Goal: Task Accomplishment & Management: Manage account settings

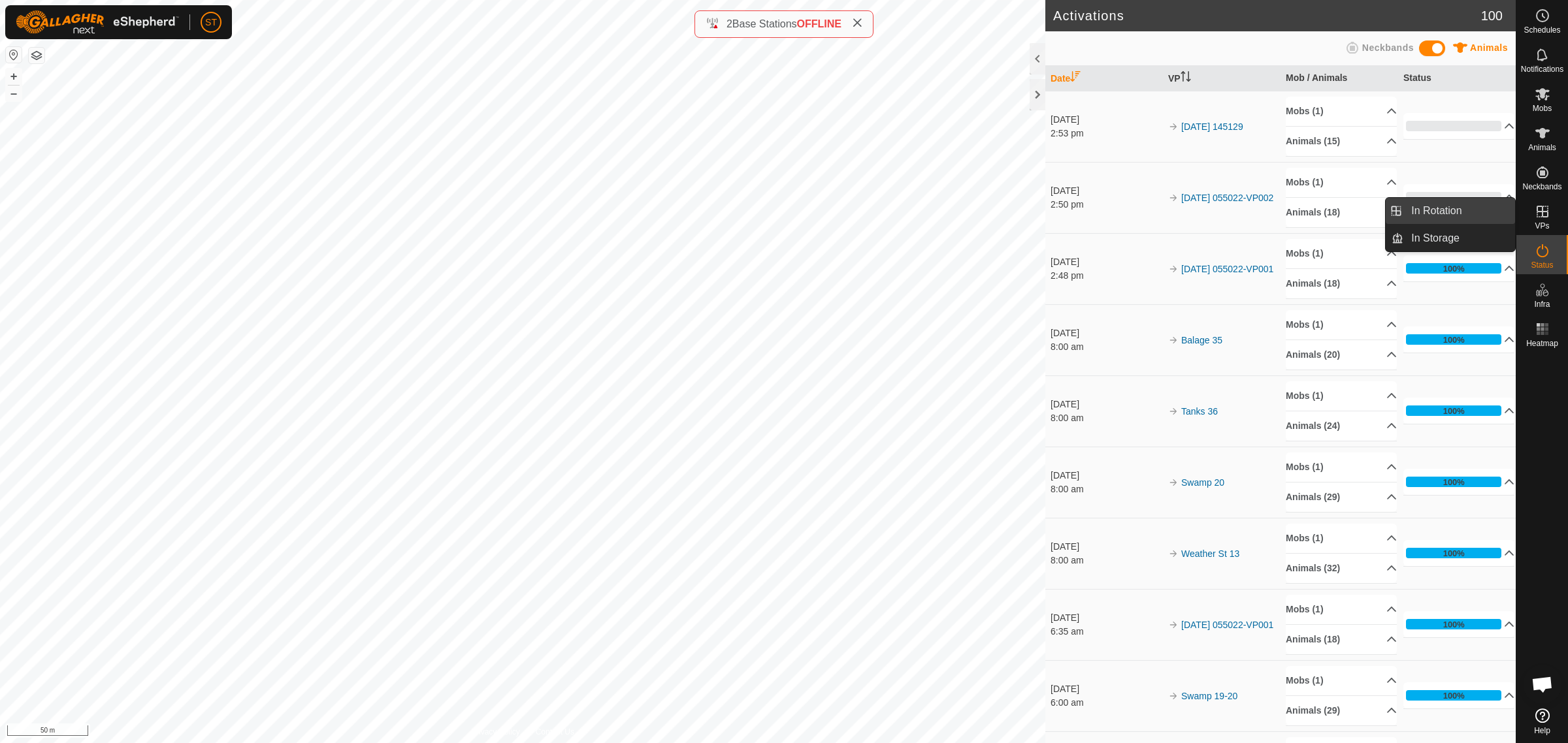
click at [1438, 209] on link "In Rotation" at bounding box center [1459, 211] width 111 height 26
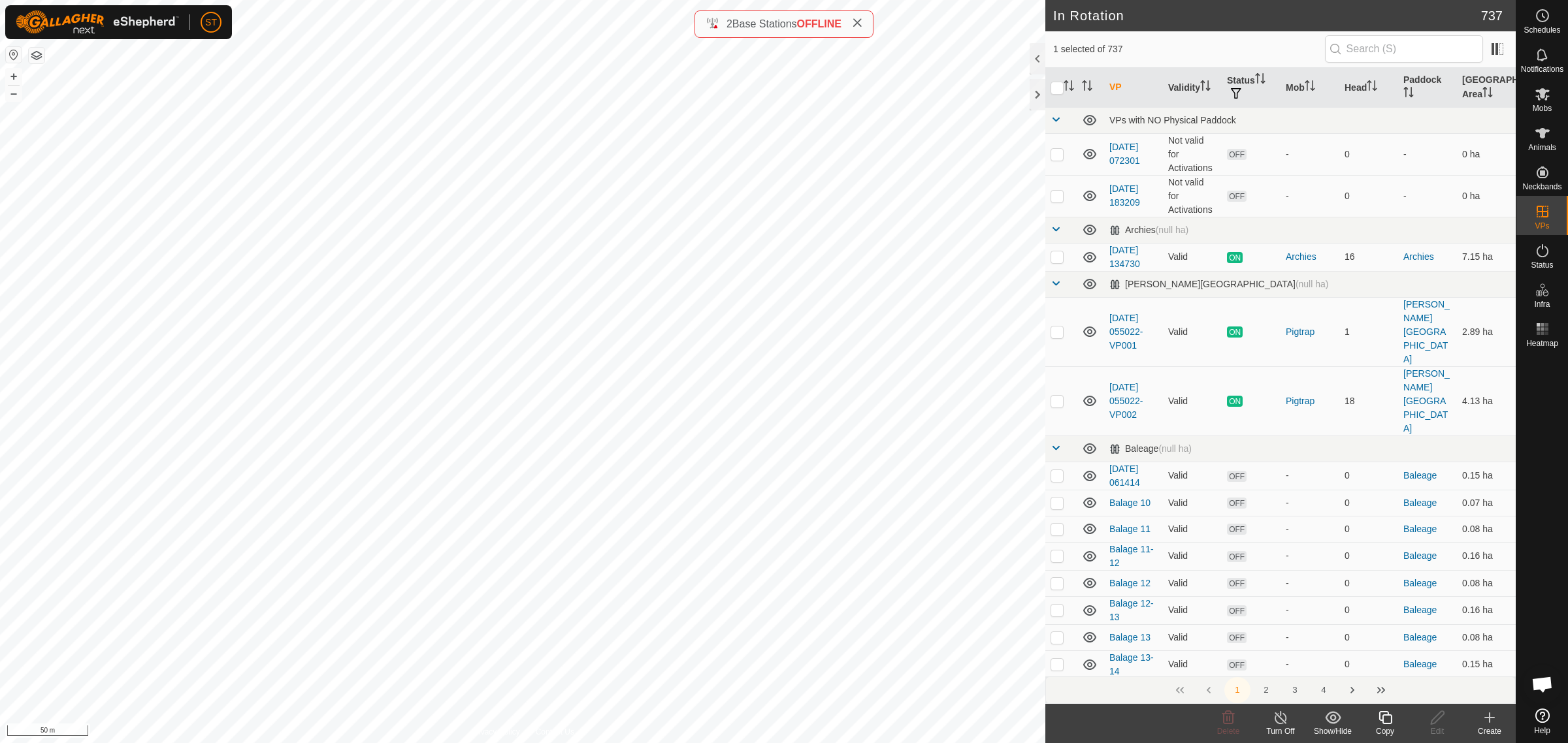
click at [1490, 723] on icon at bounding box center [1489, 717] width 16 height 16
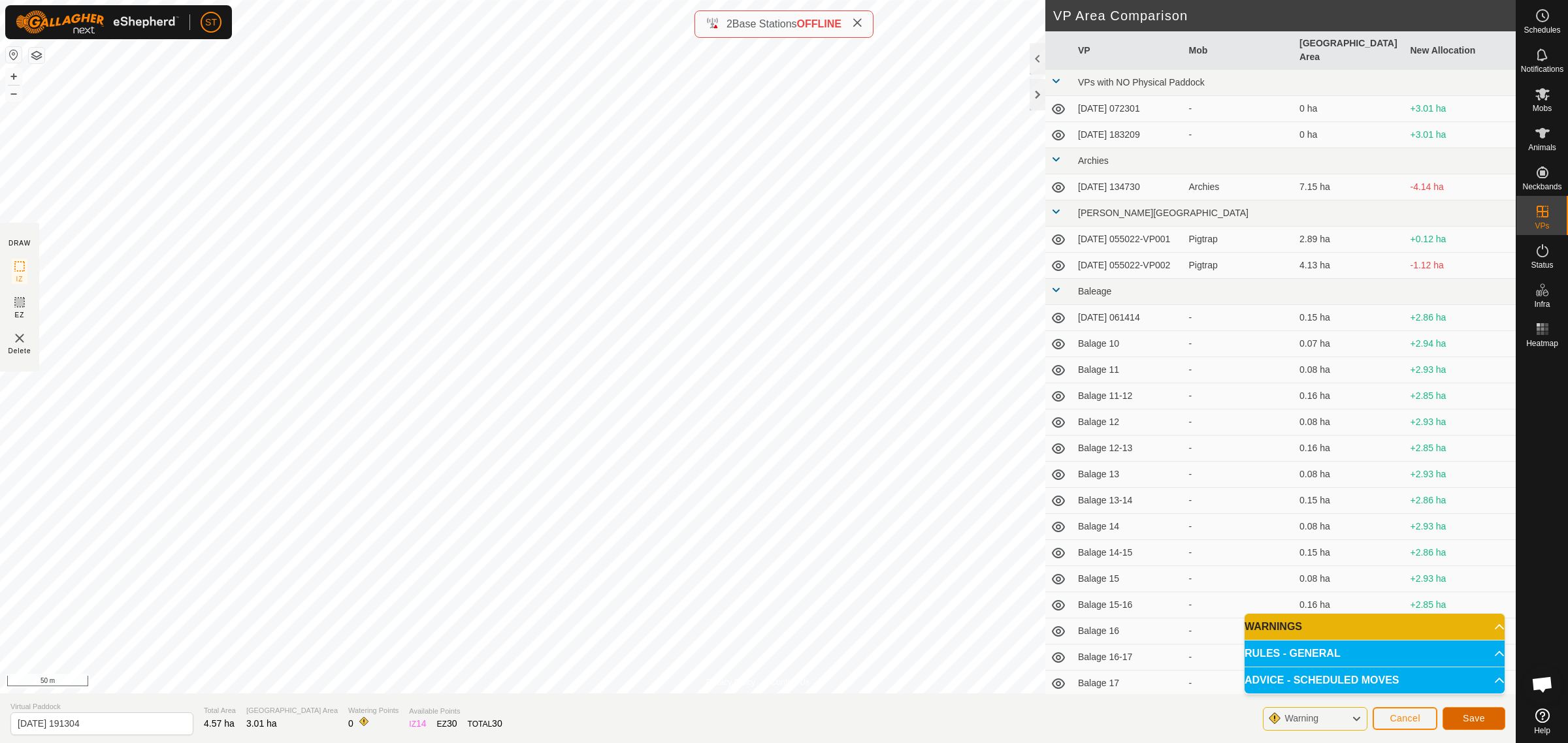
click at [1470, 714] on span "Save" at bounding box center [1474, 718] width 22 height 11
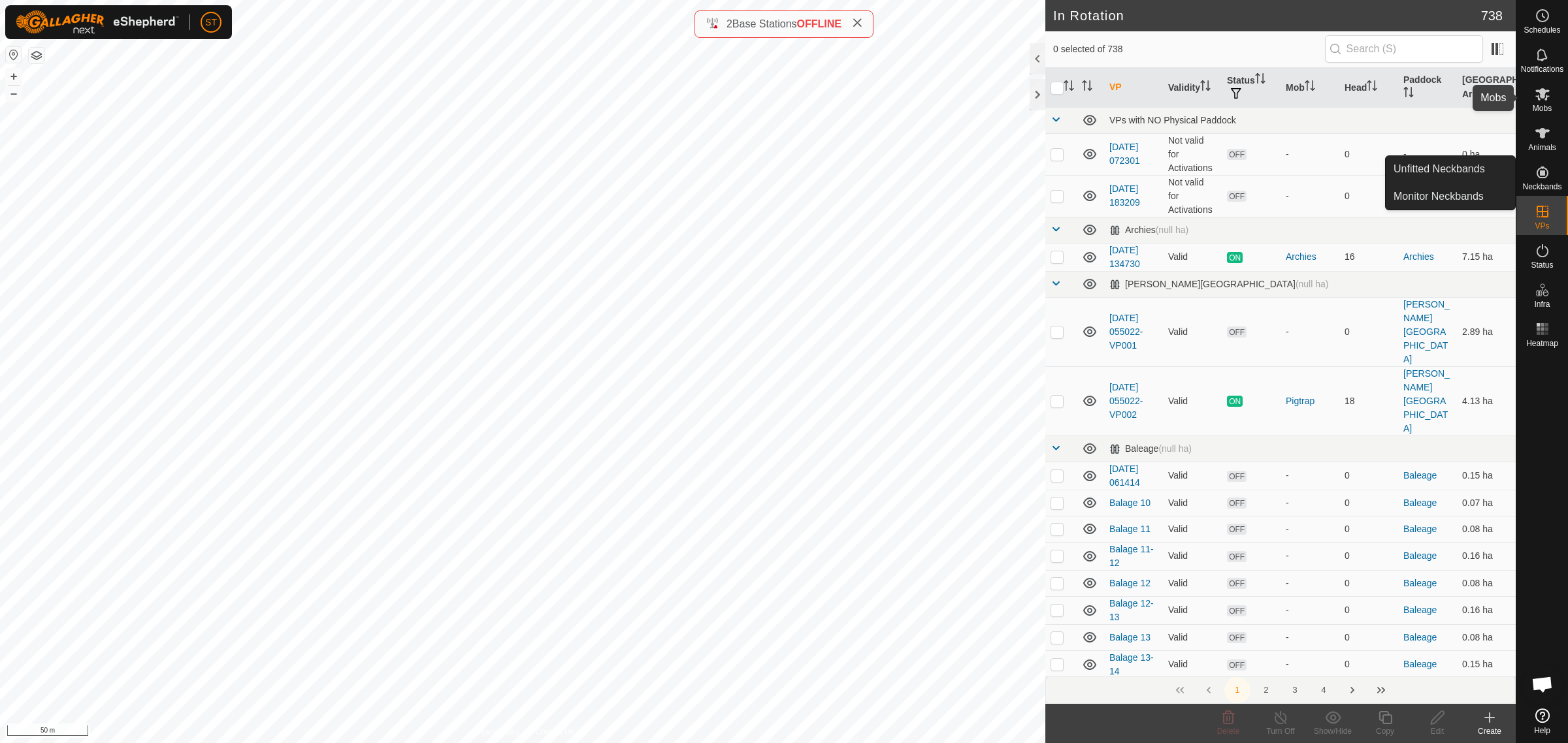
click at [1542, 97] on icon at bounding box center [1543, 94] width 15 height 12
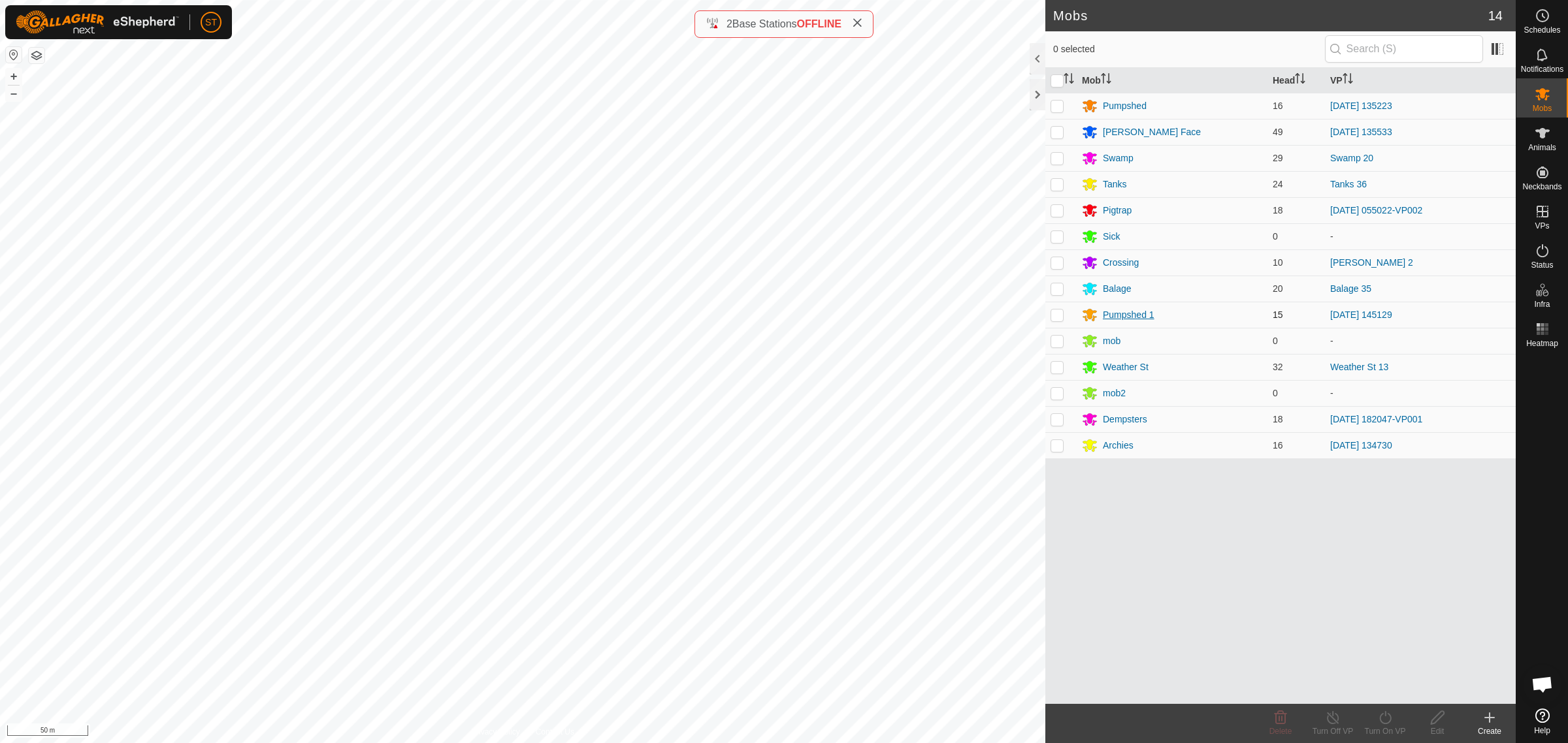
click at [1119, 314] on div "Pumpshed 1" at bounding box center [1128, 315] width 52 height 14
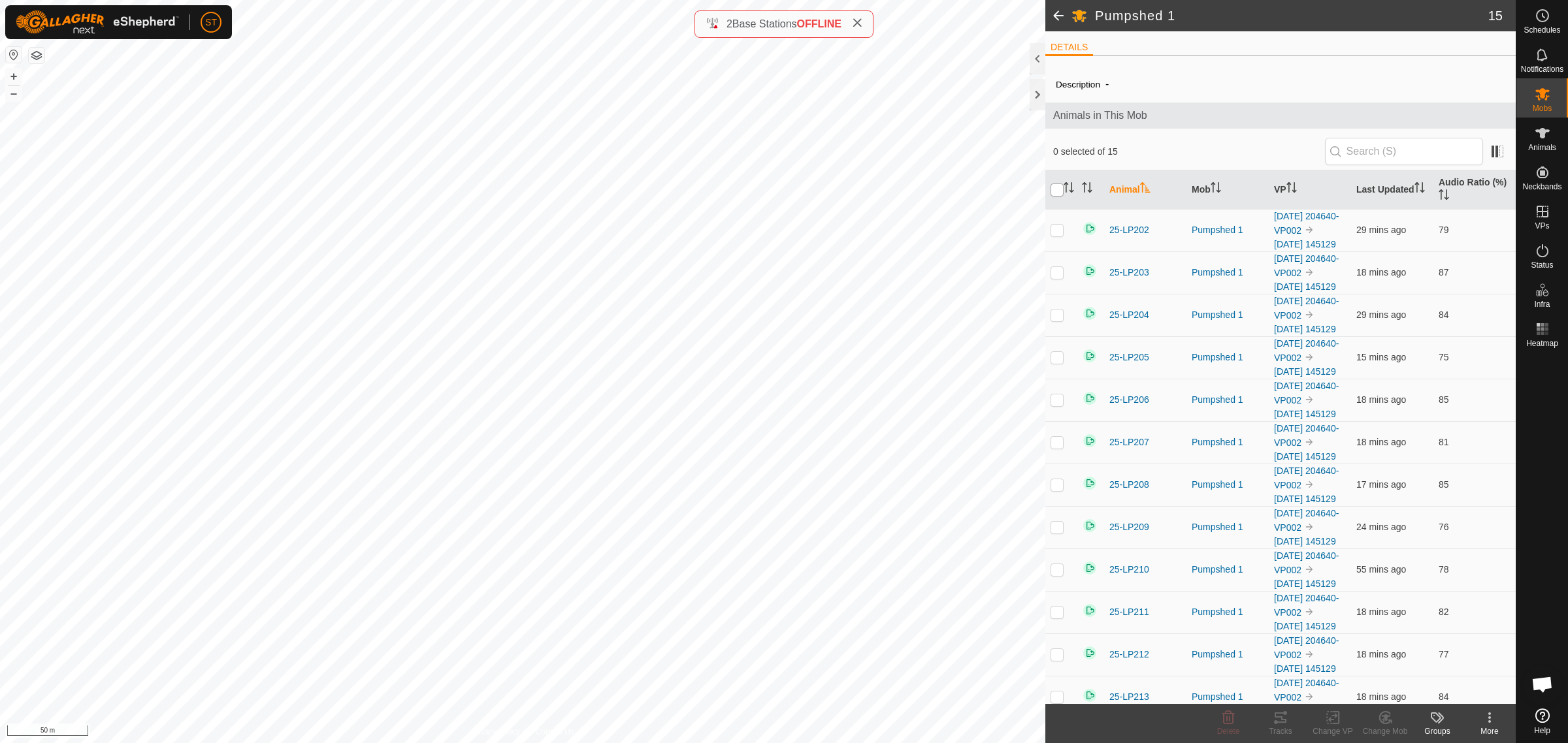
click at [1056, 190] on input "checkbox" at bounding box center [1057, 190] width 13 height 13
checkbox input "true"
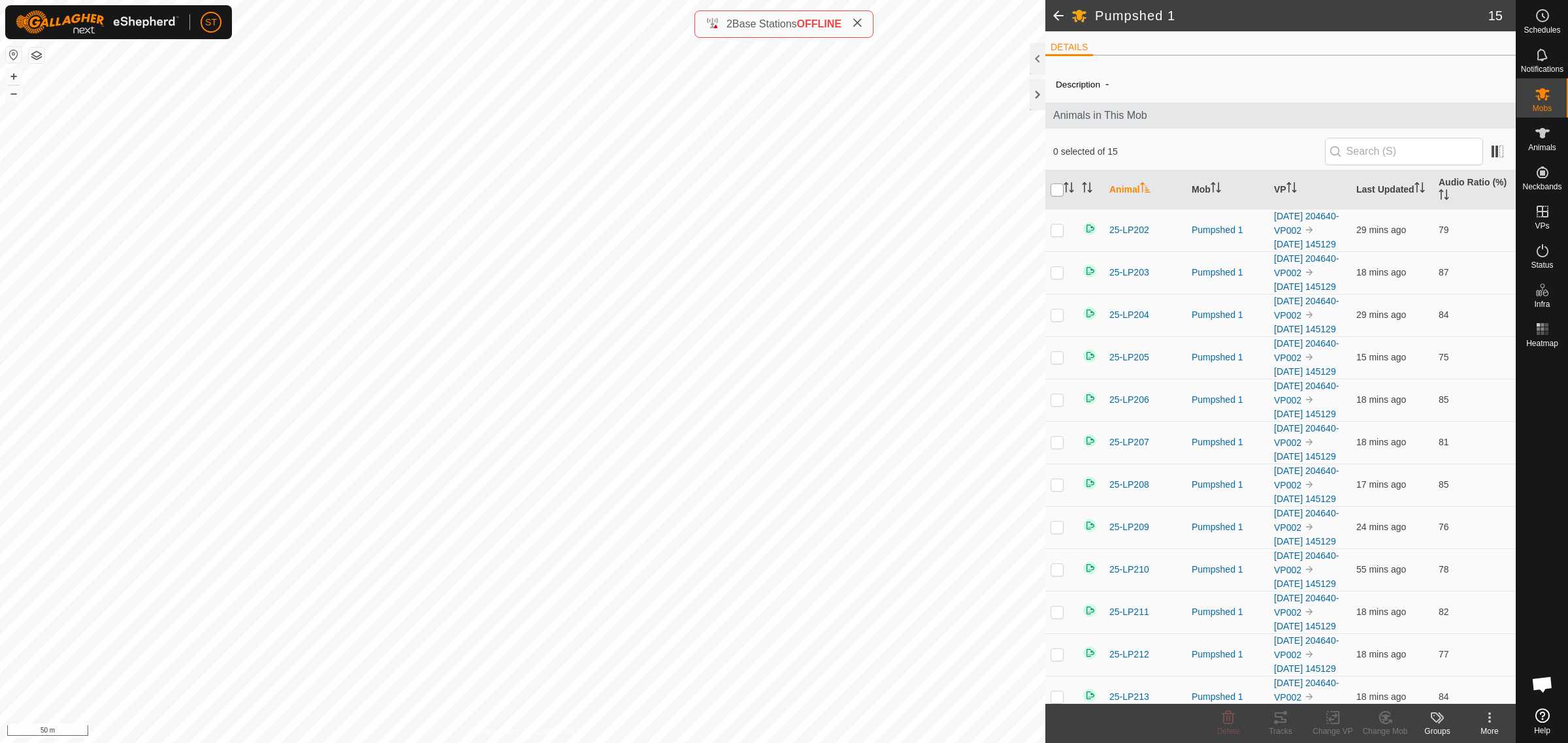
checkbox input "true"
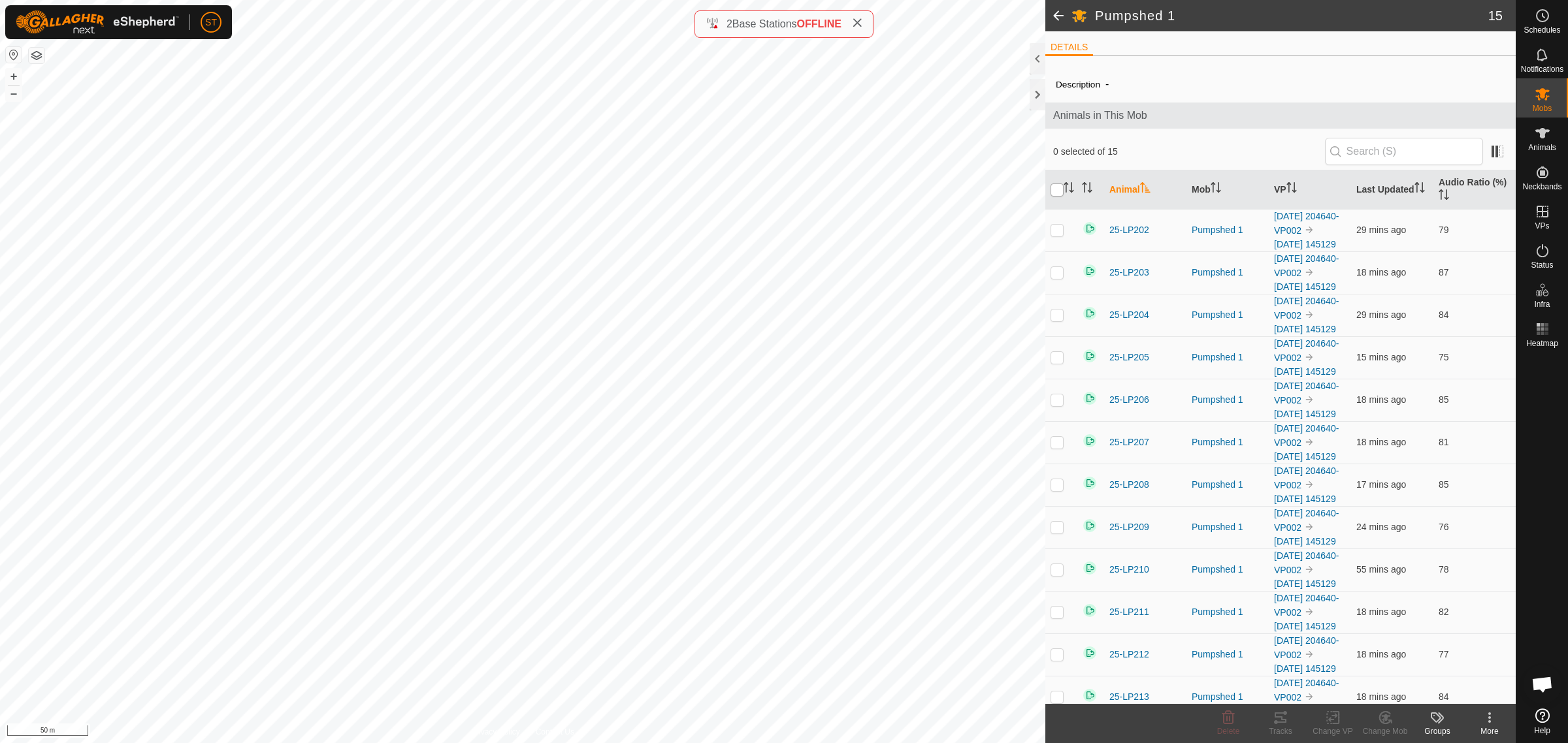
checkbox input "true"
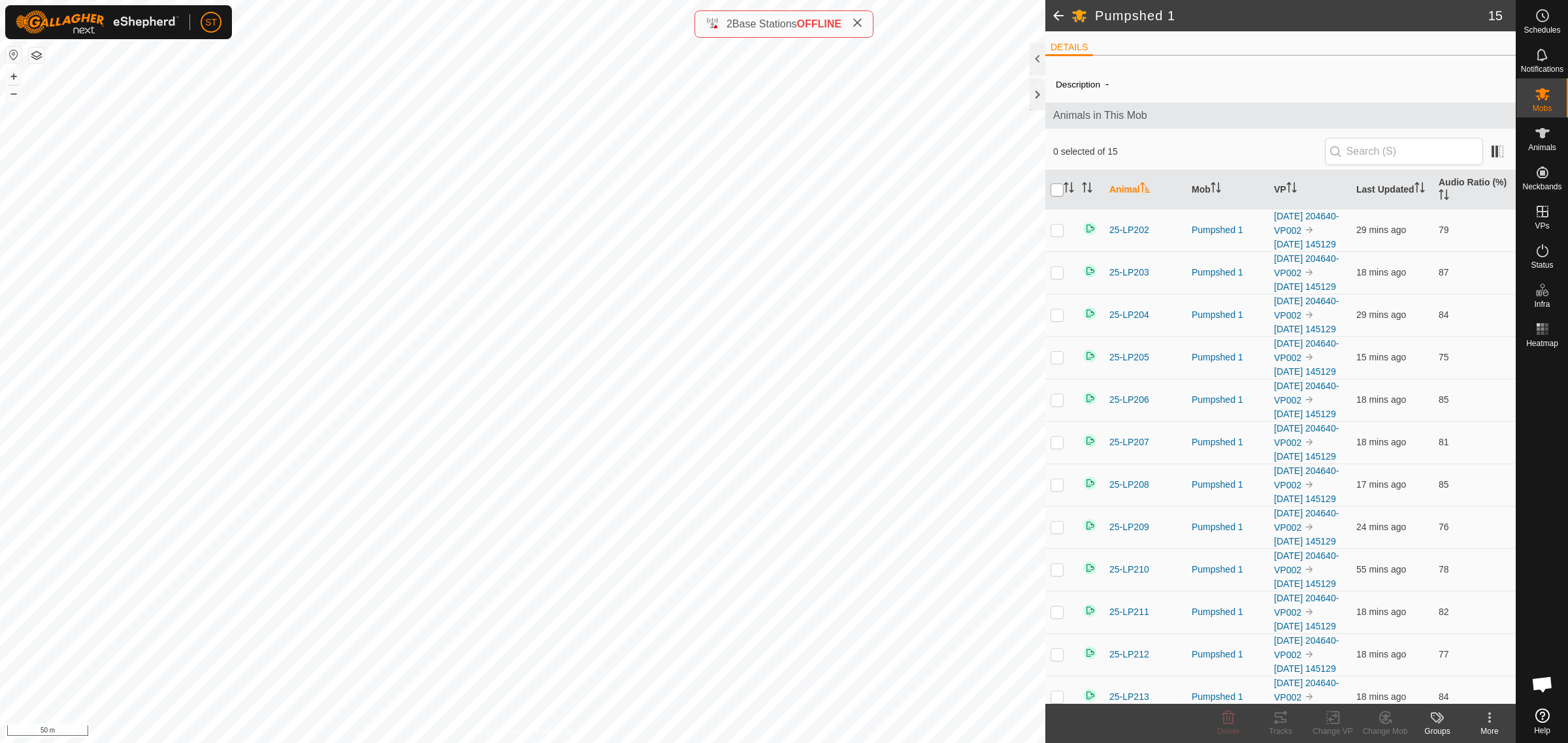
checkbox input "true"
click at [1337, 722] on icon at bounding box center [1333, 717] width 16 height 16
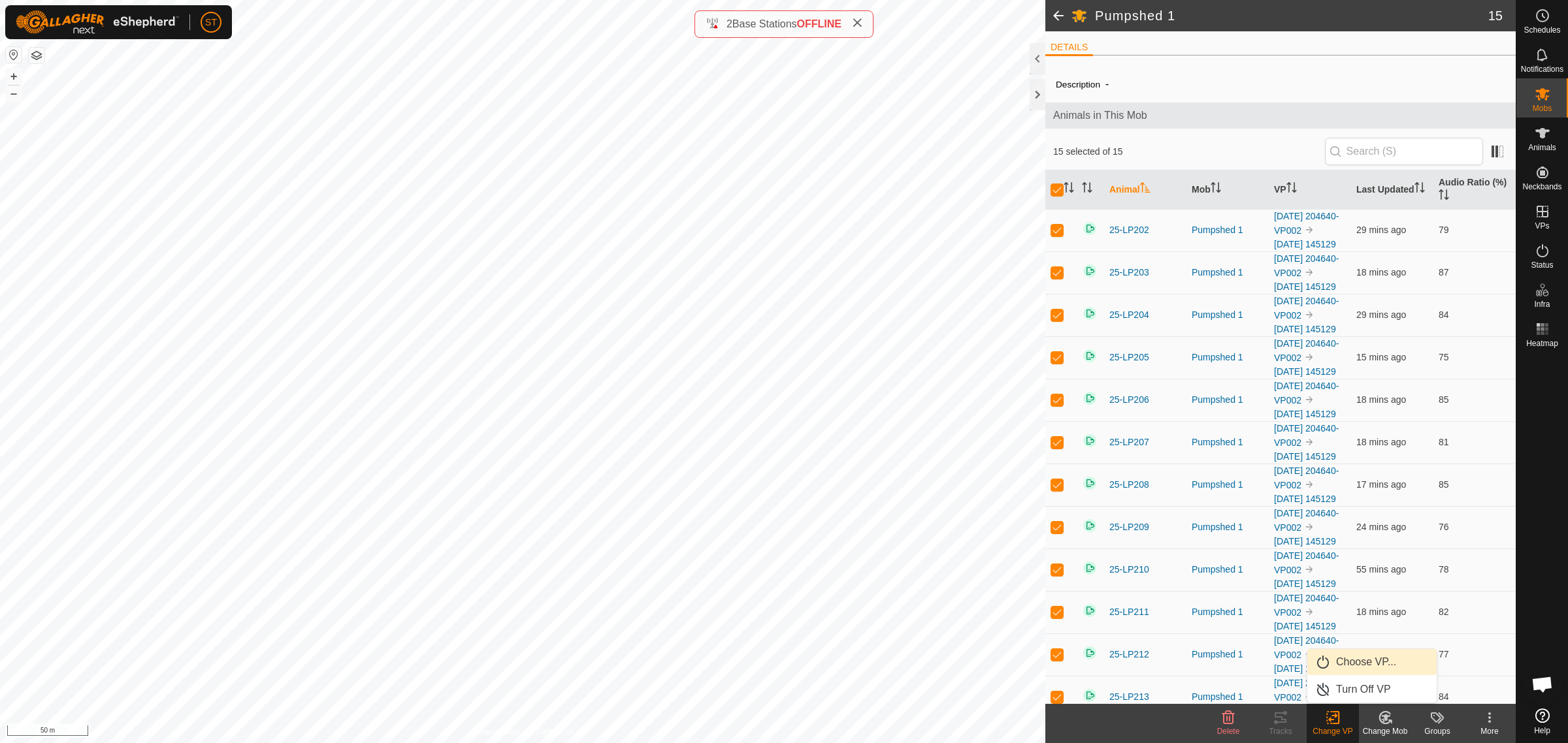
click at [1363, 661] on span "Choose VP..." at bounding box center [1366, 662] width 60 height 16
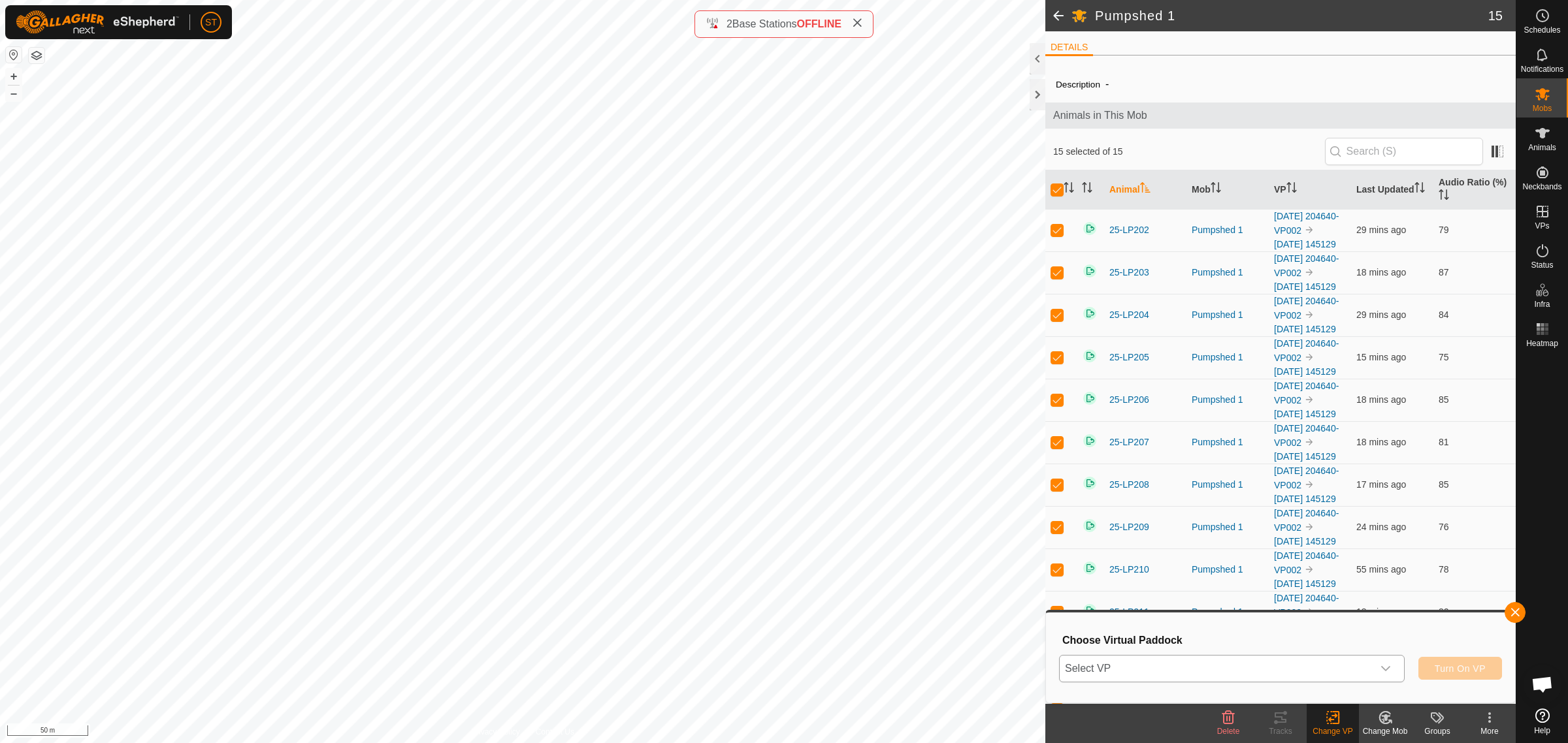
click at [1384, 671] on icon "dropdown trigger" at bounding box center [1385, 668] width 11 height 11
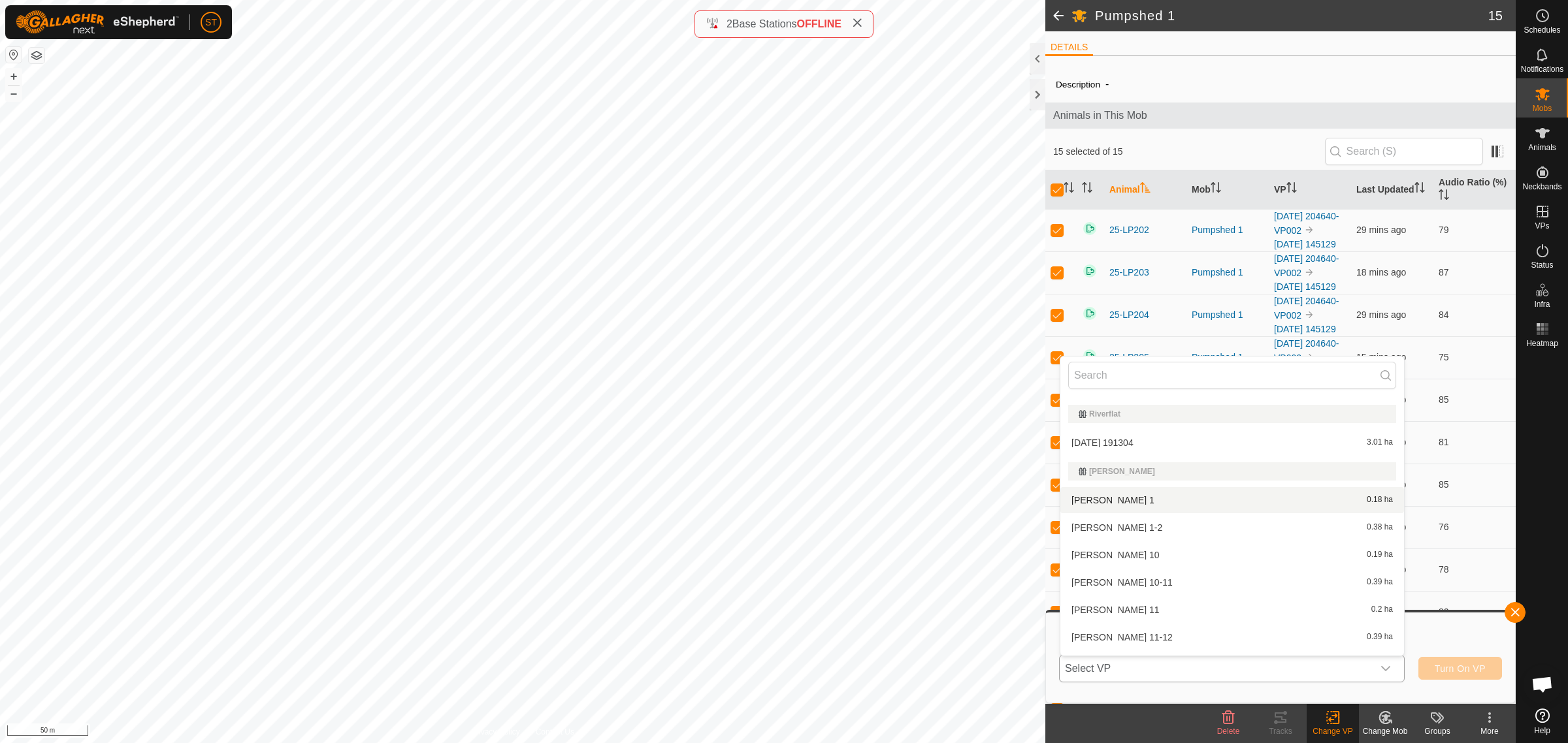
scroll to position [11508, 0]
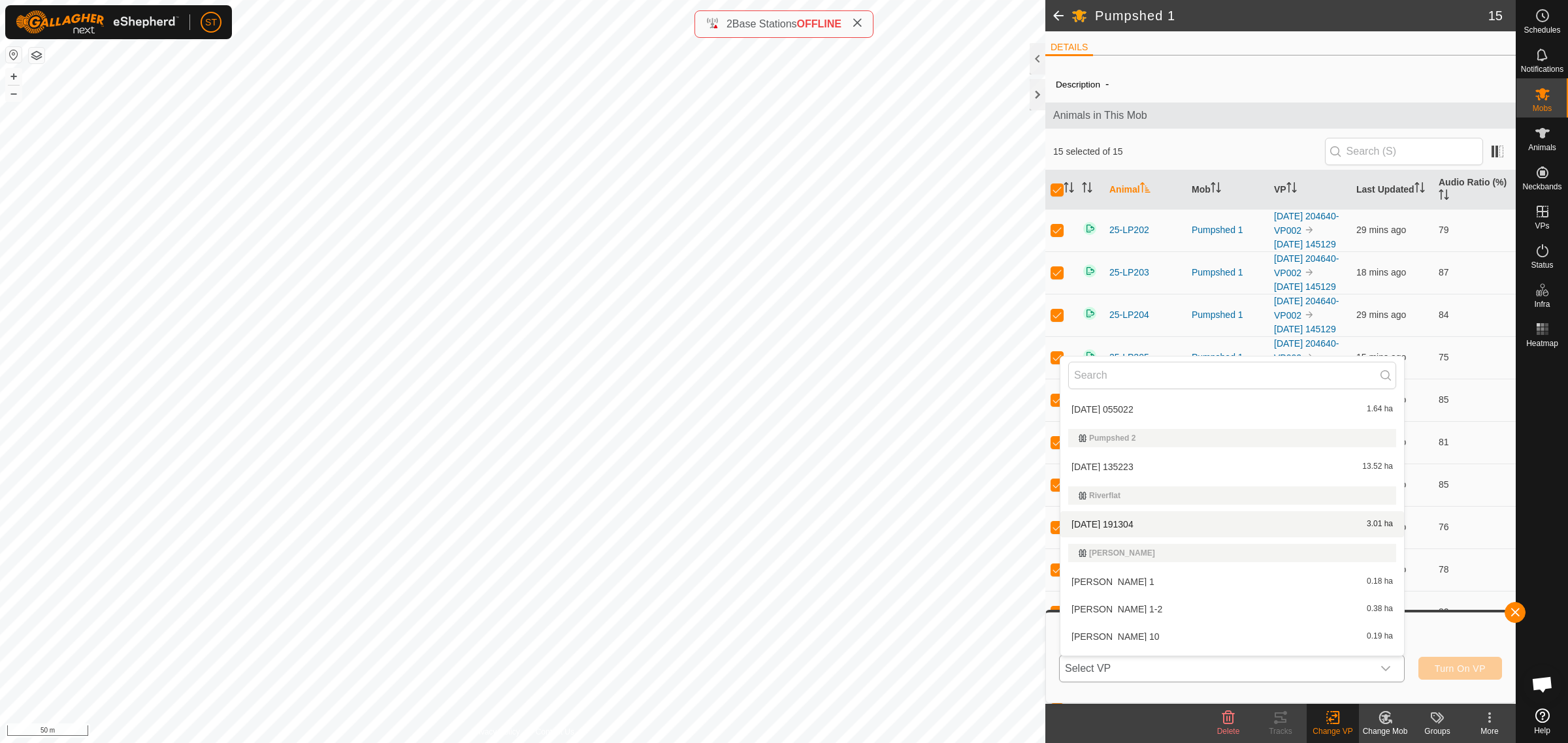
click at [1125, 516] on li "[DATE] 191304 3.01 ha" at bounding box center [1232, 524] width 343 height 26
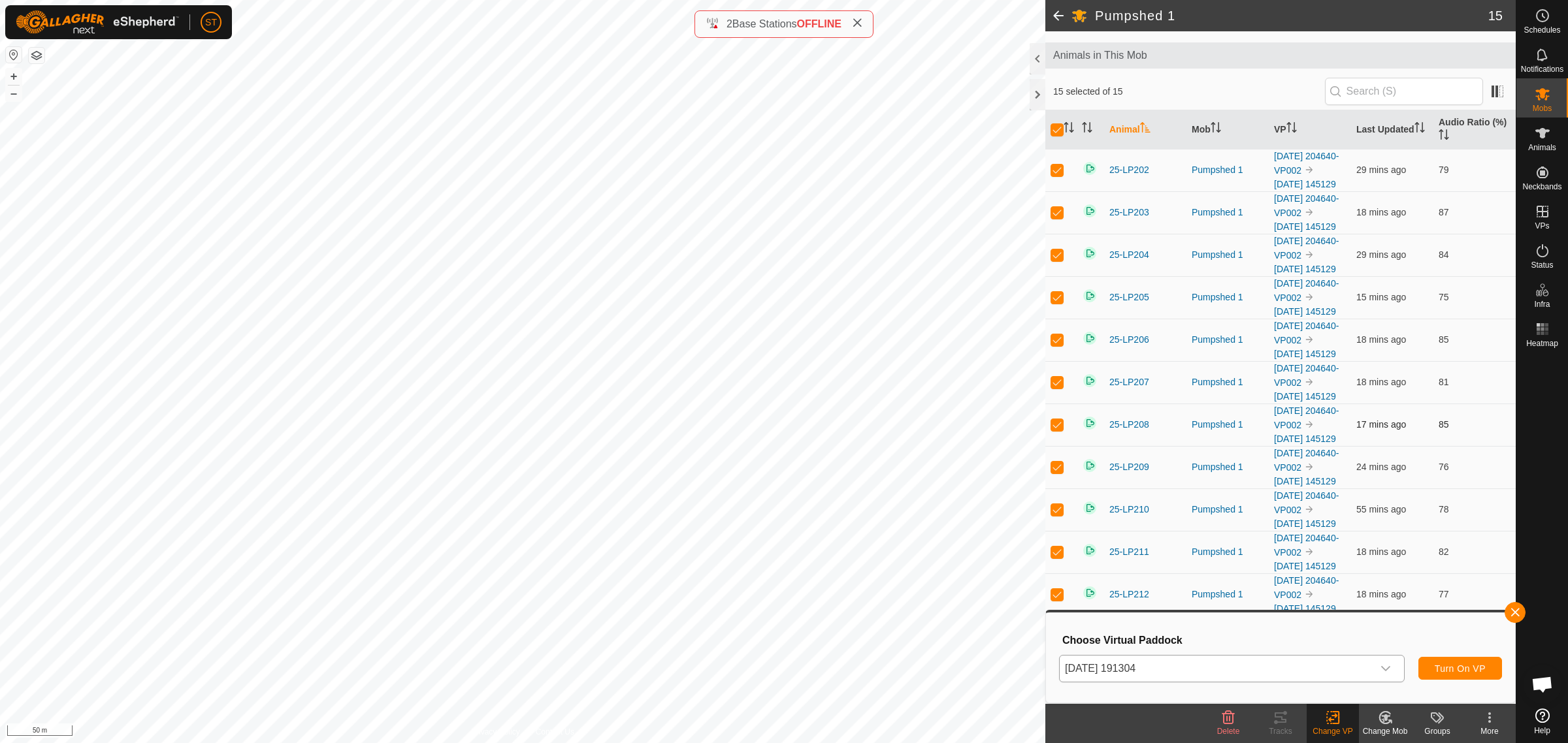
scroll to position [82, 0]
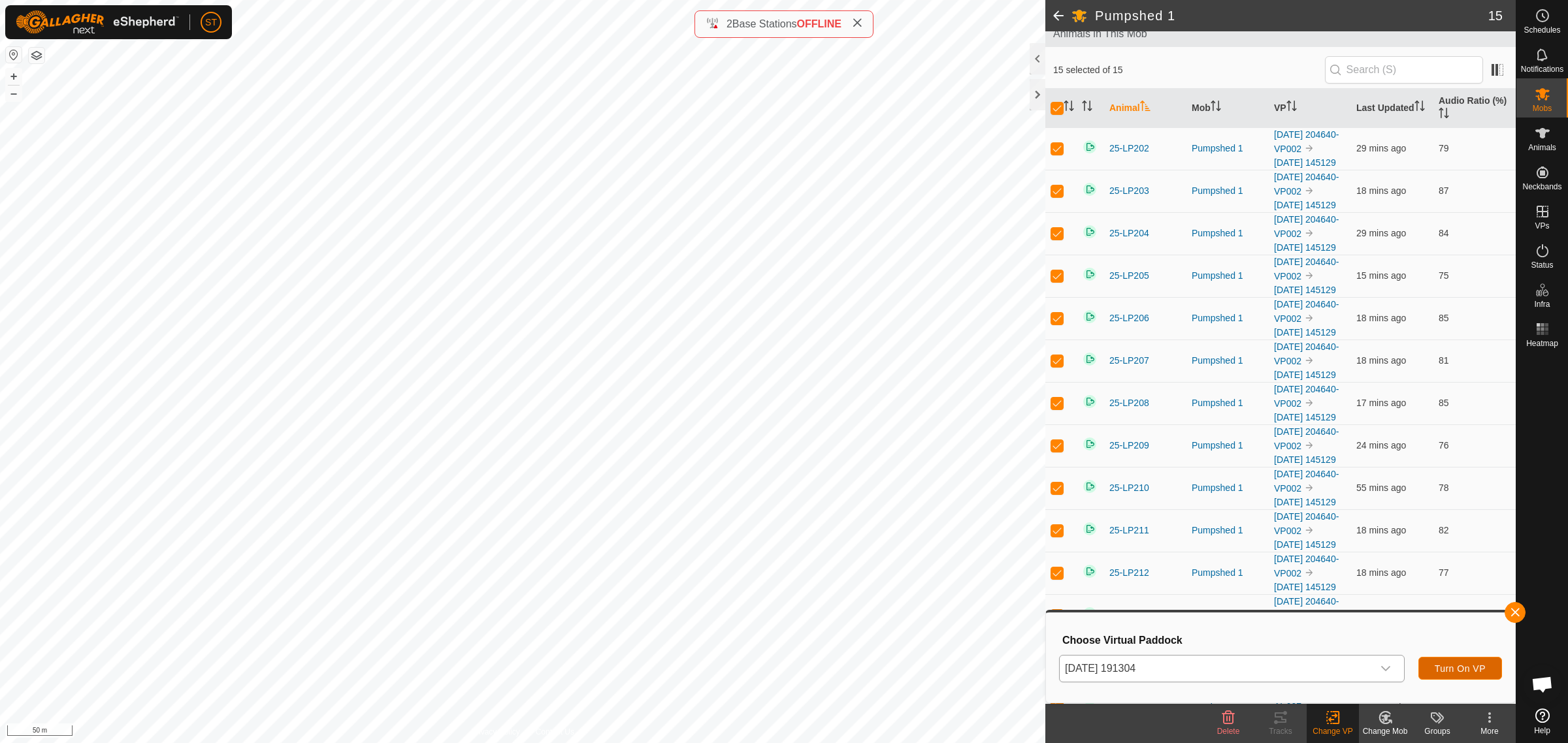
click at [1462, 661] on button "Turn On VP" at bounding box center [1460, 668] width 84 height 23
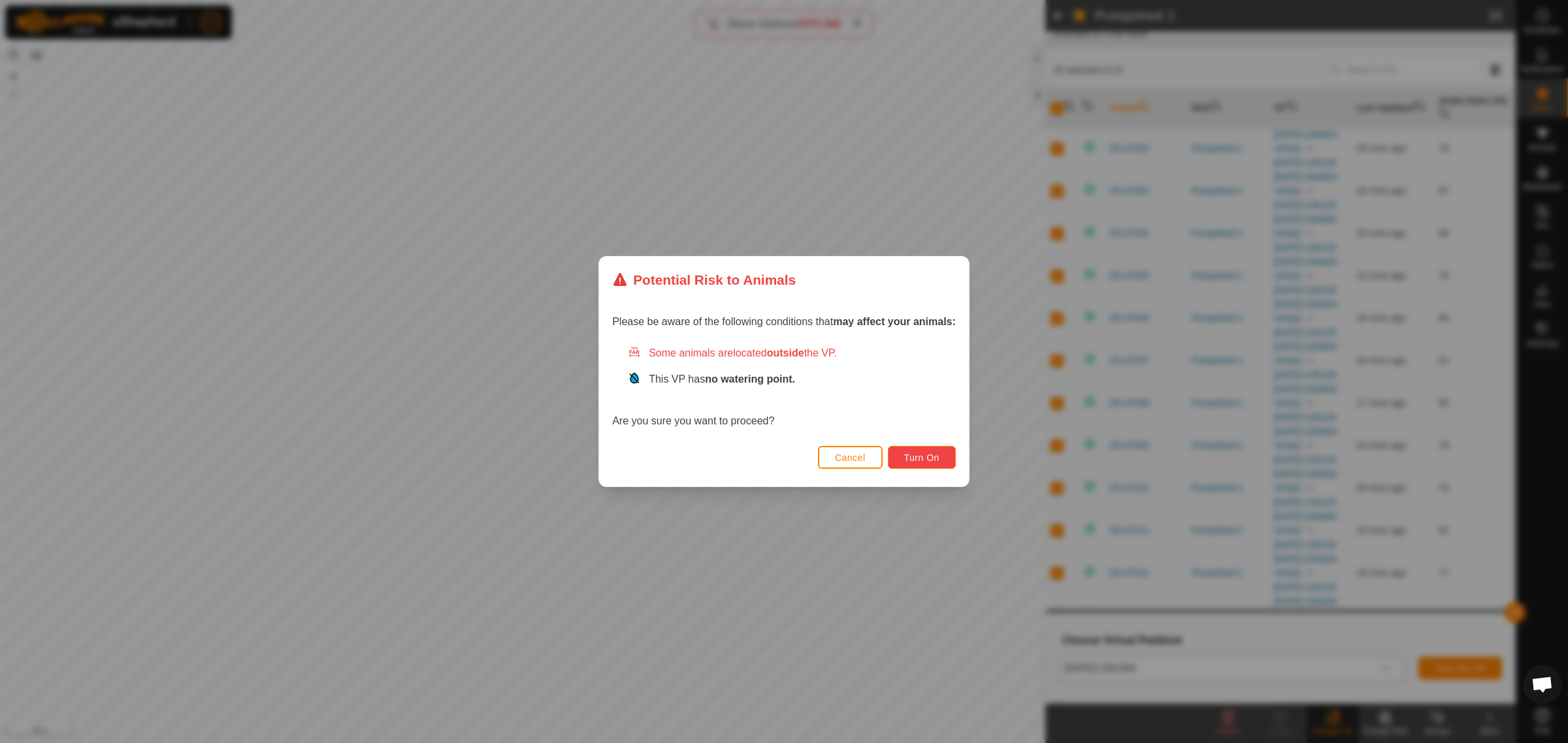
click at [913, 451] on button "Turn On" at bounding box center [921, 457] width 68 height 23
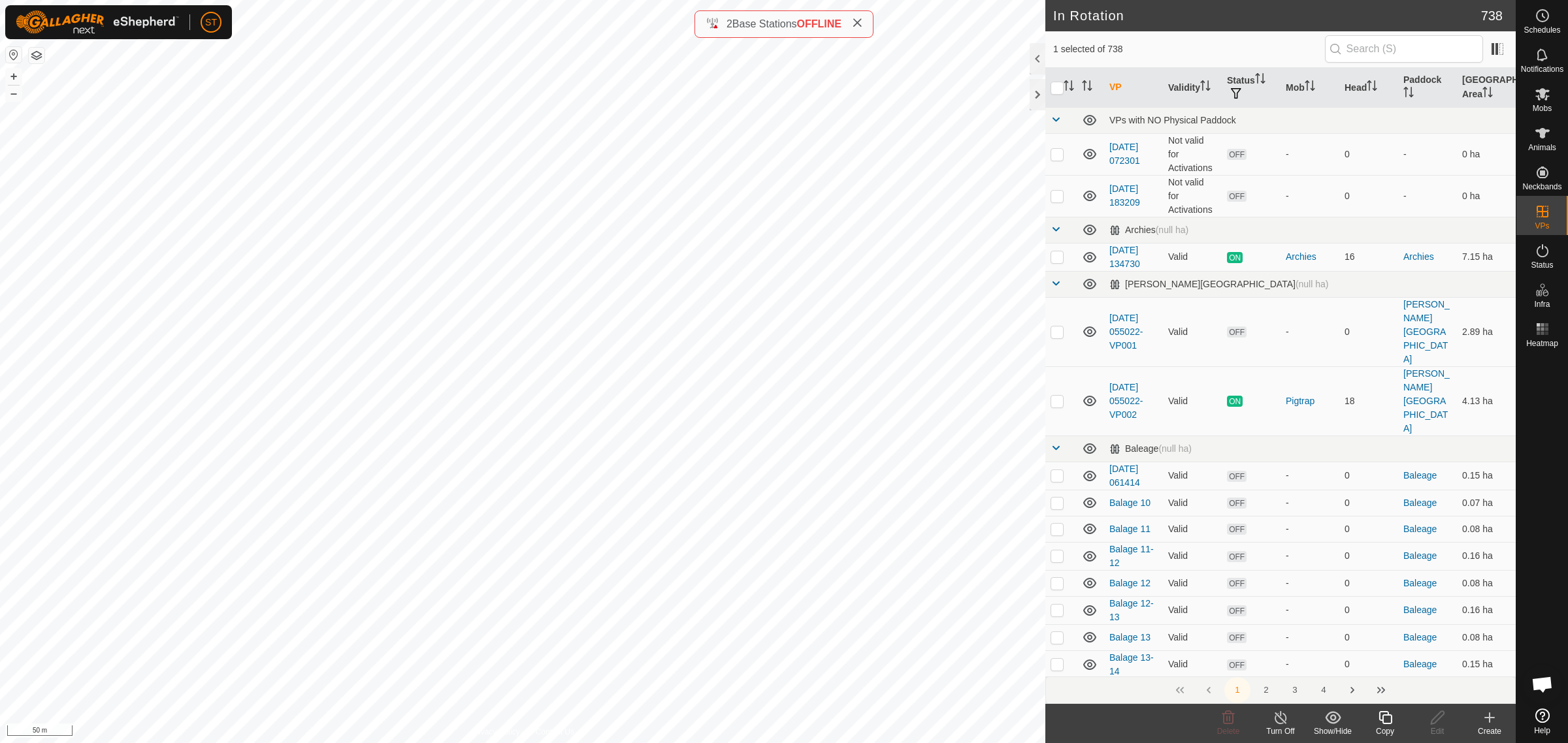
checkbox input "false"
click at [1222, 723] on icon at bounding box center [1228, 717] width 16 height 16
click at [1325, 692] on button "4" at bounding box center [1324, 691] width 26 height 26
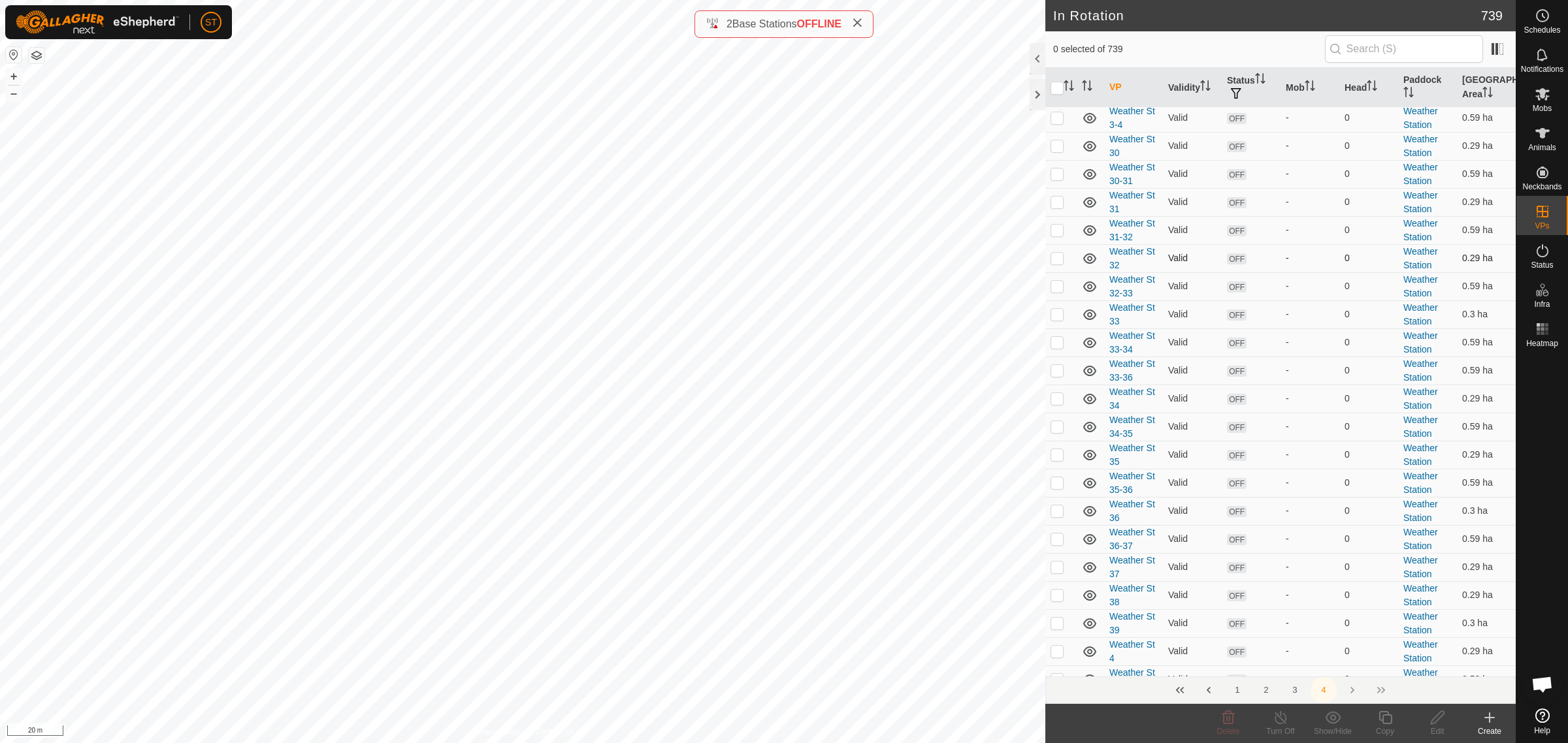
scroll to position [1633, 0]
click at [1054, 518] on p-checkbox at bounding box center [1057, 512] width 13 height 11
checkbox input "false"
click at [1493, 722] on icon at bounding box center [1489, 717] width 16 height 16
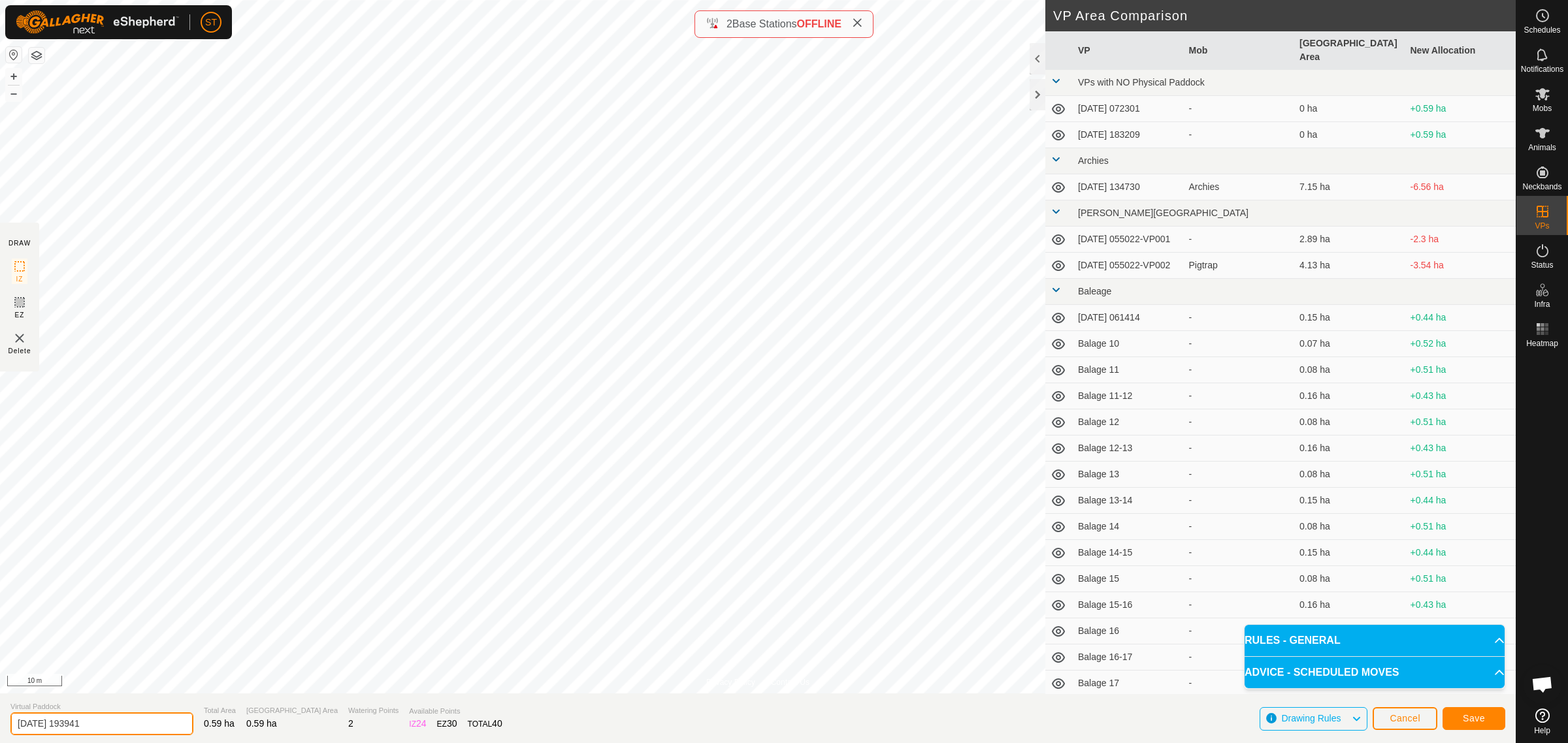
drag, startPoint x: 63, startPoint y: 725, endPoint x: -51, endPoint y: 725, distance: 114.0
click at [0, 725] on html "ST Schedules Notifications Mobs Animals Neckbands VPs Status Infra Heatmap Help…" at bounding box center [784, 371] width 1568 height 743
paste input "Weather St 35-36"
type input "Weather St 37-38"
click at [1460, 715] on button "Save" at bounding box center [1474, 718] width 63 height 23
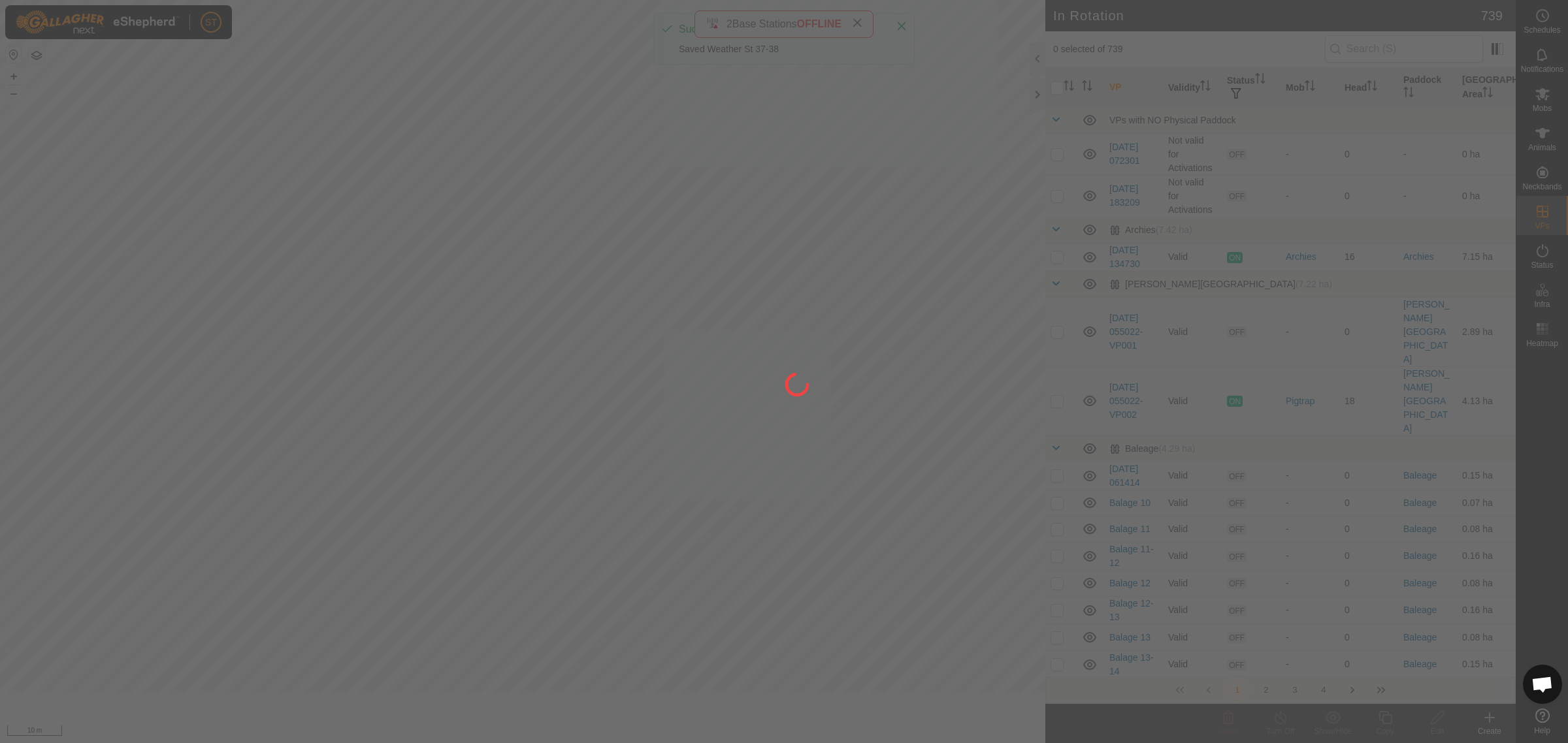
drag, startPoint x: 54, startPoint y: 449, endPoint x: 330, endPoint y: 478, distance: 277.5
click at [330, 478] on div at bounding box center [784, 371] width 1568 height 743
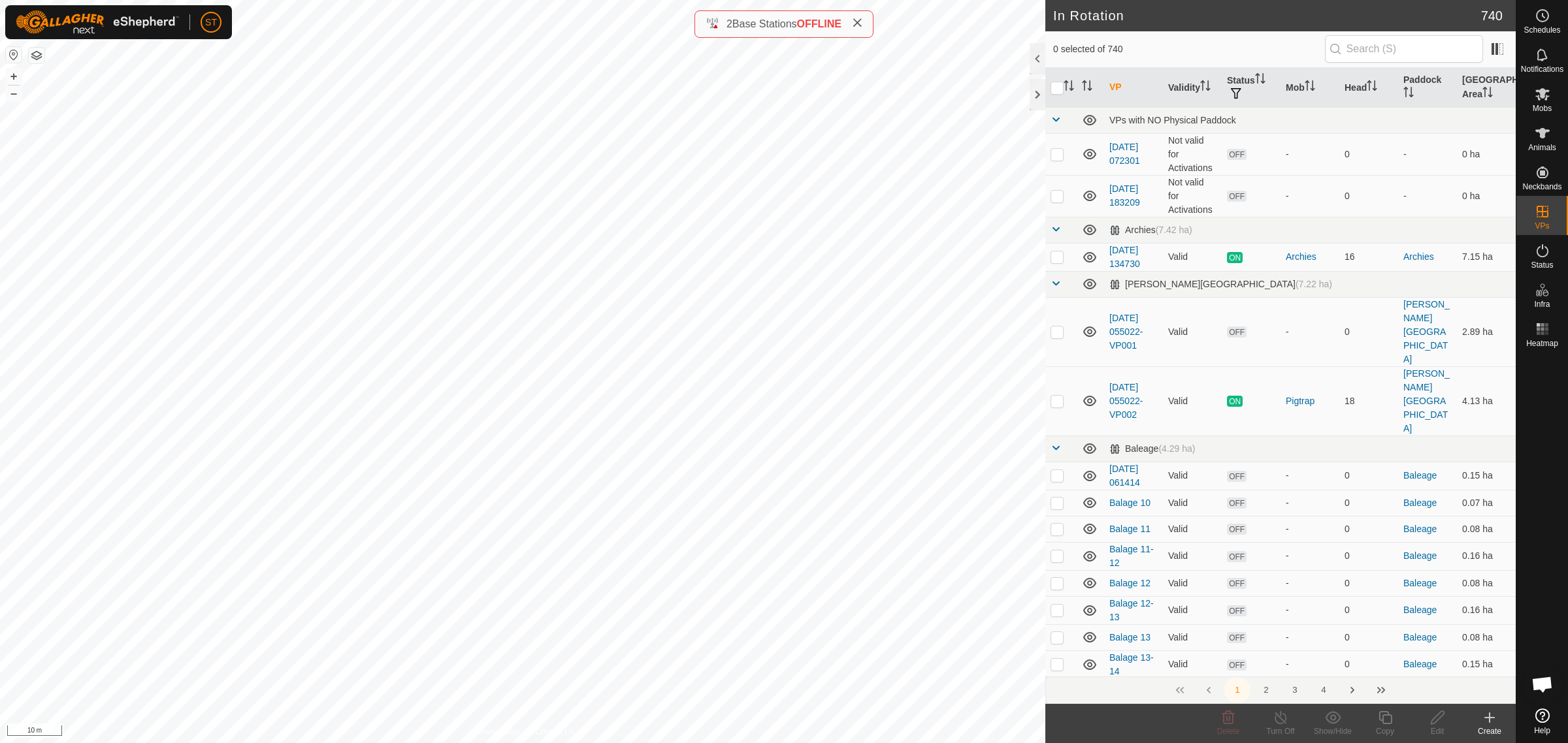
click at [1494, 723] on icon at bounding box center [1489, 717] width 16 height 16
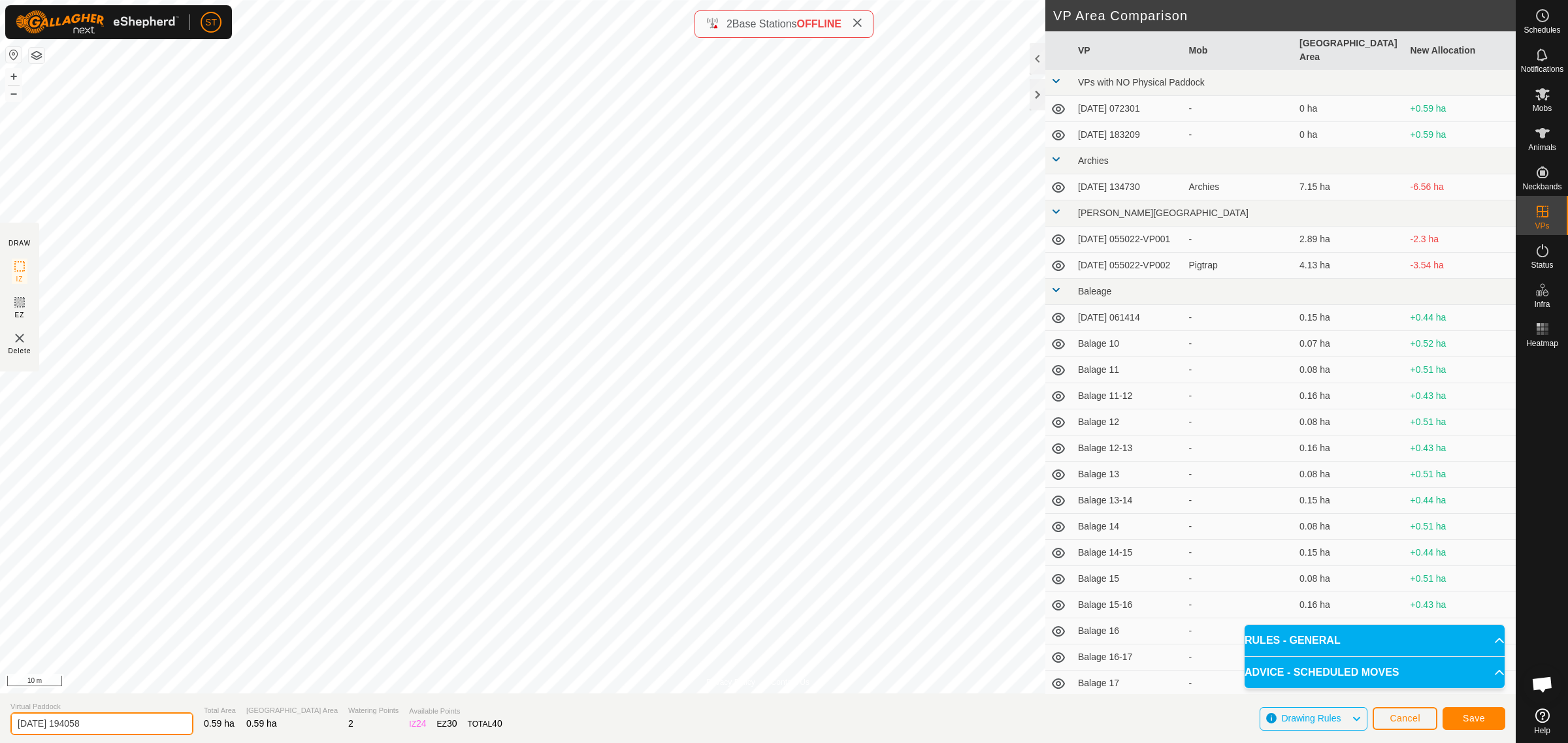
drag, startPoint x: 120, startPoint y: 728, endPoint x: -117, endPoint y: 726, distance: 237.0
click at [0, 726] on html "ST Schedules Notifications Mobs Animals Neckbands VPs Status Infra Heatmap Help…" at bounding box center [784, 371] width 1568 height 743
paste input "Weather St 35-36"
type input "Weather St 38-39"
click at [1488, 720] on button "Save" at bounding box center [1474, 718] width 63 height 23
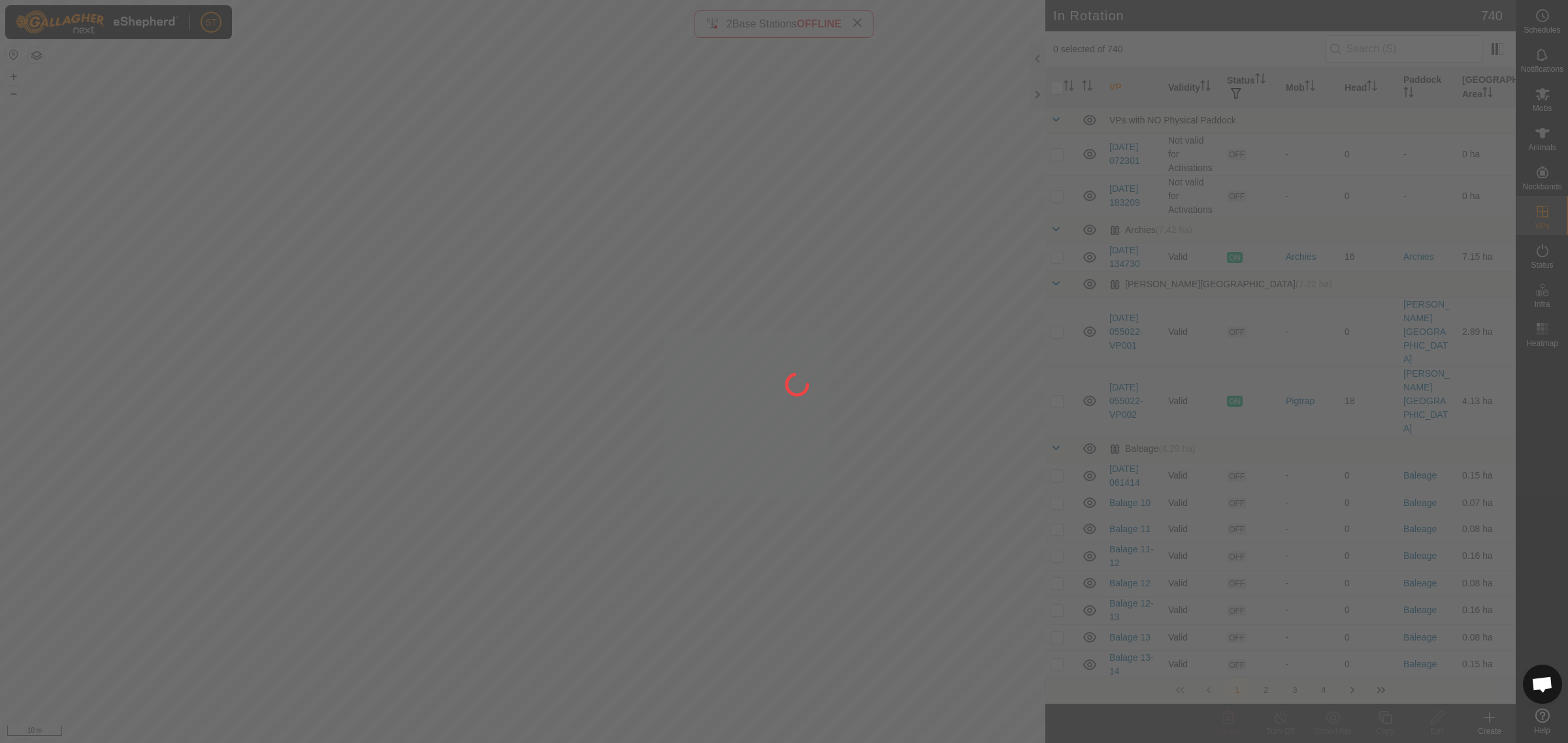
drag, startPoint x: 207, startPoint y: 387, endPoint x: 285, endPoint y: 399, distance: 78.9
click at [285, 399] on div at bounding box center [784, 371] width 1568 height 743
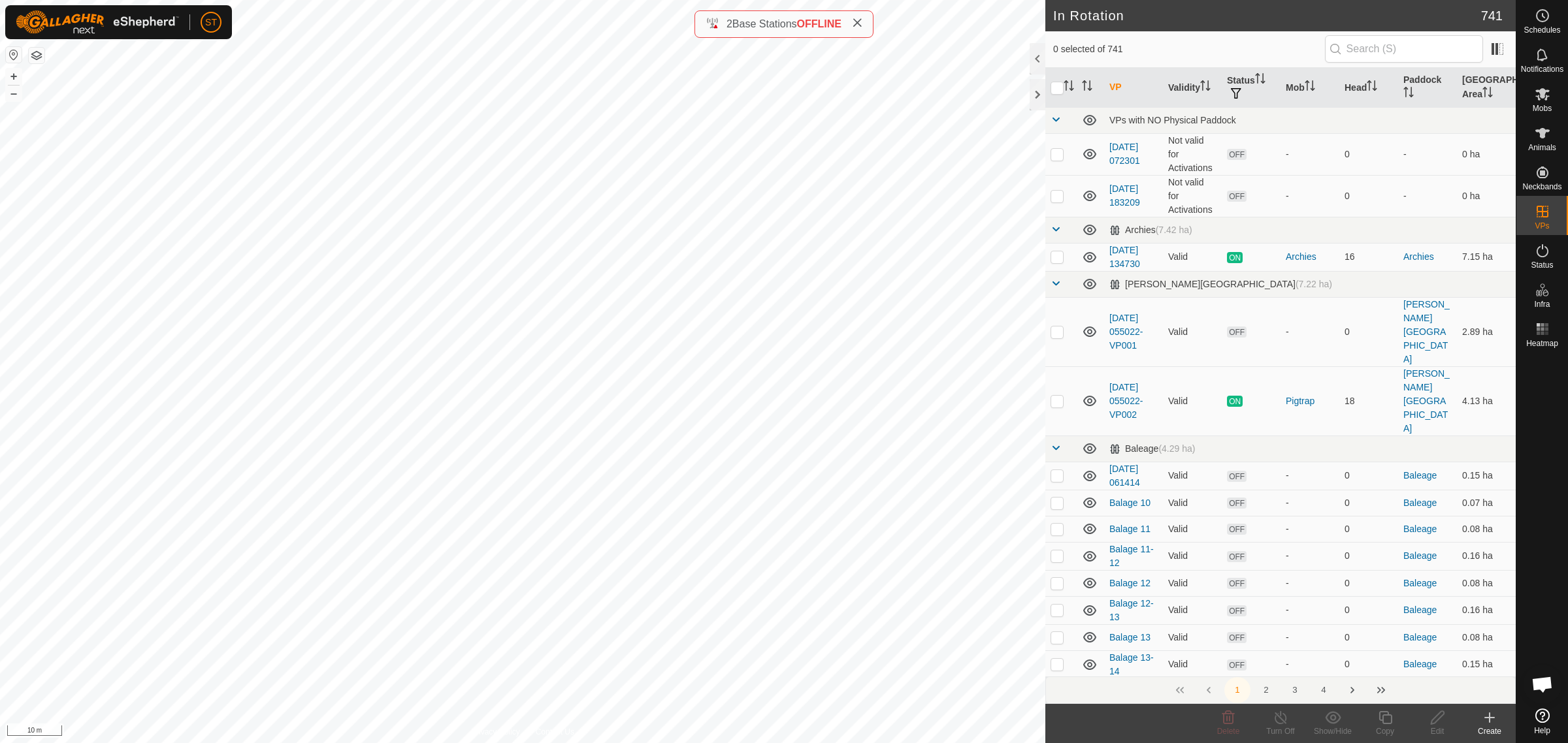
click at [0, 233] on html "ST Schedules Notifications Mobs Animals Neckbands VPs Status Infra Heatmap Help…" at bounding box center [784, 371] width 1568 height 743
click at [1495, 728] on div "Create" at bounding box center [1489, 732] width 52 height 11
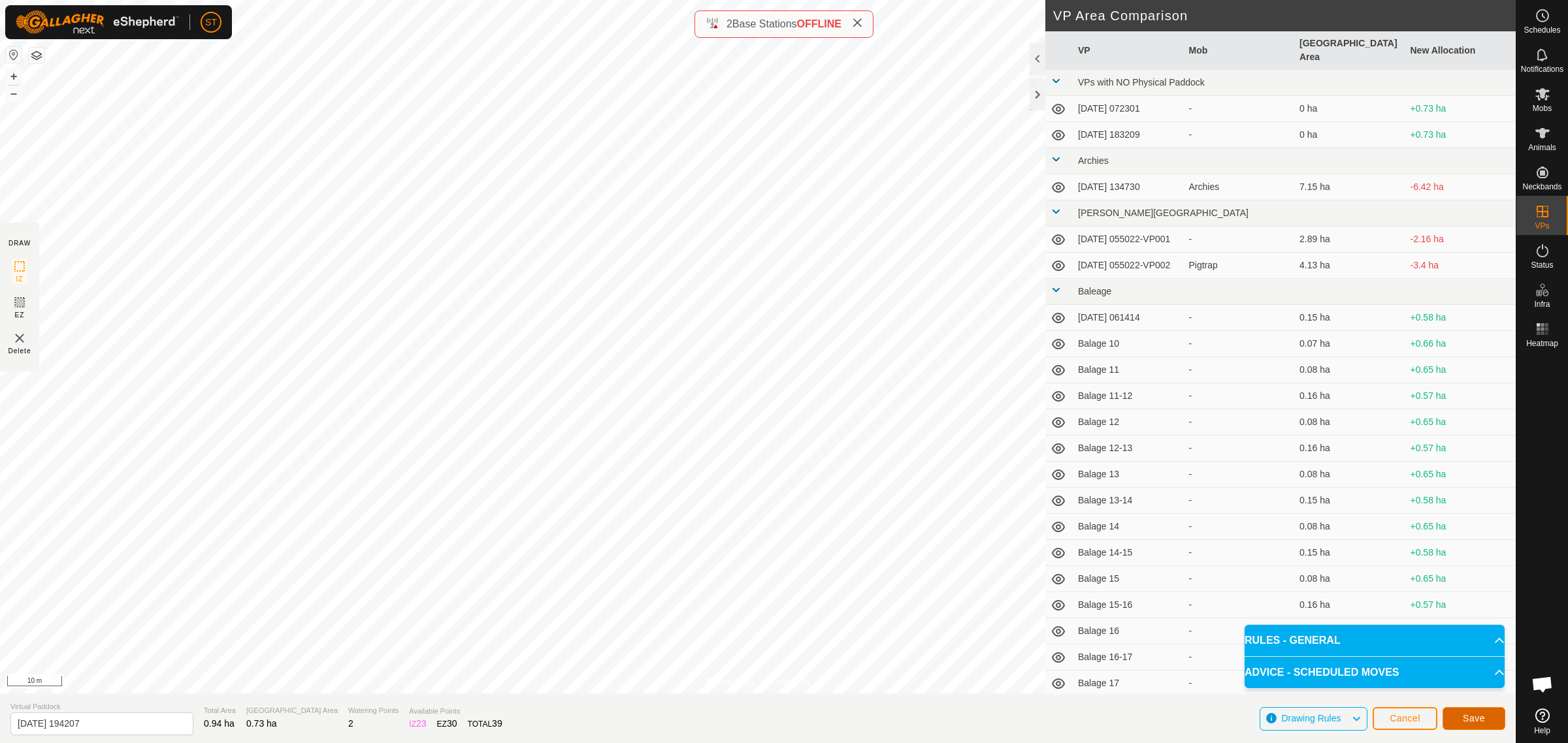
click at [1466, 715] on span "Save" at bounding box center [1474, 718] width 22 height 11
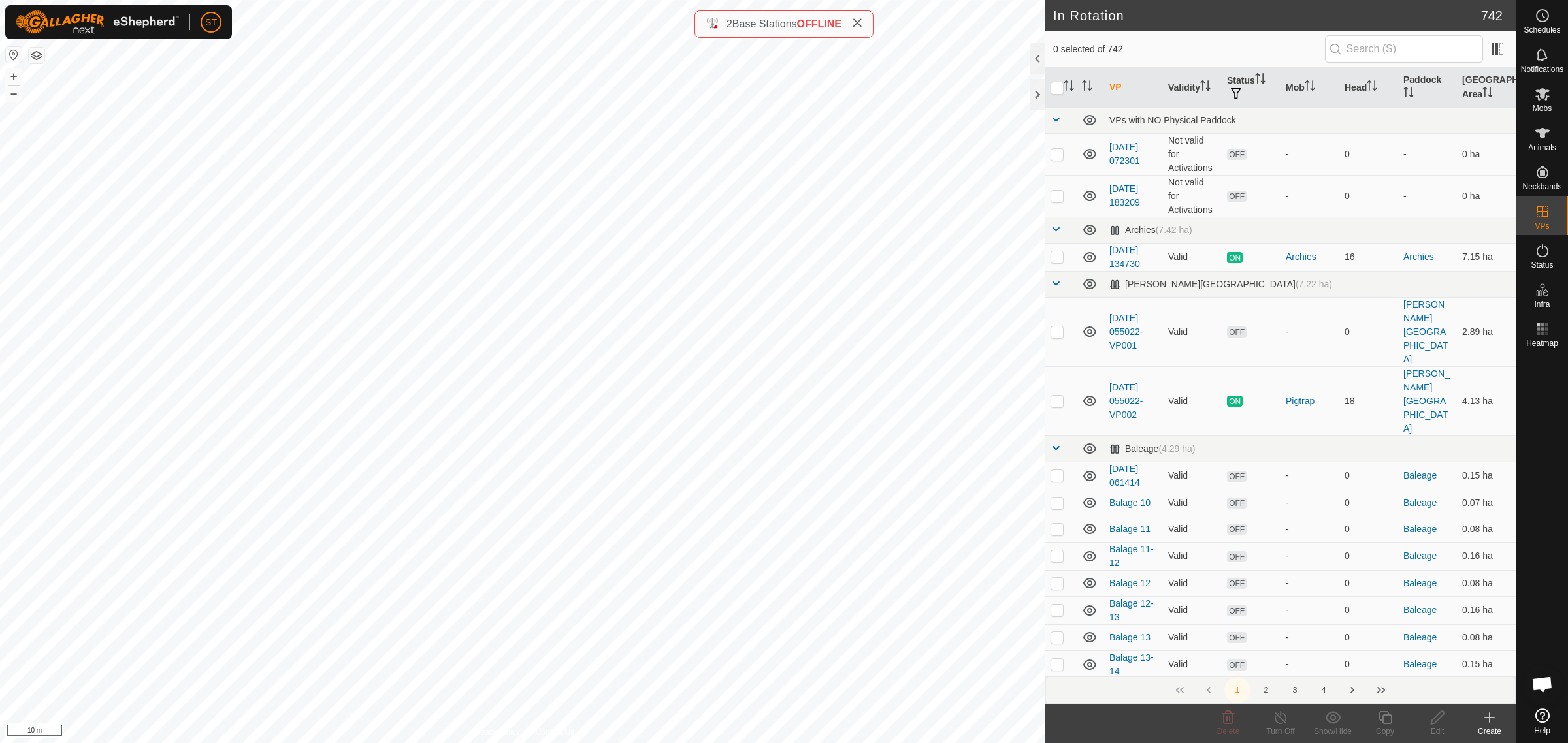
click at [1320, 693] on button "4" at bounding box center [1324, 691] width 26 height 26
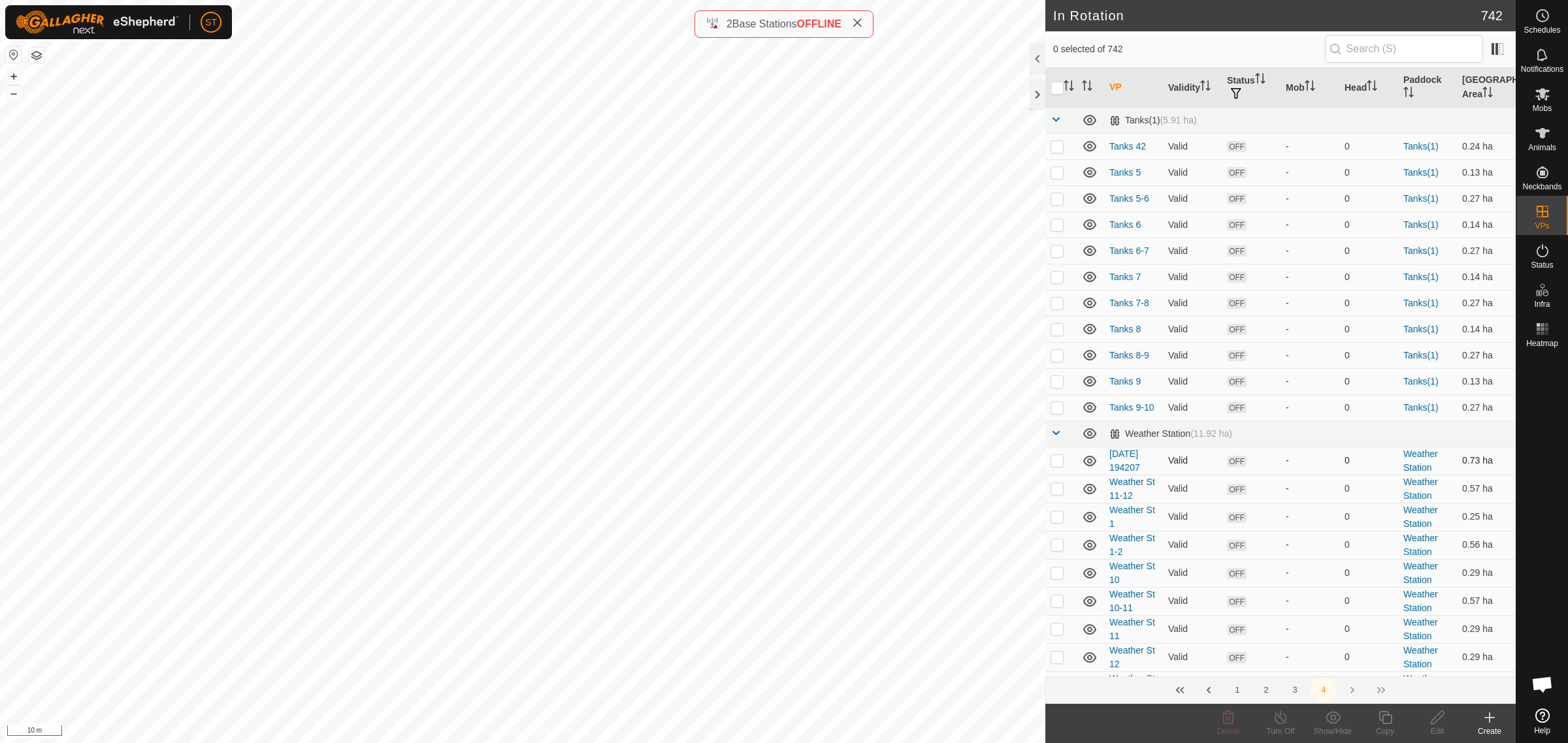
click at [1057, 460] on p-checkbox at bounding box center [1057, 460] width 13 height 11
checkbox input "true"
click at [1438, 723] on icon at bounding box center [1438, 717] width 16 height 16
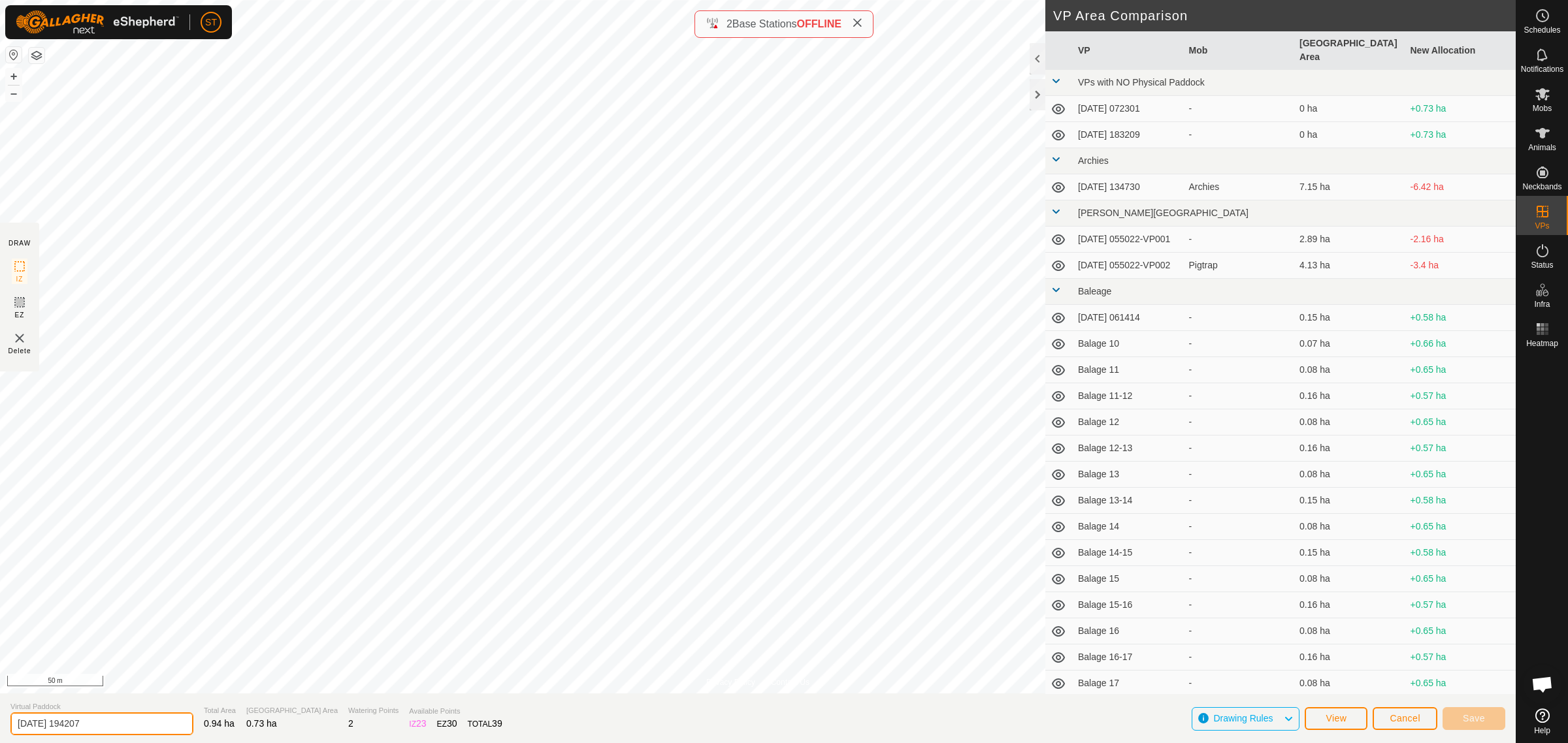
drag, startPoint x: 105, startPoint y: 726, endPoint x: -93, endPoint y: 716, distance: 198.3
click at [0, 716] on html "ST Schedules Notifications Mobs Animals Neckbands VPs Status Infra Heatmap Help…" at bounding box center [784, 371] width 1568 height 743
paste input "Weather St 35-36"
type input "Weather St 39-40"
click at [1465, 720] on span "Save" at bounding box center [1474, 718] width 22 height 11
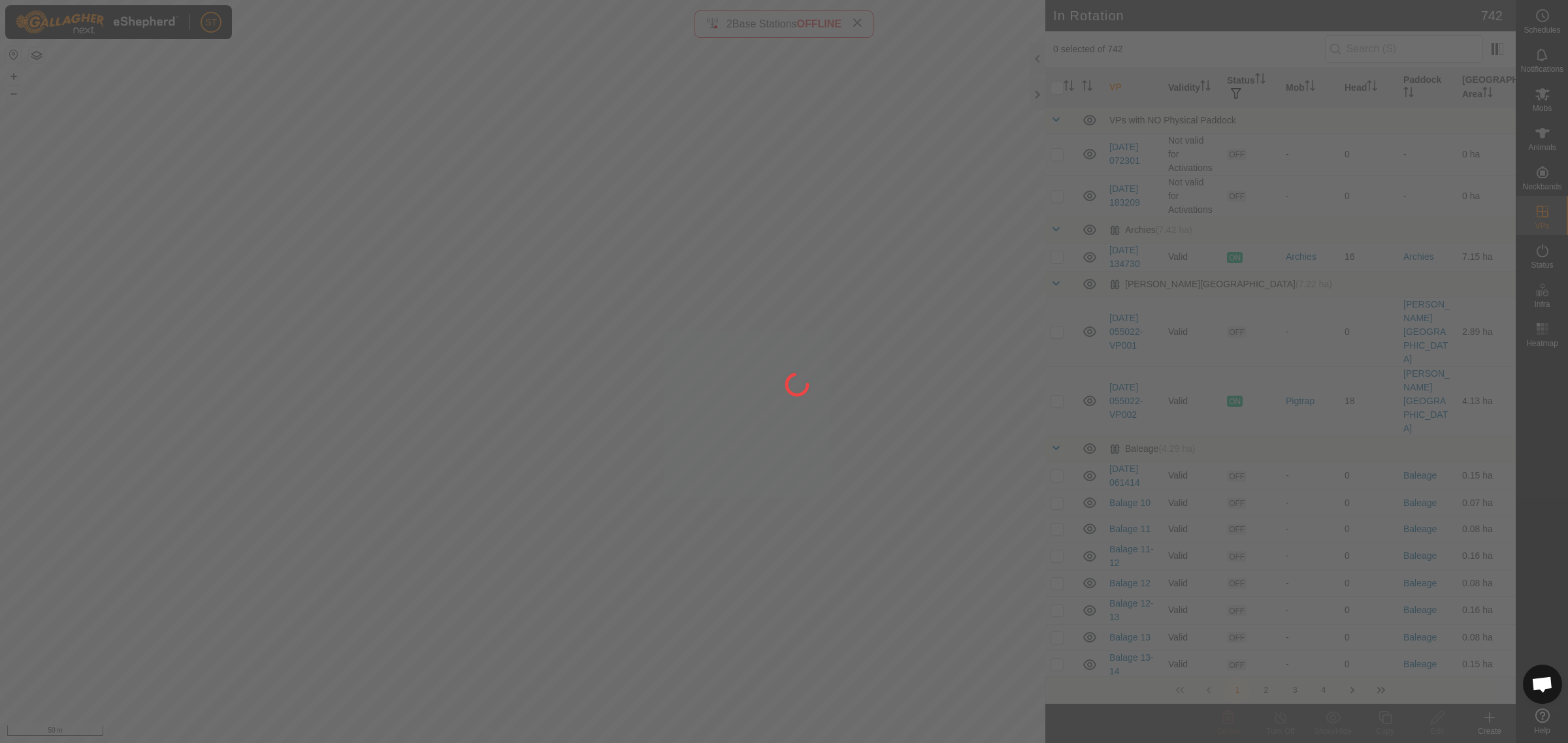
drag, startPoint x: 840, startPoint y: 275, endPoint x: 716, endPoint y: 255, distance: 125.6
click at [716, 255] on div at bounding box center [784, 371] width 1568 height 743
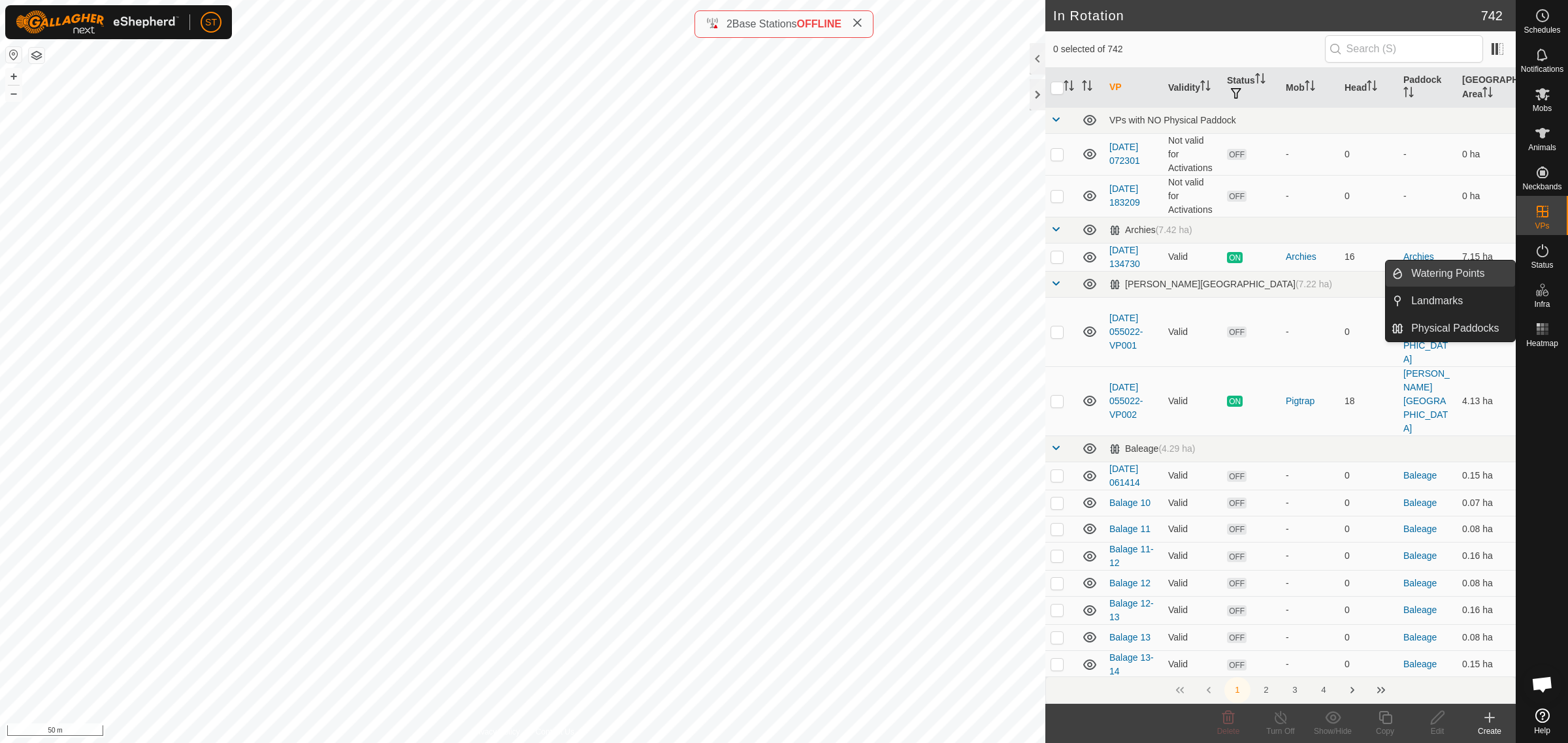
click at [1464, 270] on link "Watering Points" at bounding box center [1459, 274] width 111 height 26
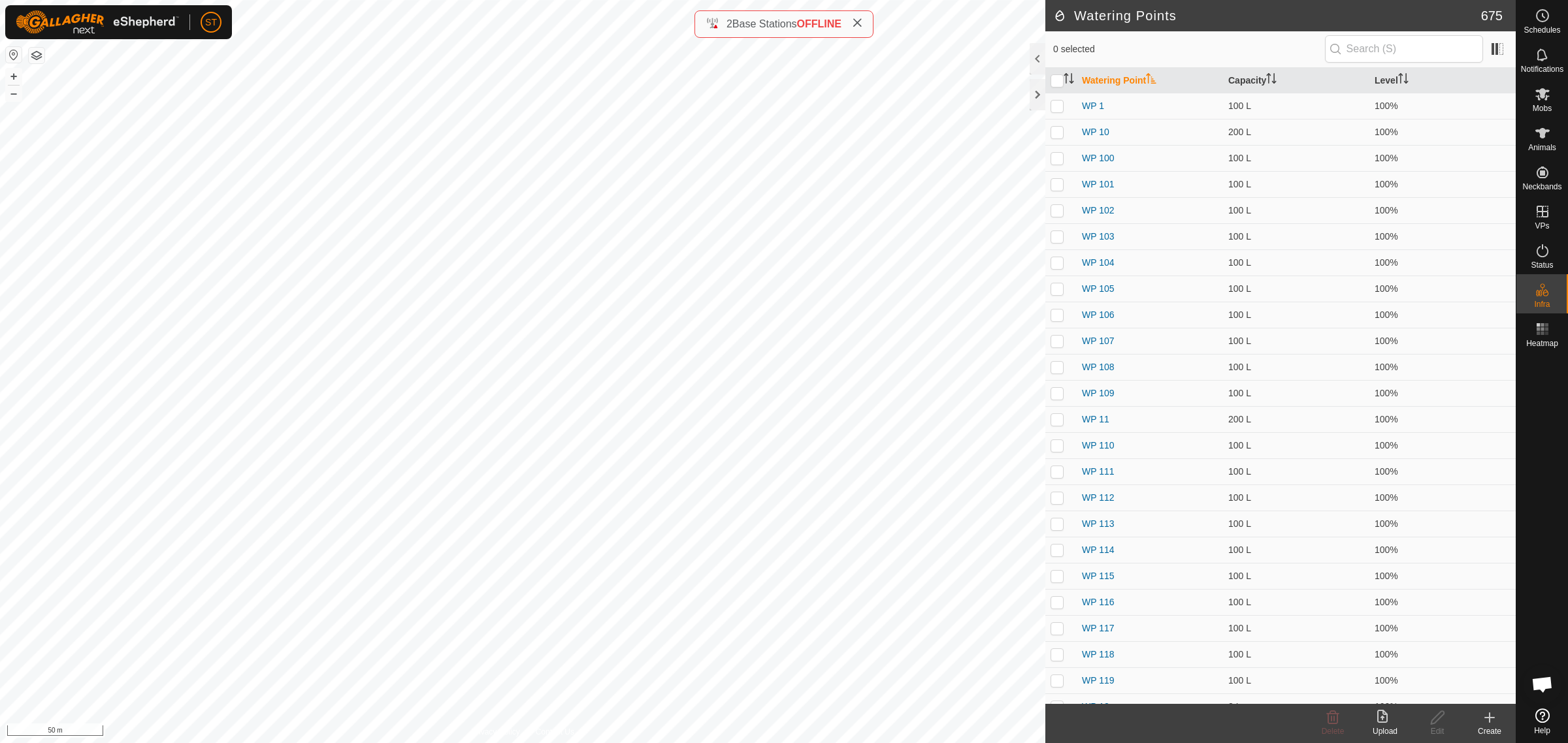
click at [1493, 725] on icon at bounding box center [1489, 717] width 16 height 16
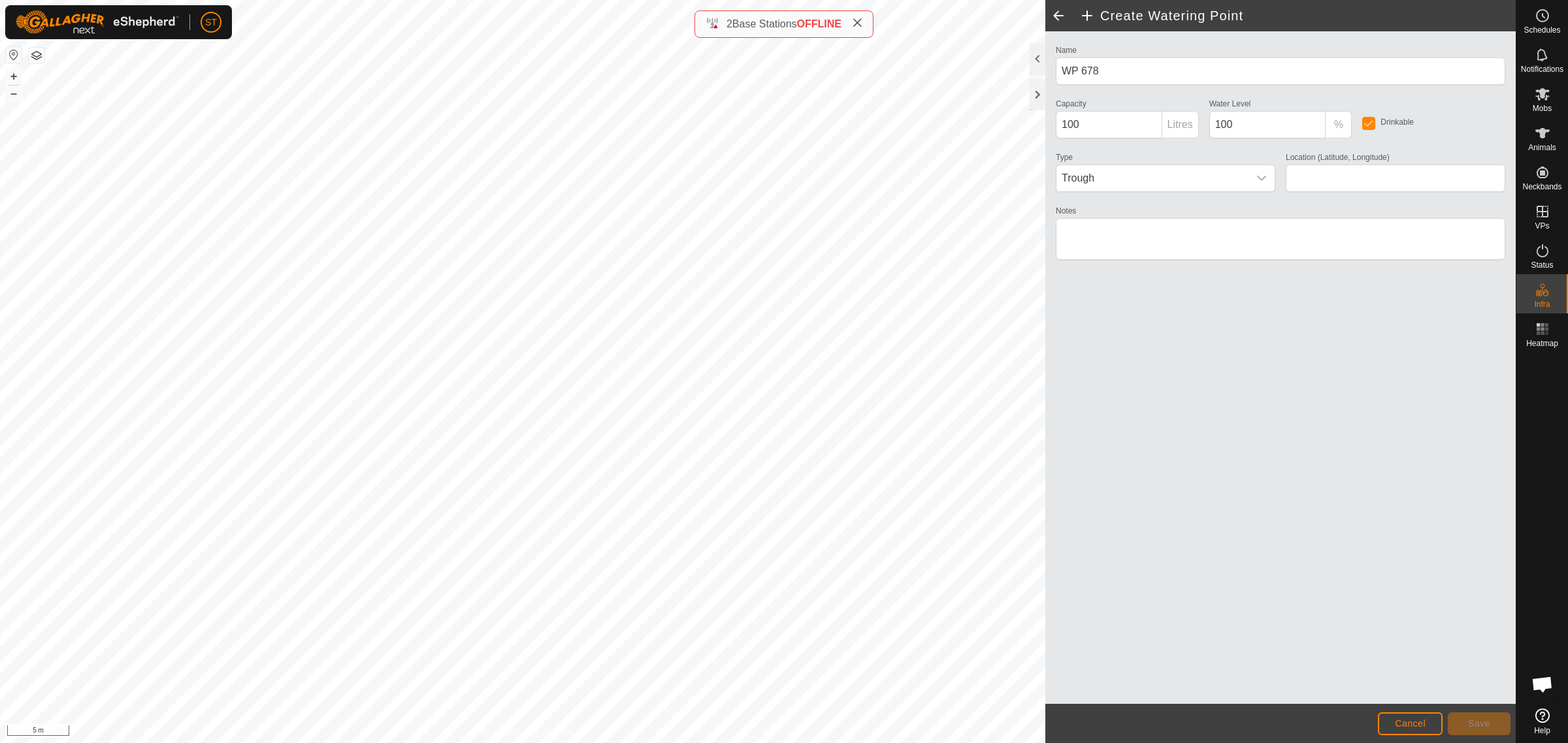
type input "-45.347149, 170.621065"
click at [1465, 719] on button "Save" at bounding box center [1479, 724] width 63 height 23
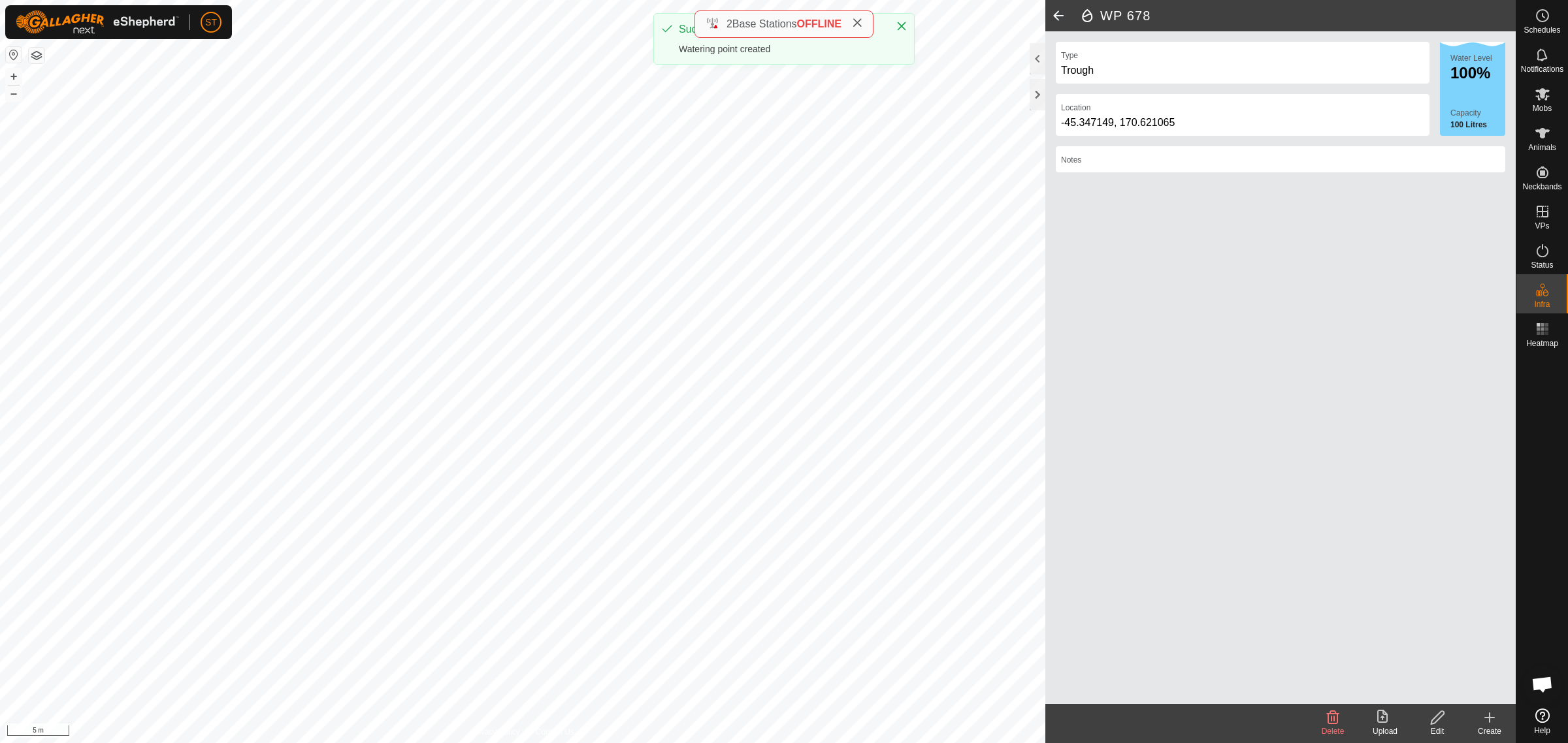
click at [1488, 723] on icon at bounding box center [1489, 717] width 16 height 16
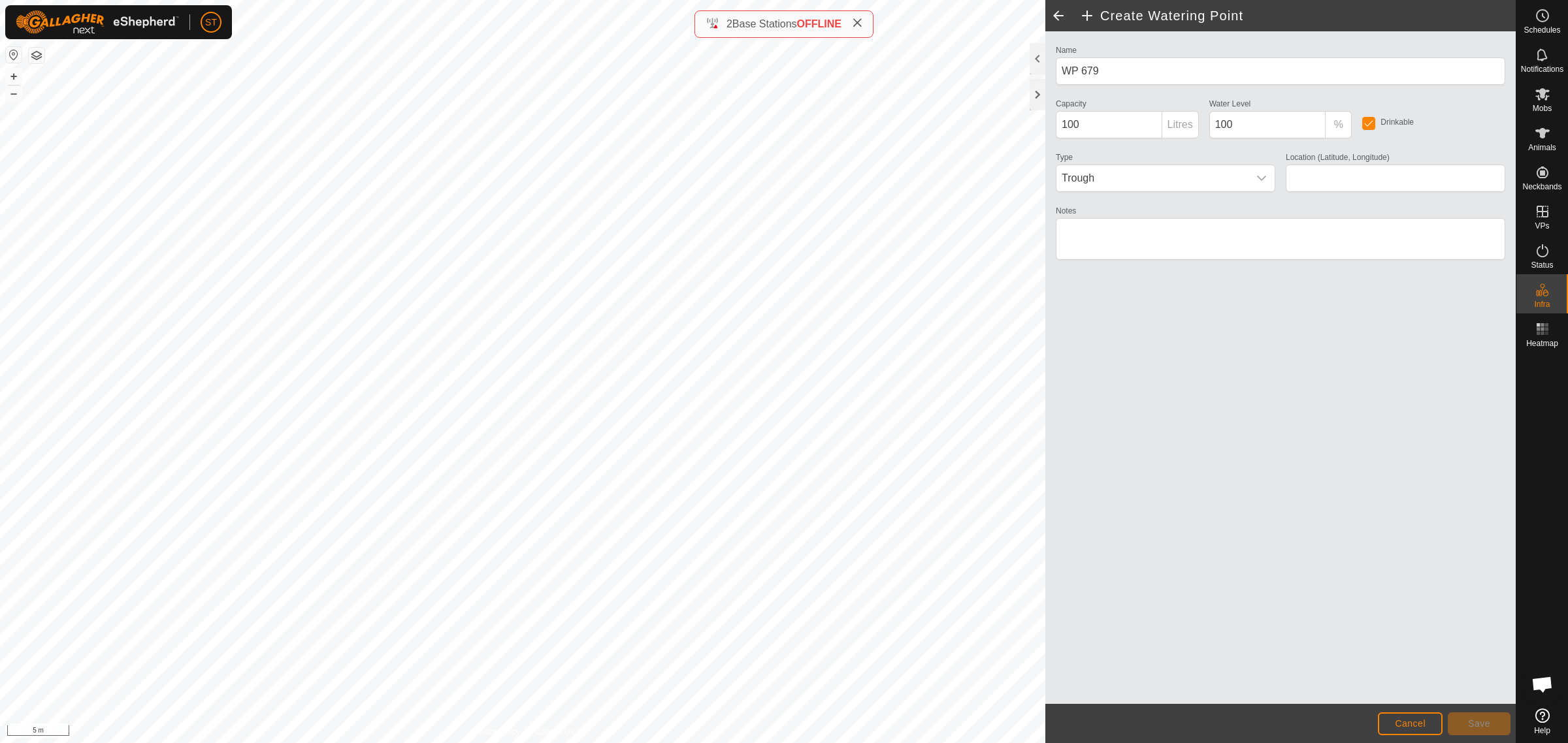
type input "-45.347056, 170.621080"
click at [1488, 726] on span "Save" at bounding box center [1479, 723] width 22 height 11
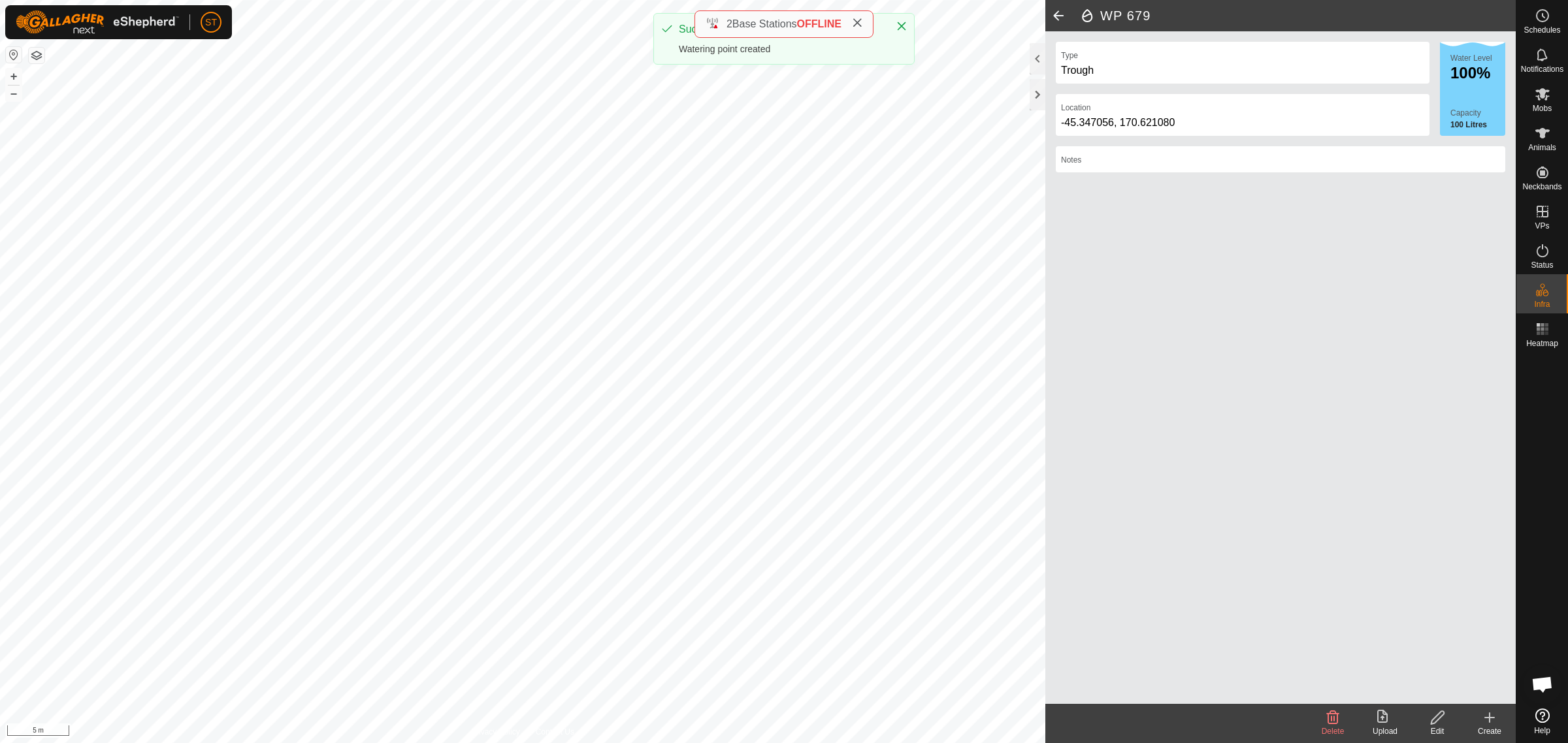
click at [1488, 723] on icon at bounding box center [1489, 717] width 16 height 16
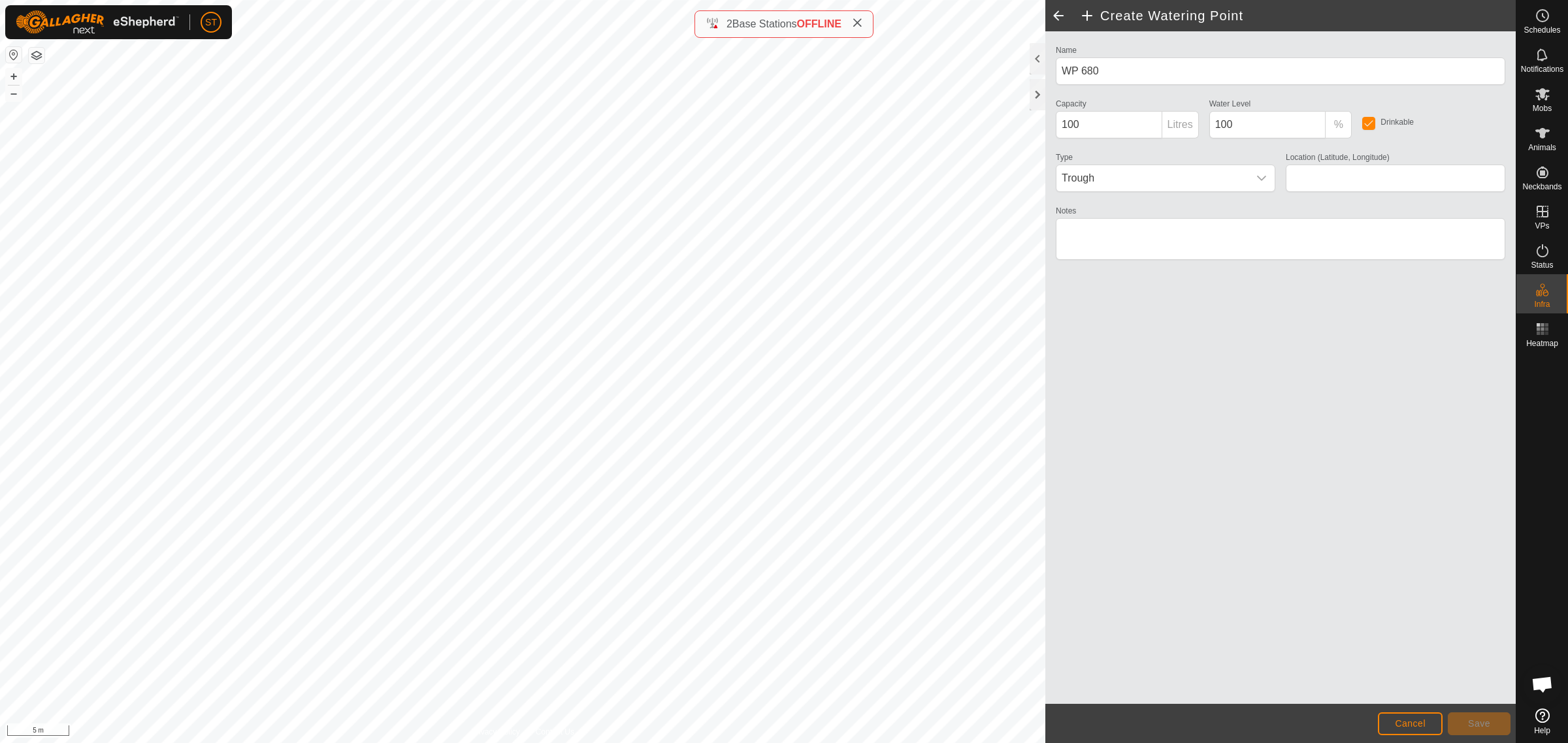
type input "-45.346966, 170.621093"
click at [1483, 717] on button "Save" at bounding box center [1479, 724] width 63 height 23
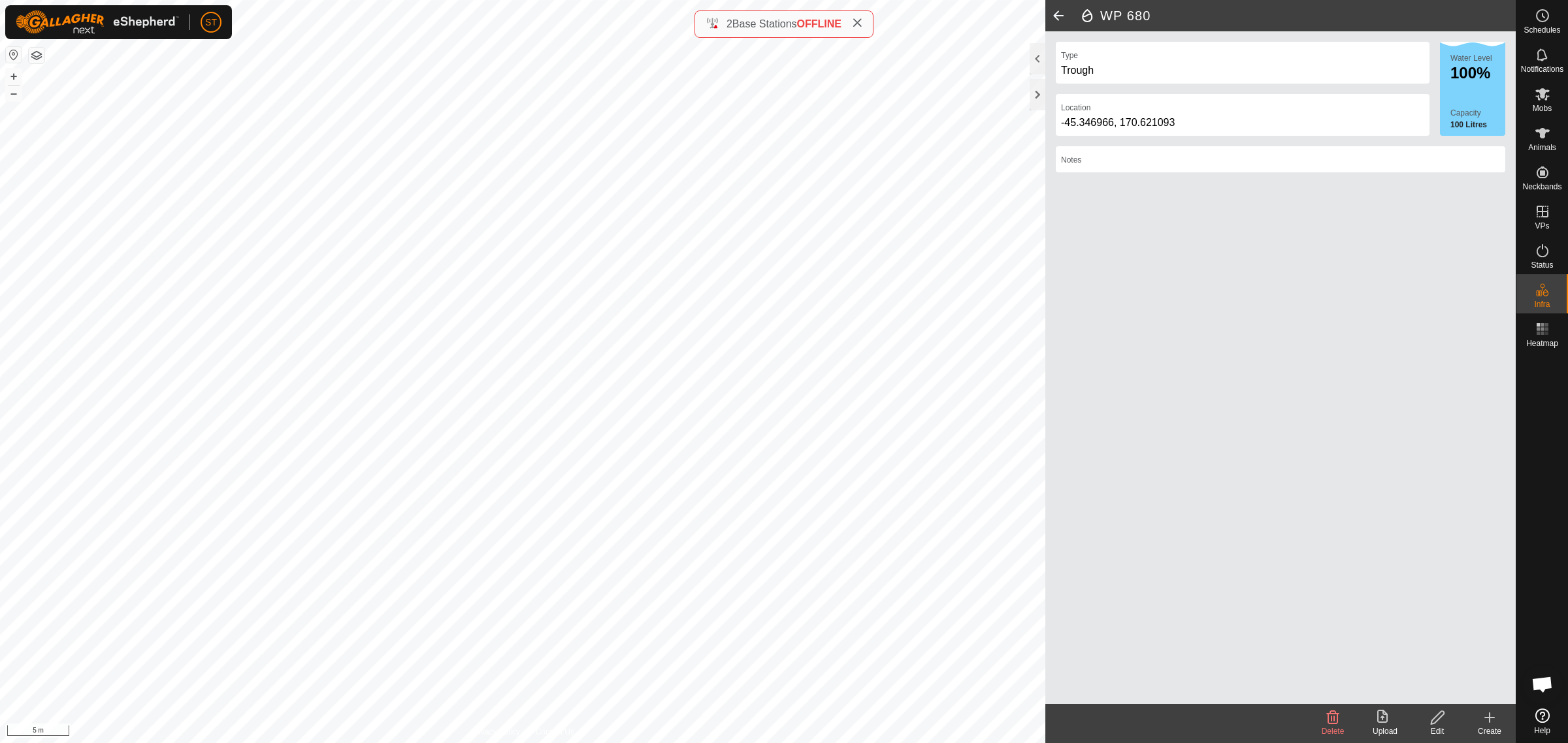
click at [1487, 723] on icon at bounding box center [1489, 717] width 16 height 16
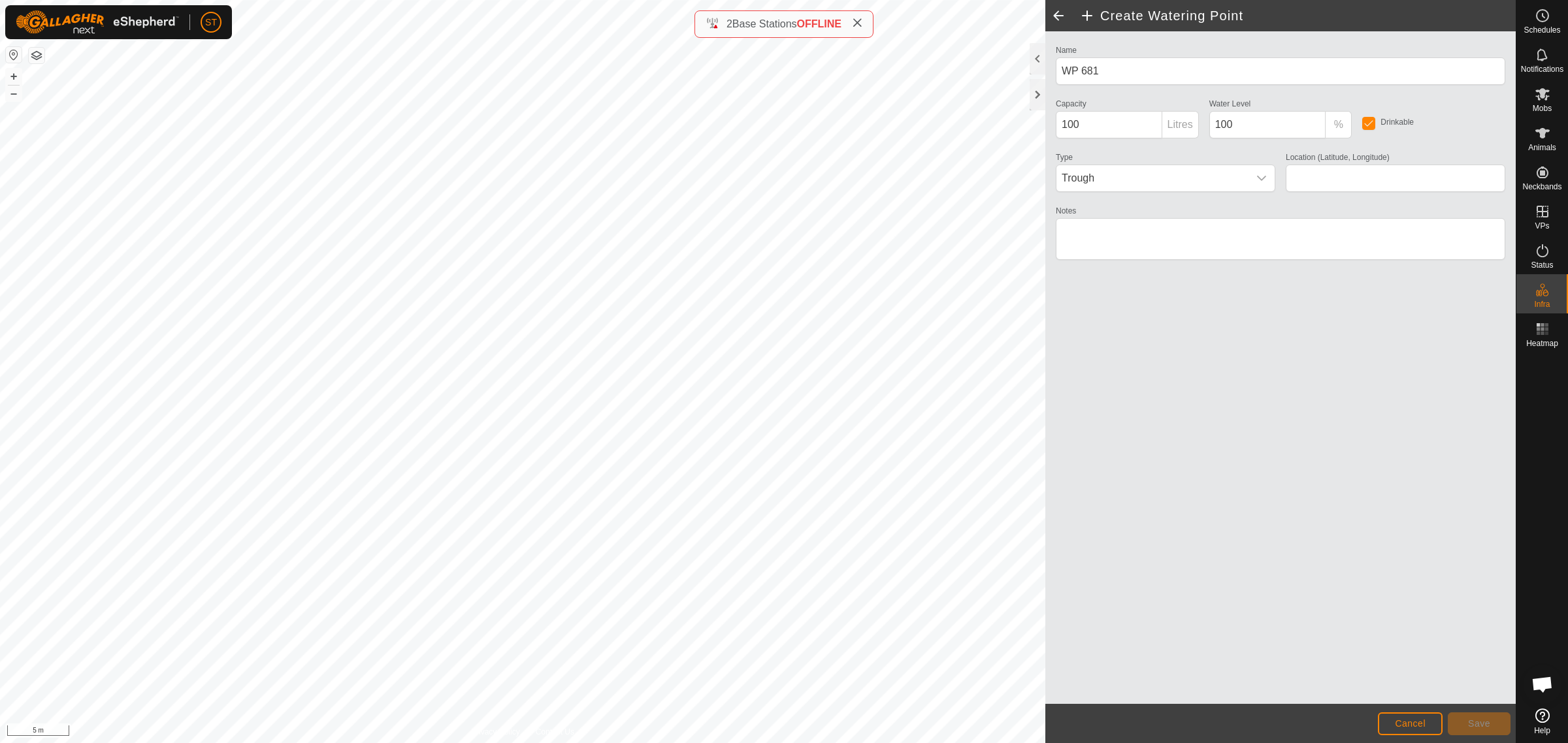
type input "-45.346878, 170.621105"
click at [1476, 723] on span "Save" at bounding box center [1479, 723] width 22 height 11
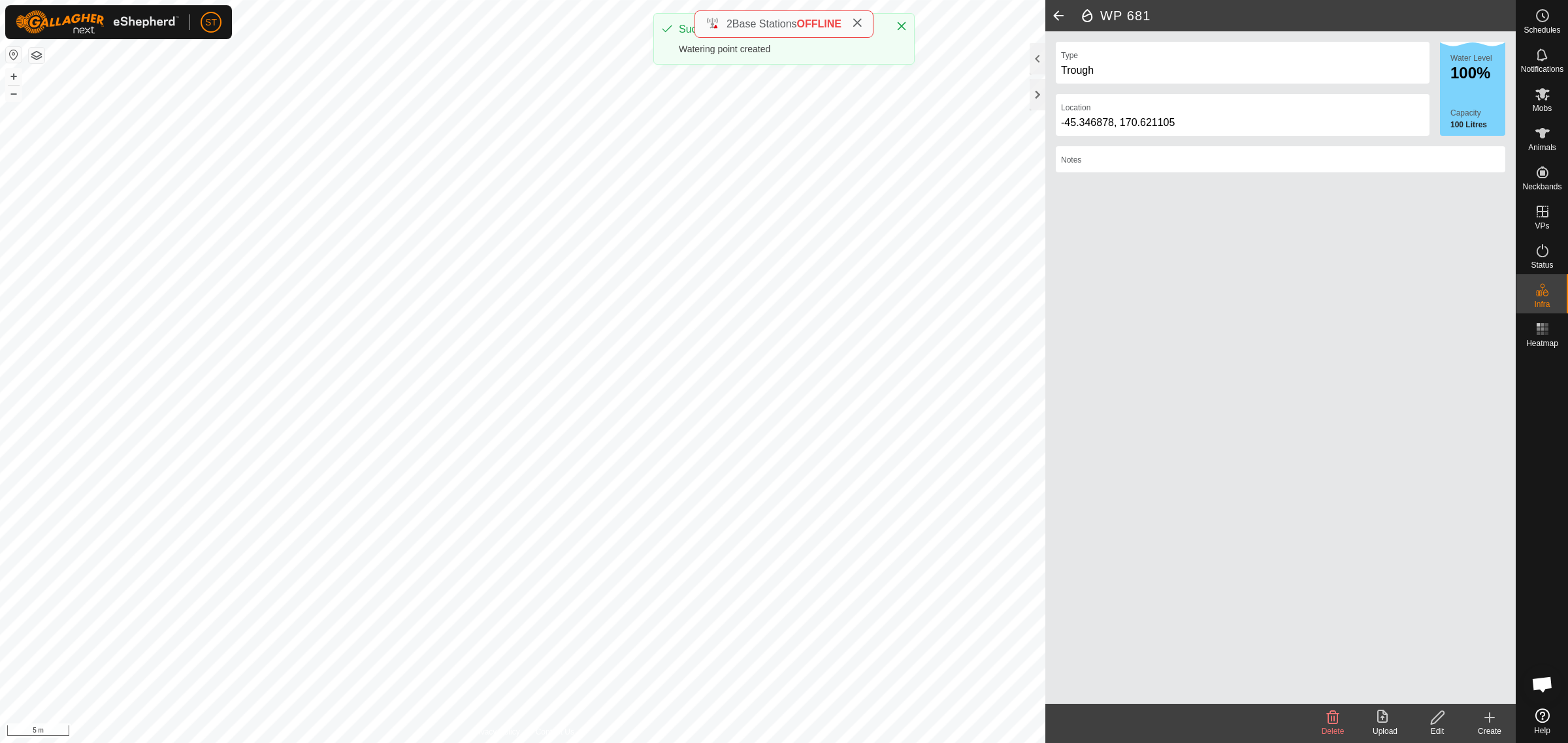
click at [1488, 722] on icon at bounding box center [1489, 717] width 16 height 16
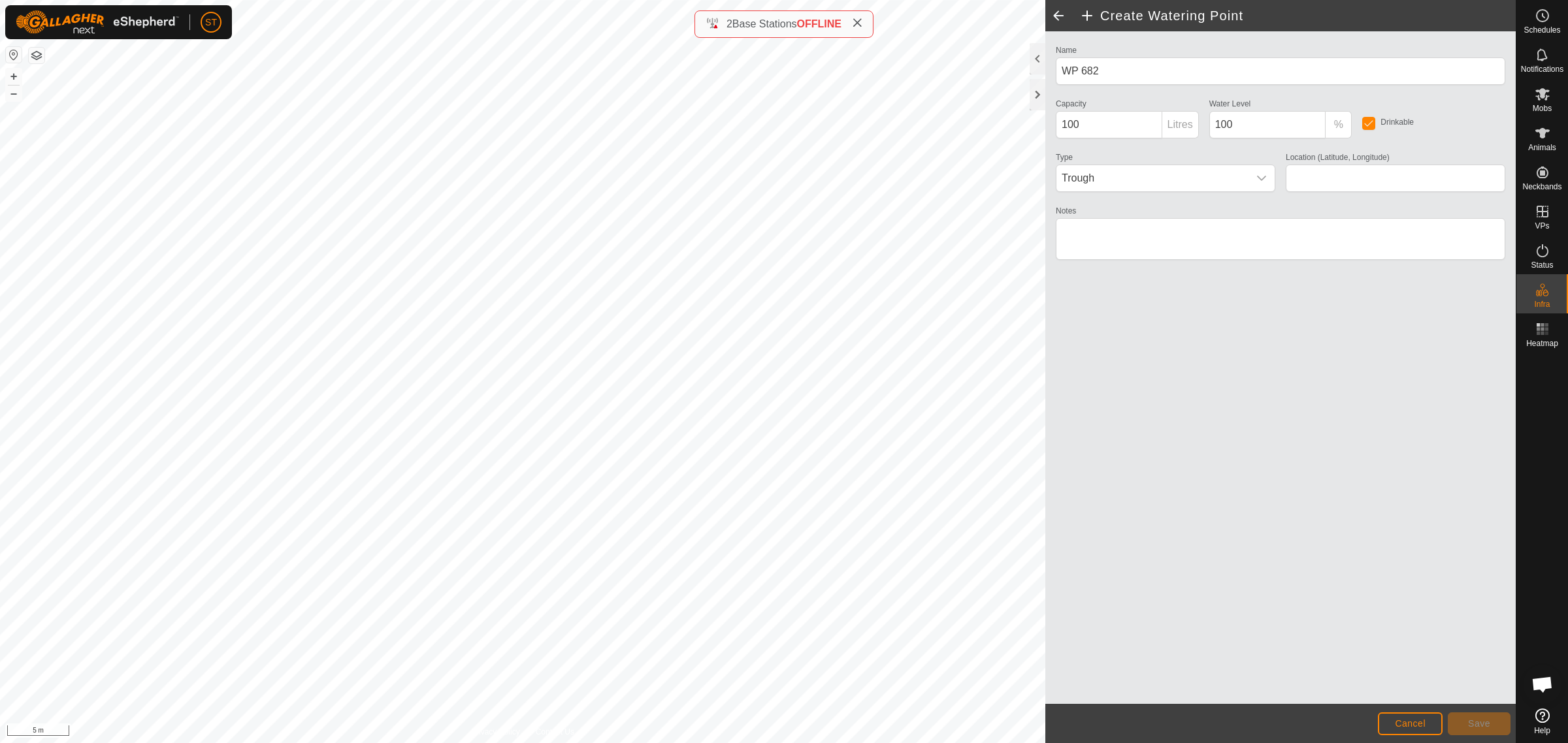
type input "-45.346791, 170.621118"
click at [1460, 723] on button "Save" at bounding box center [1479, 724] width 63 height 23
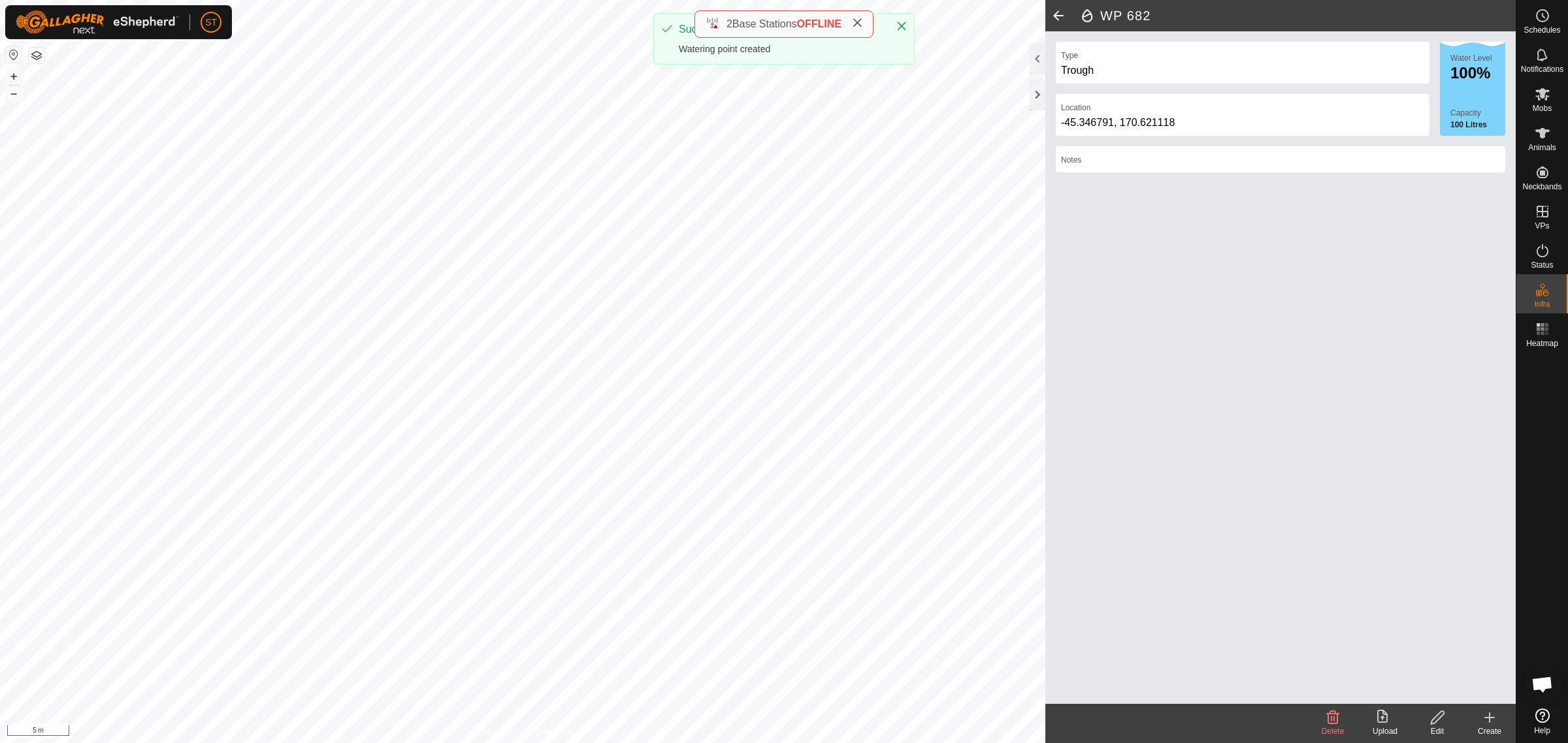
click at [1487, 719] on icon at bounding box center [1489, 717] width 16 height 16
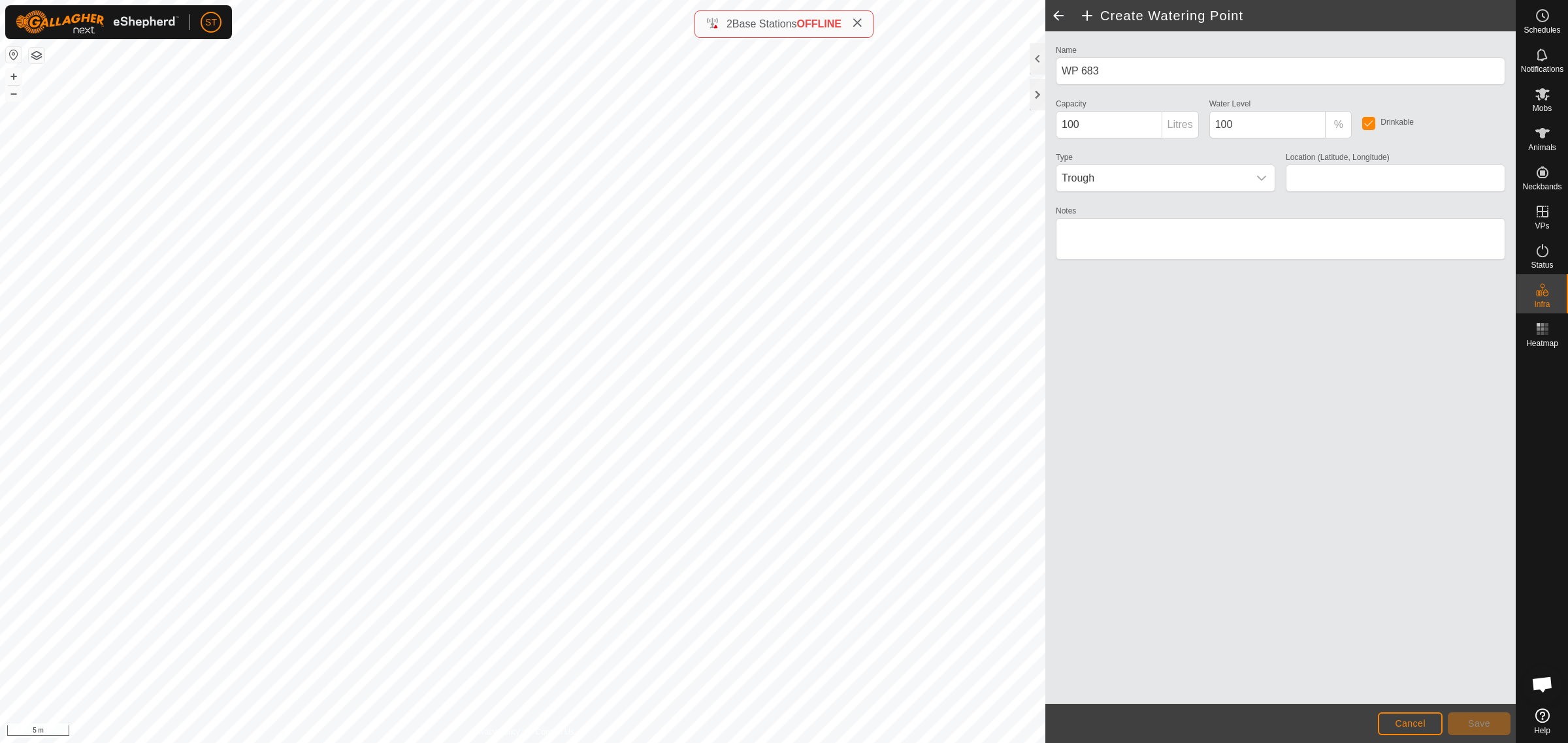
type input "-45.346697, 170.621132"
click at [1474, 720] on span "Save" at bounding box center [1479, 723] width 22 height 11
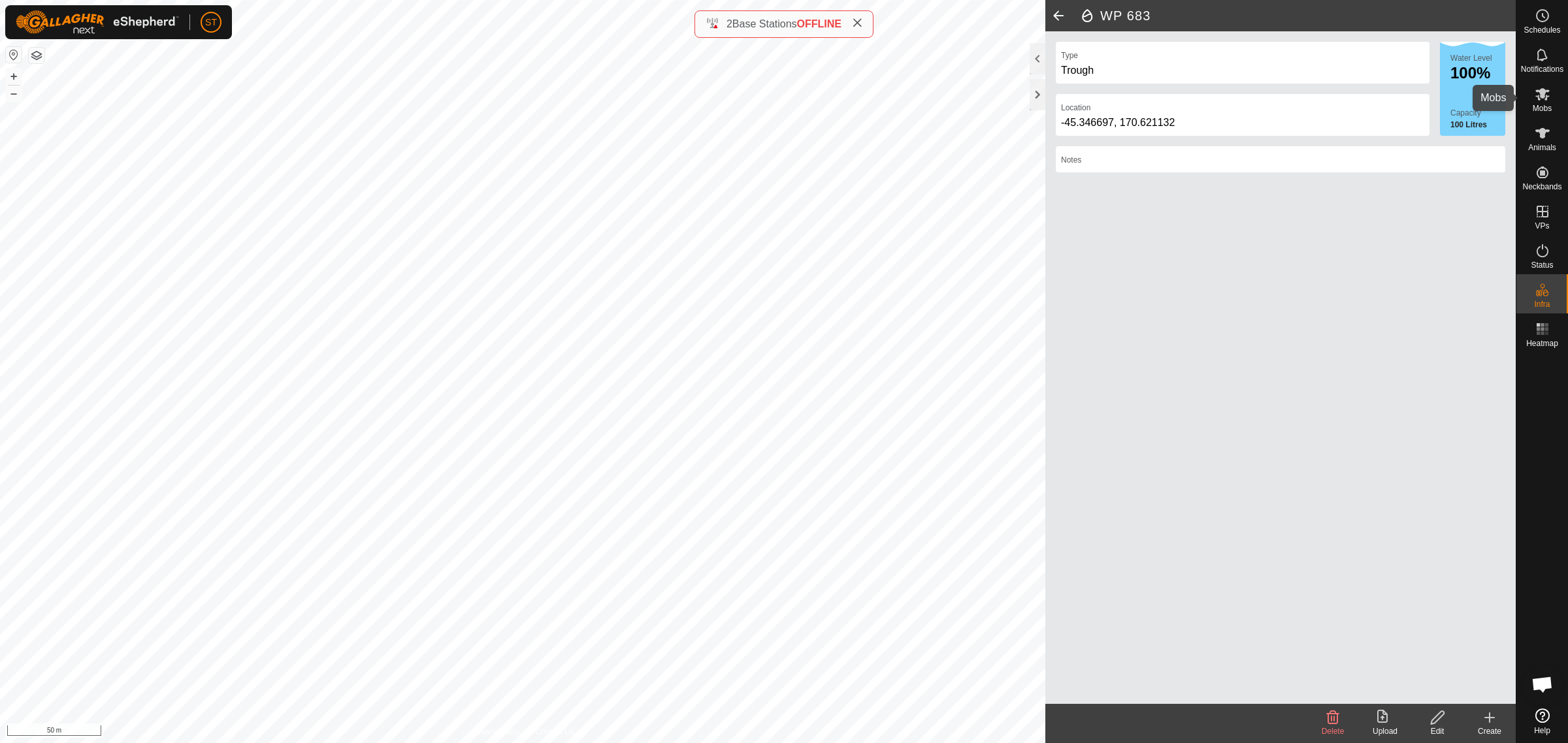
click at [1543, 89] on icon at bounding box center [1543, 94] width 15 height 12
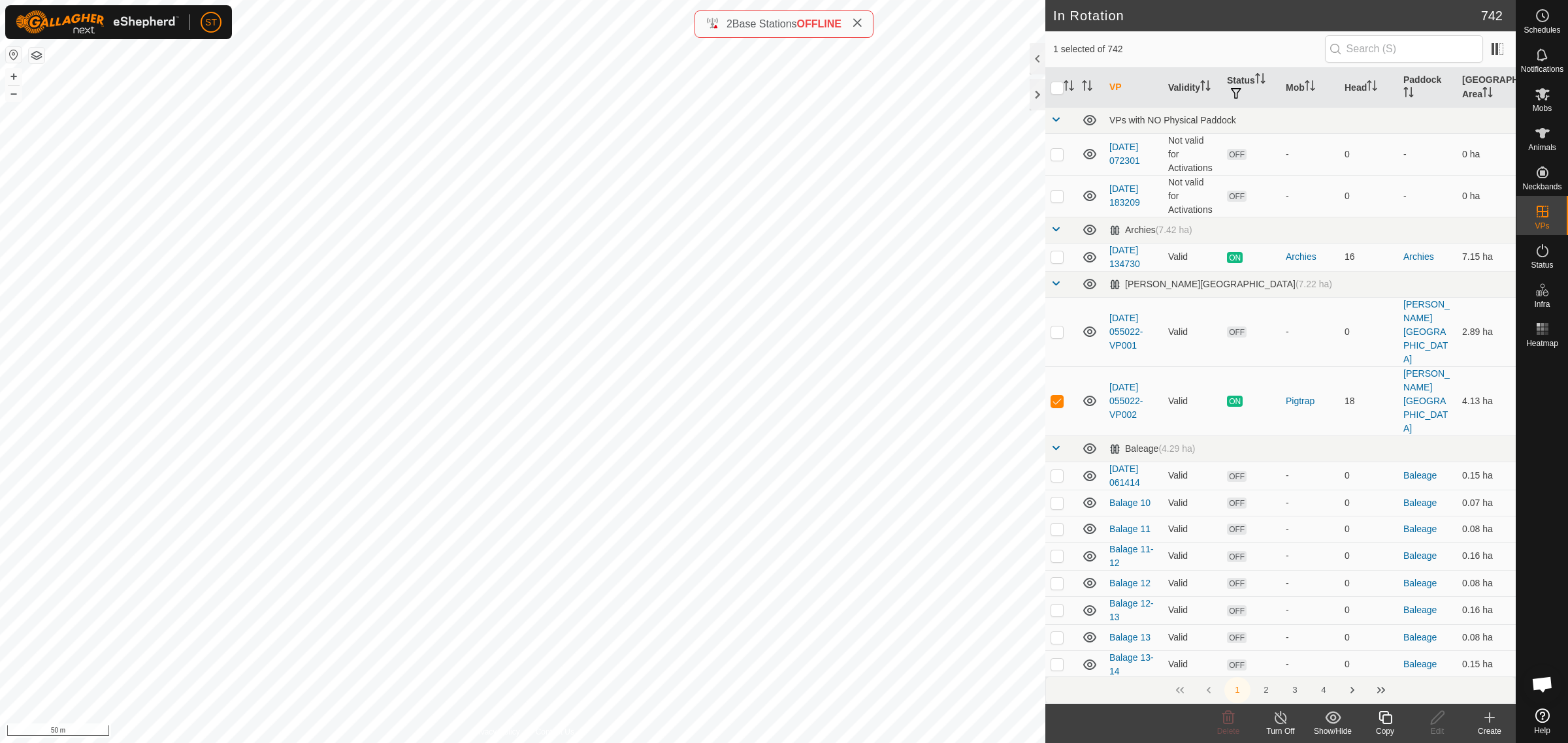
checkbox input "true"
checkbox input "false"
click at [1224, 719] on icon at bounding box center [1228, 718] width 12 height 13
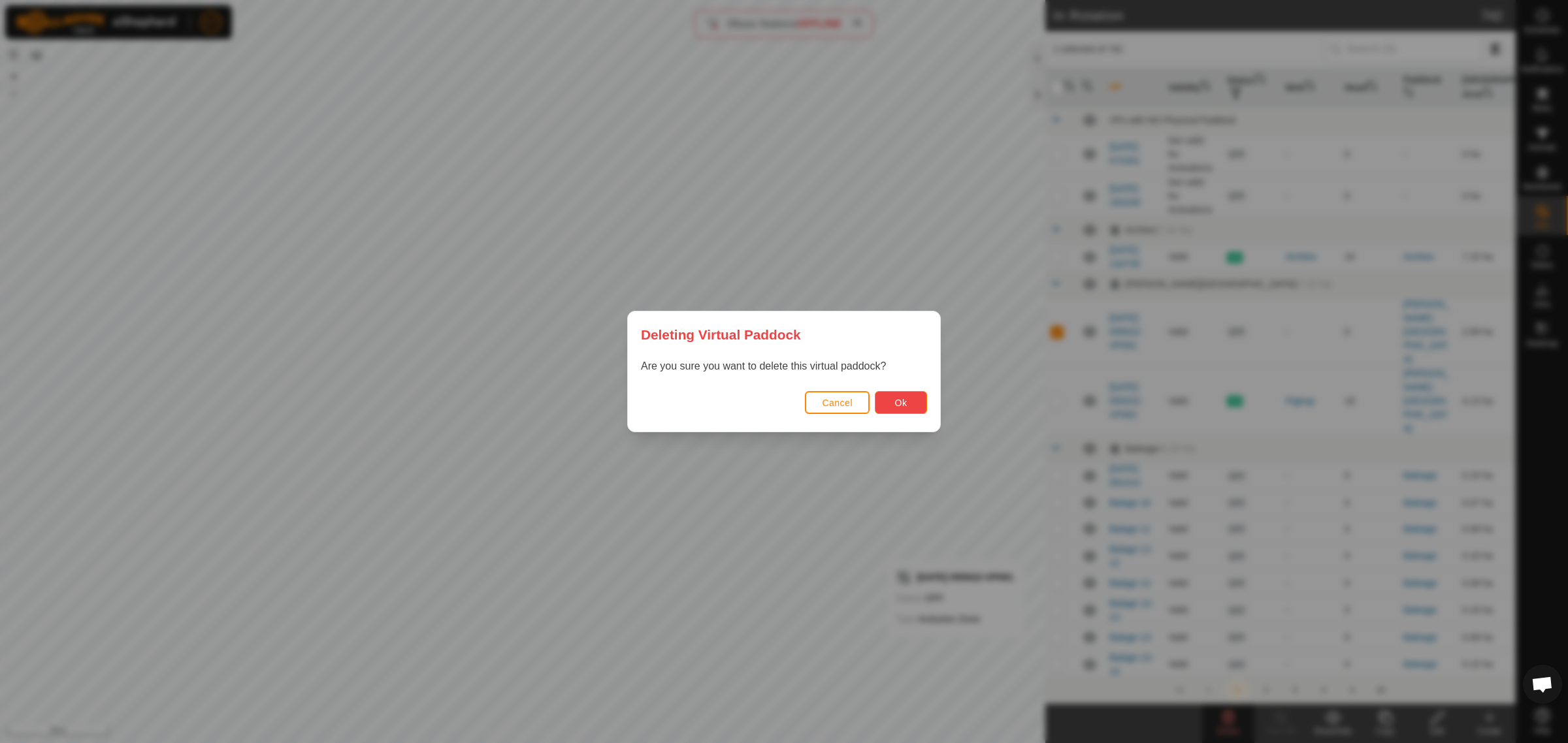
click at [906, 401] on span "Ok" at bounding box center [901, 402] width 12 height 11
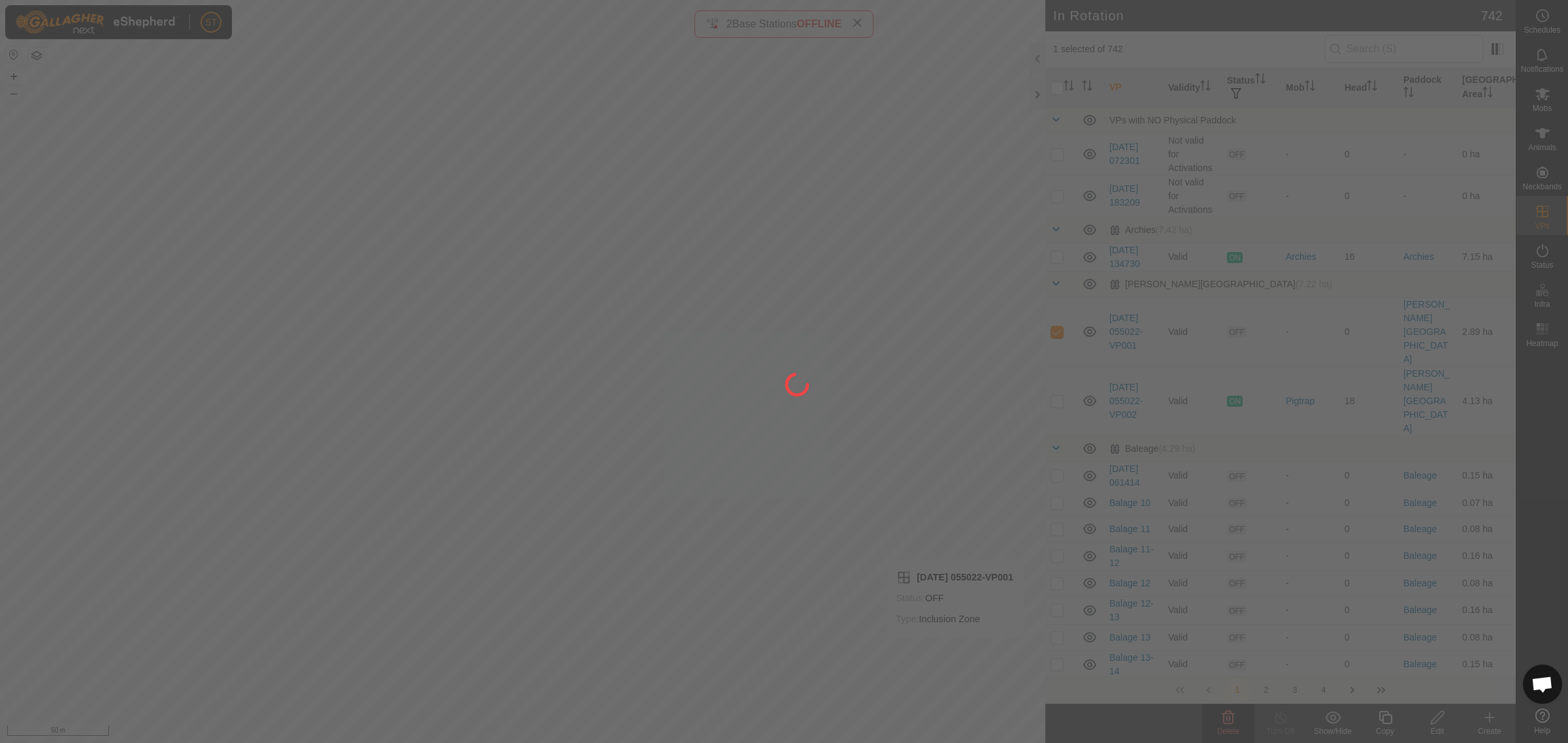
checkbox input "false"
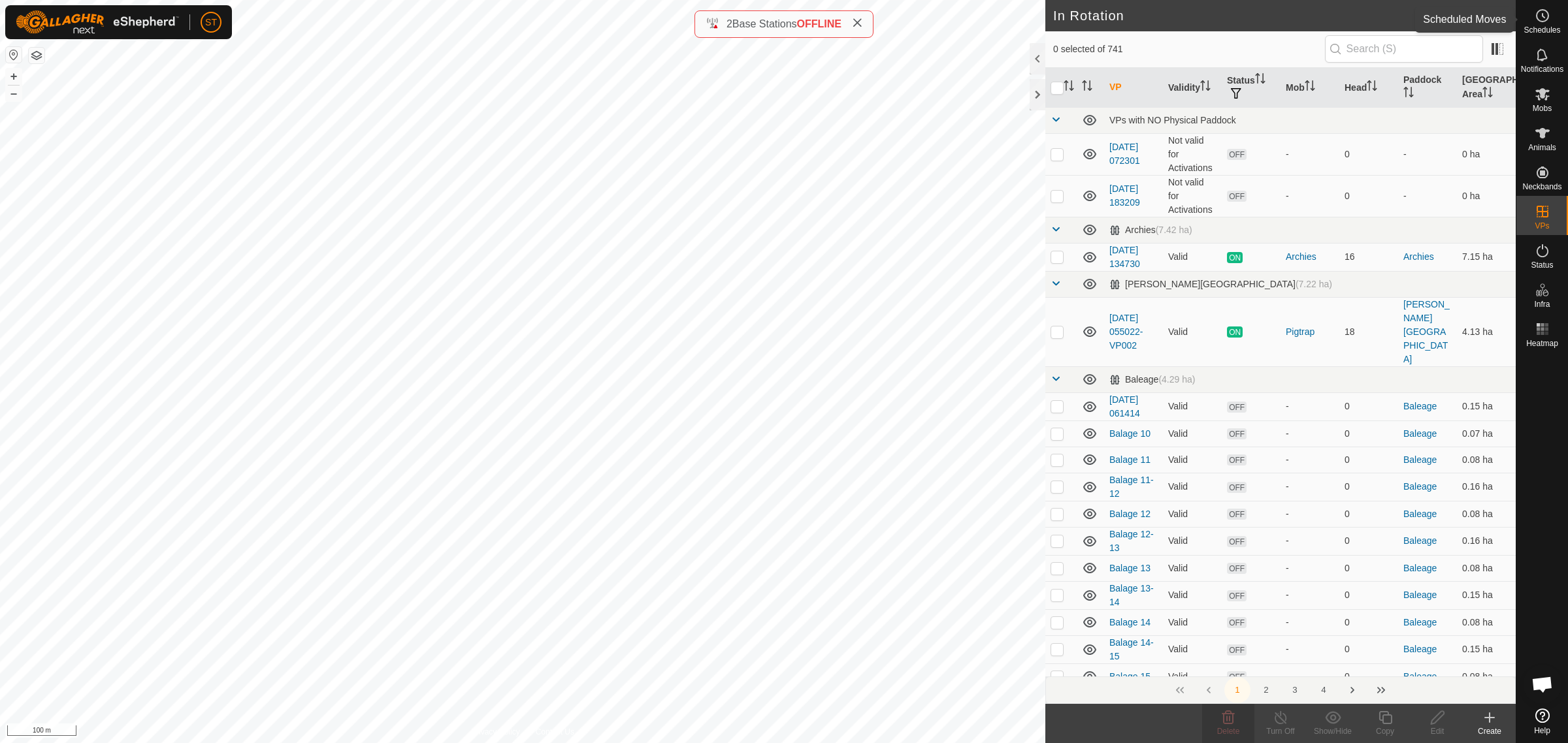
click at [1537, 23] on icon at bounding box center [1542, 16] width 16 height 16
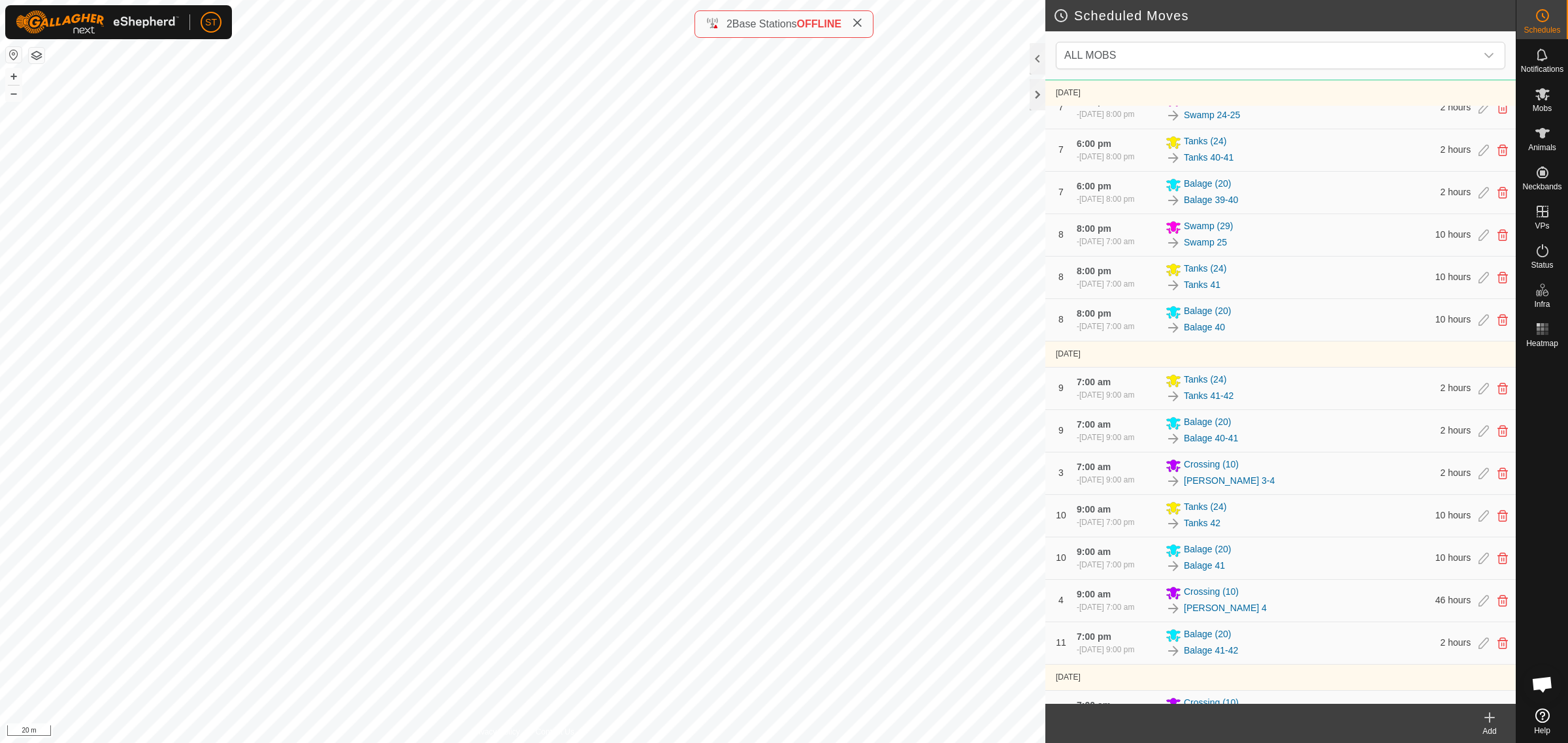
scroll to position [1306, 0]
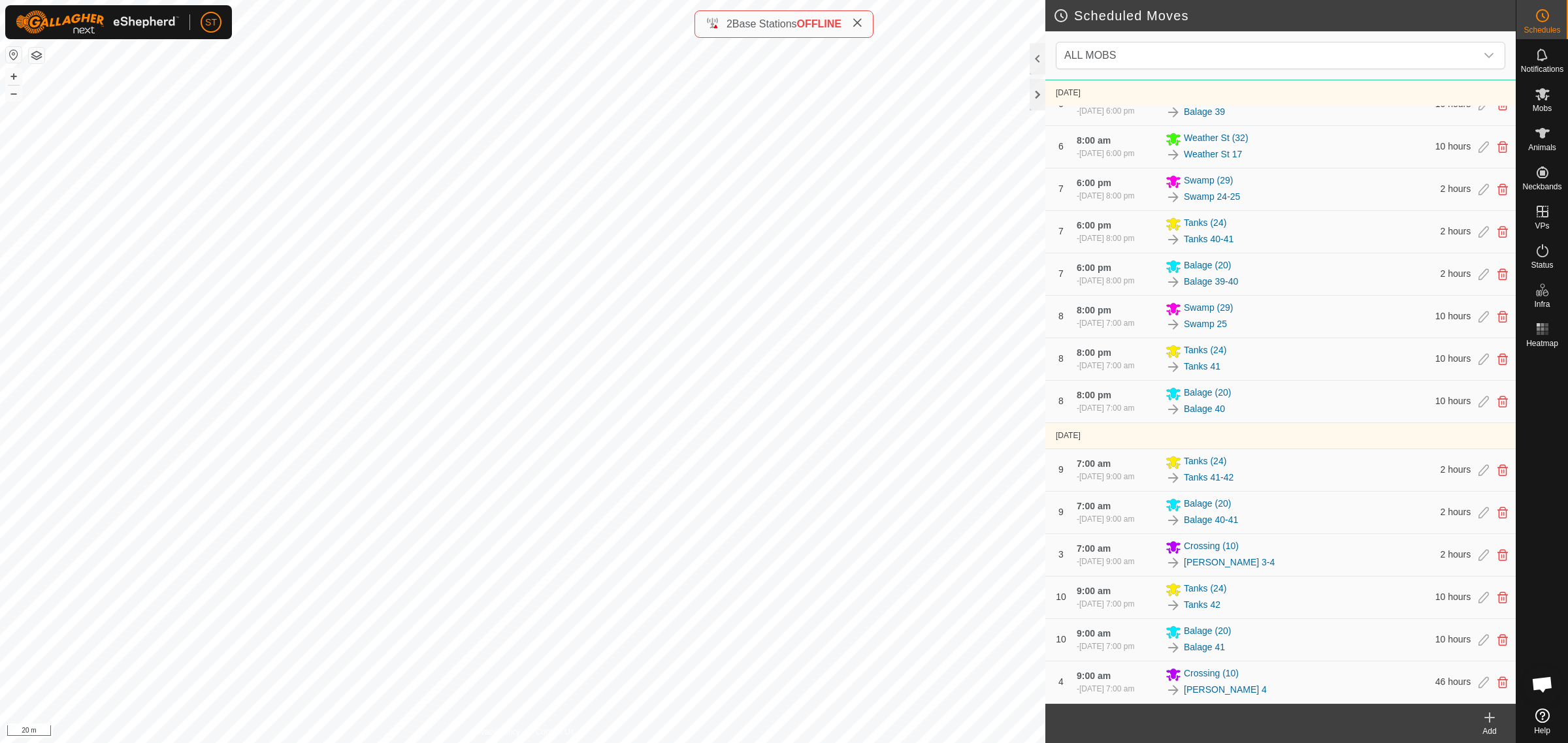
click at [1490, 722] on icon at bounding box center [1489, 717] width 16 height 16
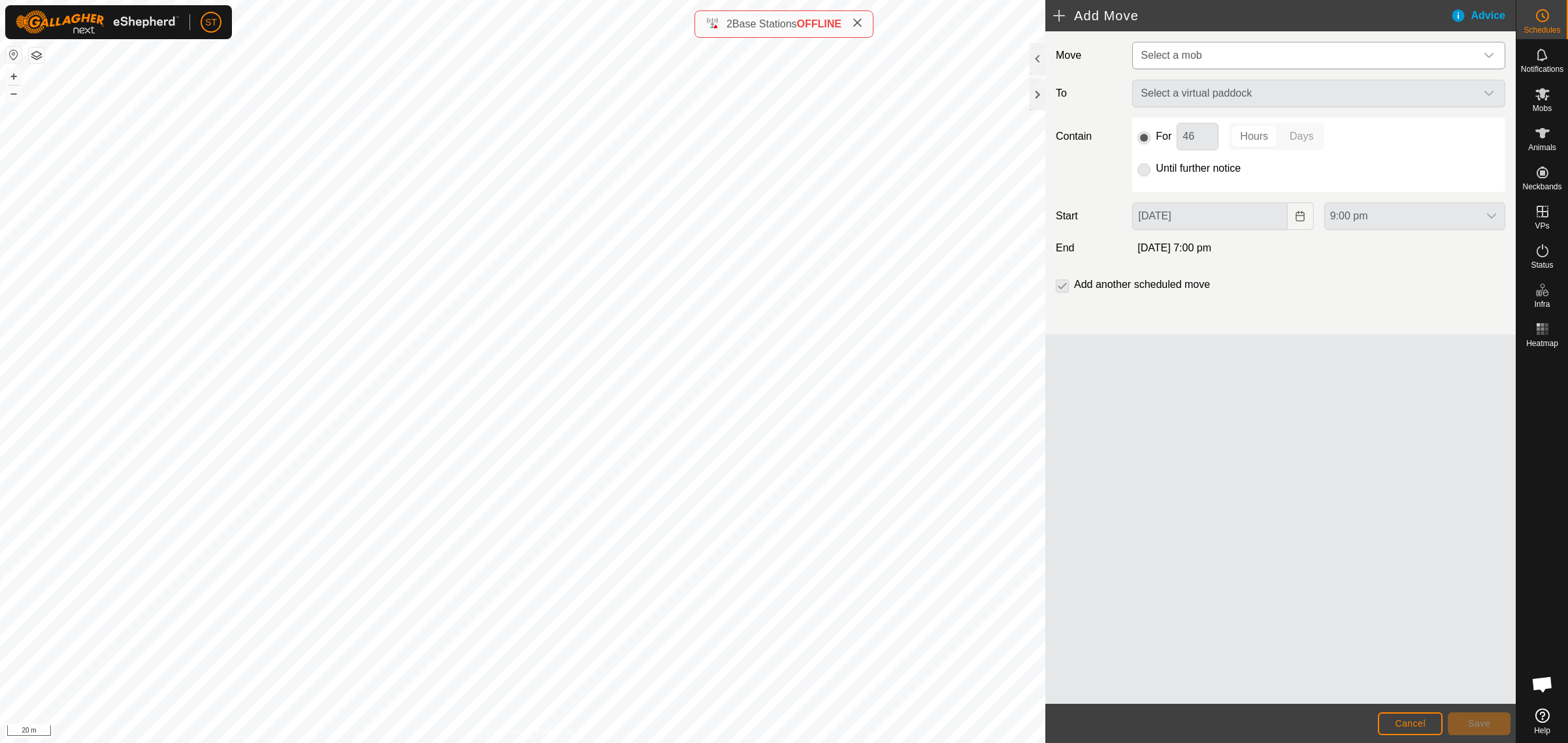
click at [1492, 50] on icon "dropdown trigger" at bounding box center [1488, 55] width 11 height 11
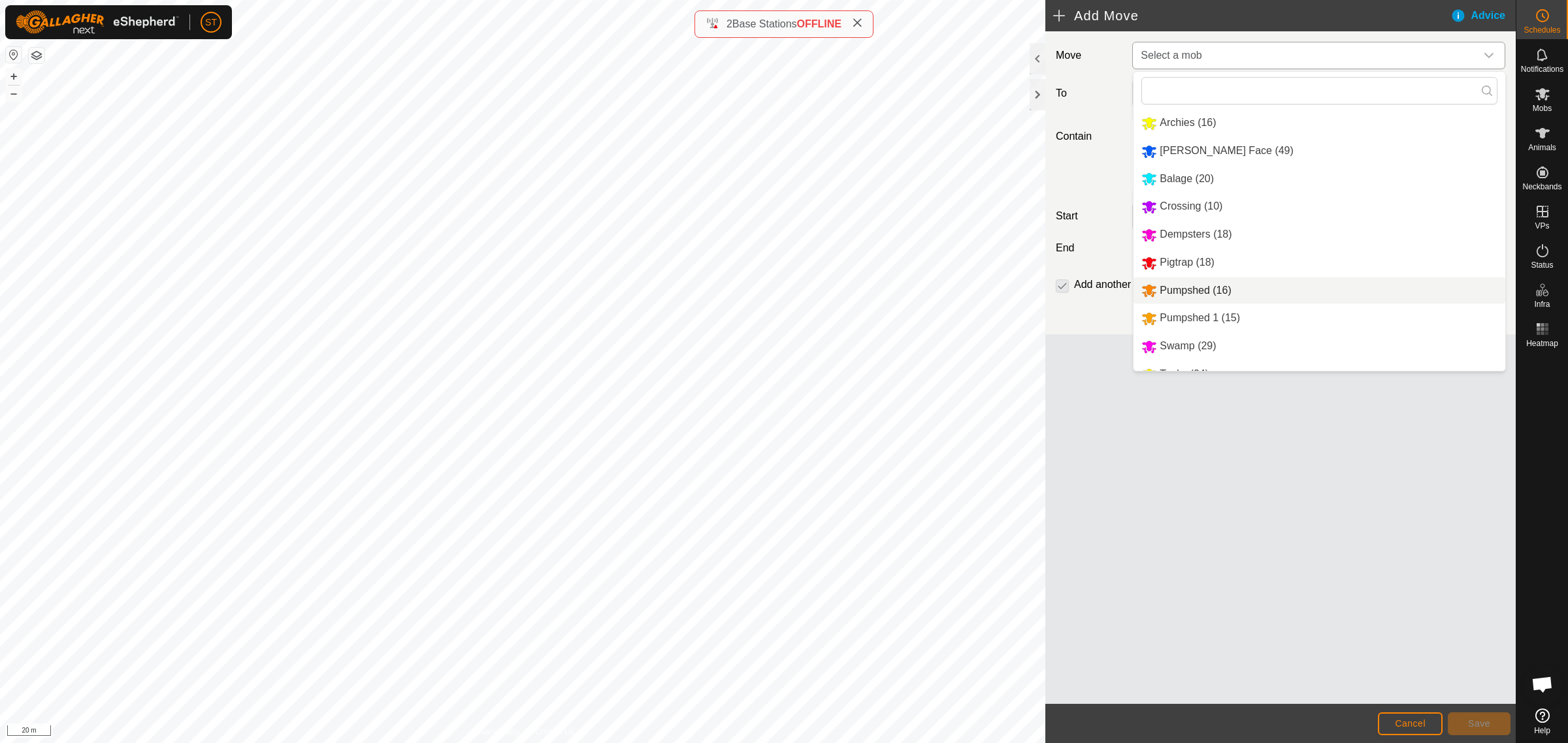
scroll to position [49, 0]
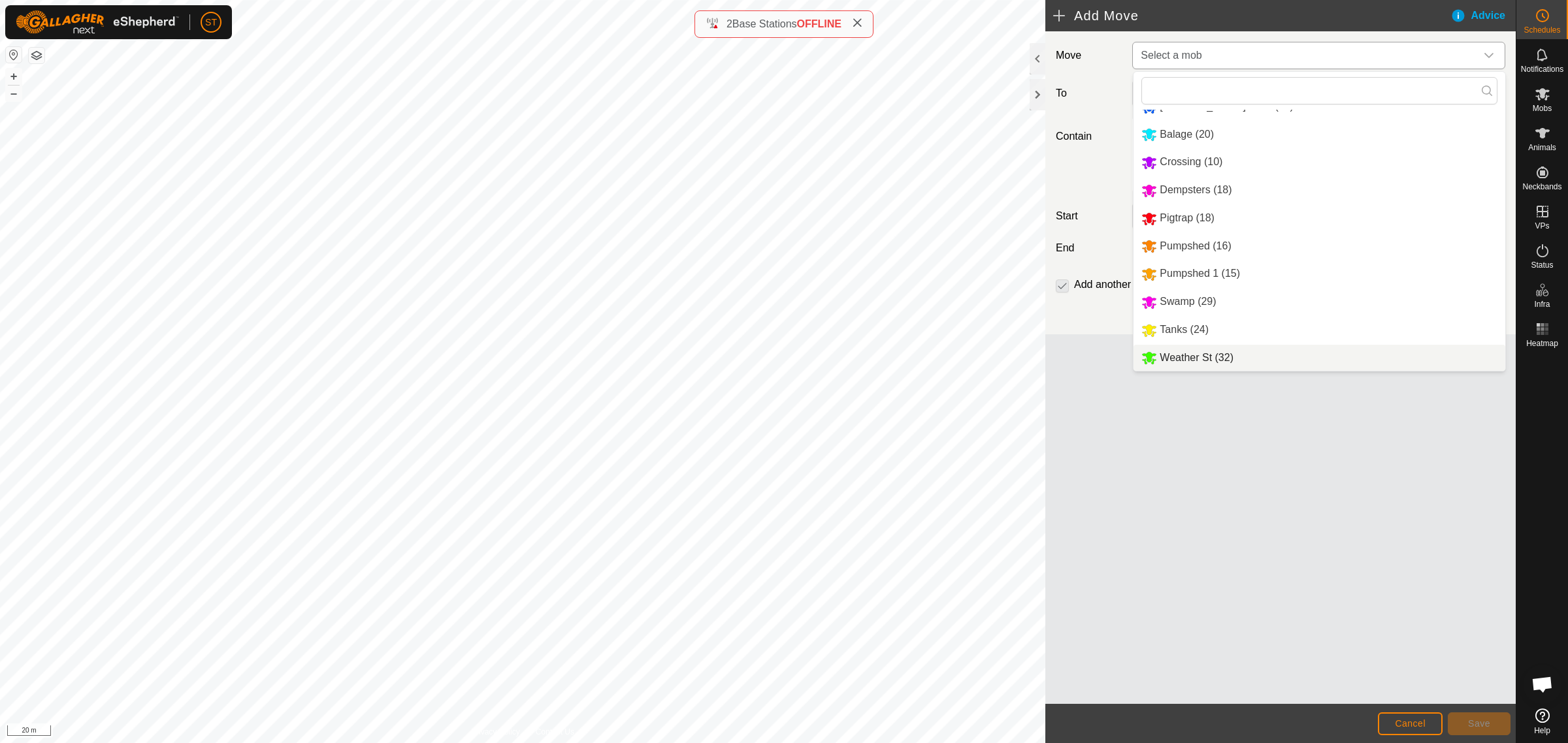
click at [1183, 358] on li "Weather St (32)" at bounding box center [1320, 358] width 372 height 27
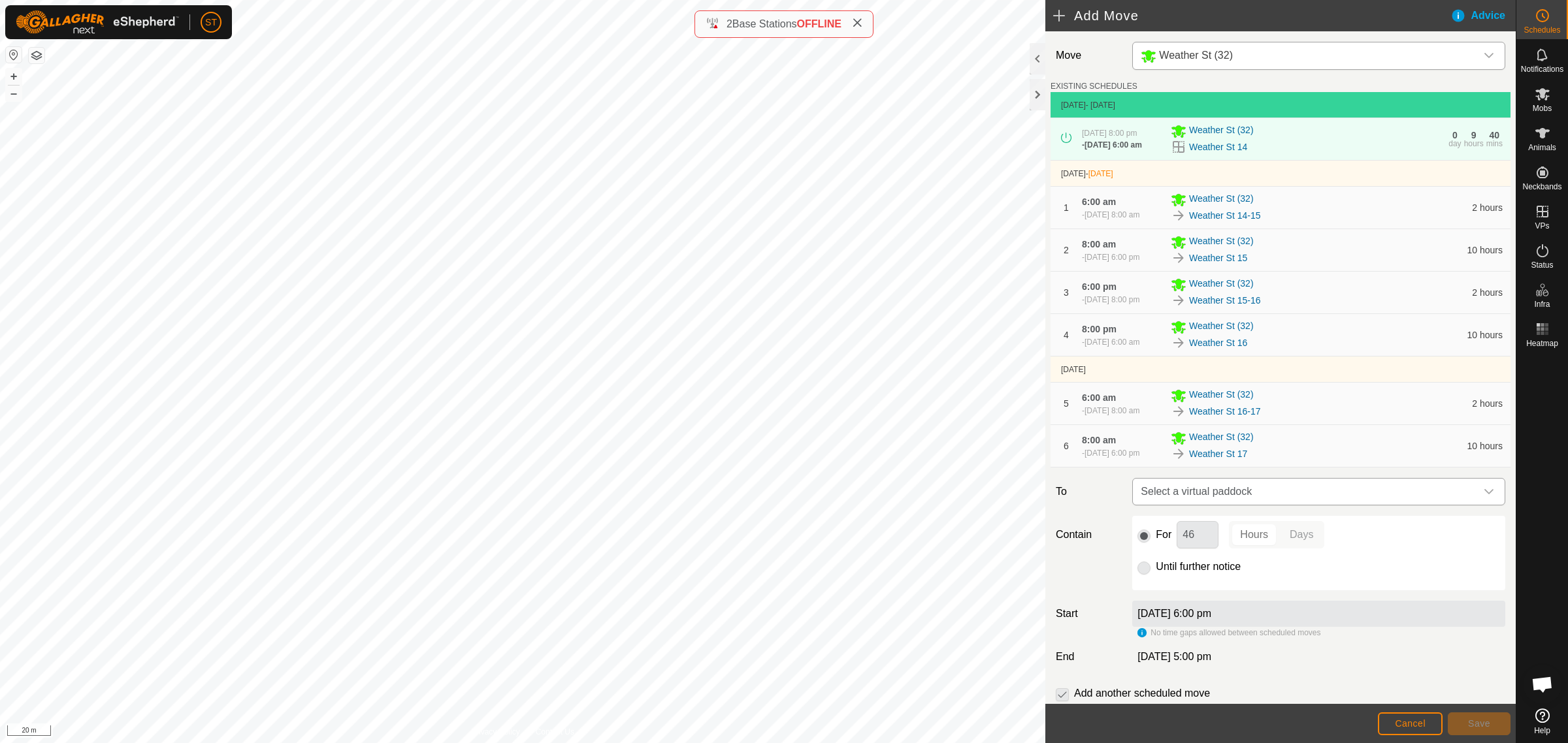
click at [1484, 497] on icon "dropdown trigger" at bounding box center [1488, 492] width 11 height 11
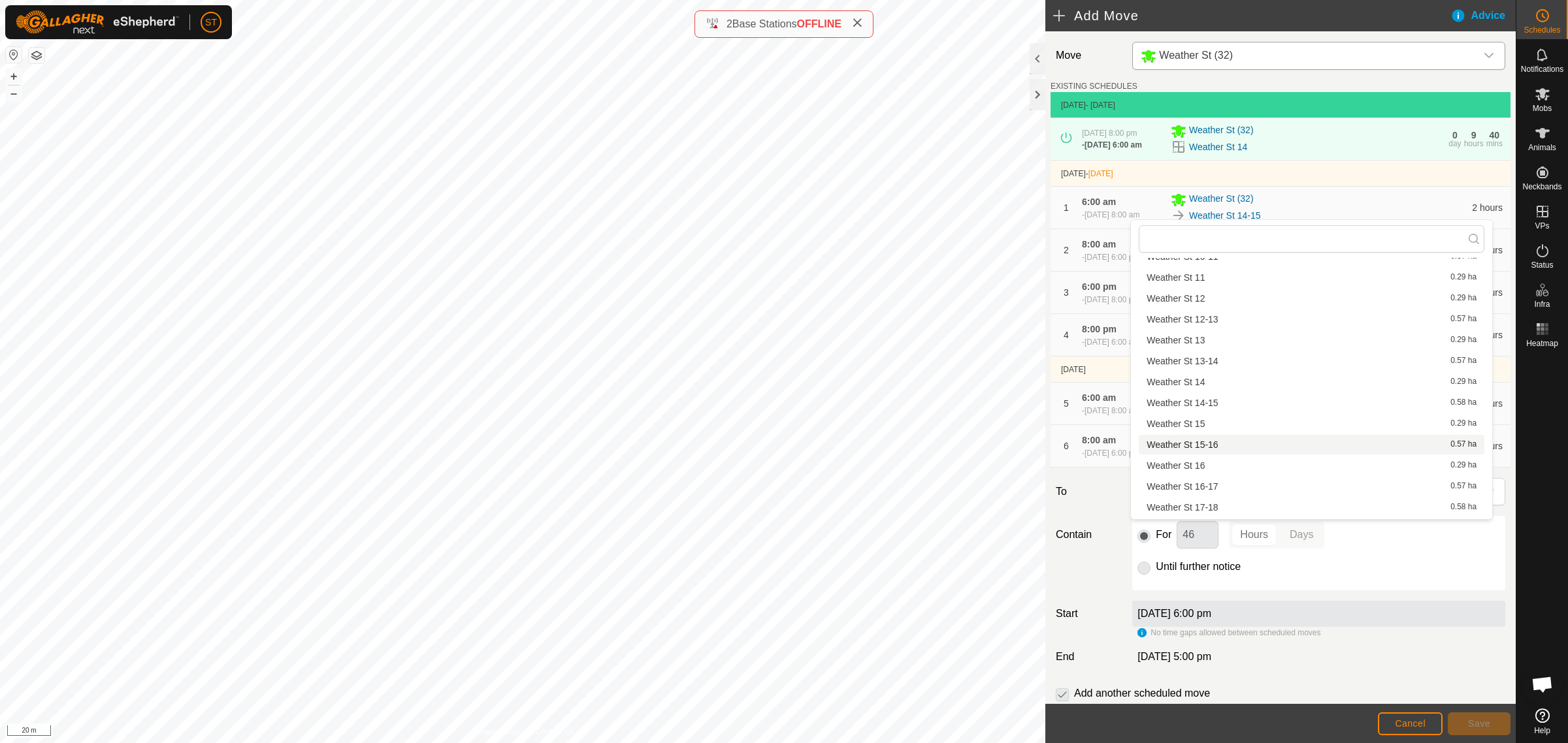
scroll to position [181, 0]
click at [1223, 451] on li "Weather St 17-18 0.58 ha" at bounding box center [1311, 451] width 346 height 20
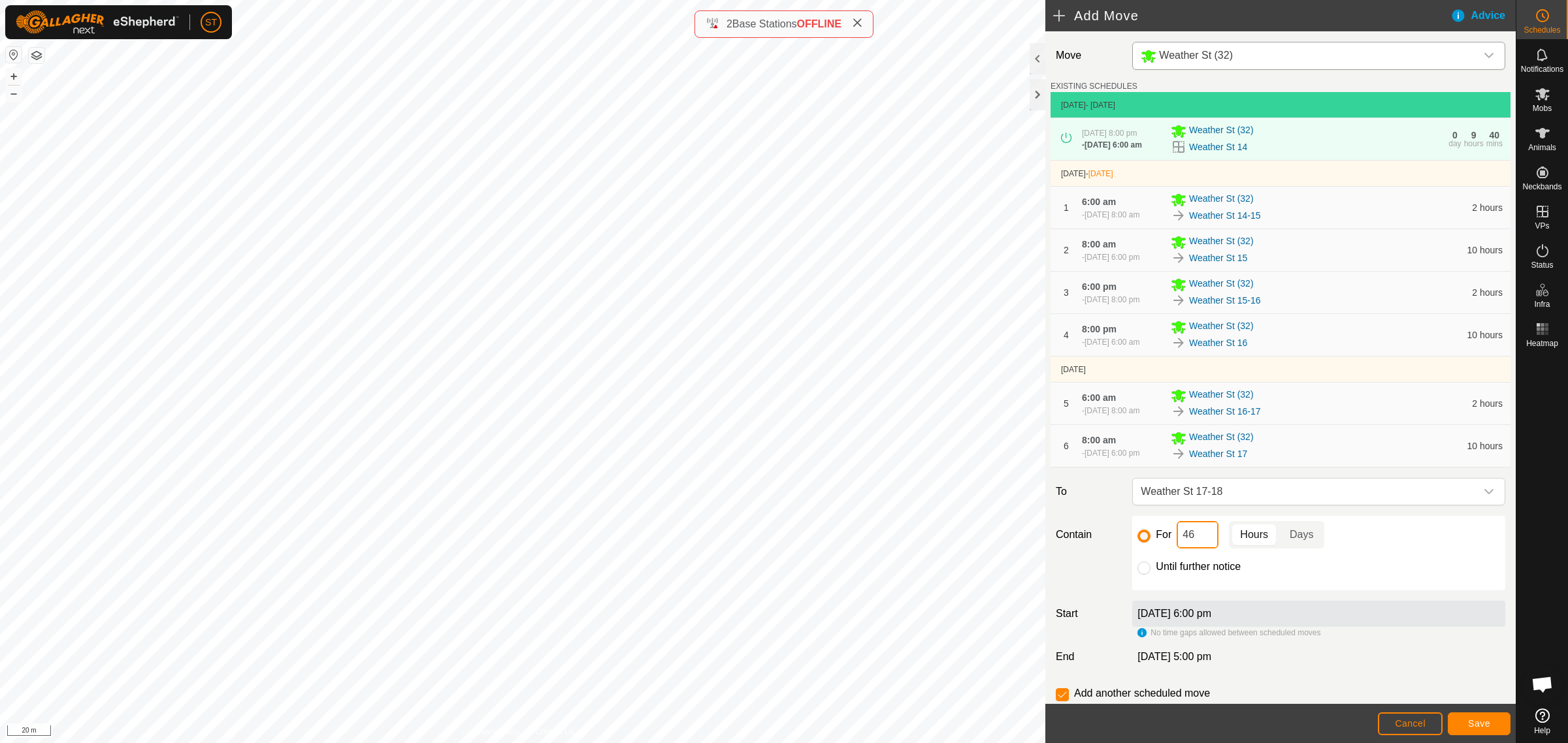
drag, startPoint x: 1178, startPoint y: 581, endPoint x: 1122, endPoint y: 577, distance: 56.1
click at [1122, 577] on div "Contain For 46 Hours Days Until further notice" at bounding box center [1280, 553] width 460 height 75
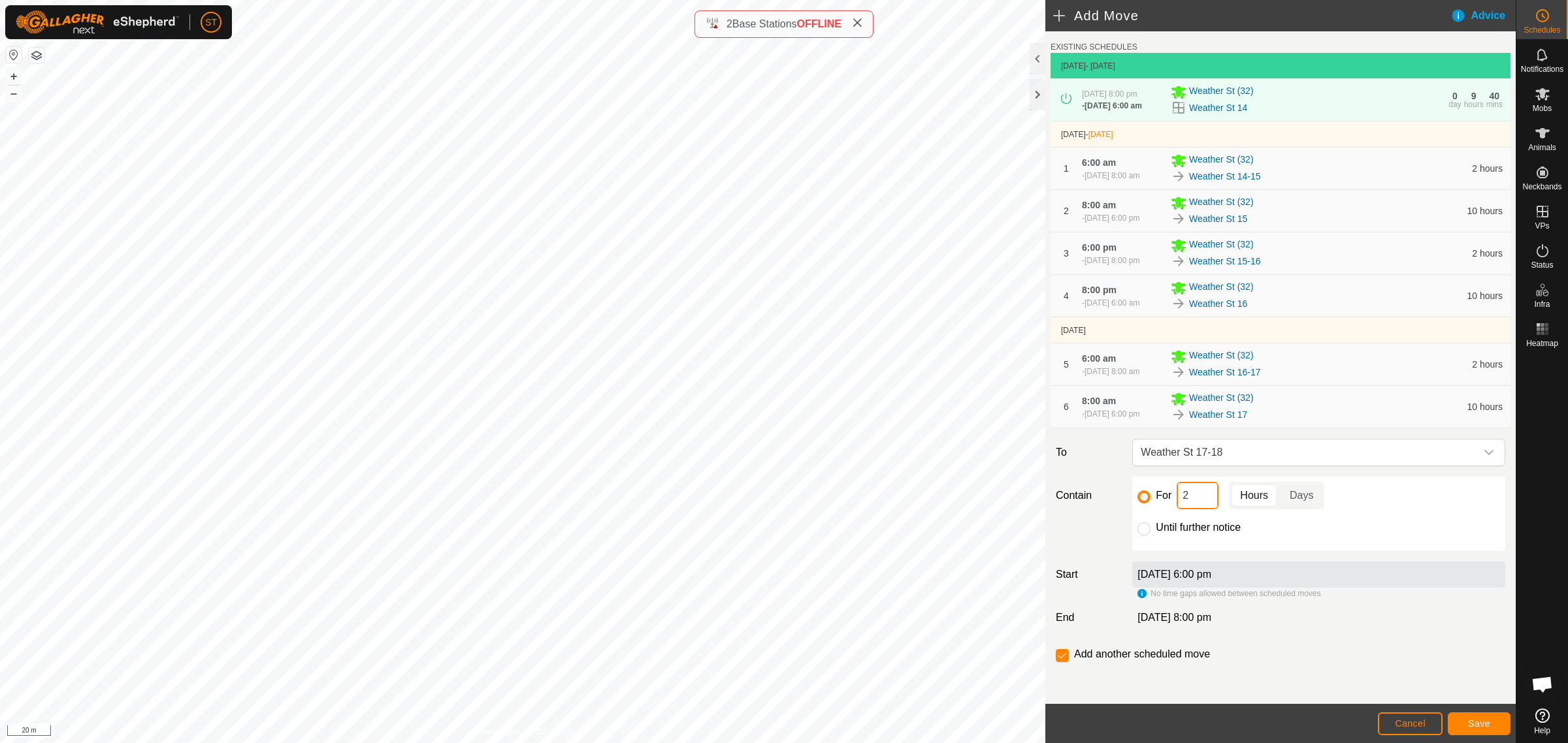
scroll to position [79, 0]
click at [1485, 726] on span "Save" at bounding box center [1479, 723] width 22 height 11
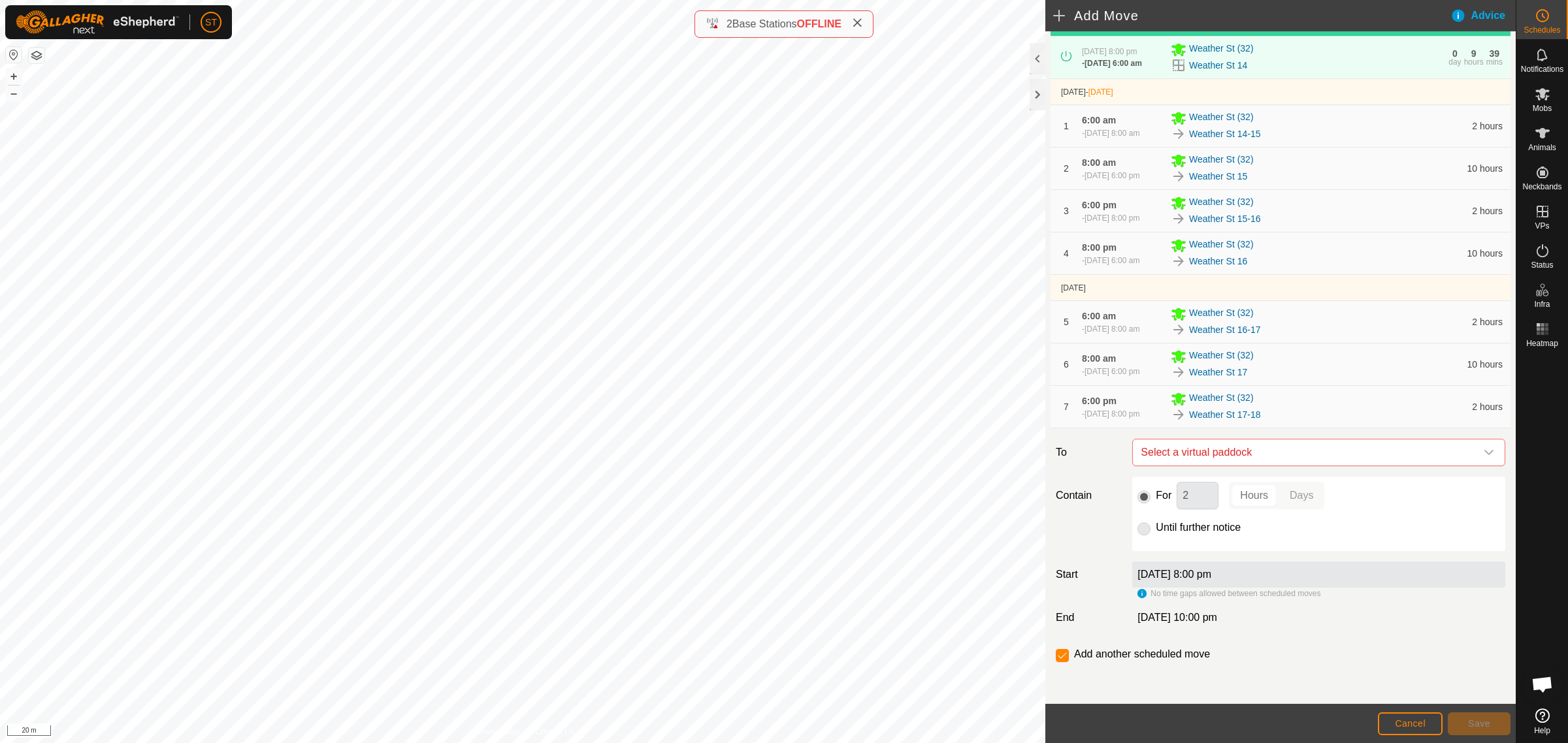
scroll to position [128, 0]
click at [1484, 452] on icon "dropdown trigger" at bounding box center [1488, 452] width 9 height 5
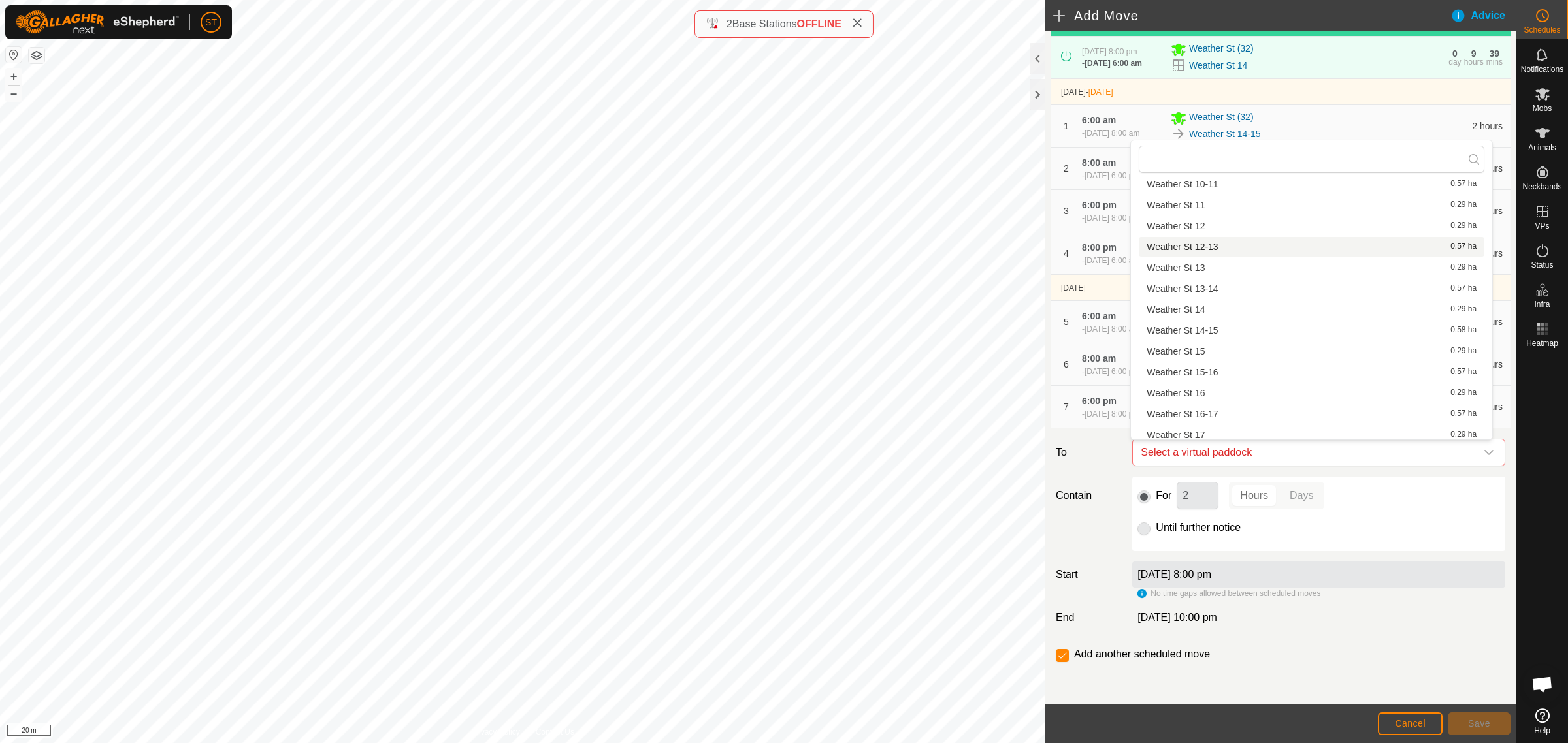
scroll to position [181, 0]
click at [1178, 388] on li "Weather St 18 0.29 ha" at bounding box center [1311, 392] width 346 height 20
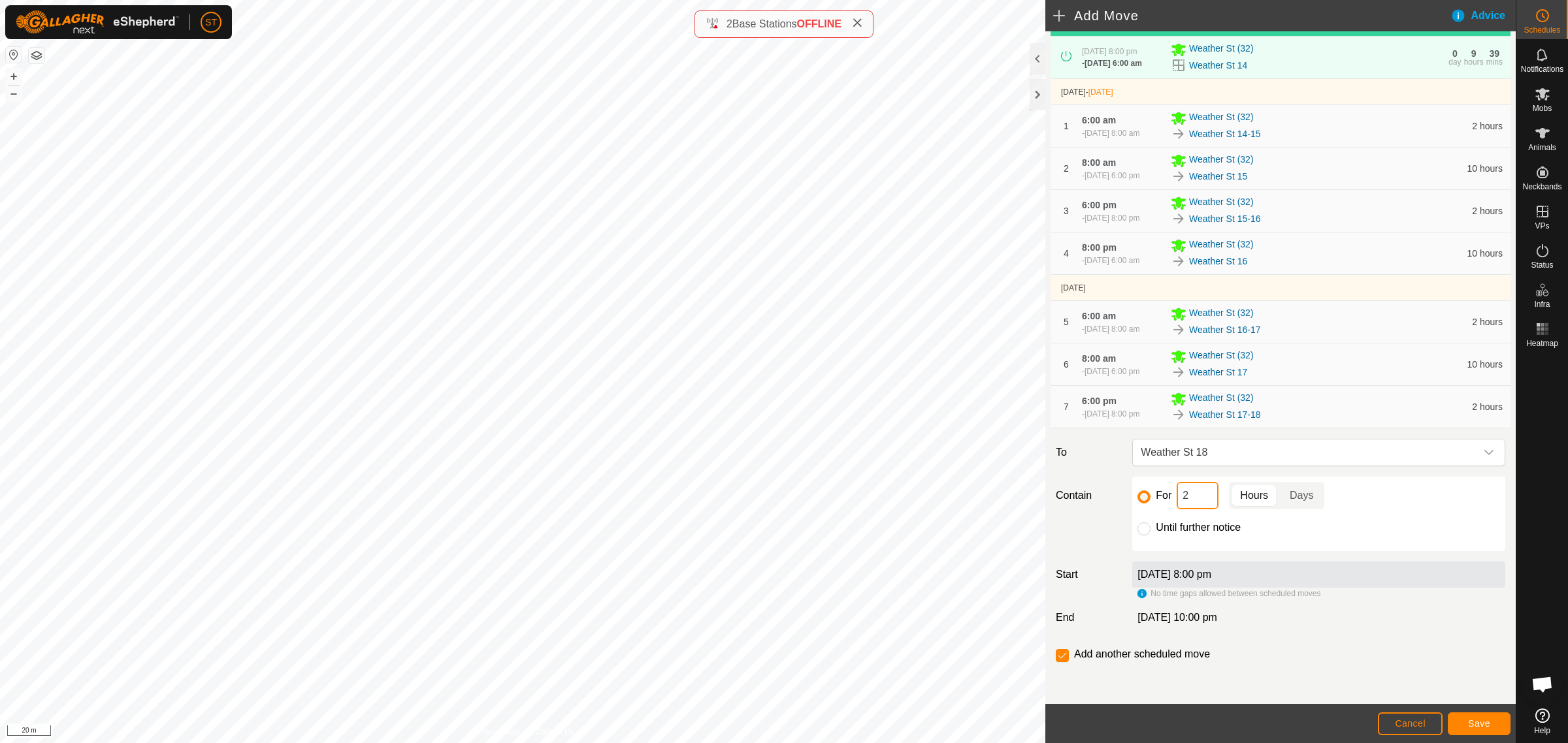
drag, startPoint x: 1181, startPoint y: 498, endPoint x: 1141, endPoint y: 484, distance: 42.4
click at [1157, 498] on div "For 2 Hours Days" at bounding box center [1319, 495] width 362 height 27
click at [1474, 725] on span "Save" at bounding box center [1479, 723] width 22 height 11
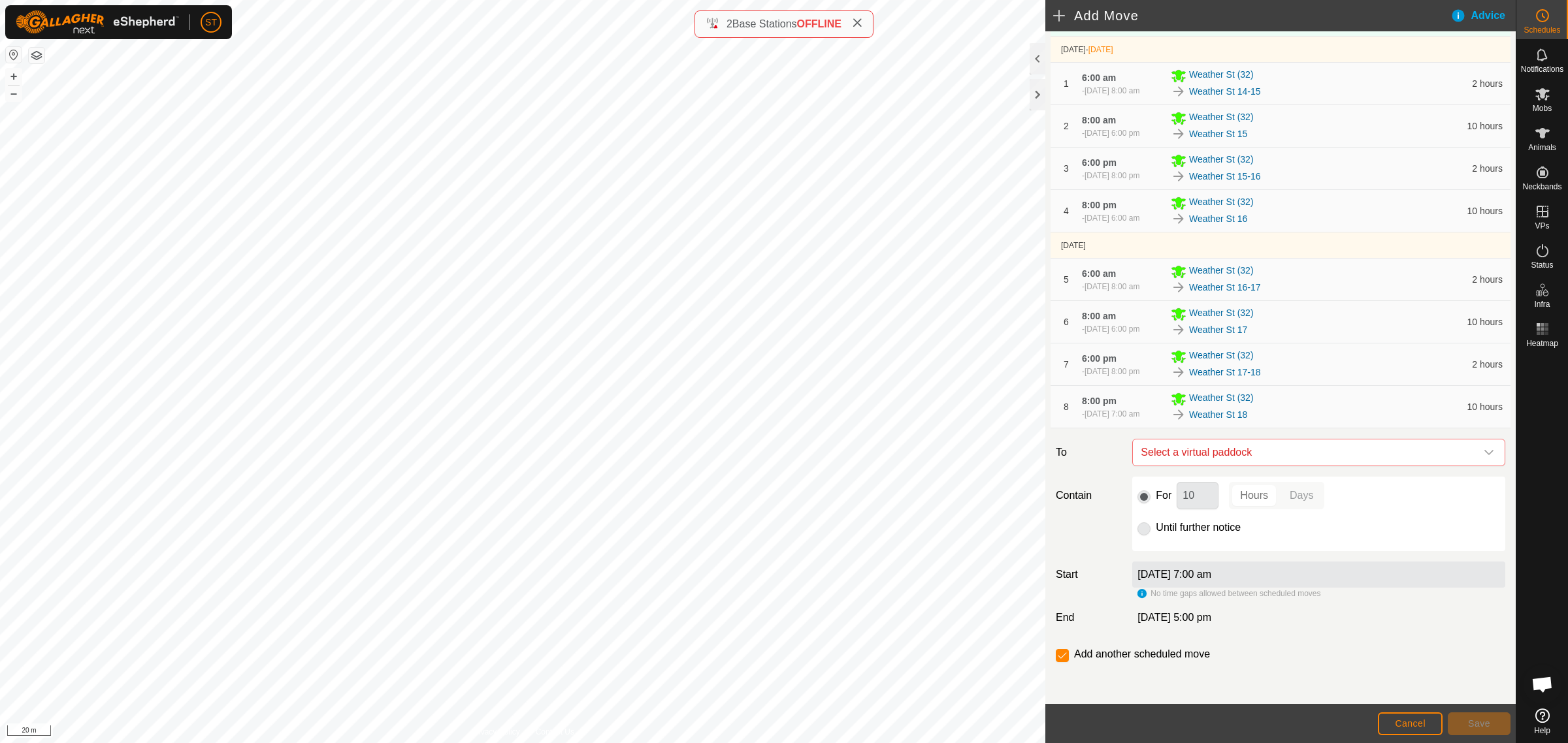
scroll to position [163, 0]
click at [1484, 455] on icon "dropdown trigger" at bounding box center [1488, 452] width 9 height 5
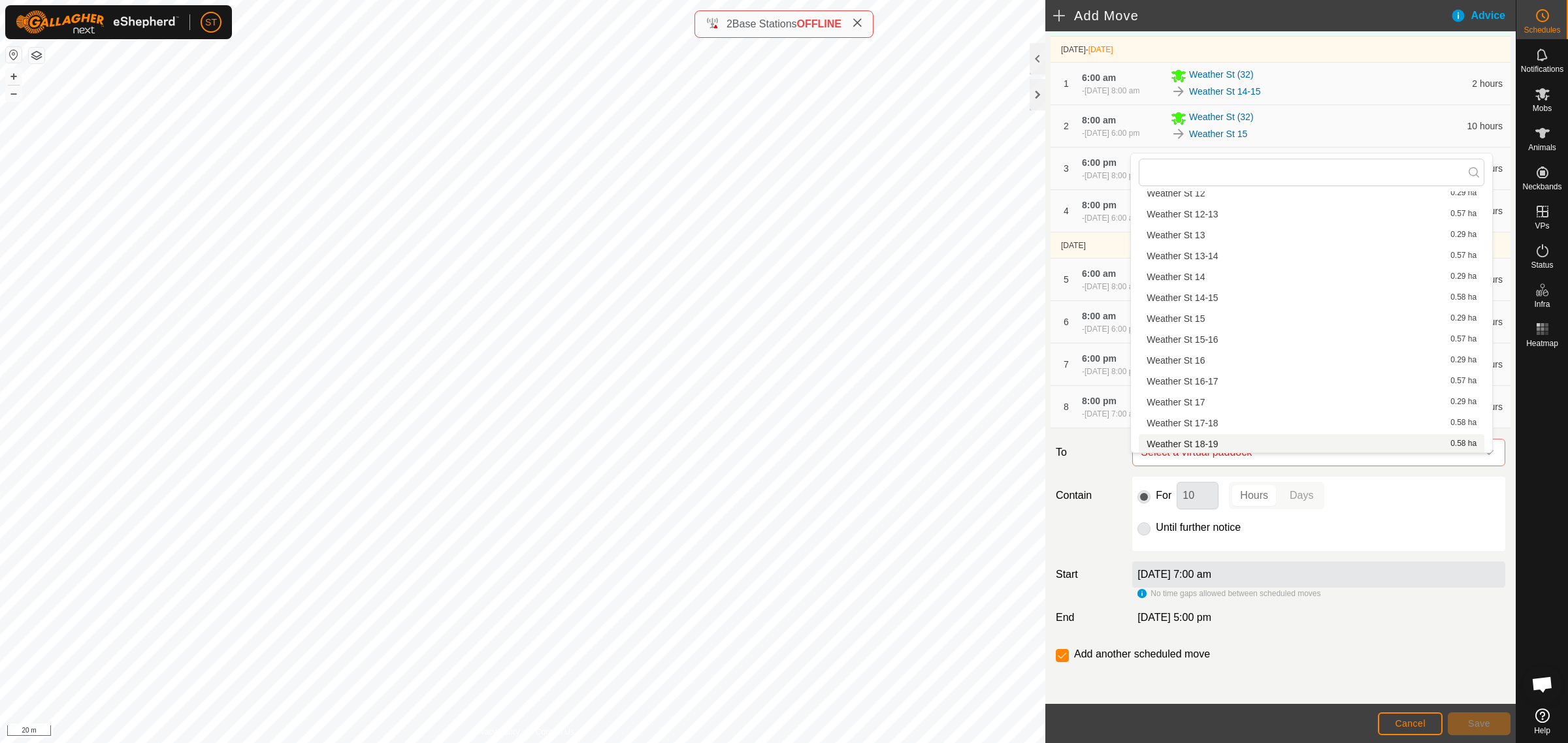
scroll to position [164, 0]
click at [1209, 442] on li "Weather St 18-19 0.58 ha" at bounding box center [1311, 443] width 346 height 20
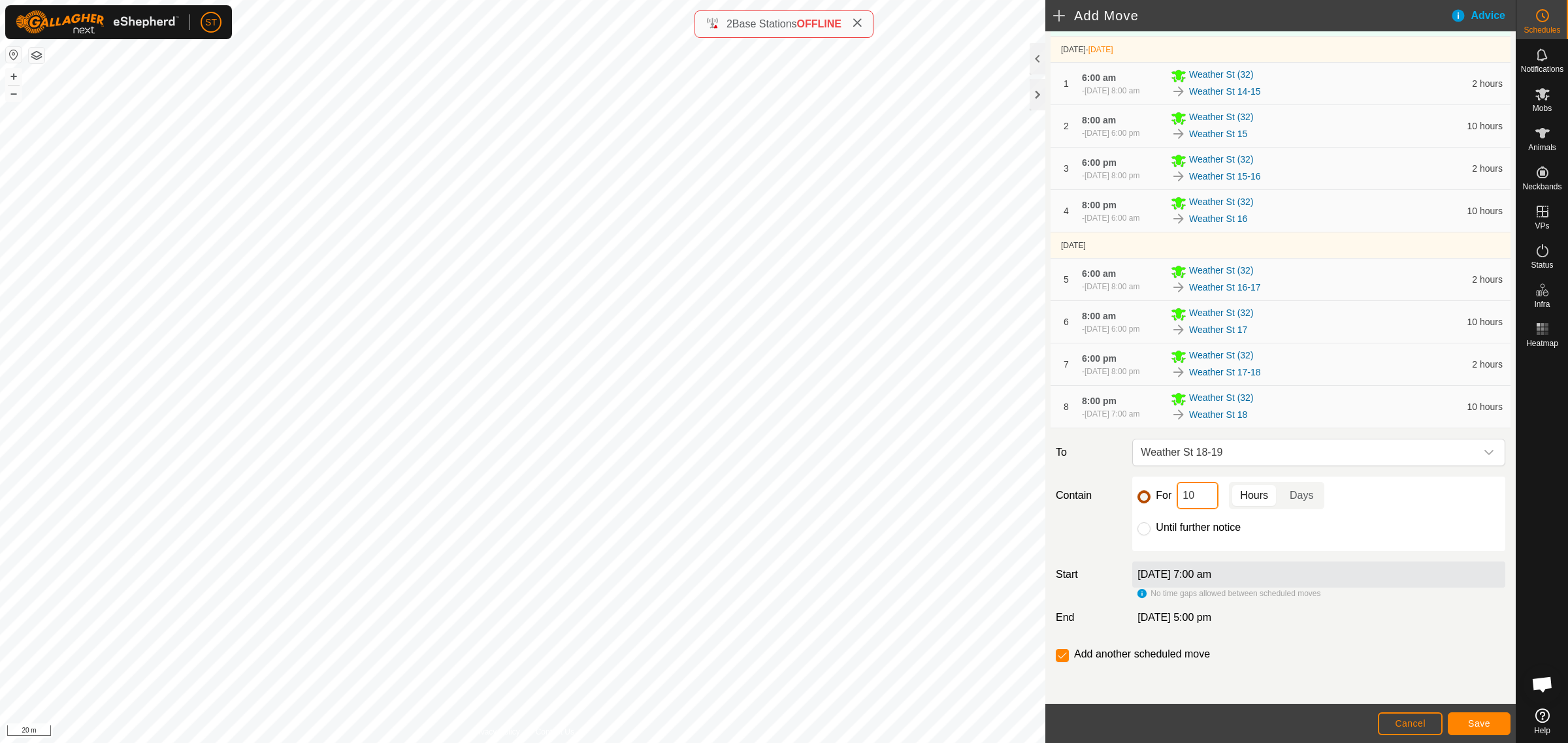
drag, startPoint x: 1202, startPoint y: 510, endPoint x: 1139, endPoint y: 510, distance: 63.0
click at [1139, 510] on div "For 10 Hours Days" at bounding box center [1319, 495] width 362 height 27
click at [1470, 720] on span "Save" at bounding box center [1479, 723] width 22 height 11
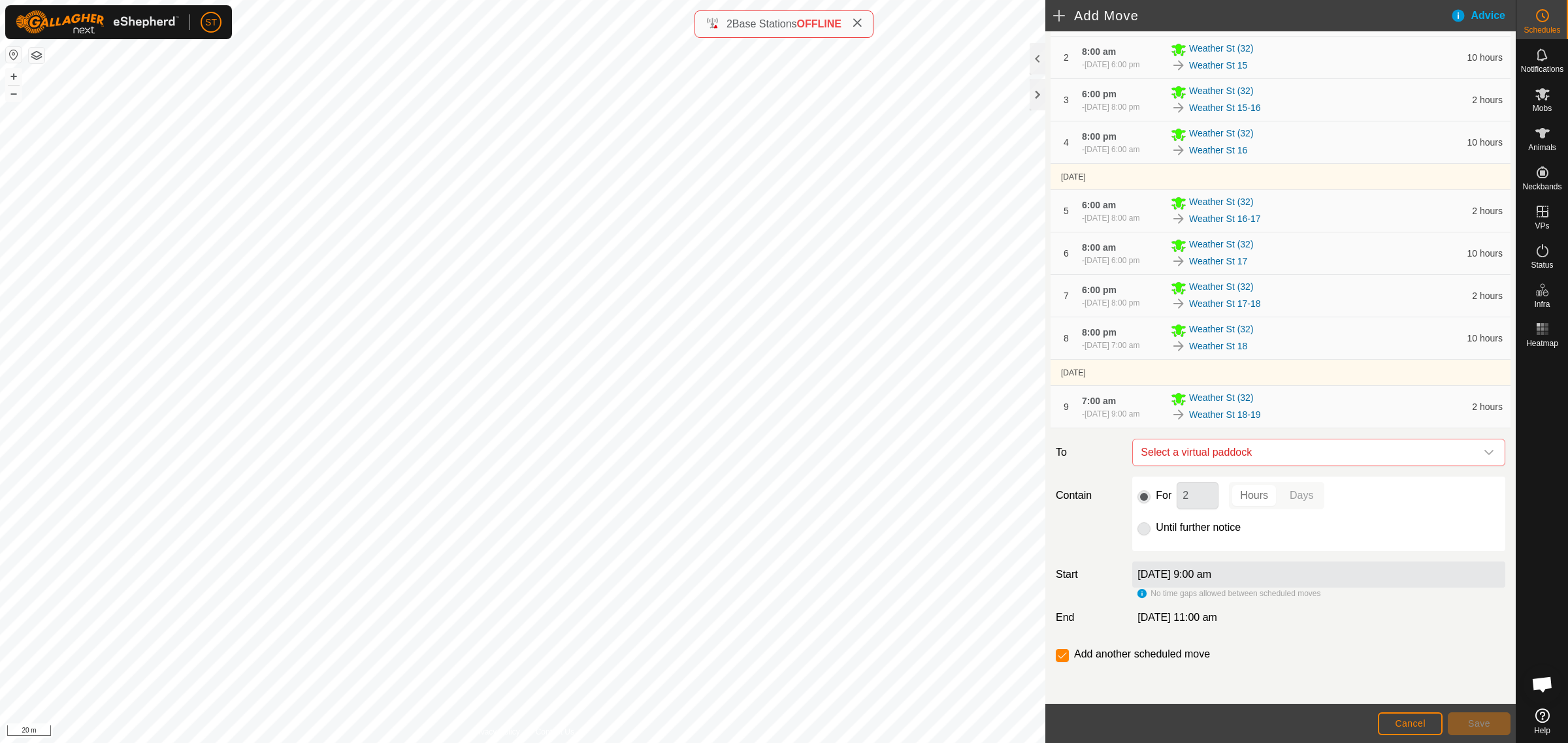
scroll to position [245, 0]
click at [1484, 458] on icon "dropdown trigger" at bounding box center [1488, 452] width 11 height 11
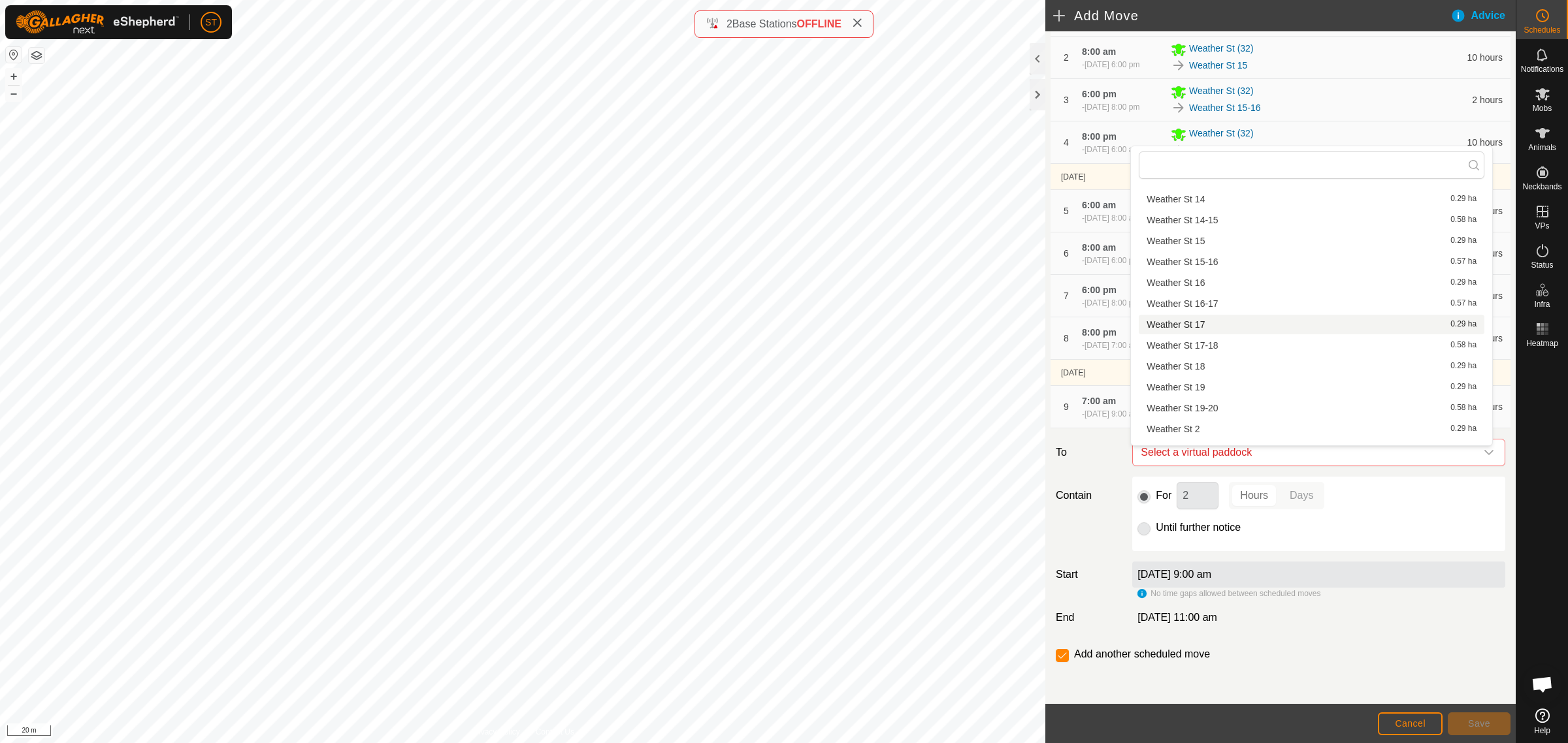
scroll to position [262, 0]
click at [1193, 353] on li "Weather St 19 0.29 ha" at bounding box center [1311, 359] width 346 height 20
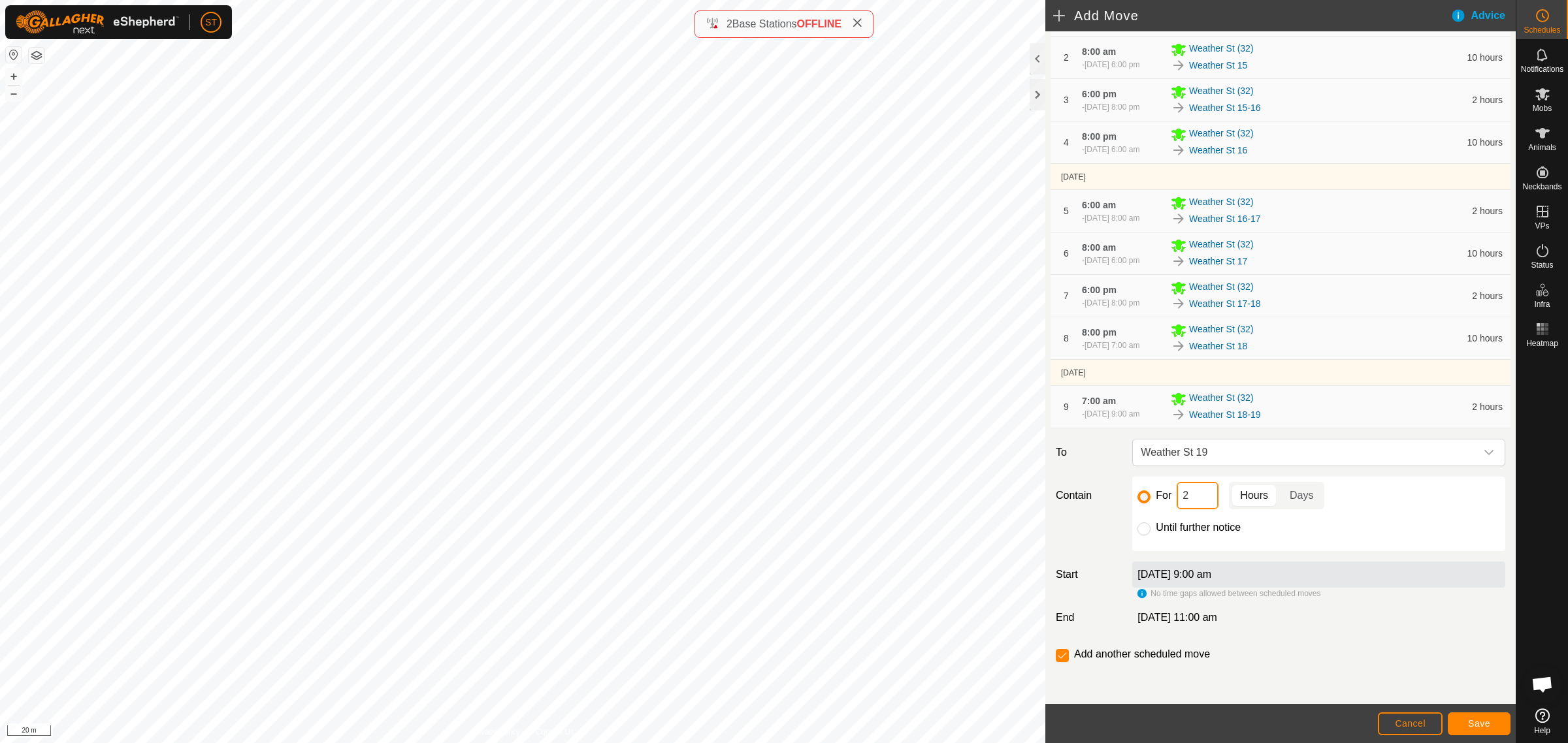
drag, startPoint x: 1199, startPoint y: 498, endPoint x: 1115, endPoint y: 501, distance: 84.1
click at [1116, 501] on div "Contain For 2 Hours Days Until further notice" at bounding box center [1280, 514] width 460 height 75
click at [1474, 726] on span "Save" at bounding box center [1479, 723] width 22 height 11
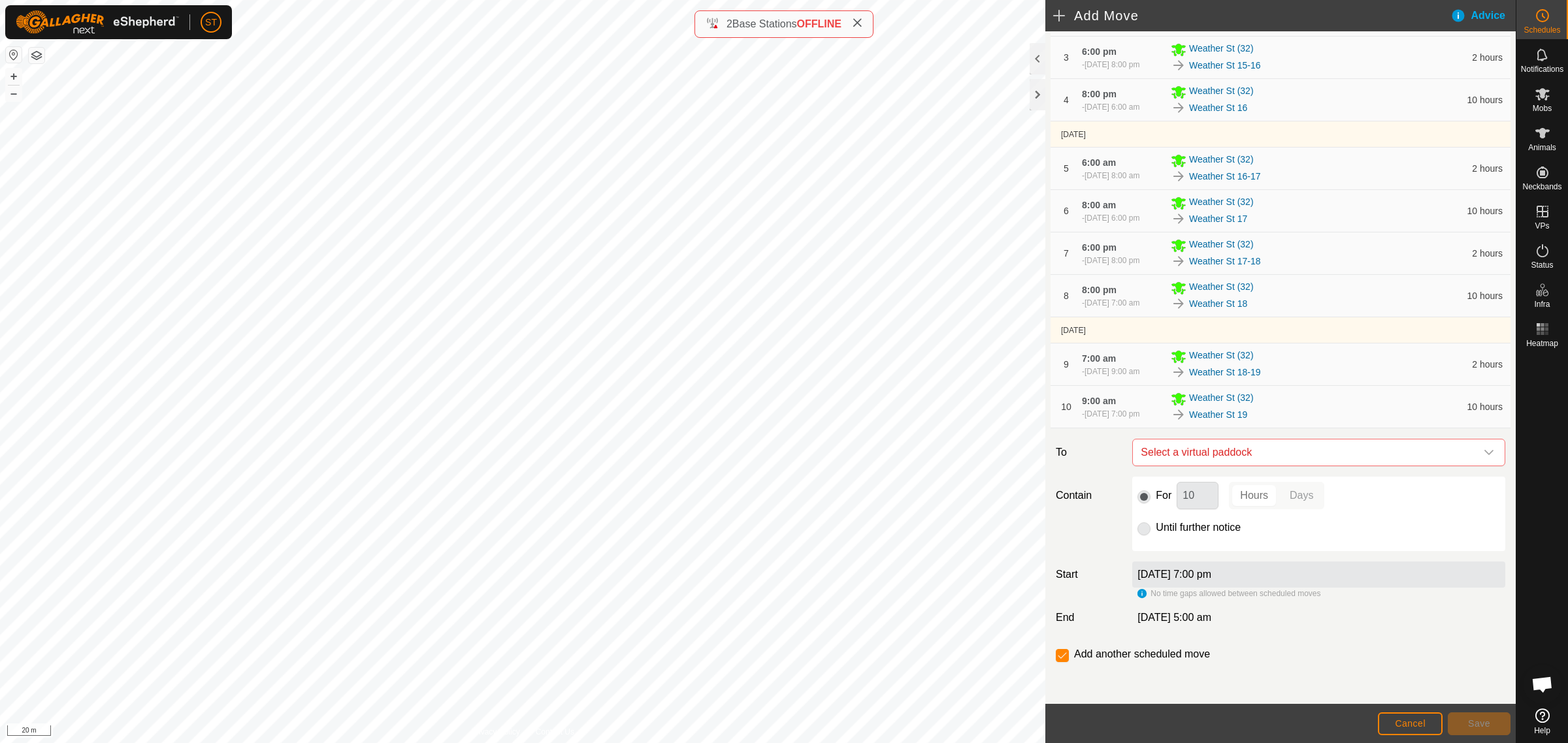
scroll to position [299, 0]
click at [1482, 452] on div "dropdown trigger" at bounding box center [1489, 452] width 26 height 26
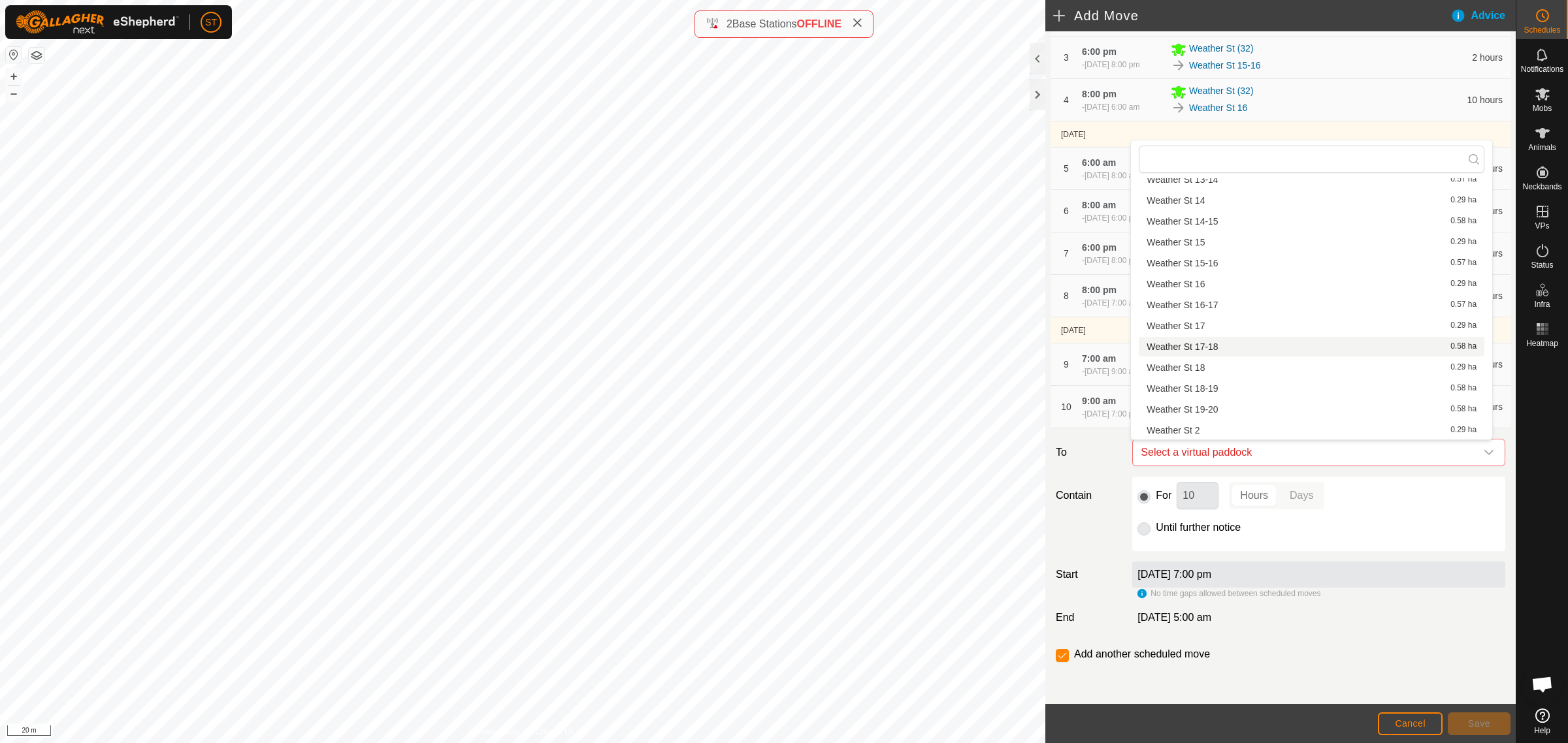
scroll to position [262, 0]
click at [1212, 369] on li "Weather St 19-20 0.58 ha" at bounding box center [1311, 374] width 346 height 20
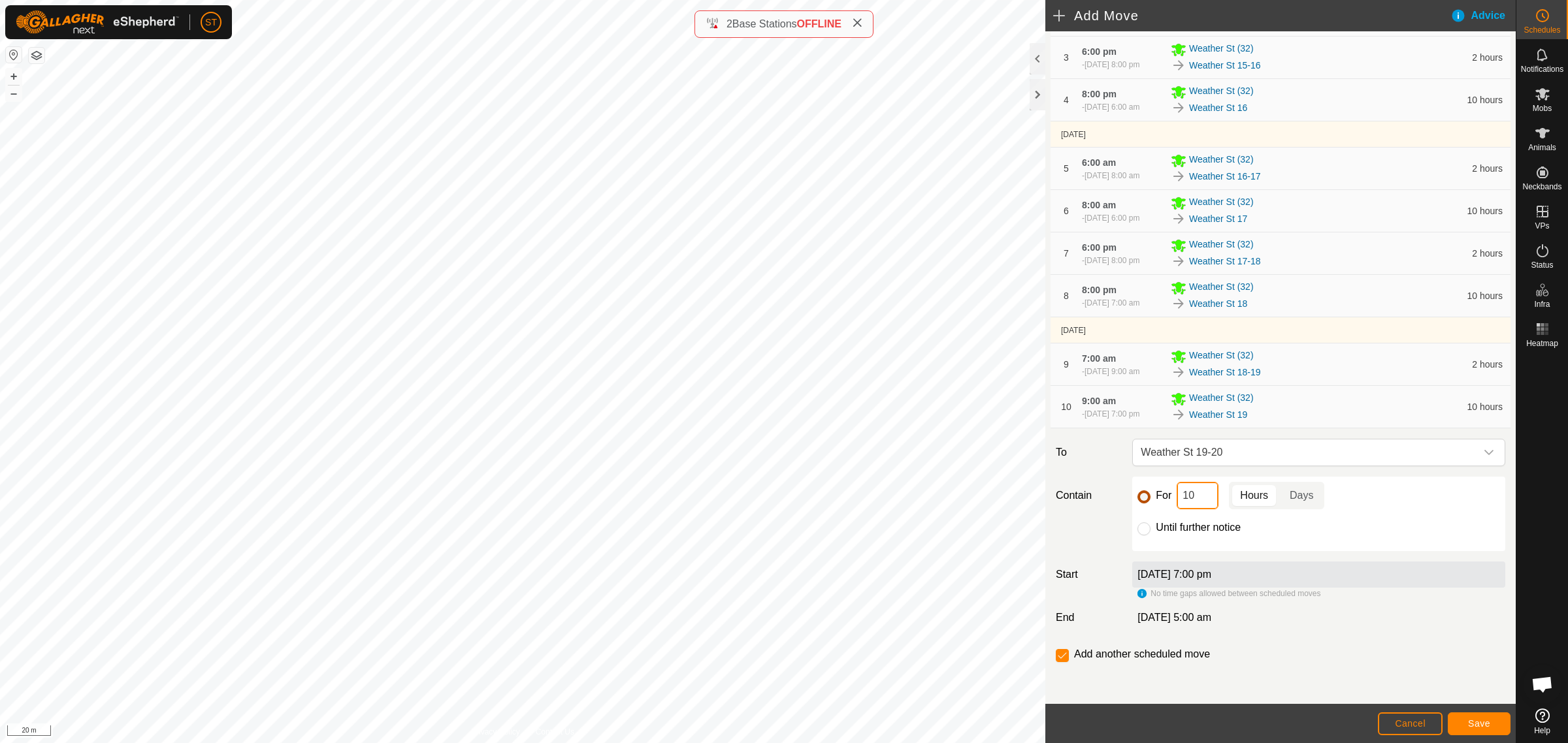
drag, startPoint x: 1196, startPoint y: 503, endPoint x: 1141, endPoint y: 495, distance: 55.6
click at [1143, 503] on div "For 10 Hours Days" at bounding box center [1319, 495] width 362 height 27
click at [1466, 719] on button "Save" at bounding box center [1479, 724] width 63 height 23
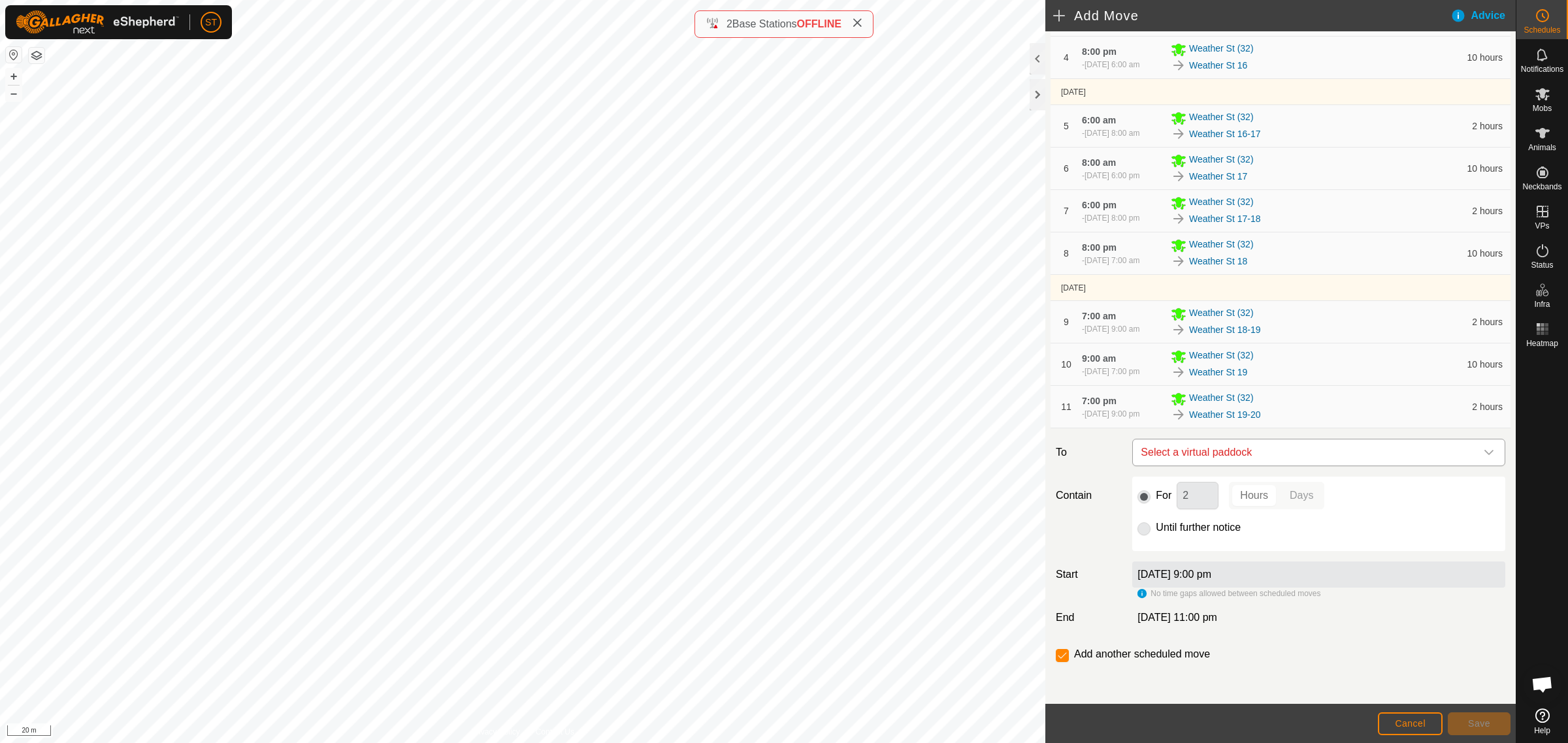
scroll to position [348, 0]
click at [1484, 451] on icon "dropdown trigger" at bounding box center [1488, 452] width 9 height 5
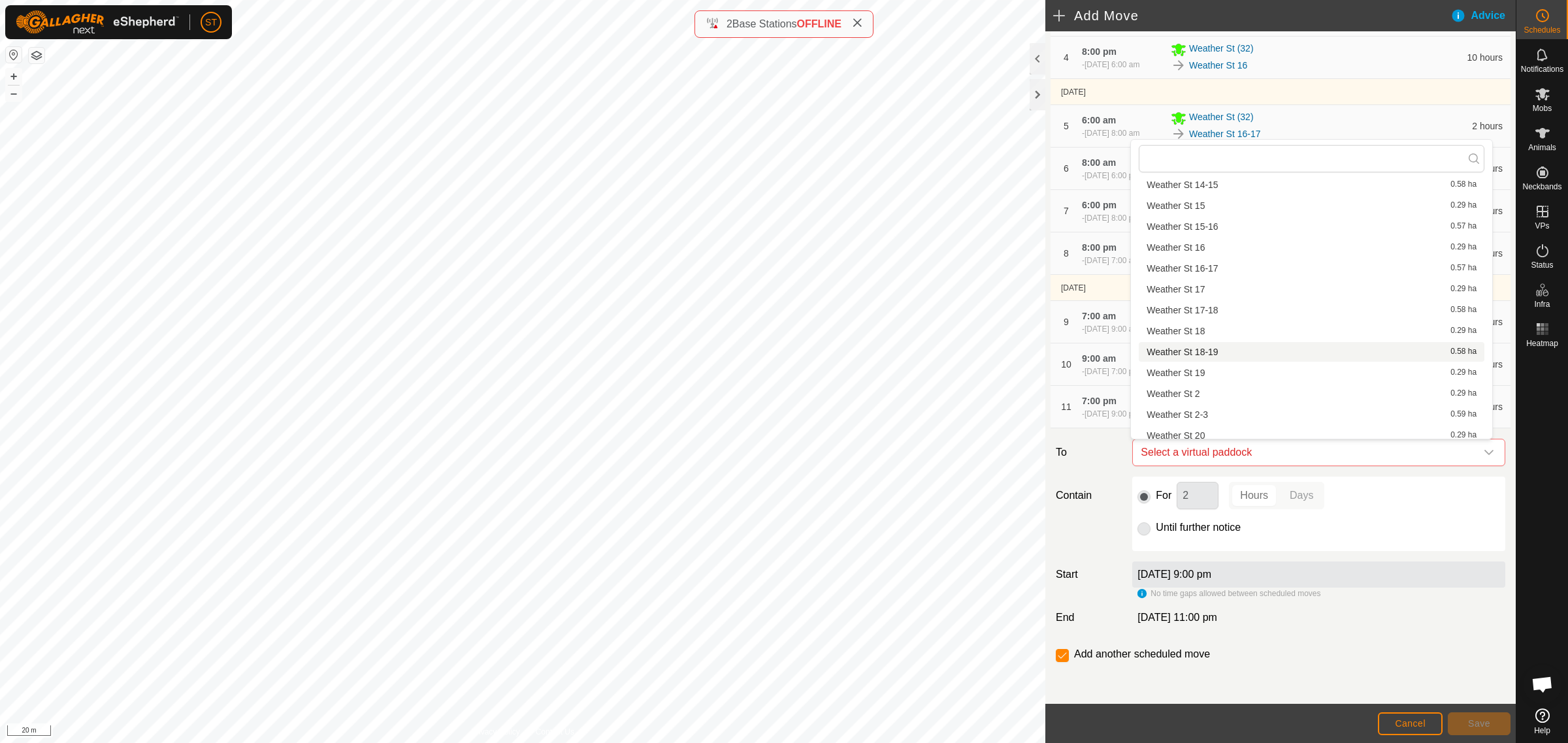
scroll to position [344, 0]
click at [1202, 354] on li "Weather St 20 0.29 ha" at bounding box center [1311, 354] width 346 height 20
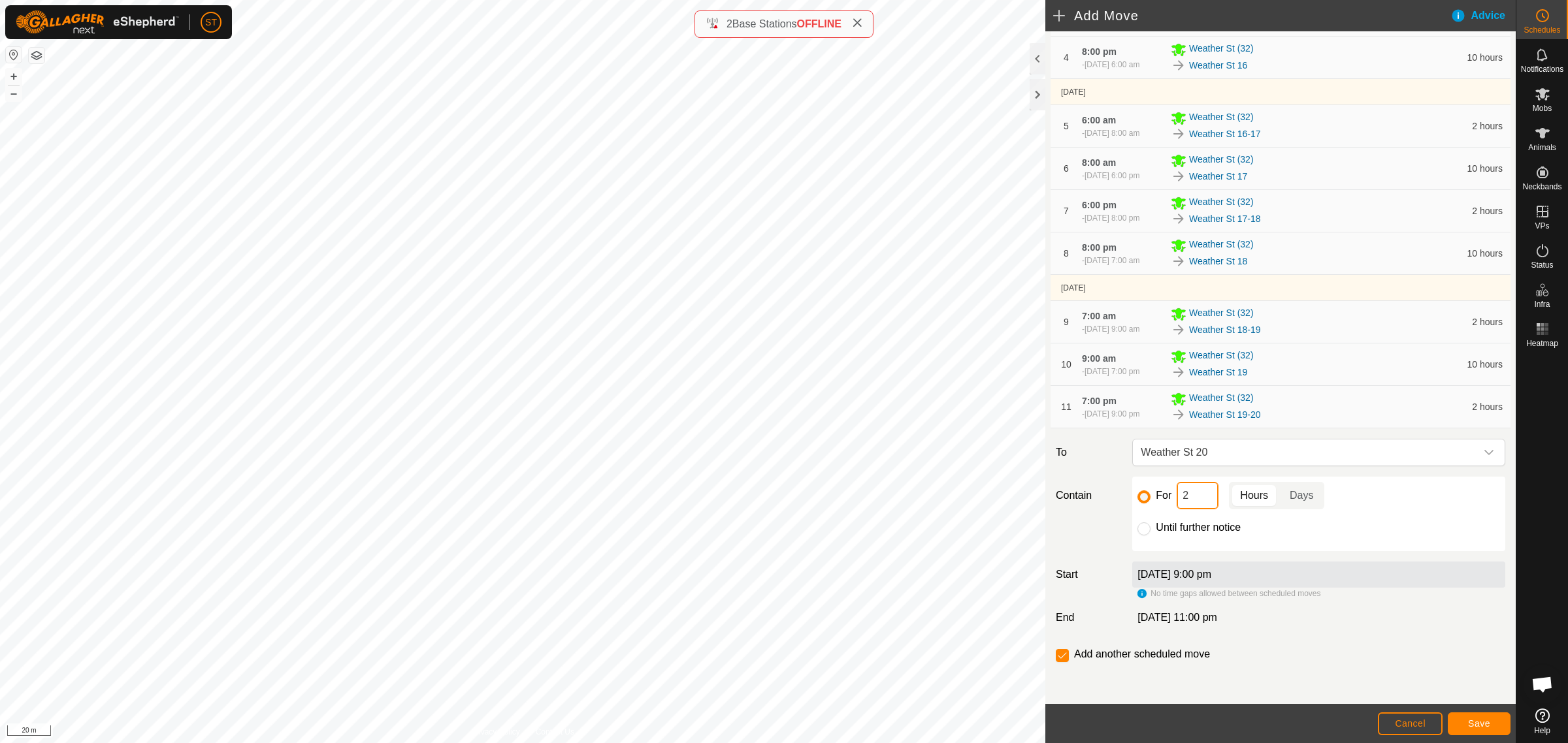
drag, startPoint x: 1193, startPoint y: 500, endPoint x: 1151, endPoint y: 494, distance: 42.4
click at [1151, 494] on div "For 2 Hours Days" at bounding box center [1319, 495] width 362 height 27
click at [1466, 722] on button "Save" at bounding box center [1479, 724] width 63 height 23
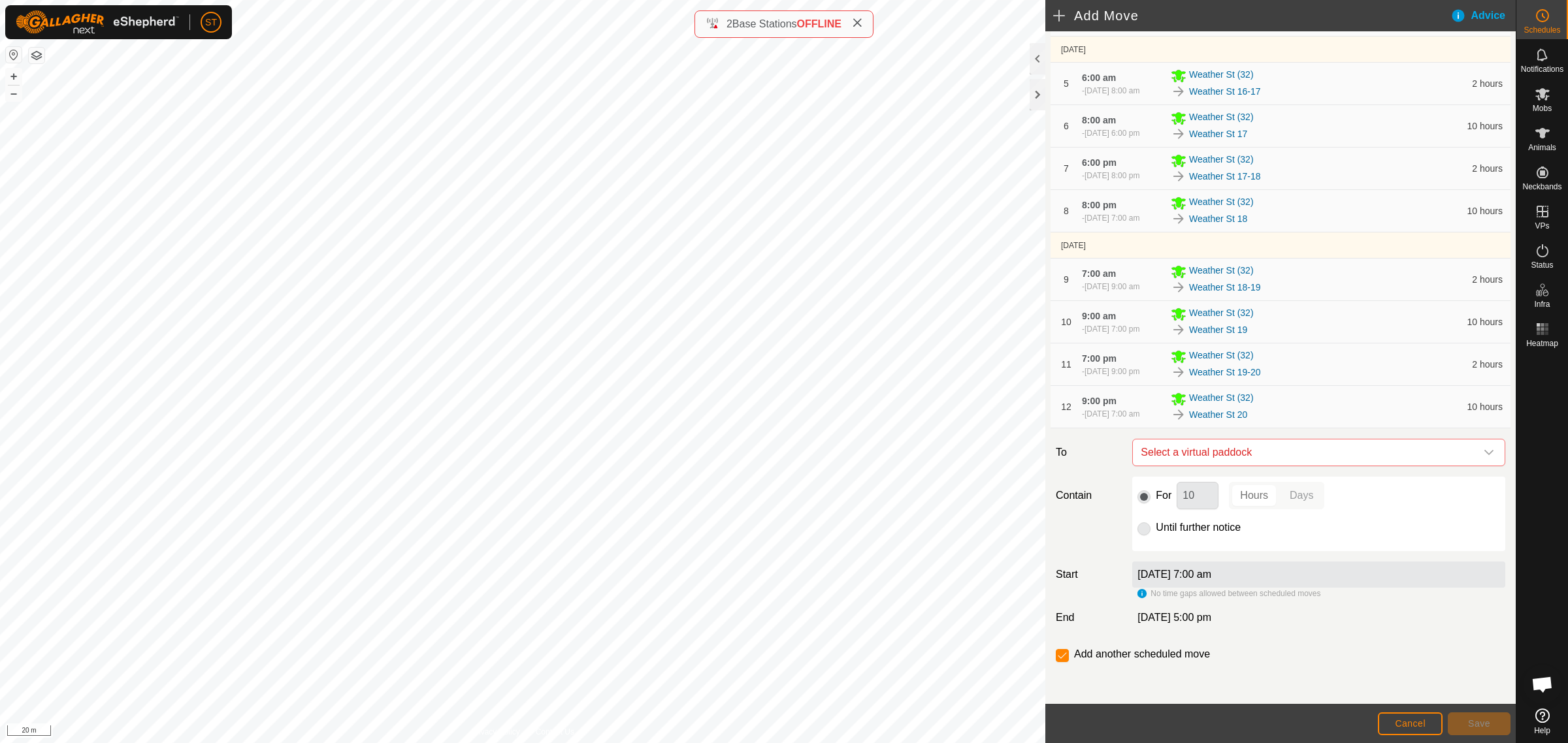
scroll to position [396, 0]
click at [1484, 458] on div "dropdown trigger" at bounding box center [1489, 452] width 26 height 26
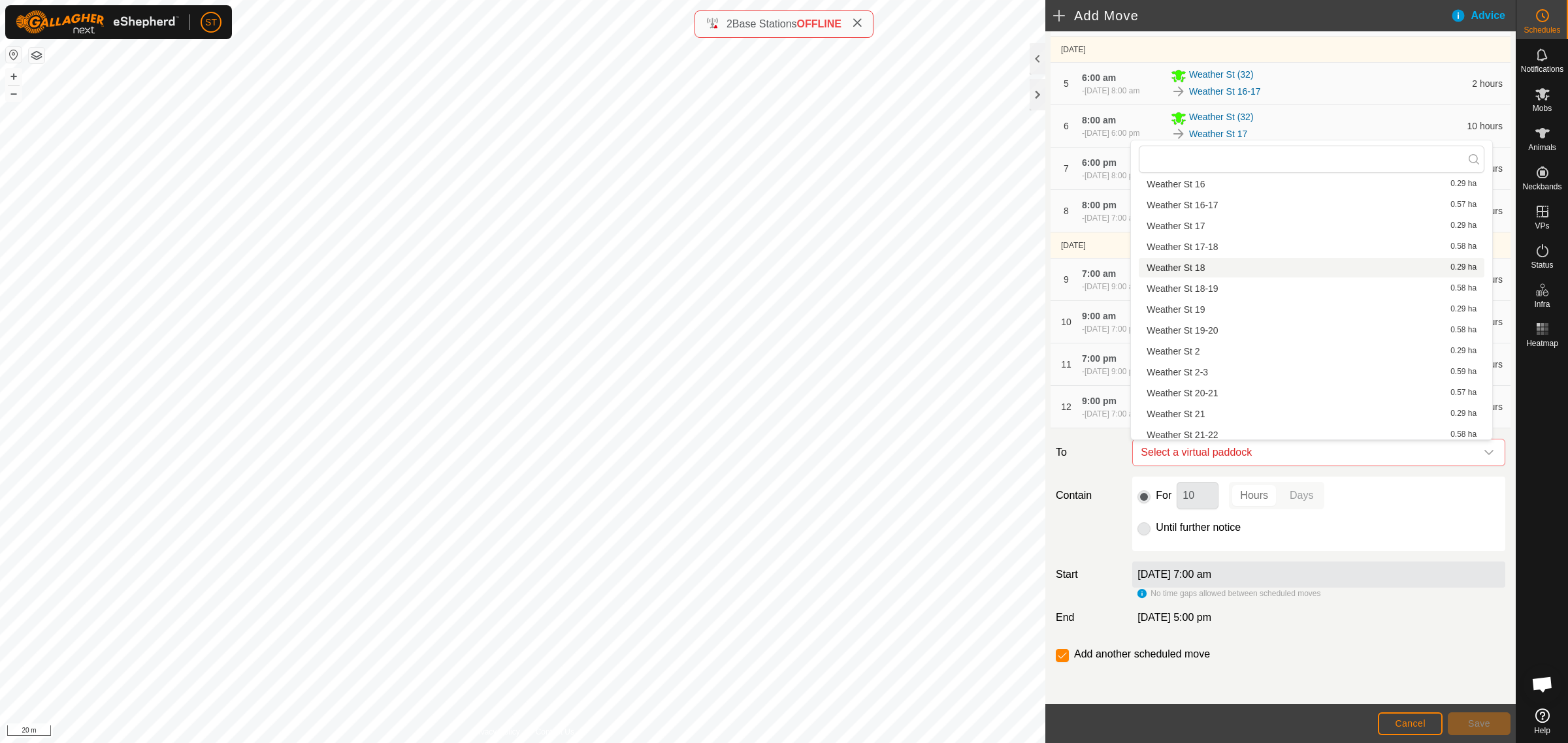
scroll to position [408, 0]
click at [1204, 307] on li "Weather St 20-21 0.57 ha" at bounding box center [1311, 311] width 346 height 20
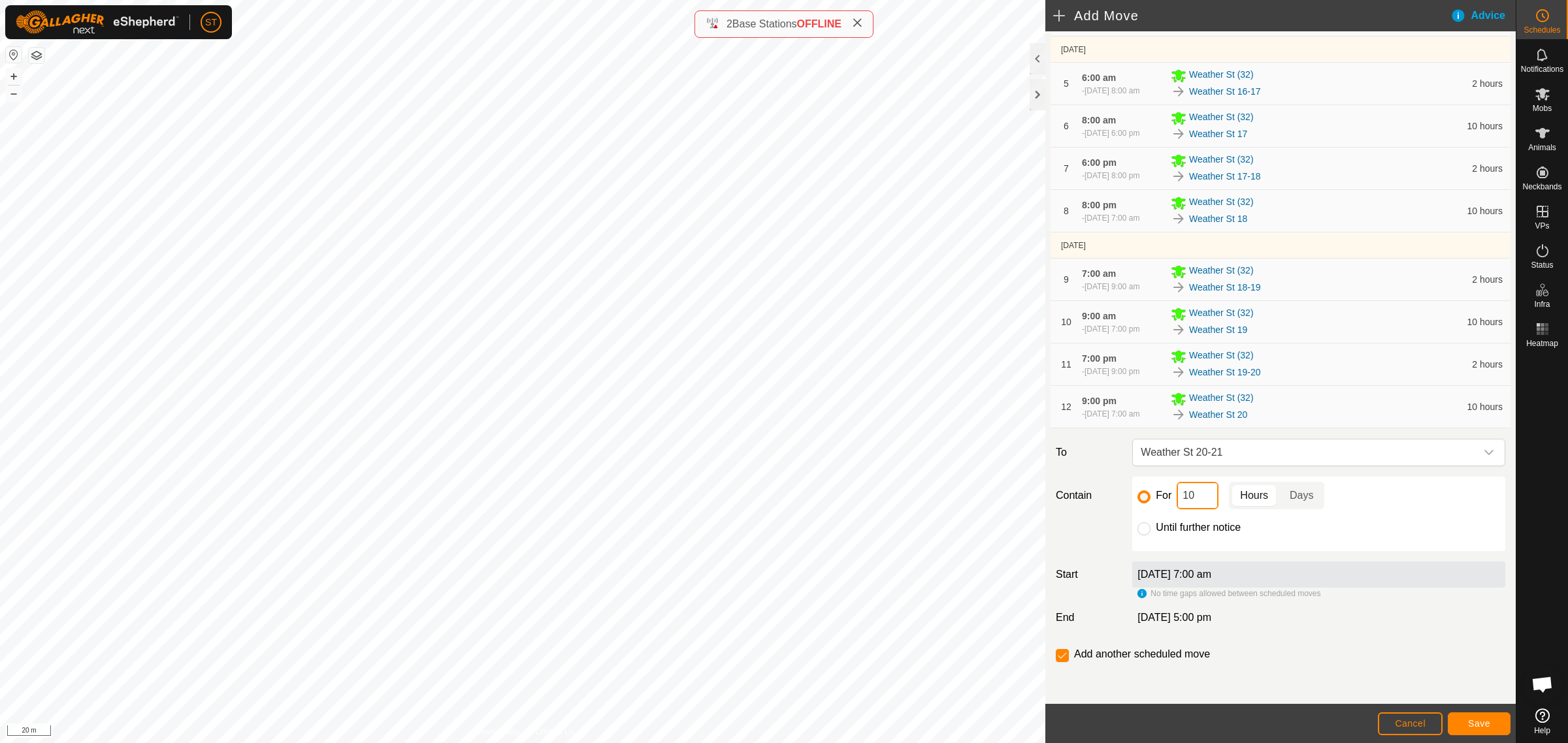
click at [1167, 501] on div "For 10 Hours Days" at bounding box center [1319, 495] width 362 height 27
click at [1476, 720] on span "Save" at bounding box center [1479, 723] width 22 height 11
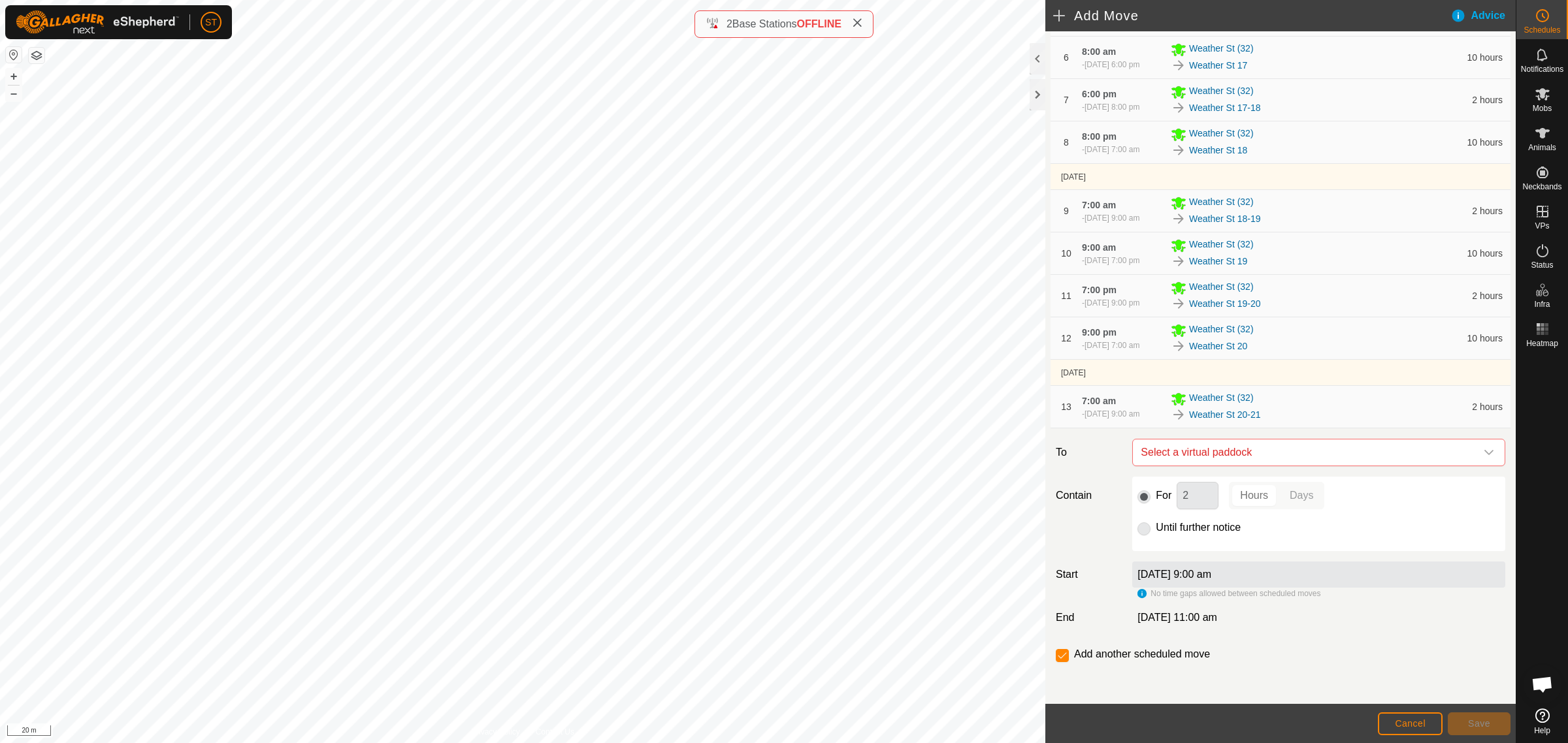
scroll to position [471, 0]
click at [1484, 452] on icon "dropdown trigger" at bounding box center [1488, 452] width 11 height 11
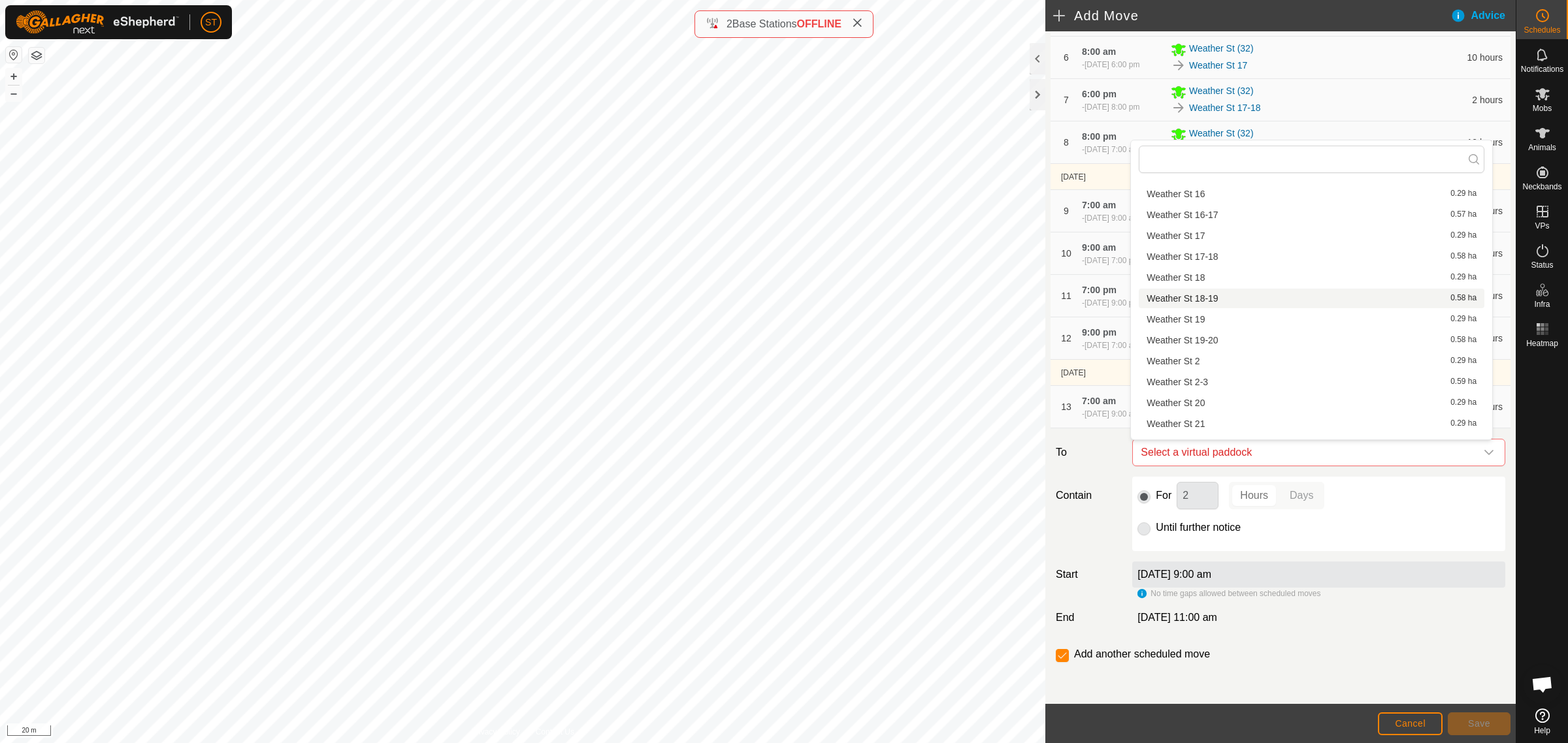
scroll to position [327, 0]
click at [1190, 410] on li "Weather St 21 0.29 ha" at bounding box center [1311, 414] width 346 height 20
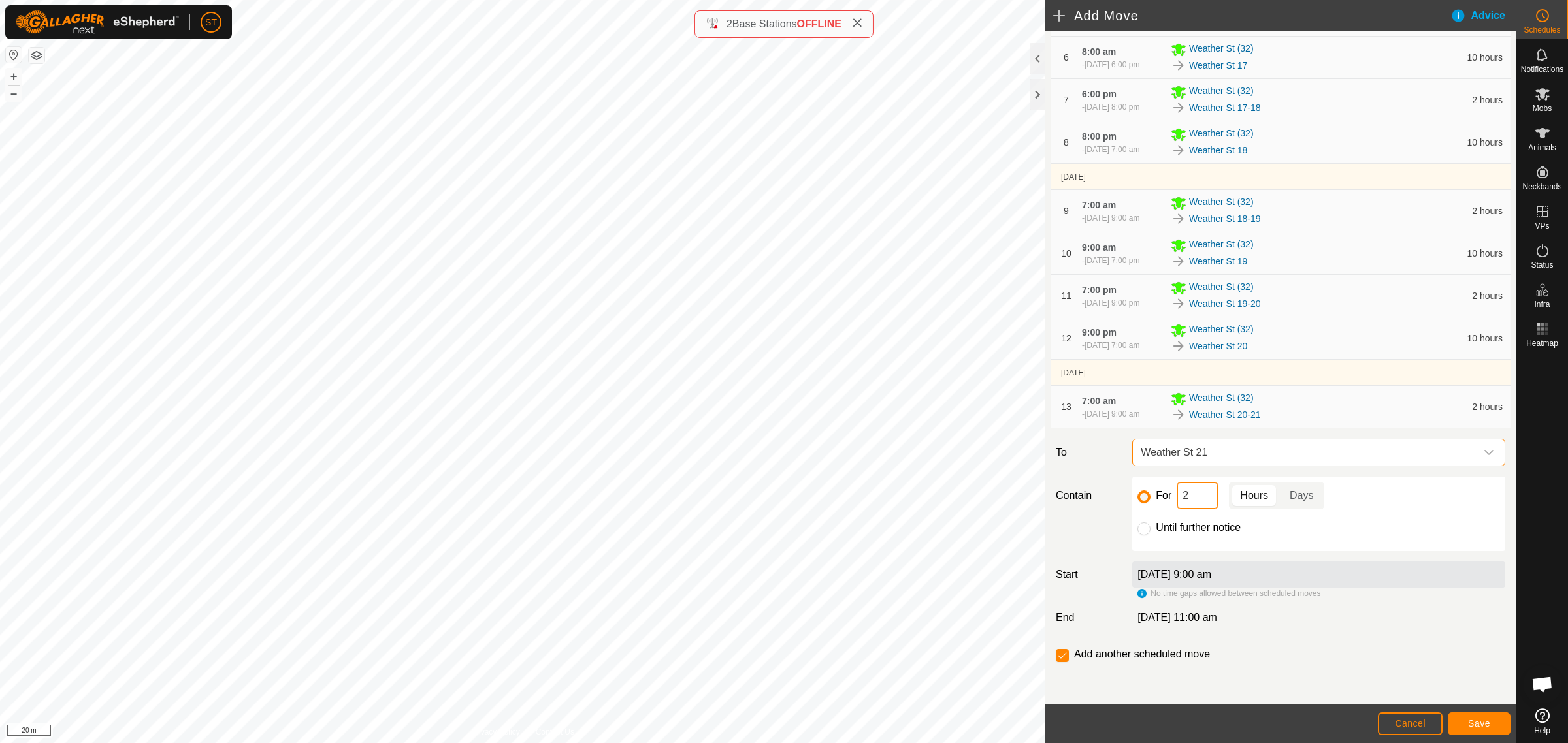
click at [1153, 497] on div "For 2 Hours Days" at bounding box center [1319, 495] width 362 height 27
click at [1470, 723] on span "Save" at bounding box center [1479, 723] width 22 height 11
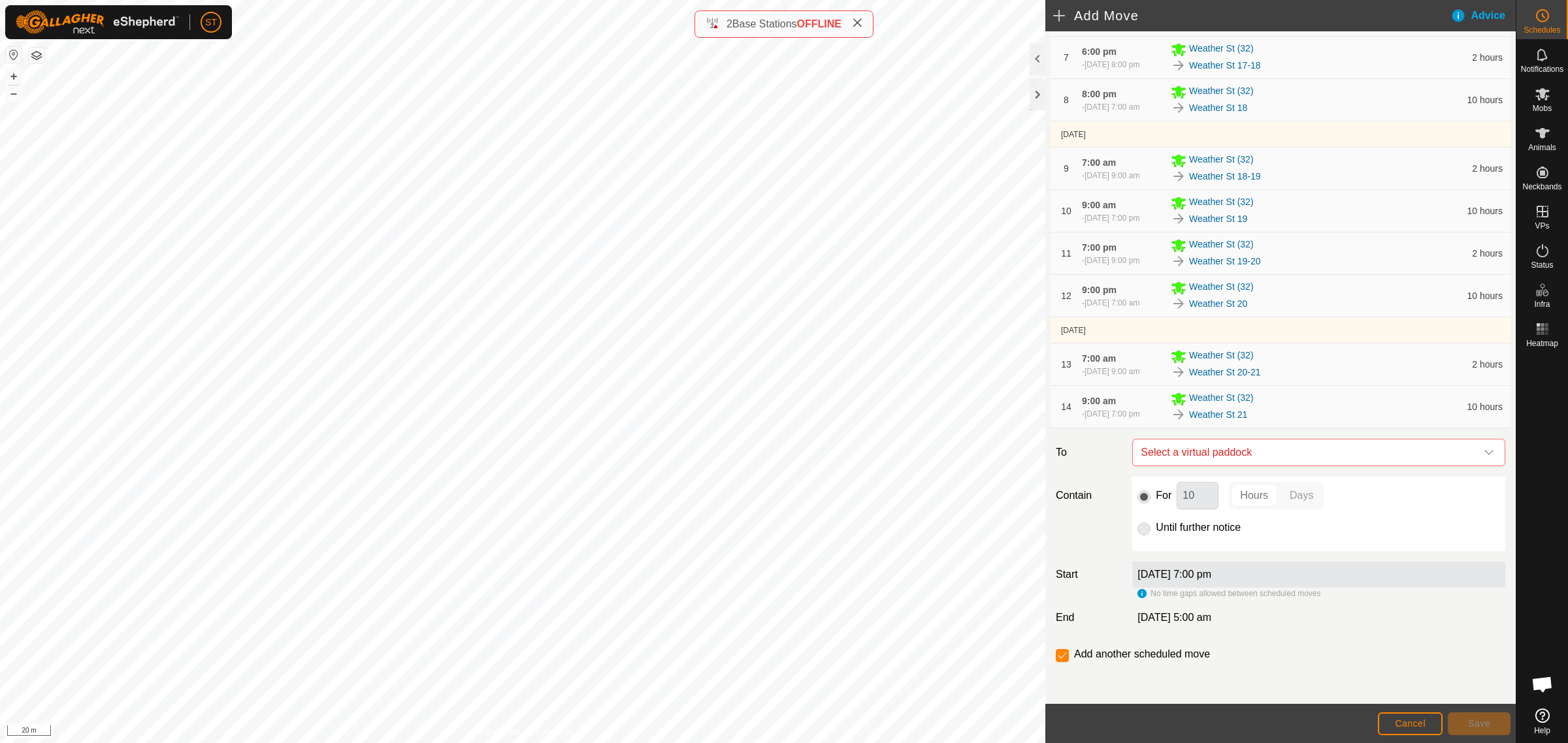
scroll to position [519, 0]
click at [1484, 449] on icon "dropdown trigger" at bounding box center [1488, 452] width 11 height 11
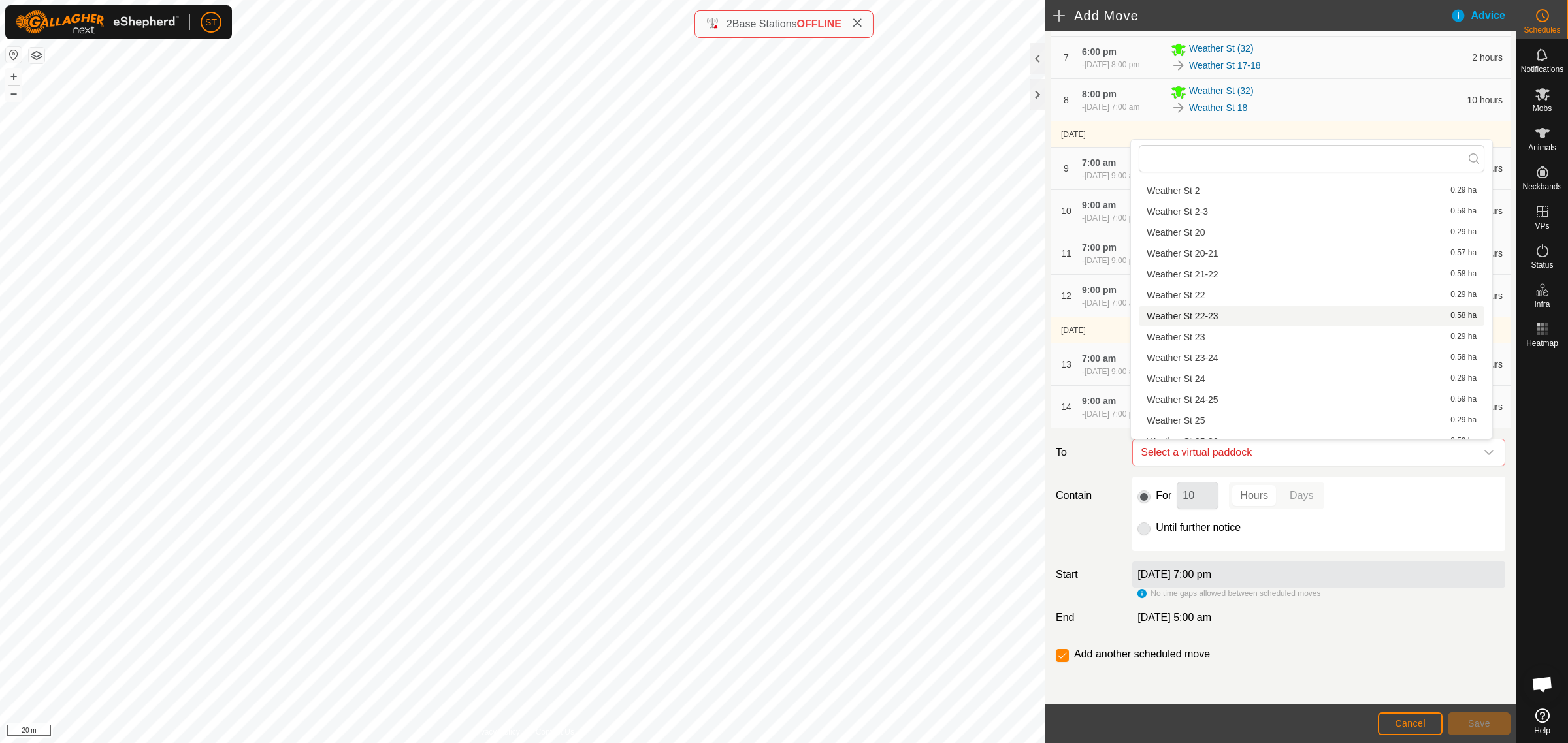
scroll to position [426, 0]
click at [1199, 336] on li "Weather St 21-22 0.58 ha" at bounding box center [1311, 335] width 346 height 20
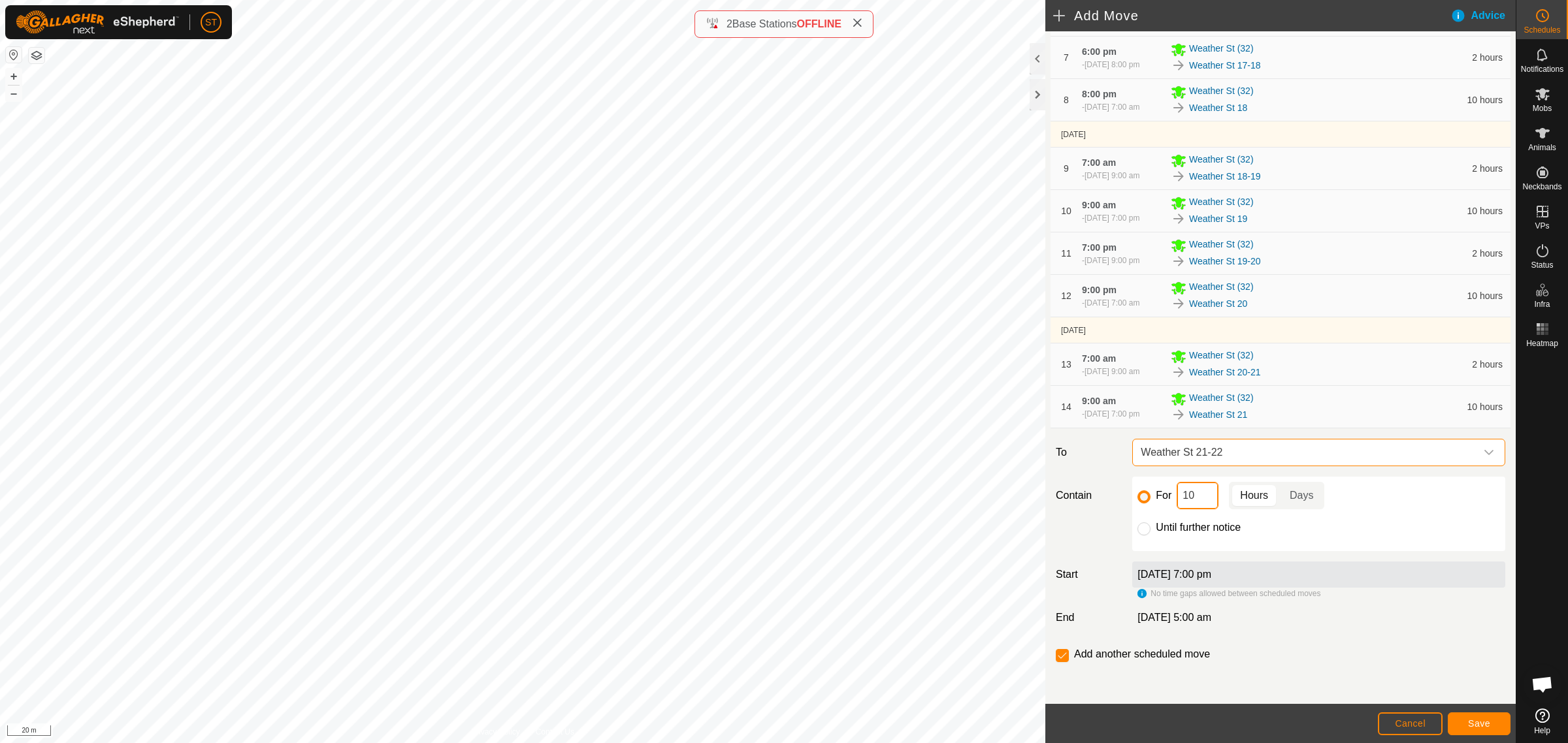
drag, startPoint x: 1193, startPoint y: 497, endPoint x: 1154, endPoint y: 496, distance: 39.0
click at [1155, 496] on div "For 10 Hours Days" at bounding box center [1319, 495] width 362 height 27
click at [1479, 719] on span "Save" at bounding box center [1479, 723] width 22 height 11
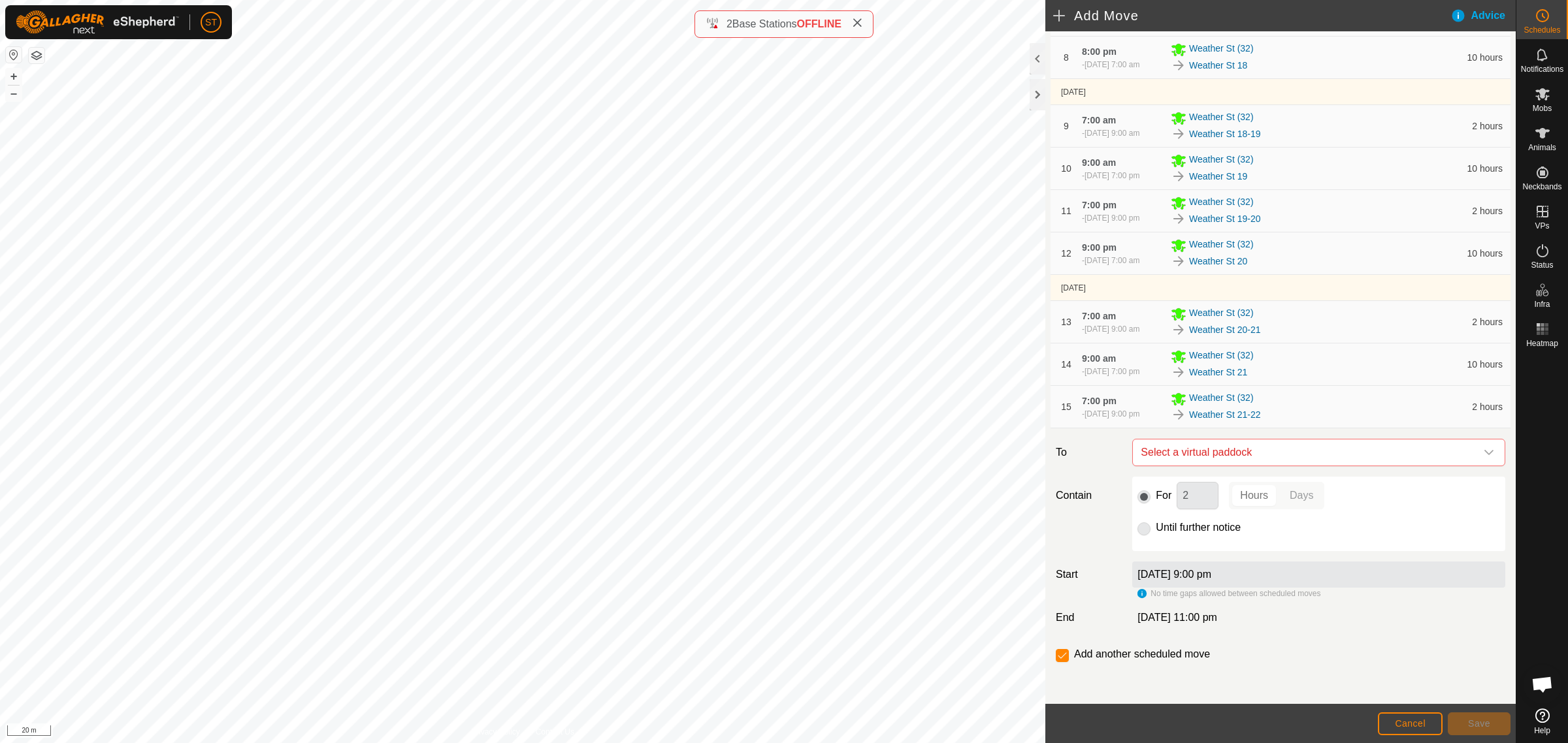
scroll to position [568, 0]
click at [1484, 451] on icon "dropdown trigger" at bounding box center [1488, 452] width 11 height 11
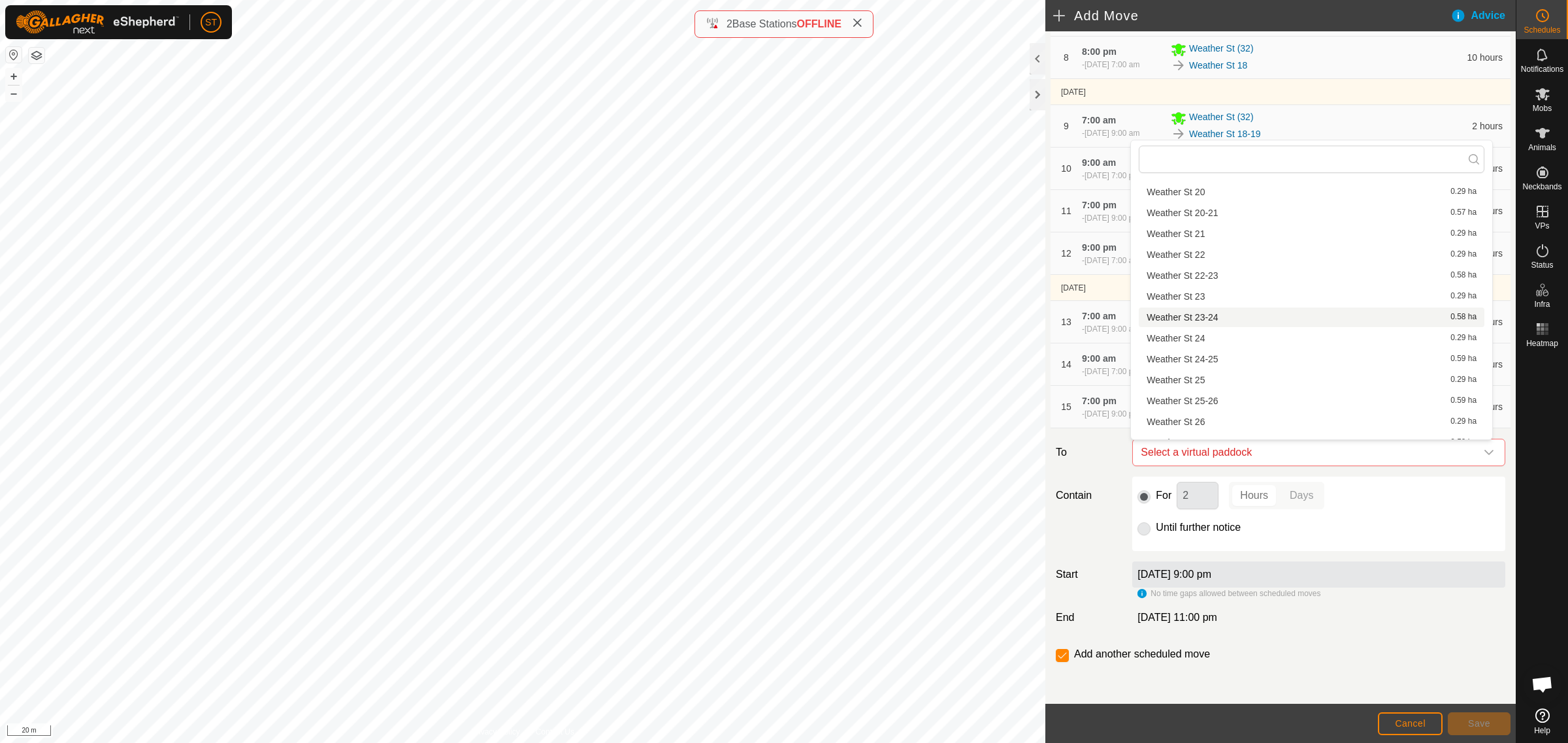
scroll to position [490, 0]
click at [1216, 292] on li "Weather St 22 0.29 ha" at bounding box center [1311, 292] width 346 height 20
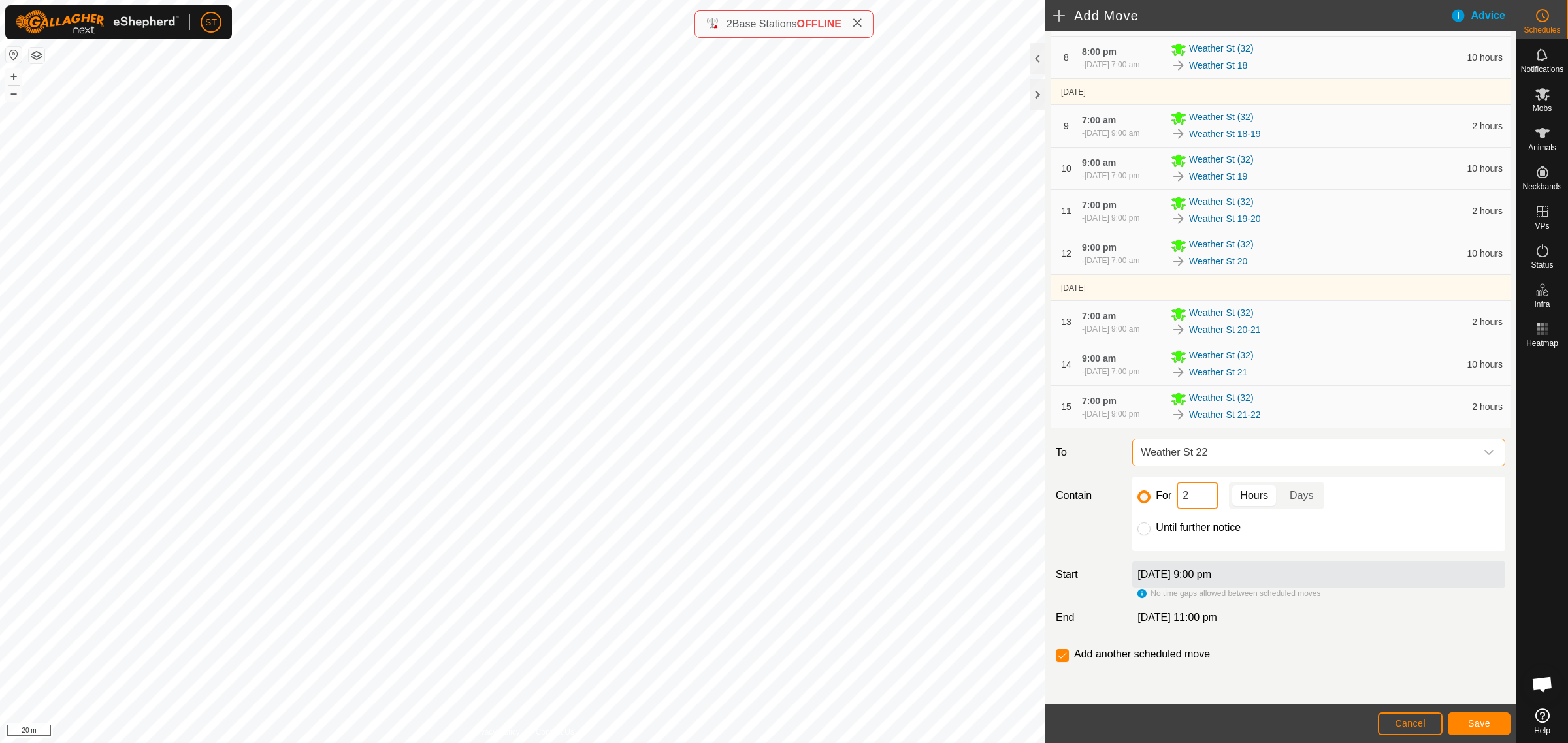
drag, startPoint x: 1189, startPoint y: 497, endPoint x: 1166, endPoint y: 498, distance: 23.0
click at [1166, 498] on div "For 2 Hours Days" at bounding box center [1319, 495] width 362 height 27
click at [1488, 728] on span "Save" at bounding box center [1479, 723] width 22 height 11
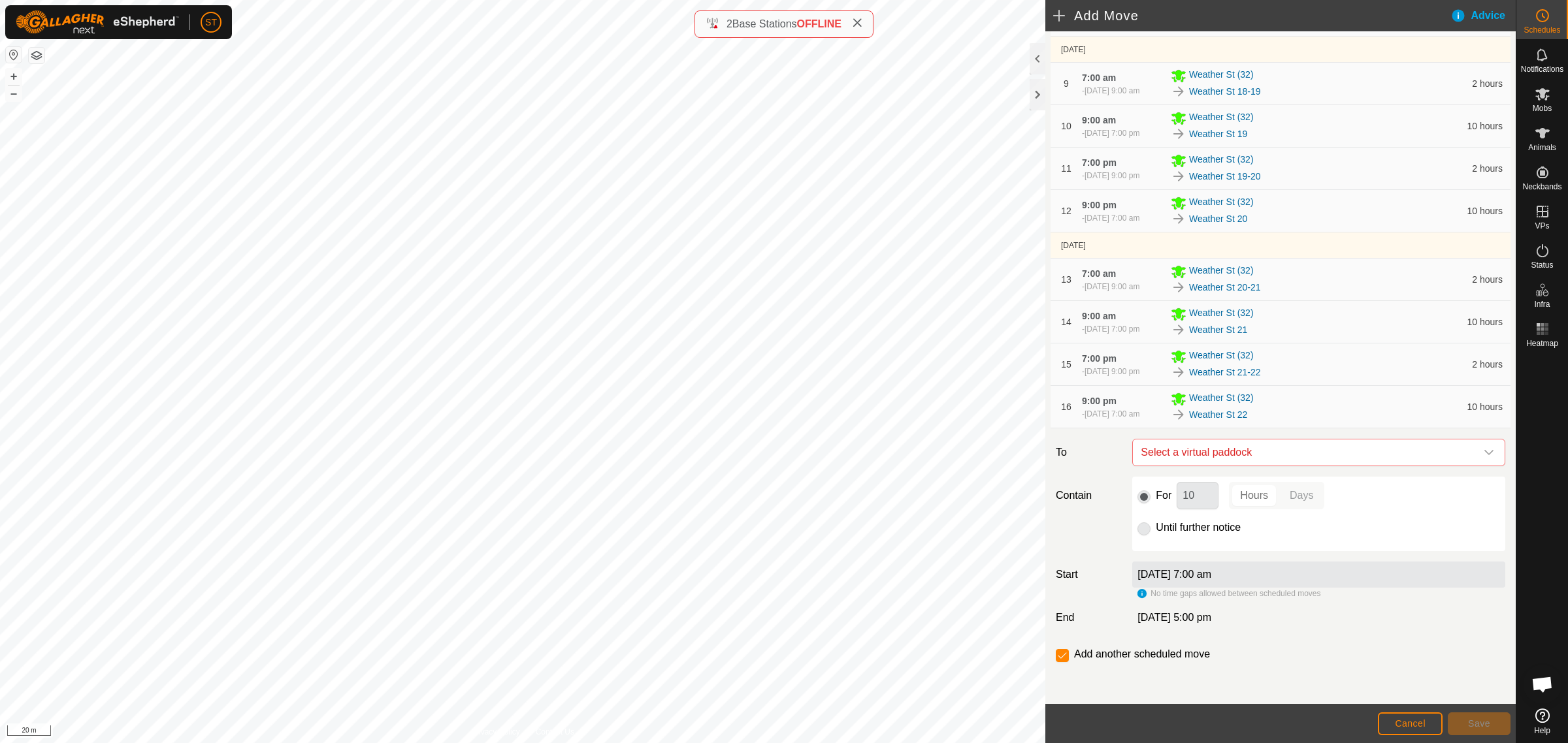
scroll to position [616, 0]
click at [1482, 452] on div "dropdown trigger" at bounding box center [1489, 452] width 26 height 26
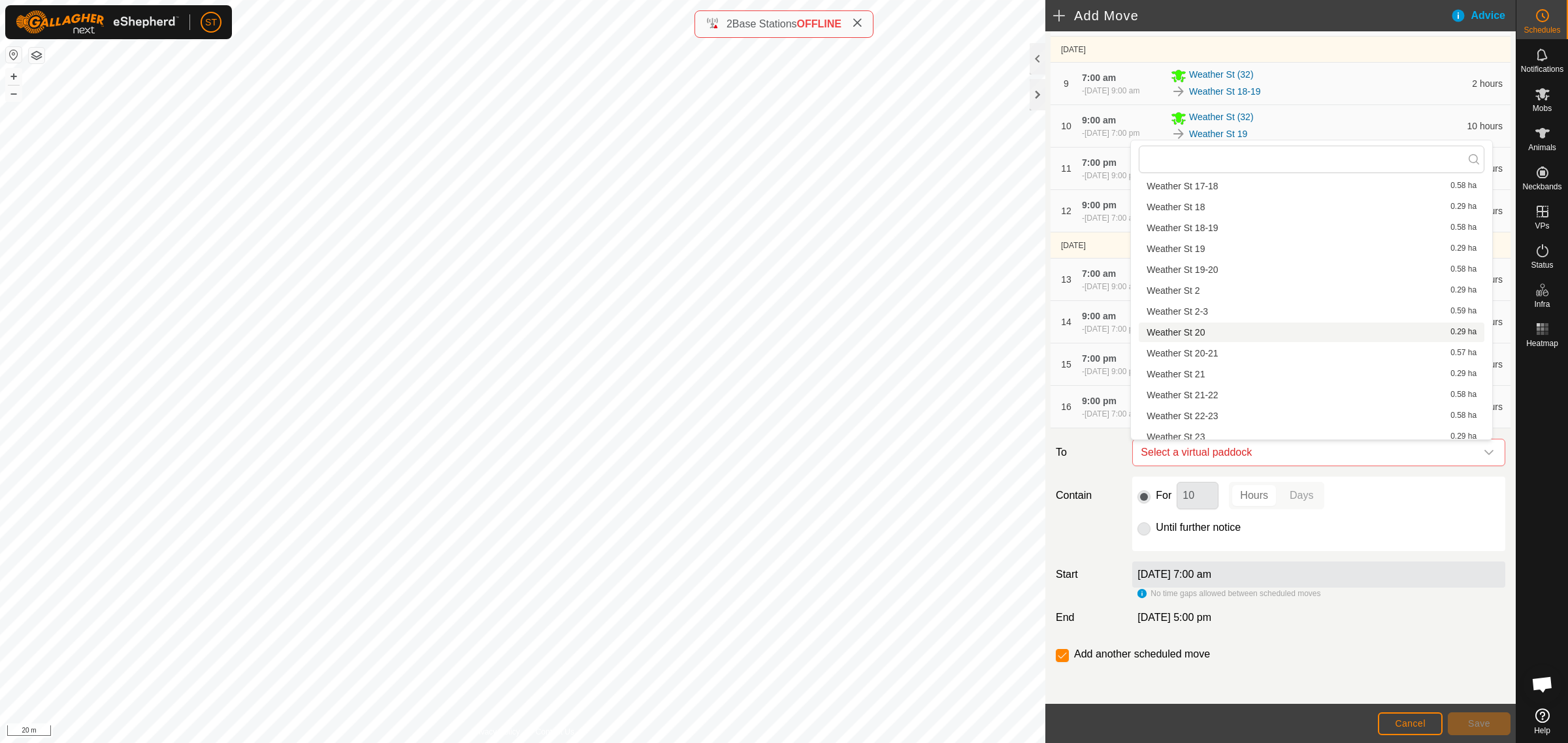
scroll to position [426, 0]
click at [1212, 374] on li "Weather St 22-23 0.58 ha" at bounding box center [1311, 378] width 346 height 20
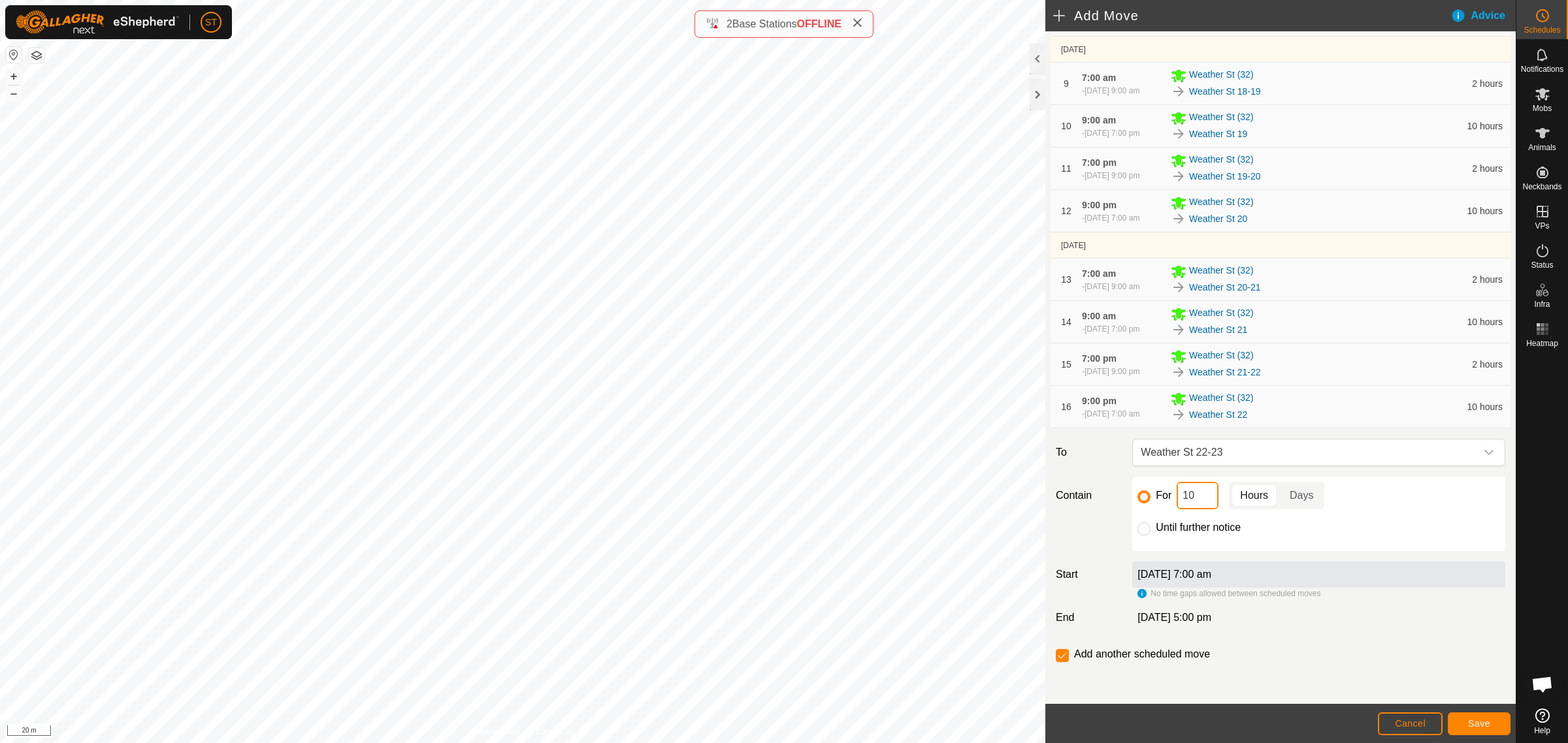
drag, startPoint x: 1198, startPoint y: 504, endPoint x: 1166, endPoint y: 504, distance: 32.0
click at [1166, 504] on div "For 10 Hours Days" at bounding box center [1319, 495] width 362 height 27
click at [1477, 722] on span "Save" at bounding box center [1479, 723] width 22 height 11
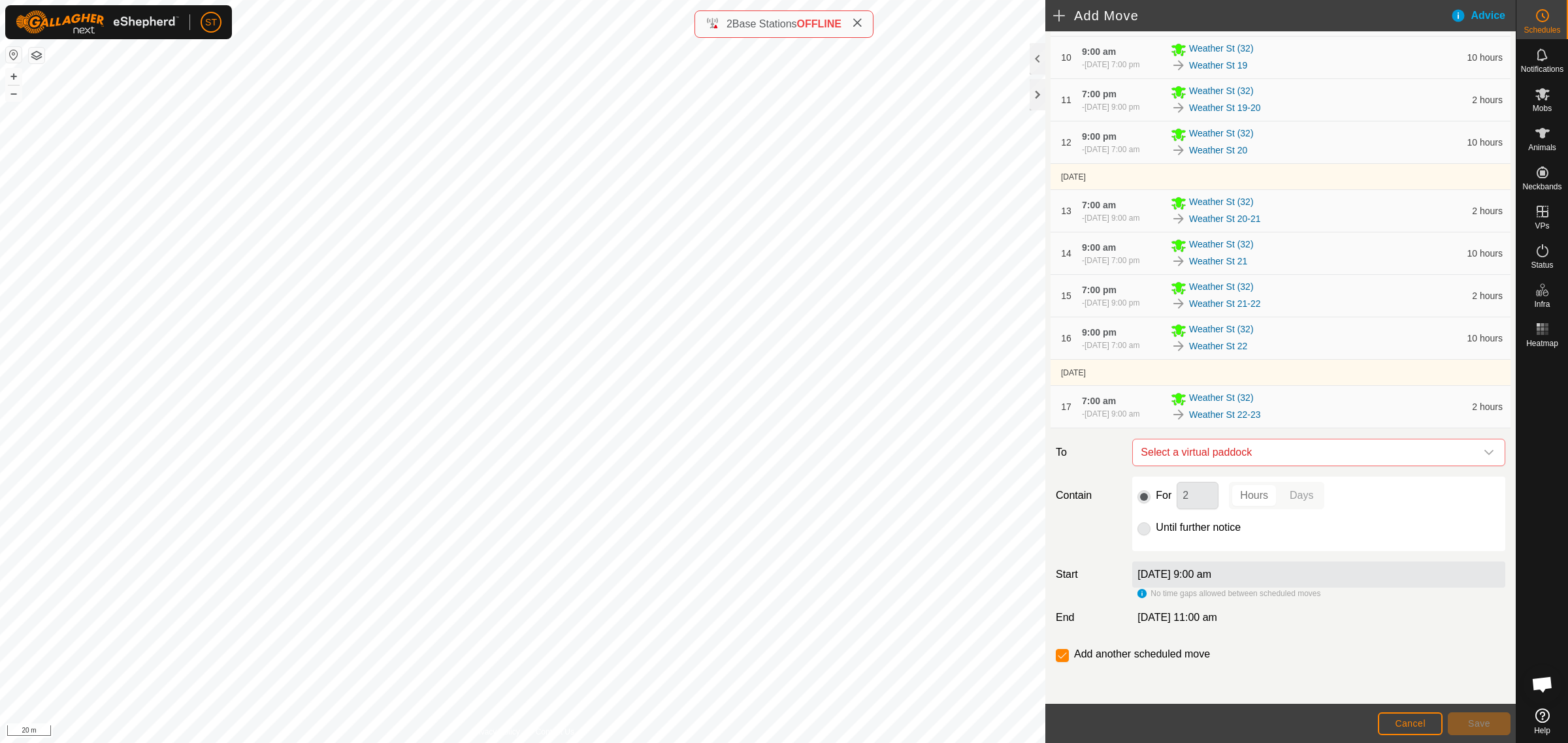
scroll to position [691, 0]
click at [1484, 454] on icon "dropdown trigger" at bounding box center [1488, 452] width 9 height 5
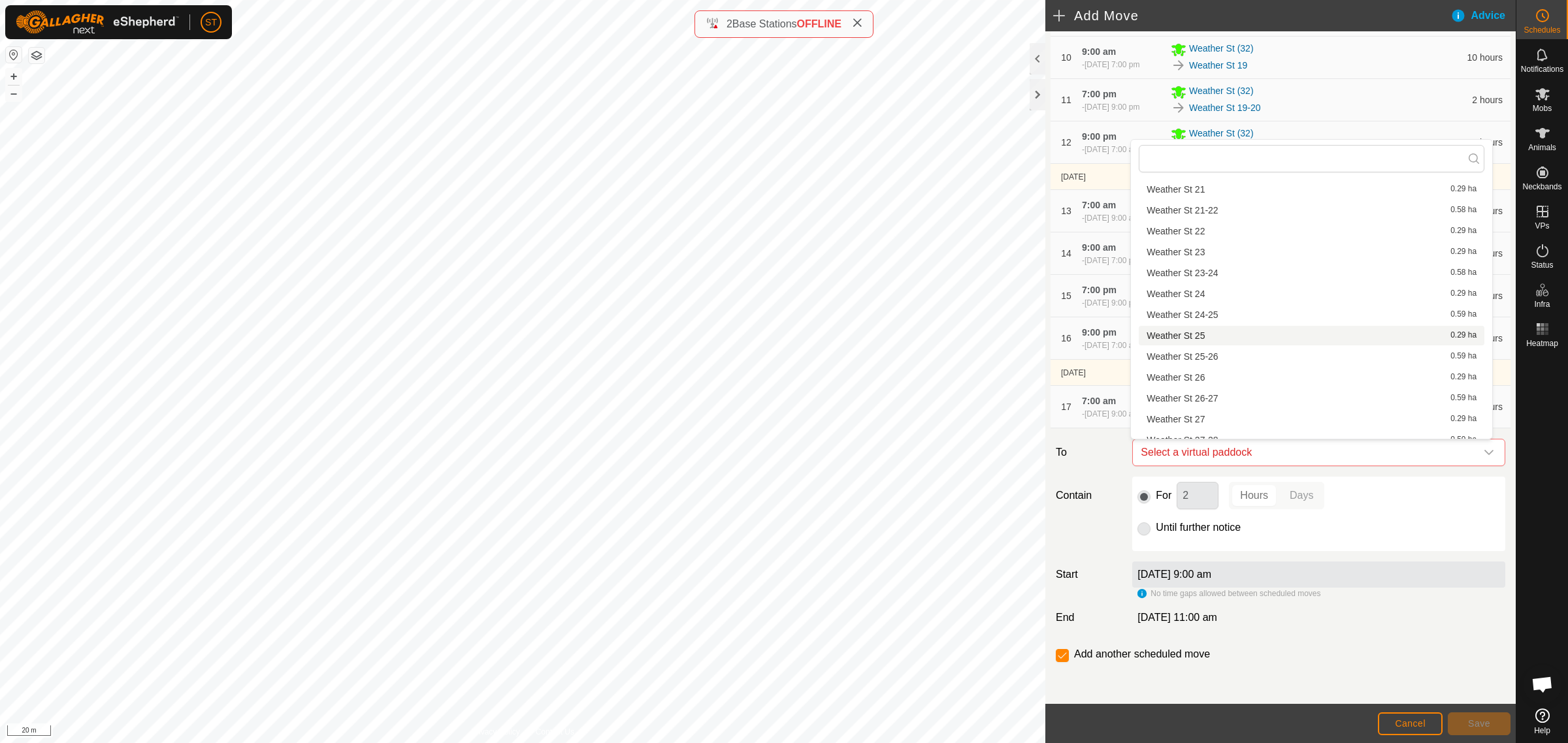
scroll to position [490, 0]
click at [1217, 333] on li "Weather St 23 0.29 ha" at bounding box center [1311, 333] width 346 height 20
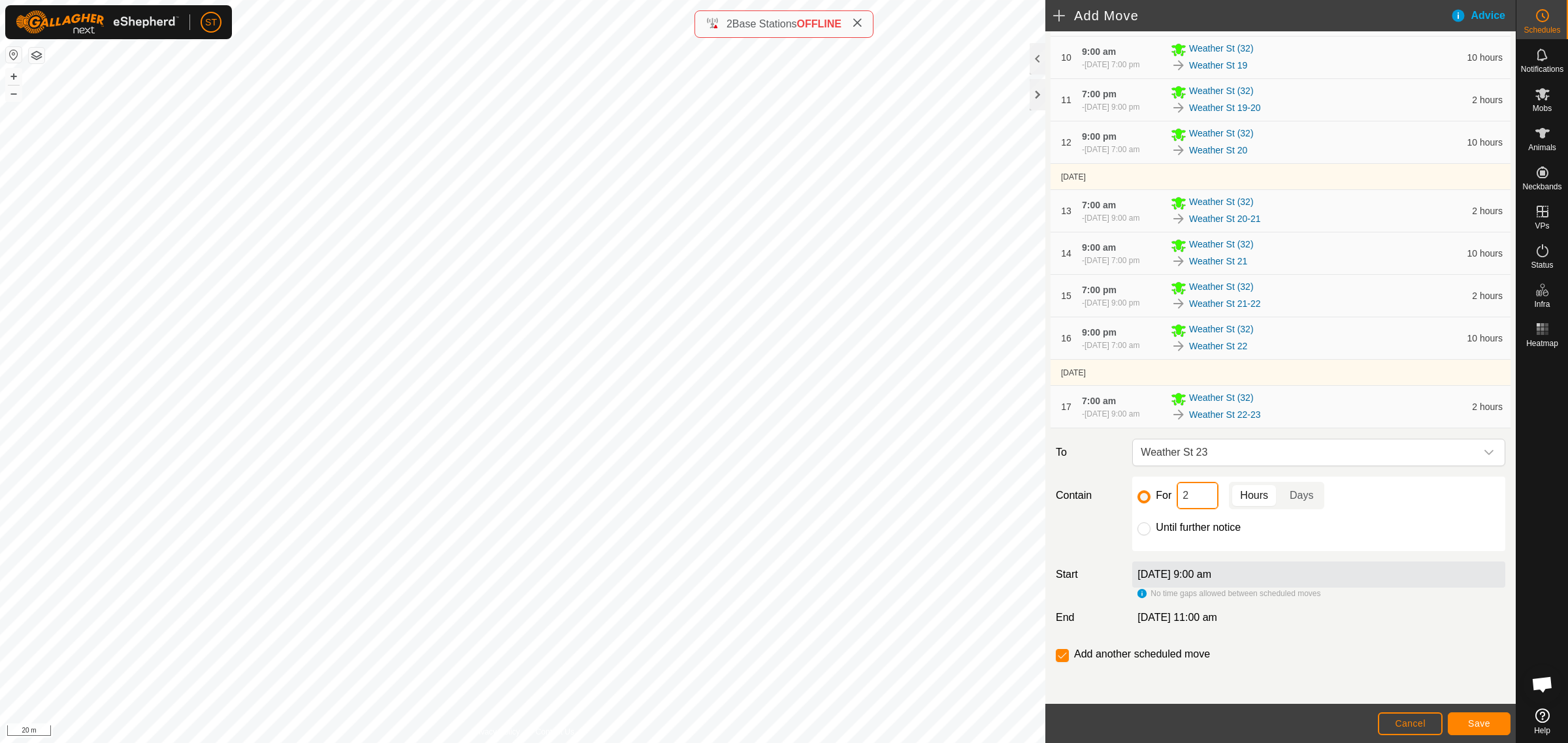
drag, startPoint x: 1197, startPoint y: 503, endPoint x: 1157, endPoint y: 501, distance: 40.0
click at [1157, 501] on div "For 2 Hours Days" at bounding box center [1319, 495] width 362 height 27
click at [1477, 723] on span "Save" at bounding box center [1479, 723] width 22 height 11
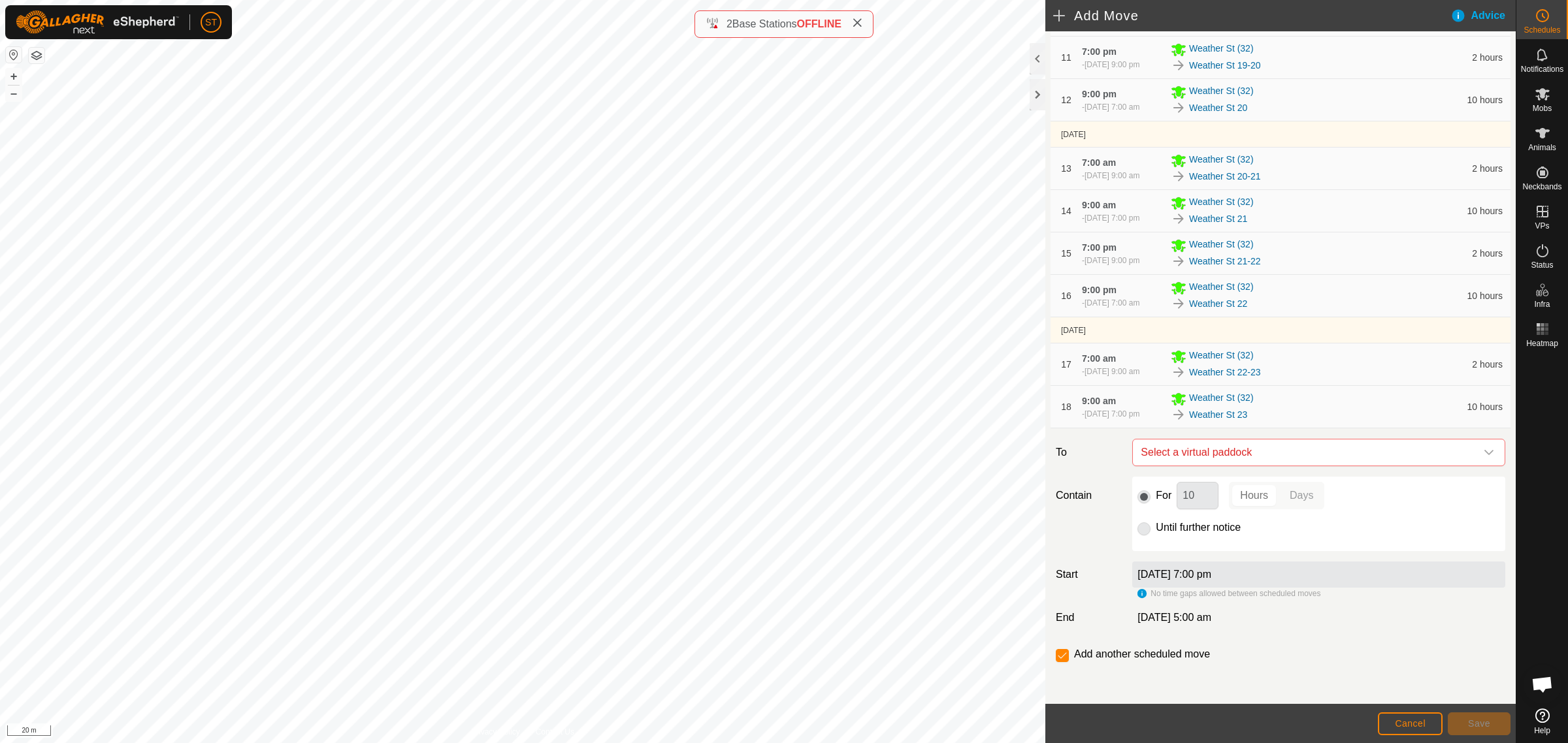
scroll to position [739, 0]
click at [1484, 454] on icon "dropdown trigger" at bounding box center [1488, 452] width 11 height 11
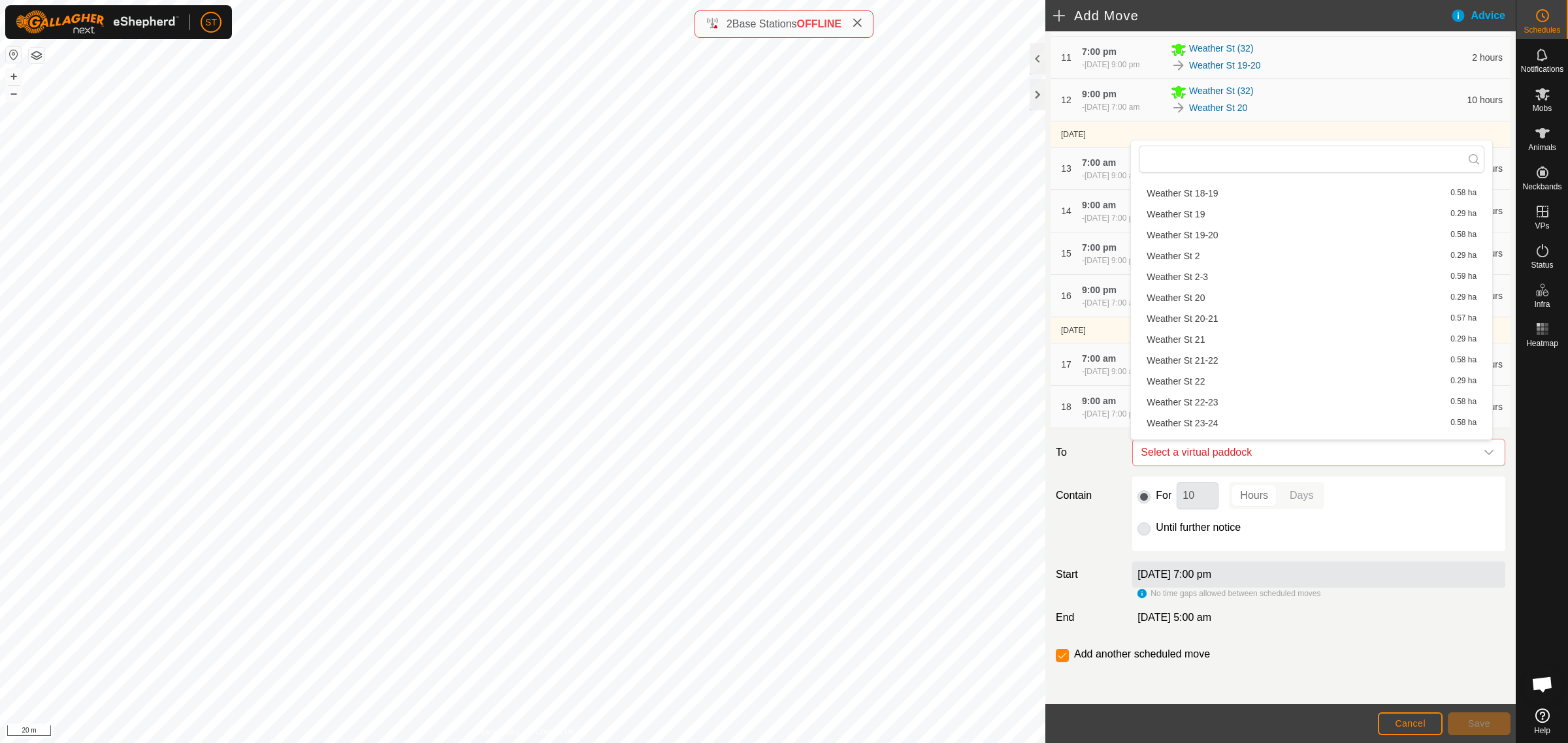
scroll to position [426, 0]
click at [1216, 415] on li "Weather St 23-24 0.58 ha" at bounding box center [1311, 419] width 346 height 20
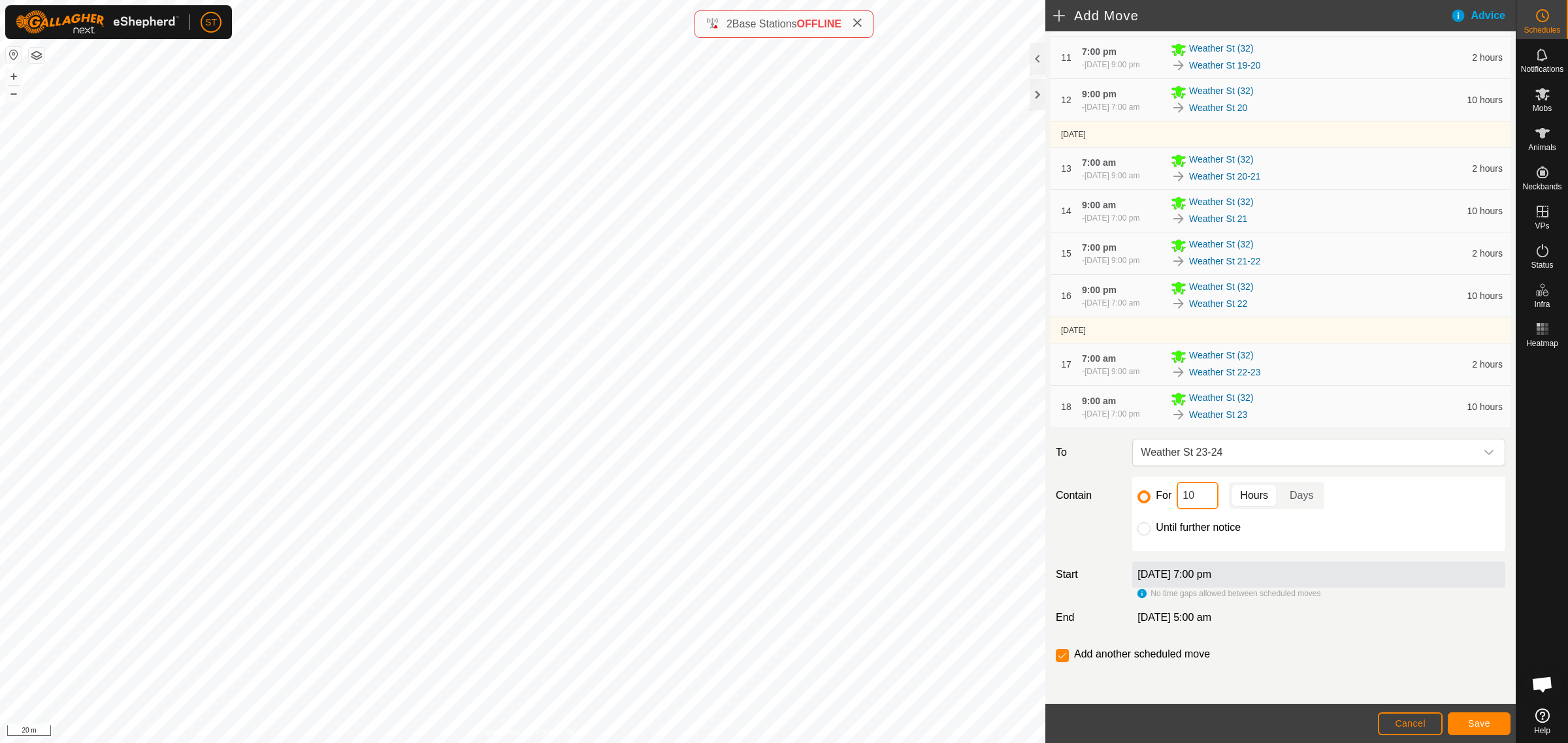
drag, startPoint x: 1186, startPoint y: 500, endPoint x: 1177, endPoint y: 500, distance: 9.0
click at [1178, 500] on input "10" at bounding box center [1198, 495] width 42 height 27
click at [1479, 723] on span "Save" at bounding box center [1479, 723] width 22 height 11
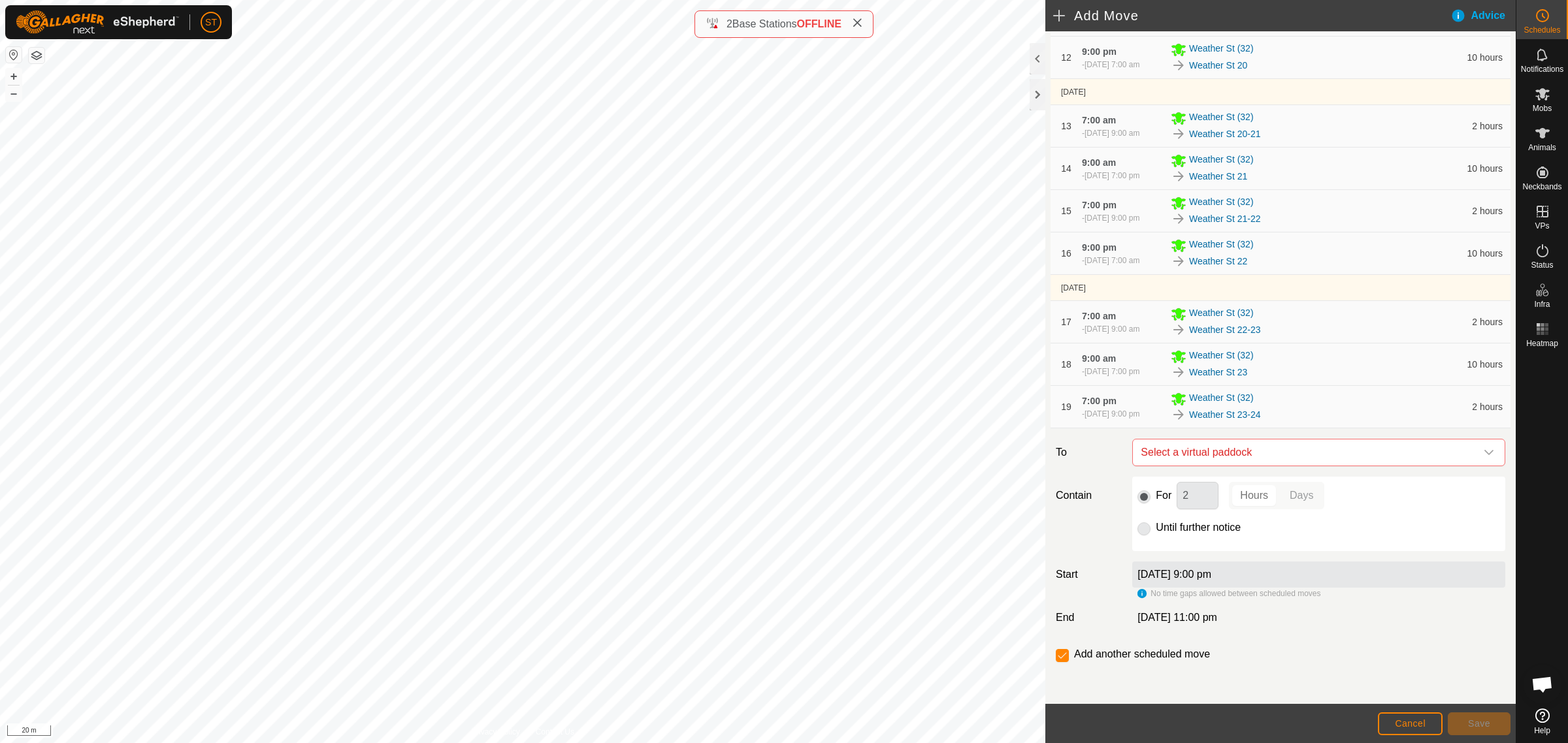
scroll to position [788, 0]
click at [1484, 452] on icon "dropdown trigger" at bounding box center [1488, 452] width 11 height 11
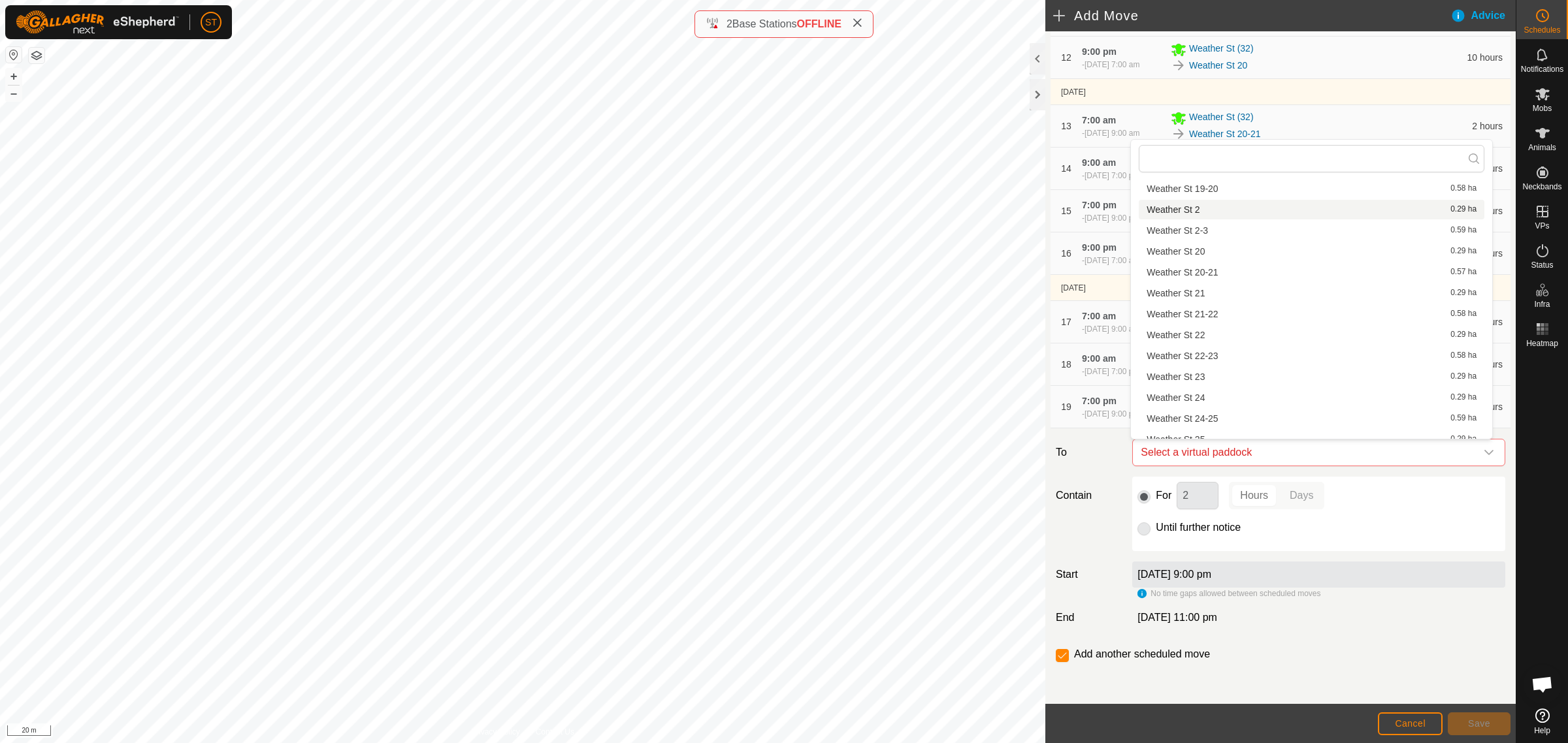
scroll to position [490, 0]
click at [1225, 377] on li "Weather St 24 0.29 ha" at bounding box center [1311, 375] width 346 height 20
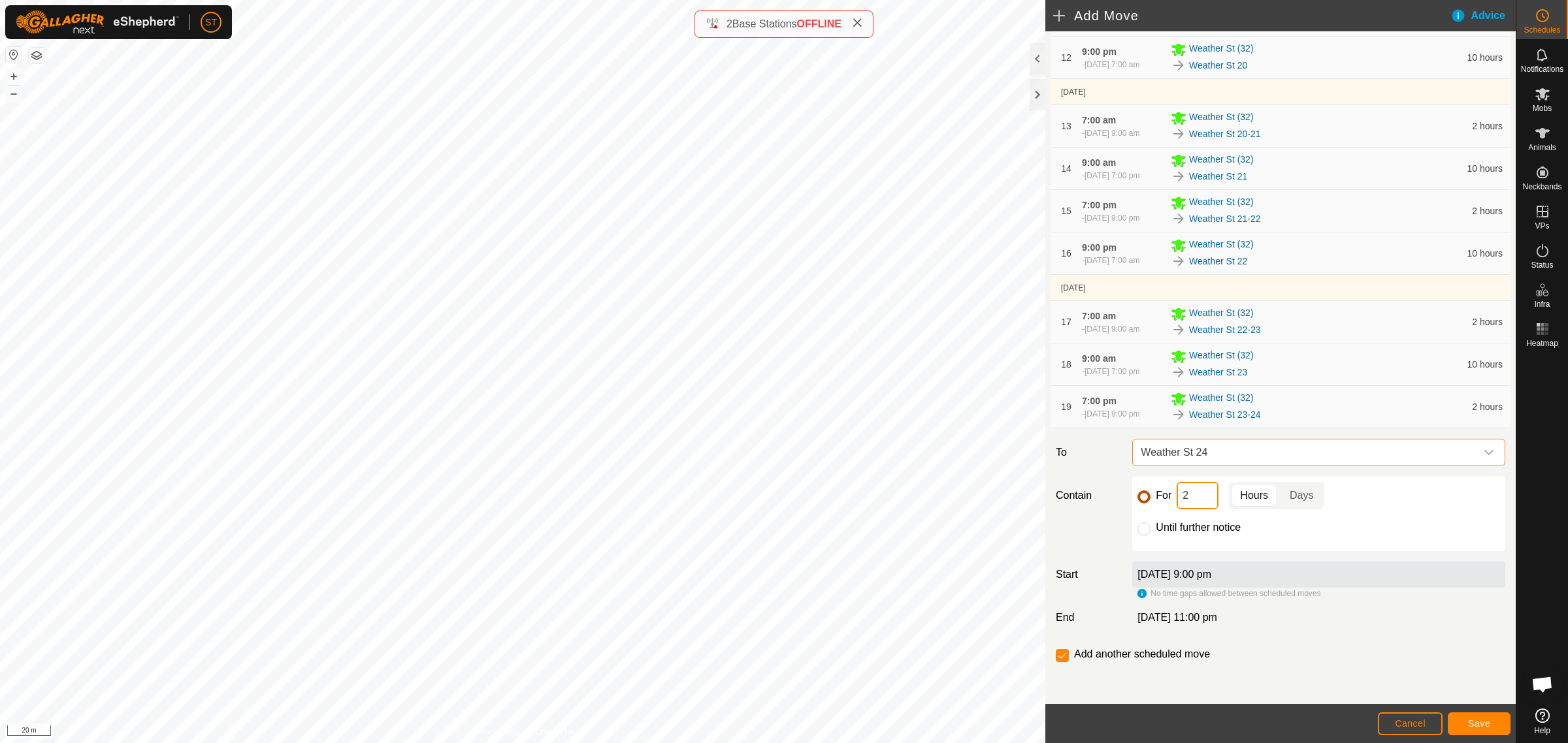
drag, startPoint x: 1193, startPoint y: 495, endPoint x: 1145, endPoint y: 493, distance: 48.0
click at [1145, 493] on div "For 2 Hours Days" at bounding box center [1319, 495] width 362 height 27
click at [1476, 720] on span "Save" at bounding box center [1479, 723] width 22 height 11
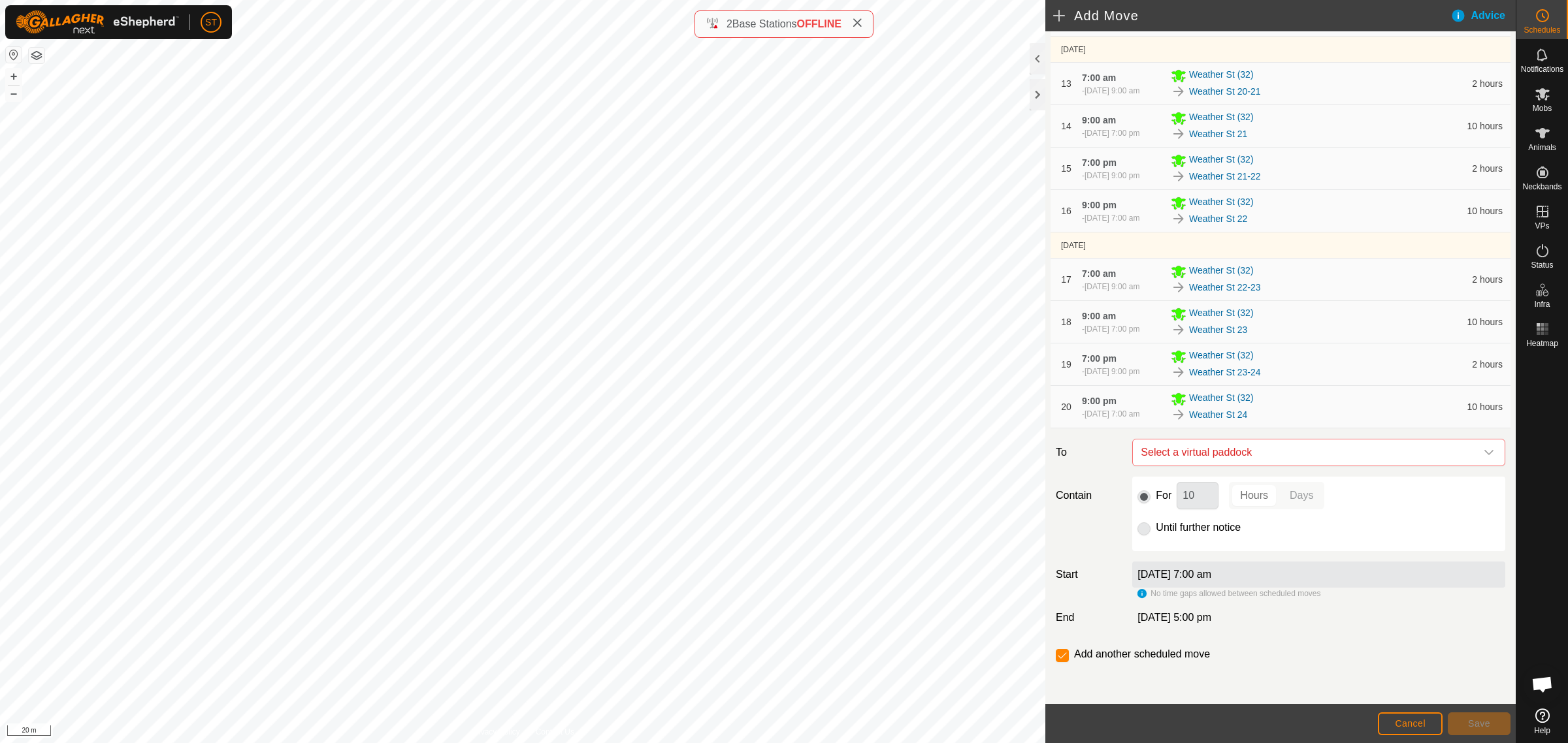
scroll to position [831, 0]
click at [1484, 452] on icon "dropdown trigger" at bounding box center [1488, 452] width 9 height 5
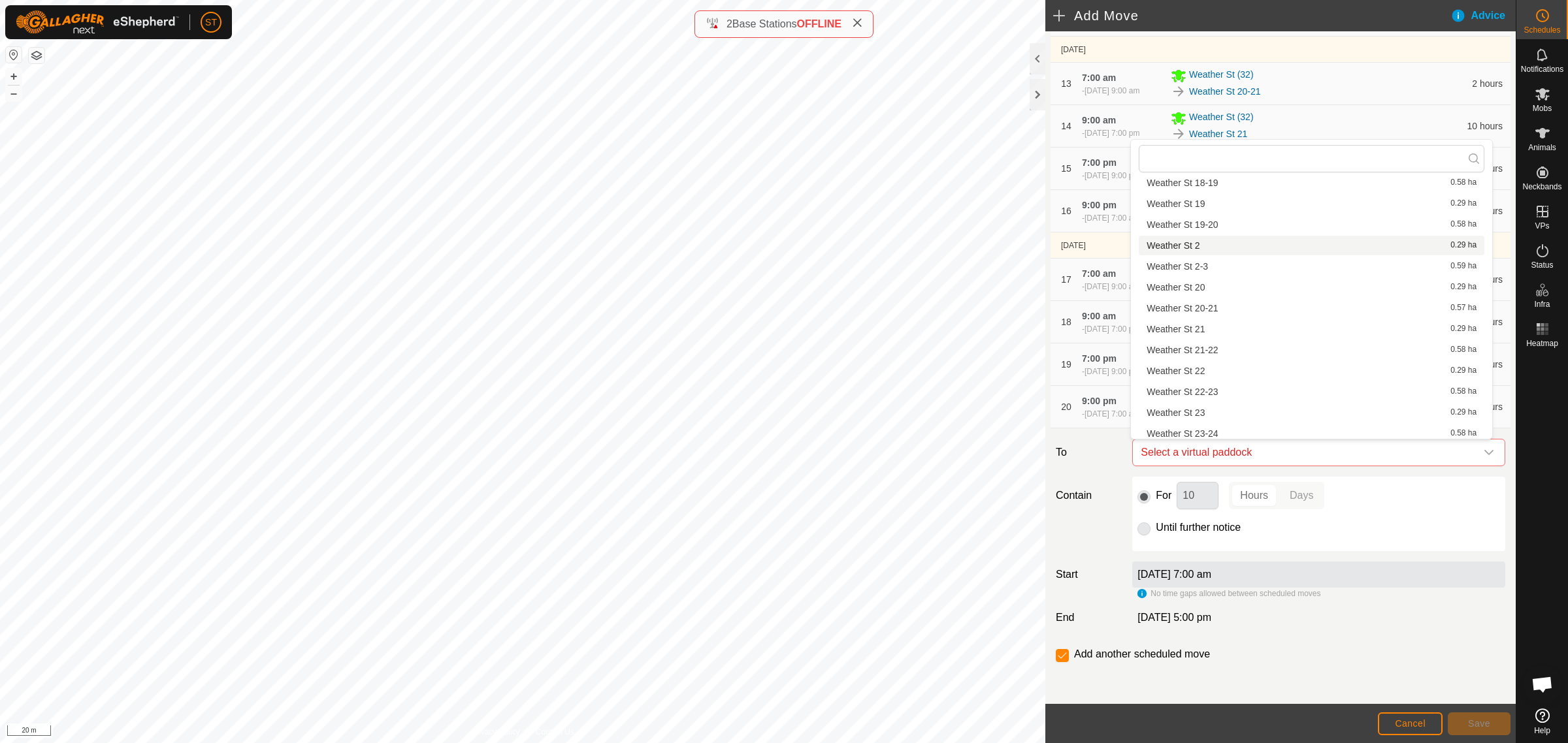
scroll to position [490, 0]
click at [1210, 396] on li "Weather St 24-25 0.59 ha" at bounding box center [1311, 396] width 346 height 20
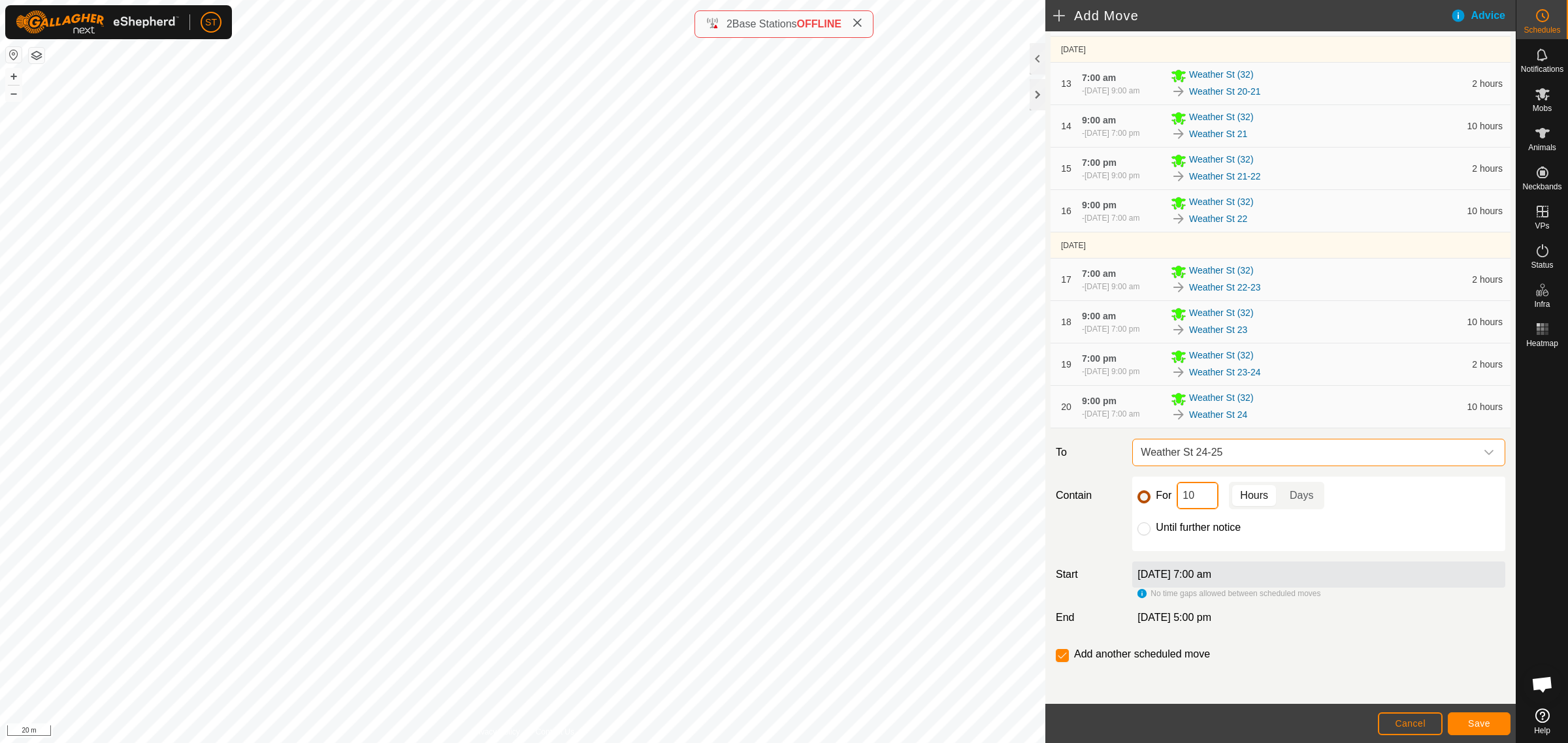
drag, startPoint x: 1200, startPoint y: 500, endPoint x: 1145, endPoint y: 496, distance: 55.1
click at [1145, 496] on div "For 10 Hours Days" at bounding box center [1319, 495] width 362 height 27
click at [1479, 726] on span "Save" at bounding box center [1479, 723] width 22 height 11
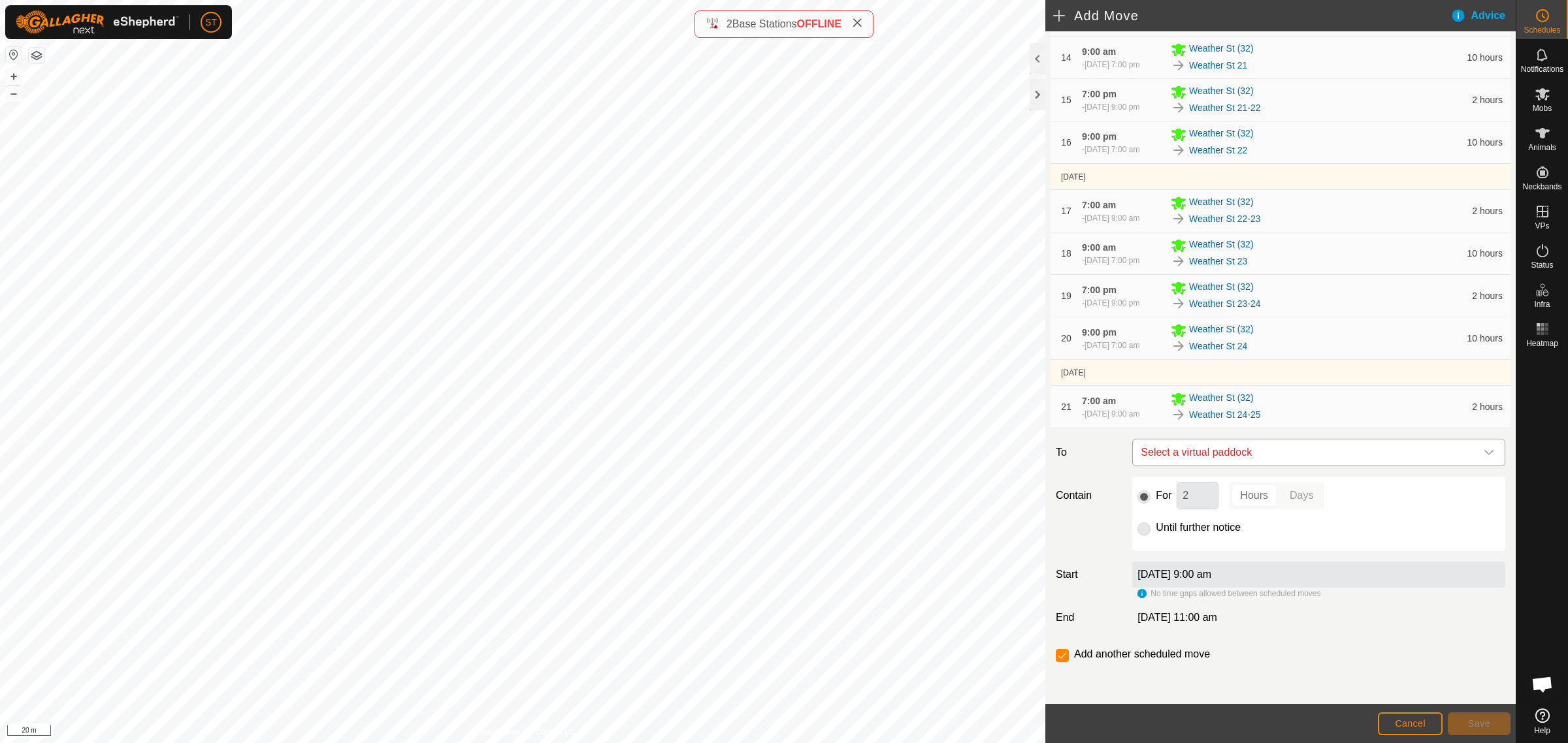
scroll to position [899, 0]
click at [1484, 455] on icon "dropdown trigger" at bounding box center [1488, 452] width 11 height 11
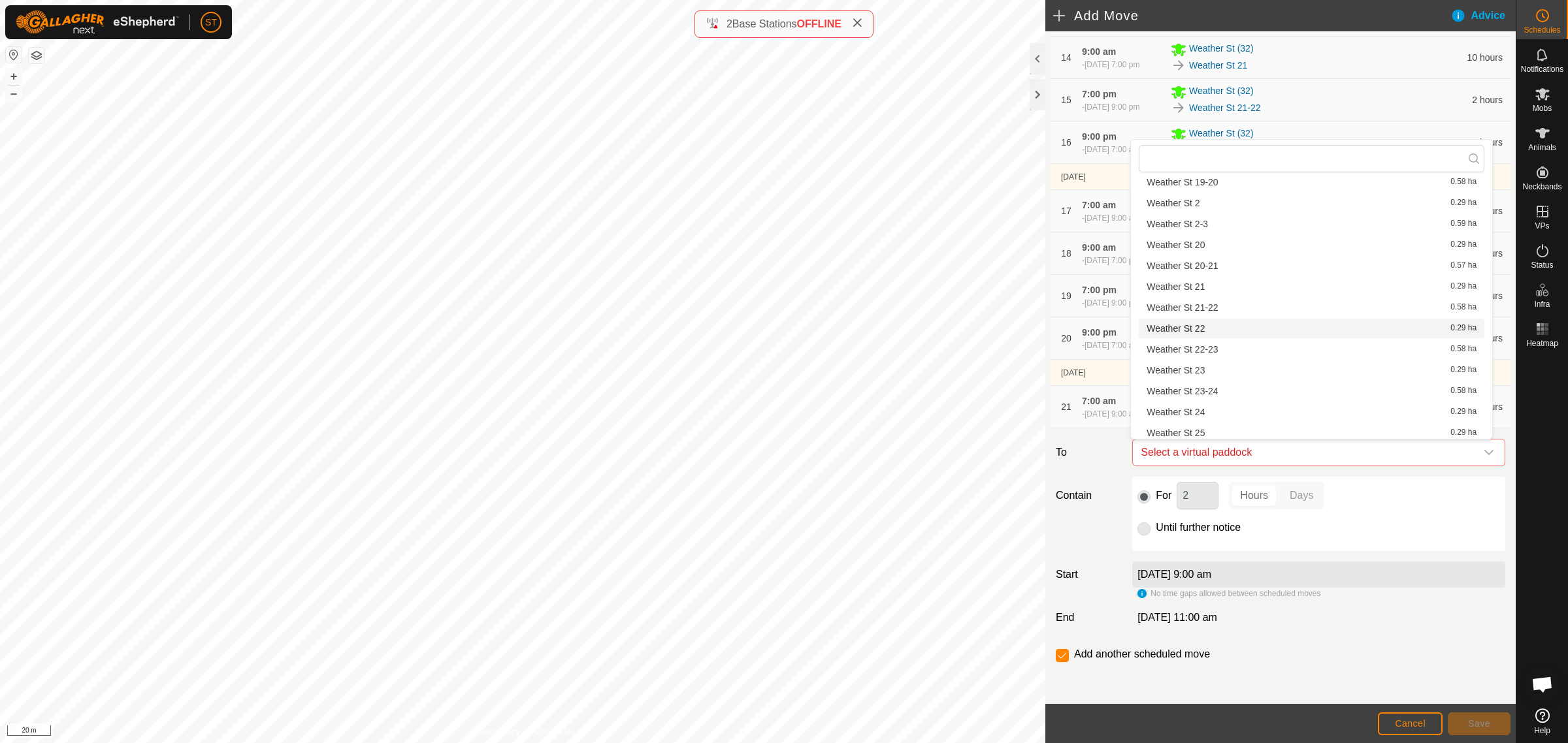
scroll to position [490, 0]
click at [1211, 417] on li "Weather St 25 0.29 ha" at bounding box center [1311, 417] width 346 height 20
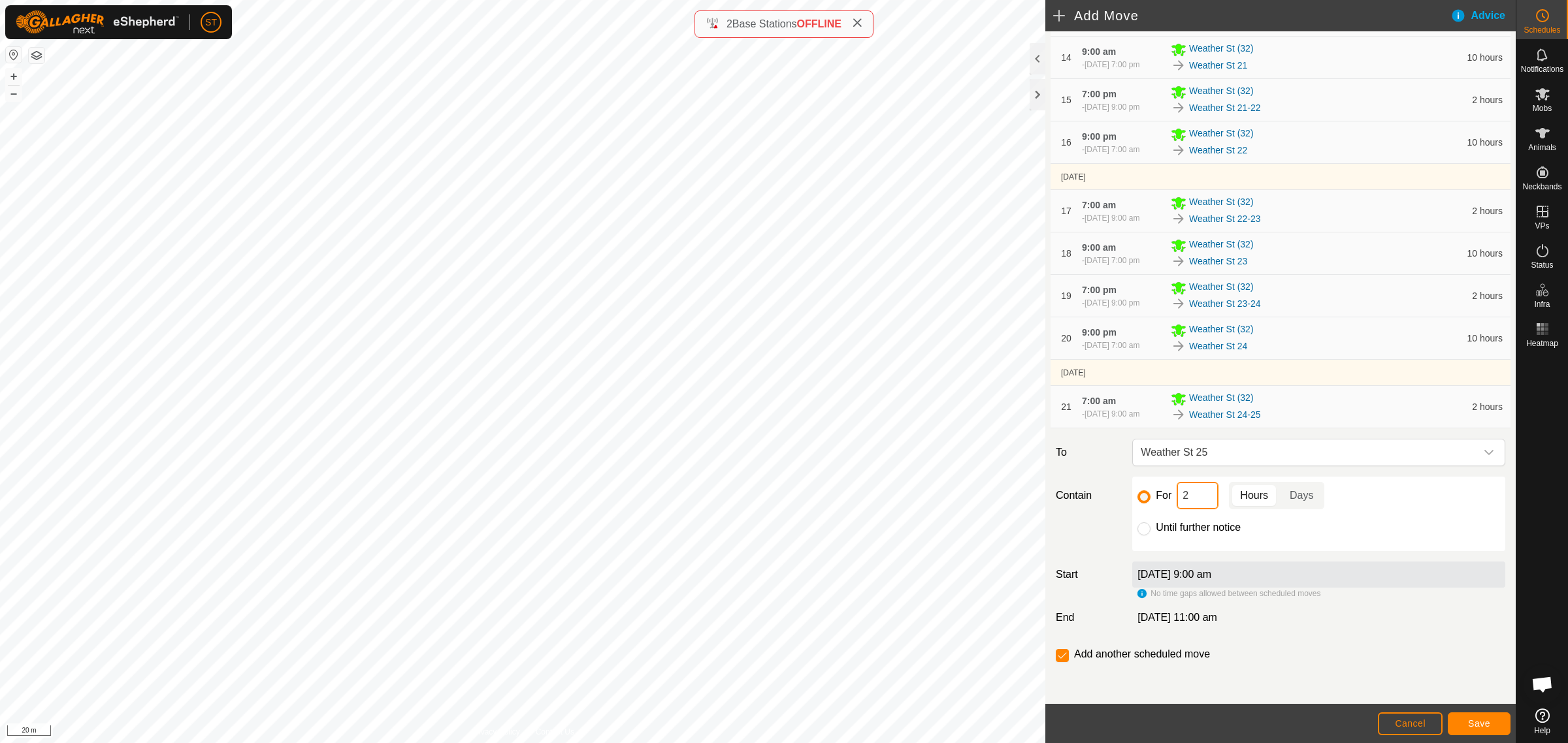
drag, startPoint x: 1190, startPoint y: 504, endPoint x: 1155, endPoint y: 501, distance: 35.1
click at [1155, 501] on div "For 2 Hours Days" at bounding box center [1319, 495] width 362 height 27
click at [1473, 725] on span "Save" at bounding box center [1479, 723] width 22 height 11
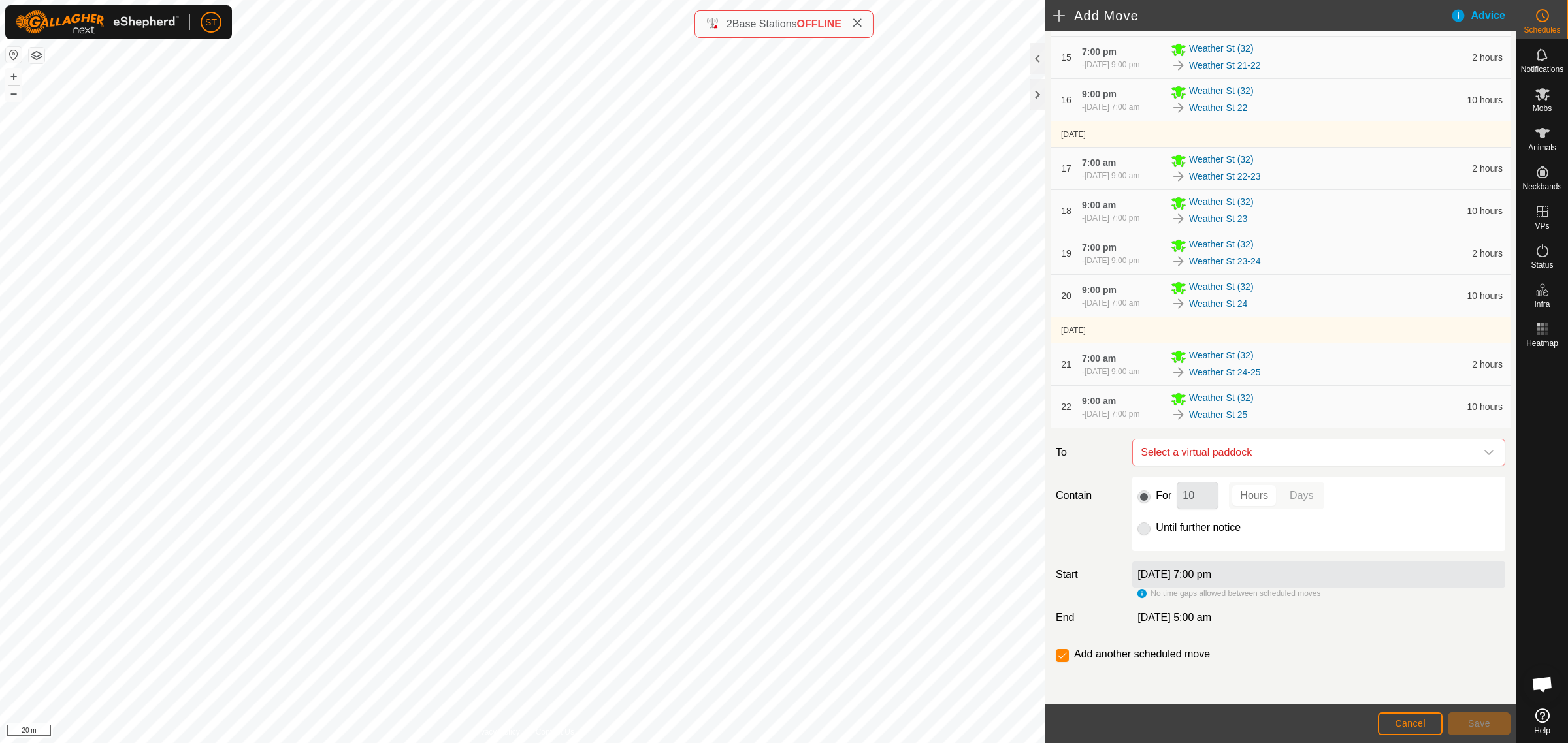
scroll to position [941, 0]
click at [1487, 455] on div "dropdown trigger" at bounding box center [1489, 452] width 26 height 26
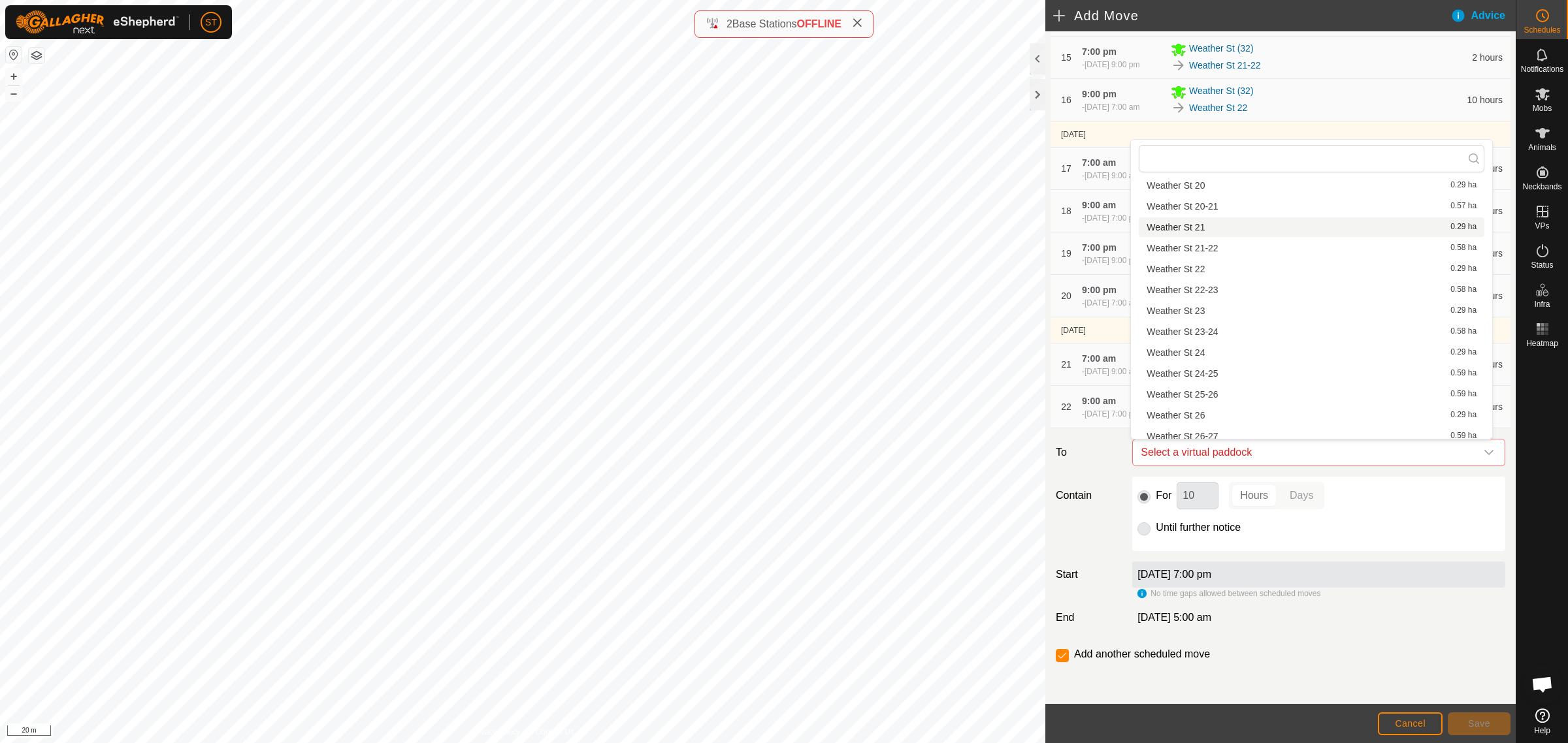
scroll to position [571, 0]
click at [1203, 353] on li "Weather St 25-26 0.59 ha" at bounding box center [1311, 356] width 346 height 20
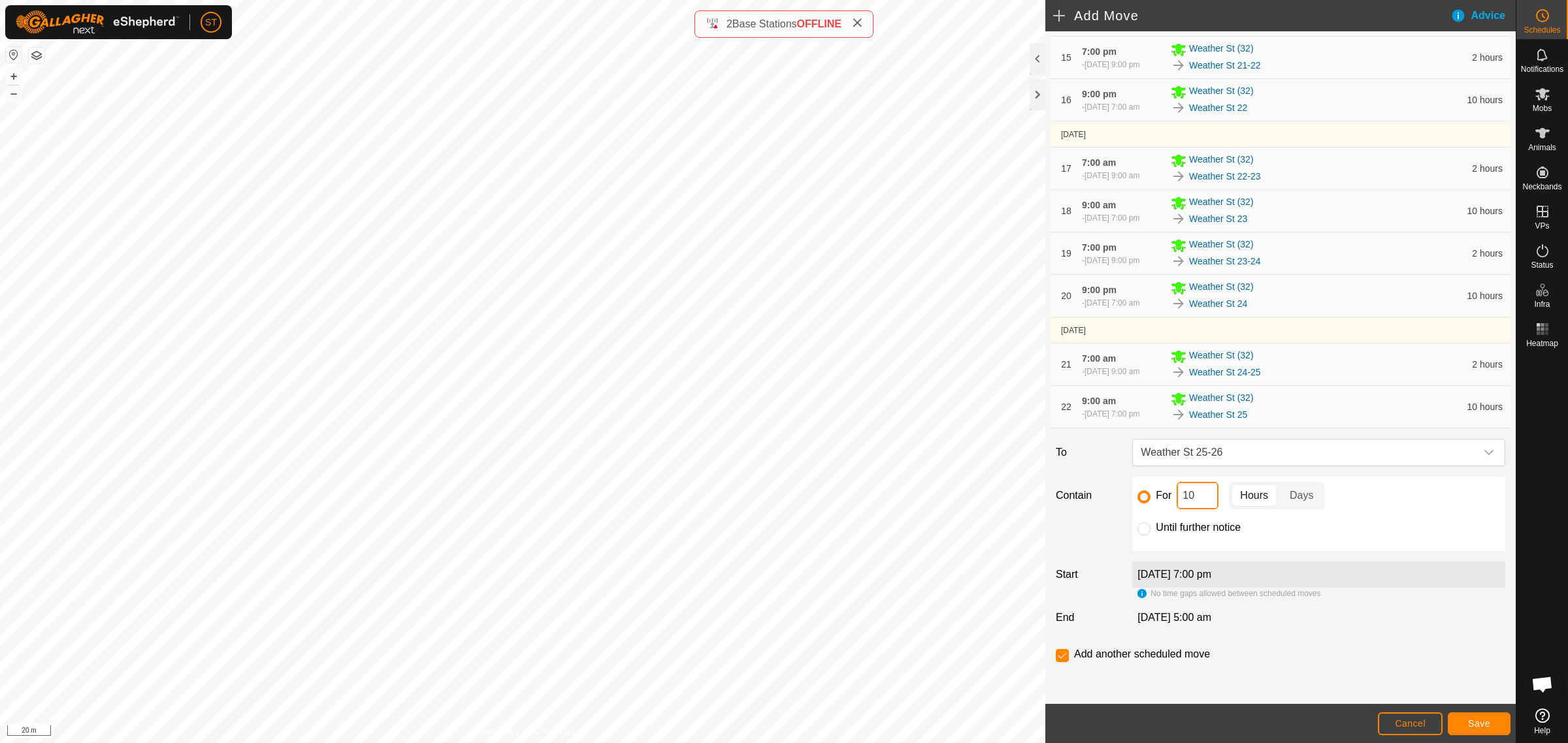
drag, startPoint x: 1188, startPoint y: 496, endPoint x: 1119, endPoint y: 496, distance: 69.0
click at [1132, 496] on div "For 10 Hours Days Until further notice" at bounding box center [1318, 514] width 373 height 75
click at [1471, 723] on span "Save" at bounding box center [1479, 723] width 22 height 11
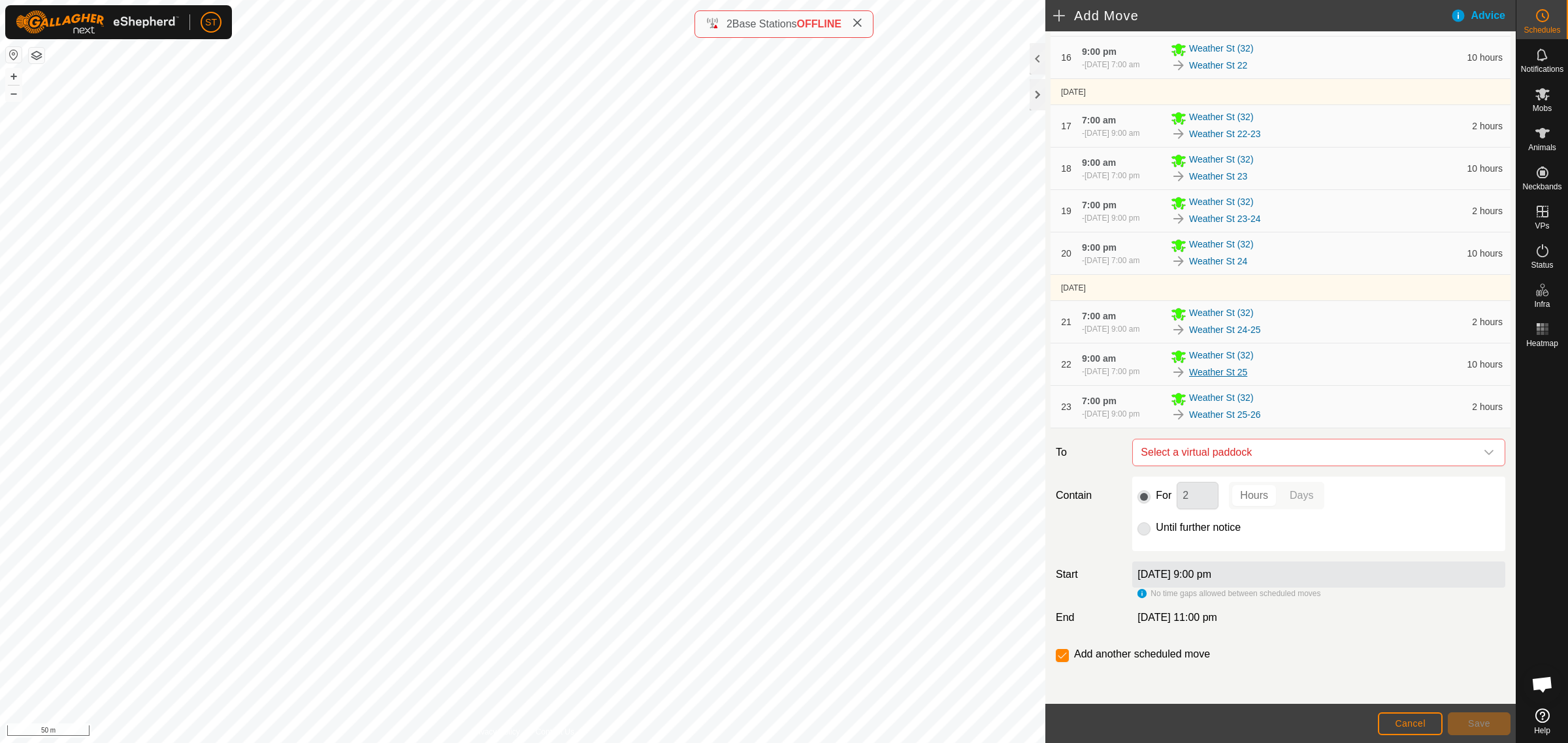
scroll to position [984, 0]
click at [1484, 455] on icon "dropdown trigger" at bounding box center [1488, 452] width 11 height 11
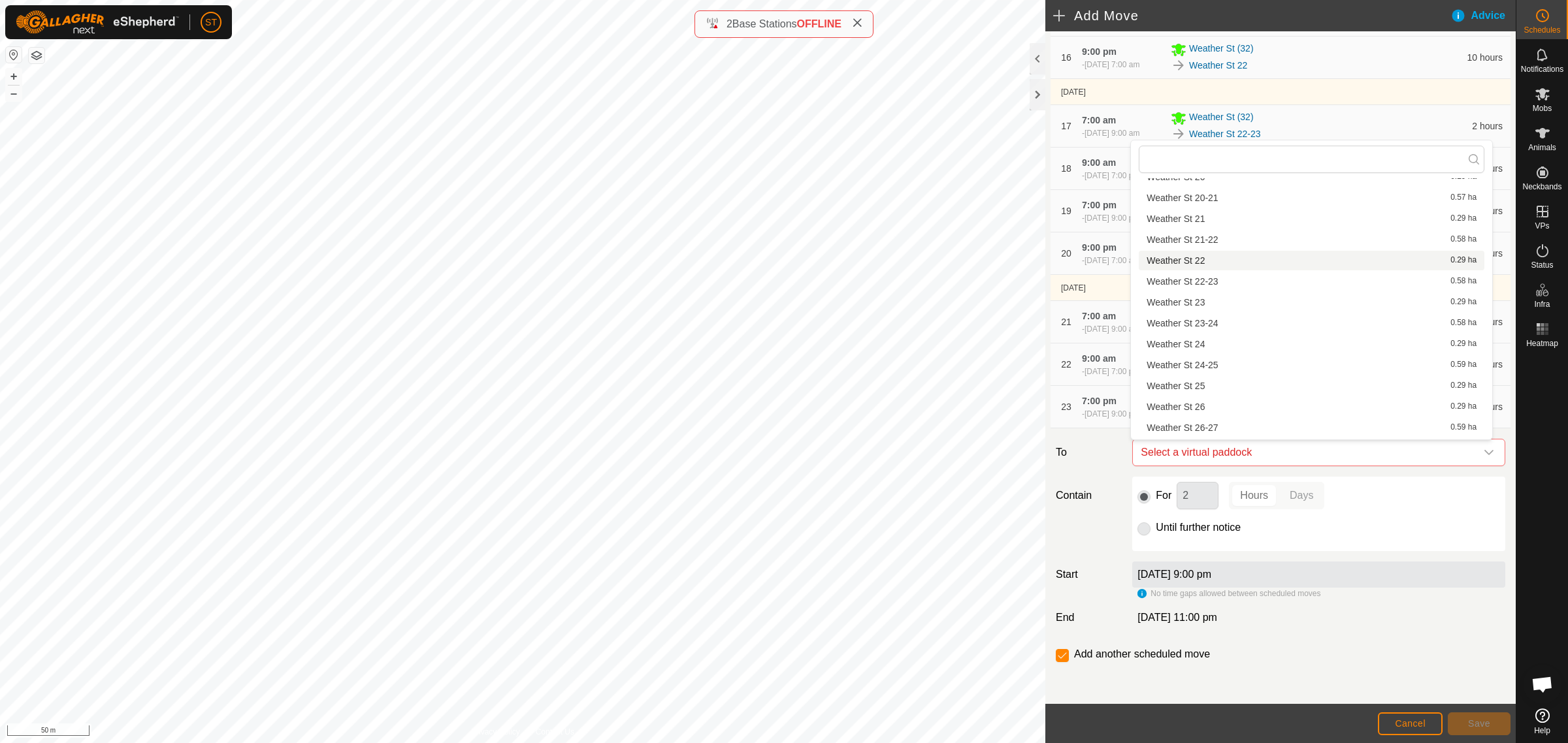
scroll to position [571, 0]
click at [1202, 376] on li "Weather St 26 0.29 ha" at bounding box center [1311, 378] width 346 height 20
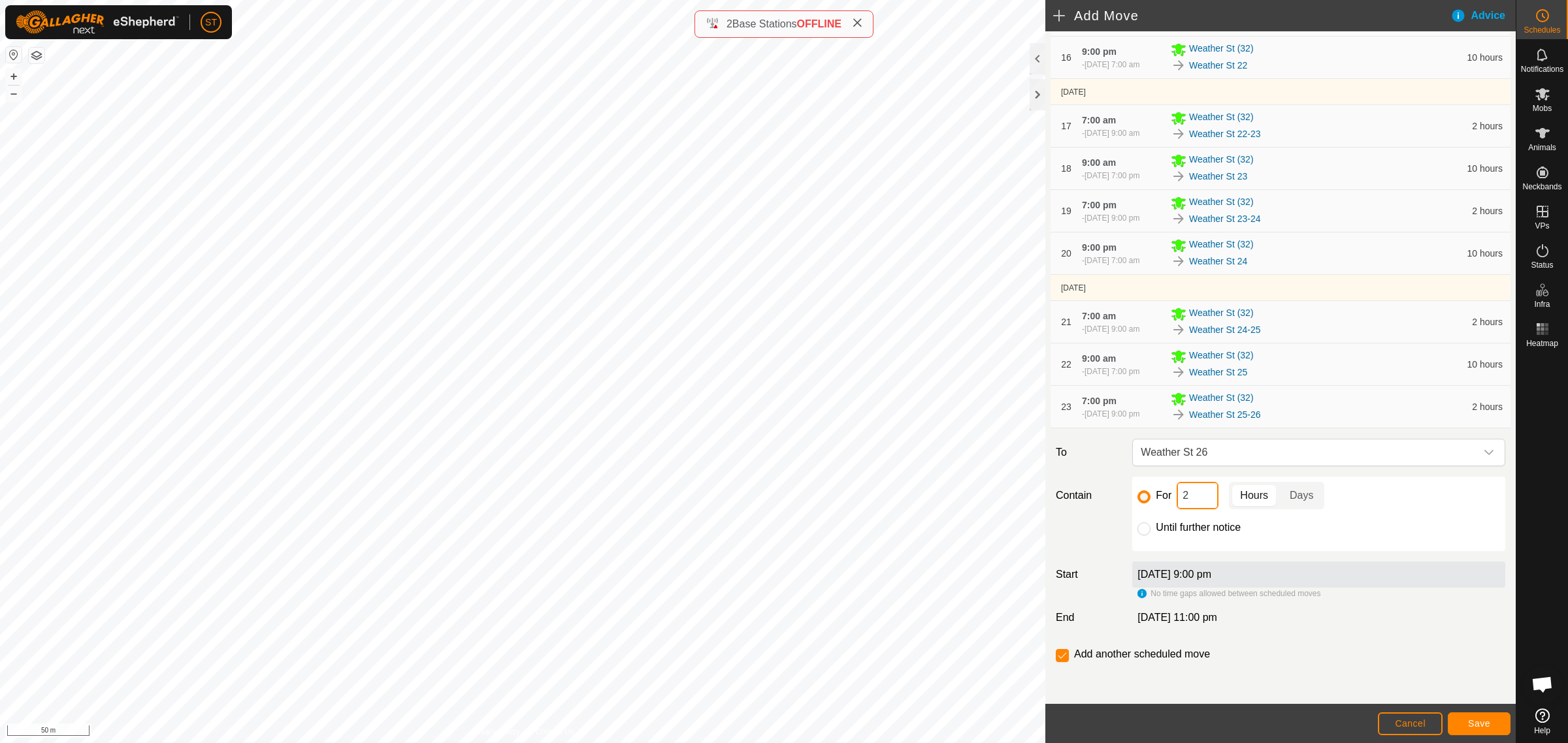
drag, startPoint x: 1170, startPoint y: 497, endPoint x: 1141, endPoint y: 481, distance: 33.1
click at [1150, 497] on div "For 2 Hours Days" at bounding box center [1319, 495] width 362 height 27
click at [1475, 730] on button "Save" at bounding box center [1479, 724] width 63 height 23
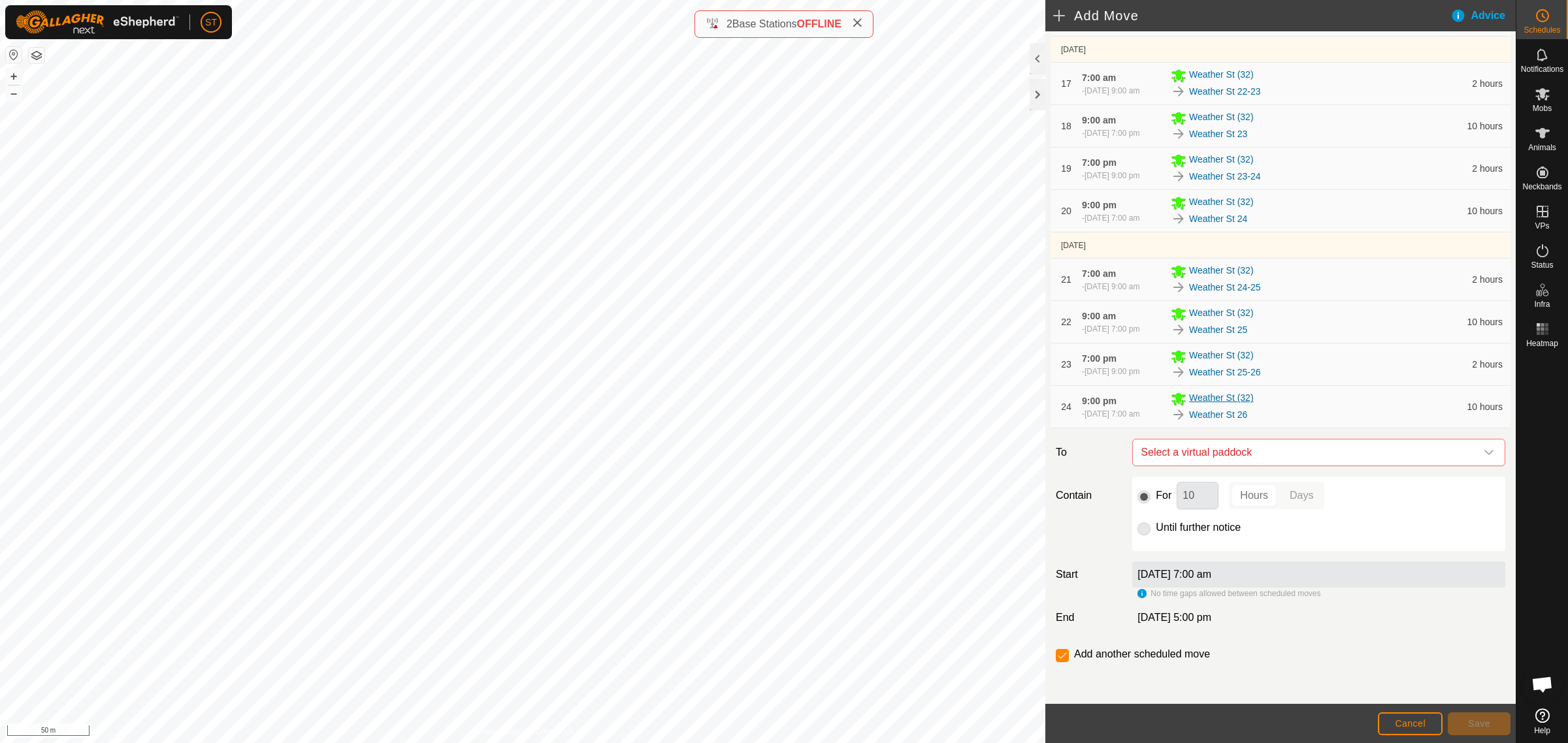
scroll to position [1026, 0]
click at [1484, 452] on icon "dropdown trigger" at bounding box center [1488, 452] width 11 height 11
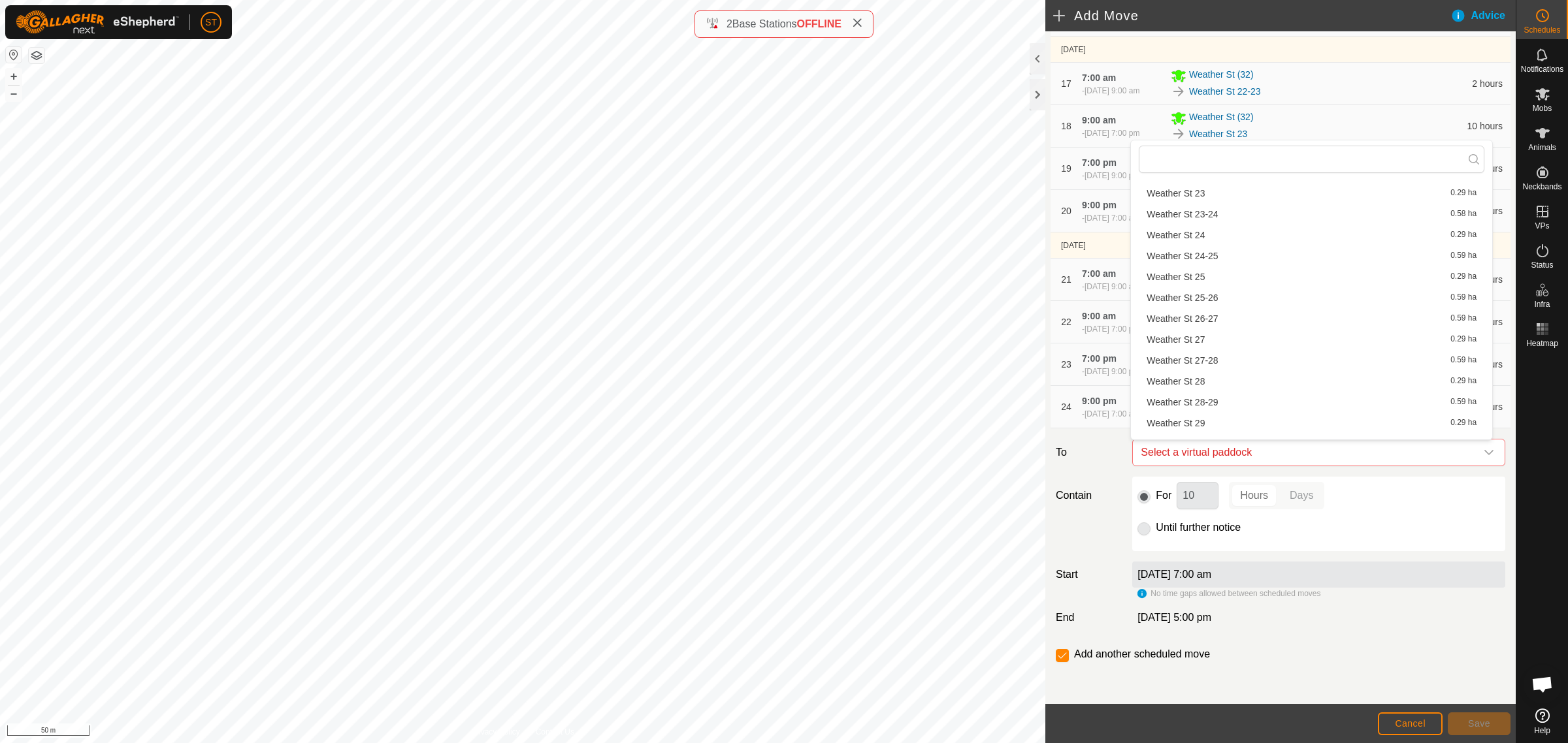
scroll to position [653, 0]
click at [1209, 317] on li "Weather St 26-27 0.59 ha" at bounding box center [1311, 317] width 346 height 20
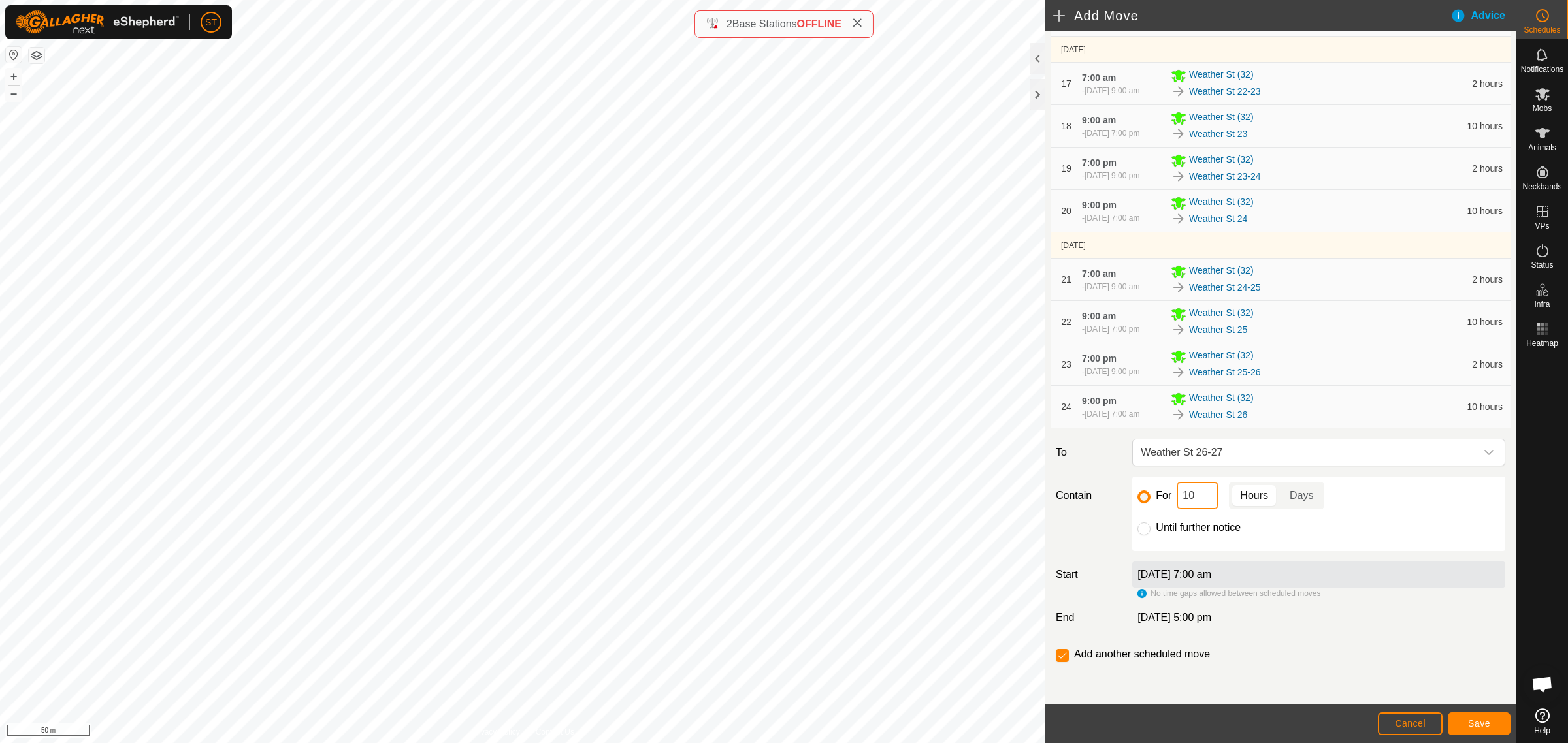
drag, startPoint x: 1186, startPoint y: 500, endPoint x: 1132, endPoint y: 494, distance: 54.3
click at [1132, 494] on div "For 10 Hours Days Until further notice" at bounding box center [1318, 514] width 373 height 75
click at [1471, 727] on span "Save" at bounding box center [1479, 723] width 22 height 11
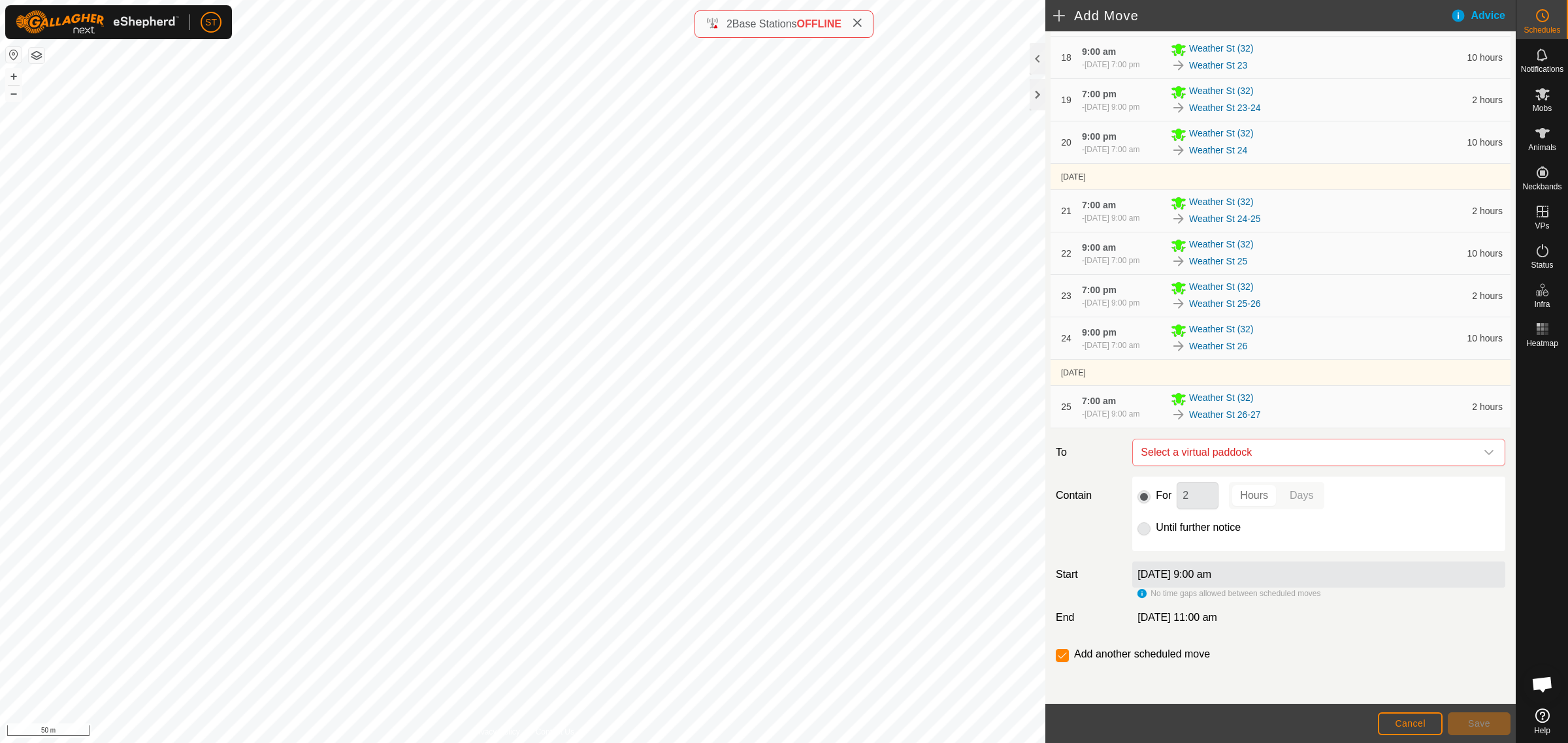
scroll to position [1095, 0]
click at [1484, 449] on icon "dropdown trigger" at bounding box center [1488, 452] width 11 height 11
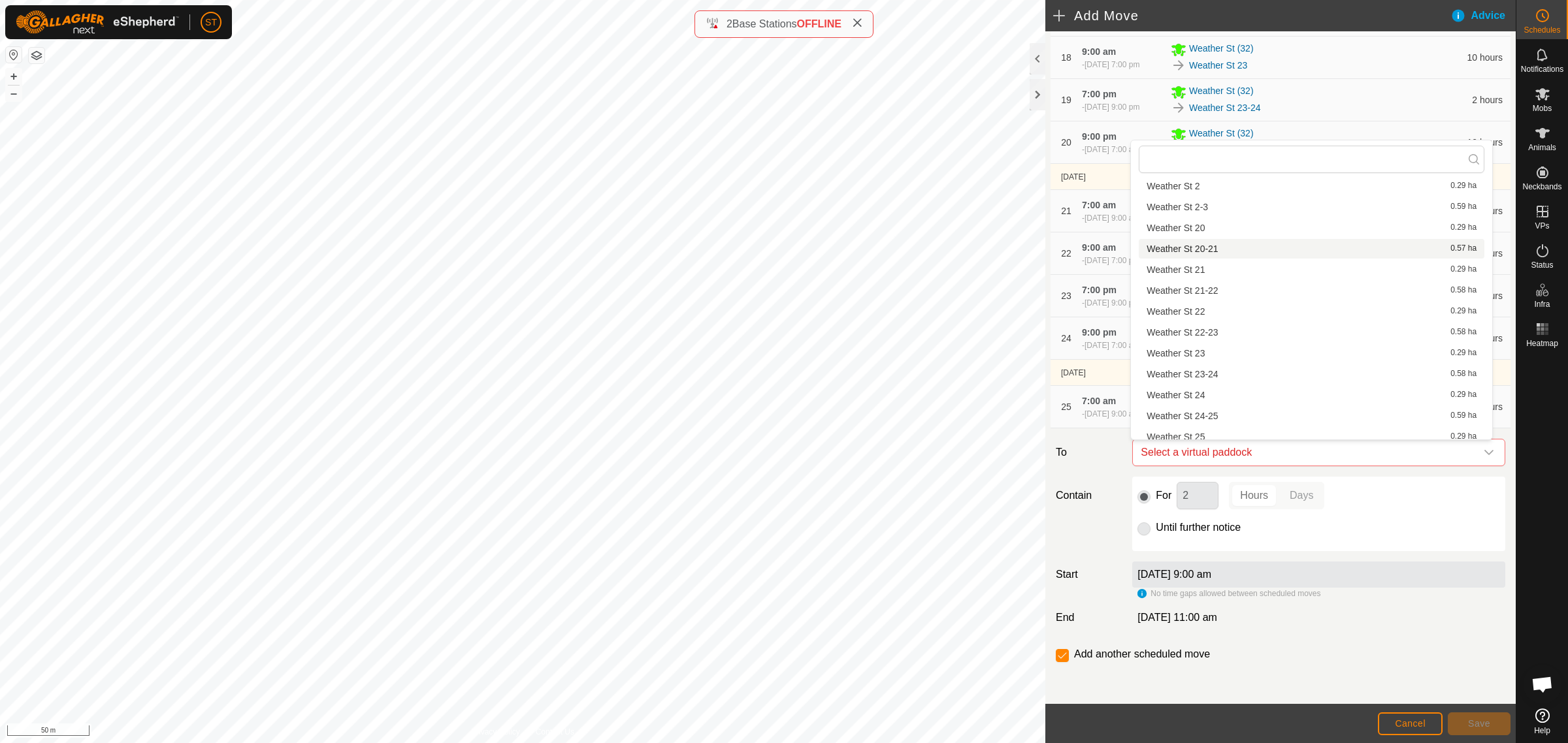
scroll to position [571, 0]
click at [1209, 419] on li "Weather St 27 0.29 ha" at bounding box center [1311, 420] width 346 height 20
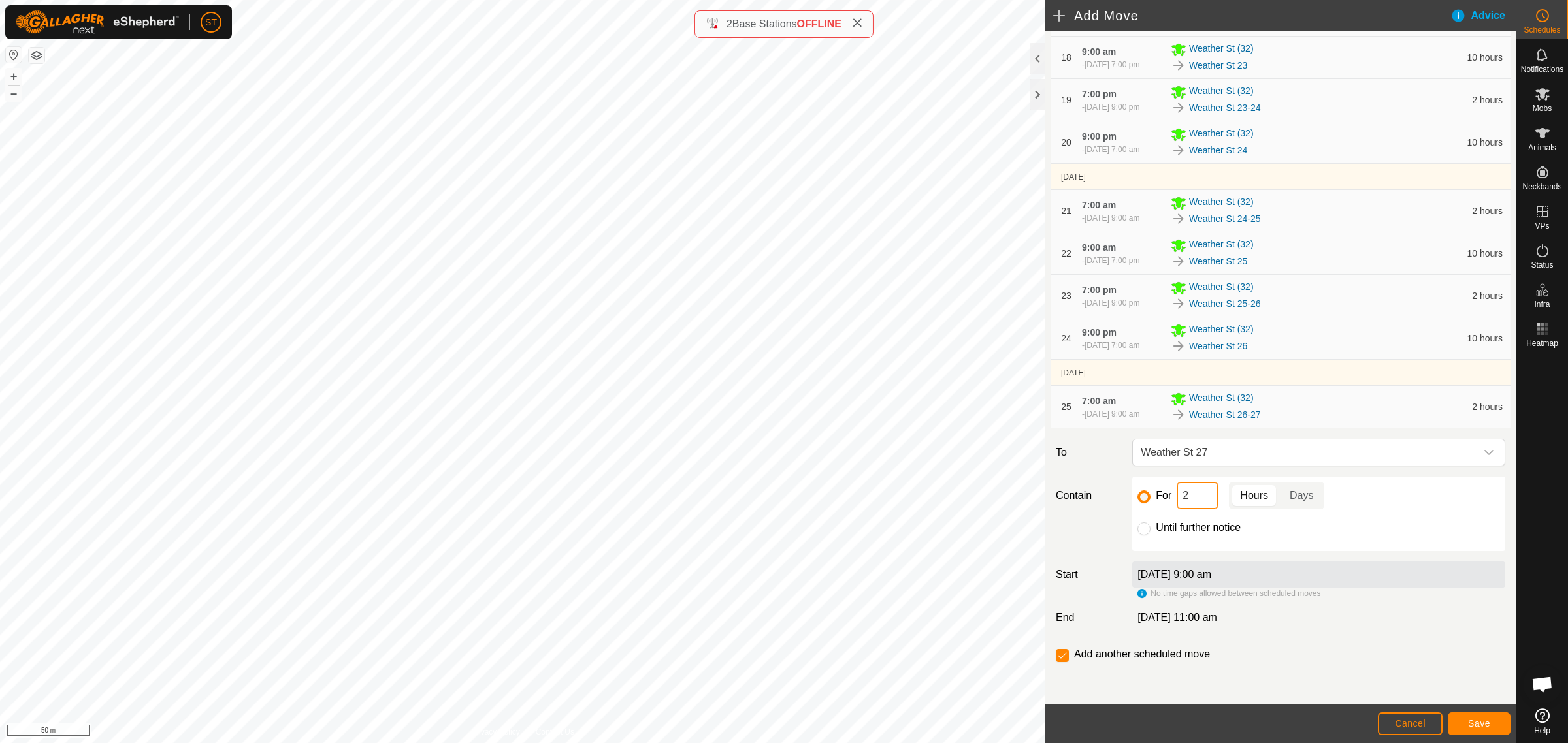
drag, startPoint x: 1186, startPoint y: 500, endPoint x: 1132, endPoint y: 506, distance: 54.3
click at [1134, 506] on div "For 2 Hours Days Until further notice" at bounding box center [1318, 514] width 373 height 75
click at [1475, 728] on span "Save" at bounding box center [1479, 723] width 22 height 11
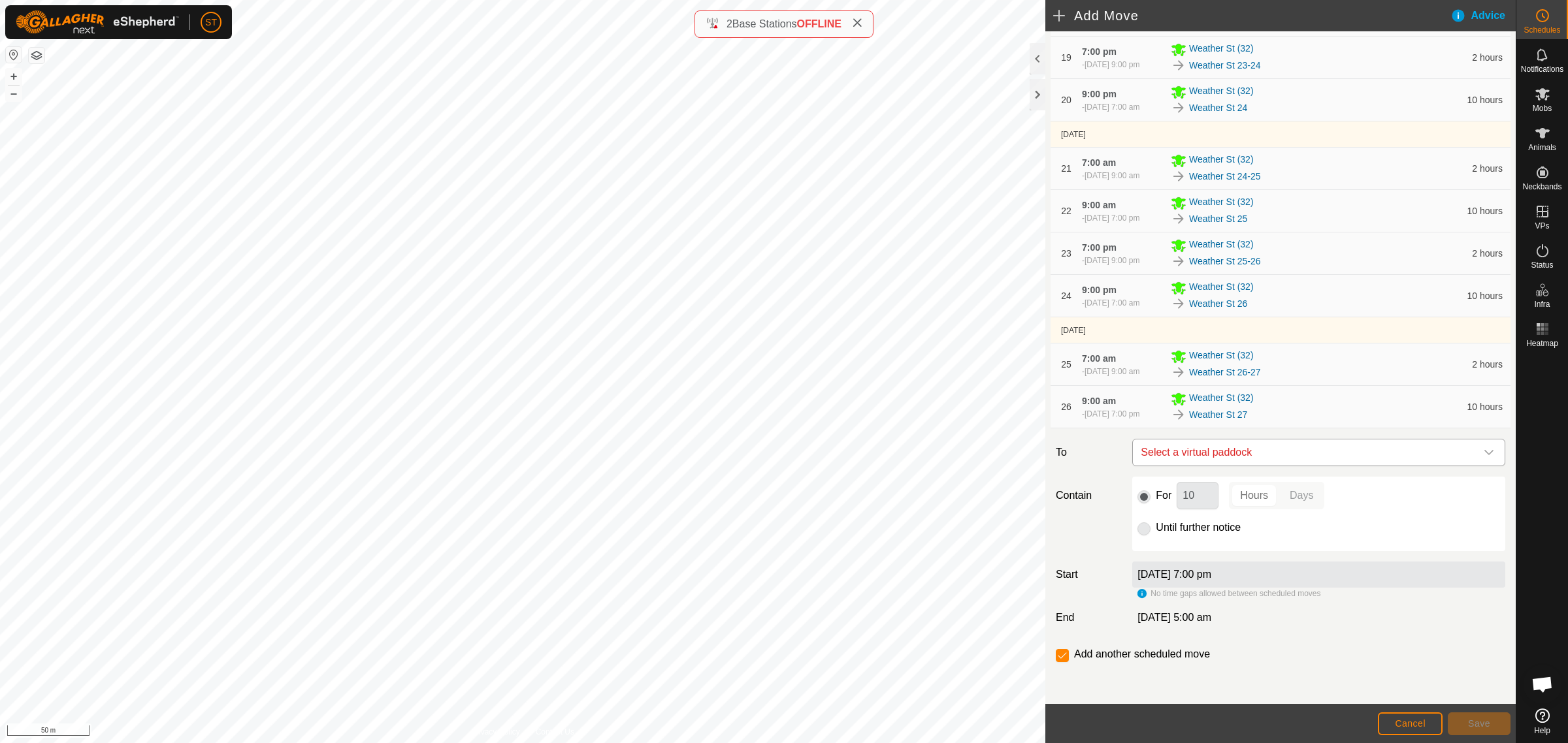
scroll to position [1138, 0]
click at [1484, 454] on icon "dropdown trigger" at bounding box center [1488, 452] width 11 height 11
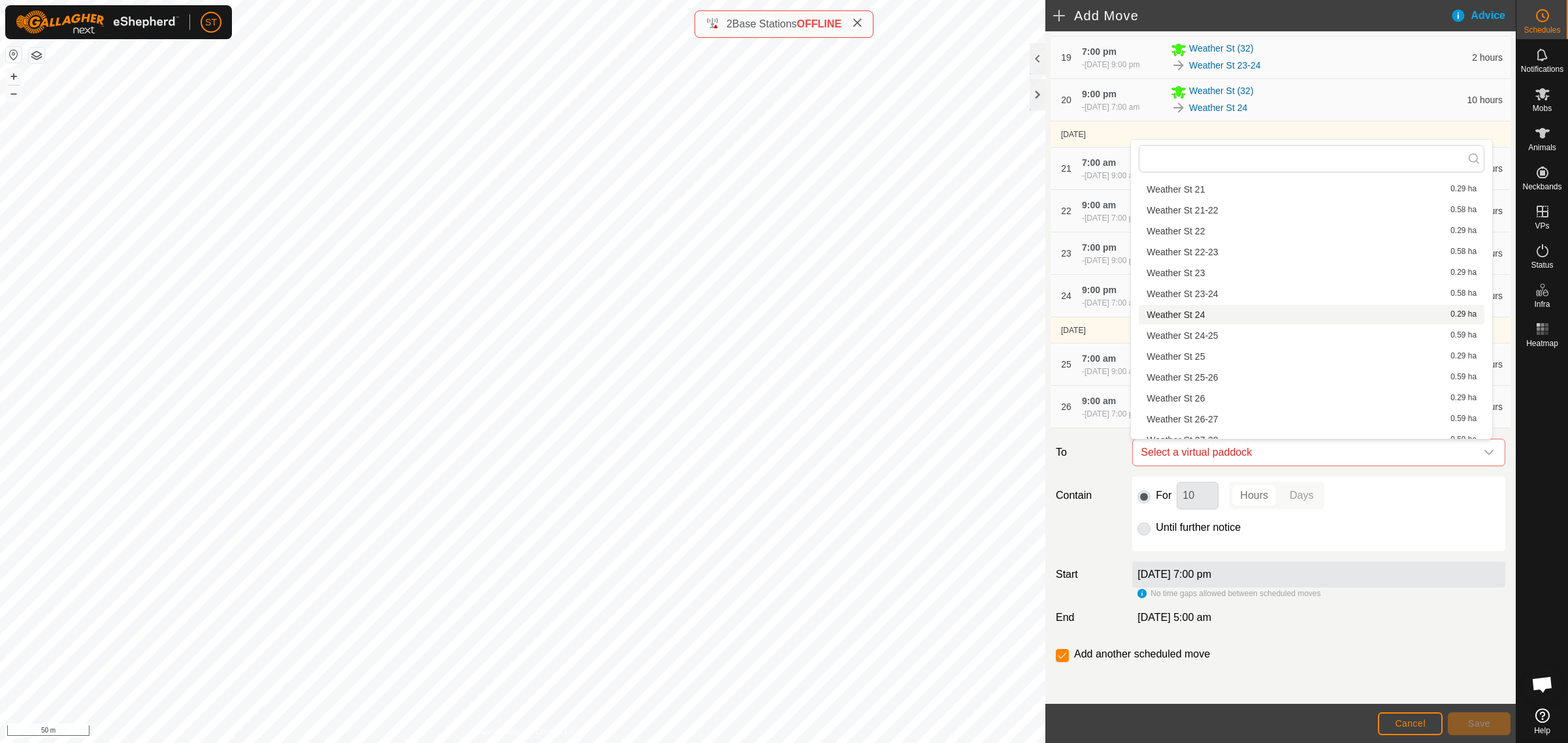
scroll to position [653, 0]
click at [1216, 358] on li "Weather St 27-28 0.59 ha" at bounding box center [1311, 359] width 346 height 20
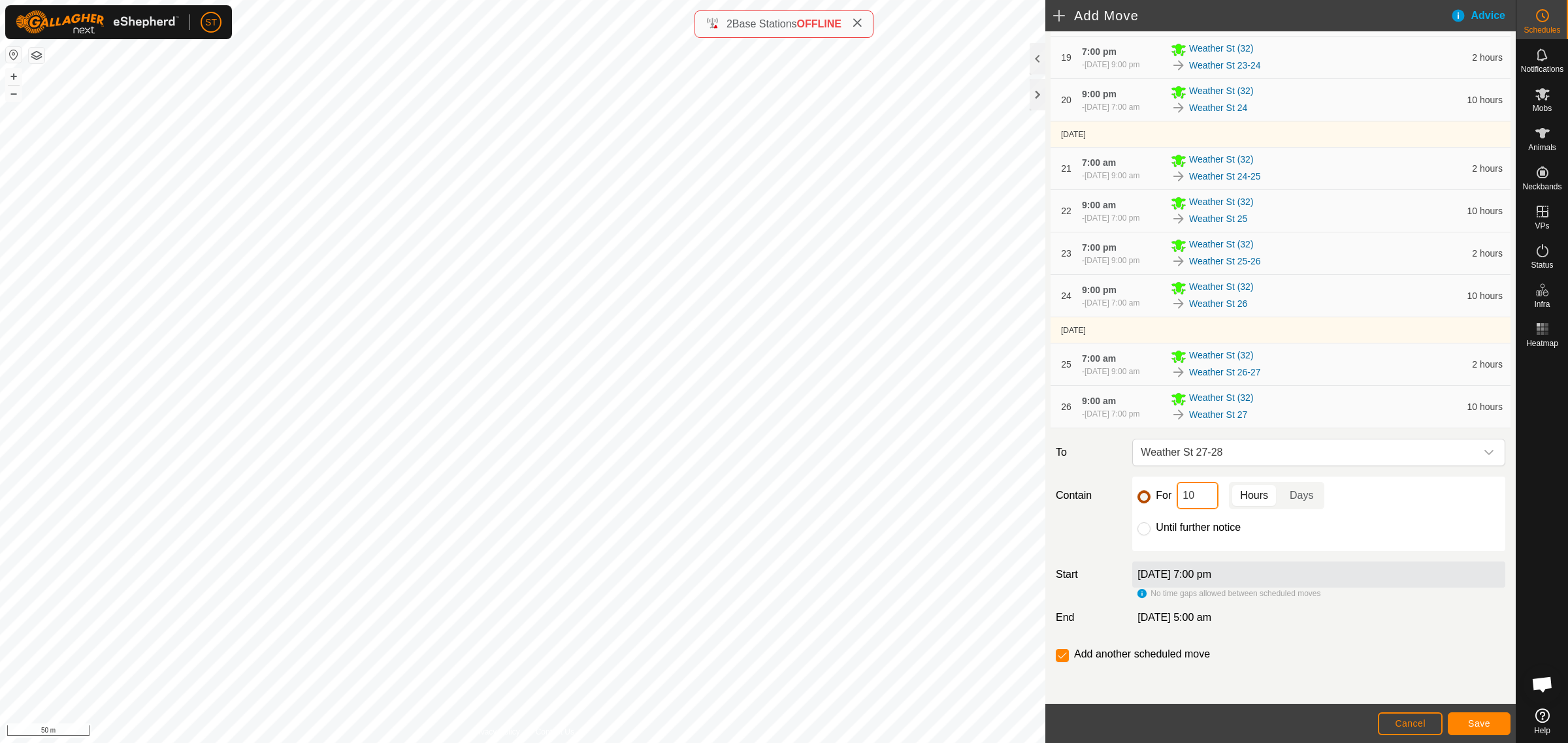
drag, startPoint x: 1199, startPoint y: 493, endPoint x: 1141, endPoint y: 493, distance: 58.0
click at [1141, 493] on div "For 10 Hours Days" at bounding box center [1319, 495] width 362 height 27
click at [1462, 722] on button "Save" at bounding box center [1479, 724] width 63 height 23
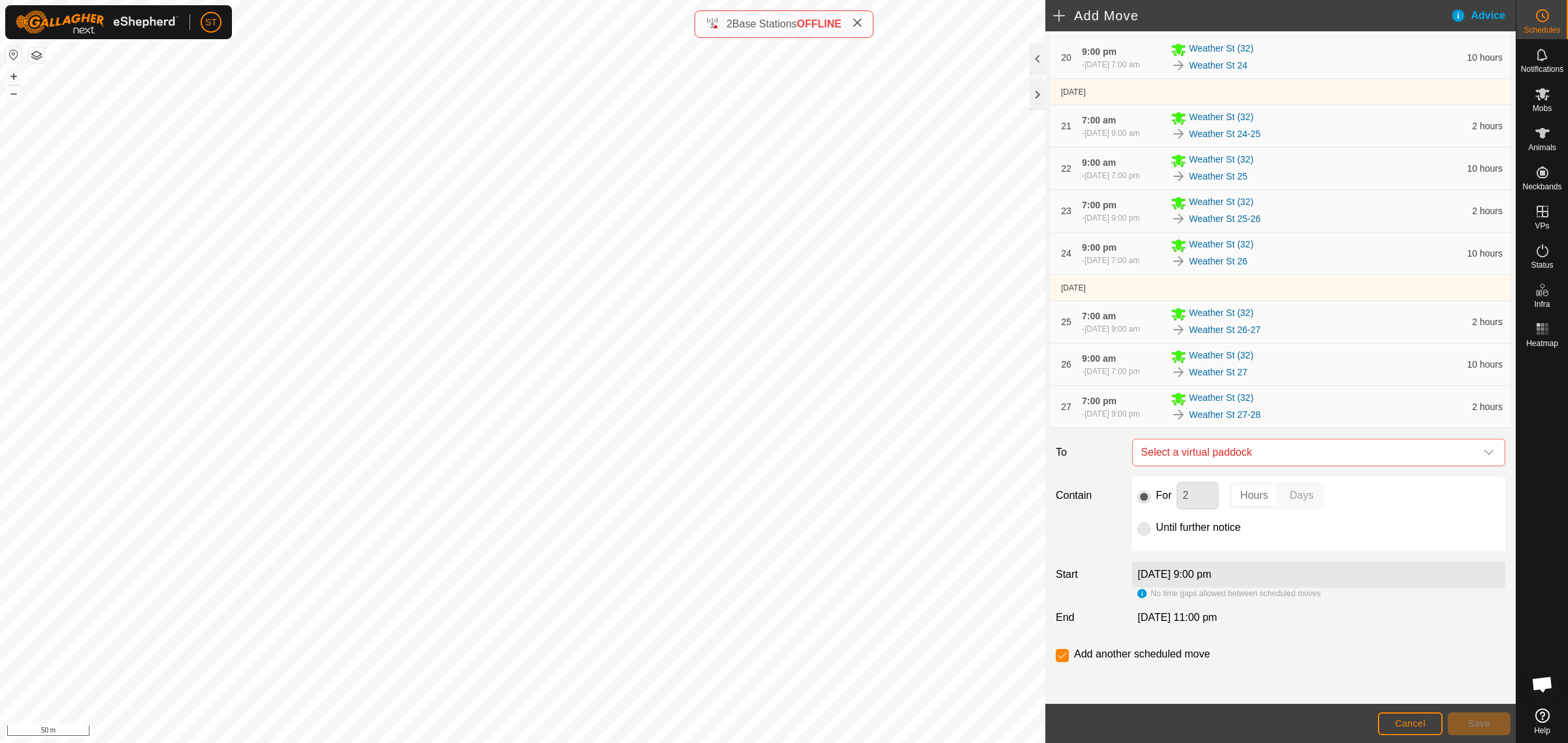
scroll to position [1180, 0]
click at [1484, 451] on icon "dropdown trigger" at bounding box center [1488, 452] width 11 height 11
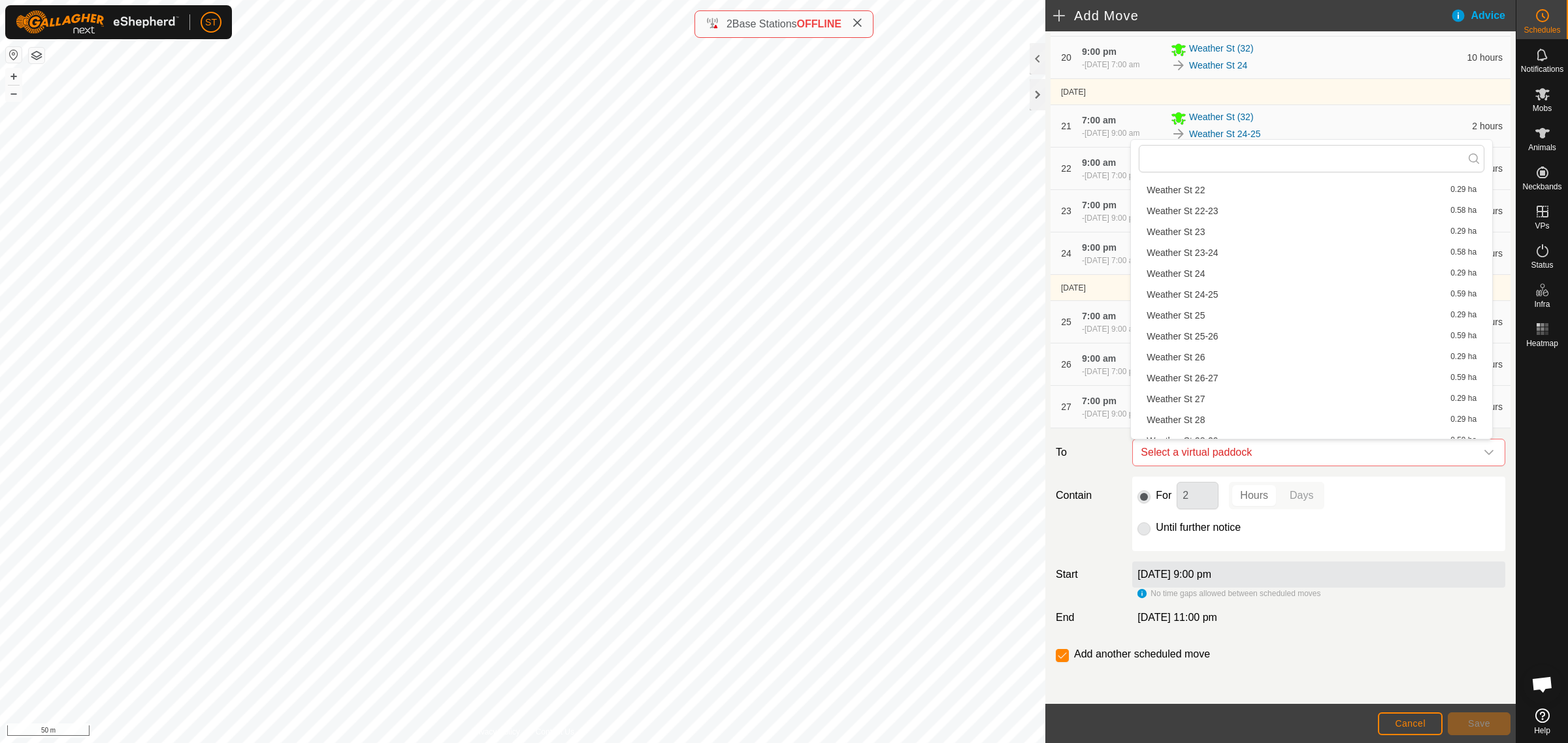
scroll to position [653, 0]
click at [1207, 378] on li "Weather St 28 0.29 ha" at bounding box center [1311, 379] width 346 height 20
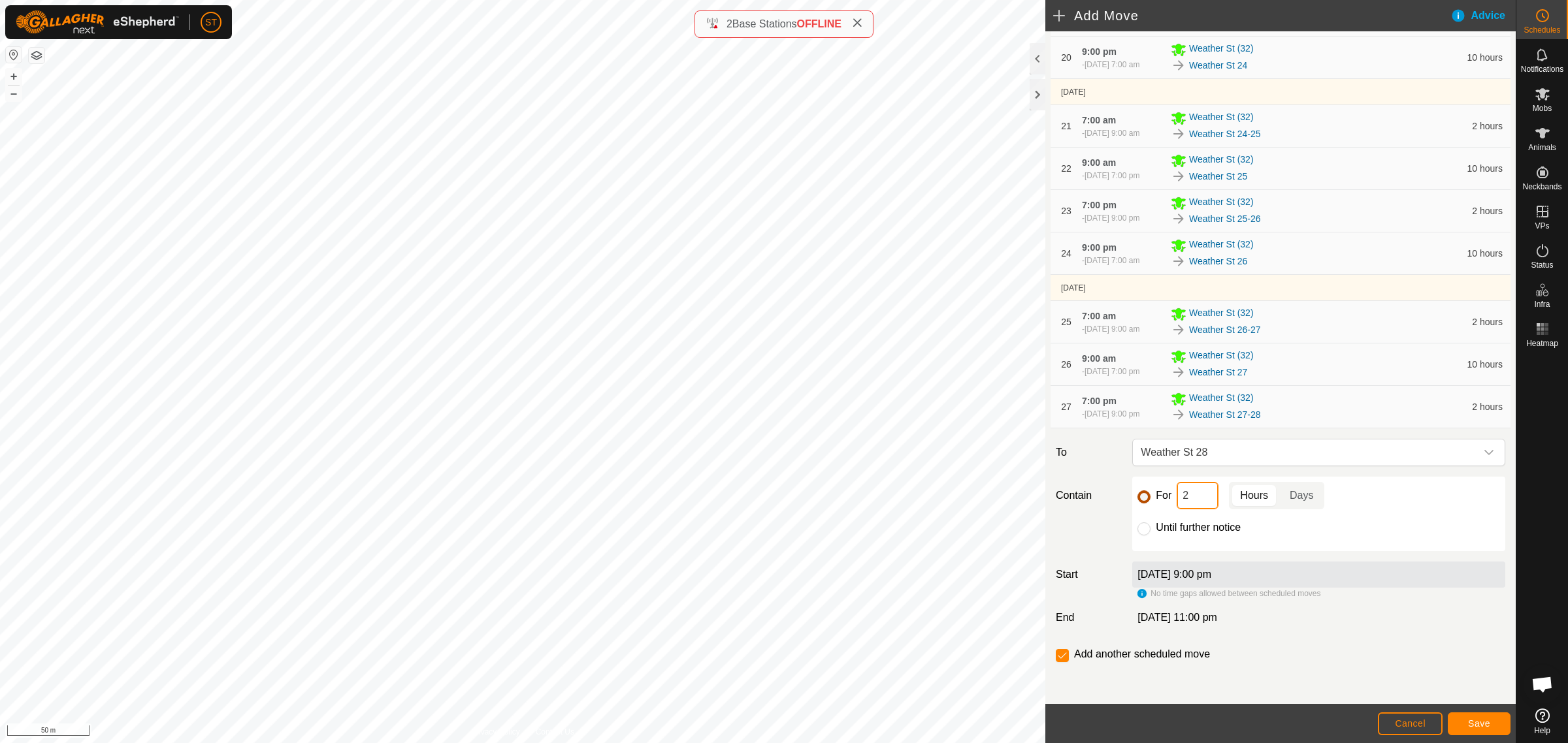
drag, startPoint x: 1194, startPoint y: 497, endPoint x: 1139, endPoint y: 495, distance: 55.0
click at [1144, 496] on div "For 2 Hours Days" at bounding box center [1319, 495] width 362 height 27
click at [1483, 723] on span "Save" at bounding box center [1479, 723] width 22 height 11
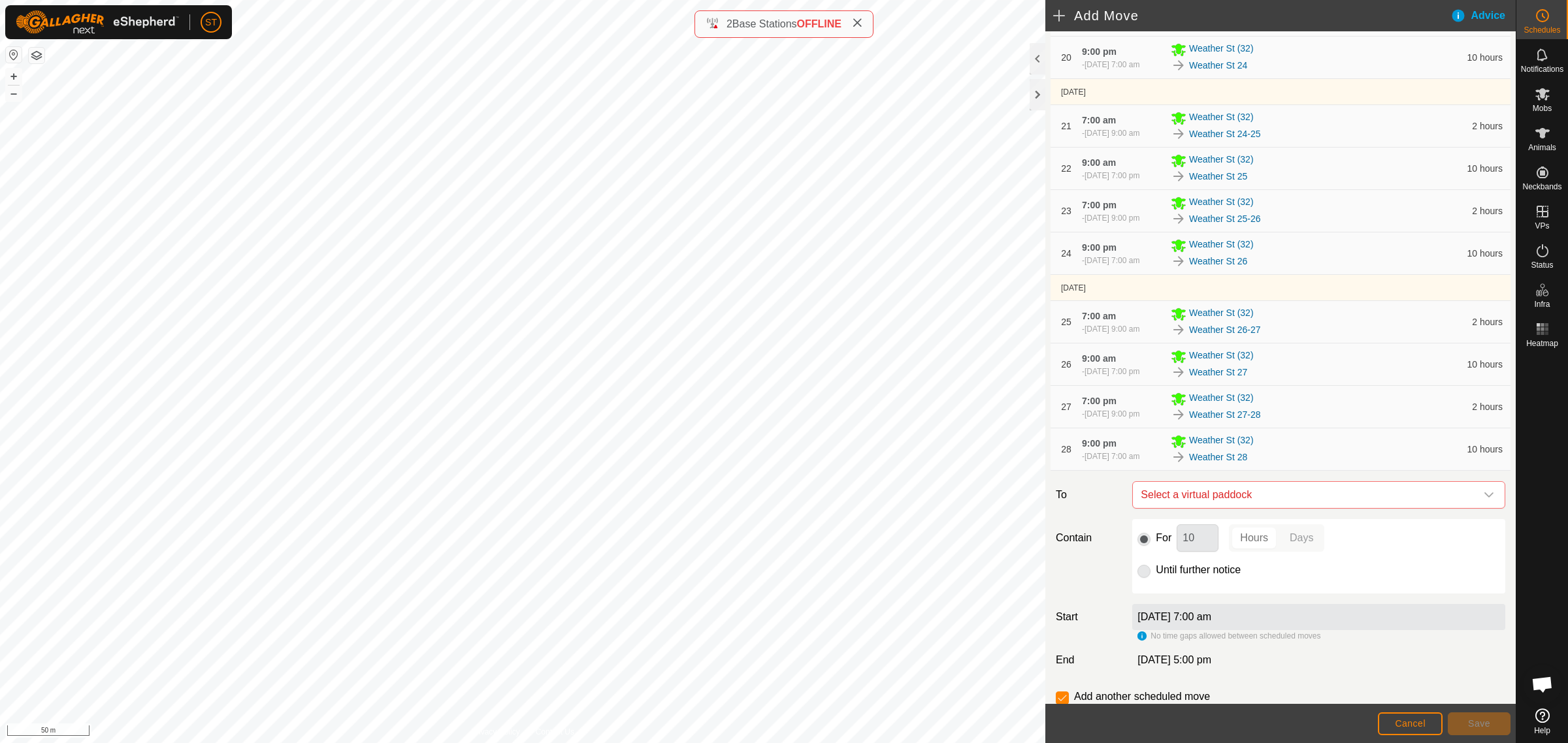
scroll to position [1223, 0]
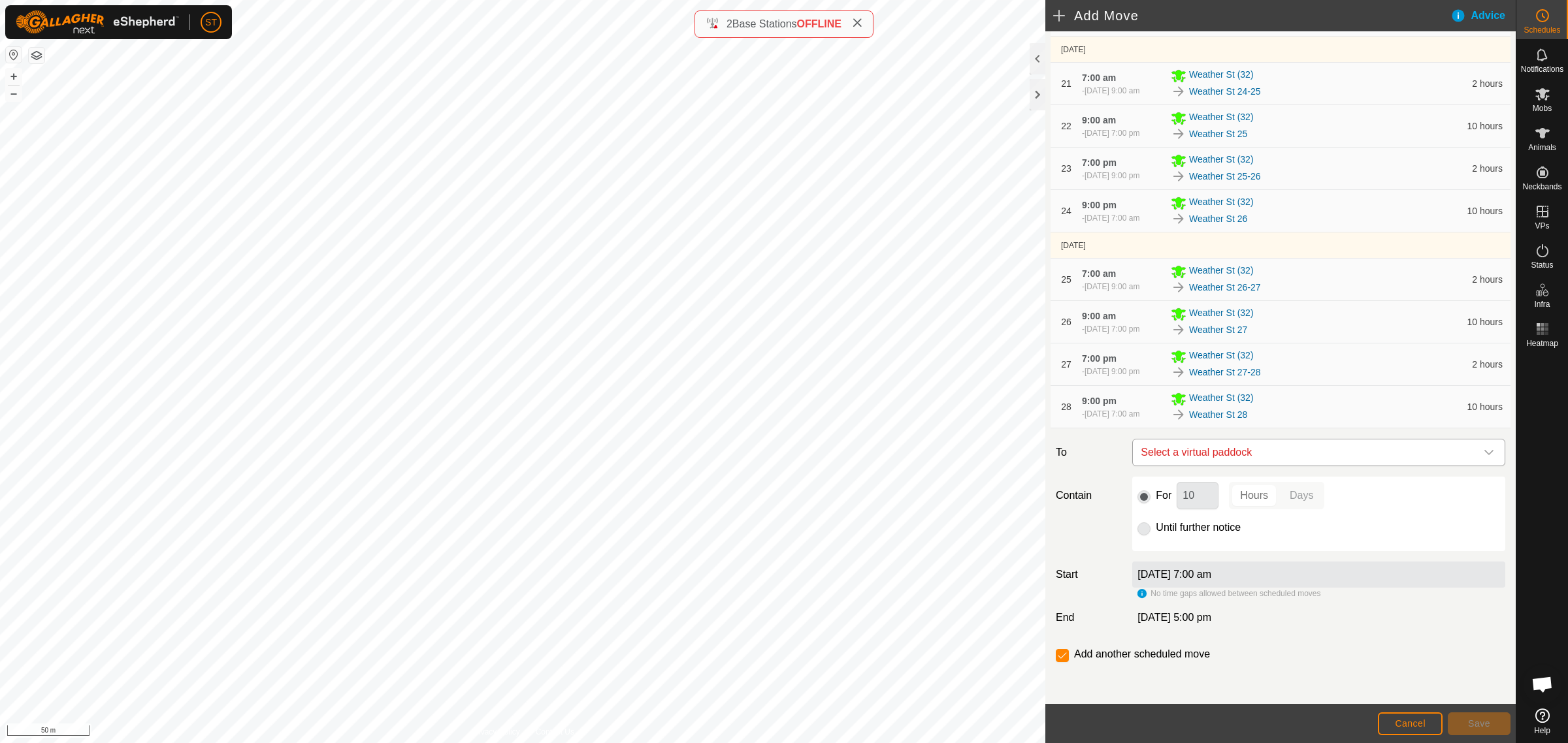
click at [1484, 451] on icon "dropdown trigger" at bounding box center [1488, 452] width 11 height 11
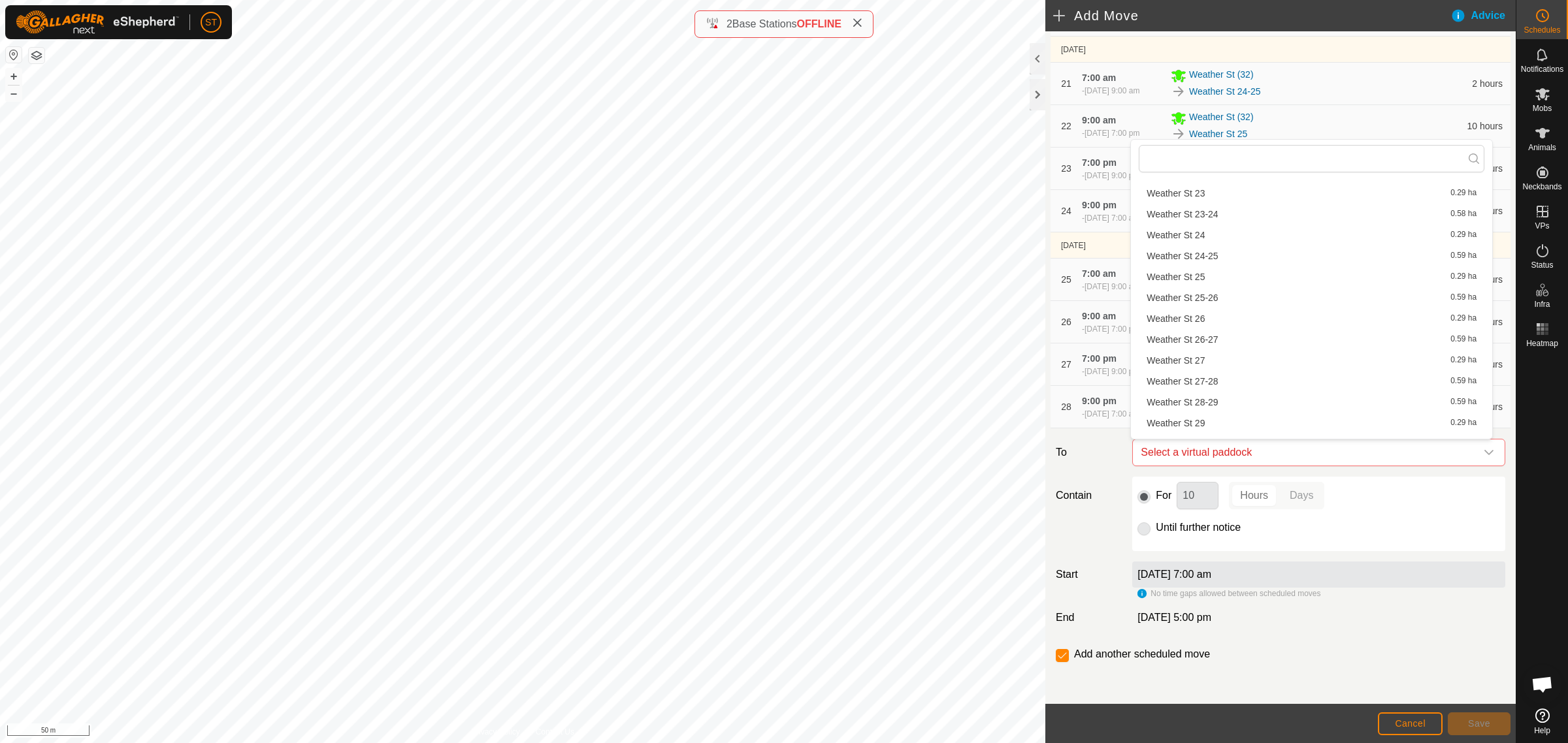
scroll to position [653, 0]
click at [1201, 399] on li "Weather St 28-29 0.59 ha" at bounding box center [1311, 401] width 346 height 20
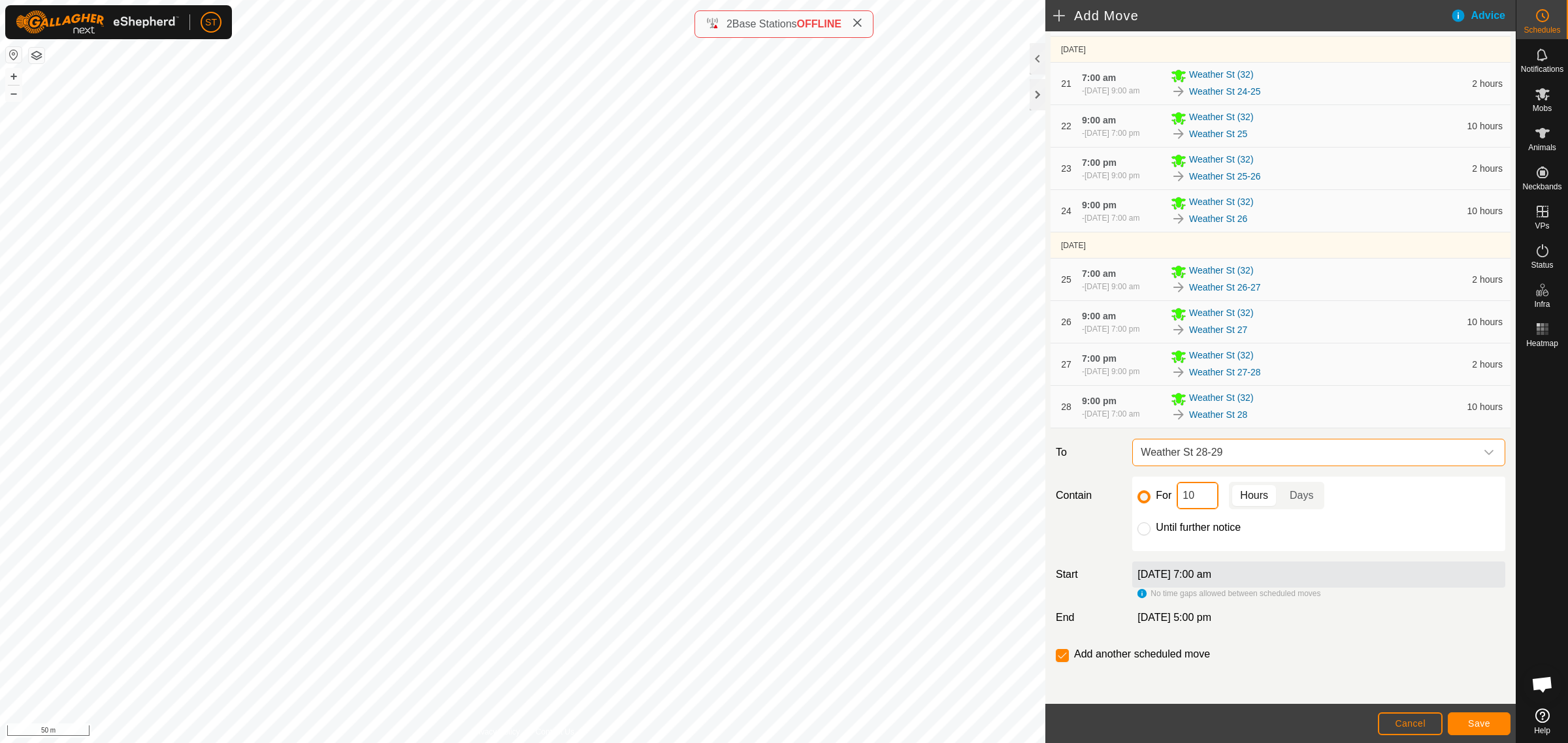
drag, startPoint x: 1170, startPoint y: 500, endPoint x: 1104, endPoint y: 493, distance: 66.4
click at [1140, 498] on div "For 10 Hours Days" at bounding box center [1319, 495] width 362 height 27
click at [1486, 719] on span "Save" at bounding box center [1479, 723] width 22 height 11
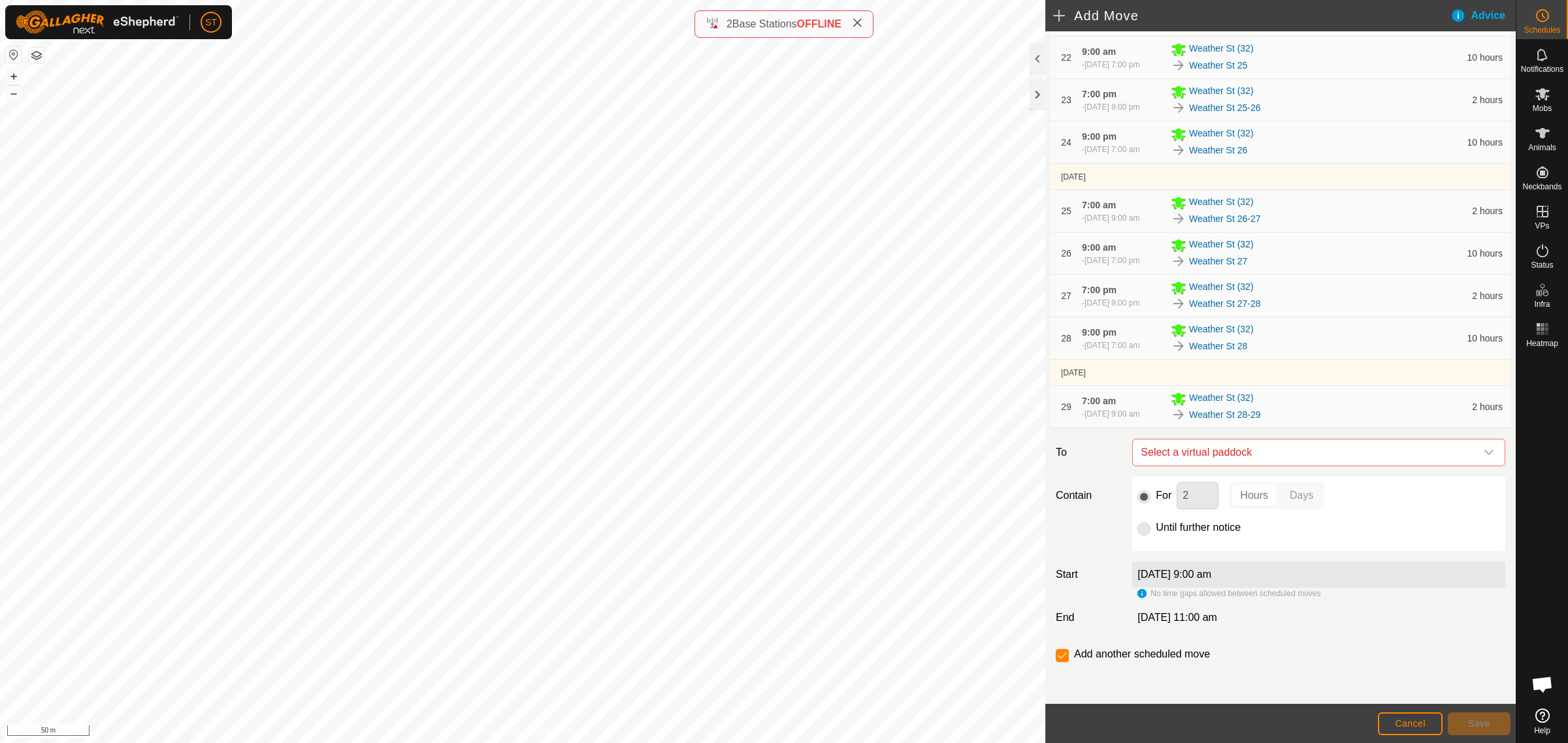
scroll to position [1292, 0]
click at [1484, 454] on icon "dropdown trigger" at bounding box center [1488, 452] width 9 height 5
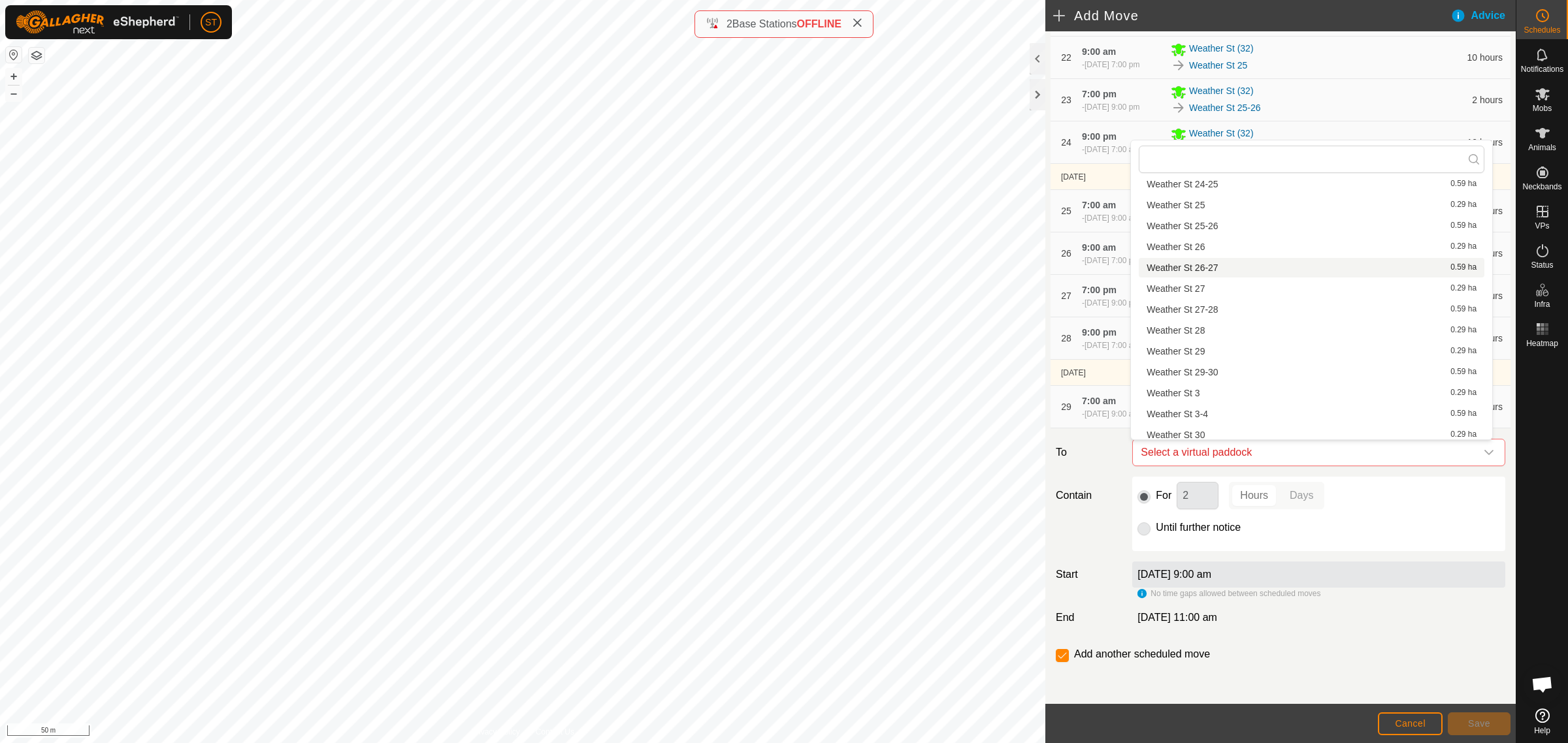
scroll to position [752, 0]
click at [1202, 320] on li "Weather St 29 0.29 ha" at bounding box center [1311, 323] width 346 height 20
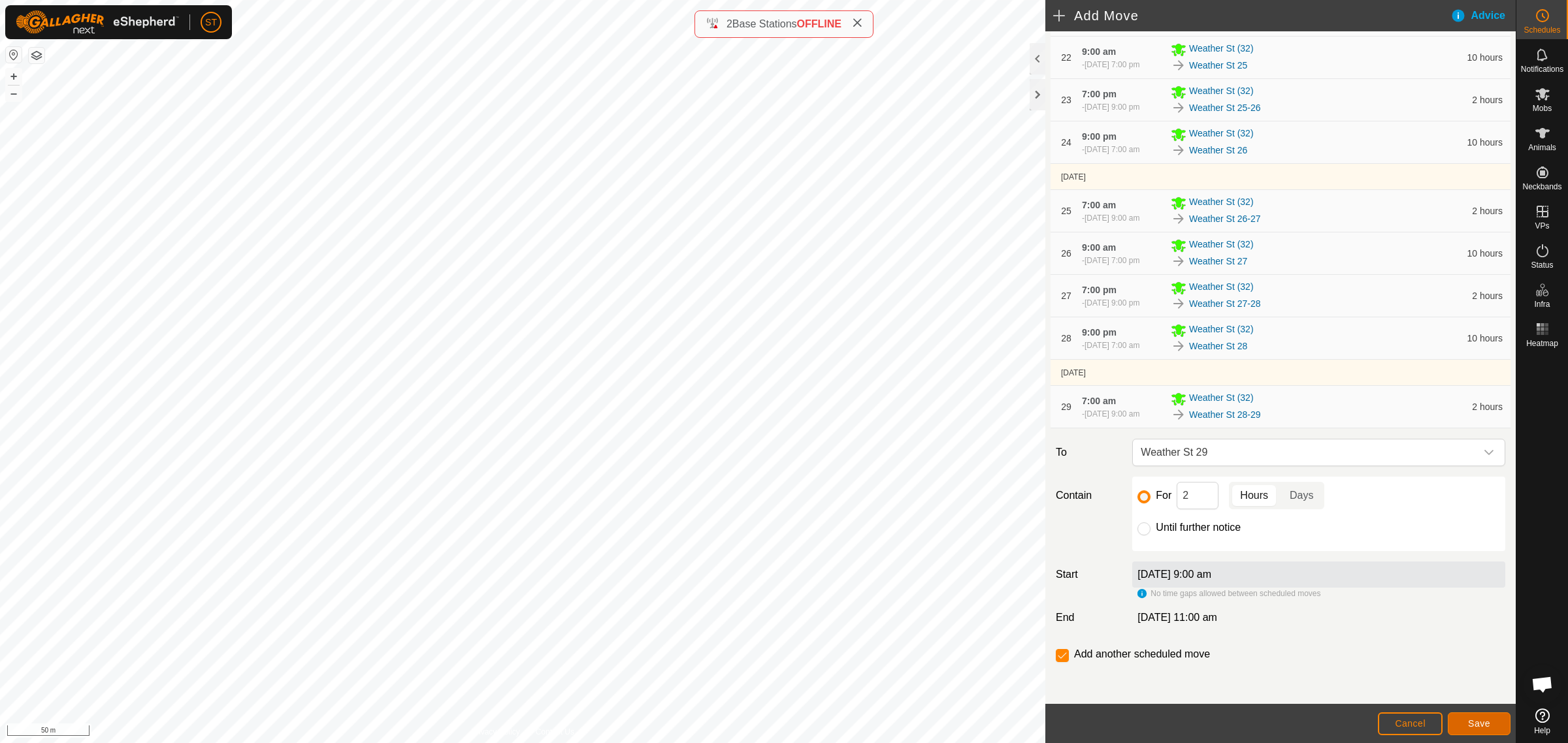
click at [1461, 722] on button "Save" at bounding box center [1479, 724] width 63 height 23
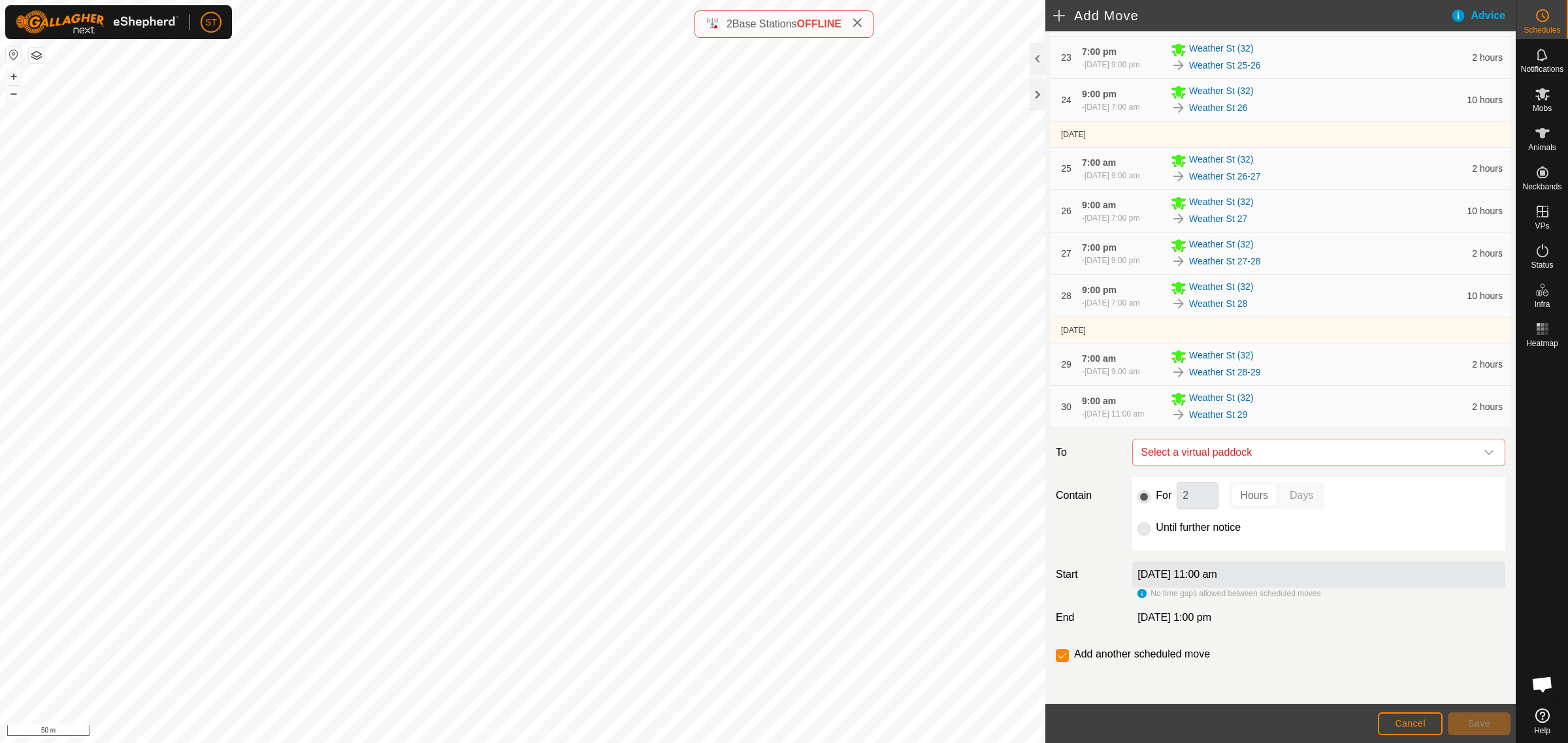
scroll to position [1334, 0]
click at [1094, 402] on span "9:00 am" at bounding box center [1098, 401] width 34 height 11
click at [1484, 458] on icon "dropdown trigger" at bounding box center [1488, 452] width 11 height 11
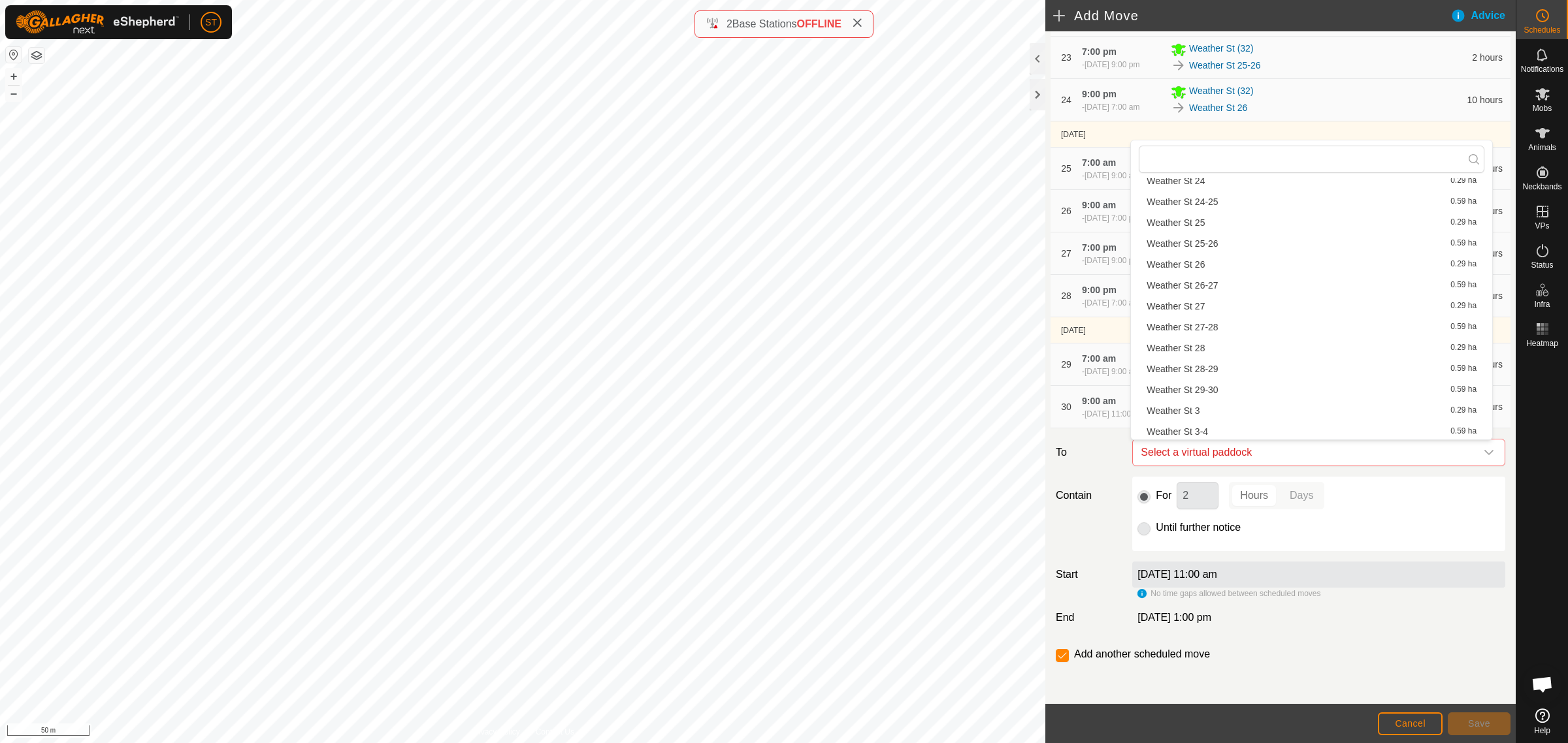
scroll to position [735, 0]
click at [1222, 360] on li "Weather St 29-30 0.59 ha" at bounding box center [1311, 361] width 346 height 20
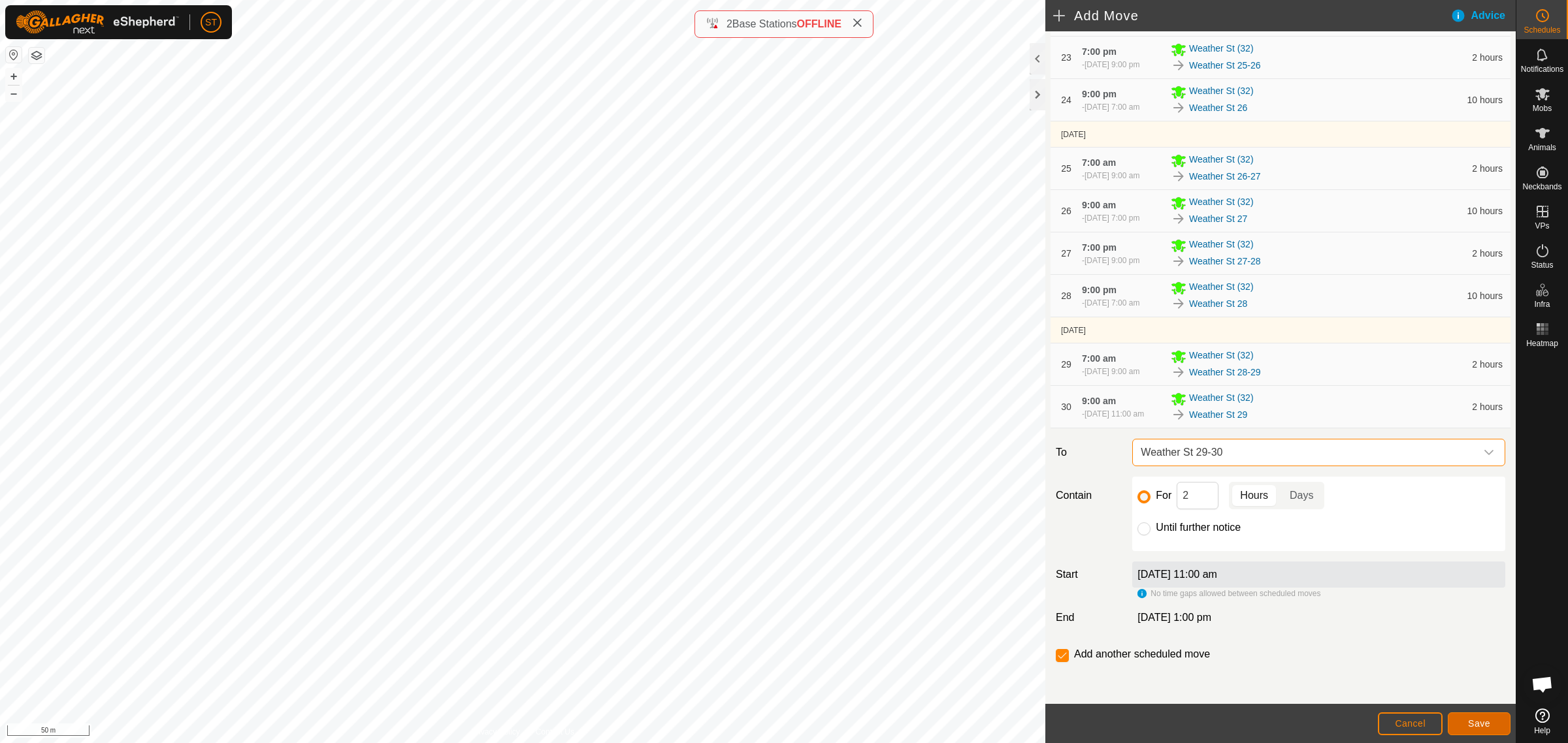
click at [1476, 722] on span "Save" at bounding box center [1479, 723] width 22 height 11
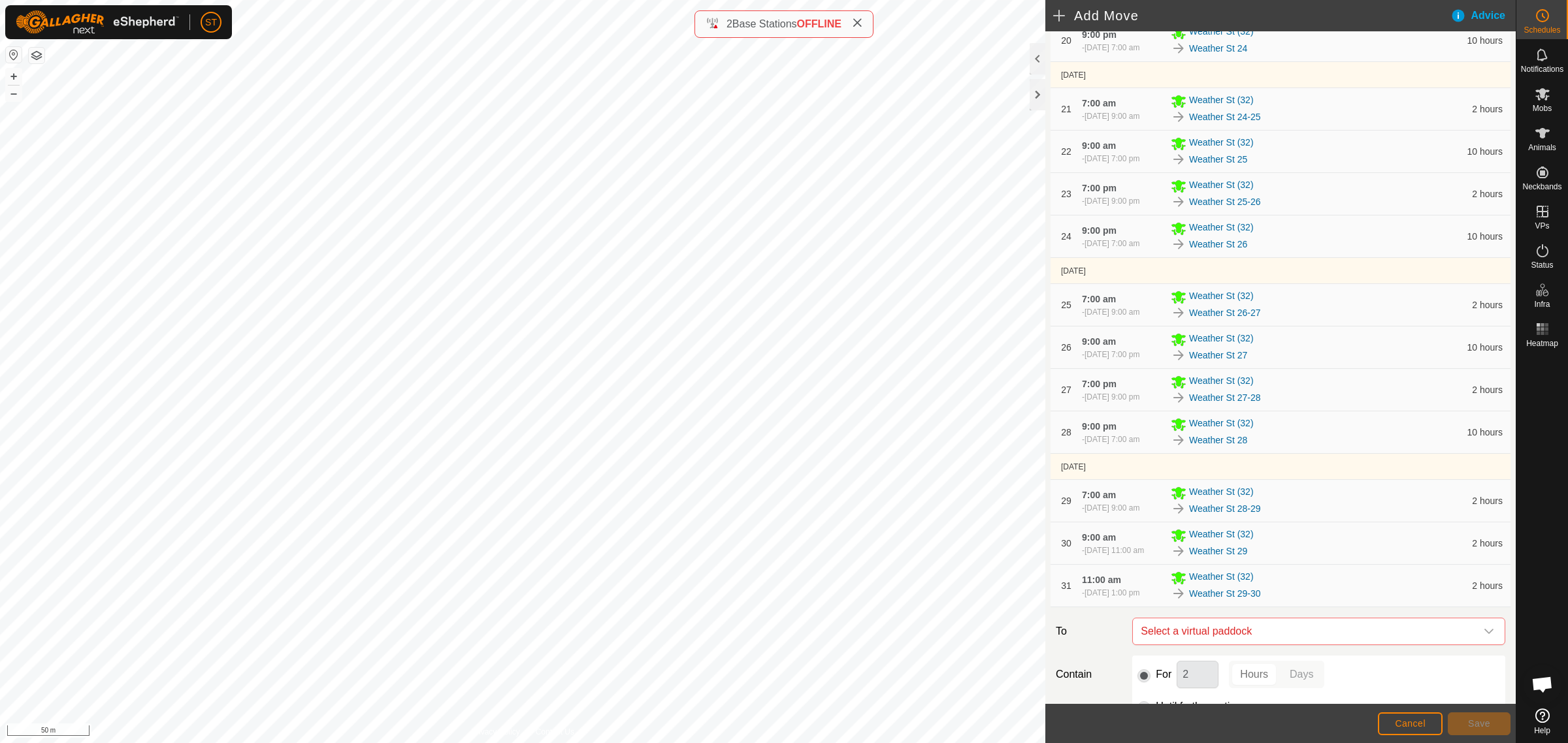
scroll to position [1376, 0]
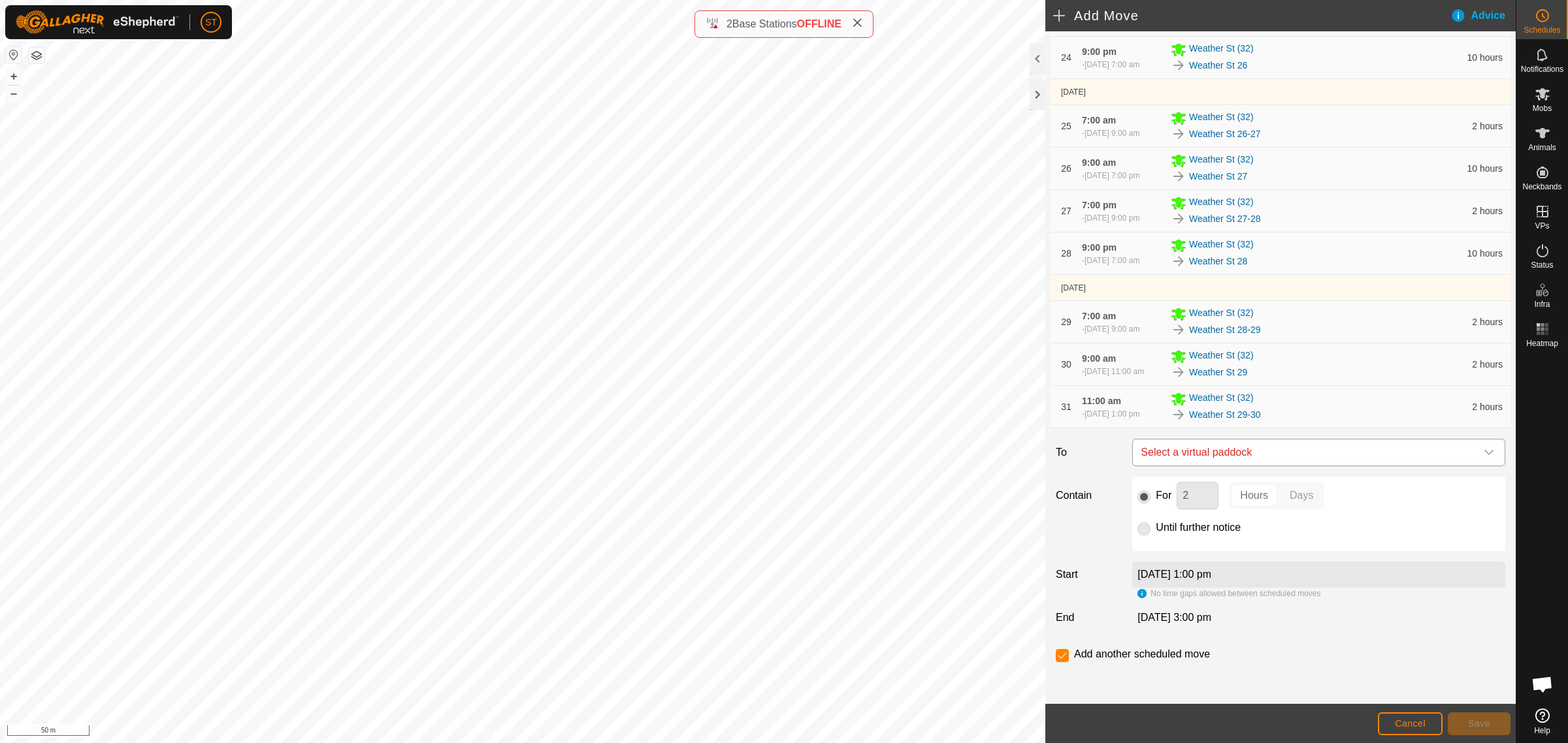
click at [1484, 452] on icon "dropdown trigger" at bounding box center [1488, 452] width 11 height 11
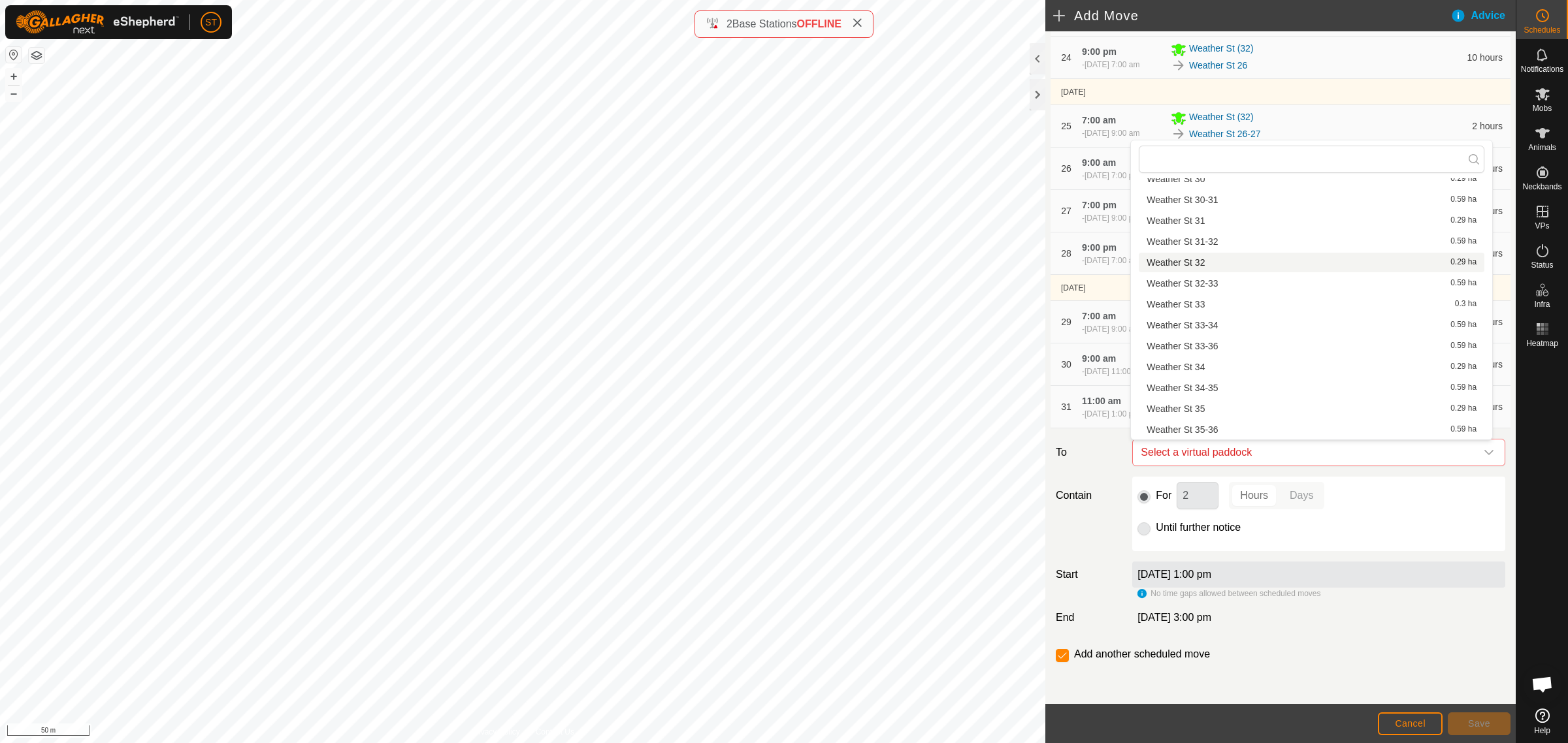
scroll to position [898, 0]
click at [1393, 594] on div "3 Oct 2025, 1:00 pm No time gaps allowed between scheduled moves" at bounding box center [1319, 580] width 384 height 38
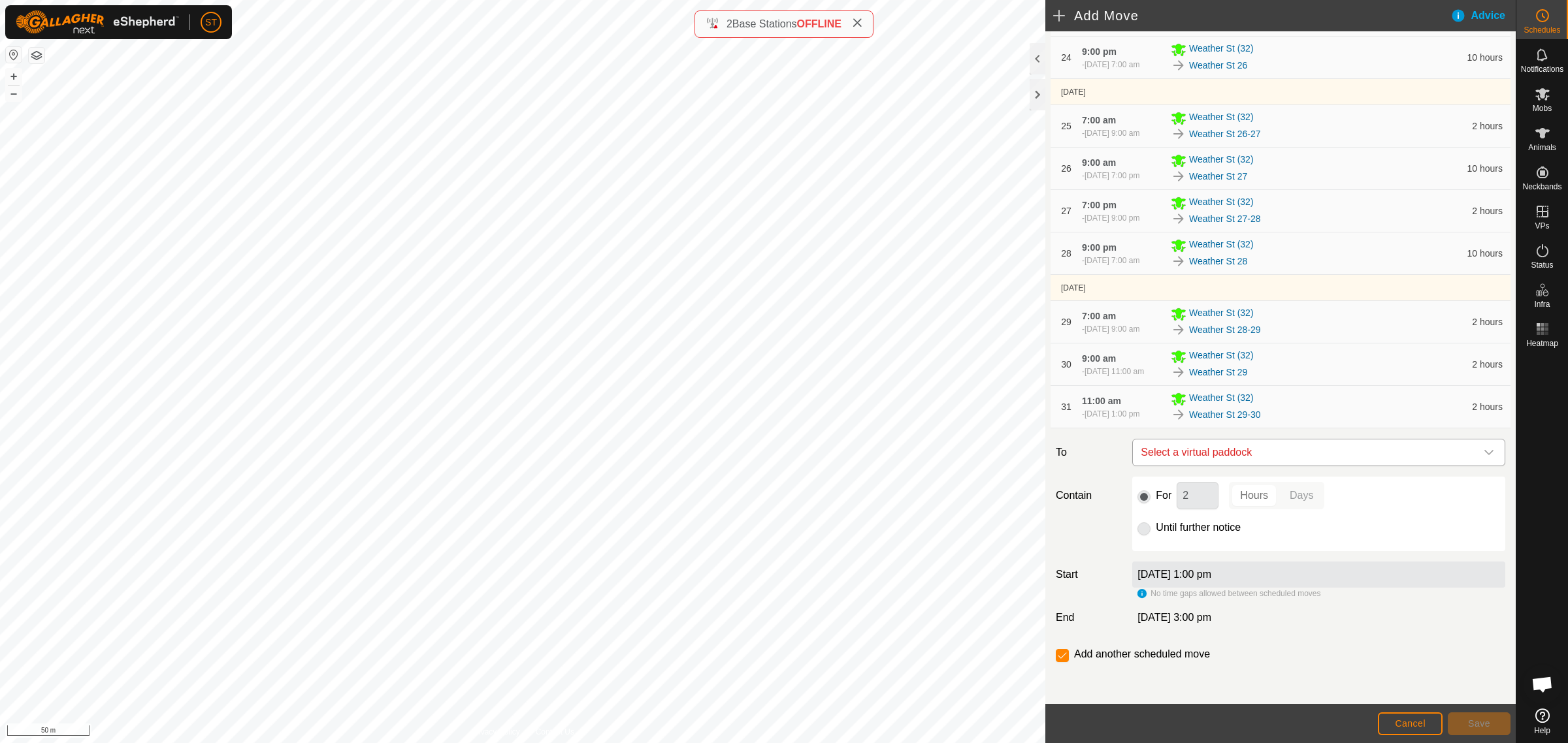
click at [1484, 451] on icon "dropdown trigger" at bounding box center [1488, 452] width 11 height 11
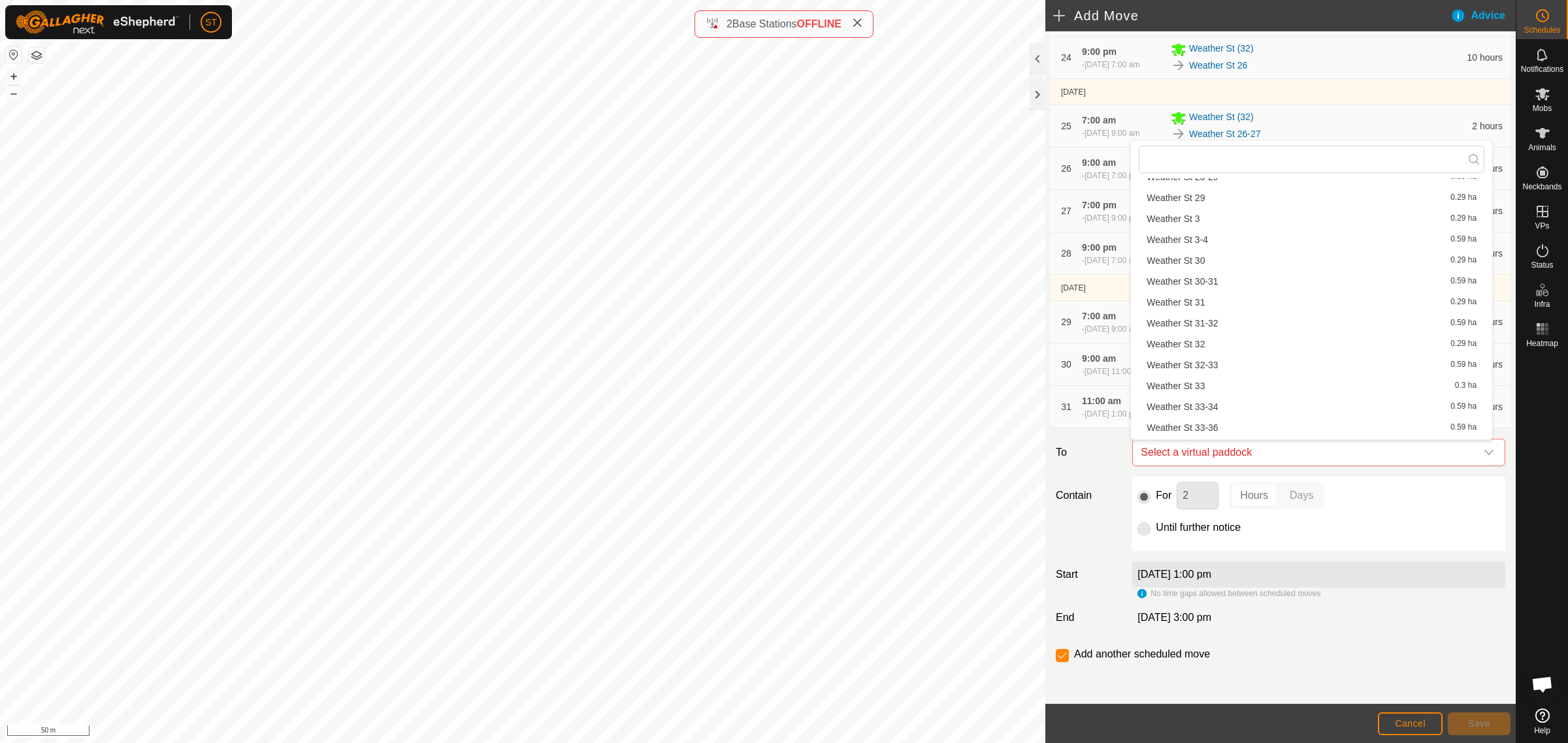
click at [1222, 261] on li "Weather St 30 0.29 ha" at bounding box center [1311, 261] width 346 height 20
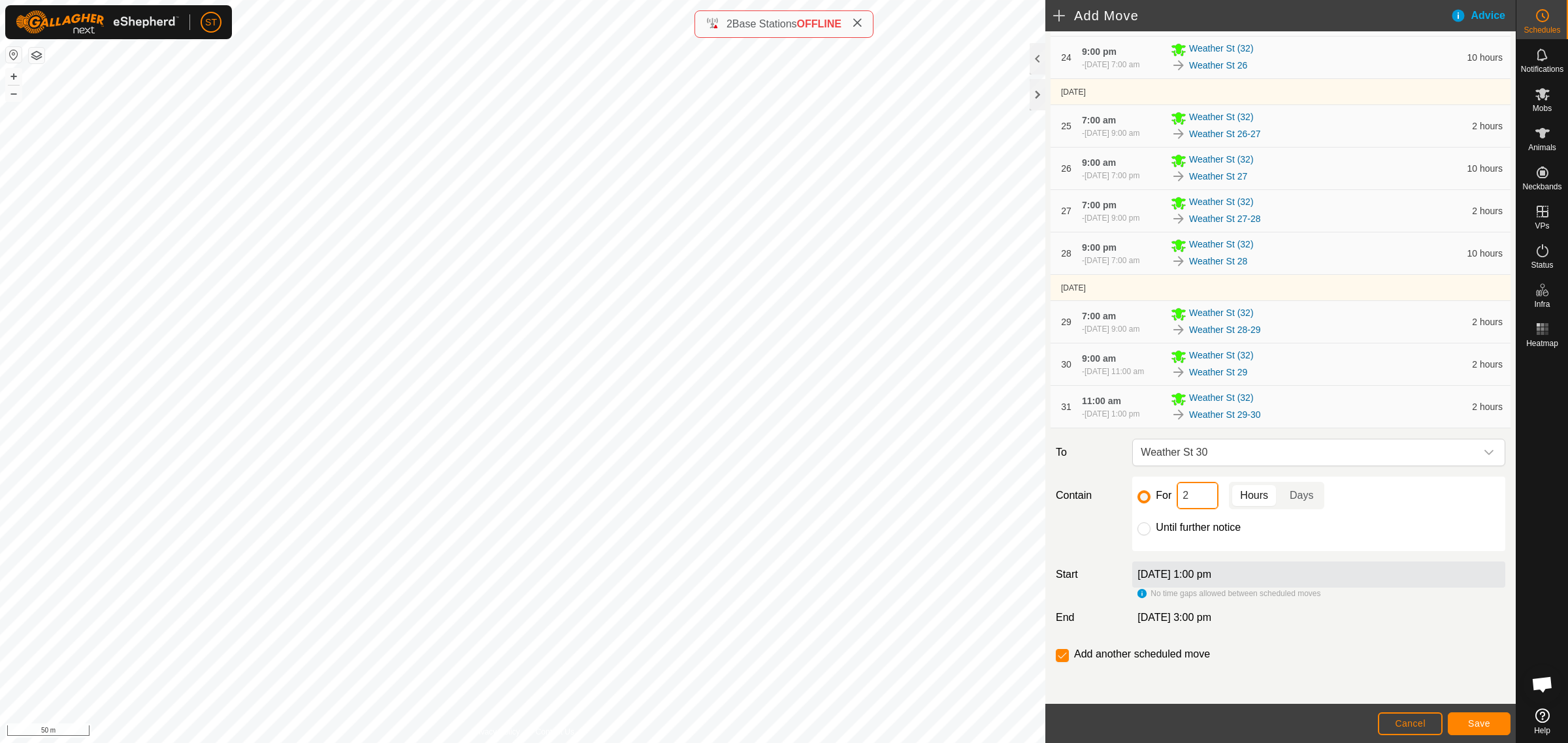
drag, startPoint x: 1183, startPoint y: 500, endPoint x: 1157, endPoint y: 500, distance: 26.0
click at [1157, 500] on div "For 2 Hours Days" at bounding box center [1319, 495] width 362 height 27
type input "10"
click at [1063, 655] on input "checkbox" at bounding box center [1062, 655] width 13 height 13
checkbox input "false"
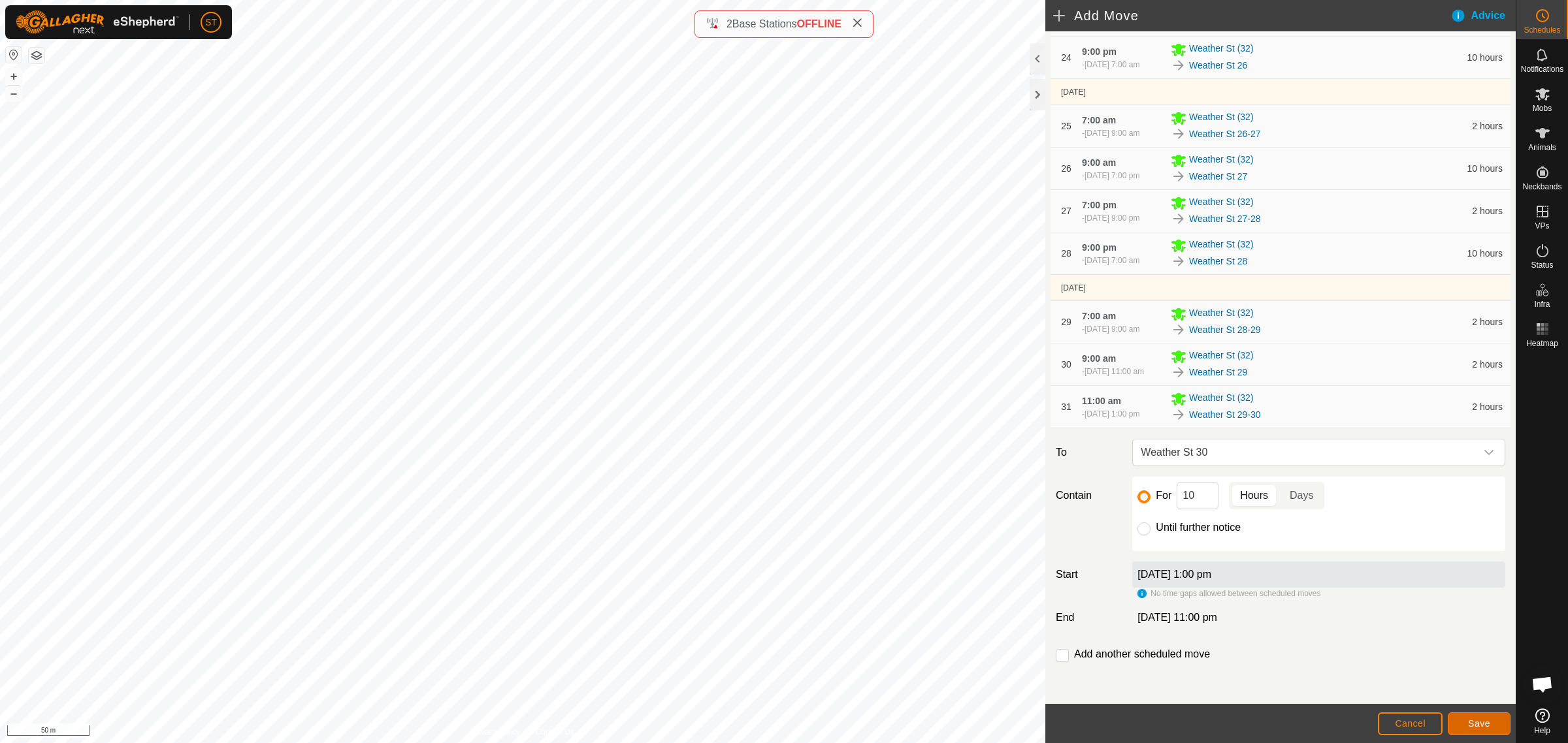
click at [1470, 718] on button "Save" at bounding box center [1479, 724] width 63 height 23
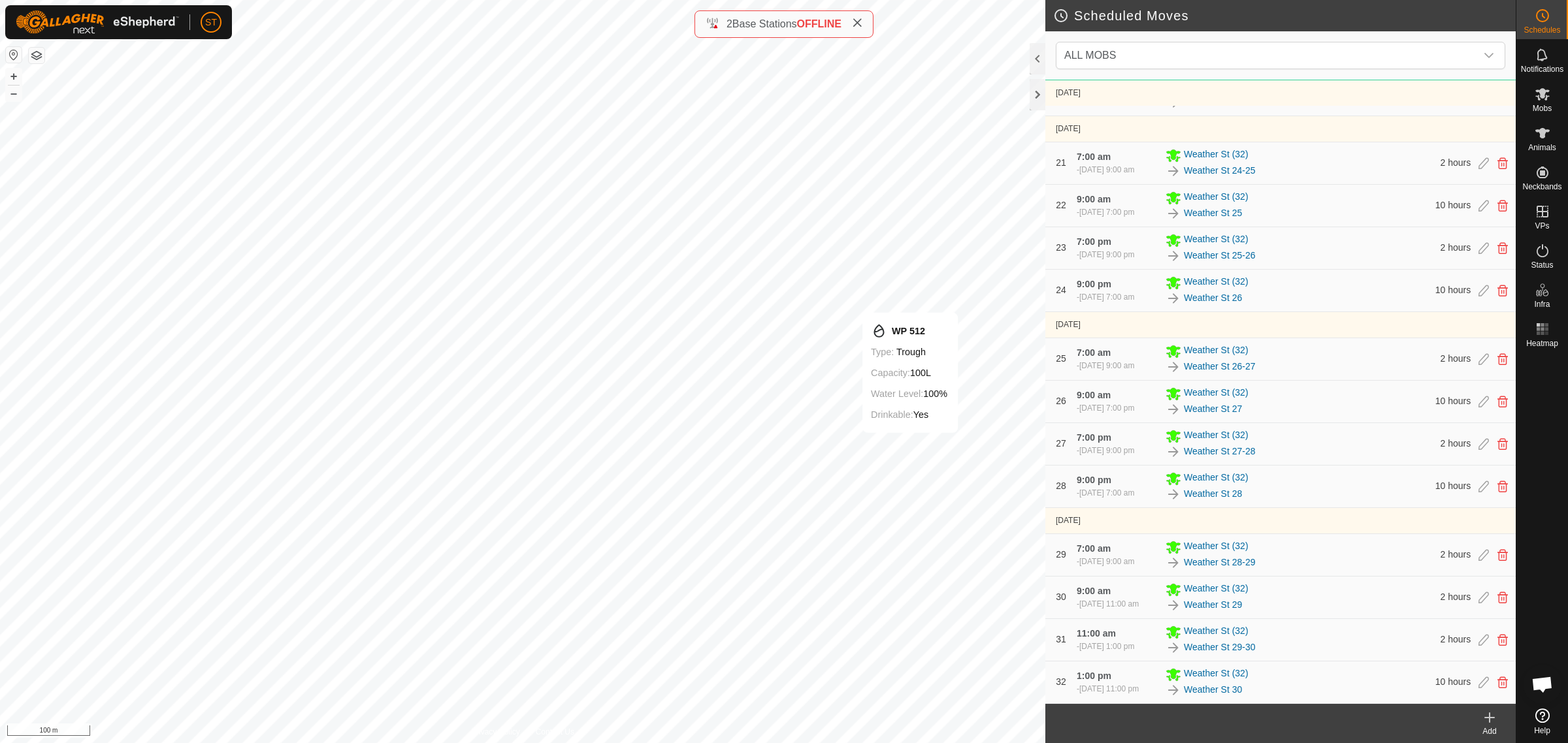
scroll to position [3006, 0]
click at [1479, 593] on icon at bounding box center [1484, 597] width 11 height 11
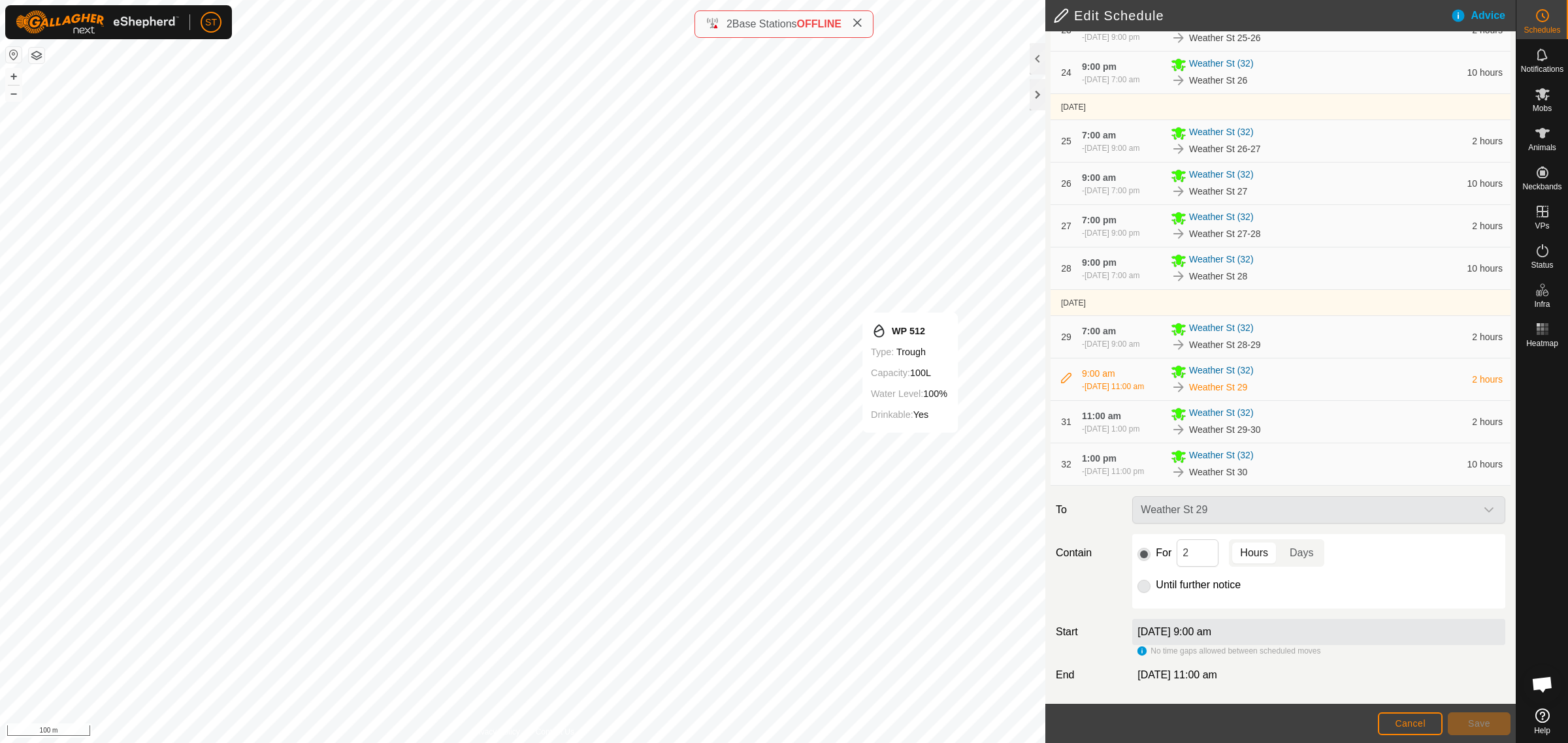
scroll to position [1362, 0]
drag, startPoint x: 1186, startPoint y: 552, endPoint x: 1160, endPoint y: 553, distance: 26.0
click at [1160, 553] on div "For 2 Hours Days" at bounding box center [1319, 552] width 362 height 27
type input "10"
click at [1468, 720] on span "Save" at bounding box center [1479, 723] width 22 height 11
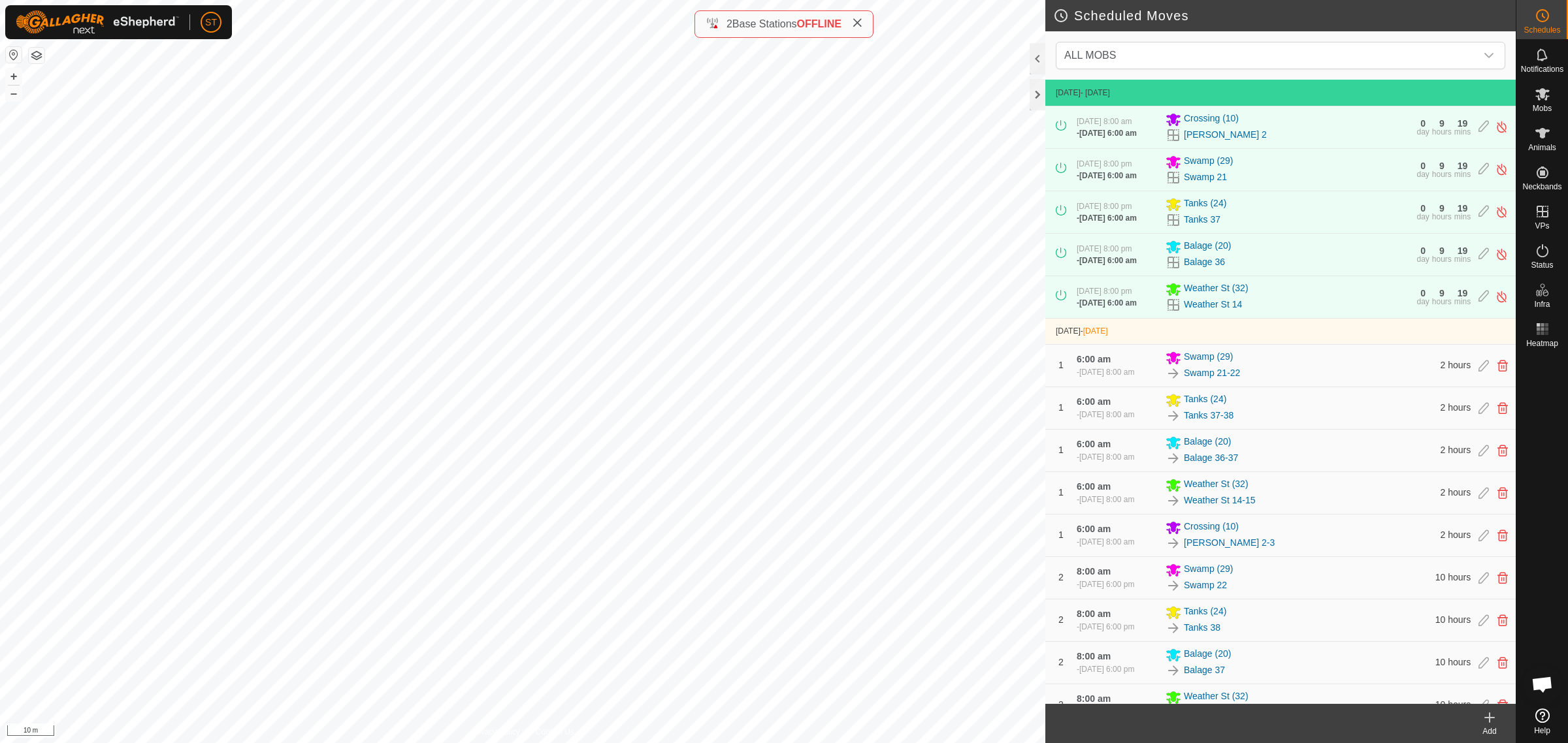
click at [410, 742] on html "ST Schedules Notifications Mobs Animals Neckbands VPs Status Infra Heatmap Help…" at bounding box center [784, 371] width 1568 height 743
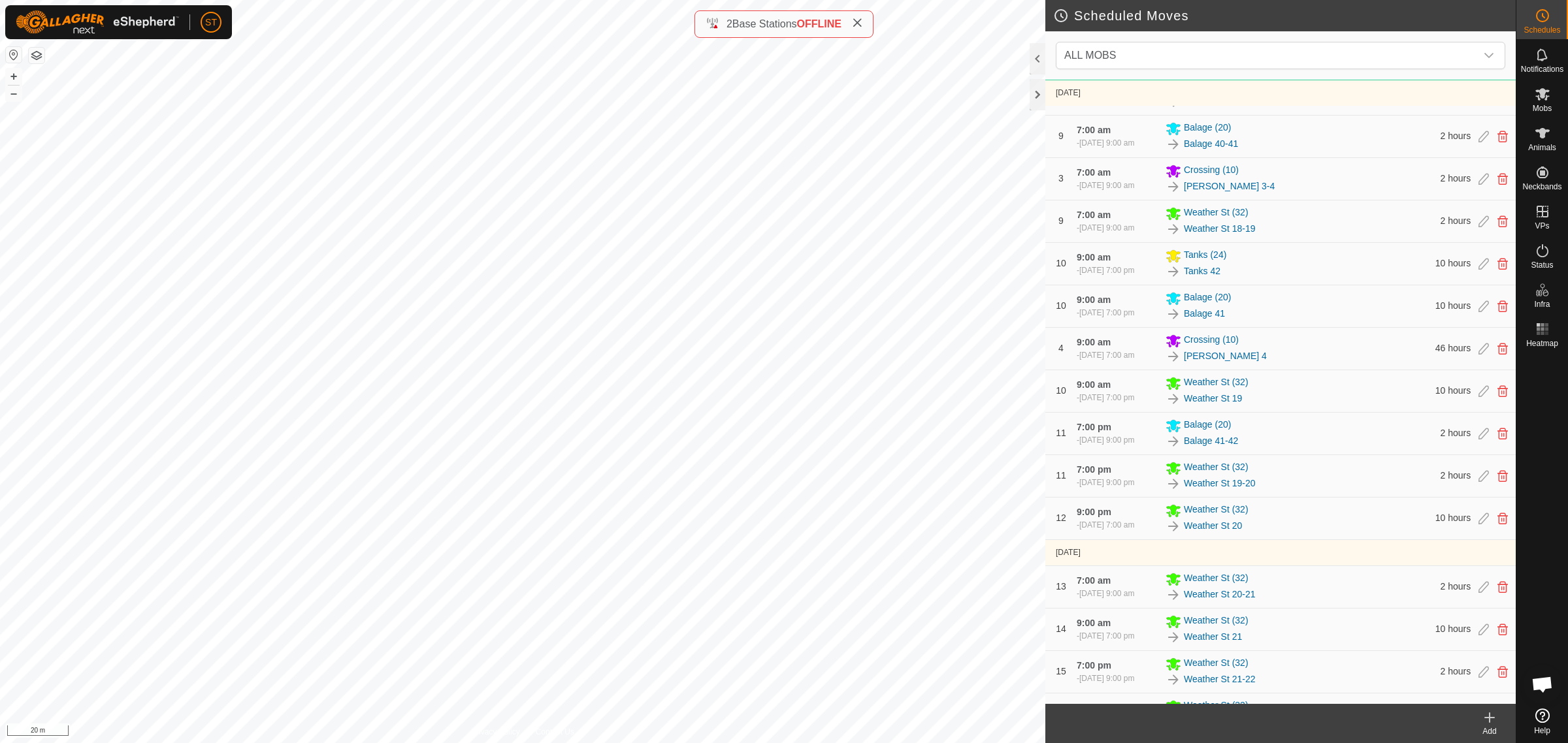
scroll to position [1796, 0]
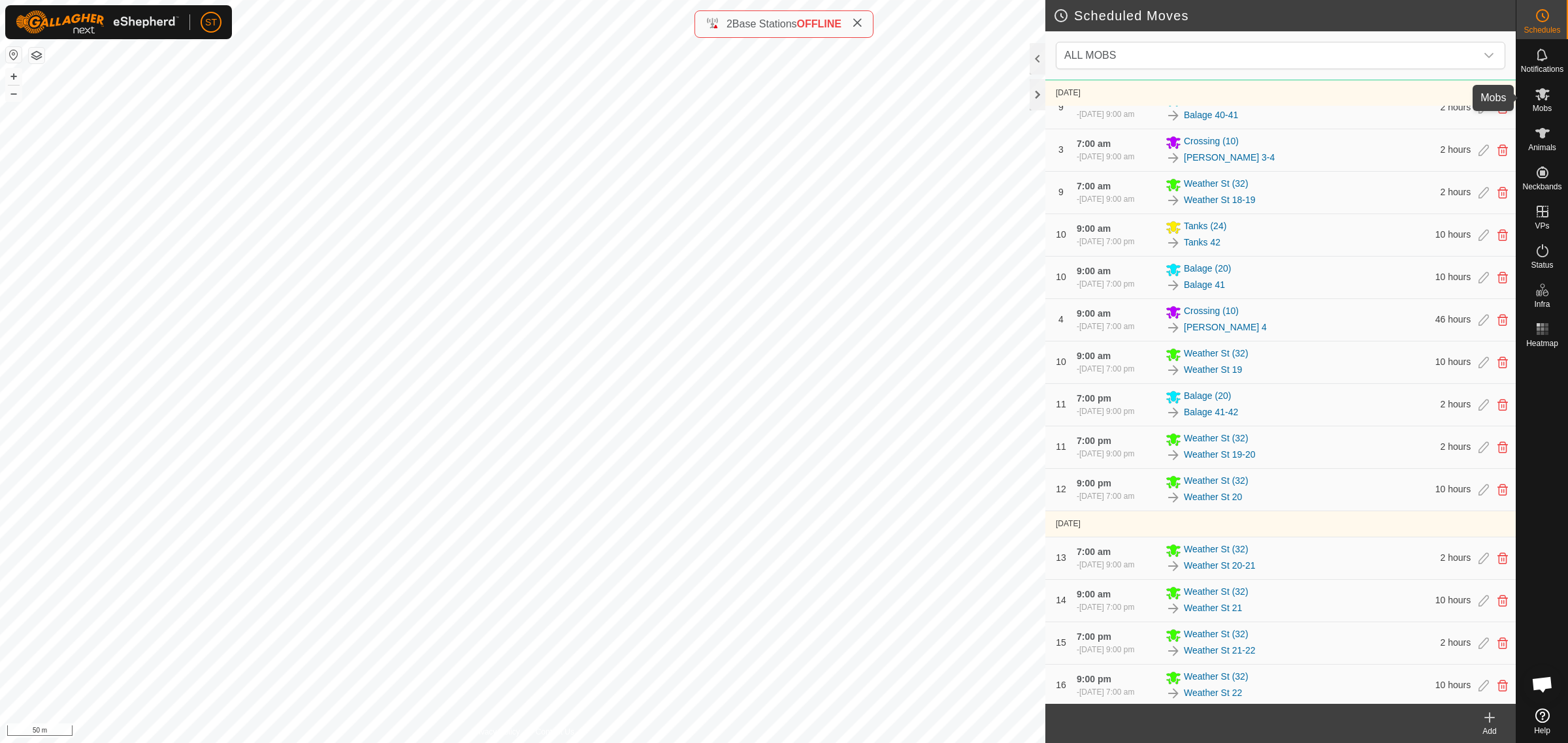
click at [1543, 98] on icon at bounding box center [1542, 93] width 16 height 16
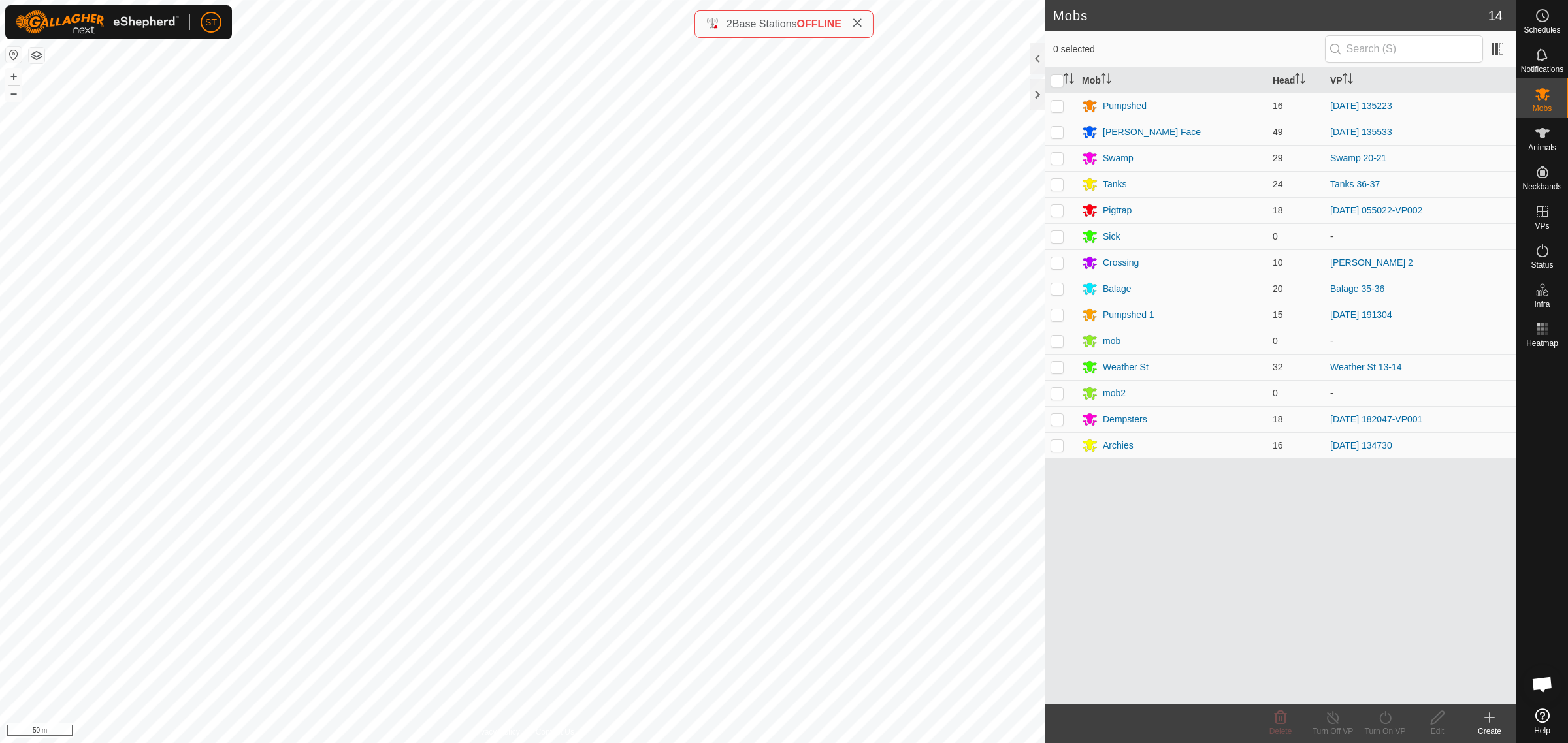
click at [1488, 726] on div "Create" at bounding box center [1489, 732] width 52 height 11
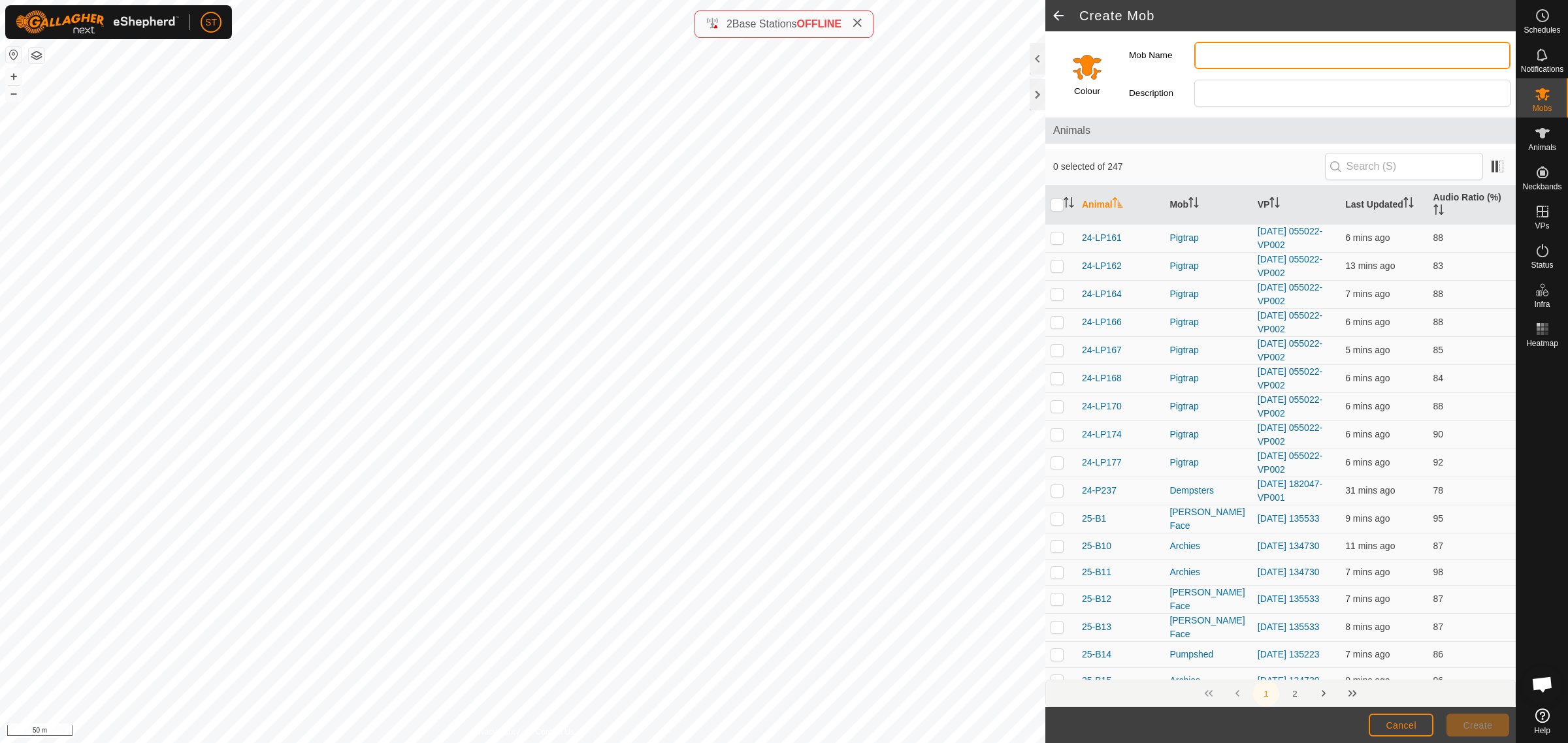
click at [1242, 57] on input "Mob Name" at bounding box center [1352, 55] width 316 height 27
type input "Wilsons"
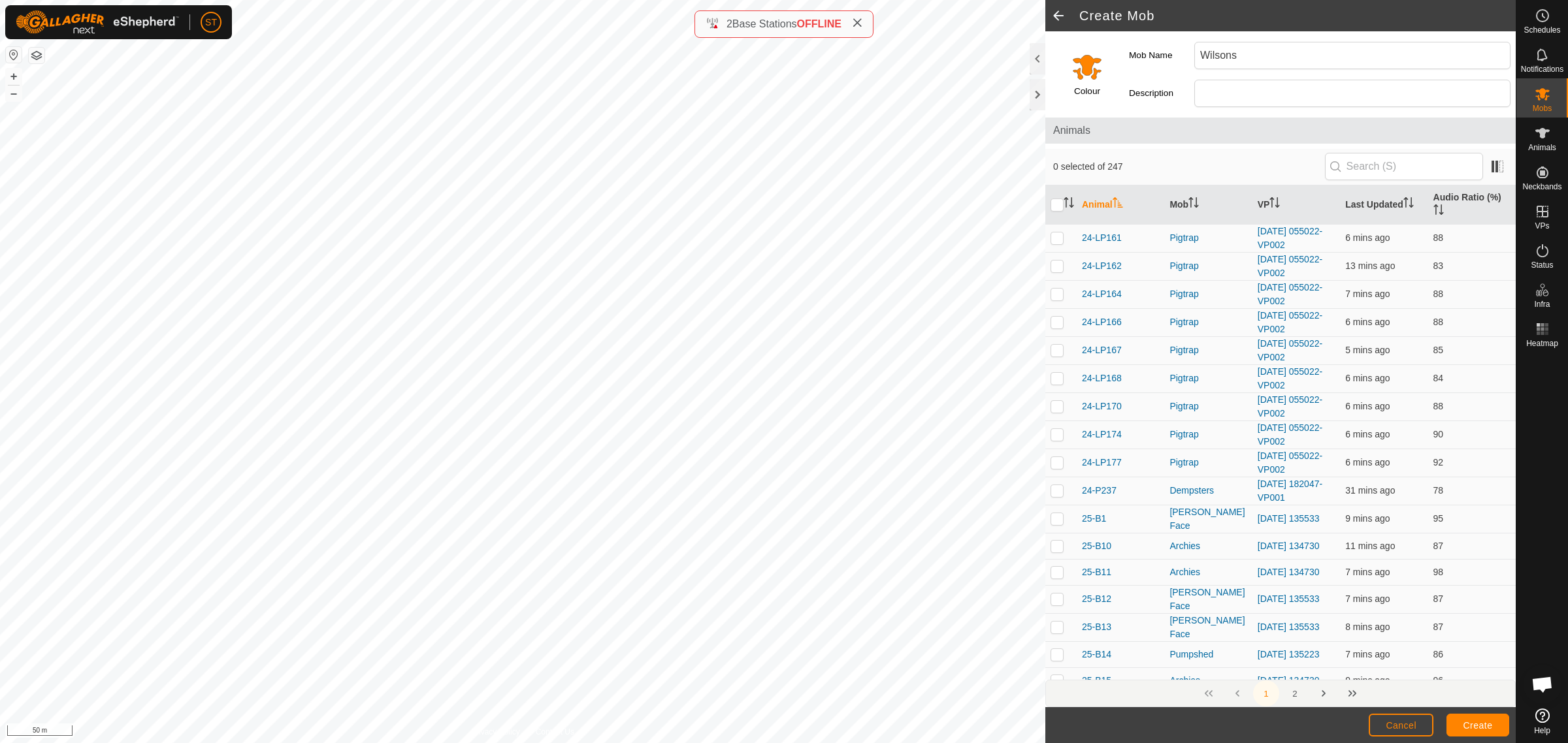
click at [1086, 73] on input "Select a color" at bounding box center [1087, 66] width 31 height 31
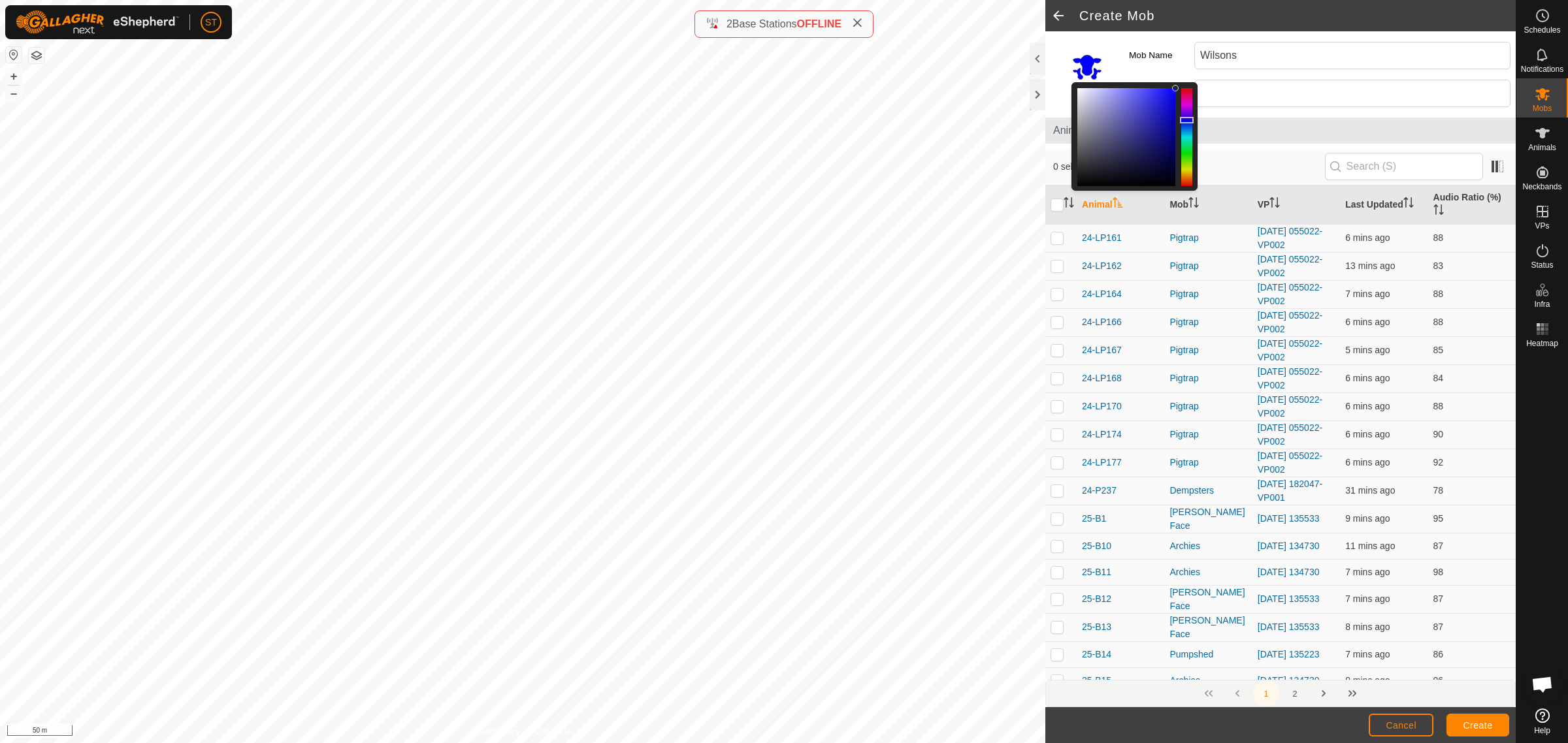
click at [1186, 120] on div at bounding box center [1187, 138] width 11 height 98
click at [1189, 125] on div at bounding box center [1187, 138] width 11 height 98
click at [1189, 111] on div at bounding box center [1187, 138] width 11 height 98
click at [1189, 115] on div at bounding box center [1187, 138] width 11 height 98
drag, startPoint x: 1189, startPoint y: 114, endPoint x: 1189, endPoint y: 85, distance: 29.0
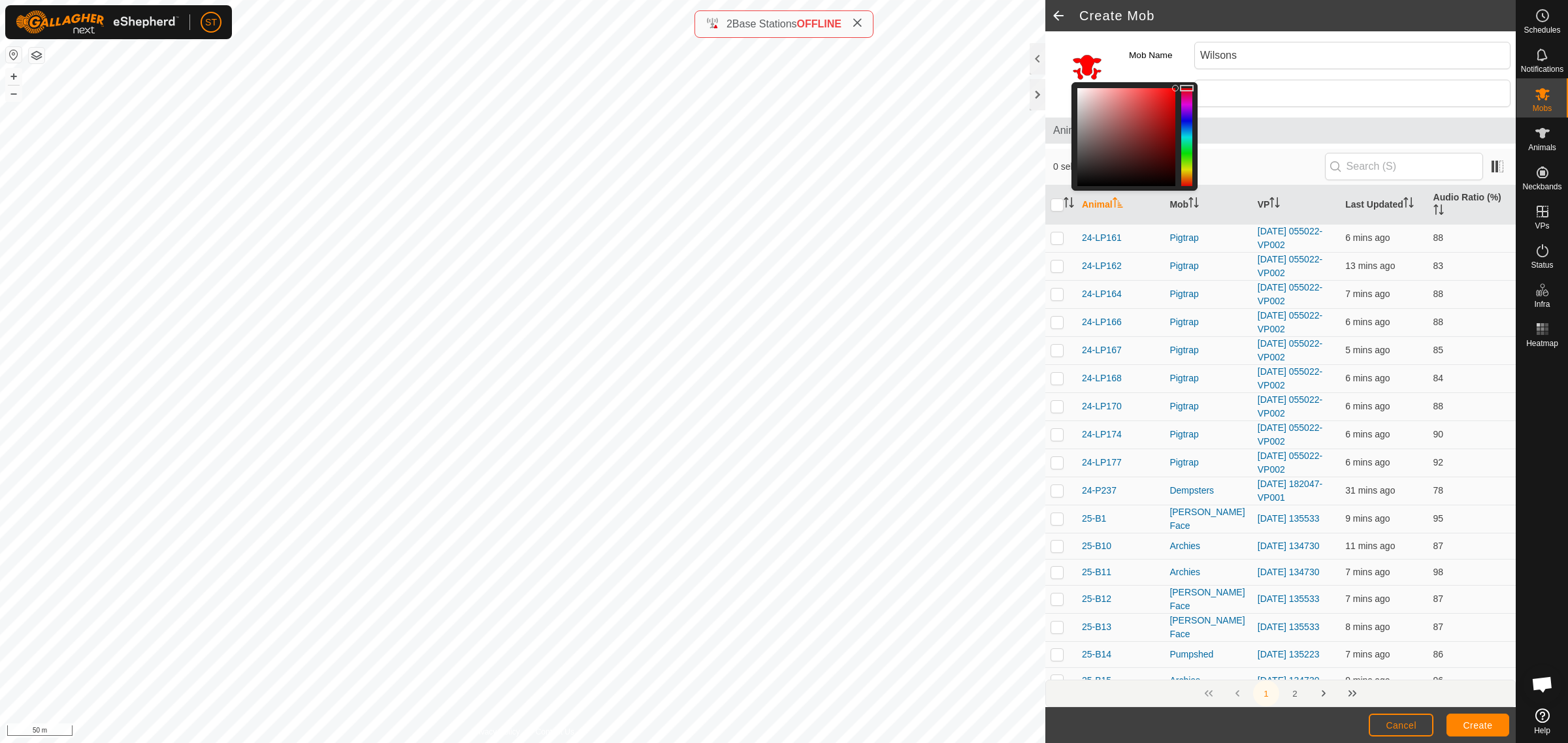
click at [1189, 85] on div at bounding box center [1187, 88] width 14 height 7
click at [1490, 723] on span "Create" at bounding box center [1478, 725] width 30 height 11
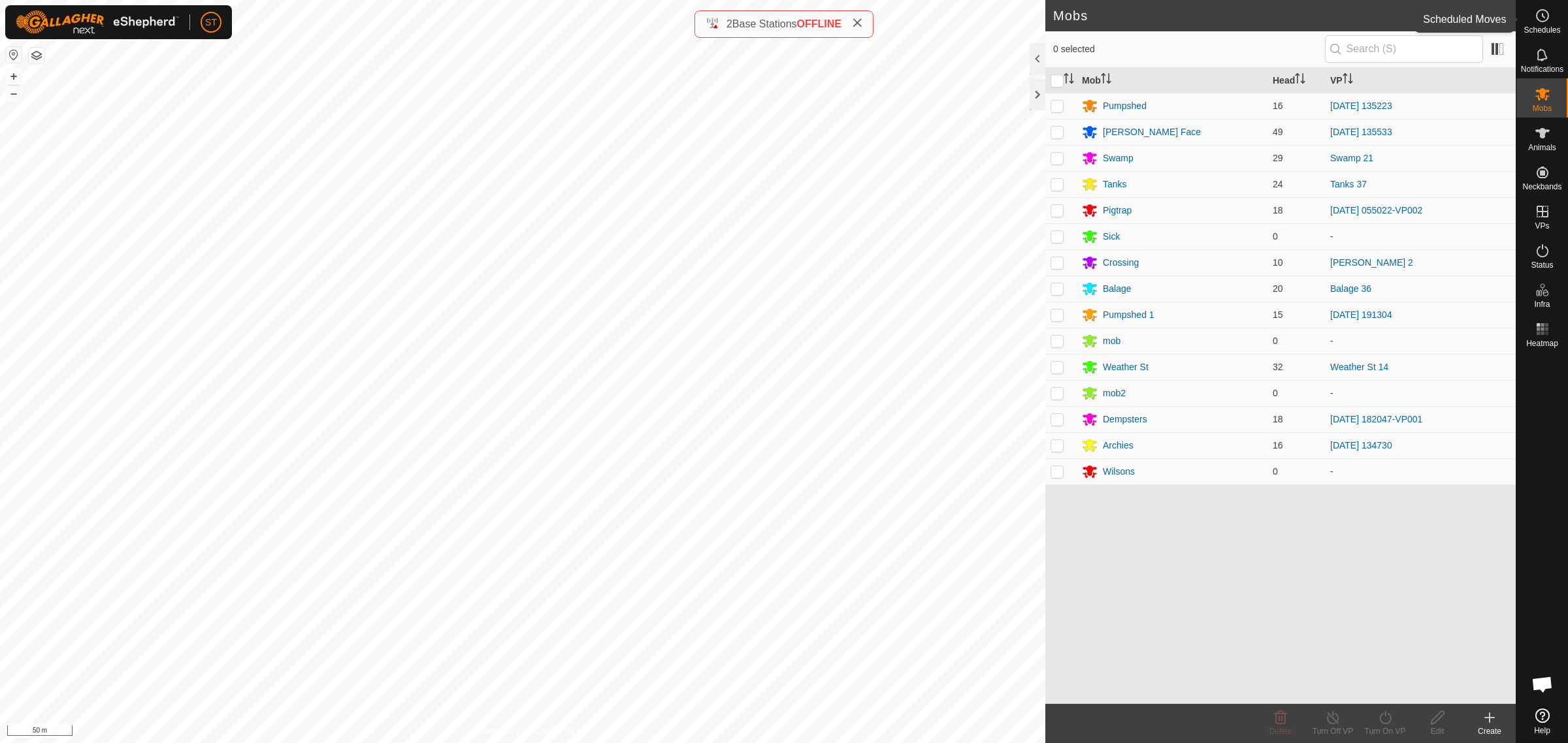
click at [1547, 21] on icon at bounding box center [1542, 16] width 16 height 16
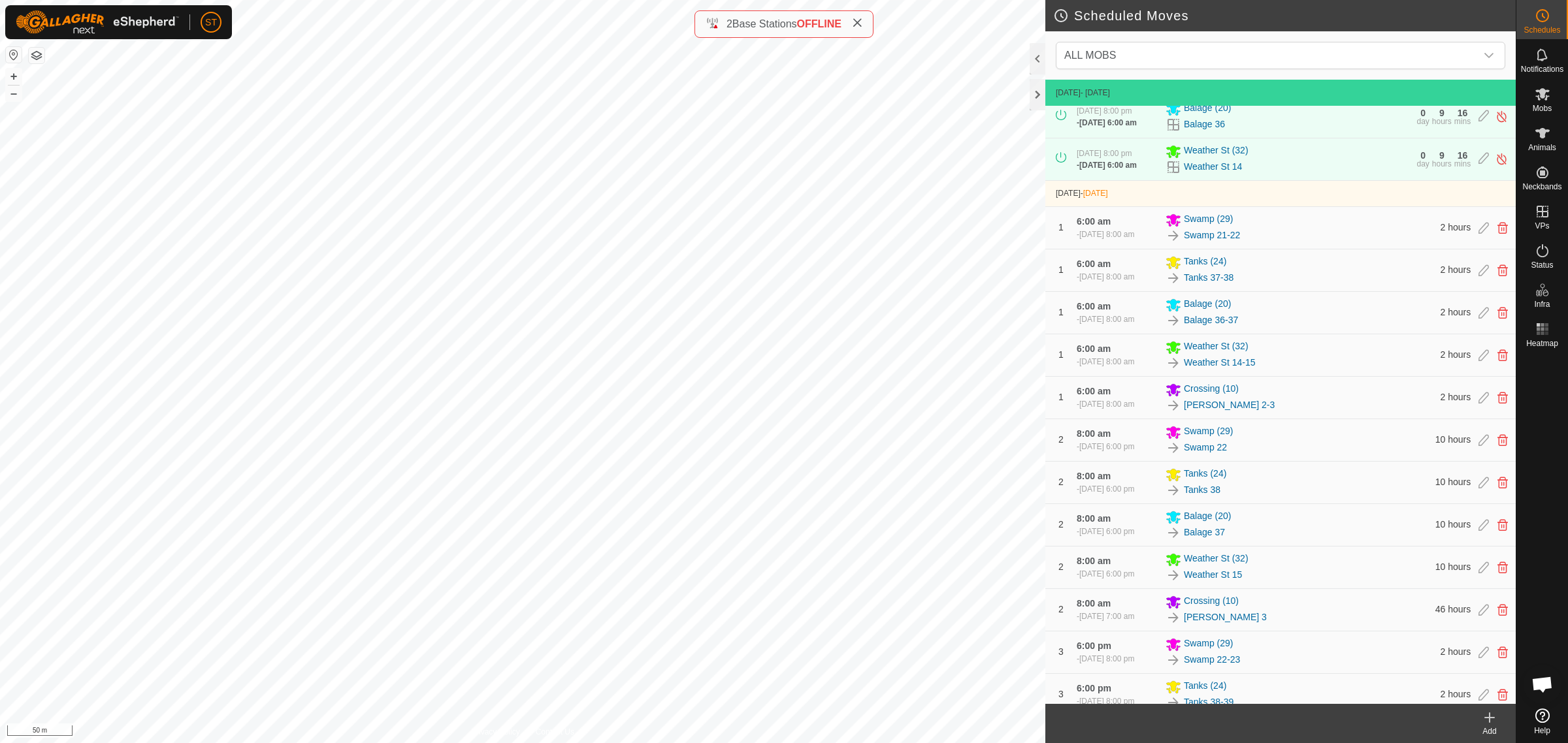
scroll to position [163, 0]
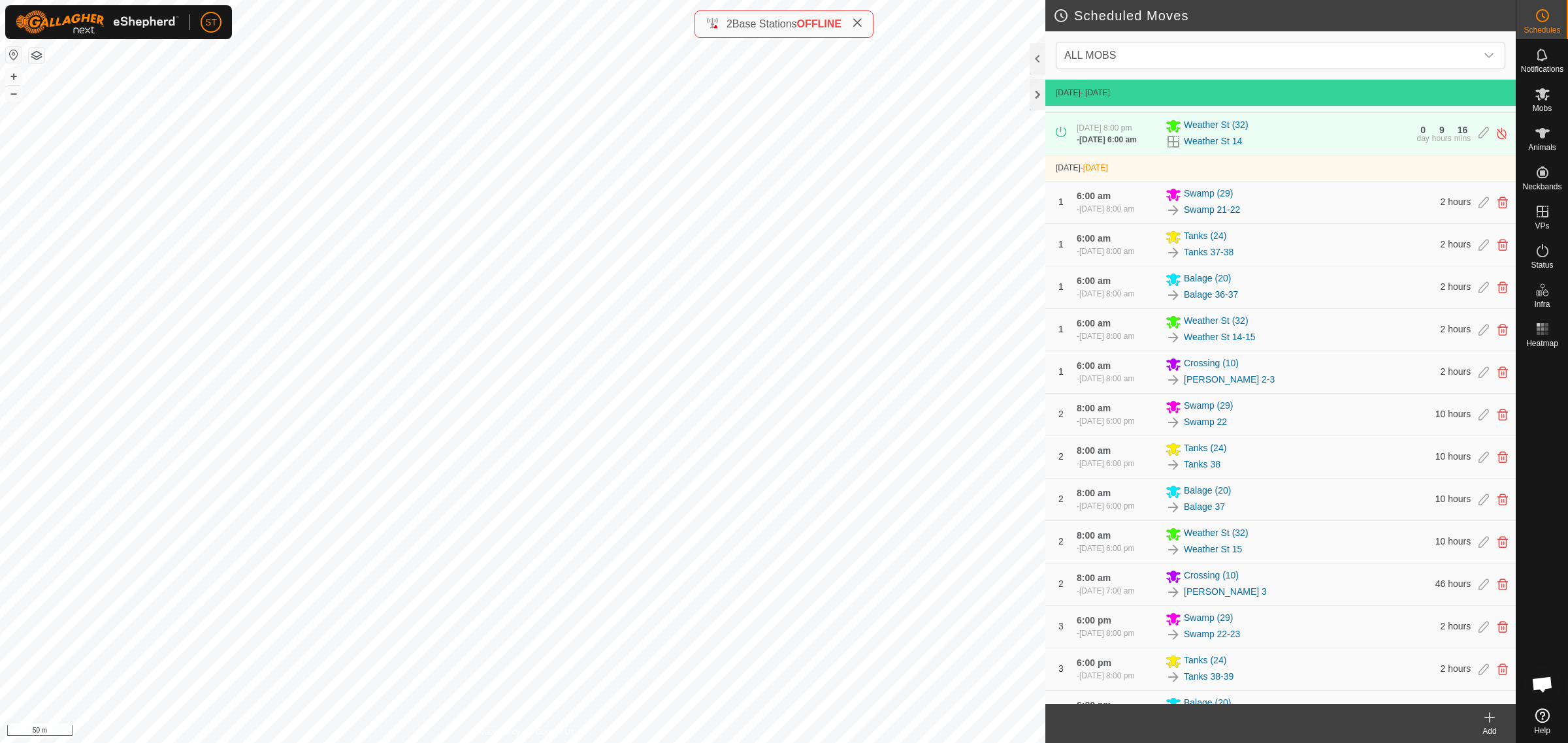
click at [1492, 729] on div "Add" at bounding box center [1489, 732] width 52 height 11
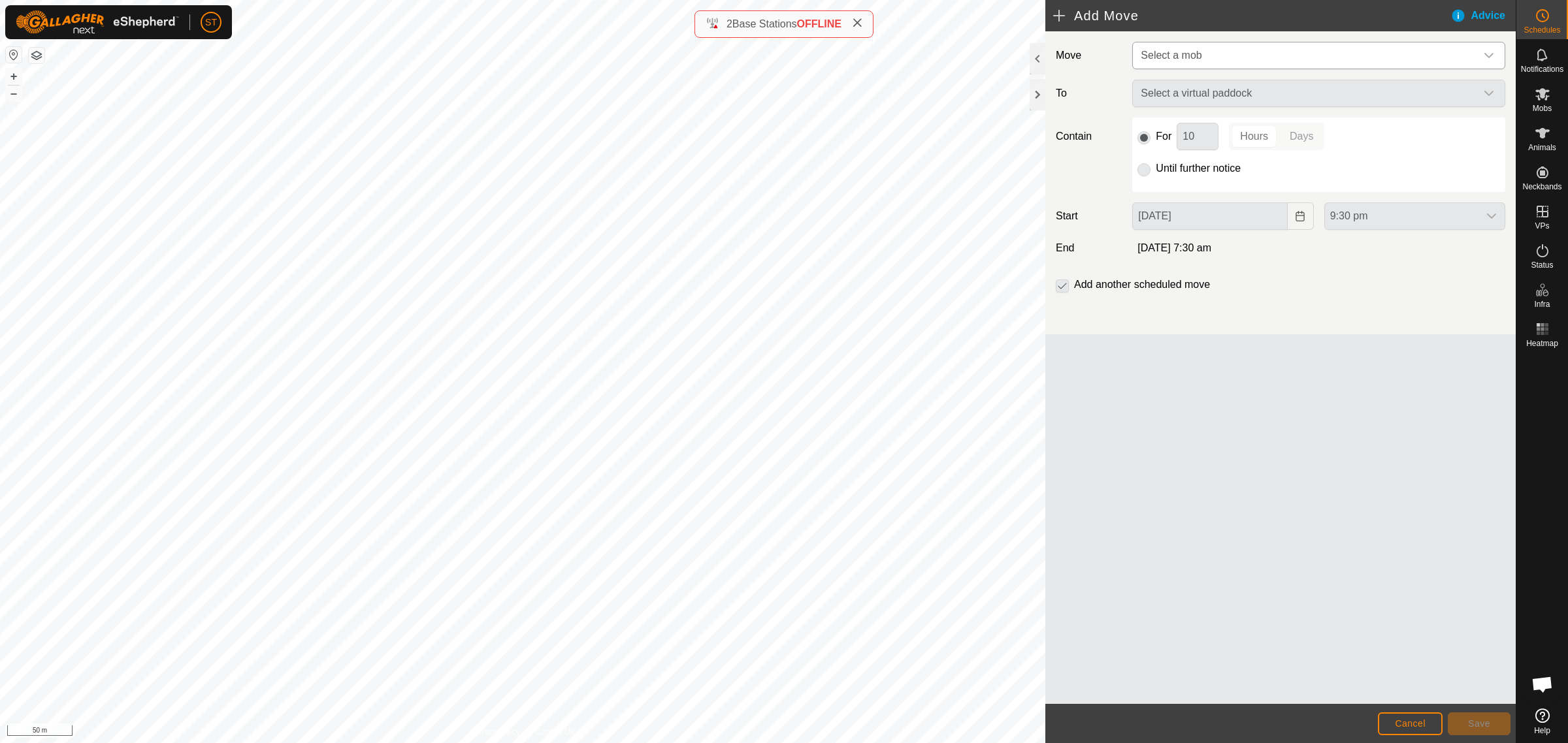
click at [1491, 53] on icon "dropdown trigger" at bounding box center [1488, 55] width 11 height 11
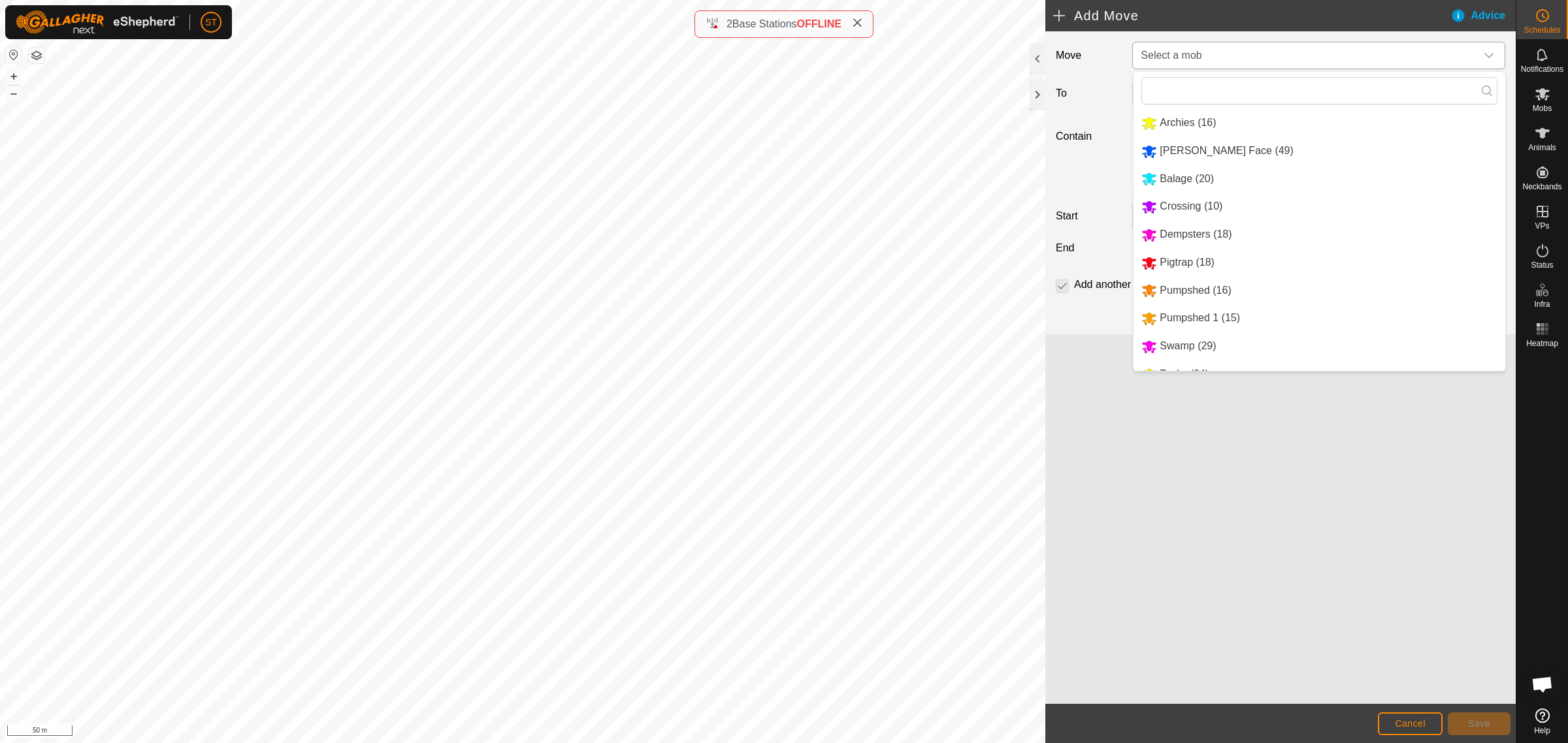
click at [1193, 350] on li "Swamp (29)" at bounding box center [1320, 347] width 372 height 27
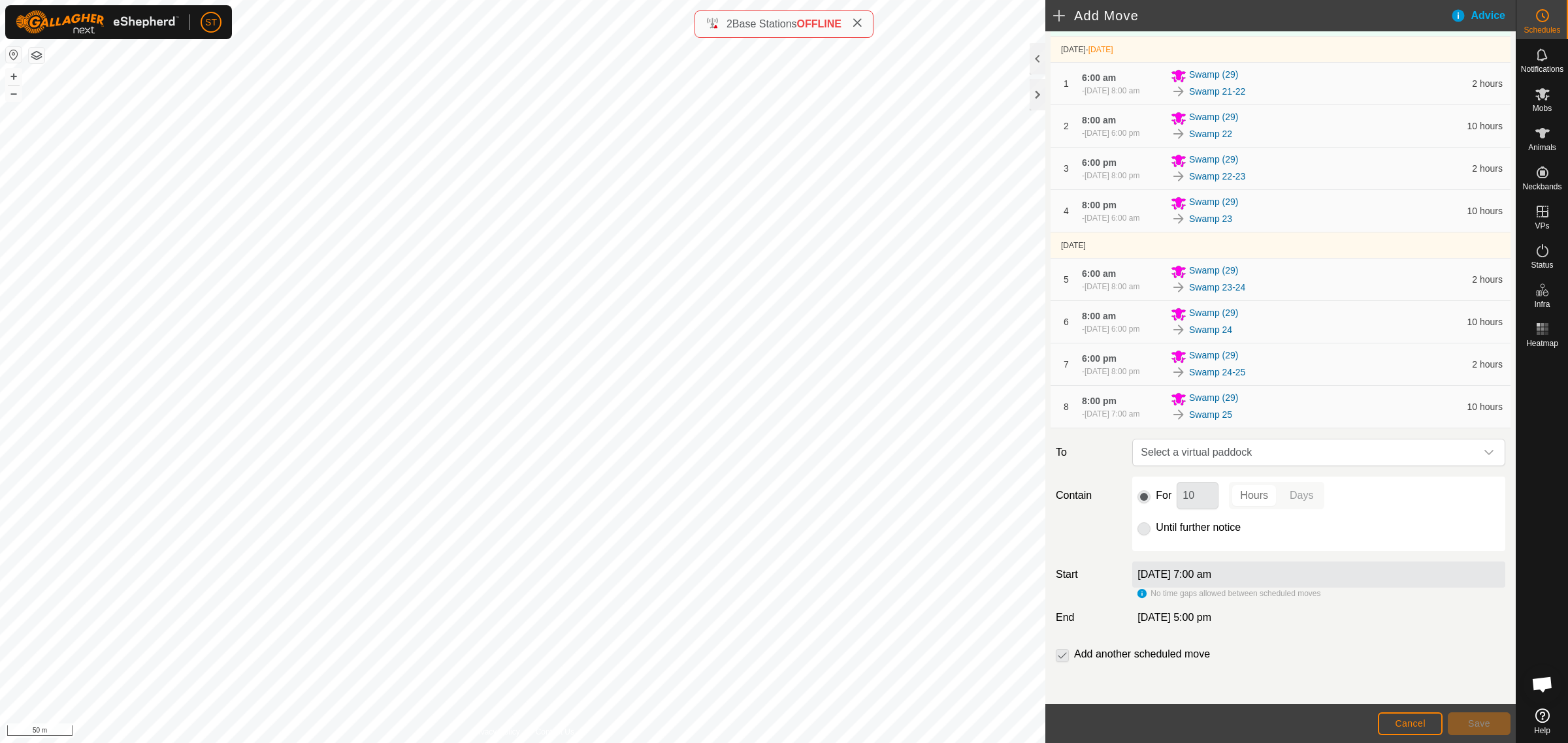
scroll to position [177, 0]
click at [1484, 452] on icon "dropdown trigger" at bounding box center [1488, 452] width 11 height 11
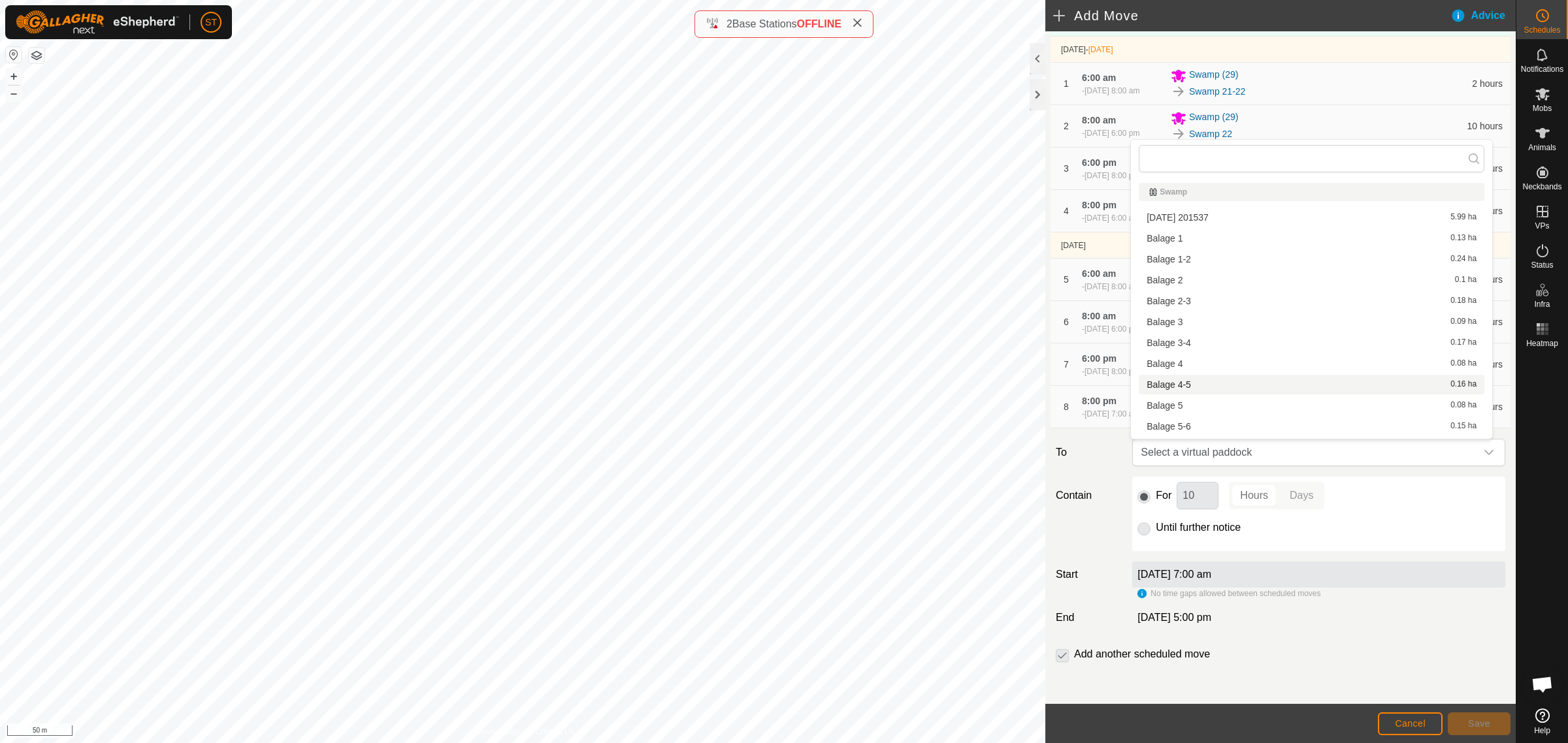
scroll to position [18, 0]
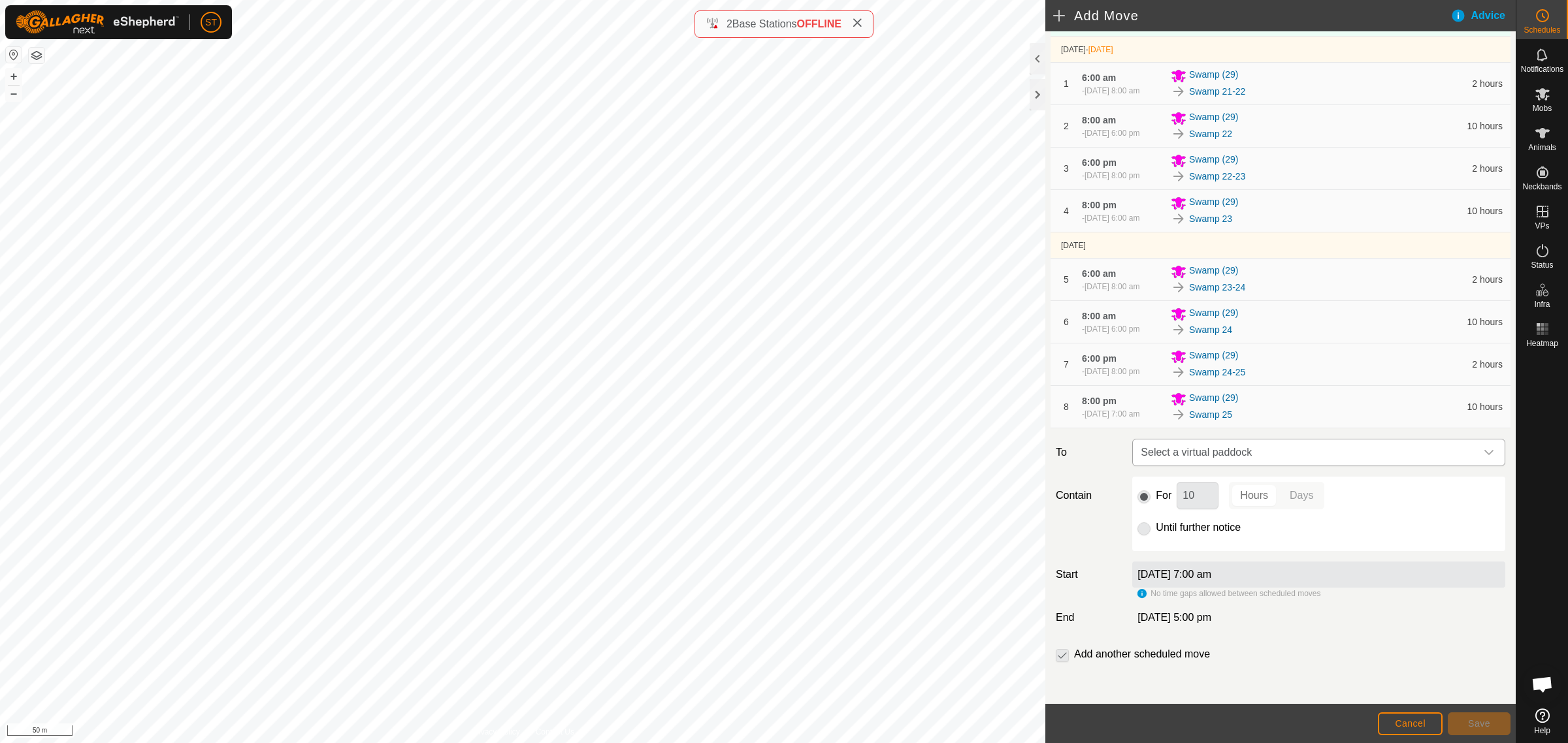
click at [1484, 452] on icon "dropdown trigger" at bounding box center [1488, 452] width 11 height 11
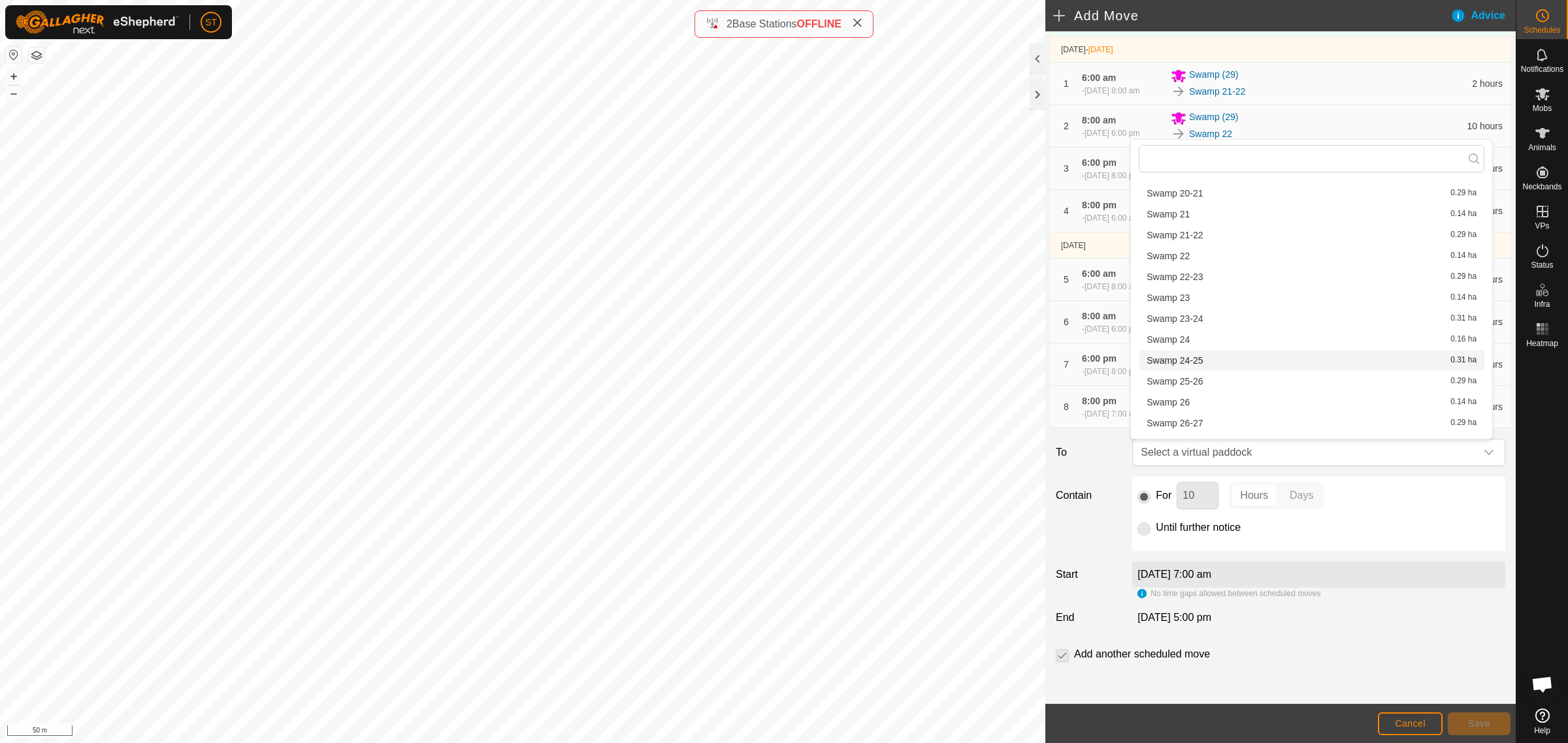
scroll to position [816, 0]
click at [1189, 362] on li "Swamp 25-26 0.29 ha" at bounding box center [1311, 362] width 346 height 20
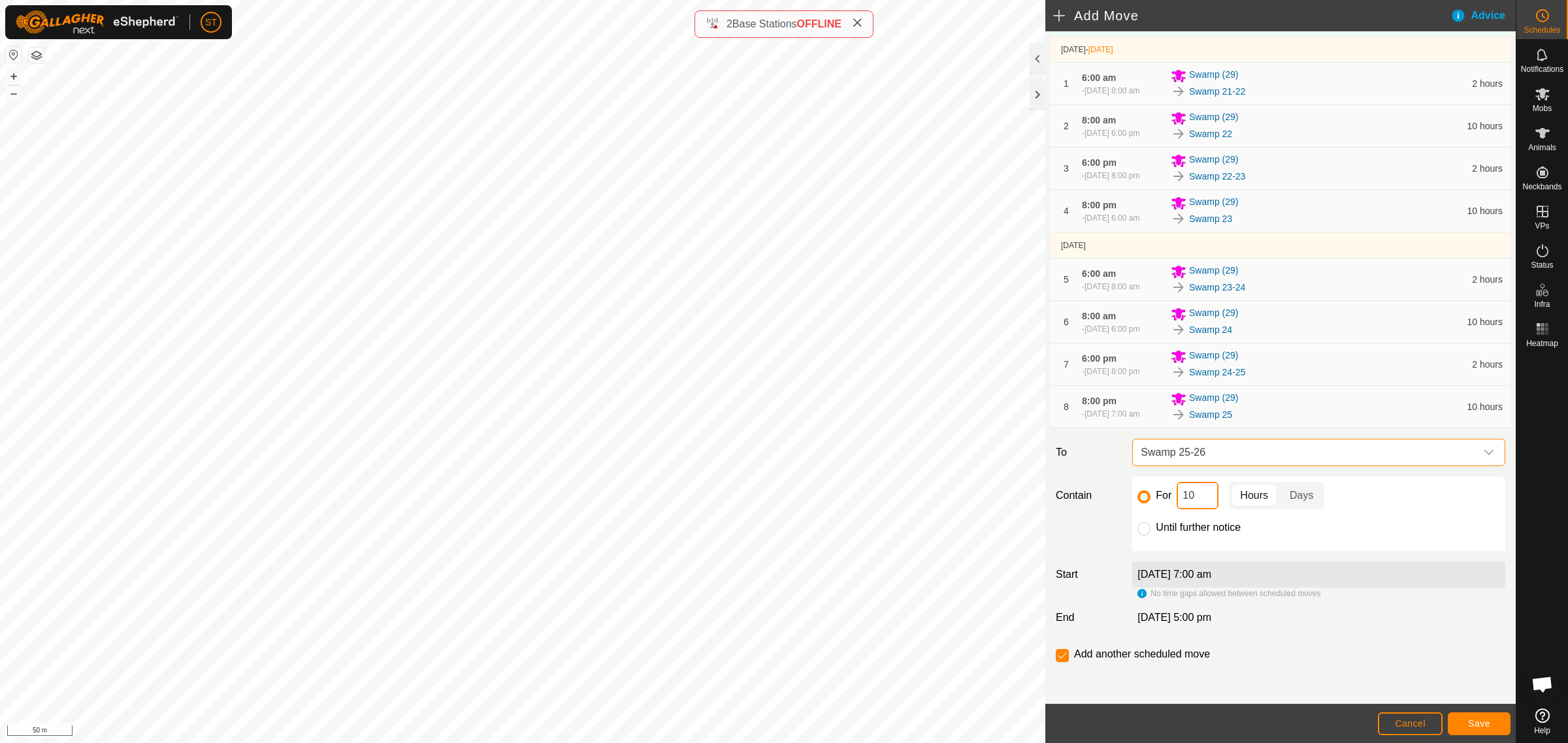
drag, startPoint x: 1170, startPoint y: 501, endPoint x: 1135, endPoint y: 501, distance: 35.0
click at [1138, 501] on div "For 10 Hours Days" at bounding box center [1319, 495] width 362 height 27
click at [1487, 722] on span "Save" at bounding box center [1479, 723] width 22 height 11
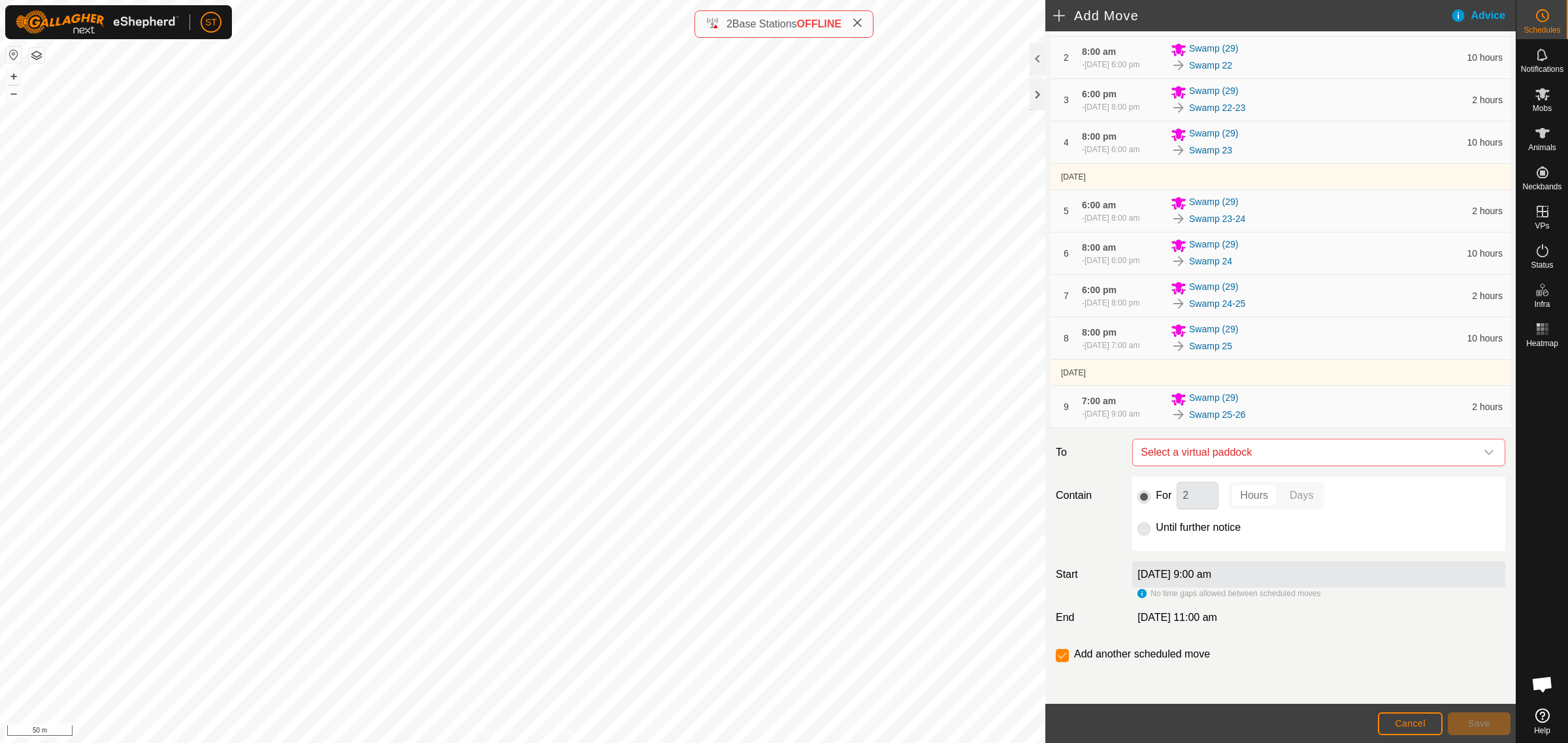
scroll to position [251, 0]
click at [1484, 457] on icon "dropdown trigger" at bounding box center [1488, 452] width 11 height 11
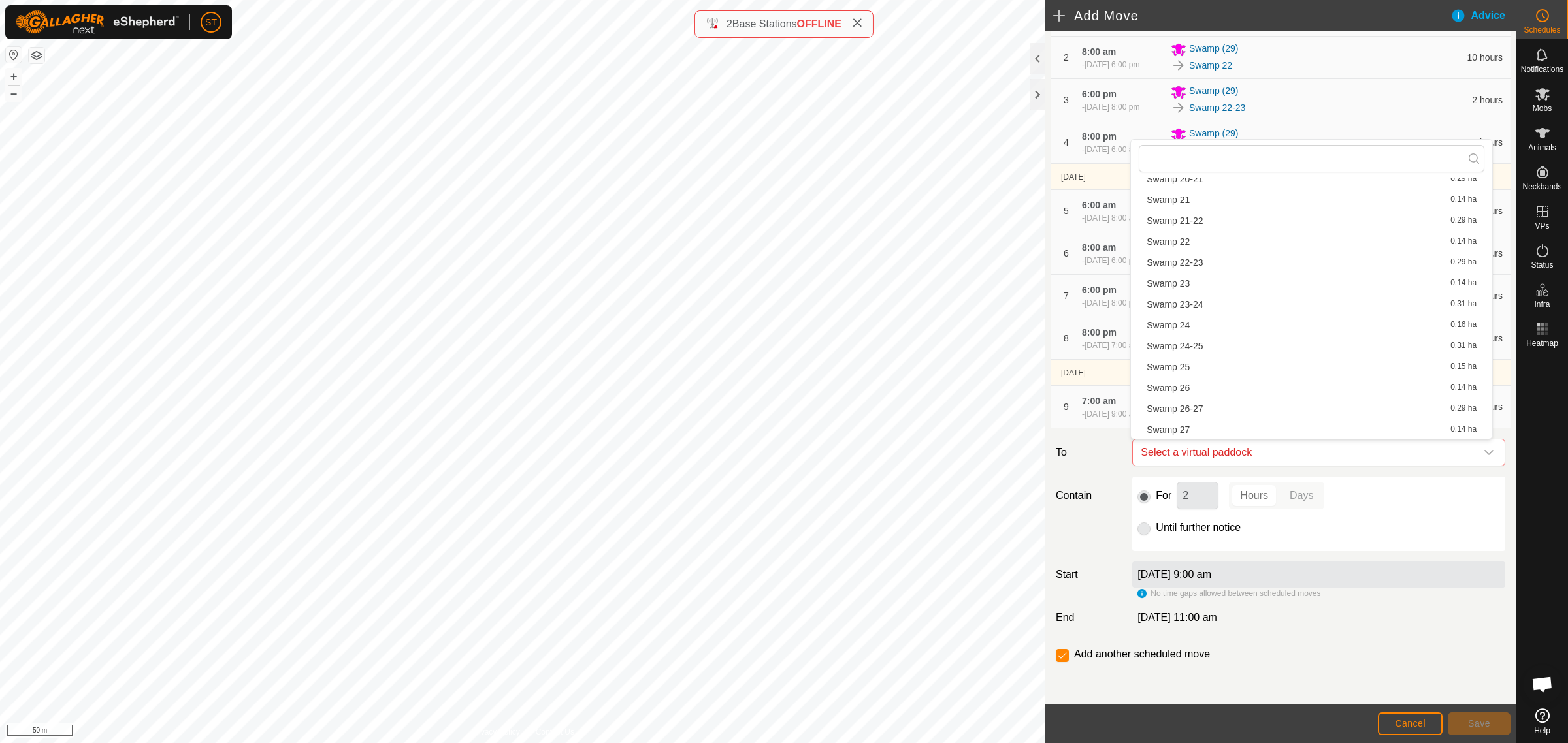
scroll to position [816, 0]
click at [1183, 382] on li "Swamp 26 0.14 ha" at bounding box center [1311, 383] width 346 height 20
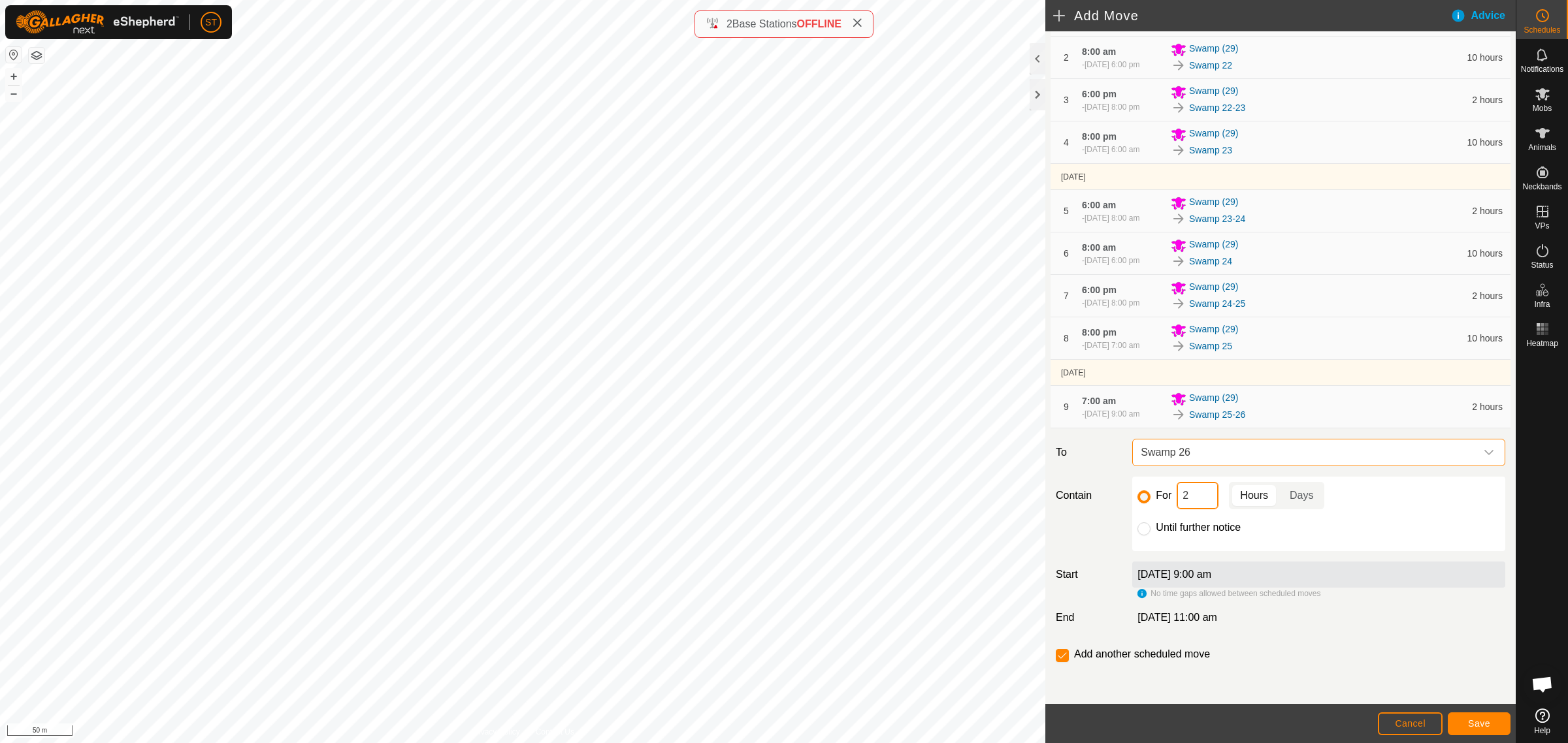
drag, startPoint x: 1201, startPoint y: 501, endPoint x: 1157, endPoint y: 497, distance: 44.2
click at [1160, 498] on div "For 2 Hours Days" at bounding box center [1319, 495] width 362 height 27
click at [1491, 723] on button "Save" at bounding box center [1479, 724] width 63 height 23
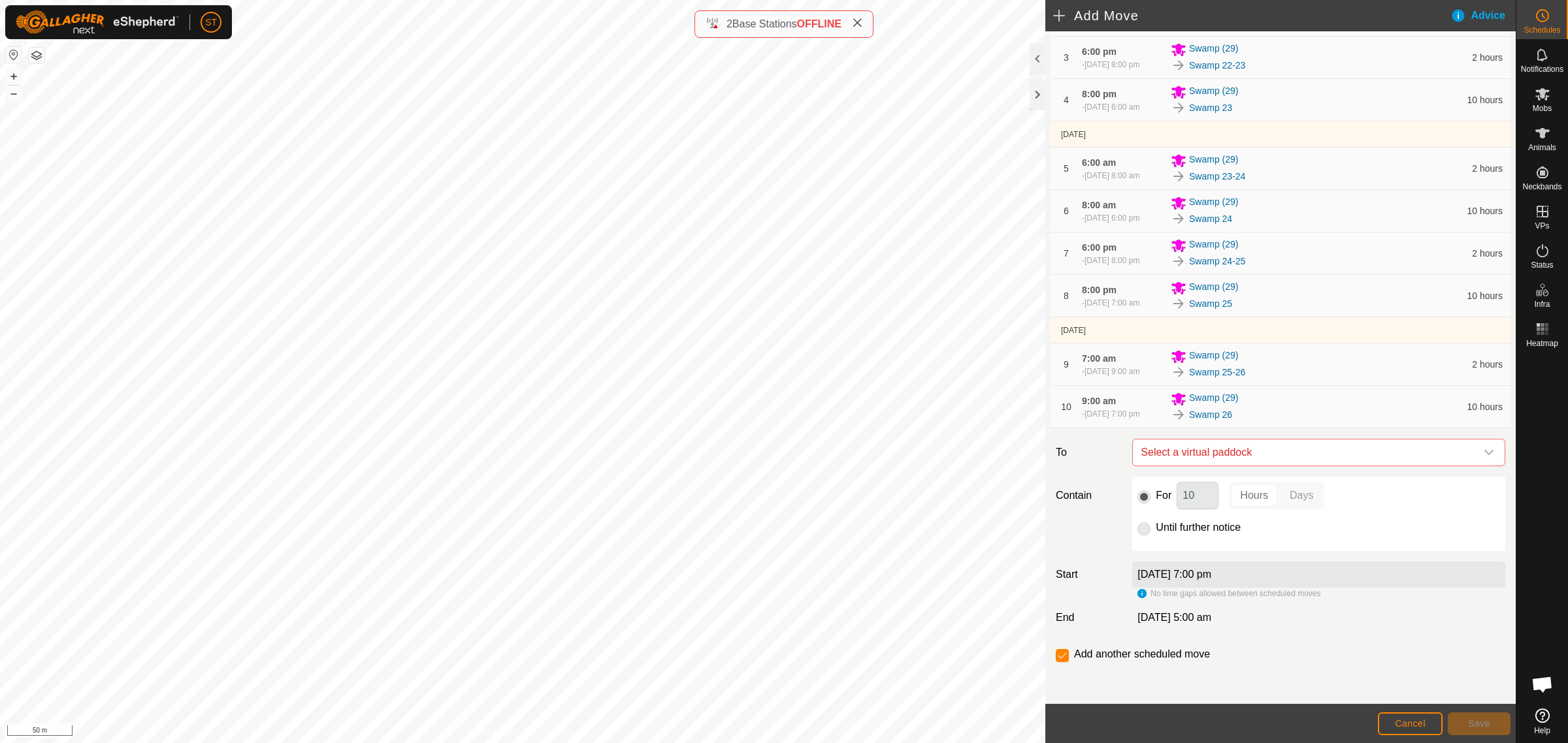
scroll to position [299, 0]
click at [1484, 452] on icon "dropdown trigger" at bounding box center [1488, 452] width 11 height 11
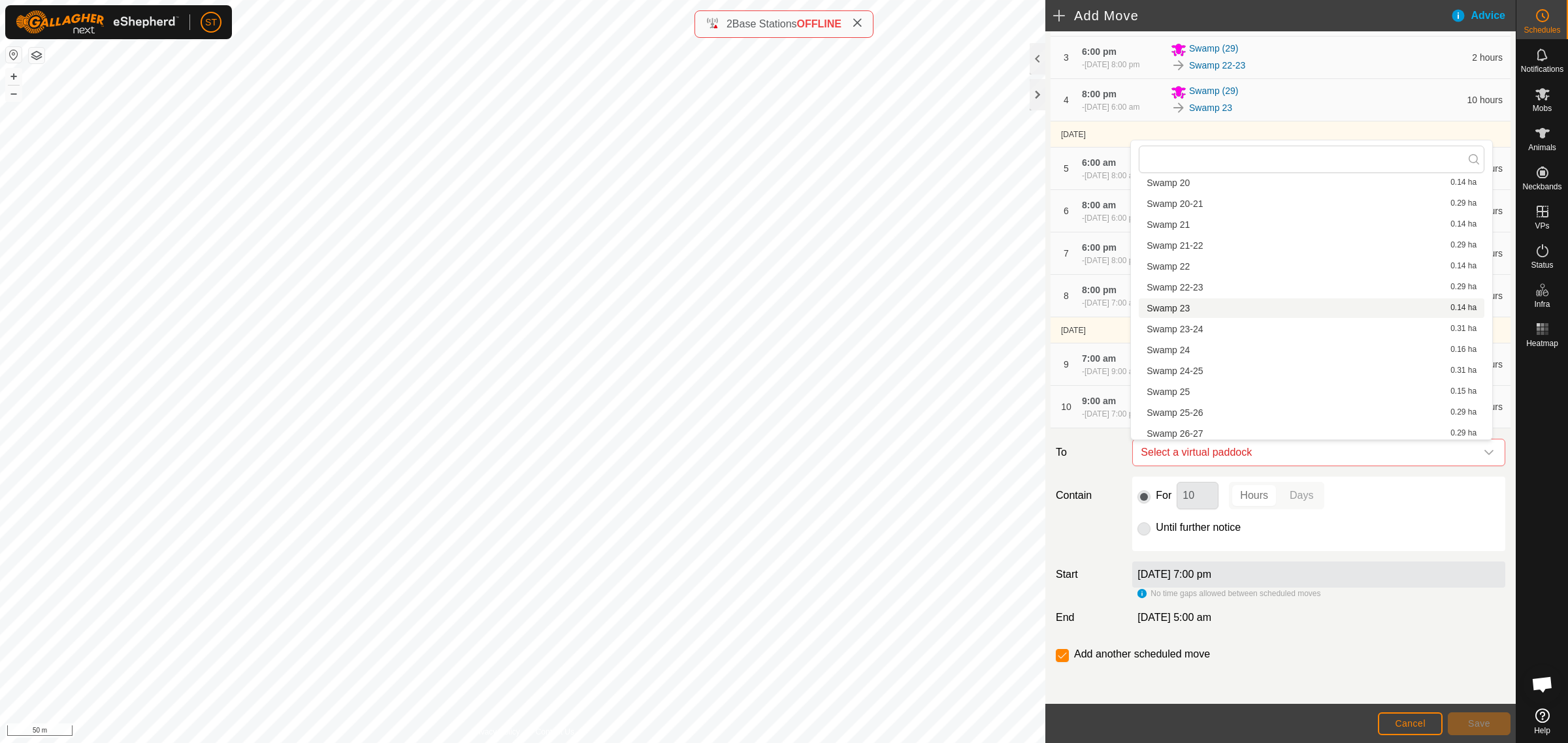
scroll to position [816, 0]
click at [1194, 404] on li "Swamp 26-27 0.29 ha" at bounding box center [1311, 405] width 346 height 20
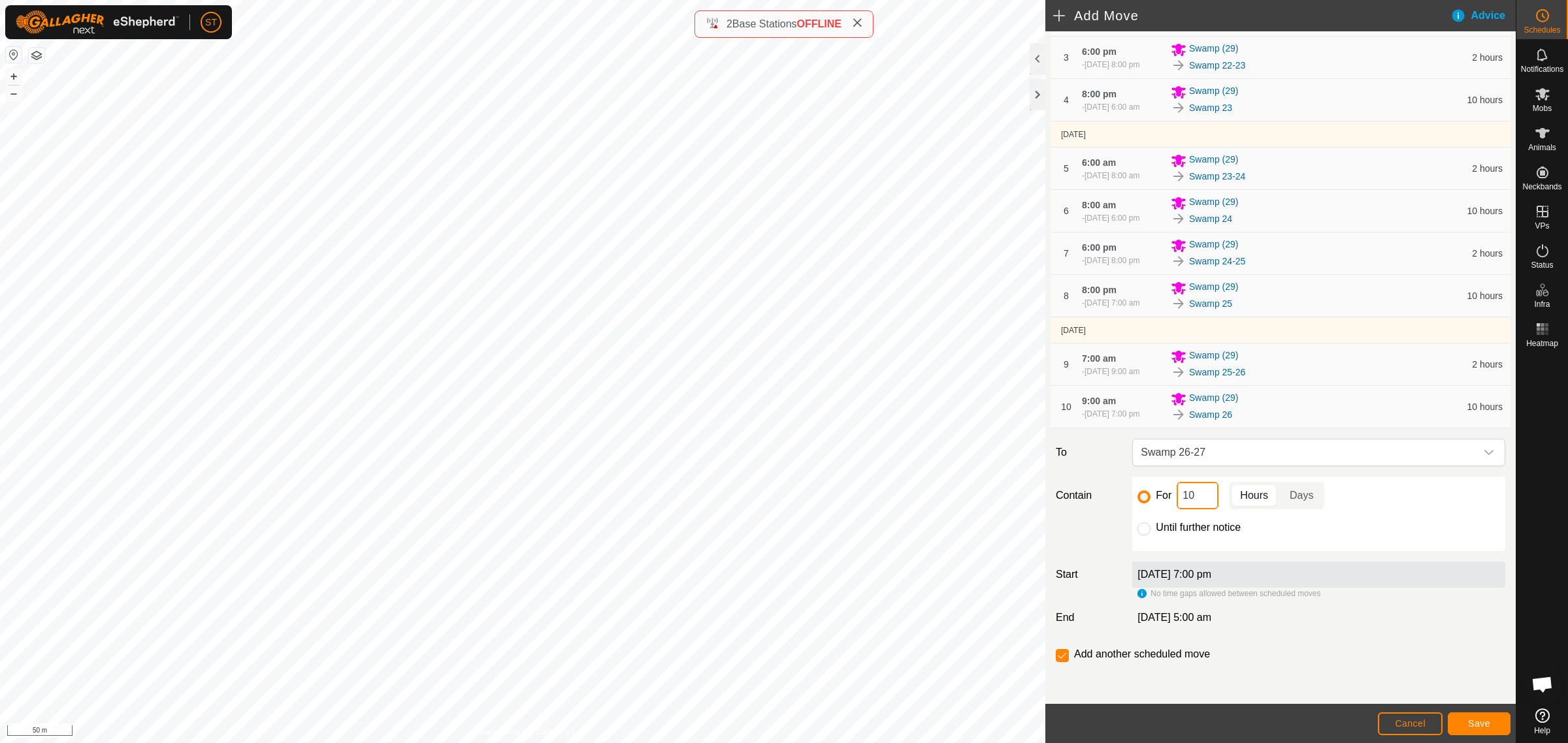
drag, startPoint x: 1173, startPoint y: 497, endPoint x: 1111, endPoint y: 488, distance: 62.6
click at [1160, 497] on div "For 10 Hours Days" at bounding box center [1319, 495] width 362 height 27
click at [1472, 719] on span "Save" at bounding box center [1479, 723] width 22 height 11
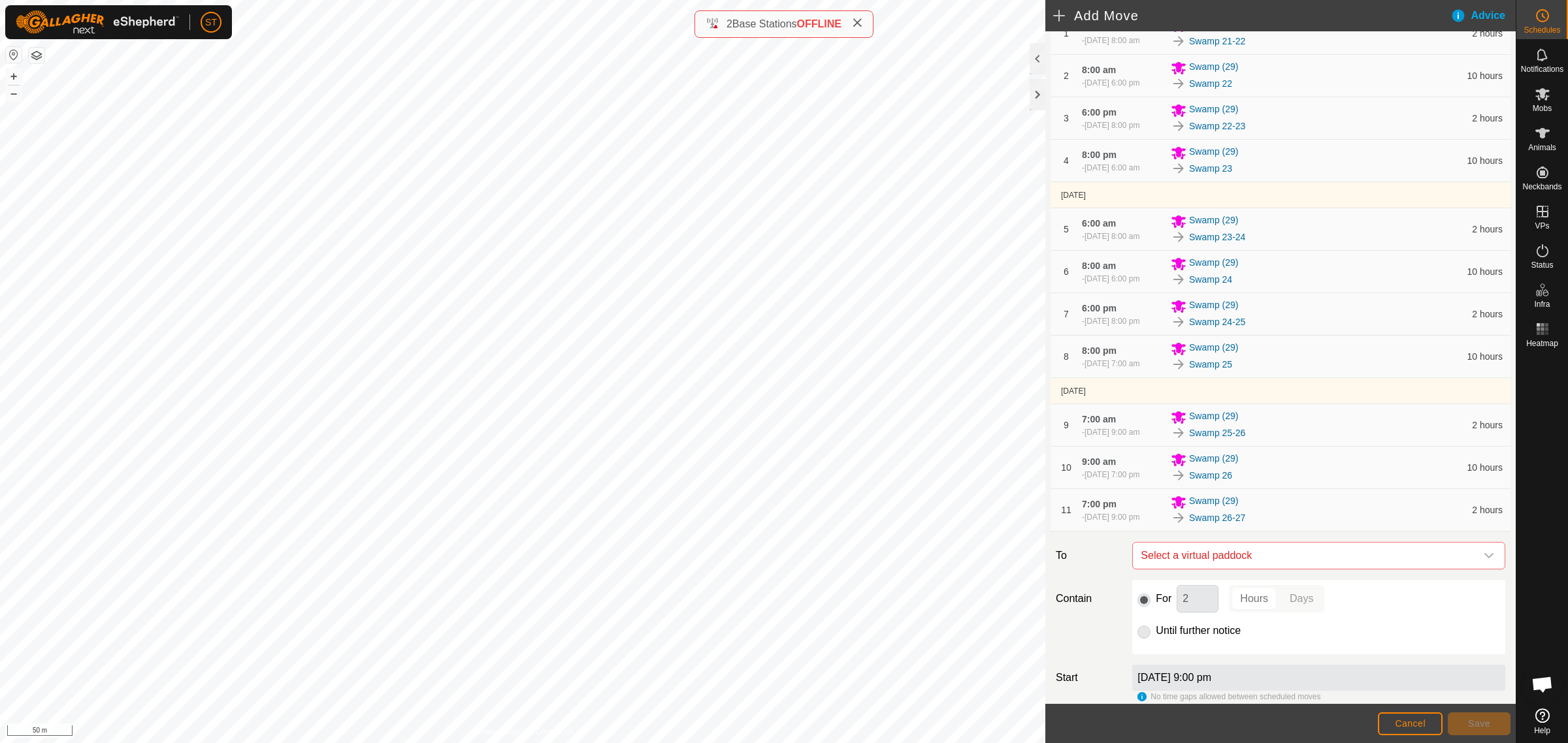
scroll to position [348, 0]
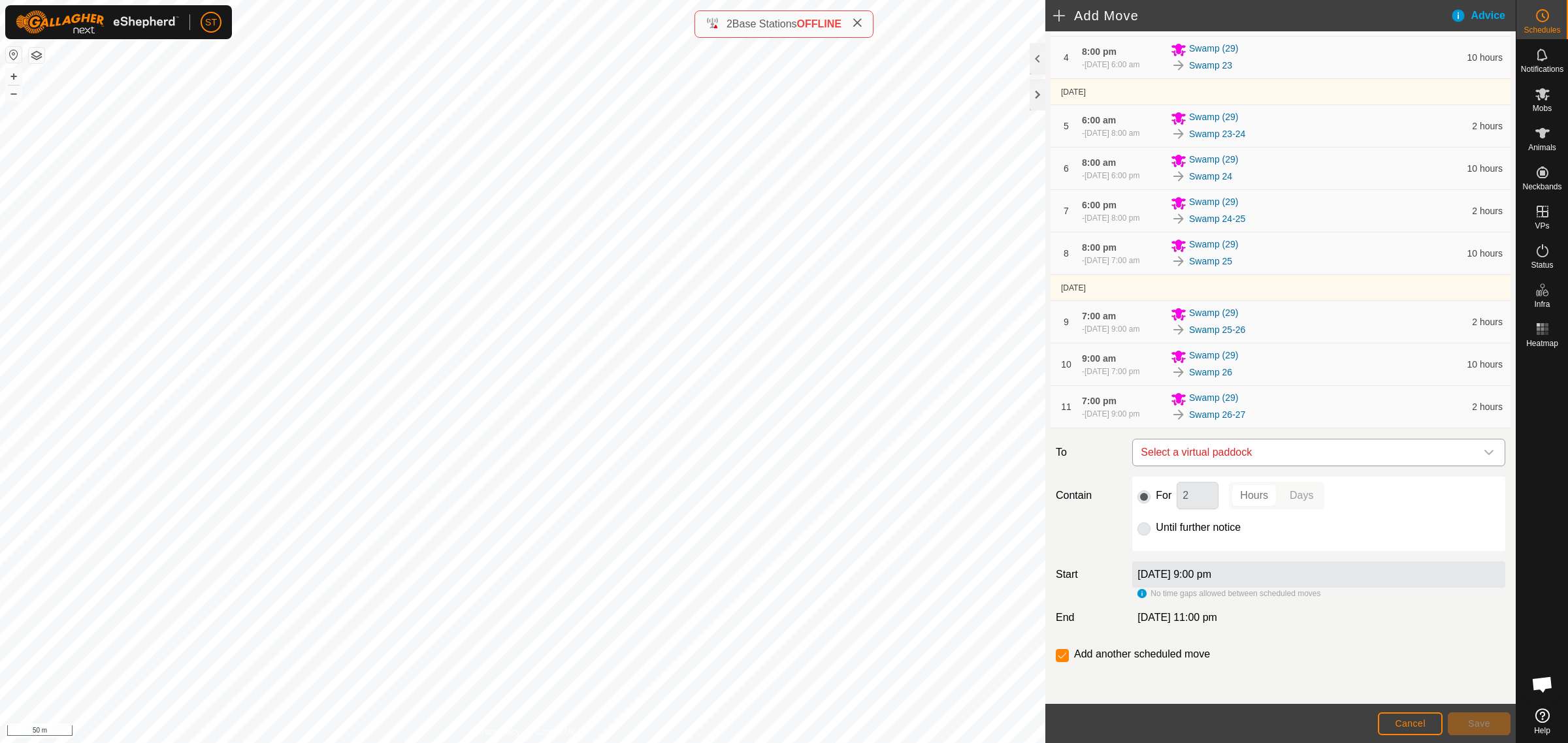
click at [1484, 449] on icon "dropdown trigger" at bounding box center [1488, 452] width 11 height 11
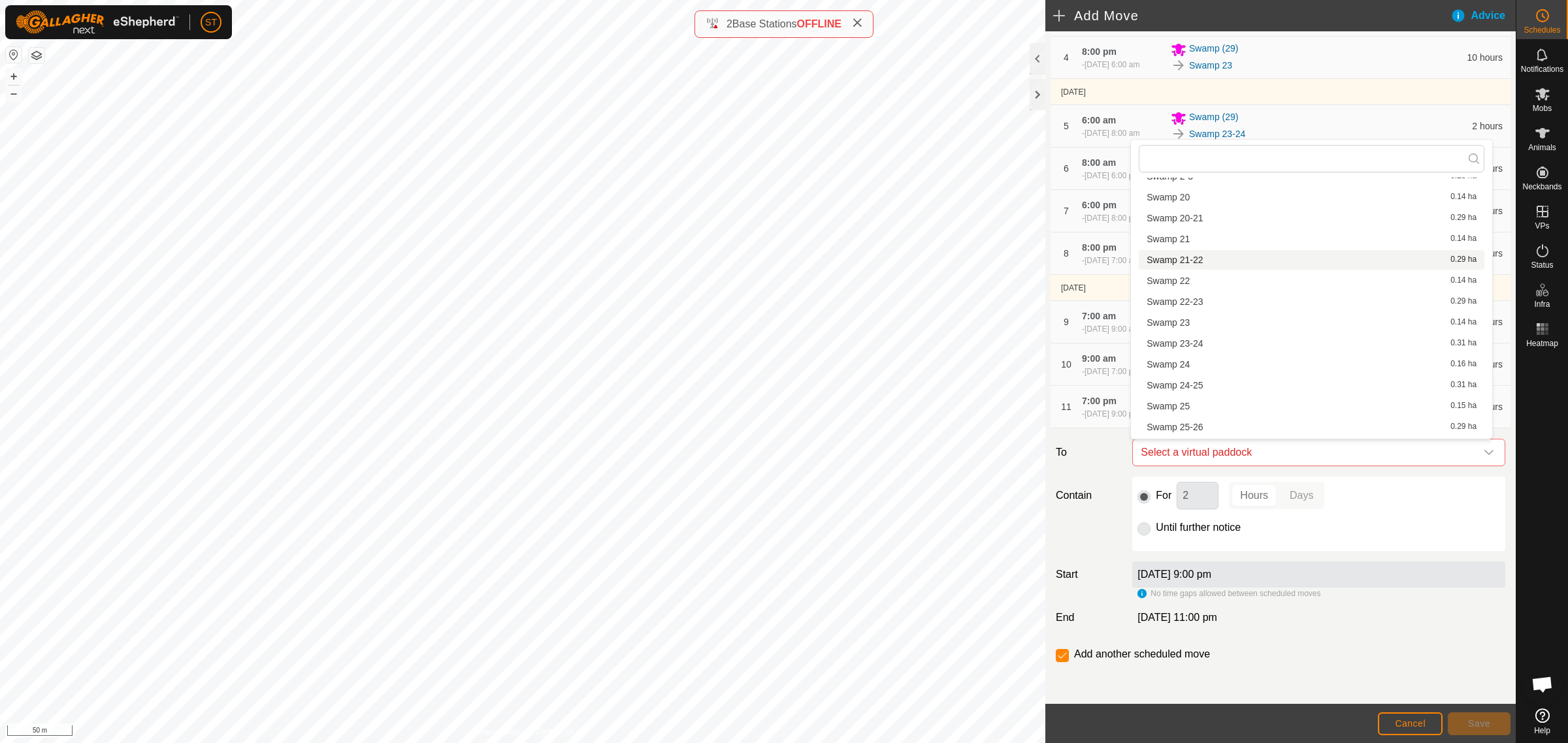
scroll to position [834, 0]
click at [1193, 405] on li "Swamp 27 0.14 ha" at bounding box center [1311, 407] width 346 height 20
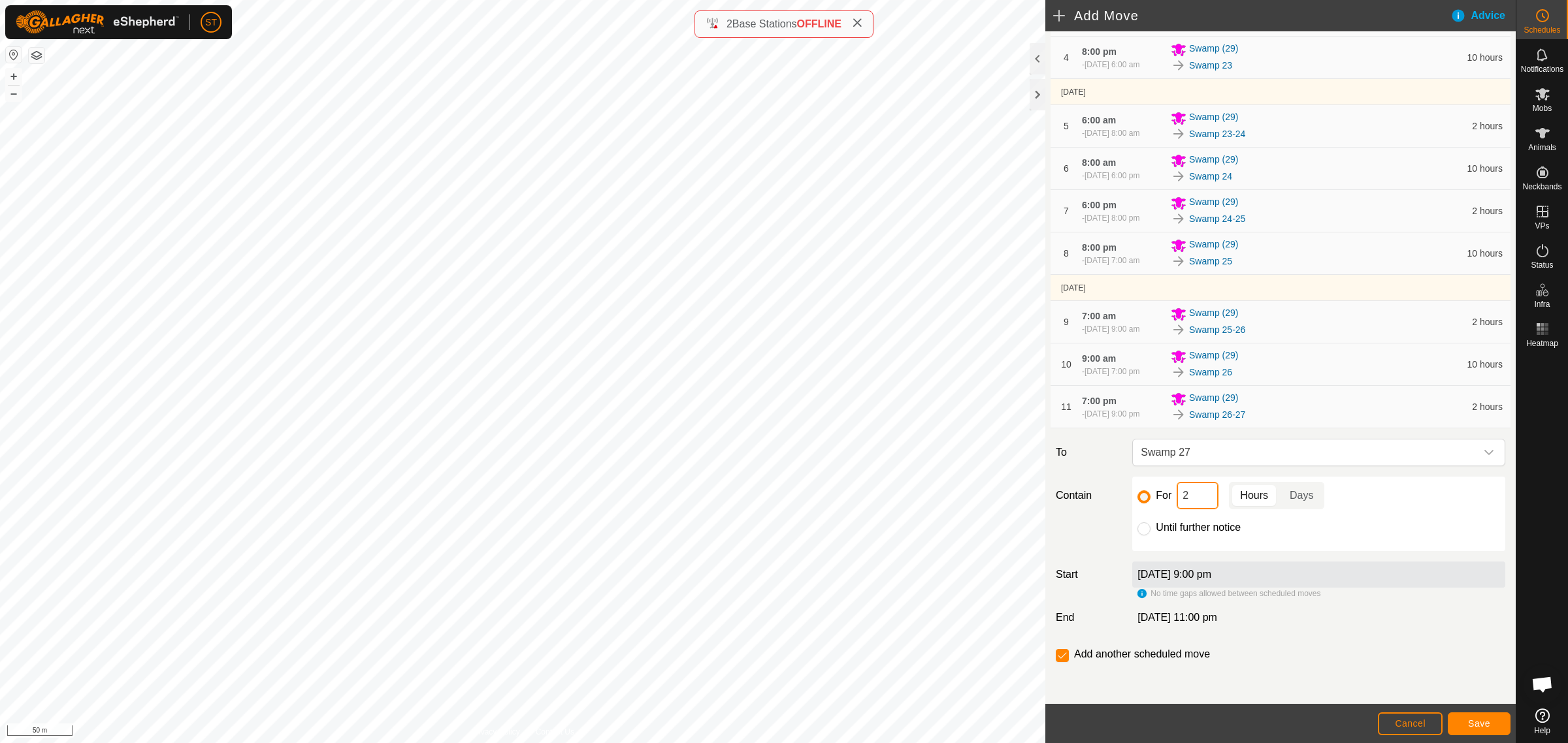
drag, startPoint x: 1199, startPoint y: 501, endPoint x: 1144, endPoint y: 490, distance: 56.1
click at [1160, 504] on div "For 2 Hours Days" at bounding box center [1319, 495] width 362 height 27
click at [1478, 726] on span "Save" at bounding box center [1479, 723] width 22 height 11
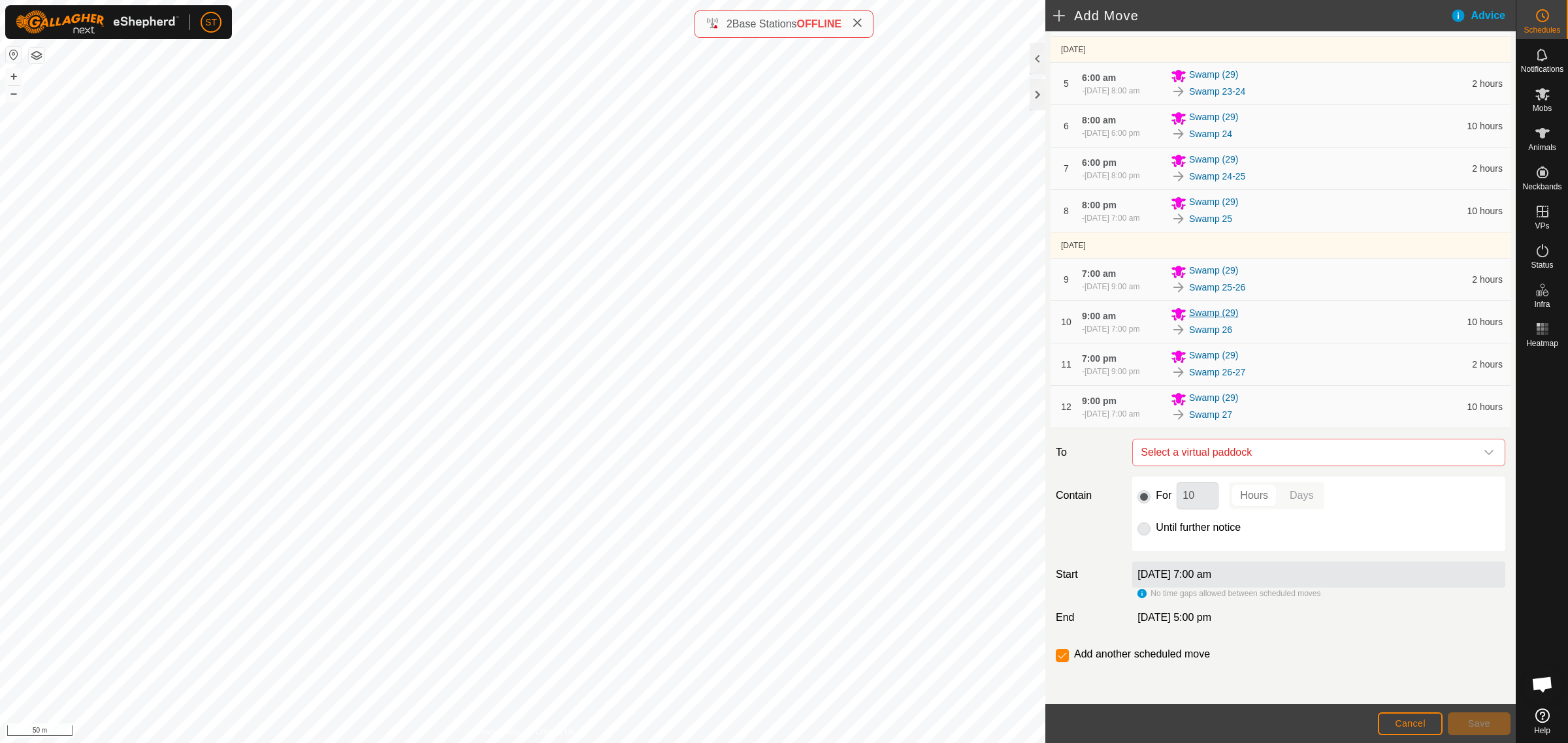
scroll to position [396, 0]
click at [1484, 457] on icon "dropdown trigger" at bounding box center [1488, 452] width 11 height 11
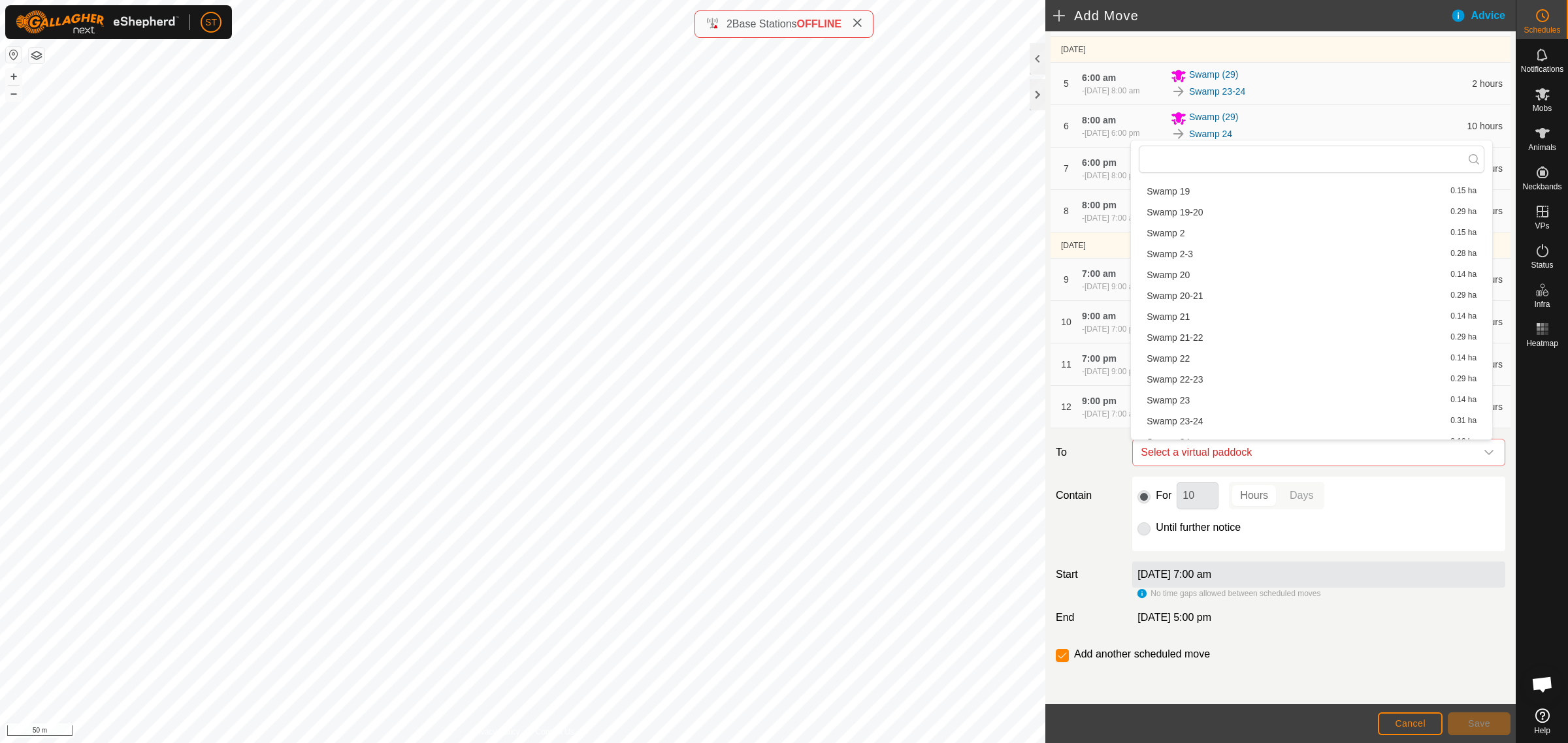
scroll to position [980, 0]
click at [1201, 279] on li "Swamp 27-28 0.29 ha" at bounding box center [1311, 283] width 346 height 20
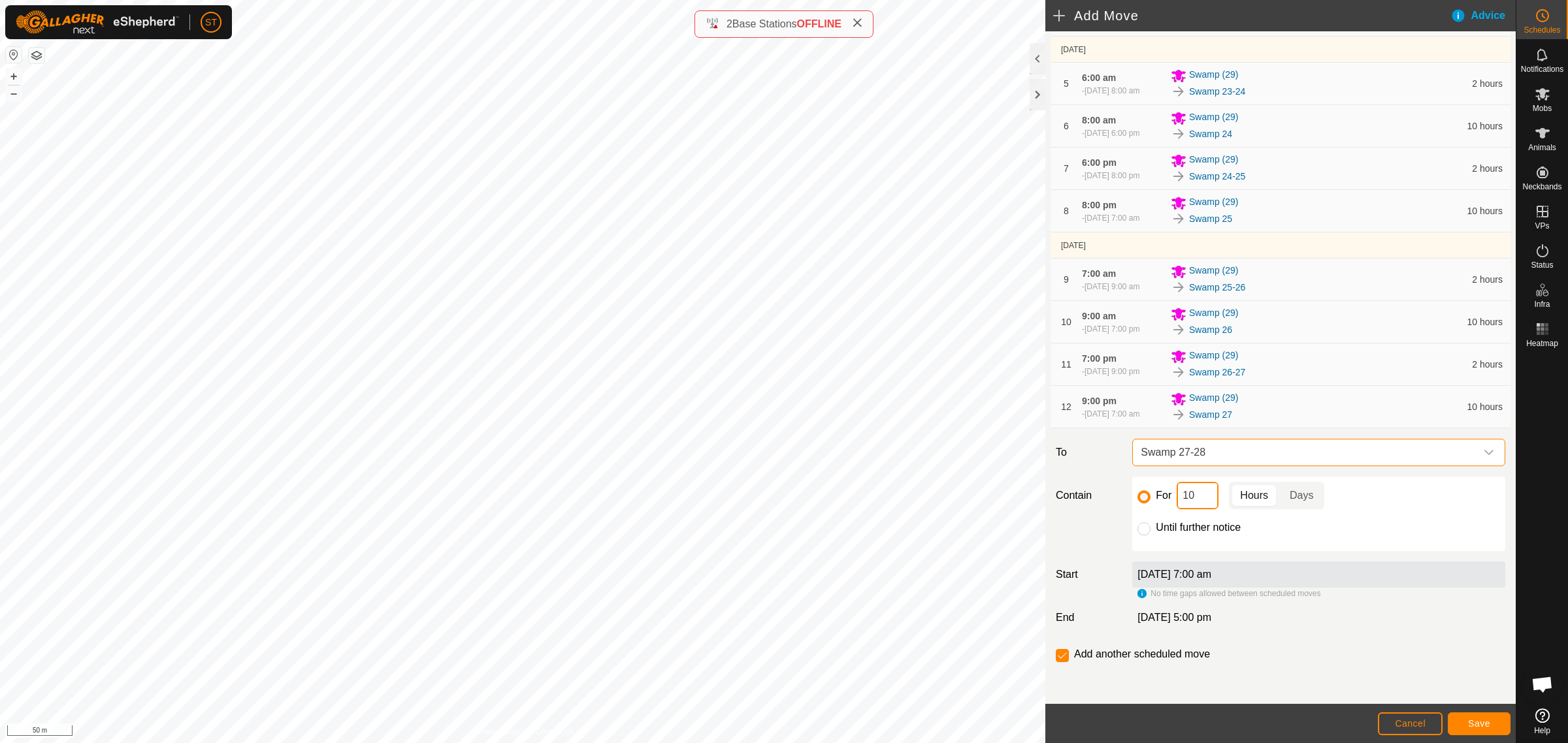
drag, startPoint x: 1203, startPoint y: 500, endPoint x: 1153, endPoint y: 496, distance: 50.2
click at [1153, 496] on div "For 10 Hours Days" at bounding box center [1319, 495] width 362 height 27
click at [1490, 723] on button "Save" at bounding box center [1479, 724] width 63 height 23
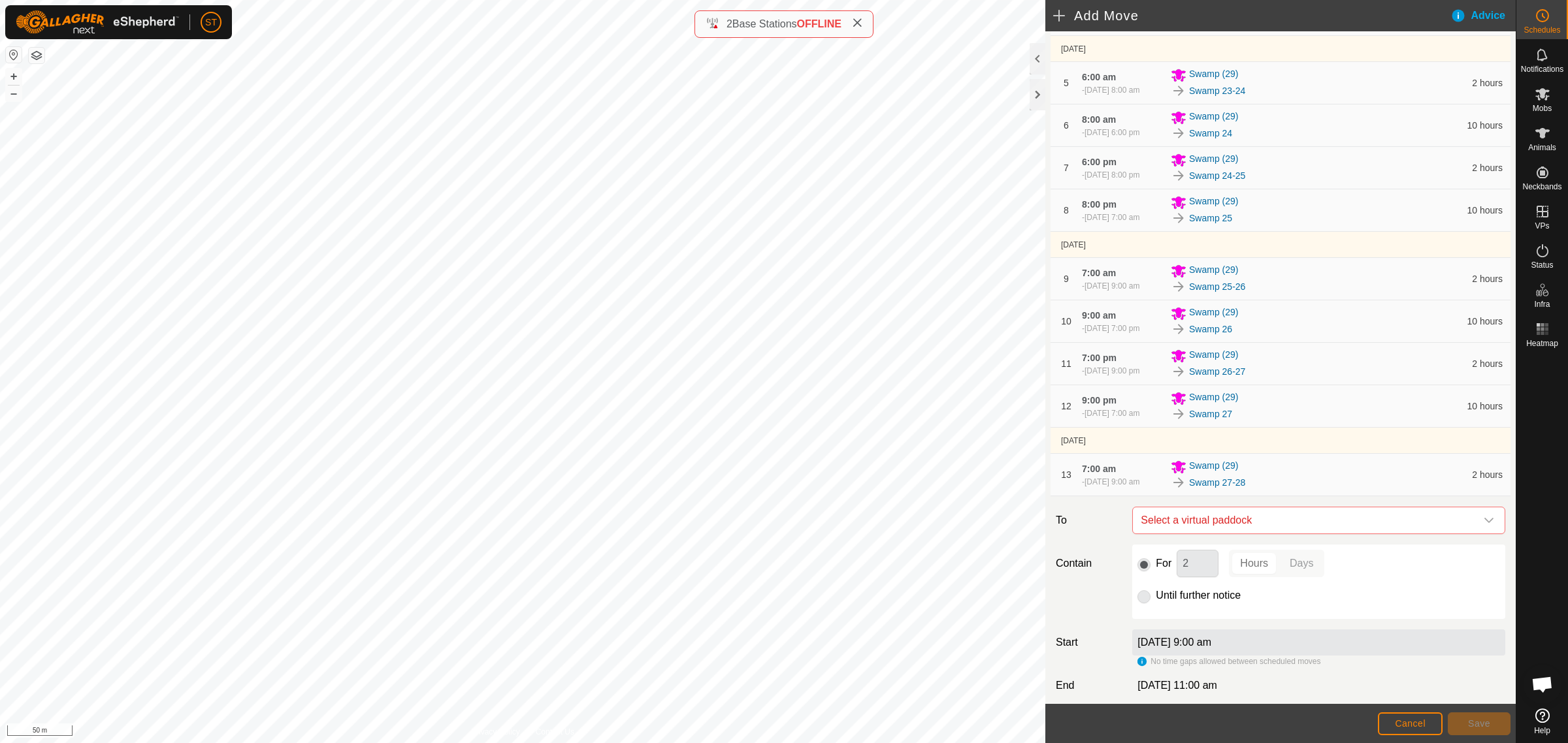
scroll to position [471, 0]
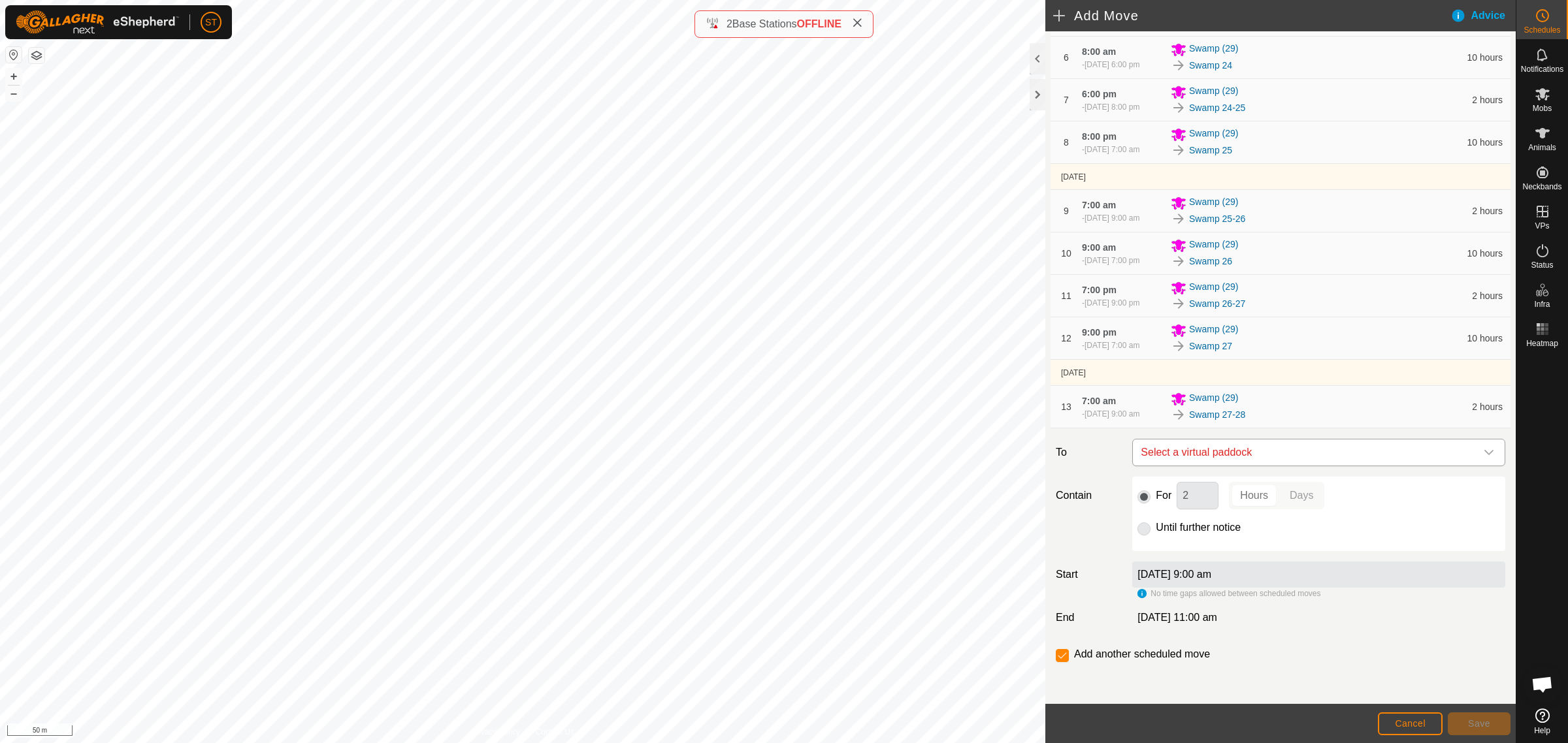
click at [1484, 452] on icon "dropdown trigger" at bounding box center [1488, 452] width 11 height 11
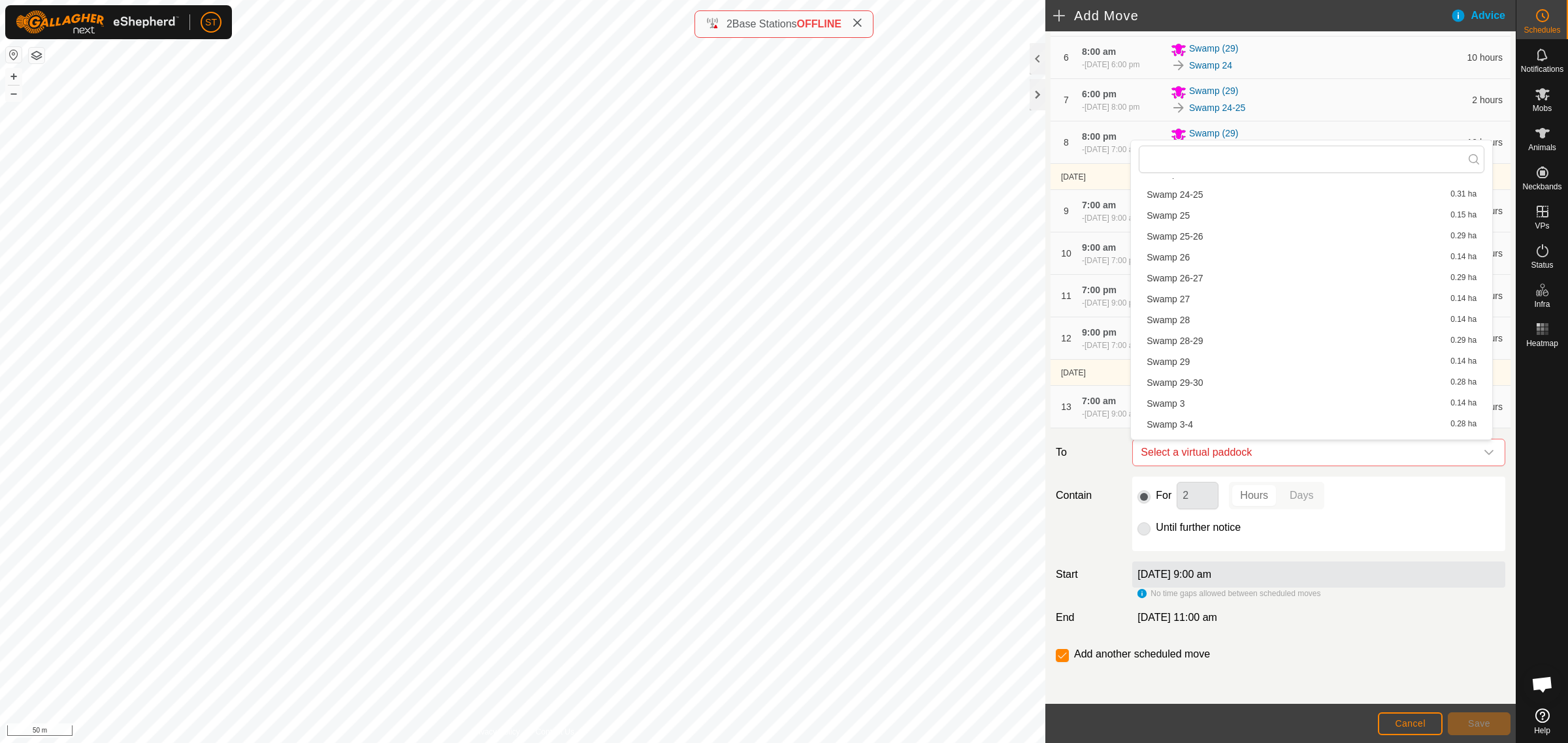
scroll to position [980, 0]
click at [1196, 304] on li "Swamp 28 0.14 ha" at bounding box center [1311, 304] width 346 height 20
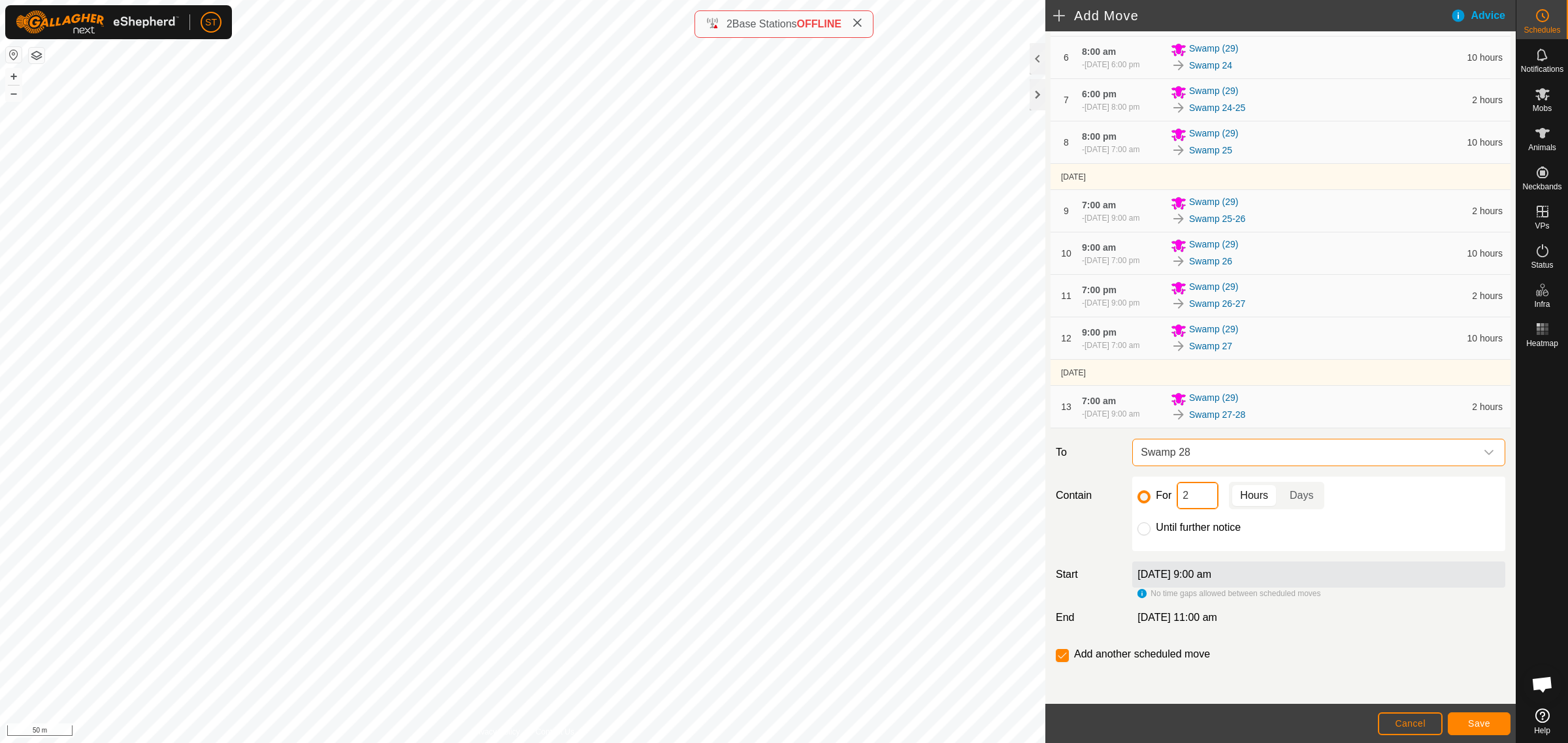
click at [1152, 497] on div "For 2 Hours Days" at bounding box center [1319, 495] width 362 height 27
click at [1472, 717] on button "Save" at bounding box center [1479, 724] width 63 height 23
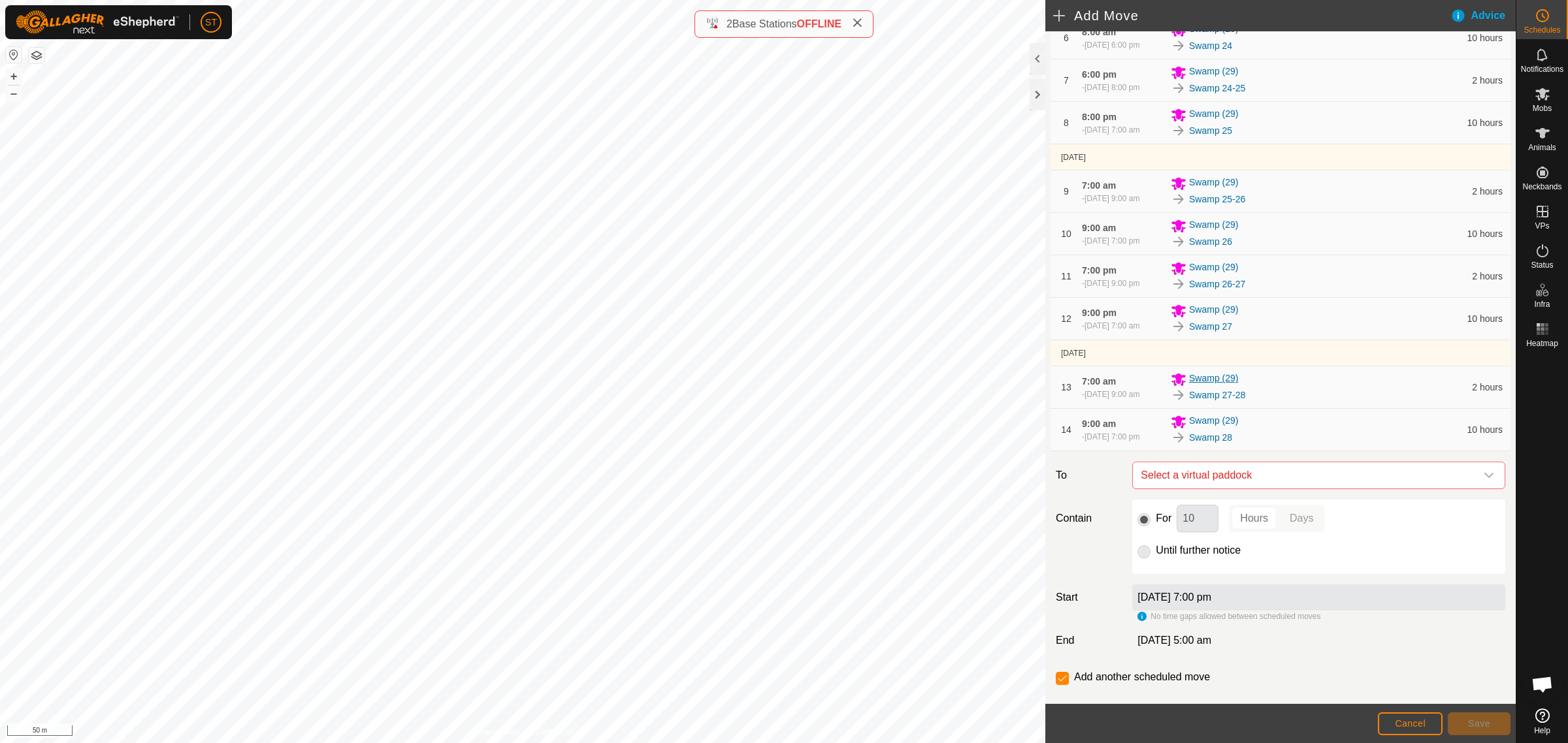
scroll to position [519, 0]
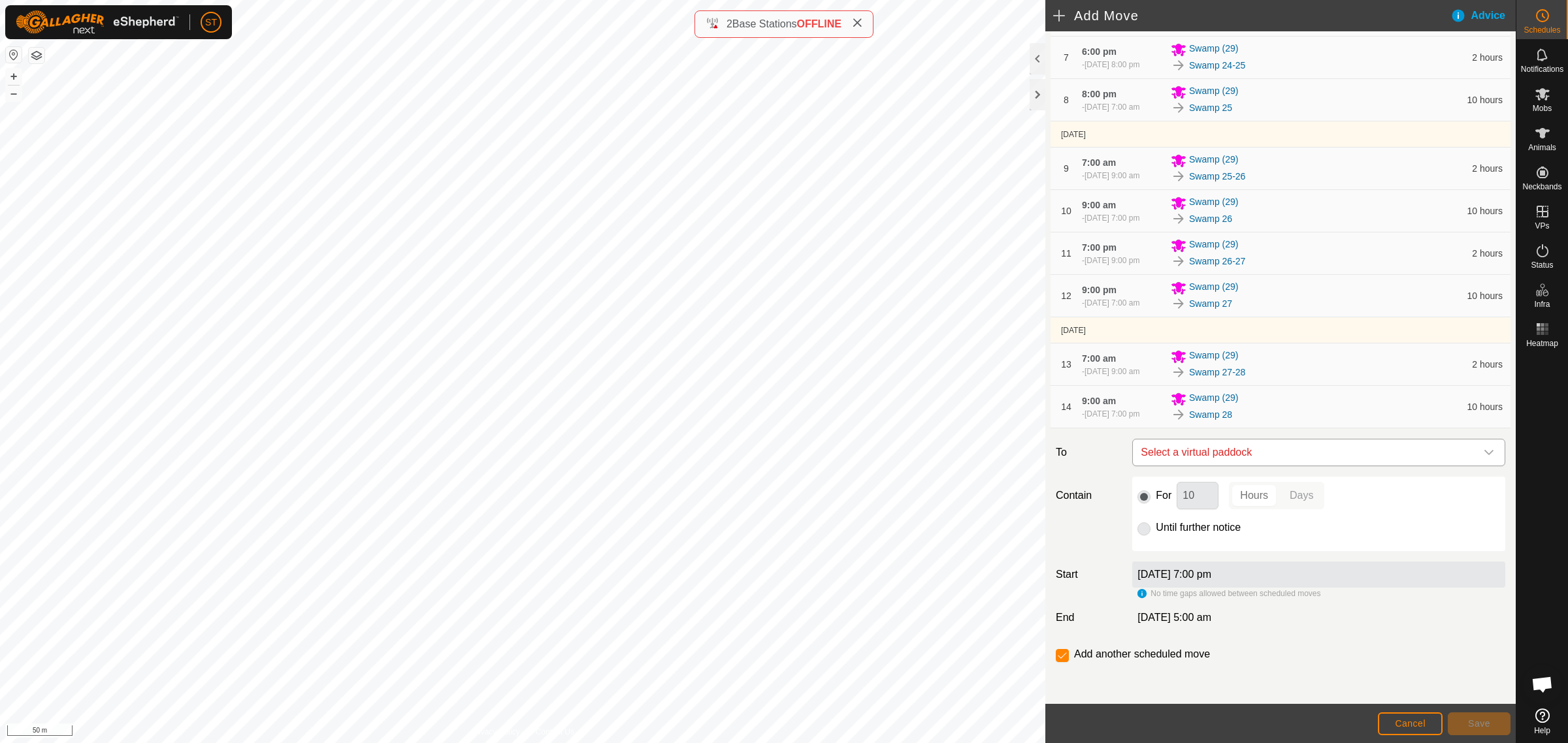
click at [1484, 457] on icon "dropdown trigger" at bounding box center [1488, 452] width 11 height 11
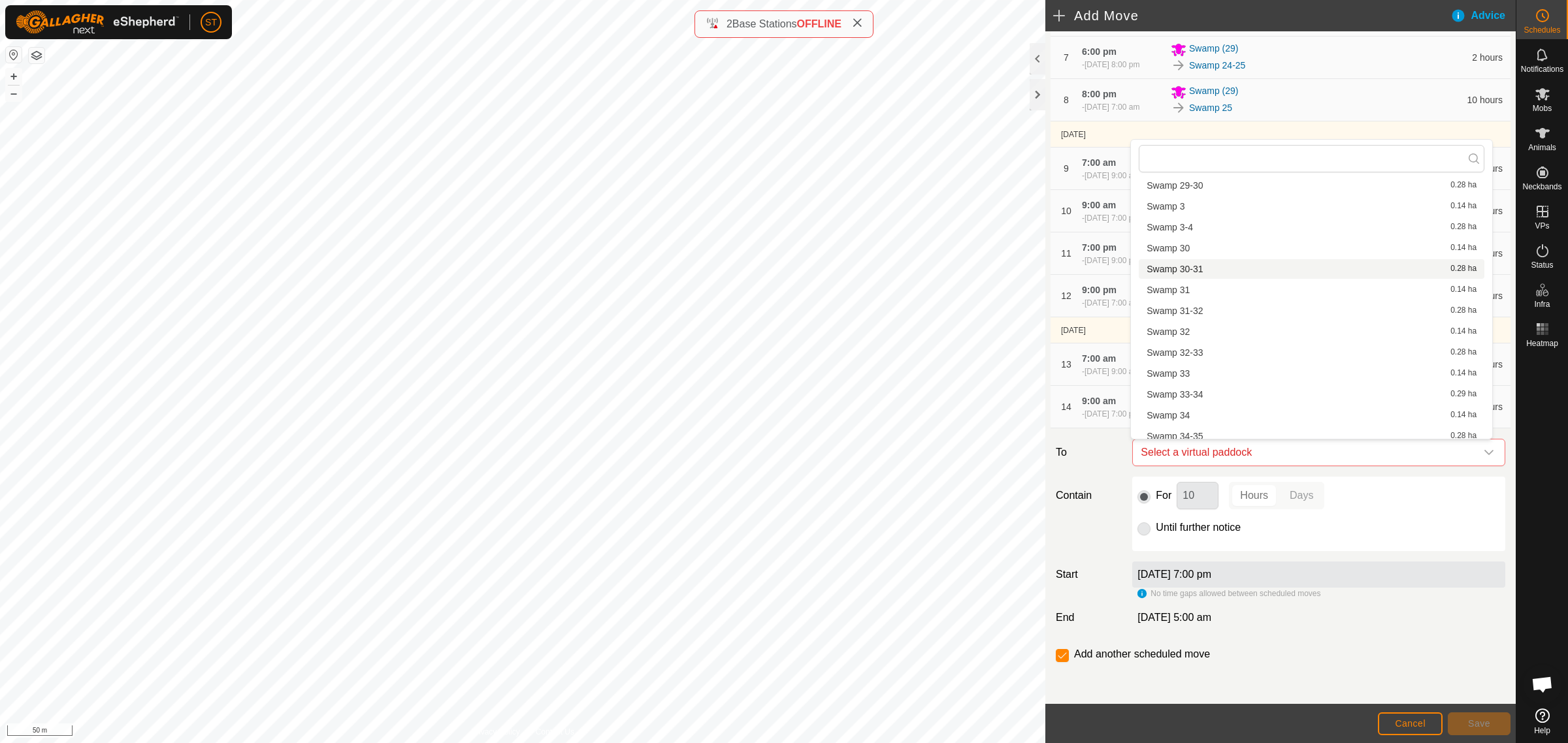
scroll to position [1079, 0]
click at [1201, 224] on li "Swamp 28-29 0.29 ha" at bounding box center [1311, 225] width 346 height 20
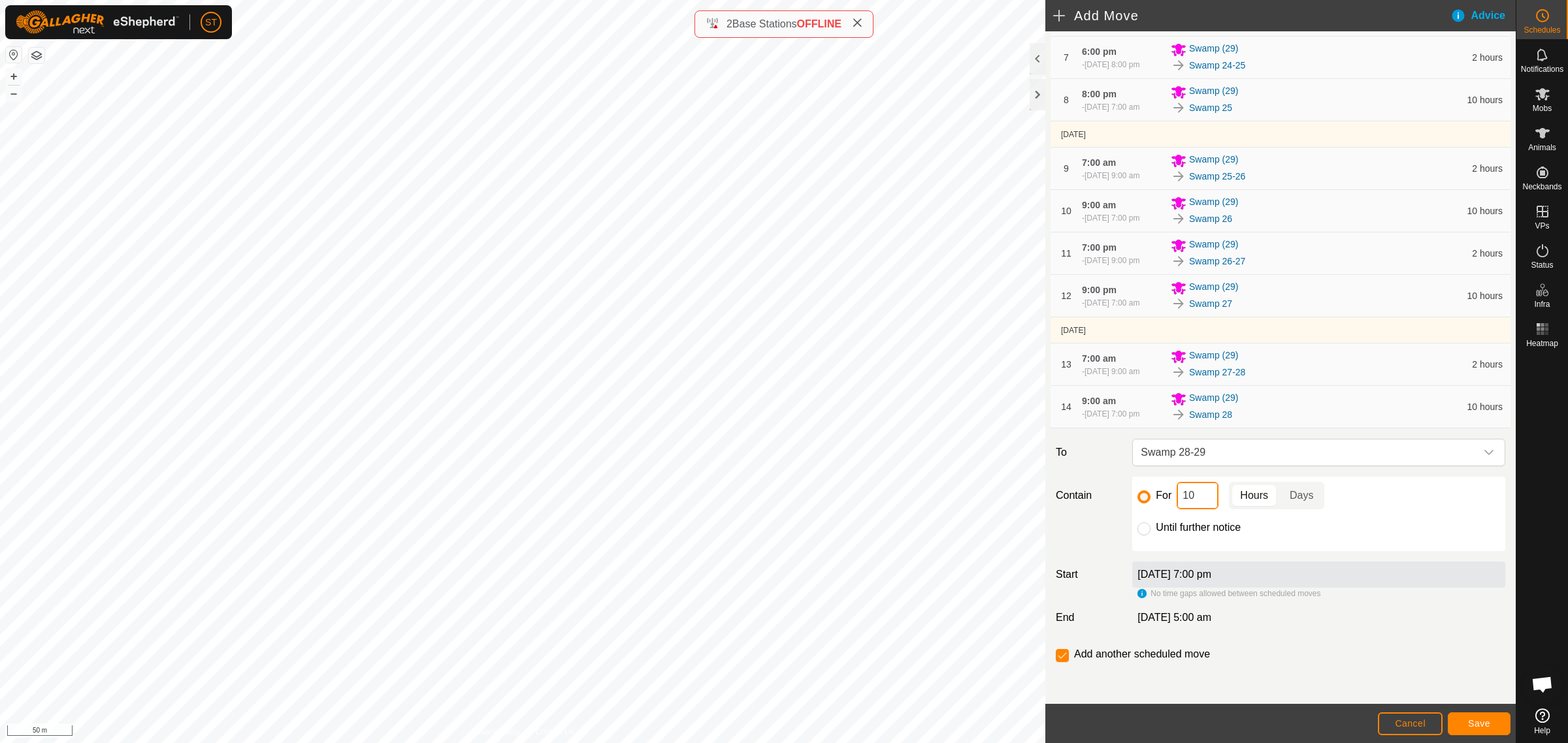
drag, startPoint x: 1203, startPoint y: 501, endPoint x: 1157, endPoint y: 496, distance: 46.3
click at [1166, 497] on div "For 10 Hours Days" at bounding box center [1319, 495] width 362 height 27
click at [1477, 723] on span "Save" at bounding box center [1479, 723] width 22 height 11
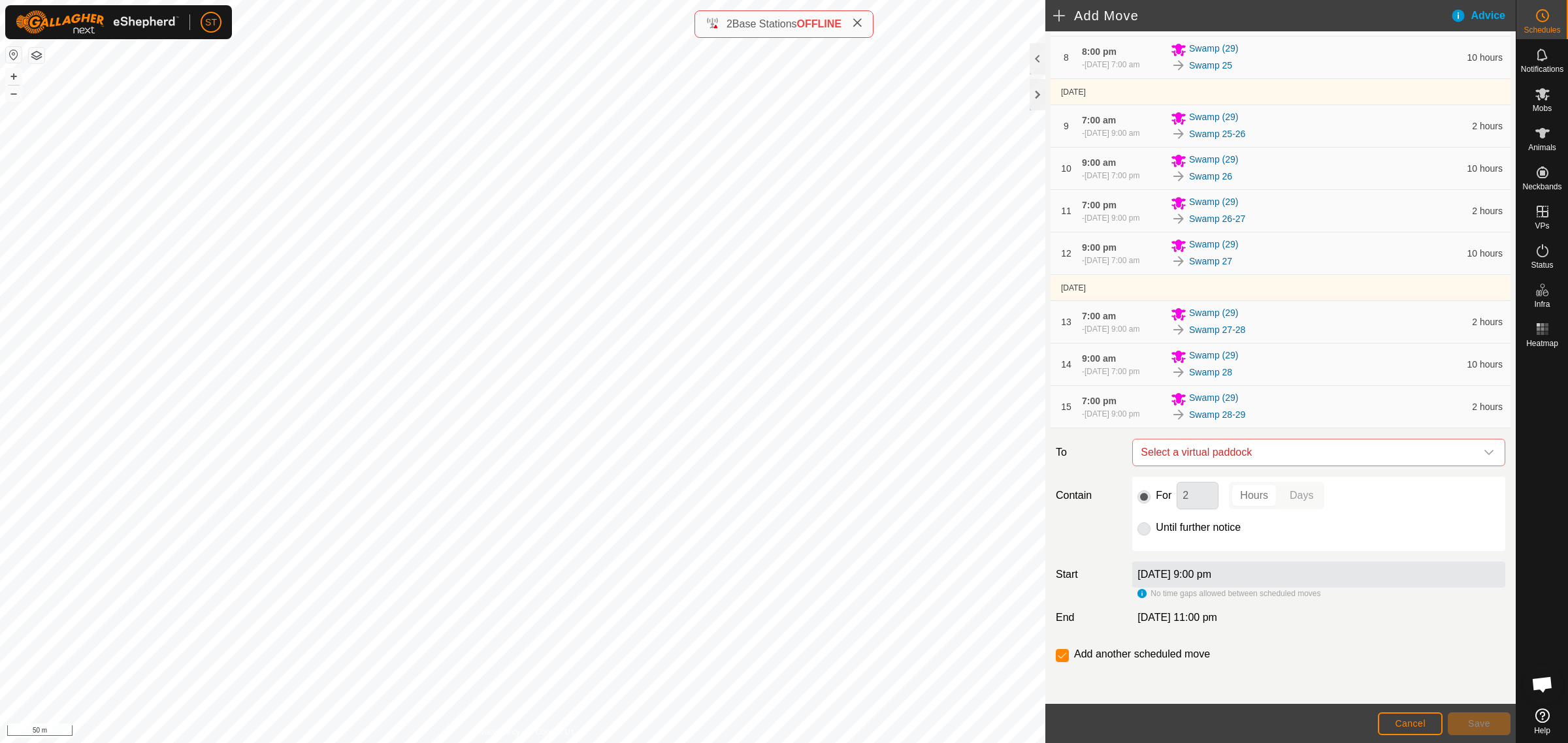
scroll to position [568, 0]
click at [1484, 452] on icon "dropdown trigger" at bounding box center [1488, 452] width 9 height 5
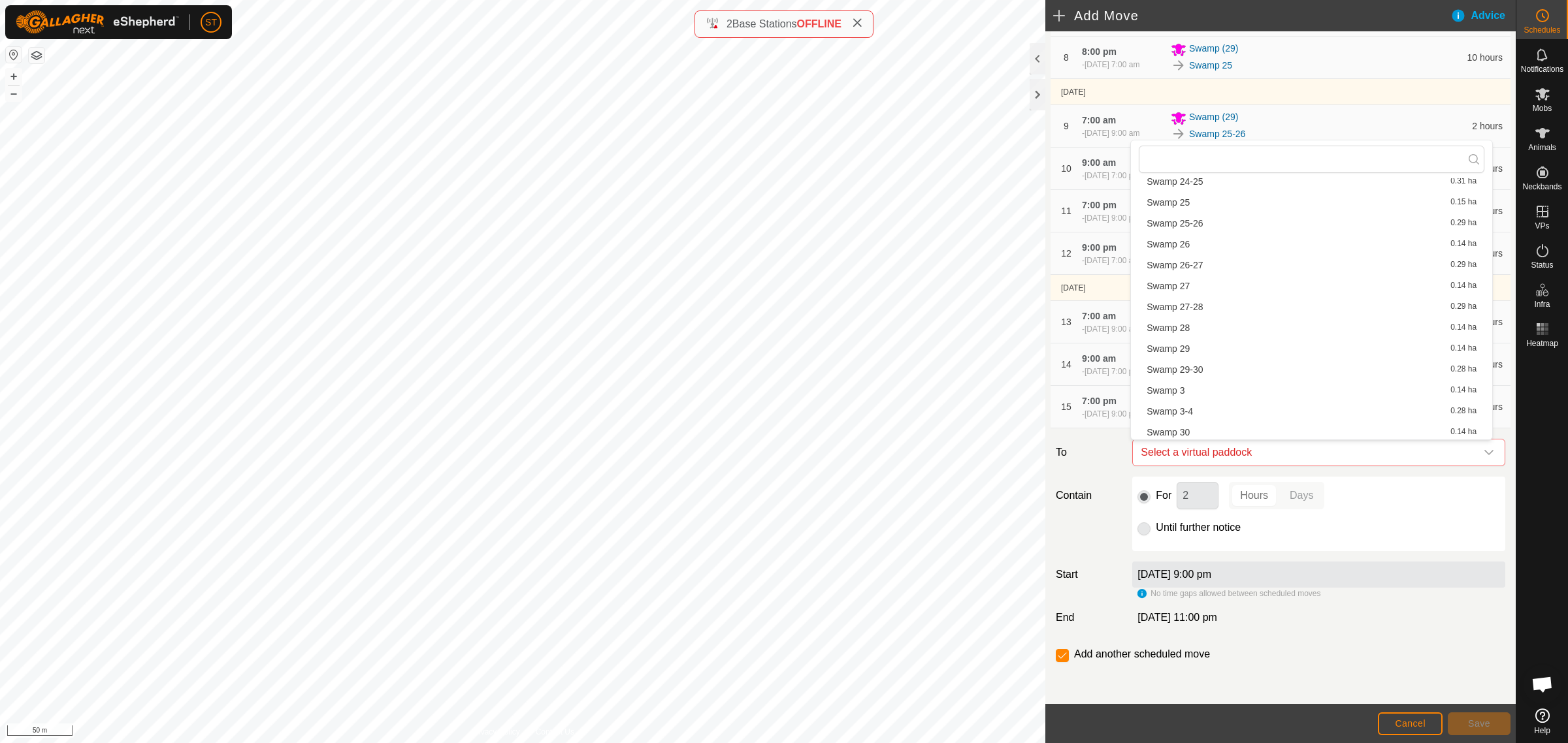
scroll to position [980, 0]
click at [1178, 343] on li "Swamp 29 0.14 ha" at bounding box center [1311, 346] width 346 height 20
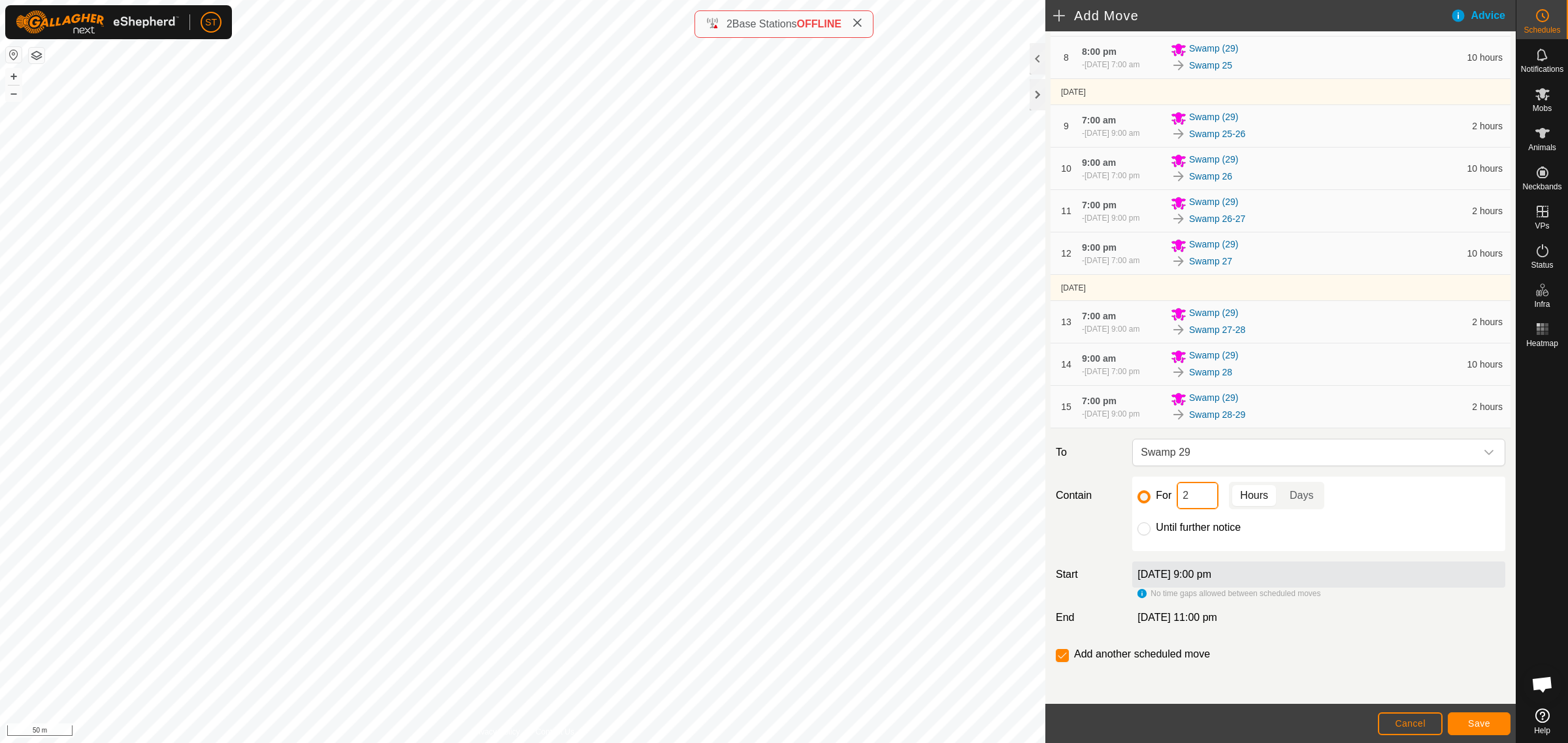
drag, startPoint x: 1189, startPoint y: 501, endPoint x: 1119, endPoint y: 487, distance: 71.4
click at [1139, 496] on div "For 2 Hours Days" at bounding box center [1319, 495] width 362 height 27
click at [1475, 723] on span "Save" at bounding box center [1479, 723] width 22 height 11
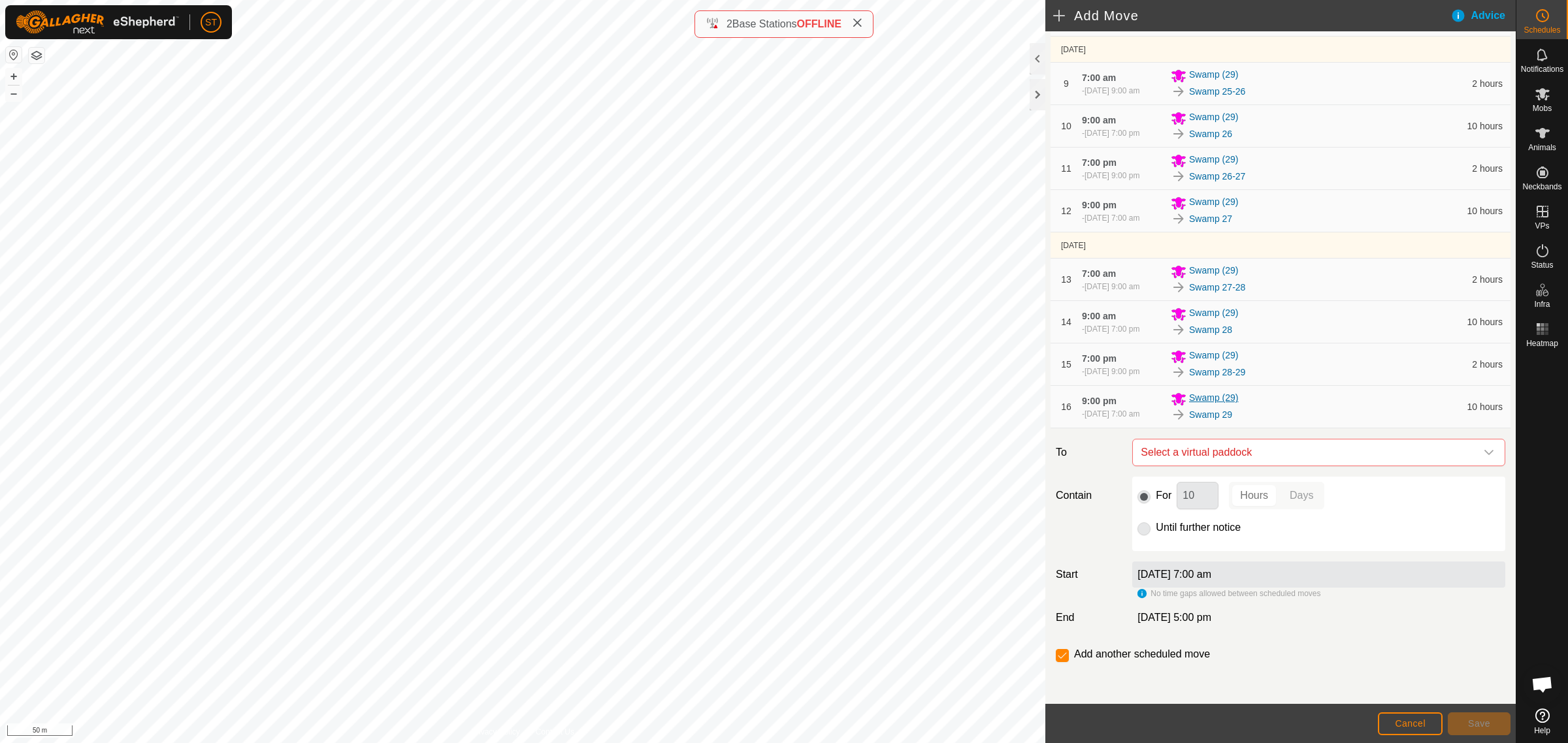
scroll to position [616, 0]
click at [1484, 452] on icon "dropdown trigger" at bounding box center [1488, 452] width 11 height 11
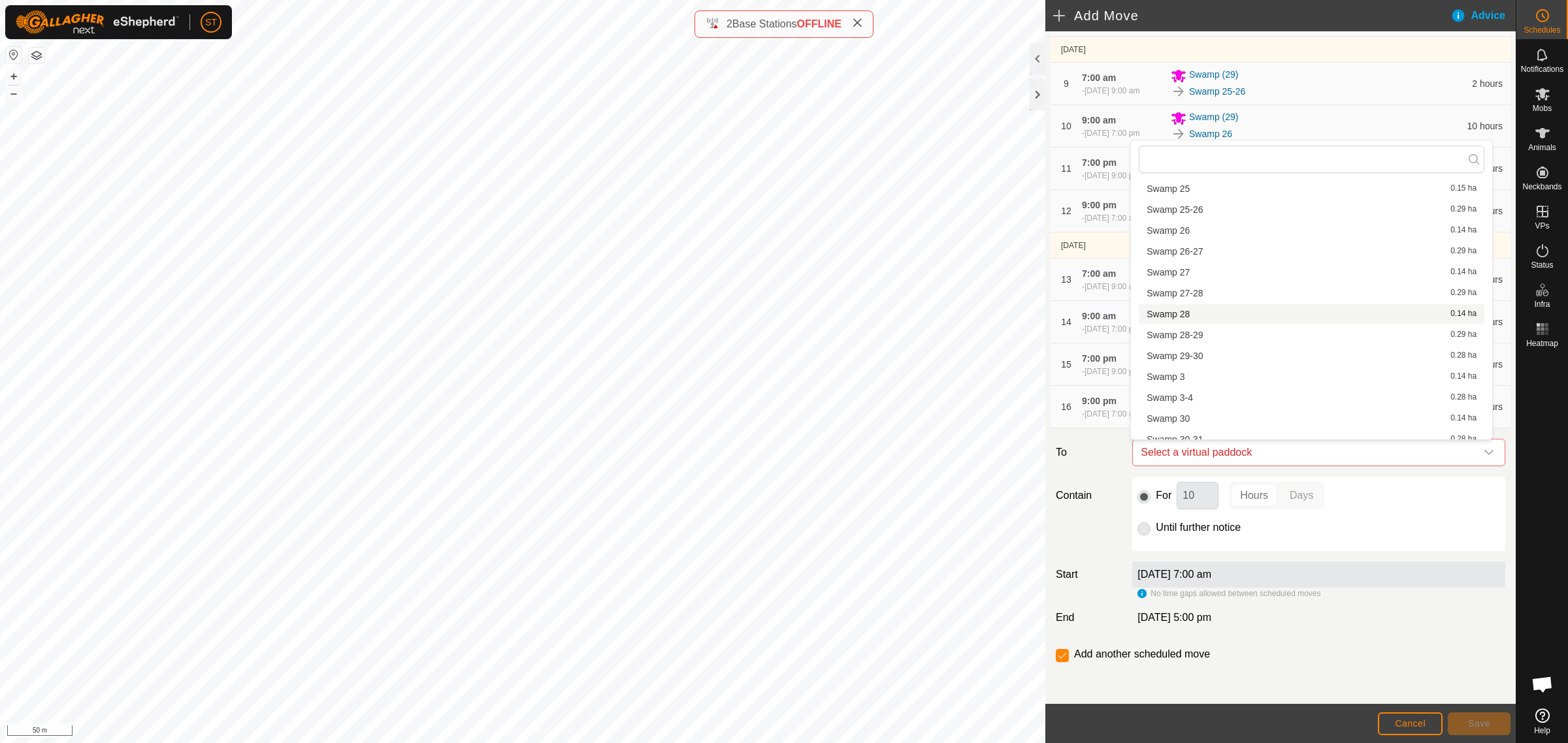
scroll to position [1061, 0]
click at [1206, 281] on li "Swamp 29-30 0.28 ha" at bounding box center [1311, 285] width 346 height 20
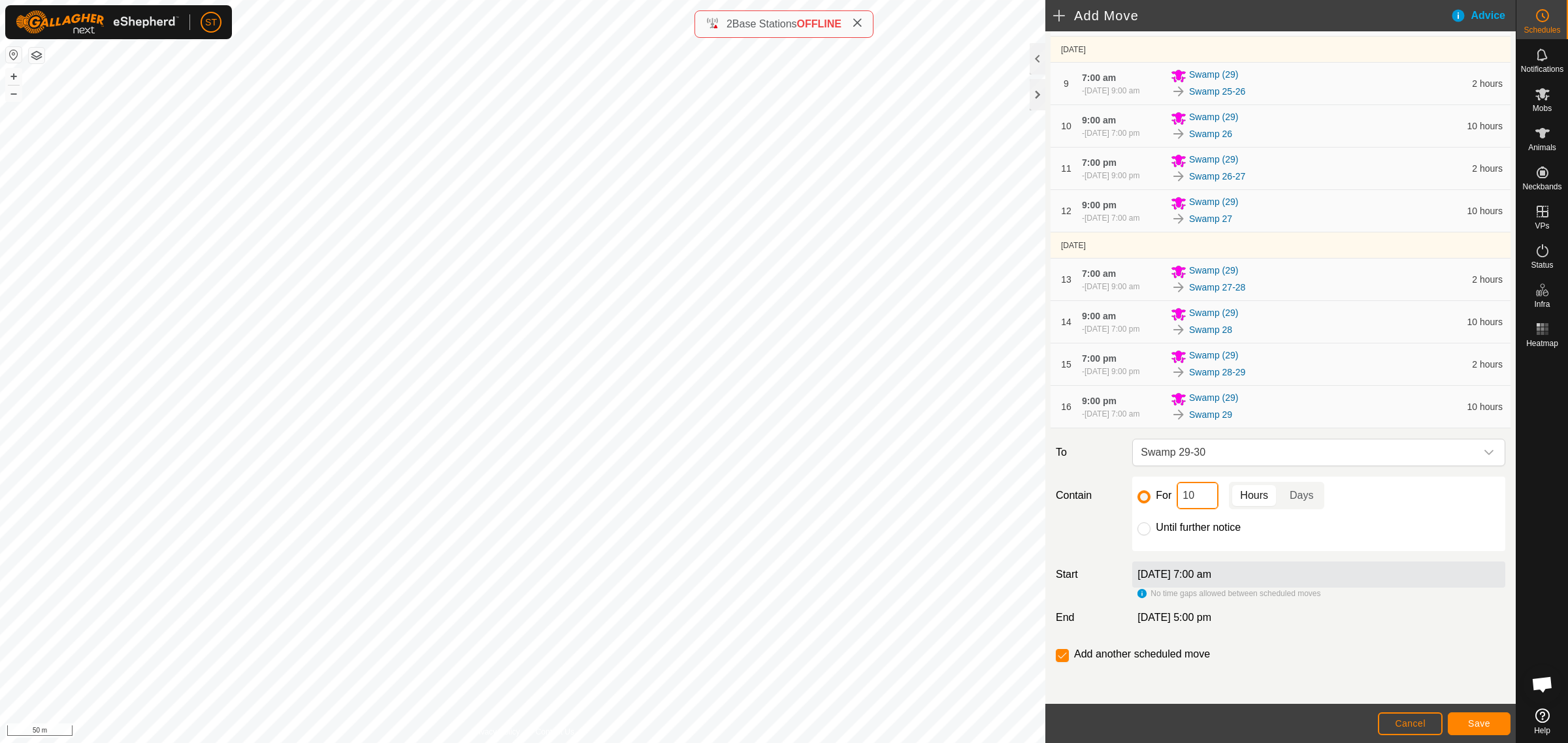
drag, startPoint x: 1200, startPoint y: 496, endPoint x: 1179, endPoint y: 497, distance: 21.0
click at [1179, 497] on input "10" at bounding box center [1198, 495] width 42 height 27
click at [1470, 723] on span "Save" at bounding box center [1479, 723] width 22 height 11
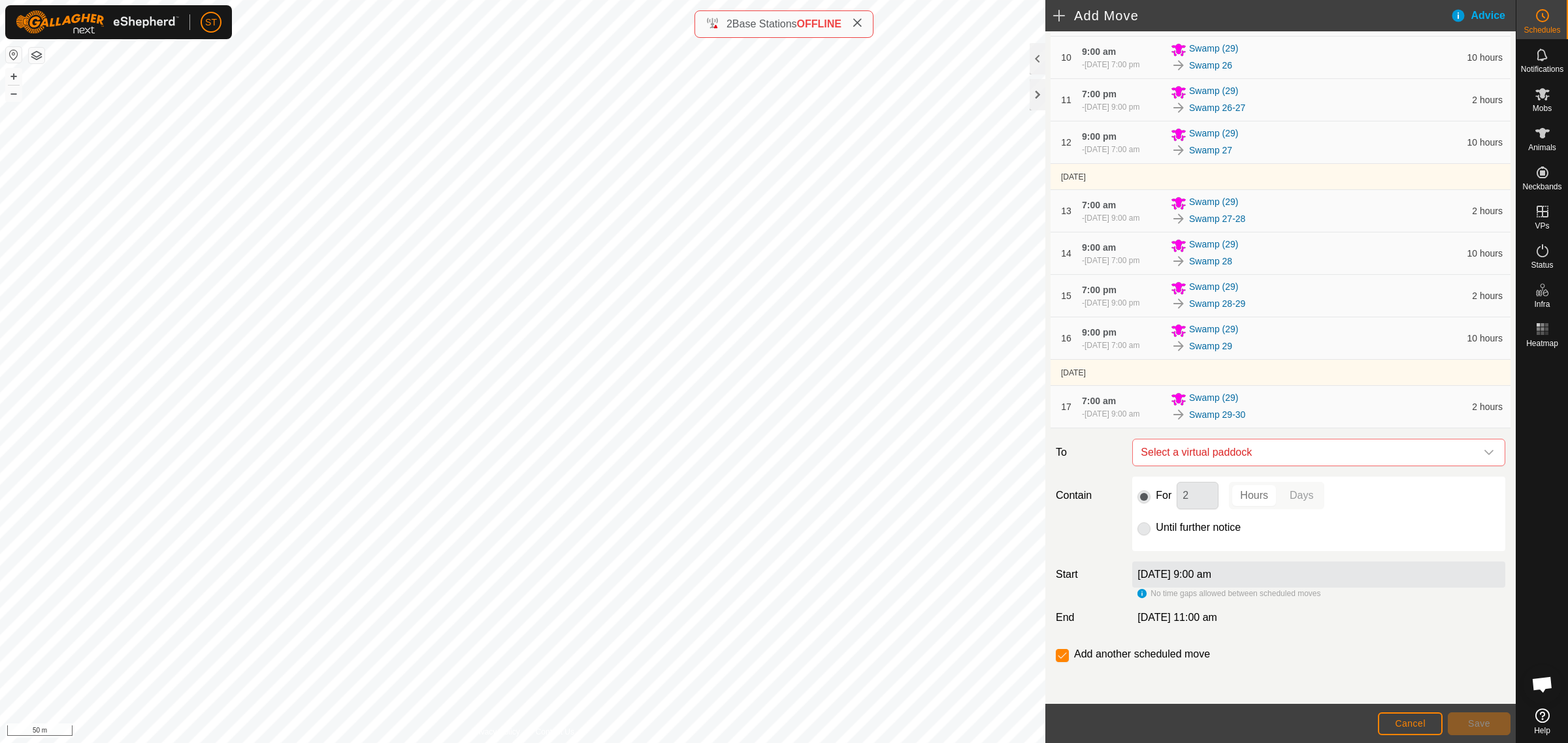
scroll to position [691, 0]
click at [1484, 454] on icon "dropdown trigger" at bounding box center [1488, 452] width 11 height 11
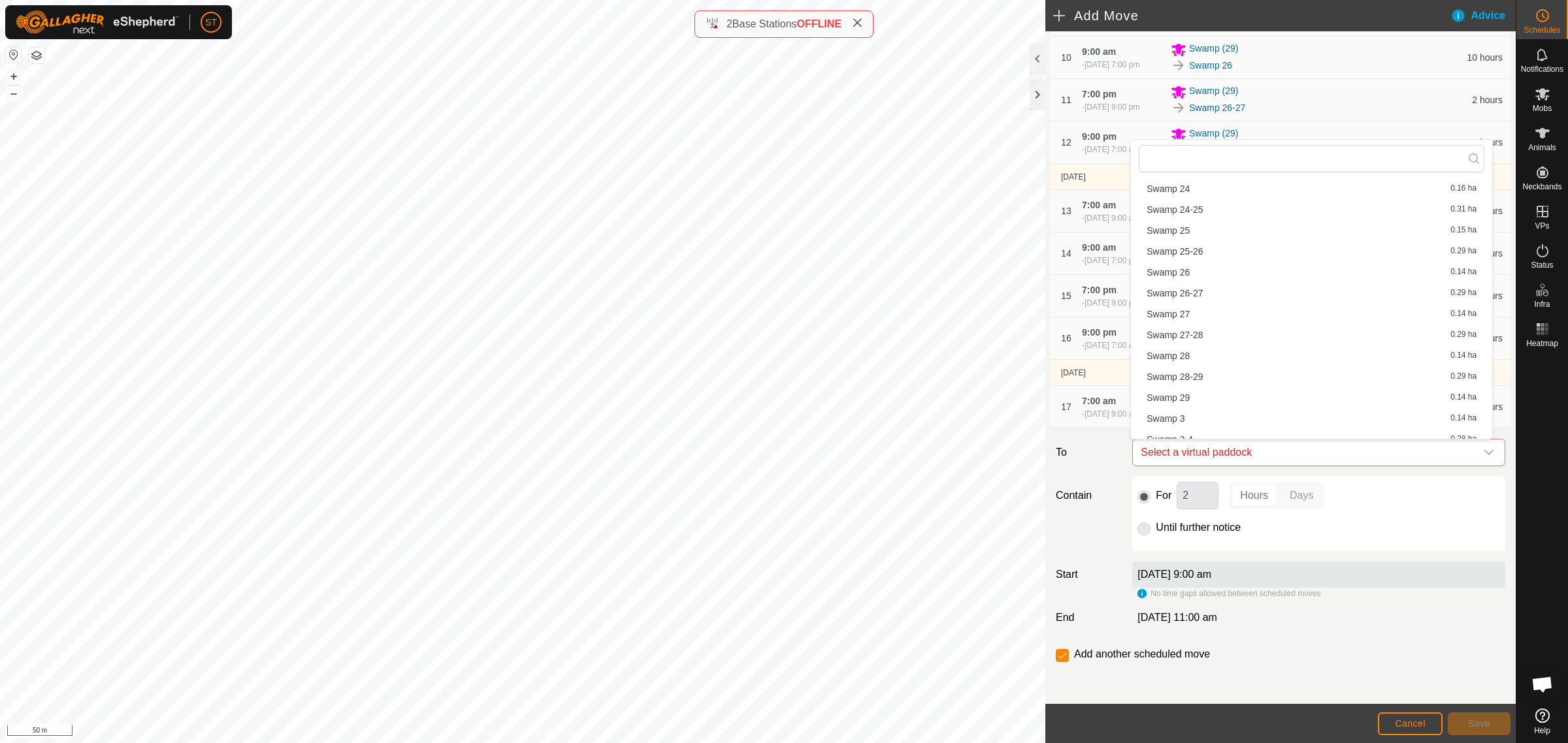
scroll to position [980, 0]
click at [1188, 424] on li "Swamp 30 0.14 ha" at bounding box center [1311, 429] width 346 height 20
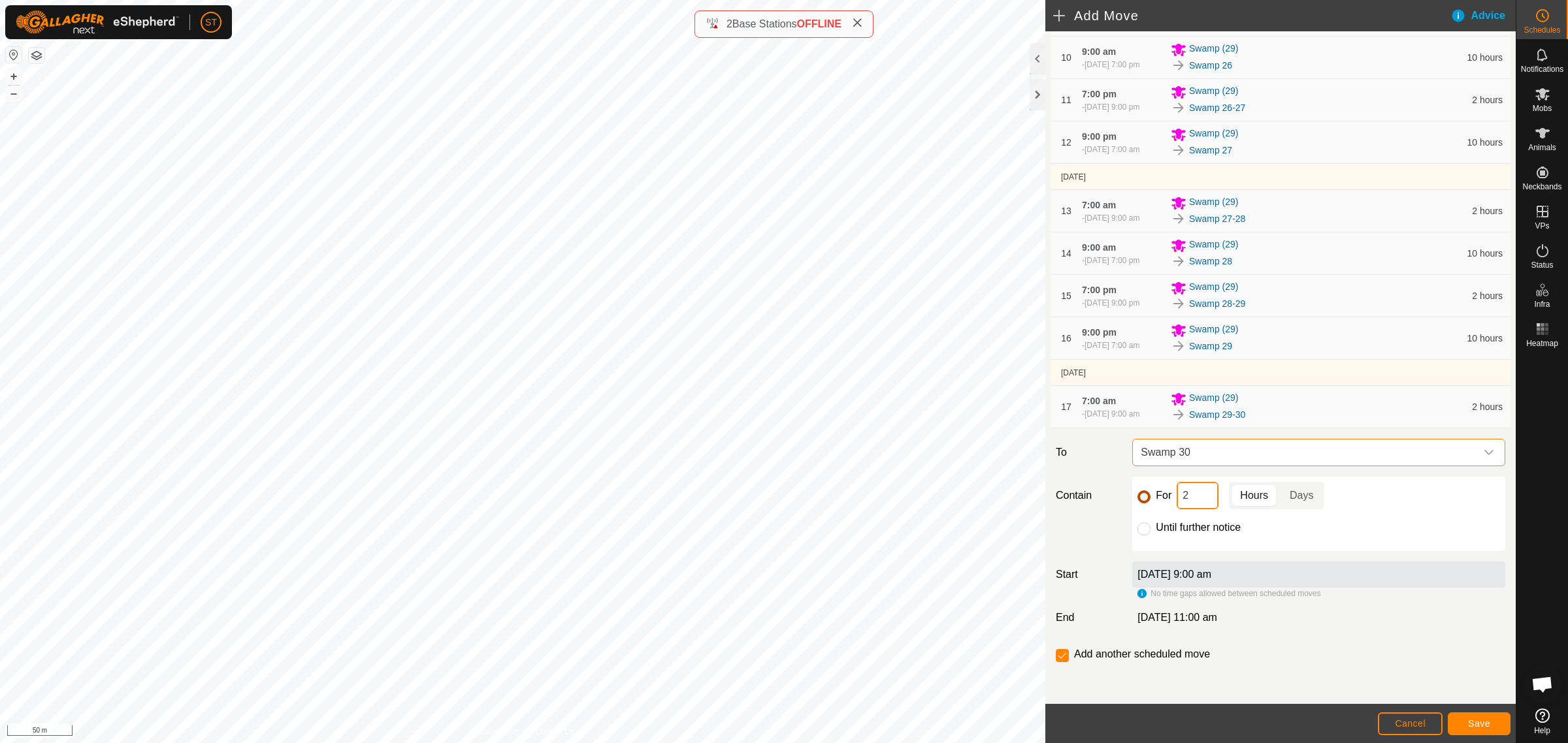
drag, startPoint x: 1196, startPoint y: 496, endPoint x: 1148, endPoint y: 494, distance: 48.0
click at [1148, 494] on div "For 2 Hours Days" at bounding box center [1319, 495] width 362 height 27
click at [1483, 723] on span "Save" at bounding box center [1479, 723] width 22 height 11
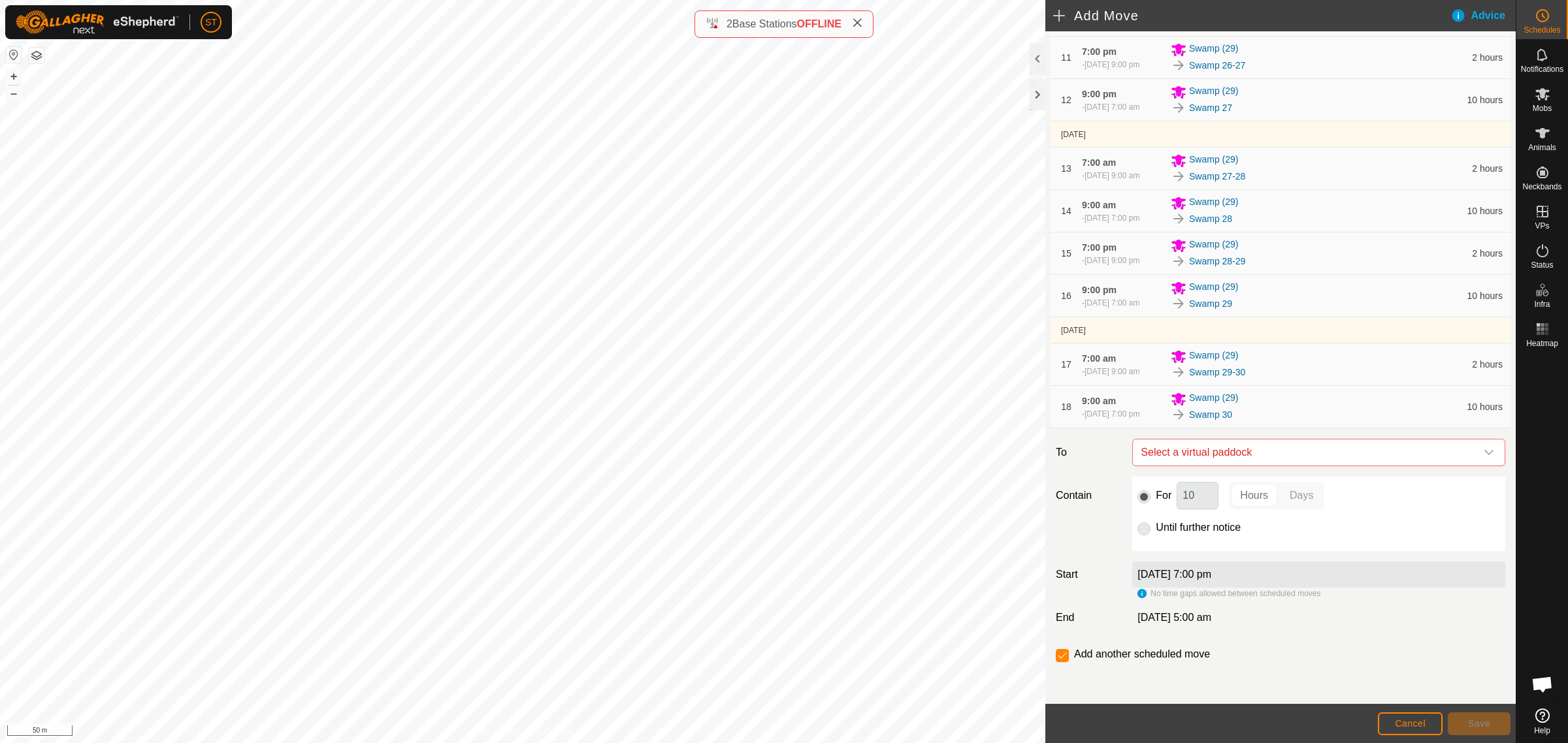
scroll to position [739, 0]
click at [1484, 452] on icon "dropdown trigger" at bounding box center [1488, 452] width 11 height 11
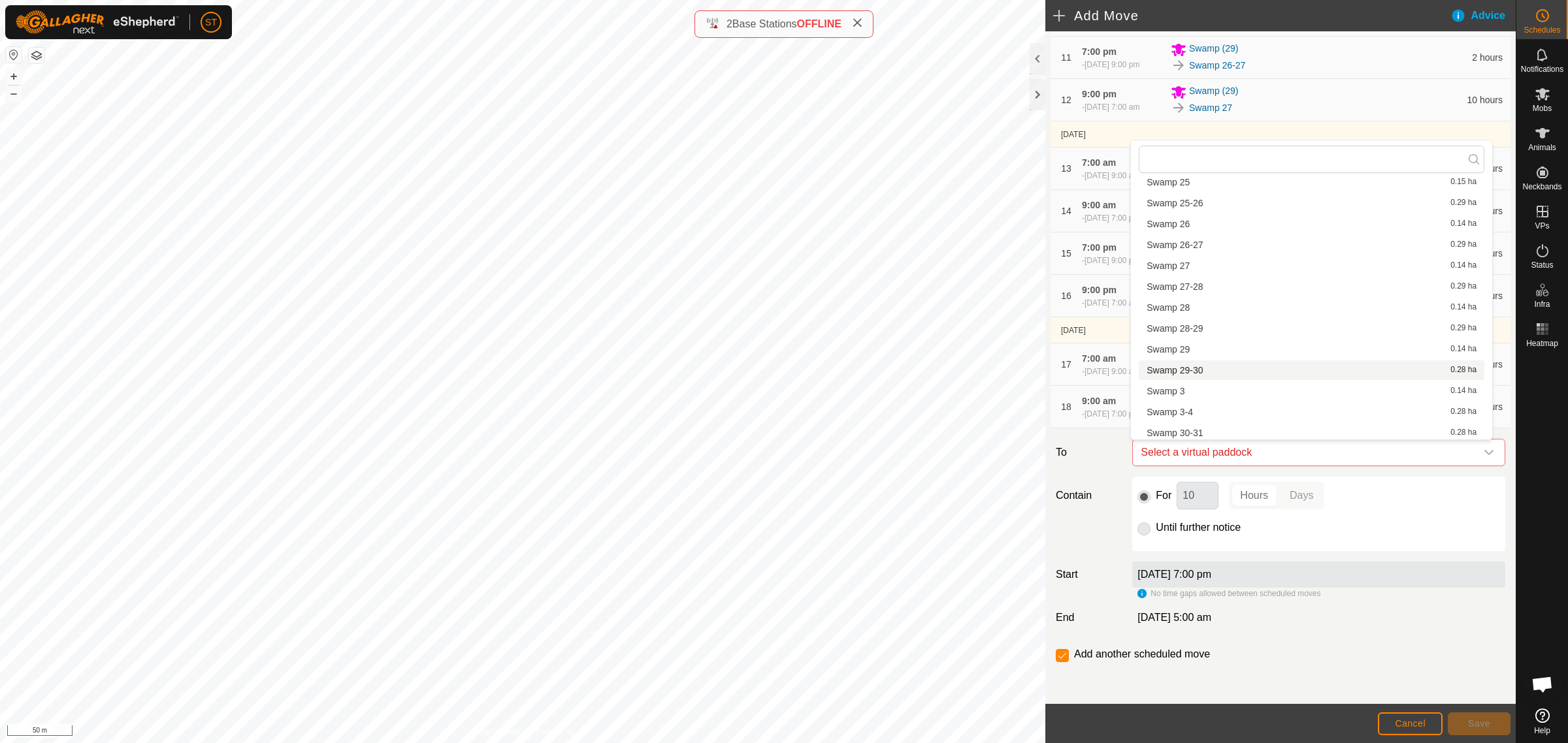
scroll to position [1079, 0]
click at [1209, 346] on li "Swamp 30-31 0.28 ha" at bounding box center [1311, 351] width 346 height 20
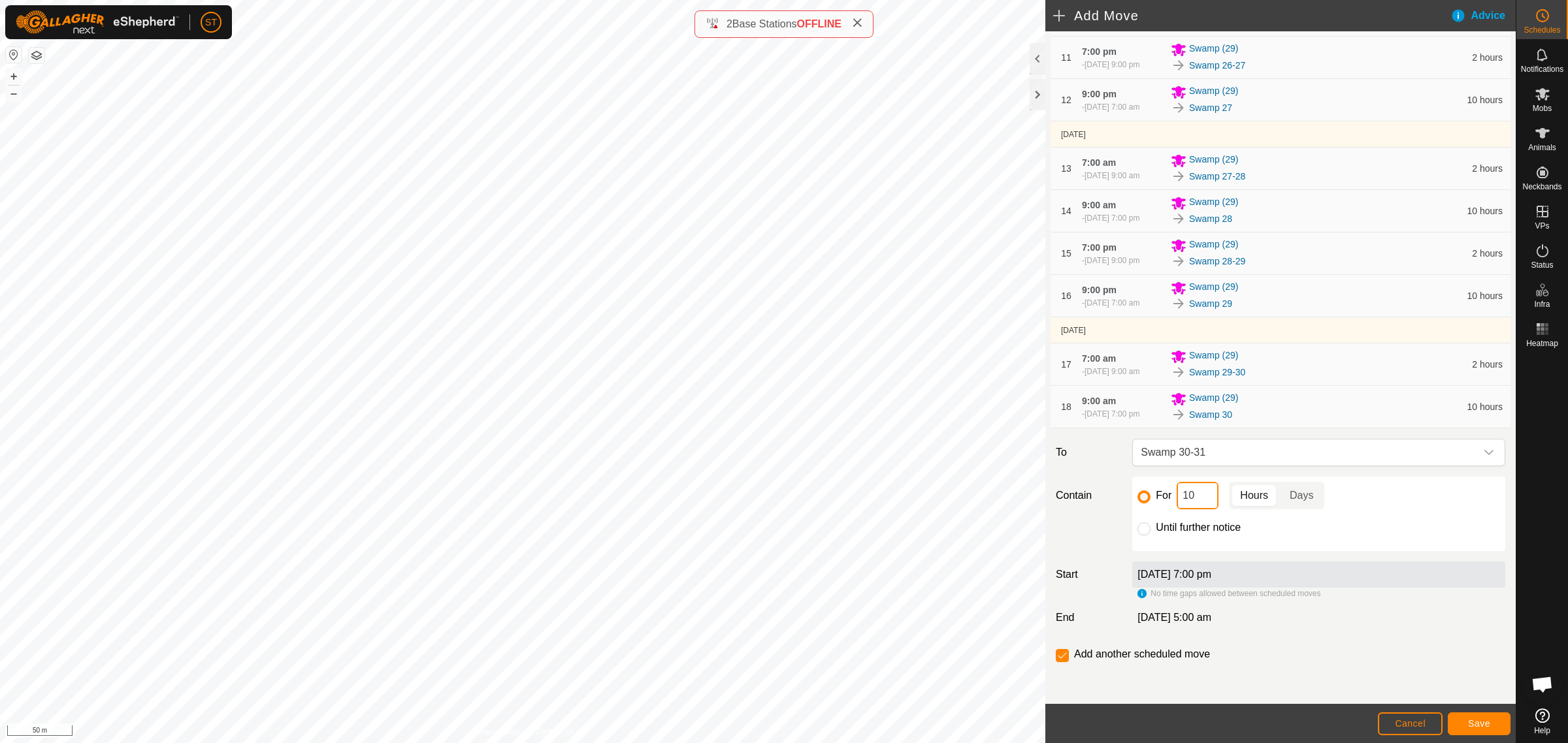
drag, startPoint x: 1176, startPoint y: 498, endPoint x: 1137, endPoint y: 503, distance: 39.3
click at [1138, 503] on div "For 10 Hours Days" at bounding box center [1319, 495] width 362 height 27
click at [1492, 723] on button "Save" at bounding box center [1479, 724] width 63 height 23
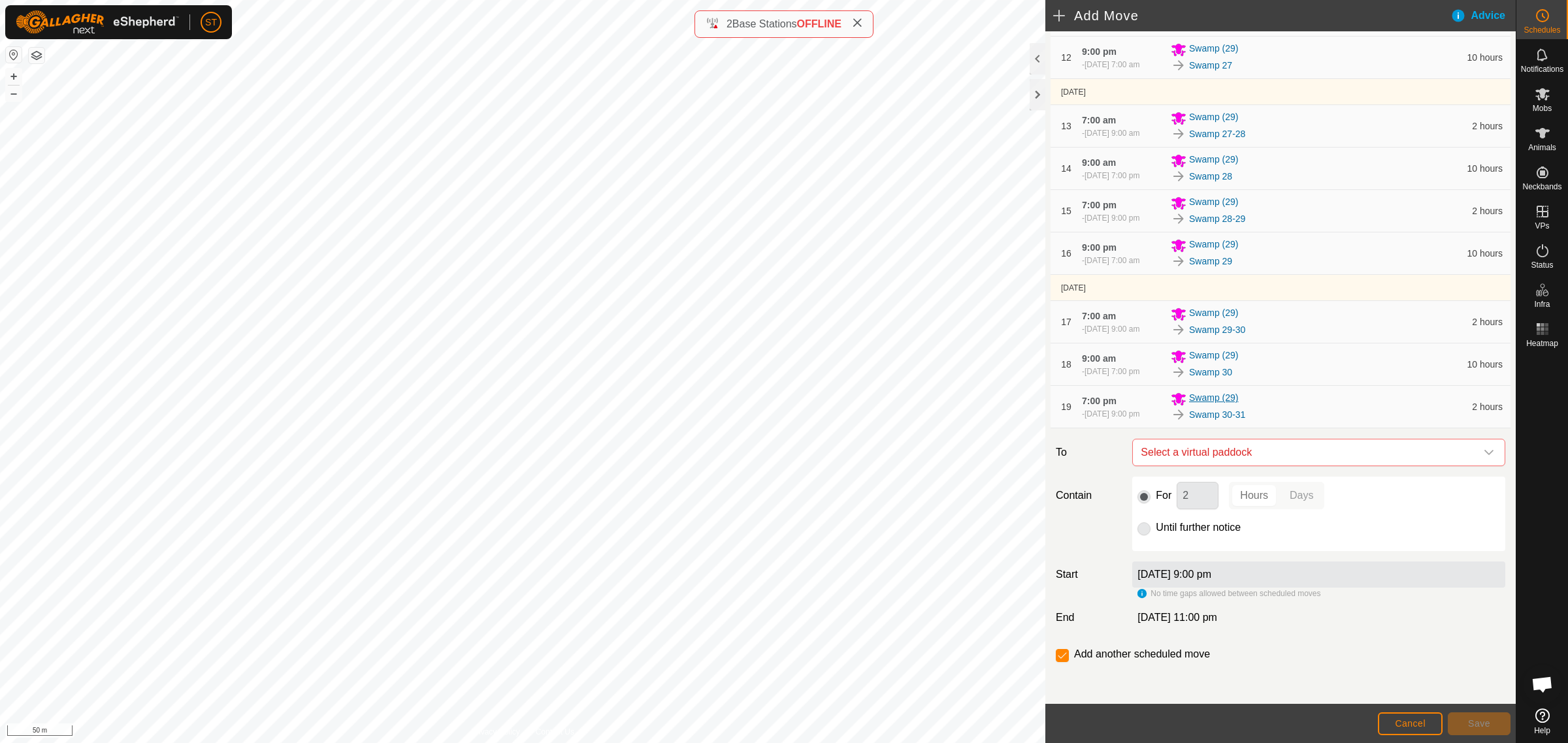
scroll to position [788, 0]
click at [1484, 449] on icon "dropdown trigger" at bounding box center [1488, 452] width 11 height 11
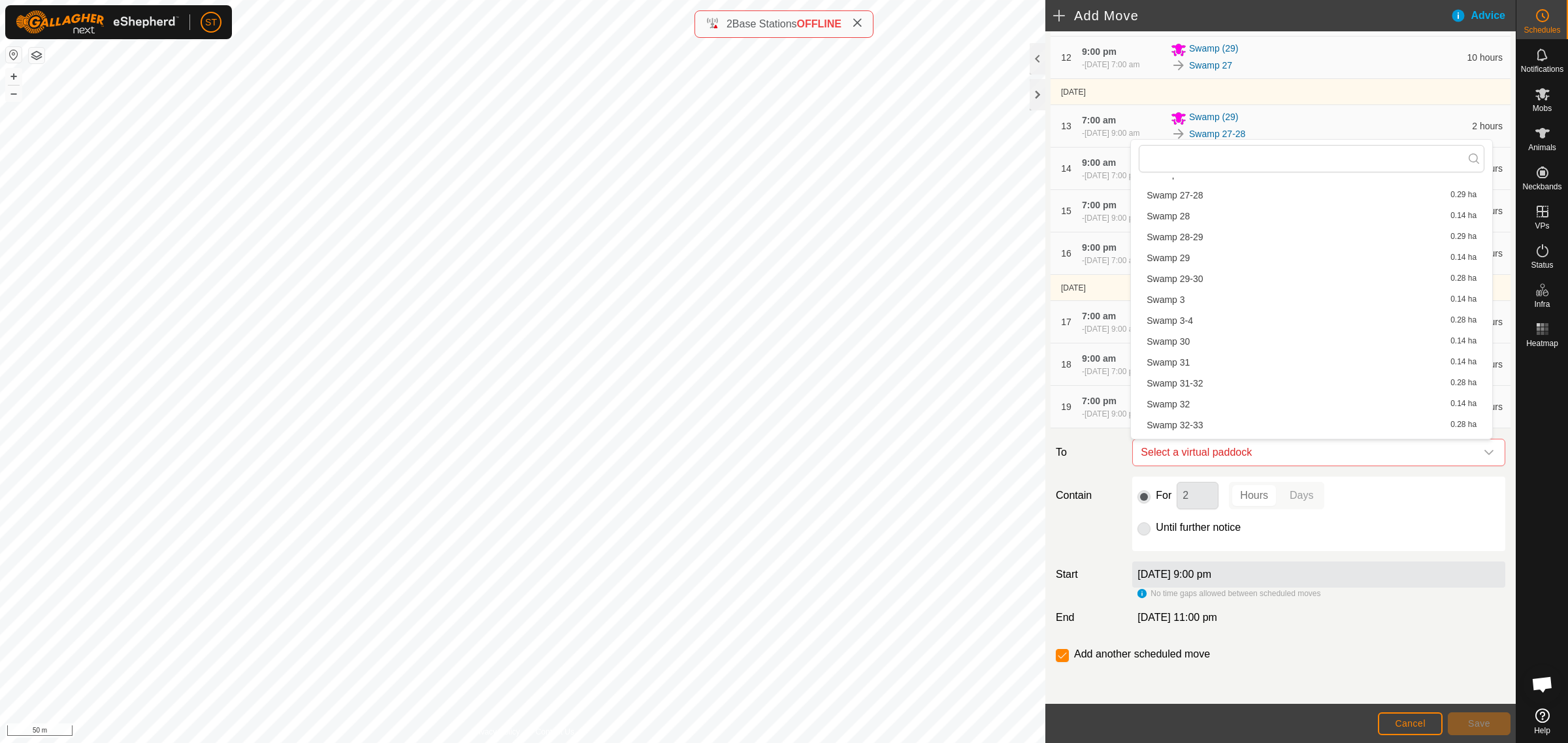
scroll to position [1143, 0]
click at [1180, 307] on li "Swamp 31 0.14 ha" at bounding box center [1311, 307] width 346 height 20
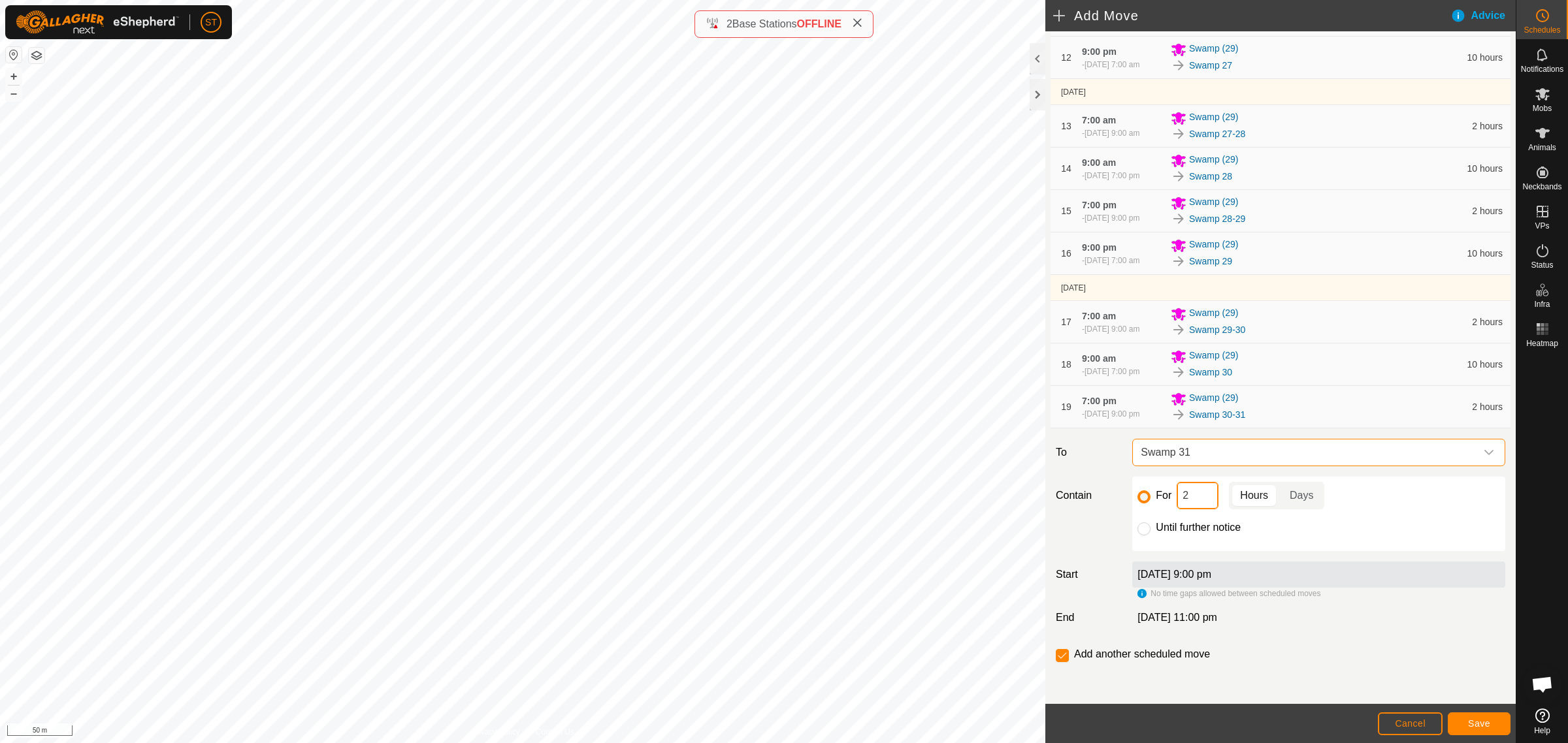
click at [1157, 498] on div "For 2 Hours Days" at bounding box center [1319, 495] width 362 height 27
click at [1484, 729] on button "Save" at bounding box center [1479, 724] width 63 height 23
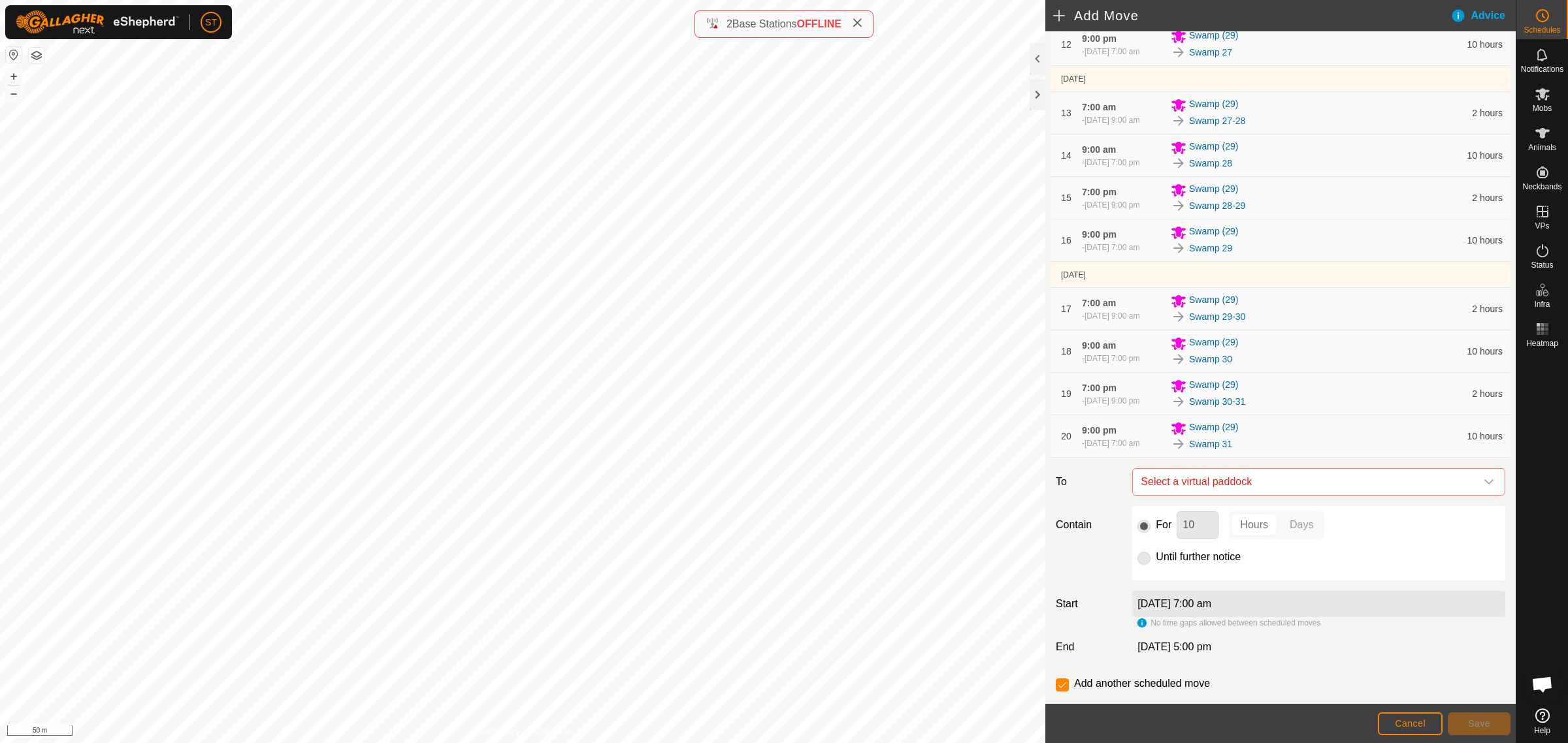
scroll to position [831, 0]
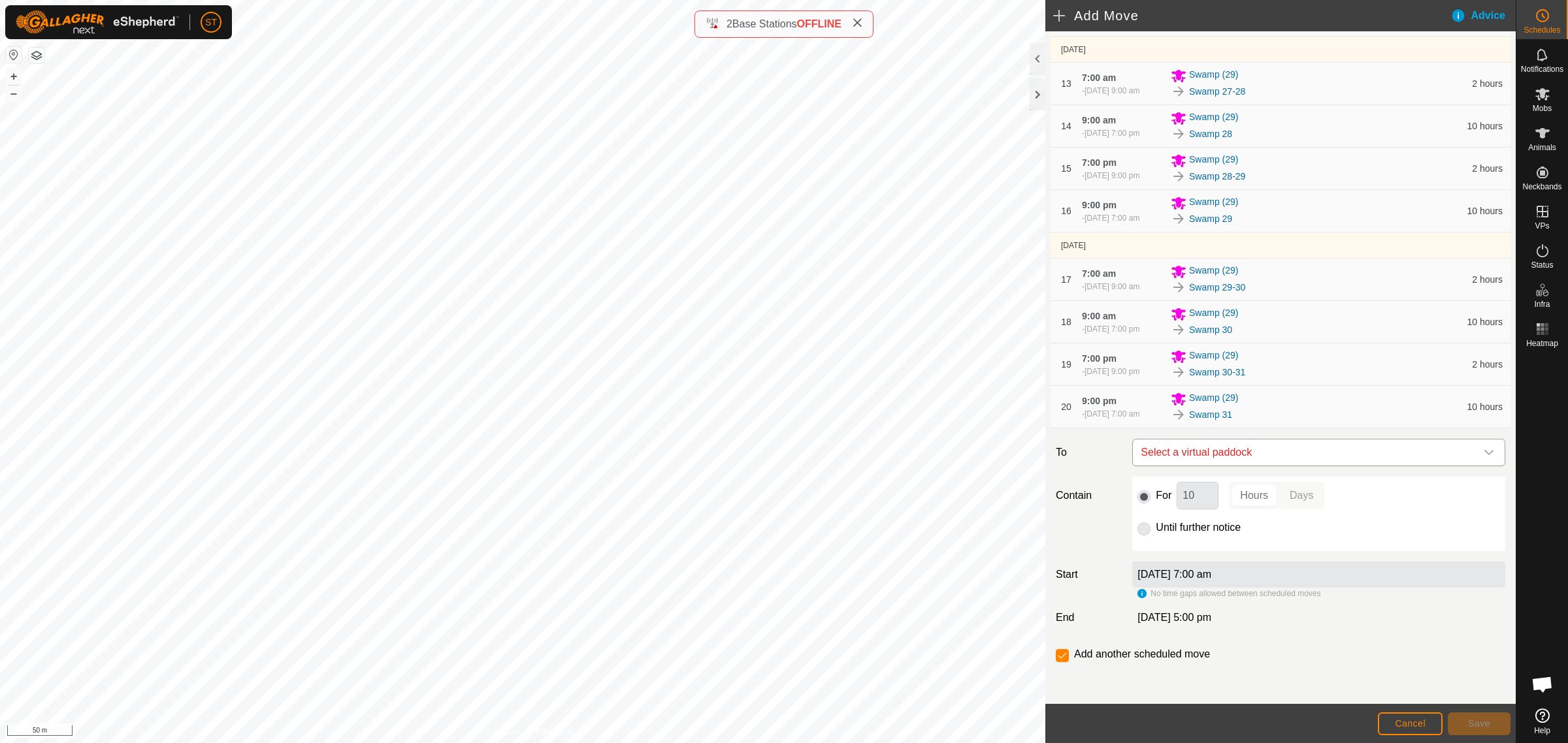
click at [1484, 455] on icon "dropdown trigger" at bounding box center [1488, 452] width 11 height 11
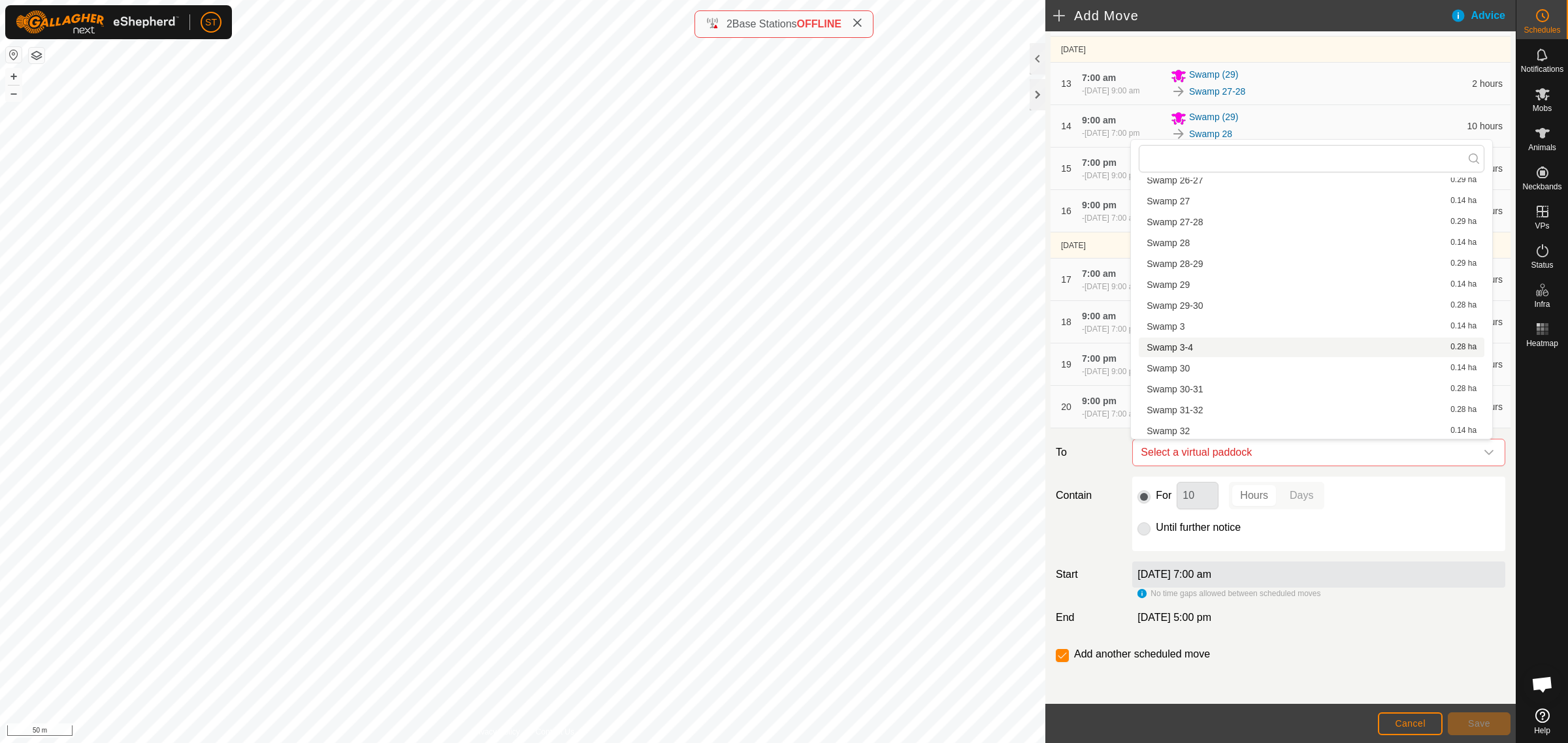
scroll to position [1062, 0]
click at [1188, 408] on li "Swamp 31-32 0.28 ha" at bounding box center [1311, 410] width 346 height 20
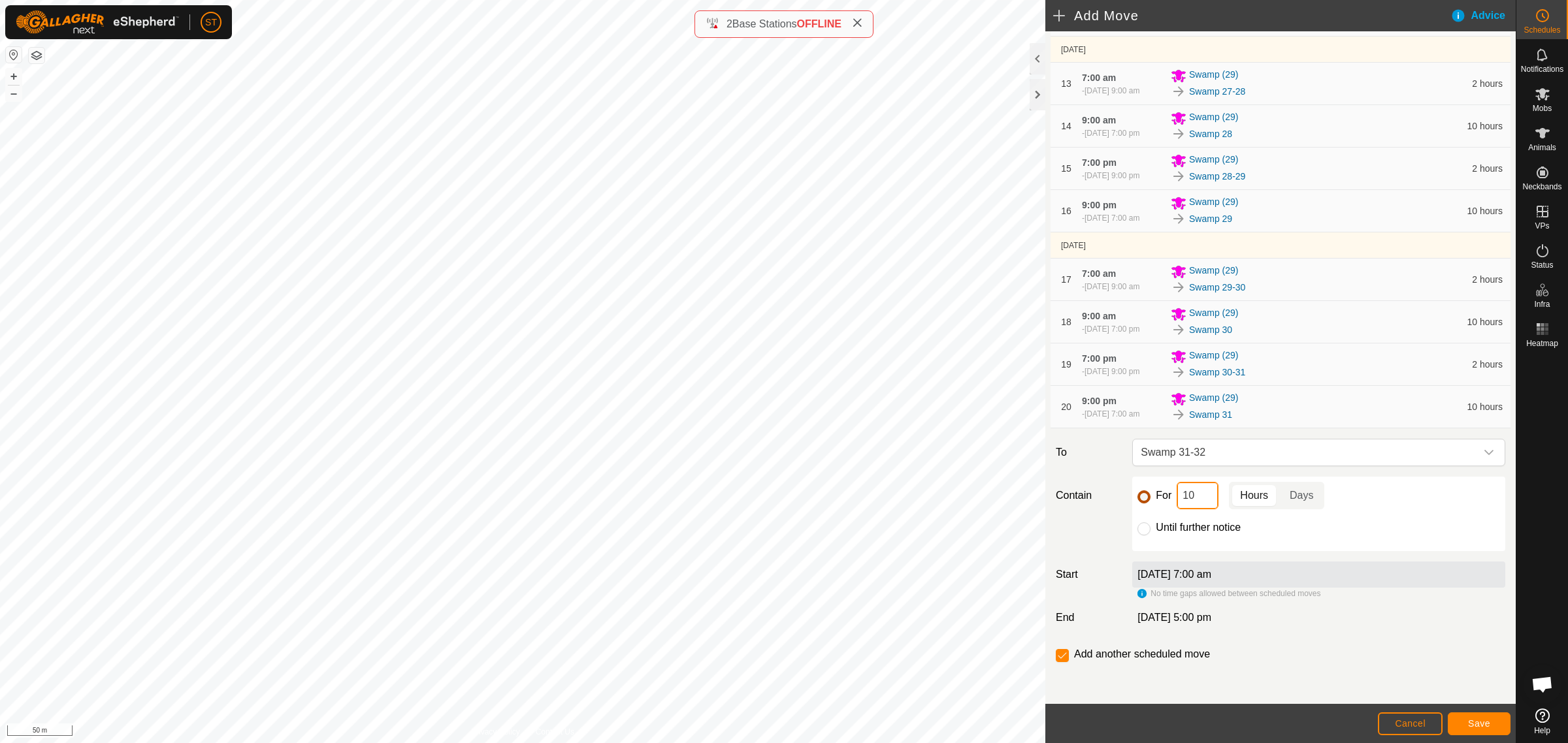
drag, startPoint x: 1170, startPoint y: 501, endPoint x: 1143, endPoint y: 496, distance: 27.5
click at [1145, 500] on div "For 10 Hours Days" at bounding box center [1319, 495] width 362 height 27
click at [1472, 723] on span "Save" at bounding box center [1479, 723] width 22 height 11
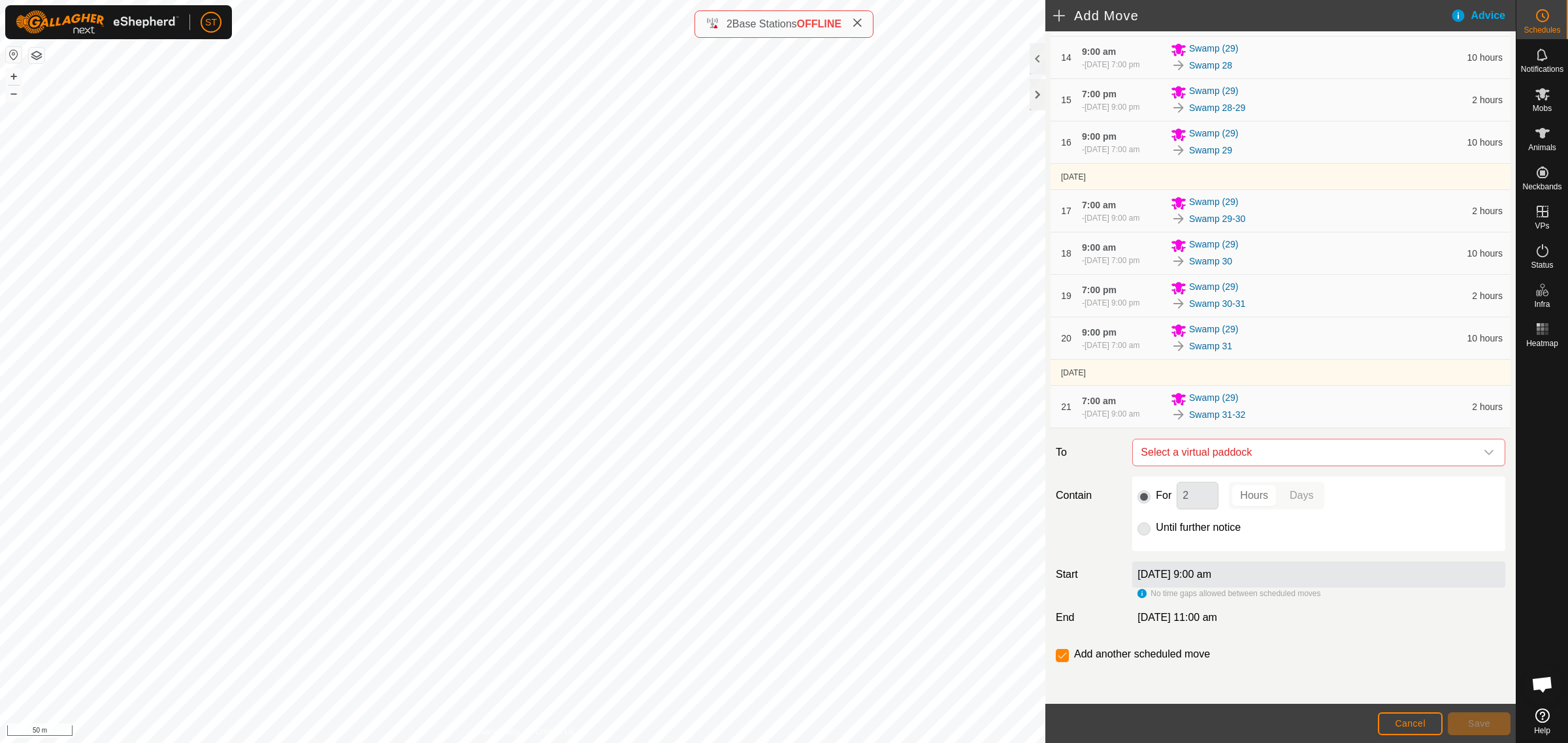
scroll to position [899, 0]
click at [1484, 452] on icon "dropdown trigger" at bounding box center [1488, 452] width 11 height 11
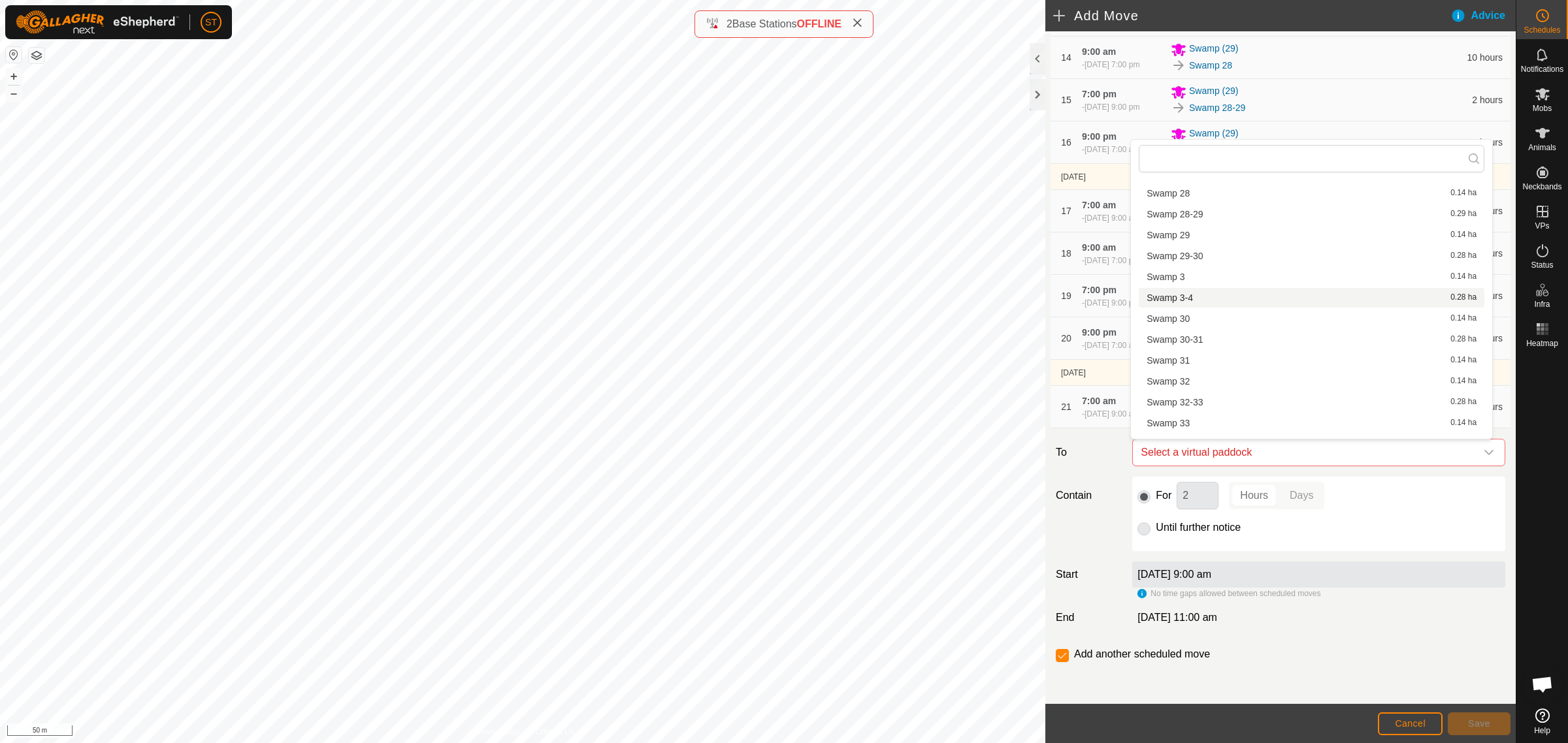
scroll to position [1143, 0]
click at [1196, 345] on li "Swamp 32 0.14 ha" at bounding box center [1311, 349] width 346 height 20
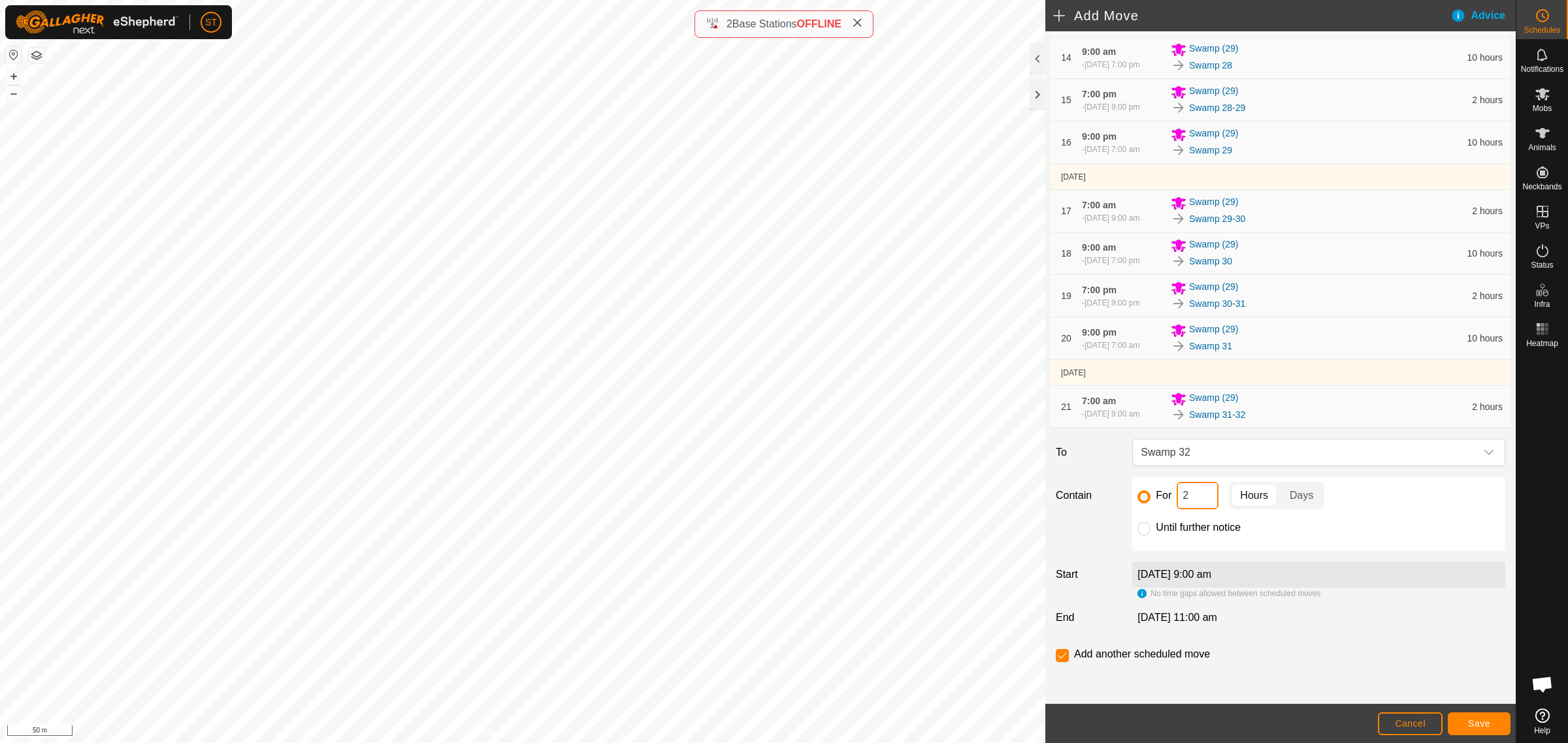
drag, startPoint x: 1186, startPoint y: 501, endPoint x: 1151, endPoint y: 495, distance: 35.5
click at [1151, 495] on div "For 2 Hours Days" at bounding box center [1319, 495] width 362 height 27
click at [1475, 723] on span "Save" at bounding box center [1479, 723] width 22 height 11
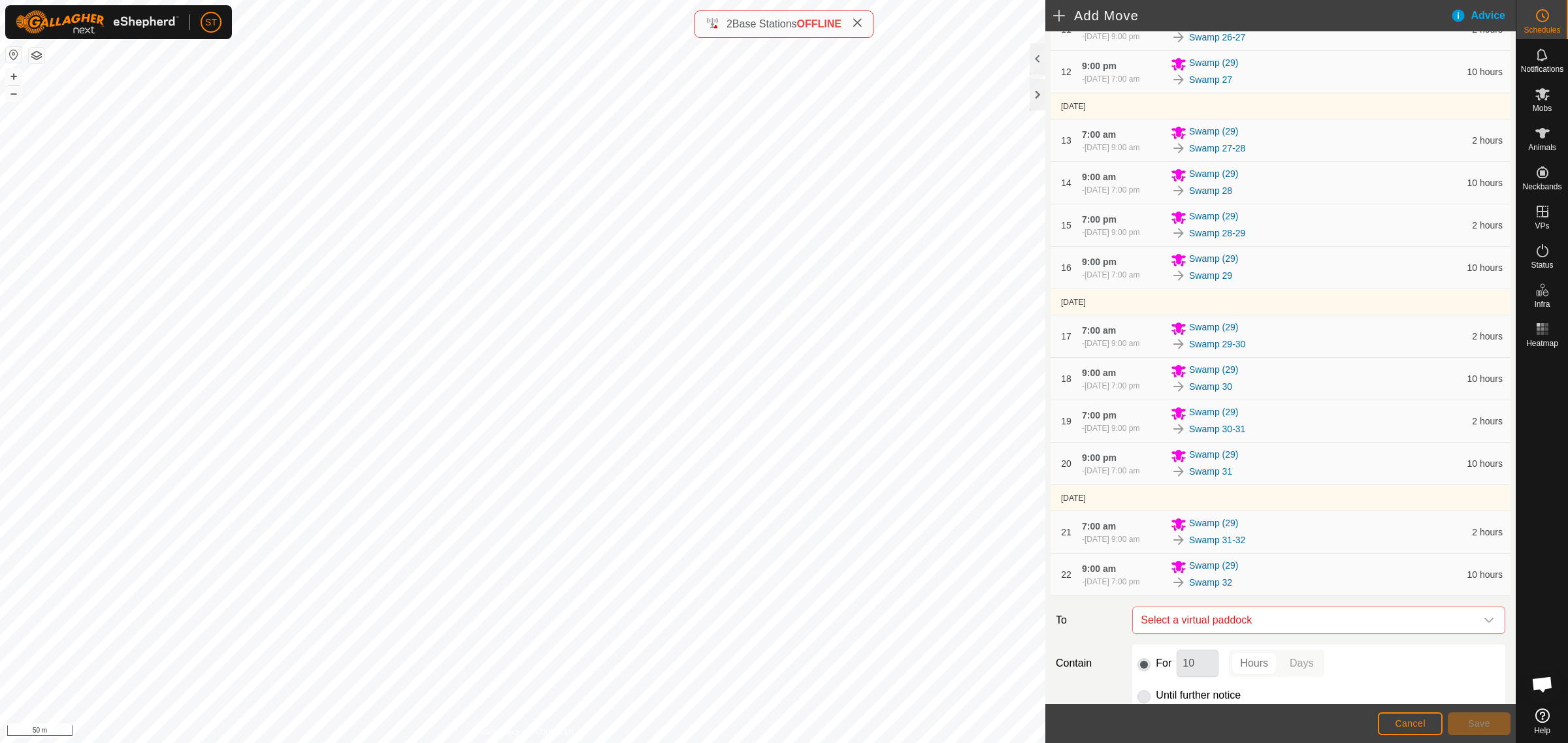
scroll to position [941, 0]
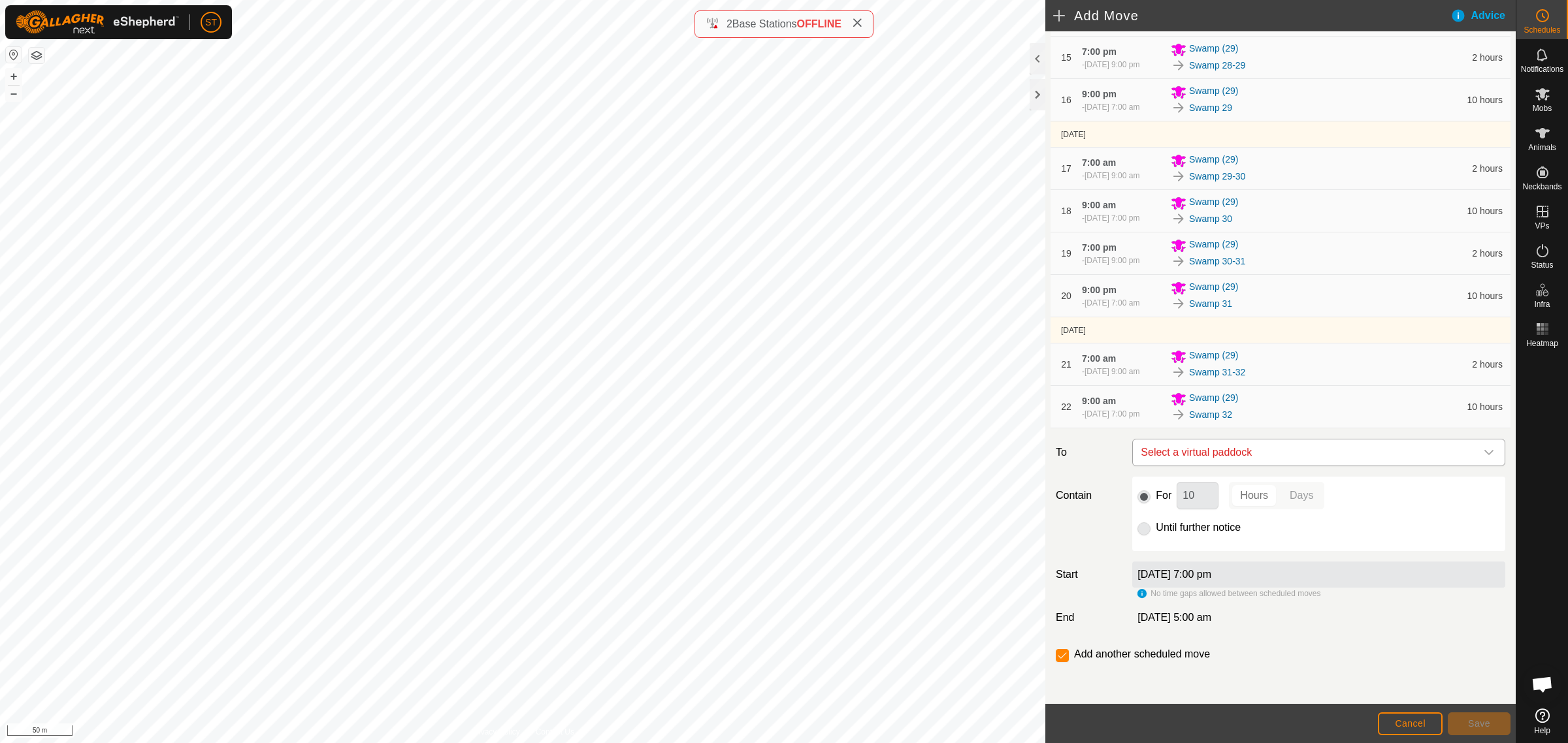
click at [1484, 454] on icon "dropdown trigger" at bounding box center [1488, 452] width 11 height 11
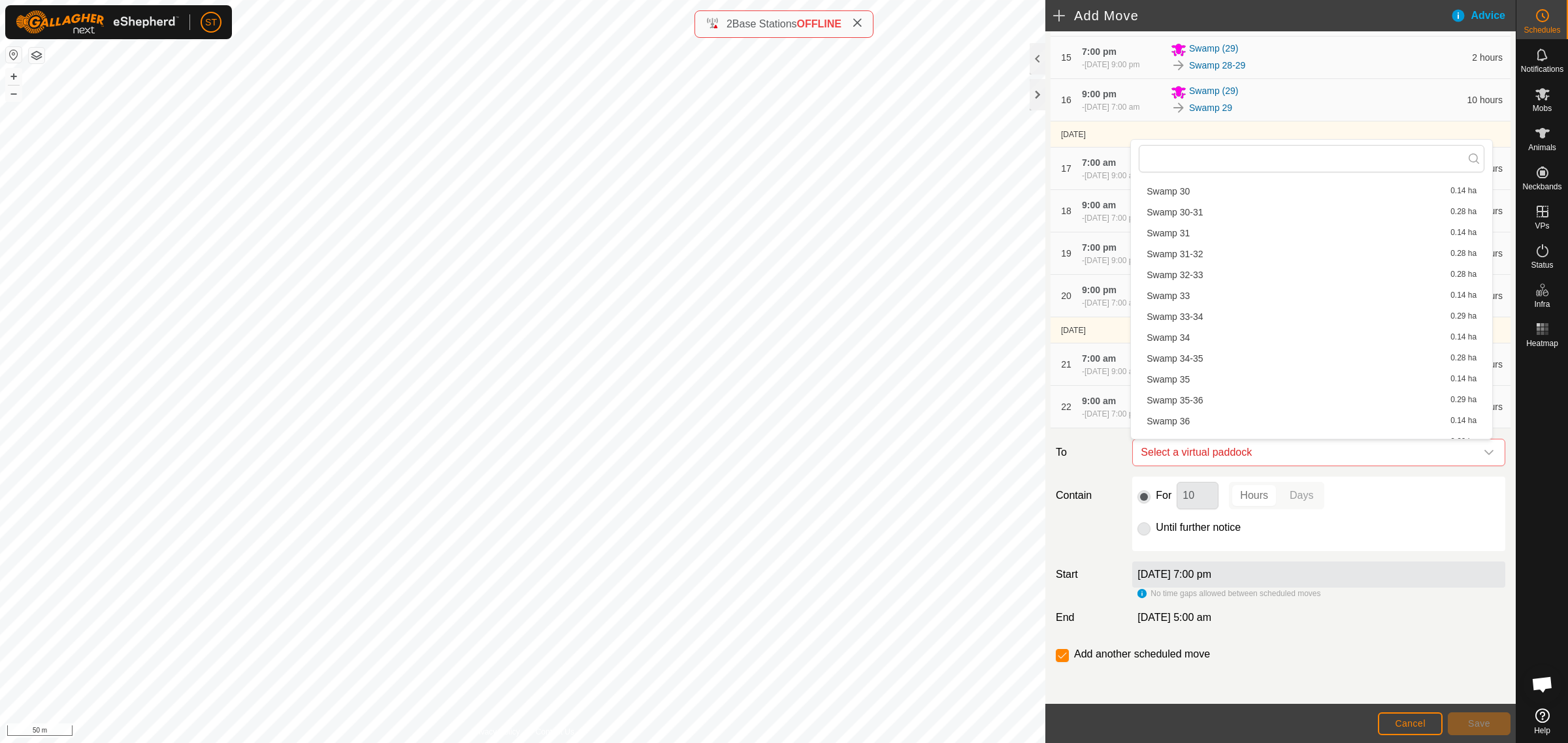
scroll to position [1224, 0]
click at [1196, 285] on li "Swamp 32-33 0.28 ha" at bounding box center [1311, 288] width 346 height 20
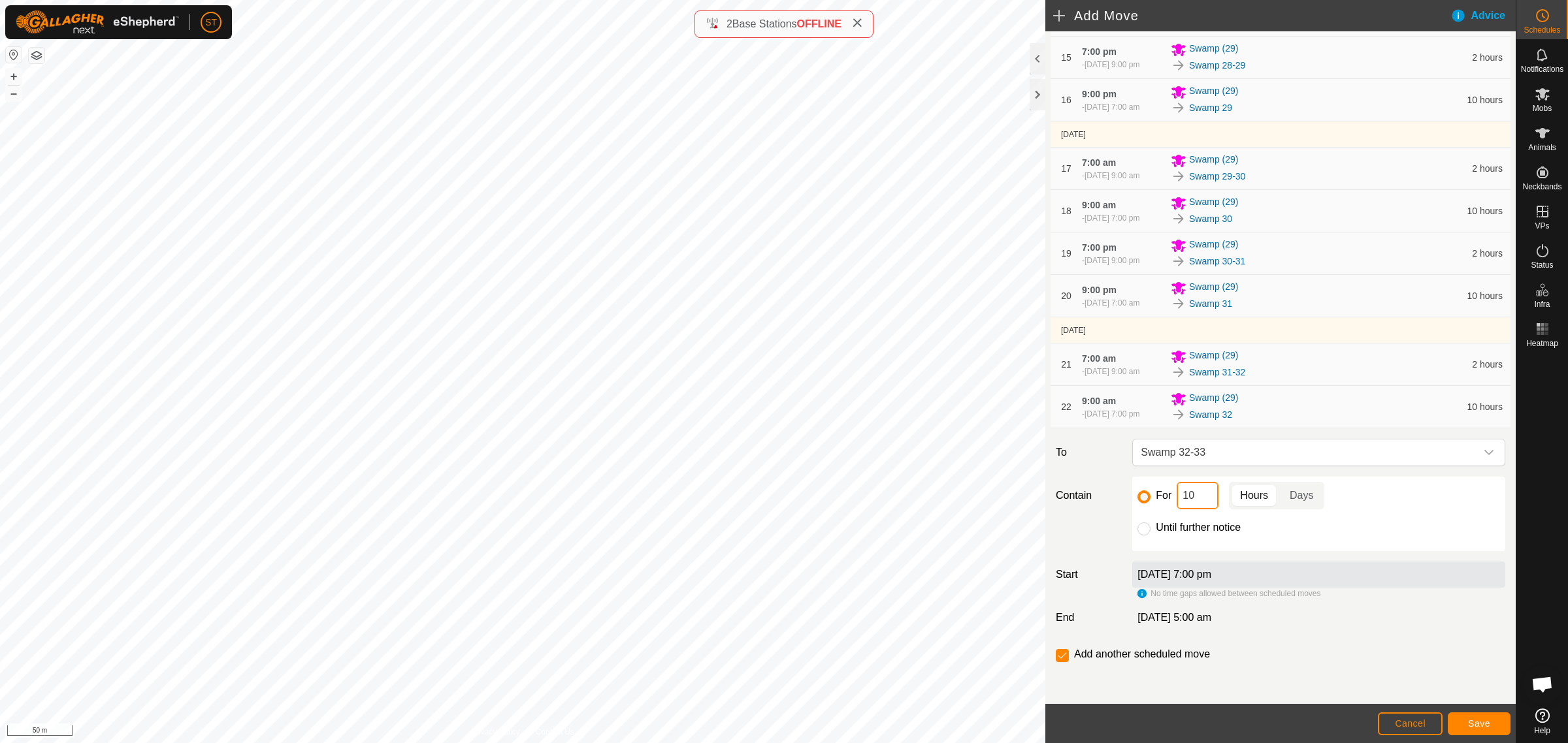
drag, startPoint x: 1202, startPoint y: 493, endPoint x: 1170, endPoint y: 494, distance: 32.0
click at [1170, 494] on div "For 10 Hours Days" at bounding box center [1319, 495] width 362 height 27
click at [1468, 723] on span "Save" at bounding box center [1479, 723] width 22 height 11
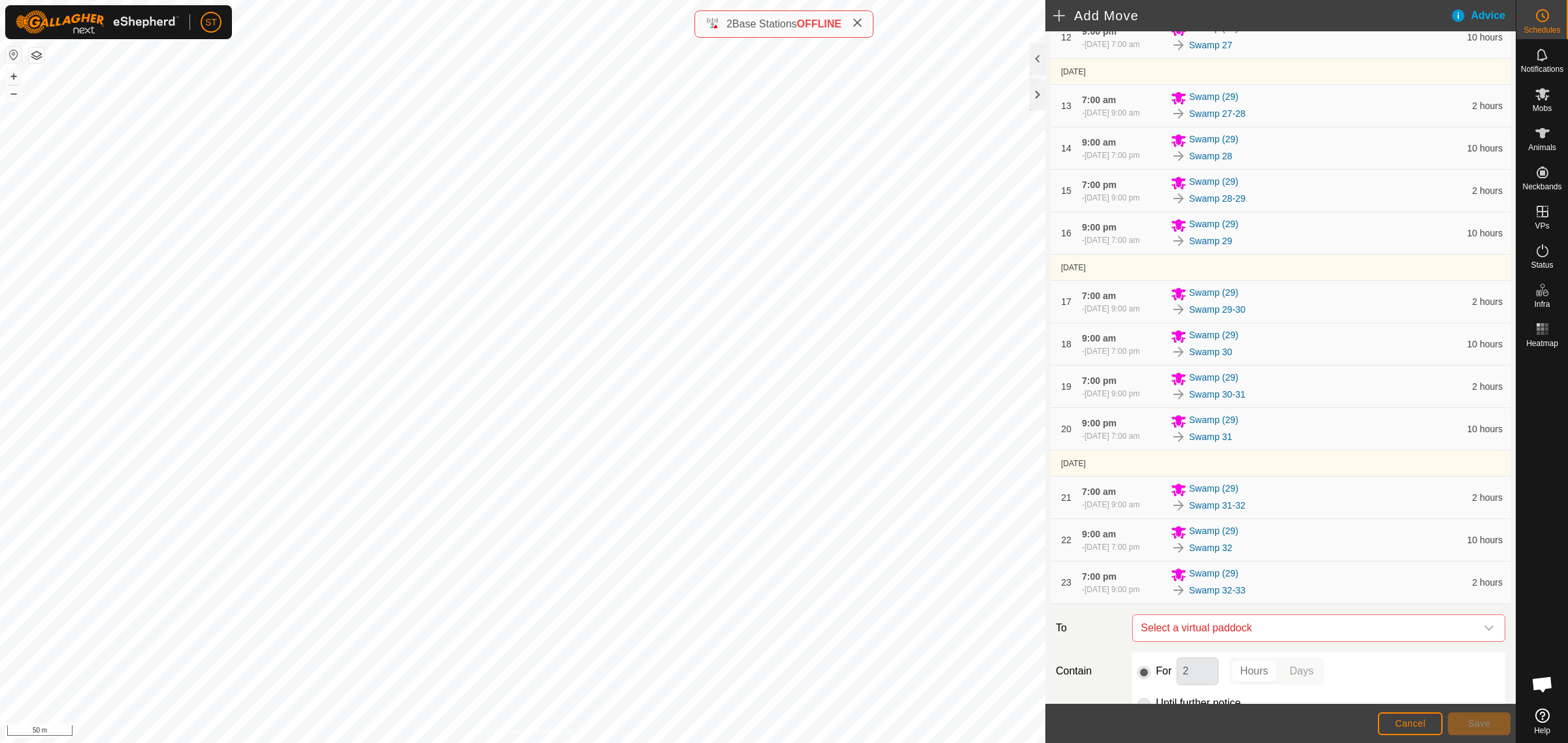
scroll to position [984, 0]
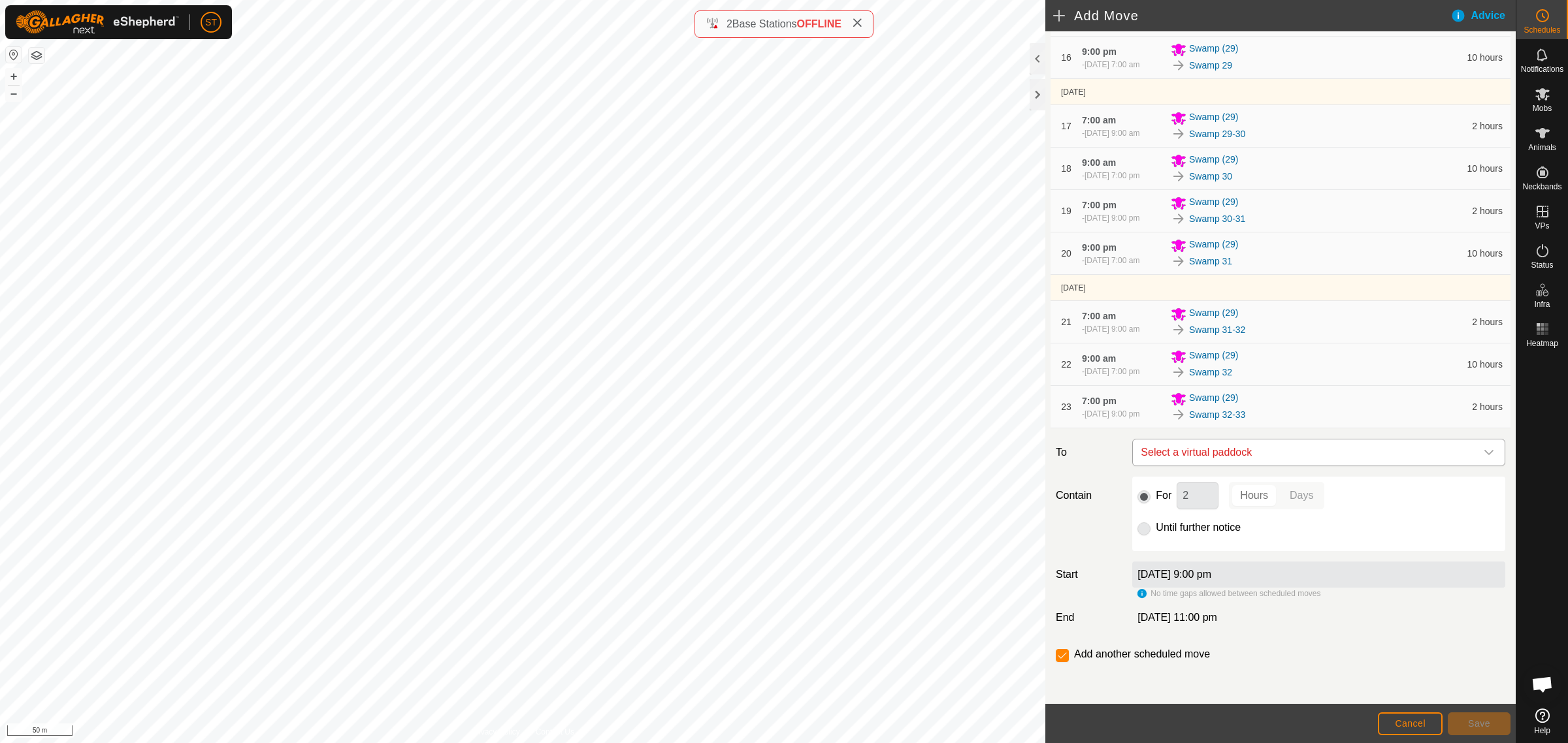
click at [1484, 455] on icon "dropdown trigger" at bounding box center [1488, 452] width 11 height 11
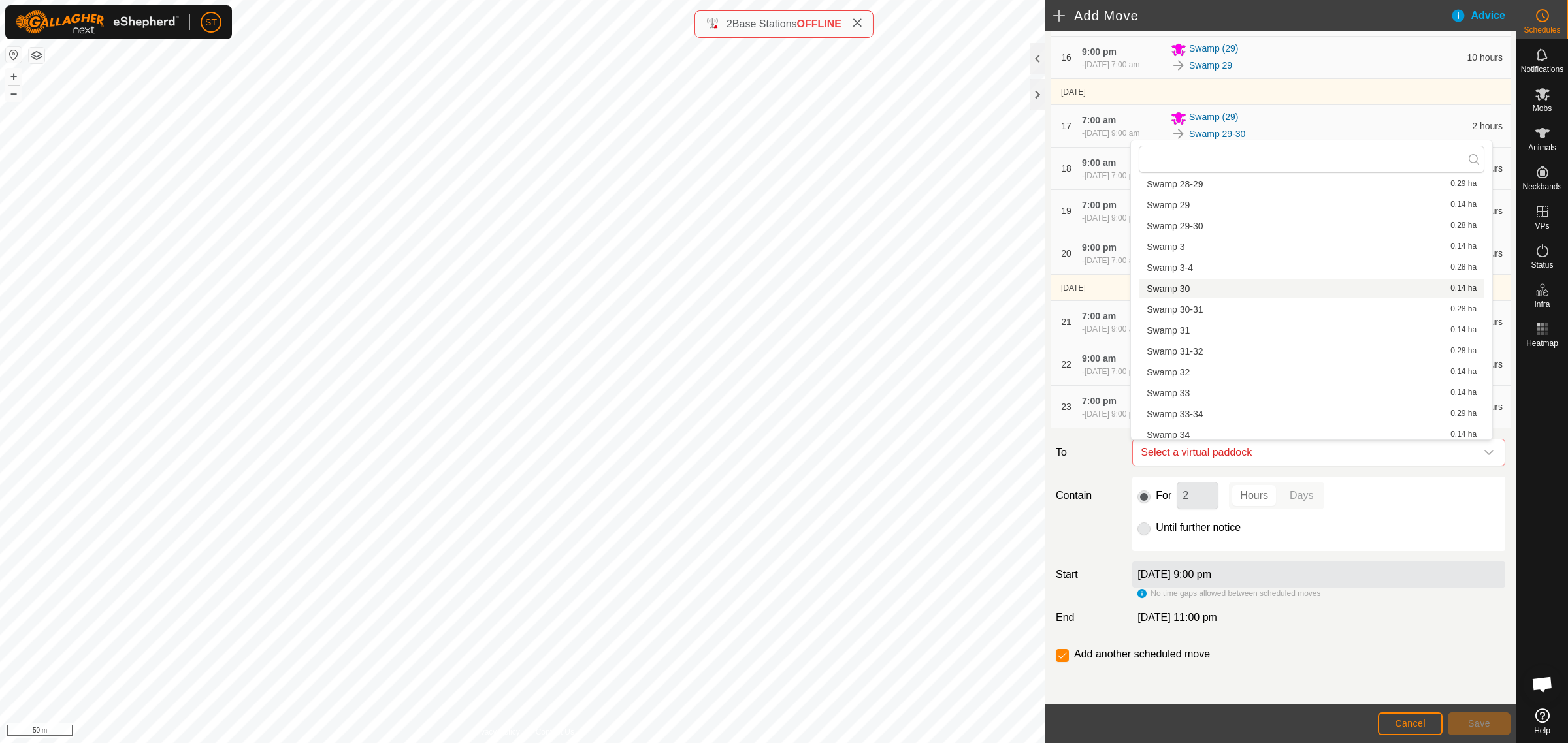
scroll to position [1143, 0]
click at [1197, 386] on li "Swamp 33 0.14 ha" at bounding box center [1311, 392] width 346 height 20
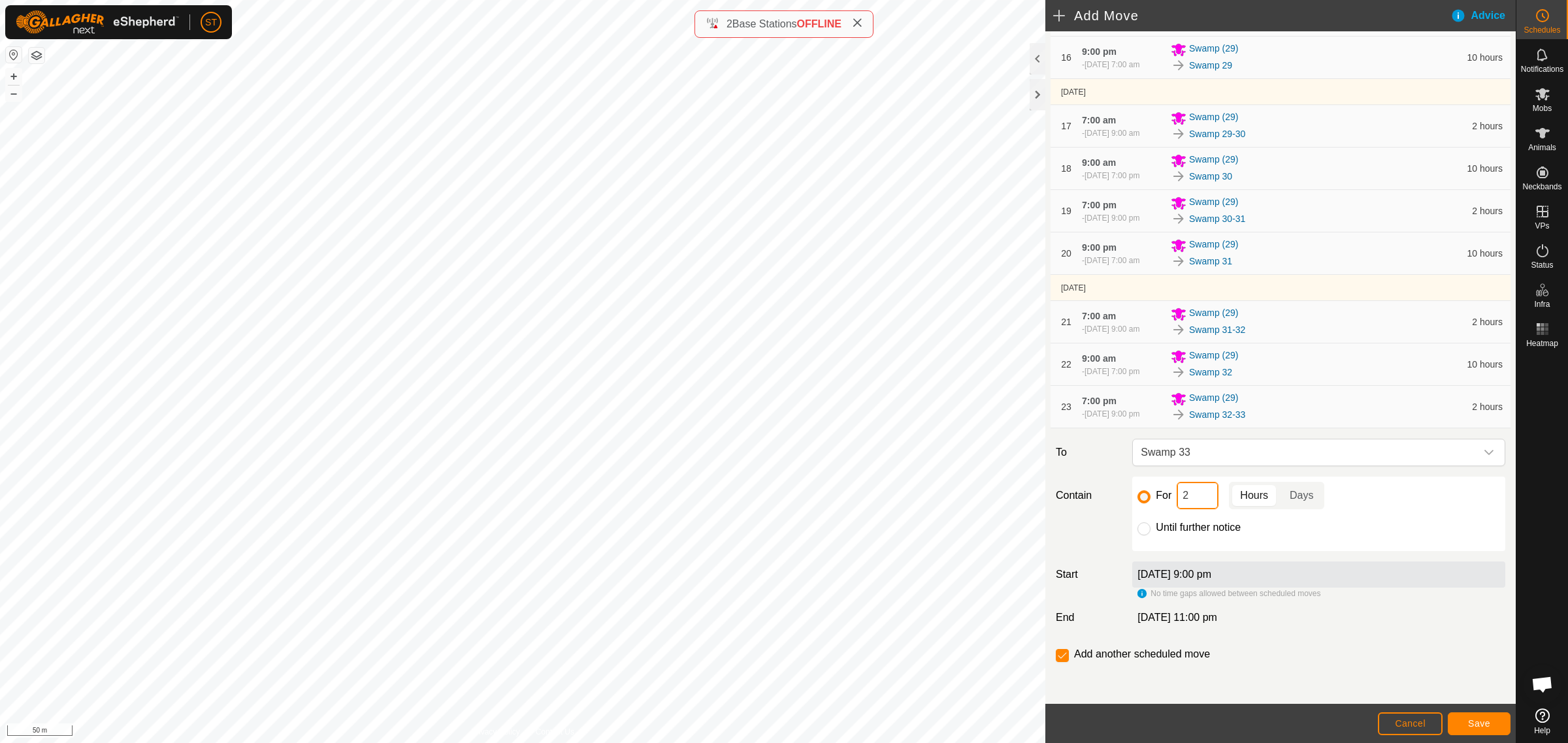
drag, startPoint x: 1202, startPoint y: 497, endPoint x: 1166, endPoint y: 497, distance: 36.0
click at [1167, 497] on div "For 2 Hours Days" at bounding box center [1319, 495] width 362 height 27
click at [1475, 723] on span "Save" at bounding box center [1479, 723] width 22 height 11
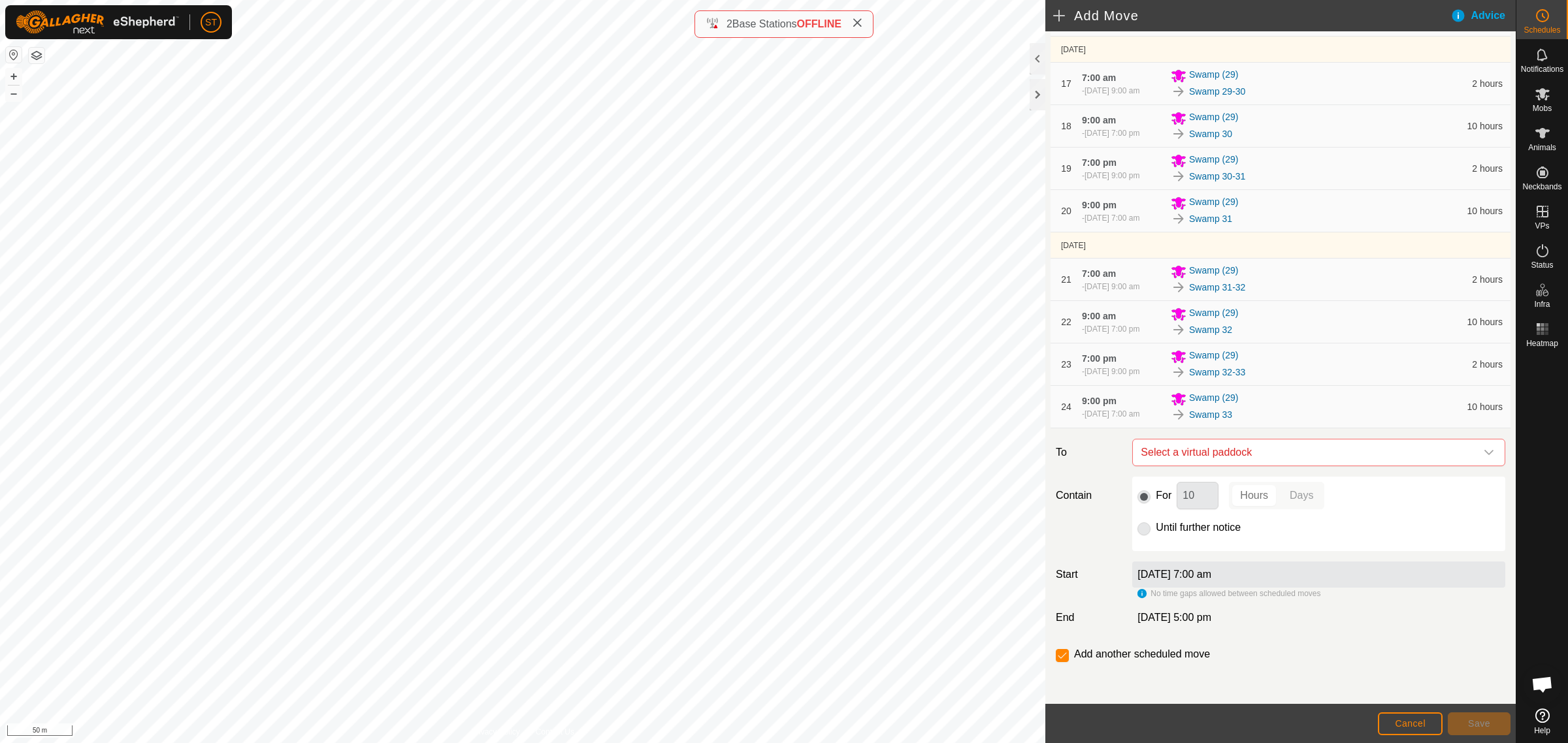
scroll to position [1026, 0]
click at [1482, 451] on div "dropdown trigger" at bounding box center [1489, 452] width 26 height 26
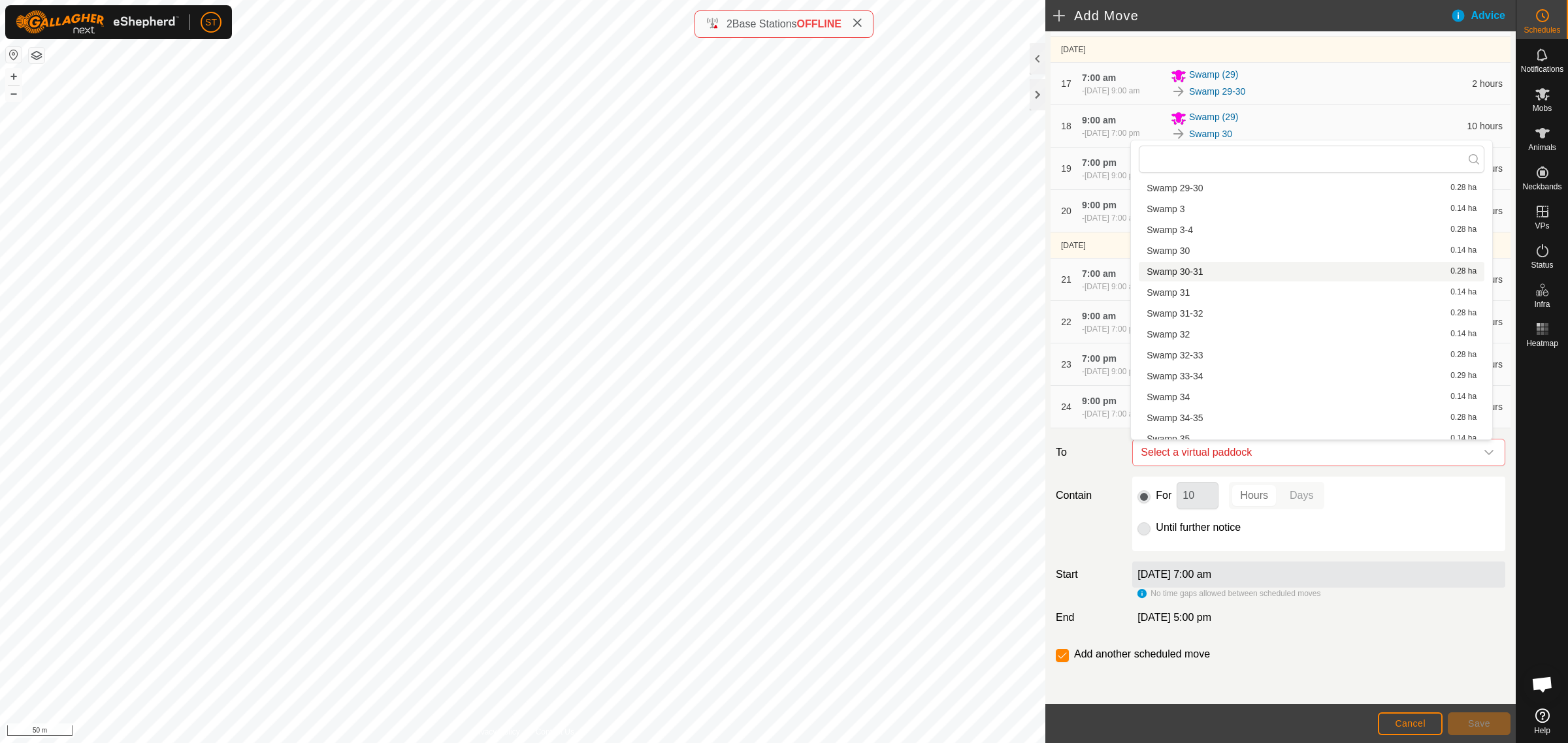
scroll to position [1224, 0]
click at [1193, 328] on li "Swamp 33-34 0.29 ha" at bounding box center [1311, 331] width 346 height 20
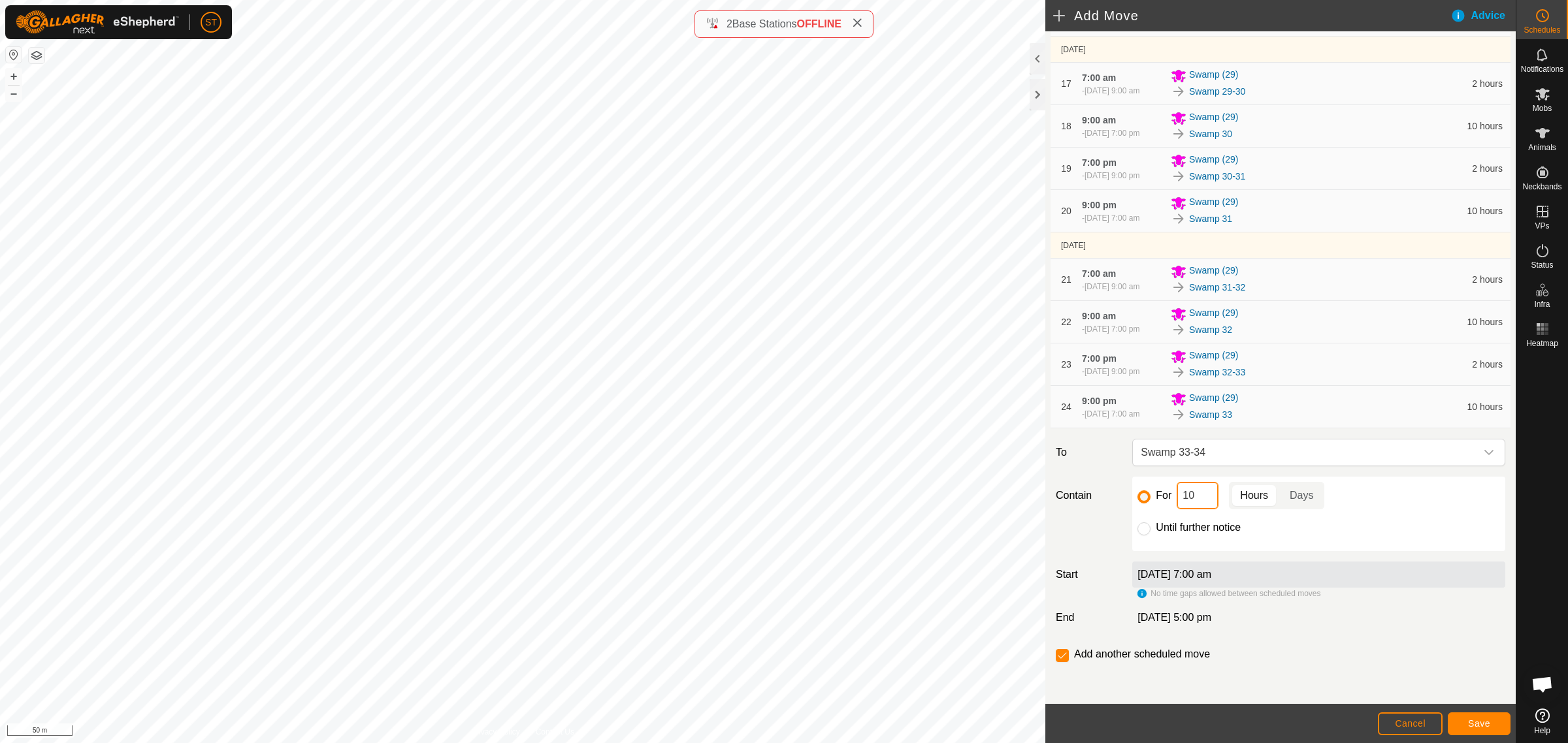
drag, startPoint x: 1180, startPoint y: 500, endPoint x: 1154, endPoint y: 497, distance: 26.2
click at [1155, 498] on div "For 10 Hours Days" at bounding box center [1319, 495] width 362 height 27
click at [1471, 720] on span "Save" at bounding box center [1479, 723] width 22 height 11
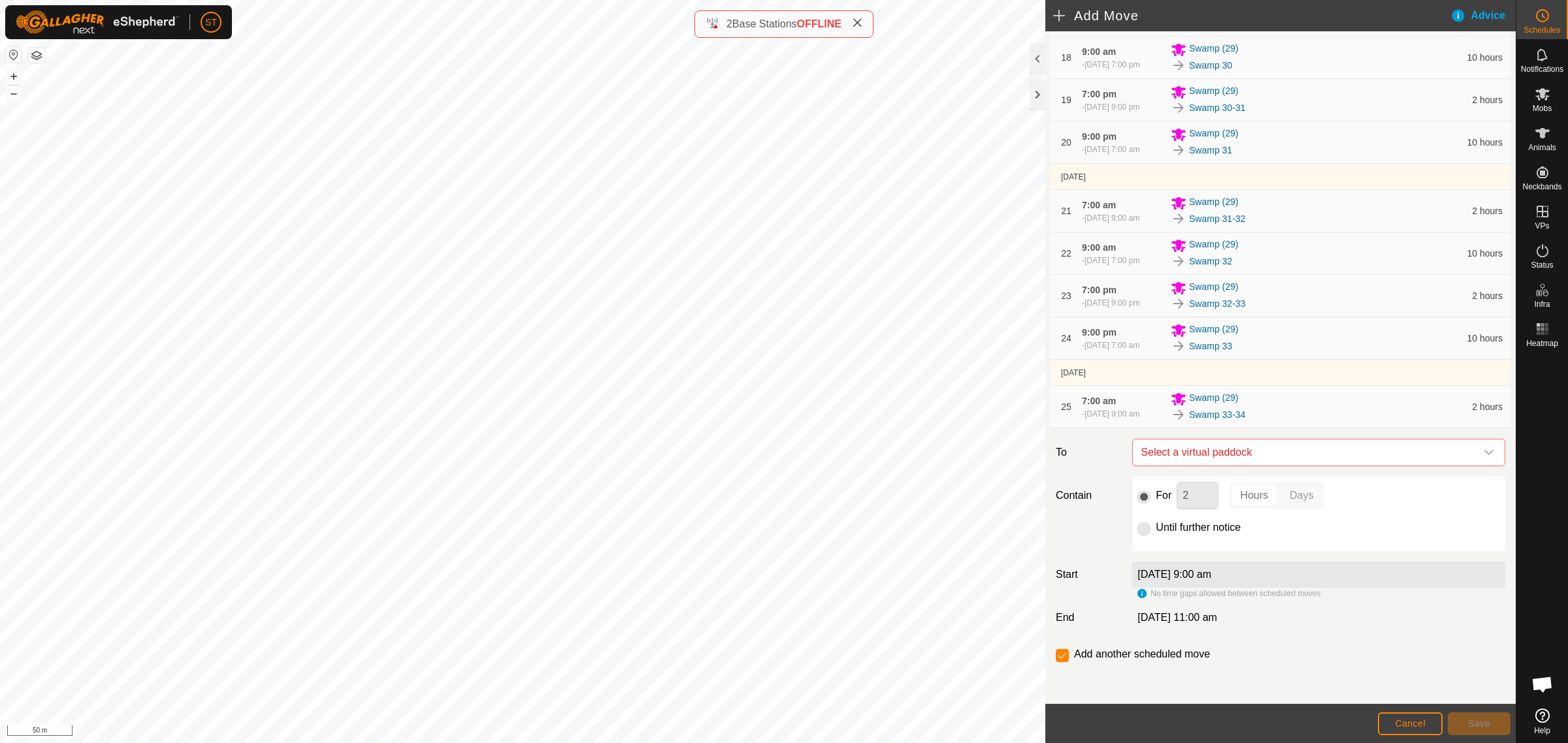
scroll to position [1095, 0]
click at [1484, 452] on icon "dropdown trigger" at bounding box center [1488, 452] width 9 height 5
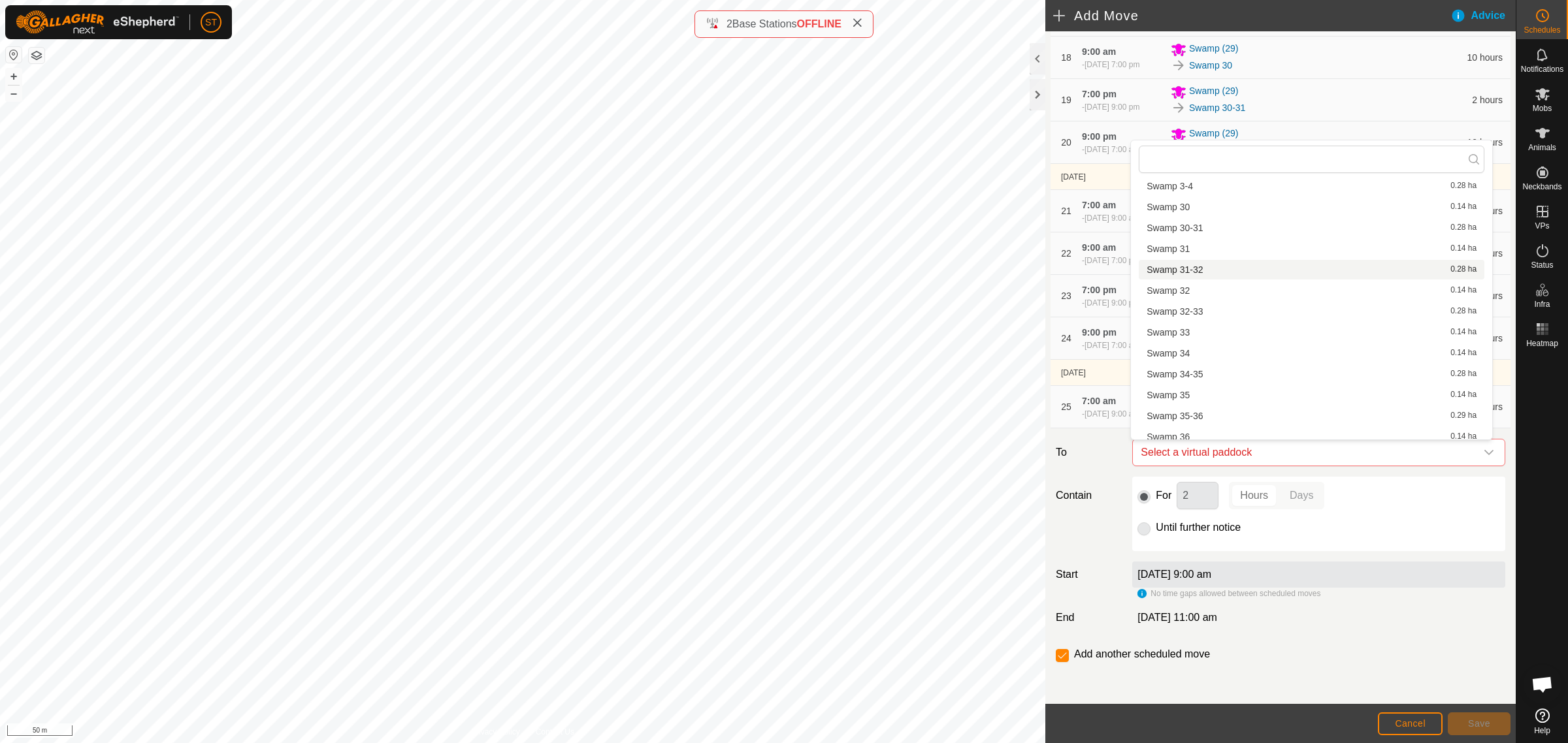
scroll to position [1224, 0]
click at [1193, 349] on li "Swamp 34 0.14 ha" at bounding box center [1311, 352] width 346 height 20
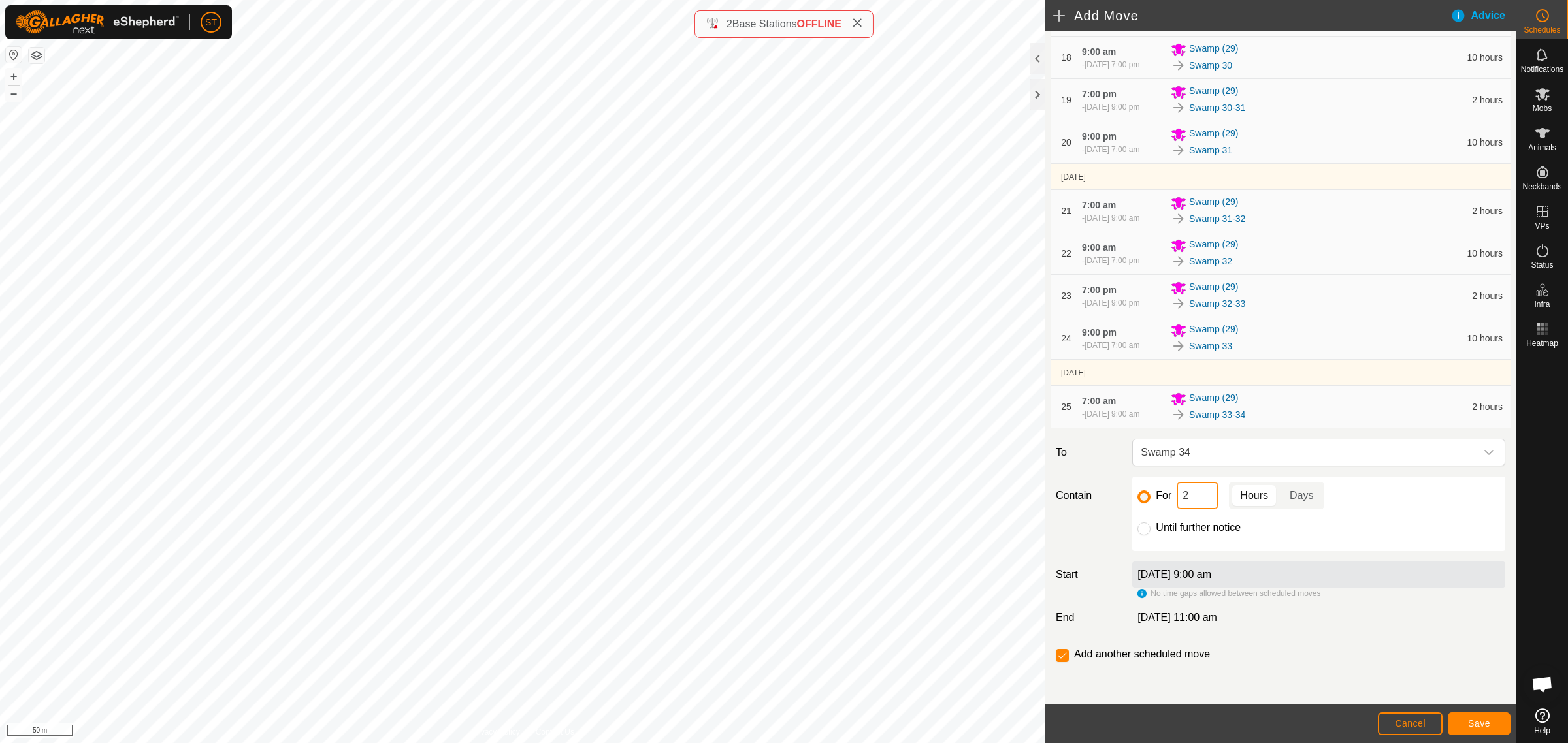
drag, startPoint x: 1191, startPoint y: 494, endPoint x: 1157, endPoint y: 496, distance: 34.1
click at [1157, 496] on div "For 2 Hours Days" at bounding box center [1319, 495] width 362 height 27
click at [1472, 723] on span "Save" at bounding box center [1479, 723] width 22 height 11
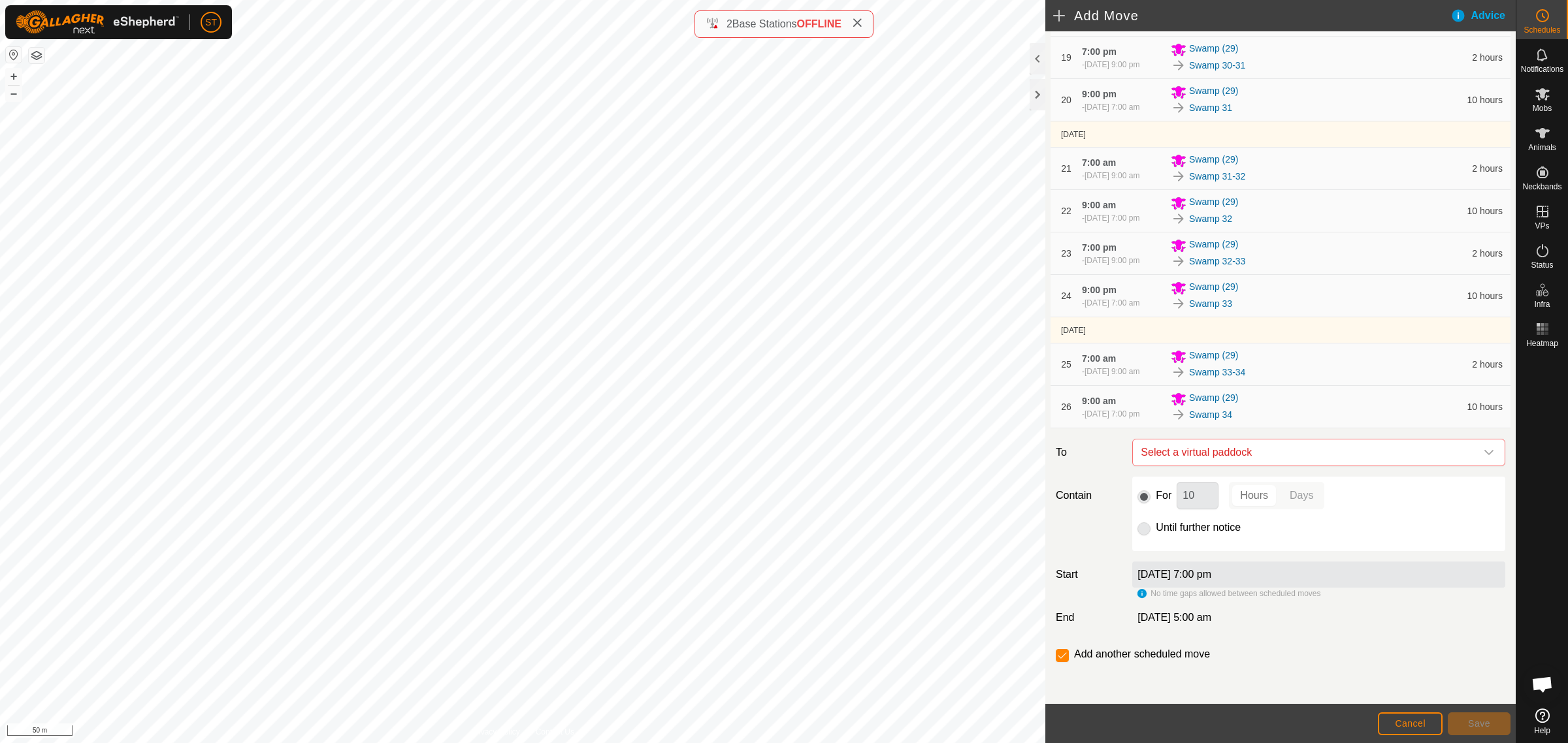
scroll to position [1138, 0]
click at [1484, 452] on icon "dropdown trigger" at bounding box center [1488, 452] width 9 height 5
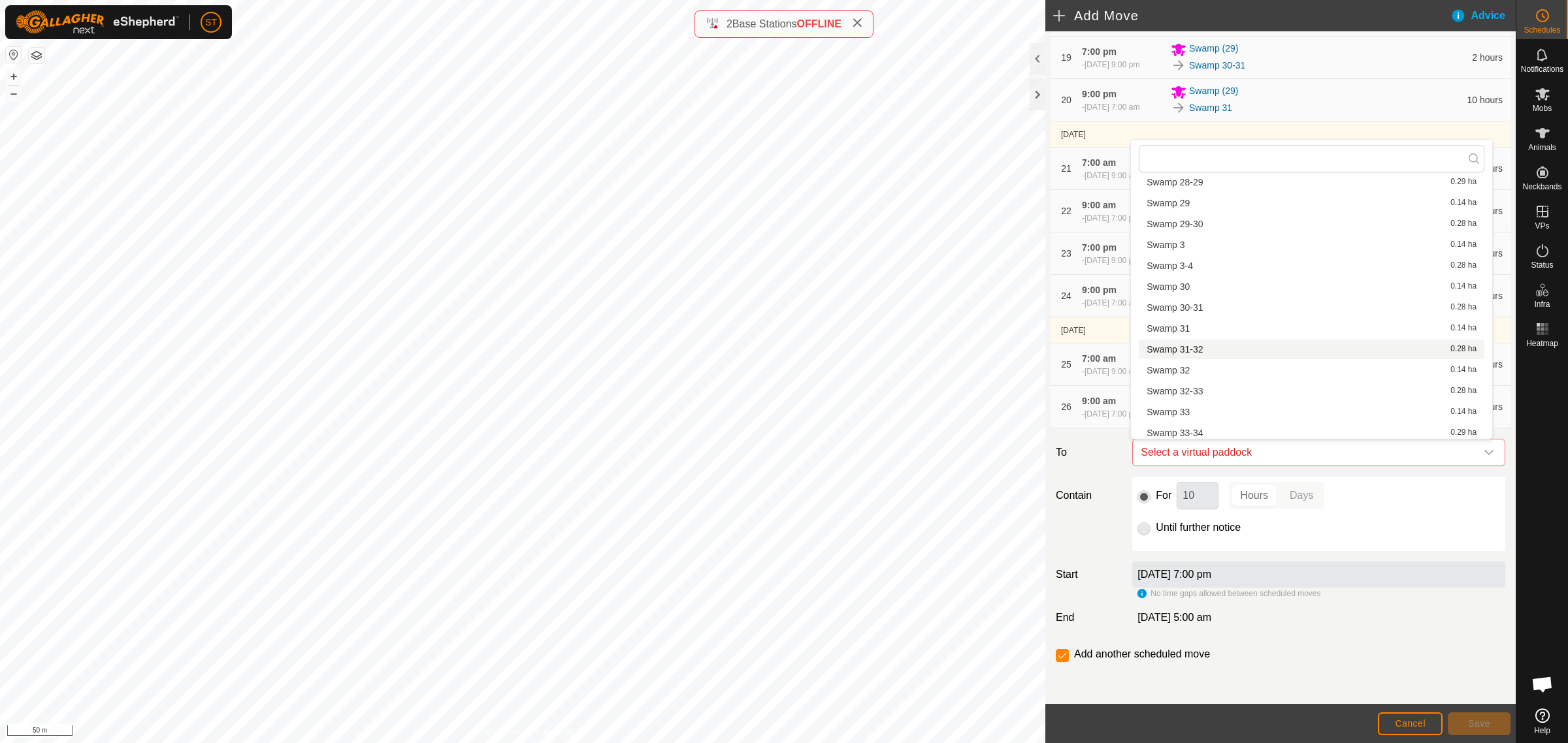
scroll to position [1224, 0]
click at [1196, 368] on li "Swamp 34-35 0.28 ha" at bounding box center [1311, 372] width 346 height 20
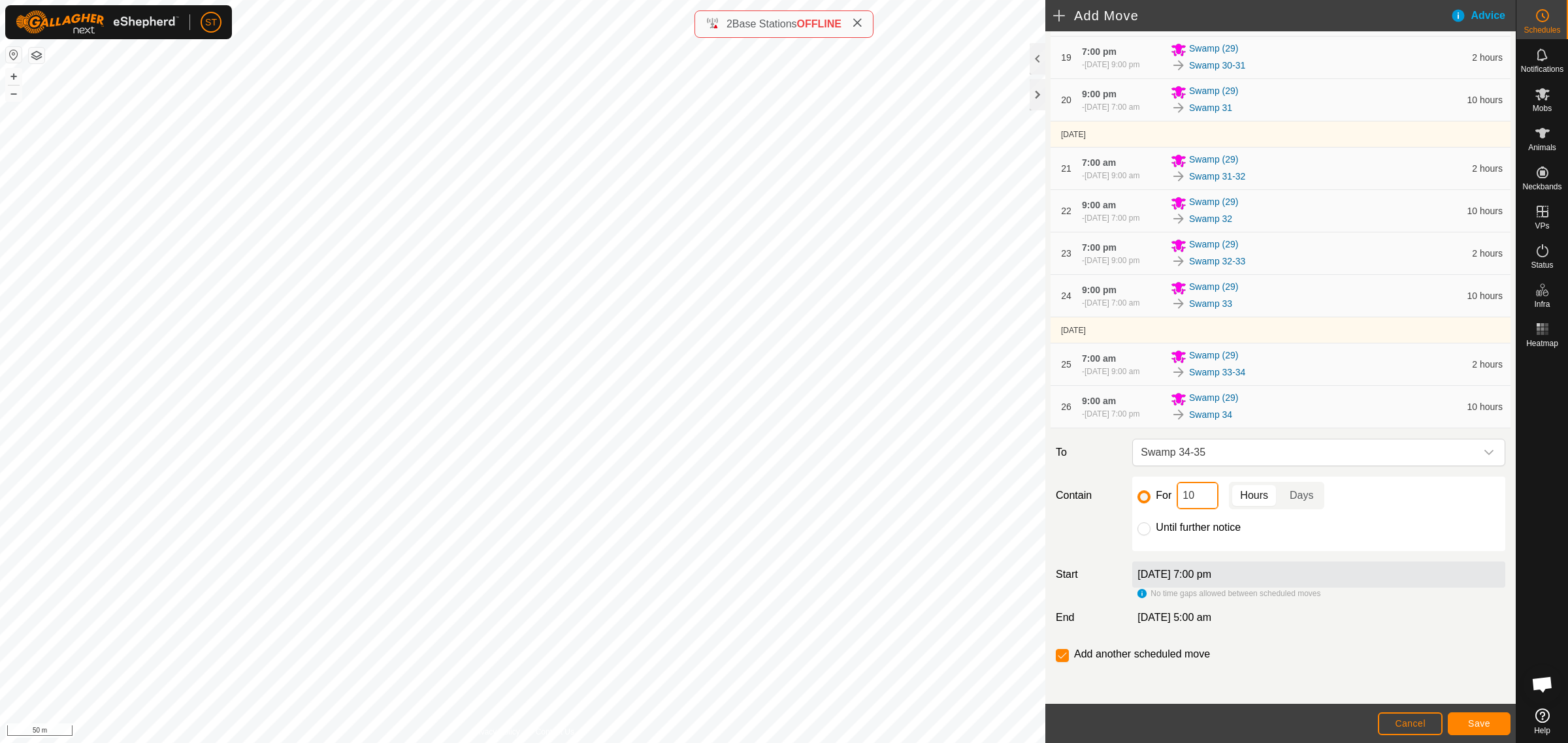
drag, startPoint x: 1196, startPoint y: 498, endPoint x: 1134, endPoint y: 497, distance: 62.0
click at [1134, 497] on div "For 10 Hours Days Until further notice" at bounding box center [1318, 514] width 373 height 75
click at [1473, 726] on span "Save" at bounding box center [1479, 723] width 22 height 11
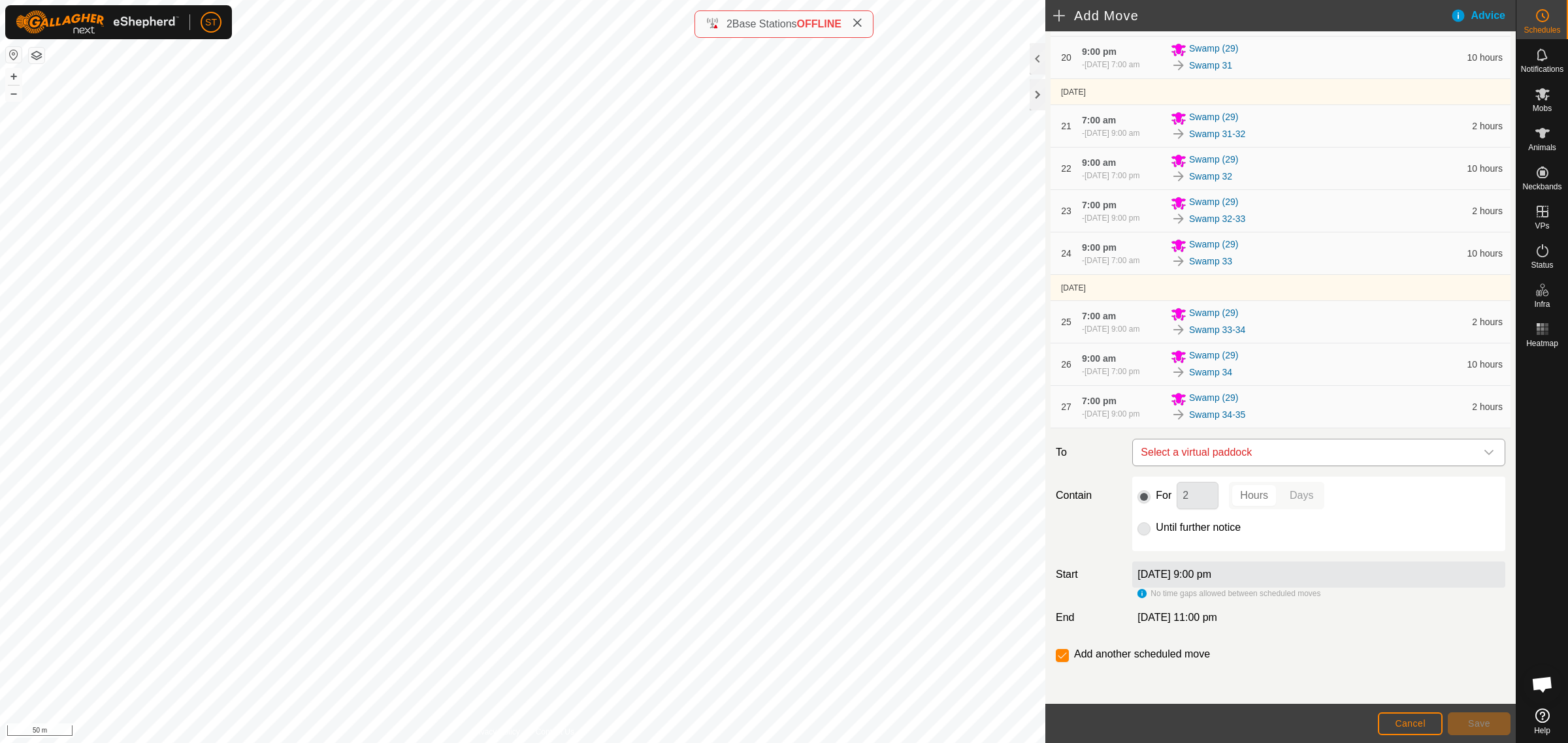
scroll to position [1180, 0]
click at [1484, 455] on icon "dropdown trigger" at bounding box center [1488, 452] width 9 height 5
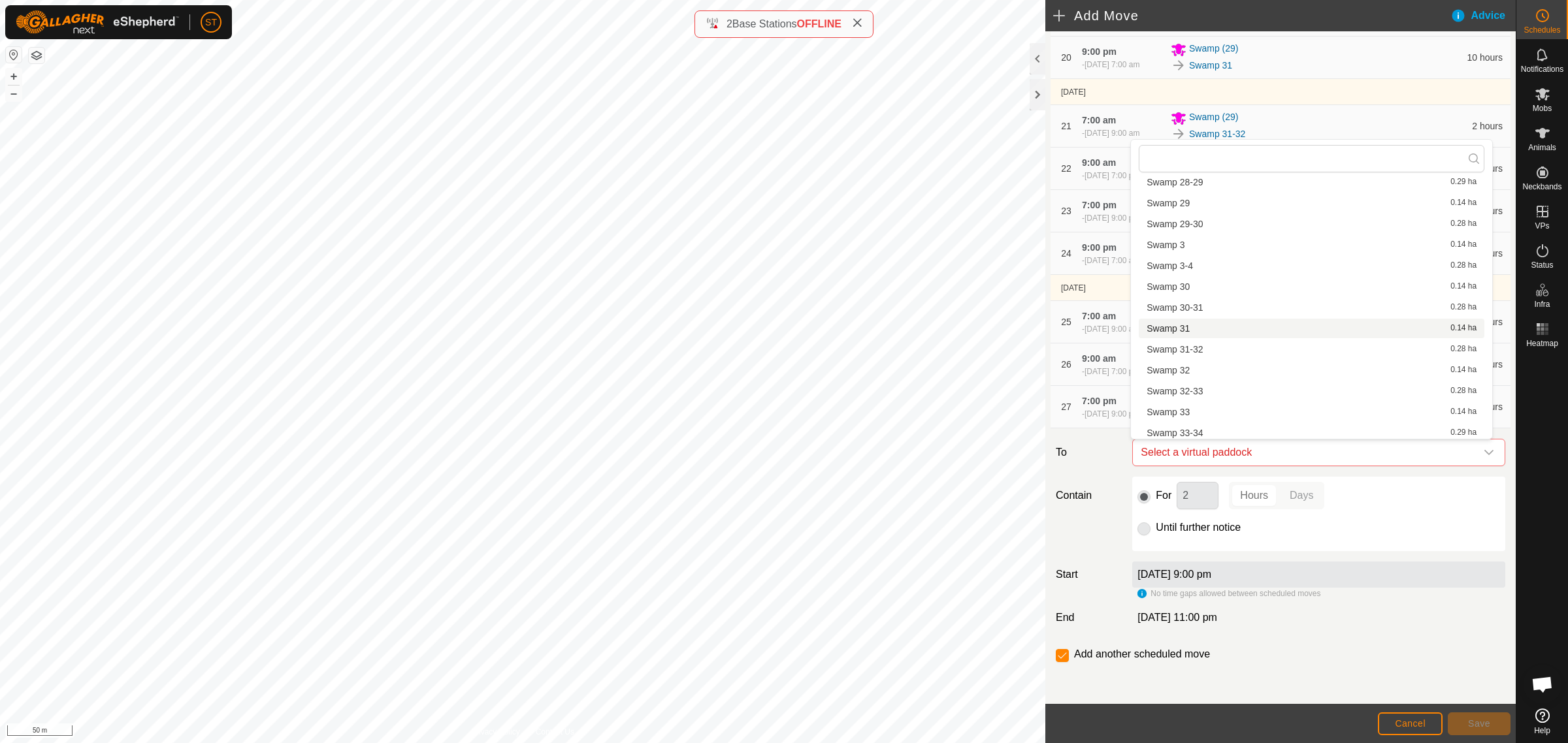
scroll to position [1224, 0]
click at [1189, 391] on li "Swamp 35 0.14 ha" at bounding box center [1311, 393] width 346 height 20
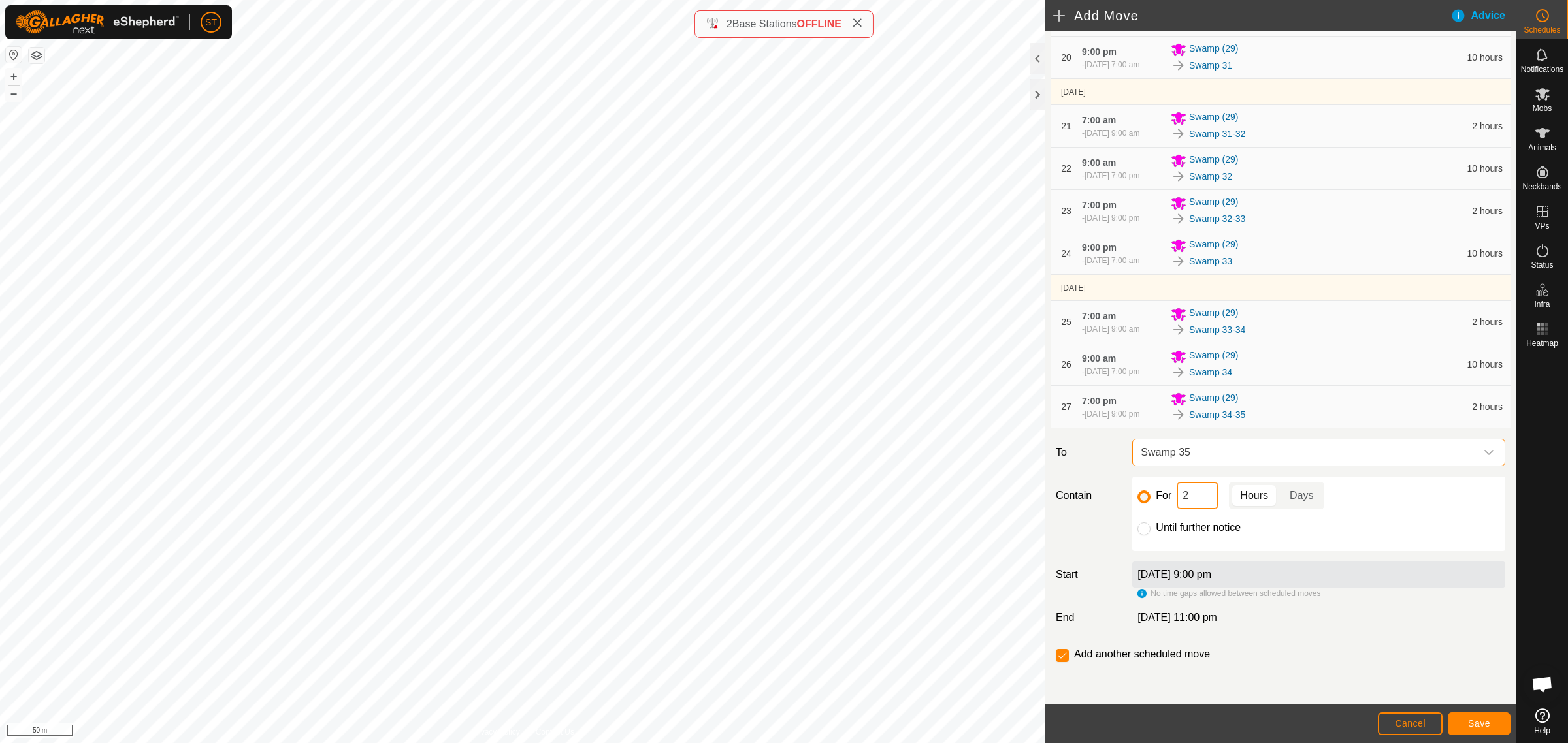
drag, startPoint x: 1194, startPoint y: 498, endPoint x: 1161, endPoint y: 497, distance: 33.0
click at [1161, 497] on div "For 2 Hours Days" at bounding box center [1319, 495] width 362 height 27
click at [1488, 719] on span "Save" at bounding box center [1479, 723] width 22 height 11
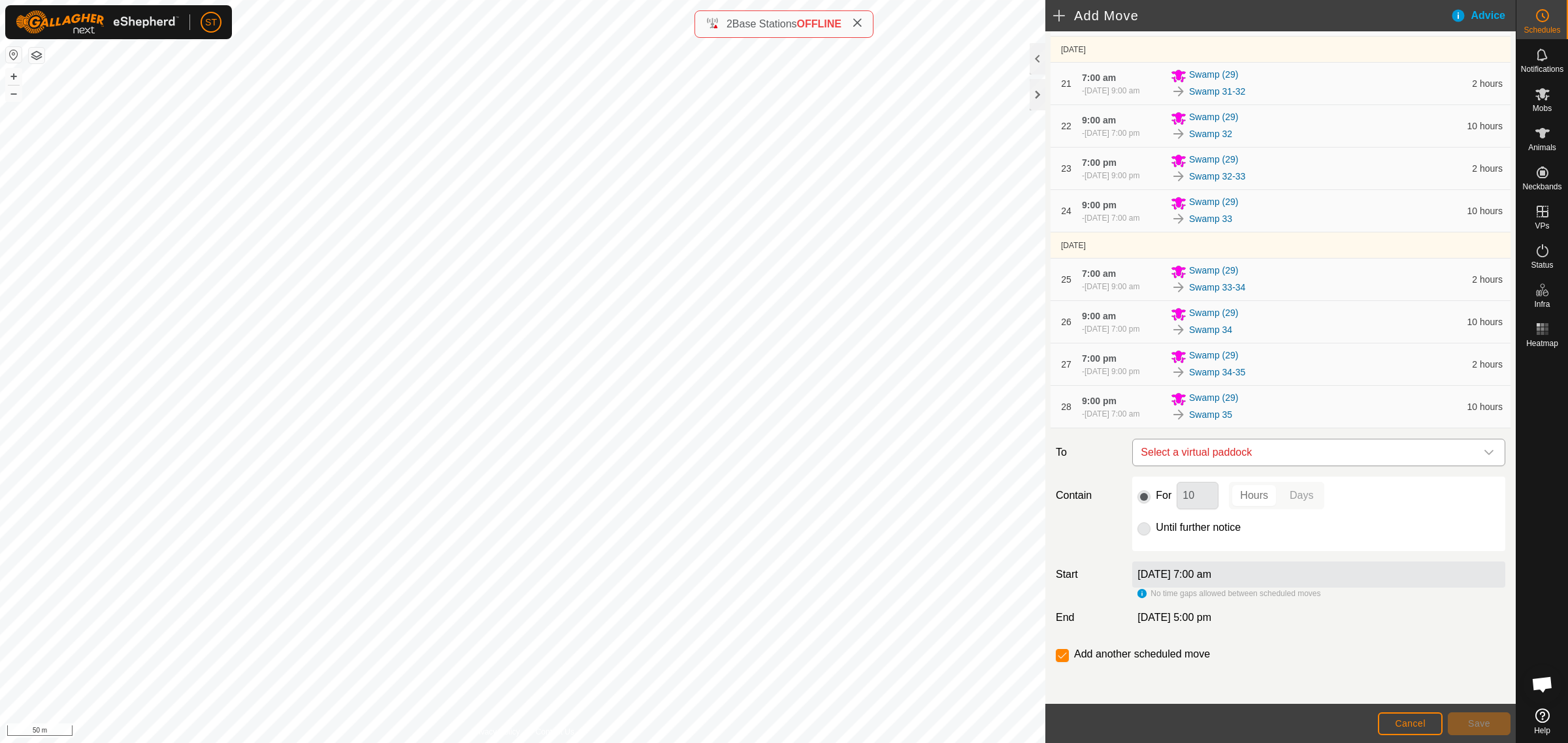
scroll to position [1223, 0]
drag, startPoint x: 1477, startPoint y: 454, endPoint x: 1456, endPoint y: 446, distance: 22.5
click at [1484, 454] on icon "dropdown trigger" at bounding box center [1488, 452] width 9 height 5
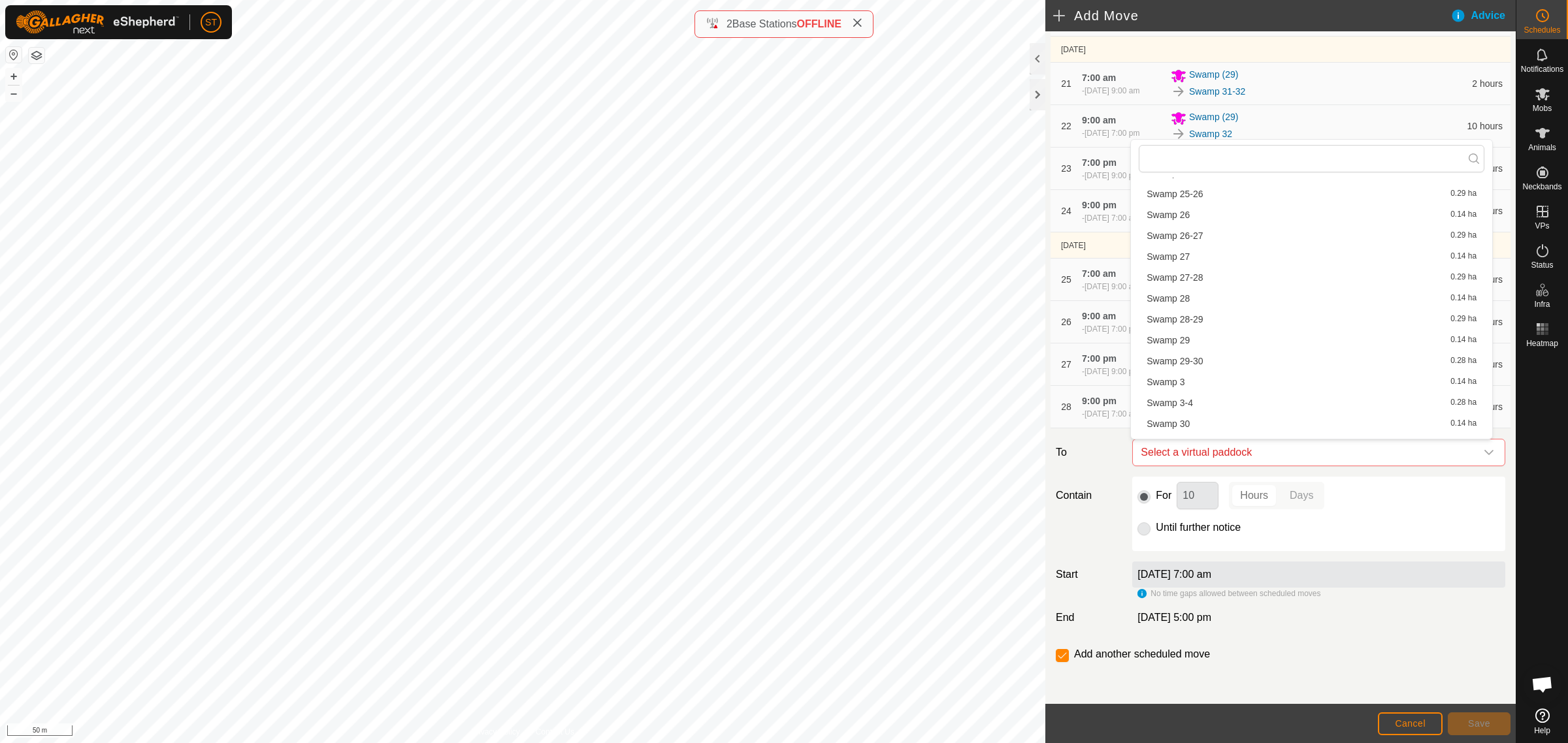
scroll to position [1224, 0]
click at [1197, 415] on li "Swamp 35-36 0.29 ha" at bounding box center [1311, 414] width 346 height 20
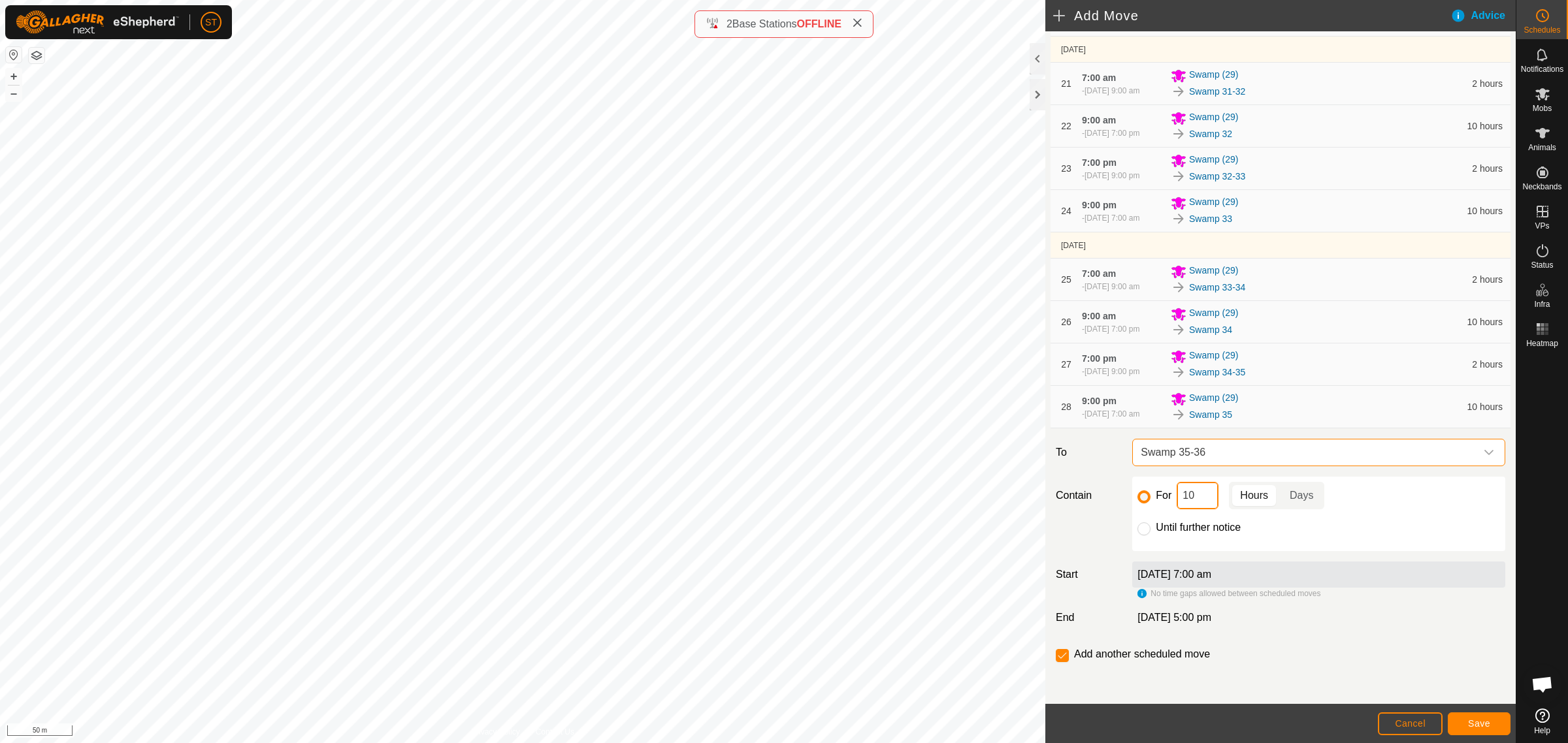
drag, startPoint x: 1193, startPoint y: 501, endPoint x: 1160, endPoint y: 494, distance: 33.7
click at [1161, 495] on div "For 10 Hours Days" at bounding box center [1319, 495] width 362 height 27
click at [1482, 723] on span "Save" at bounding box center [1479, 723] width 22 height 11
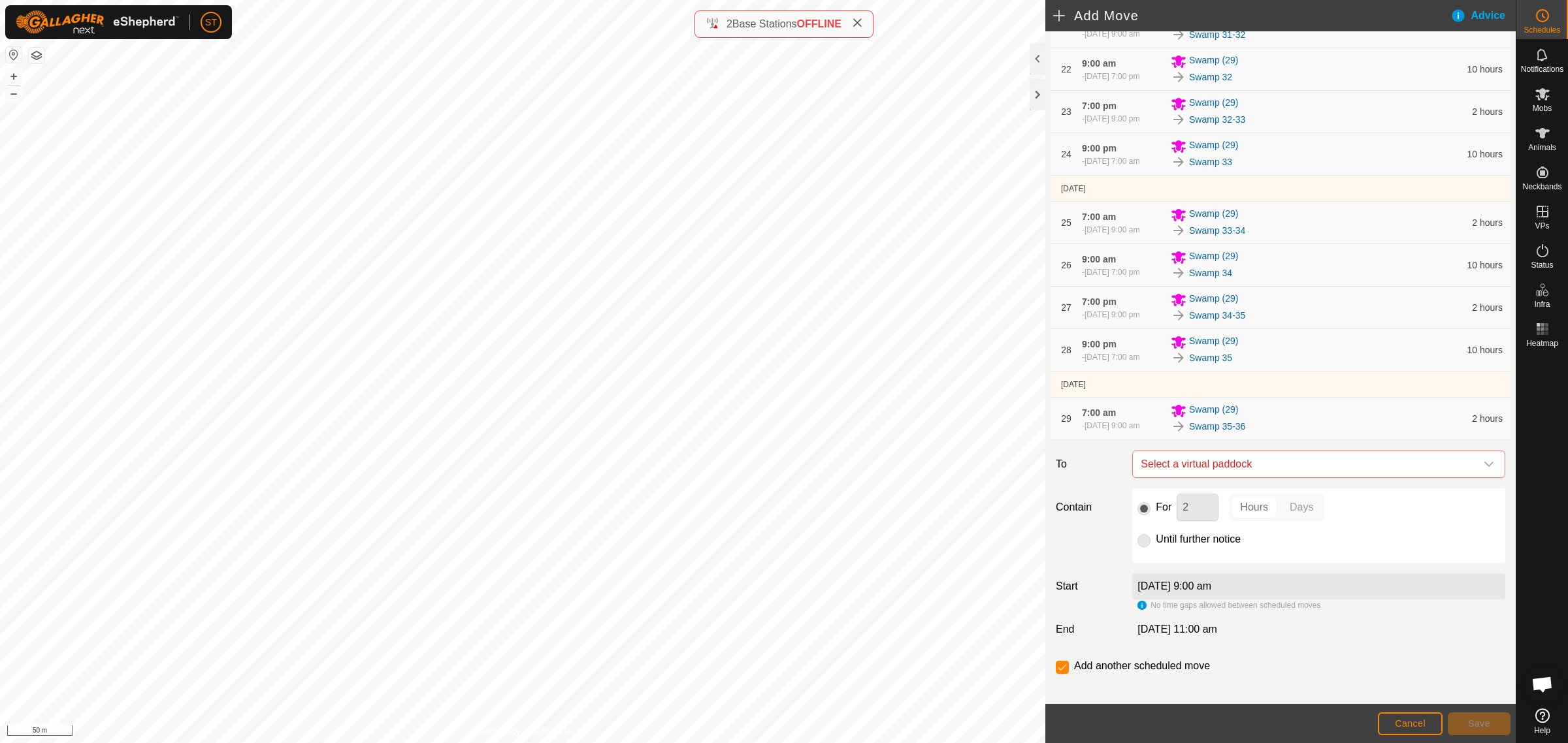
scroll to position [1292, 0]
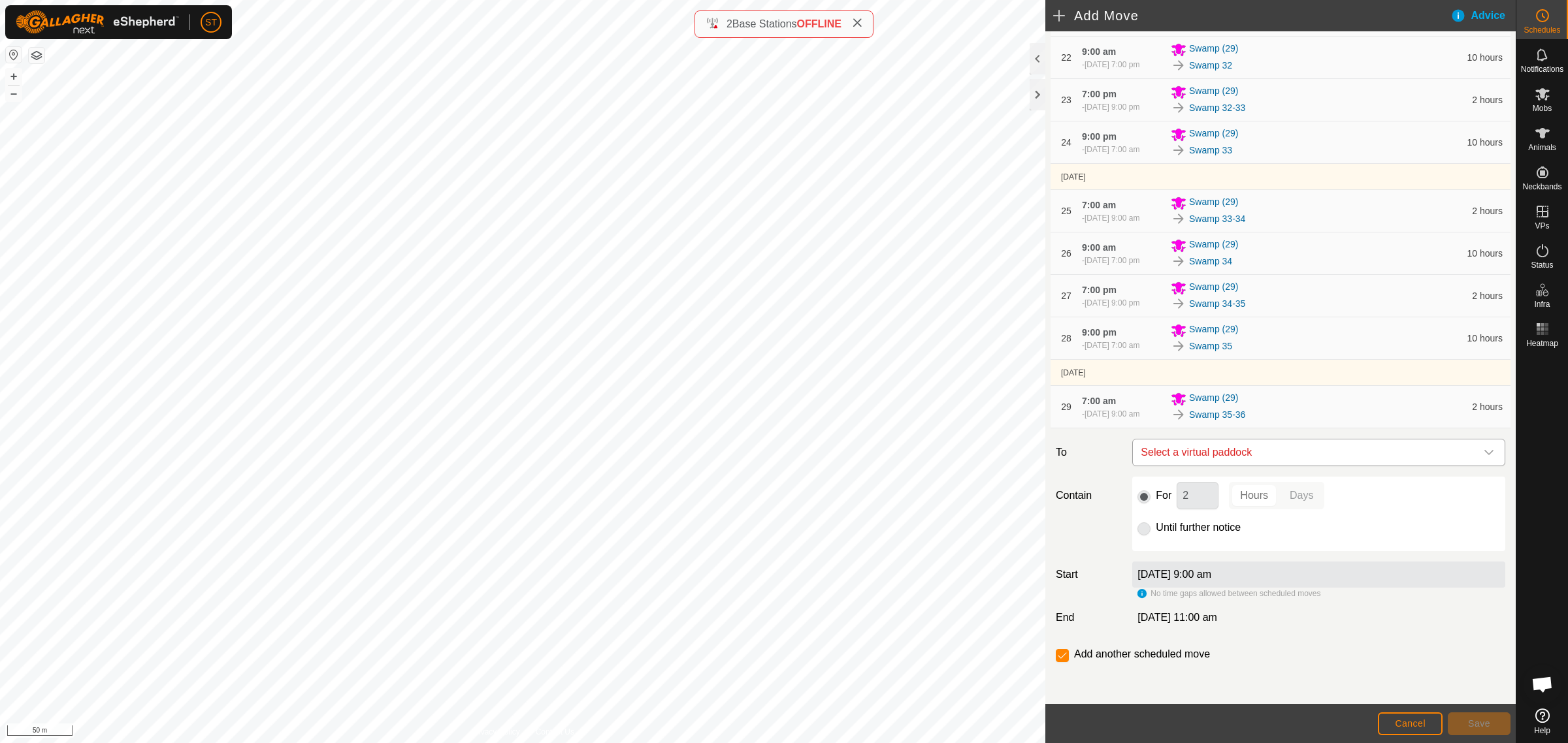
click at [1484, 455] on icon "dropdown trigger" at bounding box center [1488, 452] width 9 height 5
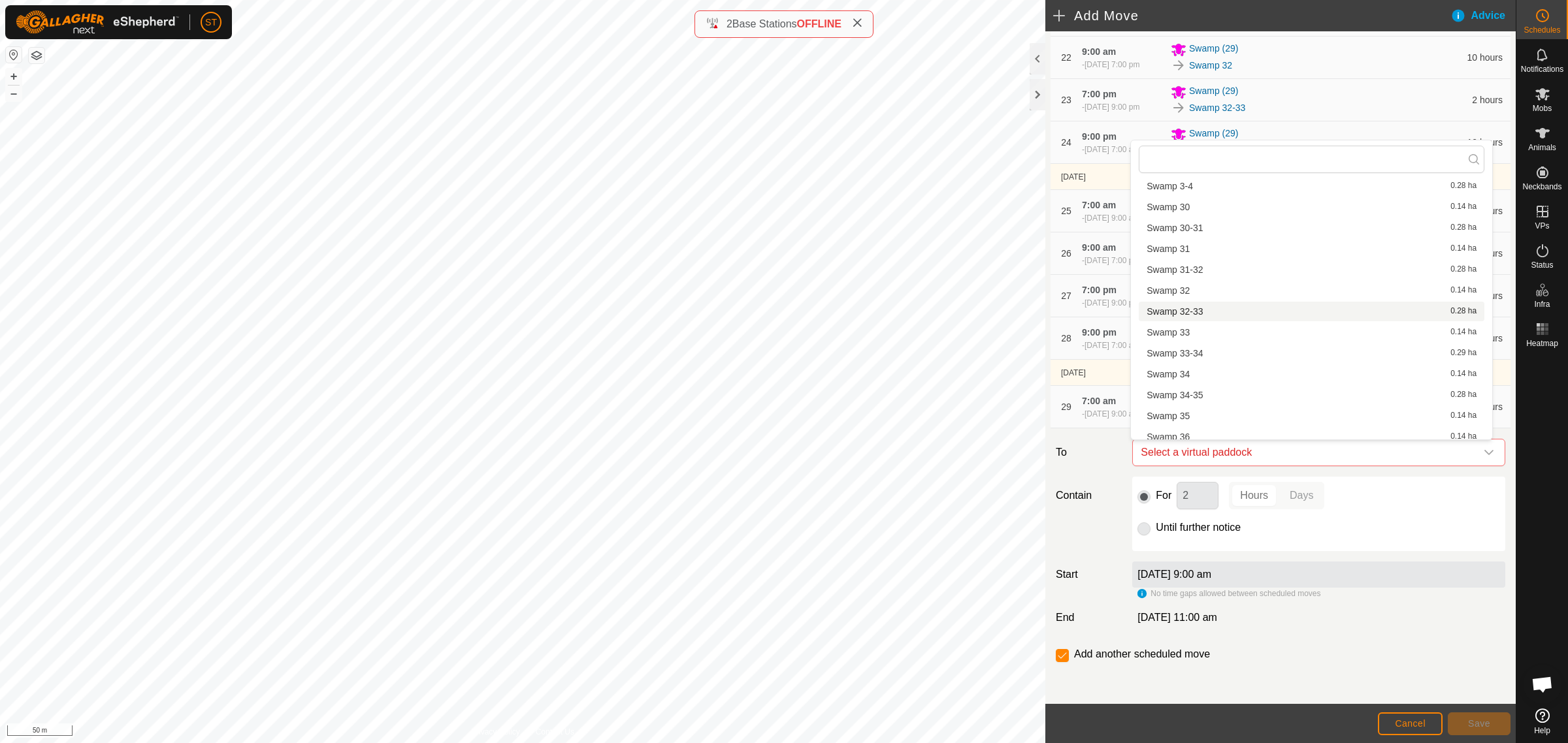
scroll to position [1306, 0]
click at [1186, 353] on li "Swamp 36 0.14 ha" at bounding box center [1311, 354] width 346 height 20
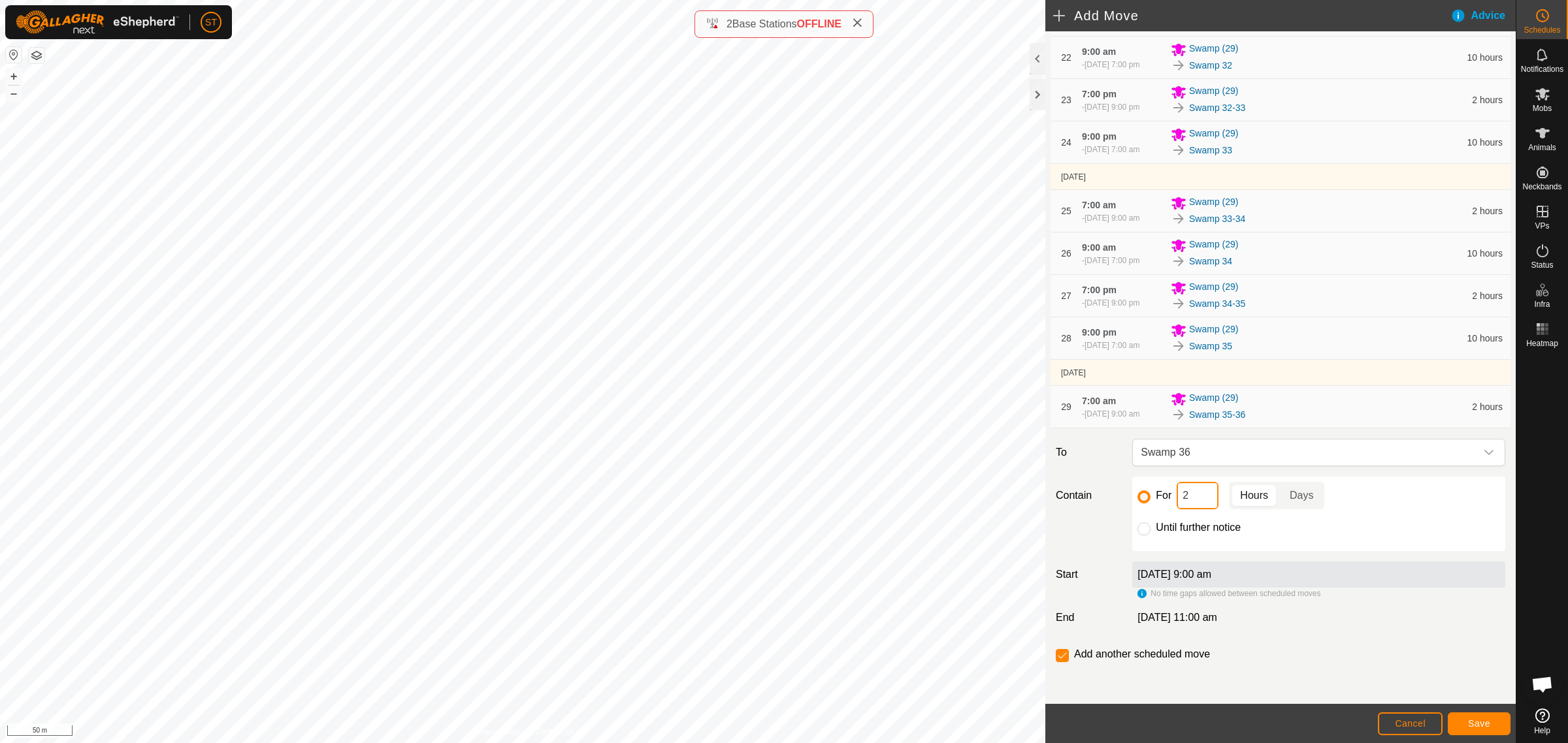
drag, startPoint x: 1197, startPoint y: 500, endPoint x: 1099, endPoint y: 503, distance: 98.0
click at [1151, 495] on div "For 2 Hours Days" at bounding box center [1319, 495] width 362 height 27
click at [1464, 732] on button "Save" at bounding box center [1479, 724] width 63 height 23
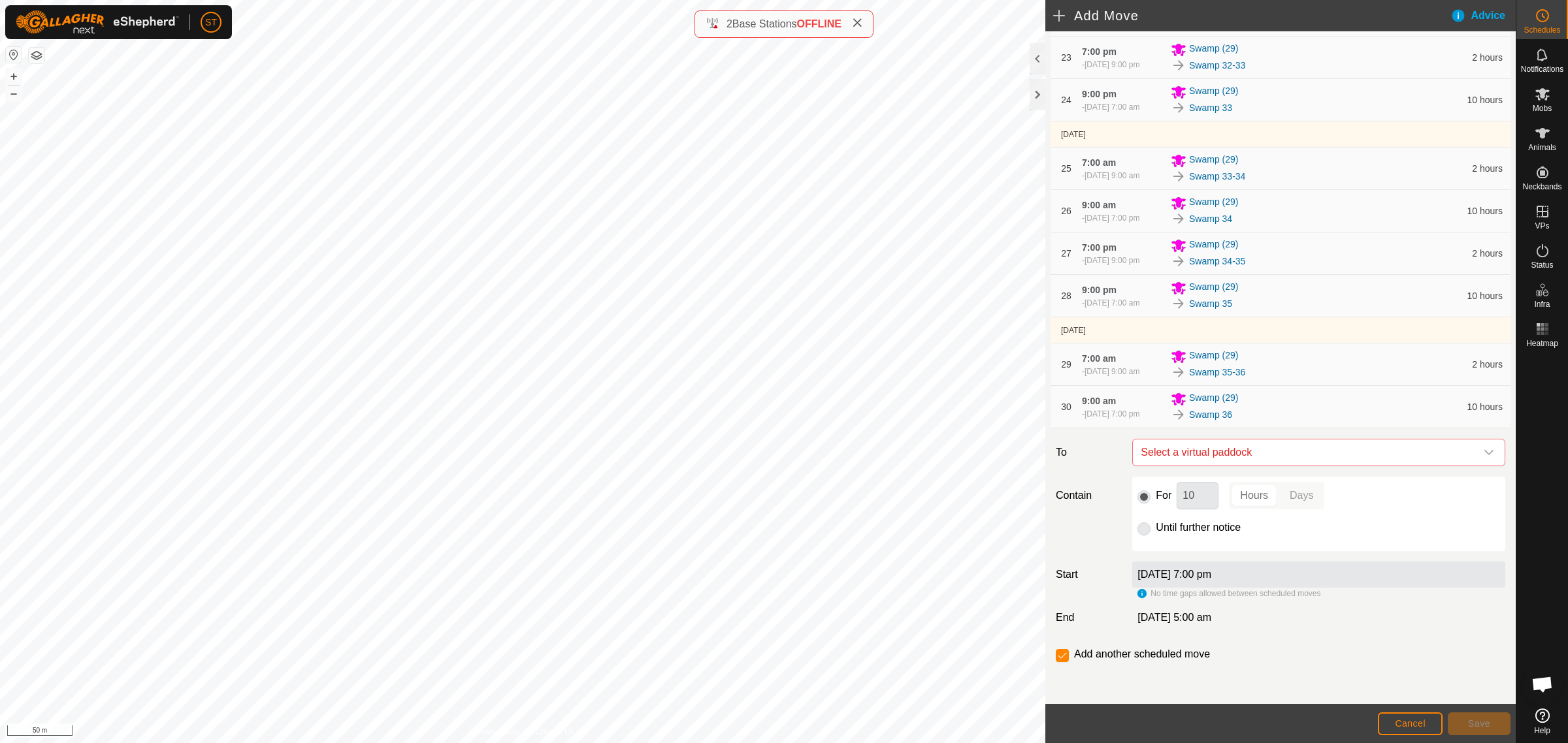
scroll to position [1334, 0]
click at [1484, 452] on icon "dropdown trigger" at bounding box center [1488, 452] width 11 height 11
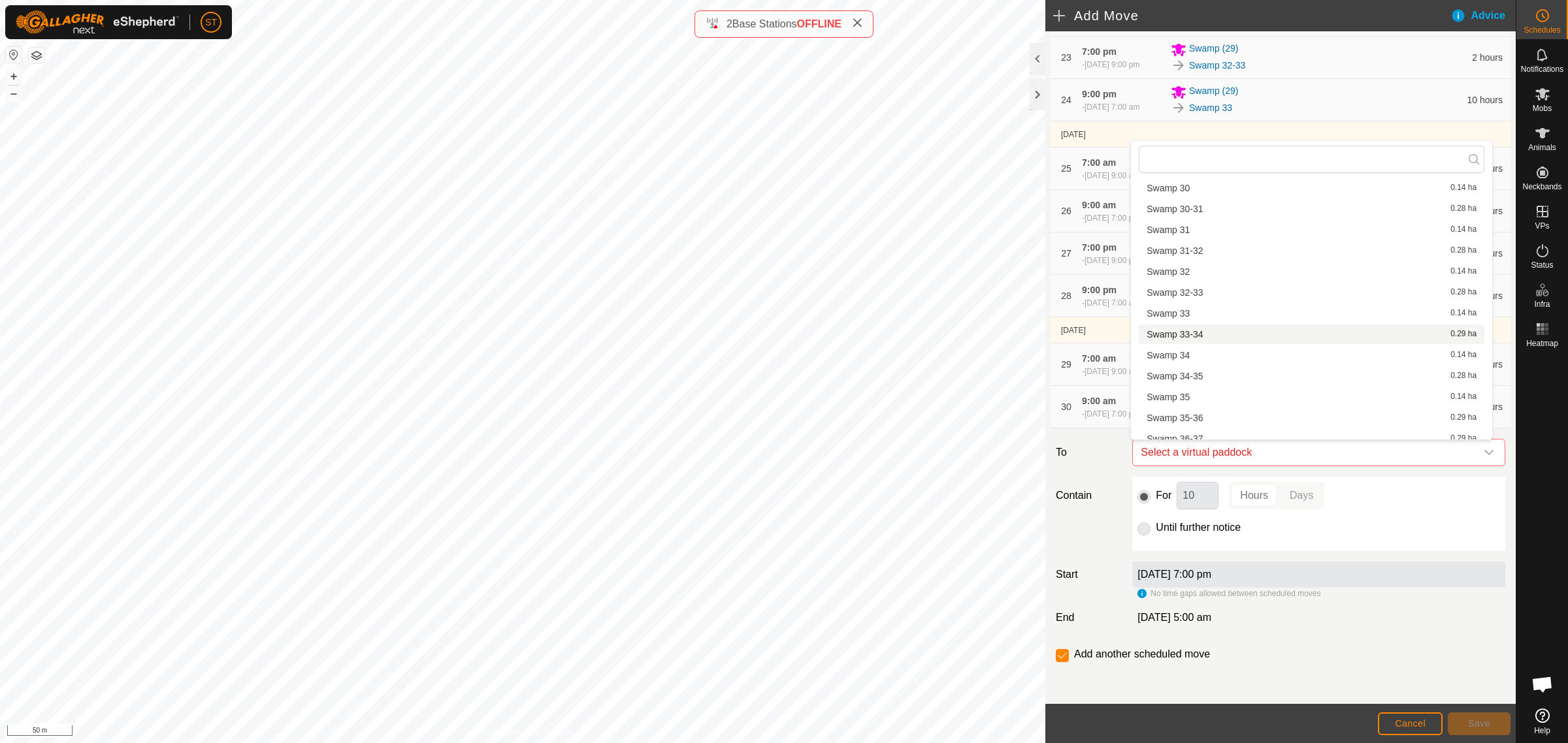
scroll to position [1324, 0]
click at [1198, 353] on li "Swamp 36-37 0.29 ha" at bounding box center [1311, 357] width 346 height 20
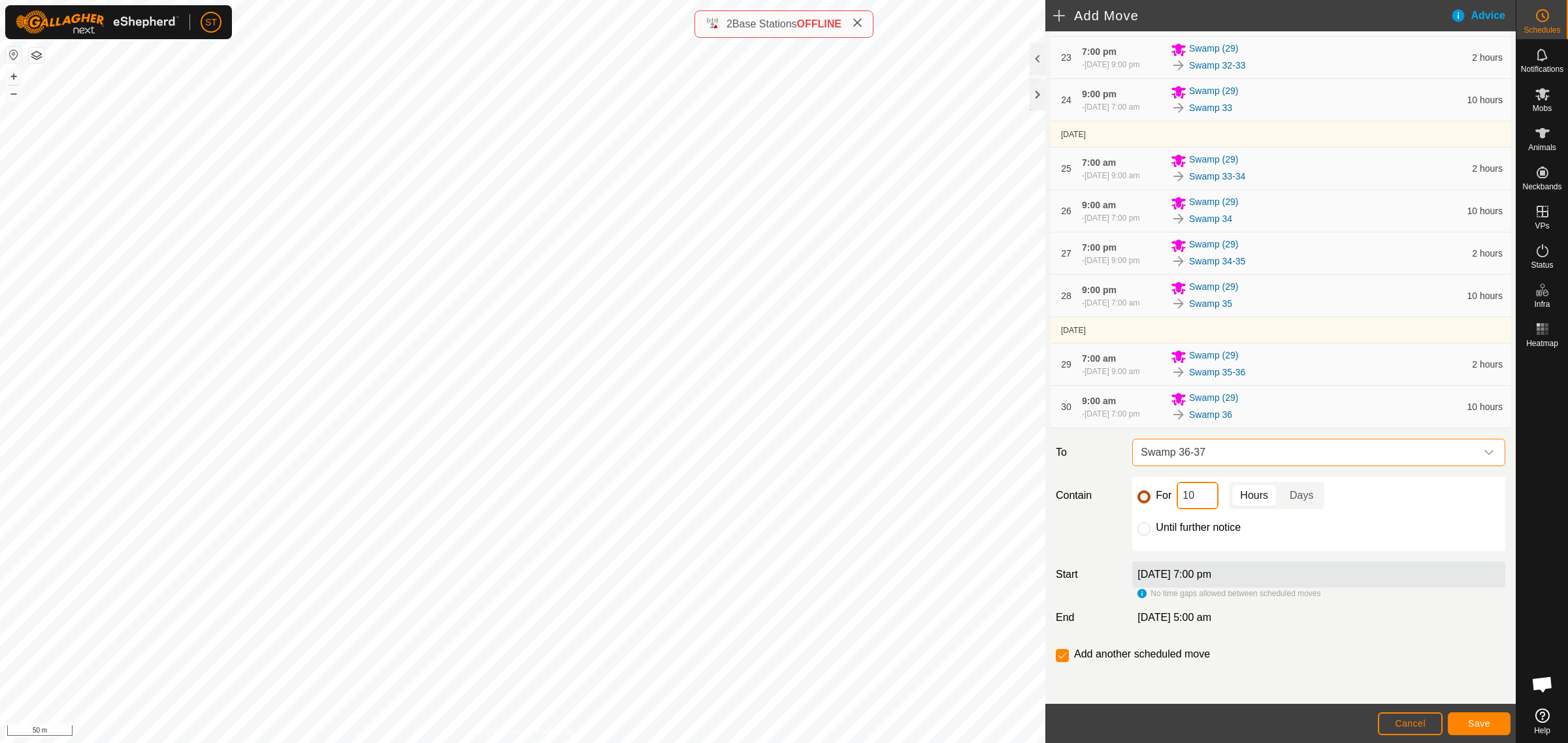
drag, startPoint x: 1190, startPoint y: 500, endPoint x: 1141, endPoint y: 501, distance: 49.0
click at [1145, 501] on div "For 10 Hours Days" at bounding box center [1319, 495] width 362 height 27
click at [1466, 723] on button "Save" at bounding box center [1479, 724] width 63 height 23
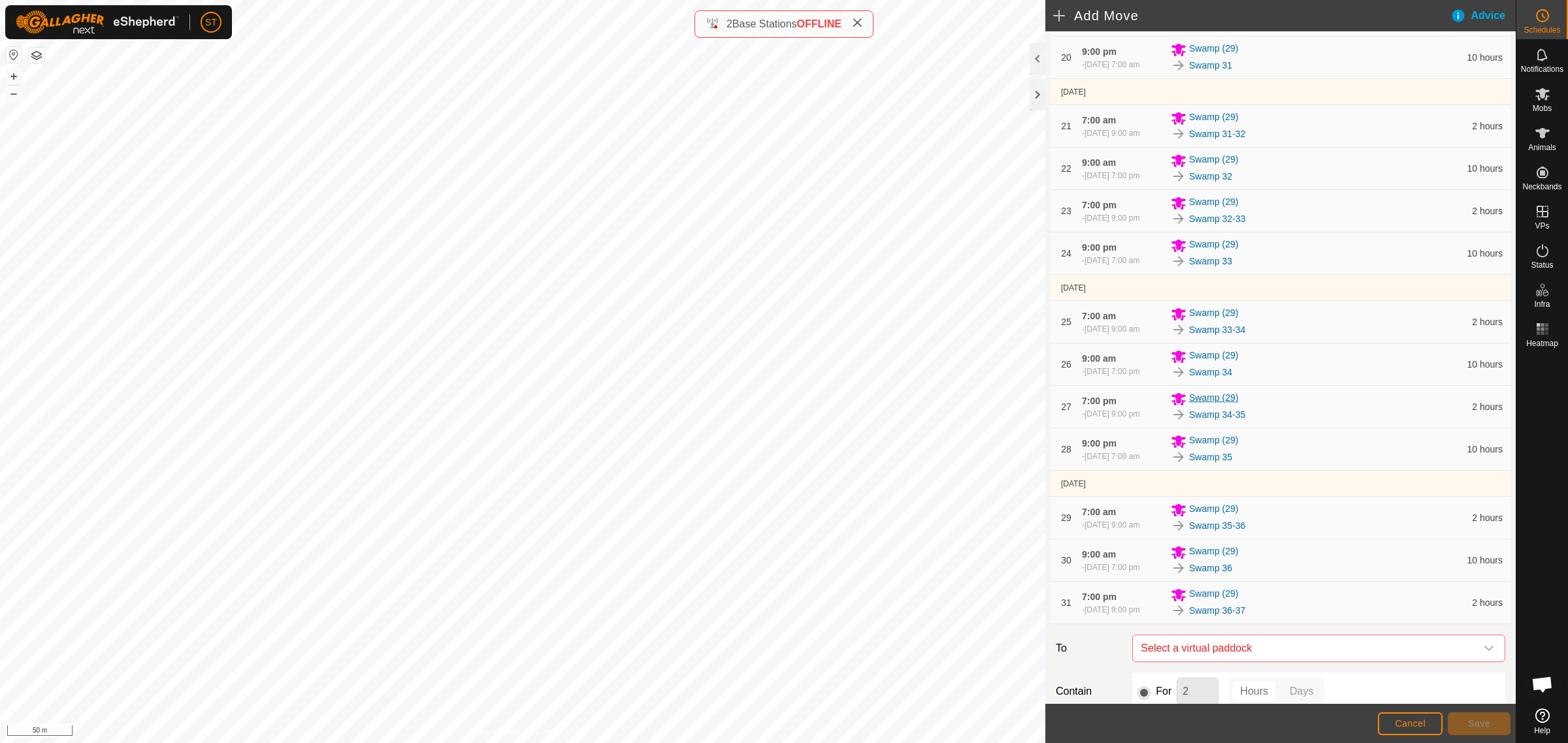
scroll to position [1376, 0]
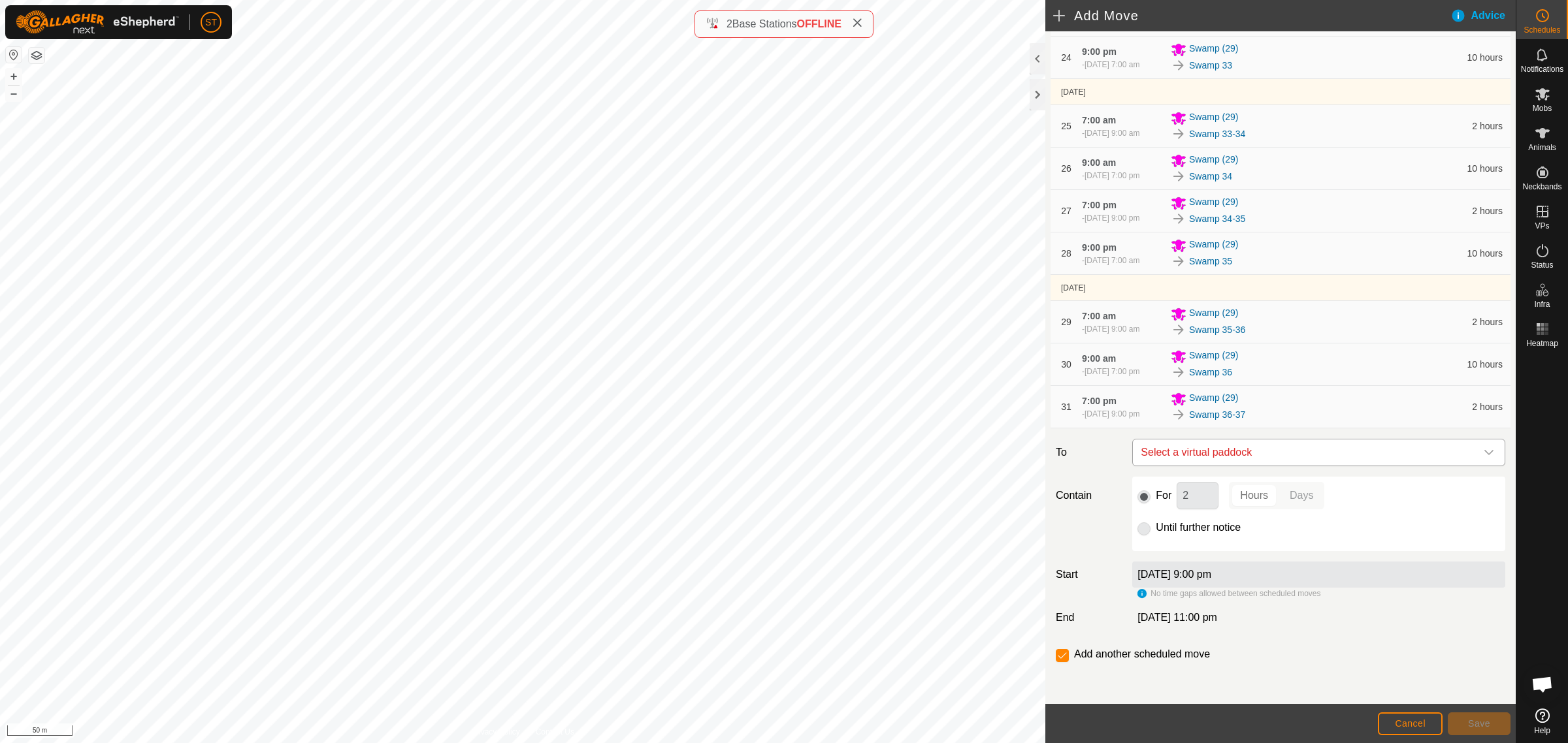
click at [1484, 452] on icon "dropdown trigger" at bounding box center [1488, 452] width 11 height 11
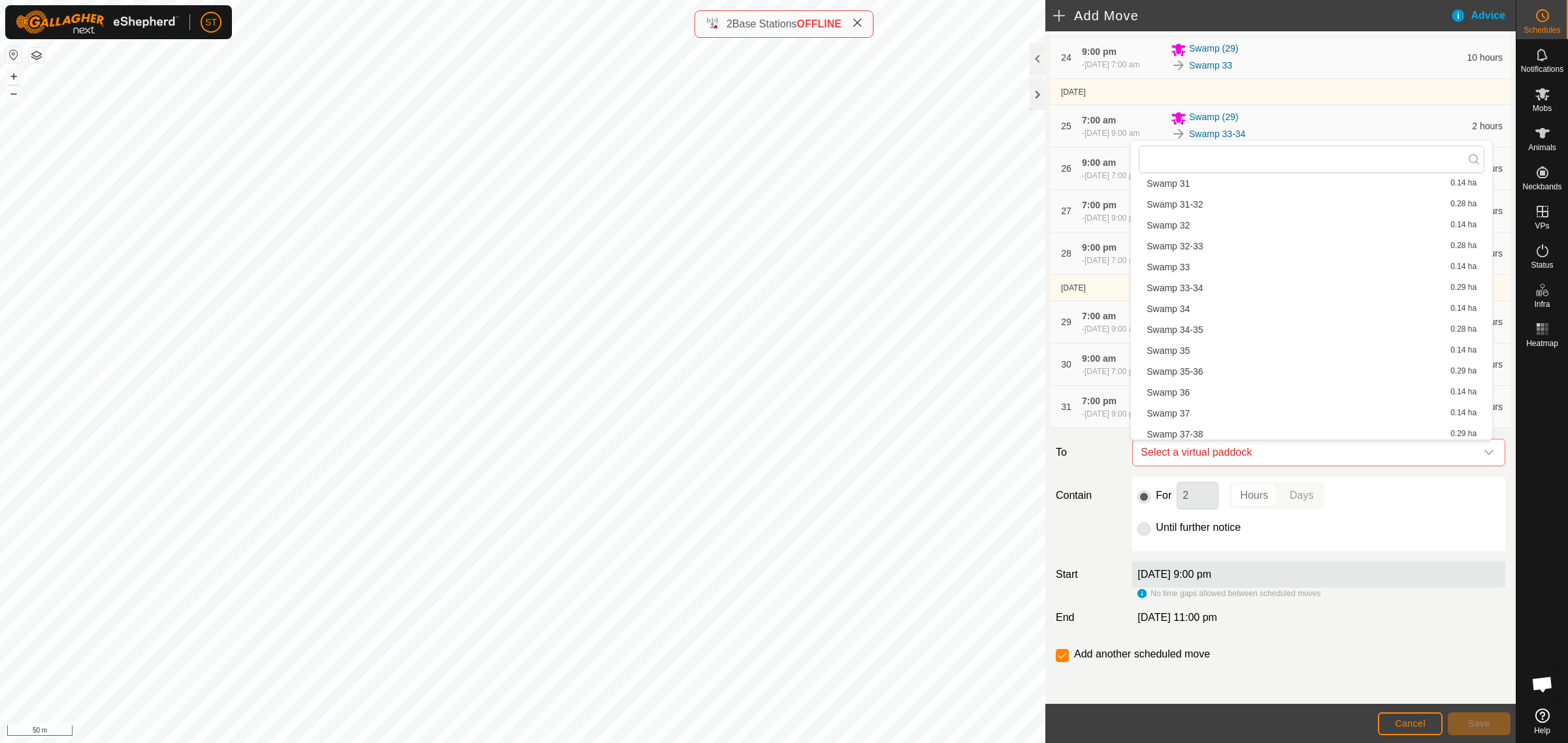
scroll to position [1306, 0]
click at [1183, 389] on li "Swamp 37 0.14 ha" at bounding box center [1311, 396] width 346 height 20
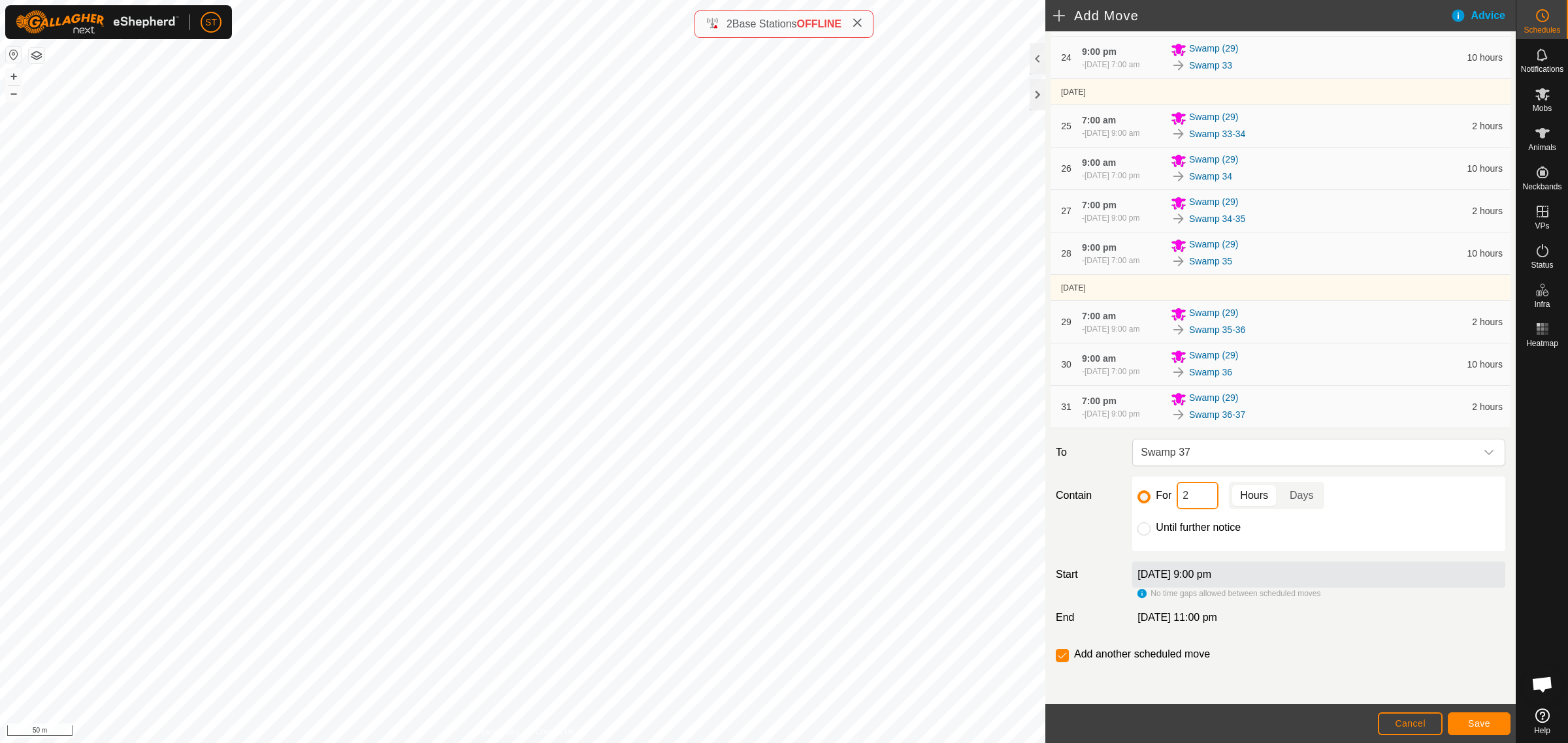
drag, startPoint x: 1177, startPoint y: 501, endPoint x: 1151, endPoint y: 492, distance: 27.5
click at [1152, 500] on div "For 2 Hours Days" at bounding box center [1319, 495] width 362 height 27
click at [1465, 720] on button "Save" at bounding box center [1479, 724] width 63 height 23
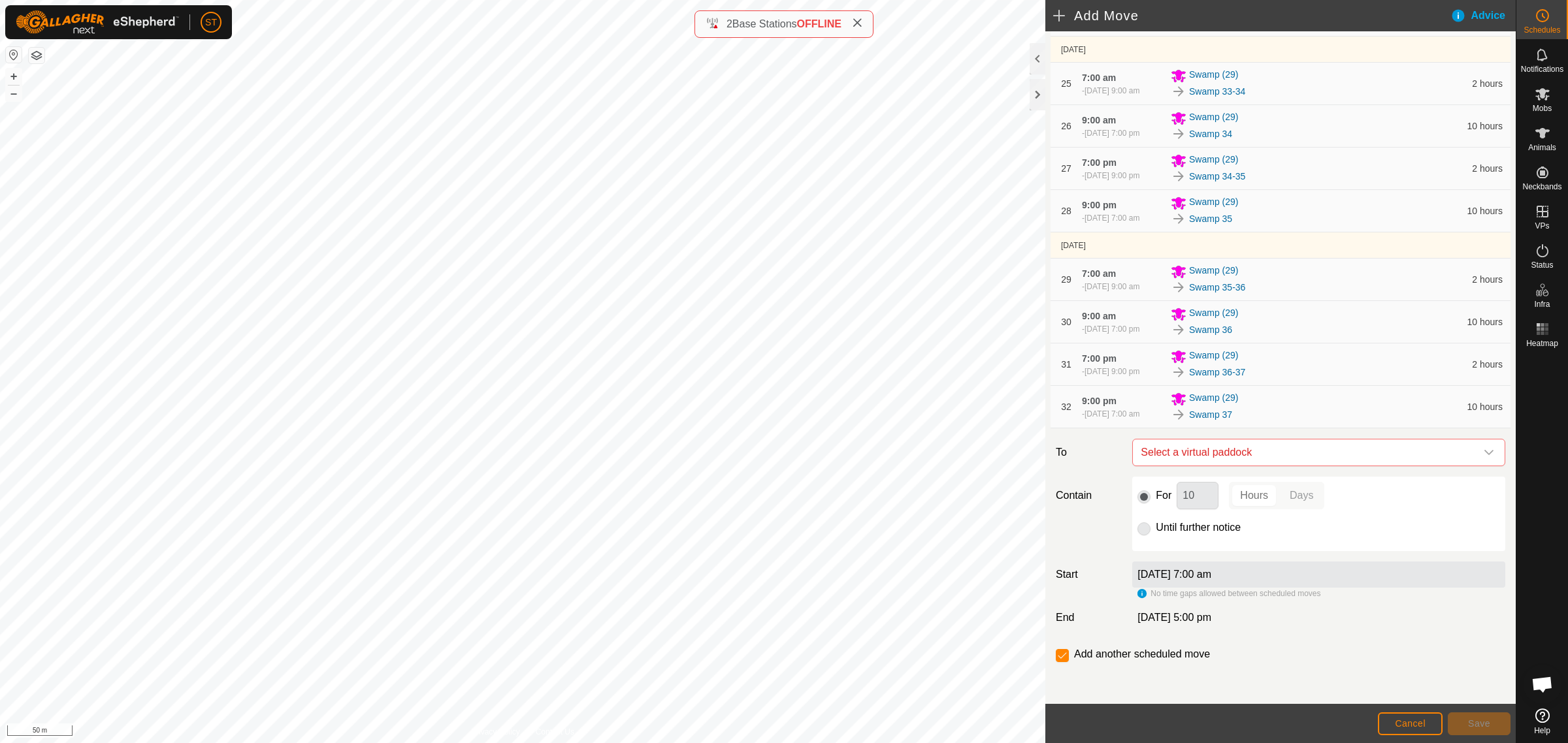
scroll to position [1420, 0]
click at [1484, 451] on icon "dropdown trigger" at bounding box center [1488, 452] width 11 height 11
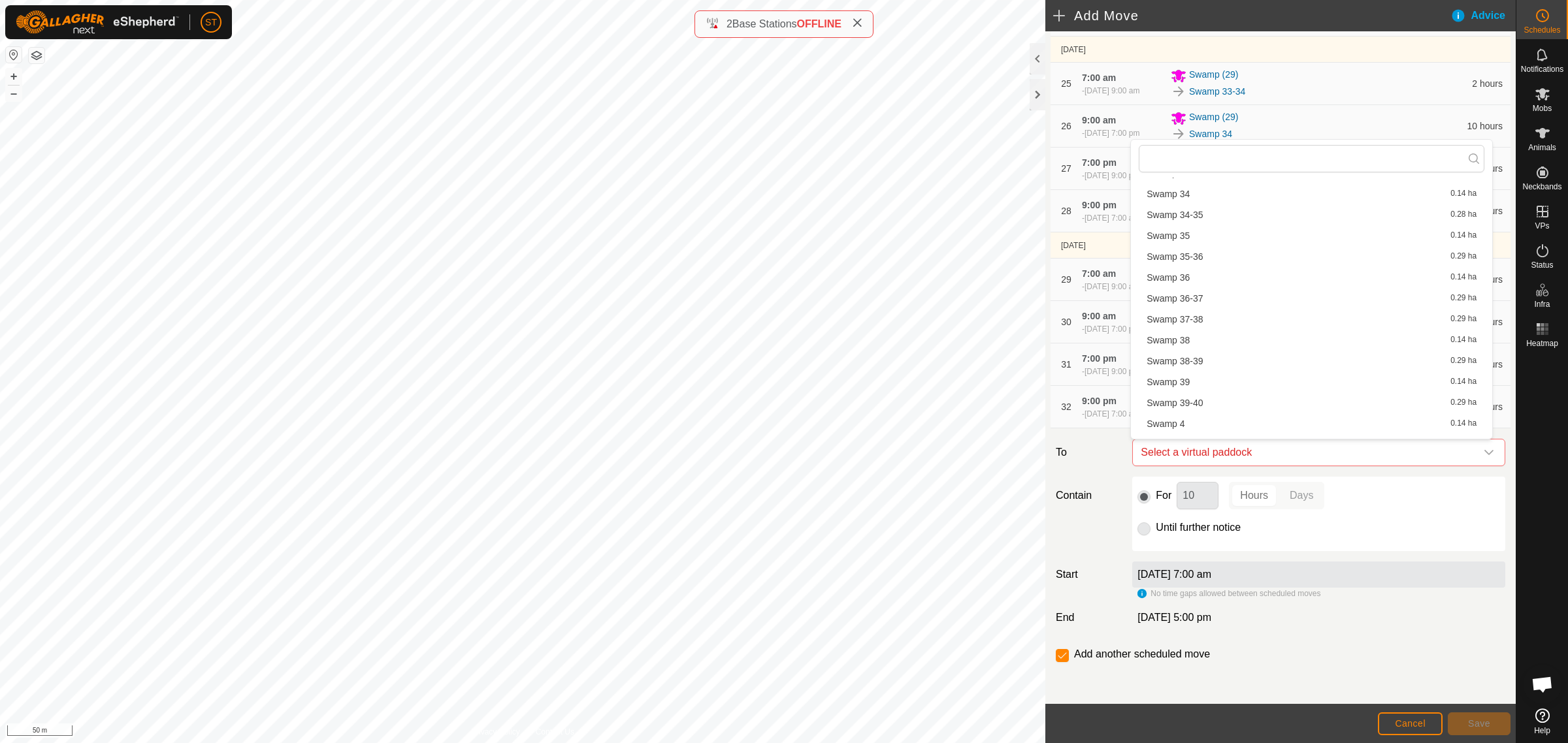
scroll to position [1405, 0]
click at [1209, 314] on li "Swamp 37-38 0.29 ha" at bounding box center [1311, 317] width 346 height 20
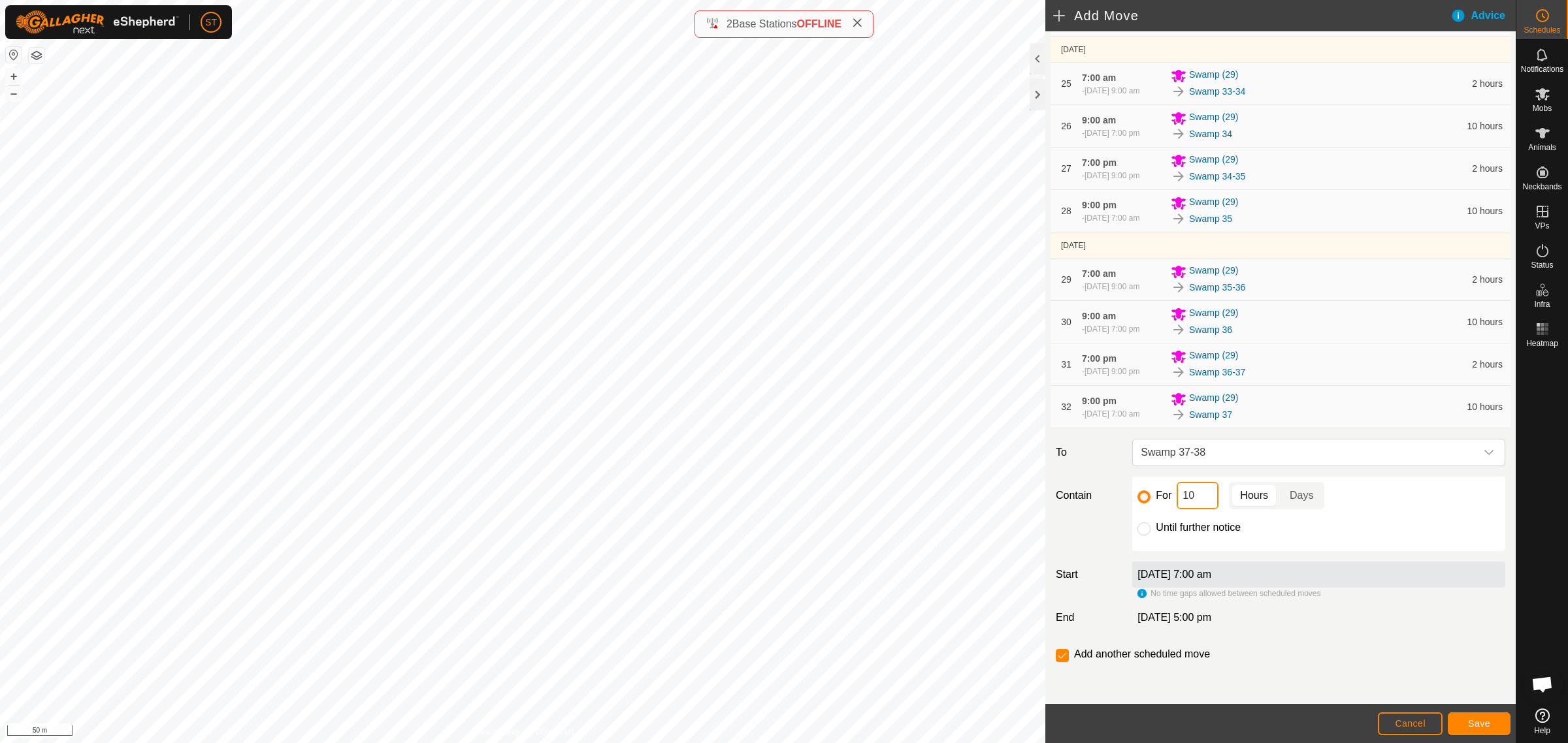
drag, startPoint x: 1201, startPoint y: 501, endPoint x: 1155, endPoint y: 497, distance: 46.2
click at [1157, 497] on div "For 10 Hours Days" at bounding box center [1319, 495] width 362 height 27
click at [1469, 723] on span "Save" at bounding box center [1479, 723] width 22 height 11
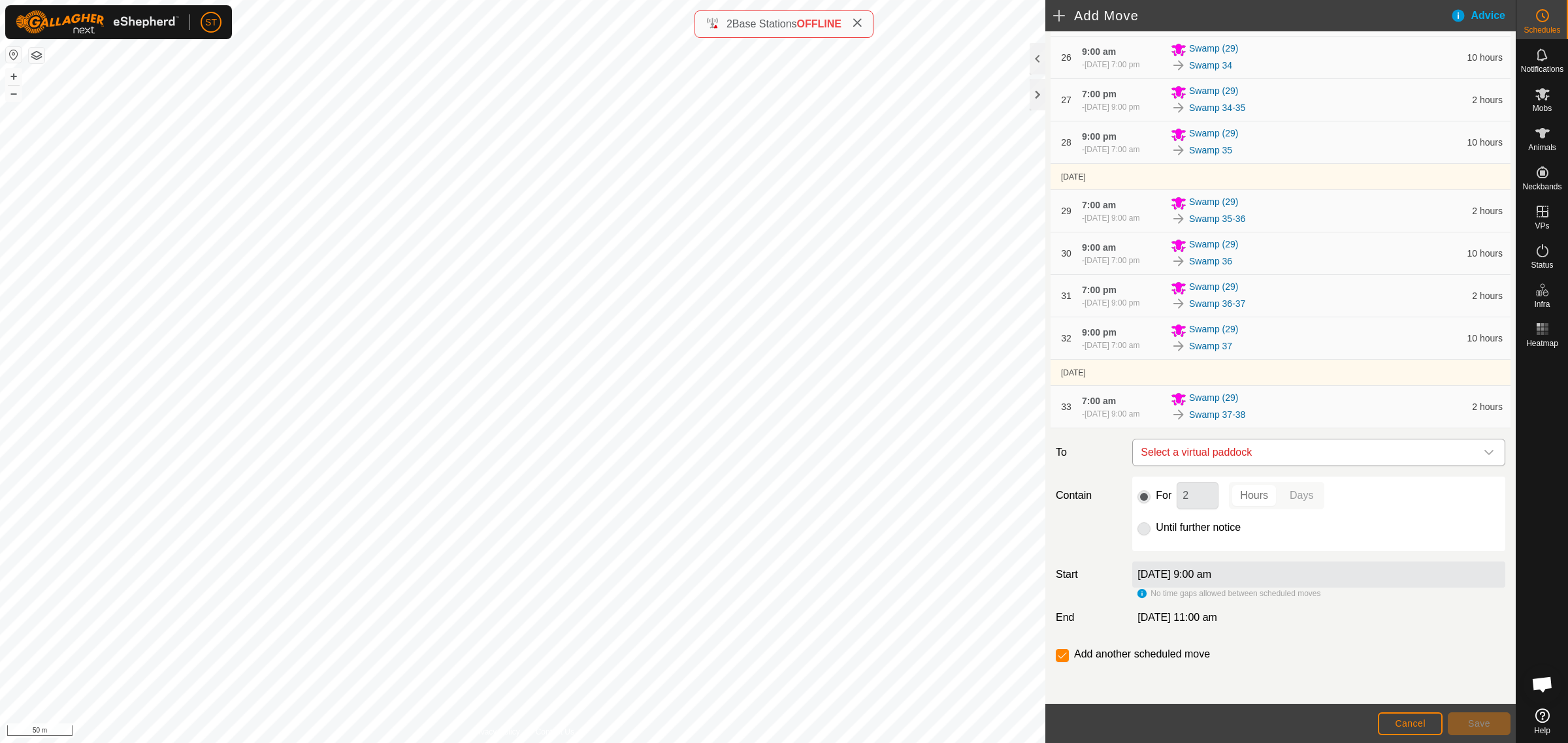
scroll to position [1488, 0]
click at [1484, 454] on icon "dropdown trigger" at bounding box center [1488, 452] width 11 height 11
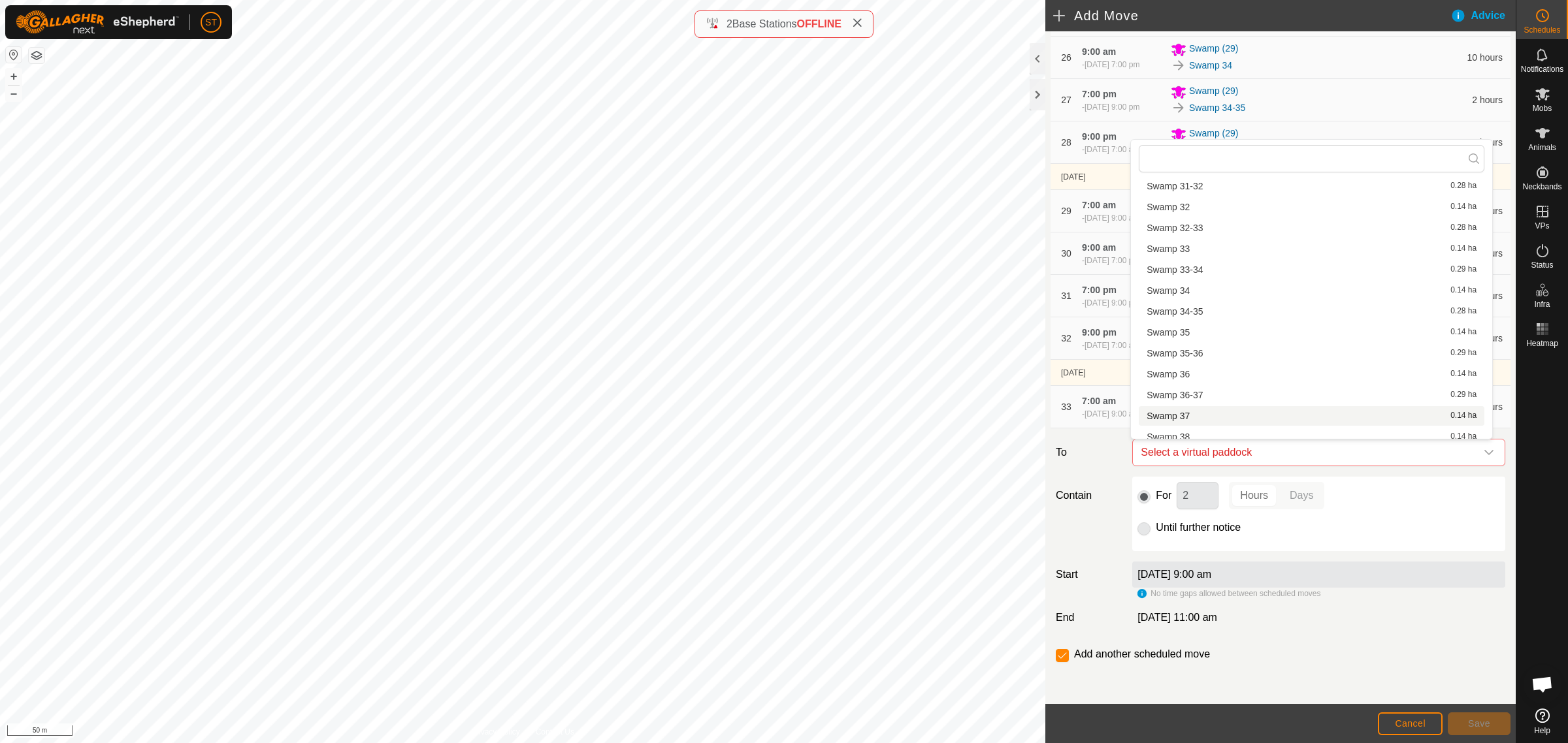
scroll to position [1312, 0]
click at [1200, 428] on li "Swamp 38 0.14 ha" at bounding box center [1311, 430] width 346 height 20
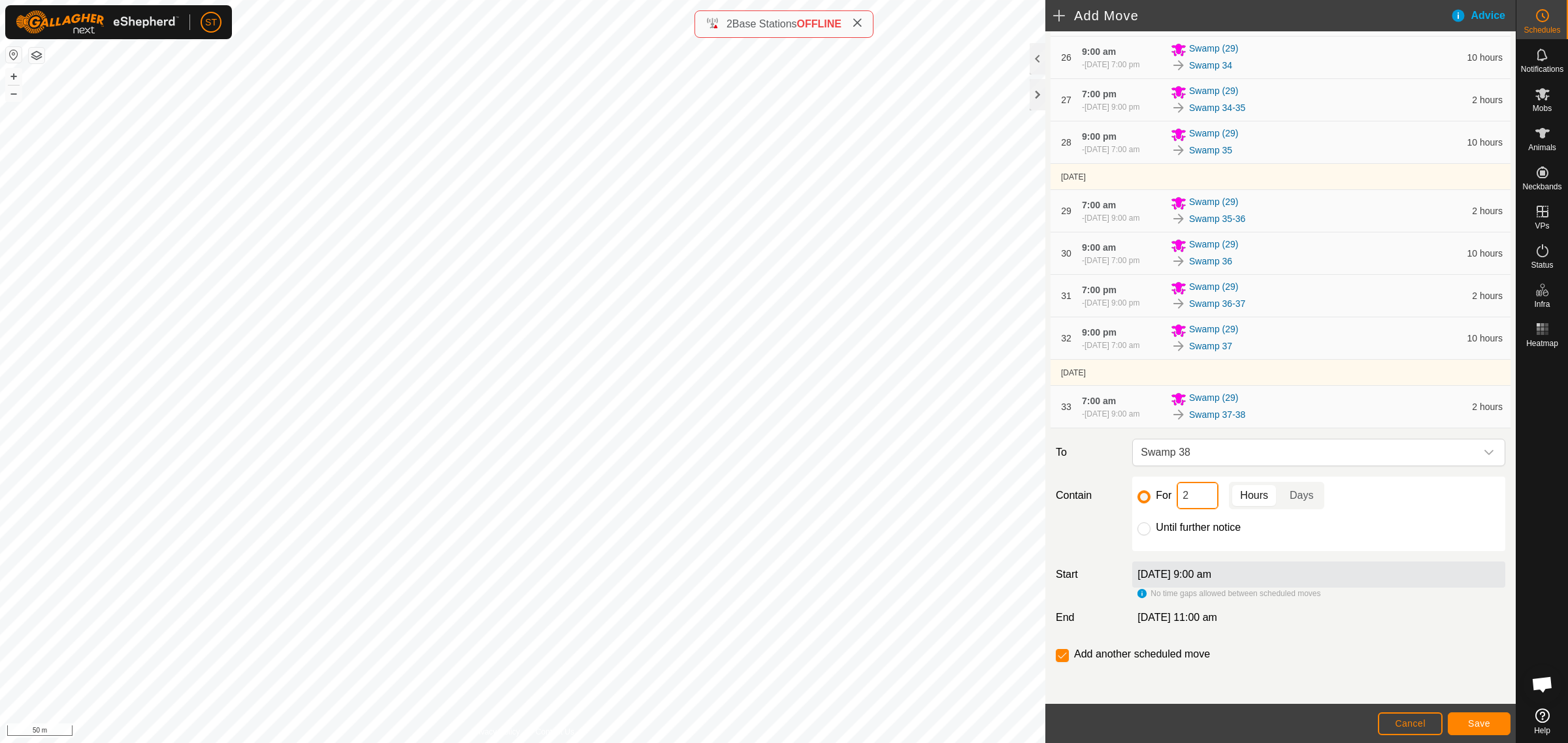
drag, startPoint x: 1176, startPoint y: 500, endPoint x: 1165, endPoint y: 500, distance: 11.0
click at [1168, 500] on div "For 2 Hours Days" at bounding box center [1319, 495] width 362 height 27
click at [1471, 722] on span "Save" at bounding box center [1479, 723] width 22 height 11
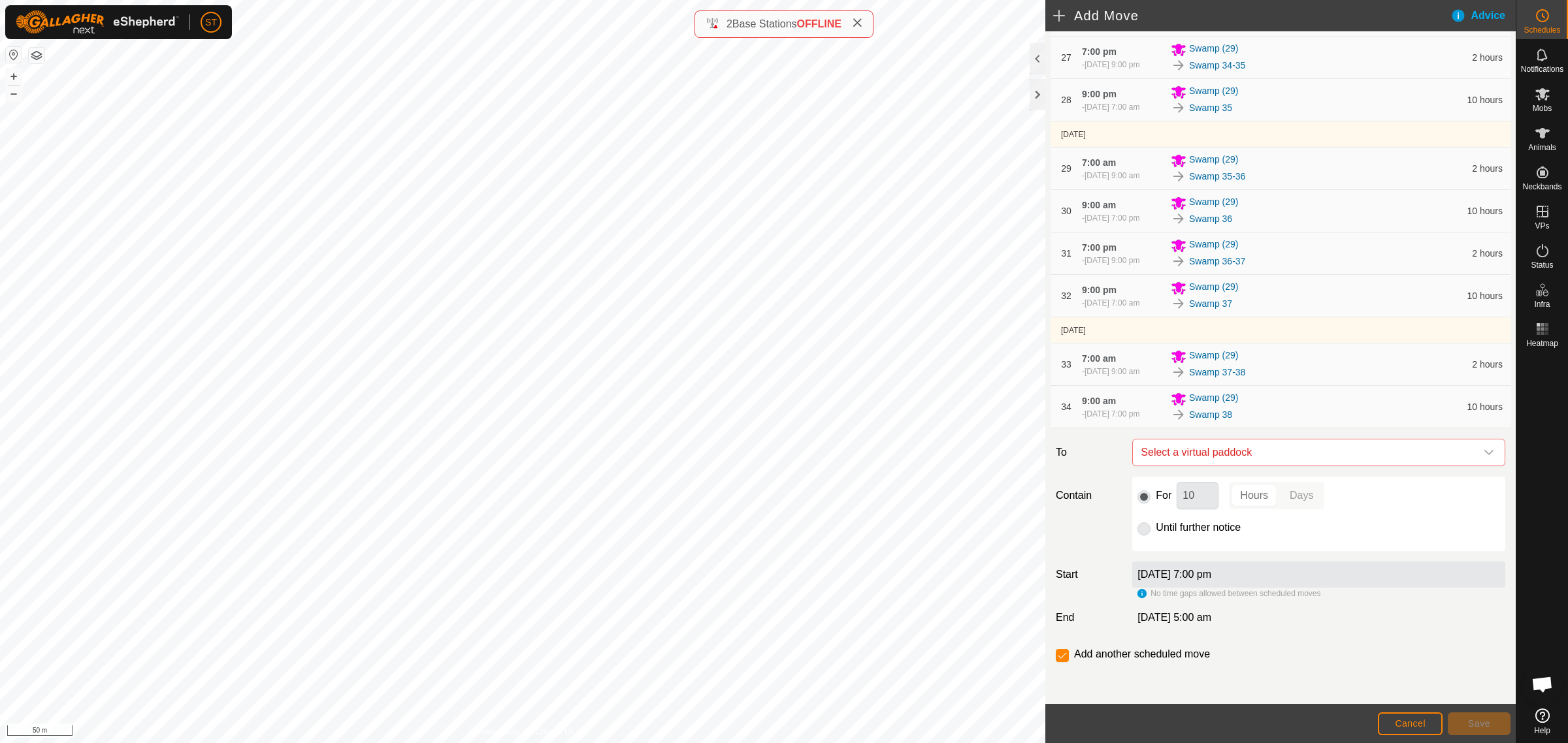
scroll to position [1531, 0]
click at [1484, 452] on icon "dropdown trigger" at bounding box center [1488, 452] width 11 height 11
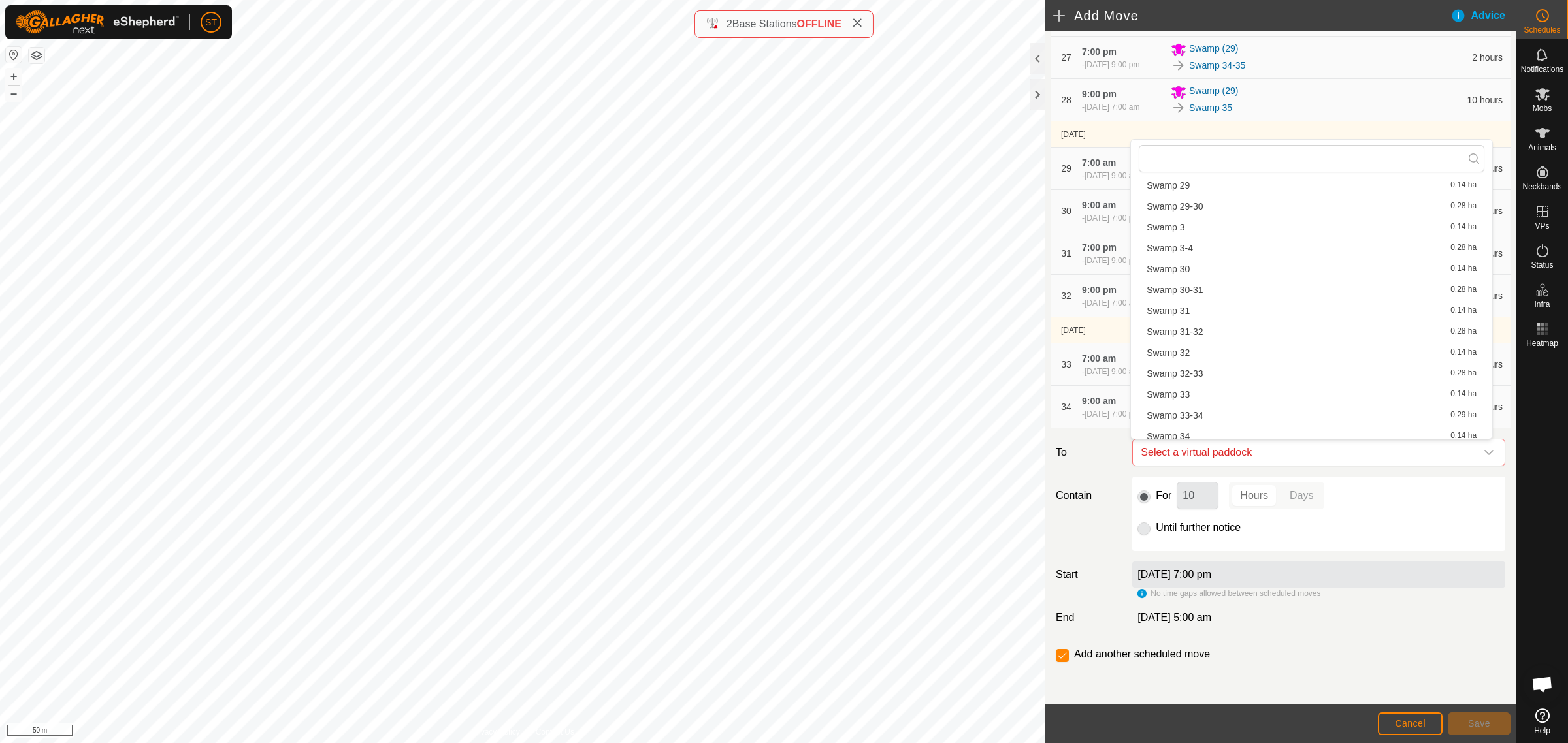
scroll to position [1405, 0]
click at [1190, 352] on li "Swamp 38-39 0.29 ha" at bounding box center [1311, 359] width 346 height 20
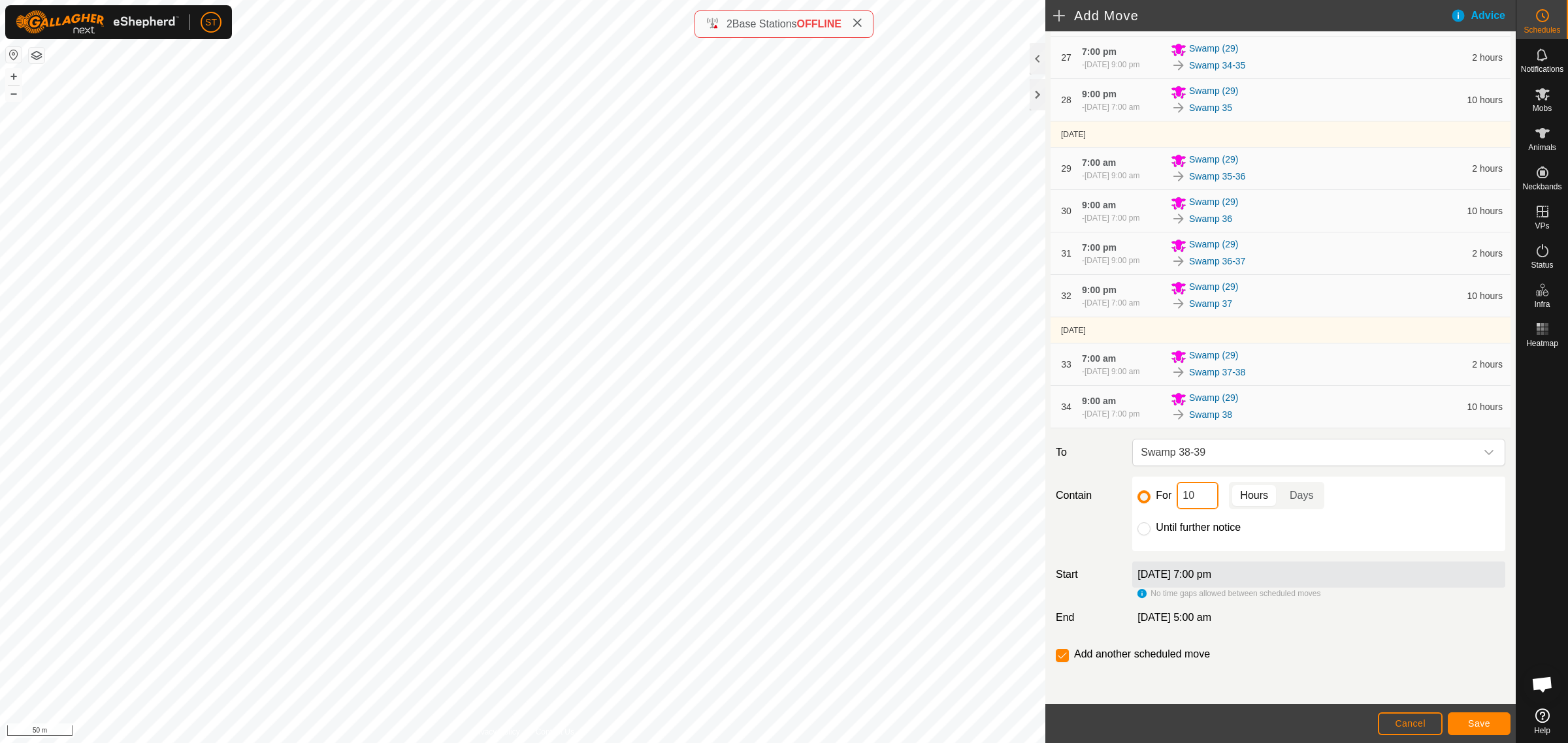
drag, startPoint x: 1197, startPoint y: 500, endPoint x: 1174, endPoint y: 500, distance: 23.0
click at [1177, 500] on input "10" at bounding box center [1198, 495] width 42 height 27
click at [1460, 722] on button "Save" at bounding box center [1479, 724] width 63 height 23
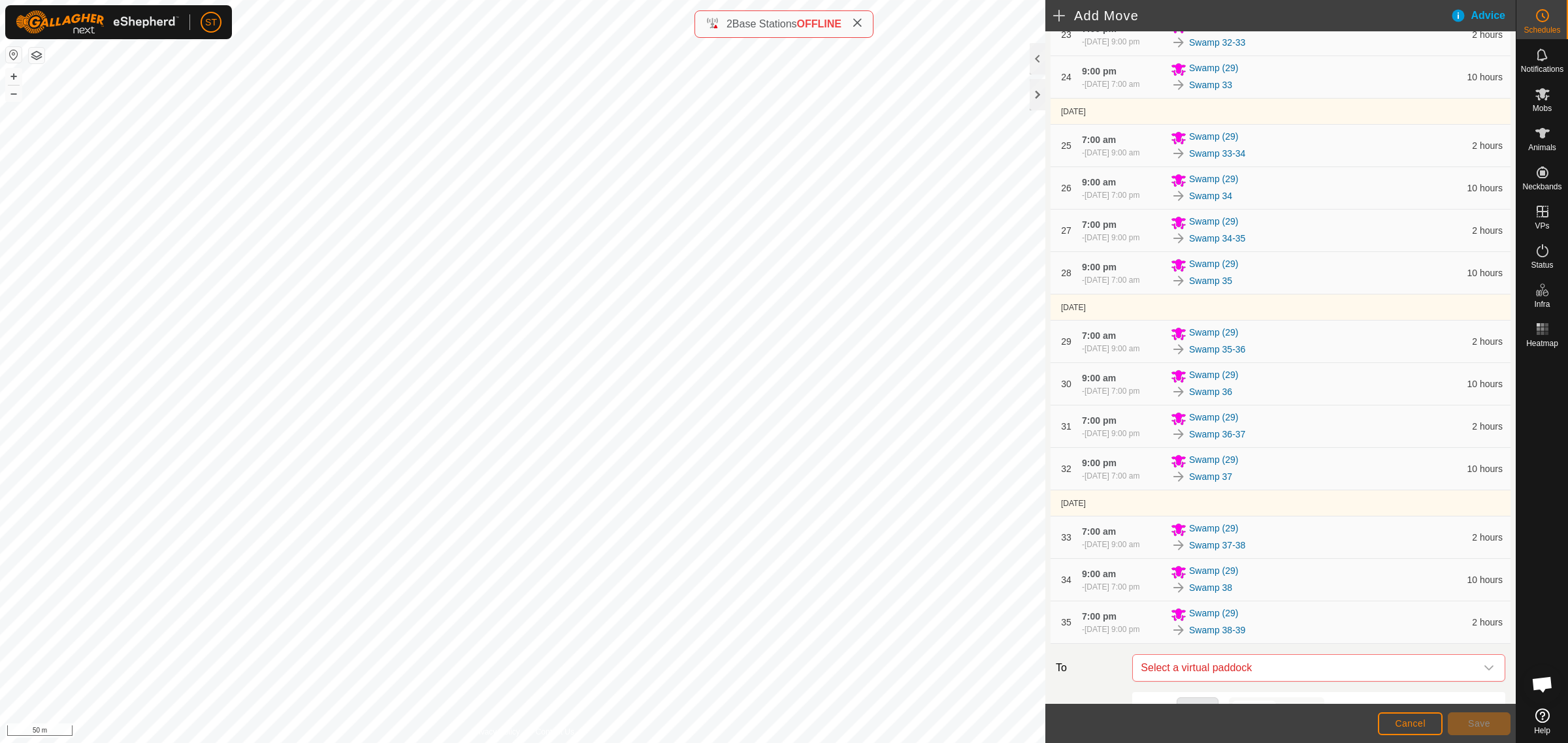
scroll to position [1574, 0]
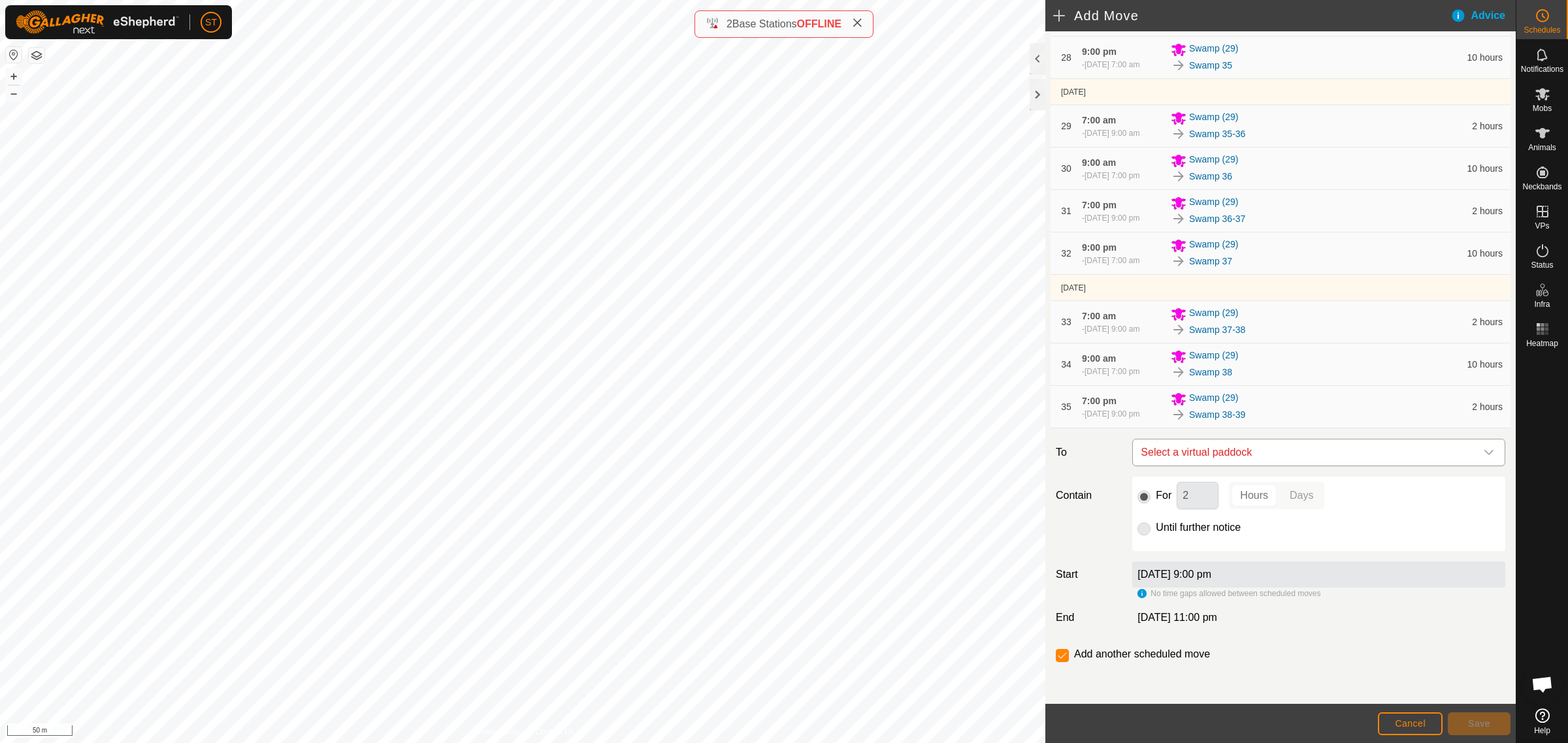
click at [1484, 455] on icon "dropdown trigger" at bounding box center [1488, 452] width 9 height 5
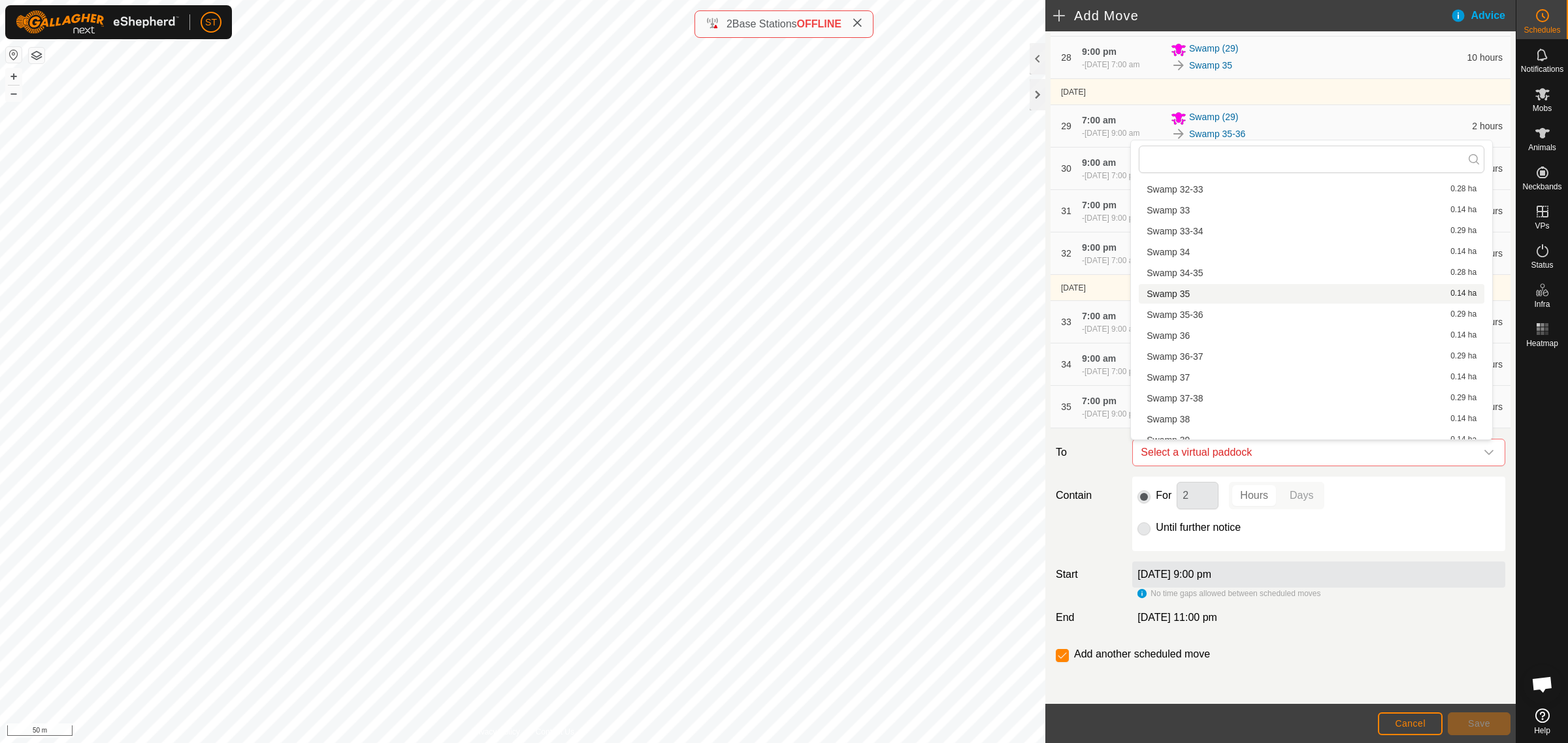
scroll to position [1388, 0]
click at [1190, 394] on li "Swamp 39 0.14 ha" at bounding box center [1311, 397] width 346 height 20
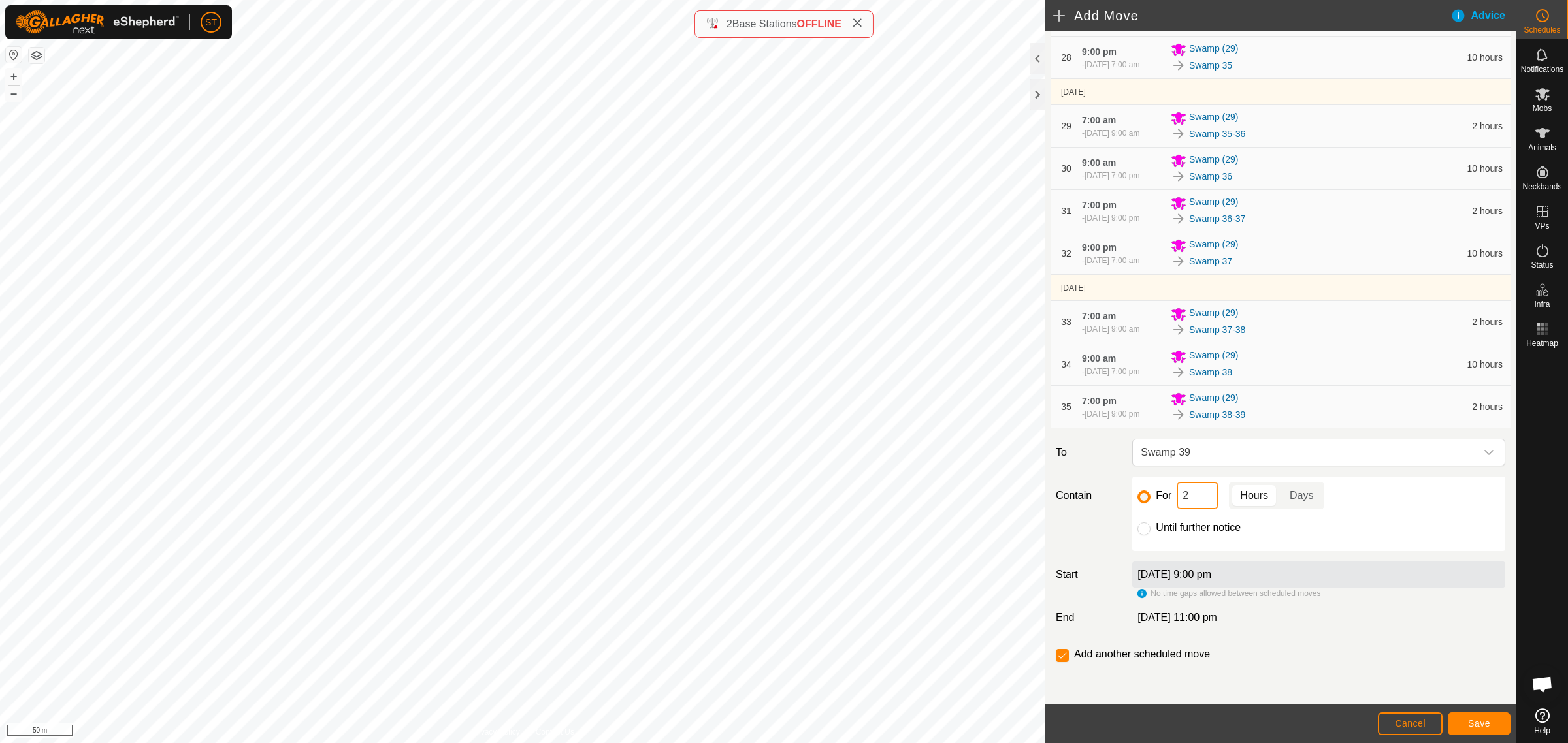
drag, startPoint x: 1164, startPoint y: 497, endPoint x: 1128, endPoint y: 497, distance: 36.0
click at [1132, 497] on div "For 2 Hours Days Until further notice" at bounding box center [1318, 514] width 373 height 75
click at [1468, 723] on span "Save" at bounding box center [1479, 723] width 22 height 11
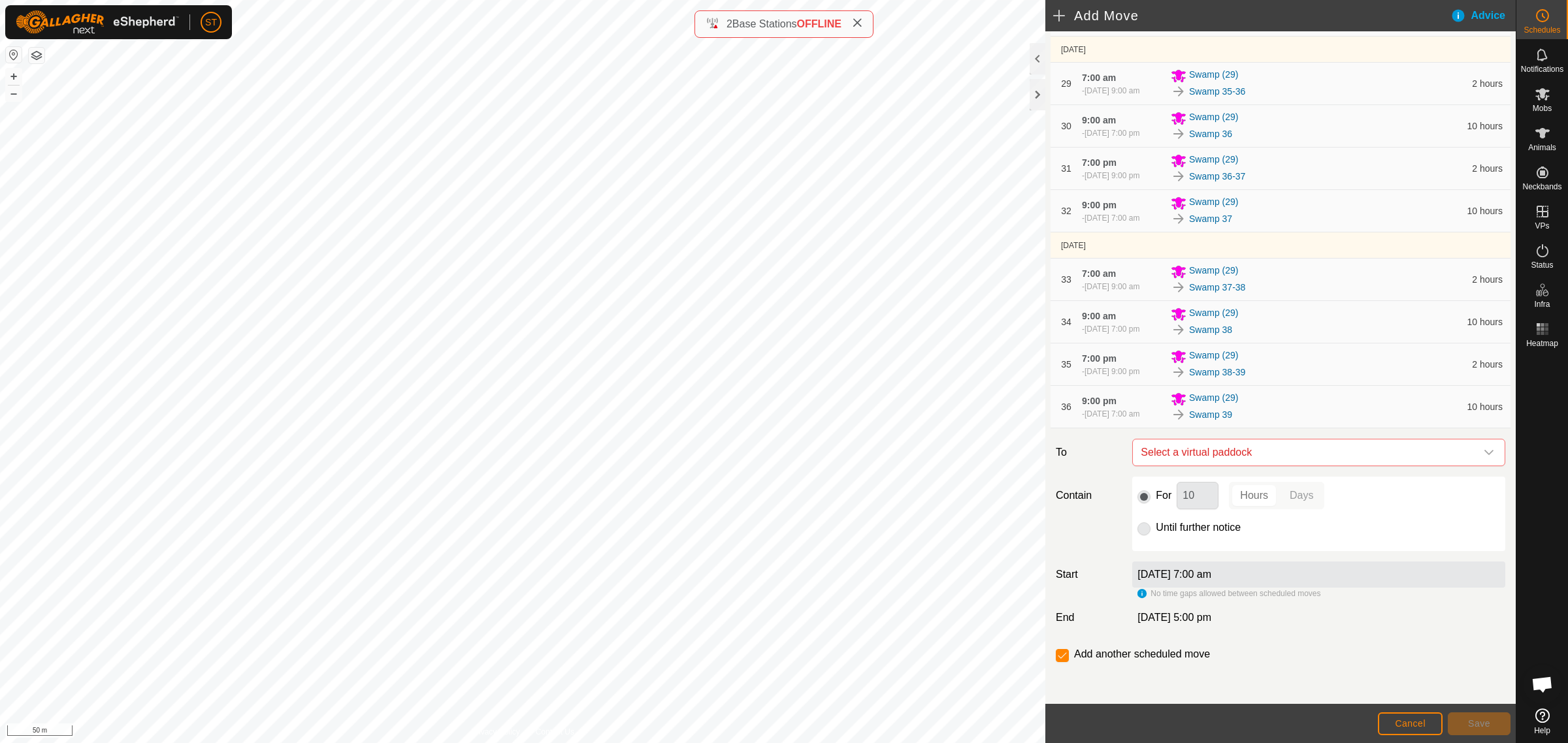
scroll to position [1616, 0]
click at [1484, 452] on icon "dropdown trigger" at bounding box center [1488, 452] width 11 height 11
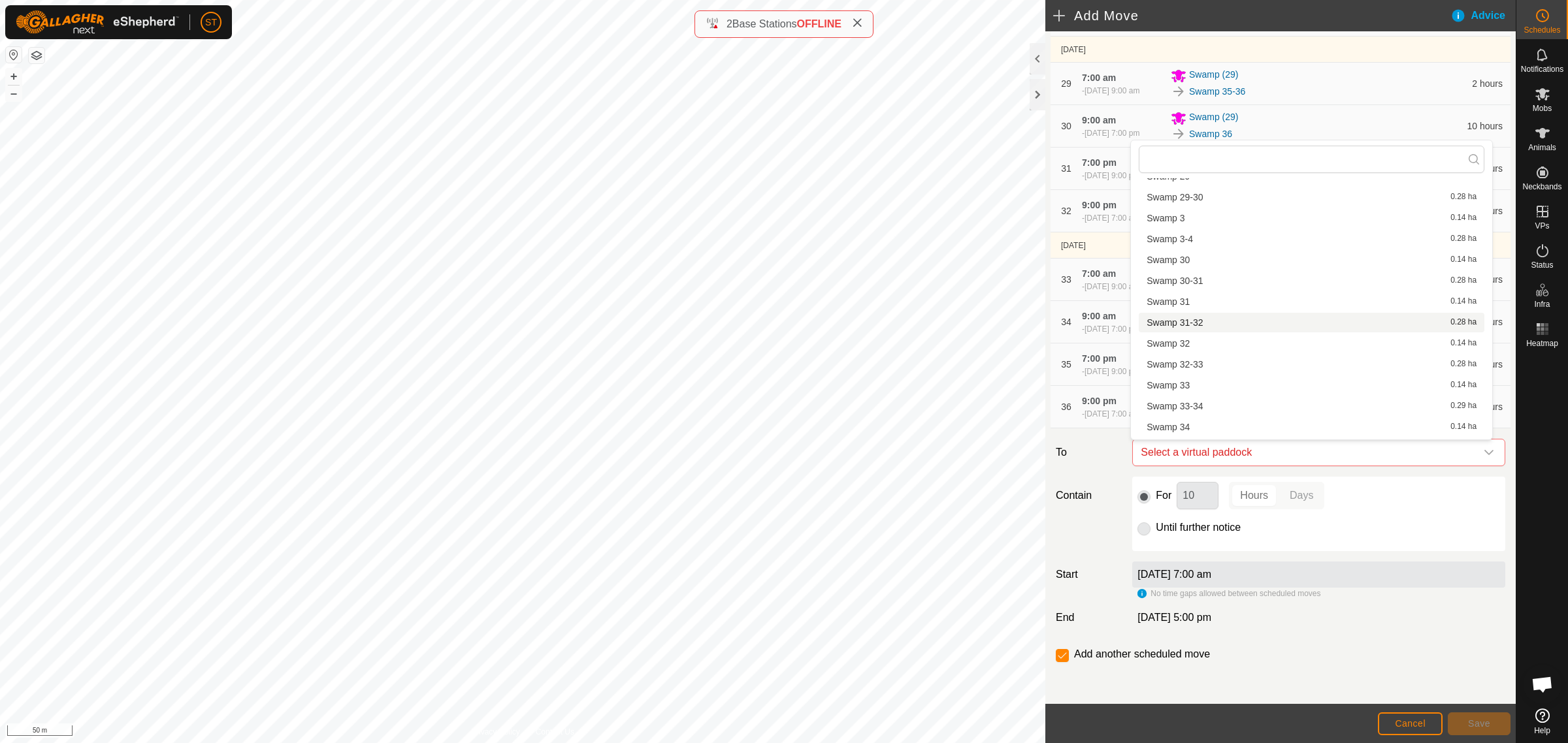
scroll to position [1388, 0]
click at [1203, 415] on li "Swamp 39-40 0.29 ha" at bounding box center [1311, 419] width 346 height 20
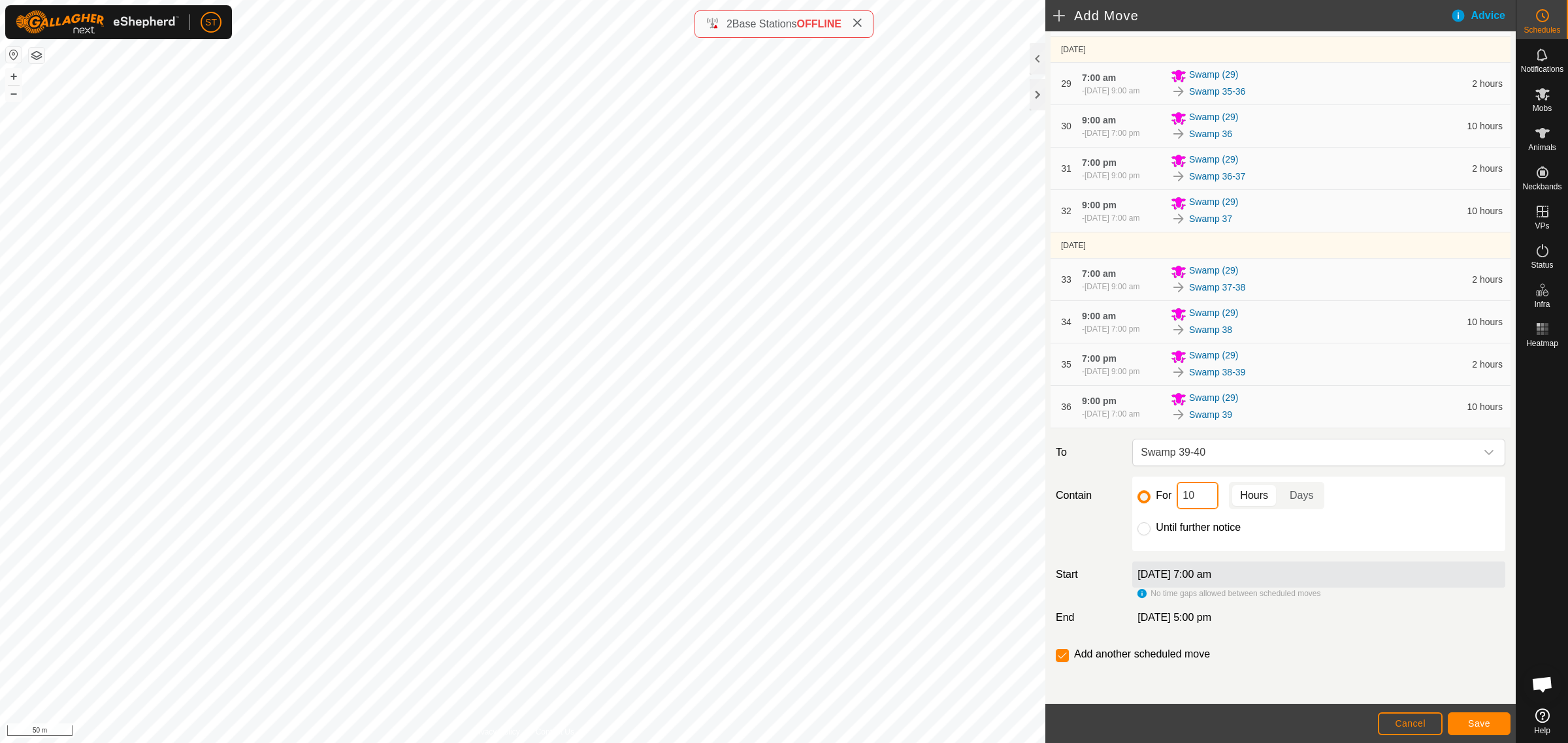
drag, startPoint x: 1199, startPoint y: 498, endPoint x: 1091, endPoint y: 473, distance: 110.9
click at [1132, 492] on div "For 10 Hours Days Until further notice" at bounding box center [1318, 514] width 373 height 75
click at [1470, 725] on span "Save" at bounding box center [1479, 723] width 22 height 11
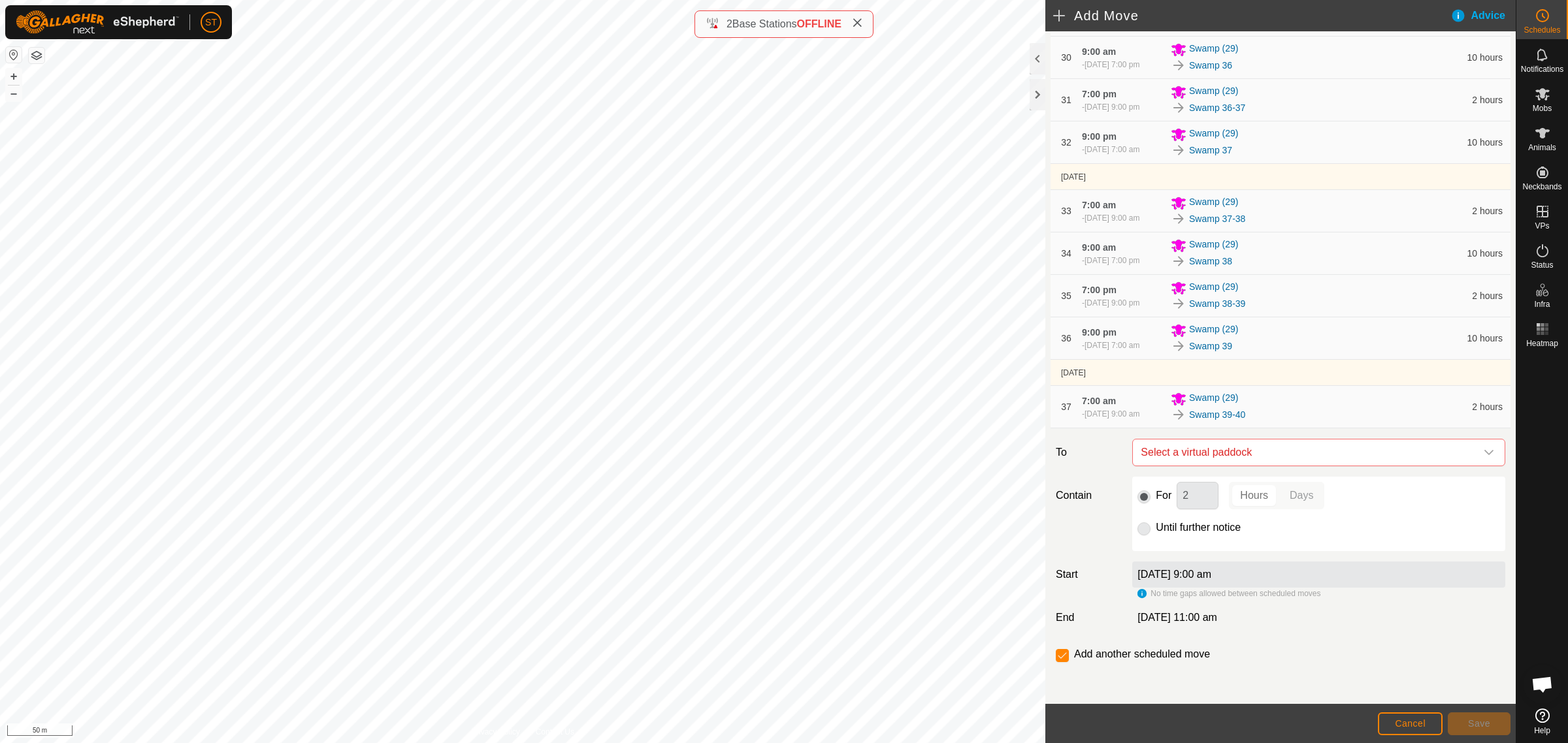
scroll to position [1684, 0]
click at [1484, 455] on icon "dropdown trigger" at bounding box center [1488, 452] width 11 height 11
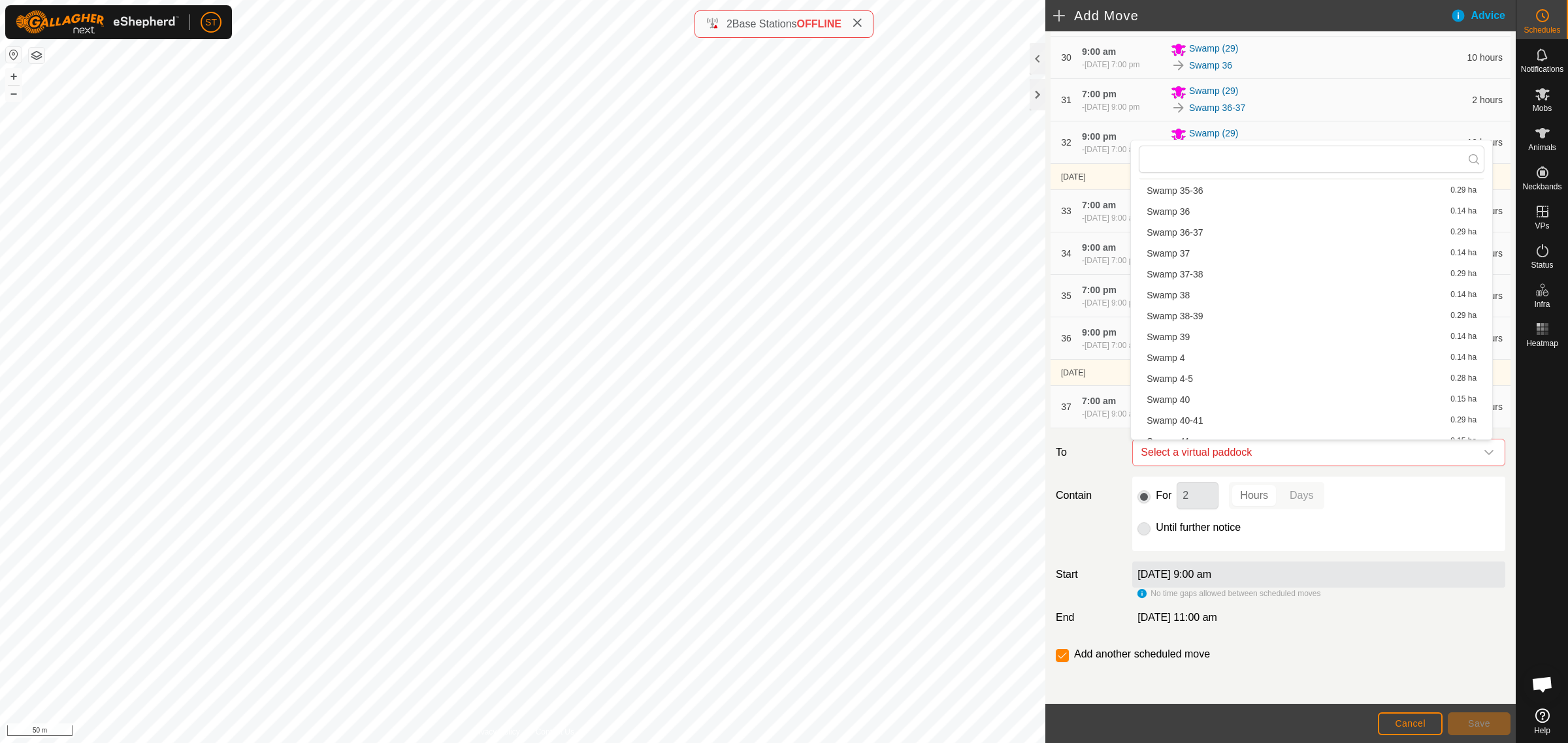
scroll to position [1551, 0]
click at [1187, 321] on li "Swamp 40 0.15 ha" at bounding box center [1311, 318] width 346 height 20
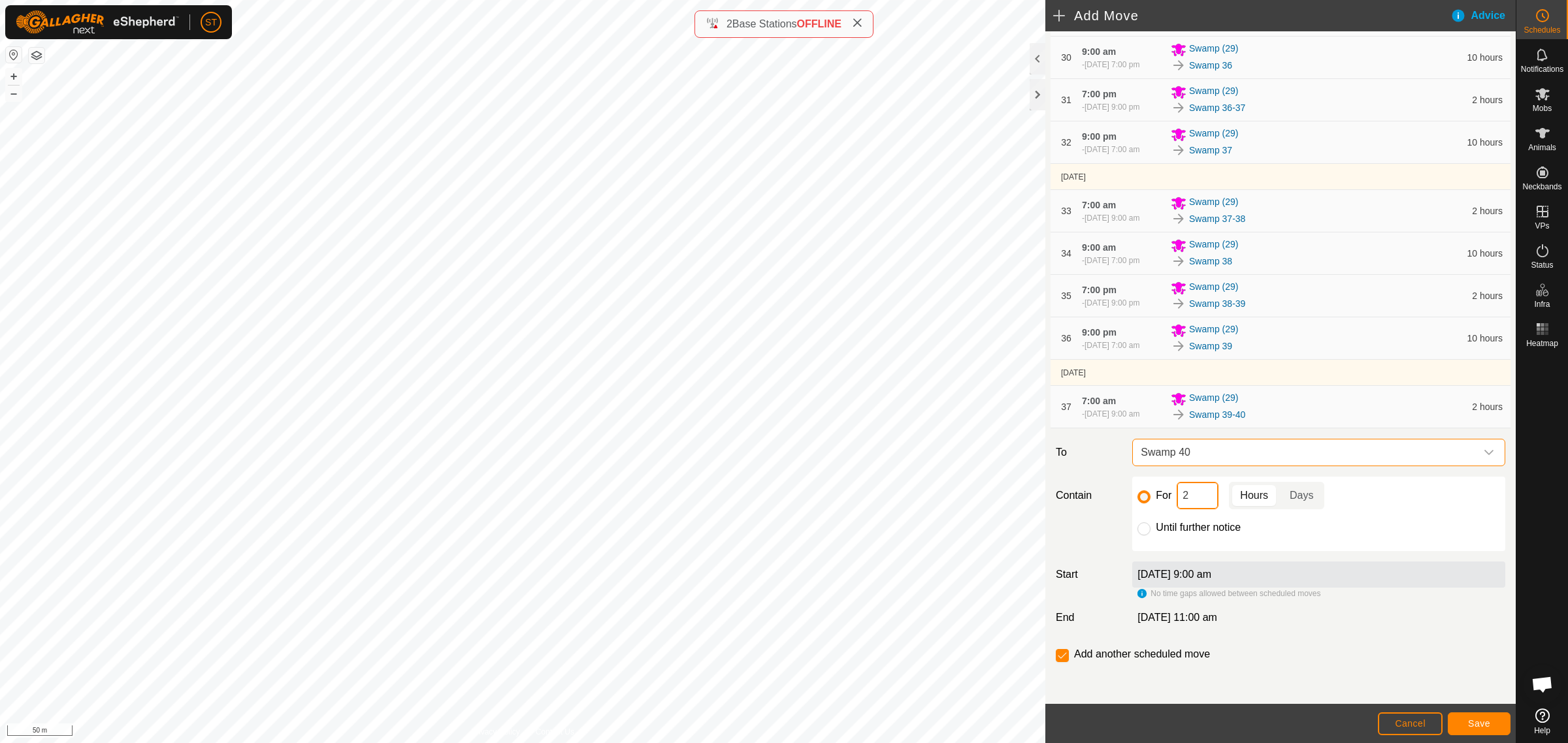
drag, startPoint x: 1154, startPoint y: 497, endPoint x: 1122, endPoint y: 497, distance: 32.0
click at [1124, 497] on div "Contain For 2 Hours Days Until further notice" at bounding box center [1280, 514] width 460 height 75
type input "10"
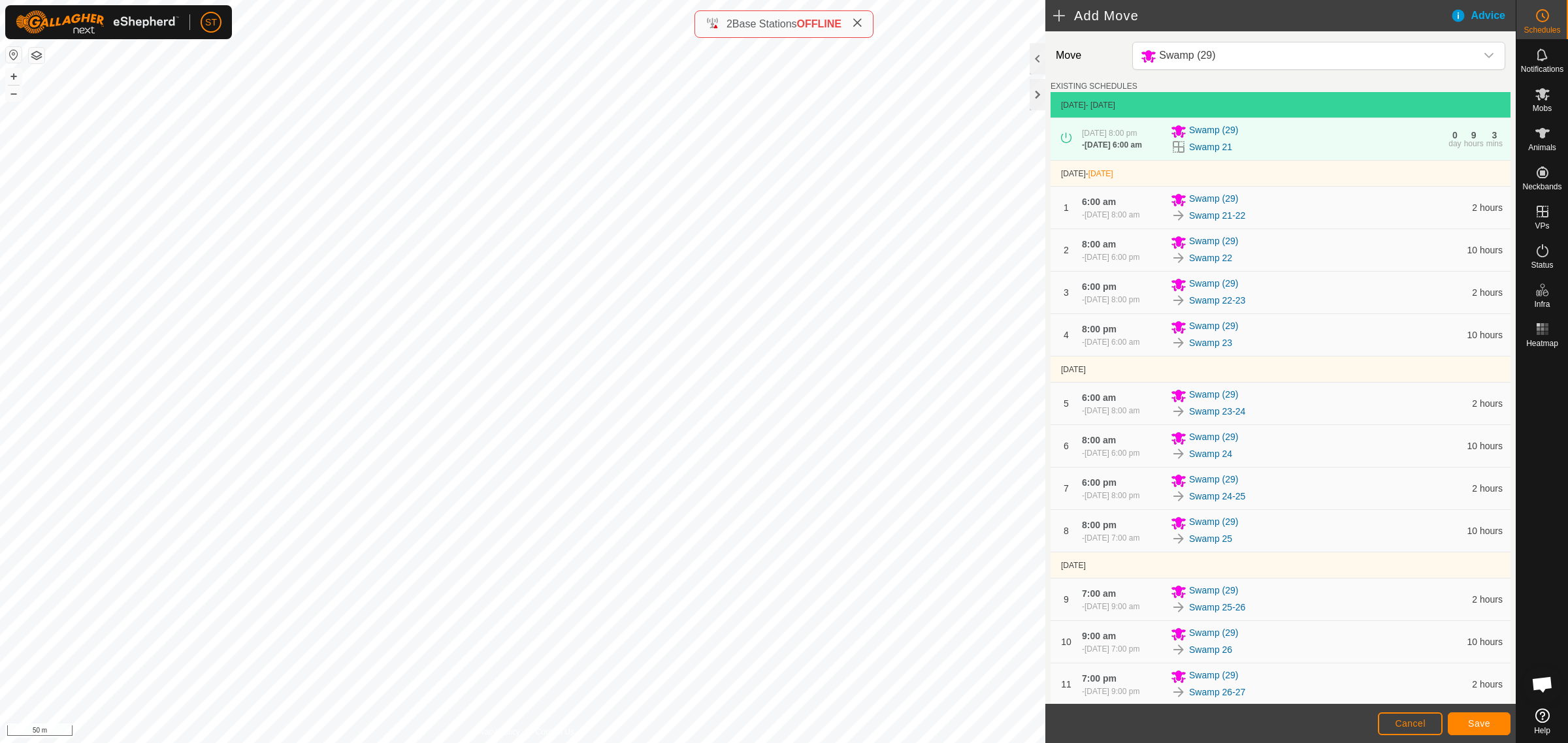
scroll to position [1684, 0]
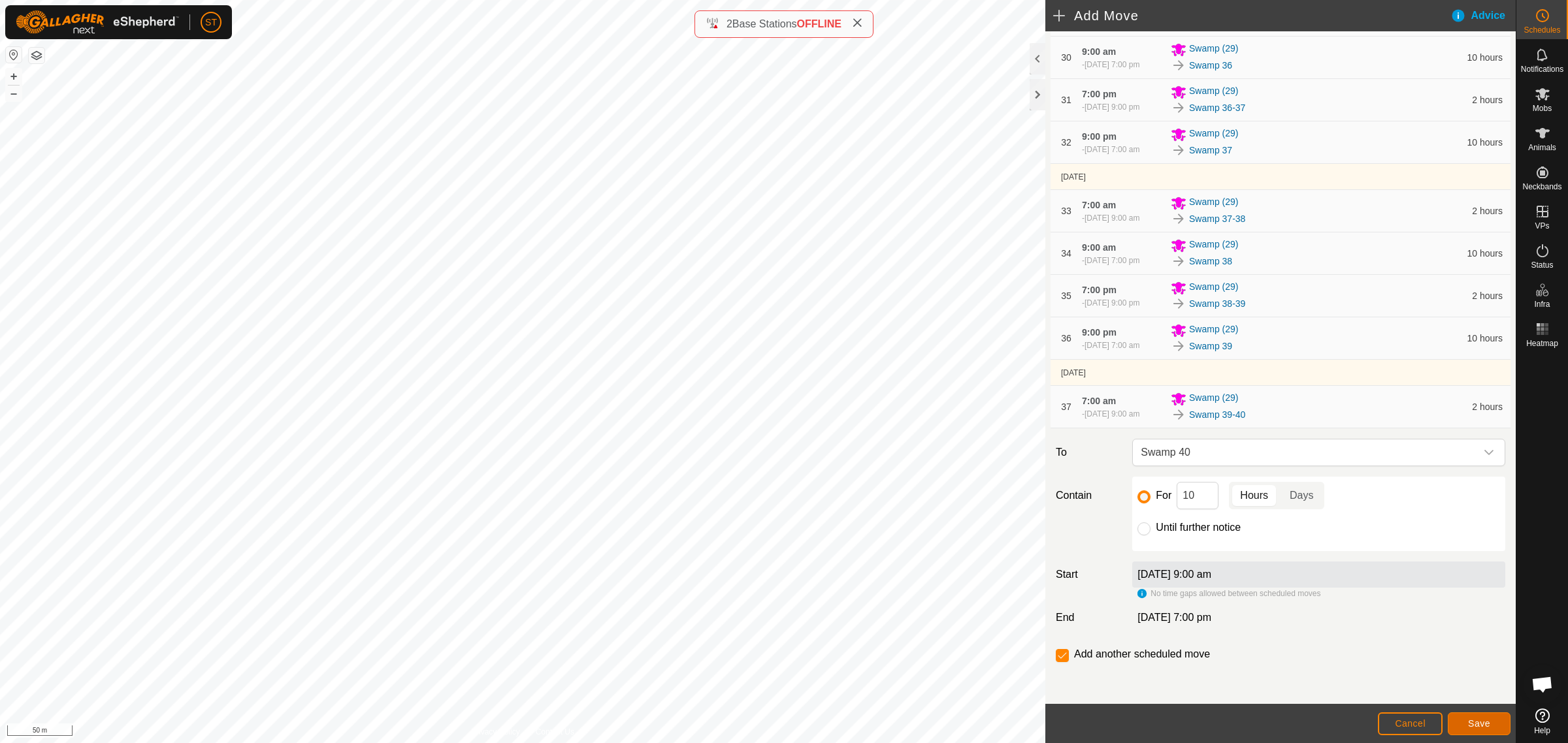
drag, startPoint x: 0, startPoint y: 0, endPoint x: 1484, endPoint y: 723, distance: 1650.8
click at [1484, 723] on span "Save" at bounding box center [1479, 723] width 22 height 11
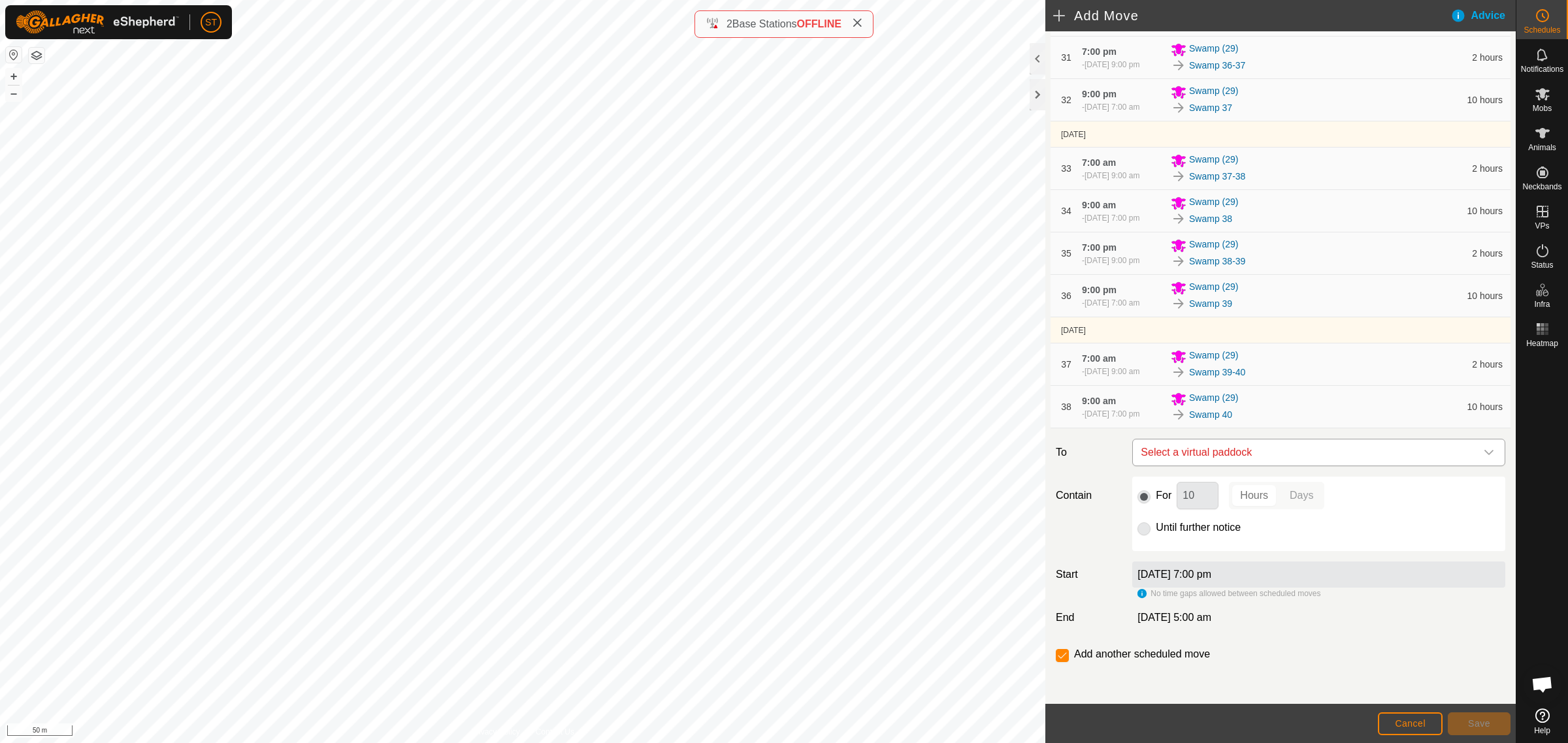
scroll to position [1728, 0]
click at [1484, 452] on icon "dropdown trigger" at bounding box center [1488, 452] width 11 height 11
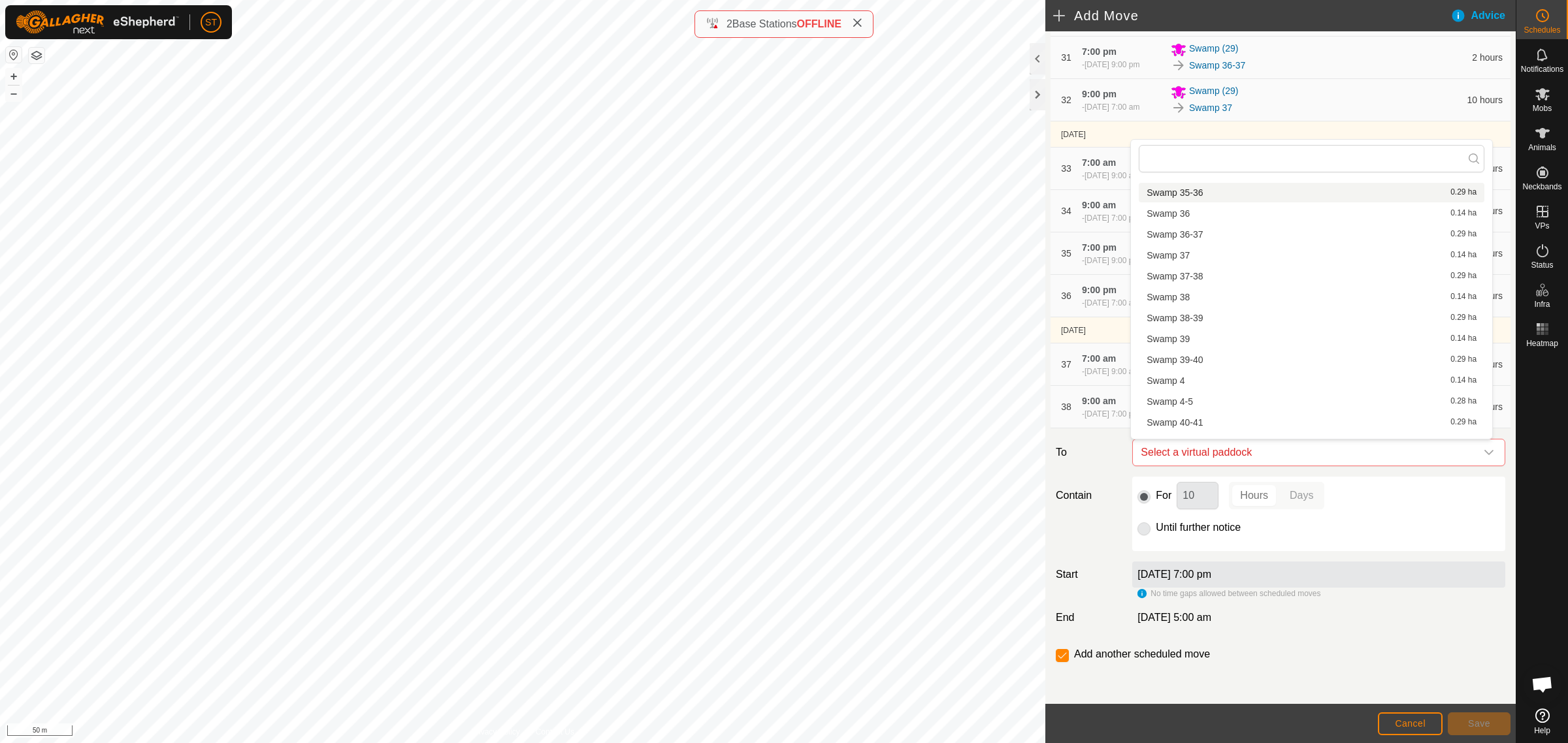
scroll to position [1469, 0]
click at [1193, 415] on li "Swamp 40-41 0.29 ha" at bounding box center [1311, 420] width 346 height 20
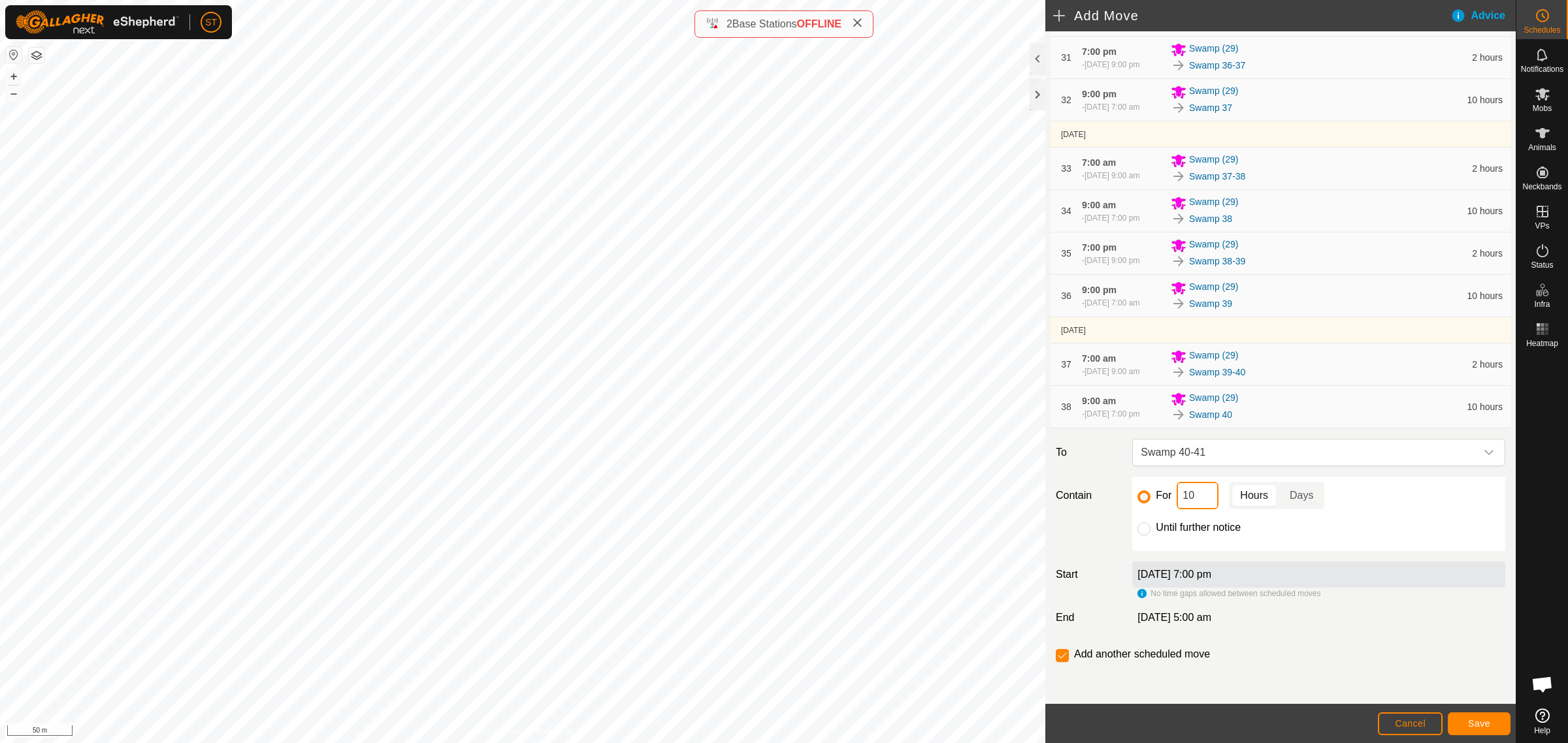
drag, startPoint x: 1199, startPoint y: 498, endPoint x: 1134, endPoint y: 498, distance: 65.0
click at [1134, 498] on div "For 10 Hours Days Until further notice" at bounding box center [1318, 514] width 373 height 75
click at [1493, 723] on button "Save" at bounding box center [1479, 724] width 63 height 23
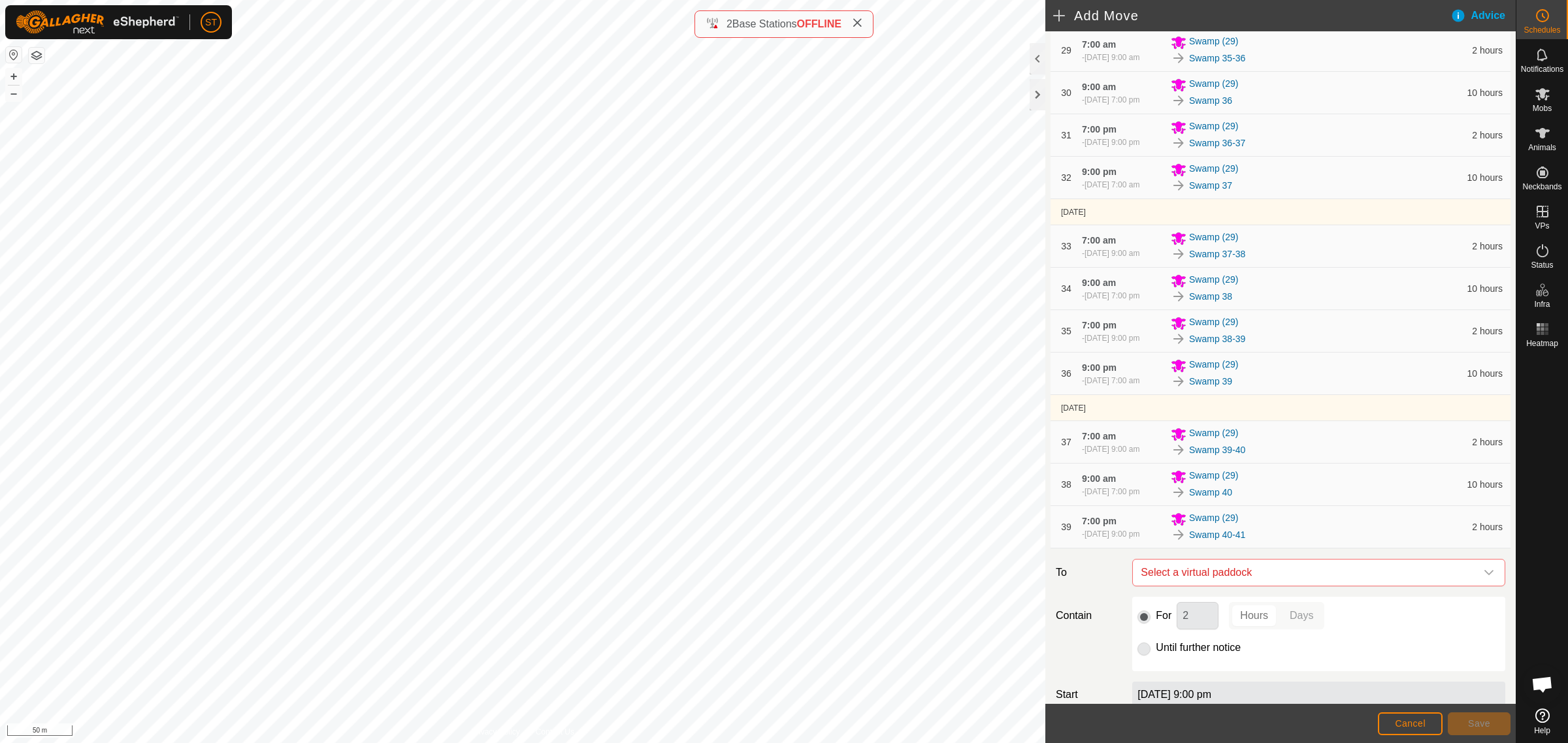
scroll to position [1770, 0]
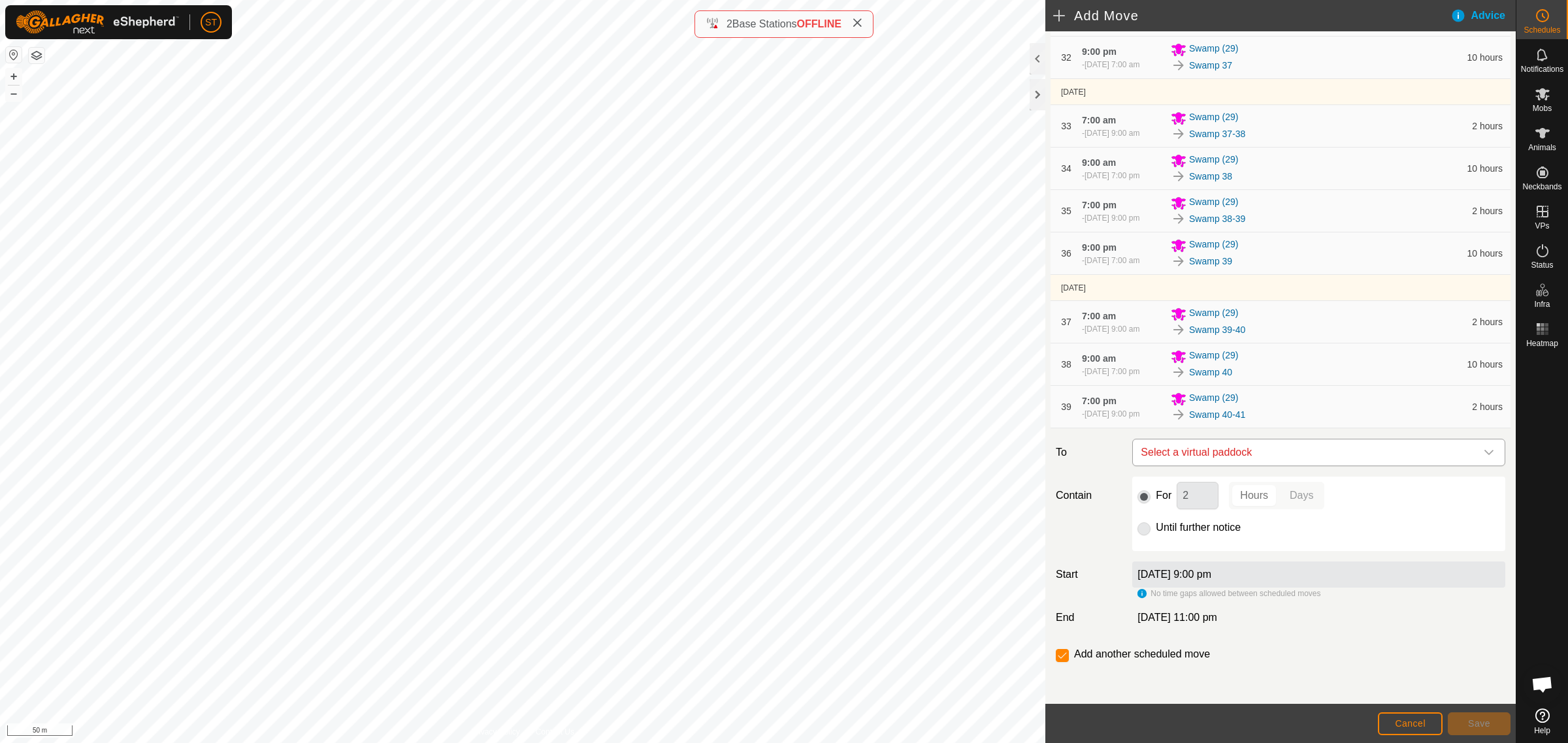
click at [1484, 452] on icon "dropdown trigger" at bounding box center [1488, 452] width 9 height 5
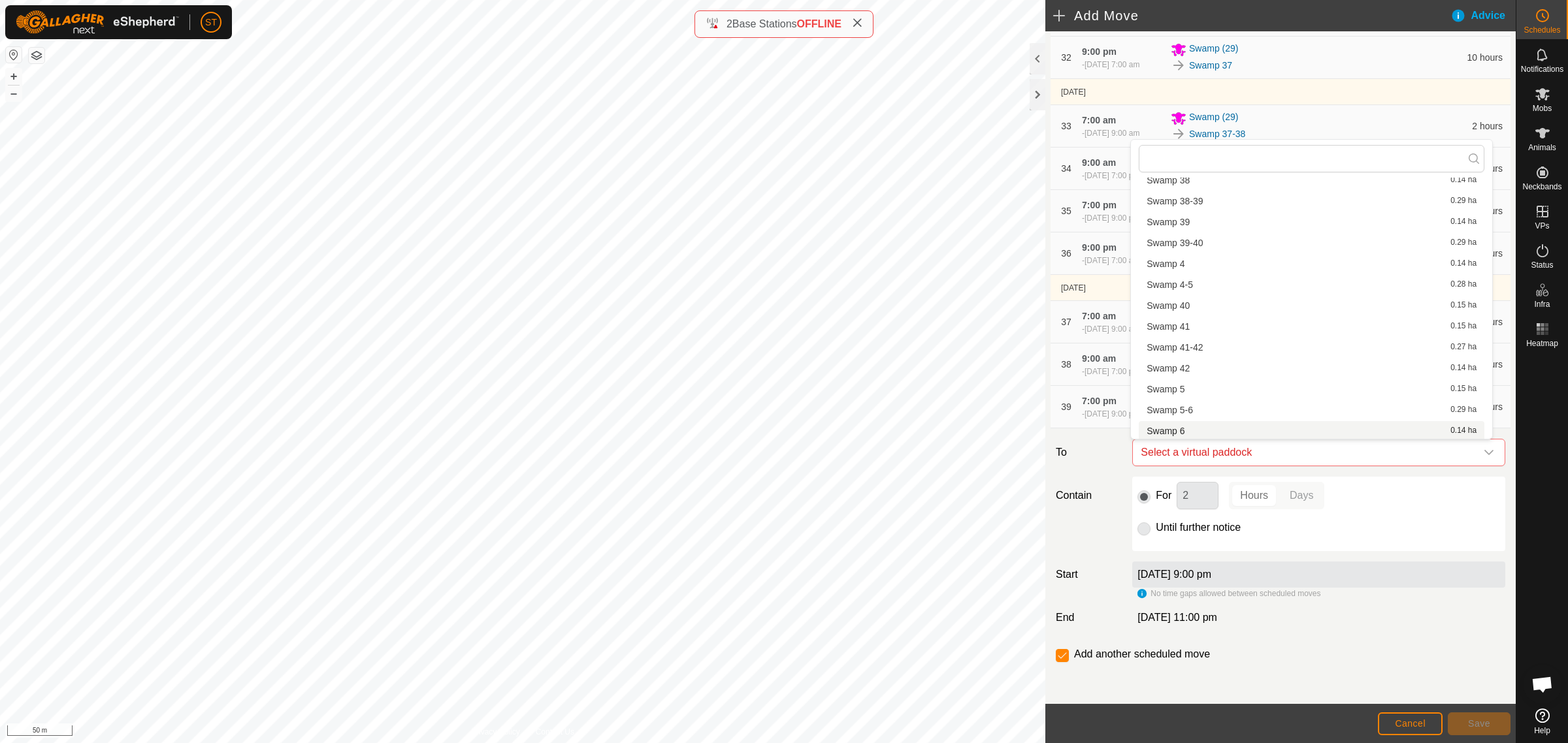
scroll to position [1551, 0]
click at [1183, 355] on li "Swamp 41 0.15 ha" at bounding box center [1311, 359] width 346 height 20
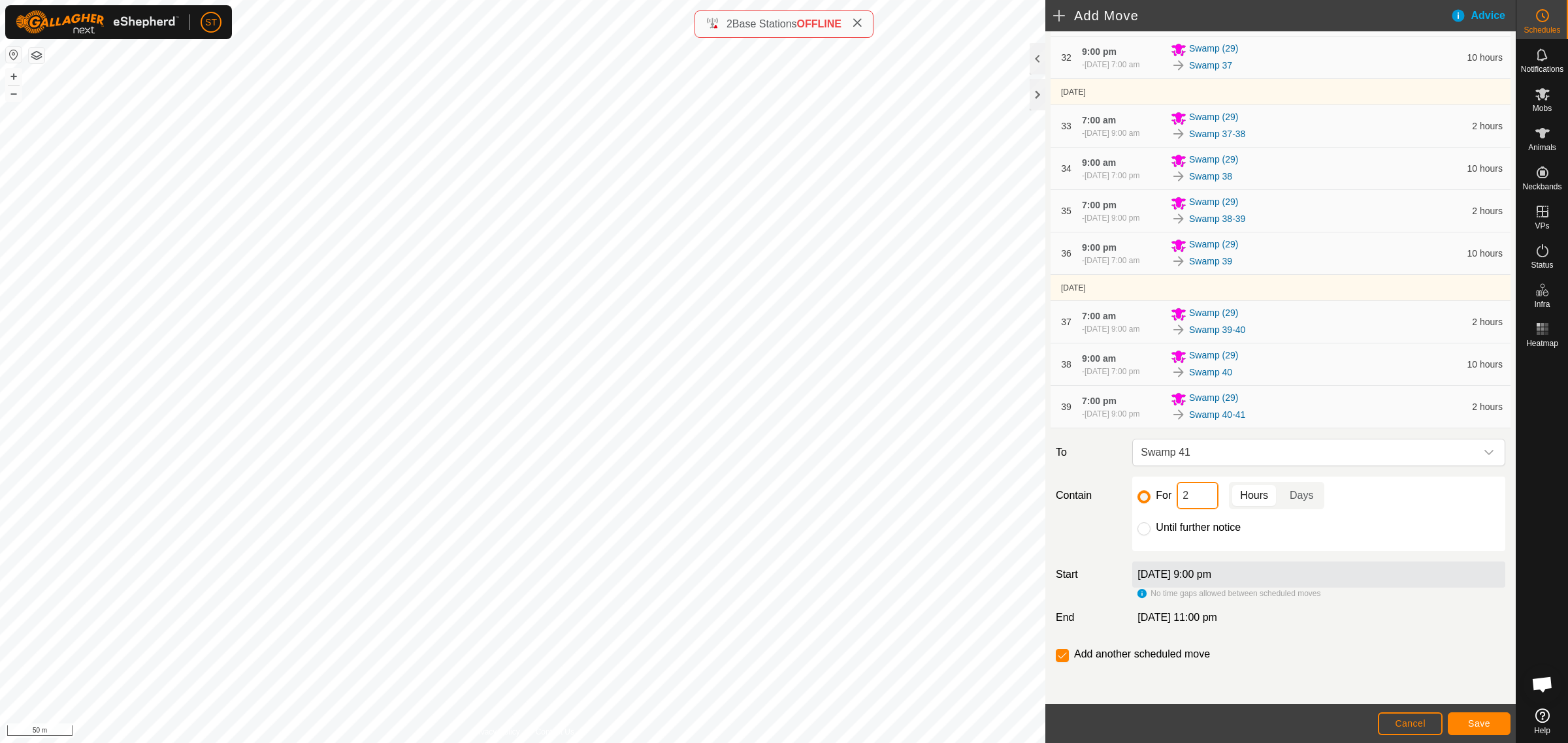
drag, startPoint x: 1183, startPoint y: 498, endPoint x: 1170, endPoint y: 498, distance: 13.0
click at [1170, 498] on div "For 2 Hours Days" at bounding box center [1319, 495] width 362 height 27
click at [1486, 726] on span "Save" at bounding box center [1479, 723] width 22 height 11
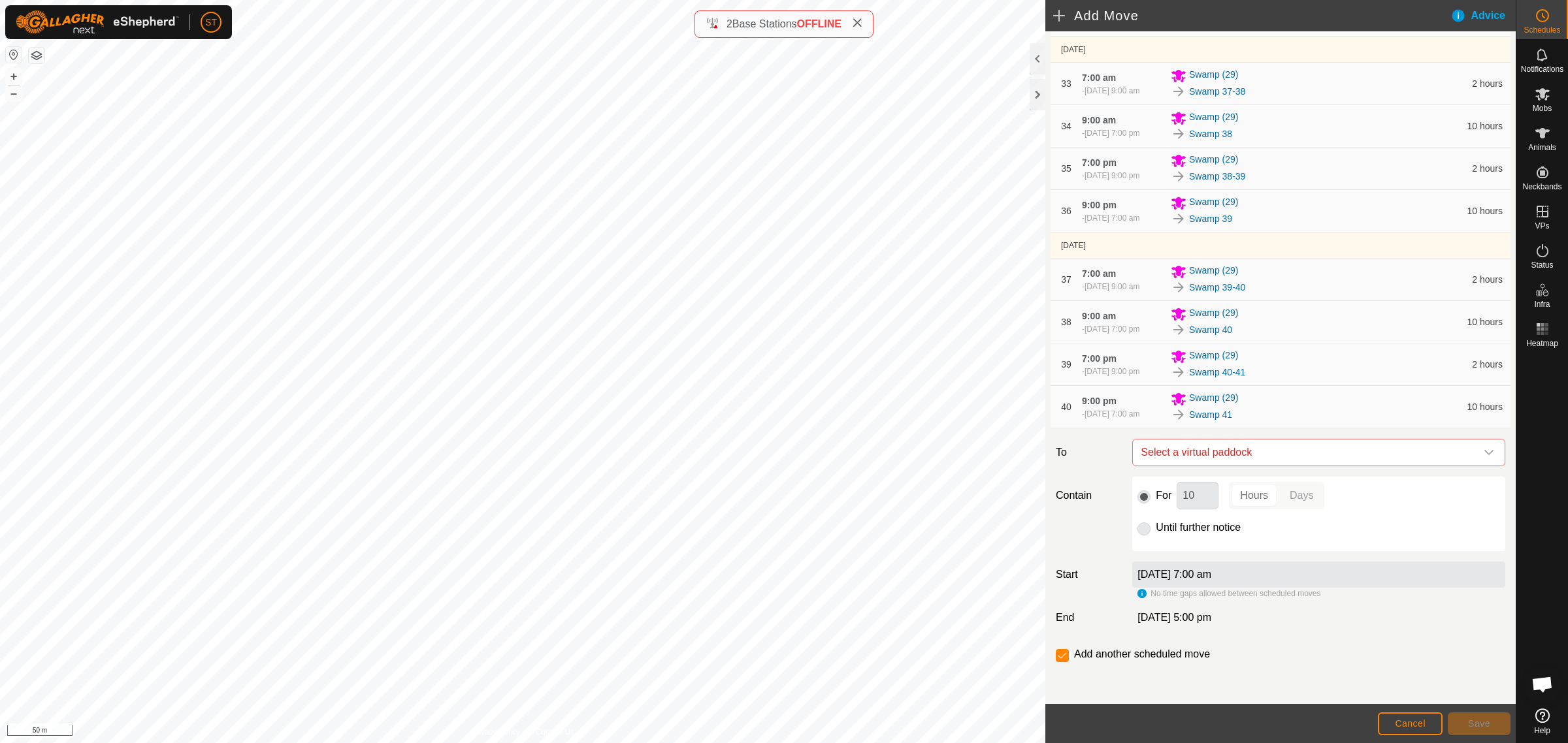
scroll to position [1813, 0]
click at [1484, 454] on icon "dropdown trigger" at bounding box center [1488, 452] width 11 height 11
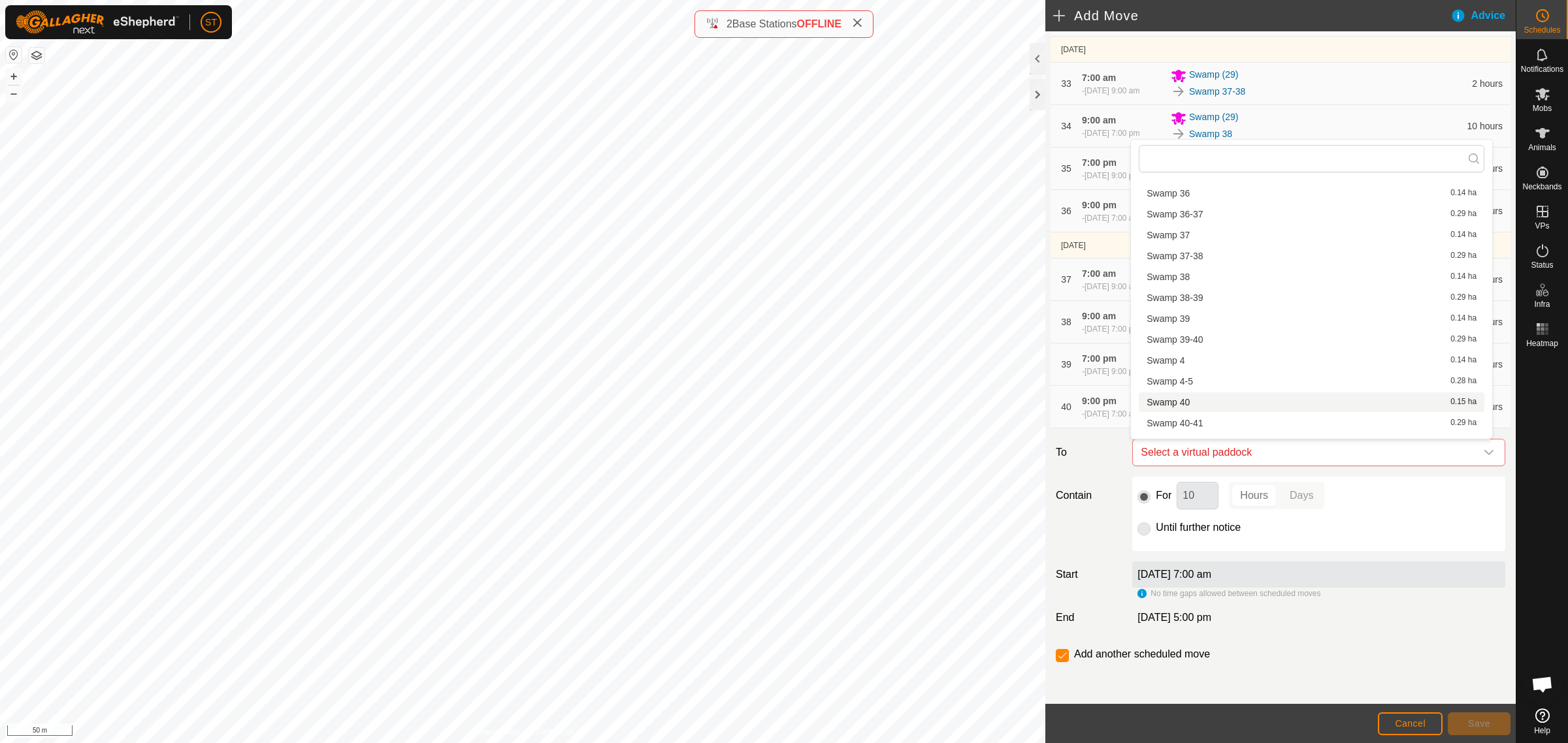
scroll to position [1569, 0]
click at [1216, 363] on li "Swamp 41-42 0.27 ha" at bounding box center [1311, 362] width 346 height 20
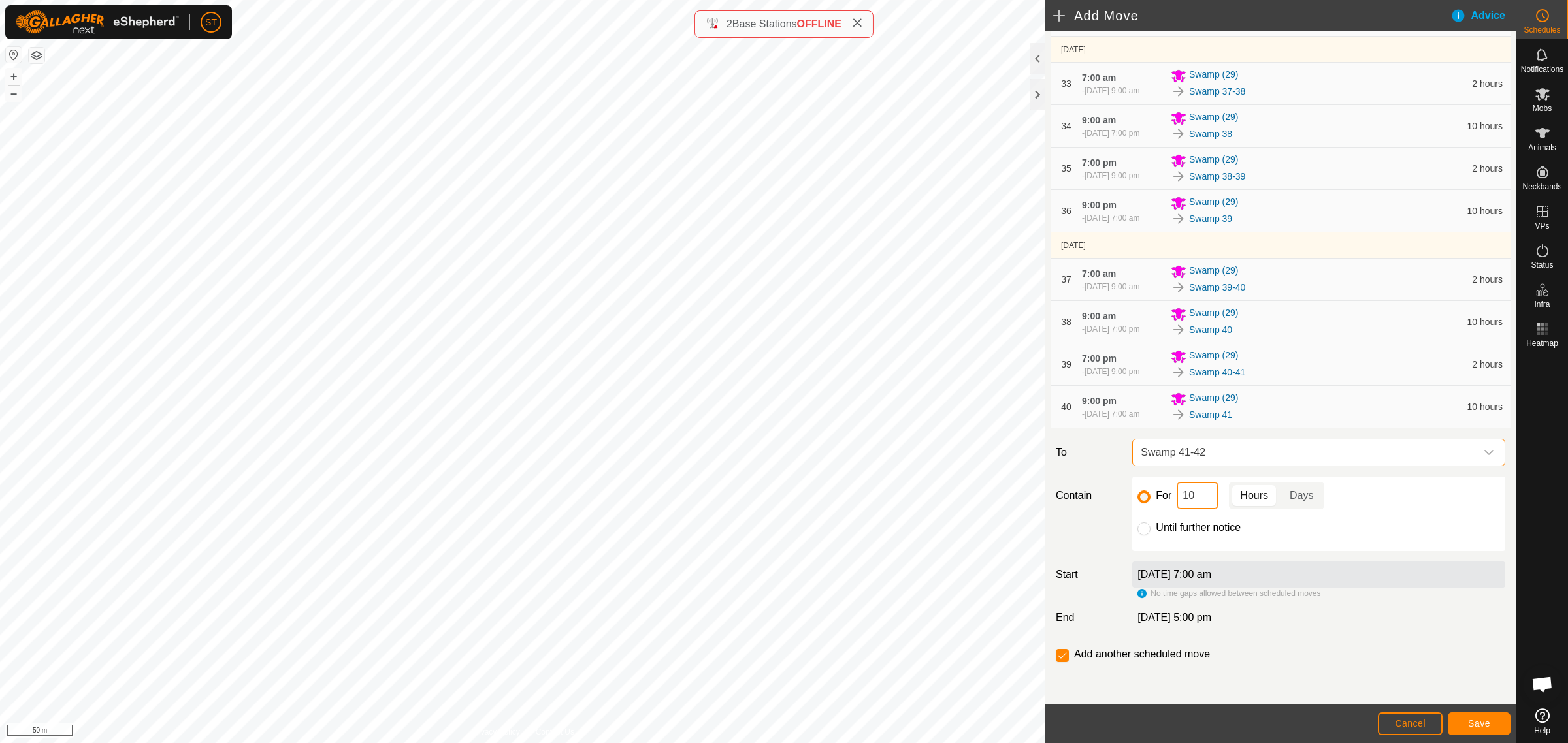
drag, startPoint x: 1199, startPoint y: 501, endPoint x: 1170, endPoint y: 501, distance: 29.0
click at [1170, 501] on div "For 10 Hours Days" at bounding box center [1319, 495] width 362 height 27
click at [1467, 717] on button "Save" at bounding box center [1479, 724] width 63 height 23
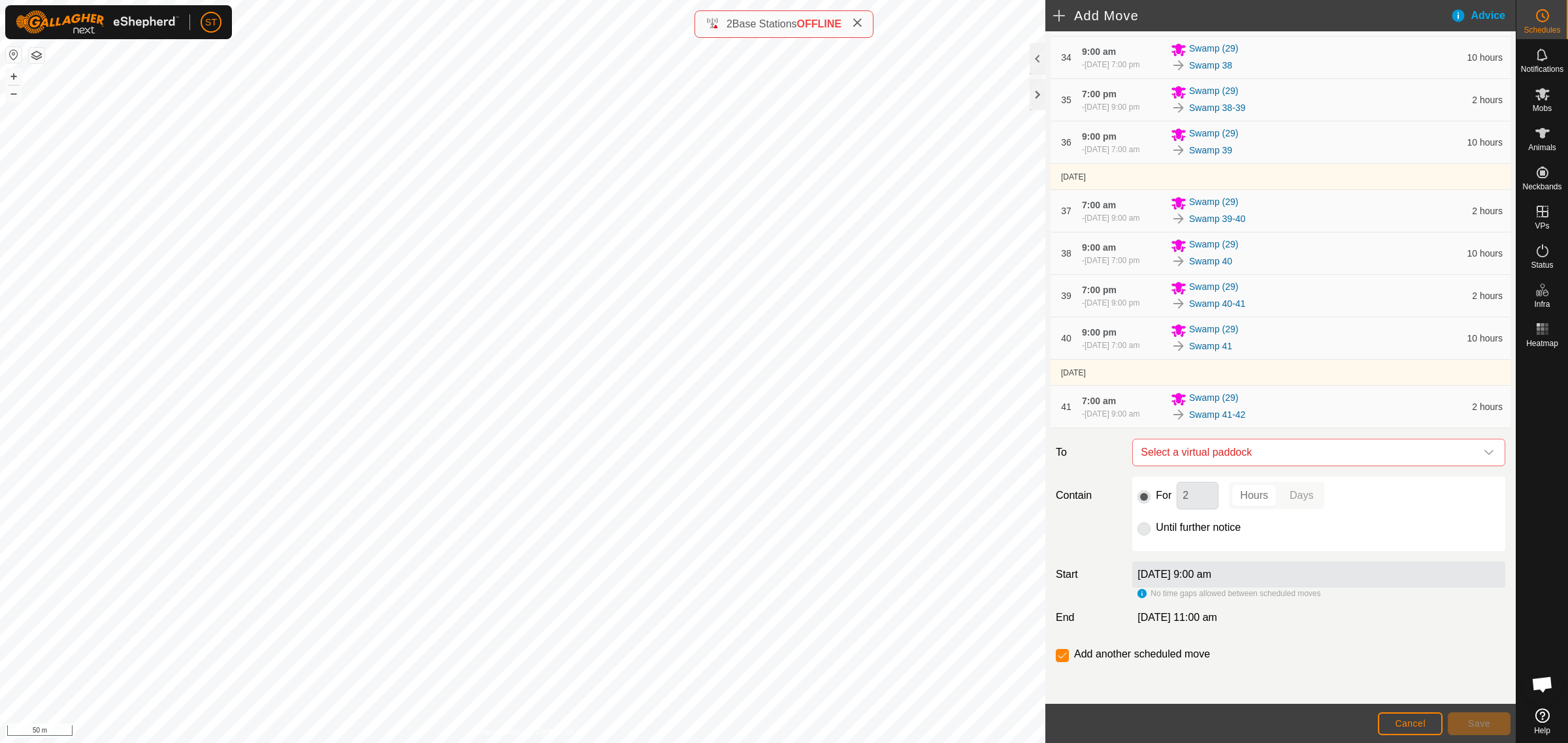
scroll to position [1881, 0]
click at [1484, 452] on icon "dropdown trigger" at bounding box center [1488, 452] width 9 height 5
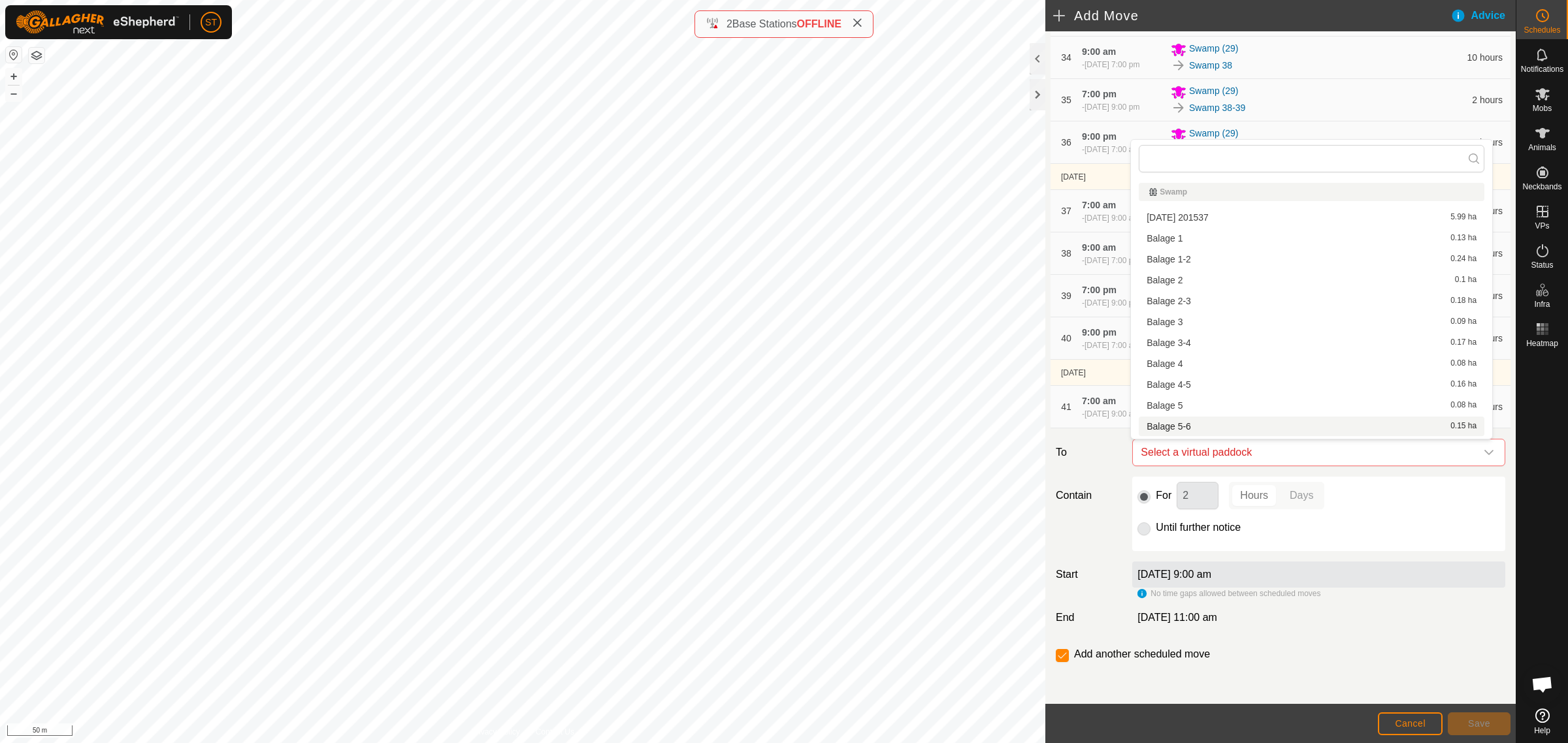
click at [1393, 625] on div "6 Oct 2025, 11:00 am" at bounding box center [1319, 617] width 384 height 16
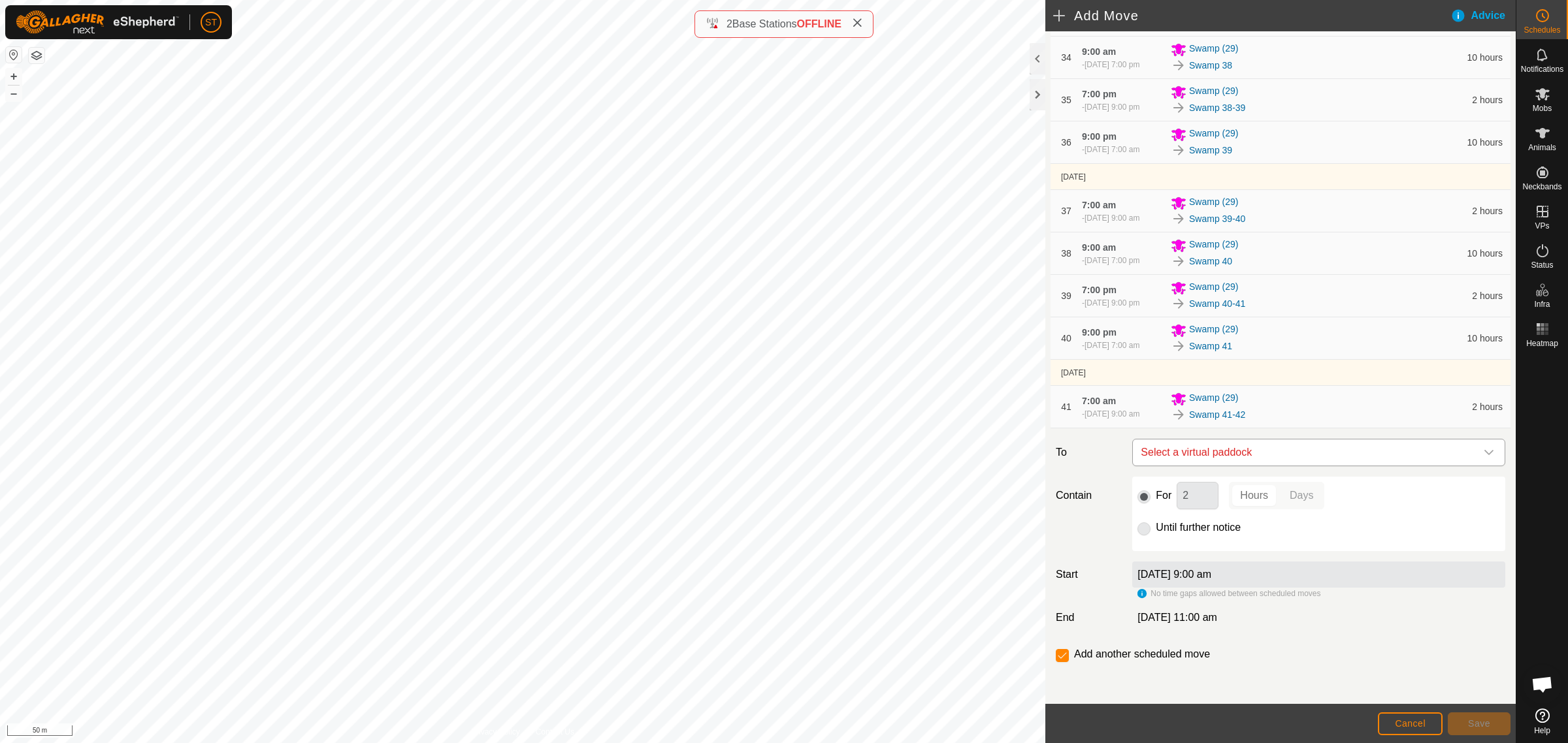
click at [1484, 457] on icon "dropdown trigger" at bounding box center [1488, 452] width 11 height 11
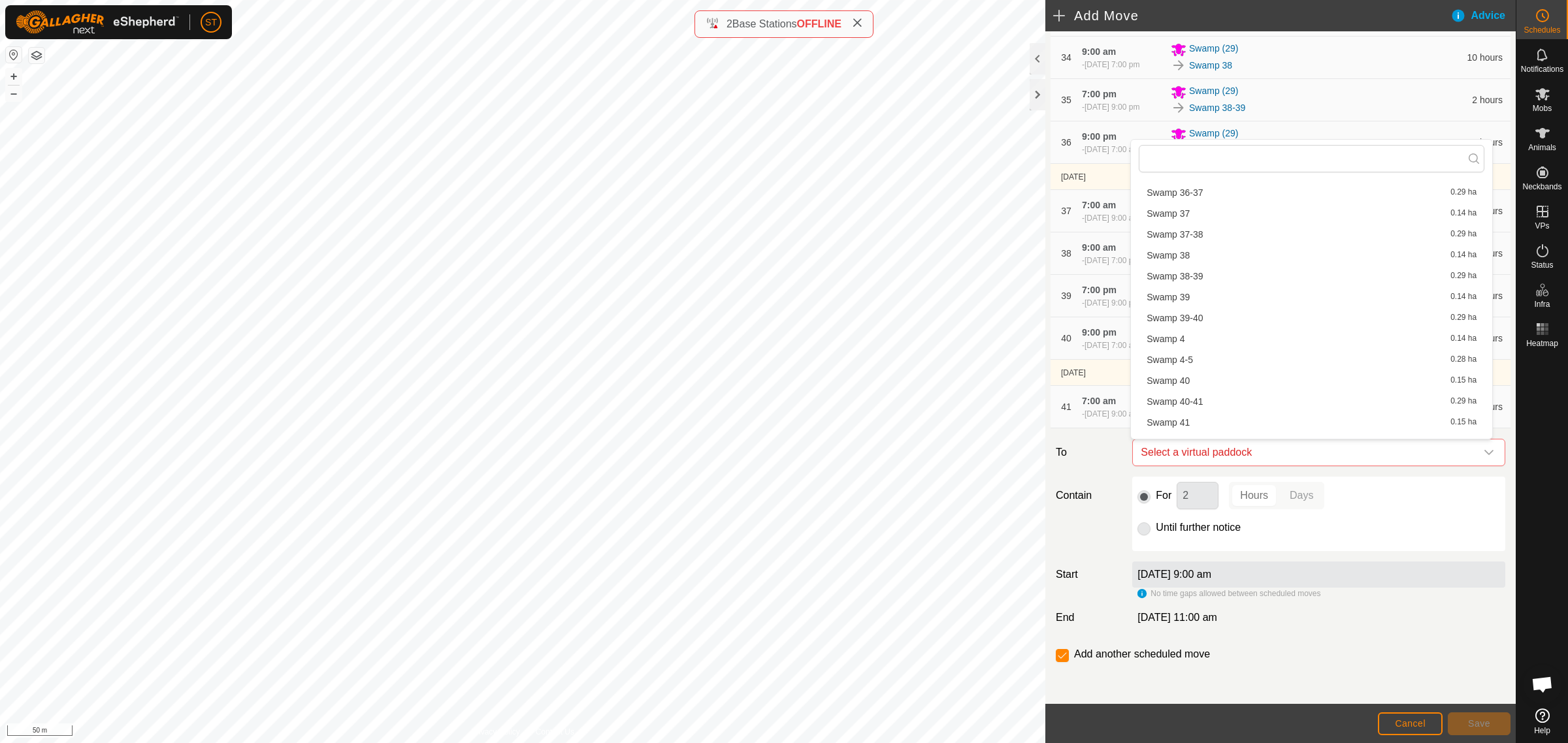
scroll to position [1551, 0]
click at [1189, 398] on li "Swamp 42 0.14 ha" at bounding box center [1311, 401] width 346 height 20
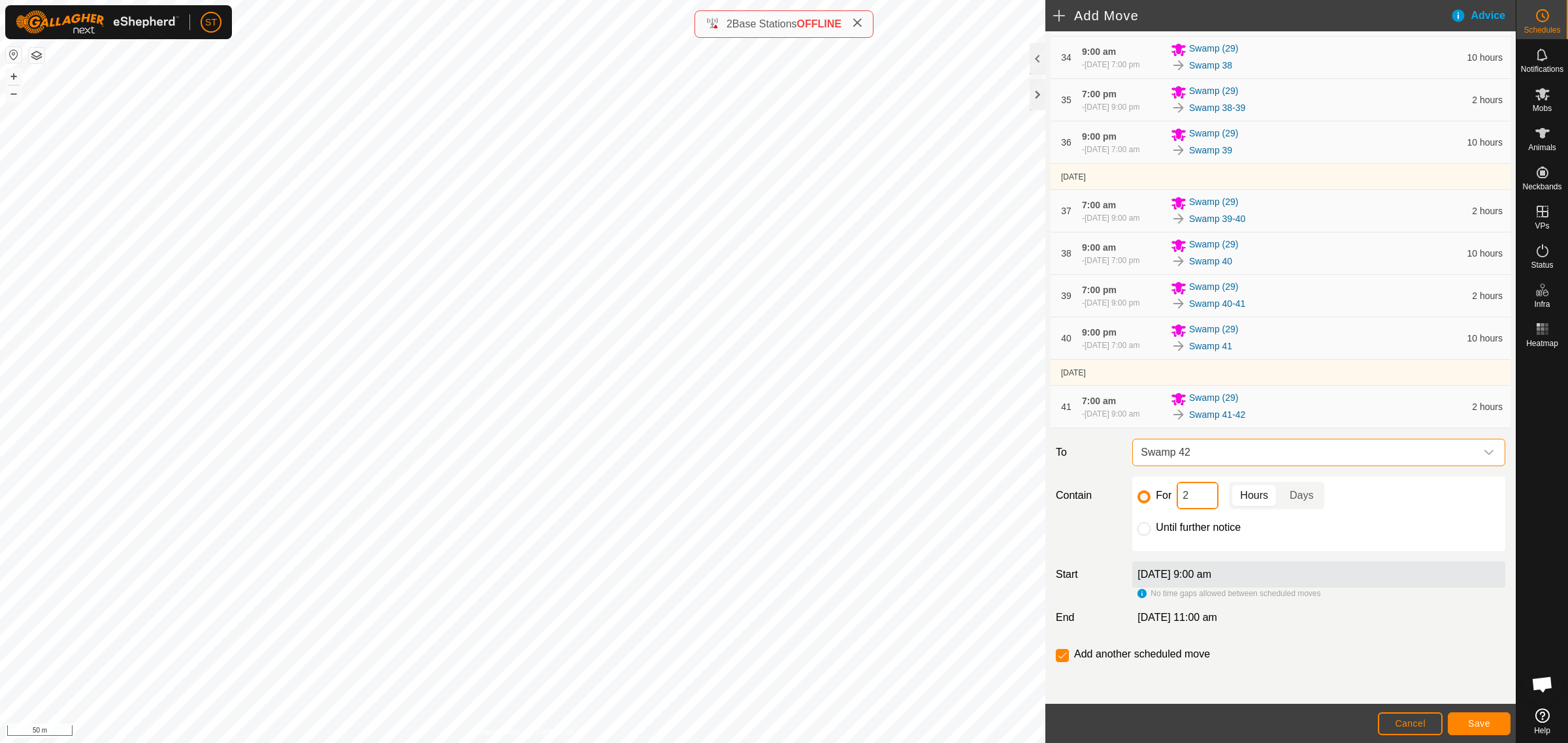
drag, startPoint x: 1196, startPoint y: 500, endPoint x: 1134, endPoint y: 501, distance: 62.0
click at [1134, 501] on div "For 2 Hours Days Until further notice" at bounding box center [1318, 514] width 373 height 75
type input "10"
click at [1067, 657] on input "checkbox" at bounding box center [1062, 655] width 13 height 13
checkbox input "false"
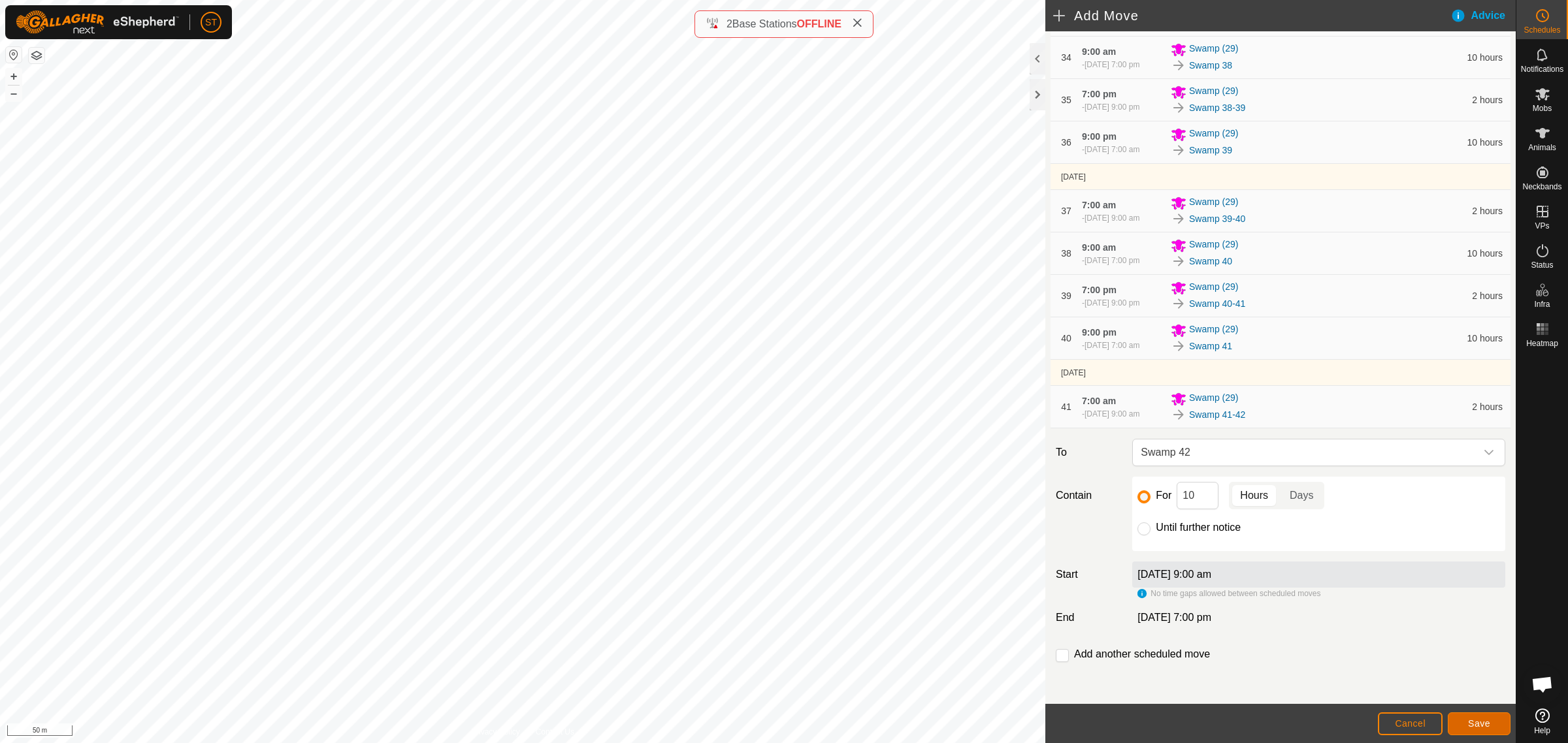
click at [1475, 720] on span "Save" at bounding box center [1479, 723] width 22 height 11
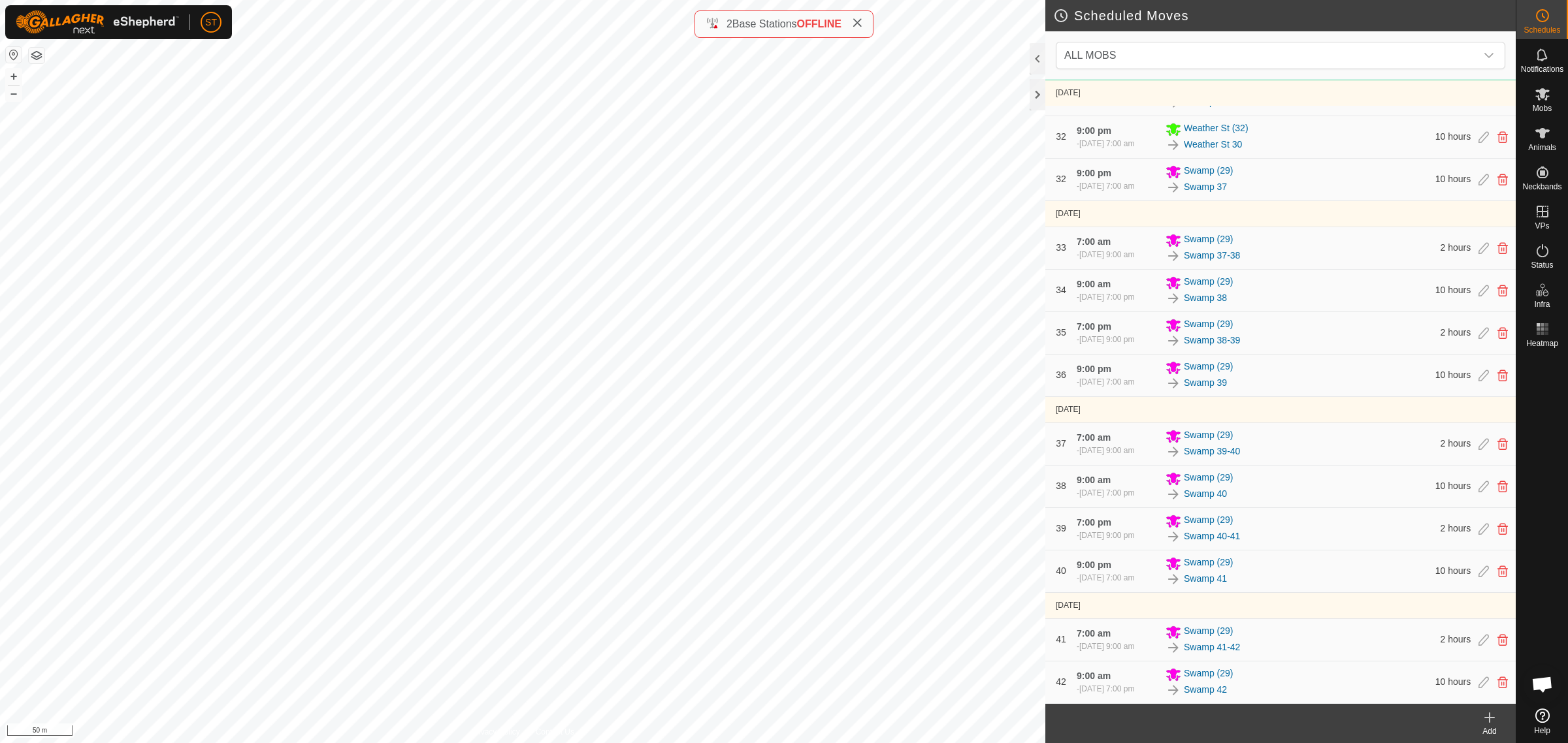
scroll to position [4189, 0]
click at [1492, 725] on icon at bounding box center [1489, 717] width 16 height 16
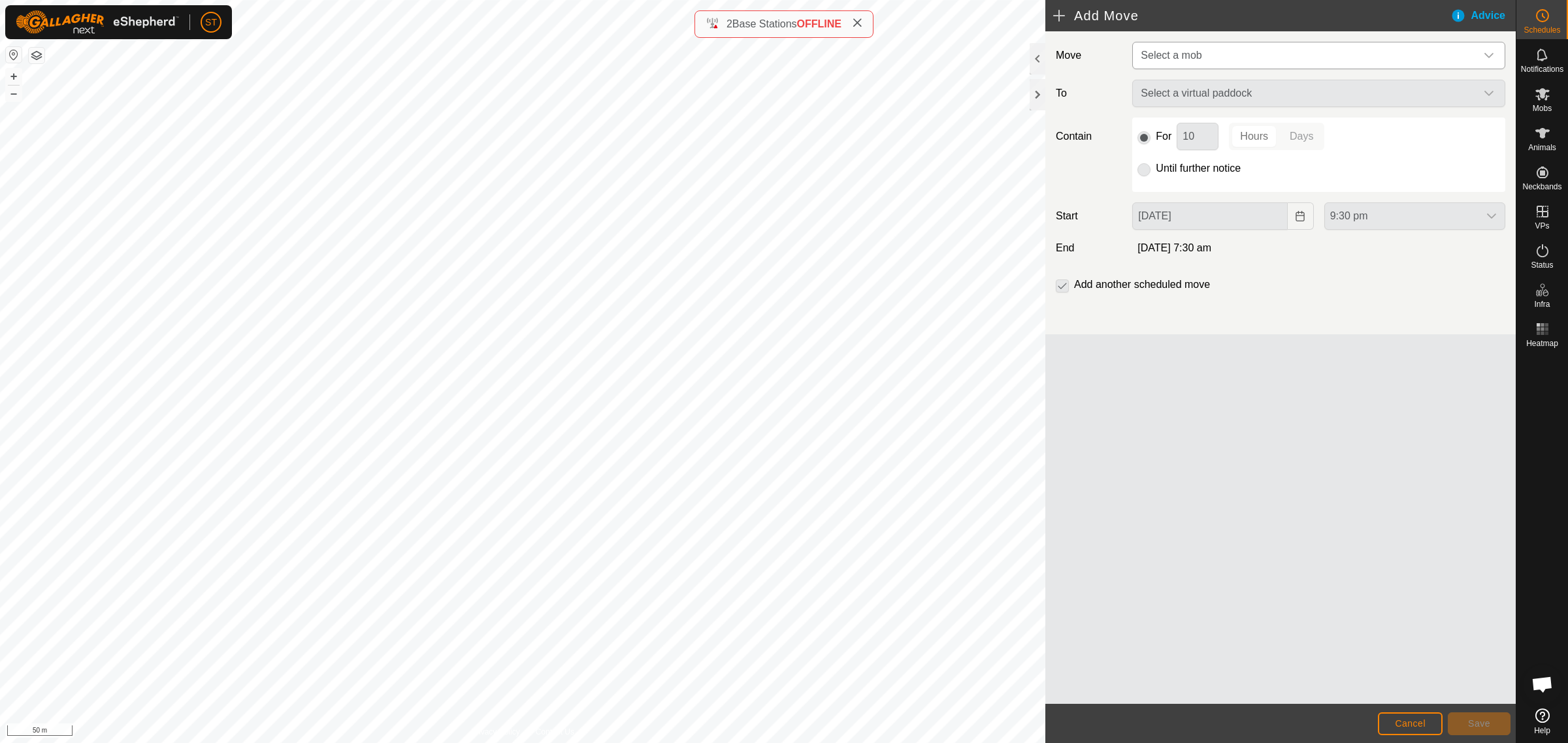
click at [1489, 56] on icon "dropdown trigger" at bounding box center [1488, 55] width 11 height 11
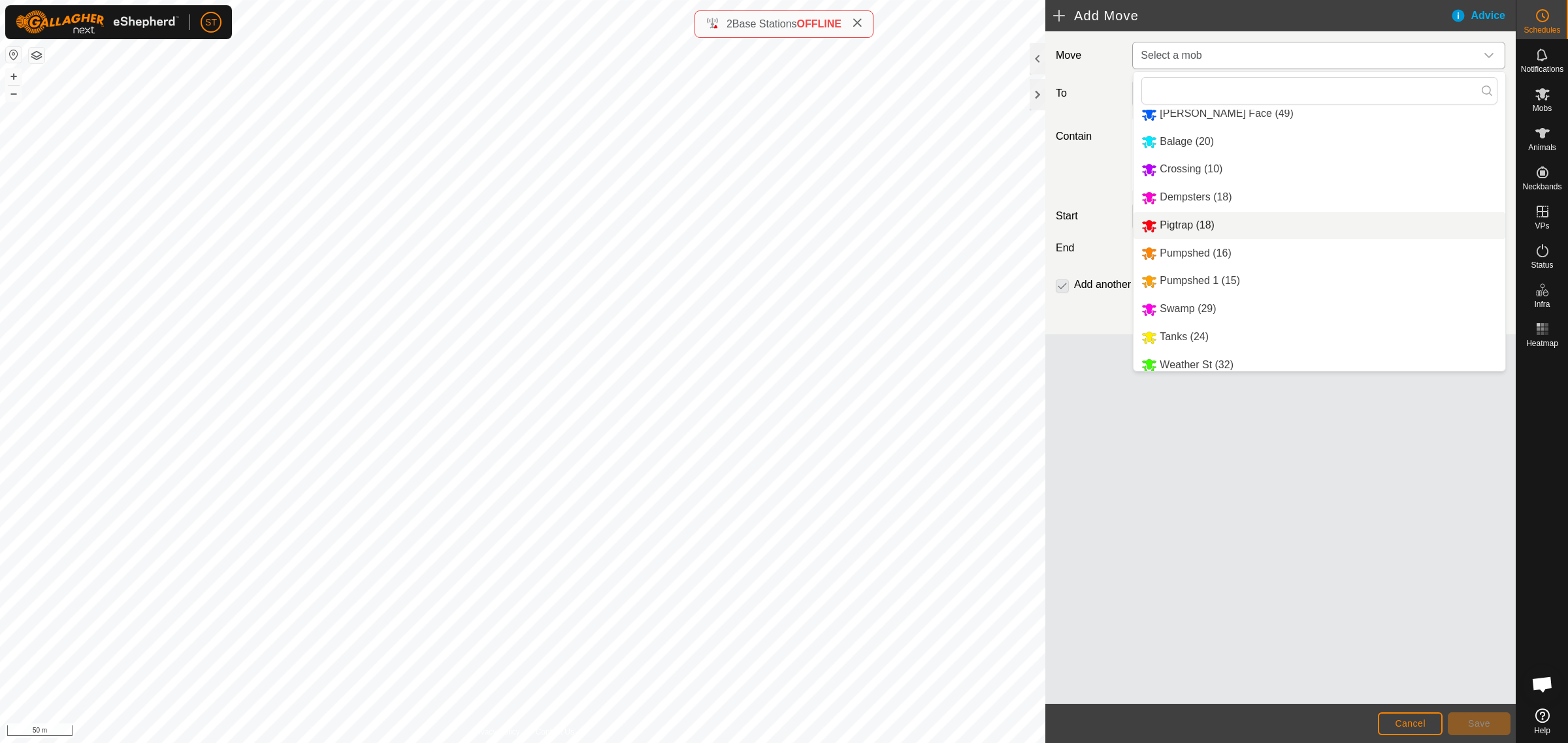
scroll to position [49, 0]
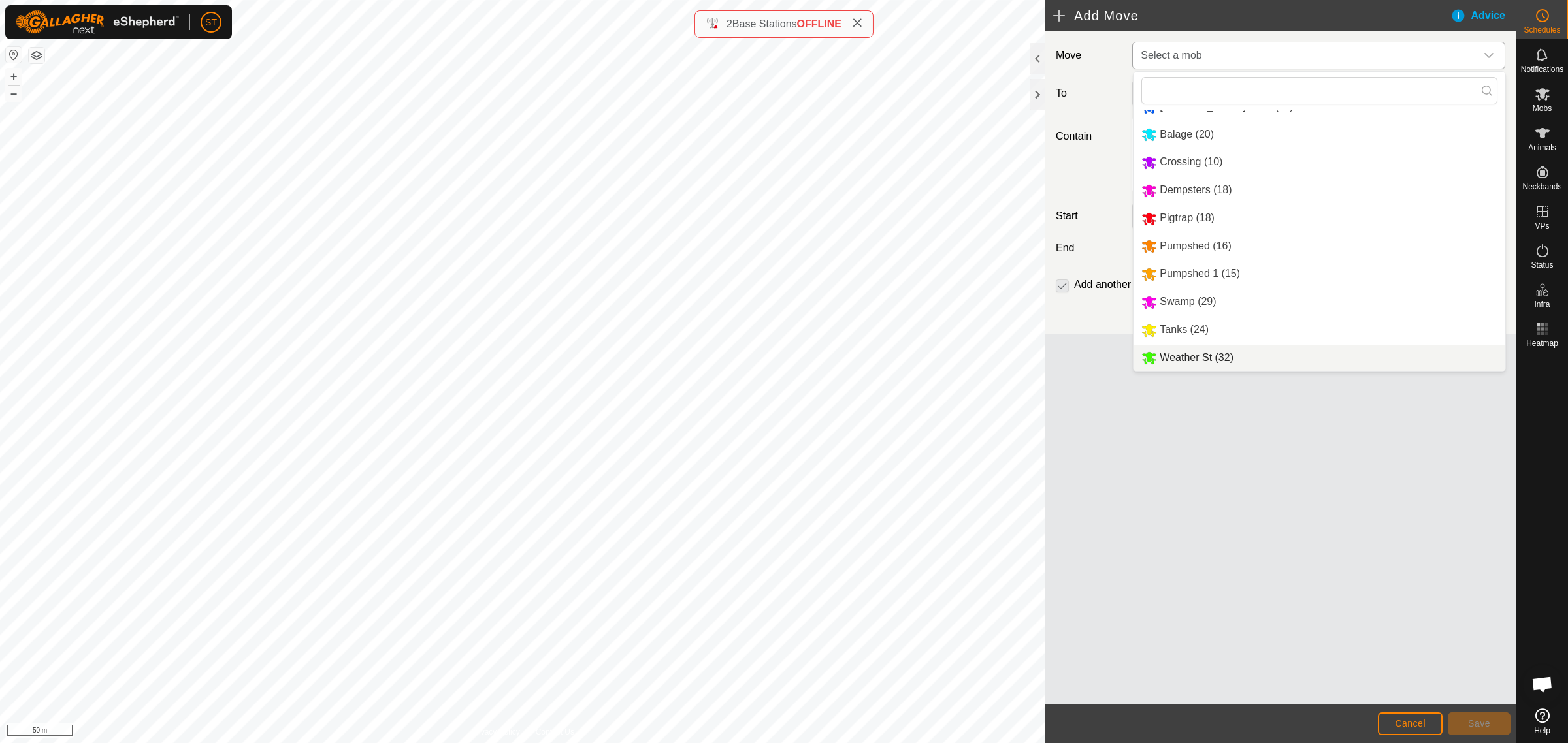
click at [1177, 360] on li "Weather St (32)" at bounding box center [1320, 358] width 372 height 27
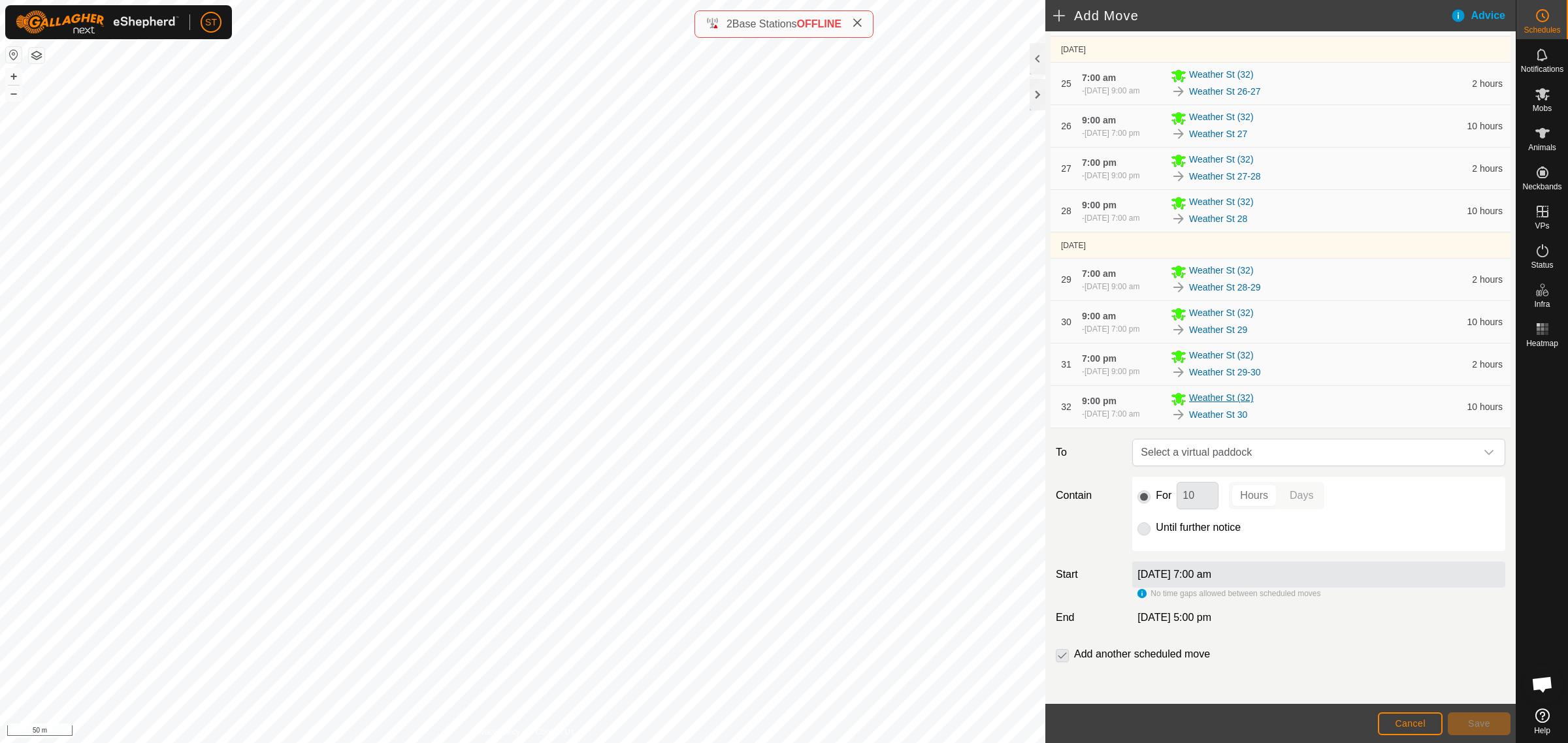
scroll to position [1420, 0]
click at [1484, 455] on icon "dropdown trigger" at bounding box center [1488, 452] width 11 height 11
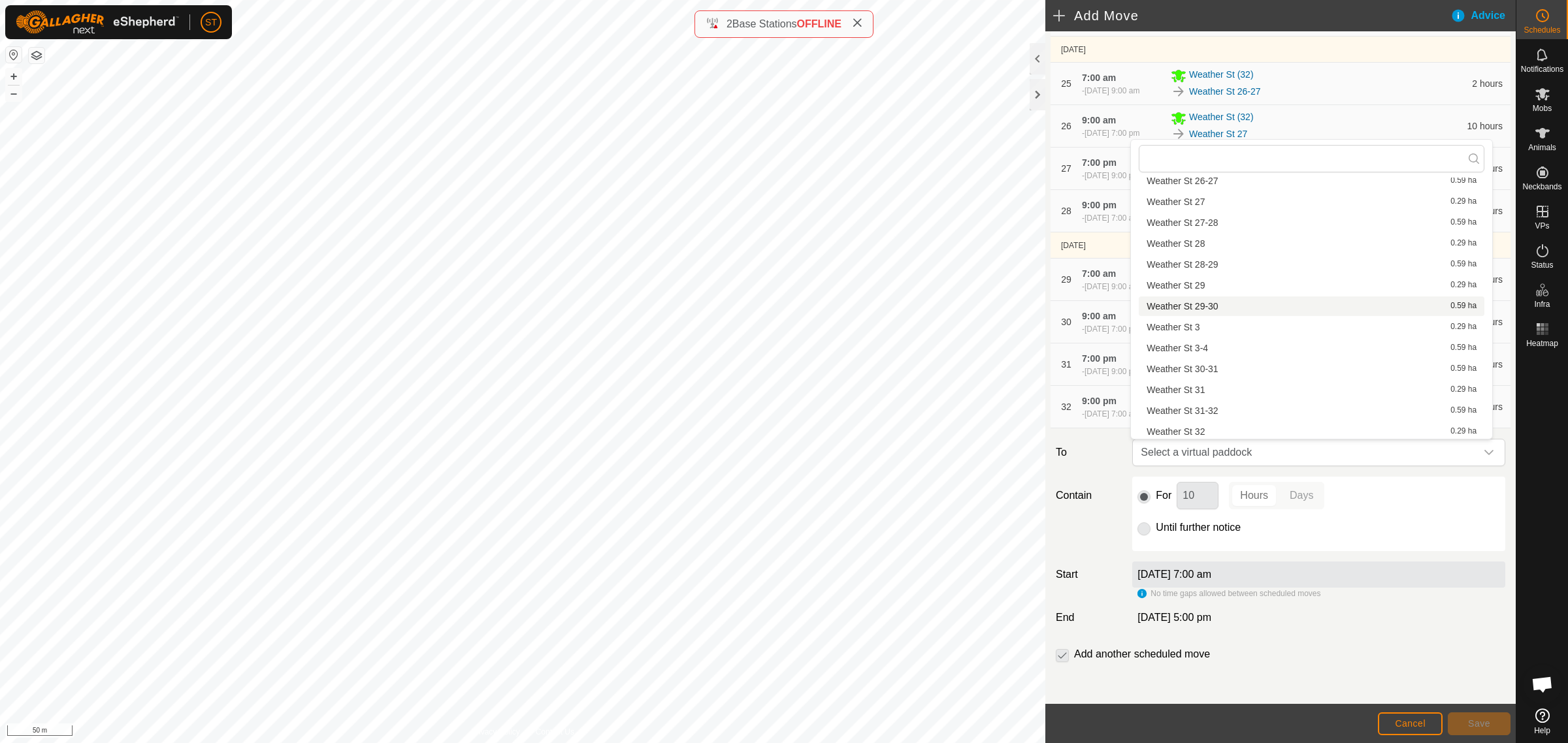
scroll to position [834, 0]
click at [1193, 342] on li "Weather St 30-31 0.59 ha" at bounding box center [1311, 345] width 346 height 20
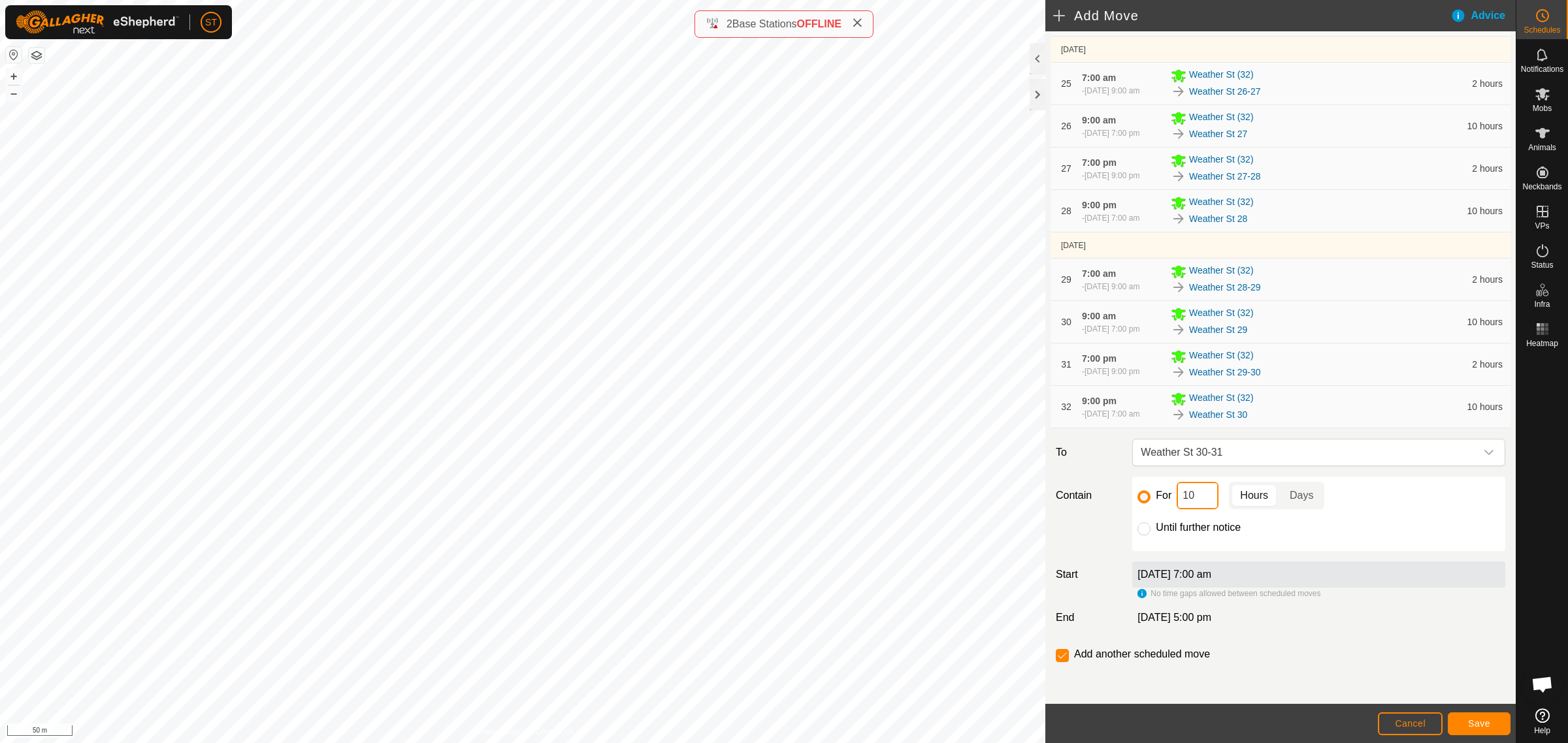
drag, startPoint x: 1193, startPoint y: 498, endPoint x: 1164, endPoint y: 497, distance: 29.0
click at [1164, 497] on div "For 10 Hours Days" at bounding box center [1319, 495] width 362 height 27
click at [1470, 723] on span "Save" at bounding box center [1479, 723] width 22 height 11
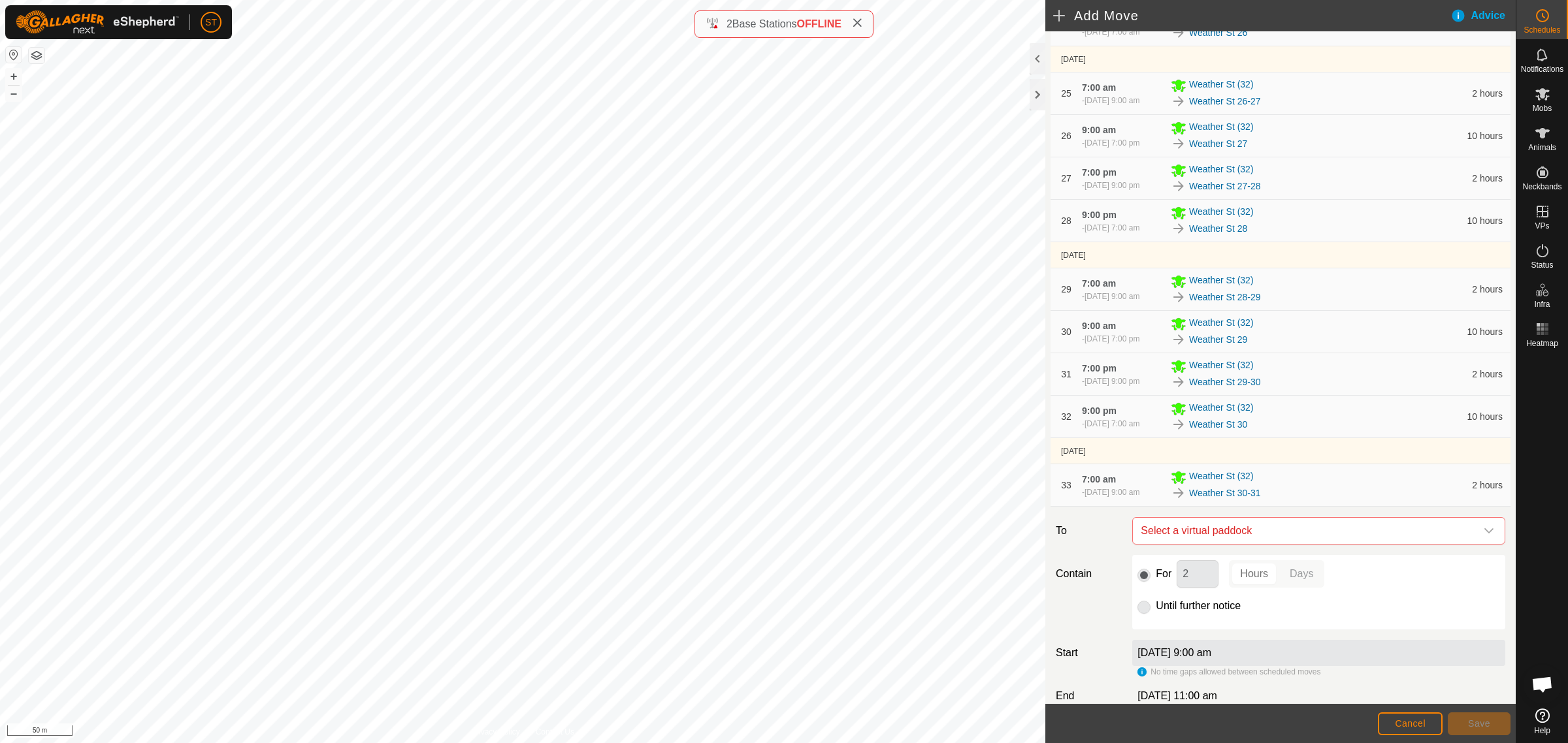
scroll to position [1488, 0]
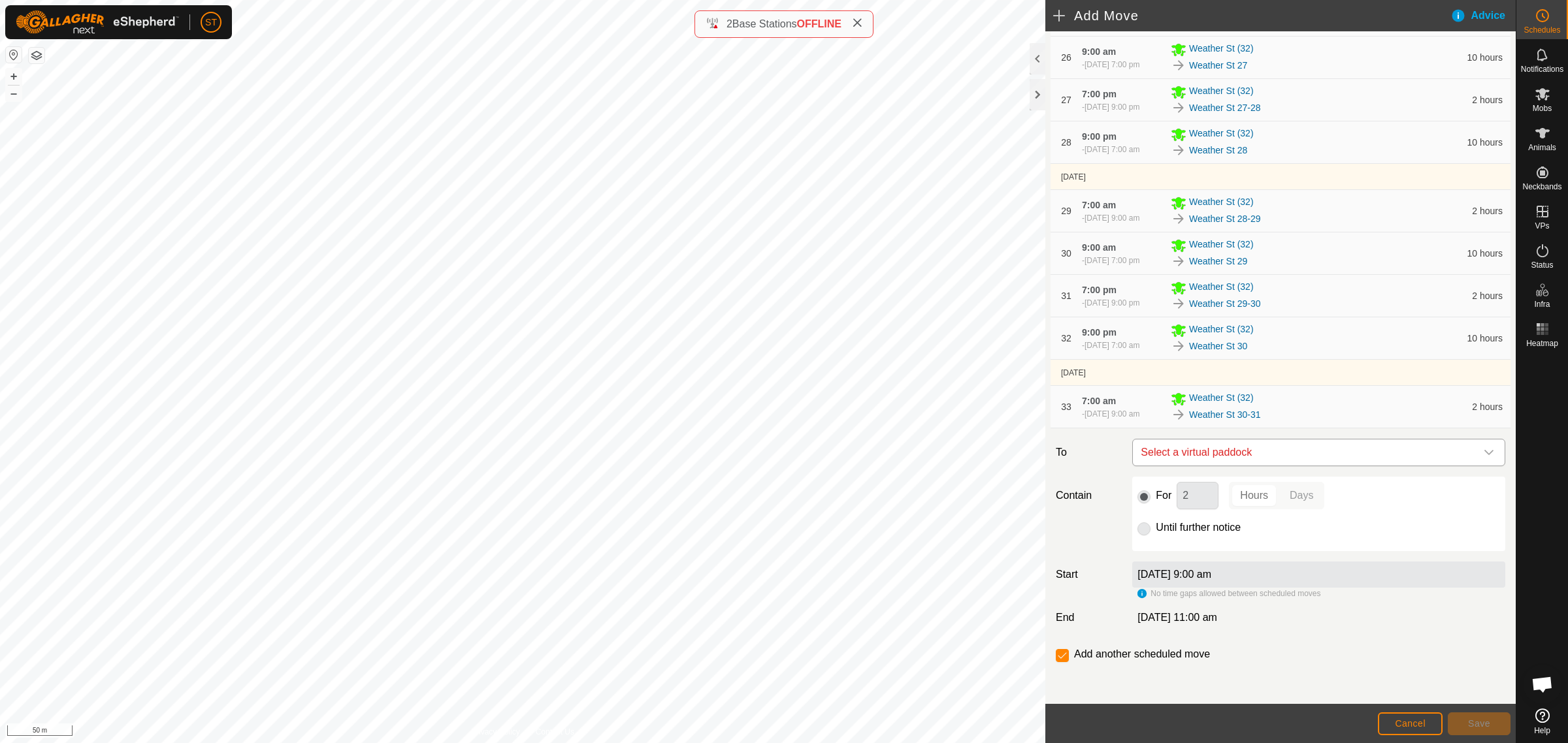
click at [1484, 452] on icon "dropdown trigger" at bounding box center [1488, 452] width 9 height 5
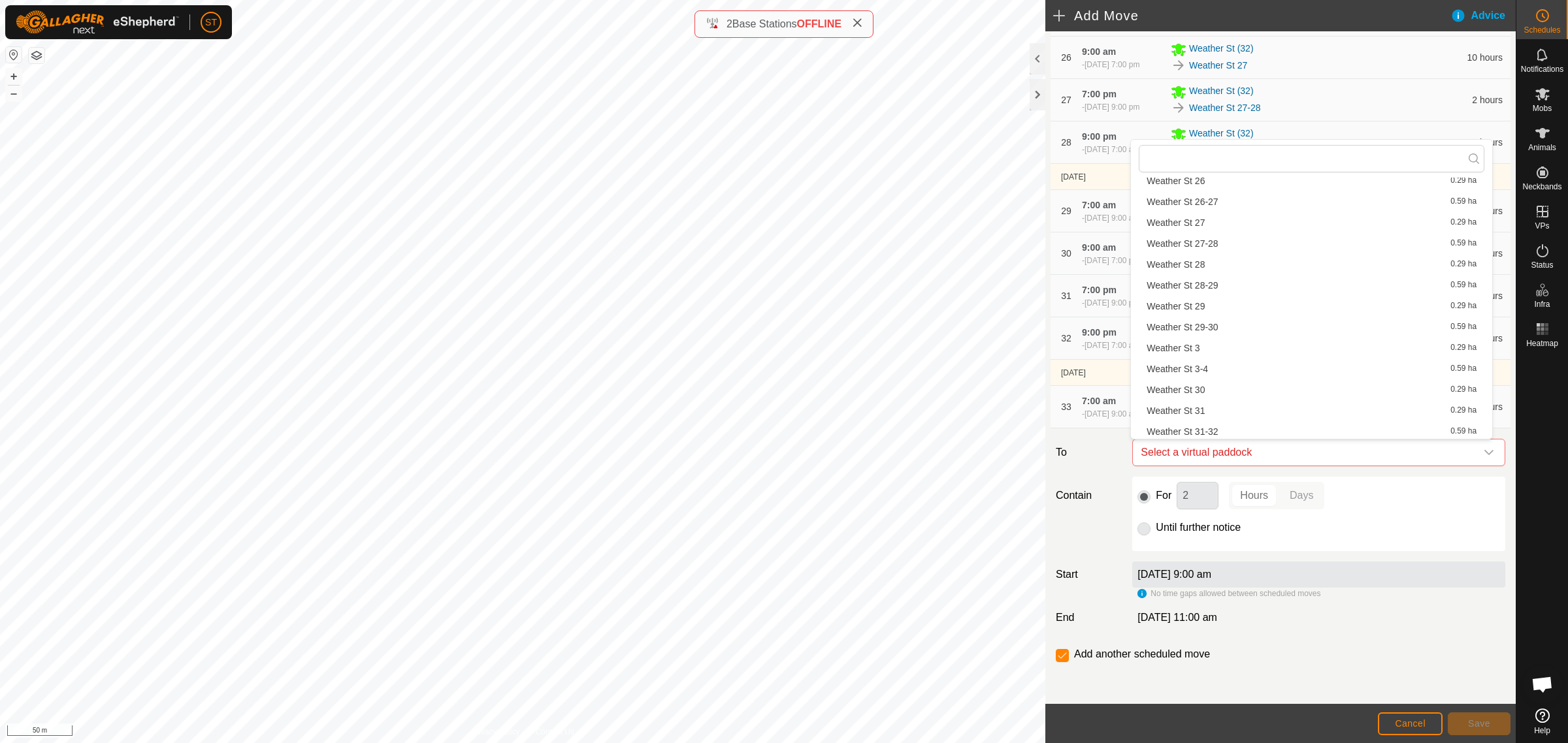
scroll to position [816, 0]
click at [1193, 380] on li "Weather St 31 0.29 ha" at bounding box center [1311, 383] width 346 height 20
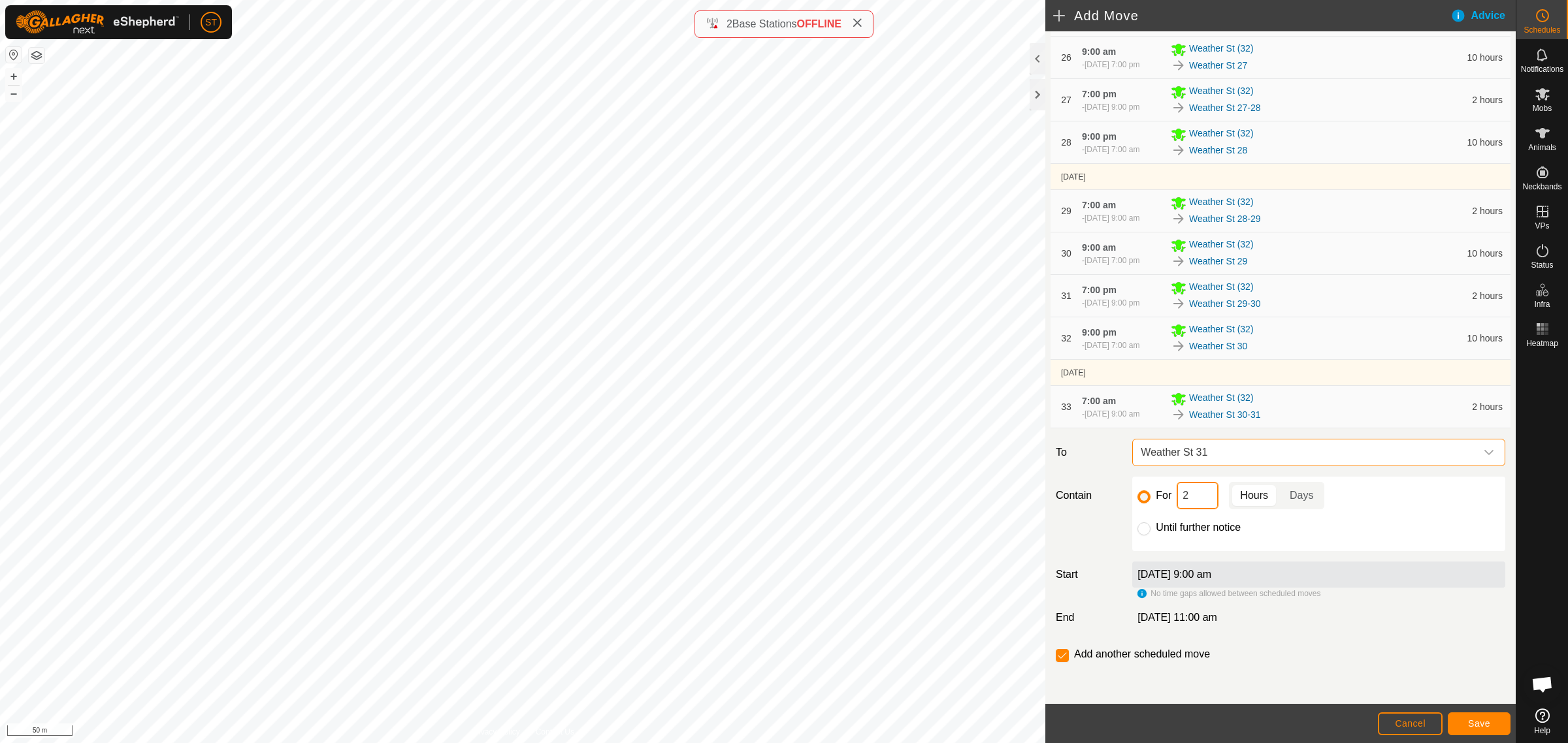
click at [1161, 498] on div "For 2 Hours Days" at bounding box center [1319, 495] width 362 height 27
click at [1477, 719] on span "Save" at bounding box center [1479, 723] width 22 height 11
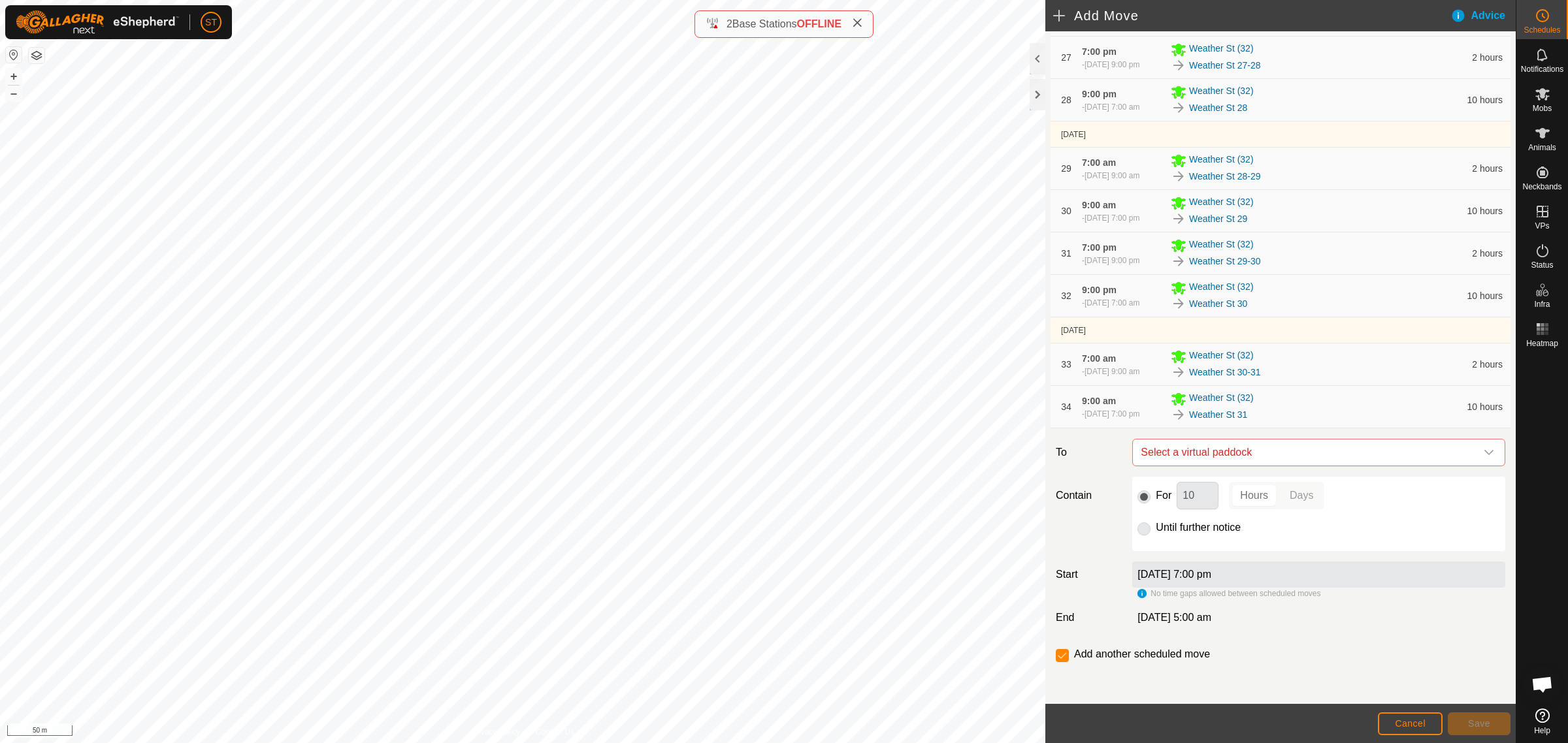
scroll to position [1531, 0]
click at [1484, 452] on icon "dropdown trigger" at bounding box center [1488, 452] width 11 height 11
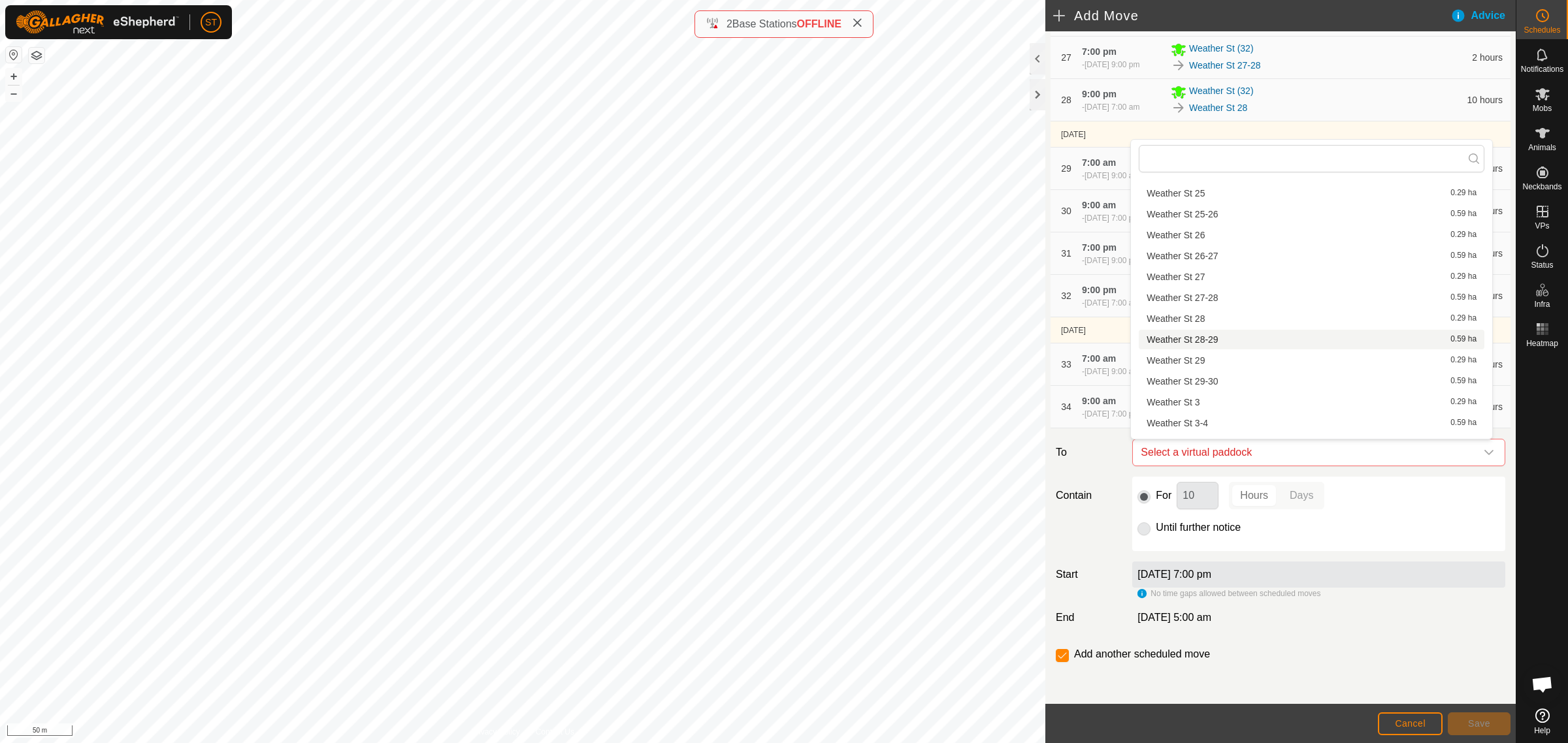
scroll to position [816, 0]
click at [1202, 401] on li "Weather St 31-32 0.59 ha" at bounding box center [1311, 404] width 346 height 20
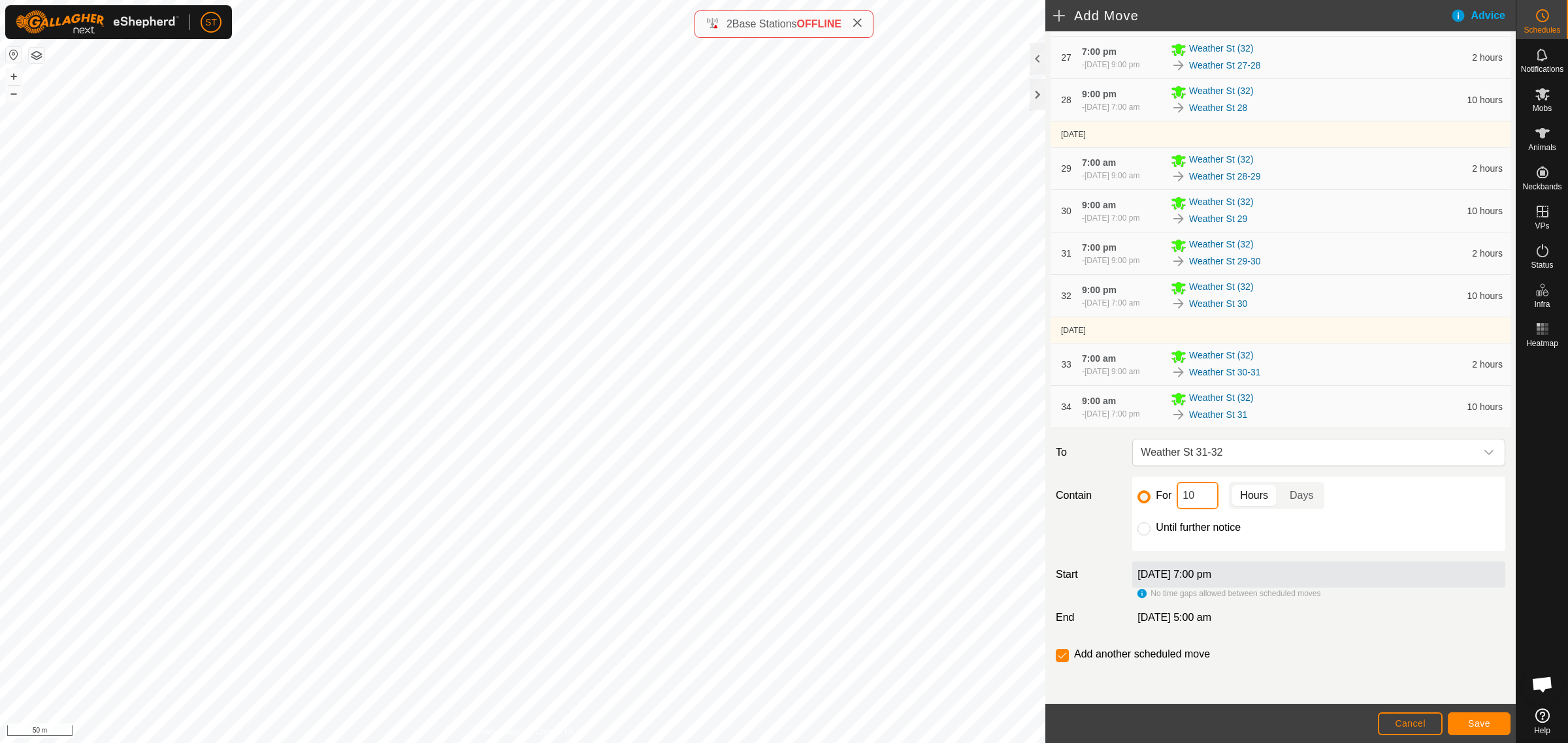
drag, startPoint x: 1202, startPoint y: 494, endPoint x: 1167, endPoint y: 493, distance: 35.0
click at [1167, 493] on div "For 10 Hours Days" at bounding box center [1319, 495] width 362 height 27
click at [1487, 723] on span "Save" at bounding box center [1479, 723] width 22 height 11
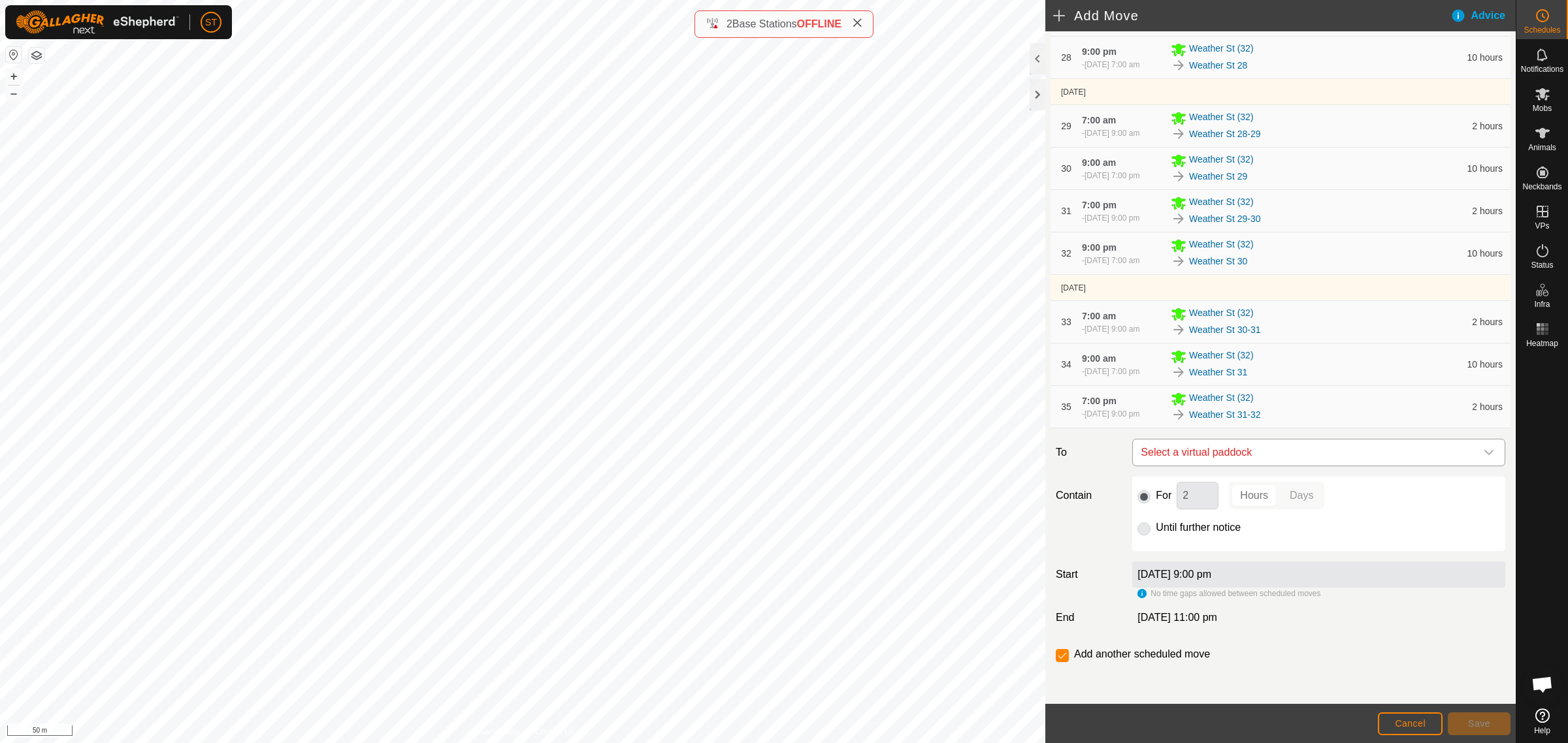
scroll to position [1574, 0]
click at [1484, 454] on icon "dropdown trigger" at bounding box center [1488, 452] width 9 height 5
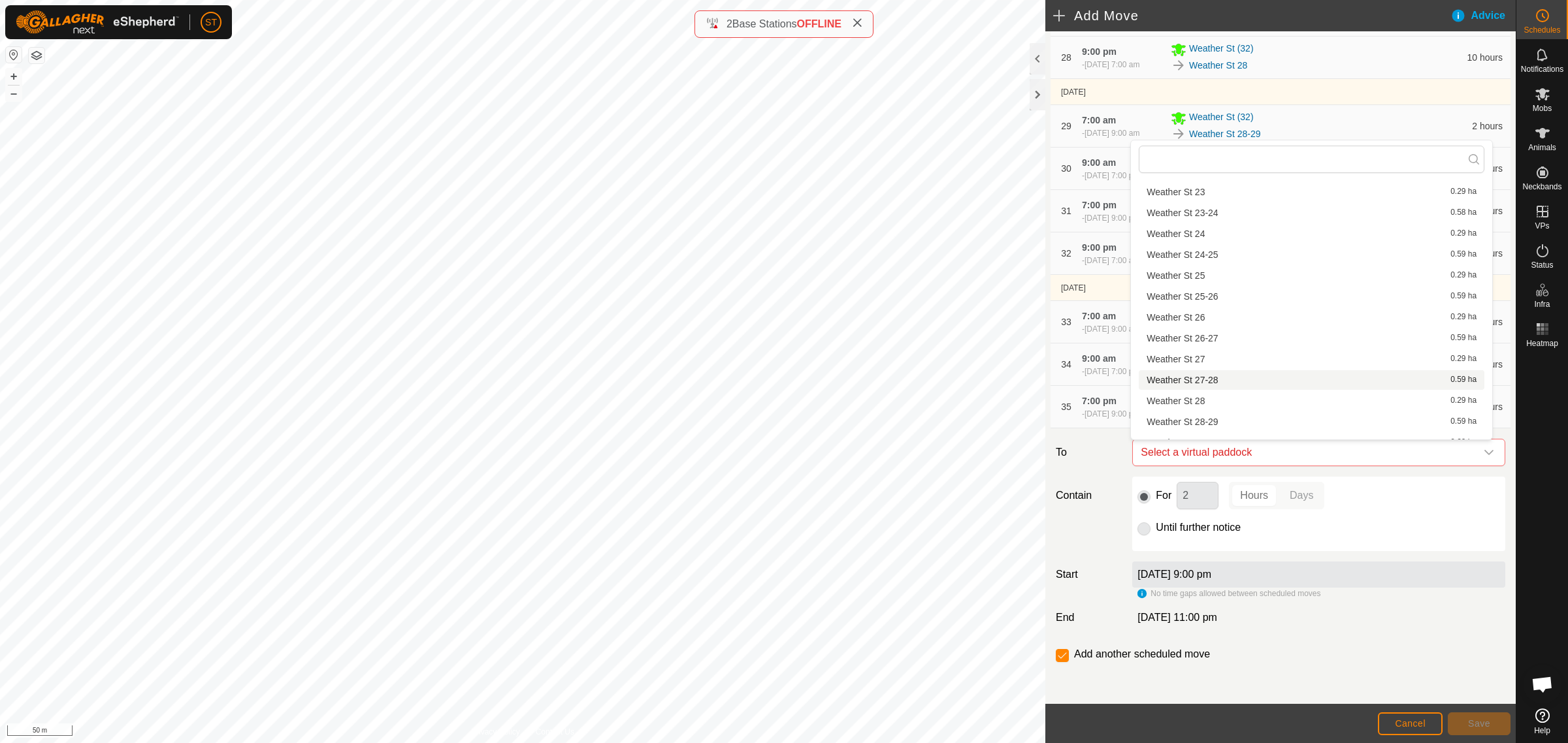
scroll to position [816, 0]
click at [1204, 423] on li "Weather St 32 0.29 ha" at bounding box center [1311, 426] width 346 height 20
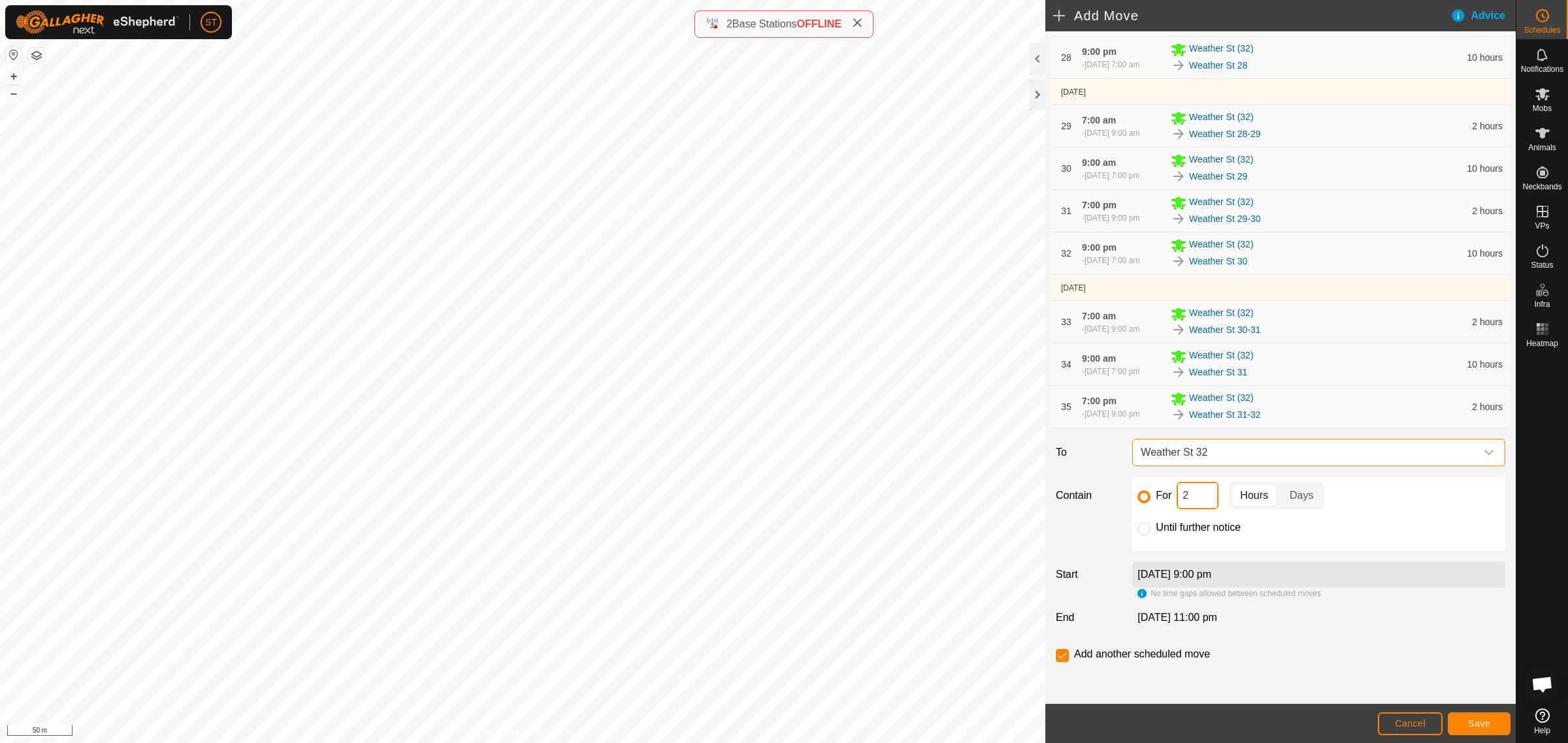
drag, startPoint x: 1202, startPoint y: 501, endPoint x: 1168, endPoint y: 497, distance: 34.2
click at [1168, 497] on div "For 2 Hours Days" at bounding box center [1319, 495] width 362 height 27
click at [1463, 723] on button "Save" at bounding box center [1479, 724] width 63 height 23
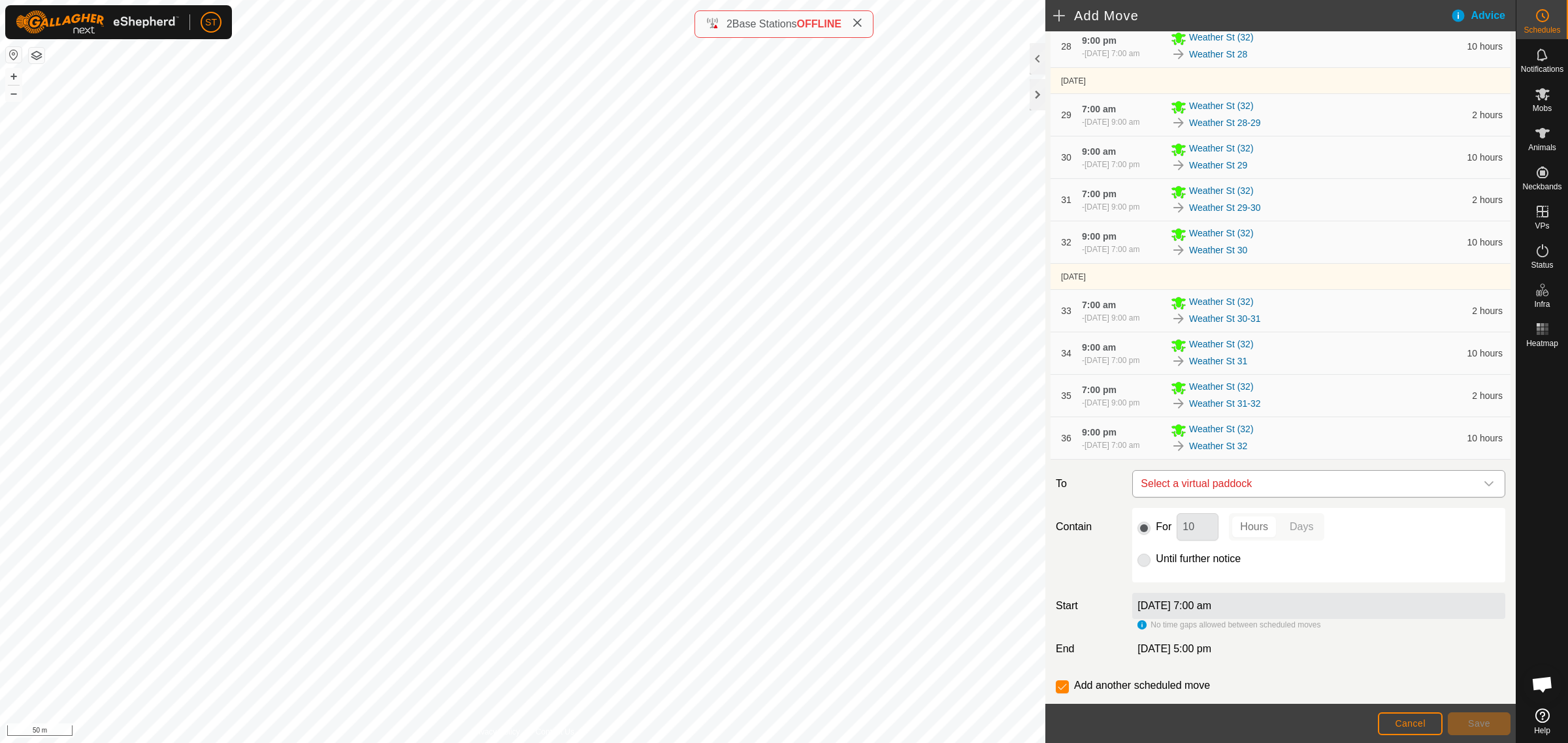
scroll to position [1616, 0]
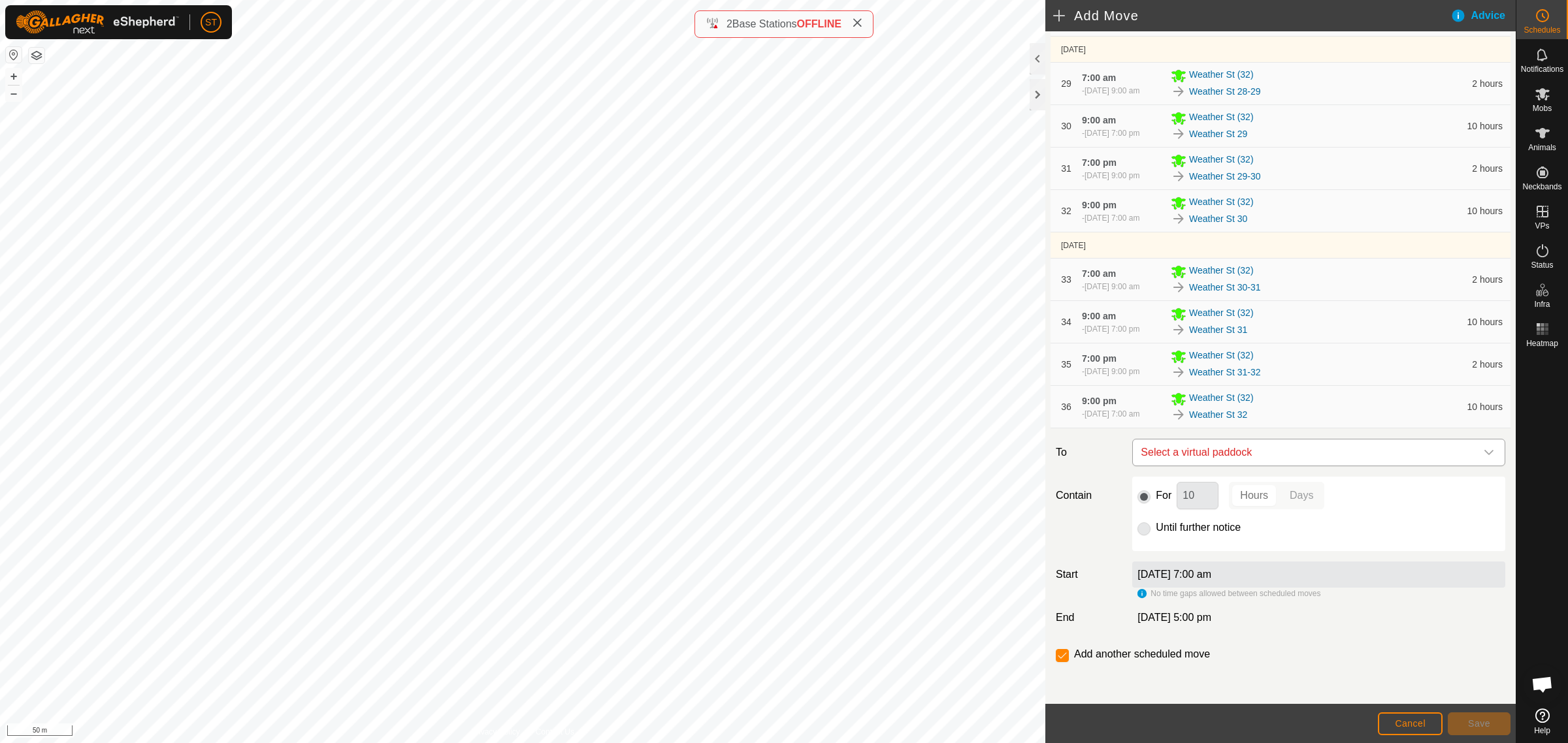
click at [1484, 452] on icon "dropdown trigger" at bounding box center [1488, 452] width 9 height 5
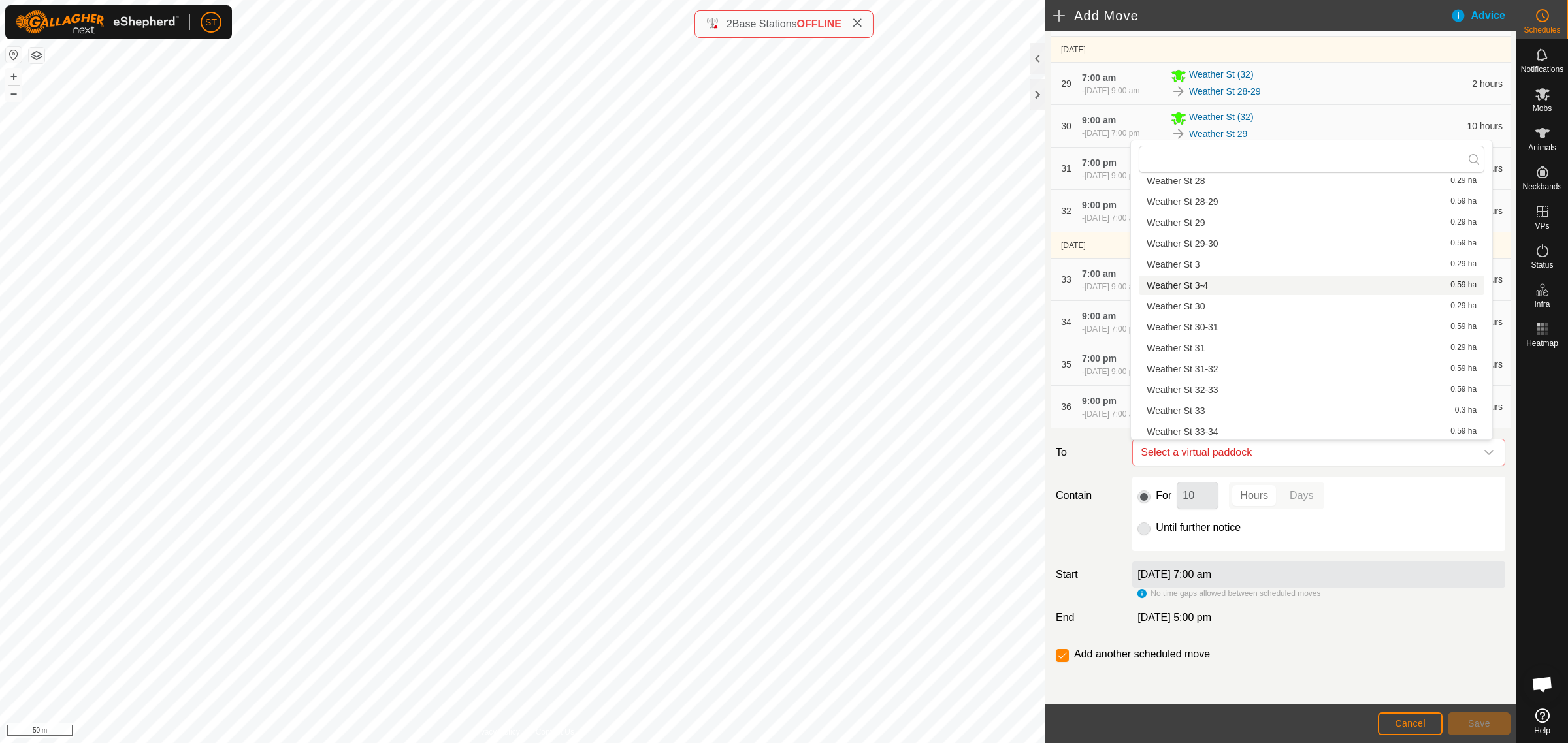
scroll to position [898, 0]
click at [1211, 365] on li "Weather St 32-33 0.59 ha" at bounding box center [1311, 365] width 346 height 20
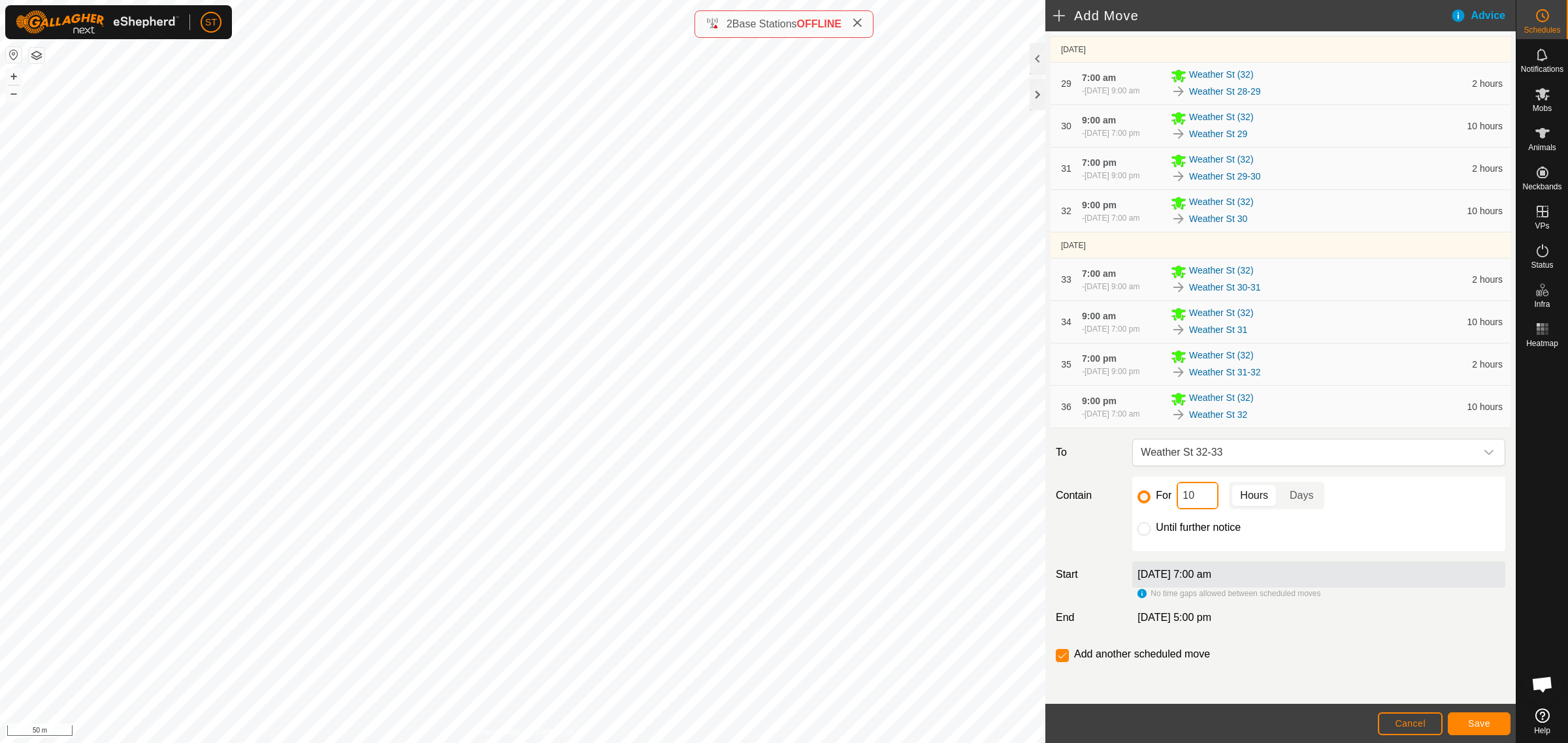
drag, startPoint x: 1180, startPoint y: 501, endPoint x: 1153, endPoint y: 501, distance: 27.0
click at [1174, 501] on div "For 10 Hours Days" at bounding box center [1319, 495] width 362 height 27
click at [1475, 723] on span "Save" at bounding box center [1479, 723] width 22 height 11
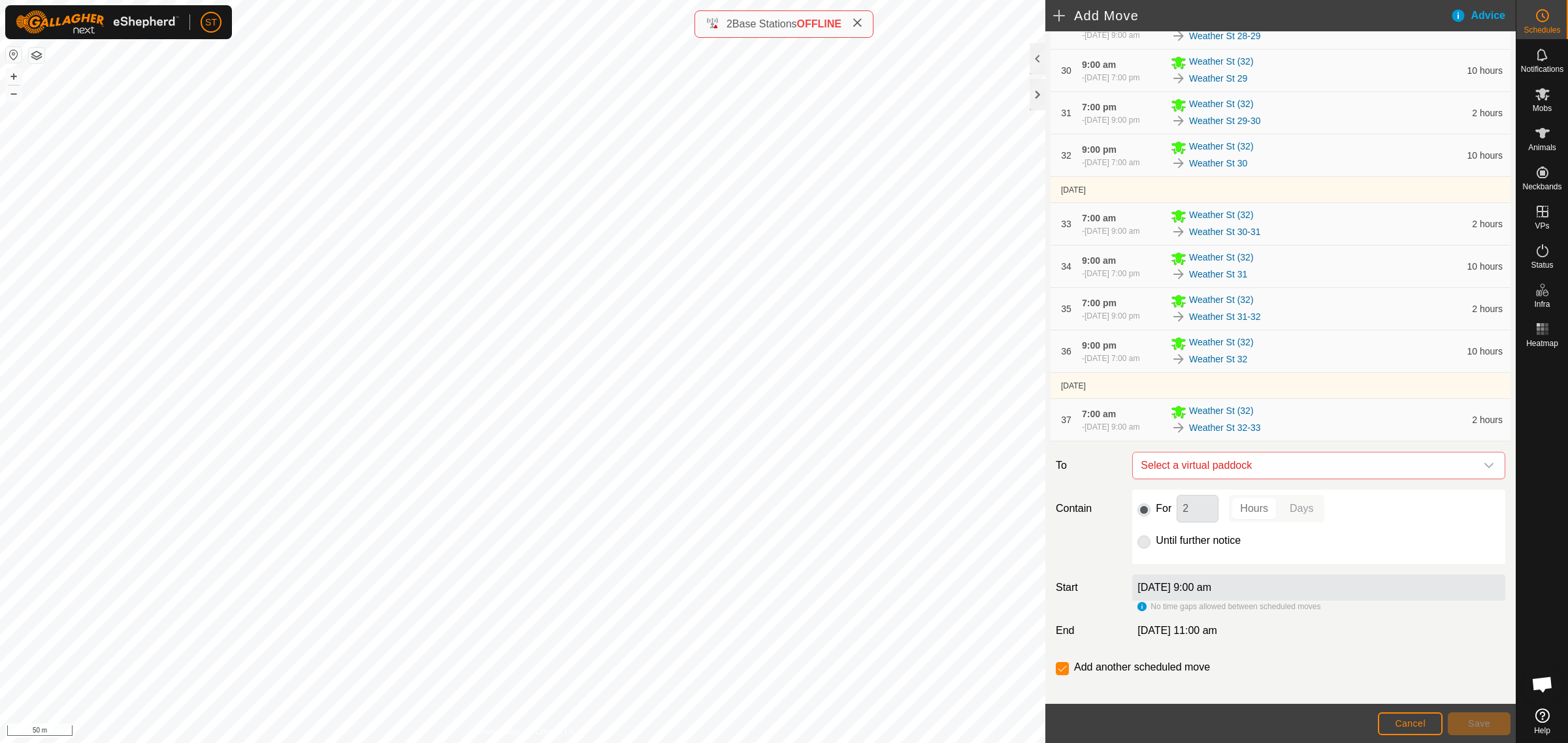
scroll to position [1684, 0]
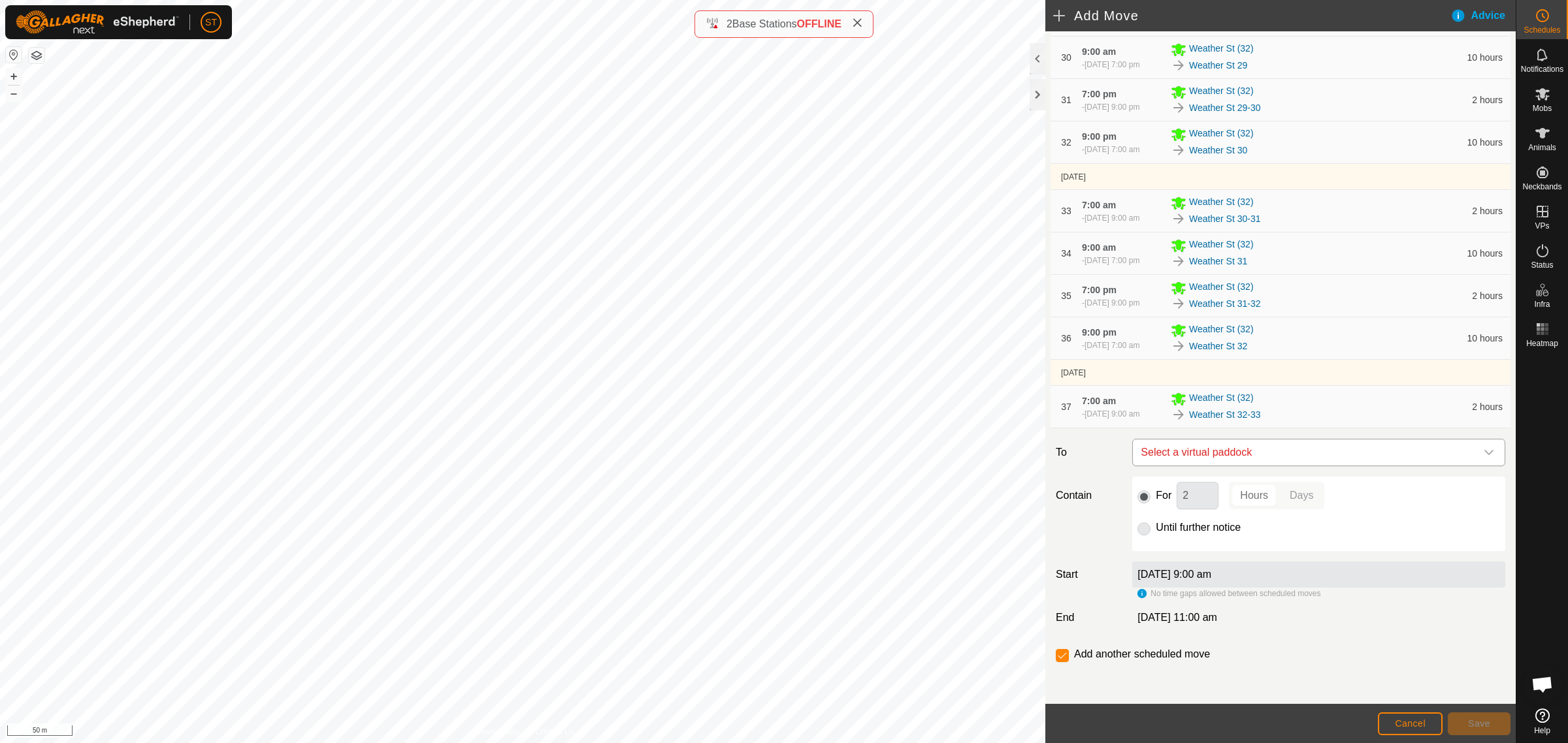
click at [1484, 455] on icon "dropdown trigger" at bounding box center [1488, 452] width 11 height 11
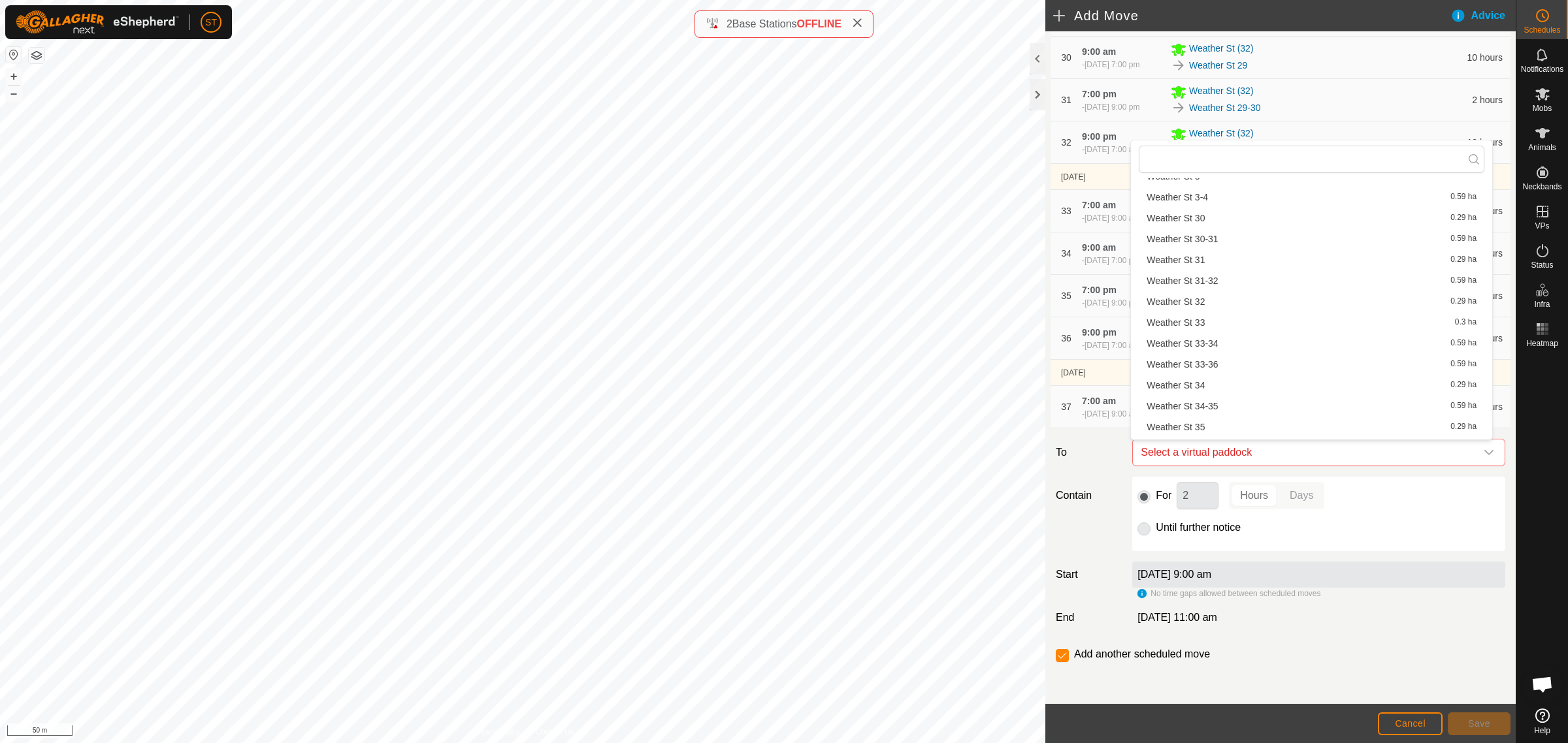
scroll to position [980, 0]
click at [1199, 301] on li "Weather St 33 0.3 ha" at bounding box center [1311, 304] width 346 height 20
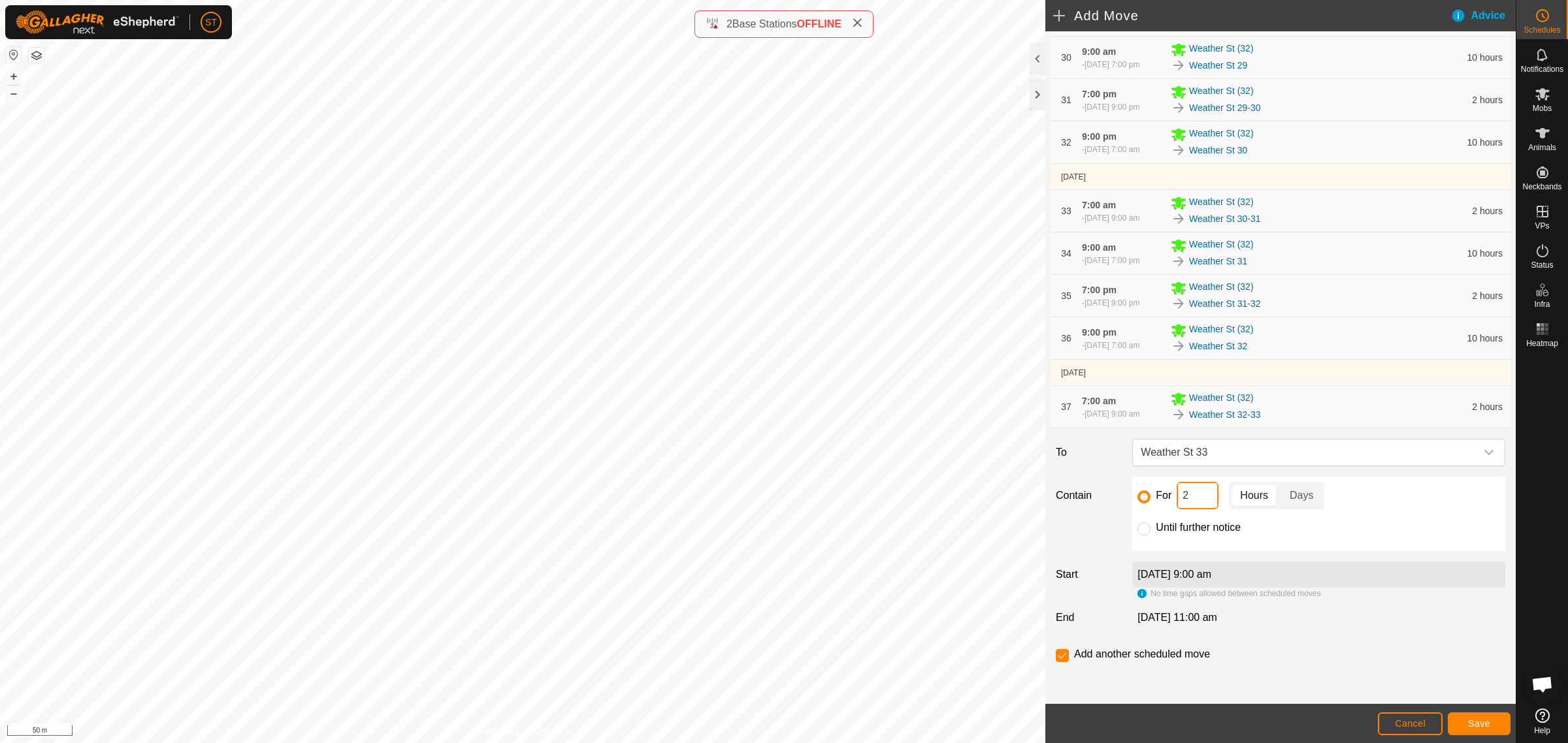
drag, startPoint x: 1177, startPoint y: 504, endPoint x: 1161, endPoint y: 504, distance: 16.0
click at [1161, 504] on div "For 2 Hours Days" at bounding box center [1319, 495] width 362 height 27
click at [1484, 723] on span "Save" at bounding box center [1479, 723] width 22 height 11
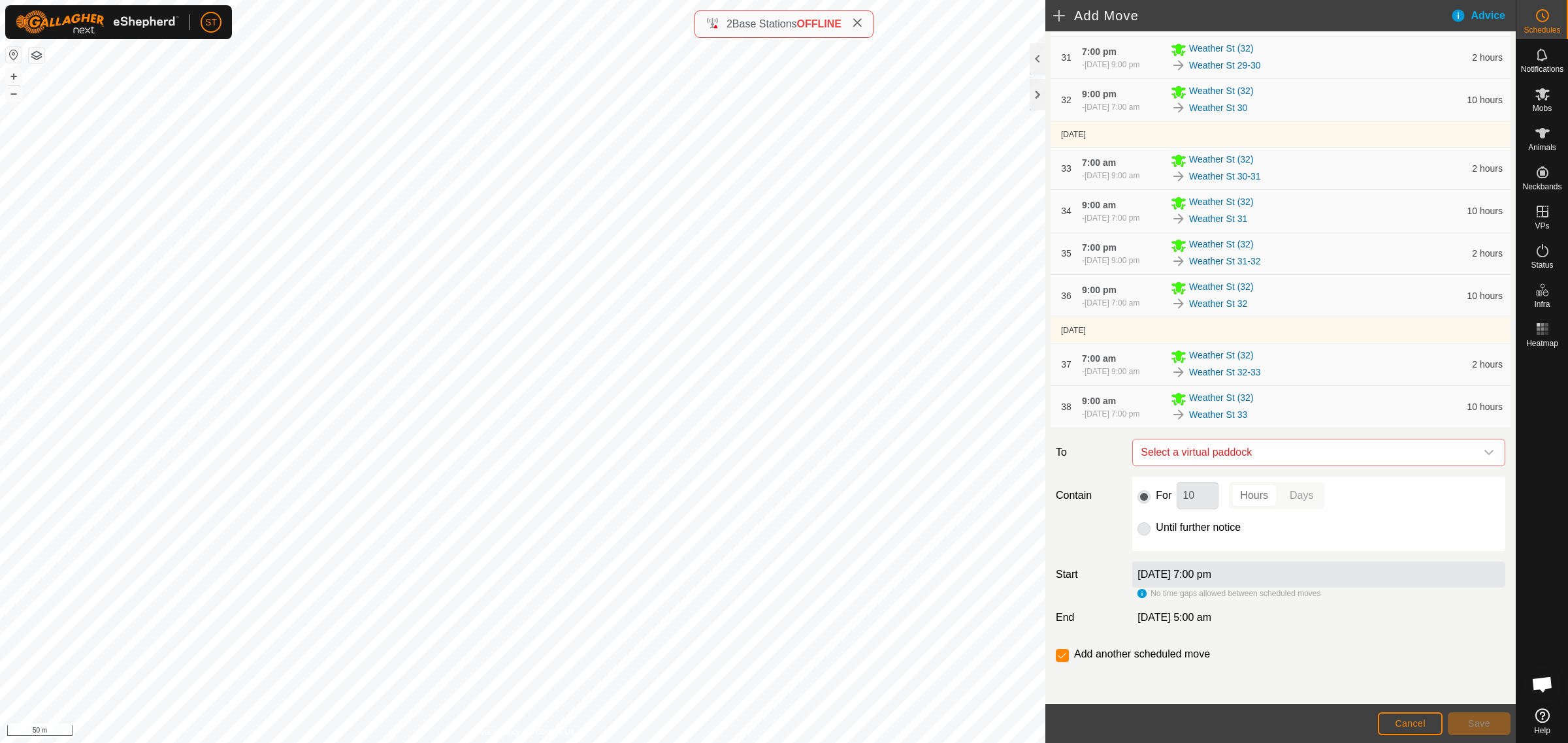
scroll to position [1728, 0]
click at [1484, 451] on icon "dropdown trigger" at bounding box center [1488, 452] width 11 height 11
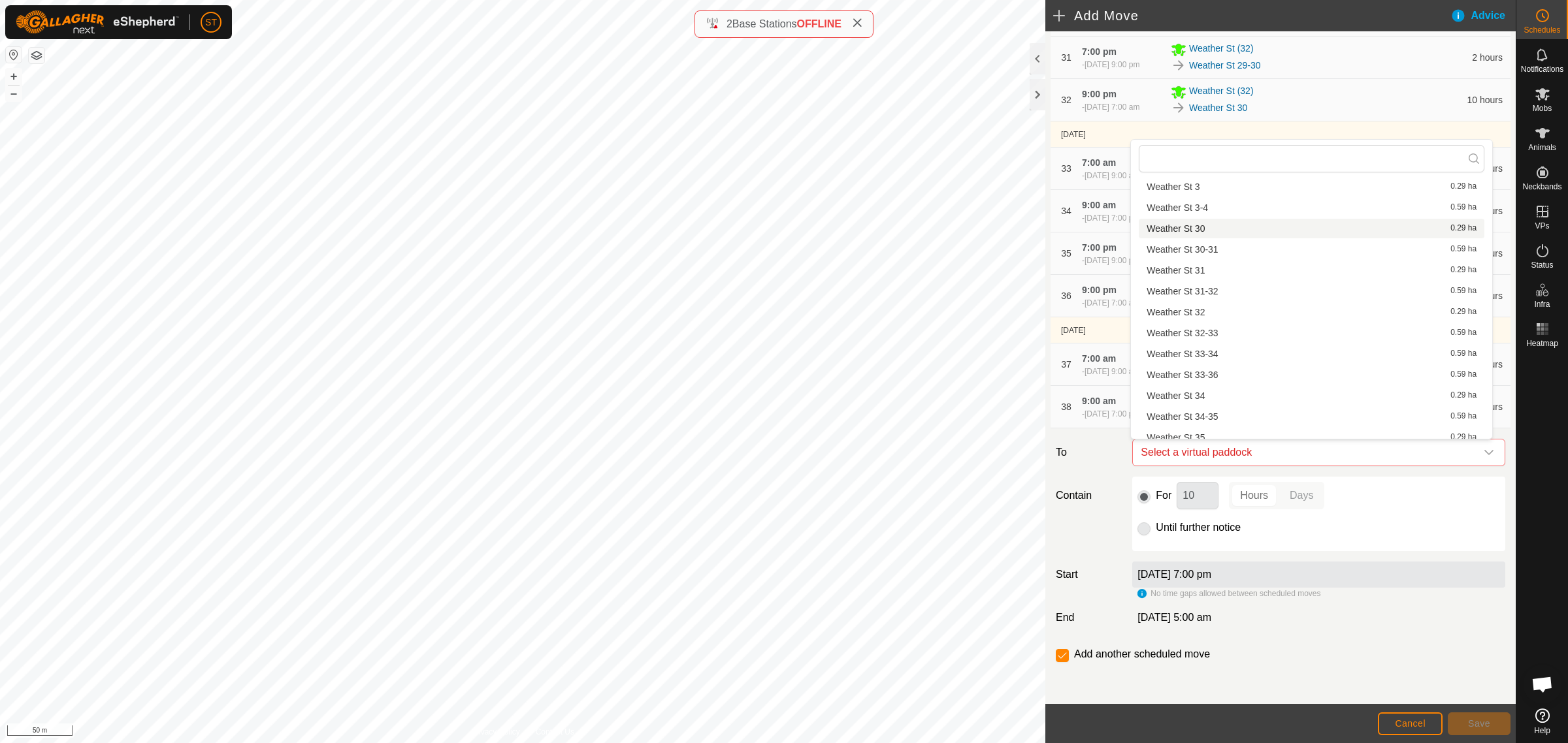
scroll to position [980, 0]
click at [1209, 324] on li "Weather St 33-34 0.59 ha" at bounding box center [1311, 324] width 346 height 20
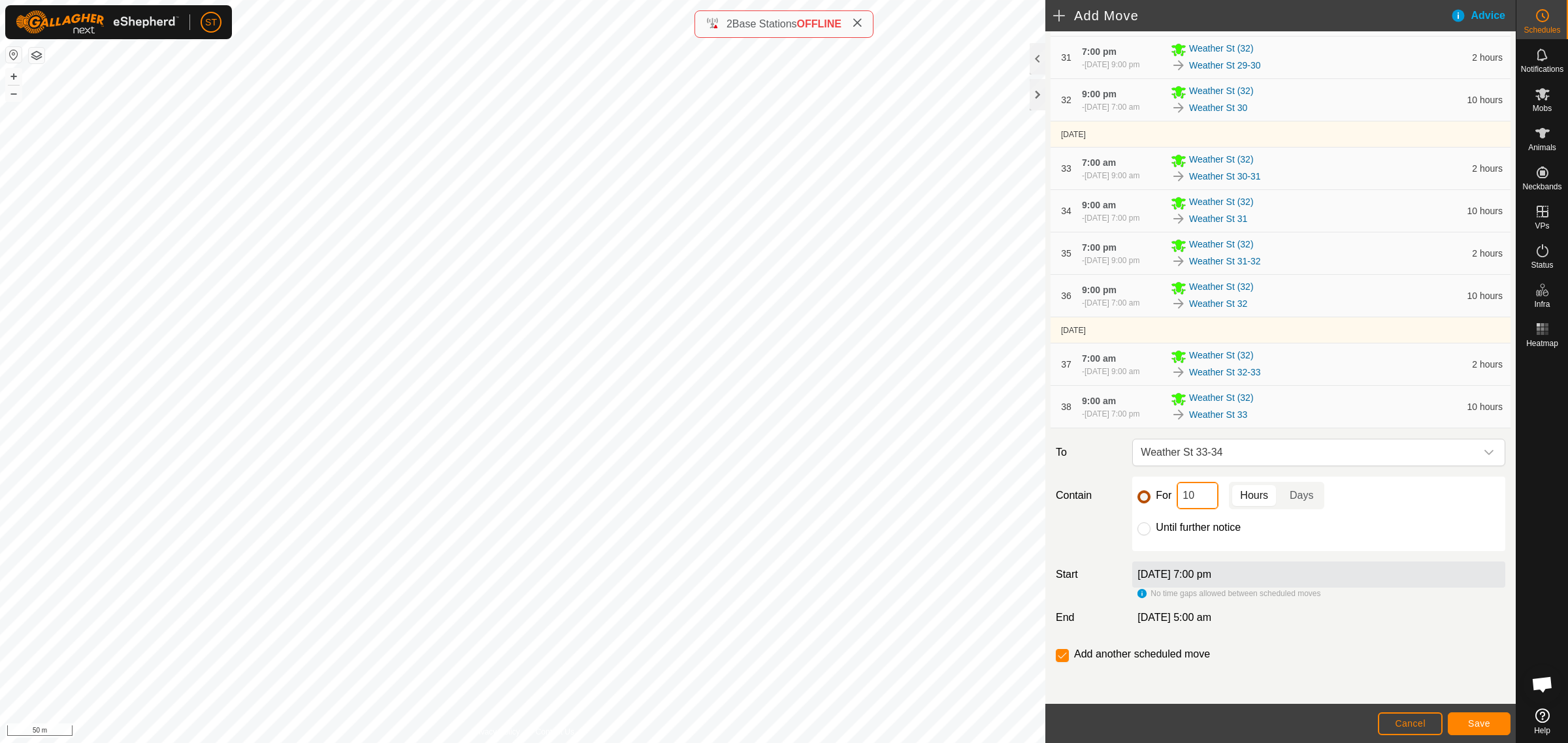
drag, startPoint x: 1191, startPoint y: 498, endPoint x: 1142, endPoint y: 498, distance: 49.0
click at [1154, 498] on div "For 10 Hours Days" at bounding box center [1319, 495] width 362 height 27
click at [1466, 722] on button "Save" at bounding box center [1479, 724] width 63 height 23
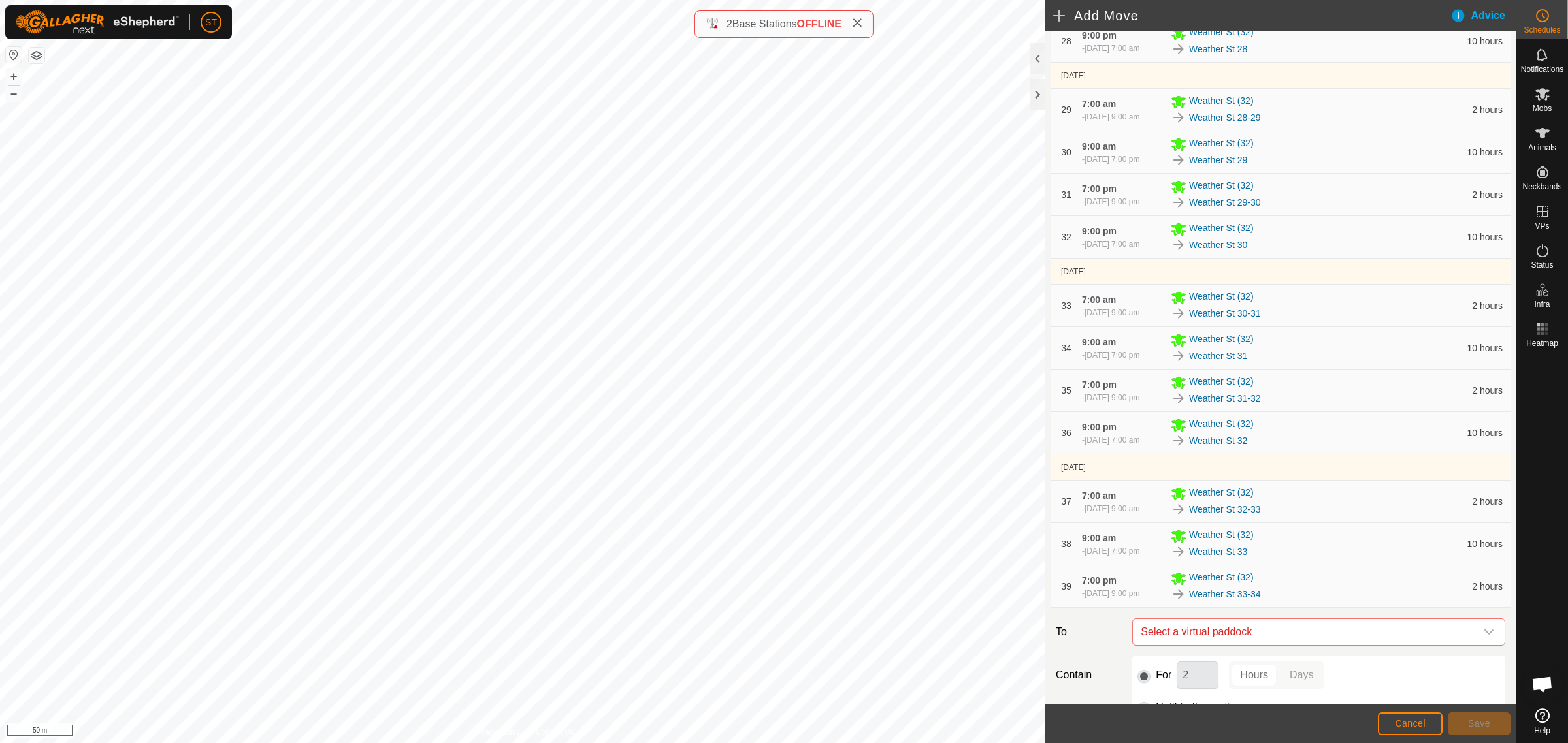
scroll to position [1770, 0]
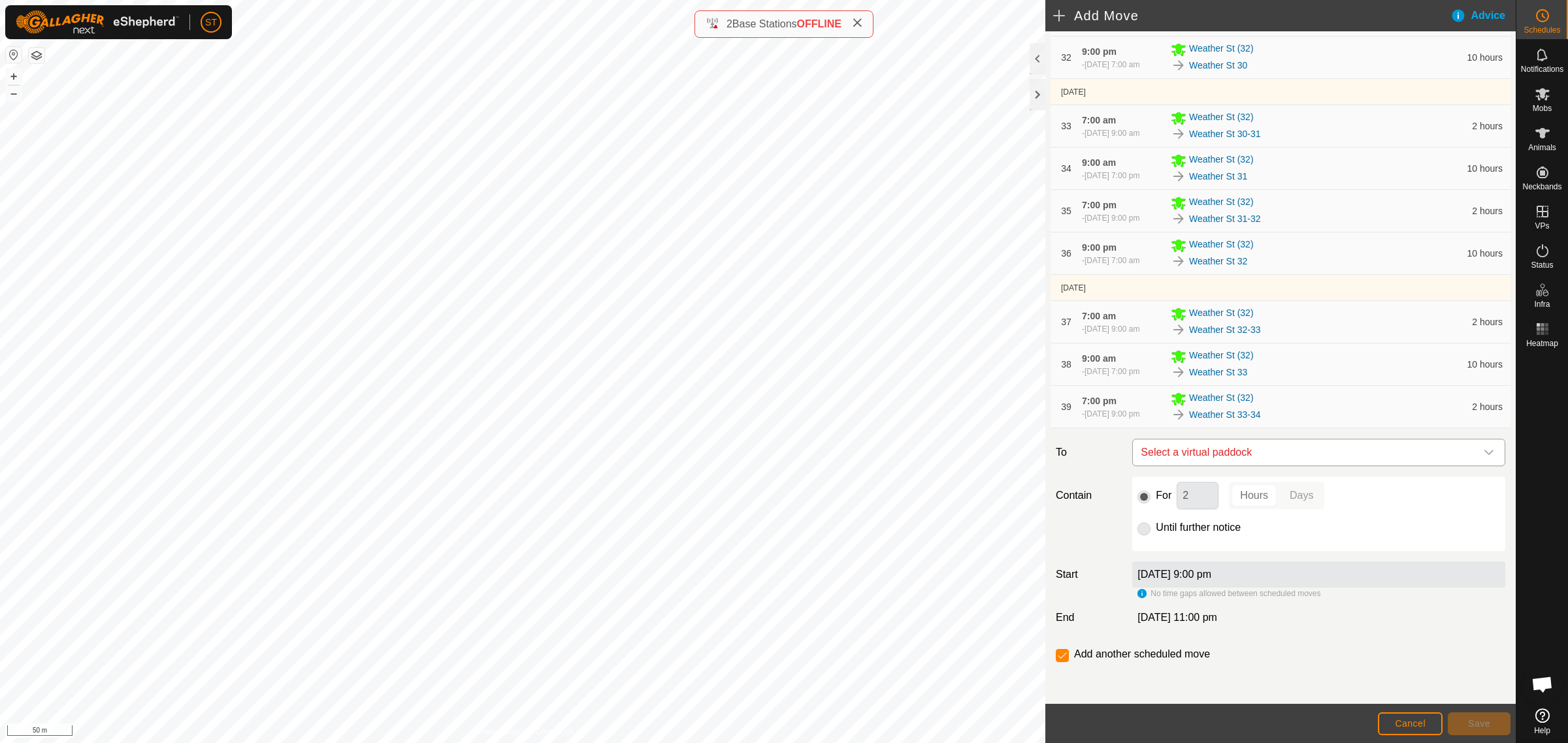
click at [1484, 452] on div "dropdown trigger" at bounding box center [1489, 452] width 26 height 26
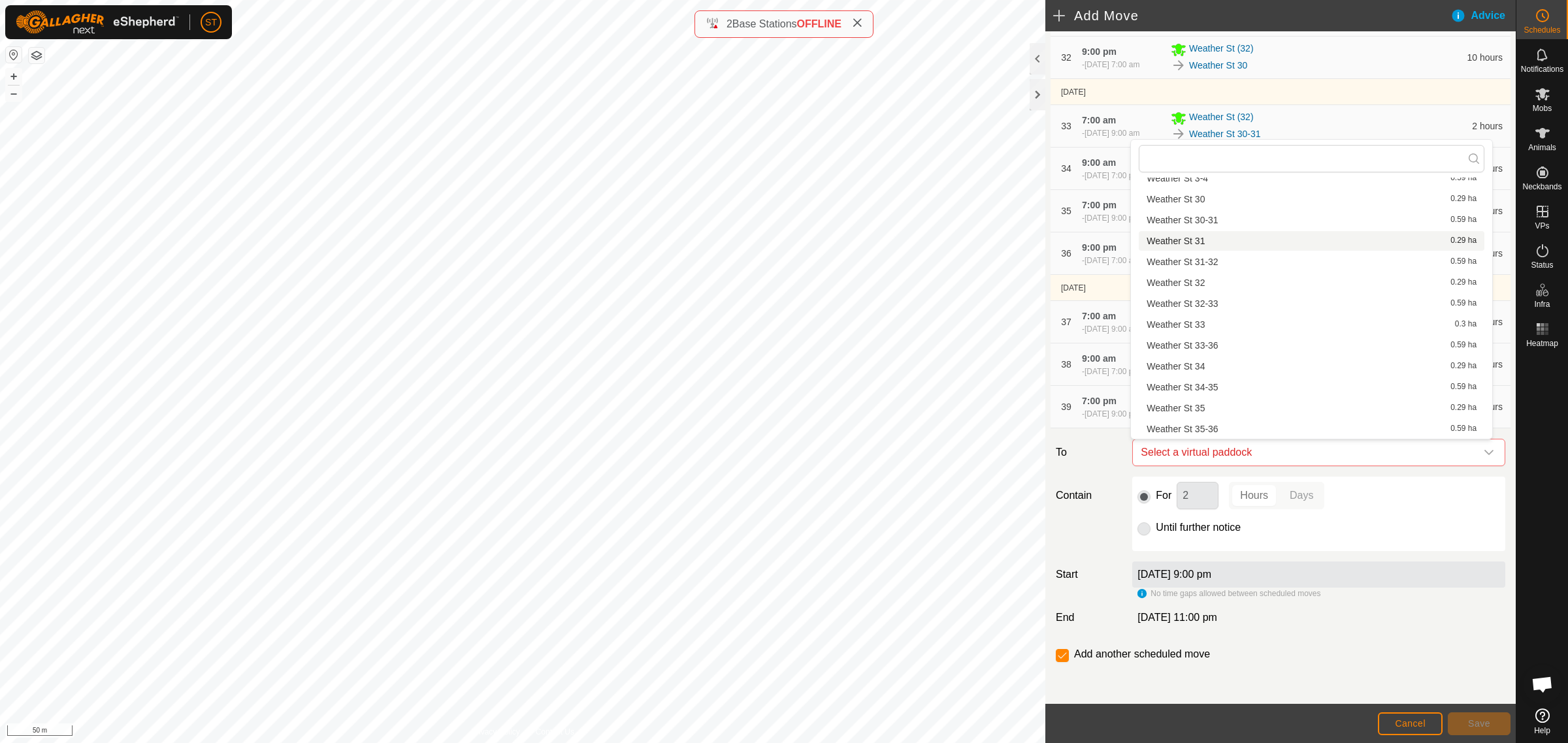
scroll to position [1061, 0]
click at [1200, 285] on li "Weather St 34 0.29 ha" at bounding box center [1311, 285] width 346 height 20
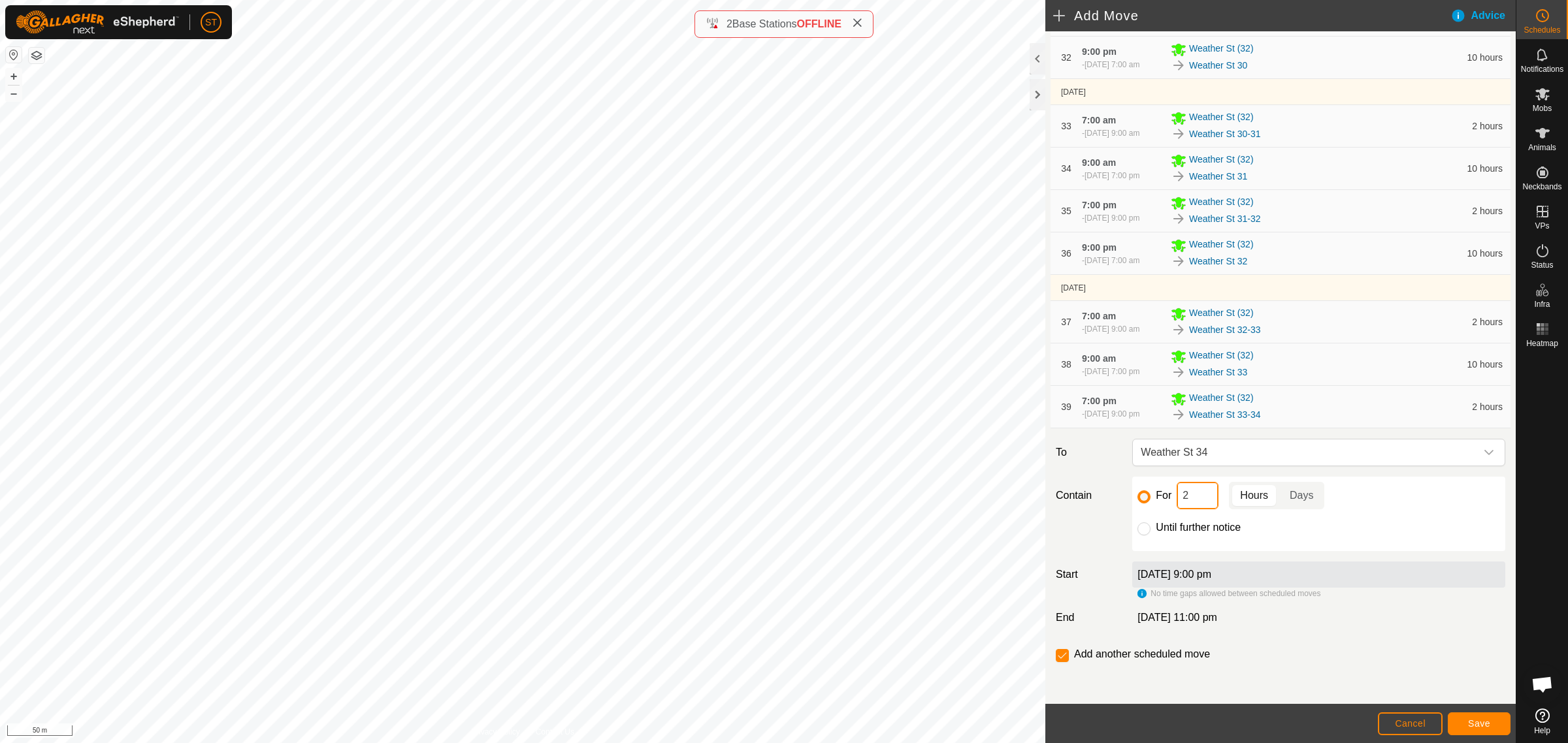
drag, startPoint x: 1189, startPoint y: 496, endPoint x: 1151, endPoint y: 496, distance: 38.0
click at [1157, 496] on div "For 2 Hours Days" at bounding box center [1319, 495] width 362 height 27
type input "10"
click at [1062, 658] on input "checkbox" at bounding box center [1062, 655] width 13 height 13
checkbox input "false"
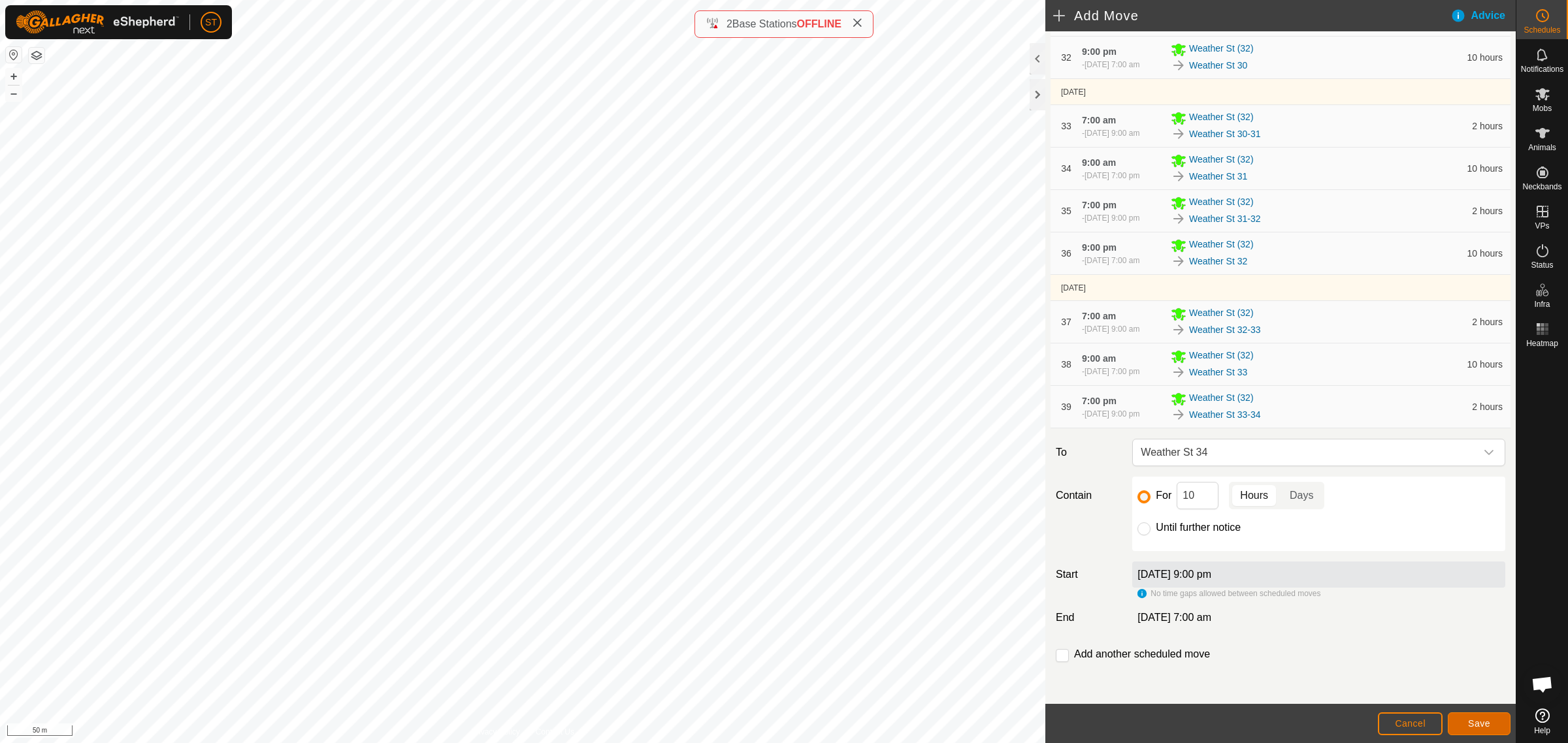
click at [1480, 723] on span "Save" at bounding box center [1479, 723] width 22 height 11
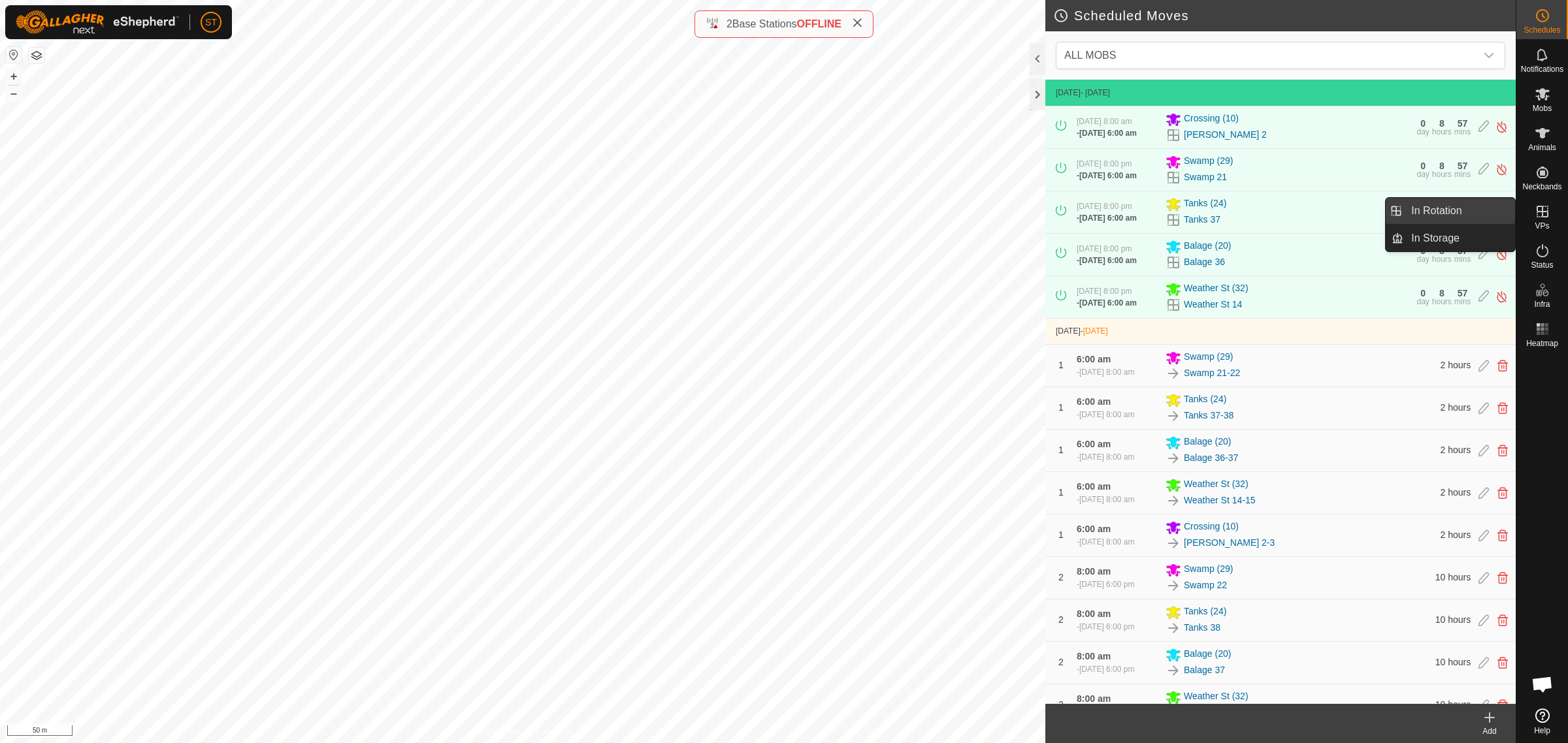
click at [1433, 209] on link "In Rotation" at bounding box center [1459, 211] width 111 height 26
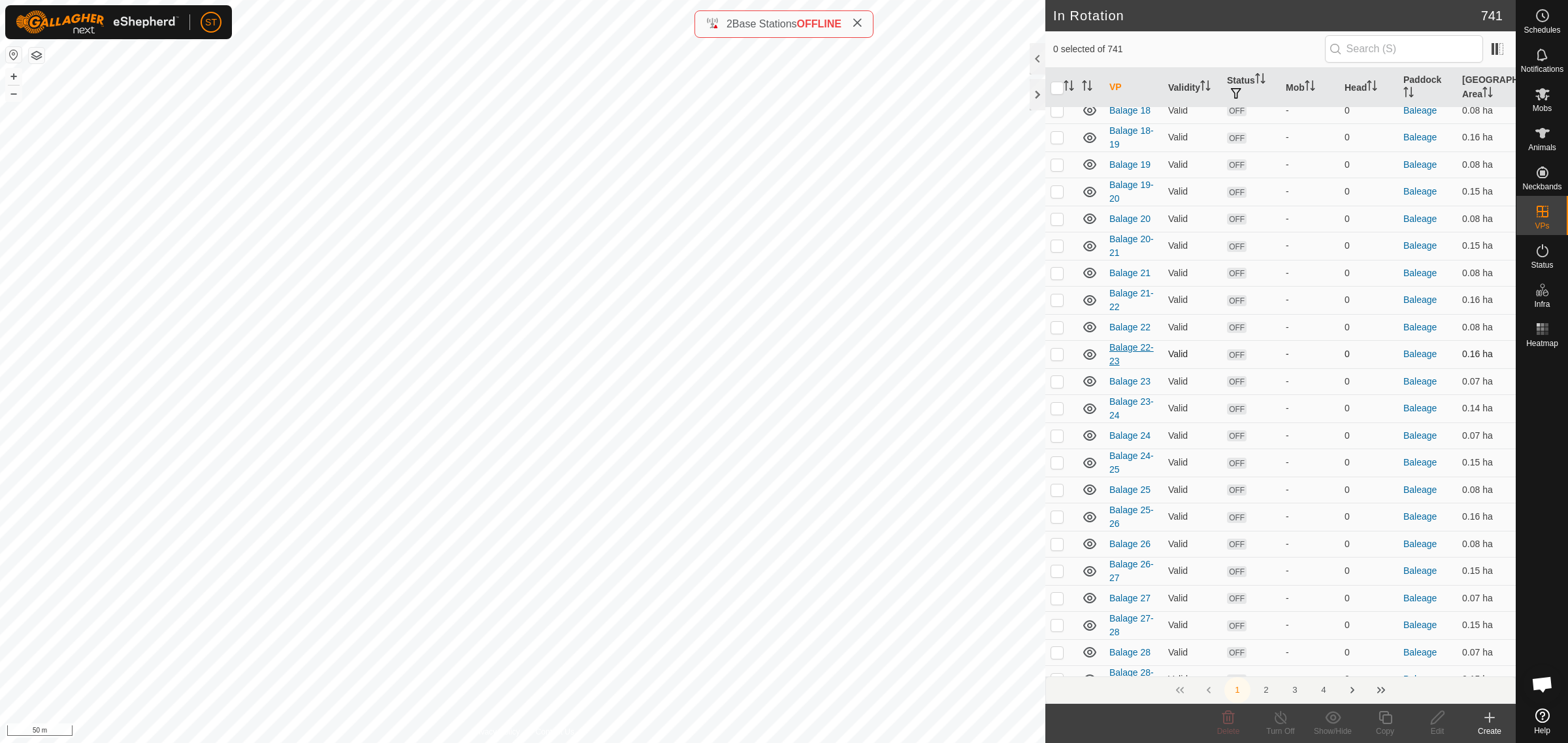
scroll to position [735, 0]
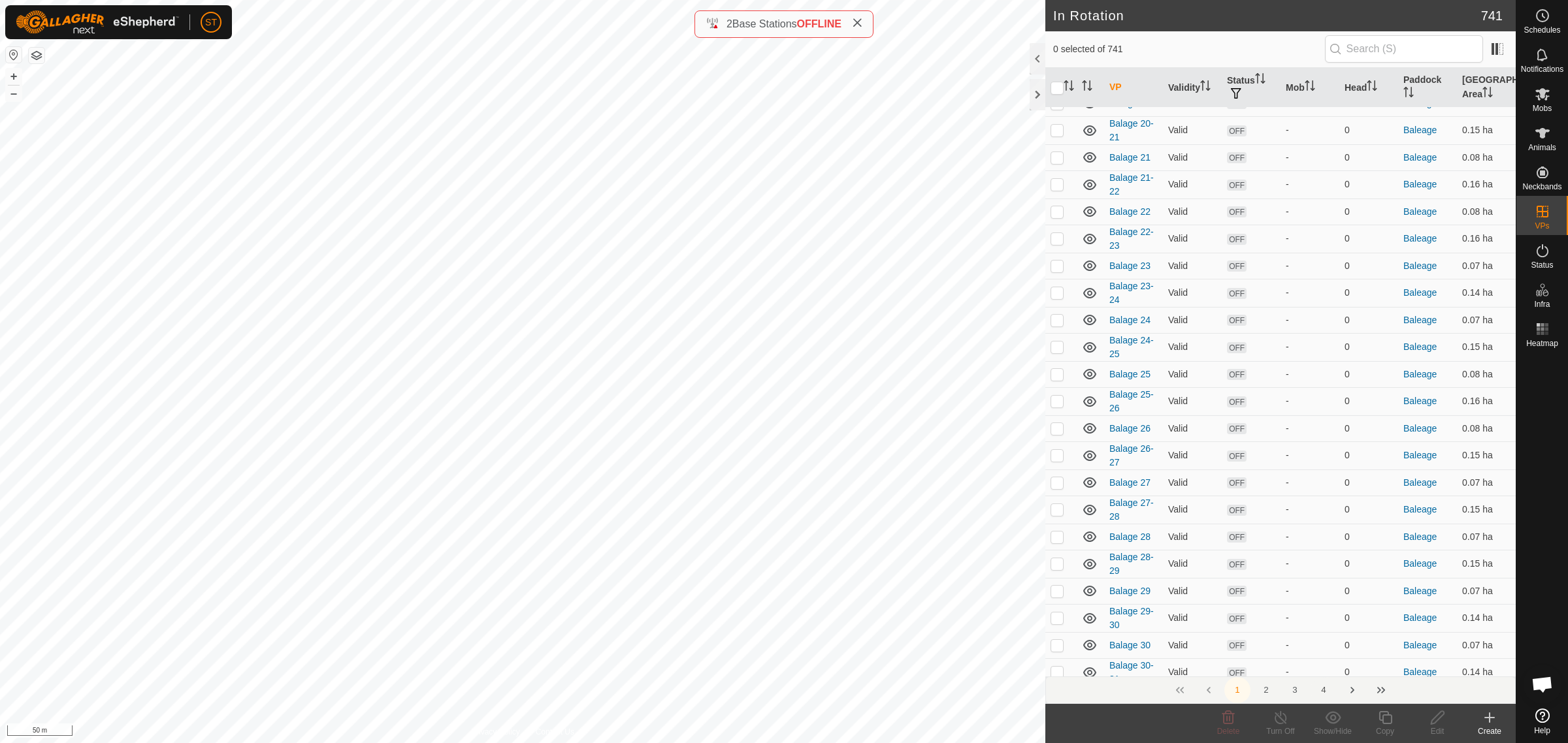
click at [1323, 690] on button "4" at bounding box center [1324, 691] width 26 height 26
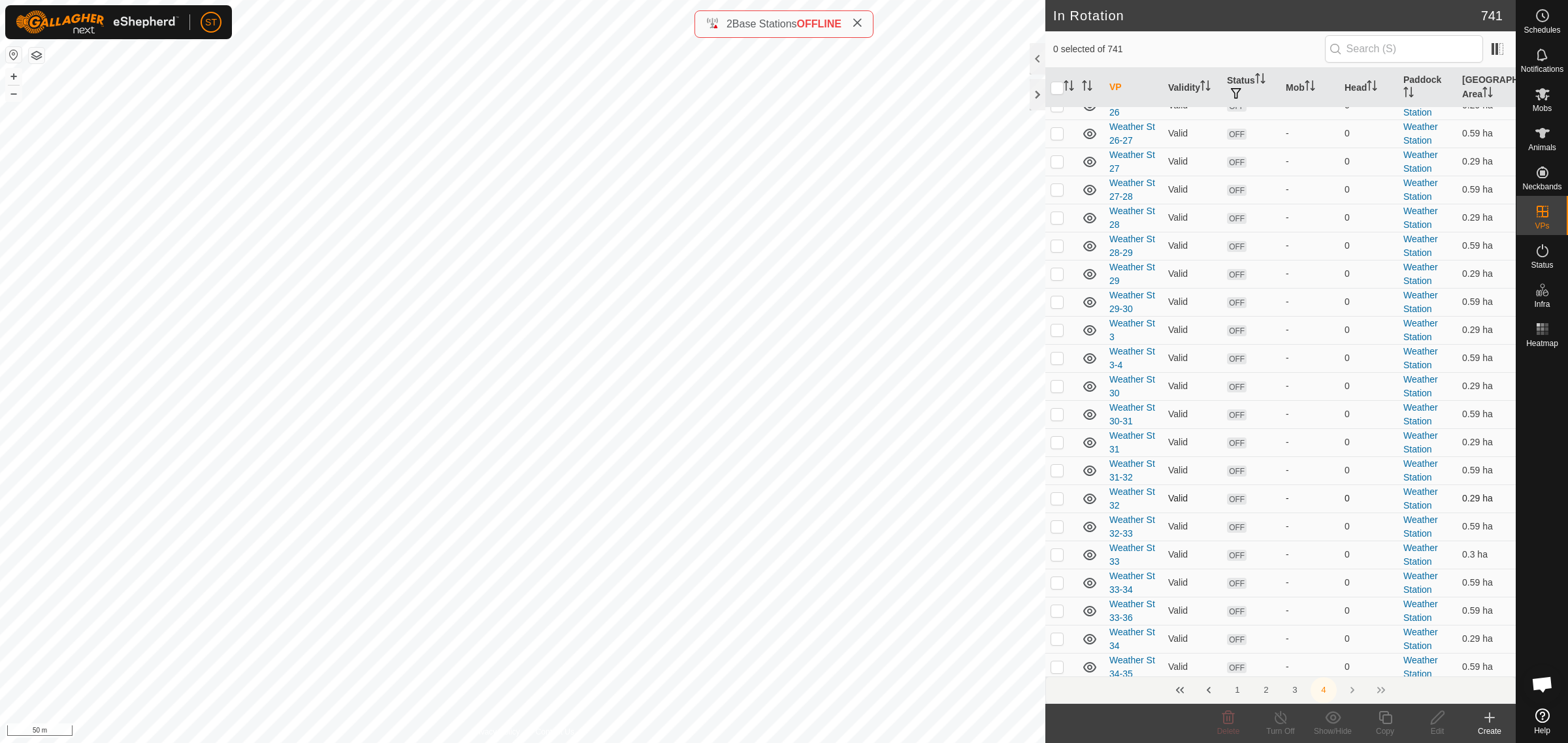
scroll to position [1551, 0]
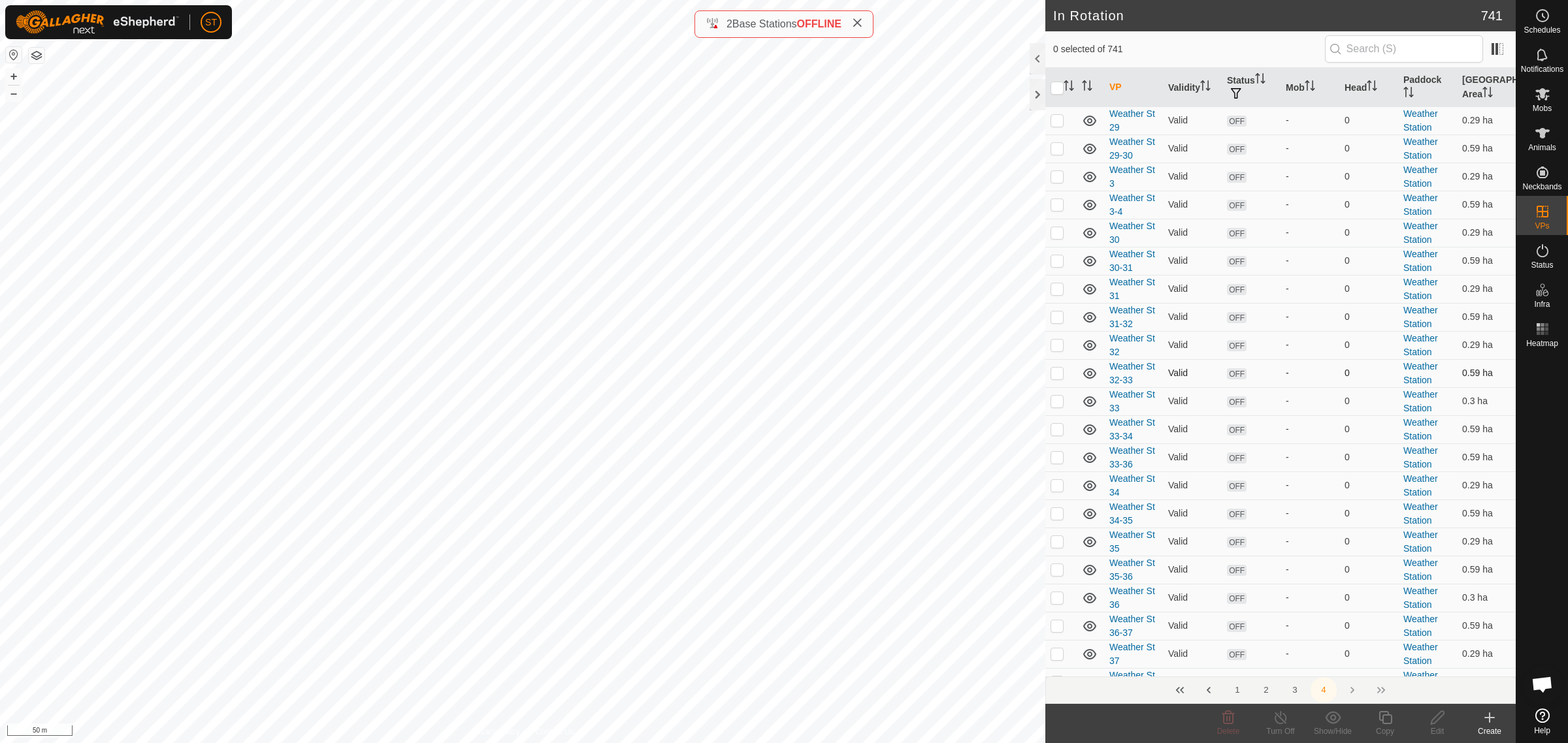
click at [1053, 378] on p-checkbox at bounding box center [1057, 373] width 13 height 11
checkbox input "true"
click at [1057, 434] on p-checkbox at bounding box center [1057, 428] width 13 height 11
checkbox input "true"
click at [1055, 519] on p-checkbox at bounding box center [1057, 513] width 13 height 11
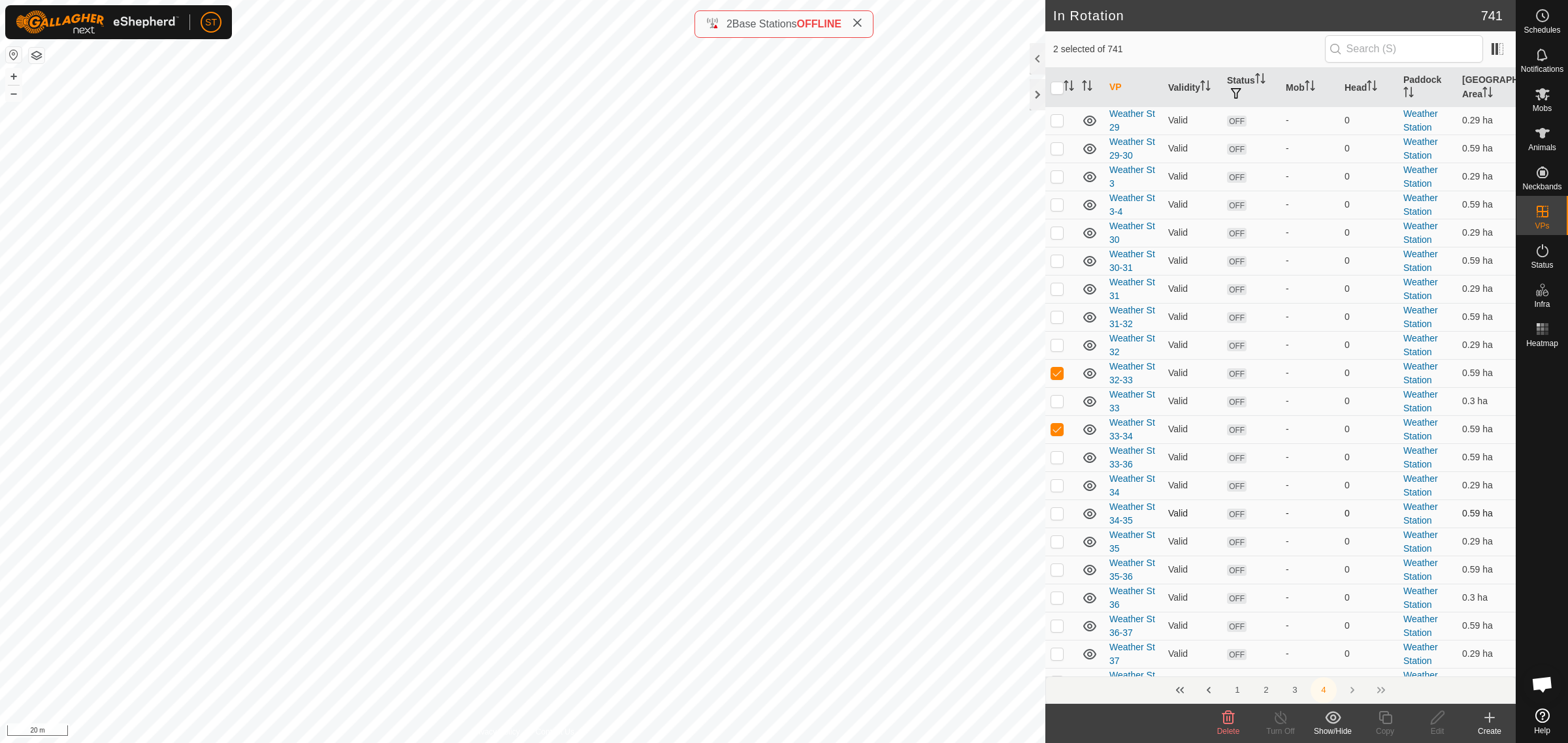
checkbox input "true"
click at [1057, 574] on p-checkbox at bounding box center [1057, 569] width 13 height 11
checkbox input "true"
click at [1059, 631] on p-checkbox at bounding box center [1057, 625] width 13 height 11
checkbox input "true"
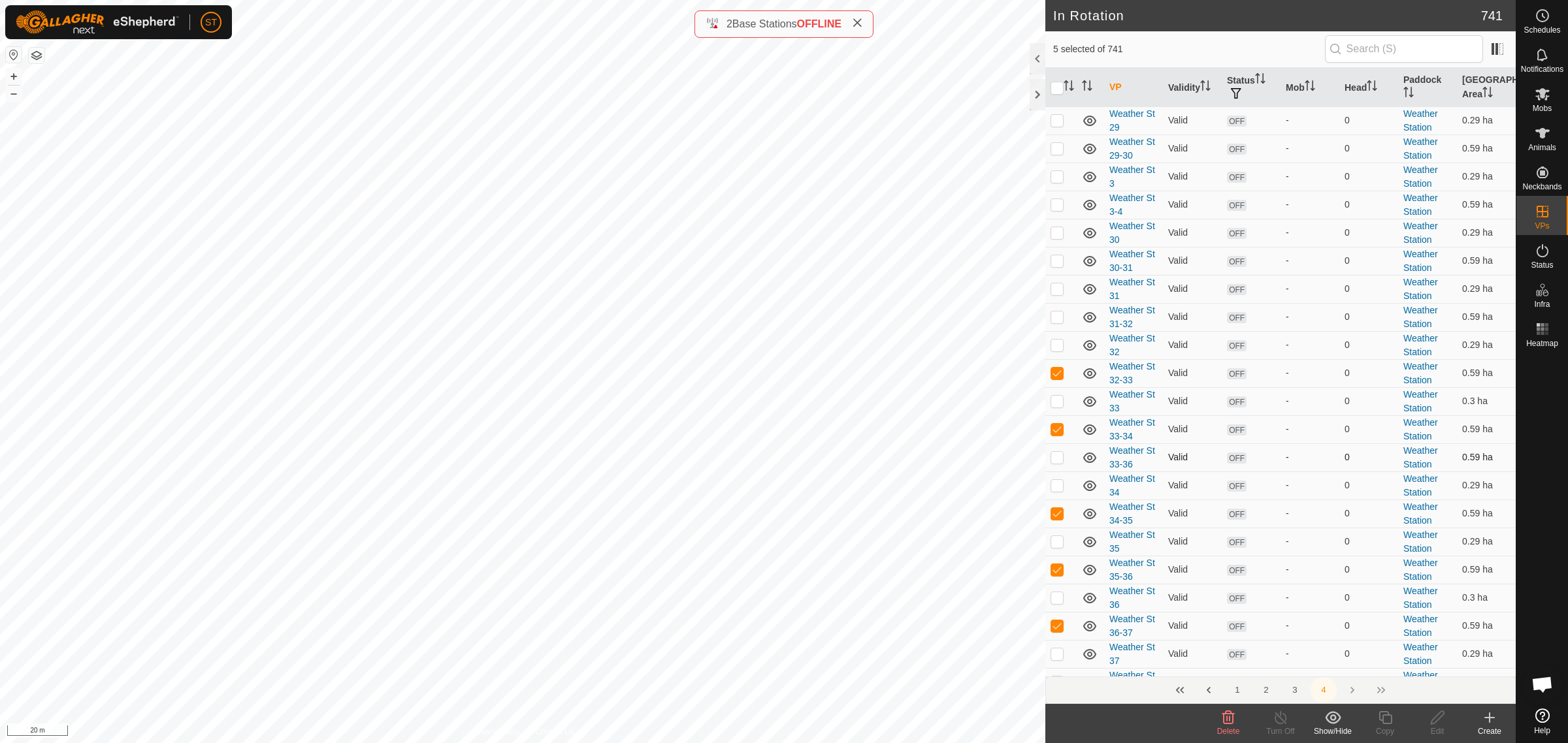
click at [1055, 462] on p-checkbox at bounding box center [1057, 457] width 13 height 11
checkbox input "false"
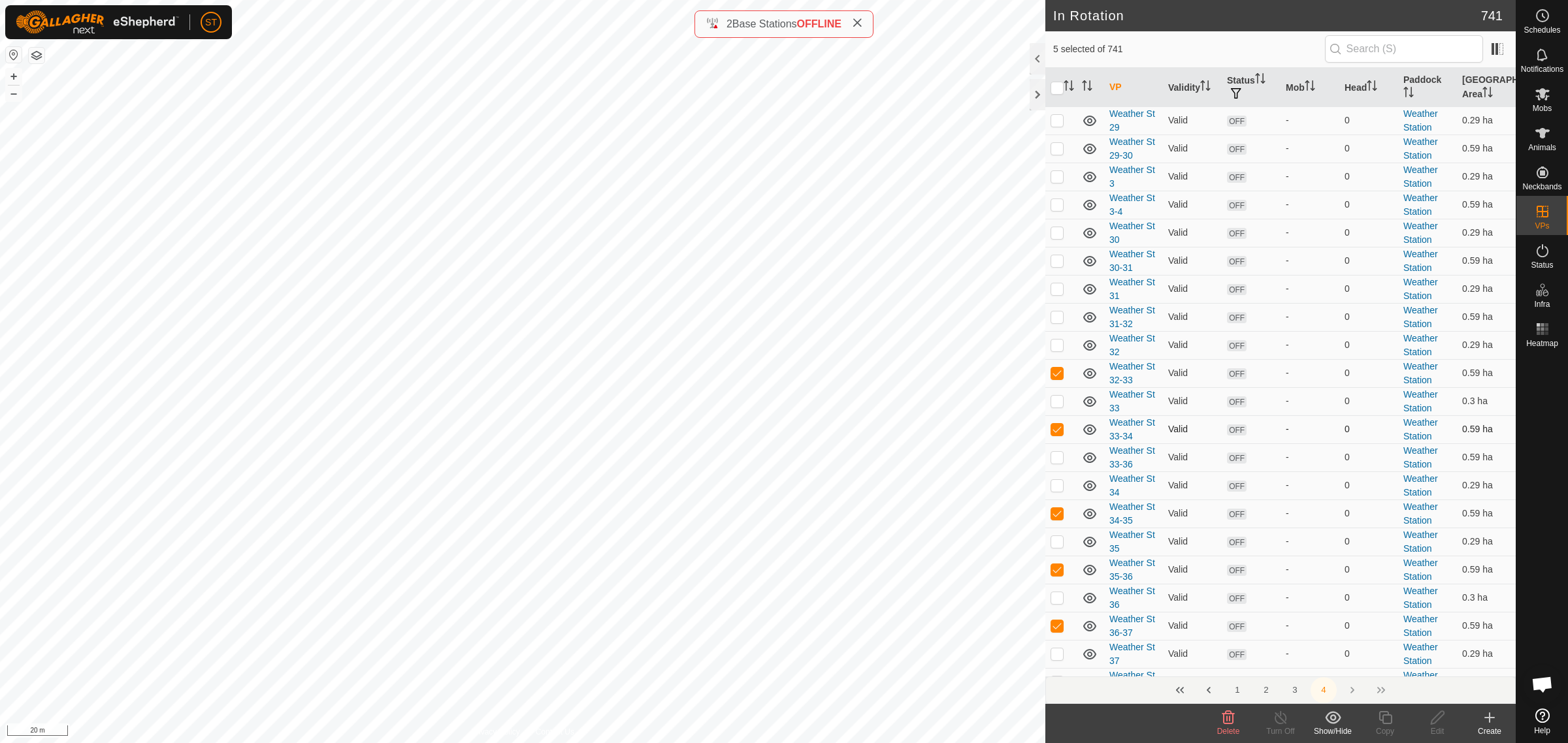
click at [1053, 434] on p-checkbox at bounding box center [1057, 428] width 13 height 11
checkbox input "false"
click at [1061, 378] on p-checkbox at bounding box center [1057, 373] width 13 height 11
checkbox input "false"
click at [1060, 631] on p-checkbox at bounding box center [1057, 625] width 13 height 11
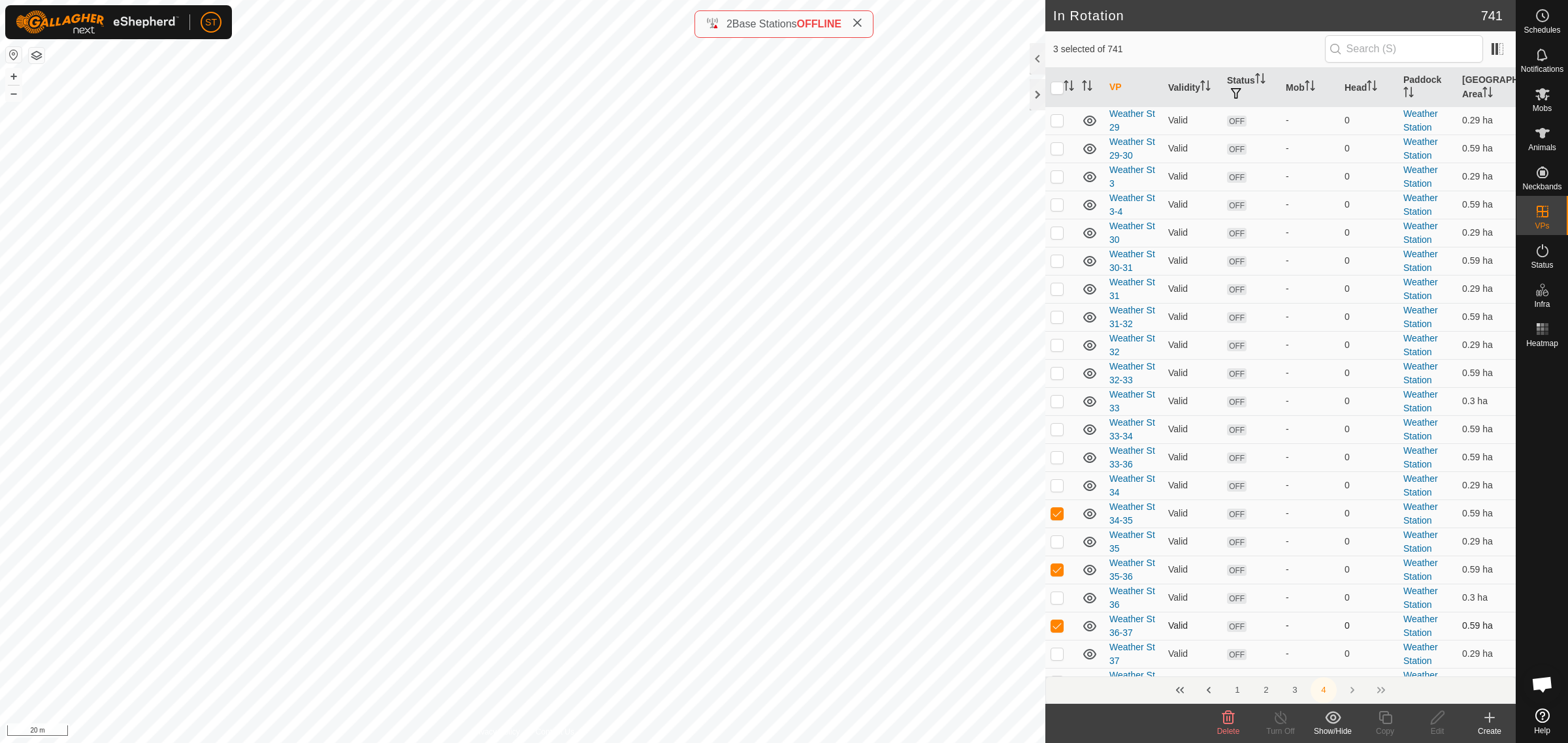
checkbox input "false"
click at [1053, 574] on p-checkbox at bounding box center [1057, 569] width 13 height 11
checkbox input "false"
click at [1057, 462] on p-checkbox at bounding box center [1057, 457] width 13 height 11
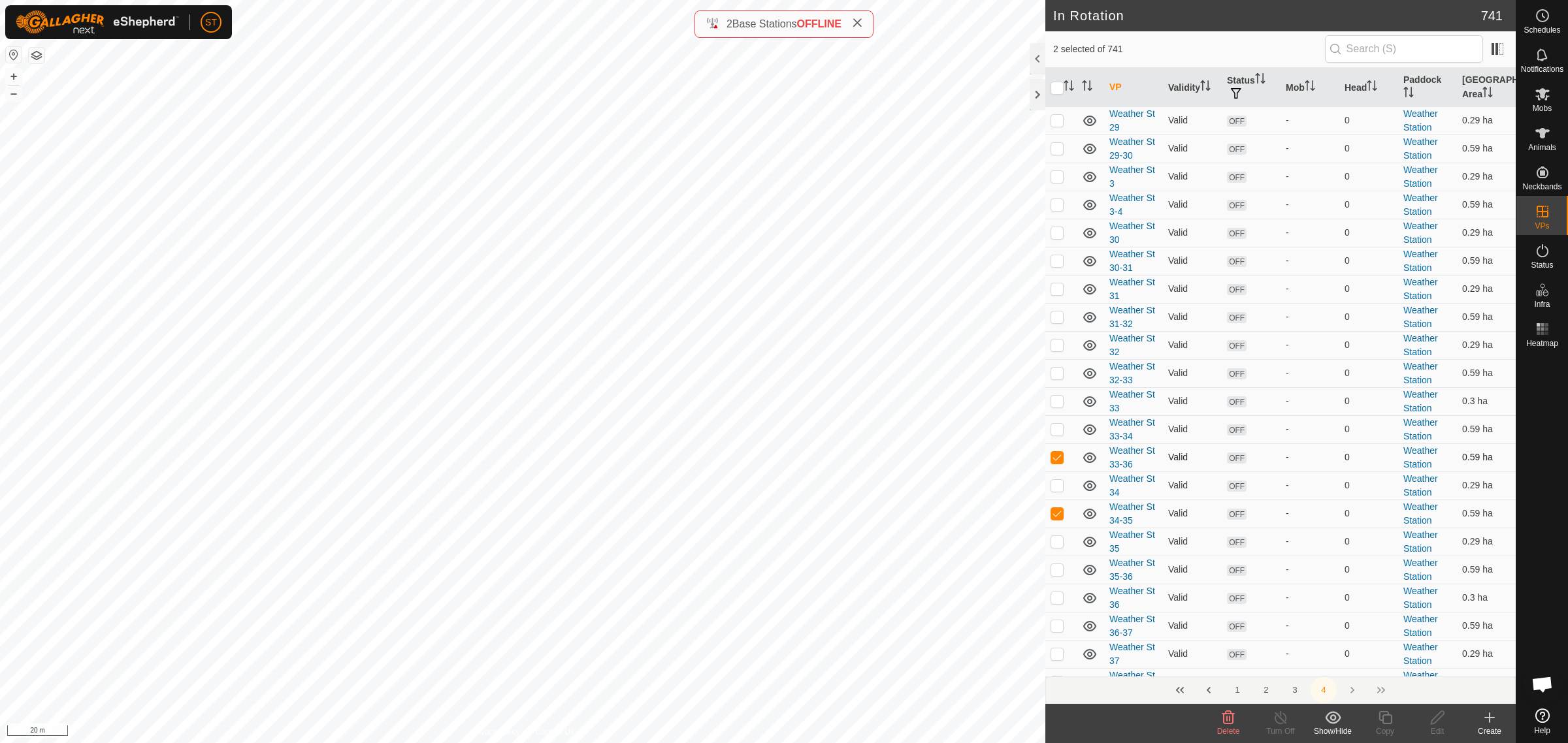
checkbox input "false"
click at [1058, 574] on p-checkbox at bounding box center [1057, 569] width 13 height 11
checkbox input "true"
drag, startPoint x: 1053, startPoint y: 518, endPoint x: 1056, endPoint y: 511, distance: 7.6
click at [1054, 518] on p-checkbox at bounding box center [1057, 513] width 13 height 11
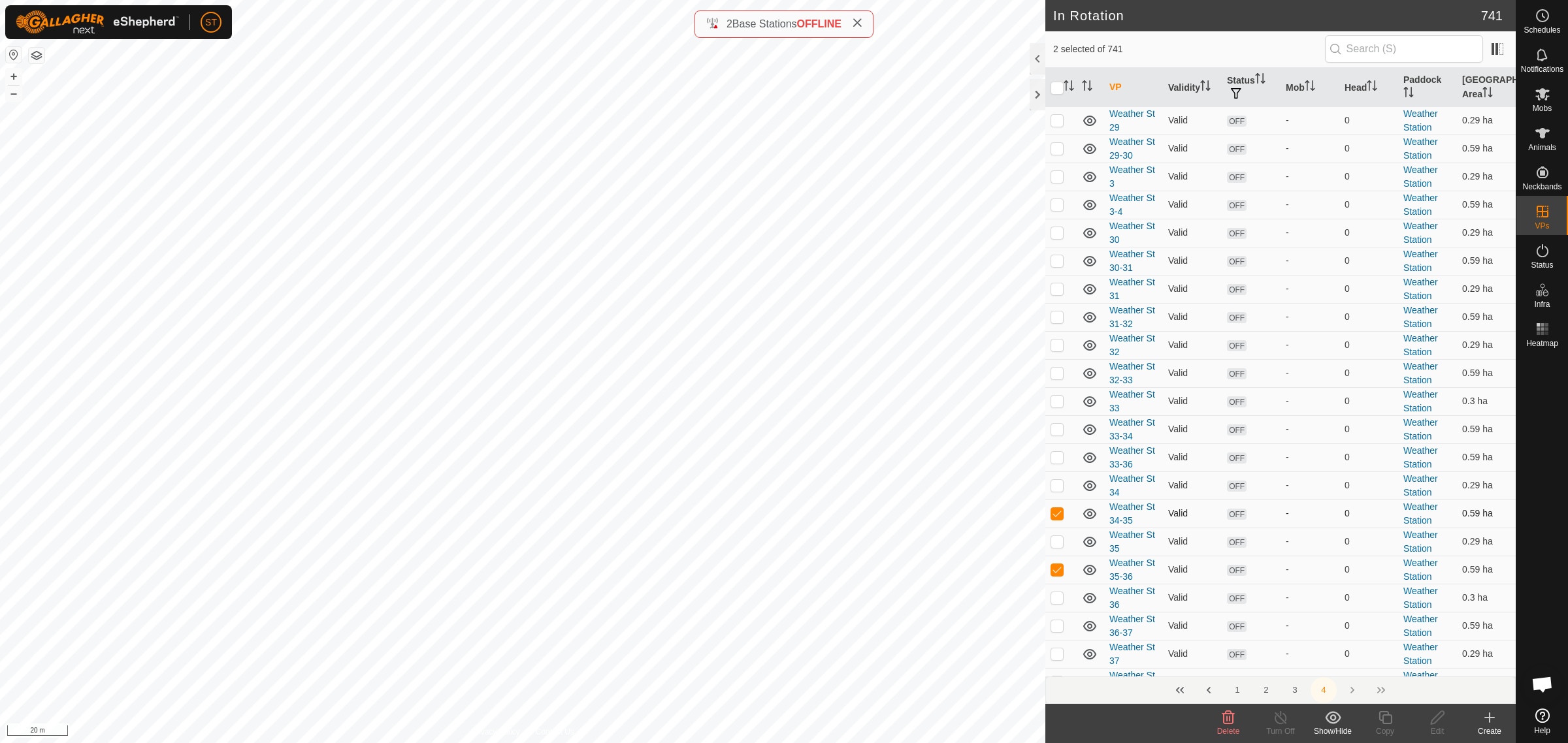
checkbox input "false"
click at [1061, 462] on p-checkbox at bounding box center [1057, 457] width 13 height 11
checkbox input "false"
click at [1055, 574] on p-checkbox at bounding box center [1057, 569] width 13 height 11
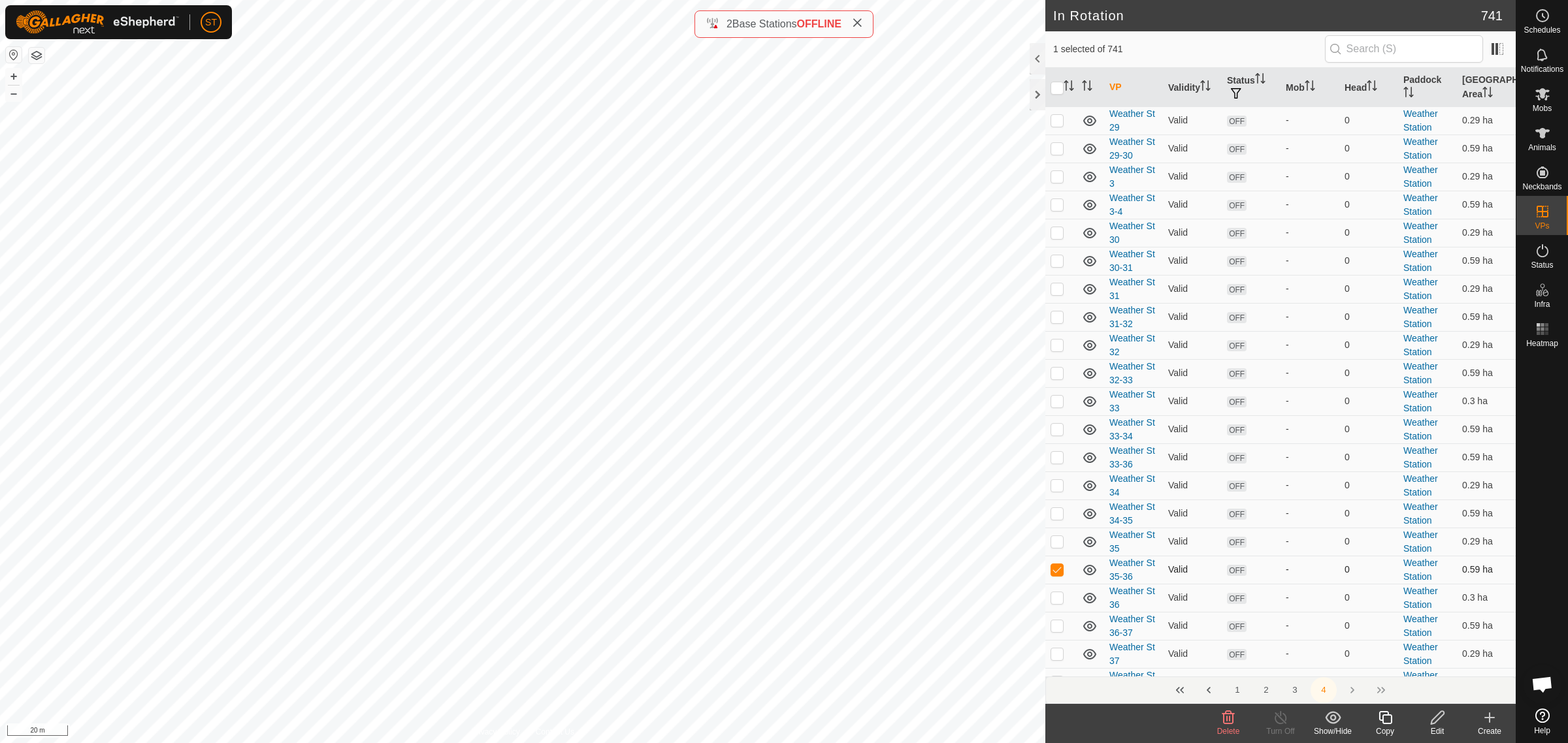
checkbox input "false"
click at [1055, 462] on p-checkbox at bounding box center [1057, 457] width 13 height 11
click at [1224, 720] on icon at bounding box center [1228, 718] width 12 height 13
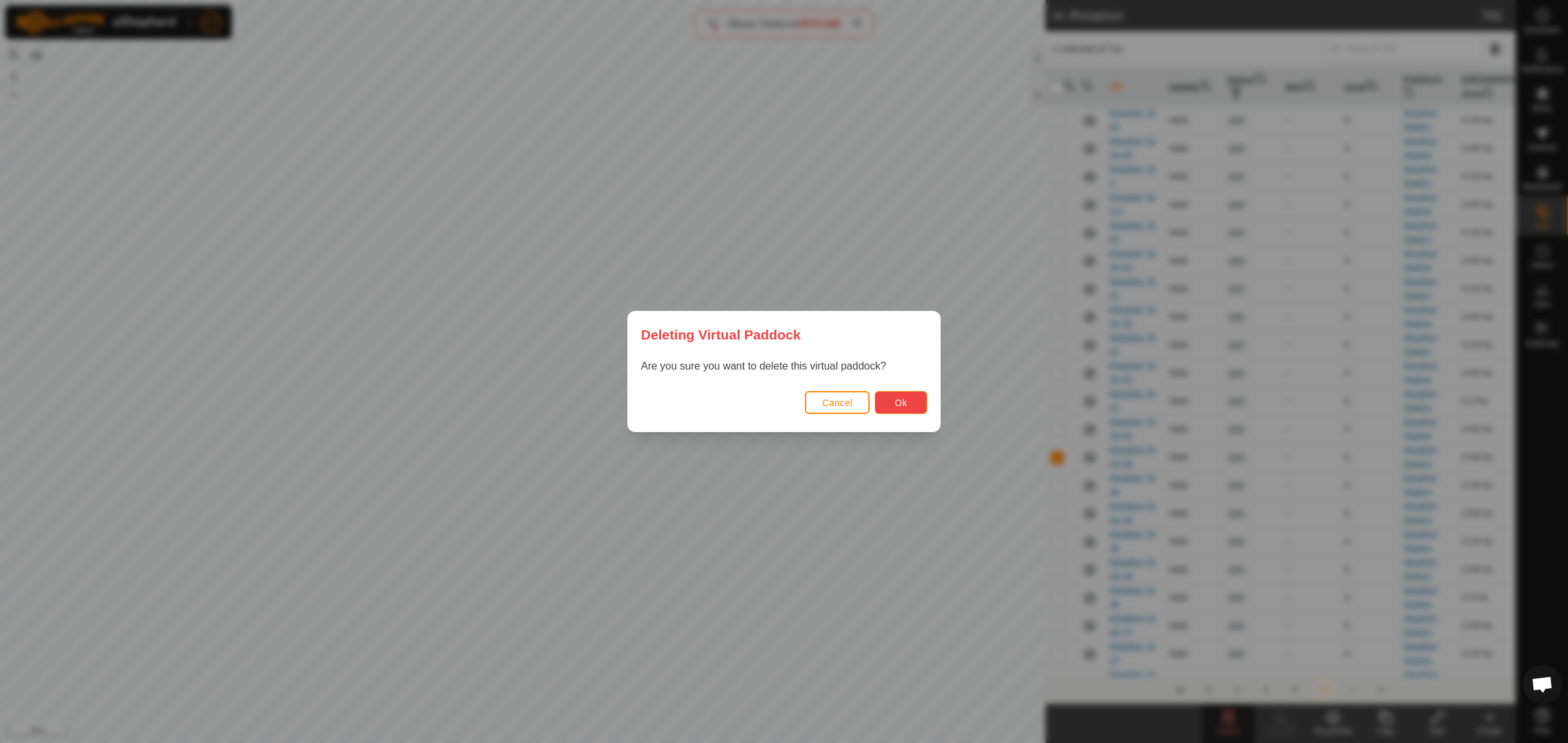
click at [906, 407] on span "Ok" at bounding box center [901, 402] width 12 height 11
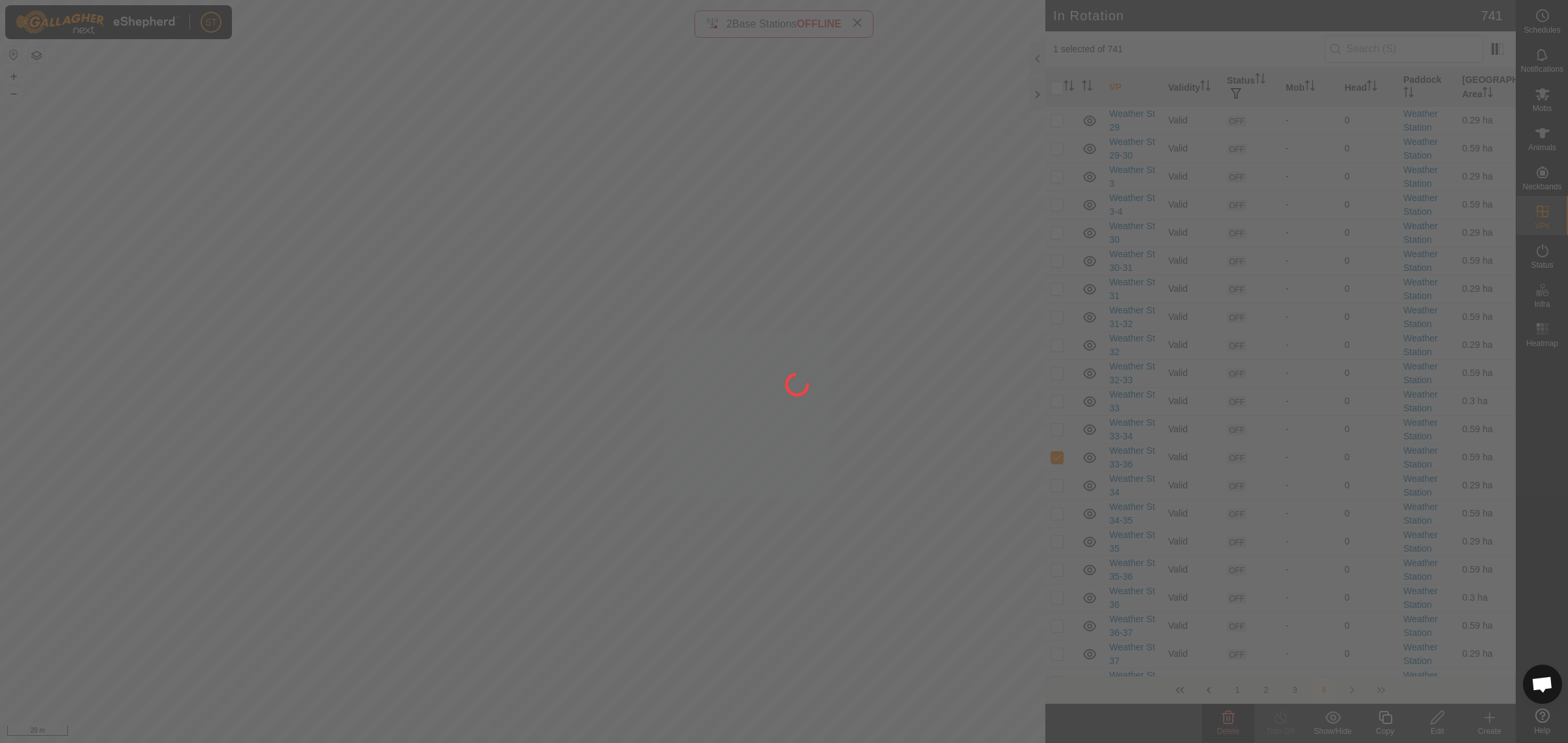
checkbox input "false"
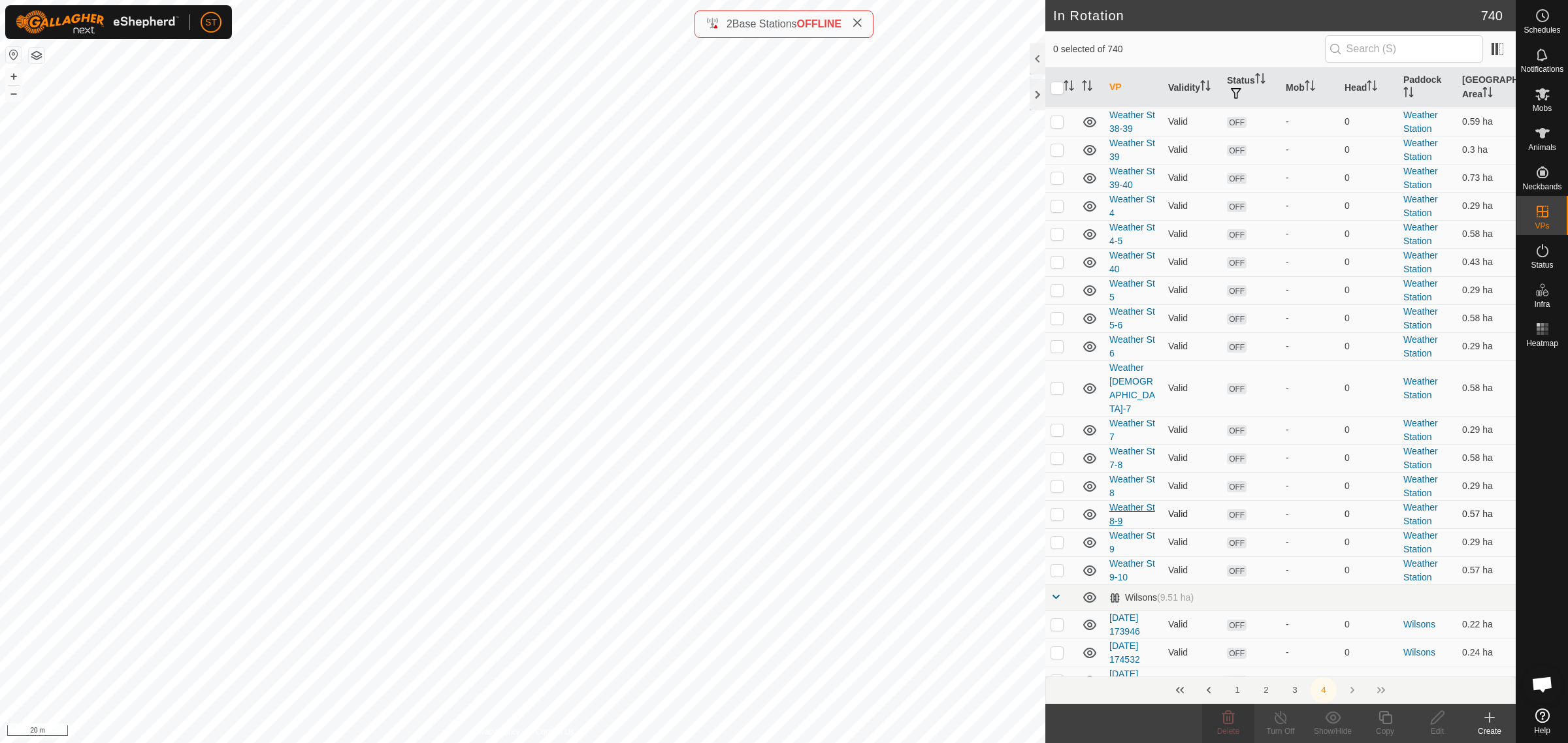
scroll to position [2122, 0]
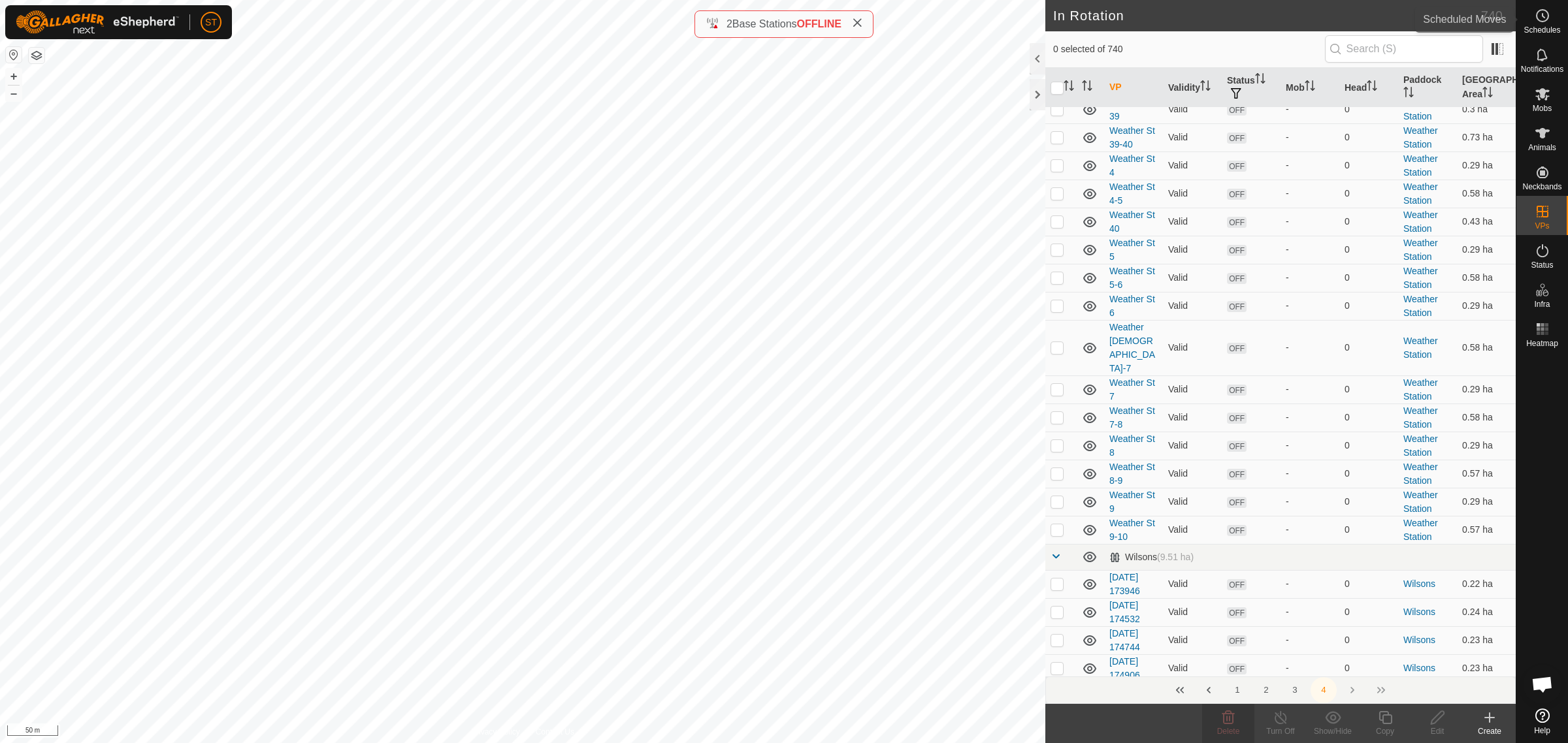
click at [1542, 18] on icon at bounding box center [1542, 16] width 16 height 16
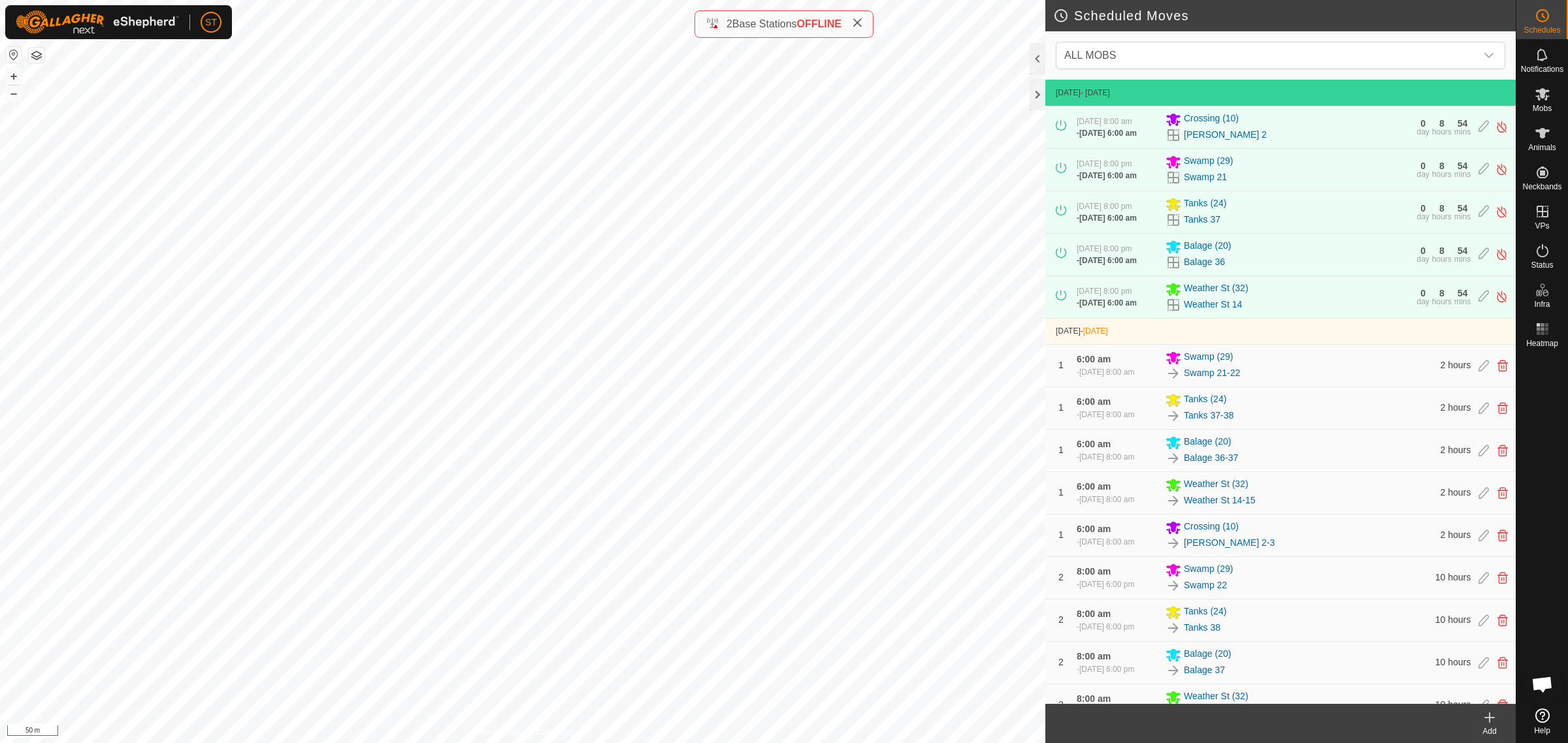
click at [1486, 722] on icon at bounding box center [1489, 717] width 16 height 16
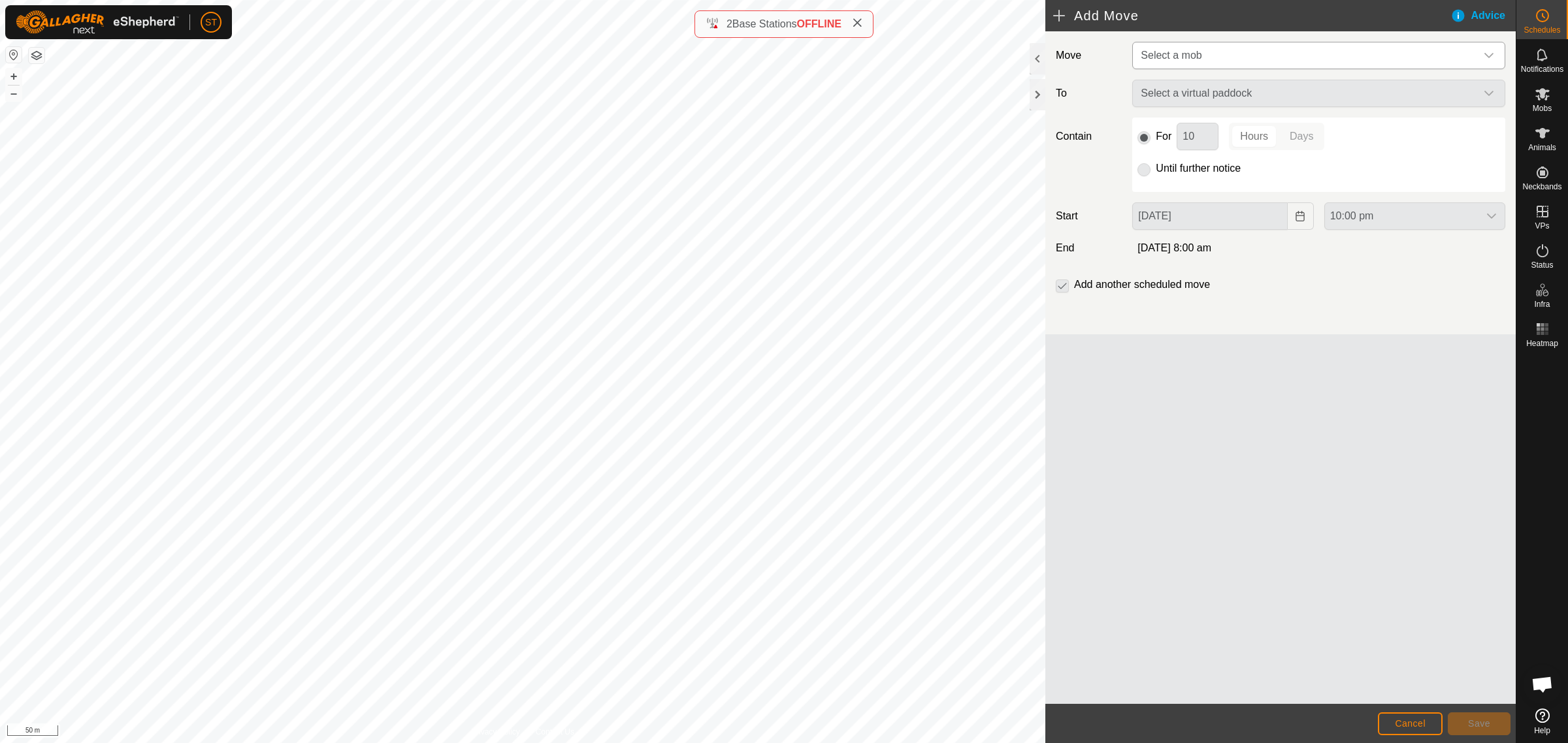
click at [1492, 51] on icon "dropdown trigger" at bounding box center [1488, 55] width 11 height 11
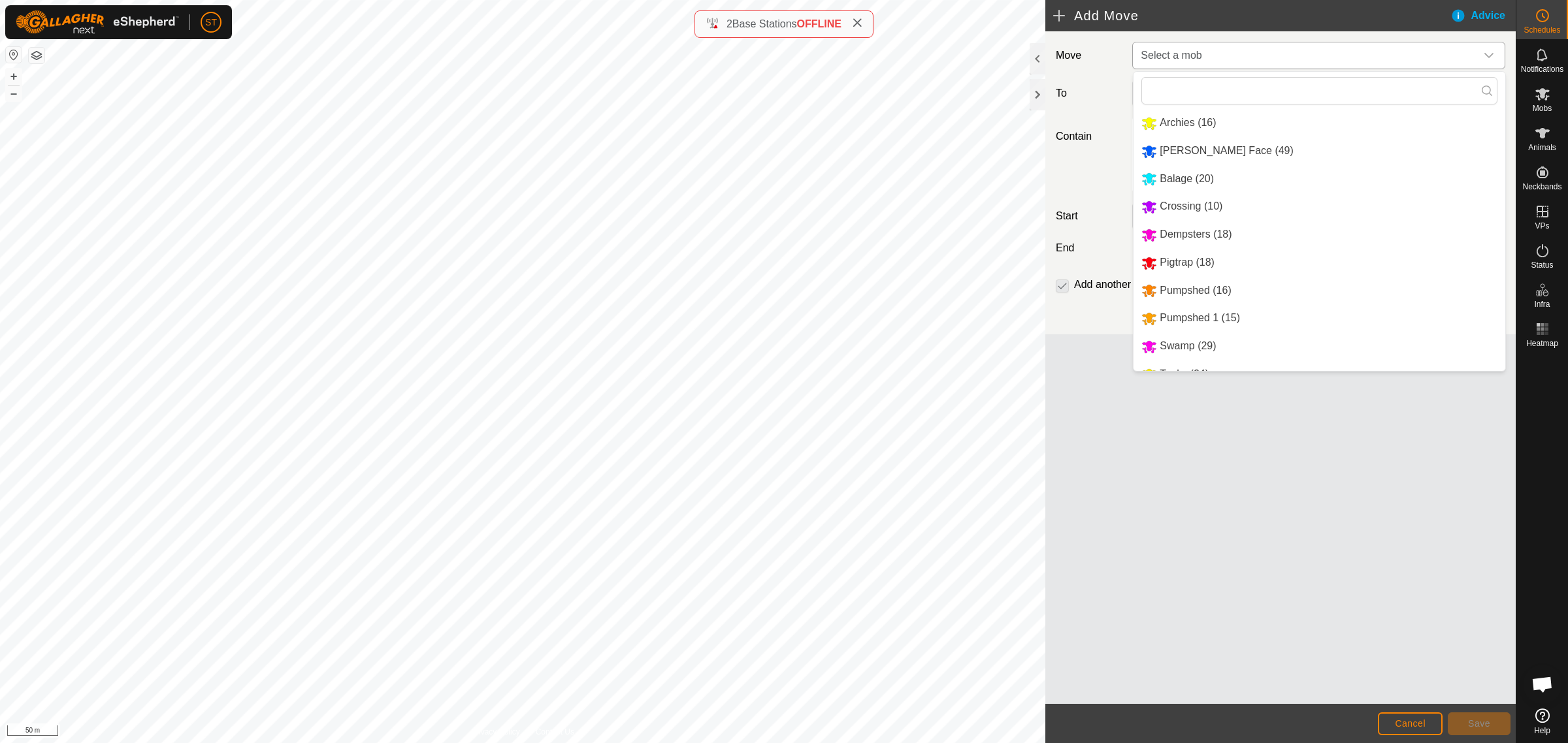
click at [1186, 176] on li "Balage (20)" at bounding box center [1320, 179] width 372 height 27
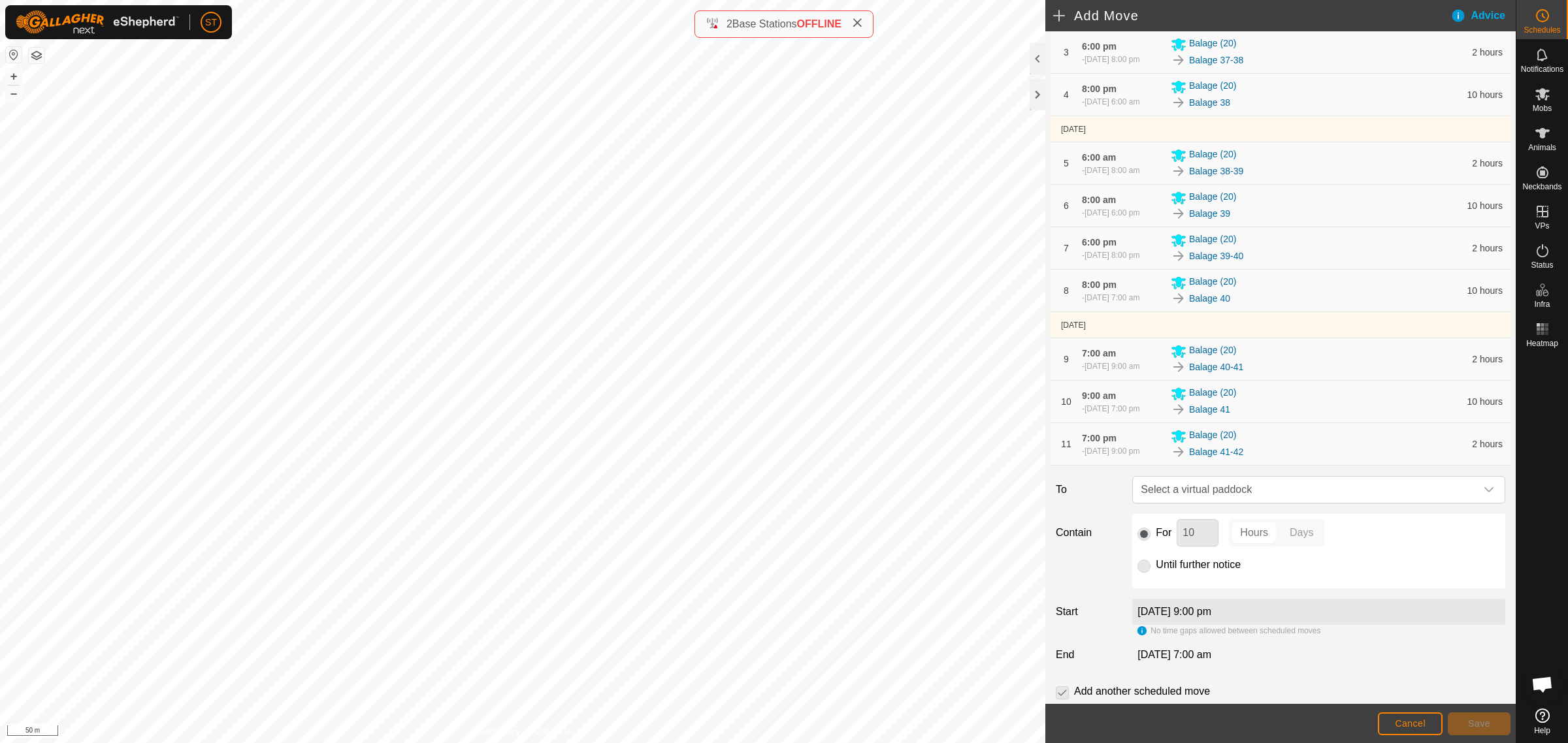
scroll to position [348, 0]
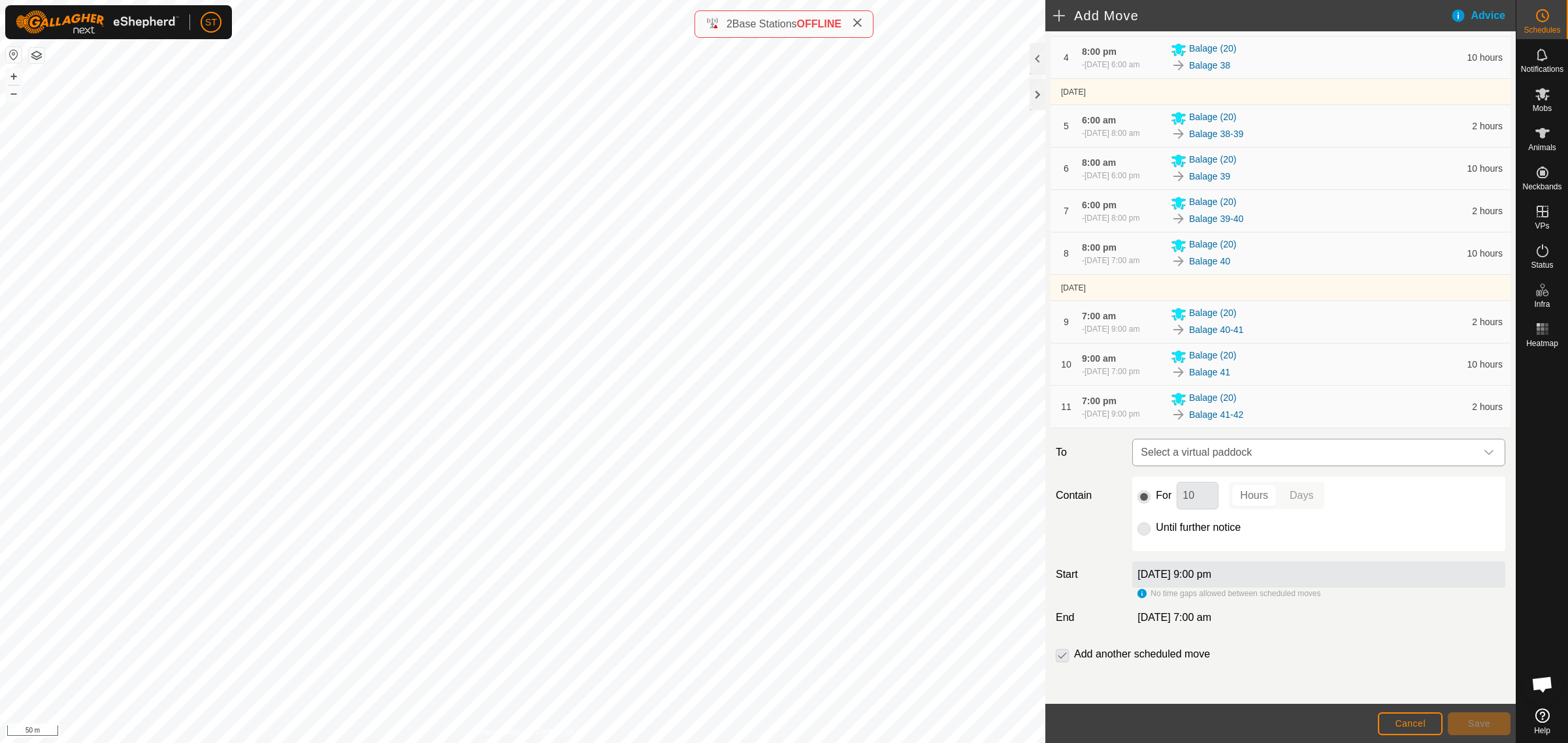
click at [1484, 452] on icon "dropdown trigger" at bounding box center [1488, 452] width 9 height 5
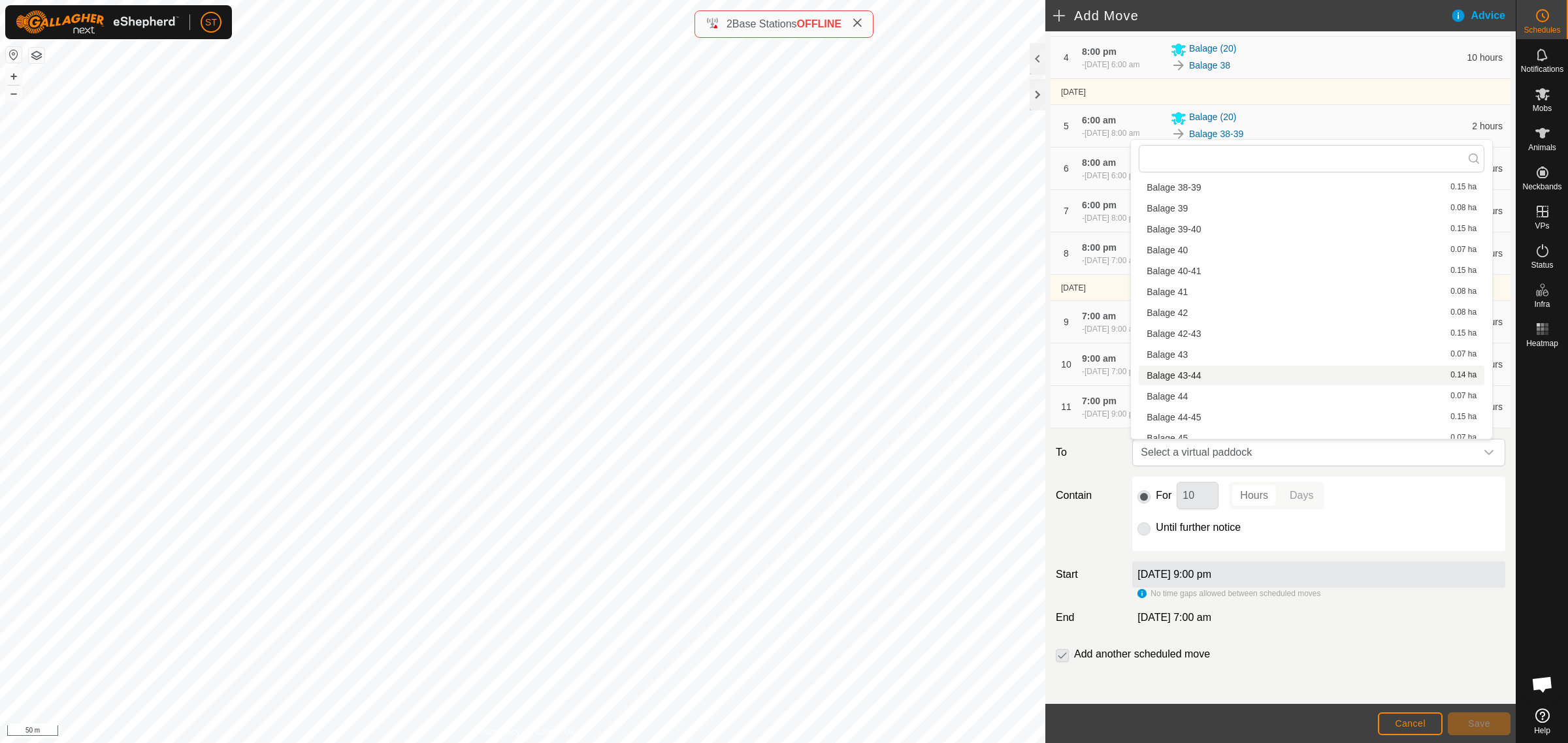
scroll to position [1224, 0]
click at [1165, 304] on li "Balage 42 0.08 ha" at bounding box center [1311, 310] width 346 height 20
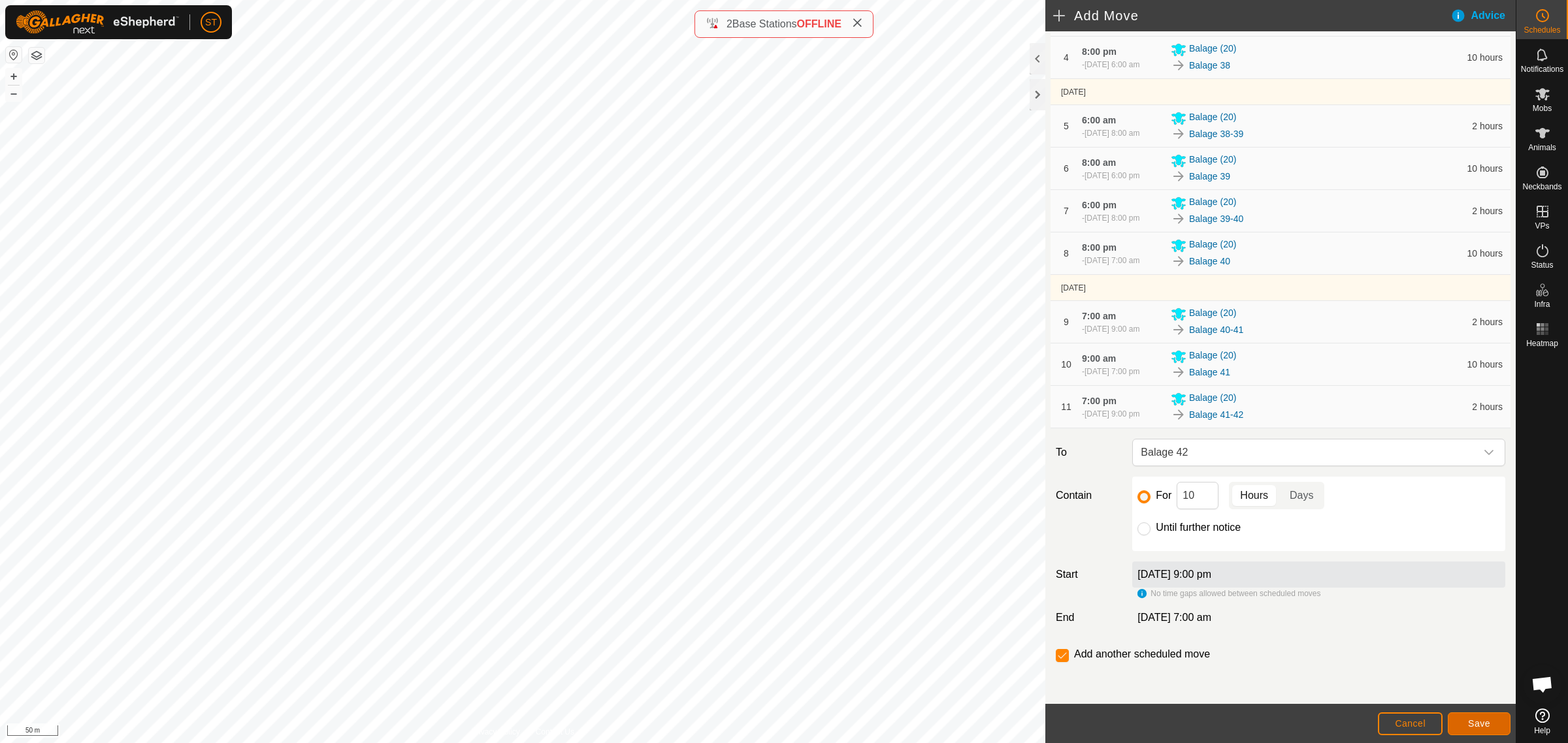
click at [1479, 719] on span "Save" at bounding box center [1479, 723] width 22 height 11
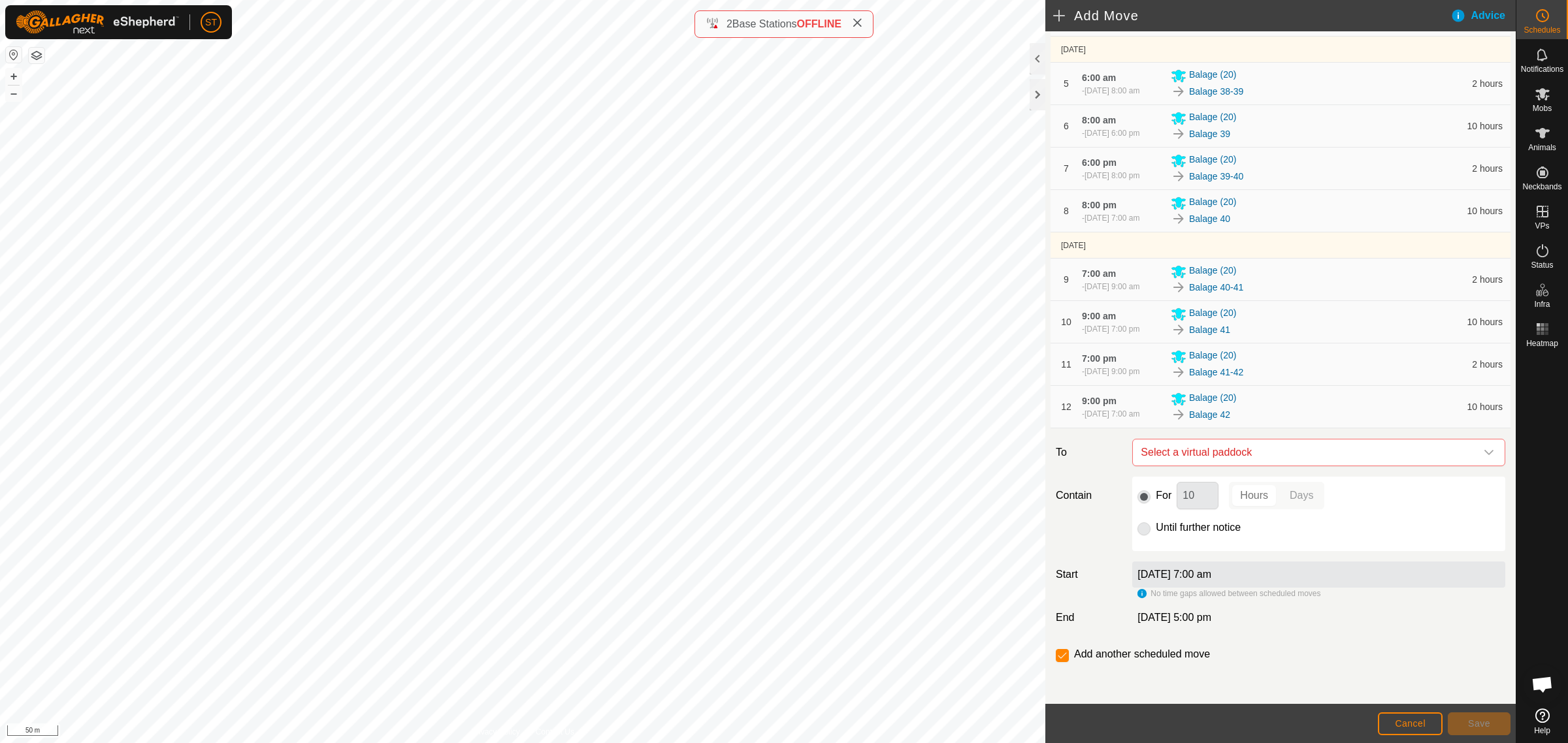
scroll to position [396, 0]
click at [1484, 451] on icon "dropdown trigger" at bounding box center [1488, 452] width 11 height 11
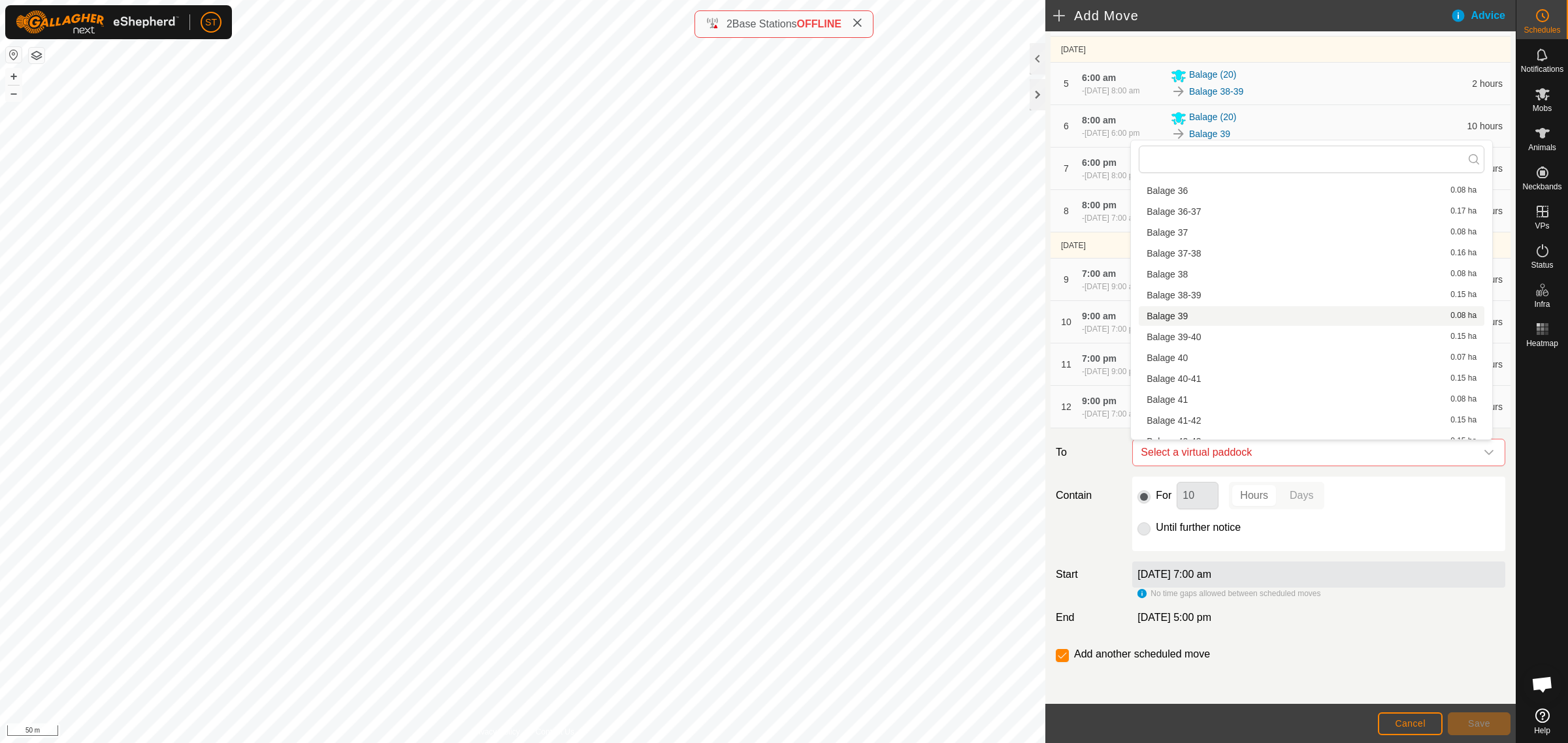
scroll to position [1143, 0]
click at [1197, 415] on li "Balage 42-43 0.15 ha" at bounding box center [1311, 413] width 346 height 20
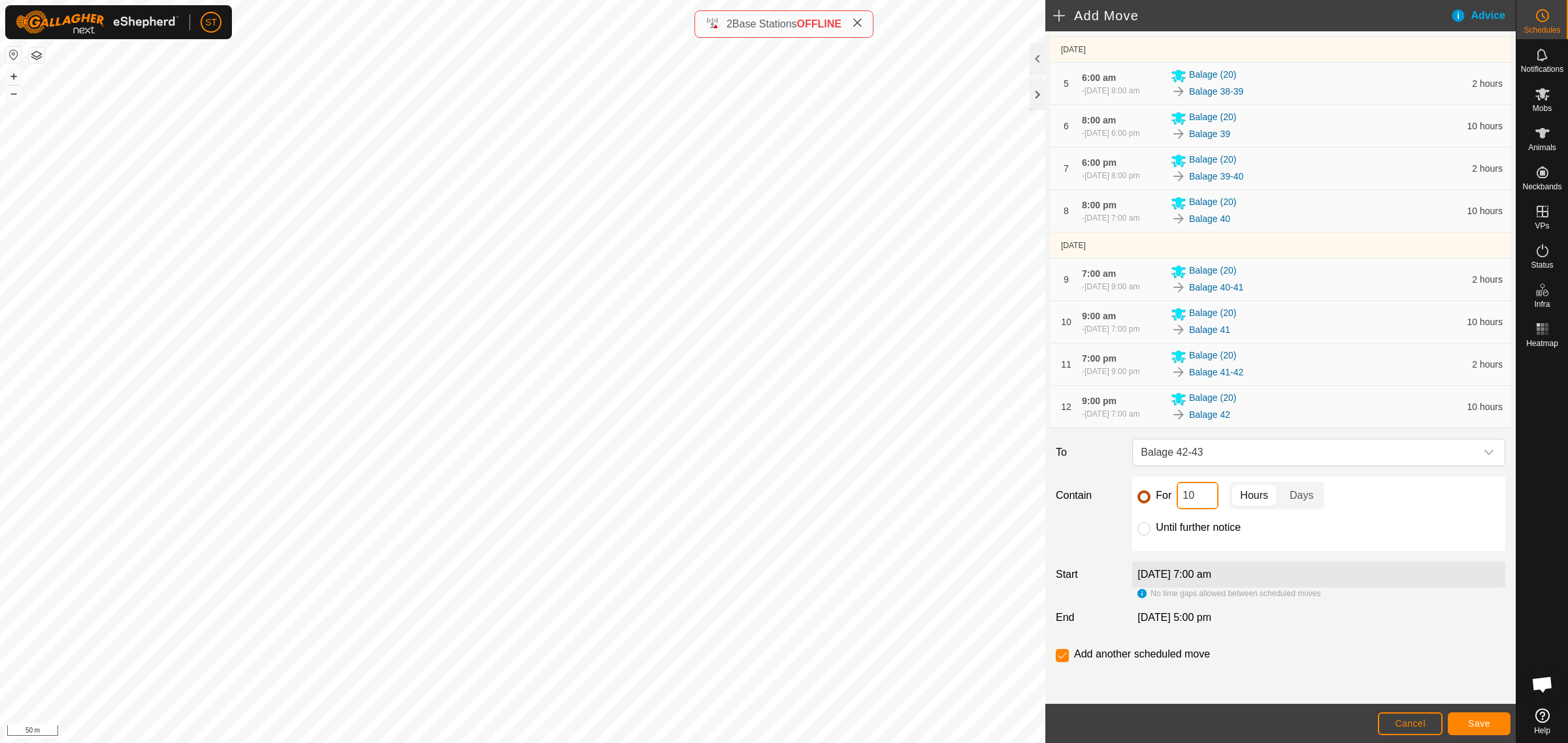
drag, startPoint x: 1180, startPoint y: 496, endPoint x: 1141, endPoint y: 496, distance: 39.0
click at [1143, 496] on div "For 10 Hours Days" at bounding box center [1319, 495] width 362 height 27
click at [1482, 717] on button "Save" at bounding box center [1479, 724] width 63 height 23
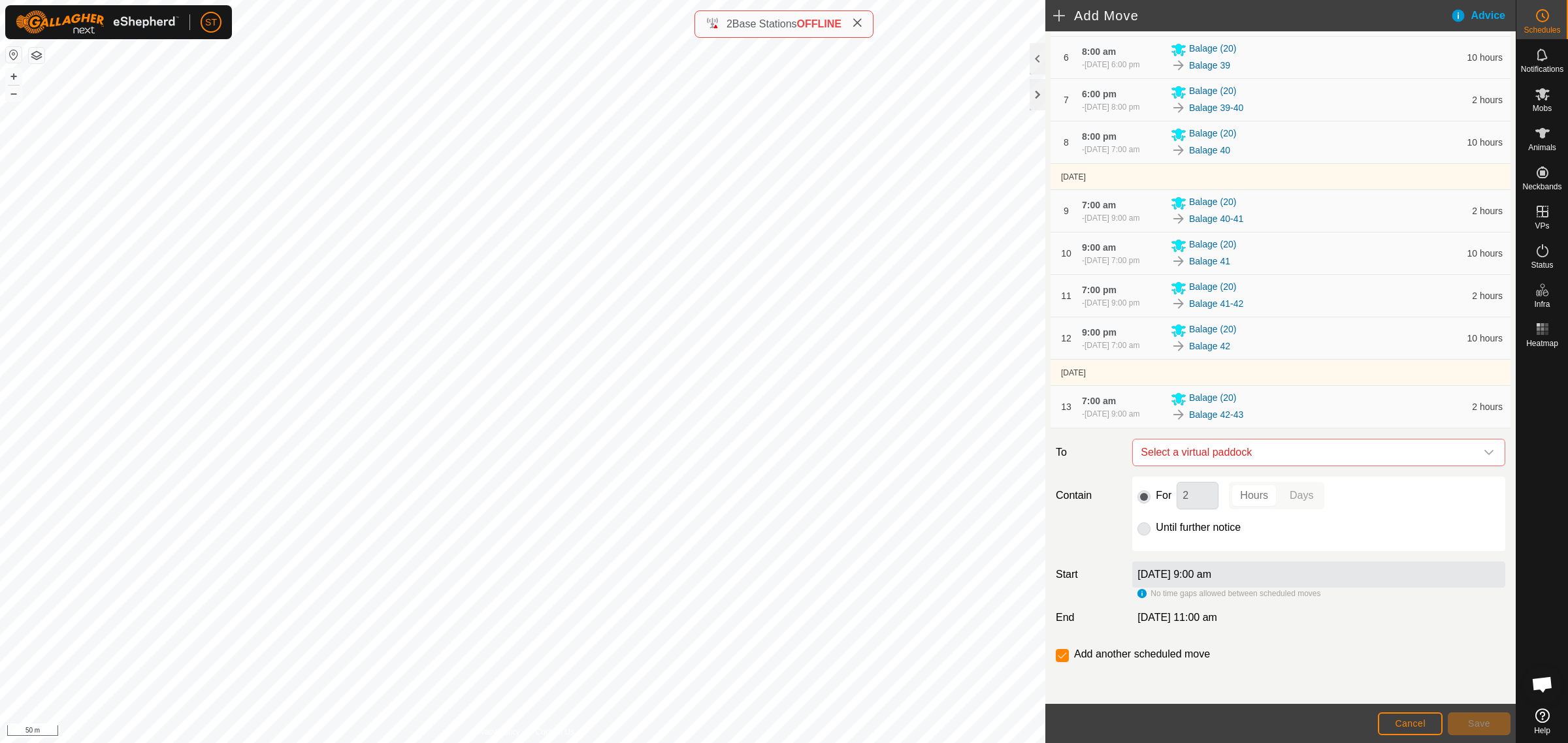
scroll to position [471, 0]
click at [1482, 451] on div "dropdown trigger" at bounding box center [1489, 452] width 26 height 26
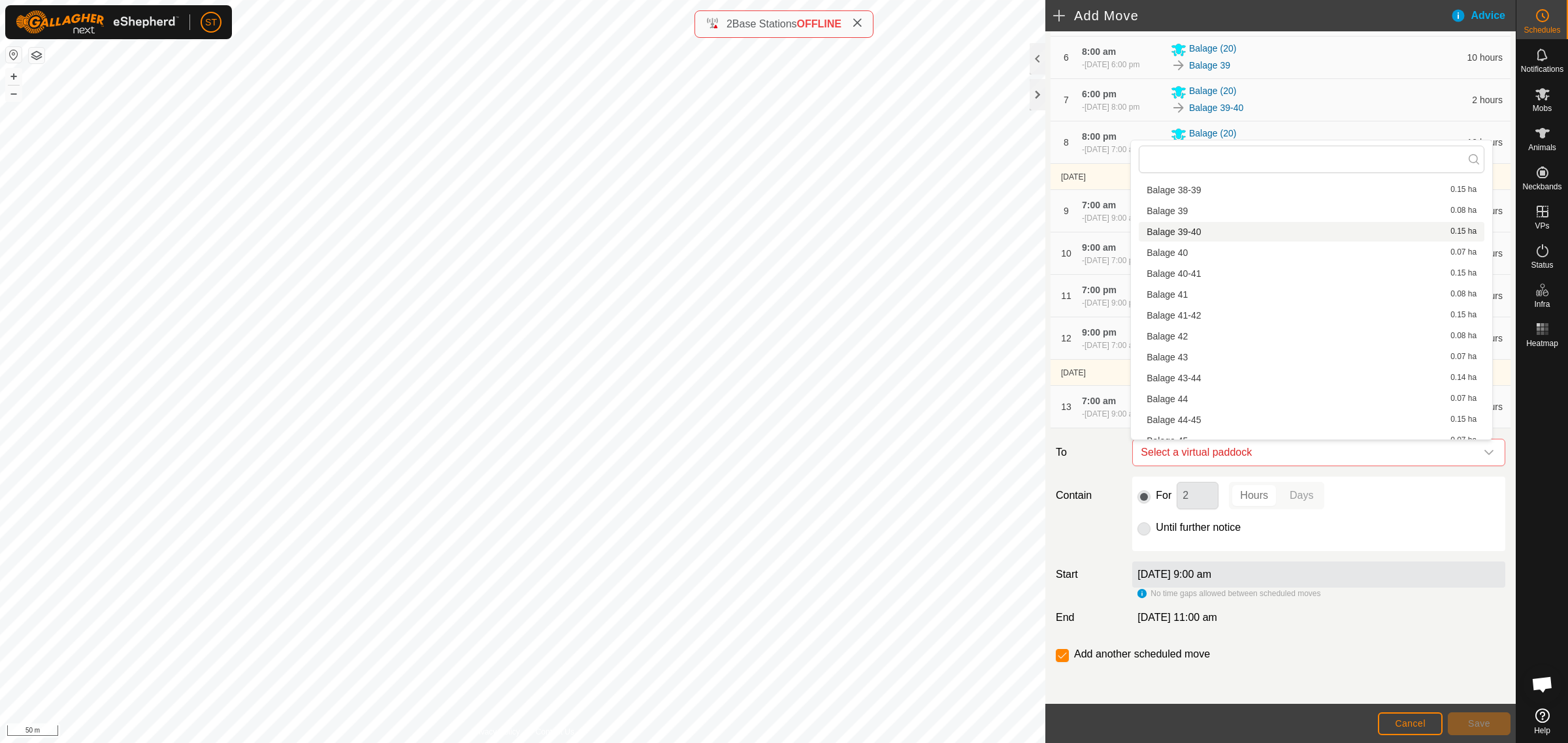
scroll to position [1224, 0]
click at [1181, 349] on li "Balage 43 0.07 ha" at bounding box center [1311, 352] width 346 height 20
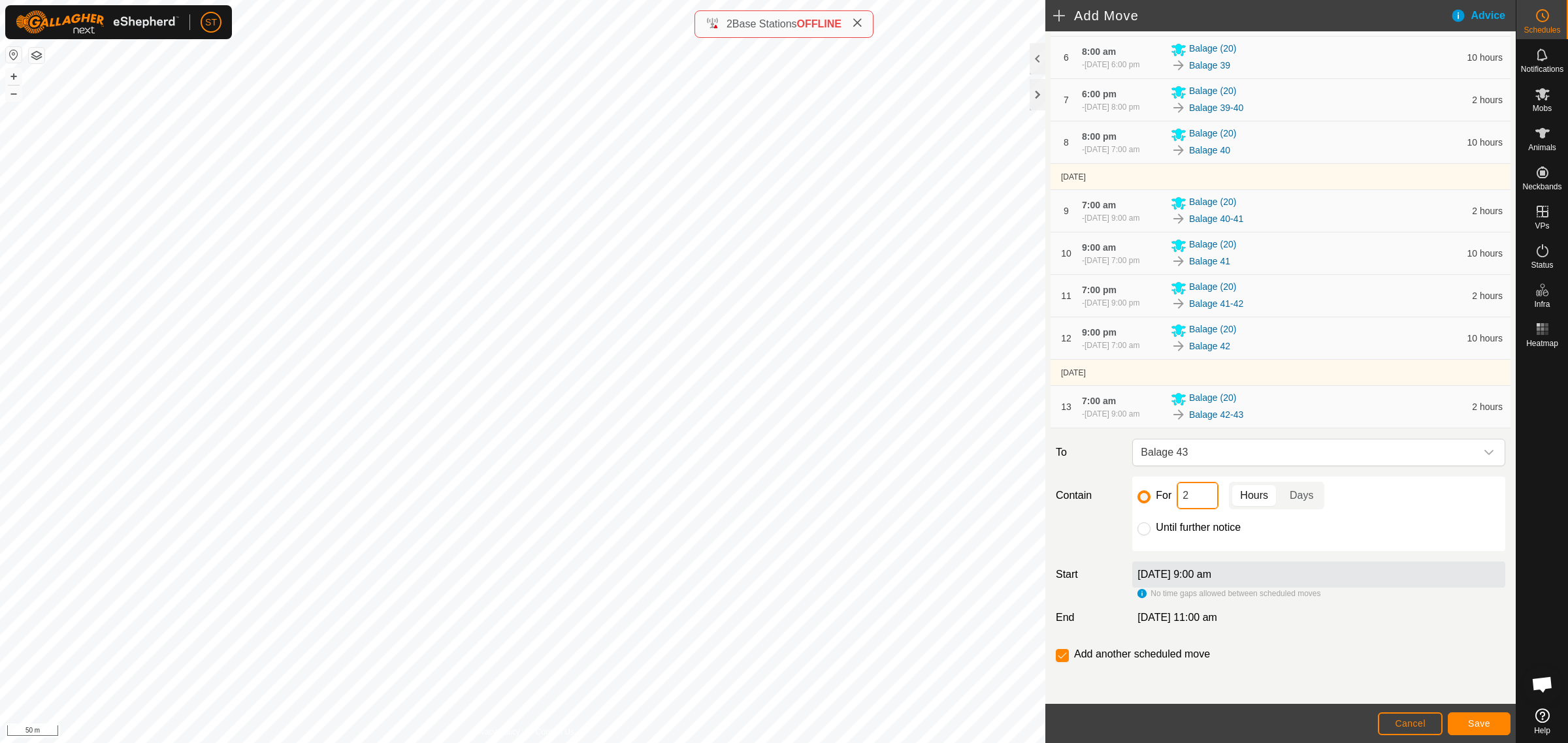
drag, startPoint x: 1190, startPoint y: 496, endPoint x: 1131, endPoint y: 493, distance: 59.1
click at [1138, 494] on div "For 2 Hours Days" at bounding box center [1319, 495] width 362 height 27
click at [1478, 723] on span "Save" at bounding box center [1479, 723] width 22 height 11
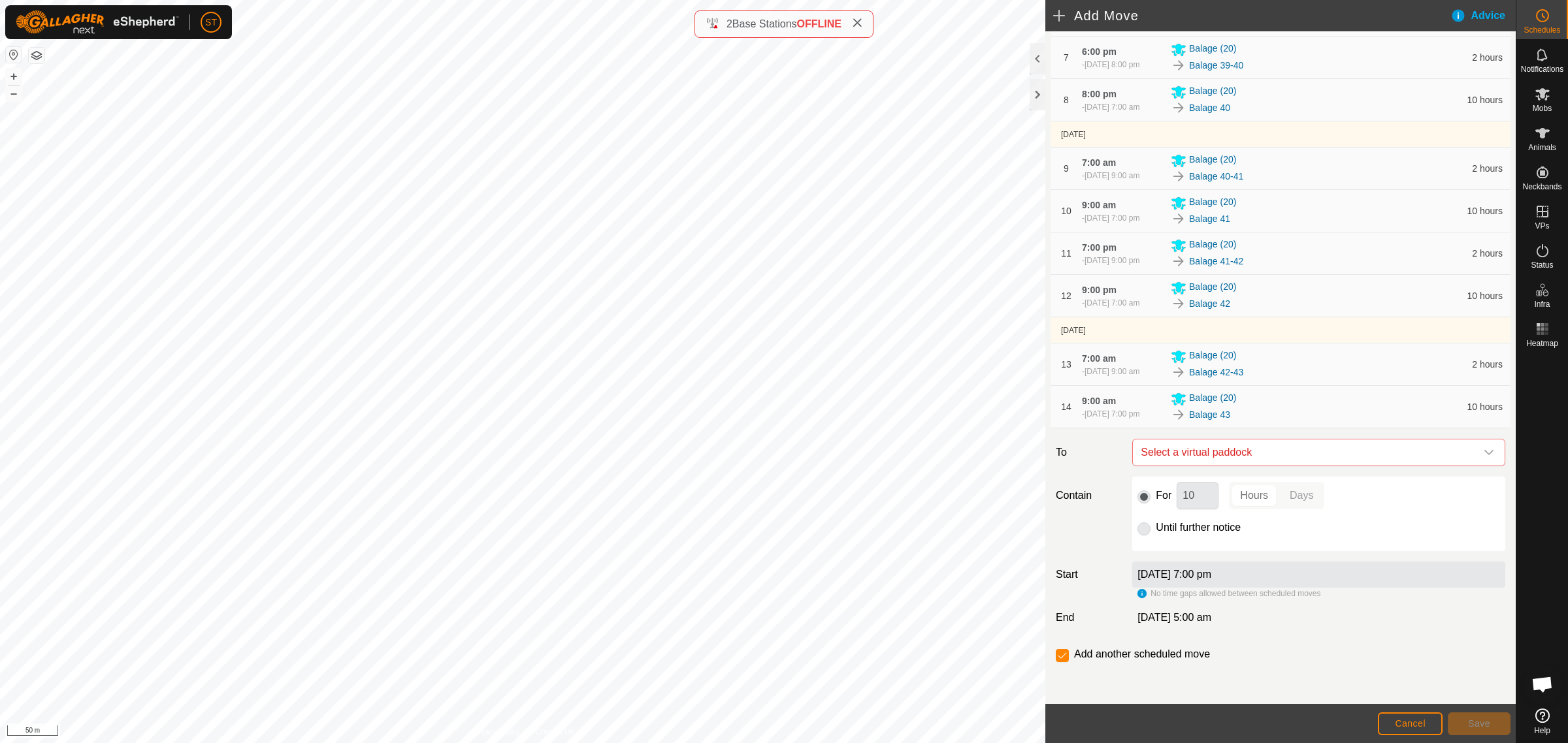
scroll to position [519, 0]
click at [1484, 451] on icon "dropdown trigger" at bounding box center [1488, 452] width 11 height 11
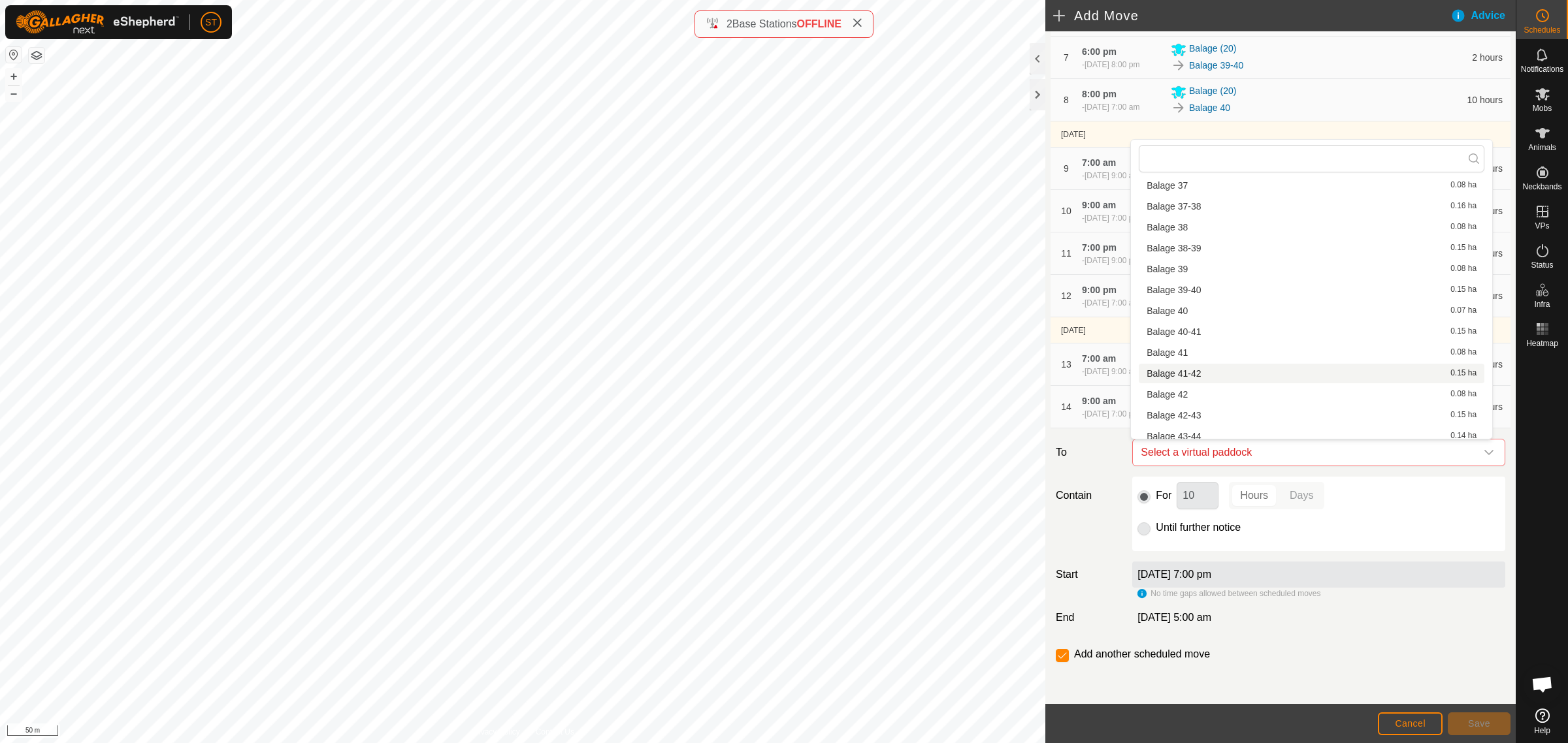
scroll to position [1242, 0]
click at [1199, 350] on li "Balage 43-44 0.14 ha" at bounding box center [1311, 355] width 346 height 20
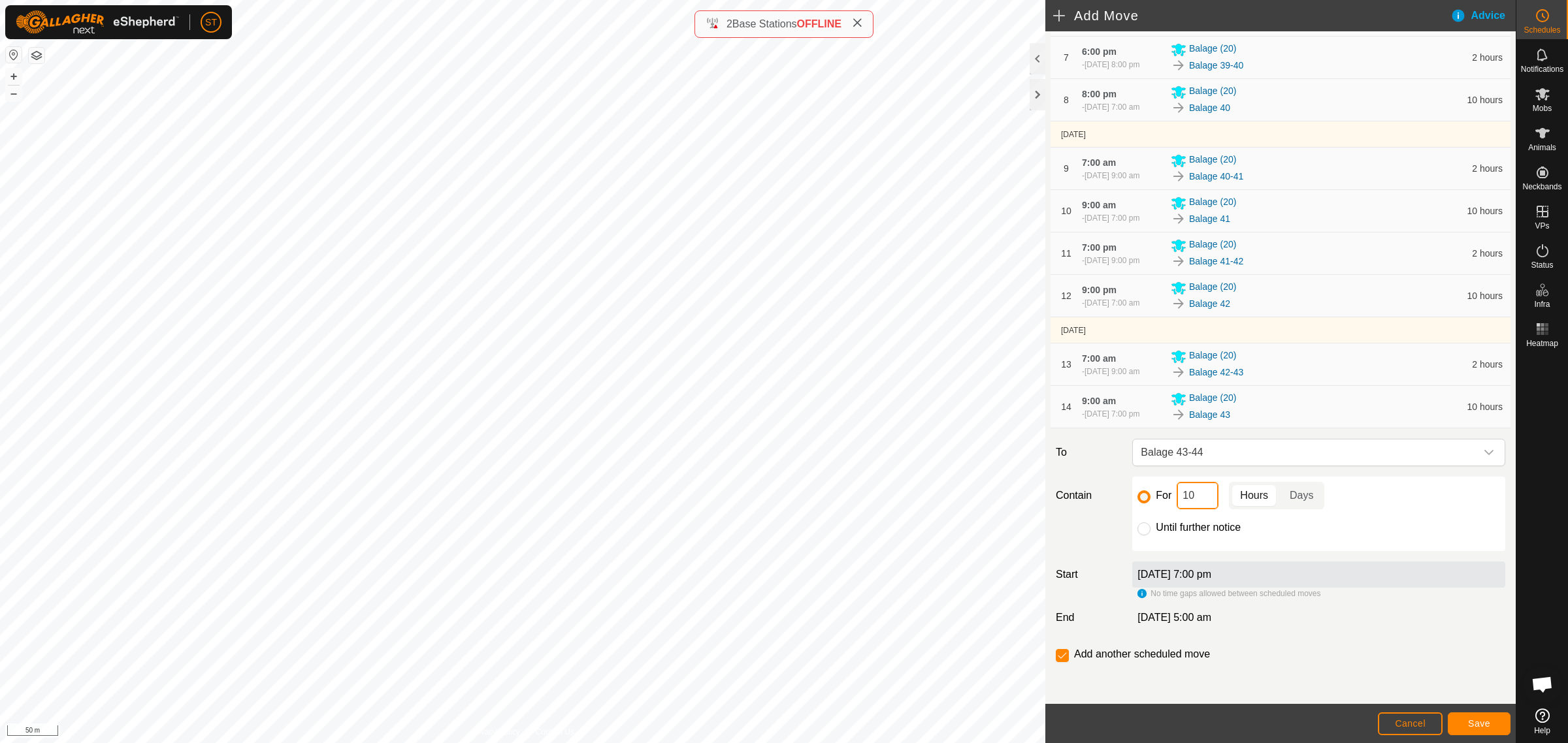
drag, startPoint x: 1202, startPoint y: 496, endPoint x: 1134, endPoint y: 487, distance: 68.6
click at [1153, 495] on div "For 10 Hours Days" at bounding box center [1319, 495] width 362 height 27
click at [1479, 723] on span "Save" at bounding box center [1479, 723] width 22 height 11
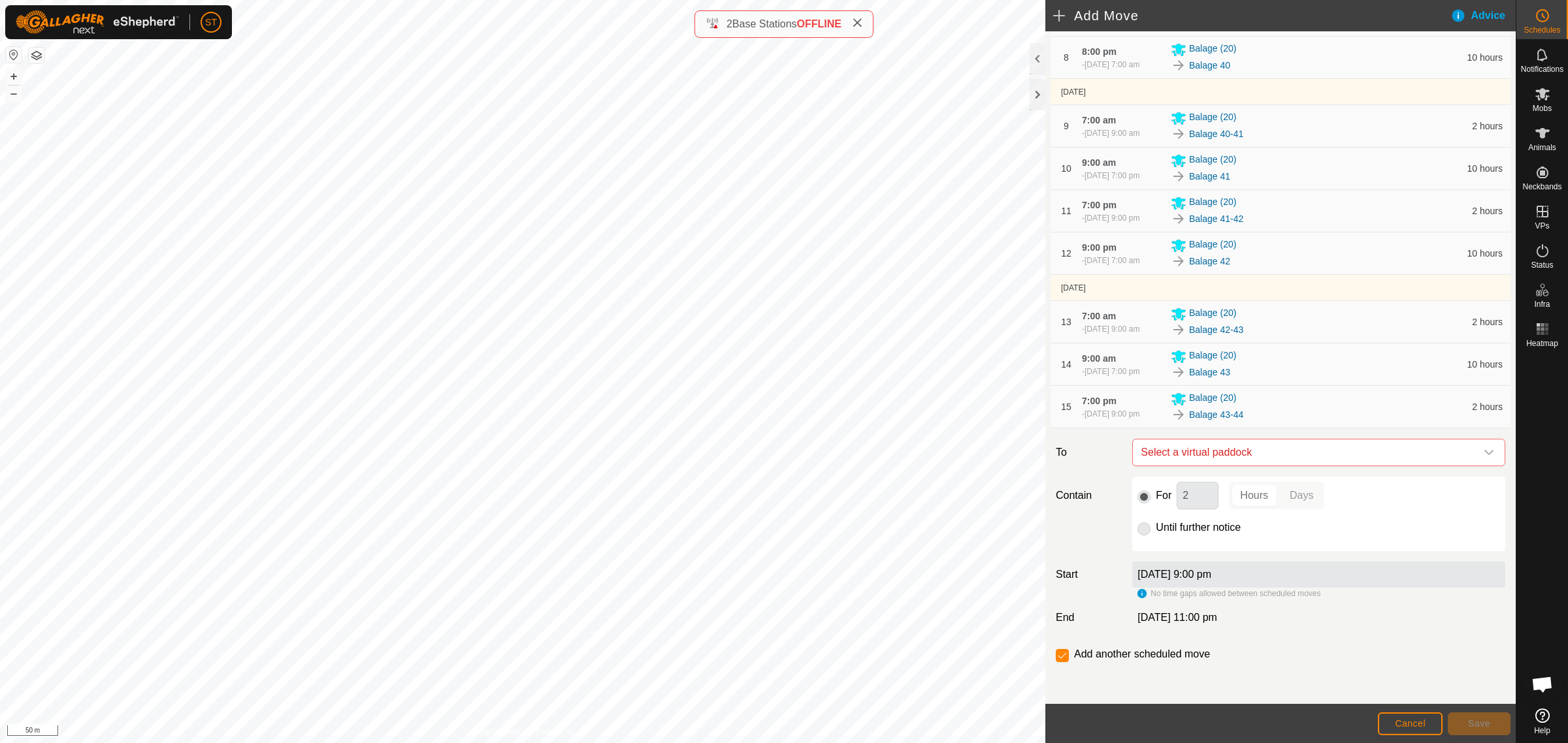
scroll to position [568, 0]
drag, startPoint x: 1474, startPoint y: 452, endPoint x: 1459, endPoint y: 449, distance: 15.3
click at [1484, 452] on icon "dropdown trigger" at bounding box center [1488, 452] width 9 height 5
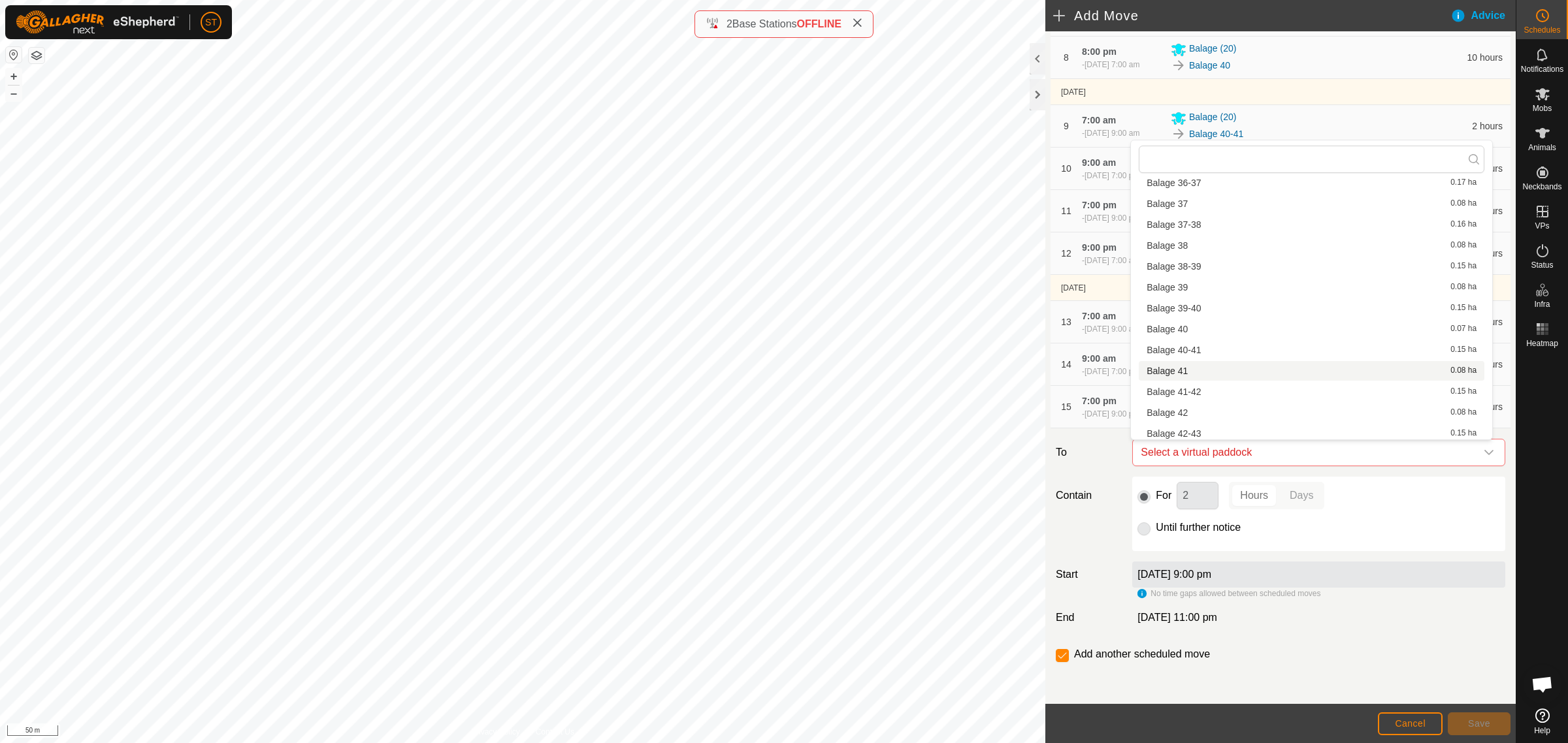
scroll to position [1224, 0]
click at [1167, 390] on li "Balage 44 0.07 ha" at bounding box center [1311, 394] width 346 height 20
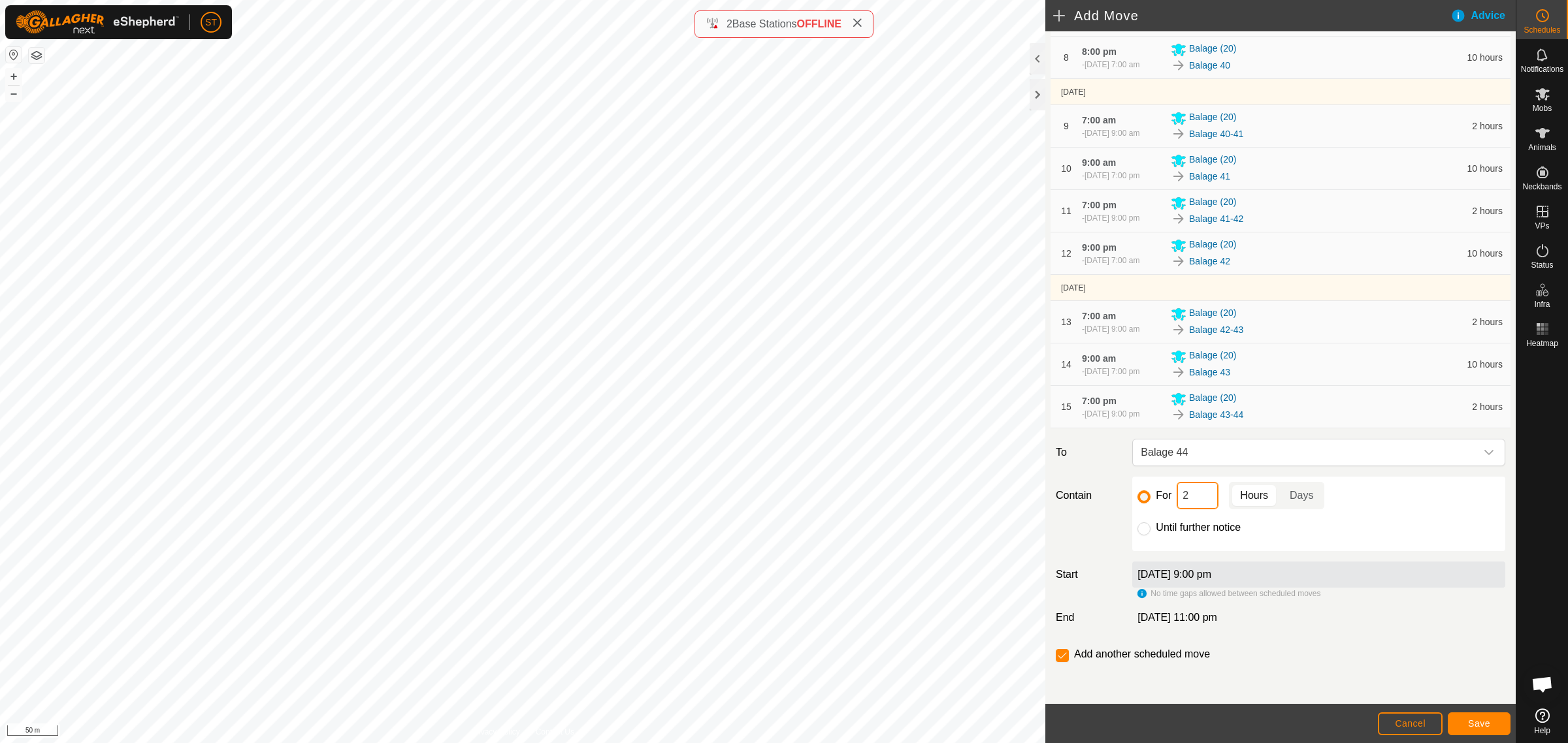
drag, startPoint x: 1196, startPoint y: 497, endPoint x: 1153, endPoint y: 497, distance: 43.0
click at [1153, 497] on div "For 2 Hours Days" at bounding box center [1319, 495] width 362 height 27
click at [1486, 723] on span "Save" at bounding box center [1479, 723] width 22 height 11
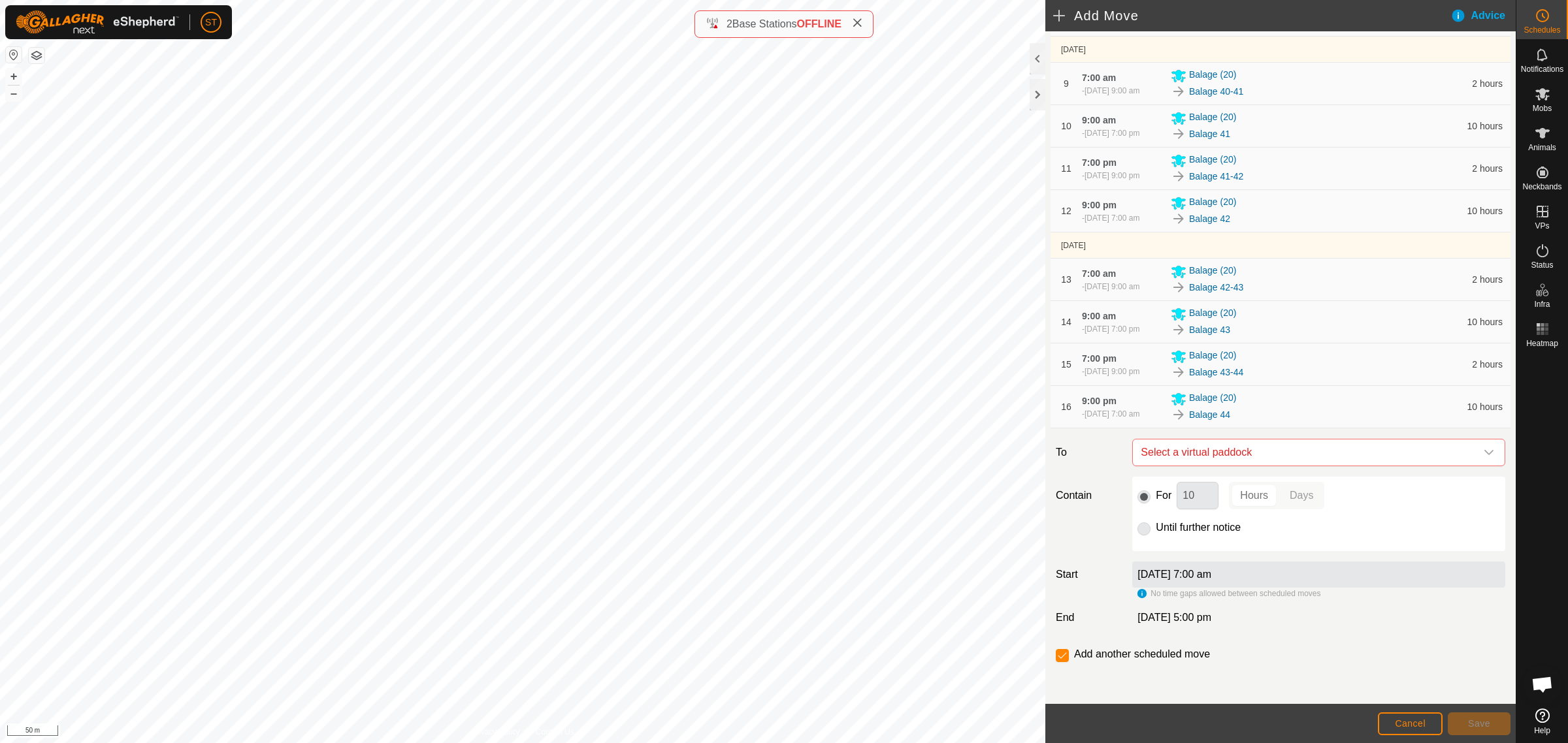
scroll to position [616, 0]
click at [1484, 457] on icon "dropdown trigger" at bounding box center [1488, 452] width 11 height 11
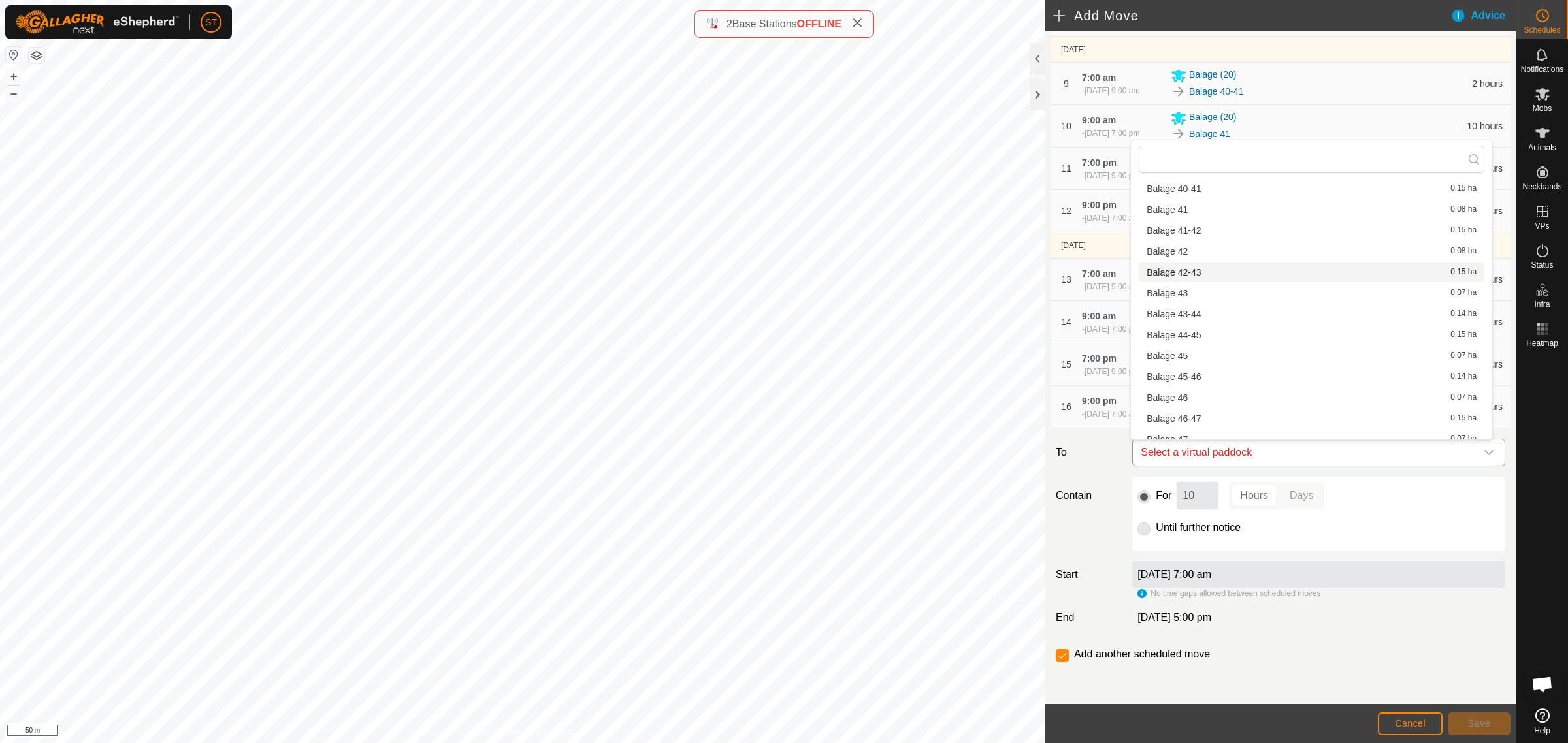
scroll to position [1306, 0]
click at [1200, 330] on li "Balage 44-45 0.15 ha" at bounding box center [1311, 333] width 346 height 20
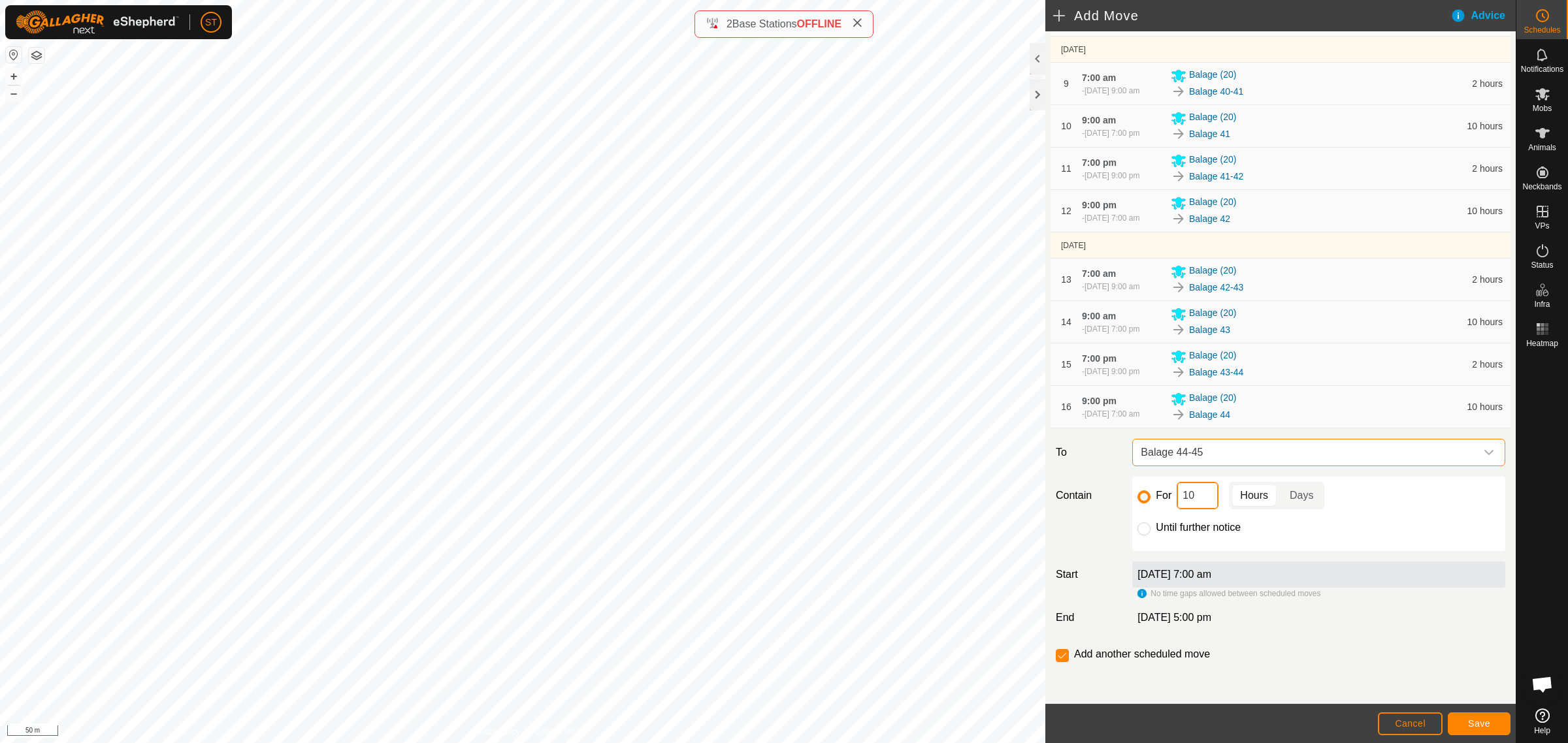
drag, startPoint x: 1157, startPoint y: 497, endPoint x: 1148, endPoint y: 497, distance: 9.0
click at [1155, 497] on div "For 10 Hours Days" at bounding box center [1319, 495] width 362 height 27
click at [1468, 715] on button "Save" at bounding box center [1479, 724] width 63 height 23
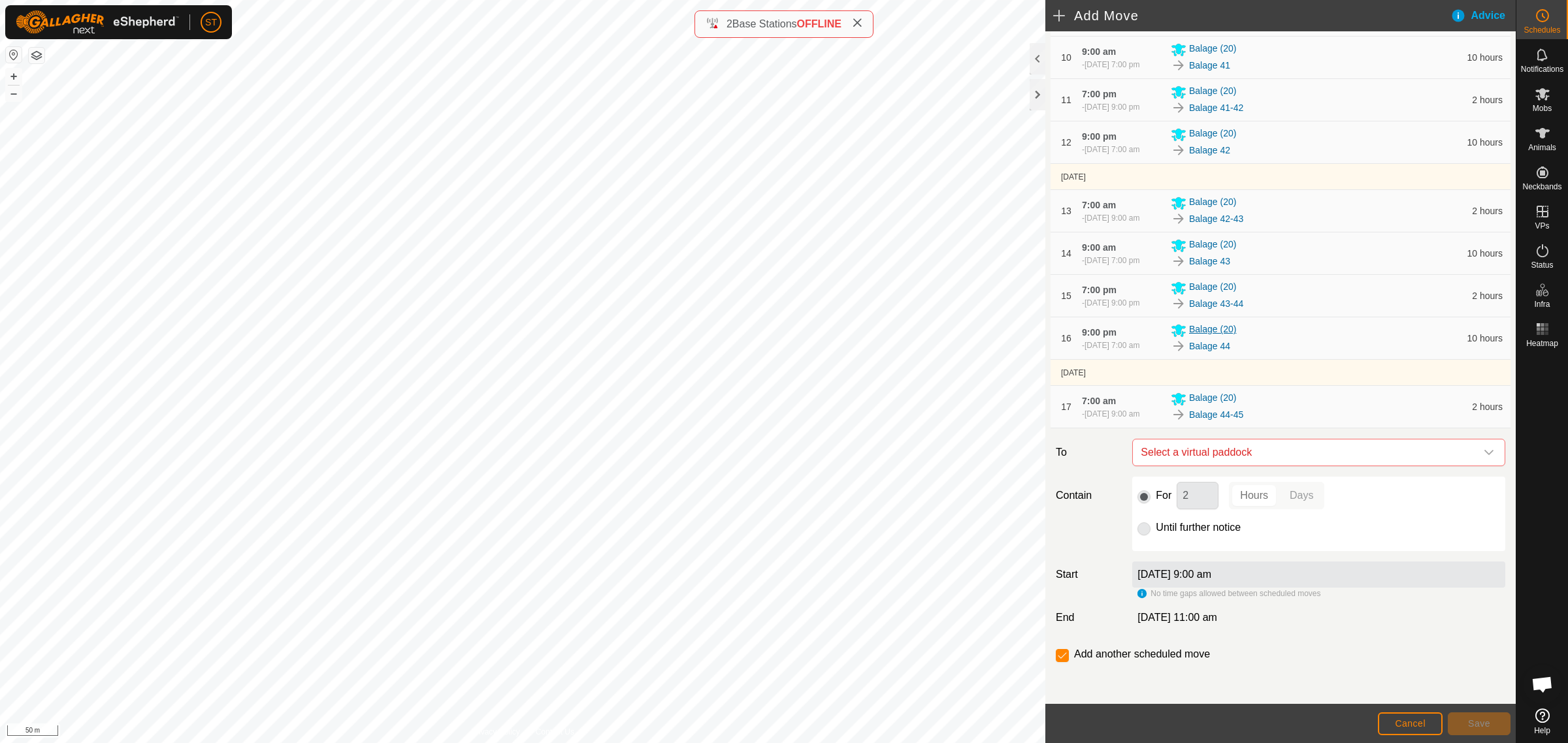
scroll to position [691, 0]
click at [1484, 452] on icon "dropdown trigger" at bounding box center [1488, 452] width 11 height 11
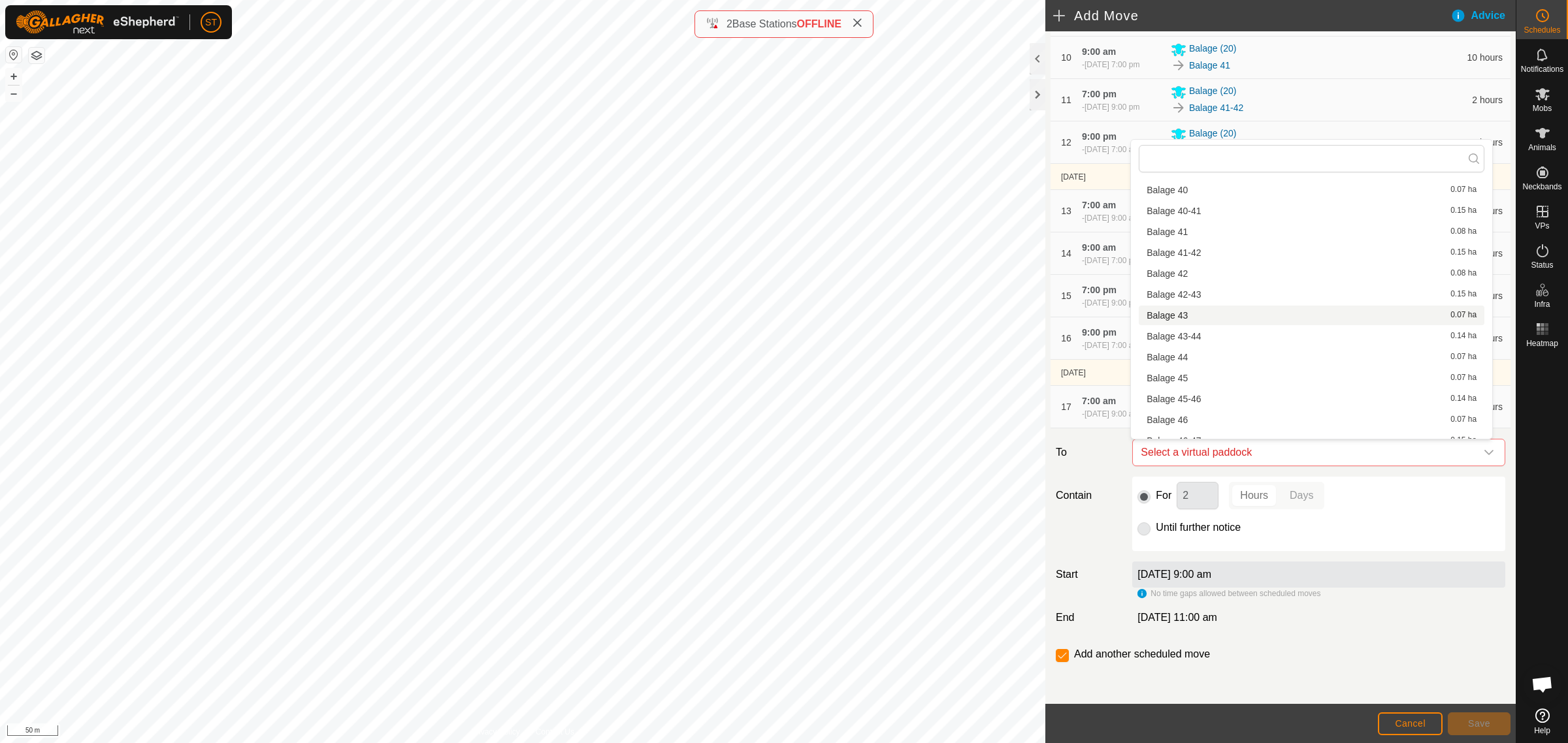
scroll to position [1306, 0]
click at [1184, 356] on li "Balage 45 0.07 ha" at bounding box center [1311, 353] width 346 height 20
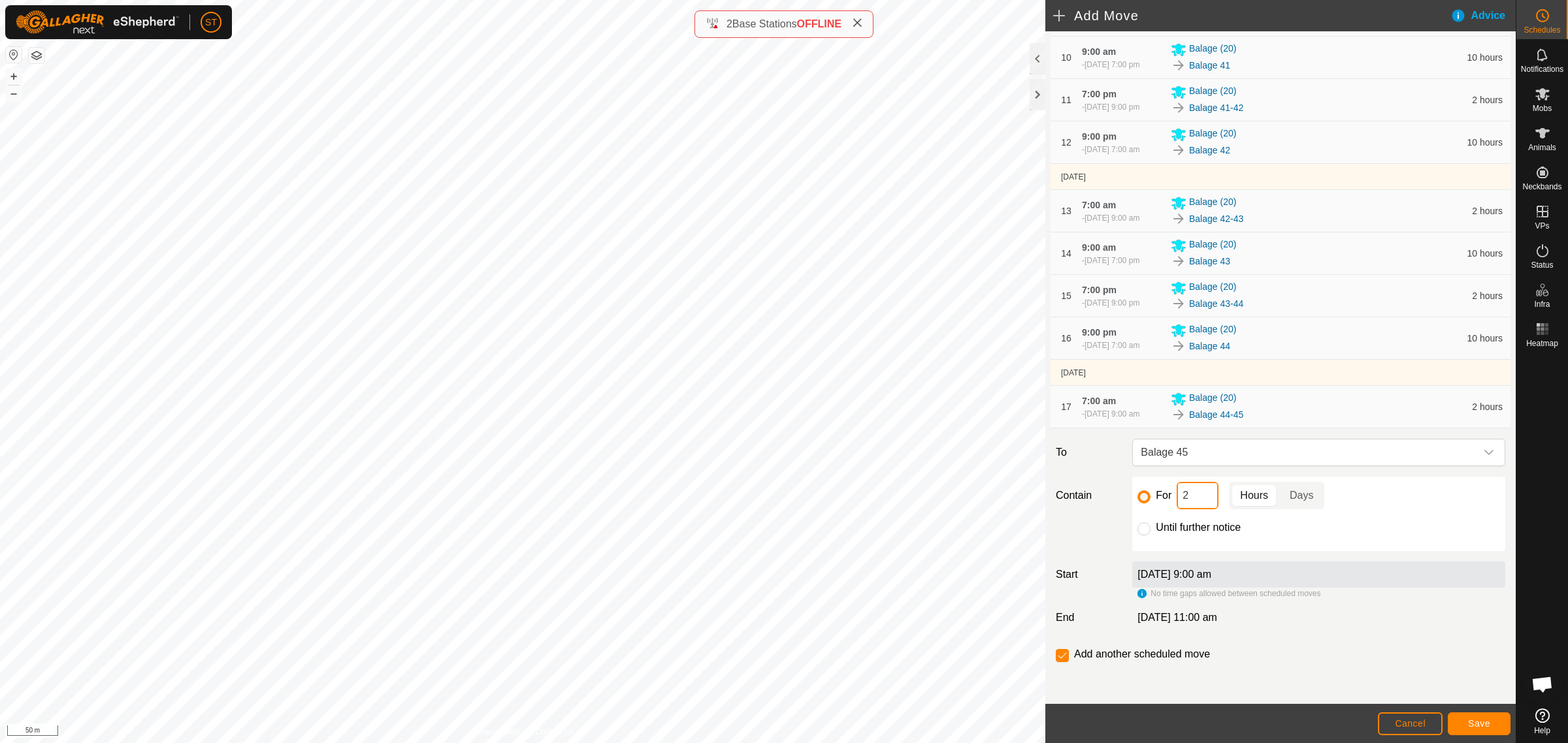
drag, startPoint x: 1196, startPoint y: 501, endPoint x: 1161, endPoint y: 497, distance: 35.2
click at [1166, 500] on div "For 2 Hours Days" at bounding box center [1319, 495] width 362 height 27
click at [1477, 717] on button "Save" at bounding box center [1479, 724] width 63 height 23
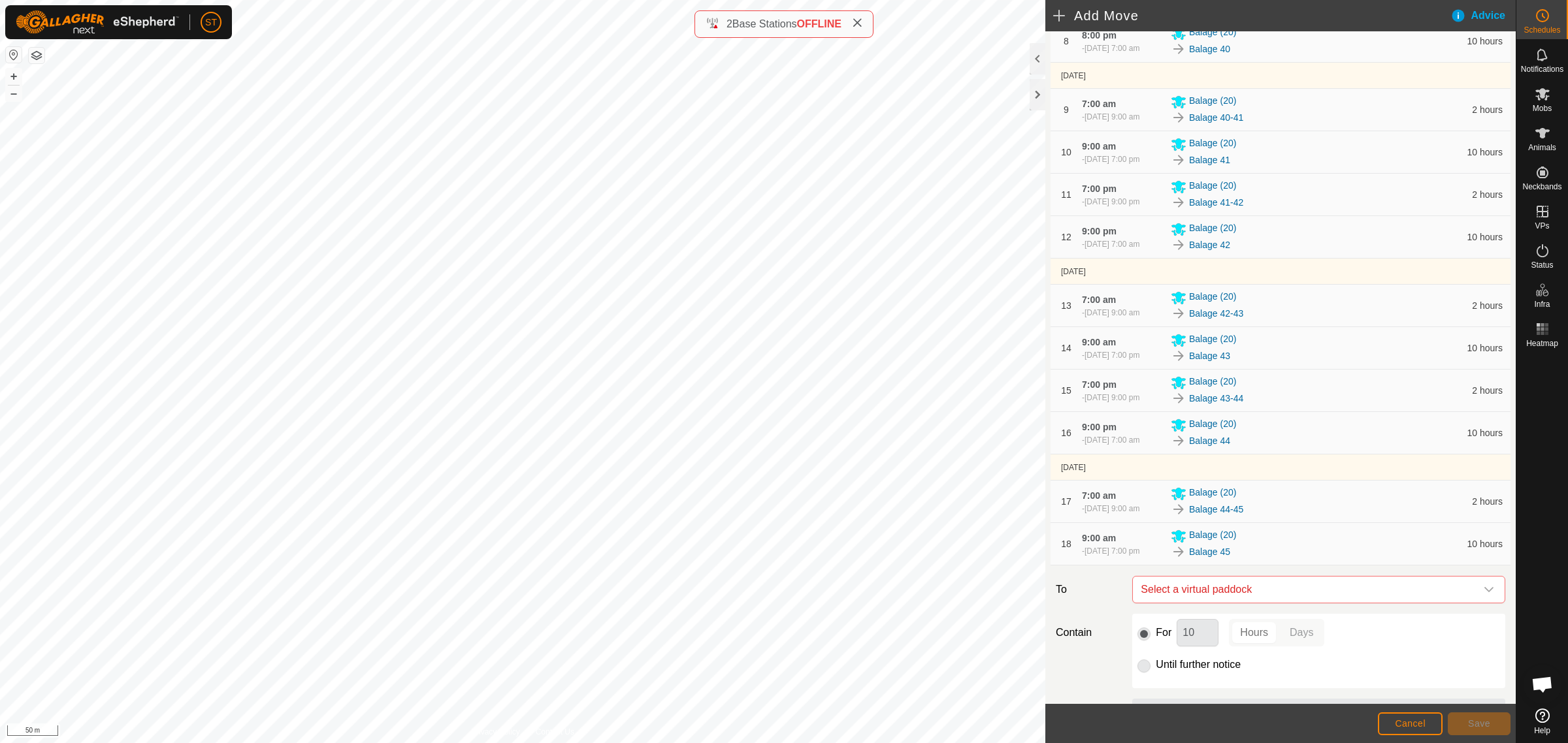
scroll to position [739, 0]
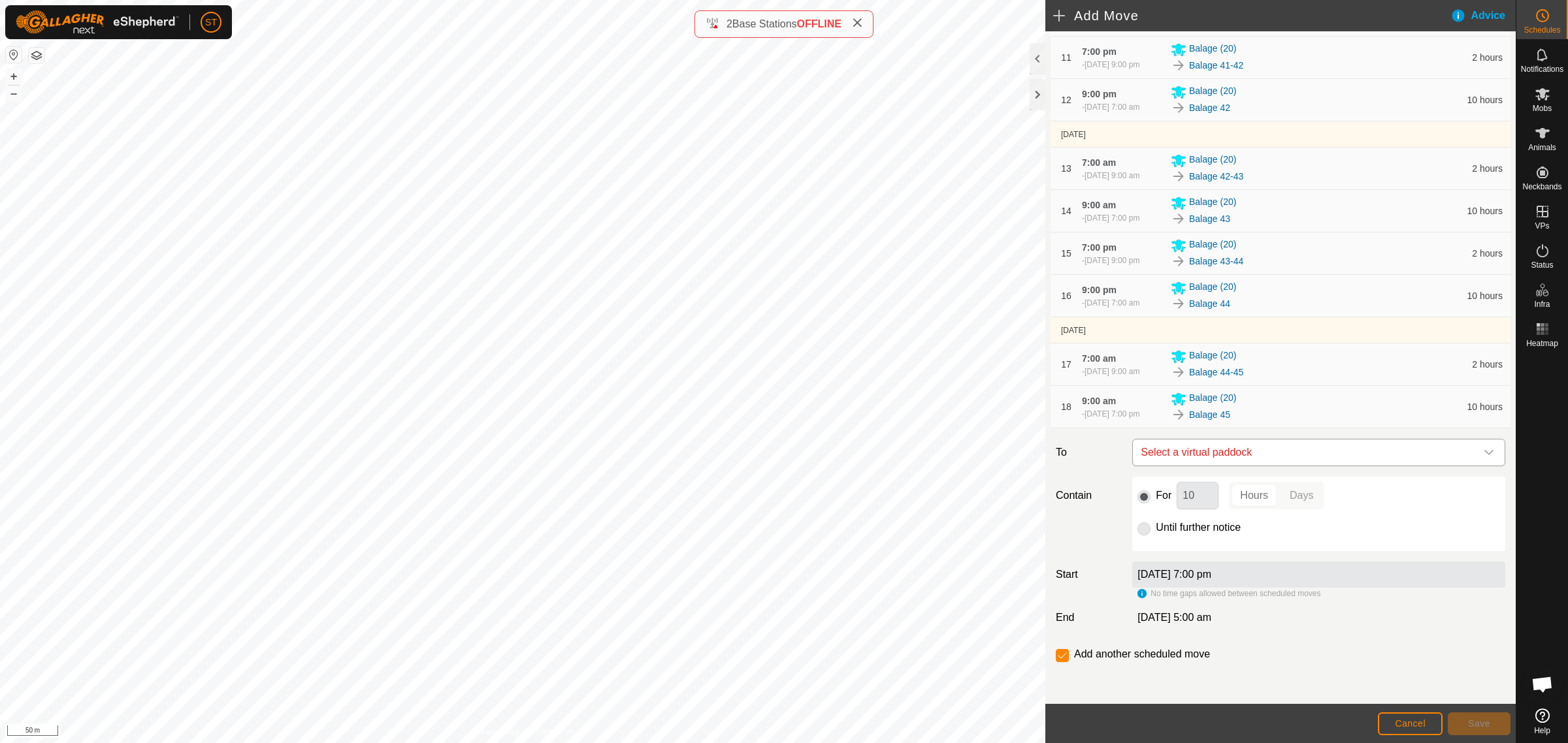
click at [1484, 454] on icon "dropdown trigger" at bounding box center [1488, 452] width 11 height 11
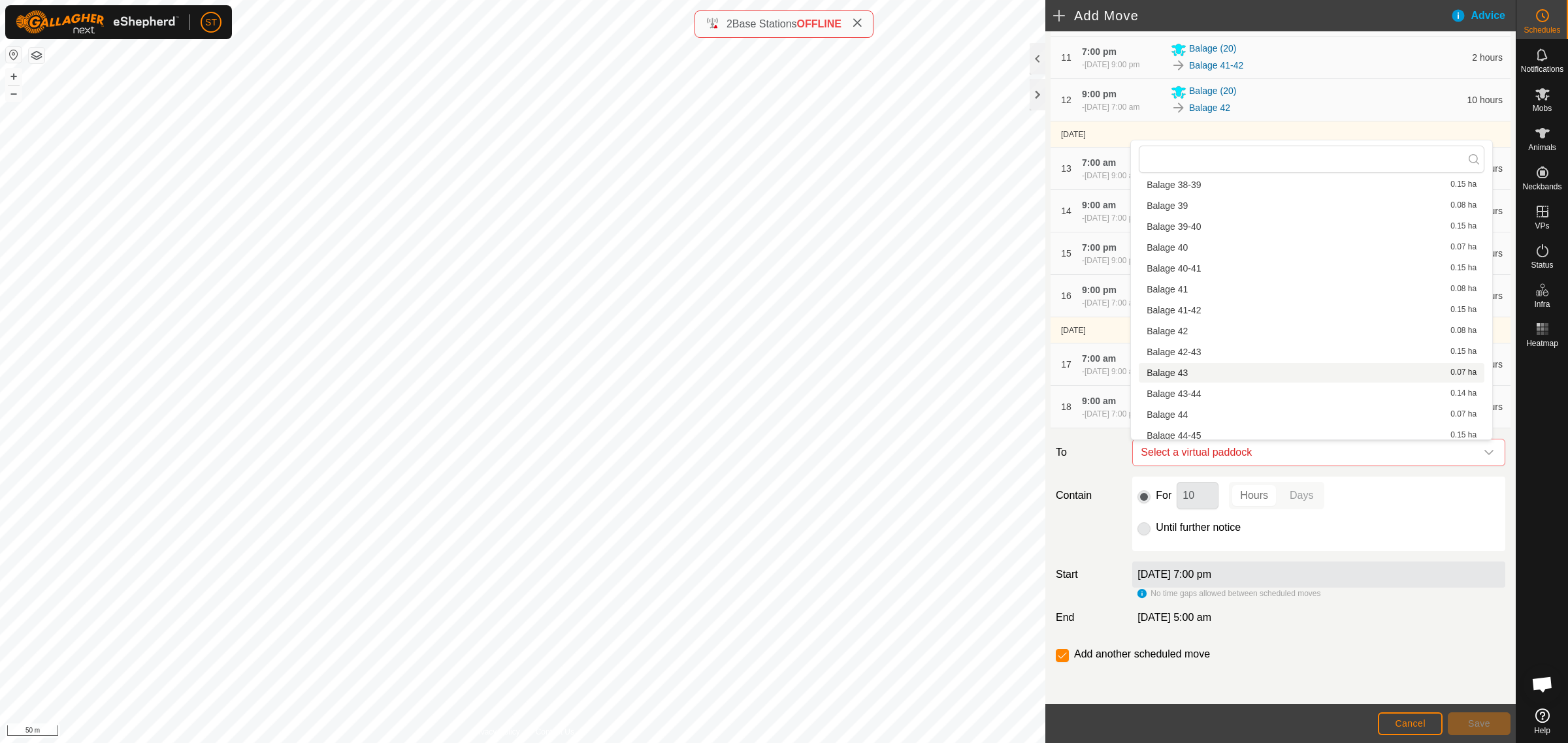
scroll to position [1306, 0]
click at [1194, 374] on li "Balage 45-46 0.14 ha" at bounding box center [1311, 375] width 346 height 20
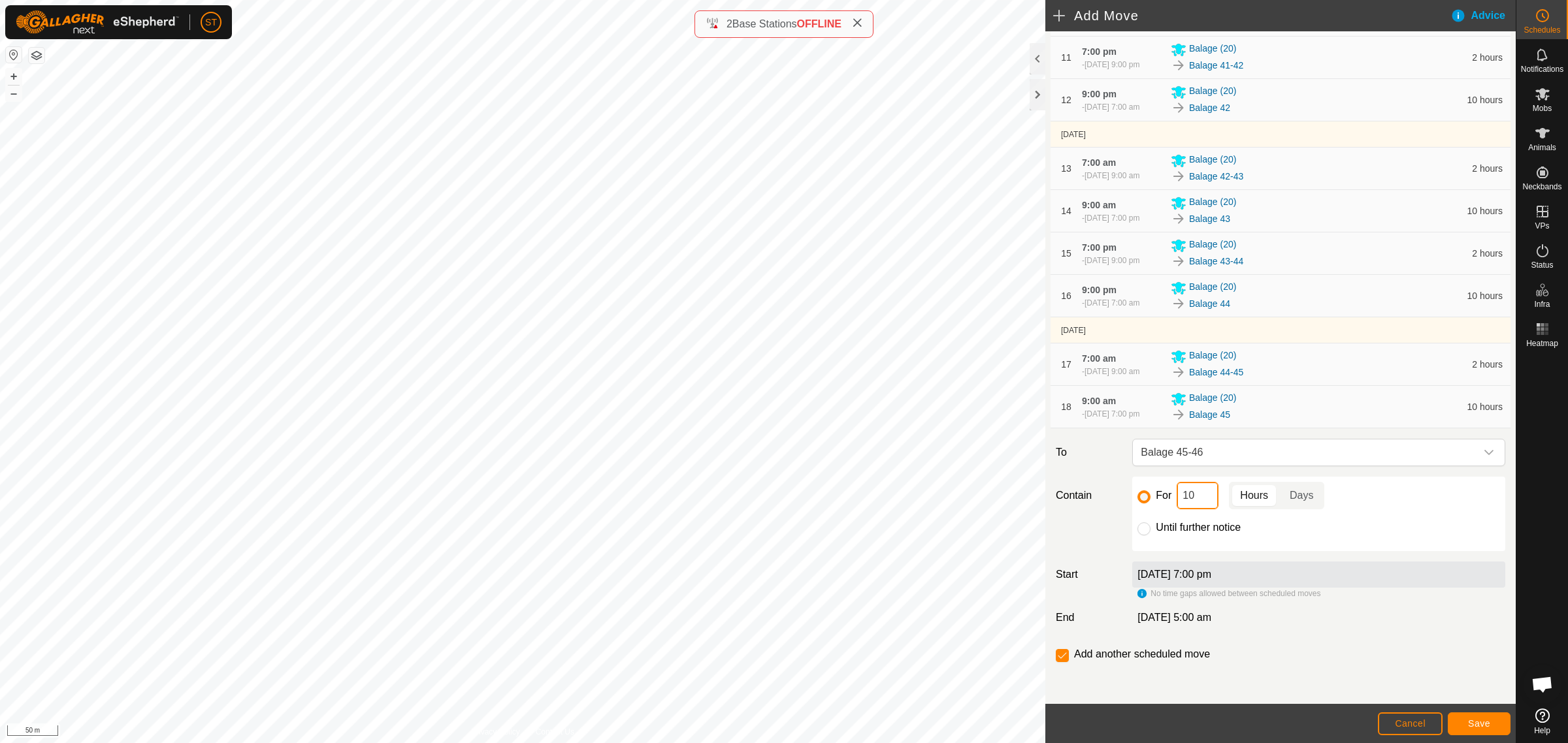
drag, startPoint x: 1175, startPoint y: 498, endPoint x: 1147, endPoint y: 481, distance: 32.8
click at [1173, 498] on div "For 10 Hours Days" at bounding box center [1319, 495] width 362 height 27
click at [1476, 722] on span "Save" at bounding box center [1479, 723] width 22 height 11
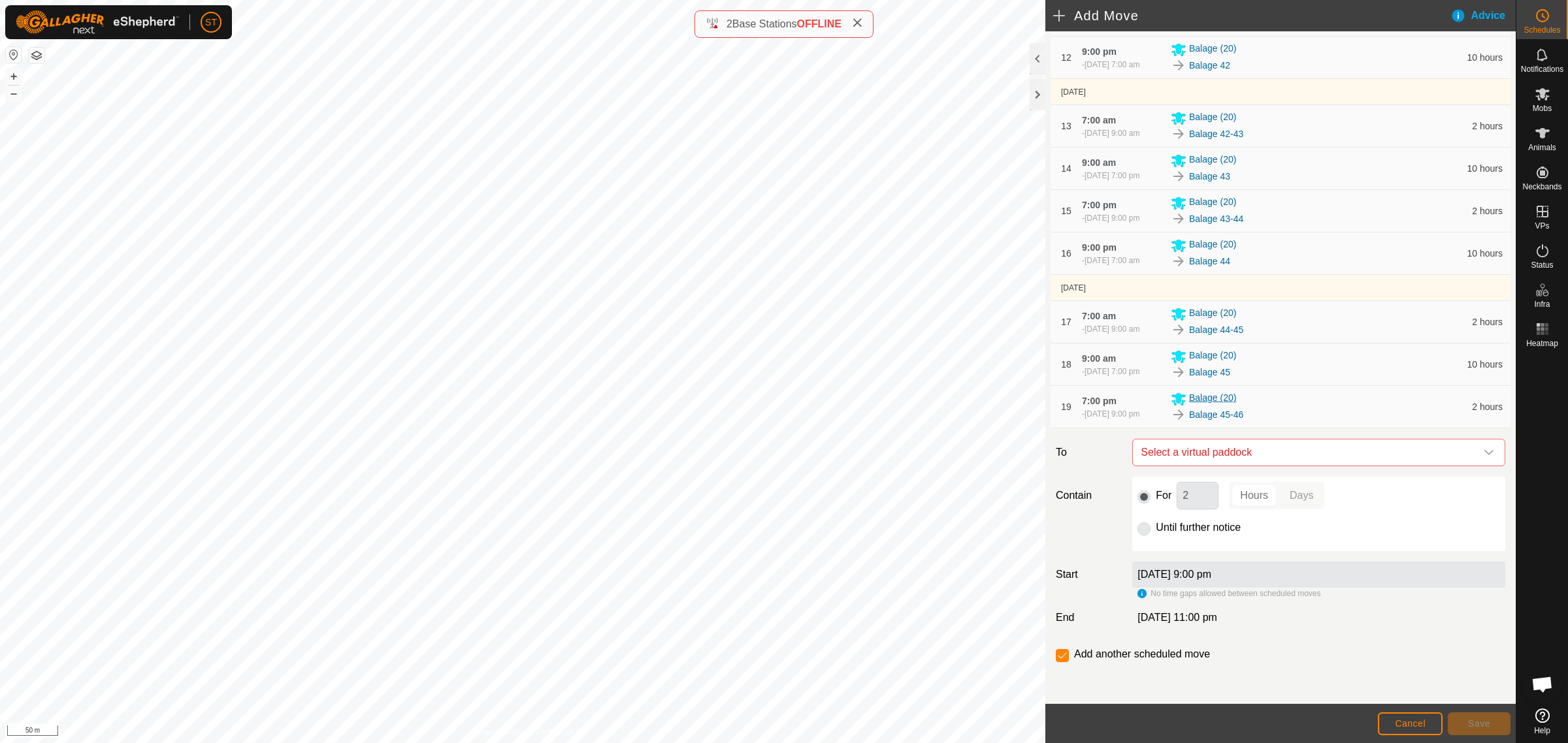
scroll to position [788, 0]
click at [1484, 451] on icon "dropdown trigger" at bounding box center [1488, 452] width 11 height 11
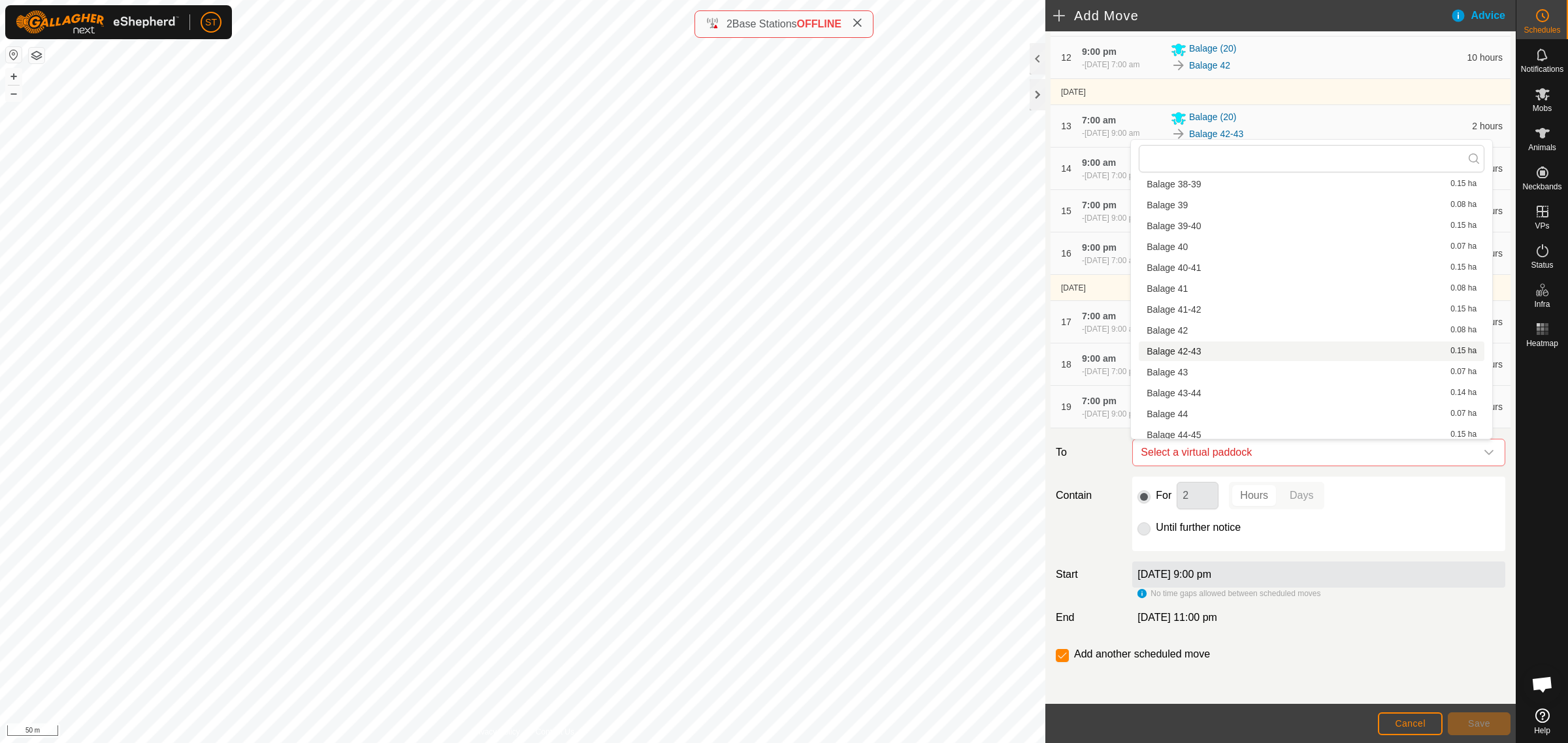
scroll to position [1306, 0]
click at [1183, 392] on li "Balage 46 0.07 ha" at bounding box center [1311, 395] width 346 height 20
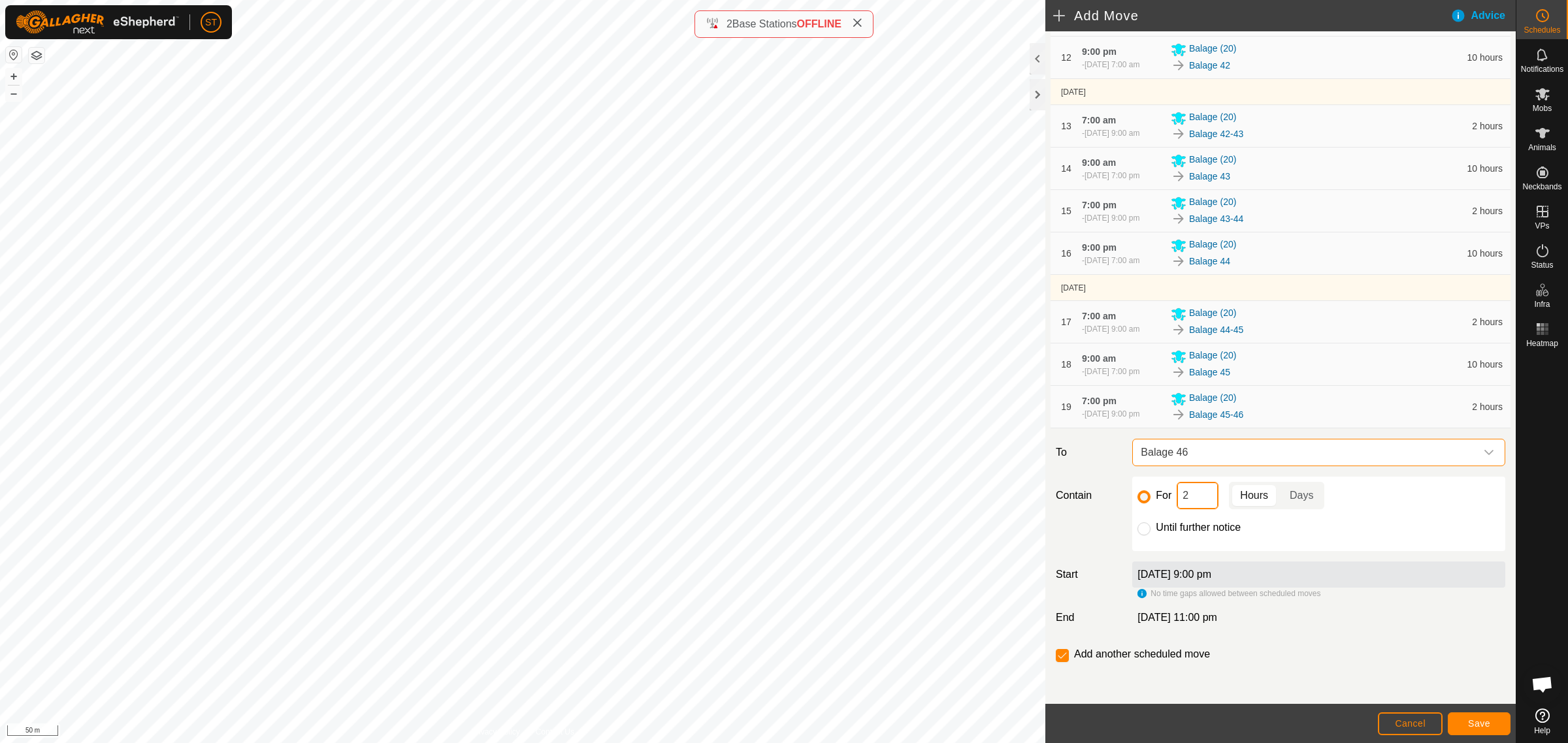
drag, startPoint x: 1193, startPoint y: 501, endPoint x: 1154, endPoint y: 504, distance: 39.1
click at [1154, 504] on div "For 2 Hours Days" at bounding box center [1319, 495] width 362 height 27
click at [1484, 722] on span "Save" at bounding box center [1479, 723] width 22 height 11
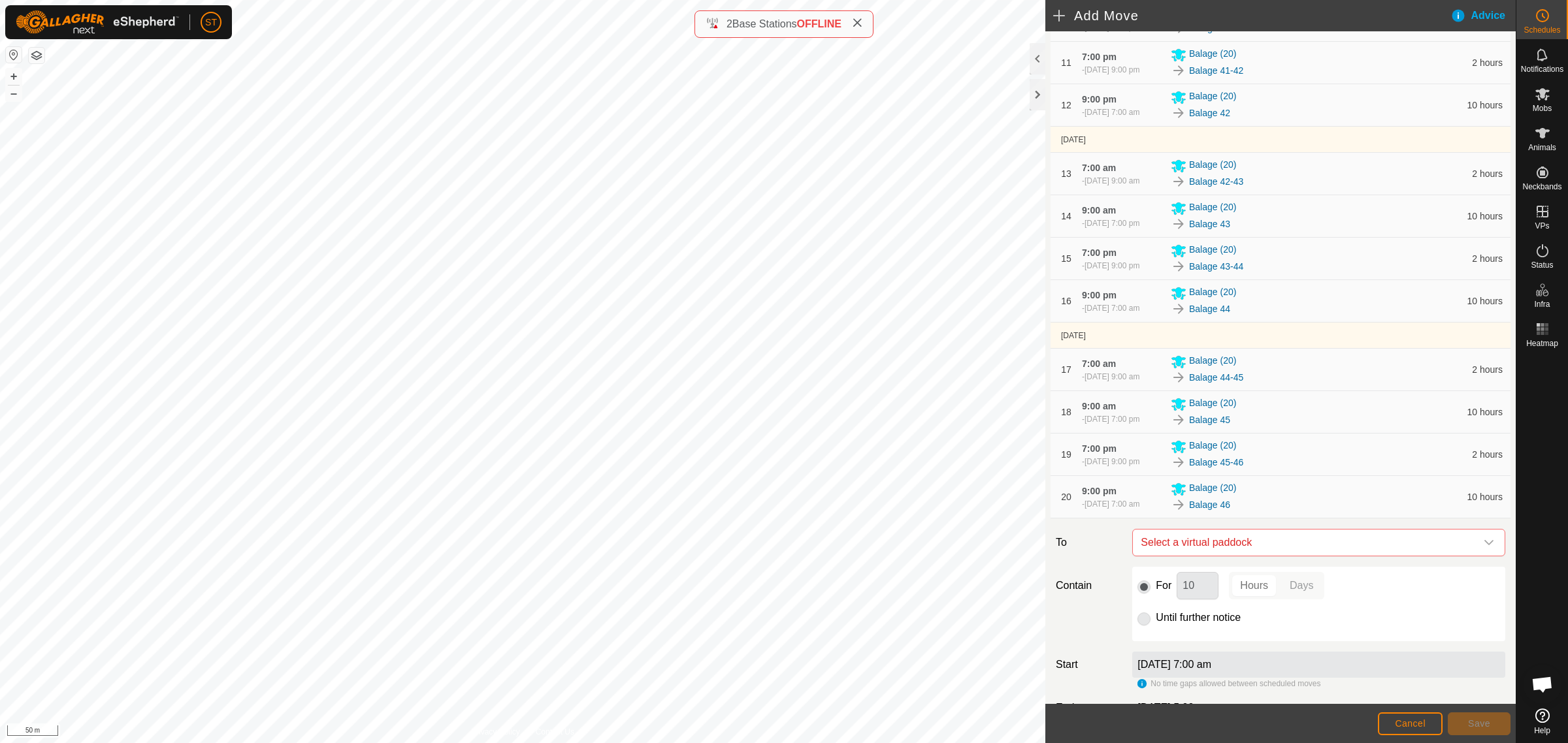
scroll to position [831, 0]
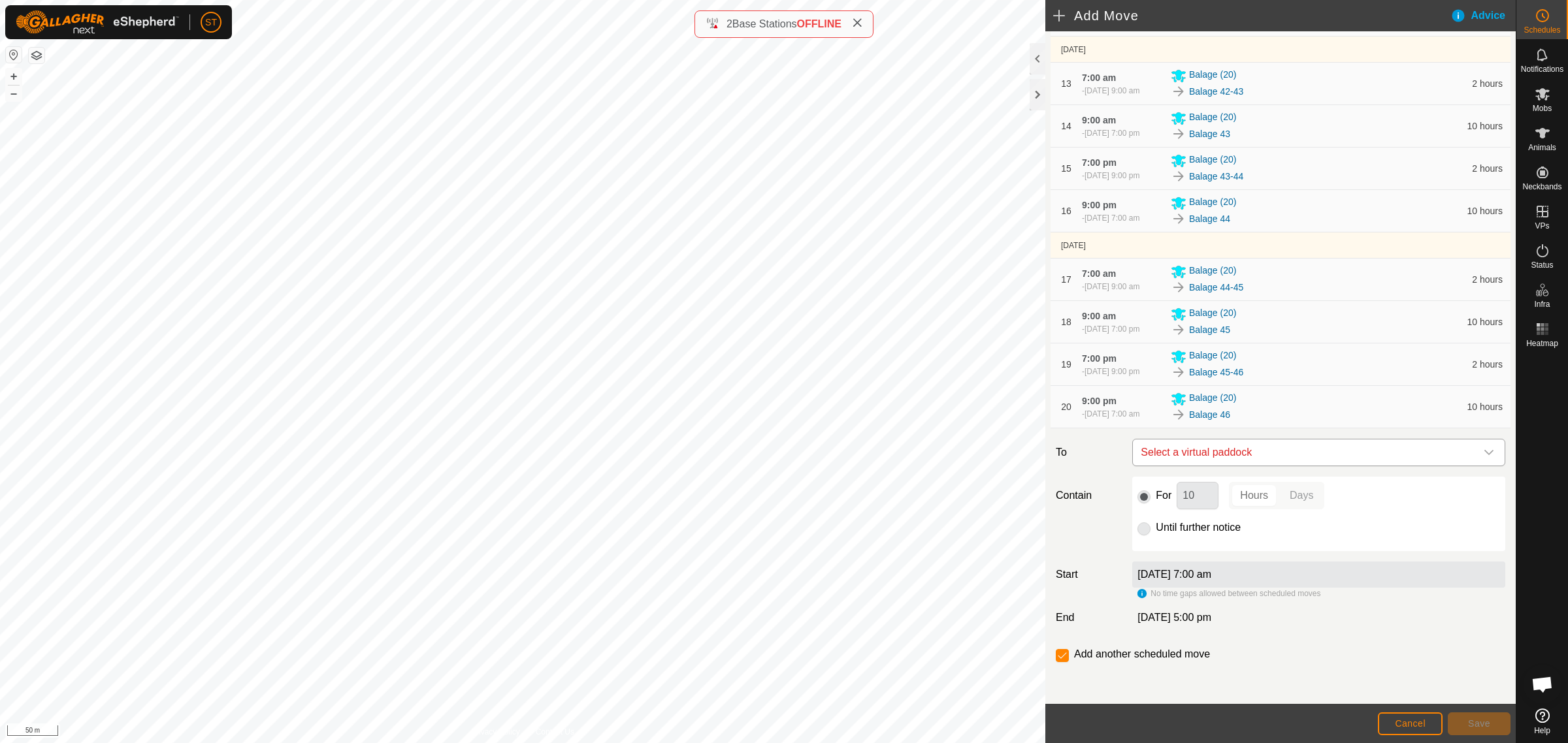
click at [1484, 455] on icon "dropdown trigger" at bounding box center [1488, 452] width 11 height 11
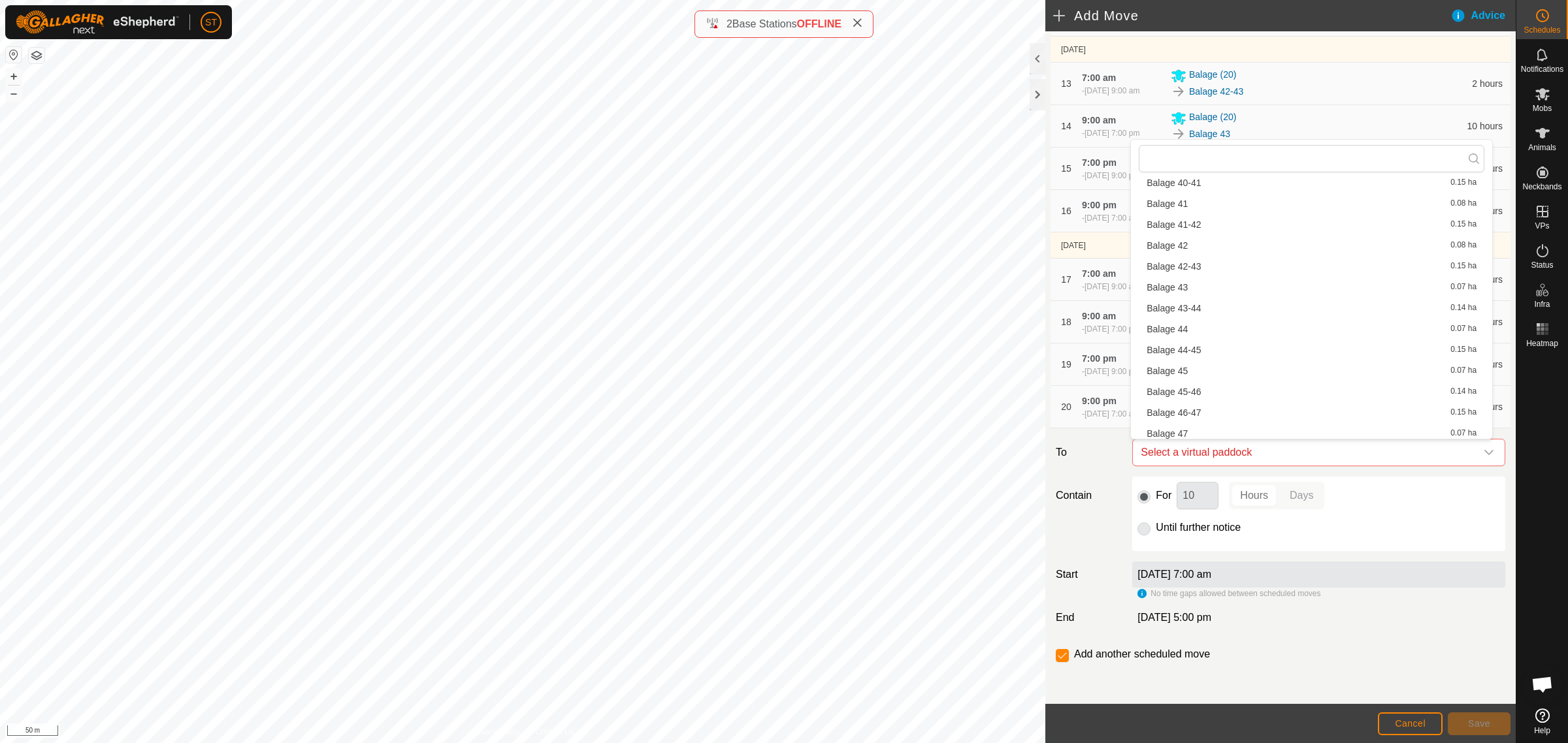
scroll to position [1324, 0]
click at [1187, 397] on li "Balage 46-47 0.15 ha" at bounding box center [1311, 398] width 346 height 20
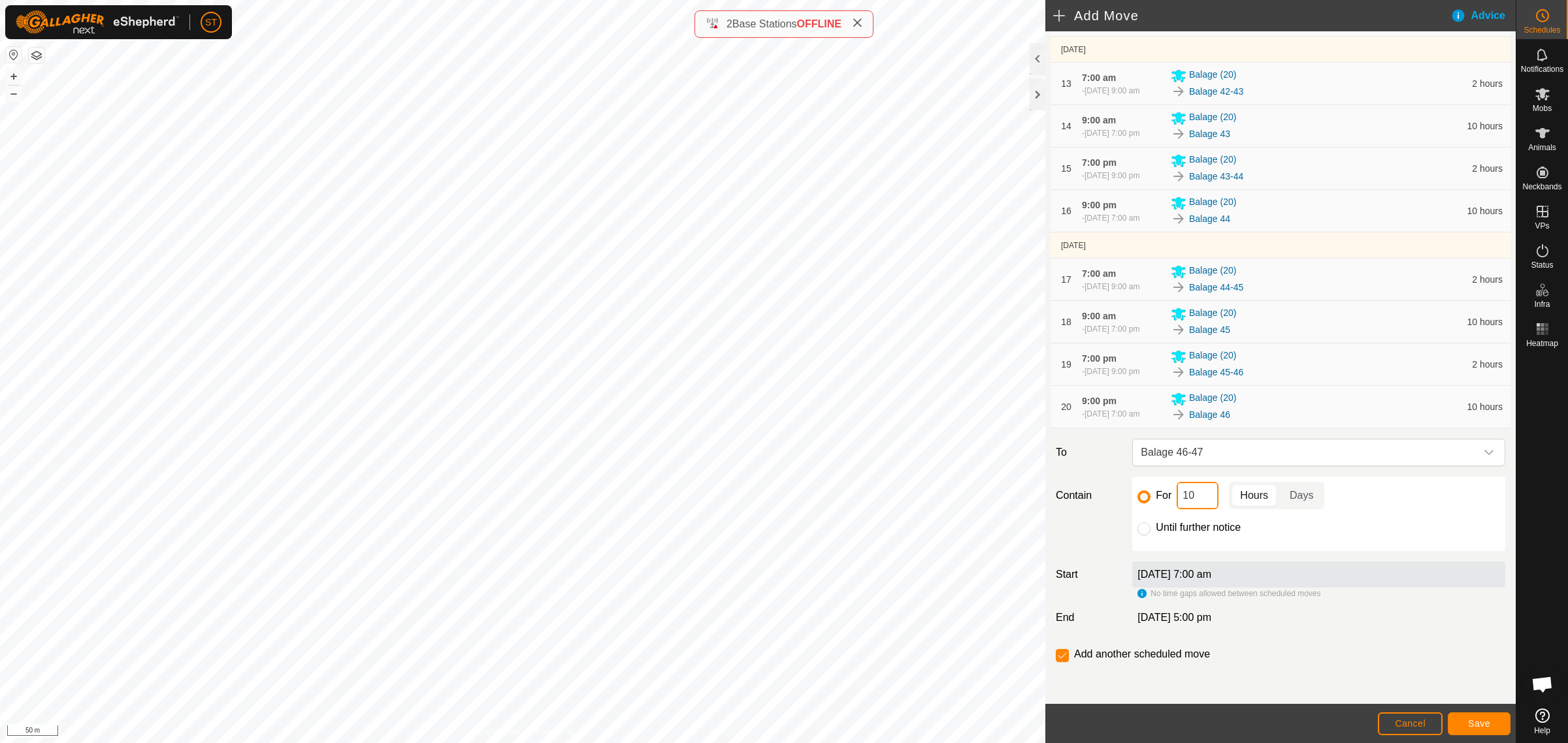
drag, startPoint x: 1175, startPoint y: 497, endPoint x: 1157, endPoint y: 497, distance: 18.0
click at [1160, 497] on div "For 10 Hours Days" at bounding box center [1319, 495] width 362 height 27
click at [1468, 723] on span "Save" at bounding box center [1479, 723] width 22 height 11
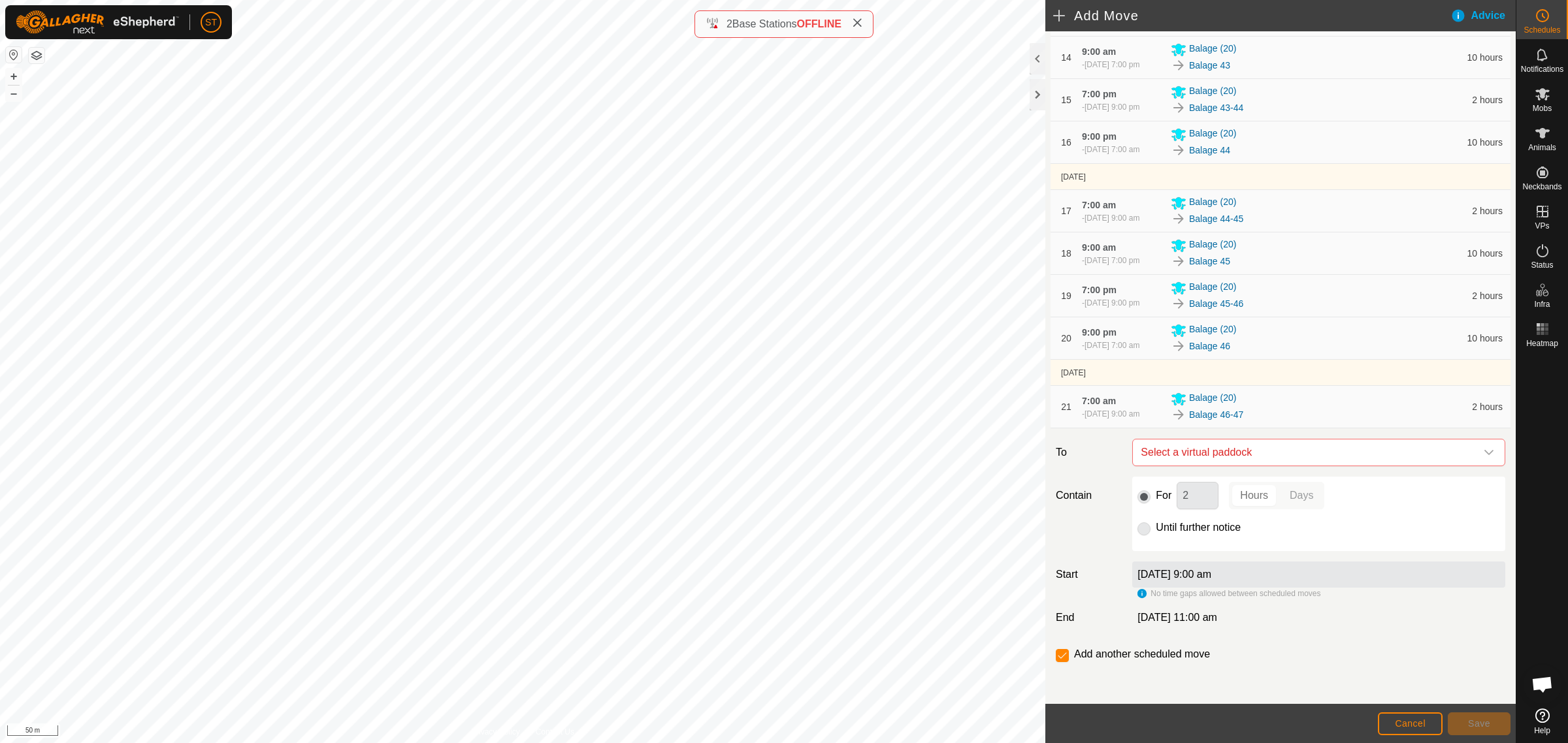
scroll to position [899, 0]
click at [1484, 454] on icon "dropdown trigger" at bounding box center [1488, 452] width 11 height 11
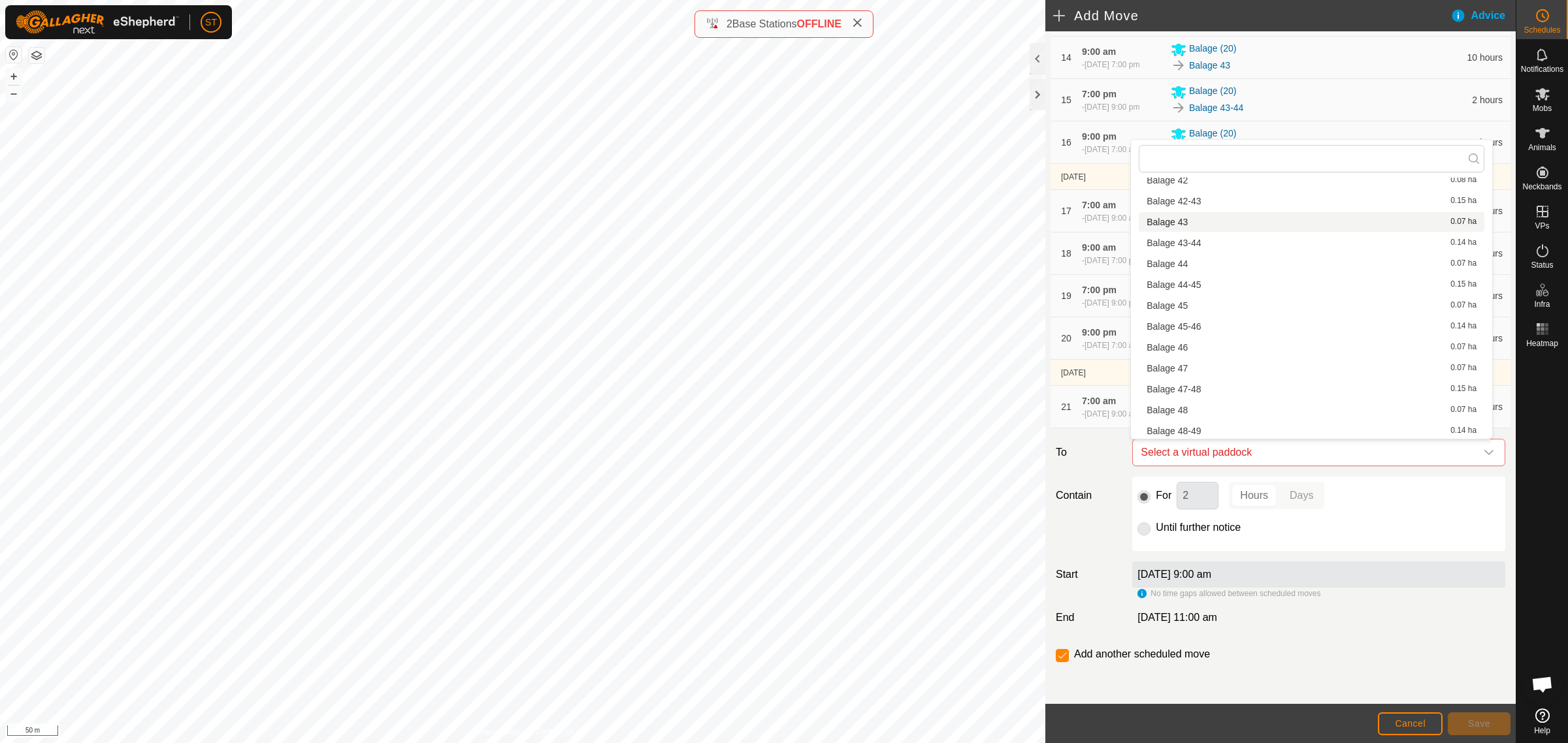
scroll to position [1388, 0]
click at [1189, 353] on li "Balage 47 0.07 ha" at bounding box center [1311, 356] width 346 height 20
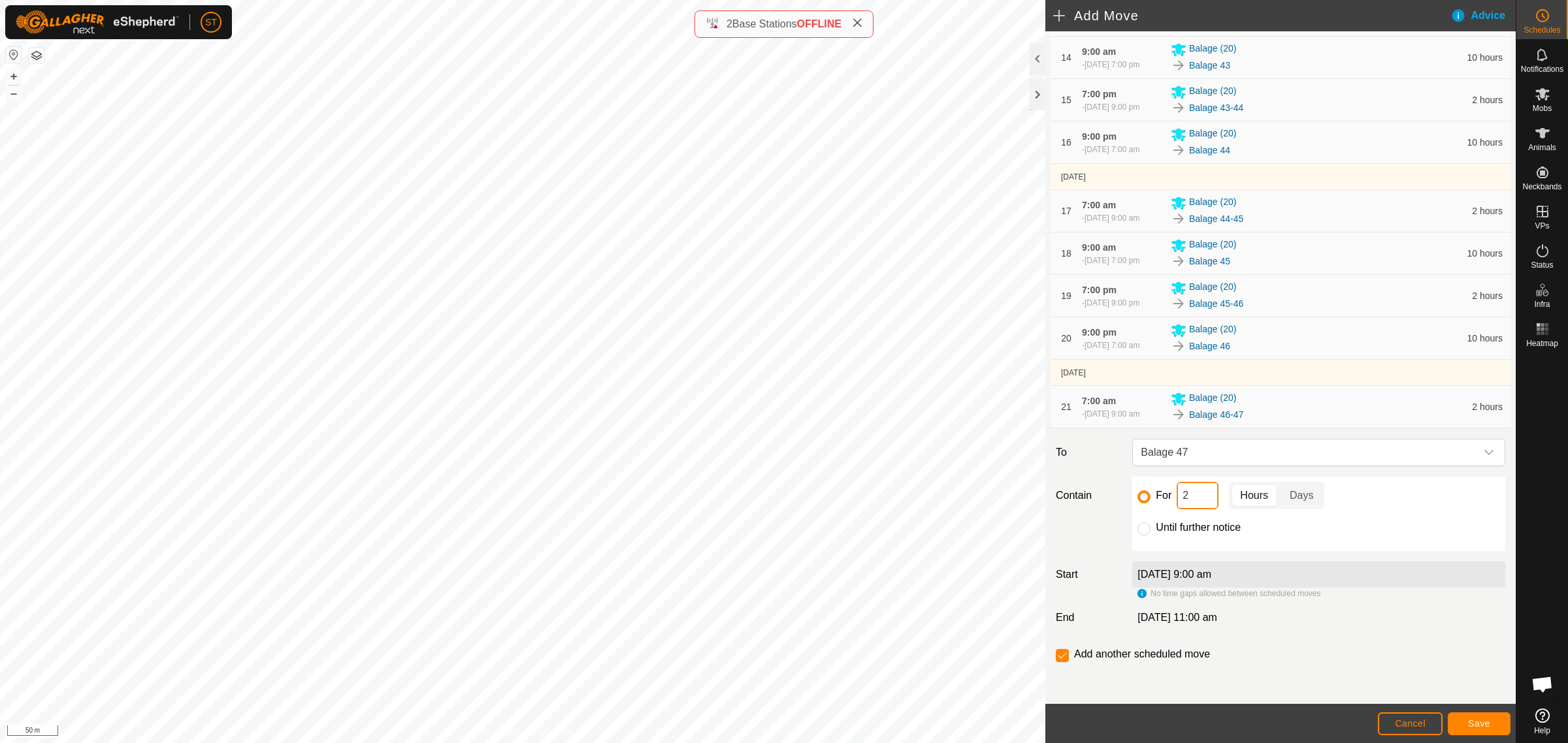
drag, startPoint x: 1164, startPoint y: 503, endPoint x: 1118, endPoint y: 483, distance: 50.2
click at [1148, 503] on div "For 2 Hours Days" at bounding box center [1319, 495] width 362 height 27
click at [1461, 722] on button "Save" at bounding box center [1479, 724] width 63 height 23
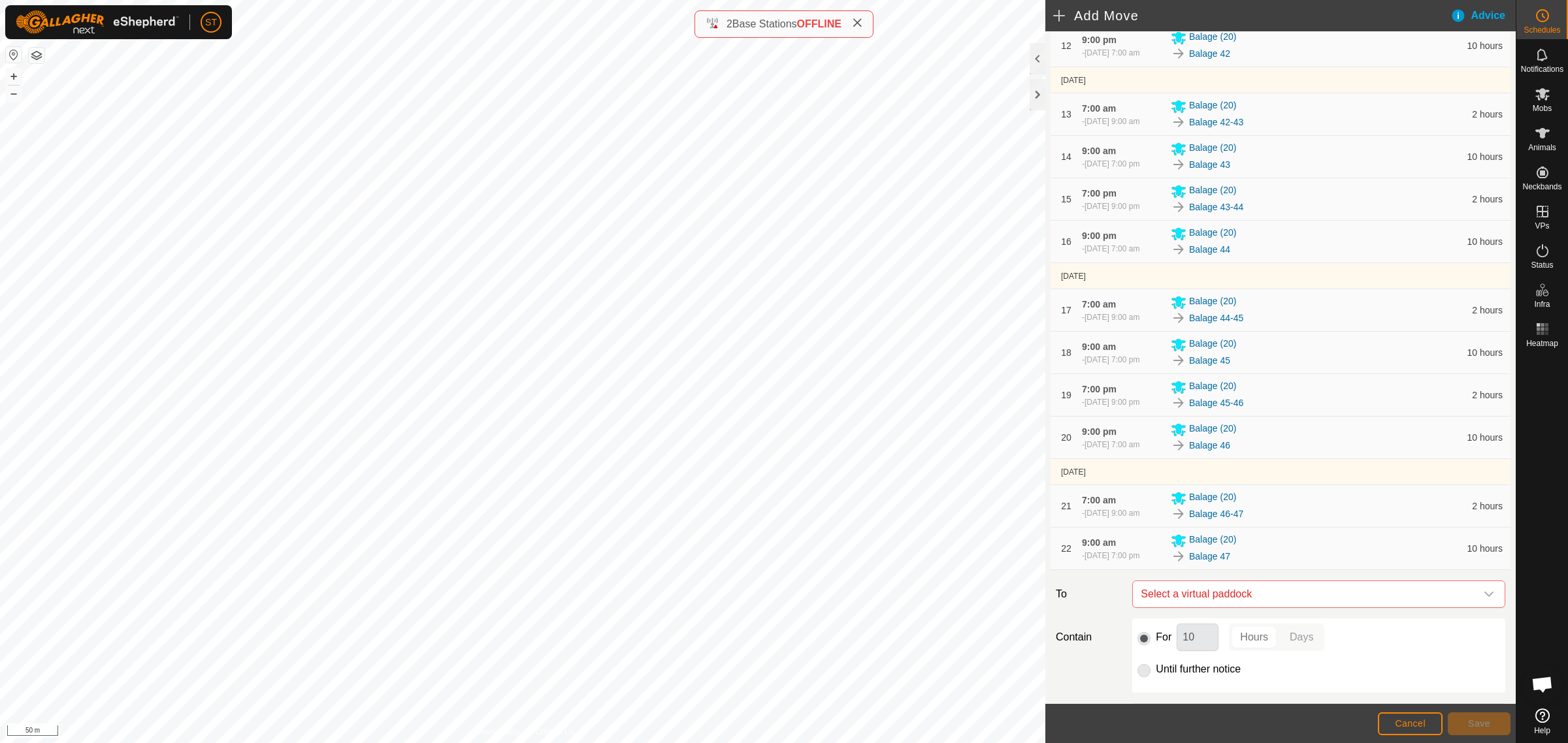
scroll to position [941, 0]
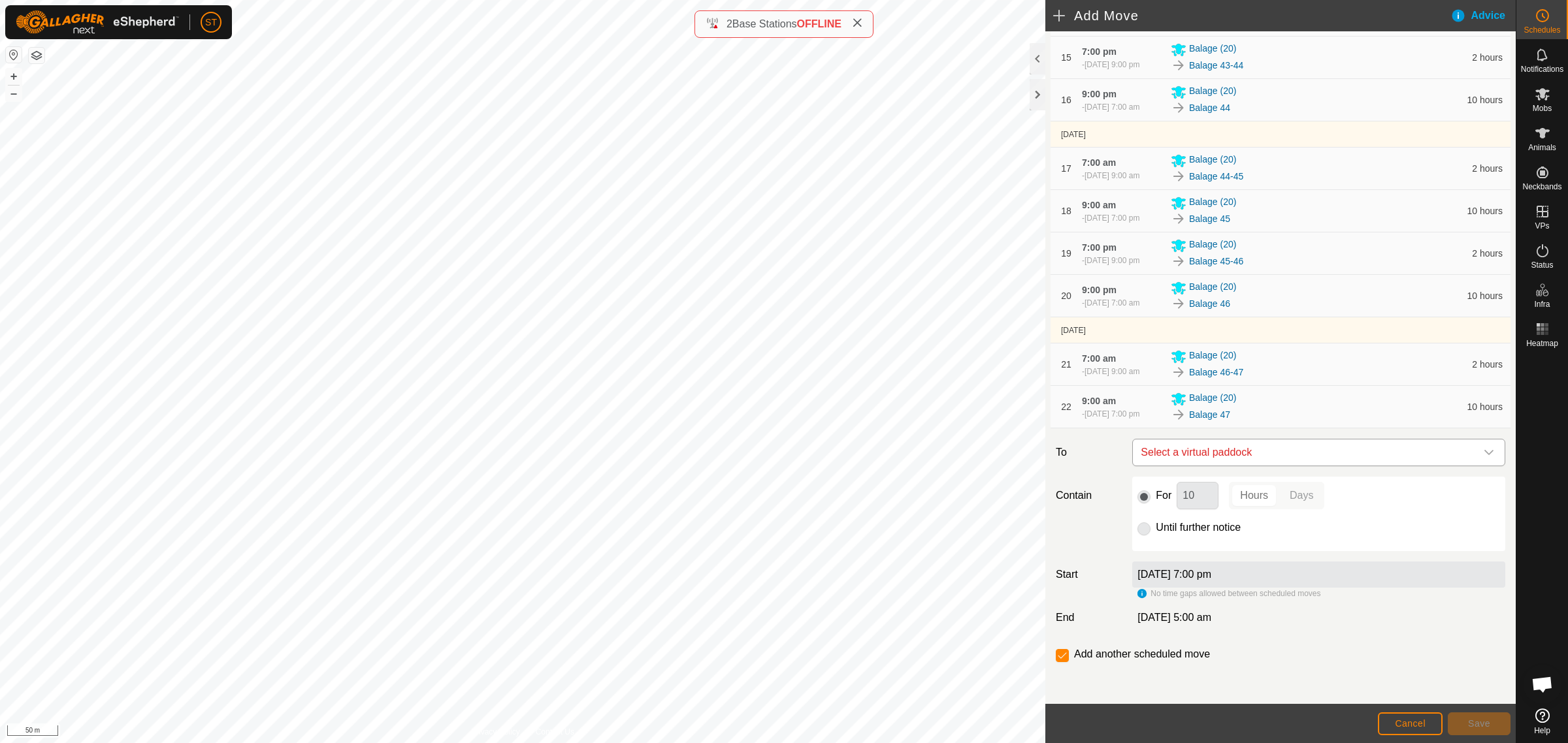
drag, startPoint x: 1473, startPoint y: 454, endPoint x: 1439, endPoint y: 442, distance: 36.1
click at [1484, 454] on icon "dropdown trigger" at bounding box center [1488, 452] width 11 height 11
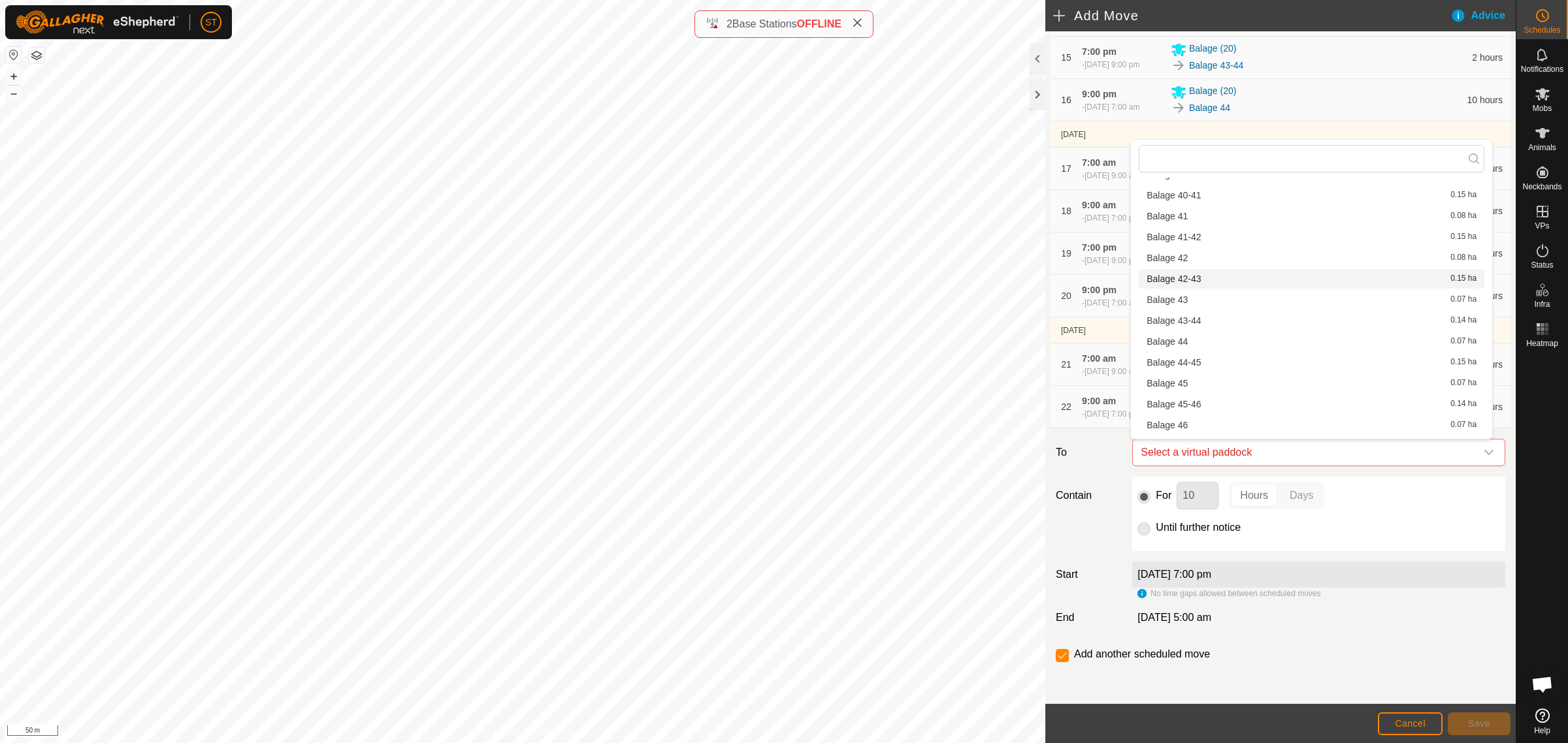
scroll to position [1388, 0]
click at [1196, 378] on li "Balage 47-48 0.15 ha" at bounding box center [1311, 376] width 346 height 20
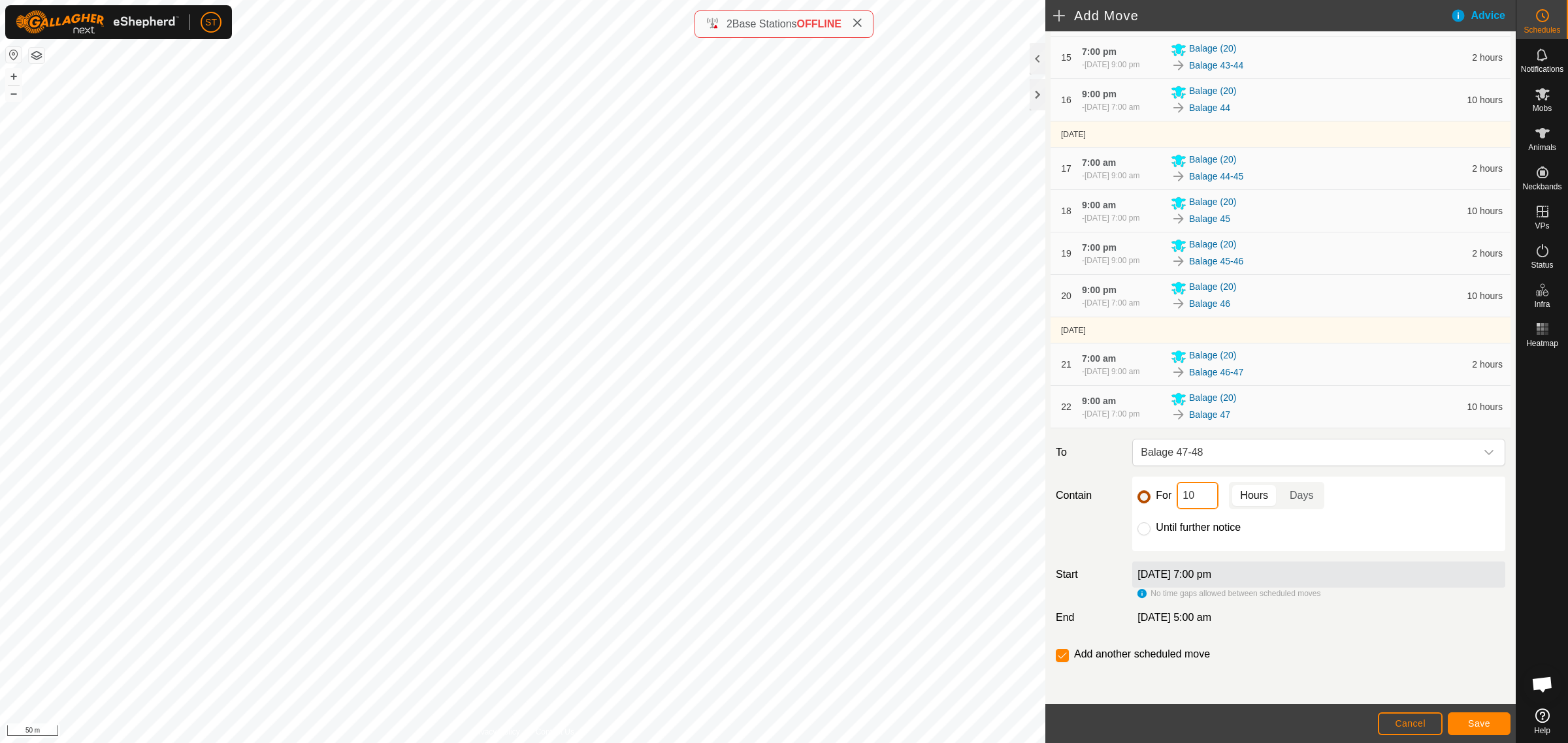
drag, startPoint x: 1194, startPoint y: 497, endPoint x: 1137, endPoint y: 493, distance: 57.1
click at [1153, 497] on div "For 10 Hours Days" at bounding box center [1319, 495] width 362 height 27
click at [1462, 723] on button "Save" at bounding box center [1479, 724] width 63 height 23
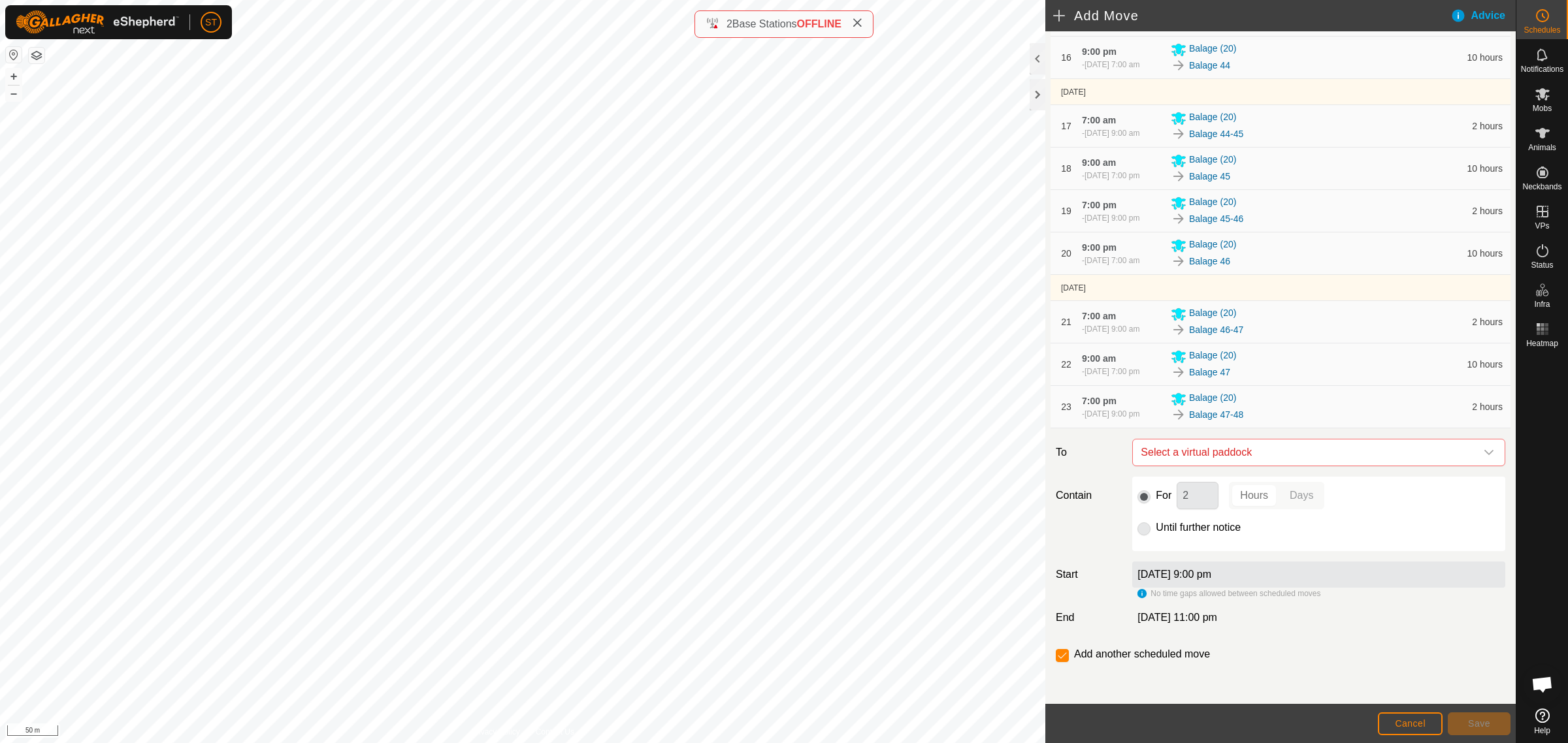
scroll to position [984, 0]
click at [1484, 451] on icon "dropdown trigger" at bounding box center [1488, 452] width 11 height 11
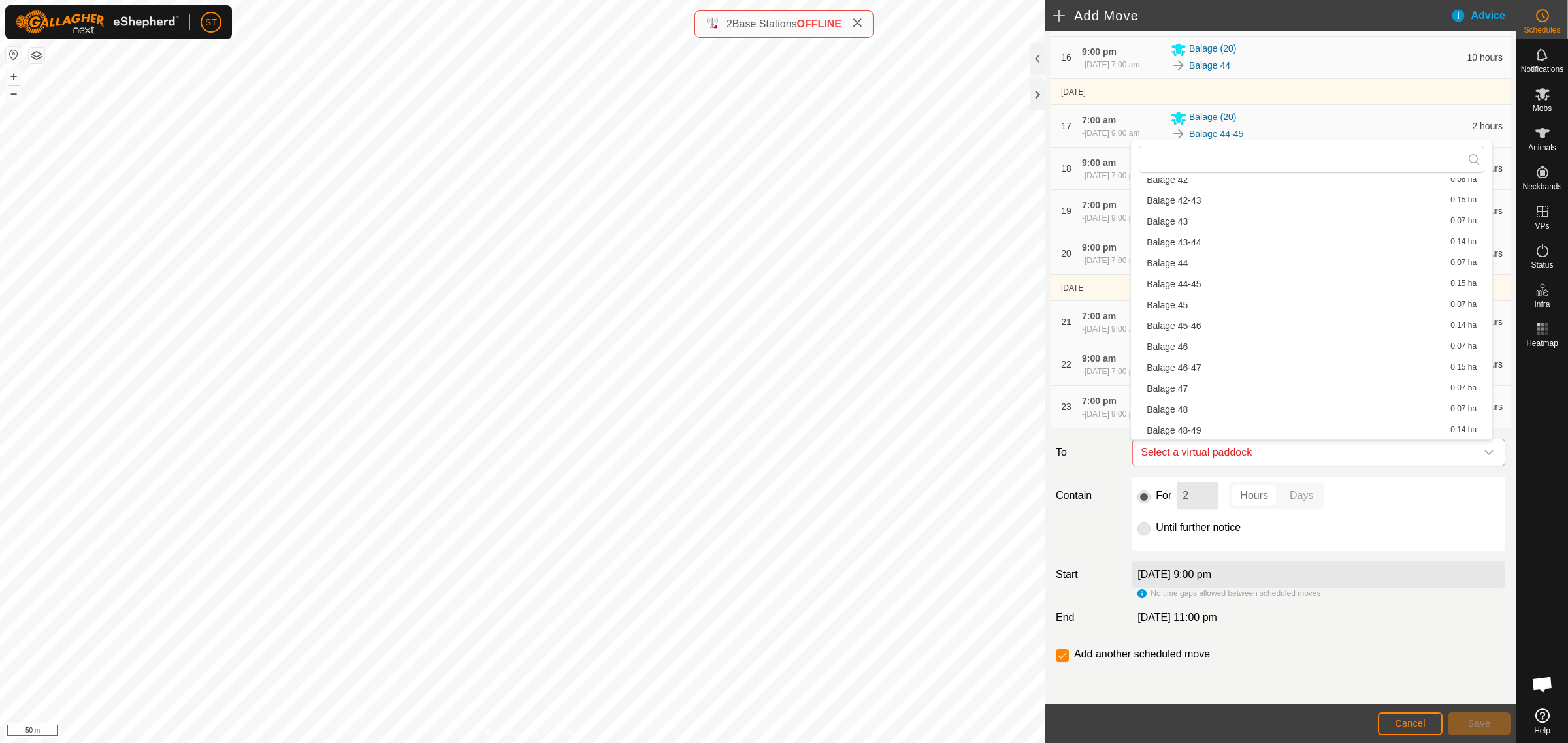
scroll to position [1405, 0]
click at [1179, 377] on li "Balage 48 0.07 ha" at bounding box center [1311, 380] width 346 height 20
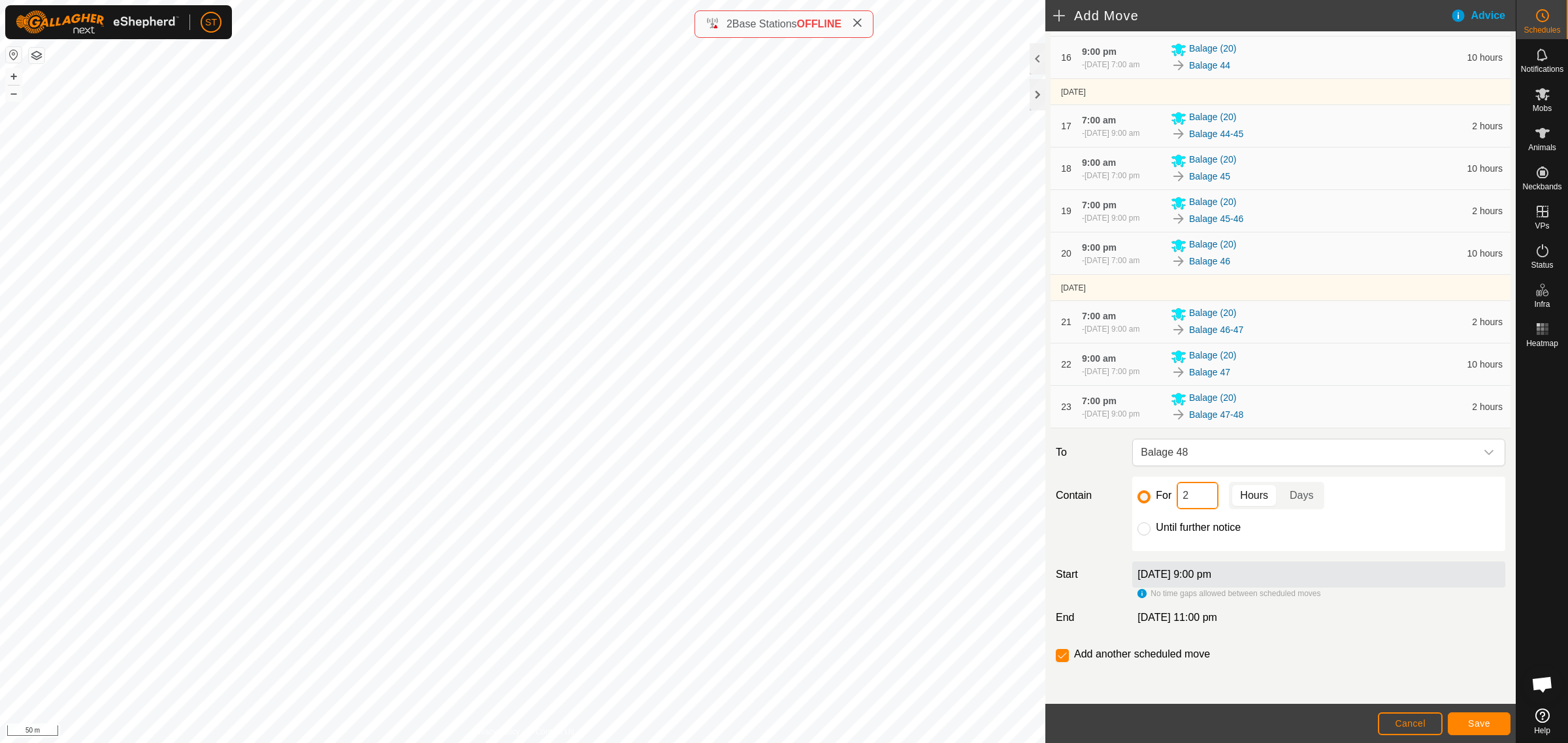
drag, startPoint x: 1191, startPoint y: 501, endPoint x: 1174, endPoint y: 501, distance: 17.0
click at [1177, 501] on input "2" at bounding box center [1198, 495] width 42 height 27
click at [1488, 723] on span "Save" at bounding box center [1479, 723] width 22 height 11
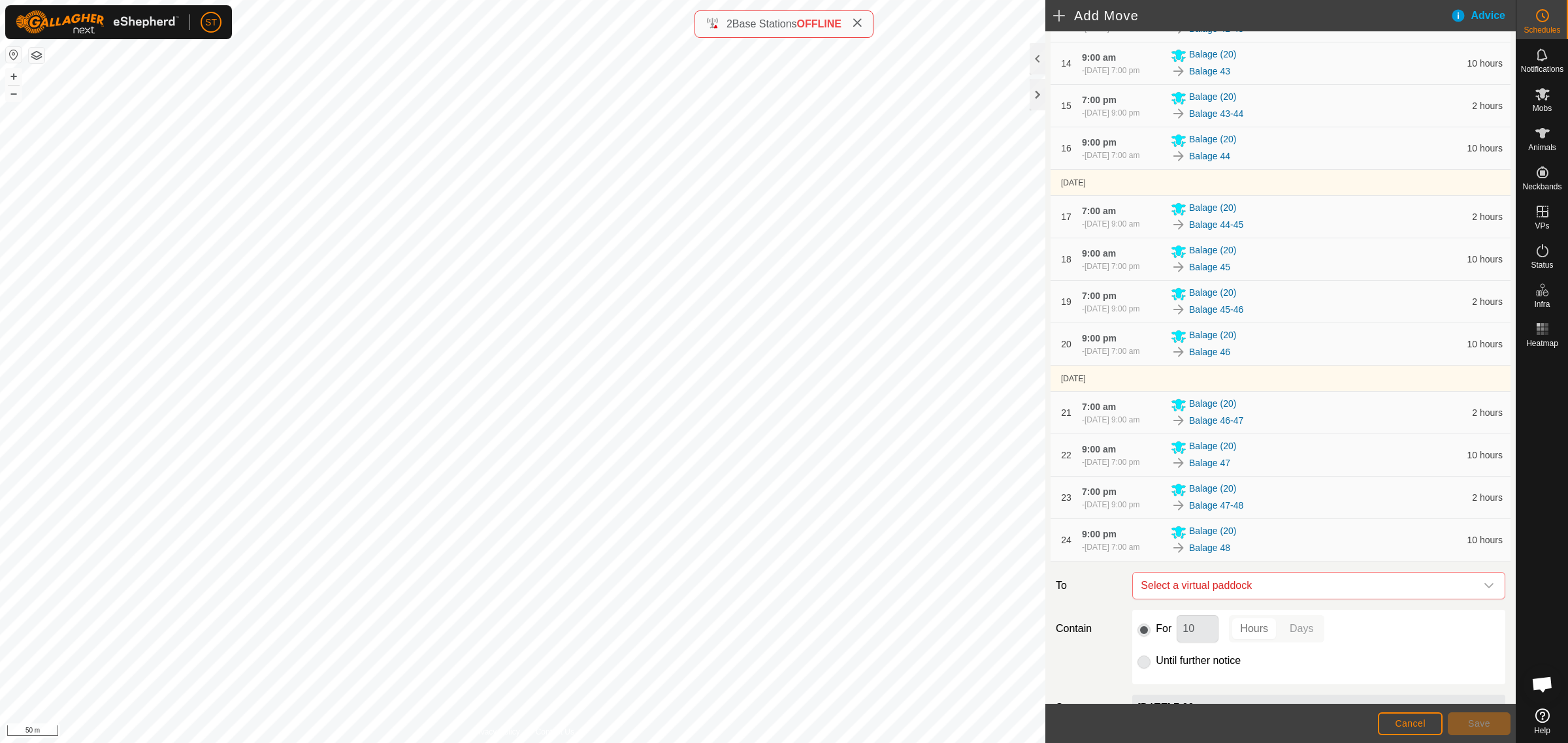
scroll to position [1026, 0]
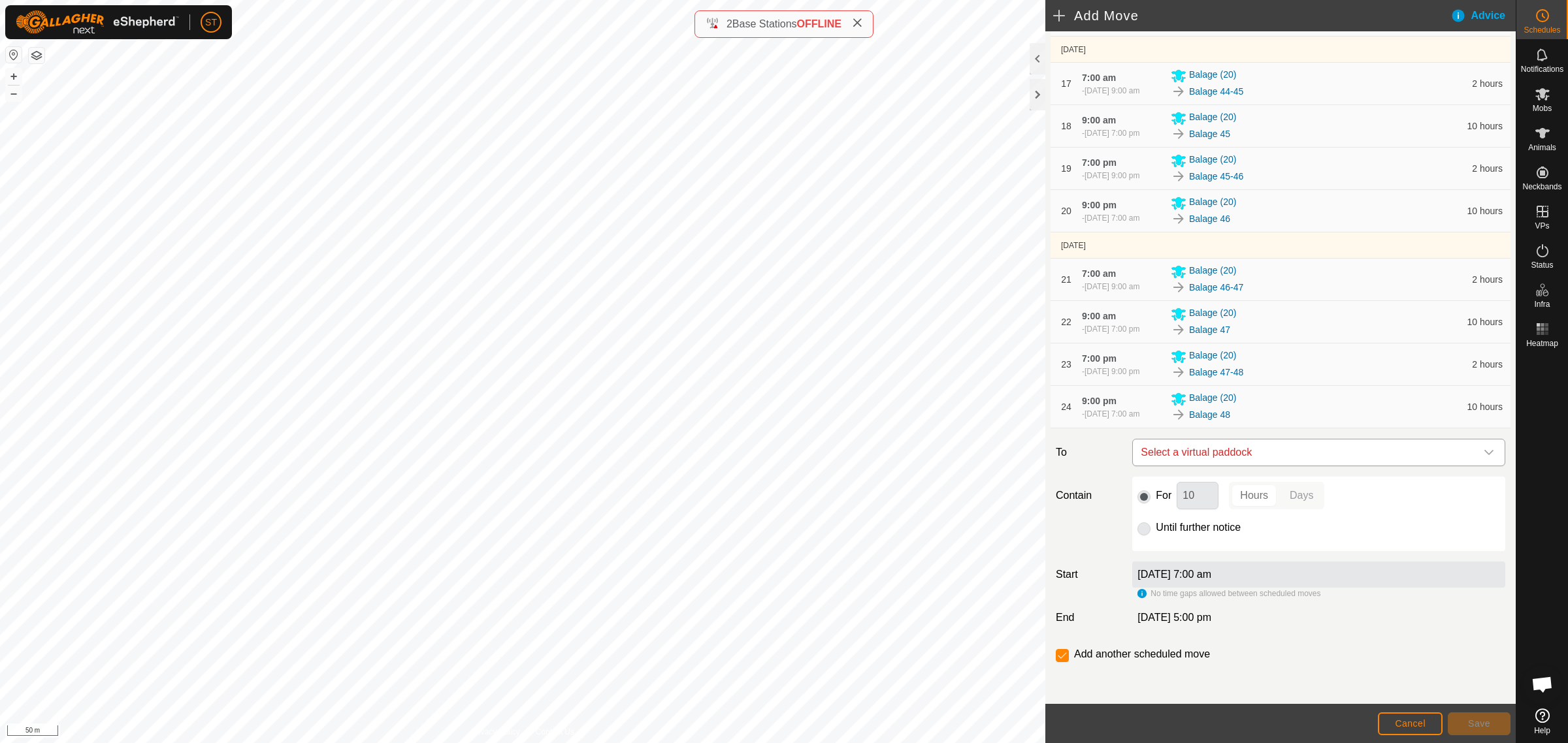
click at [1484, 451] on icon "dropdown trigger" at bounding box center [1488, 452] width 11 height 11
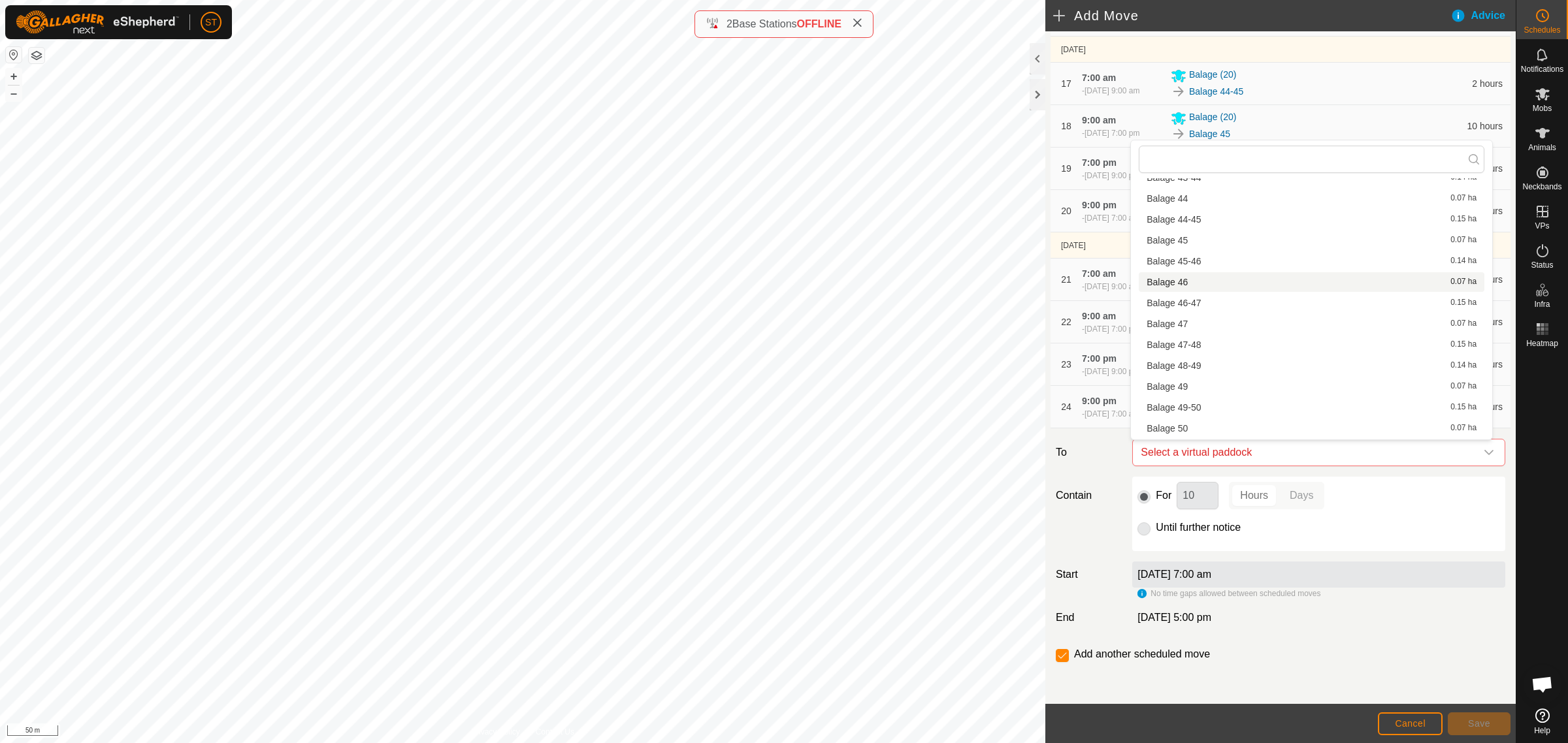
scroll to position [1469, 0]
click at [1193, 335] on li "Balage 48-49 0.14 ha" at bounding box center [1311, 337] width 346 height 20
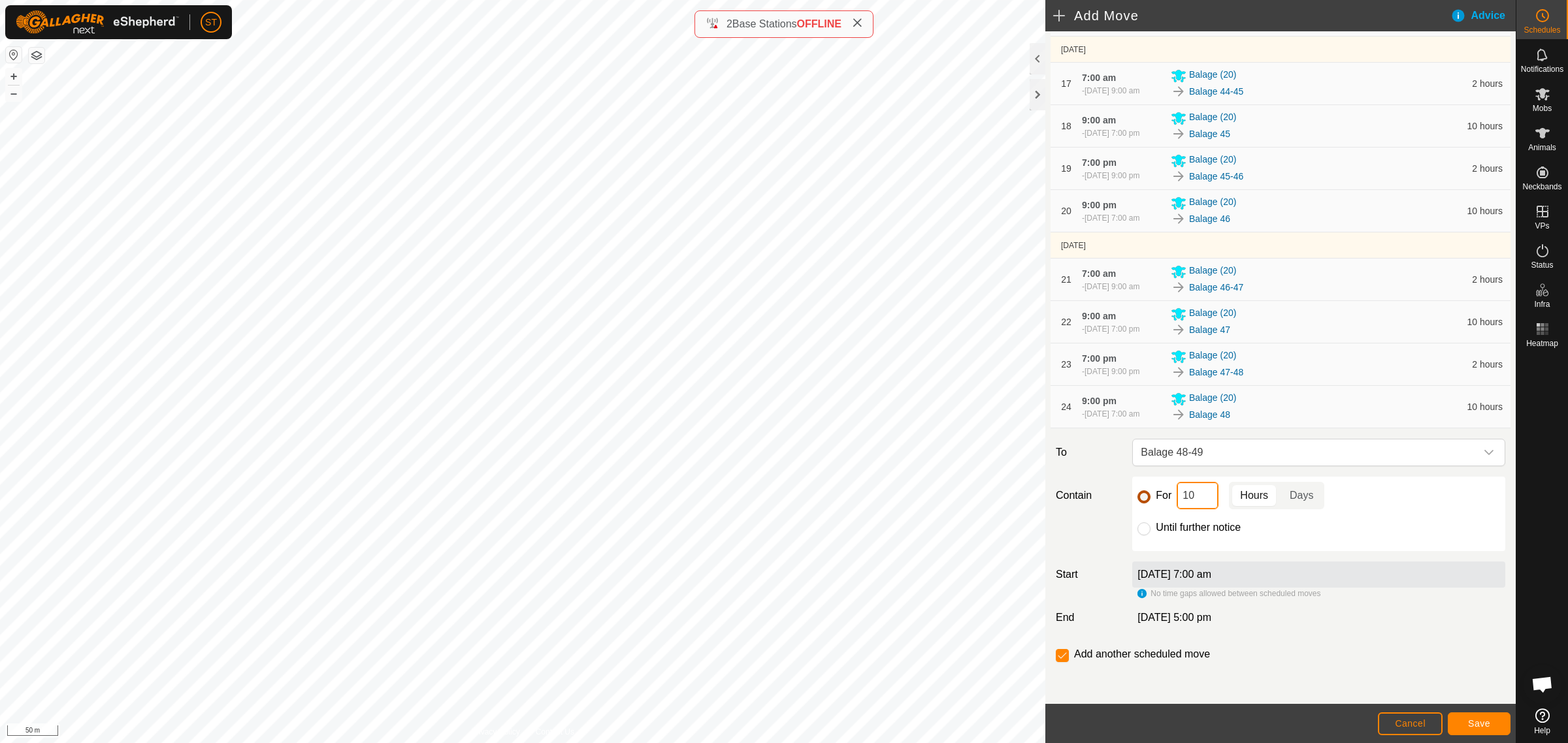
drag, startPoint x: 1175, startPoint y: 497, endPoint x: 1139, endPoint y: 494, distance: 36.1
click at [1148, 497] on div "For 10 Hours Days" at bounding box center [1319, 495] width 362 height 27
click at [1469, 720] on span "Save" at bounding box center [1479, 723] width 22 height 11
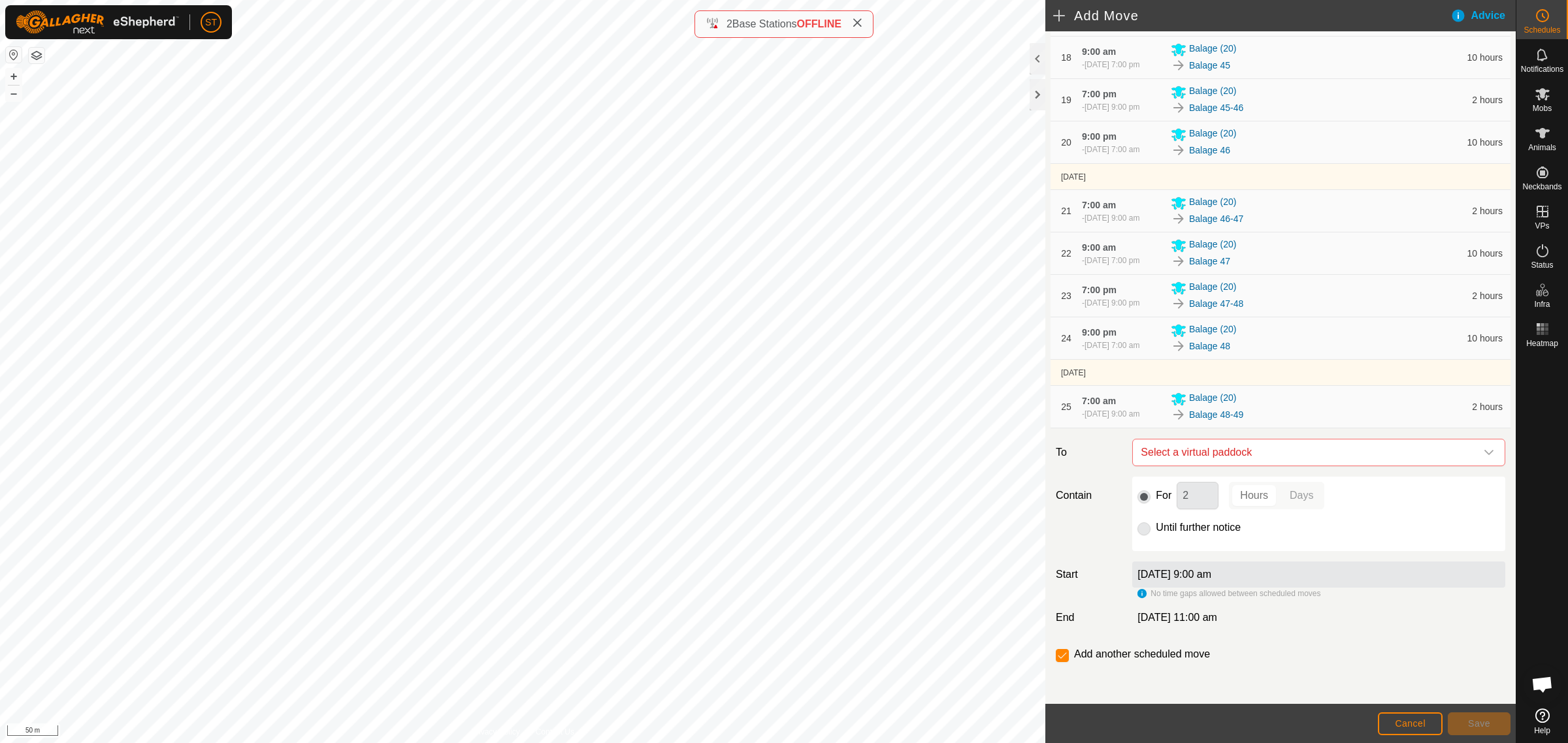
scroll to position [1095, 0]
click at [1484, 454] on icon "dropdown trigger" at bounding box center [1488, 452] width 11 height 11
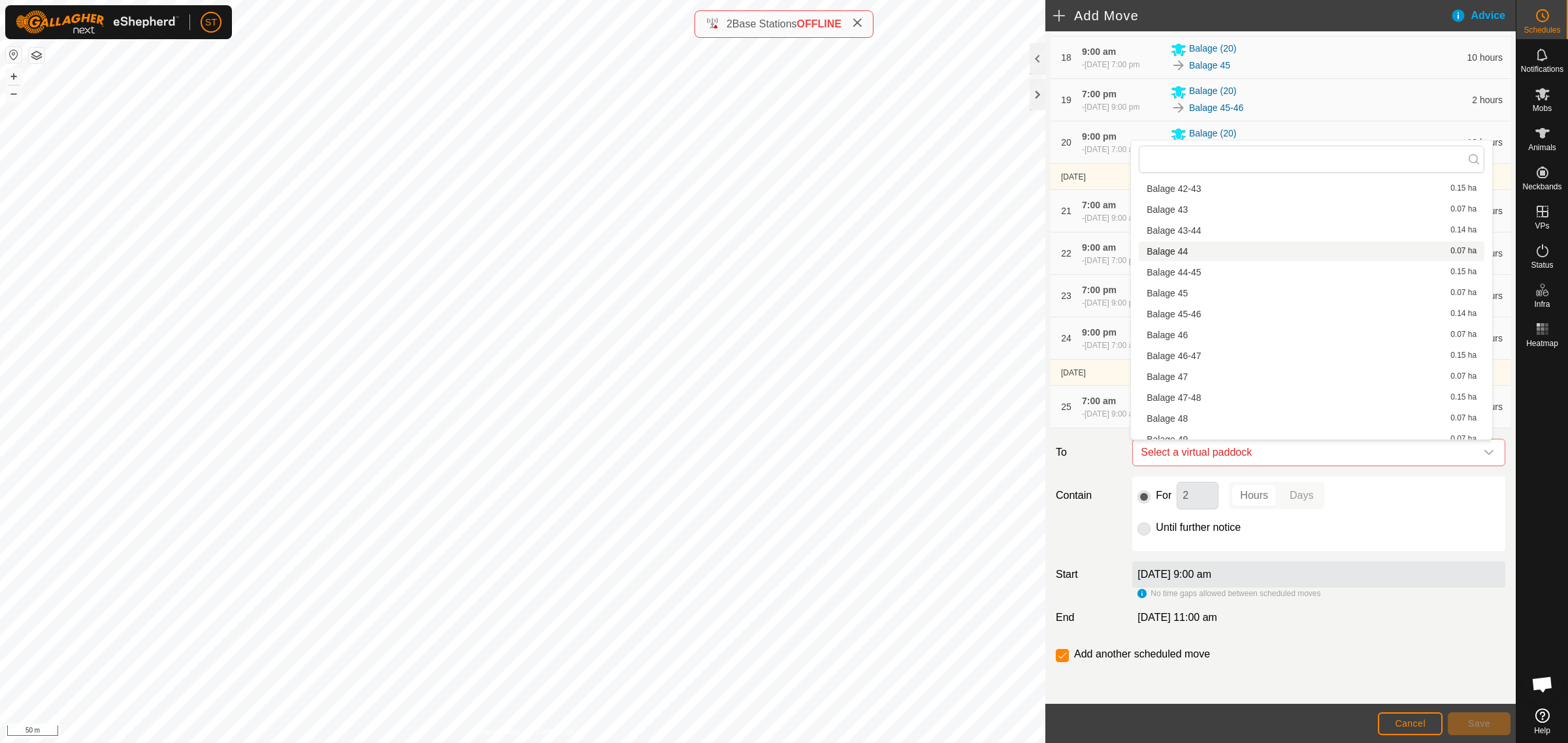
scroll to position [1469, 0]
click at [1188, 359] on li "Balage 49 0.07 ha" at bounding box center [1311, 358] width 346 height 20
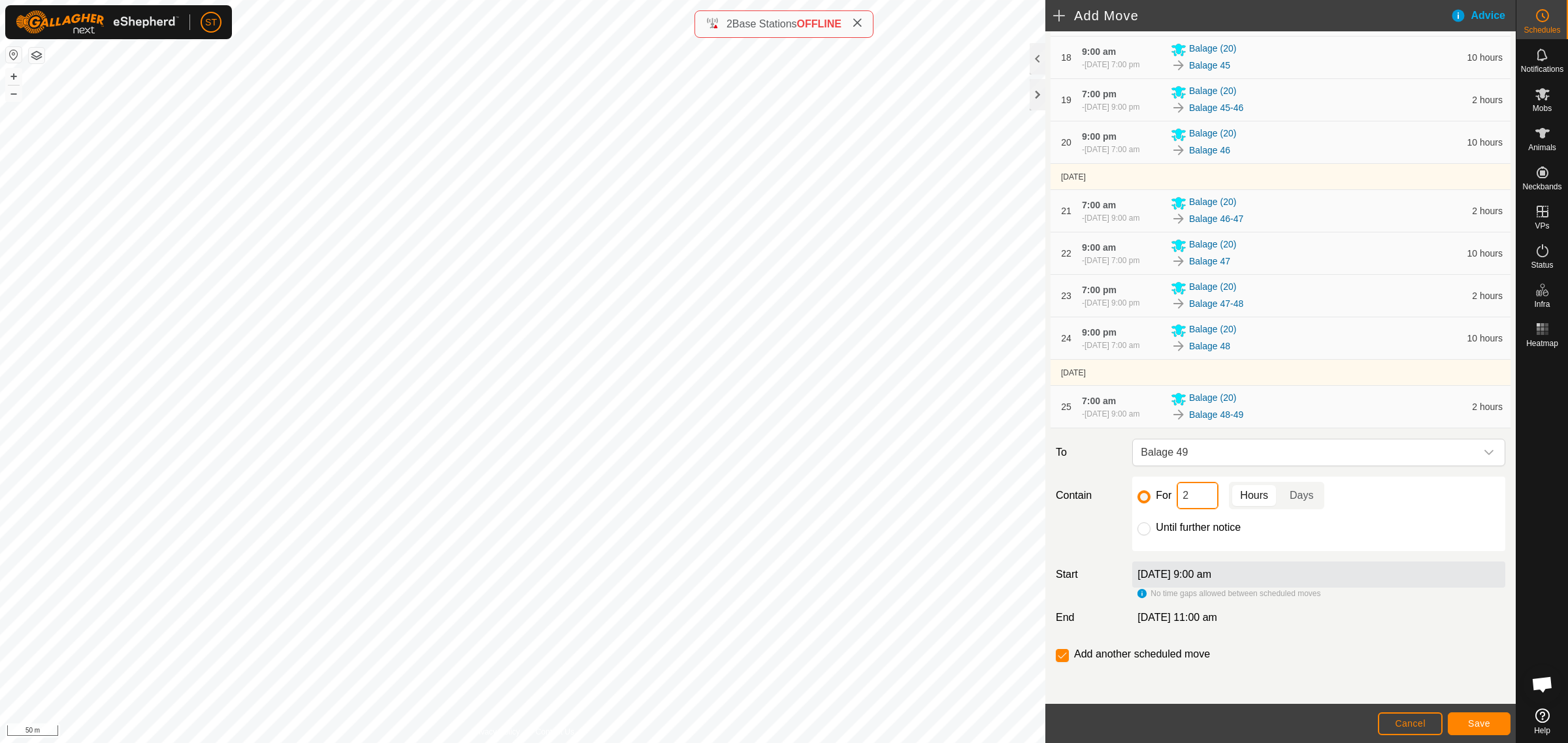
drag, startPoint x: 1193, startPoint y: 501, endPoint x: 1134, endPoint y: 493, distance: 59.5
click at [1140, 494] on div "For 2 Hours Days" at bounding box center [1319, 495] width 362 height 27
click at [1475, 717] on button "Save" at bounding box center [1479, 724] width 63 height 23
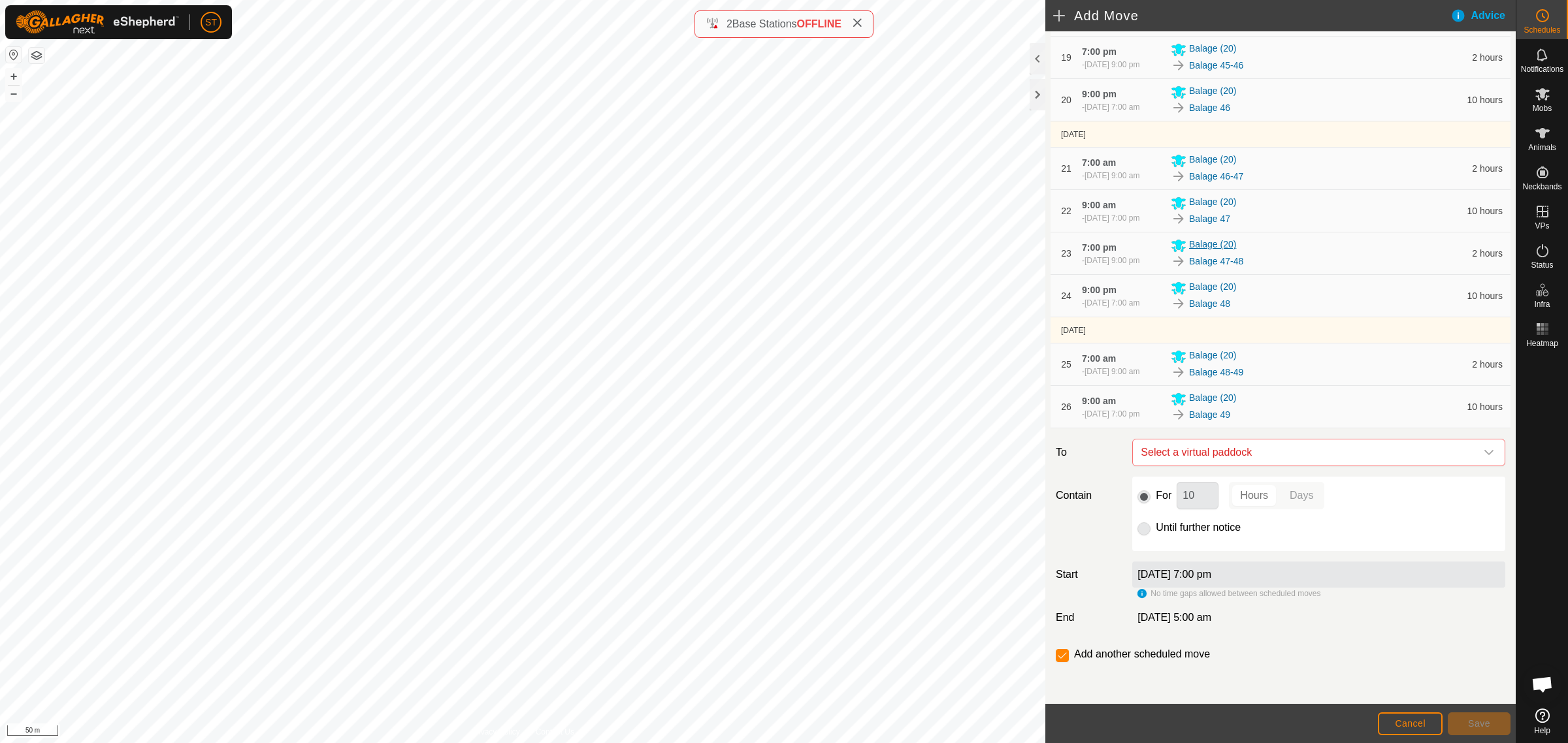
scroll to position [1138, 0]
click at [1484, 451] on icon "dropdown trigger" at bounding box center [1488, 452] width 9 height 5
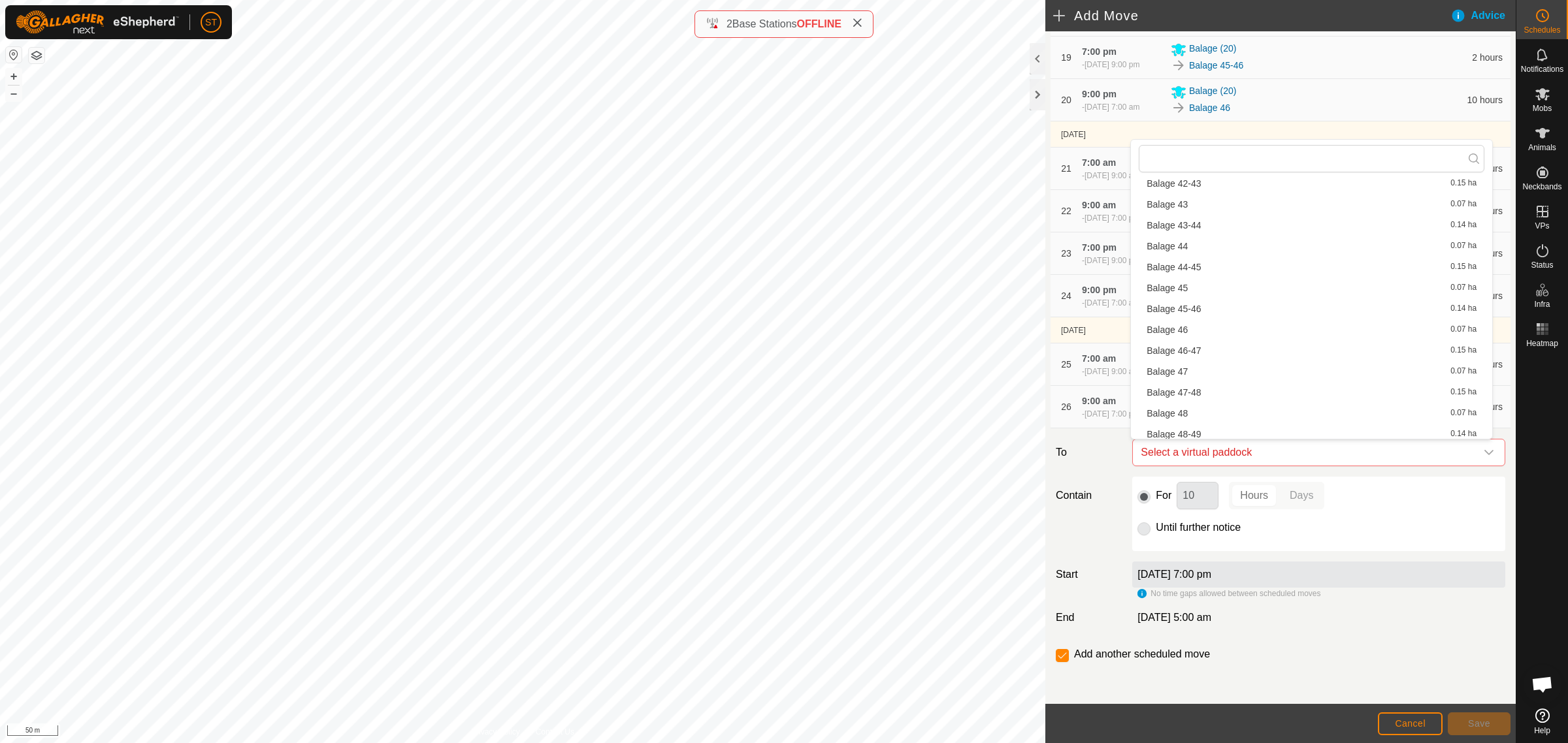
scroll to position [1469, 0]
click at [1198, 374] on li "Balage 49-50 0.15 ha" at bounding box center [1311, 378] width 346 height 20
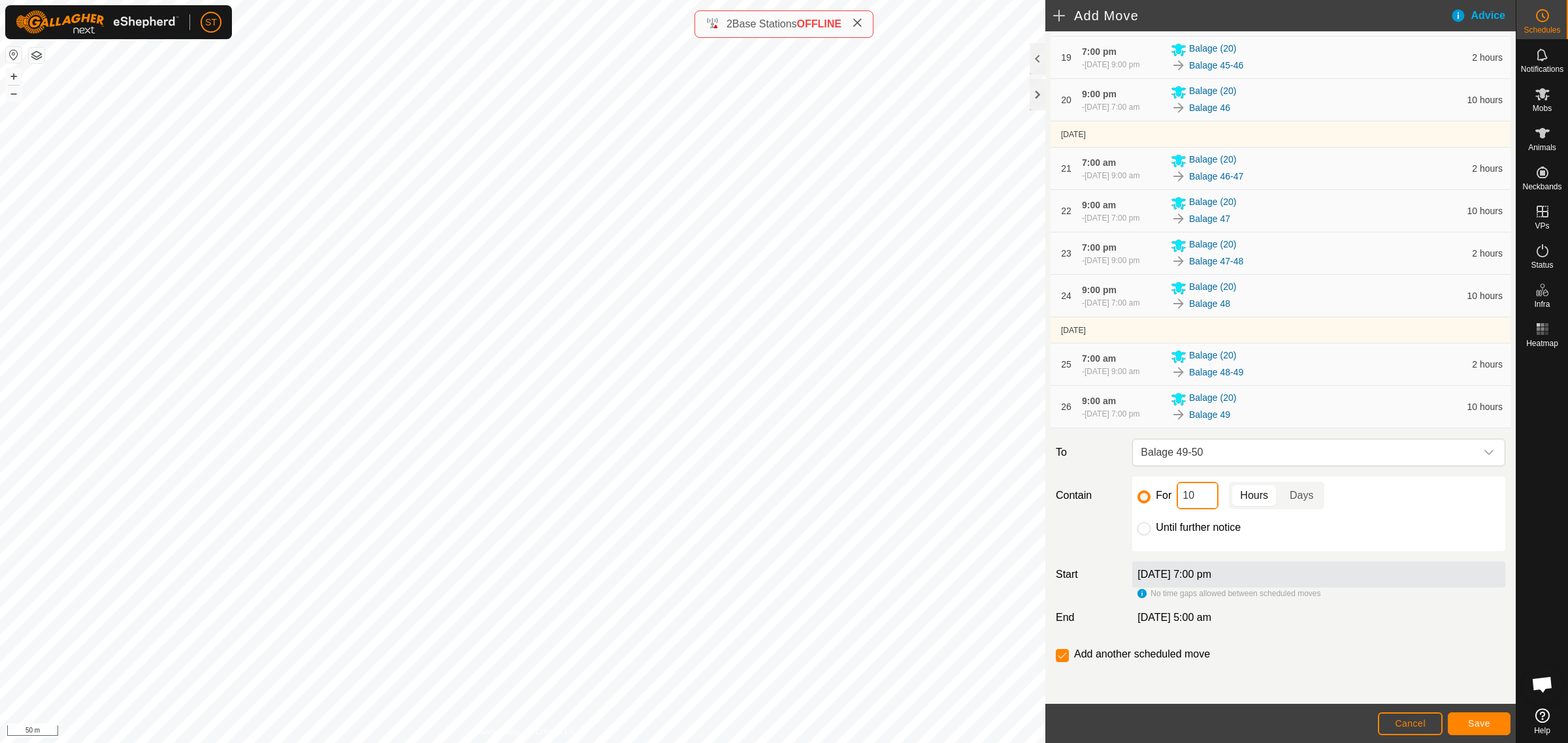
drag, startPoint x: 1177, startPoint y: 504, endPoint x: 1161, endPoint y: 504, distance: 16.0
click at [1161, 504] on div "For 10 Hours Days" at bounding box center [1319, 495] width 362 height 27
click at [1480, 727] on span "Save" at bounding box center [1479, 723] width 22 height 11
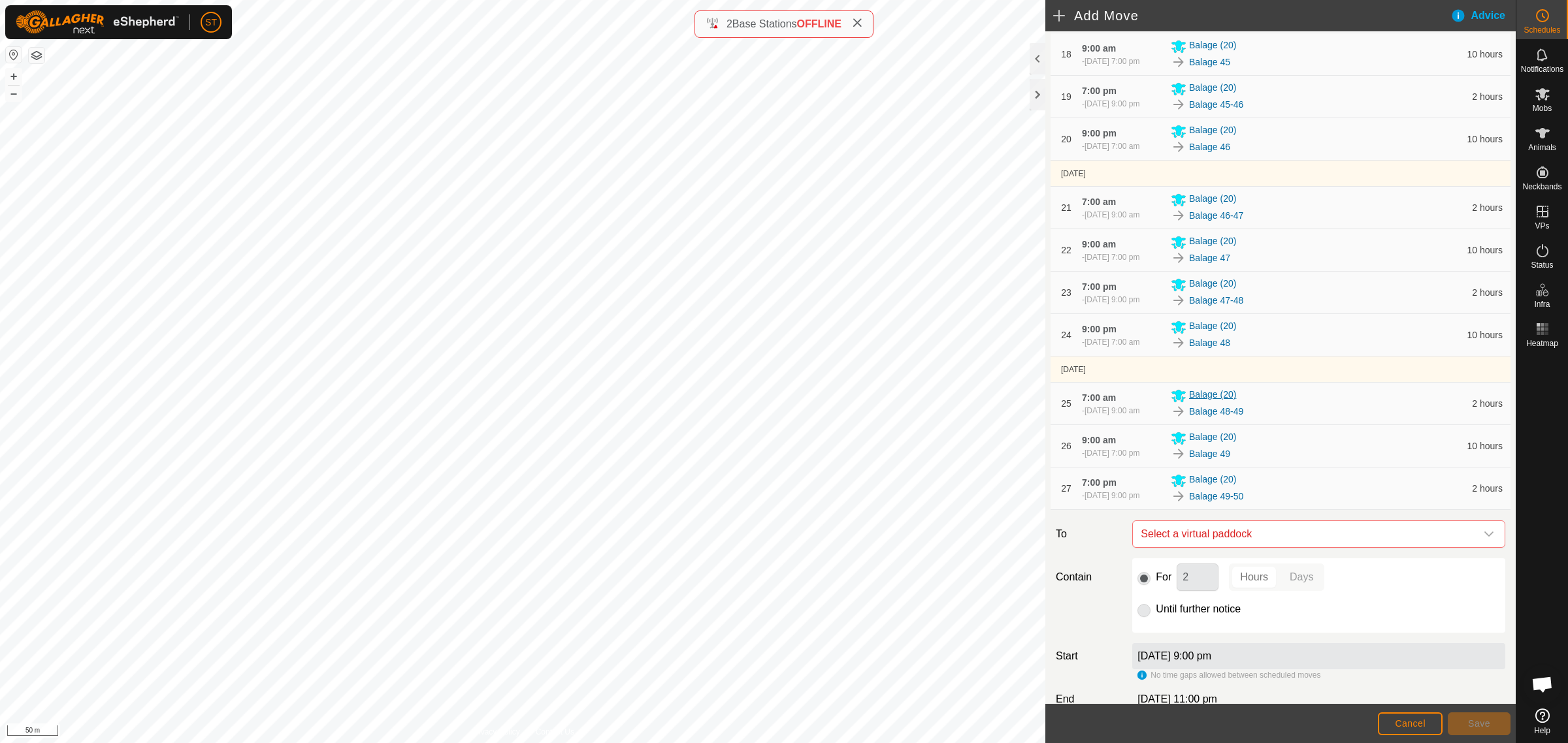
scroll to position [1180, 0]
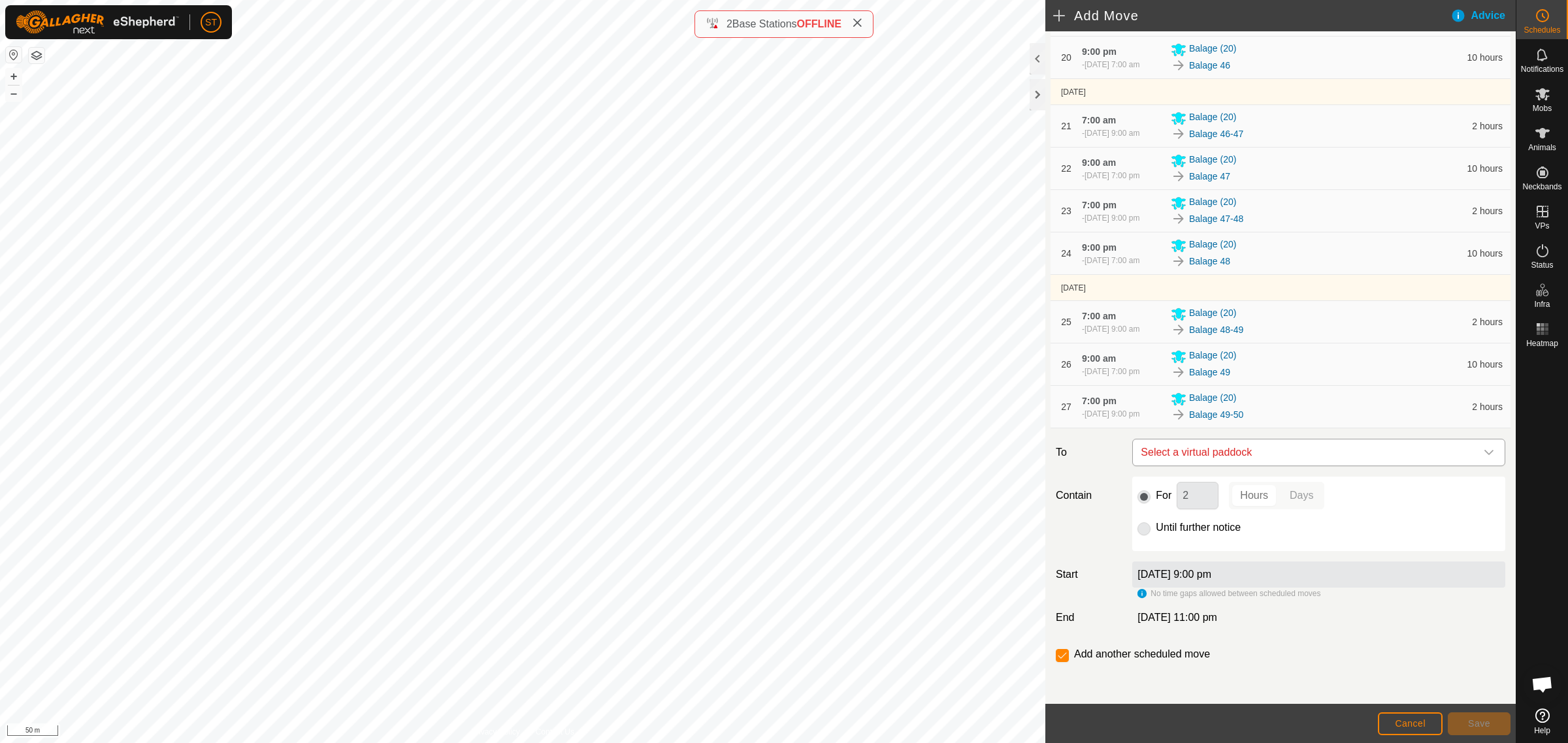
click at [1484, 451] on icon "dropdown trigger" at bounding box center [1488, 452] width 11 height 11
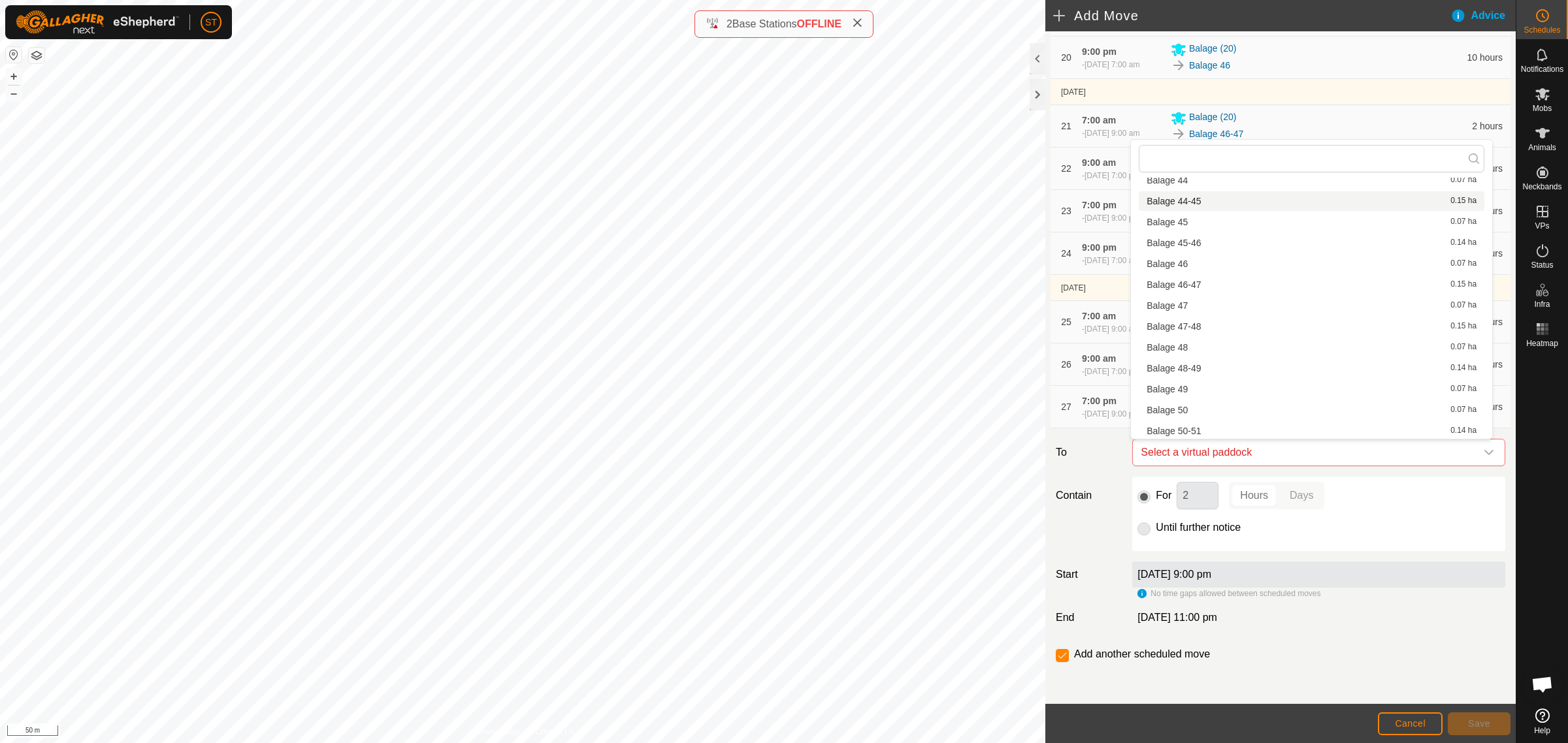
scroll to position [1469, 0]
click at [1186, 393] on li "Balage 50 0.07 ha" at bounding box center [1311, 399] width 346 height 20
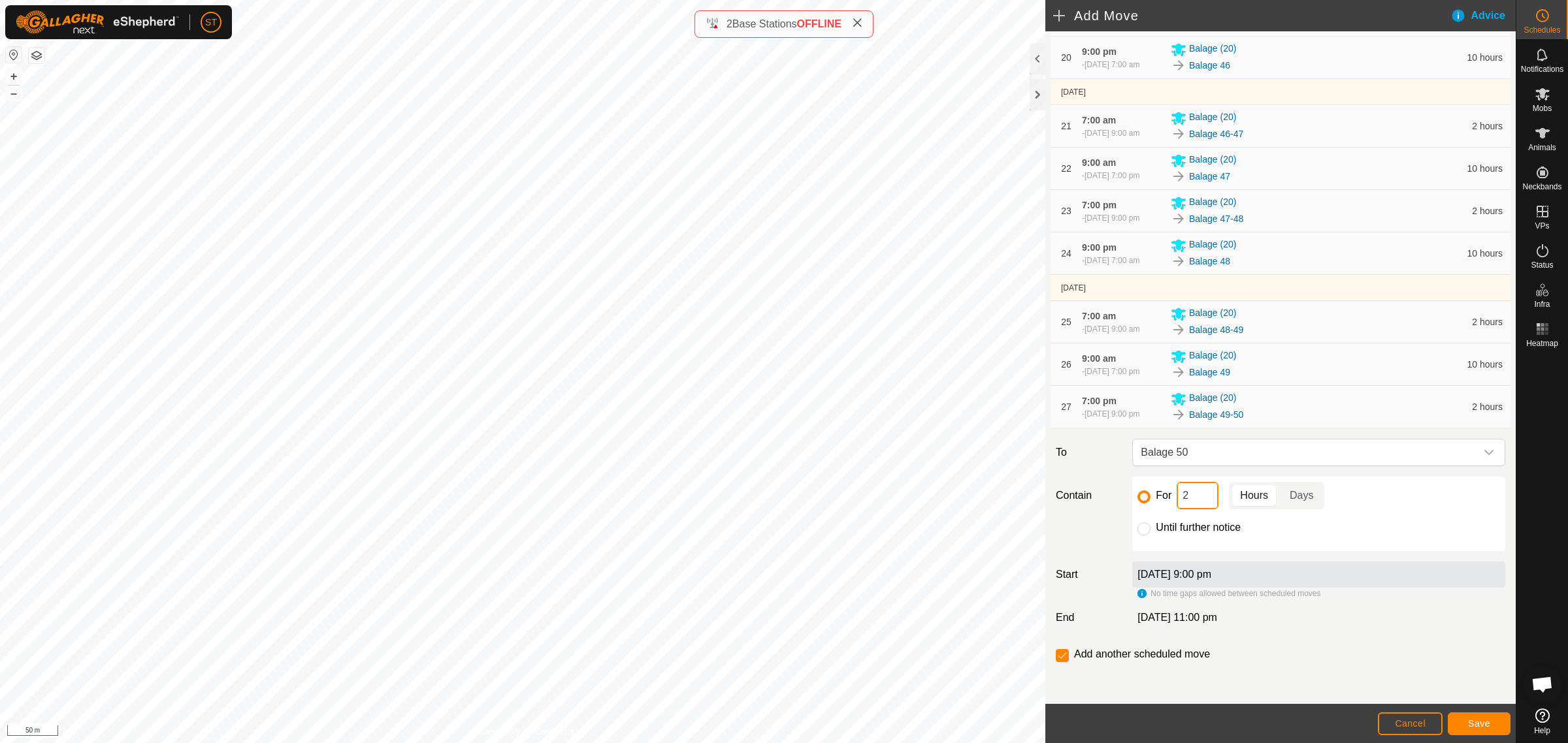
drag, startPoint x: 1144, startPoint y: 498, endPoint x: 1116, endPoint y: 481, distance: 32.8
click at [1134, 500] on div "For 2 Hours Days Until further notice" at bounding box center [1318, 514] width 373 height 75
click at [1474, 715] on button "Save" at bounding box center [1479, 724] width 63 height 23
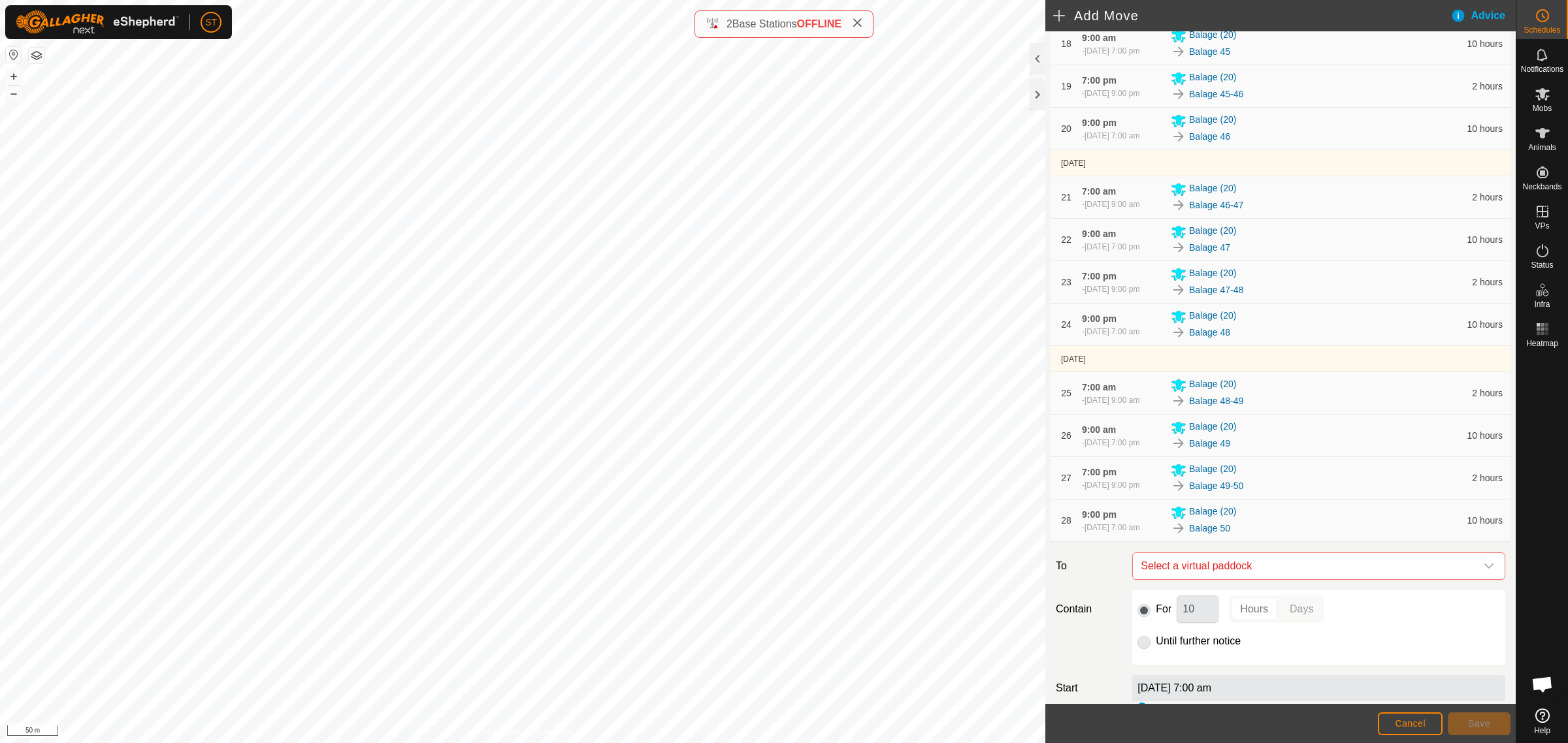
scroll to position [1223, 0]
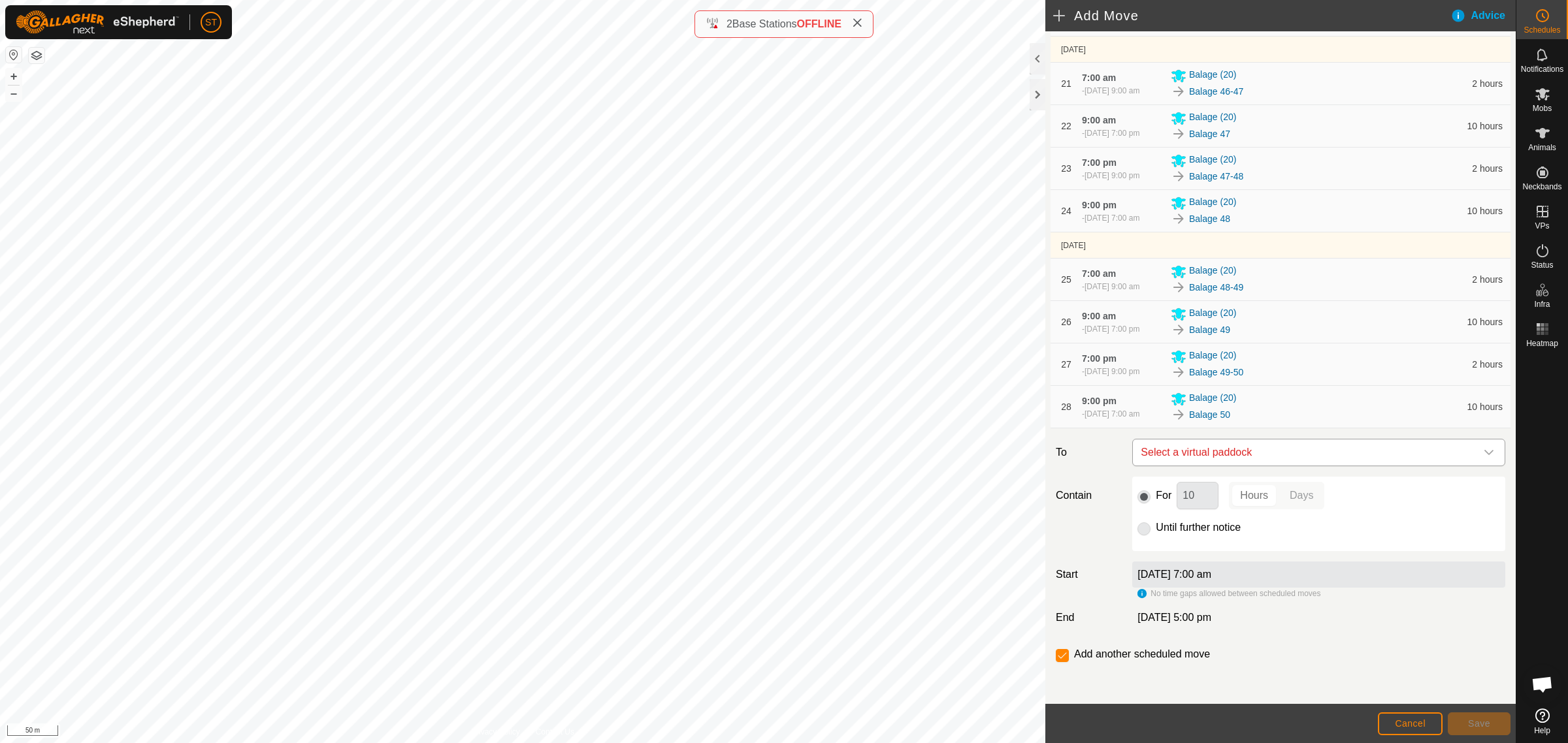
click at [1484, 455] on icon "dropdown trigger" at bounding box center [1488, 452] width 11 height 11
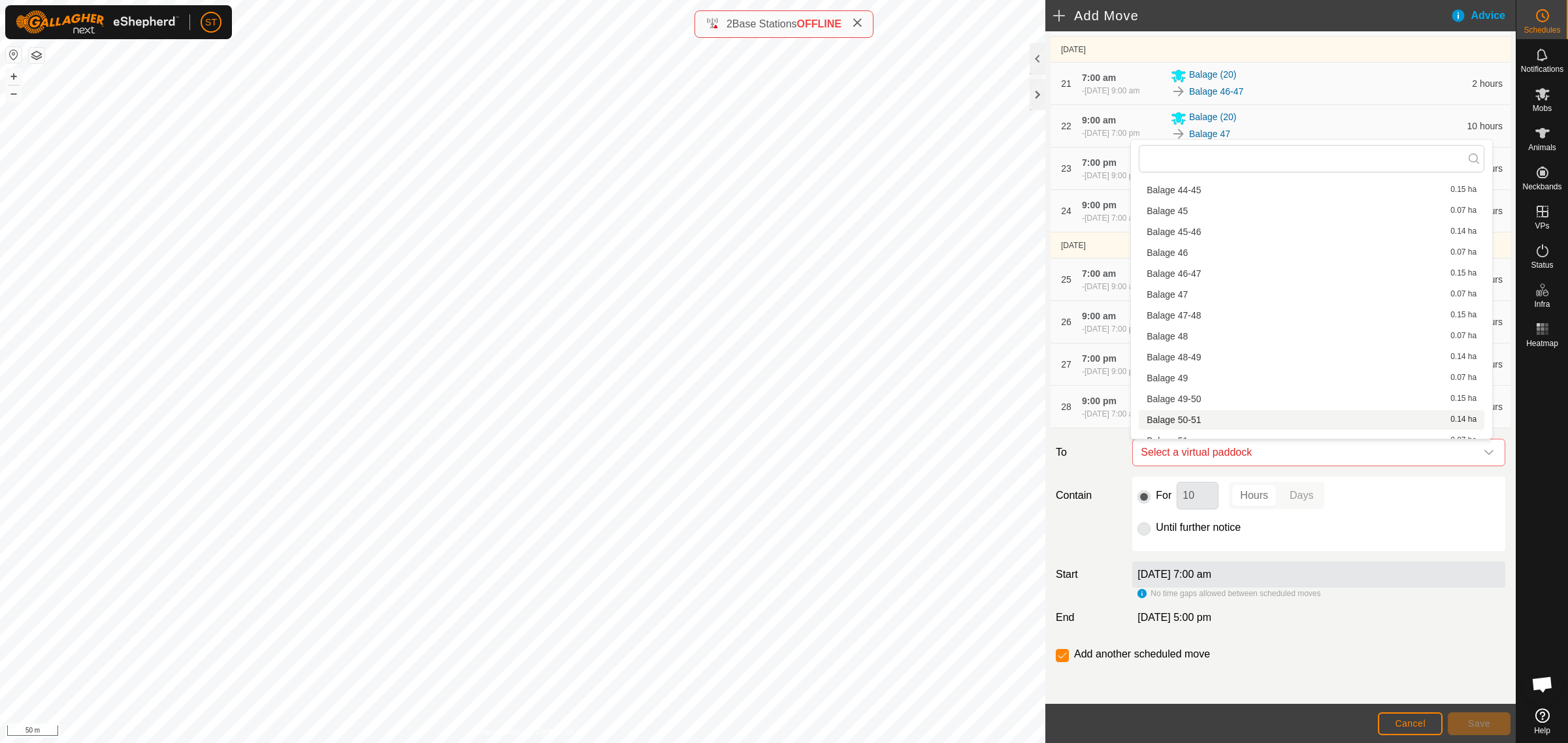
scroll to position [1479, 0]
click at [1196, 407] on span "Balage 50-51" at bounding box center [1174, 409] width 54 height 9
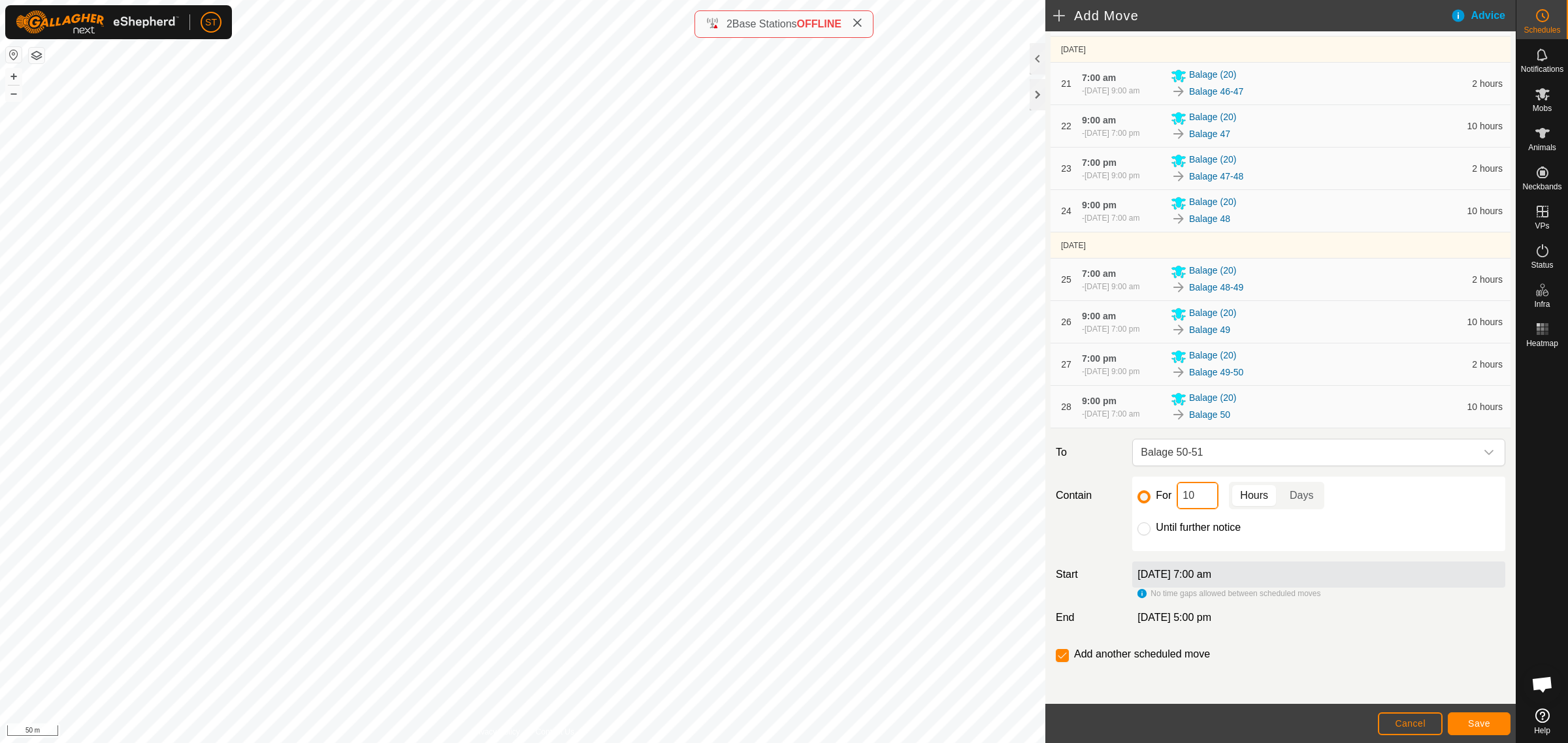
drag, startPoint x: 1197, startPoint y: 497, endPoint x: 1181, endPoint y: 501, distance: 16.5
click at [1181, 501] on input "10" at bounding box center [1198, 495] width 42 height 27
click at [1476, 720] on span "Save" at bounding box center [1479, 723] width 22 height 11
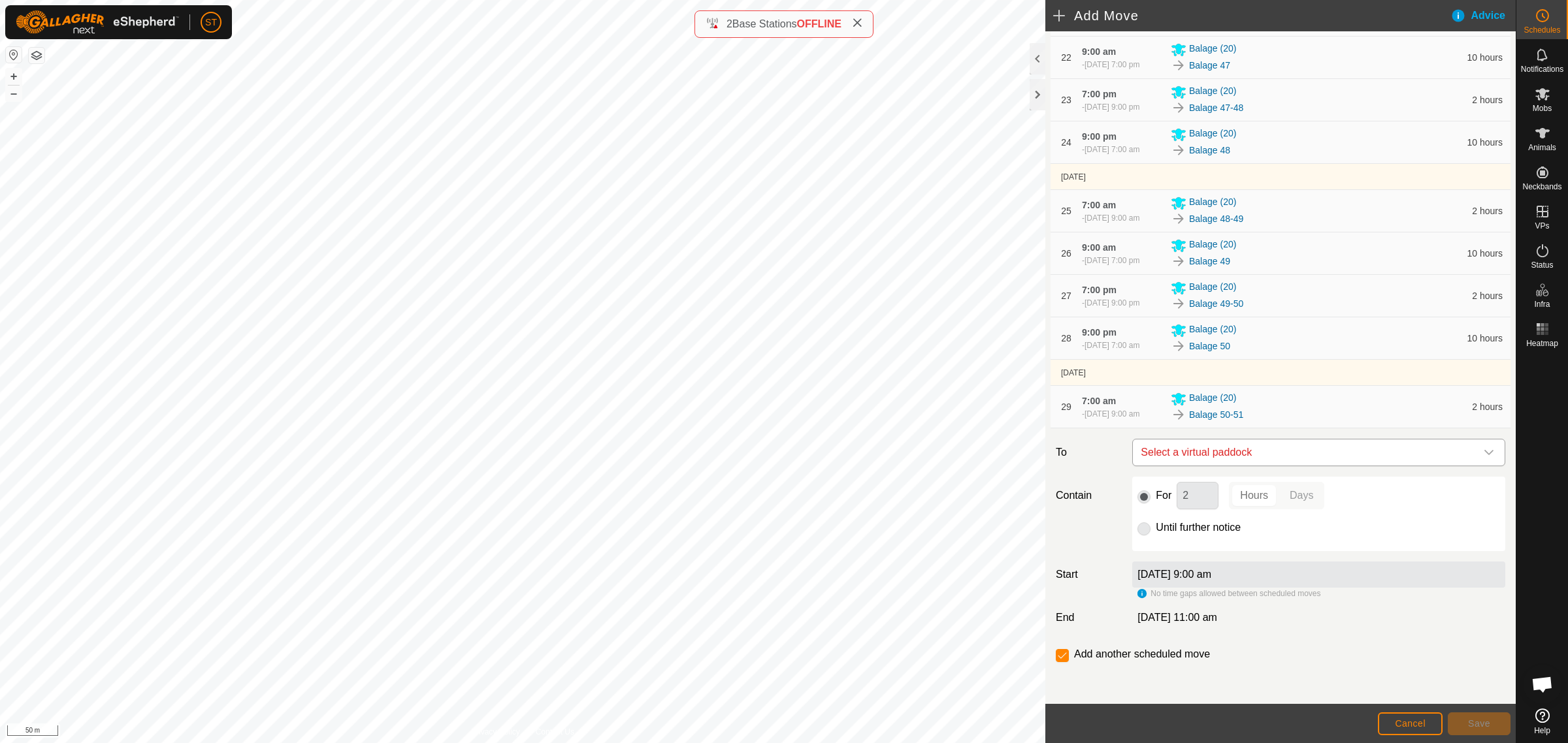
scroll to position [1292, 0]
drag, startPoint x: 1473, startPoint y: 454, endPoint x: 1463, endPoint y: 454, distance: 10.0
click at [1484, 454] on icon "dropdown trigger" at bounding box center [1488, 452] width 11 height 11
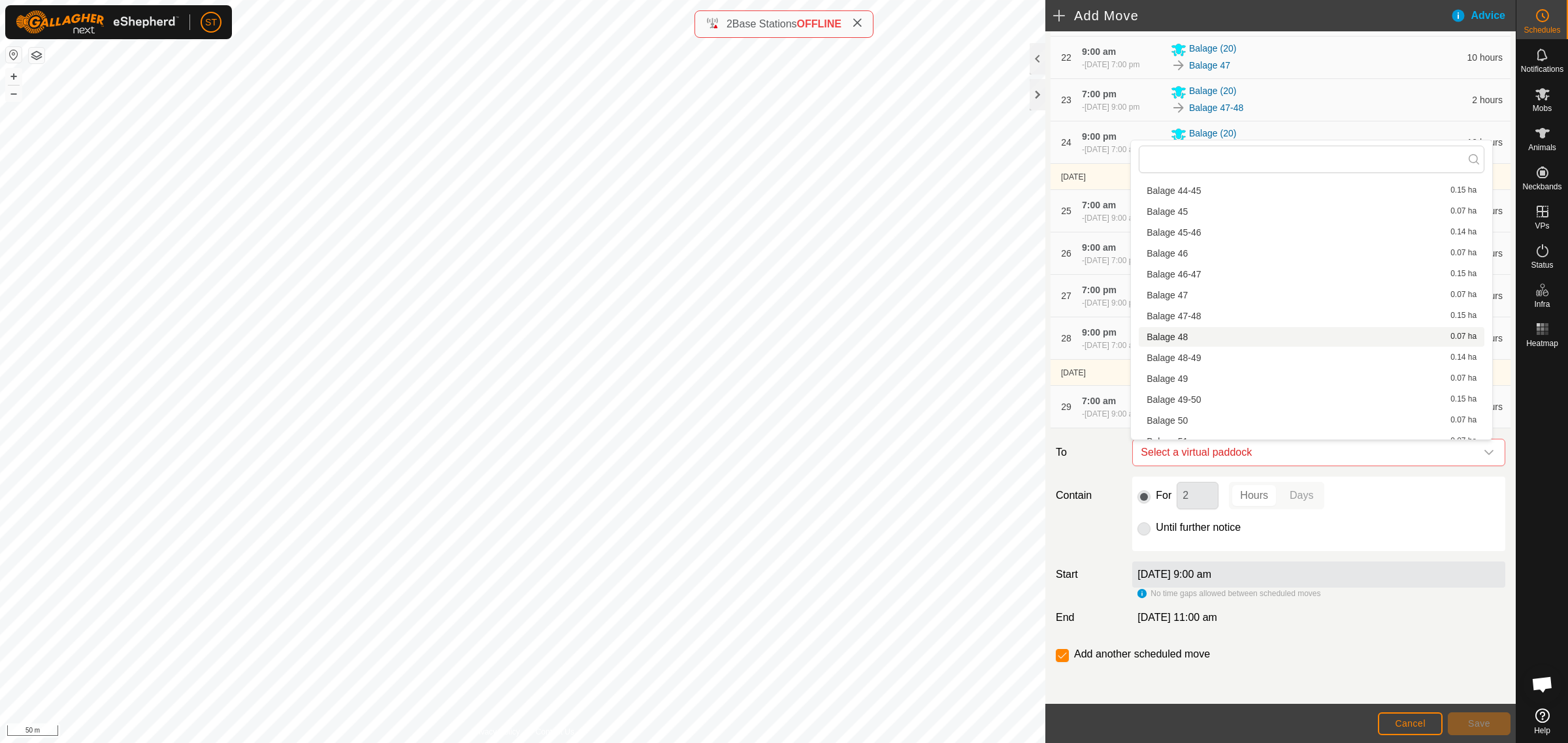
scroll to position [1551, 0]
click at [1184, 356] on li "Balage 51 0.07 ha" at bounding box center [1311, 360] width 346 height 20
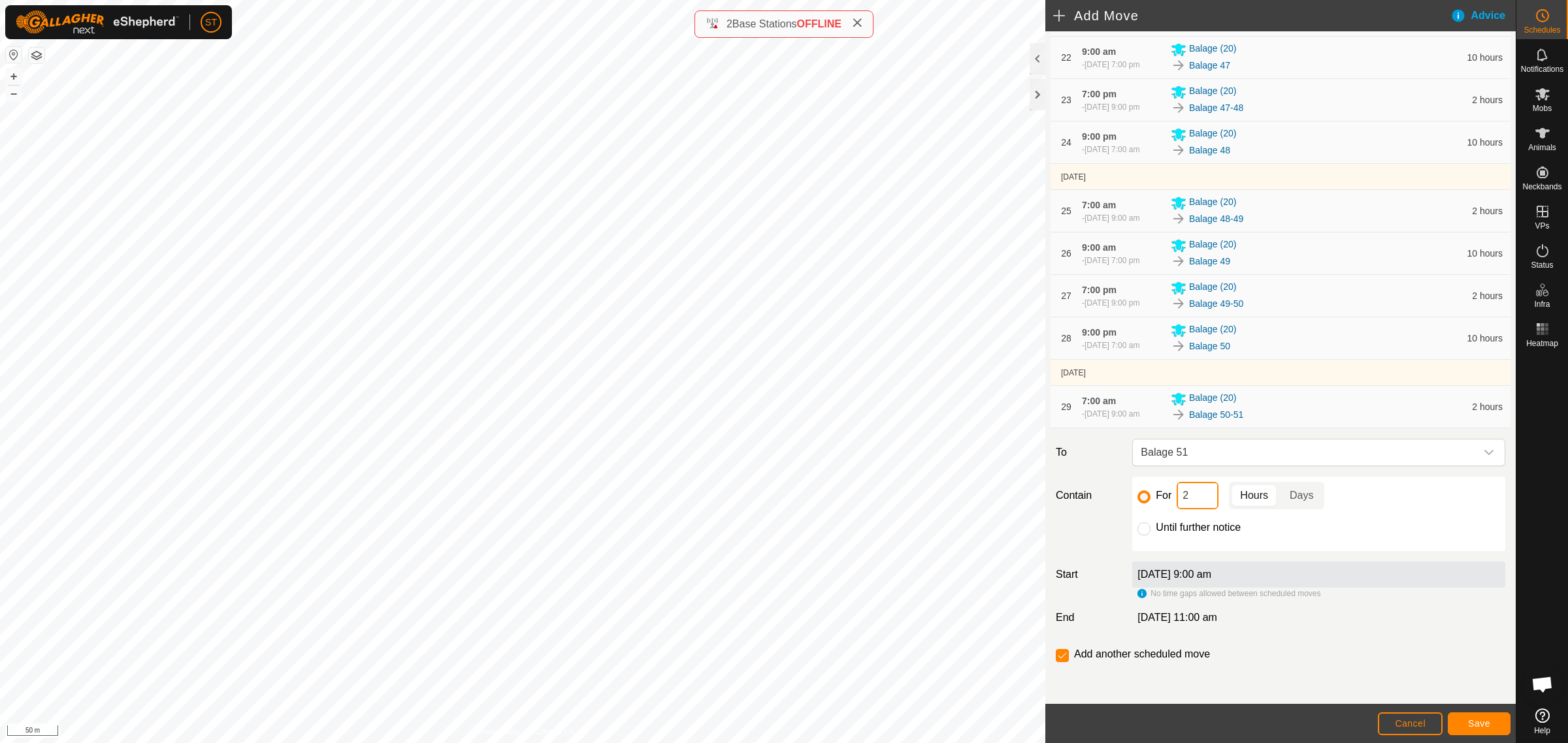
drag, startPoint x: 1196, startPoint y: 501, endPoint x: 1102, endPoint y: 442, distance: 111.0
click at [1157, 501] on div "For 2 Hours Days" at bounding box center [1319, 495] width 362 height 27
click at [1462, 719] on button "Save" at bounding box center [1479, 724] width 63 height 23
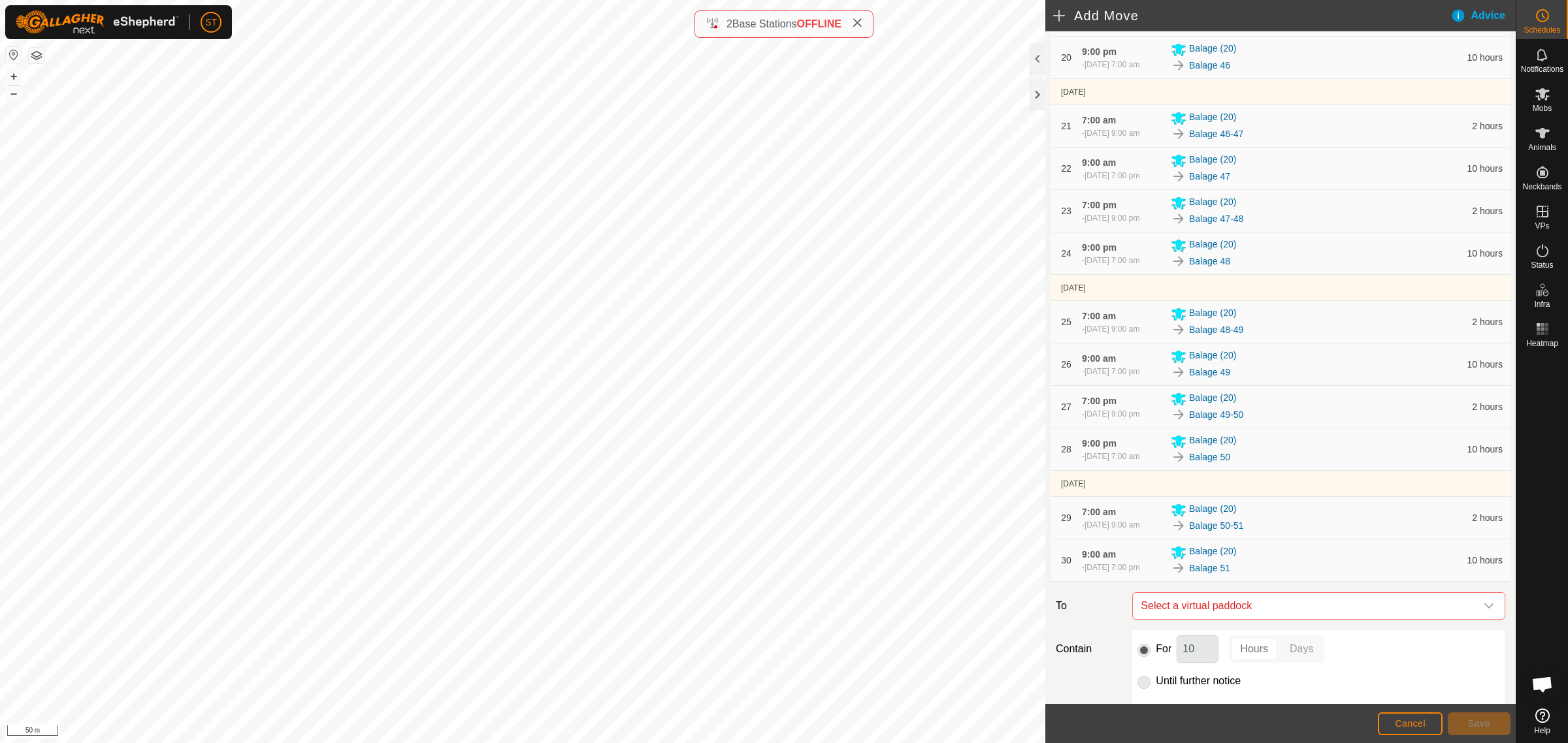
scroll to position [1334, 0]
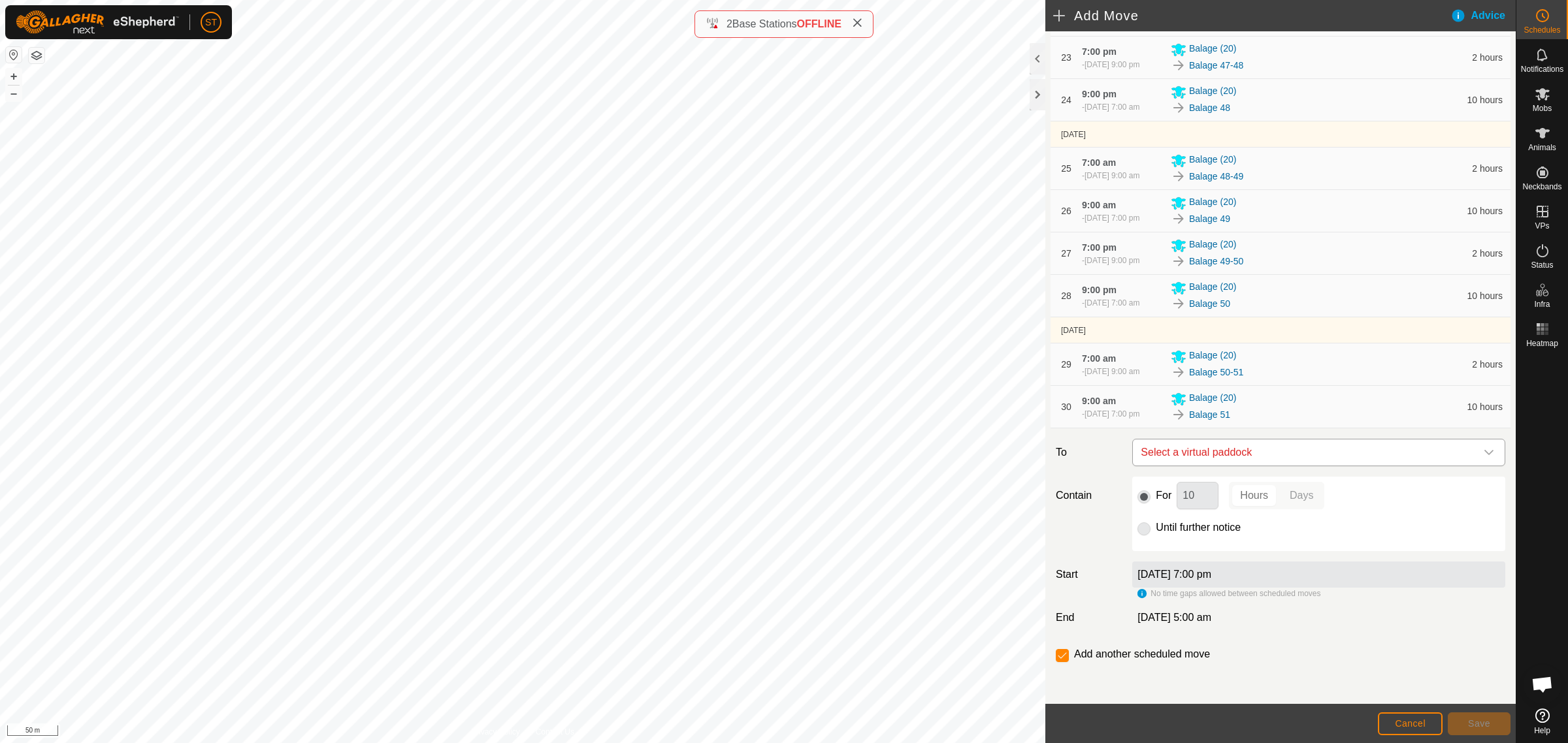
click at [1479, 446] on div "dropdown trigger" at bounding box center [1489, 452] width 26 height 26
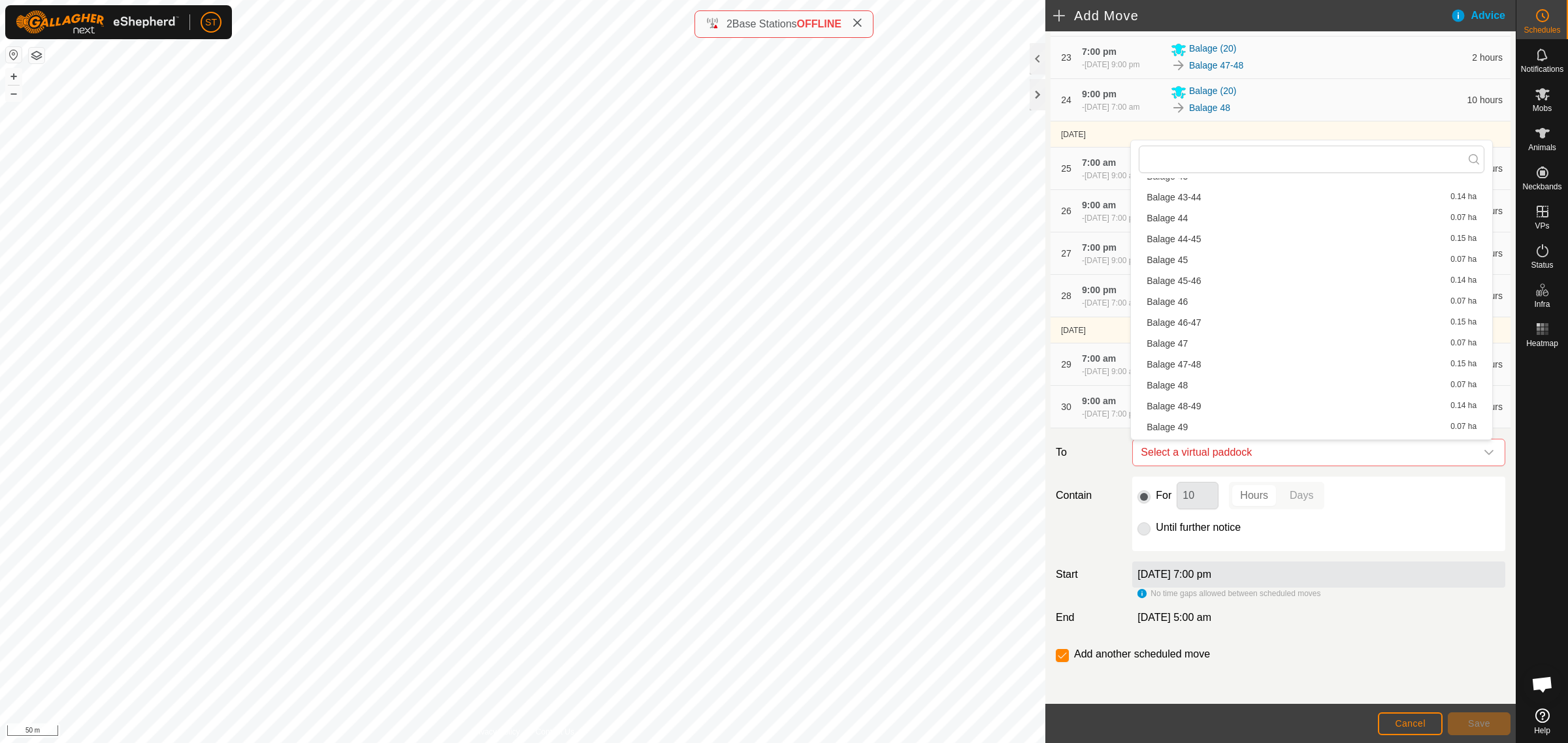
scroll to position [1633, 0]
click at [1189, 297] on li "Balage 51-52 0.15 ha" at bounding box center [1311, 299] width 346 height 20
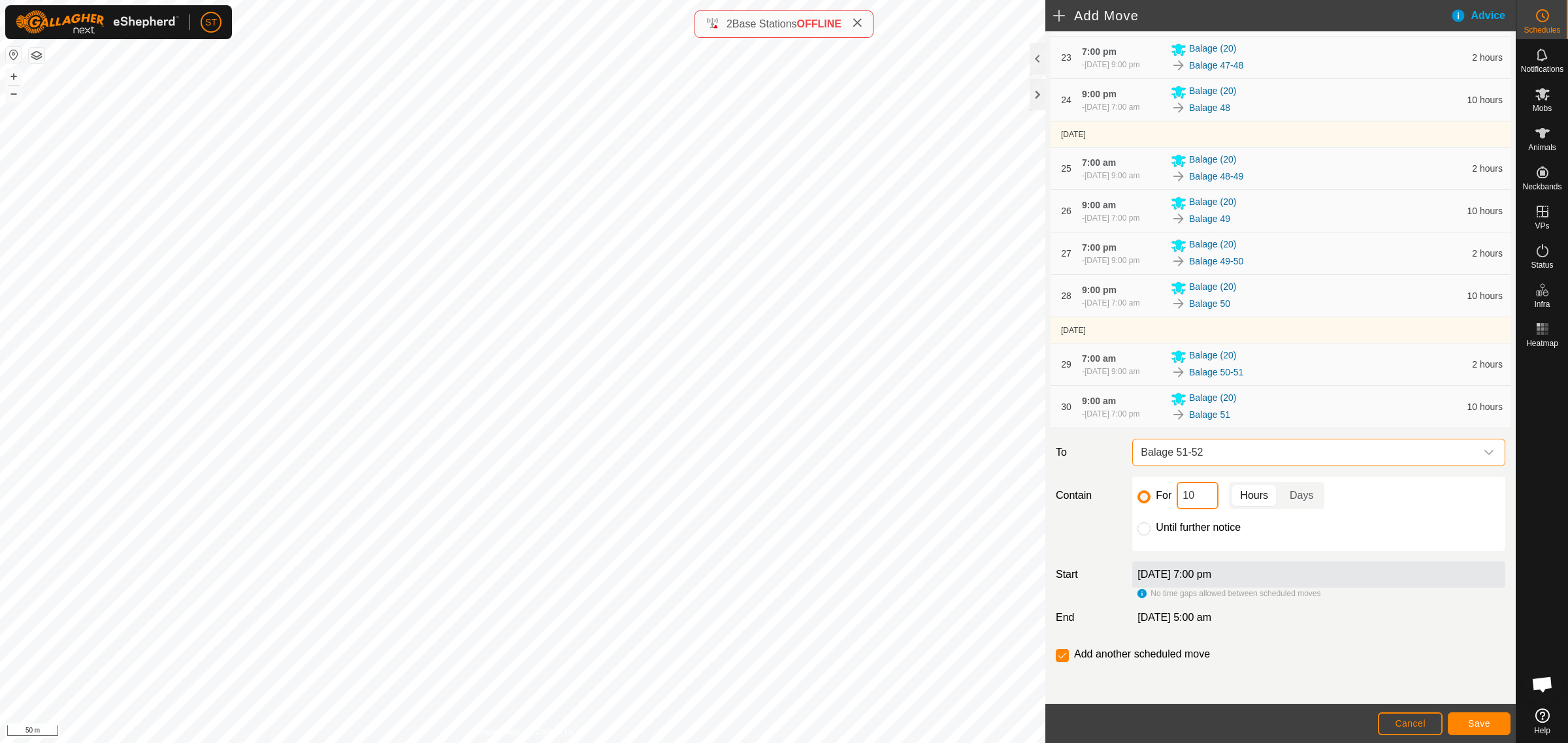
drag, startPoint x: 1202, startPoint y: 497, endPoint x: 1153, endPoint y: 507, distance: 50.0
click at [1153, 507] on div "For 10 Hours Days" at bounding box center [1319, 495] width 362 height 27
click at [1461, 717] on button "Save" at bounding box center [1479, 724] width 63 height 23
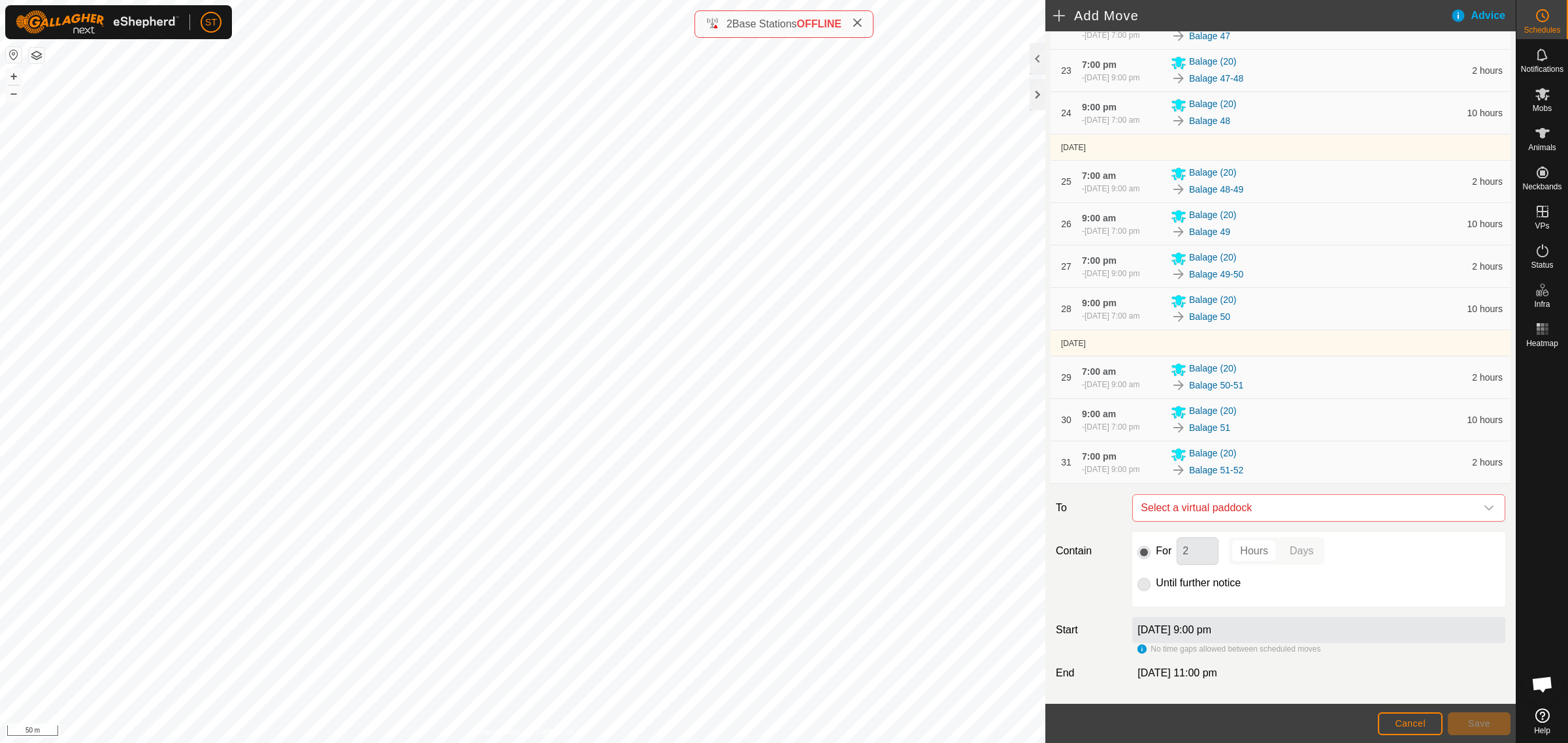
scroll to position [1376, 0]
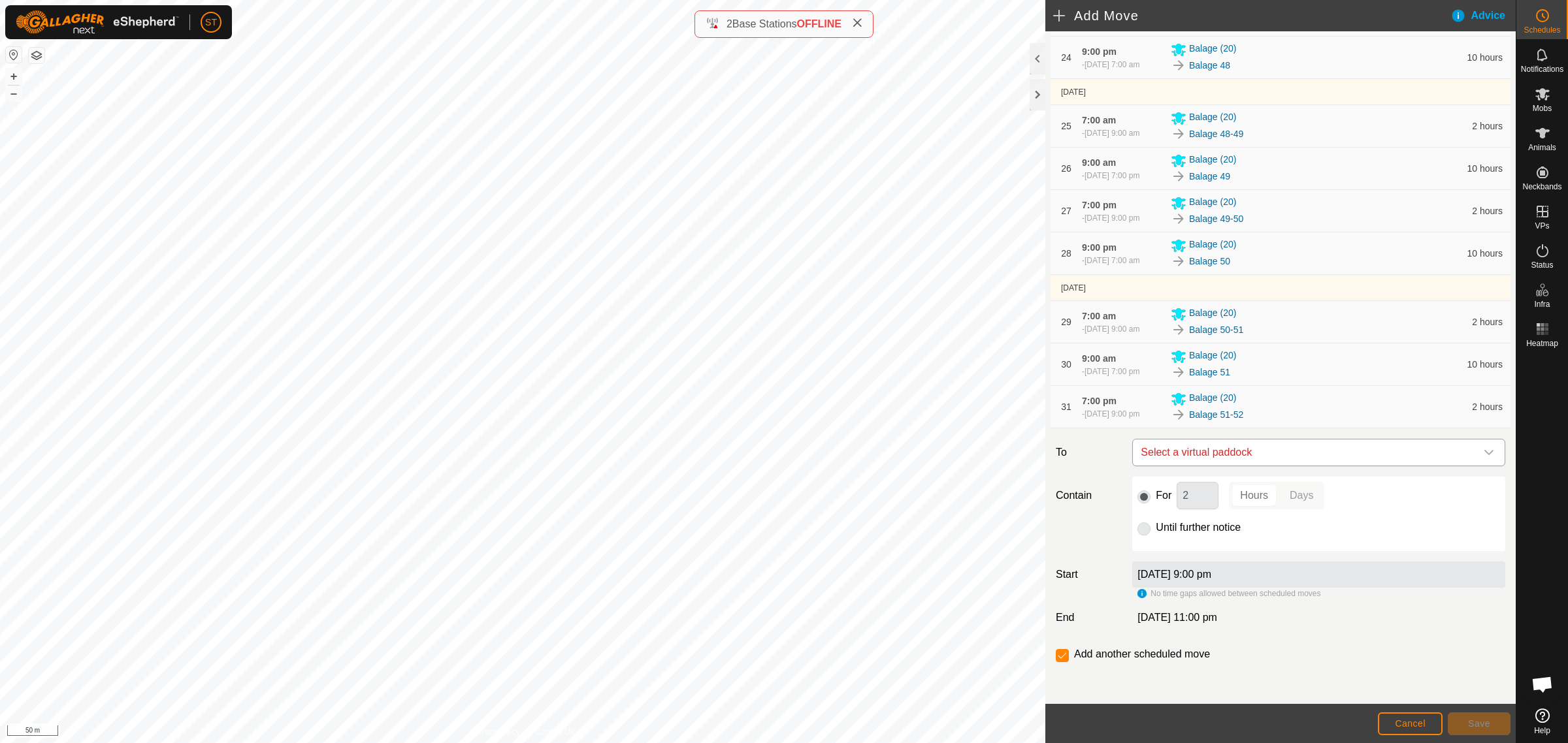
click at [1484, 451] on icon "dropdown trigger" at bounding box center [1488, 452] width 11 height 11
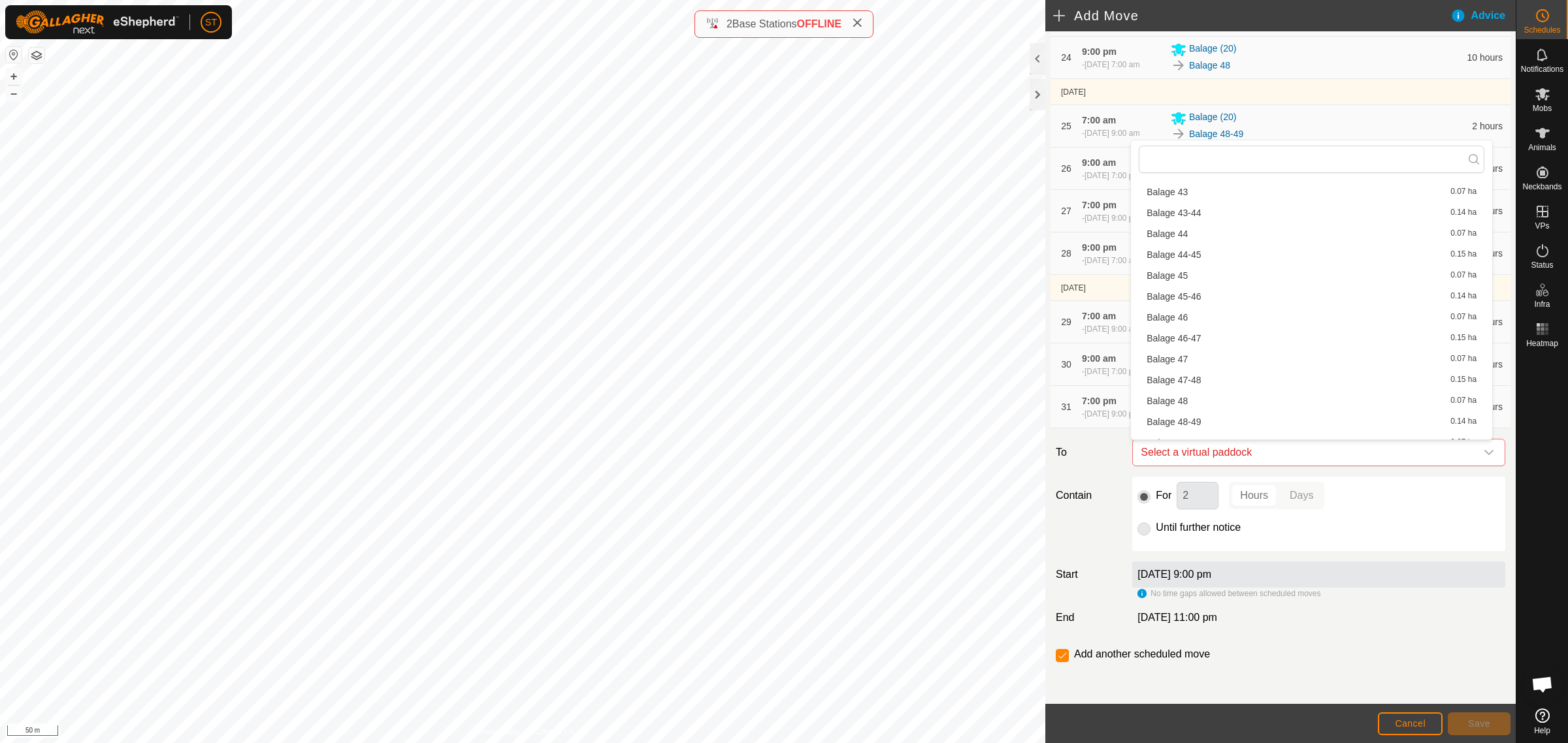
scroll to position [1551, 0]
click at [1193, 402] on li "Balage 52 0.08 ha" at bounding box center [1311, 401] width 346 height 20
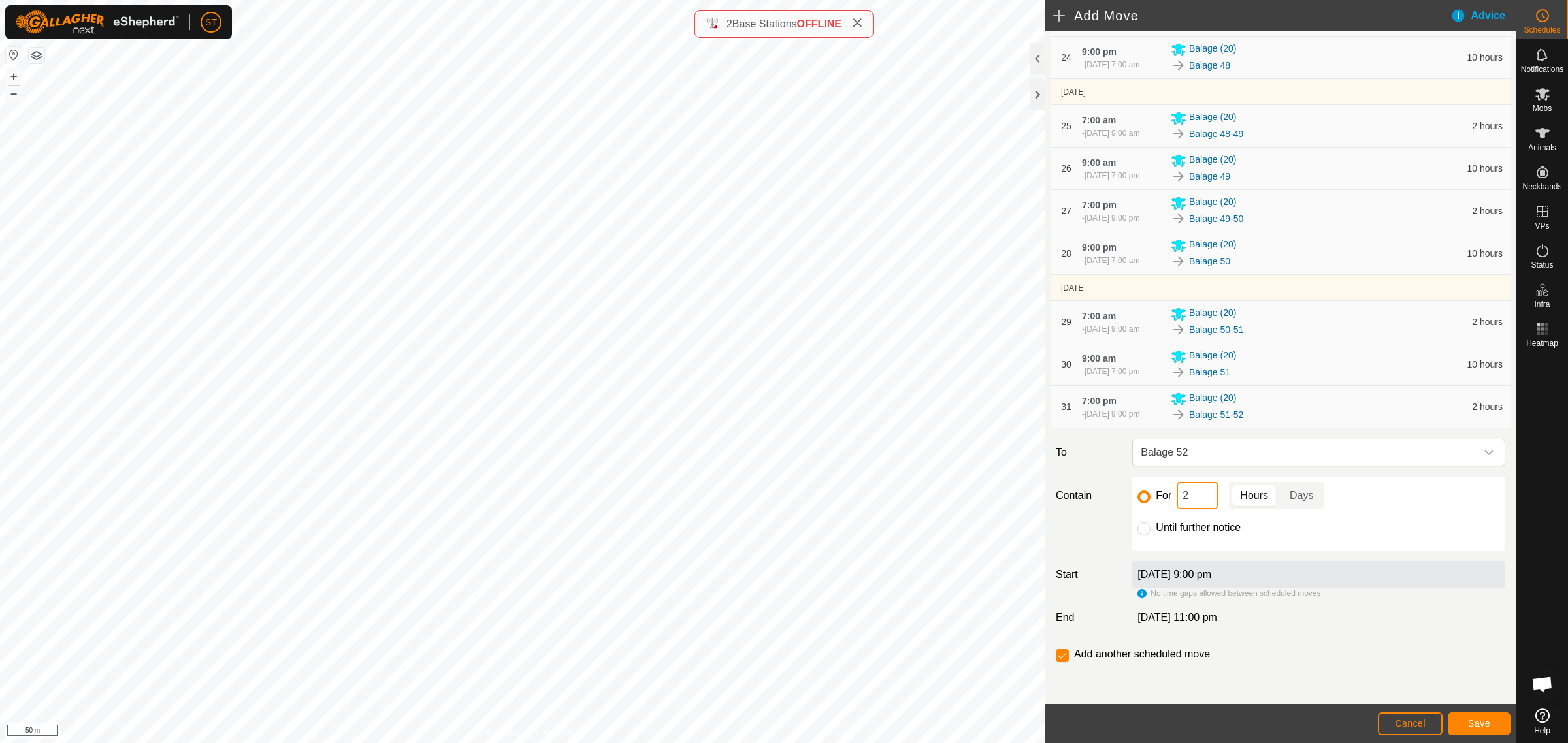
drag, startPoint x: 1189, startPoint y: 497, endPoint x: 1174, endPoint y: 501, distance: 15.5
click at [1177, 501] on input "2" at bounding box center [1198, 495] width 42 height 27
click at [1472, 725] on span "Save" at bounding box center [1479, 723] width 22 height 11
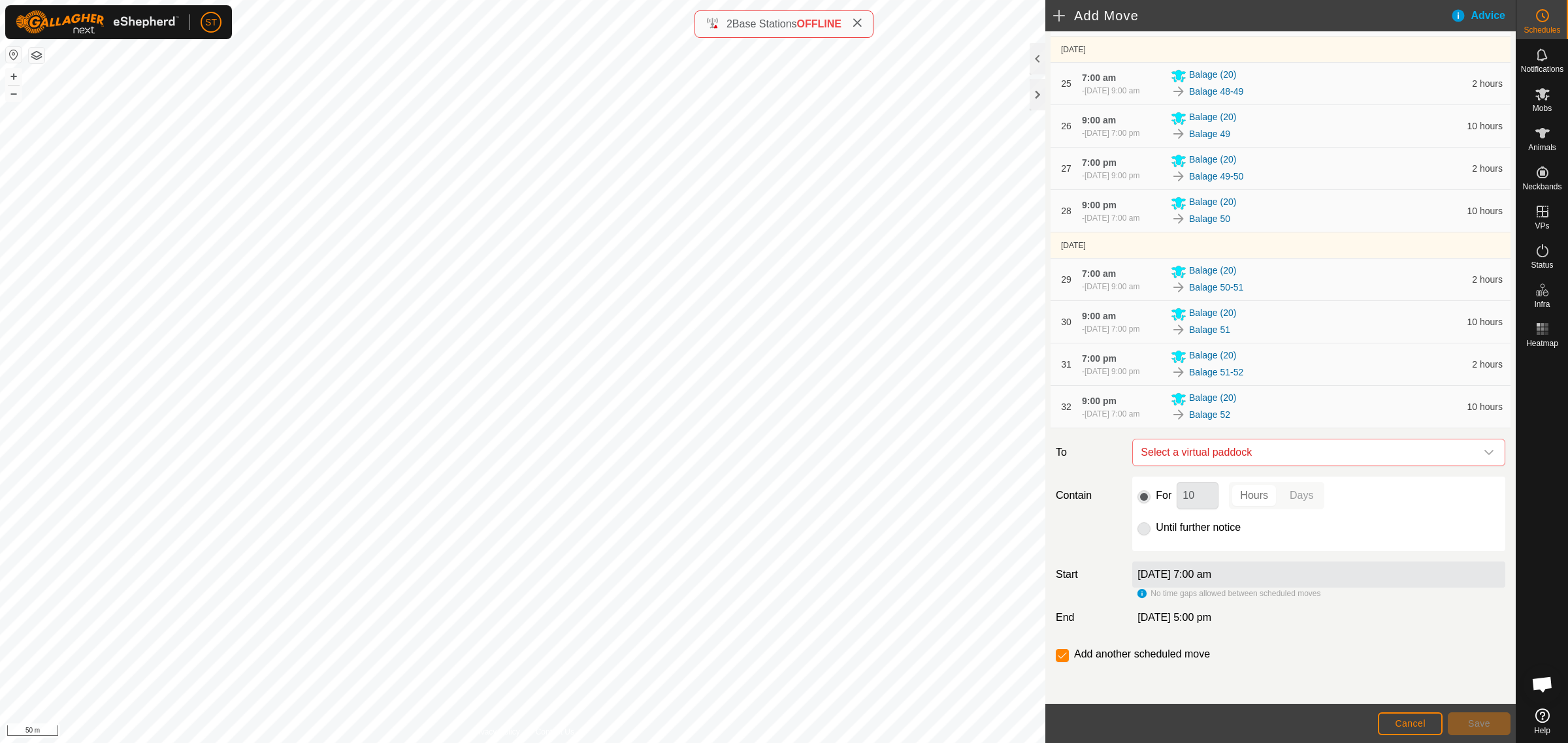
scroll to position [1420, 0]
click at [1484, 452] on icon "dropdown trigger" at bounding box center [1488, 452] width 9 height 5
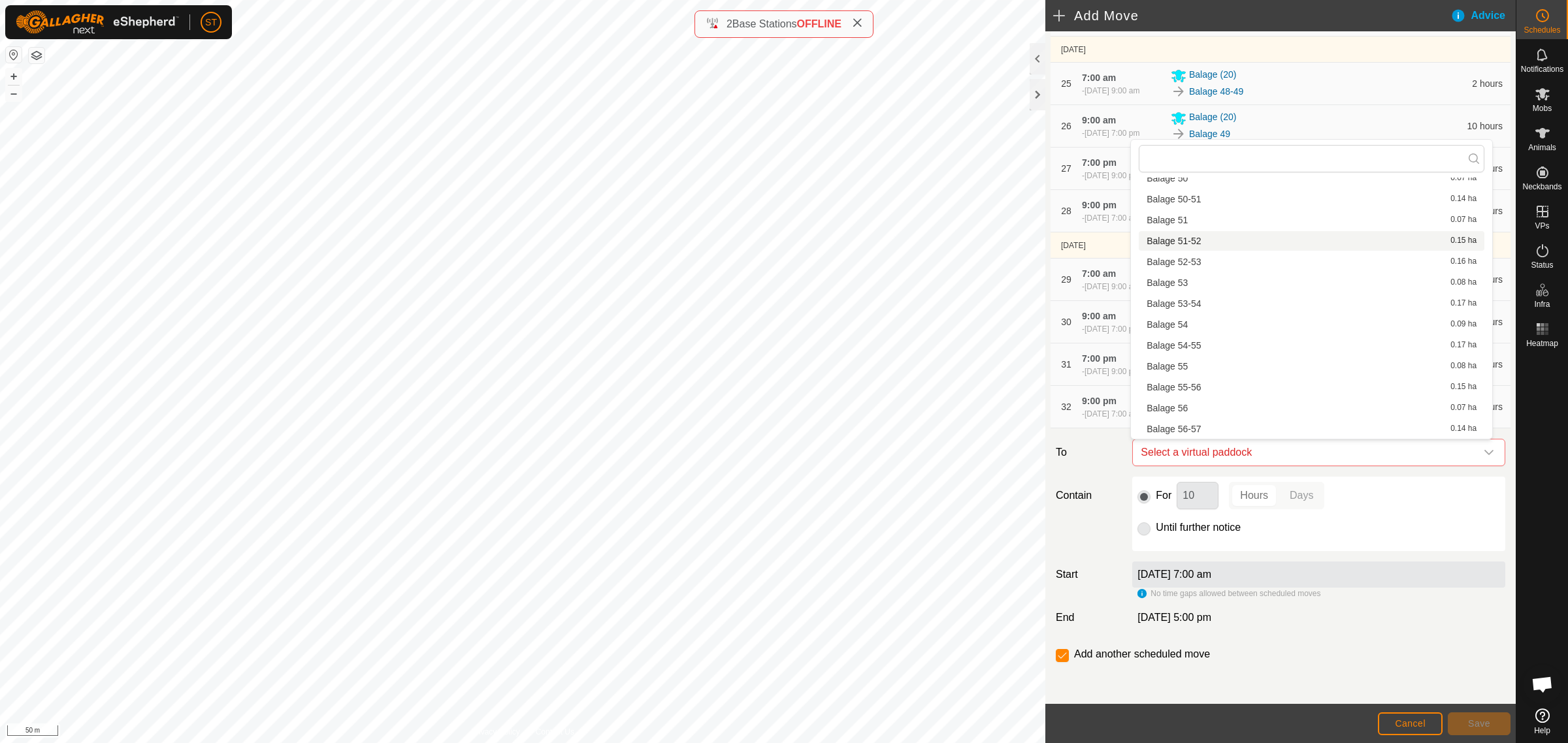
scroll to position [1714, 0]
click at [1199, 256] on li "Balage 52-53 0.16 ha" at bounding box center [1311, 259] width 346 height 20
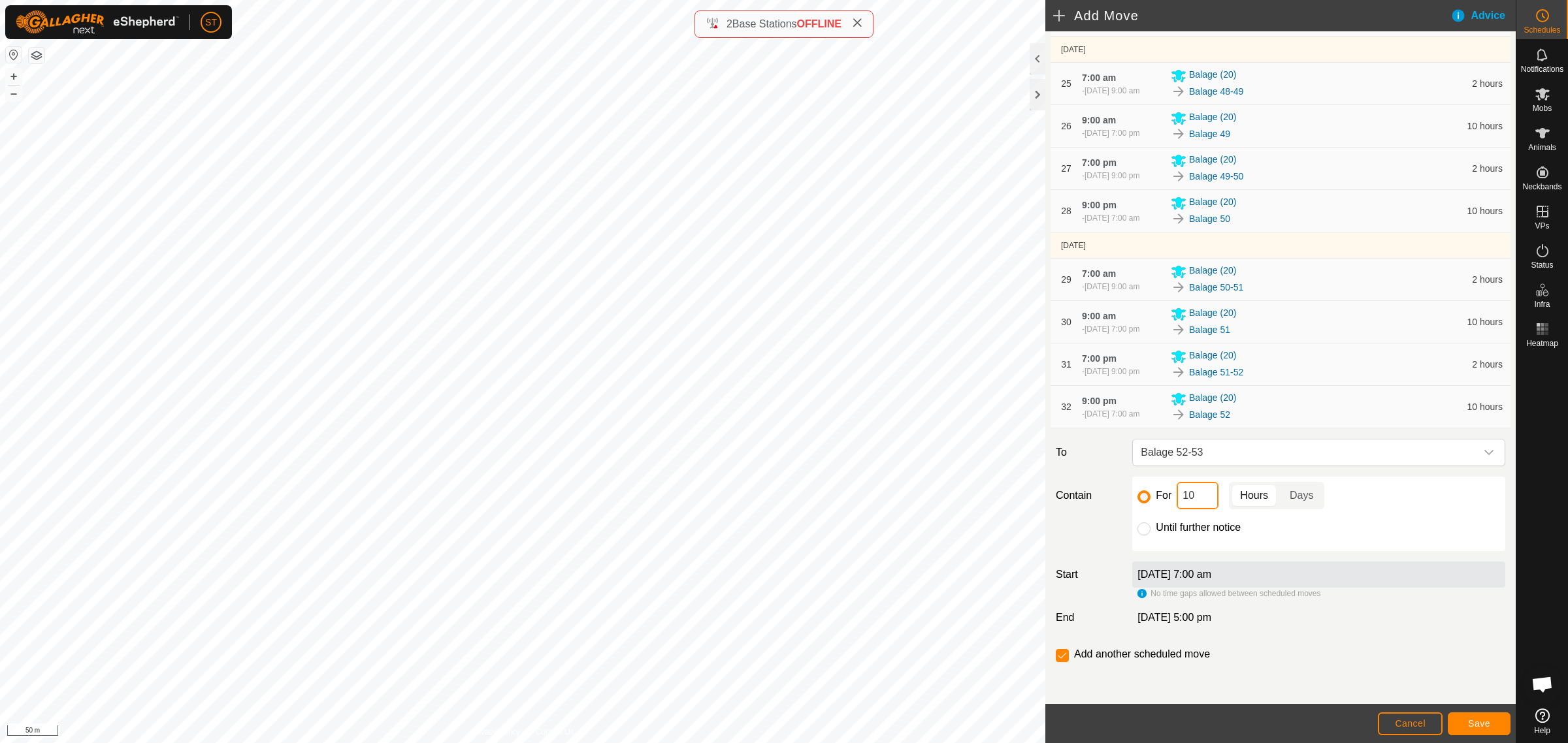
drag, startPoint x: 1193, startPoint y: 496, endPoint x: 1157, endPoint y: 501, distance: 36.3
click at [1177, 498] on input "10" at bounding box center [1198, 495] width 42 height 27
click at [1473, 726] on span "Save" at bounding box center [1479, 723] width 22 height 11
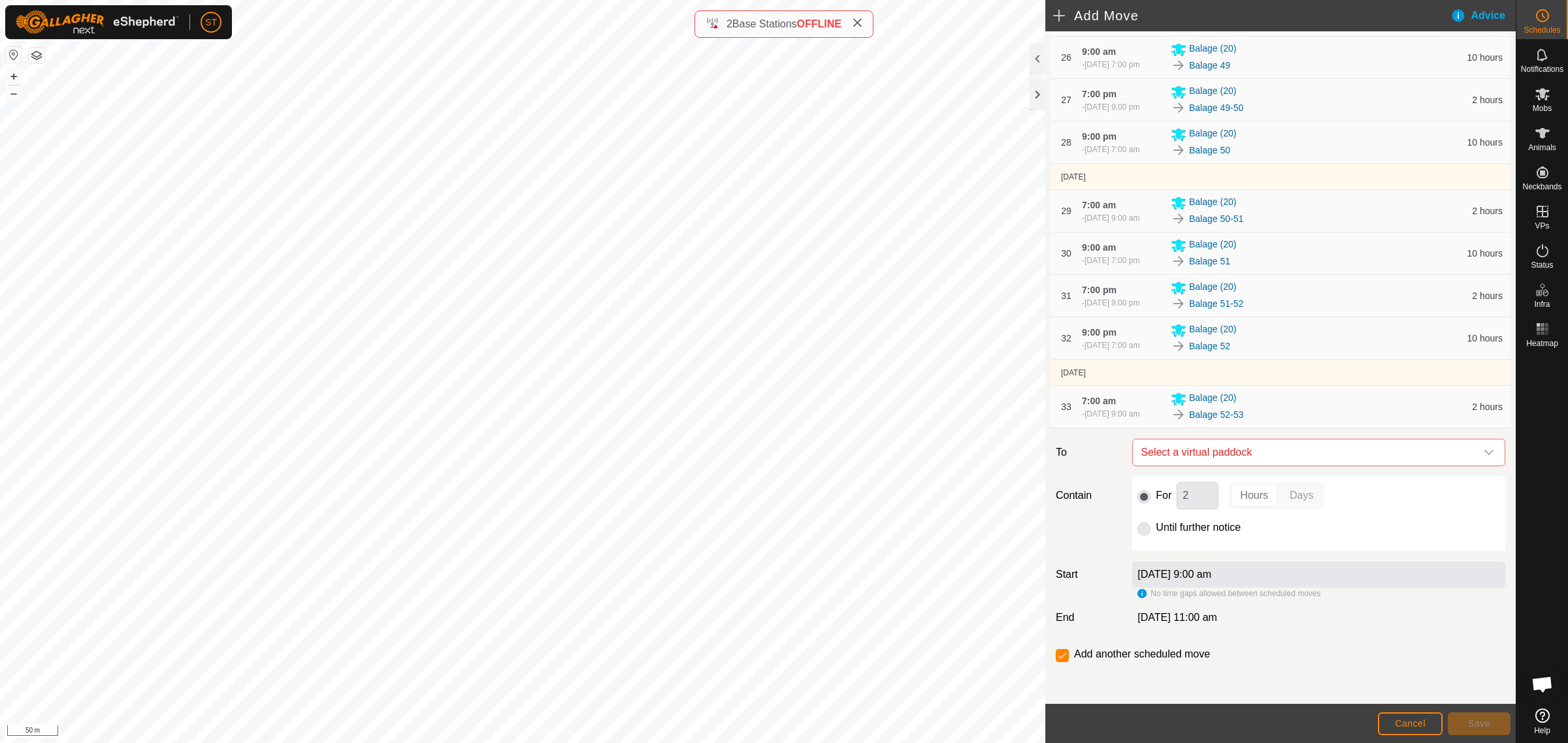
scroll to position [1488, 0]
click at [1484, 457] on icon "dropdown trigger" at bounding box center [1488, 452] width 11 height 11
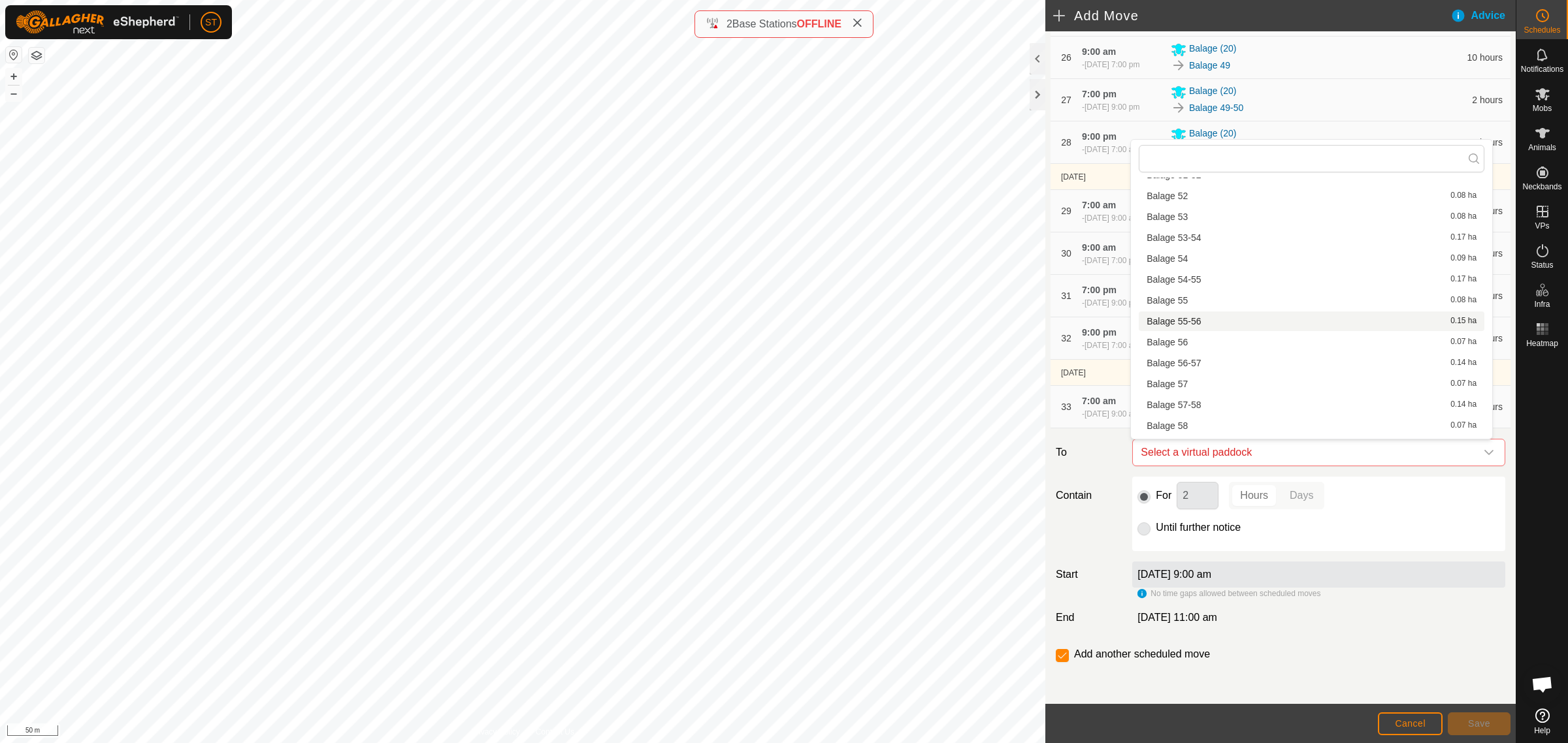
scroll to position [1796, 0]
click at [1184, 199] on li "Balage 53 0.08 ha" at bounding box center [1311, 198] width 346 height 20
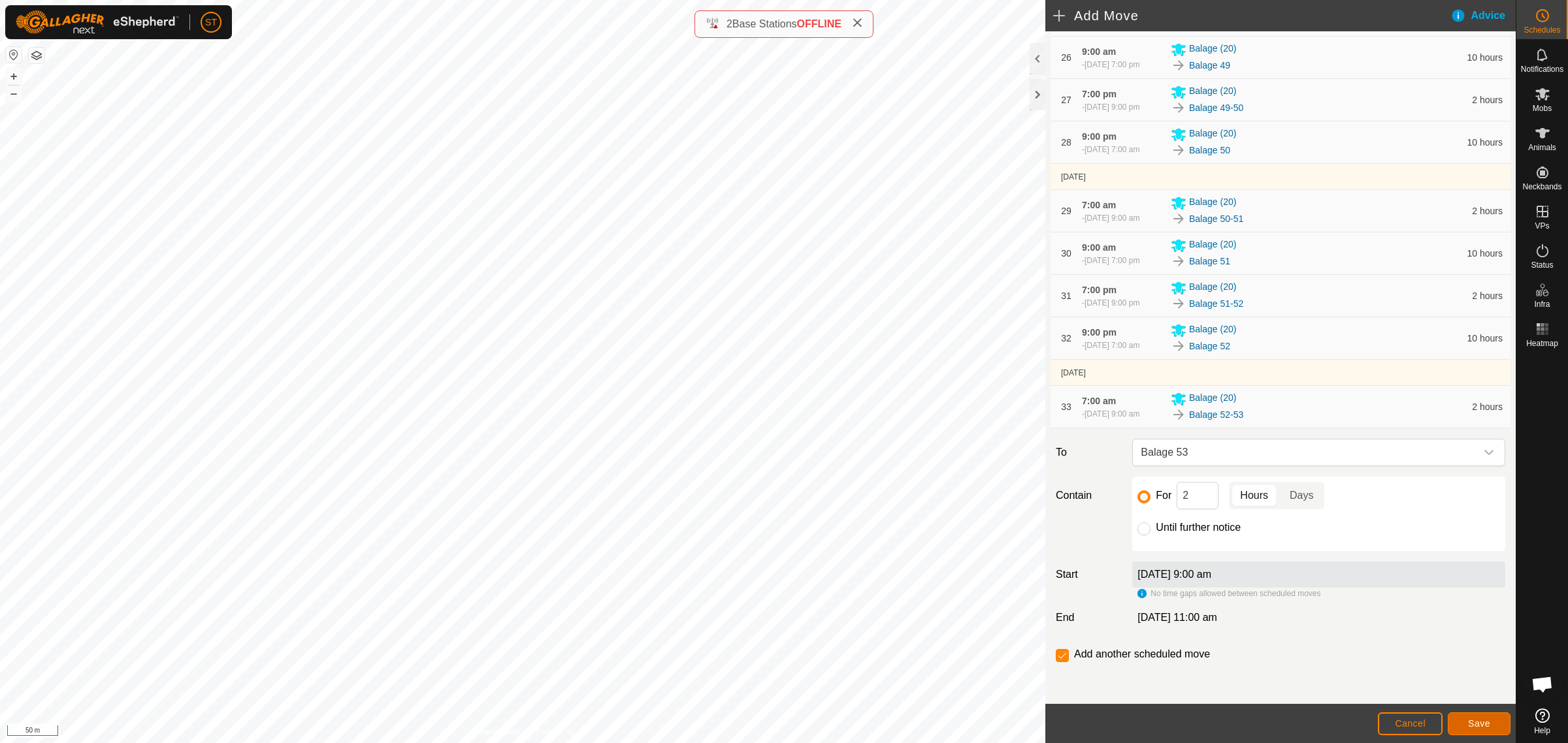
click at [1462, 722] on button "Save" at bounding box center [1479, 724] width 63 height 23
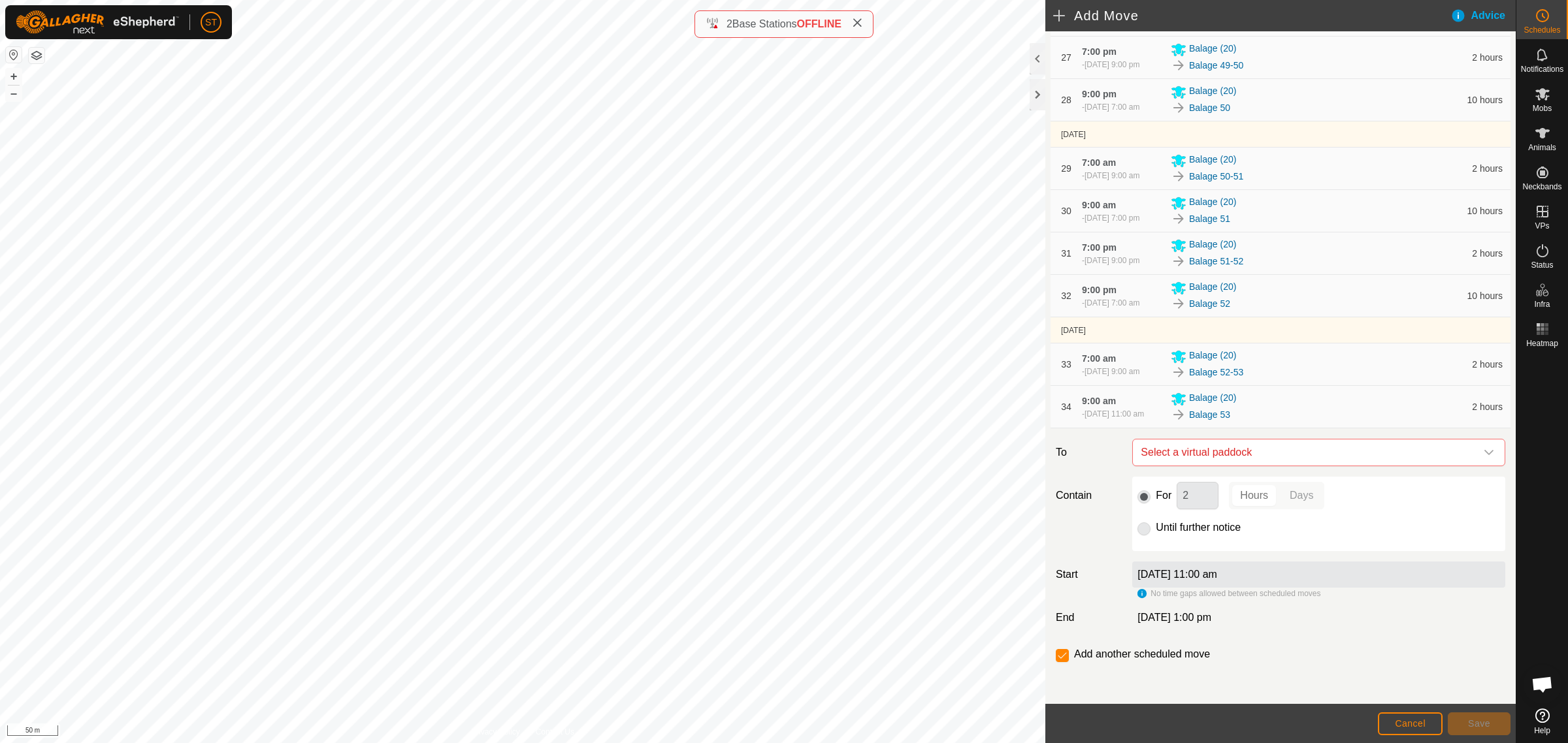
scroll to position [1531, 0]
click at [1484, 454] on icon "dropdown trigger" at bounding box center [1488, 452] width 11 height 11
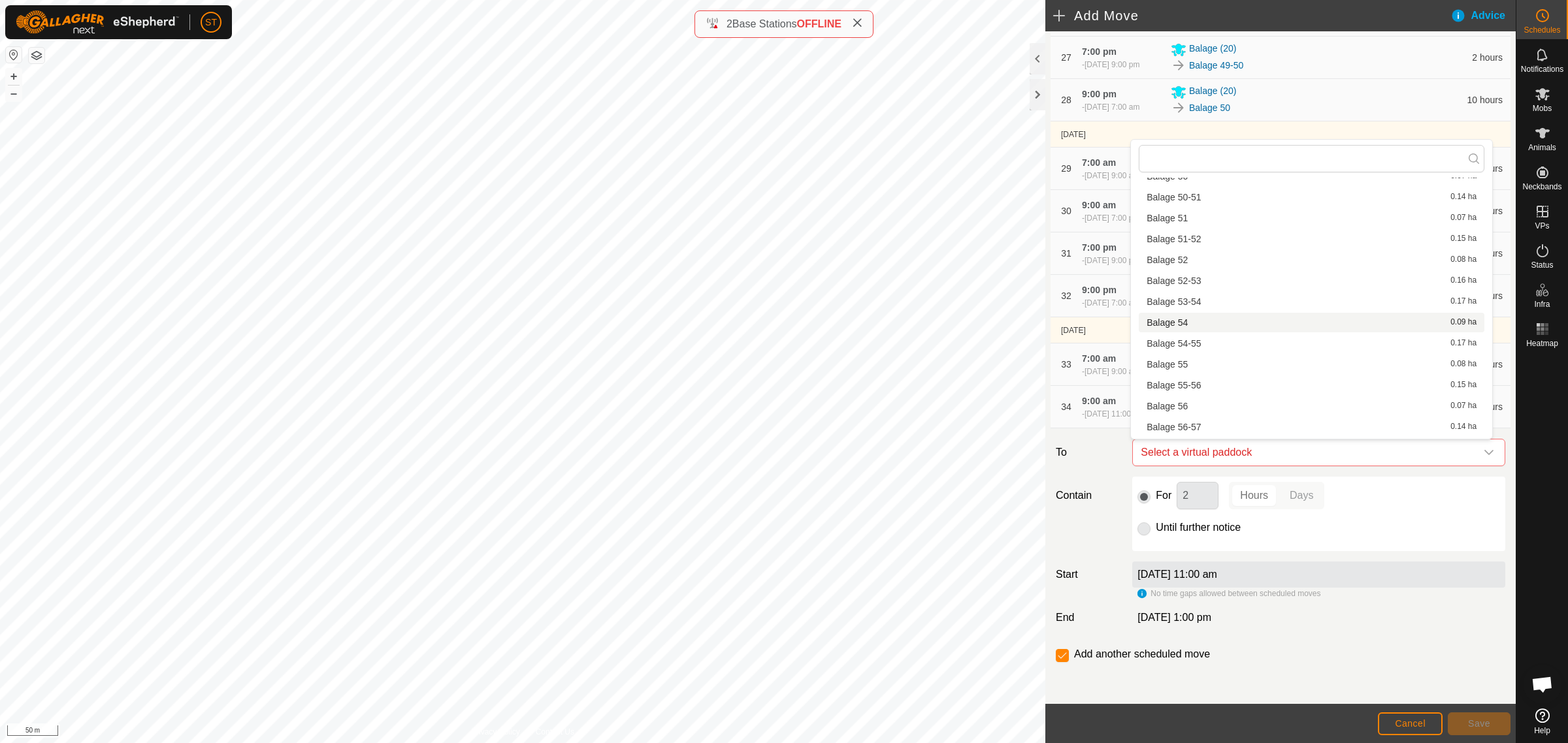
scroll to position [1714, 0]
click at [1199, 301] on li "Balage 53-54 0.17 ha" at bounding box center [1311, 301] width 346 height 20
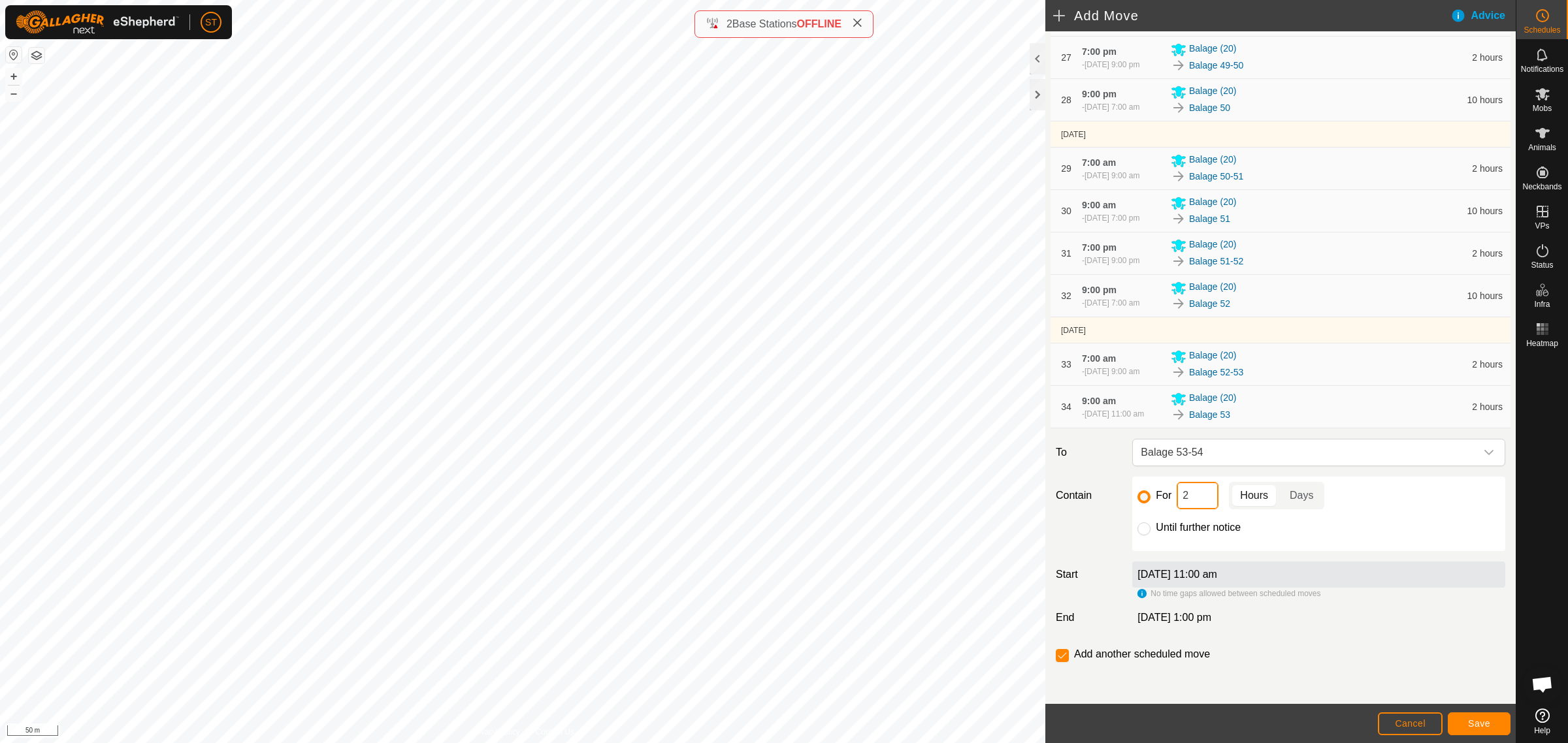
drag, startPoint x: 1183, startPoint y: 498, endPoint x: 1202, endPoint y: 494, distance: 19.4
click at [1181, 497] on input "2" at bounding box center [1198, 495] width 42 height 27
click at [1475, 720] on span "Save" at bounding box center [1479, 723] width 22 height 11
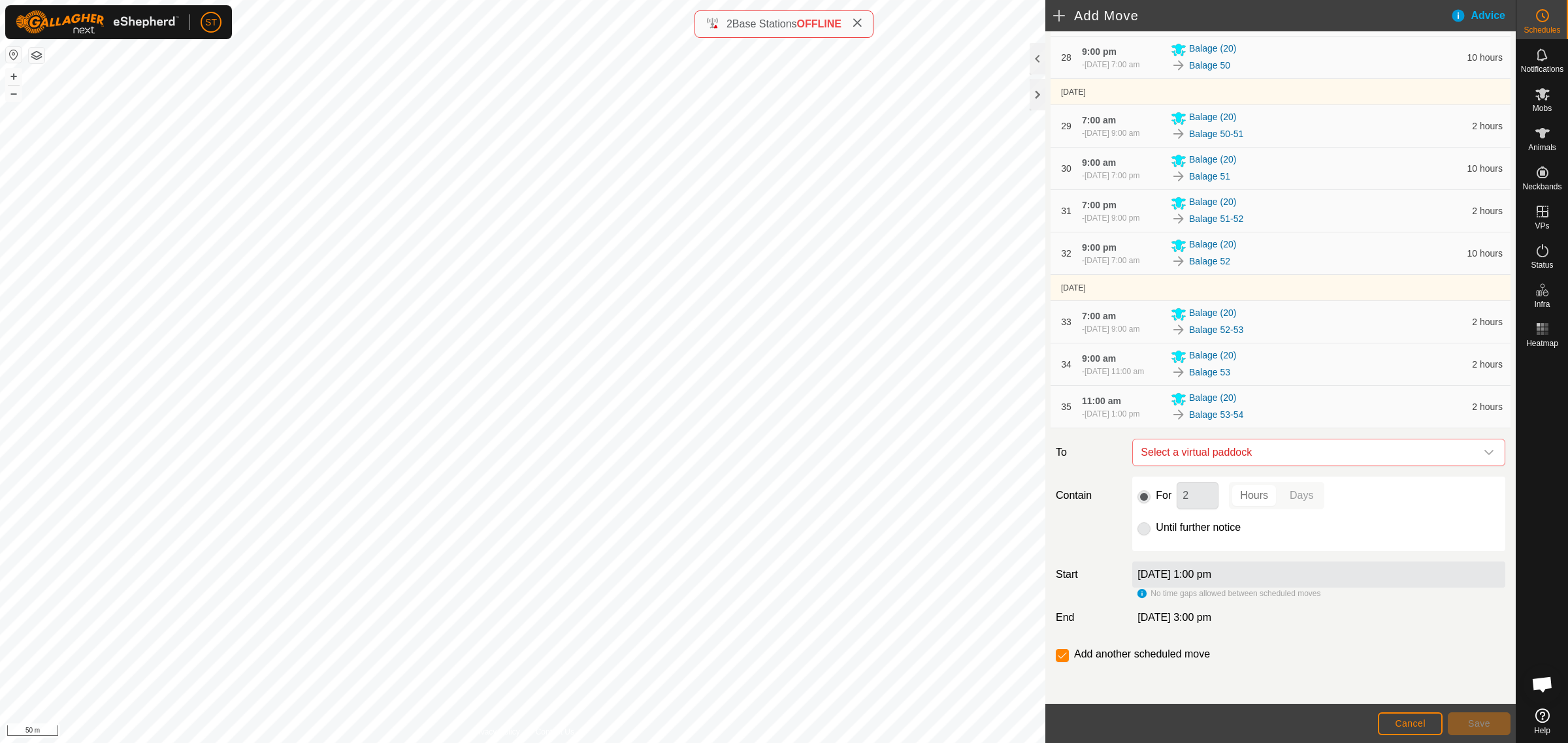
scroll to position [1574, 0]
click at [1484, 451] on icon "dropdown trigger" at bounding box center [1488, 452] width 9 height 5
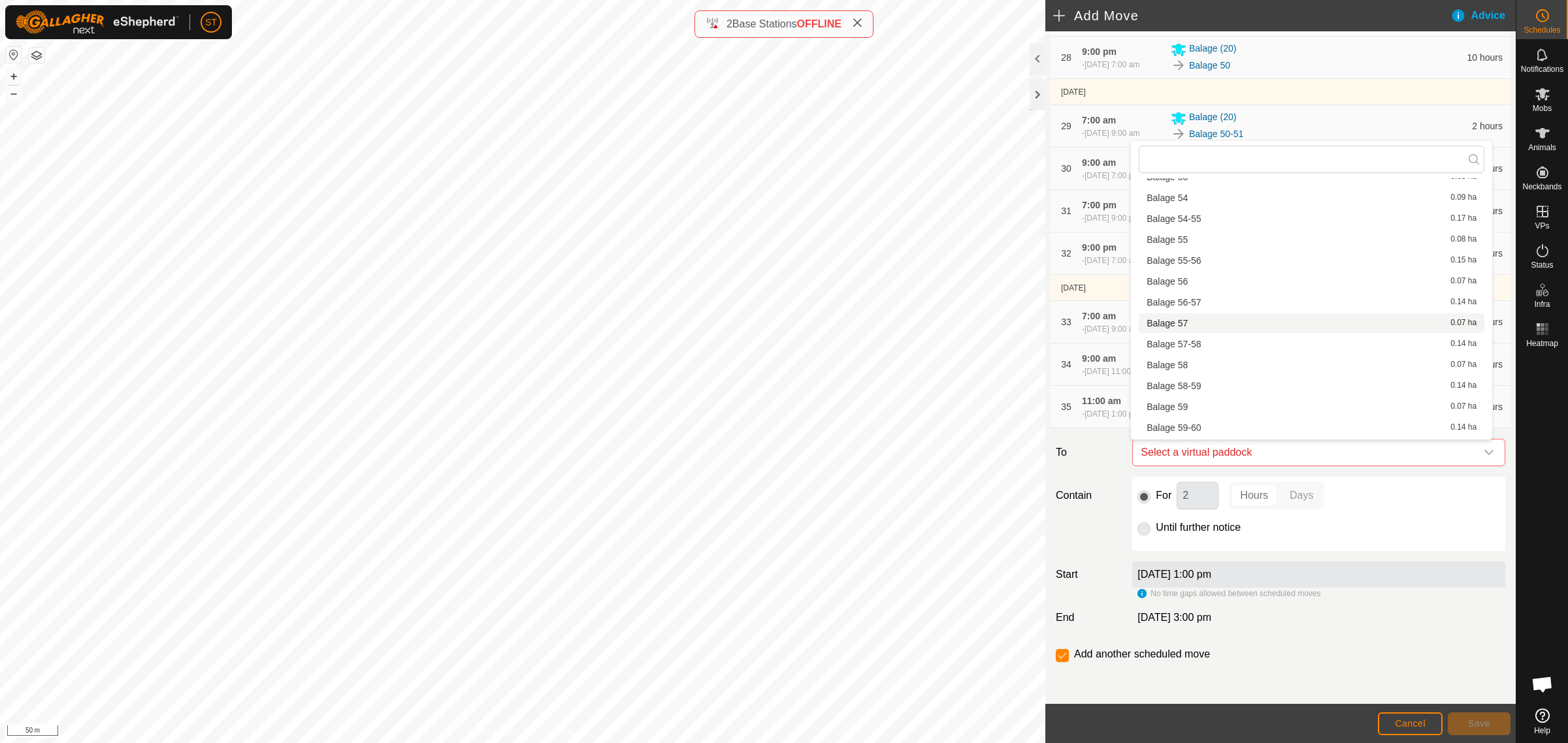
scroll to position [1756, 0]
click at [1181, 275] on li "Balage 54 0.09 ha" at bounding box center [1311, 279] width 346 height 20
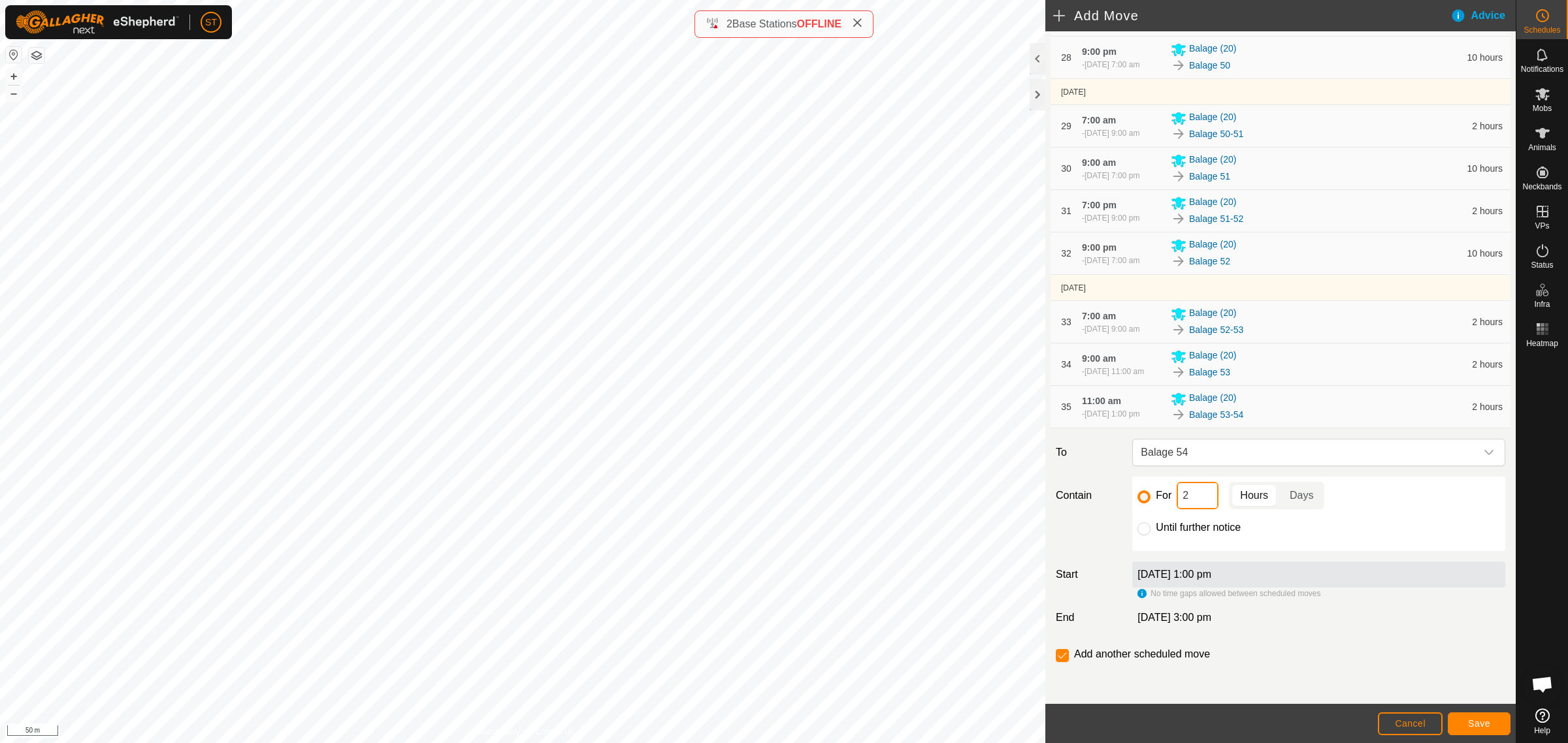
drag, startPoint x: 1193, startPoint y: 501, endPoint x: 1153, endPoint y: 500, distance: 40.0
click at [1153, 500] on div "For 2 Hours Days" at bounding box center [1319, 495] width 362 height 27
click at [1475, 720] on span "Save" at bounding box center [1479, 723] width 22 height 11
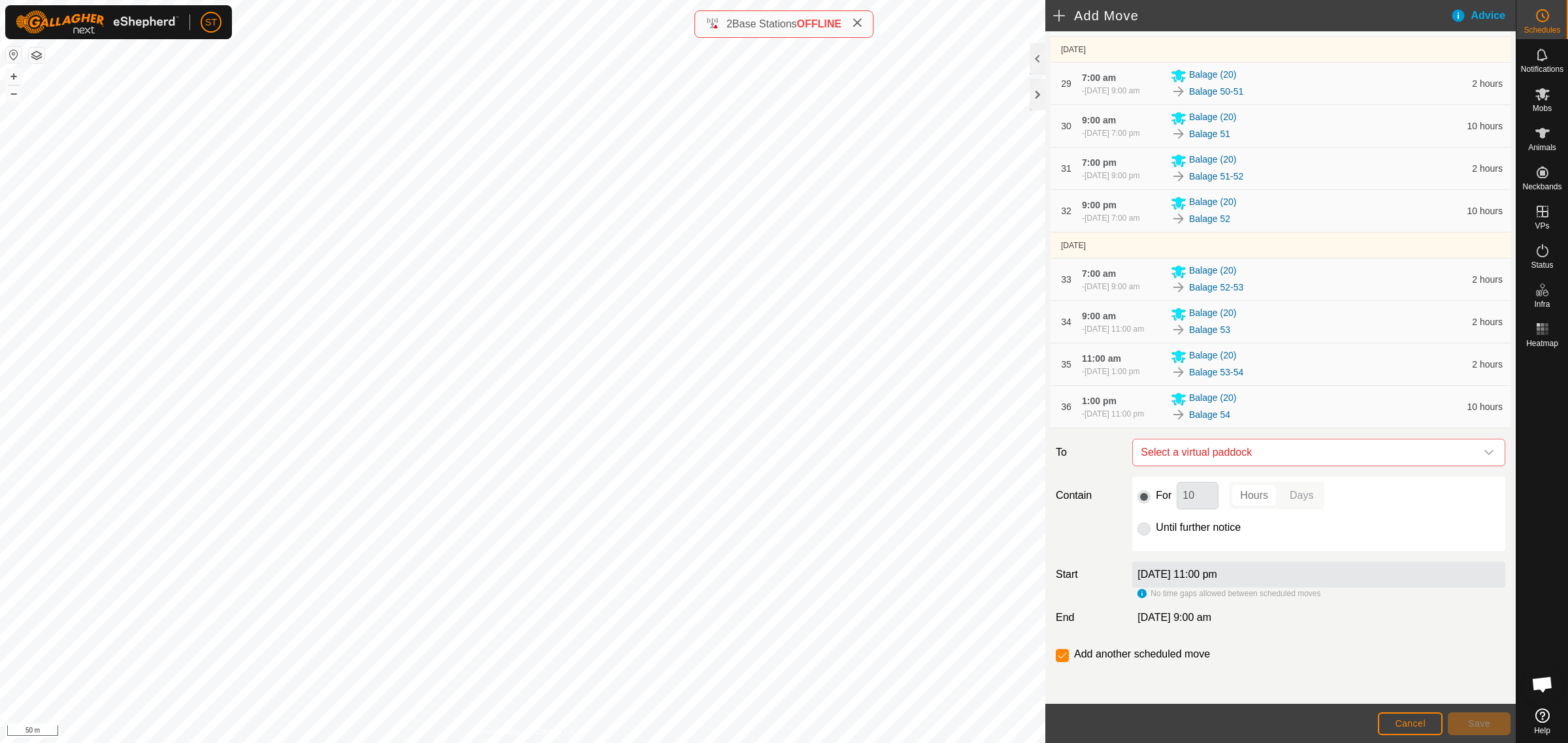
scroll to position [1616, 0]
click at [1482, 449] on div "dropdown trigger" at bounding box center [1489, 452] width 26 height 26
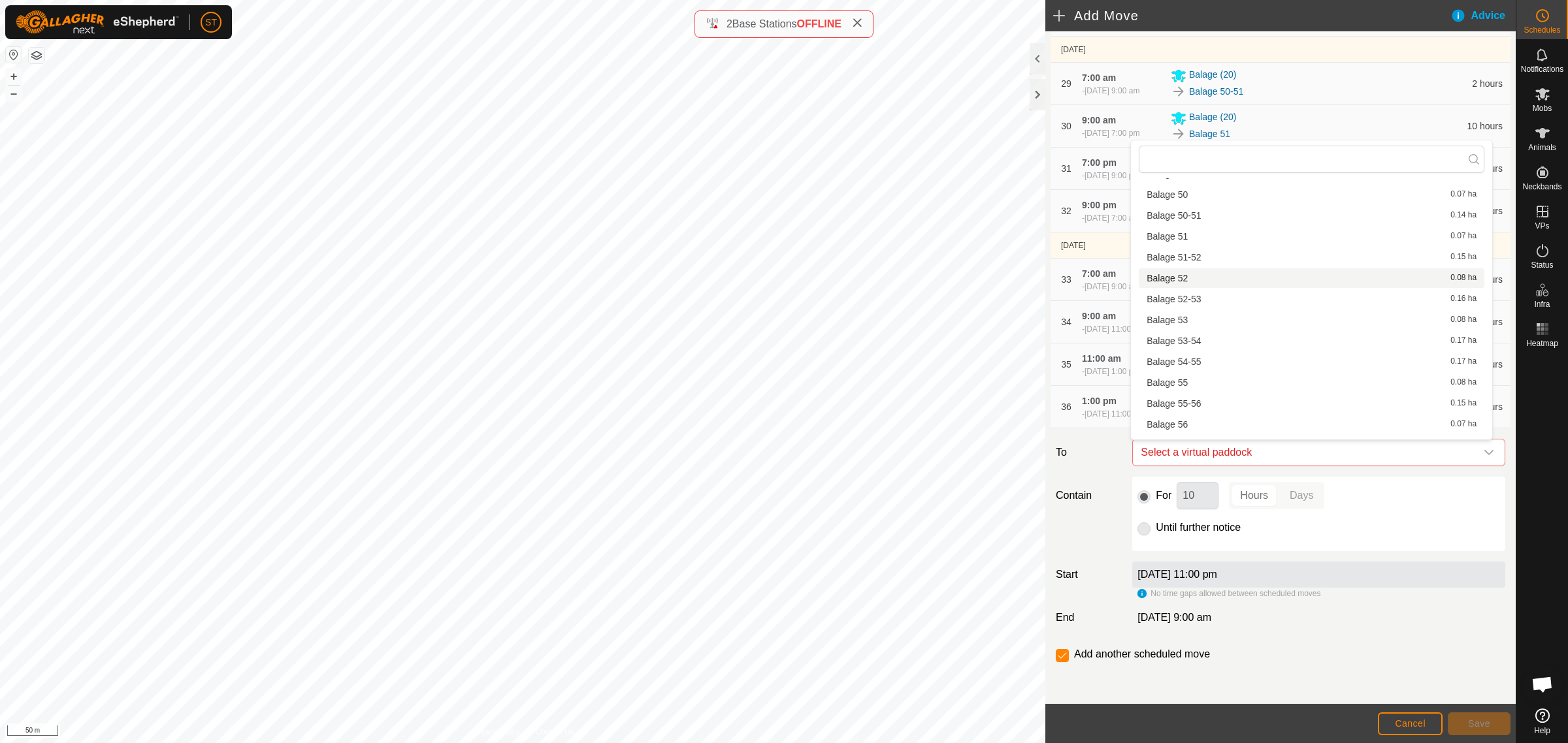
scroll to position [1714, 0]
click at [1193, 342] on li "Balage 54-55 0.17 ha" at bounding box center [1311, 343] width 346 height 20
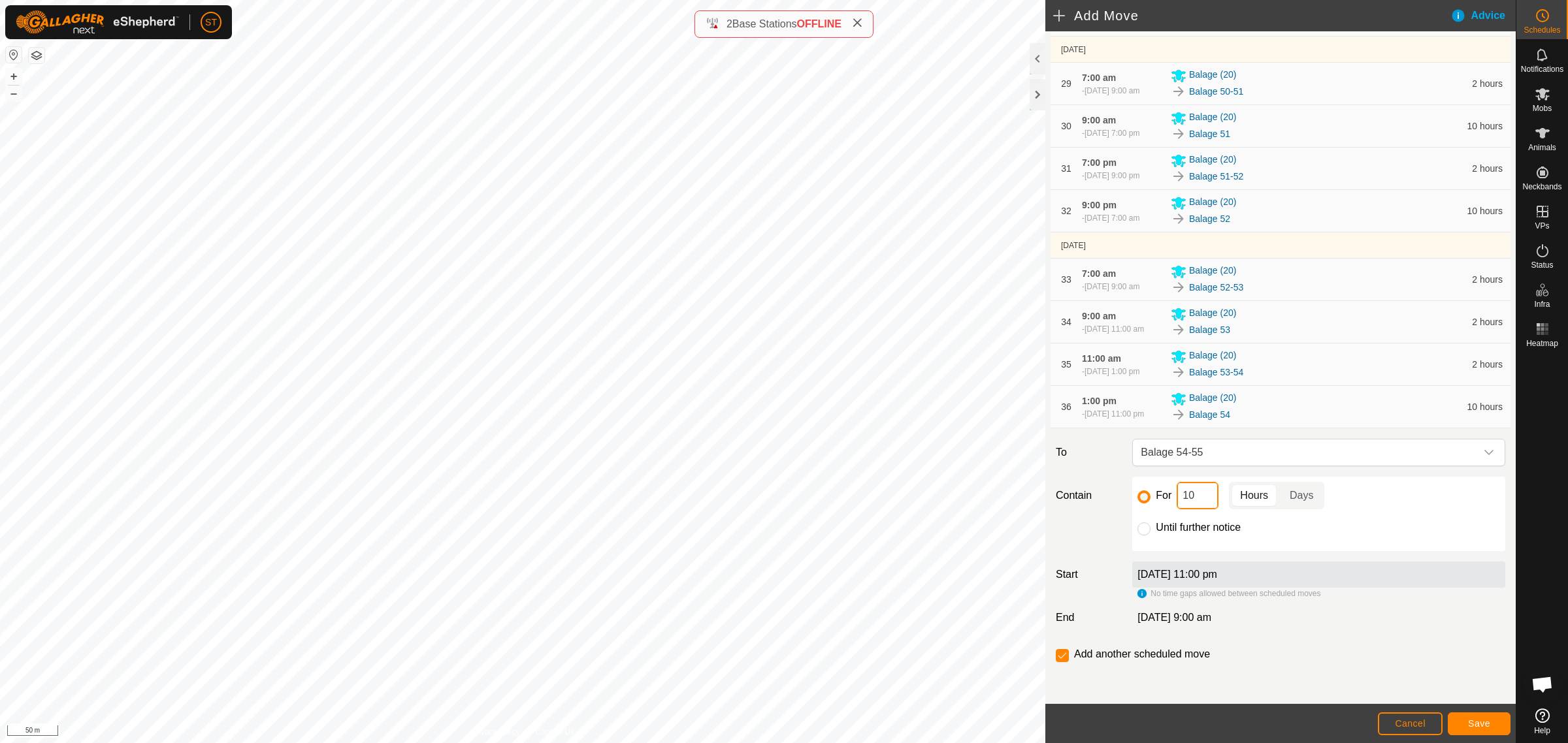
drag, startPoint x: 1175, startPoint y: 496, endPoint x: 1153, endPoint y: 496, distance: 22.0
click at [1167, 496] on div "For 10 Hours Days" at bounding box center [1319, 495] width 362 height 27
click at [1480, 723] on span "Save" at bounding box center [1479, 723] width 22 height 11
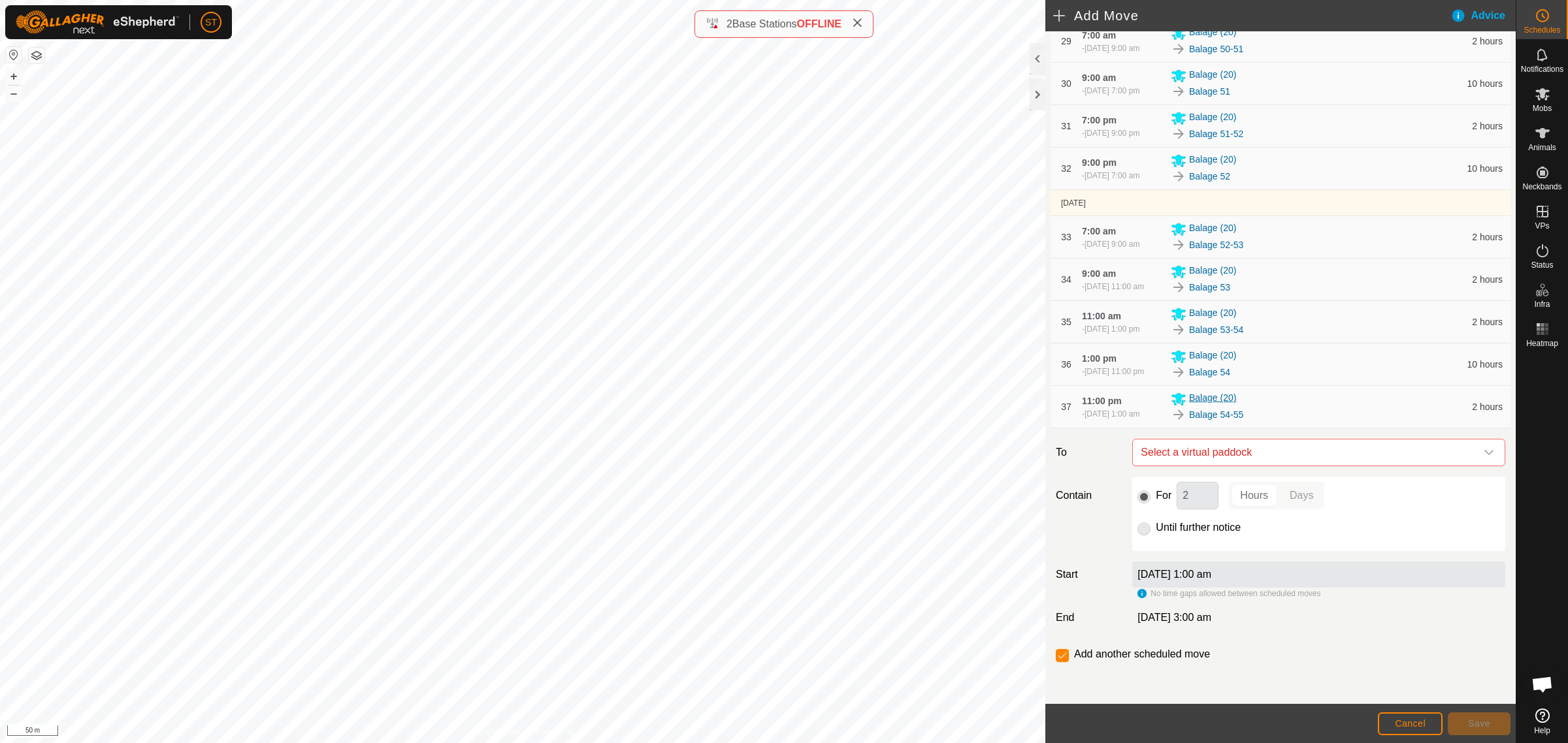
scroll to position [1659, 0]
click at [1484, 451] on icon "dropdown trigger" at bounding box center [1488, 452] width 11 height 11
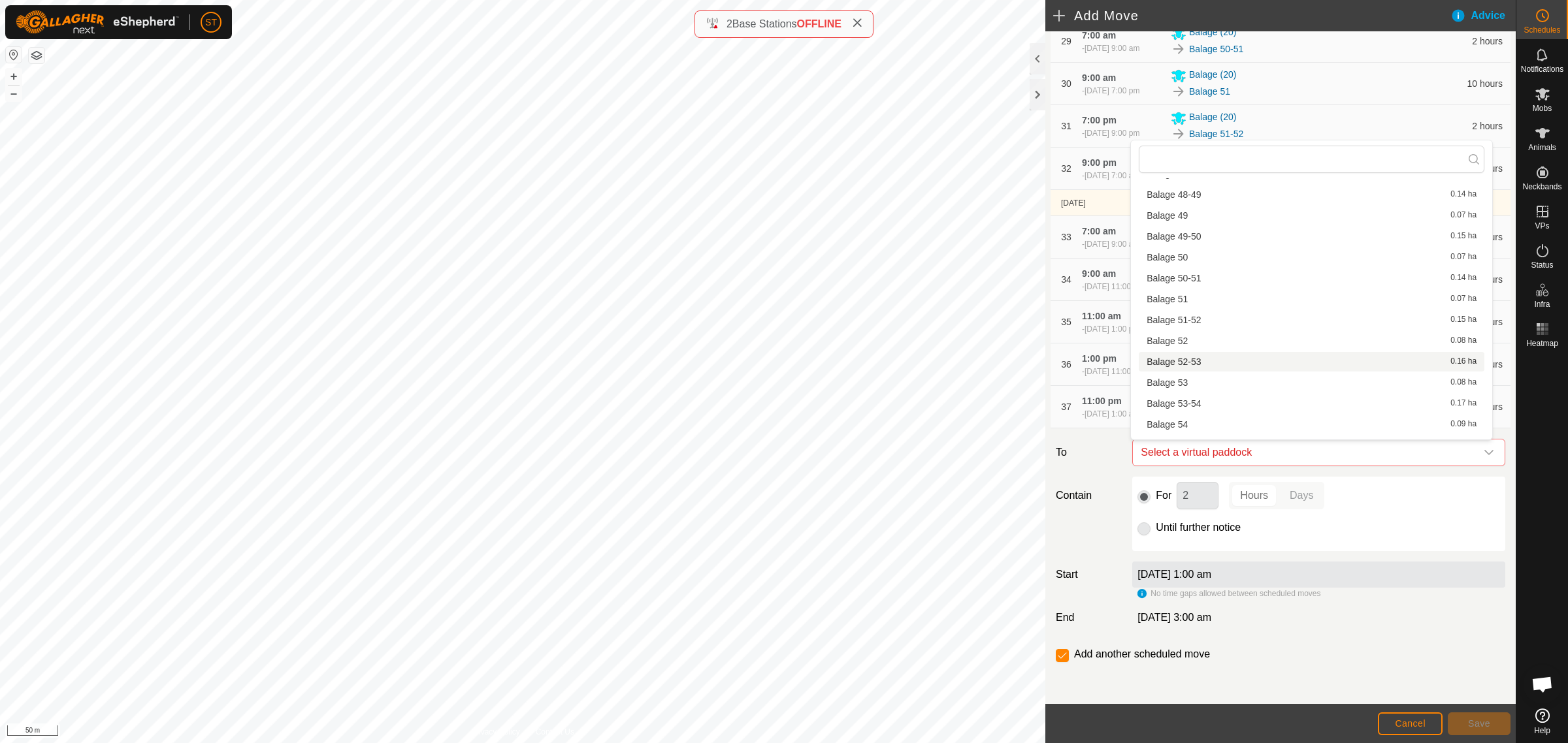
scroll to position [1714, 0]
click at [1187, 359] on li "Balage 55 0.08 ha" at bounding box center [1311, 364] width 346 height 20
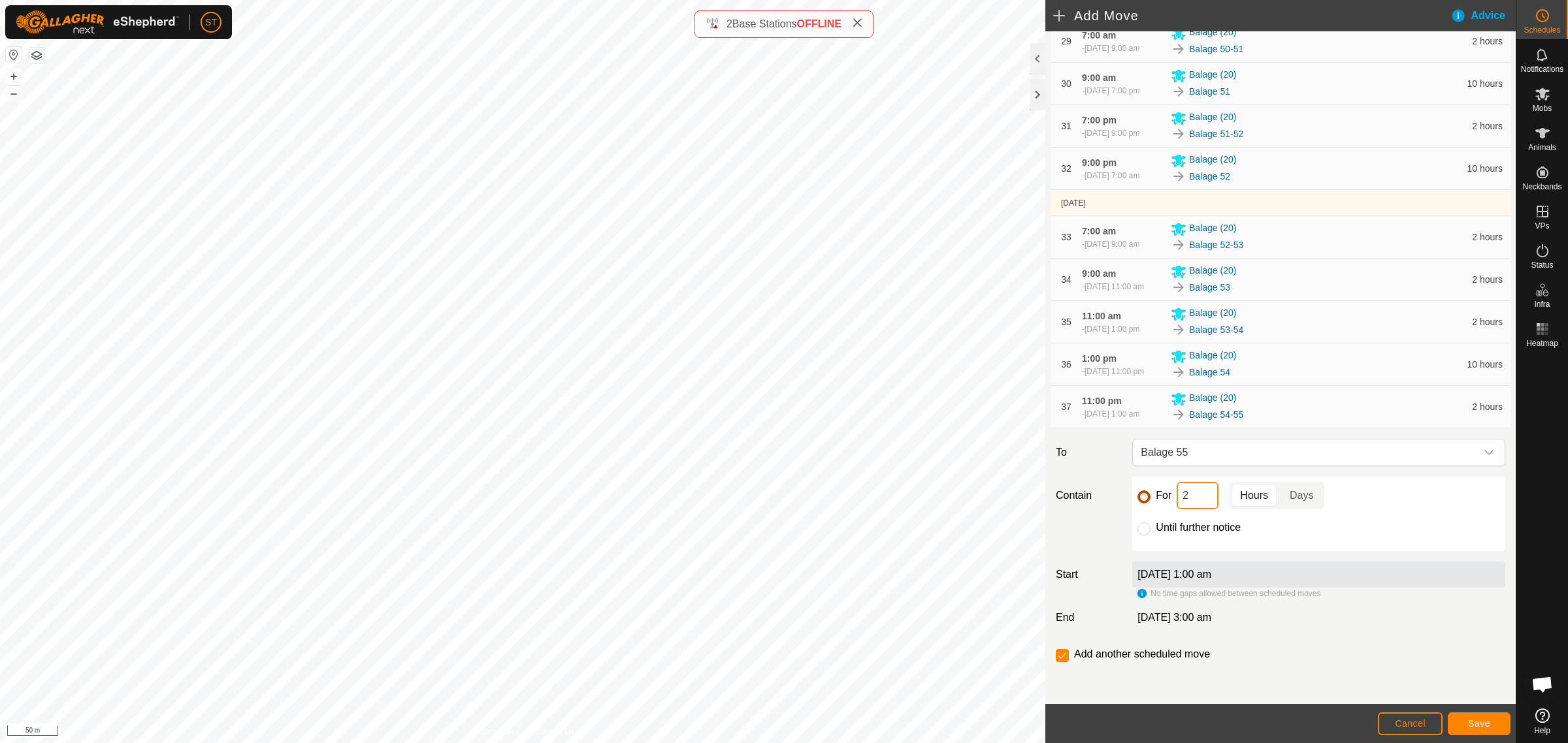
click at [1148, 500] on div "For 2 Hours Days" at bounding box center [1319, 495] width 362 height 27
click at [1475, 722] on span "Save" at bounding box center [1479, 723] width 22 height 11
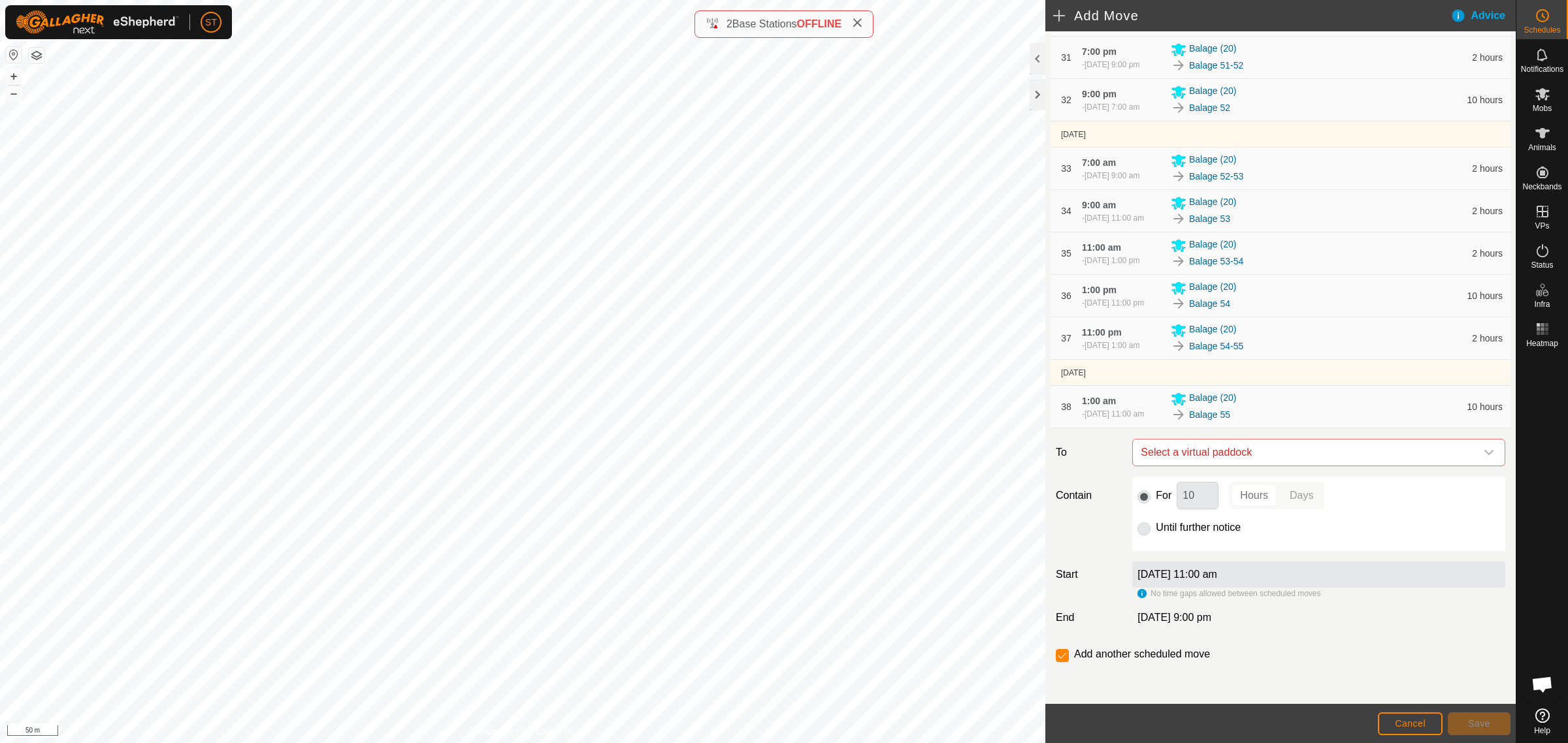
scroll to position [1728, 0]
drag, startPoint x: 1479, startPoint y: 449, endPoint x: 1461, endPoint y: 448, distance: 18.0
click at [1484, 449] on icon "dropdown trigger" at bounding box center [1488, 452] width 11 height 11
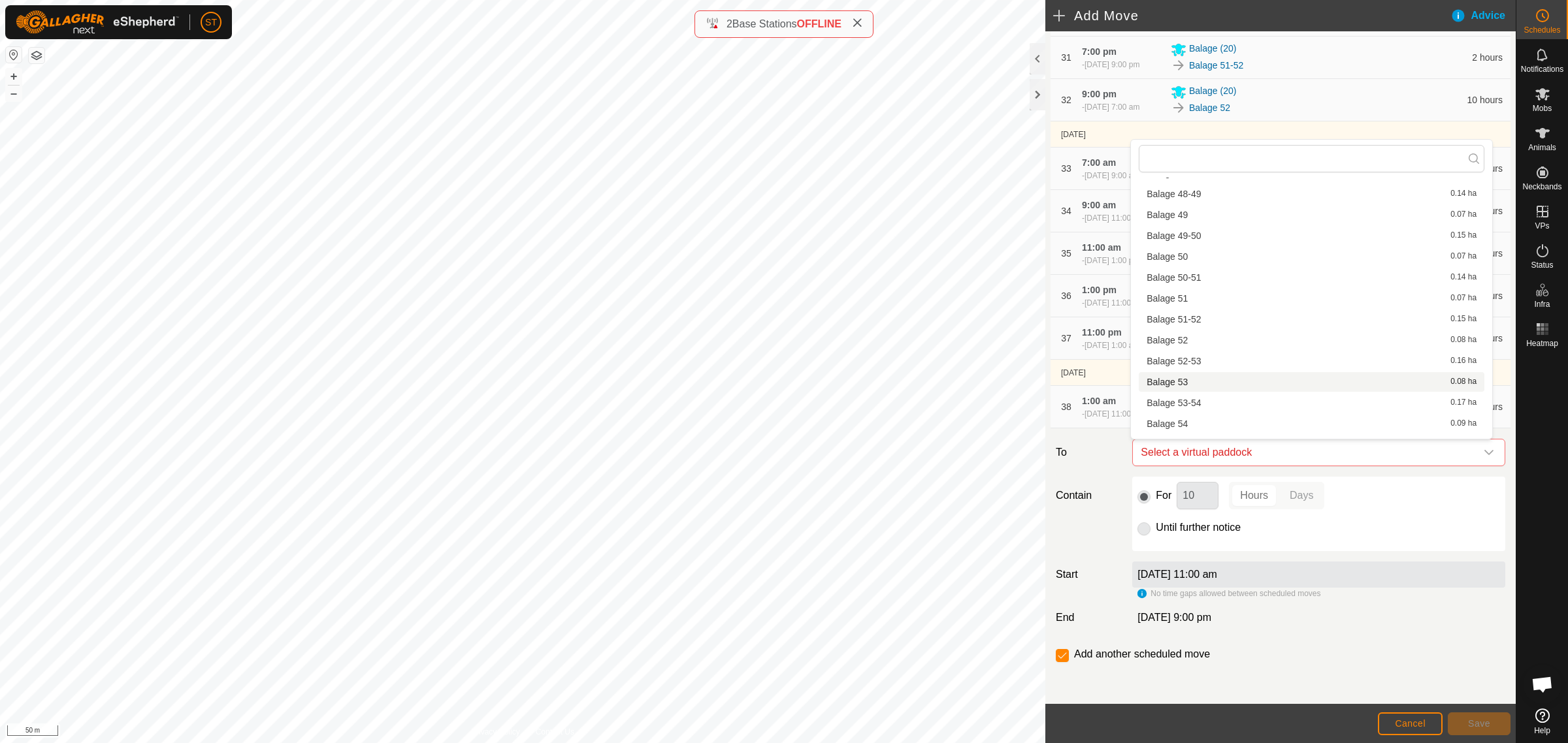
scroll to position [1714, 0]
click at [1193, 383] on li "Balage 55-56 0.15 ha" at bounding box center [1311, 384] width 346 height 20
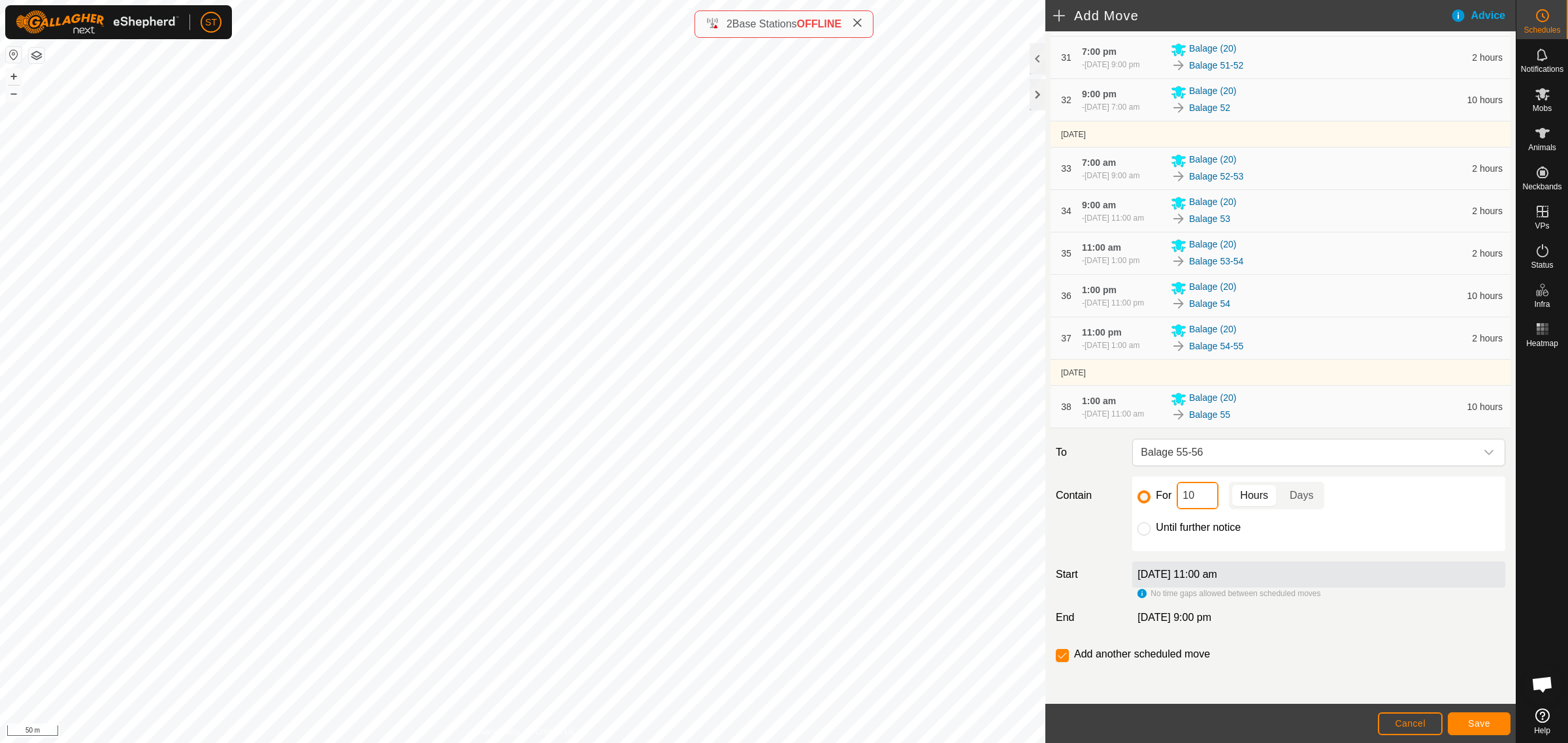
drag, startPoint x: 1197, startPoint y: 501, endPoint x: 1170, endPoint y: 500, distance: 27.0
click at [1177, 501] on input "10" at bounding box center [1198, 495] width 42 height 27
click at [1488, 725] on span "Save" at bounding box center [1479, 723] width 22 height 11
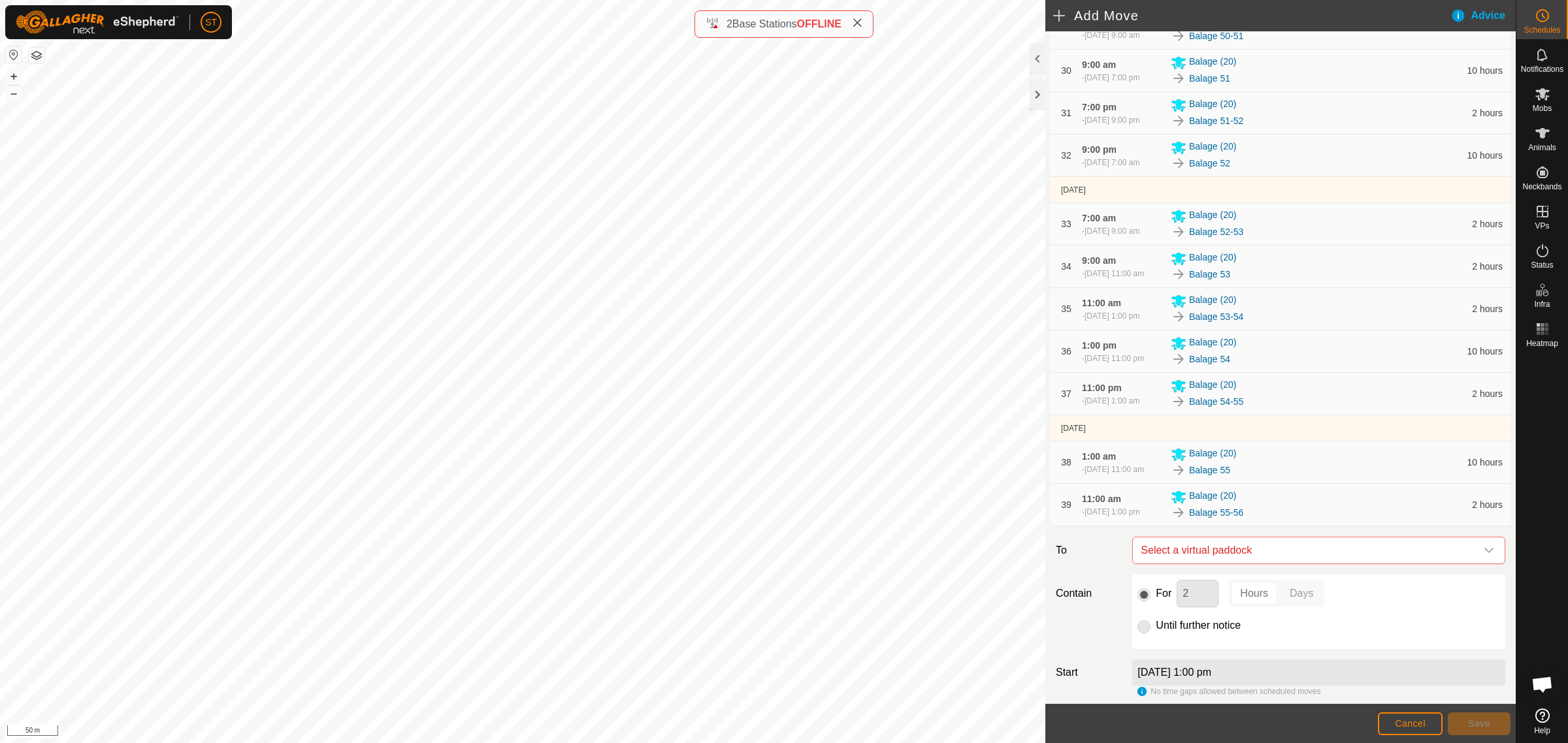
scroll to position [1770, 0]
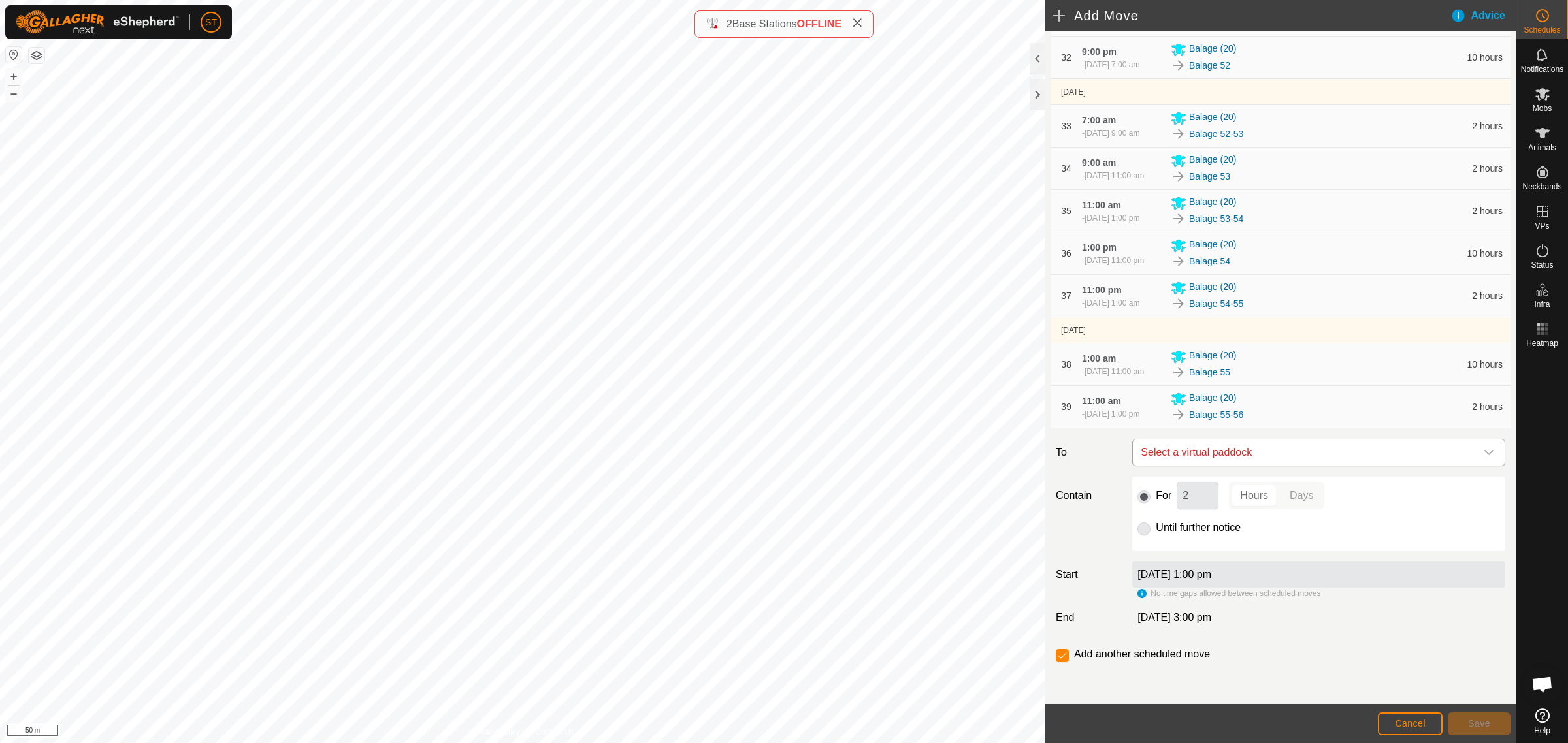
click at [1484, 454] on icon "dropdown trigger" at bounding box center [1488, 452] width 11 height 11
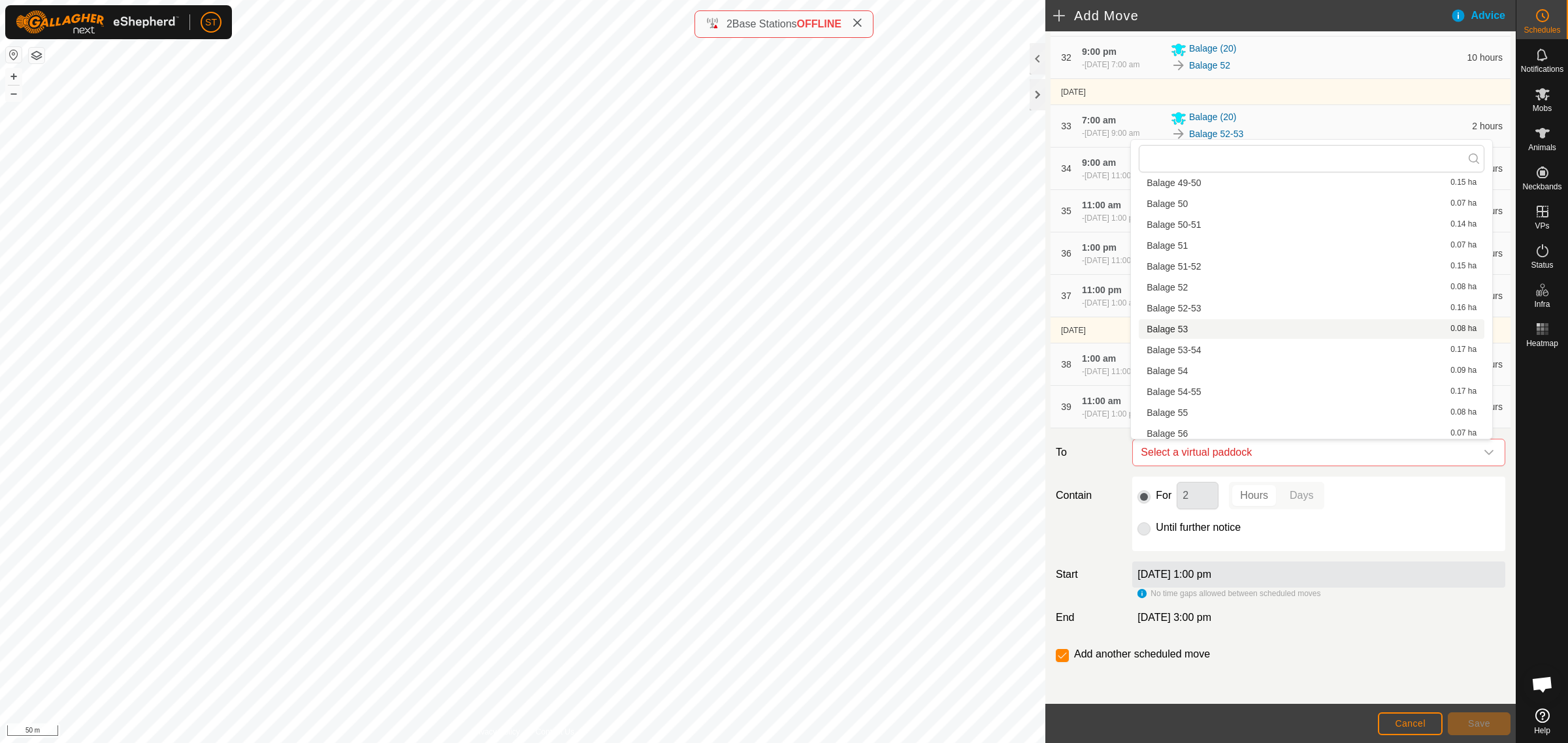
scroll to position [1714, 0]
click at [1193, 401] on li "Balage 56 0.07 ha" at bounding box center [1311, 405] width 346 height 20
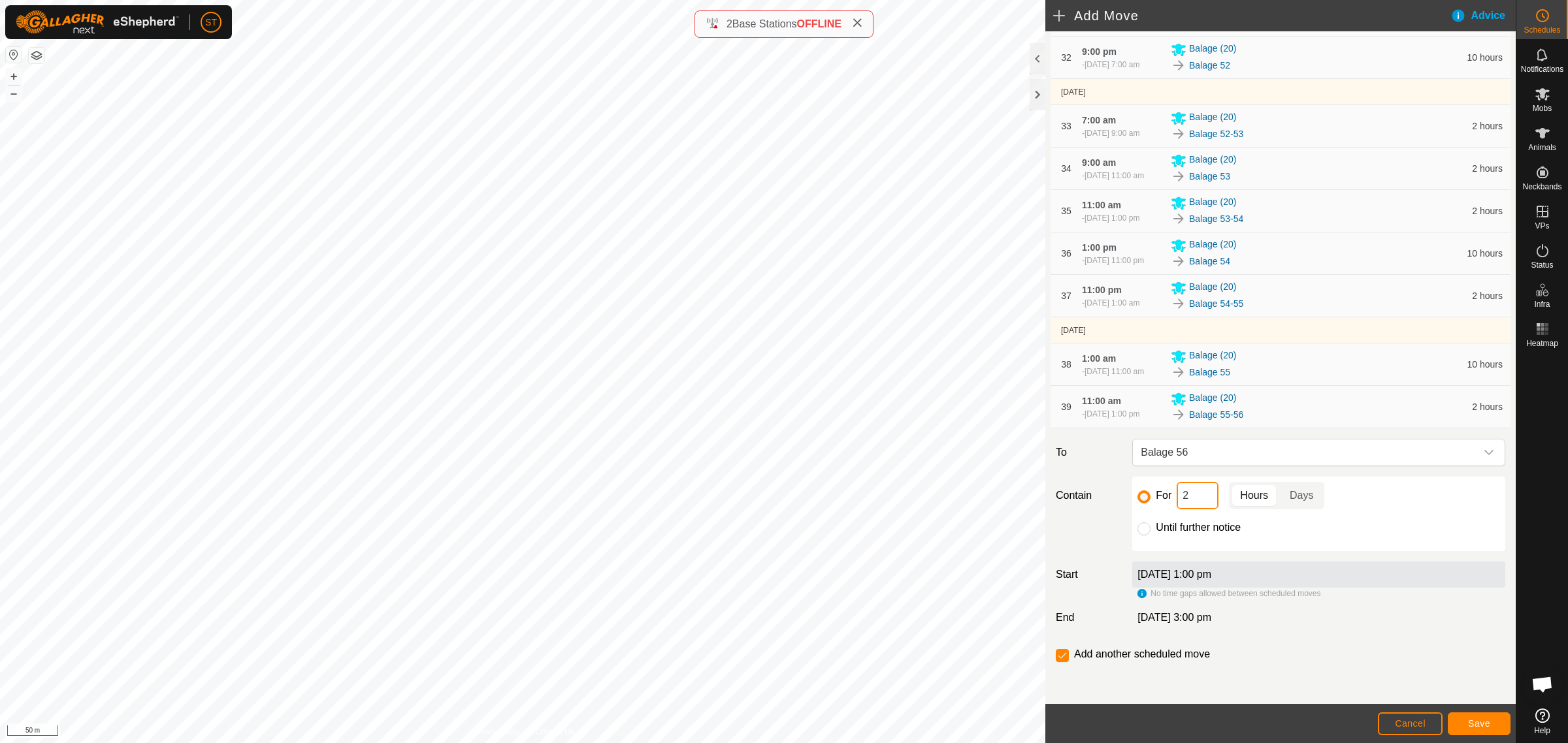
drag, startPoint x: 1194, startPoint y: 498, endPoint x: 1157, endPoint y: 500, distance: 37.1
click at [1157, 501] on div "For 2 Hours Days" at bounding box center [1319, 495] width 362 height 27
click at [1484, 723] on span "Save" at bounding box center [1479, 723] width 22 height 11
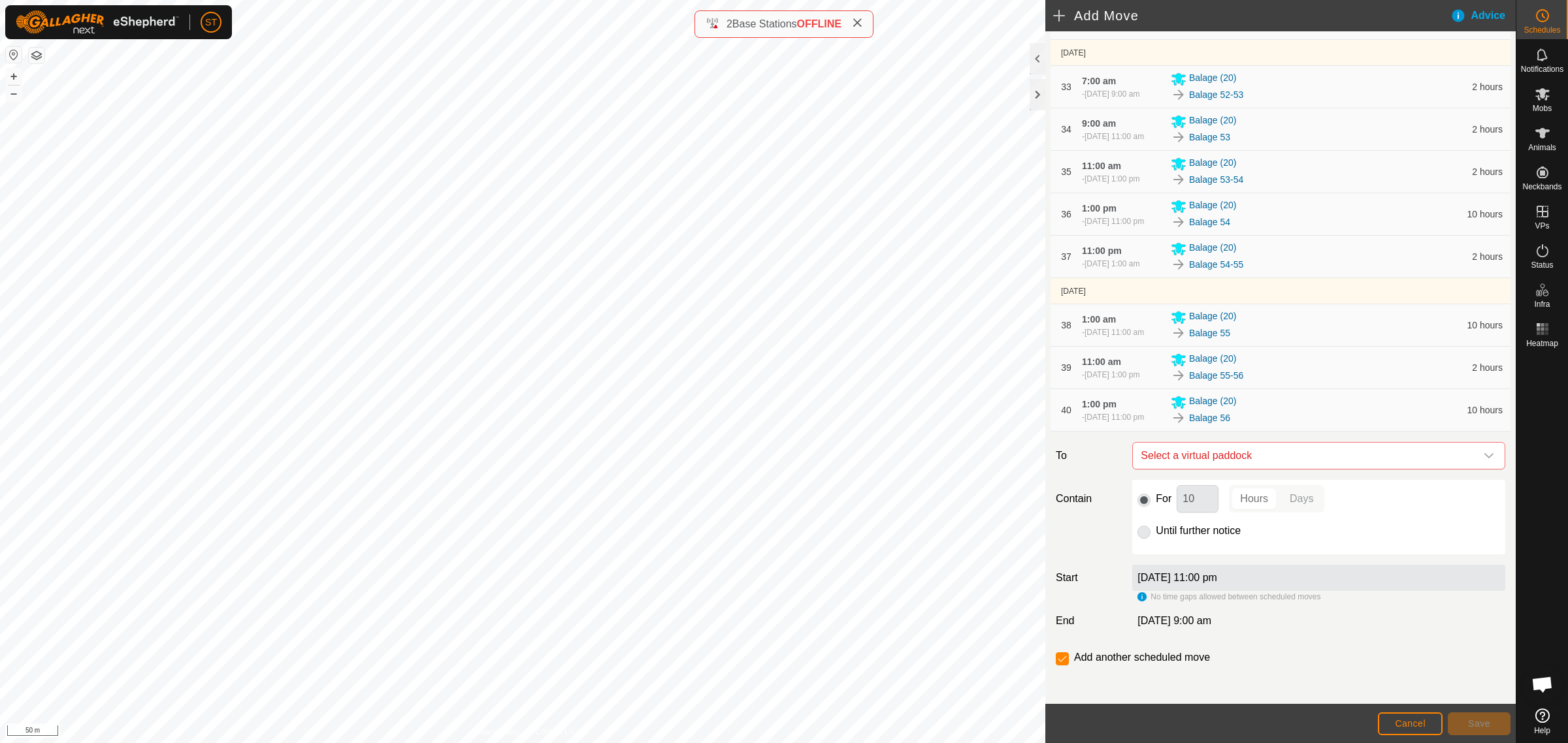
scroll to position [1813, 0]
click at [1484, 455] on icon "dropdown trigger" at bounding box center [1488, 452] width 11 height 11
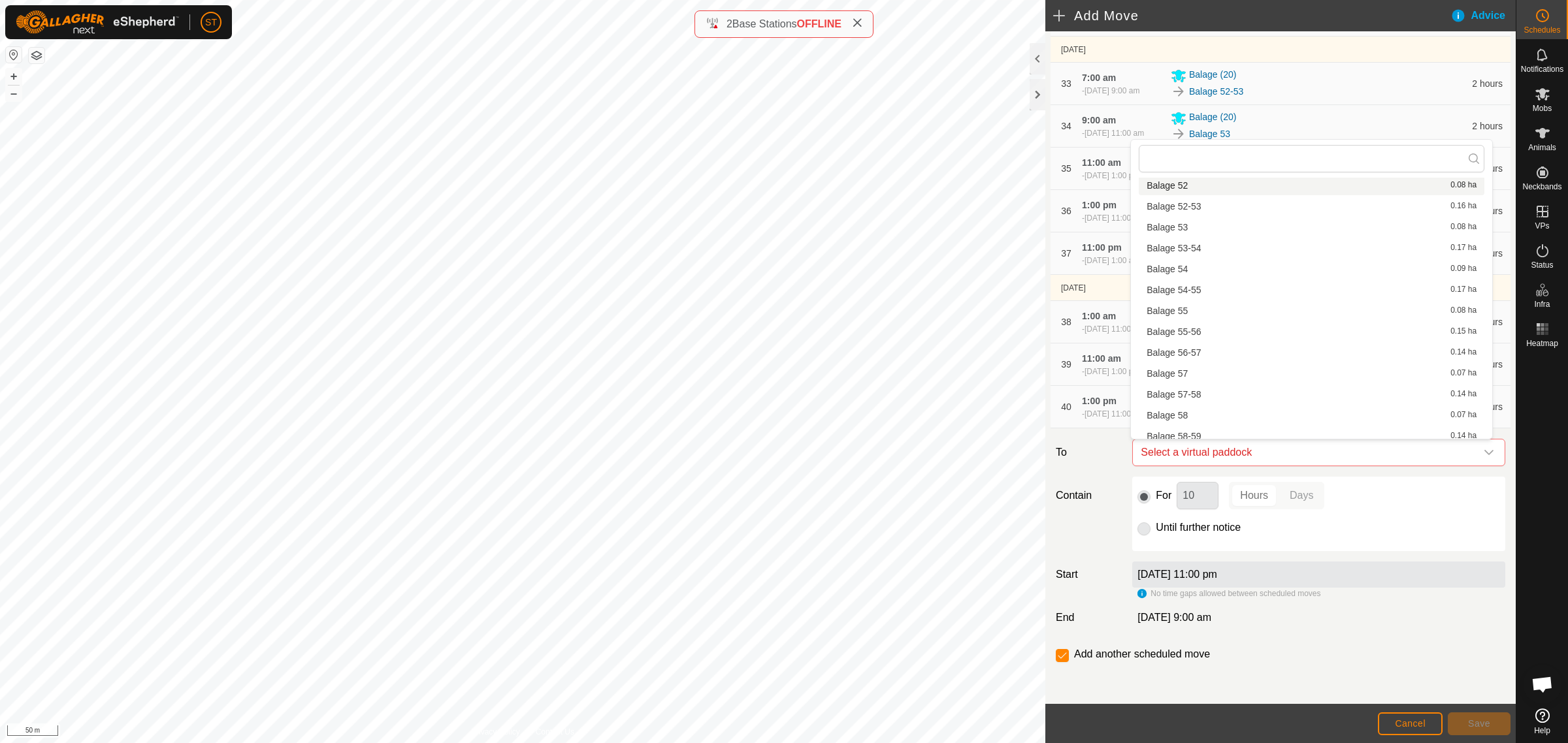
scroll to position [1796, 0]
click at [1199, 338] on li "Balage 56-57 0.14 ha" at bounding box center [1311, 344] width 346 height 20
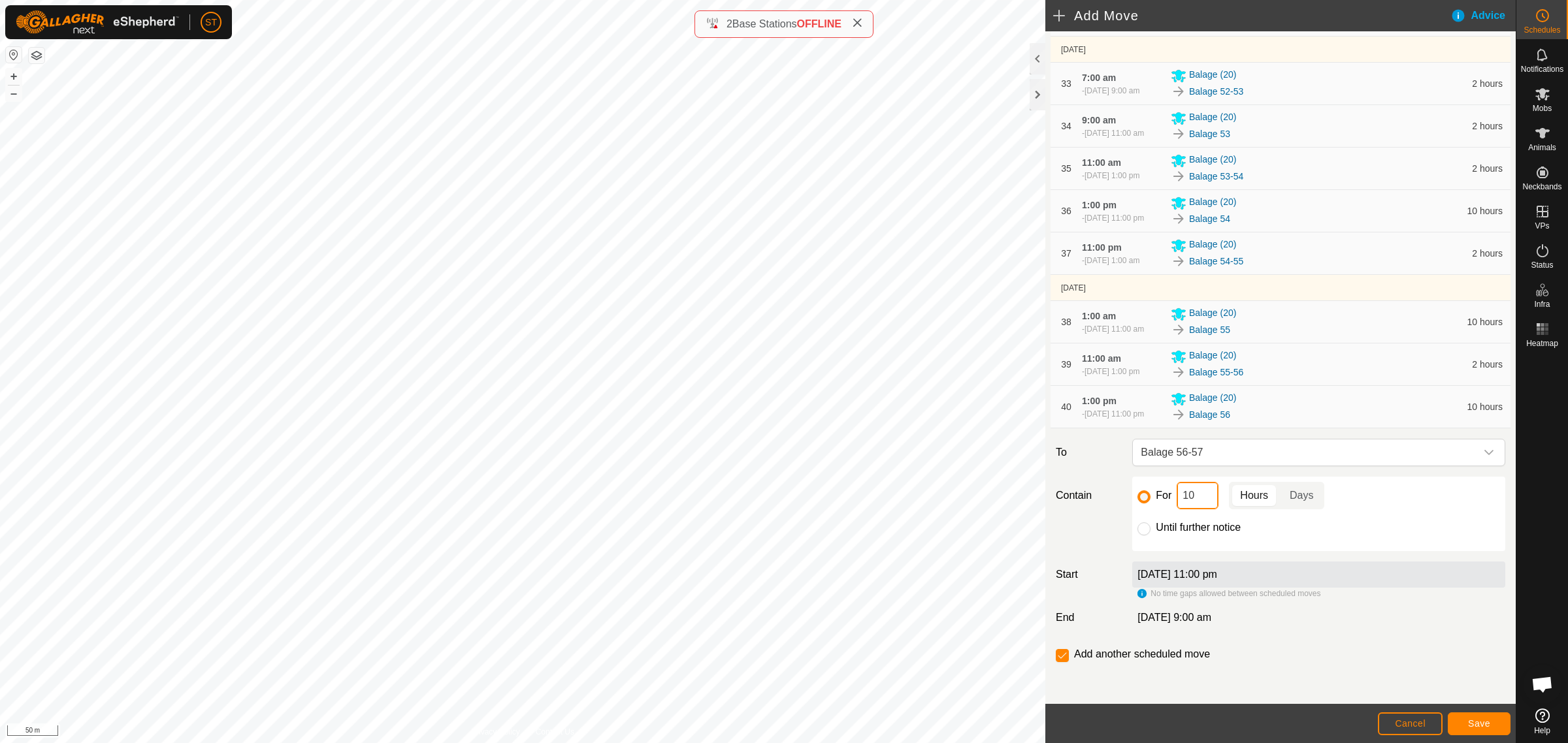
drag, startPoint x: 1197, startPoint y: 497, endPoint x: 1158, endPoint y: 492, distance: 39.3
click at [1165, 497] on div "For 10 Hours Days" at bounding box center [1319, 495] width 362 height 27
click at [1466, 719] on button "Save" at bounding box center [1479, 724] width 63 height 23
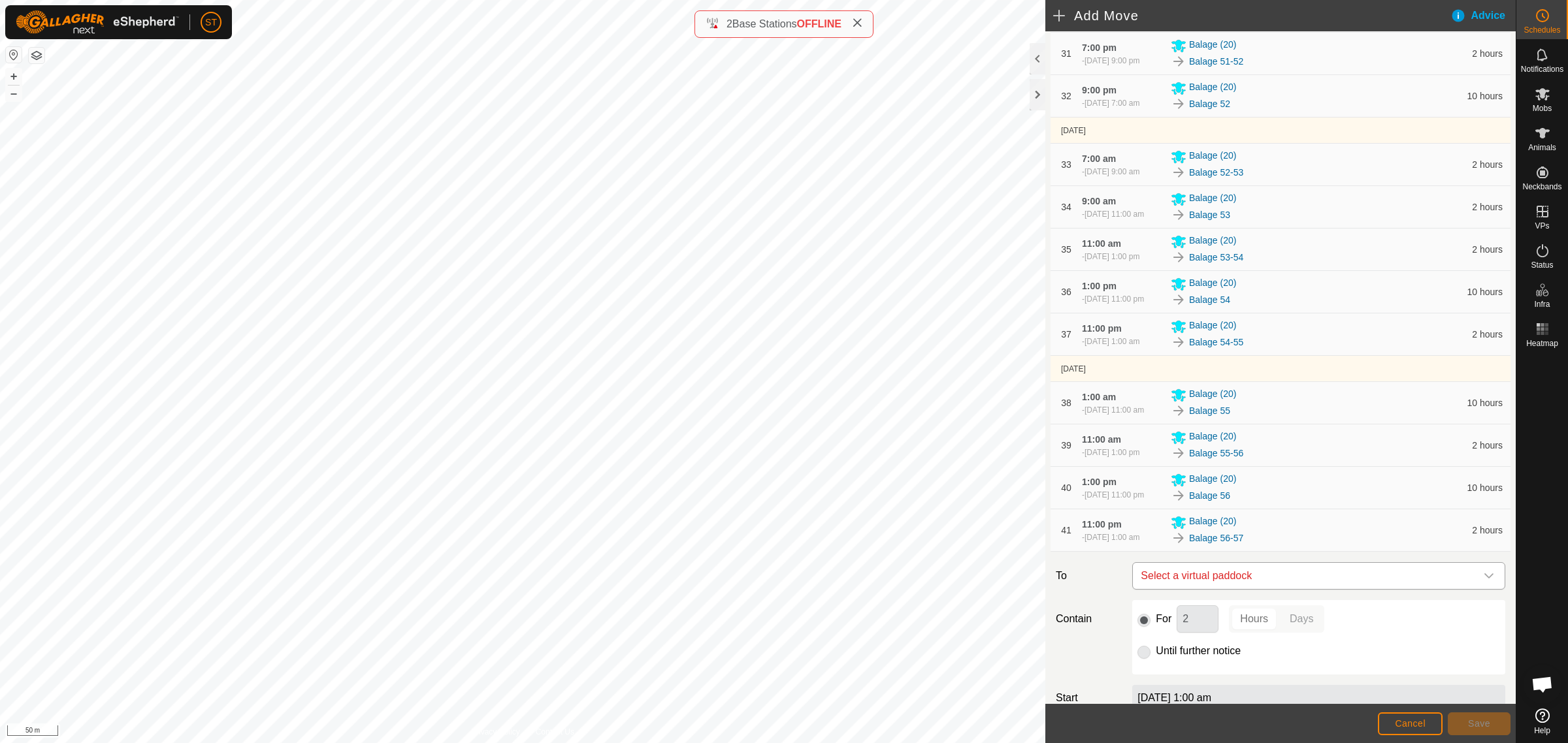
scroll to position [1855, 0]
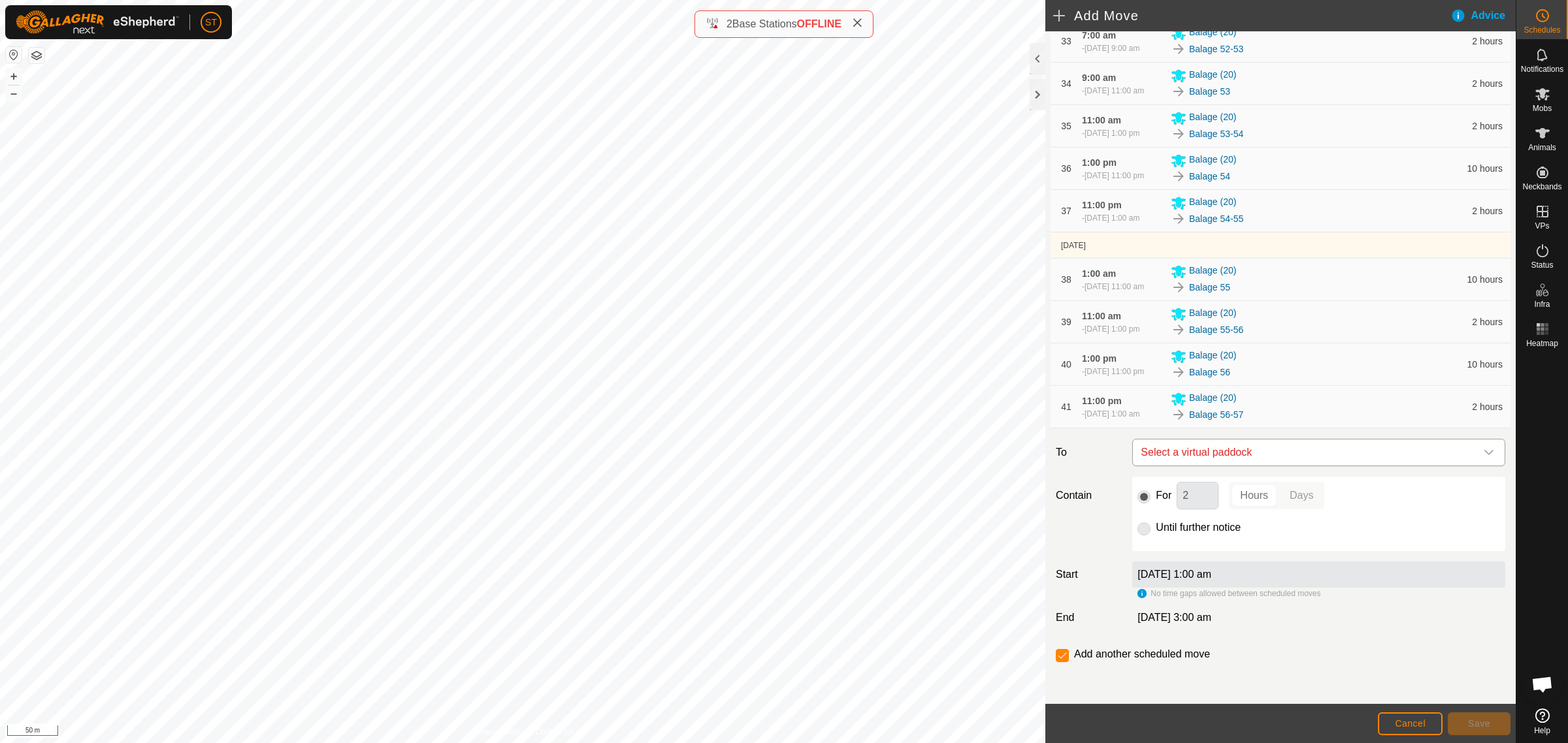
click at [1484, 454] on div "dropdown trigger" at bounding box center [1489, 452] width 26 height 26
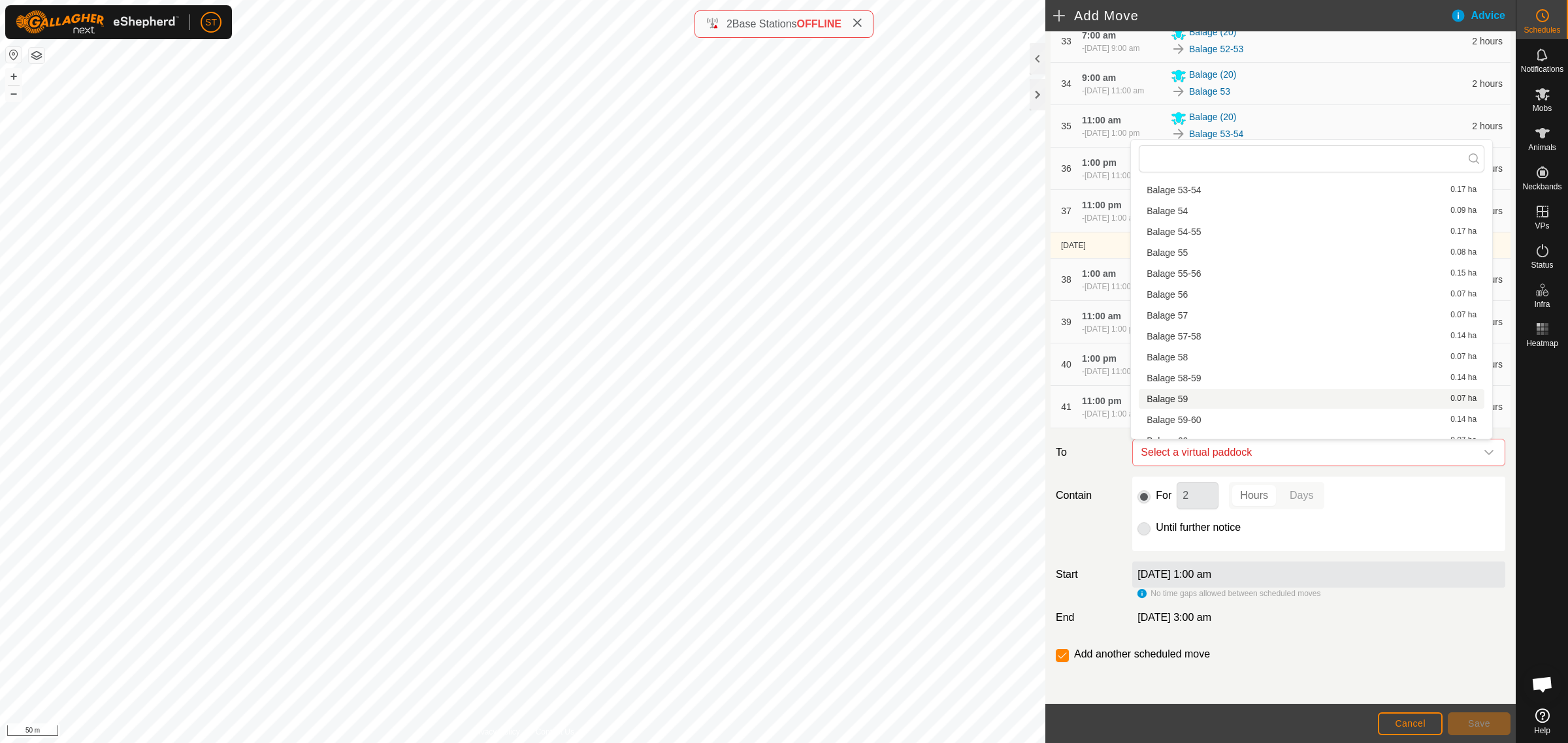
scroll to position [1878, 0]
click at [1199, 282] on li "Balage 57 0.07 ha" at bounding box center [1311, 283] width 346 height 20
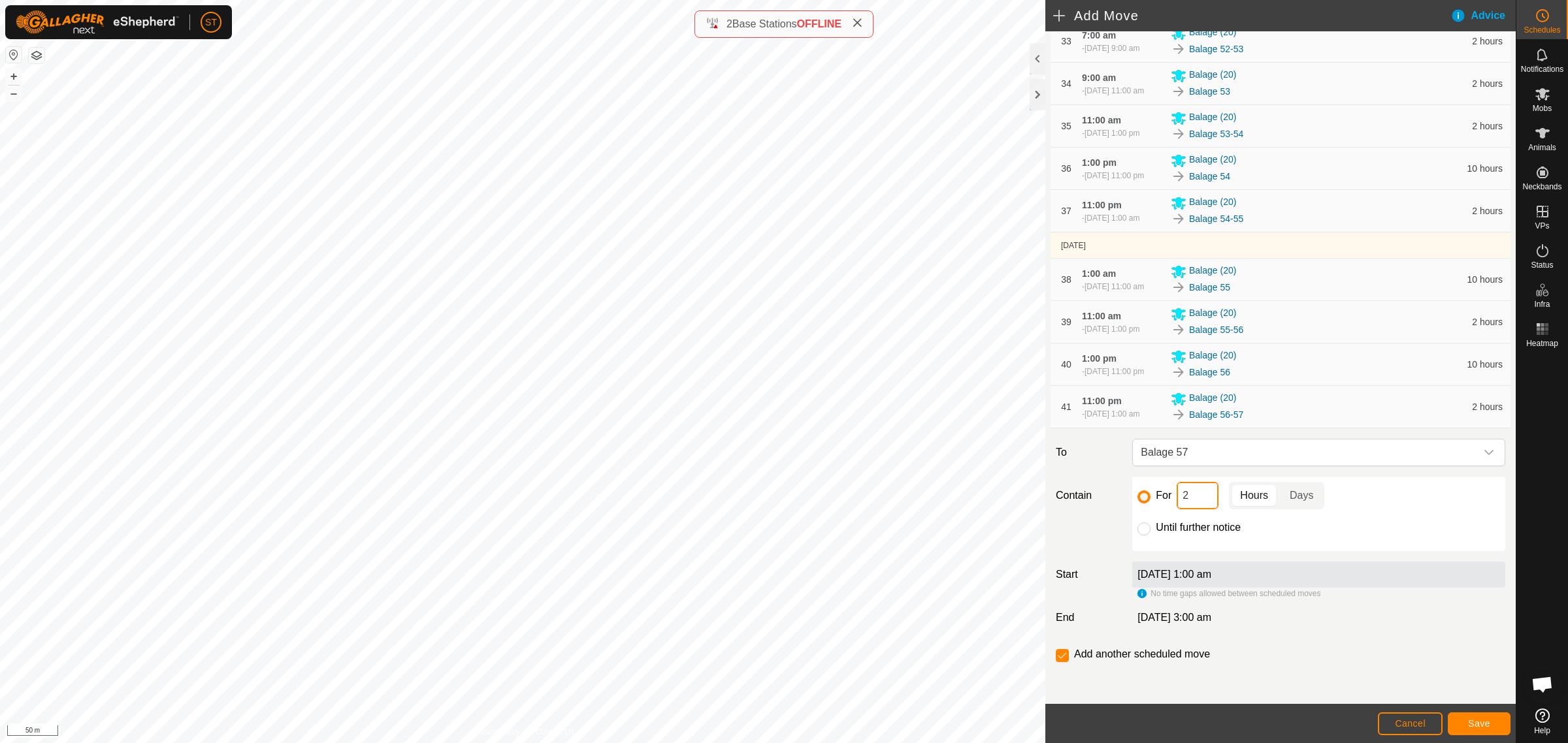
drag, startPoint x: 1196, startPoint y: 501, endPoint x: 1151, endPoint y: 493, distance: 45.7
click at [1151, 493] on div "For 2 Hours Days" at bounding box center [1319, 495] width 362 height 27
click at [1468, 718] on button "Save" at bounding box center [1479, 724] width 63 height 23
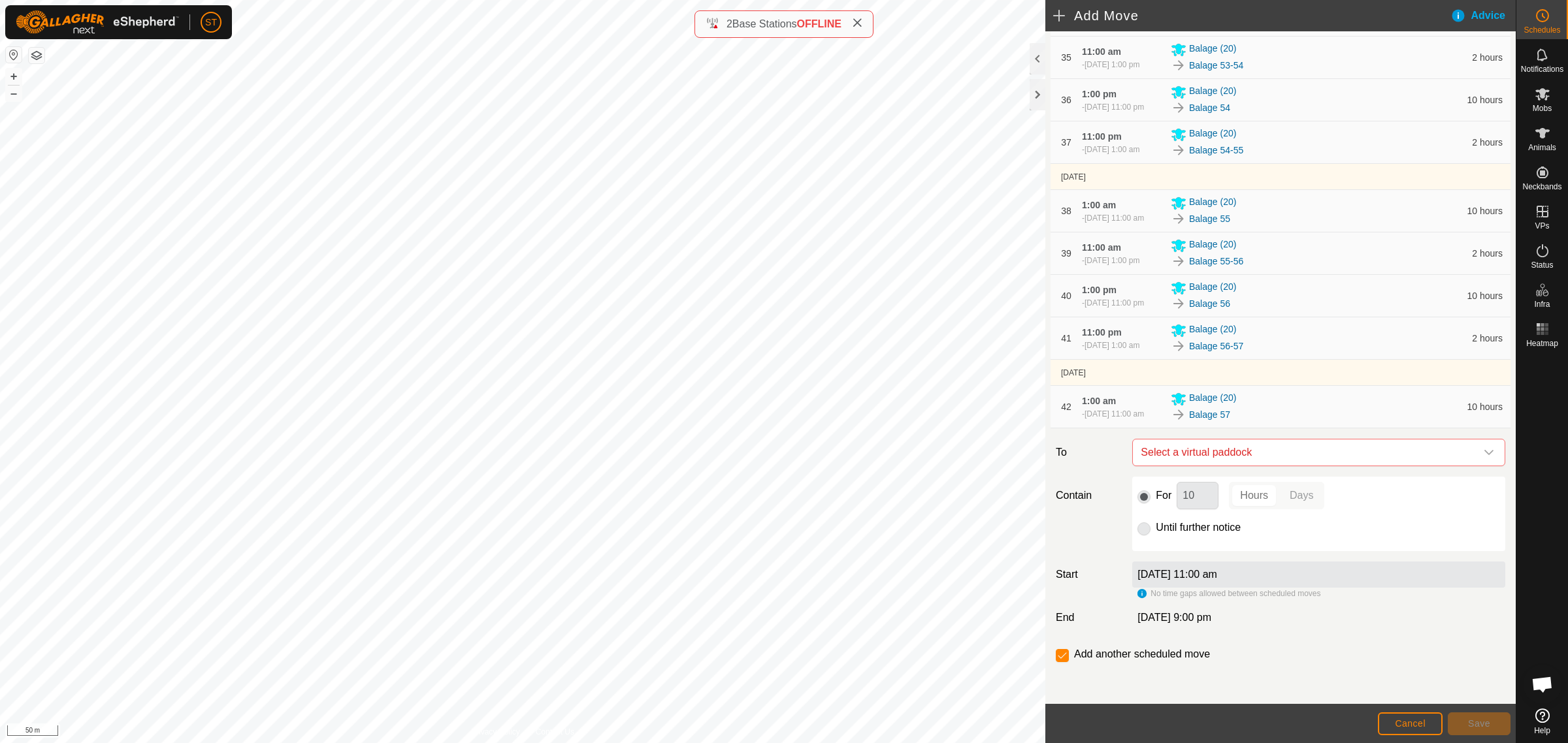
scroll to position [1923, 0]
click at [1484, 452] on icon "dropdown trigger" at bounding box center [1488, 452] width 11 height 11
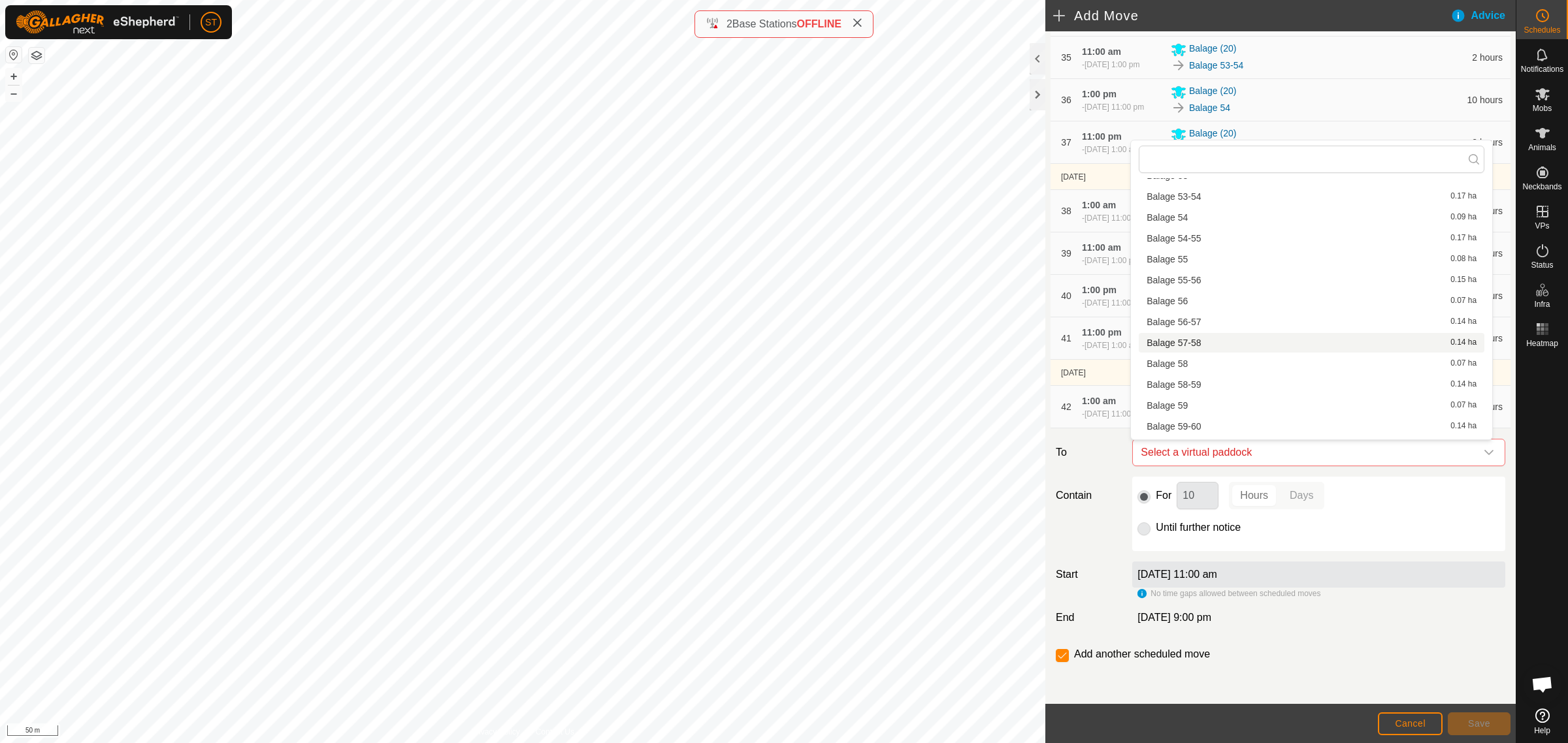
scroll to position [1838, 0]
click at [1216, 338] on li "Balage 57-58 0.14 ha" at bounding box center [1311, 344] width 346 height 20
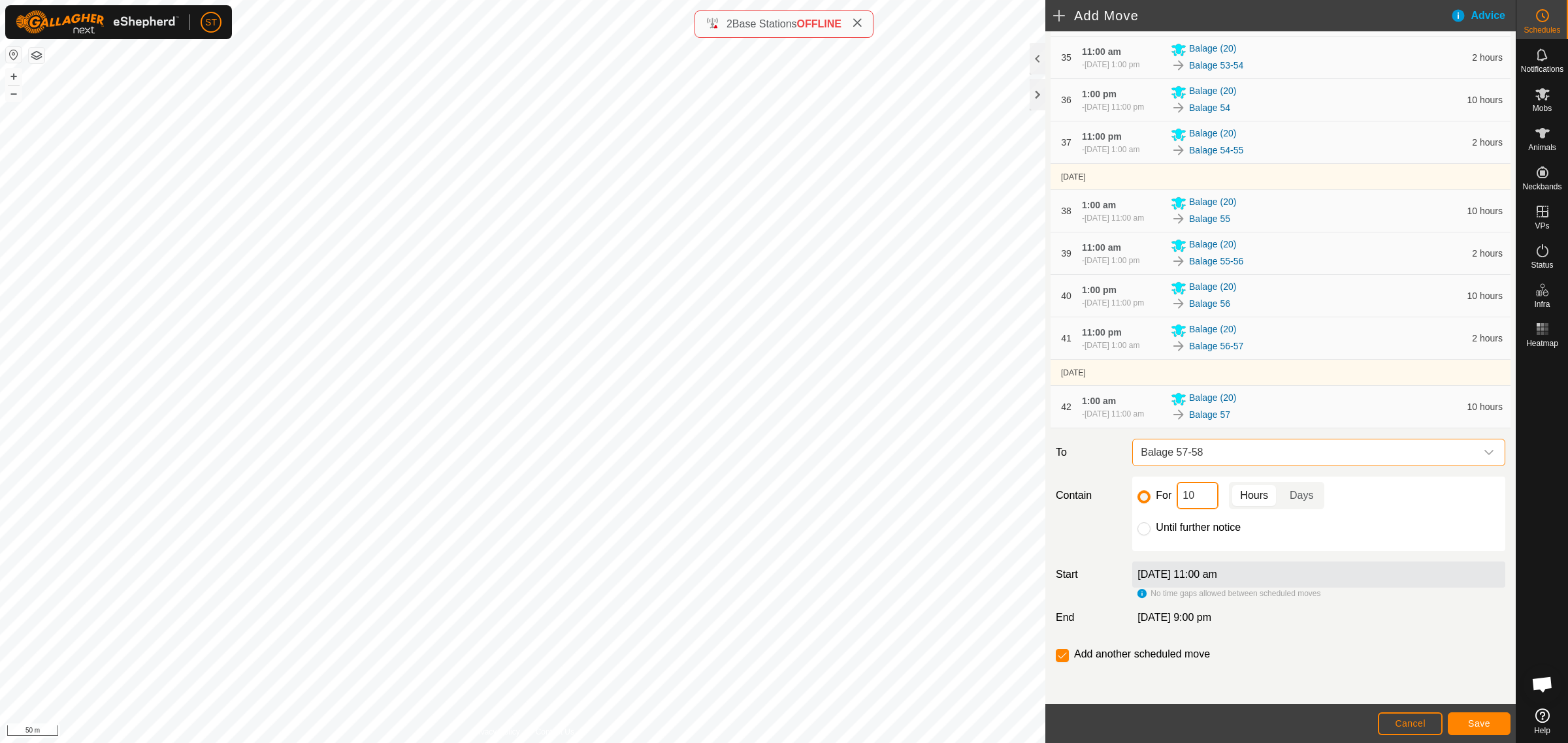
drag, startPoint x: 1166, startPoint y: 501, endPoint x: 1151, endPoint y: 501, distance: 15.0
click at [1151, 501] on div "For 10 Hours Days" at bounding box center [1319, 495] width 362 height 27
click at [1486, 725] on span "Save" at bounding box center [1479, 723] width 22 height 11
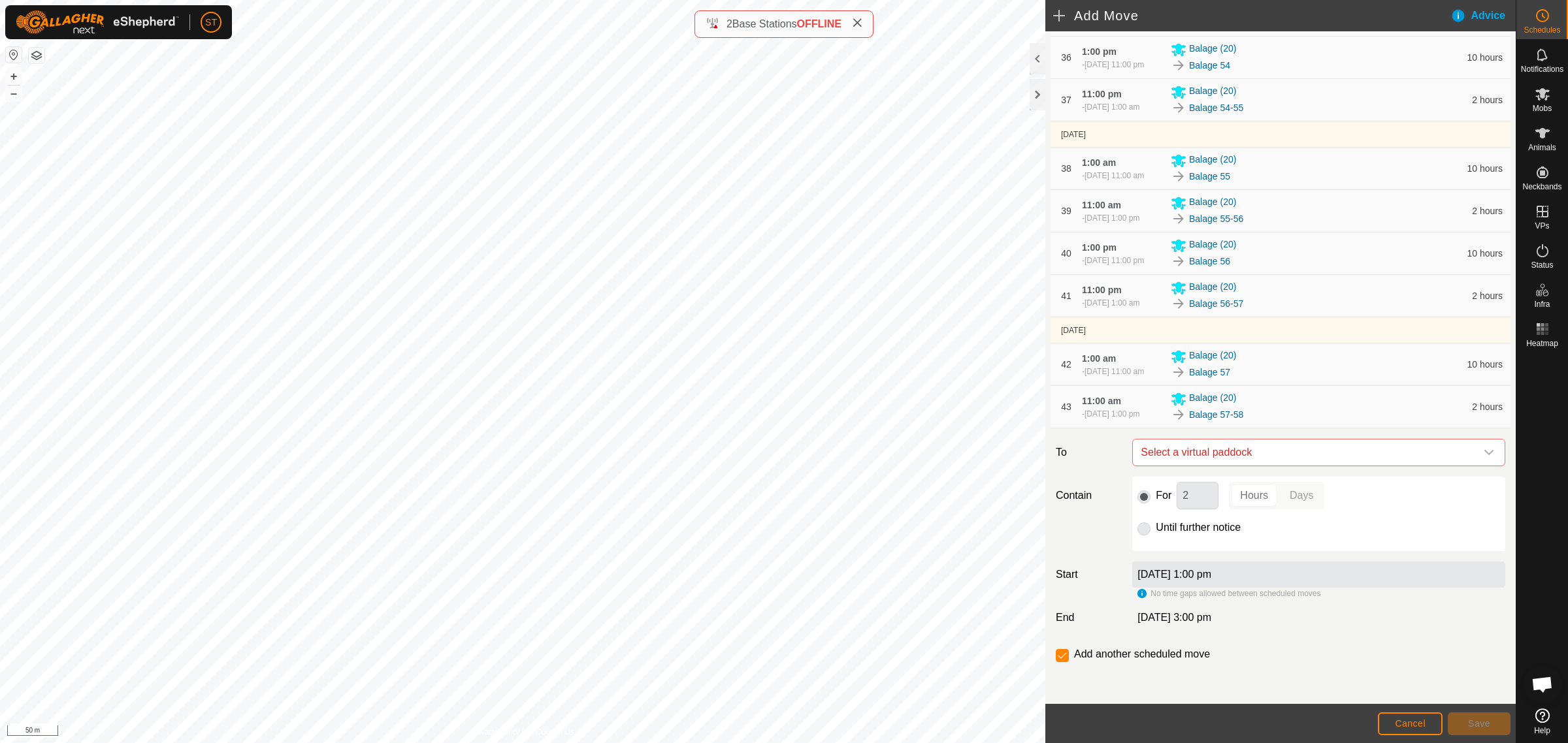
scroll to position [1966, 0]
click at [1484, 451] on icon "dropdown trigger" at bounding box center [1488, 452] width 11 height 11
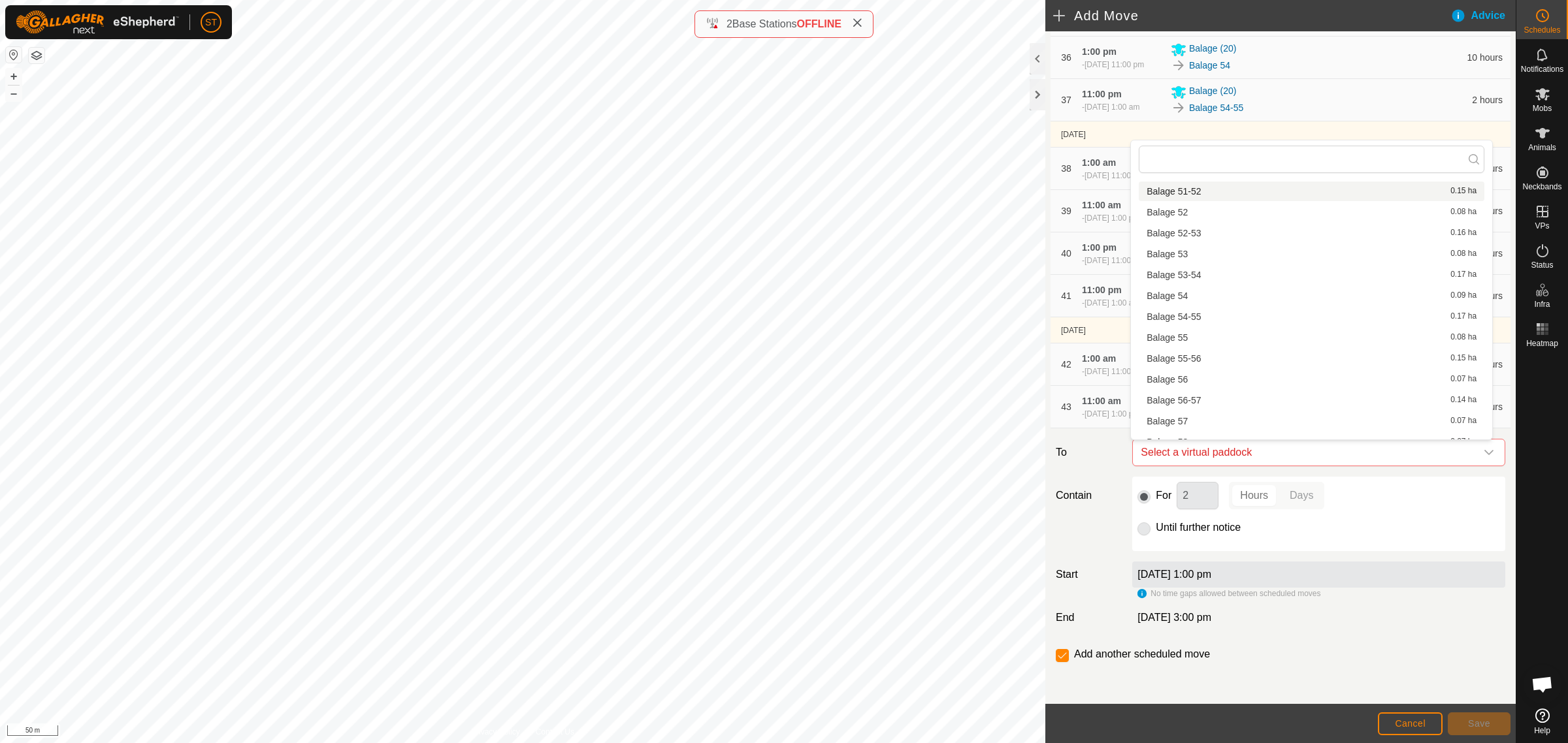
scroll to position [1796, 0]
click at [1189, 407] on li "Balage 58 0.07 ha" at bounding box center [1311, 407] width 346 height 20
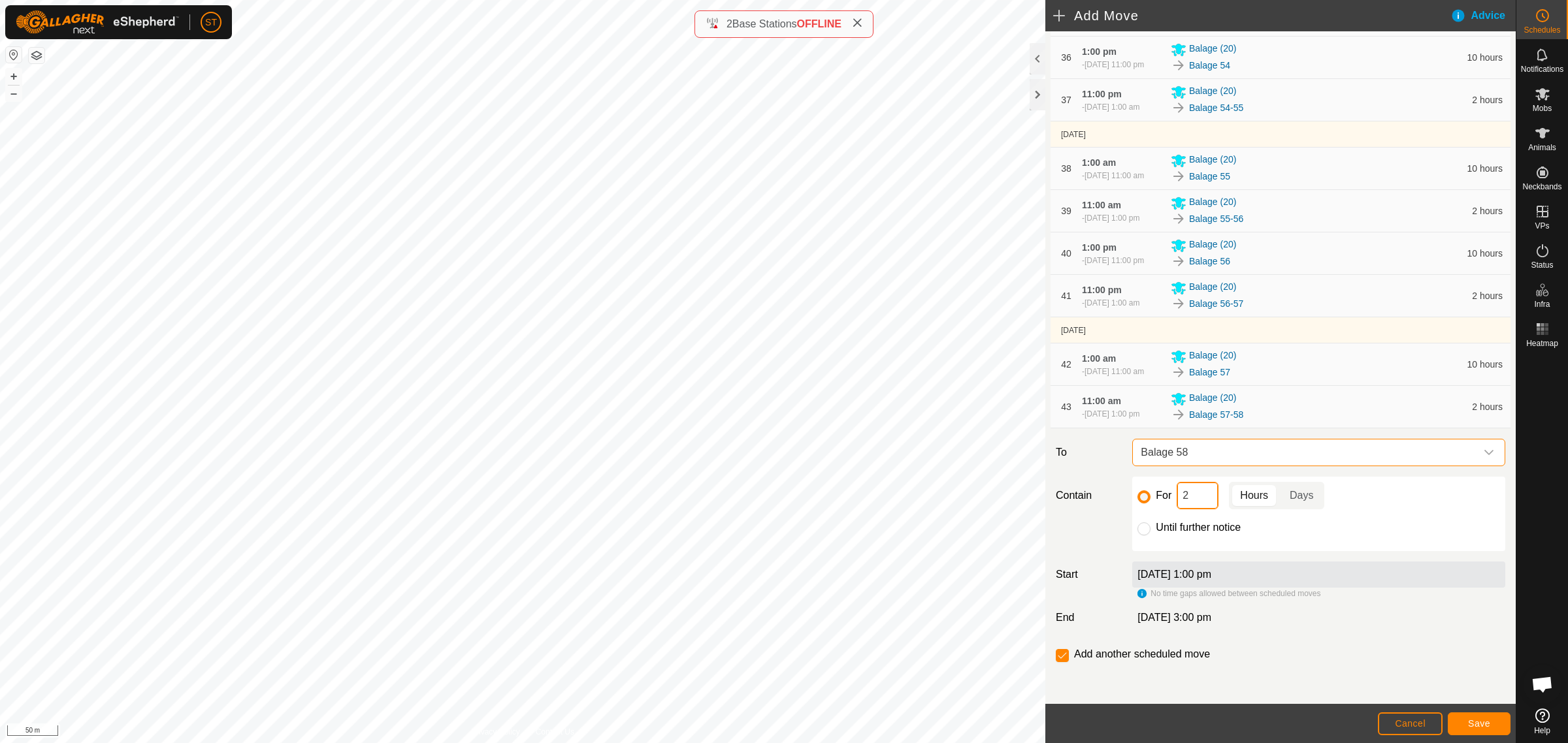
drag, startPoint x: 1189, startPoint y: 497, endPoint x: 1171, endPoint y: 498, distance: 18.0
click at [1171, 498] on div "For 2 Hours Days" at bounding box center [1319, 495] width 362 height 27
click at [1472, 723] on span "Save" at bounding box center [1479, 723] width 22 height 11
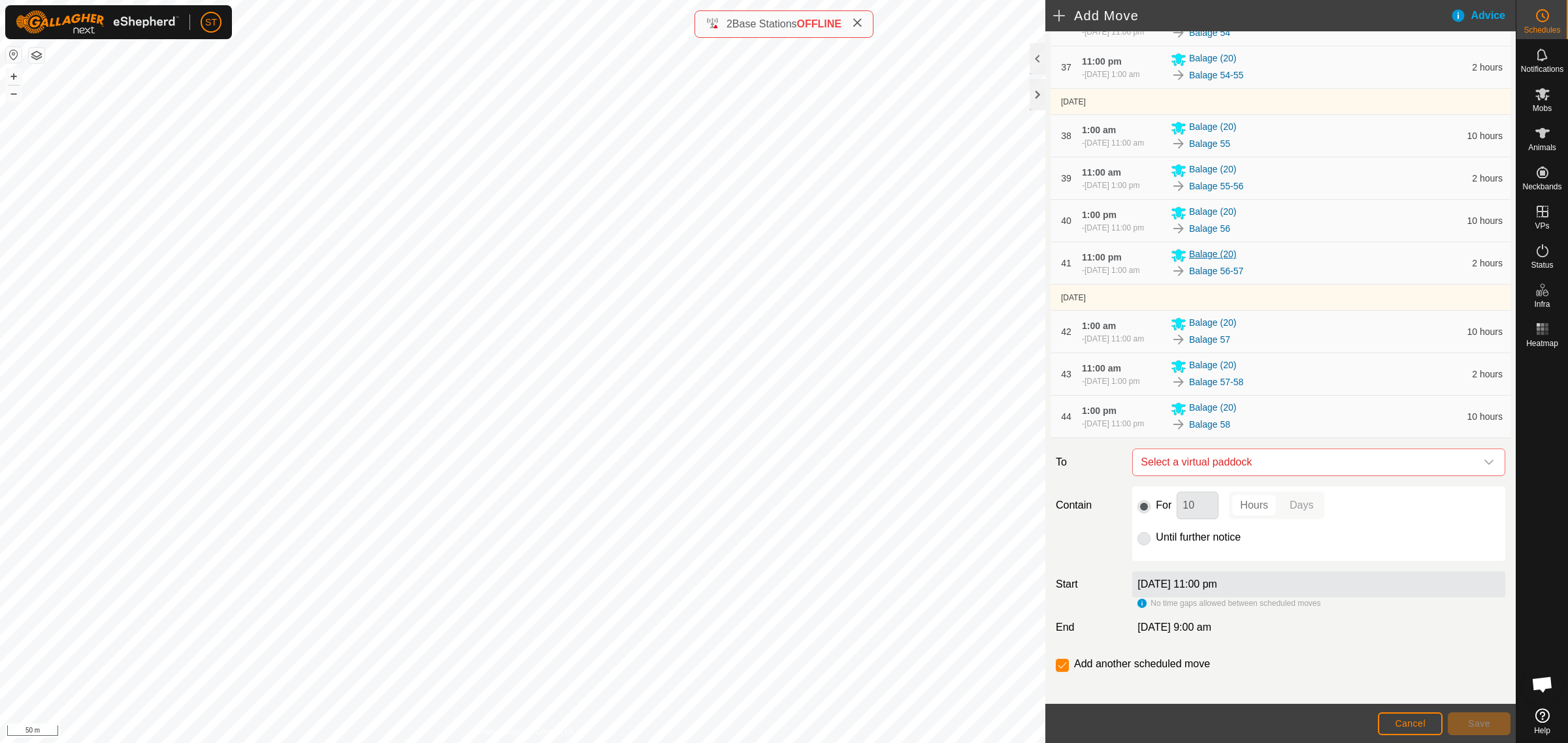
scroll to position [2009, 0]
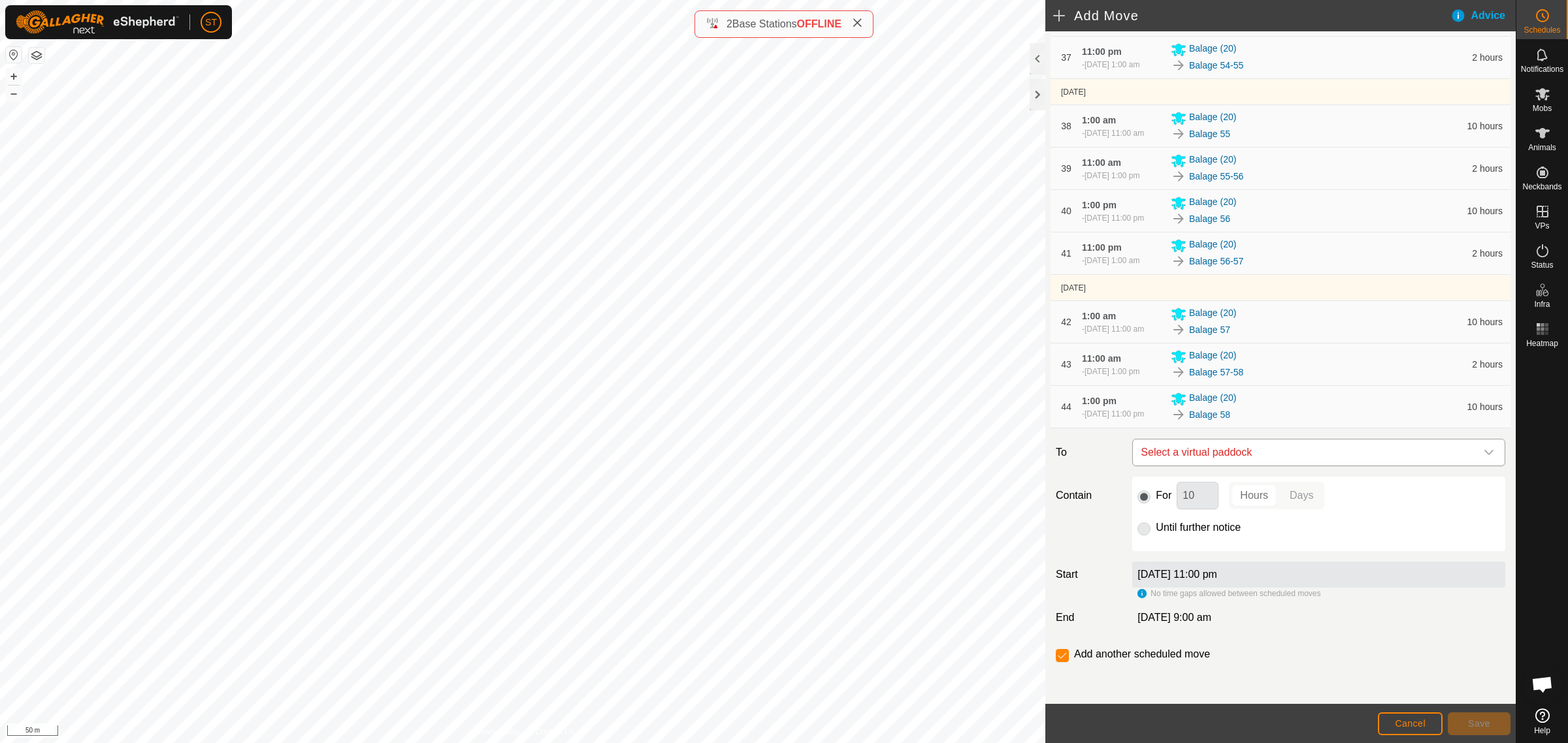
click at [1484, 455] on icon "dropdown trigger" at bounding box center [1488, 452] width 11 height 11
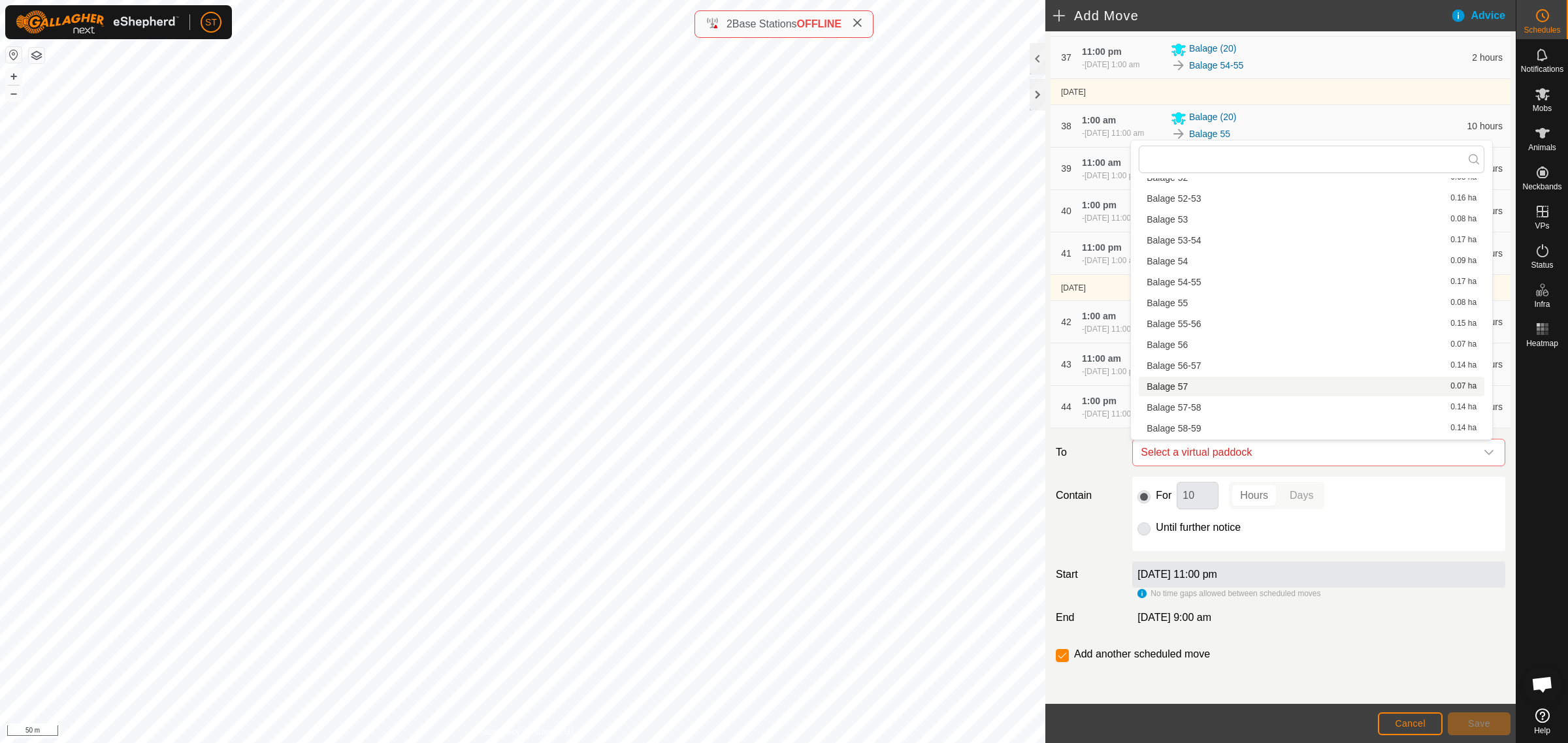
scroll to position [1878, 0]
click at [1186, 343] on li "Balage 58-59 0.14 ha" at bounding box center [1311, 347] width 346 height 20
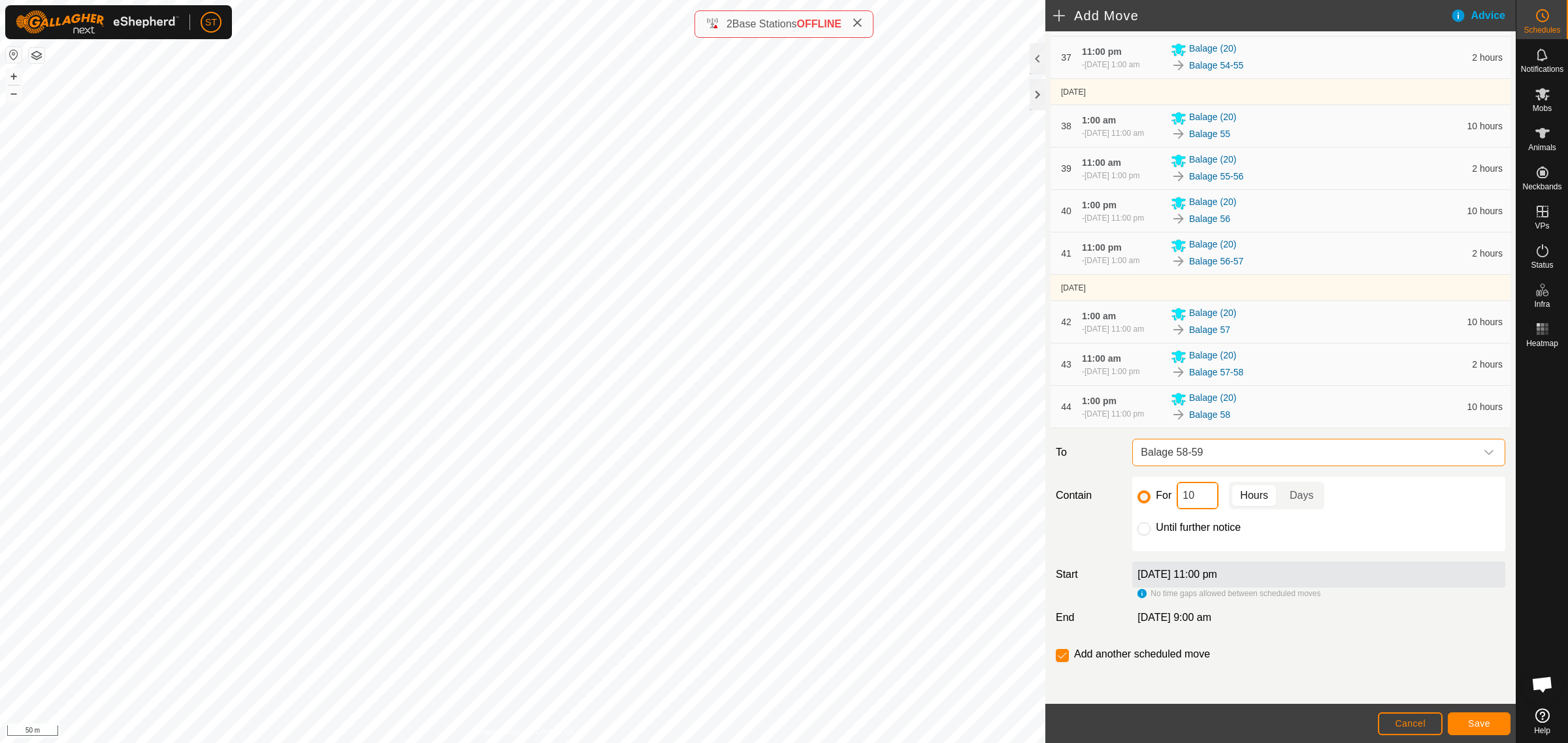
drag, startPoint x: 1201, startPoint y: 497, endPoint x: 1155, endPoint y: 494, distance: 46.1
click at [1155, 494] on div "For 10 Hours Days" at bounding box center [1319, 495] width 362 height 27
type input "2"
click at [1475, 719] on span "Save" at bounding box center [1479, 723] width 22 height 11
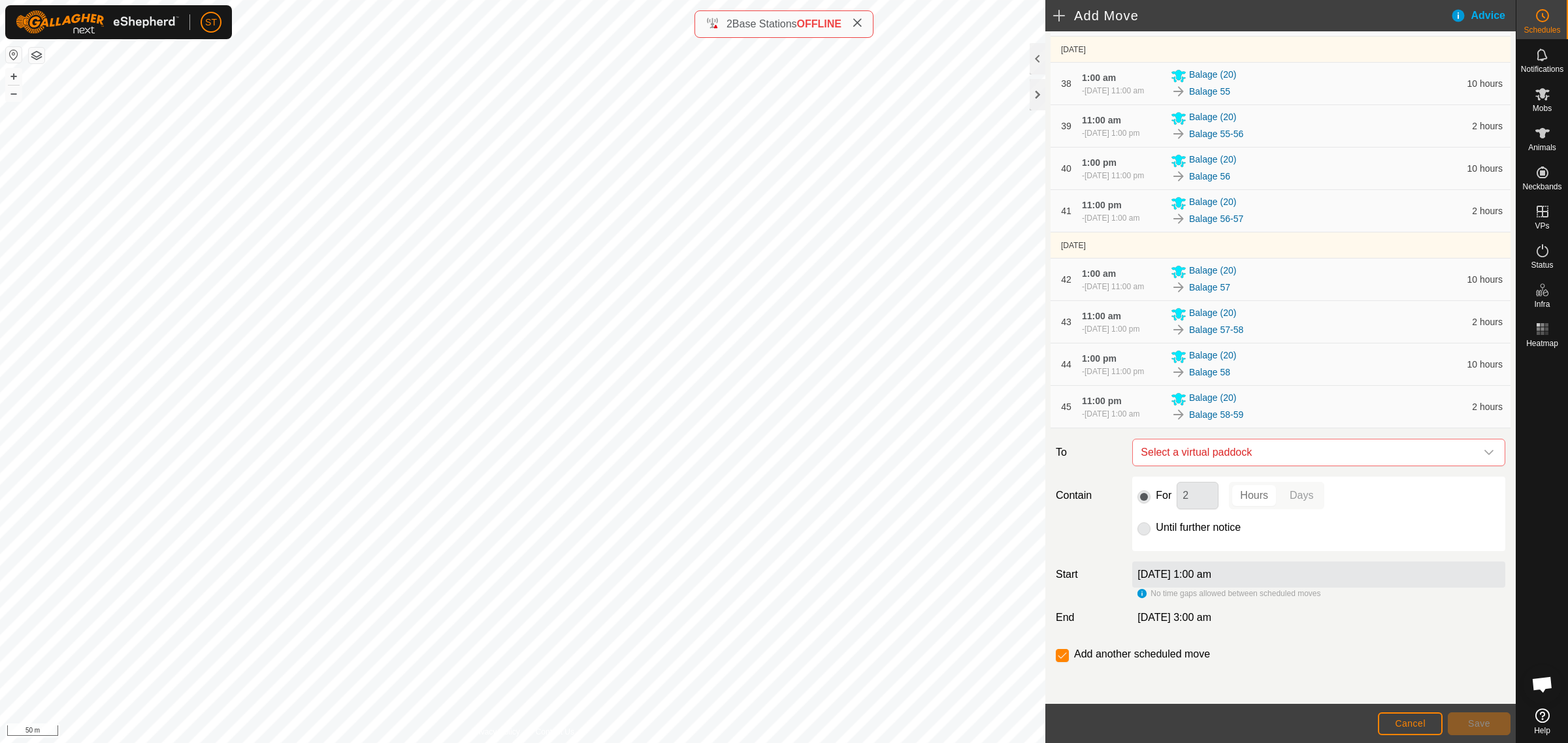
scroll to position [2051, 0]
drag, startPoint x: 1479, startPoint y: 455, endPoint x: 1460, endPoint y: 451, distance: 19.4
click at [1484, 455] on icon "dropdown trigger" at bounding box center [1488, 452] width 11 height 11
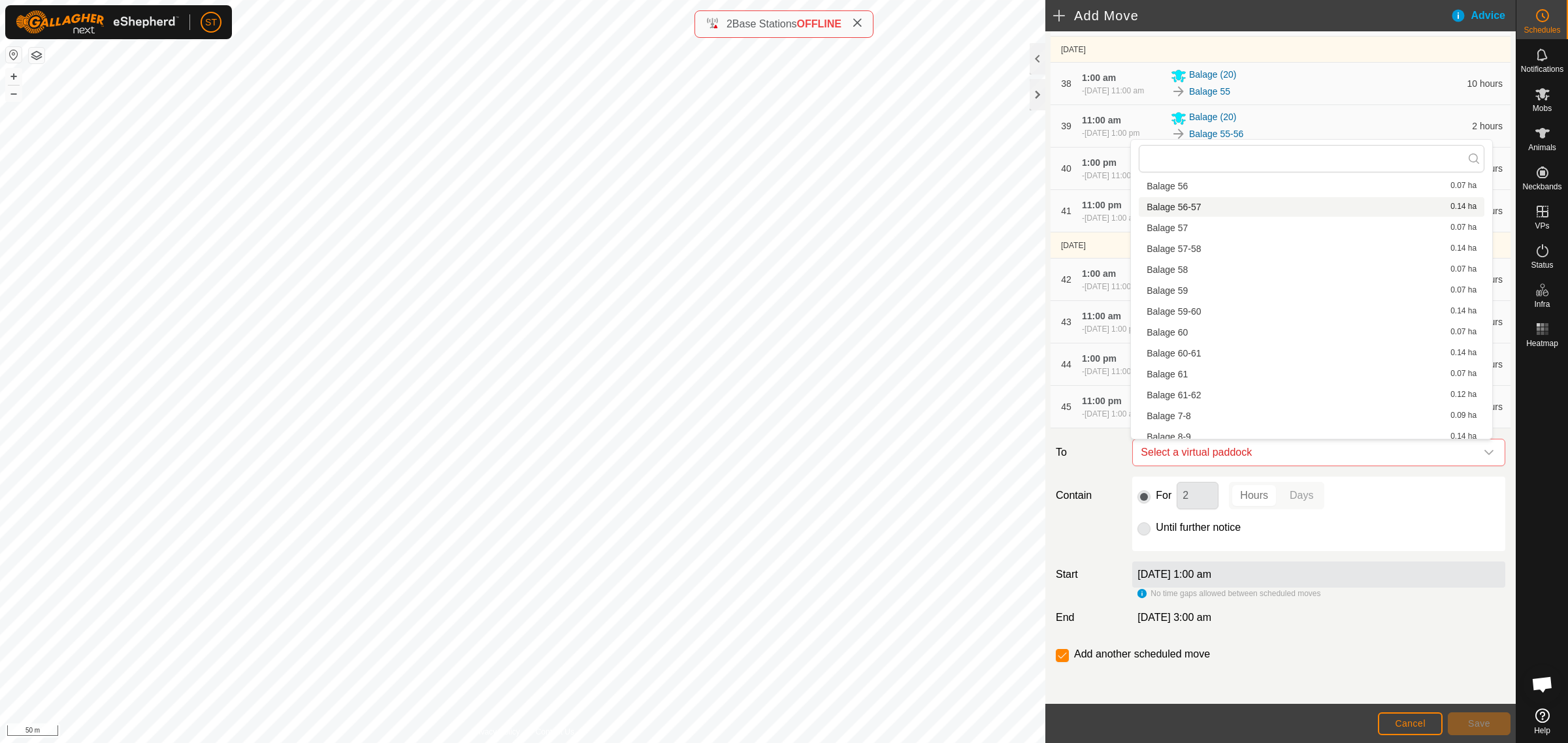
scroll to position [1965, 0]
click at [1186, 279] on li "Balage 59 0.07 ha" at bounding box center [1311, 279] width 346 height 20
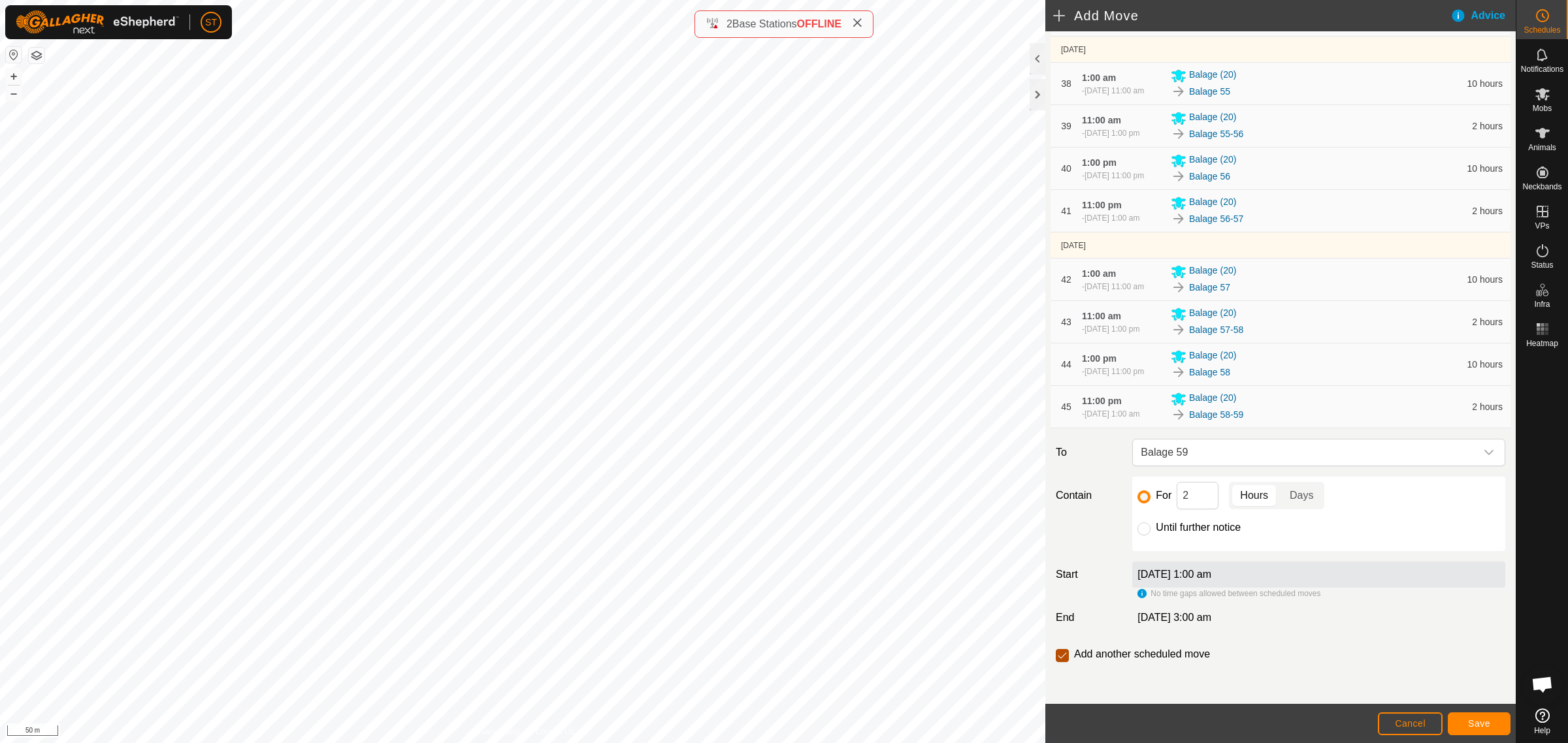
click at [1058, 658] on input "checkbox" at bounding box center [1062, 655] width 13 height 13
checkbox input "false"
drag, startPoint x: 1199, startPoint y: 493, endPoint x: 1148, endPoint y: 494, distance: 51.0
click at [1151, 495] on div "For 2 Hours Days" at bounding box center [1319, 495] width 362 height 27
type input "10"
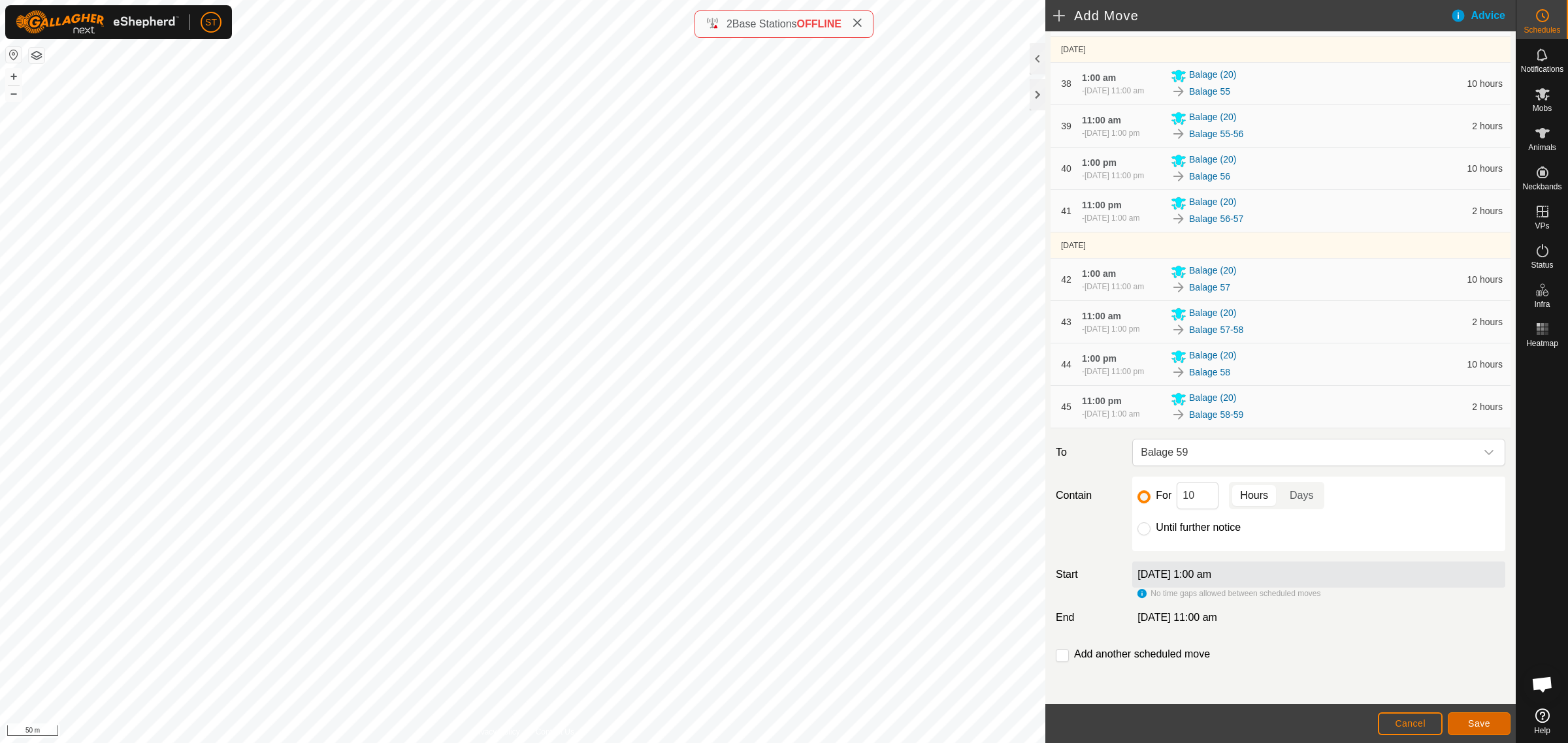
click at [1475, 723] on span "Save" at bounding box center [1479, 723] width 22 height 11
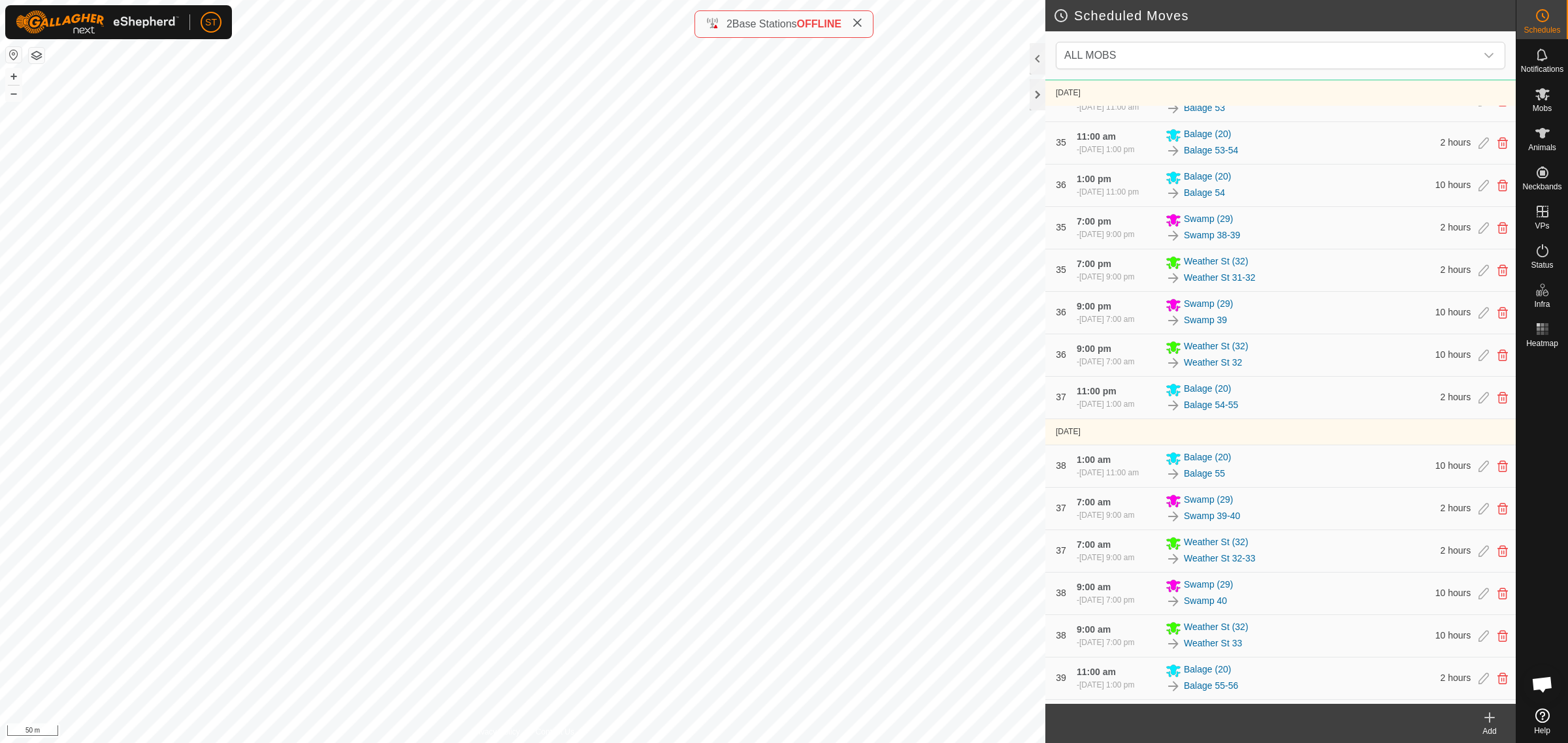
scroll to position [5468, 0]
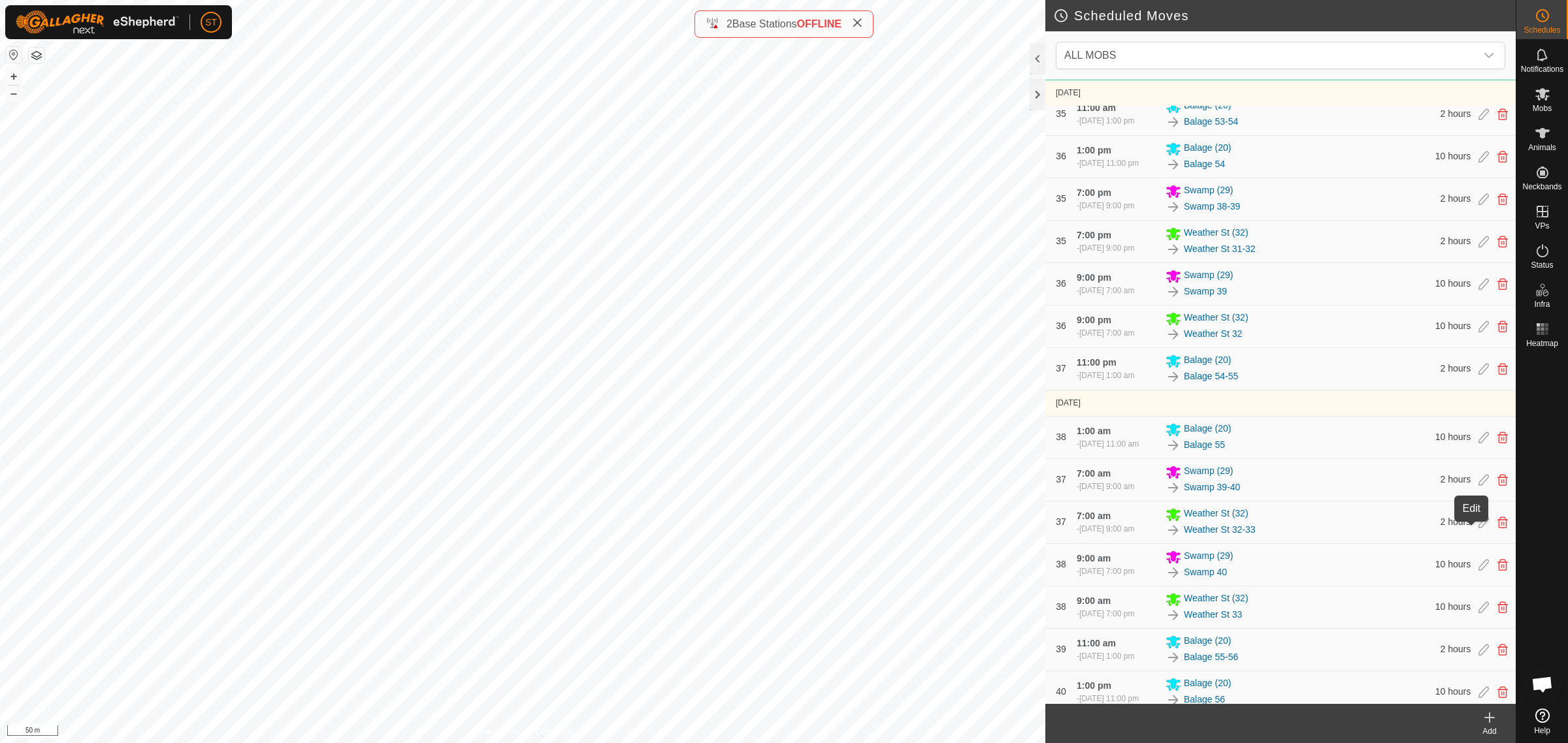
click at [1479, 78] on icon at bounding box center [1484, 72] width 11 height 11
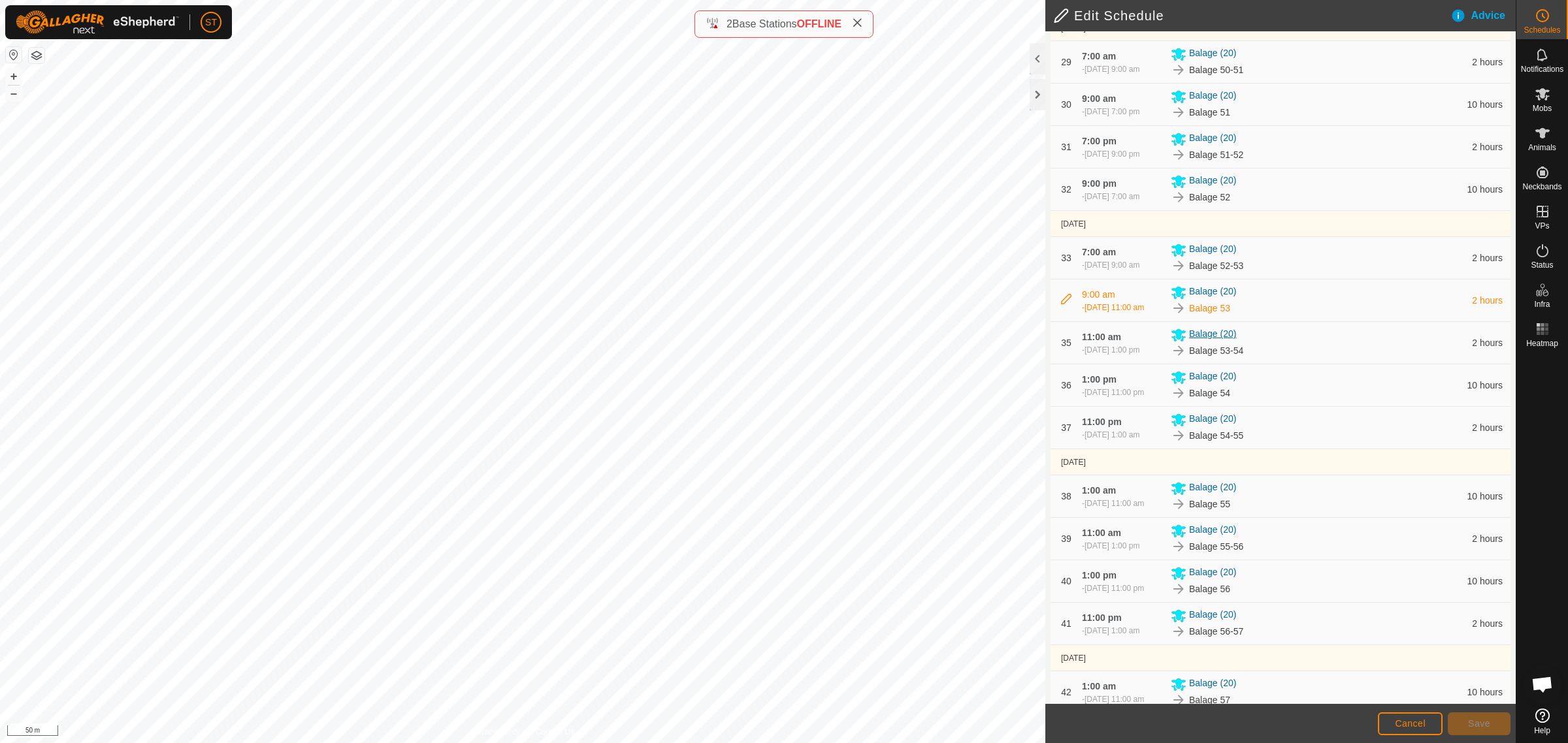
scroll to position [1551, 0]
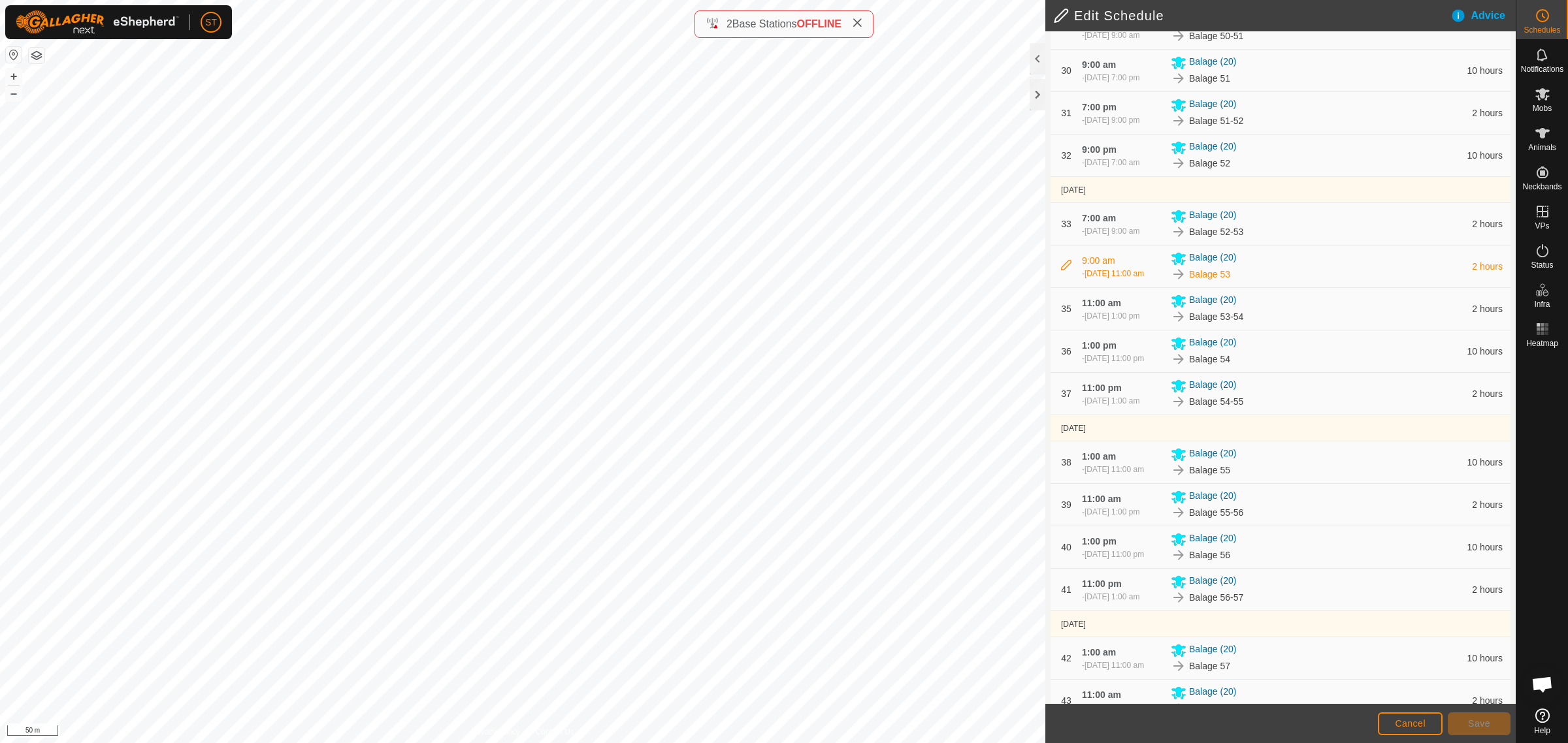
click at [1067, 270] on icon at bounding box center [1066, 265] width 11 height 11
click at [1413, 725] on span "Cancel" at bounding box center [1410, 723] width 30 height 11
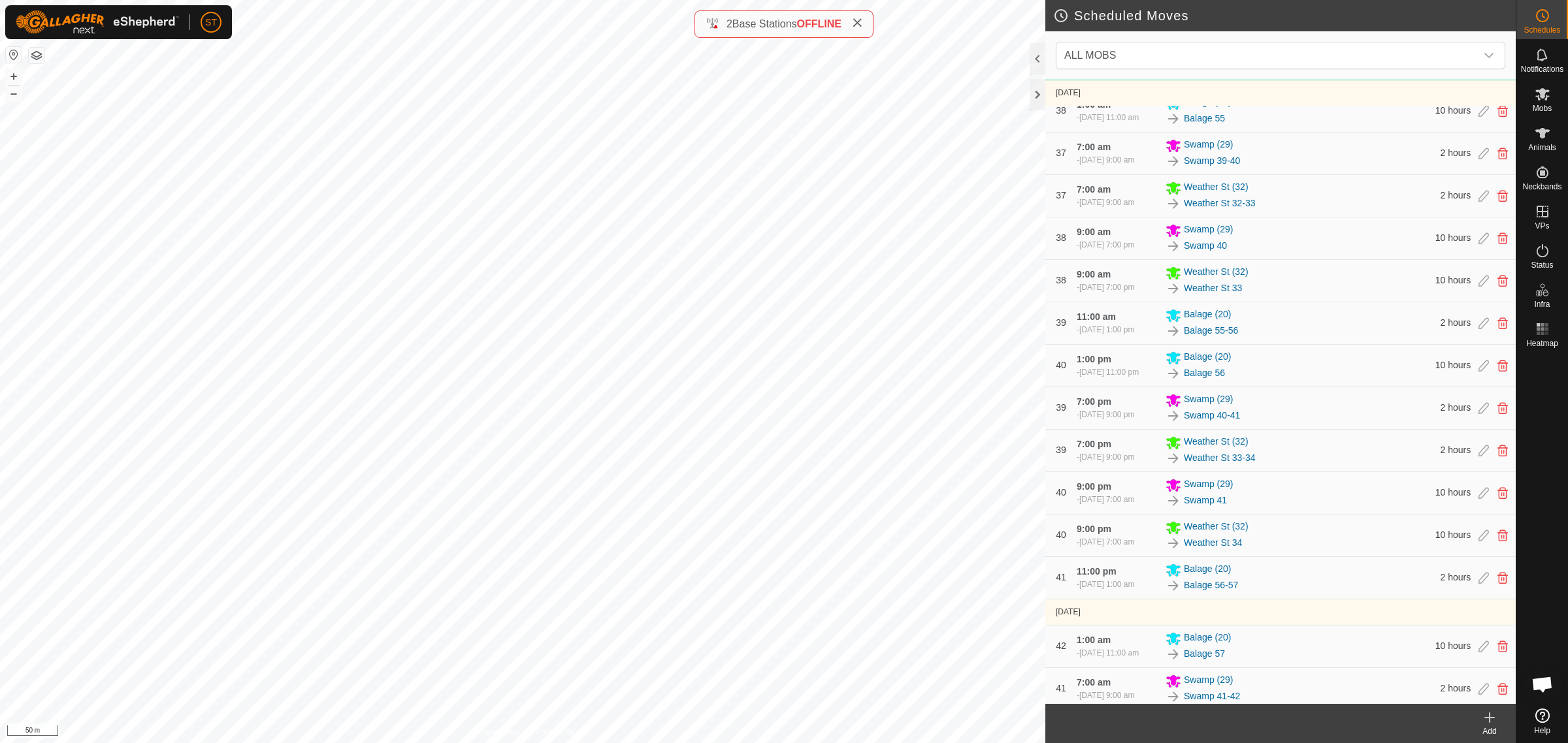
scroll to position [5632, 0]
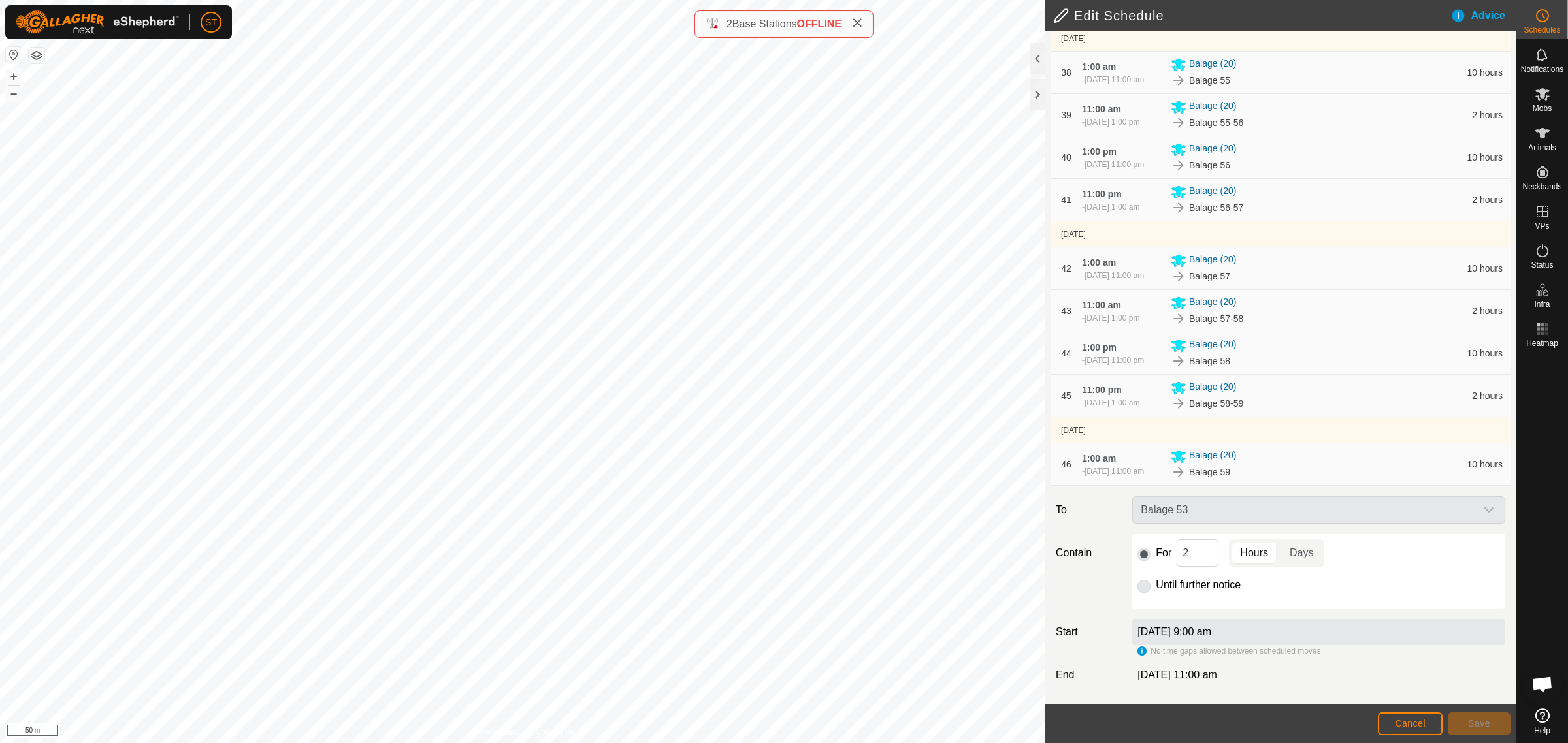
scroll to position [2062, 0]
click at [1151, 552] on div "For 2 Hours Days" at bounding box center [1319, 552] width 362 height 27
type input "10"
click at [1479, 725] on span "Save" at bounding box center [1479, 723] width 22 height 11
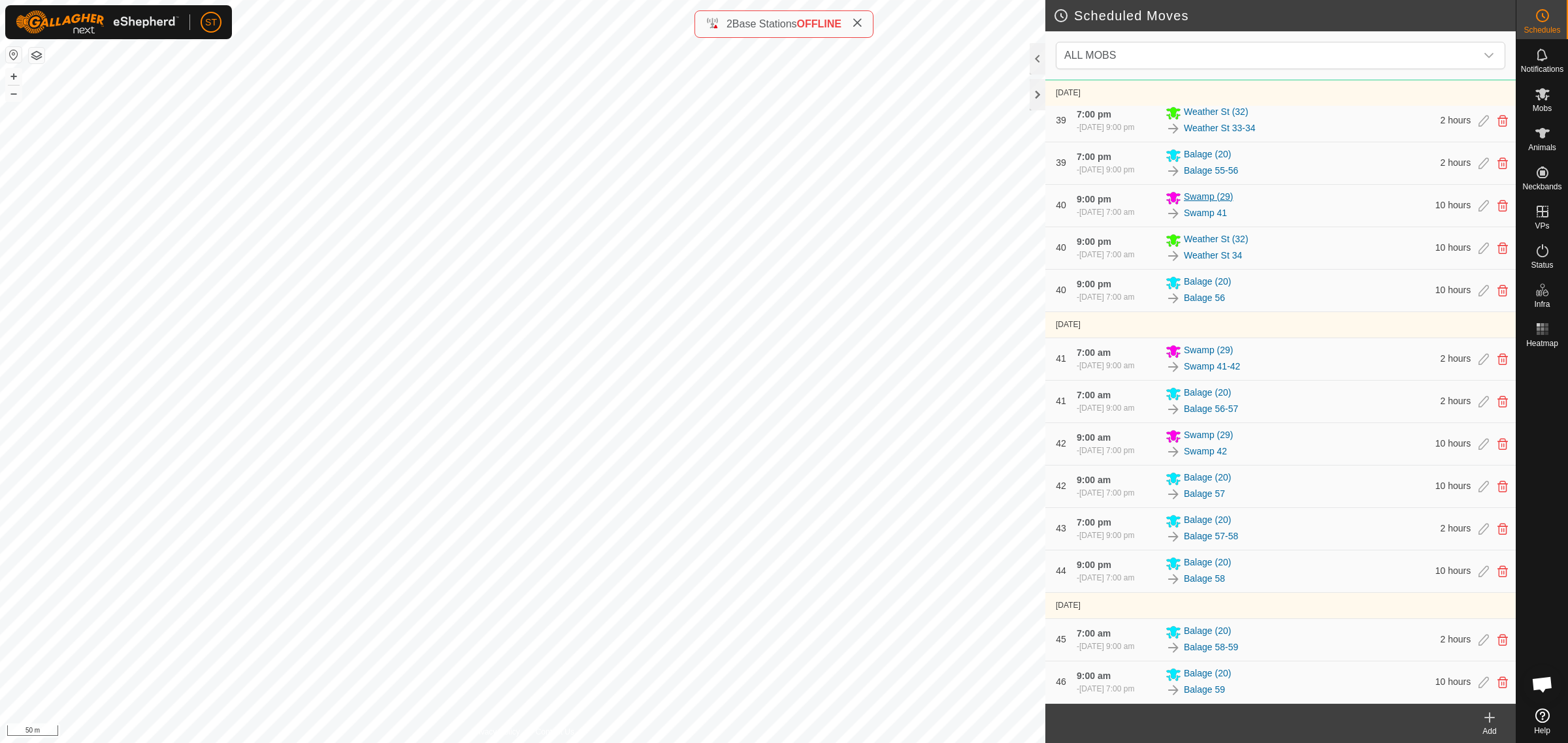
scroll to position [6419, 0]
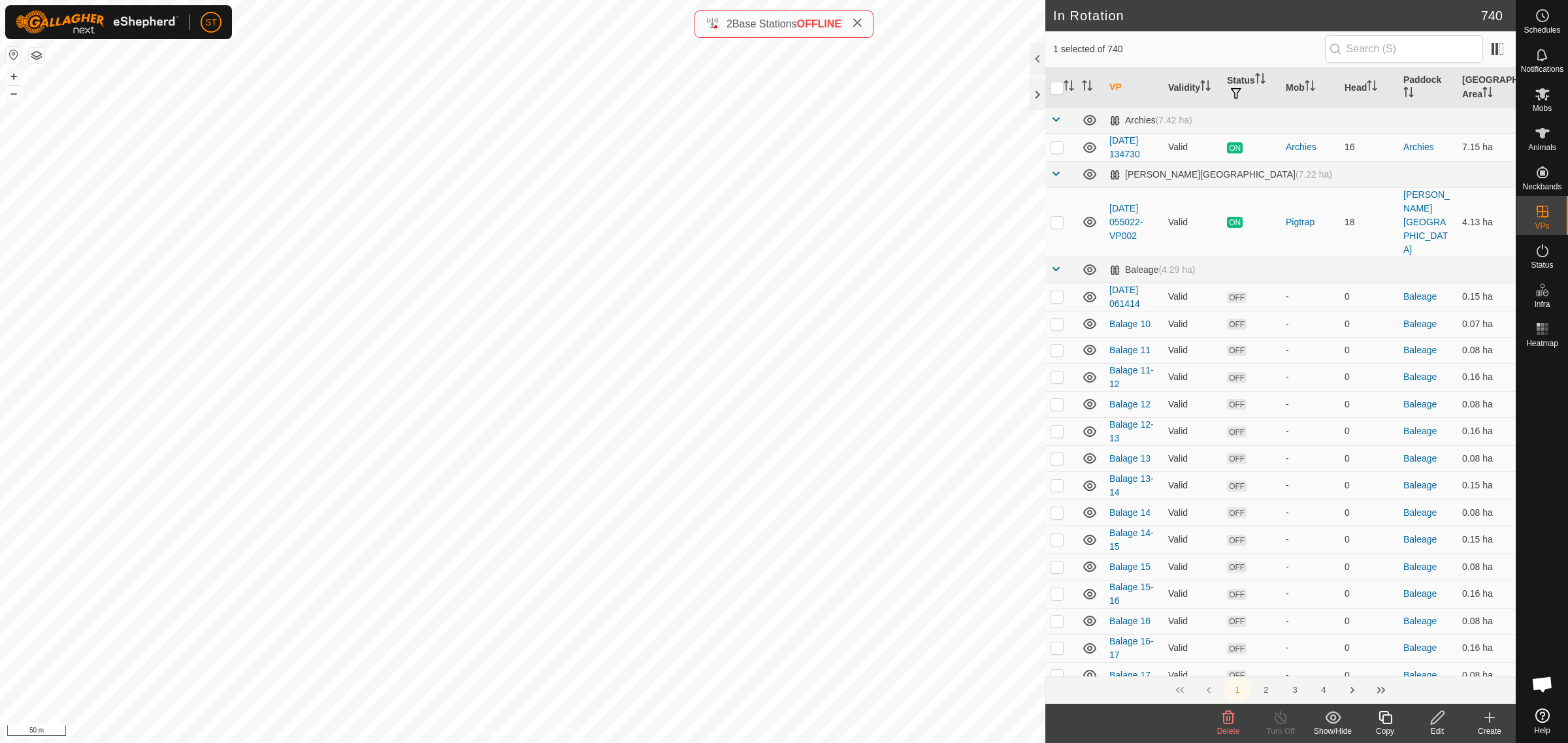
click at [1228, 723] on icon at bounding box center [1228, 717] width 16 height 16
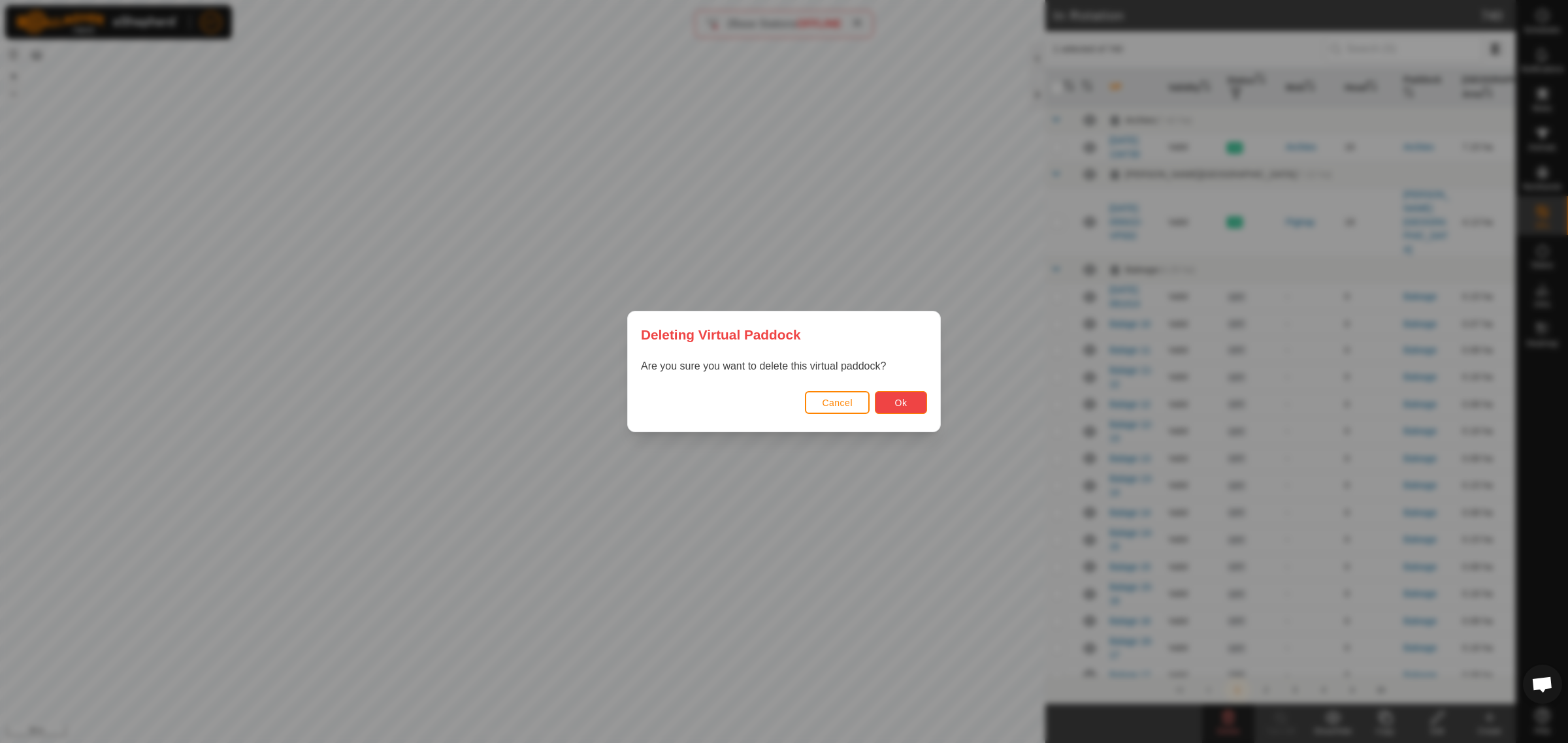
click at [907, 409] on button "Ok" at bounding box center [901, 402] width 52 height 23
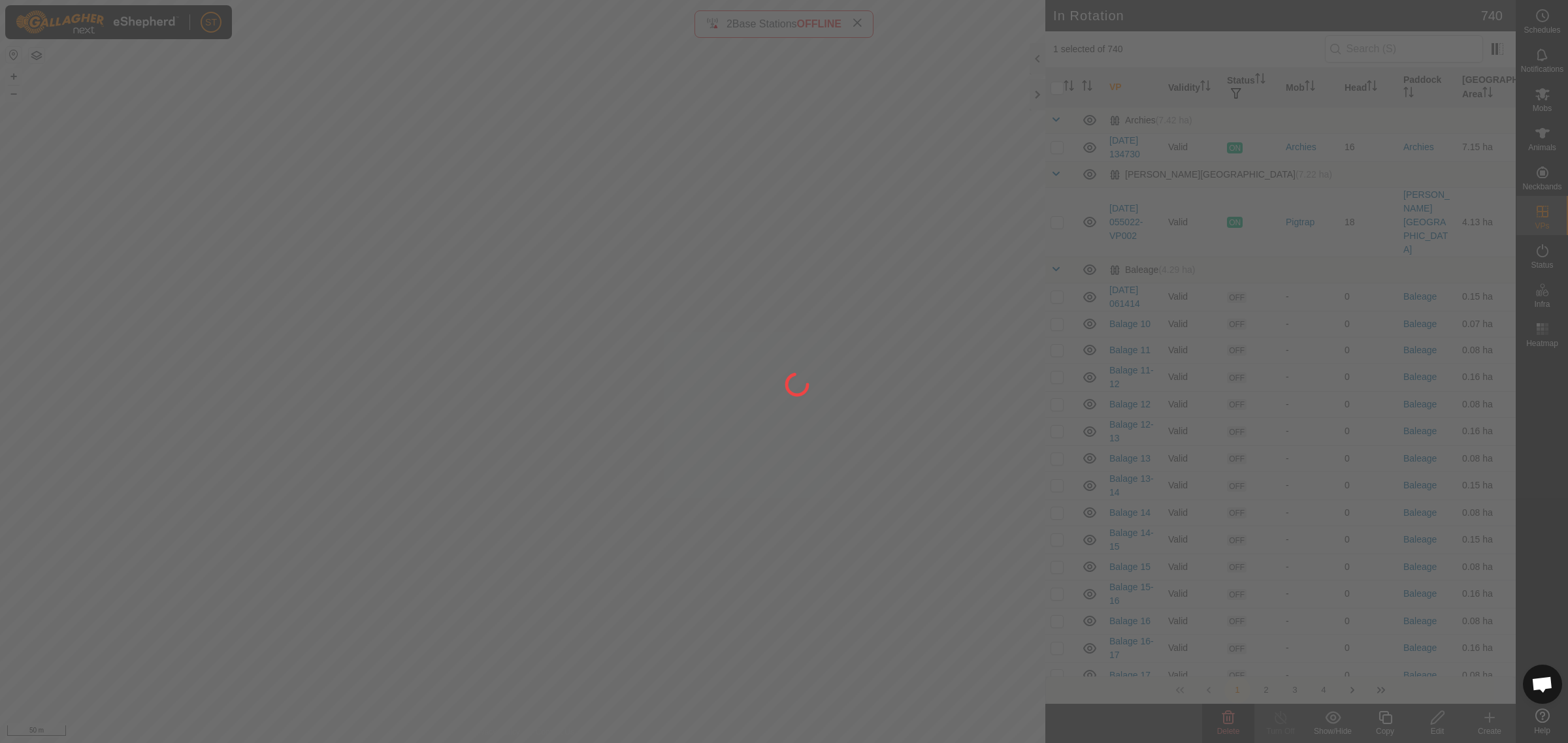
checkbox input "false"
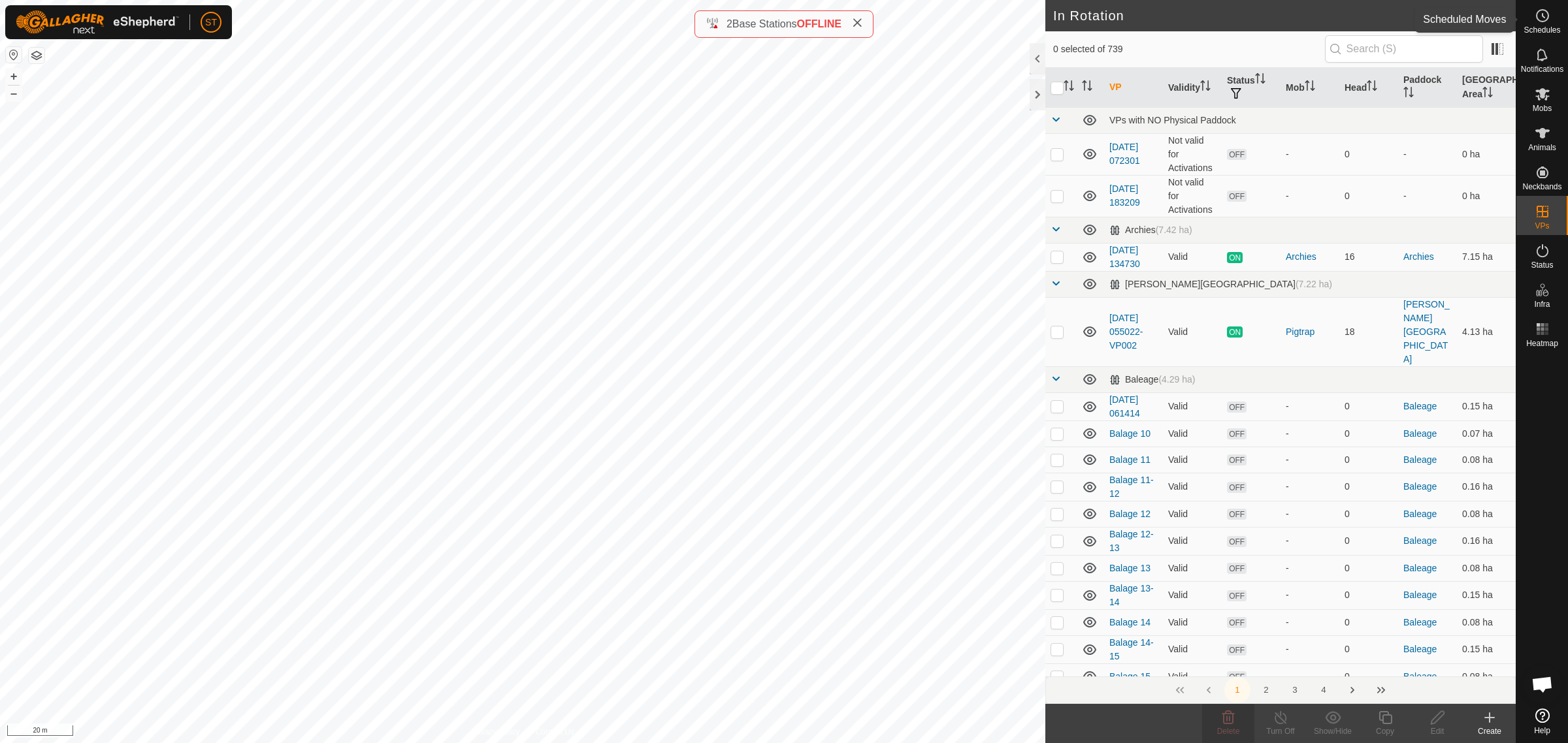
click at [1539, 21] on icon at bounding box center [1542, 16] width 16 height 16
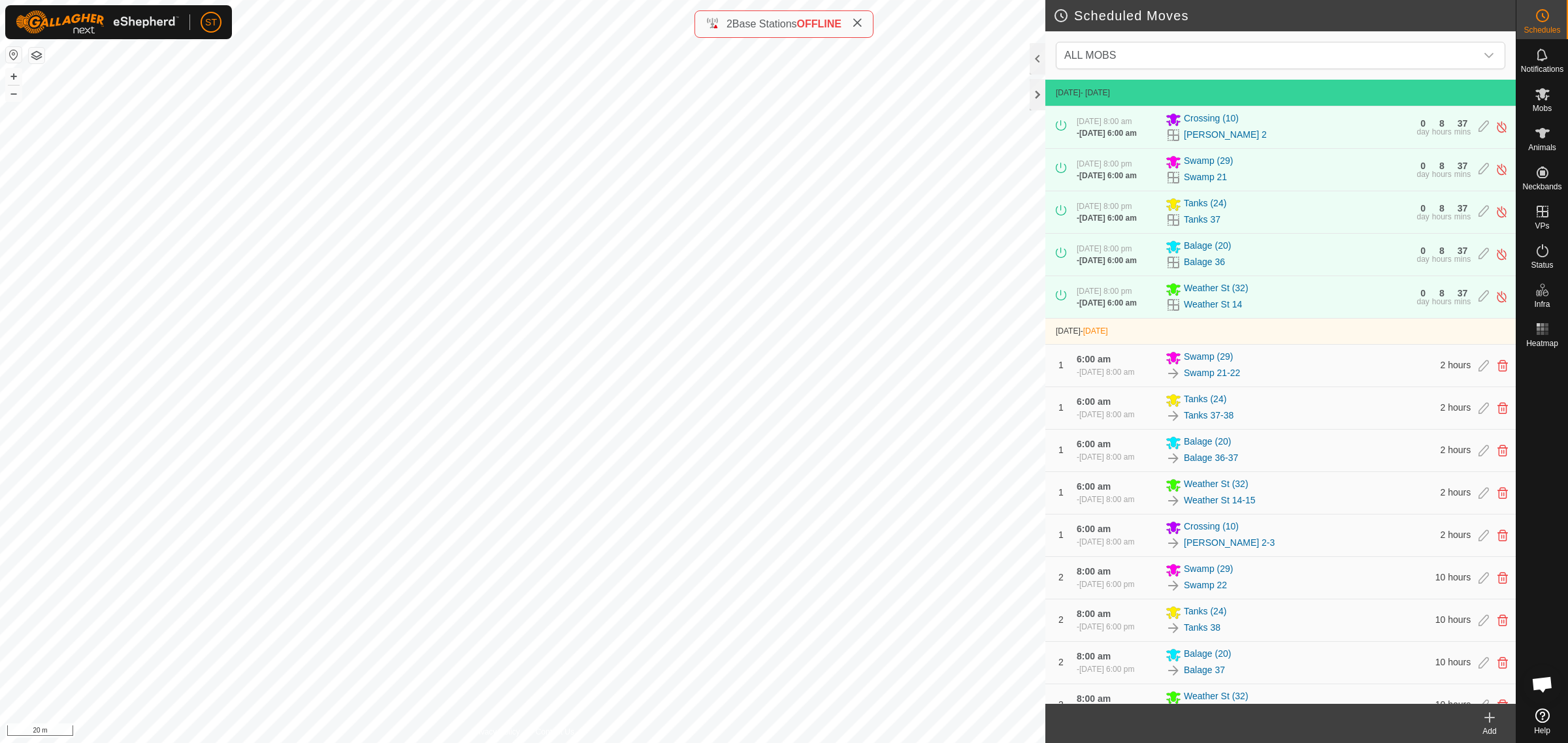
click at [1492, 723] on icon at bounding box center [1489, 717] width 16 height 16
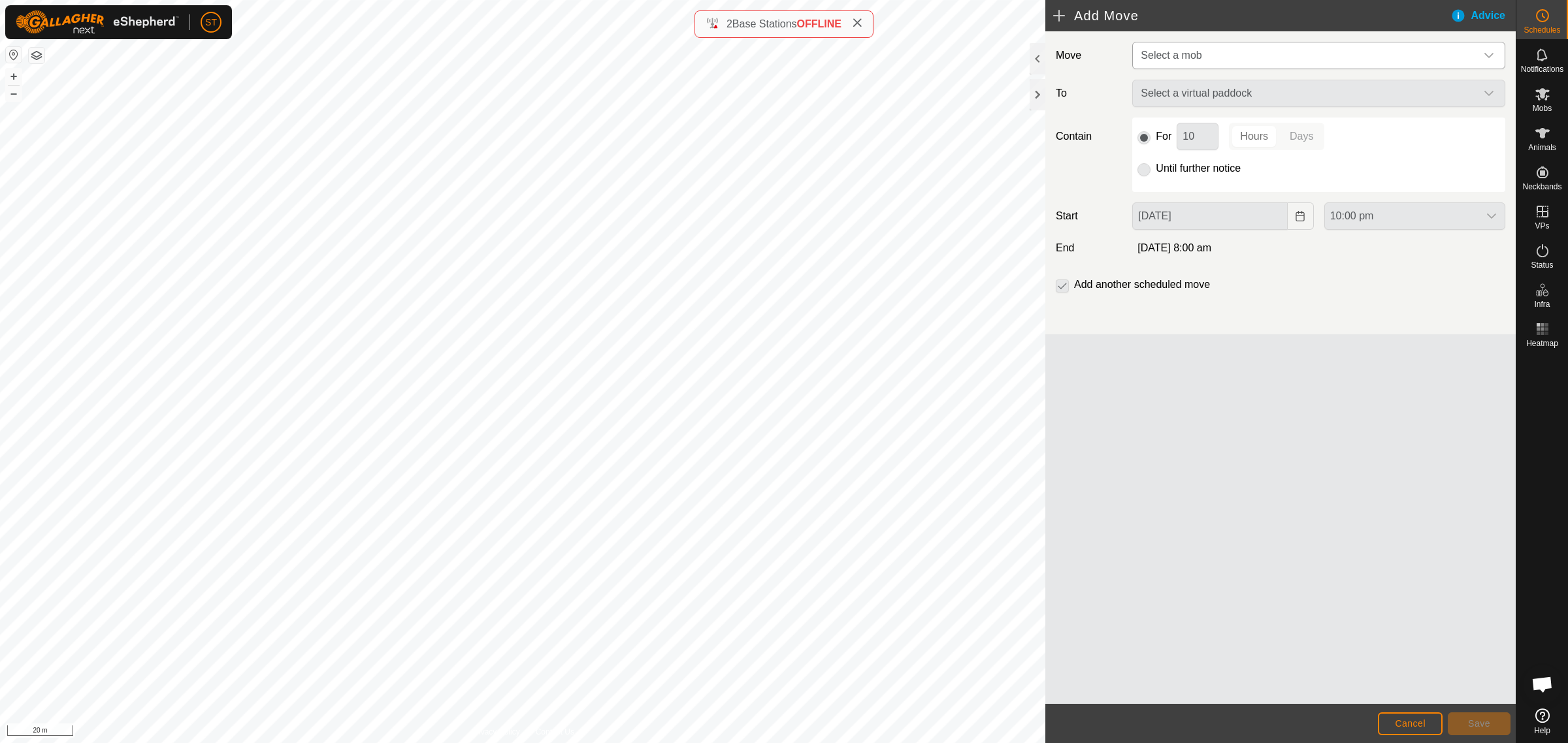
click at [1487, 54] on icon "dropdown trigger" at bounding box center [1488, 55] width 11 height 11
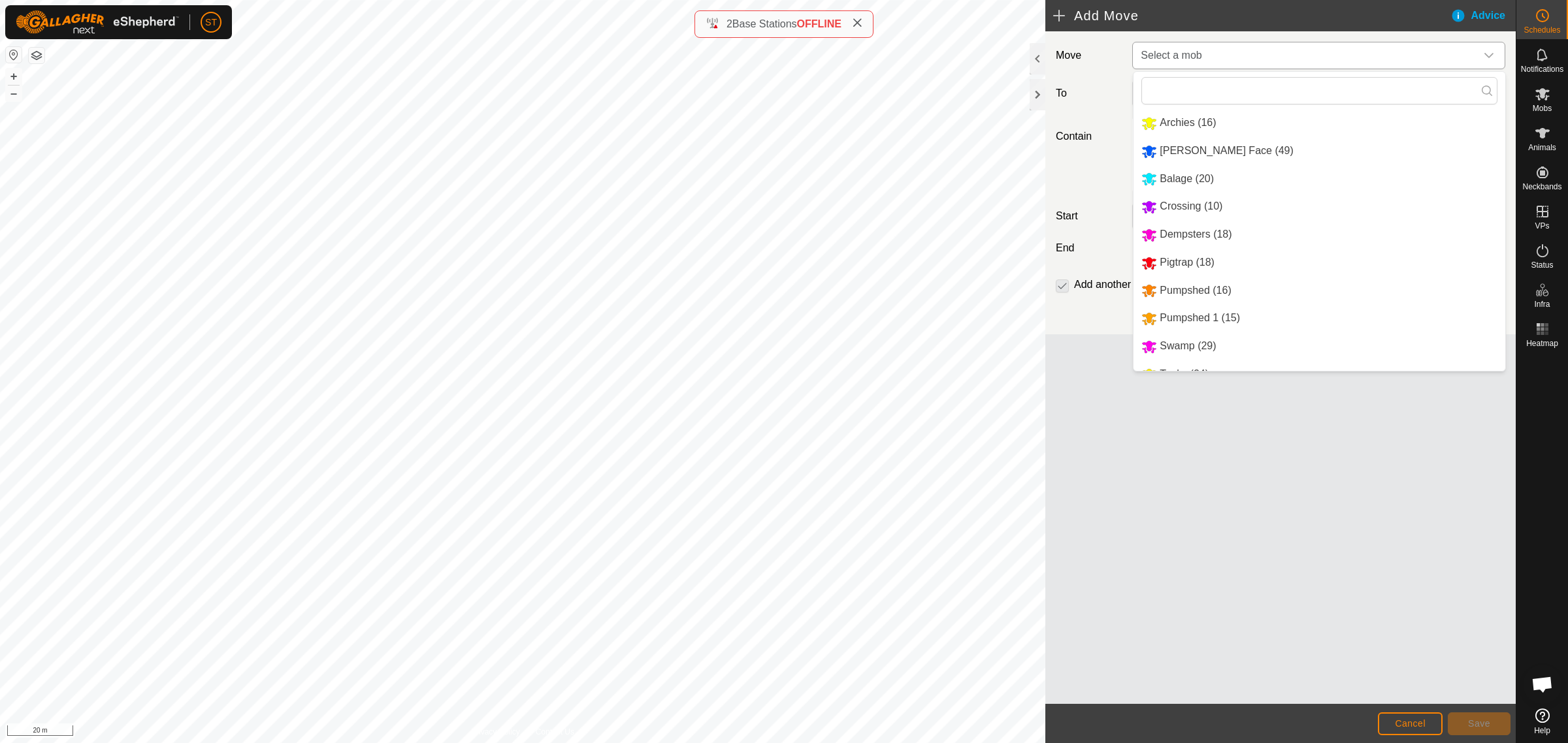
click at [1179, 209] on li "Crossing (10)" at bounding box center [1320, 206] width 372 height 27
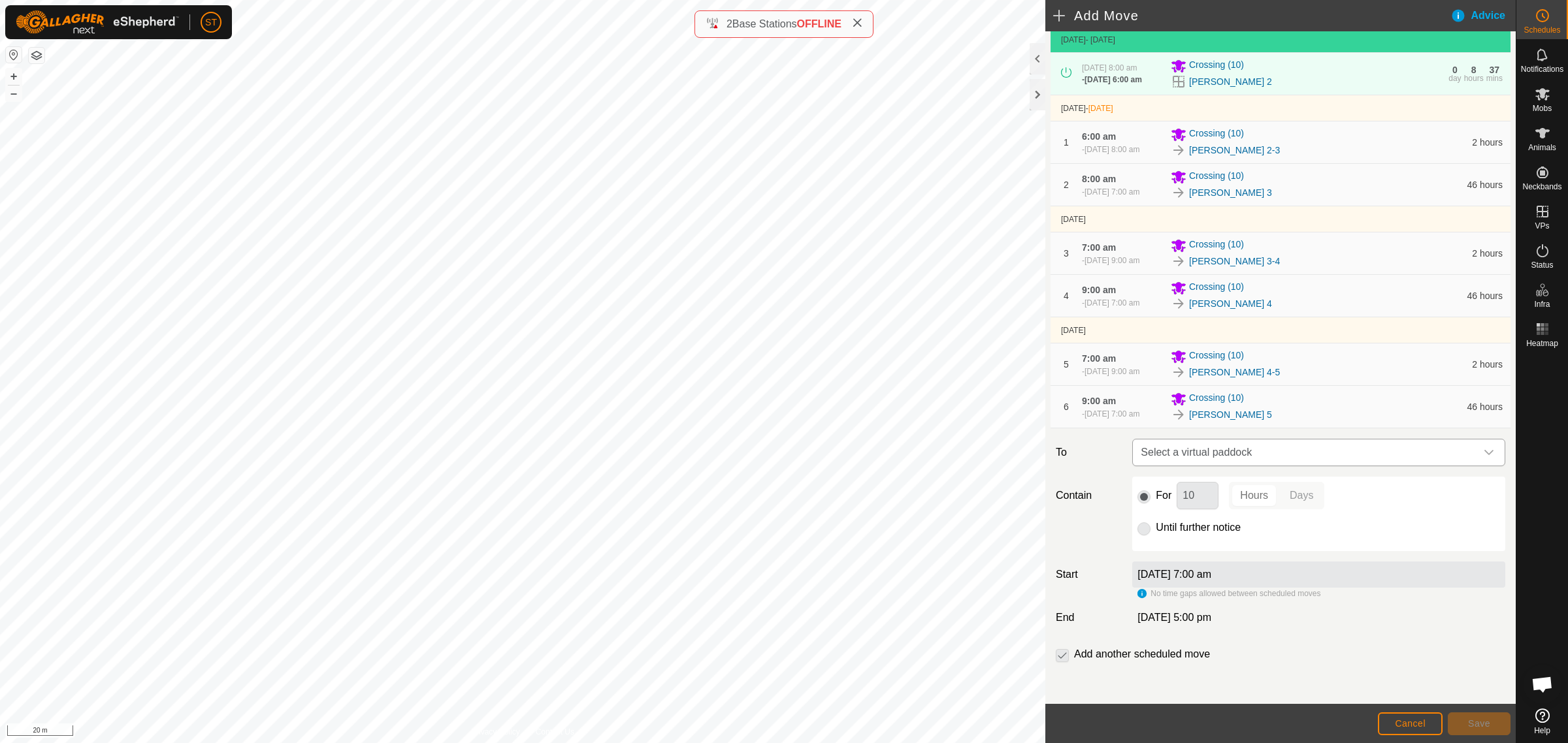
scroll to position [100, 0]
click at [1484, 451] on icon "dropdown trigger" at bounding box center [1488, 452] width 9 height 5
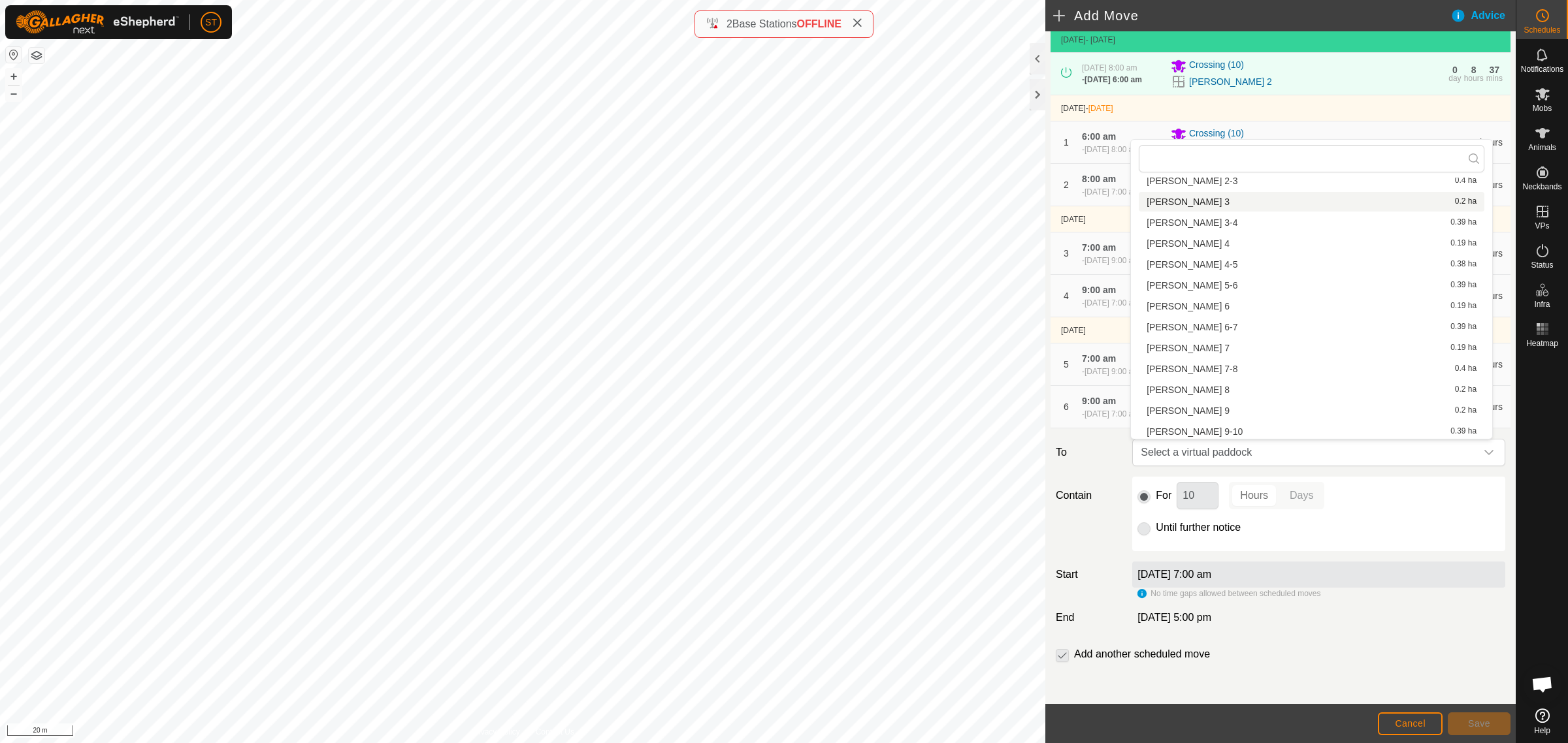
scroll to position [373, 0]
click at [1180, 282] on li "Rorys 5-6 0.39 ha" at bounding box center [1311, 283] width 346 height 20
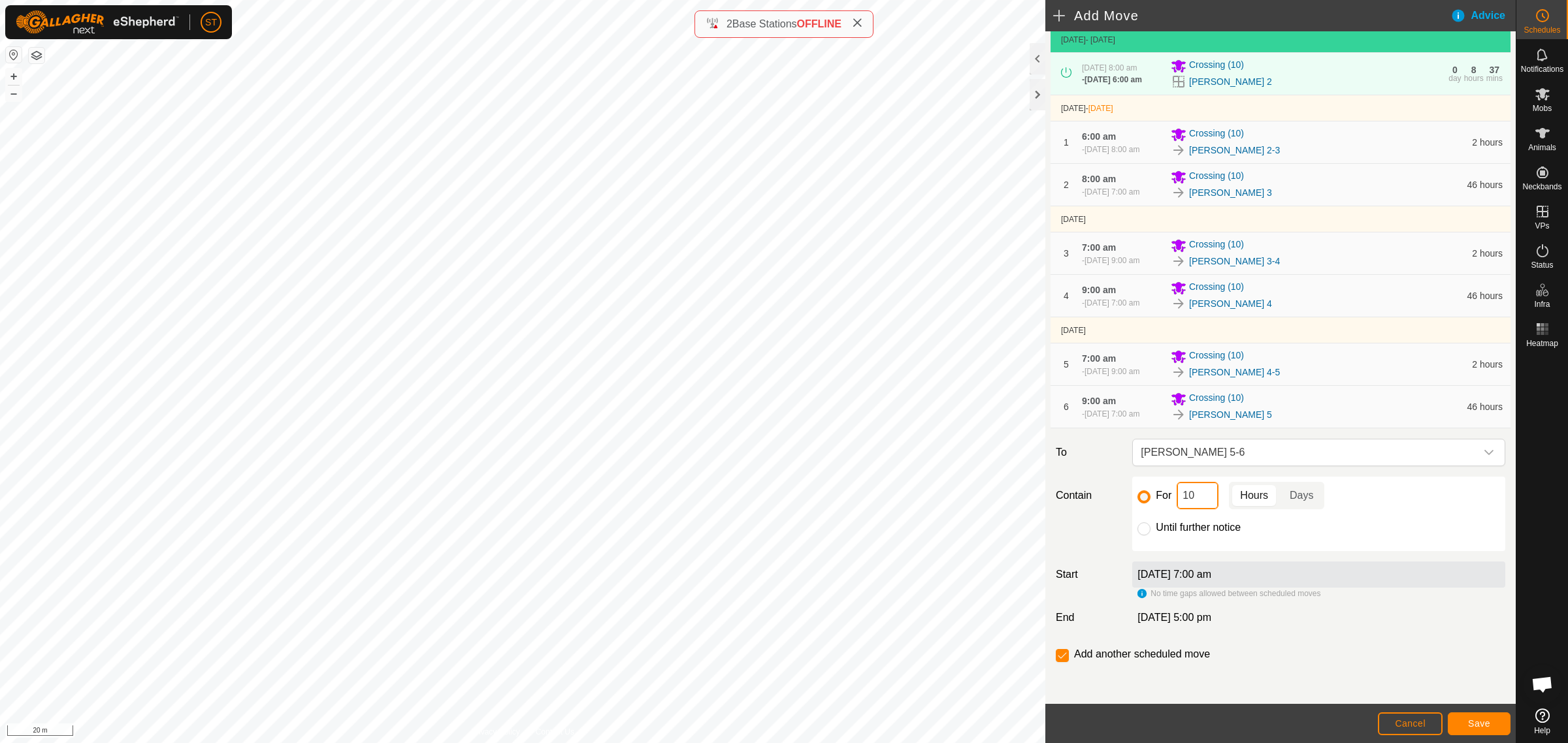
drag, startPoint x: 1196, startPoint y: 501, endPoint x: 1178, endPoint y: 500, distance: 18.0
click at [1178, 500] on input "10" at bounding box center [1198, 495] width 42 height 27
click at [1469, 719] on span "Save" at bounding box center [1479, 723] width 22 height 11
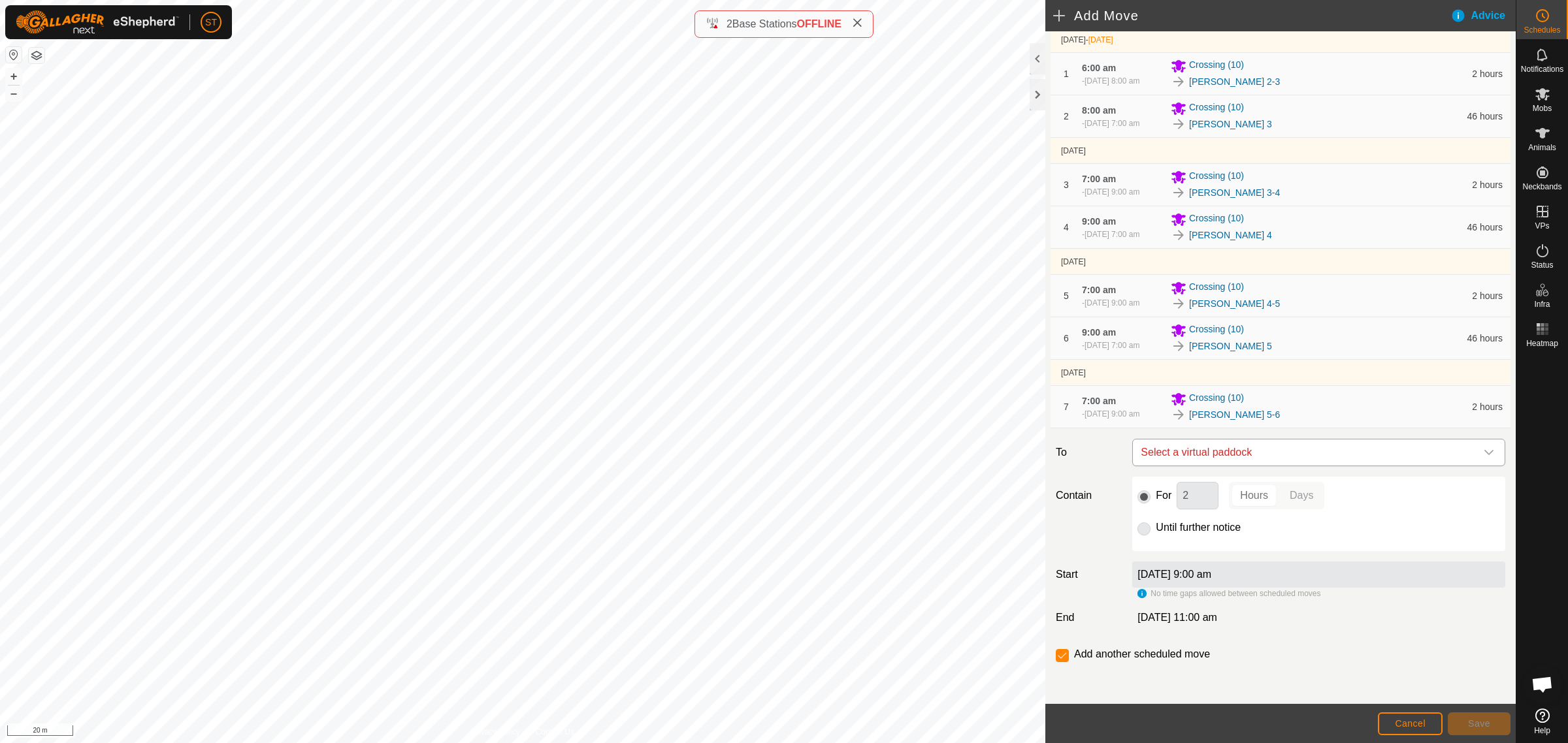
scroll to position [169, 0]
click at [1484, 451] on icon "dropdown trigger" at bounding box center [1488, 452] width 11 height 11
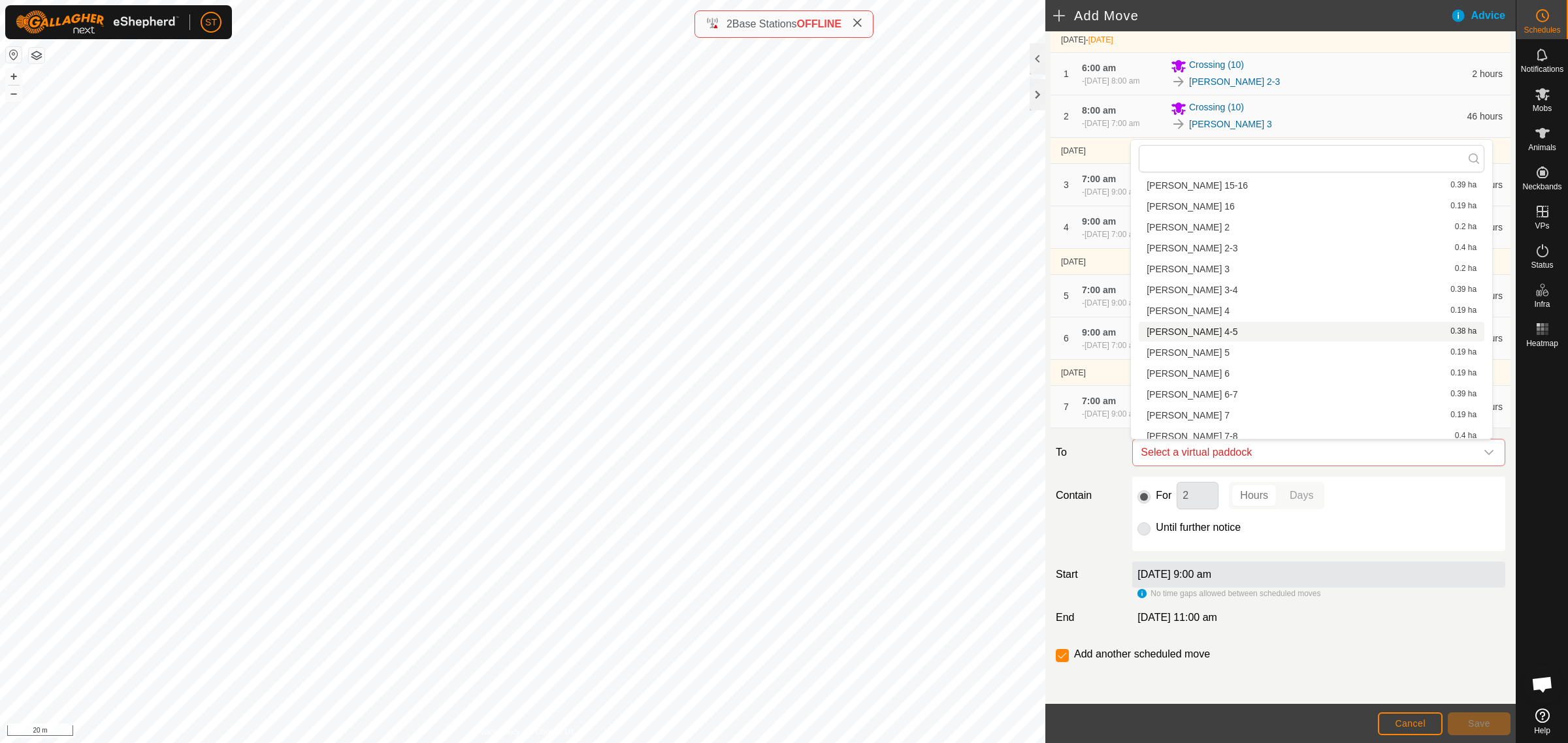
scroll to position [327, 0]
click at [1177, 345] on li "Rorys 6 0.19 ha" at bounding box center [1311, 351] width 346 height 20
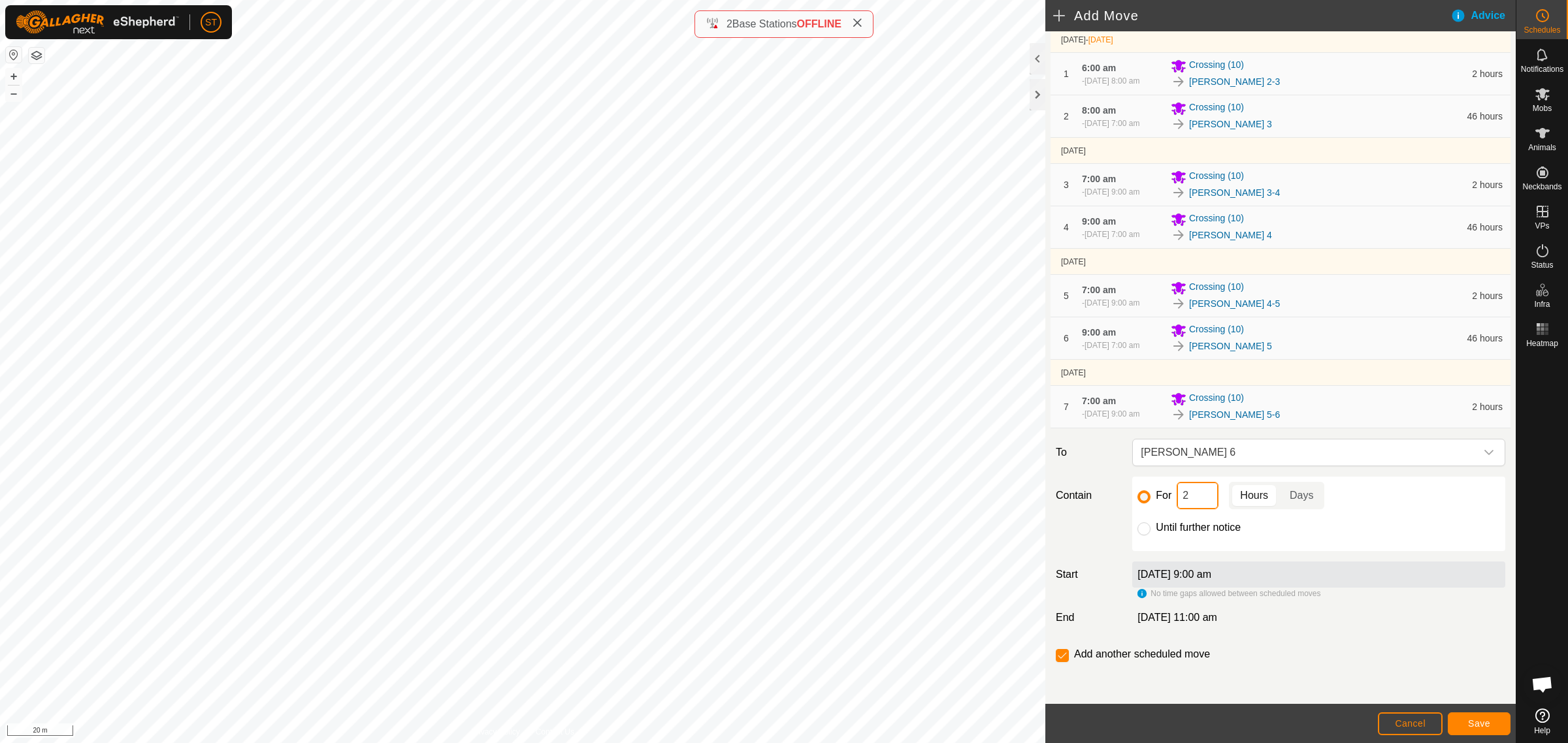
drag, startPoint x: 1190, startPoint y: 495, endPoint x: 1158, endPoint y: 497, distance: 32.1
click at [1160, 497] on div "For 2 Hours Days" at bounding box center [1319, 495] width 362 height 27
click at [1486, 725] on span "Save" at bounding box center [1479, 723] width 22 height 11
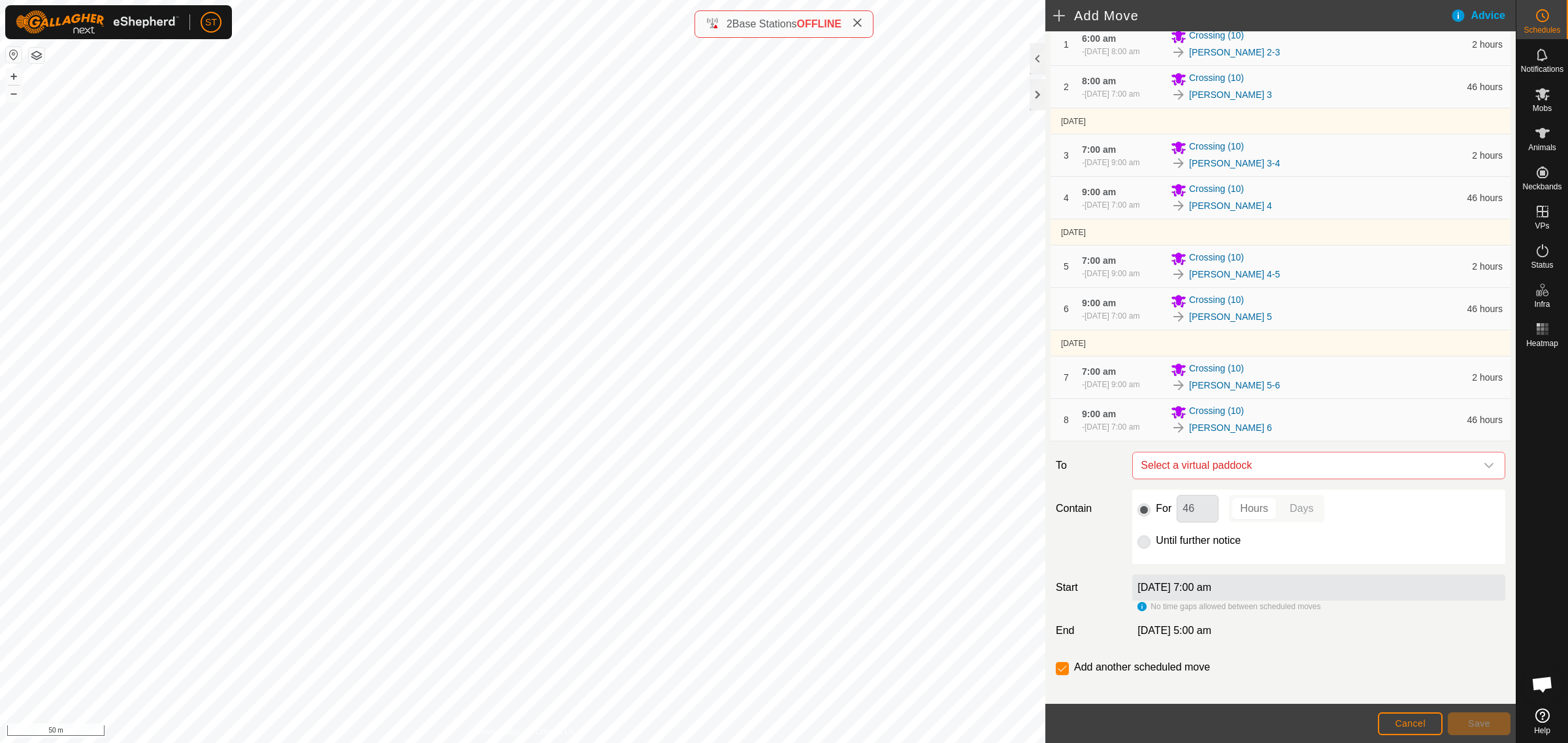
scroll to position [211, 0]
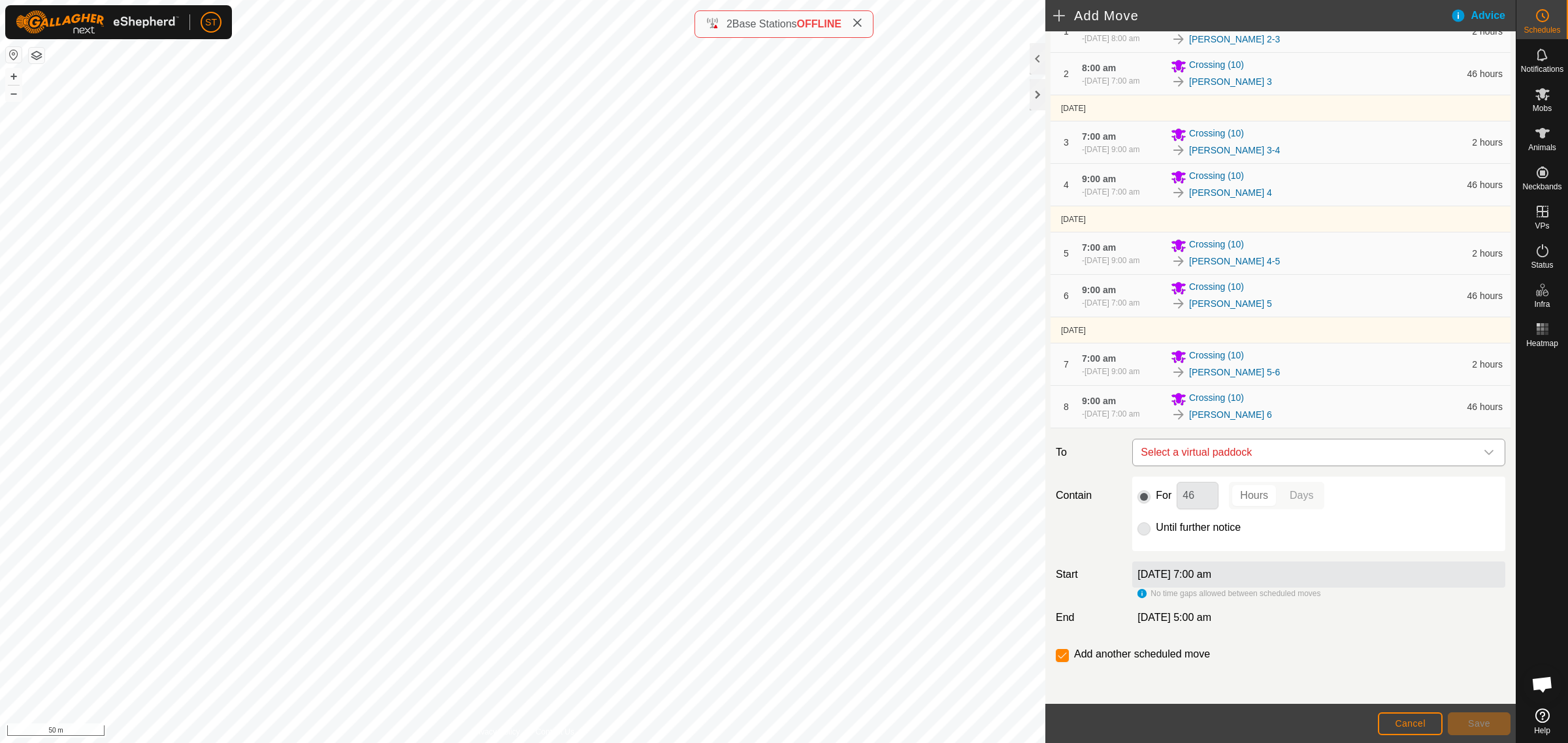
click at [1482, 451] on div "dropdown trigger" at bounding box center [1489, 452] width 26 height 26
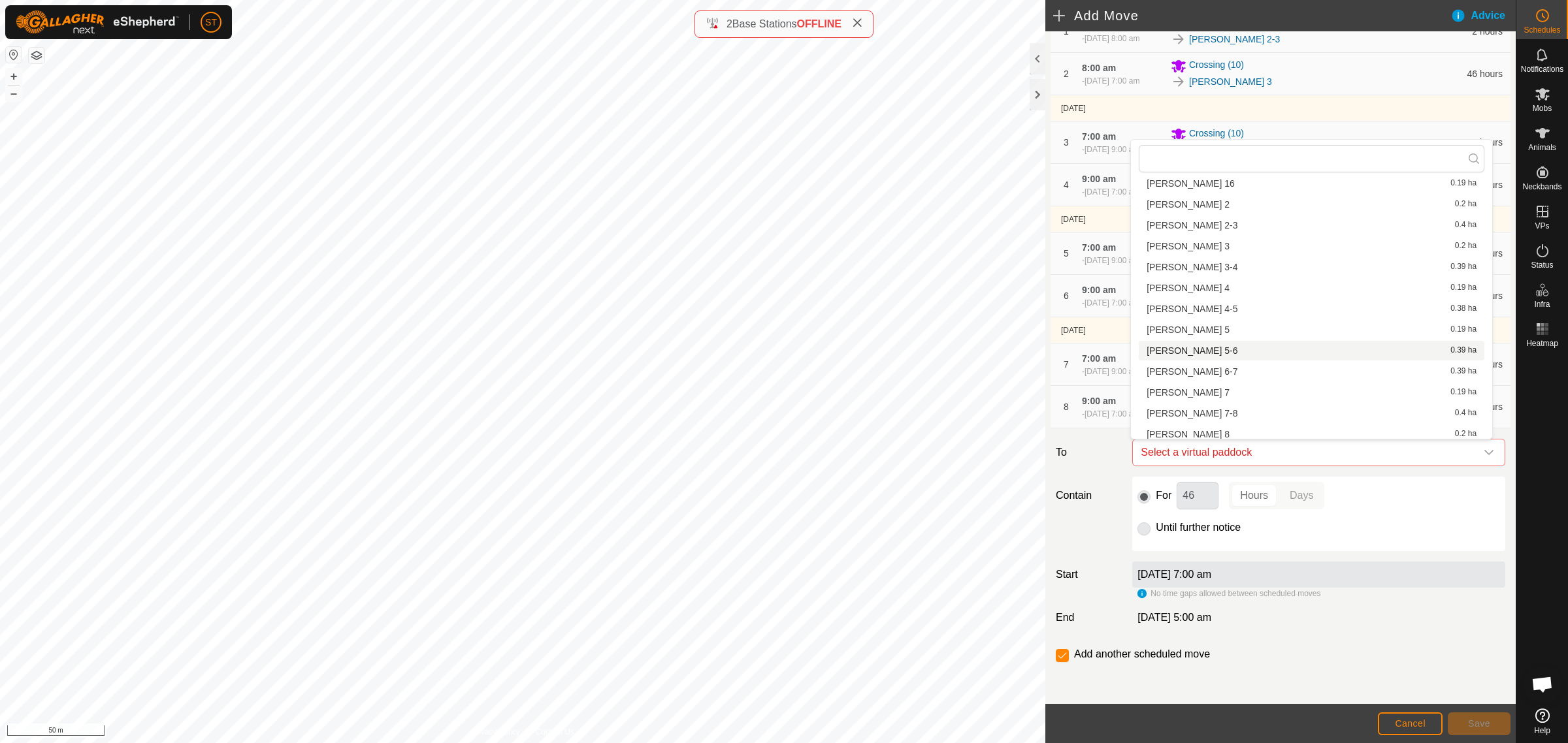
scroll to position [373, 0]
click at [1183, 322] on li "Rorys 6-7 0.39 ha" at bounding box center [1311, 325] width 346 height 20
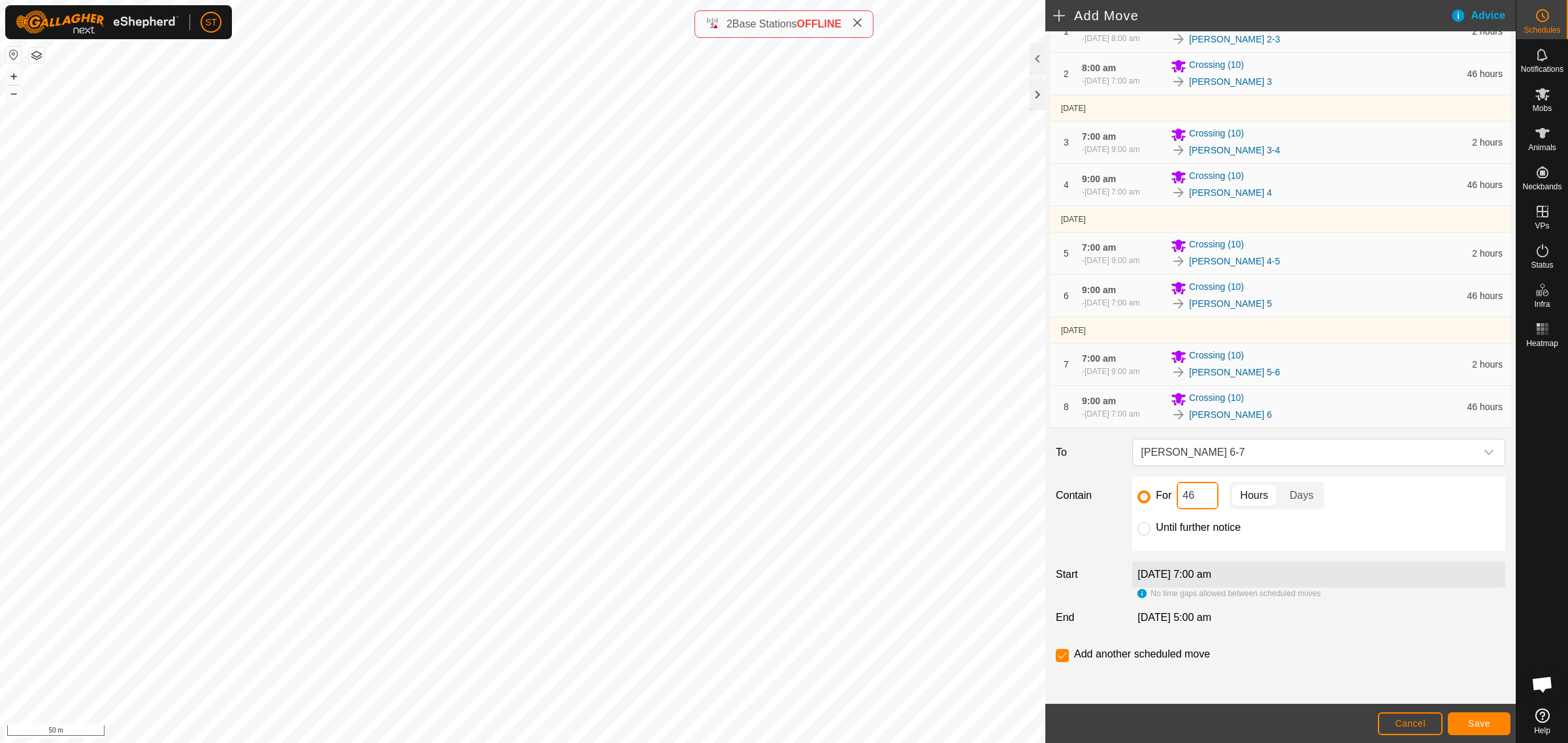
drag, startPoint x: 1198, startPoint y: 497, endPoint x: 1177, endPoint y: 496, distance: 21.0
click at [1177, 496] on input "46" at bounding box center [1198, 495] width 42 height 27
click at [1469, 719] on span "Save" at bounding box center [1479, 723] width 22 height 11
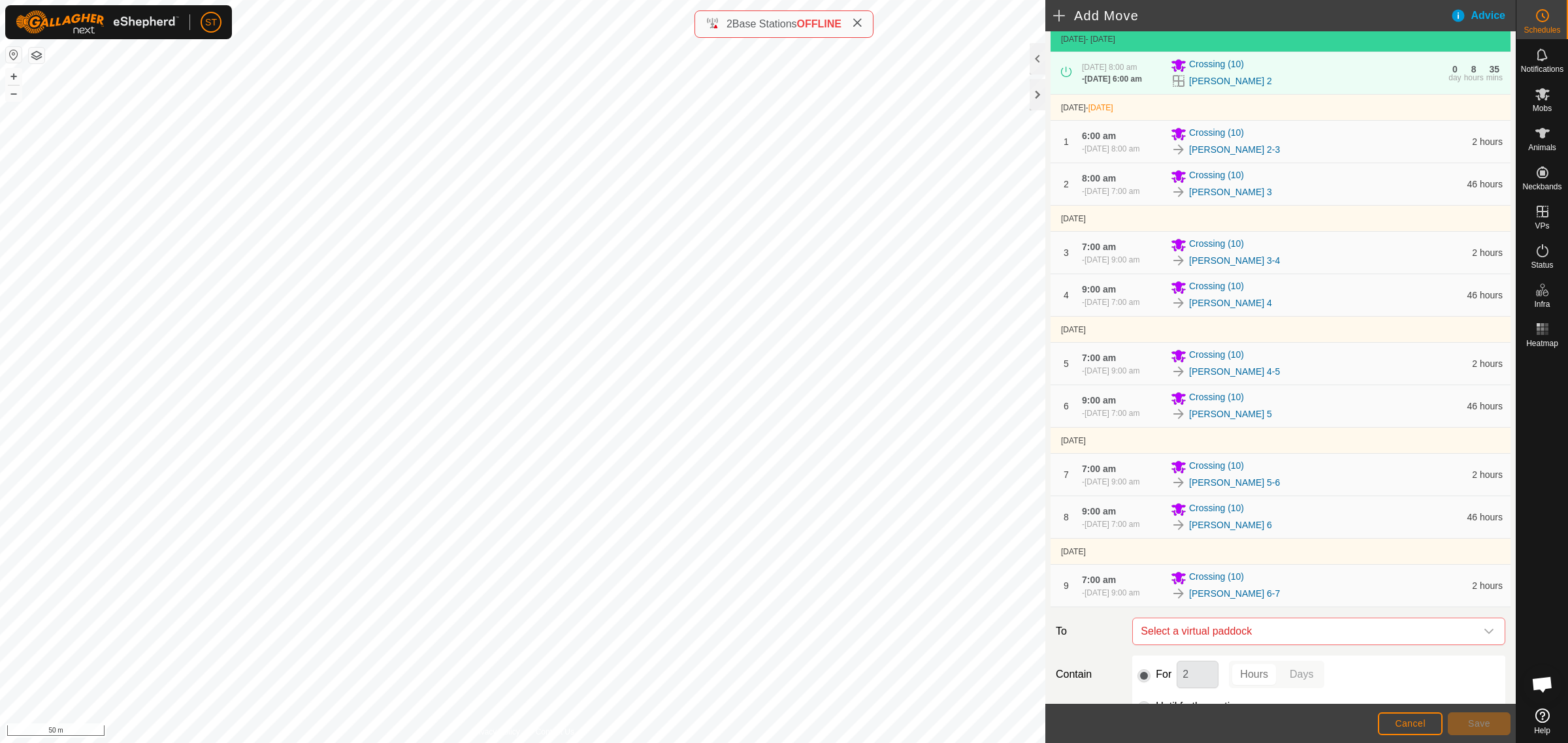
scroll to position [279, 0]
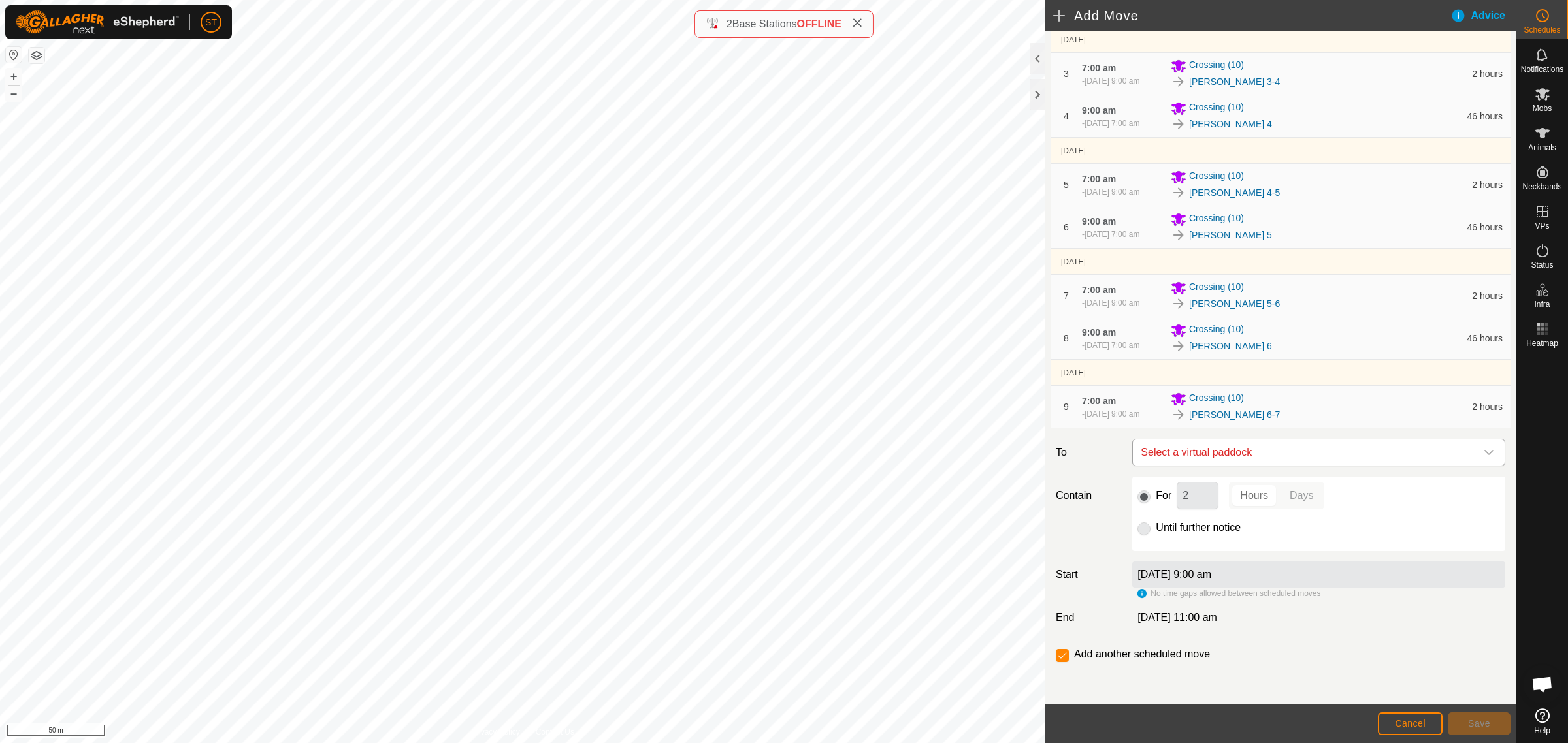
click at [1484, 455] on icon "dropdown trigger" at bounding box center [1488, 452] width 9 height 5
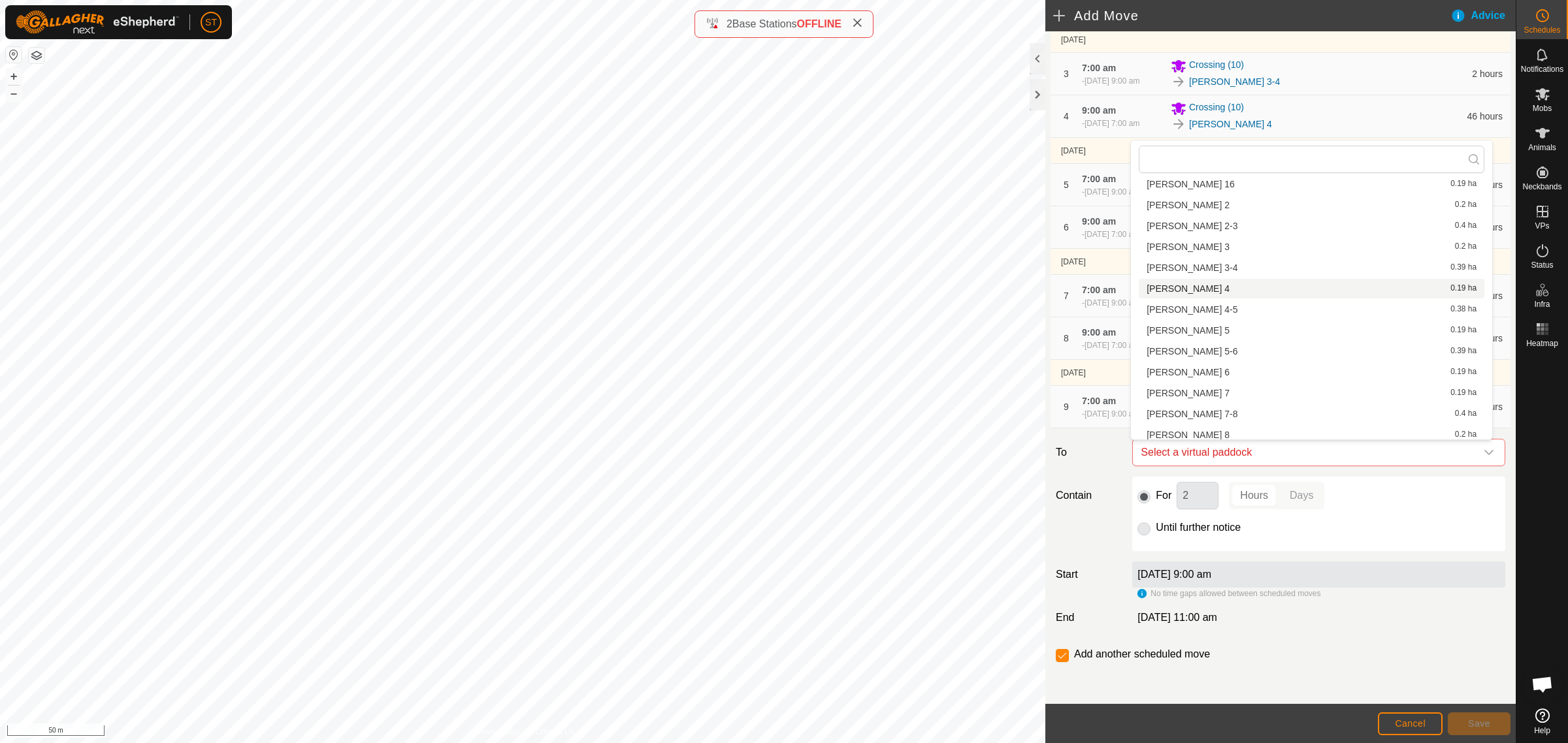
scroll to position [373, 0]
click at [1178, 347] on li "Rorys 7 0.19 ha" at bounding box center [1311, 347] width 346 height 20
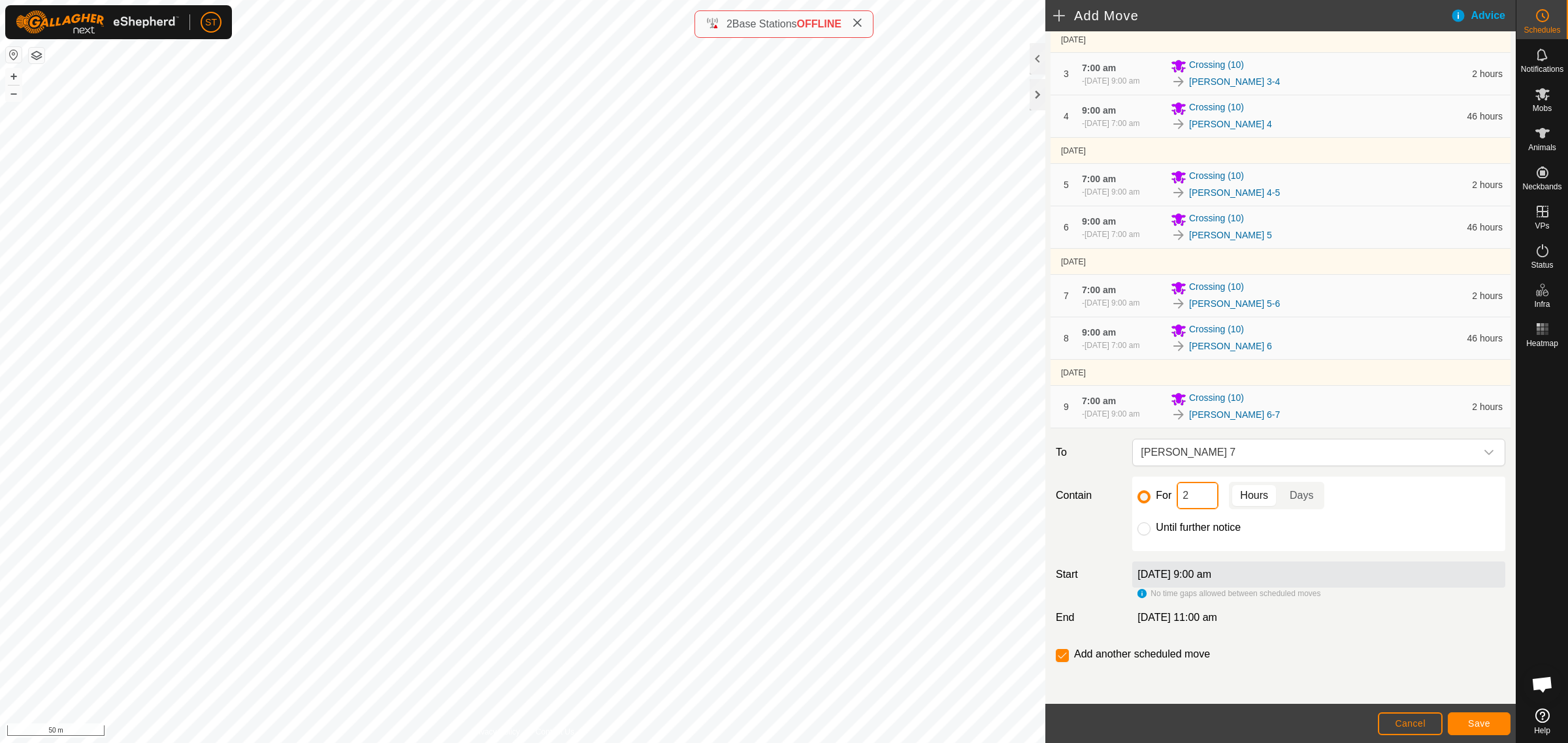
drag, startPoint x: 1196, startPoint y: 496, endPoint x: 1154, endPoint y: 501, distance: 42.3
click at [1154, 501] on div "For 2 Hours Days" at bounding box center [1319, 495] width 362 height 27
click at [1470, 722] on span "Save" at bounding box center [1479, 723] width 22 height 11
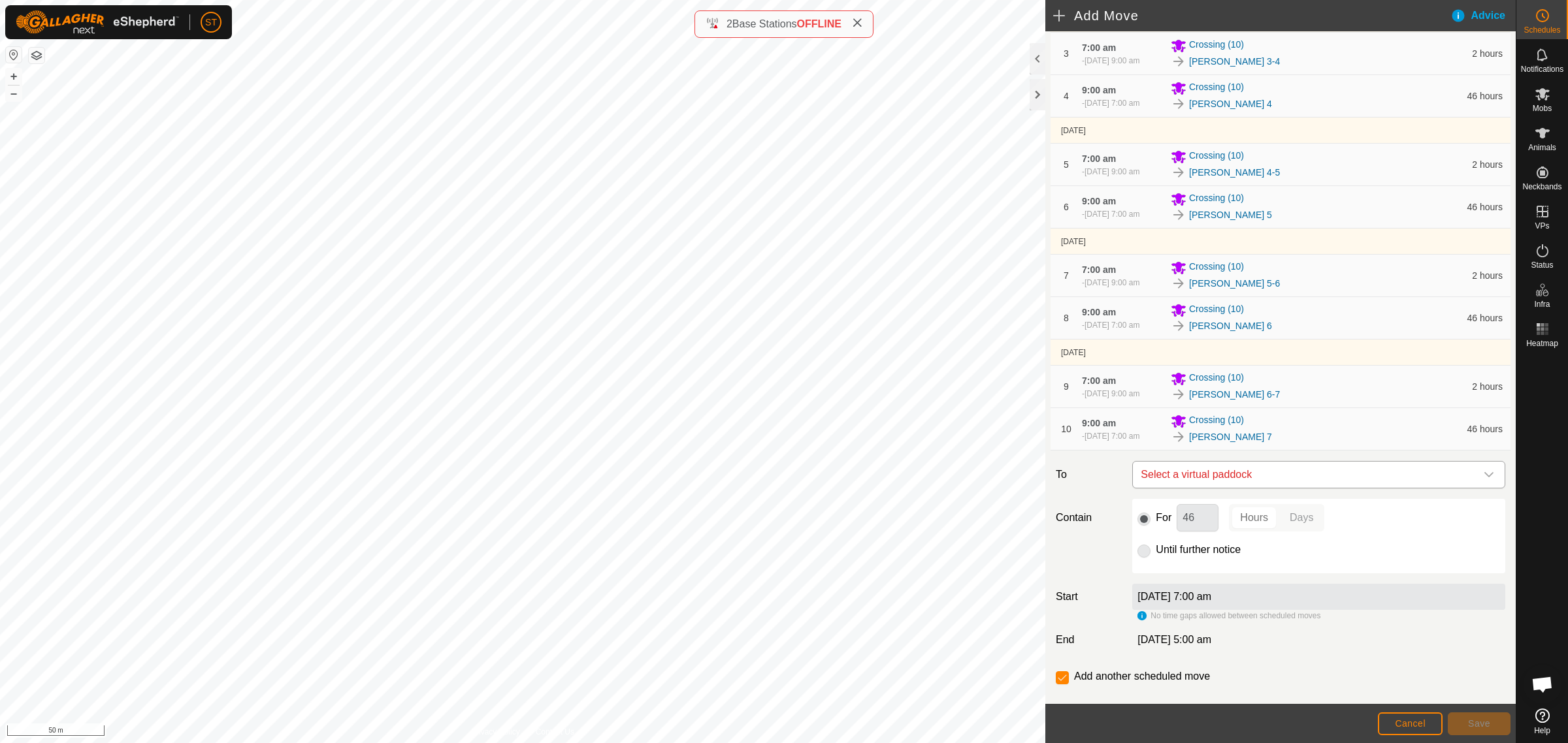
scroll to position [322, 0]
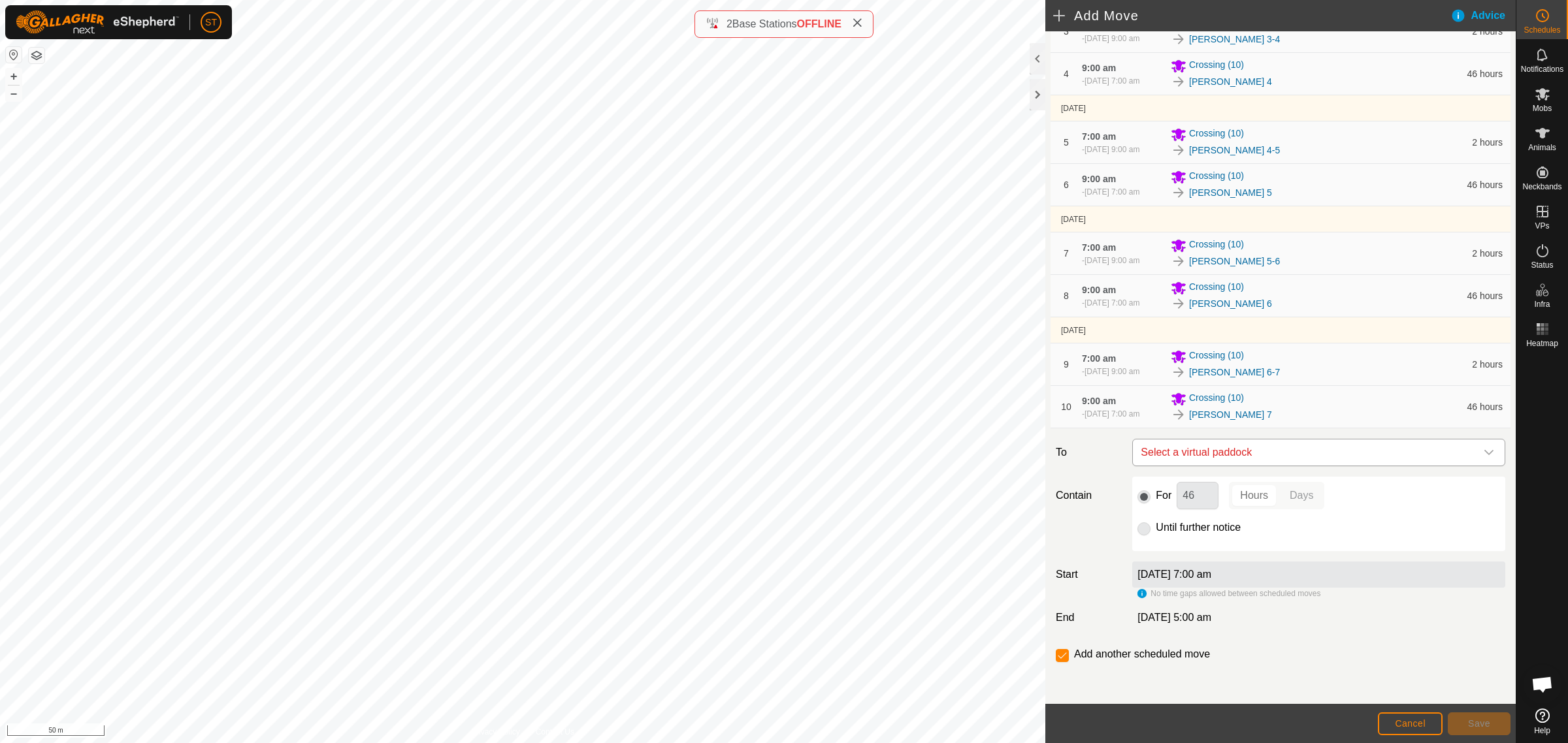
click at [1484, 452] on icon "dropdown trigger" at bounding box center [1488, 452] width 9 height 5
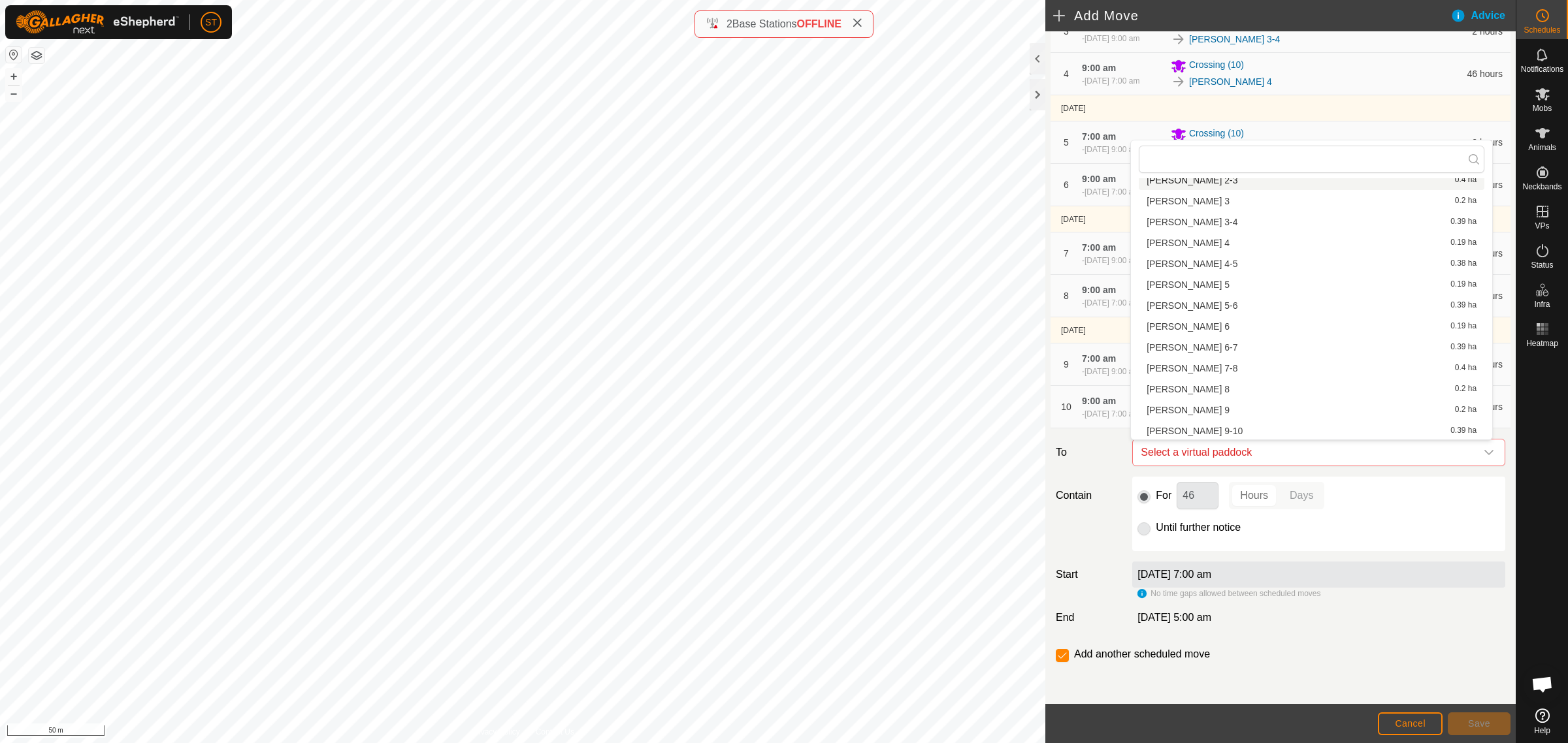
scroll to position [373, 0]
click at [1168, 365] on li "Rorys 7-8 0.4 ha" at bounding box center [1311, 368] width 346 height 20
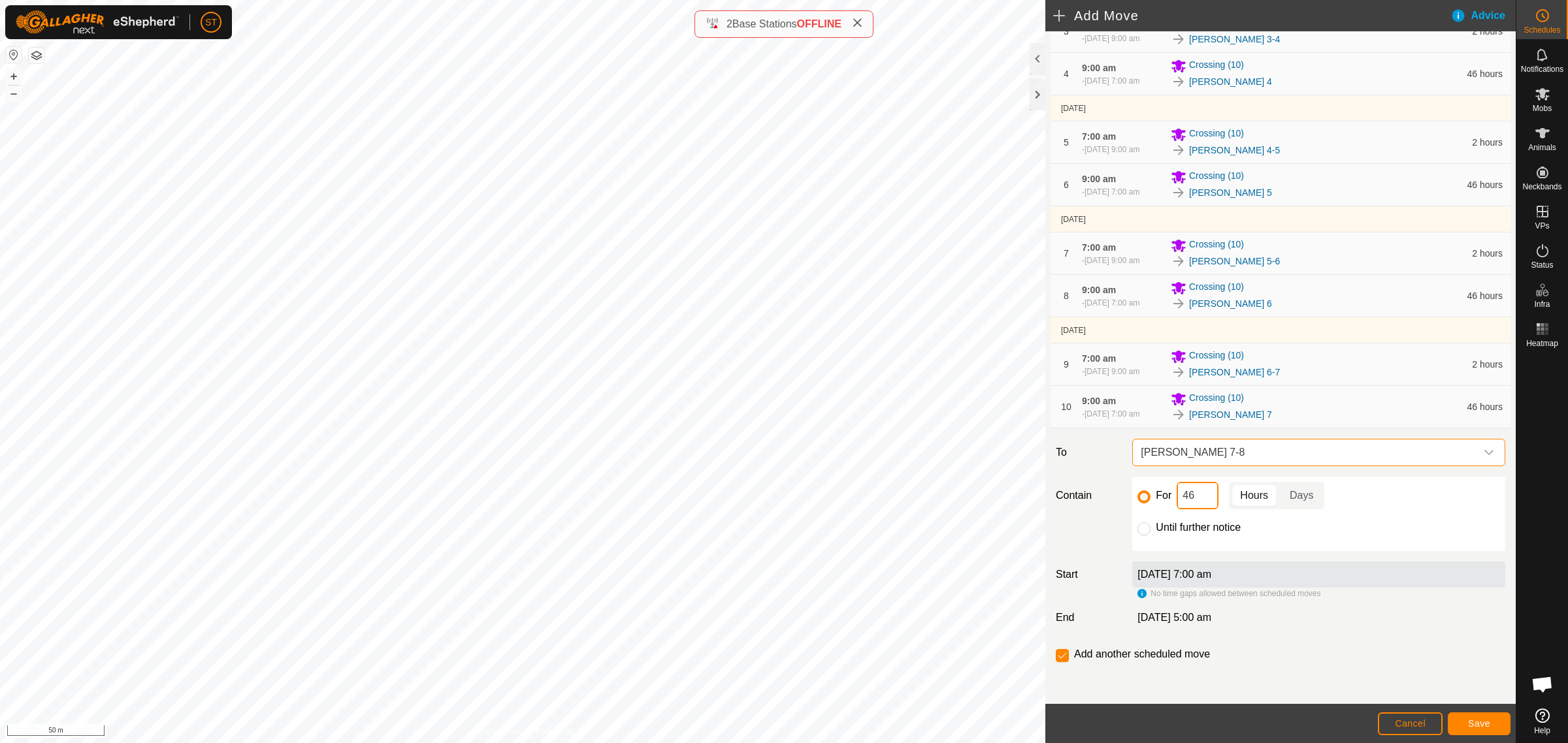
drag, startPoint x: 1196, startPoint y: 495, endPoint x: 1164, endPoint y: 497, distance: 32.1
click at [1164, 497] on div "For 46 Hours Days" at bounding box center [1319, 495] width 362 height 27
click at [1476, 722] on span "Save" at bounding box center [1479, 723] width 22 height 11
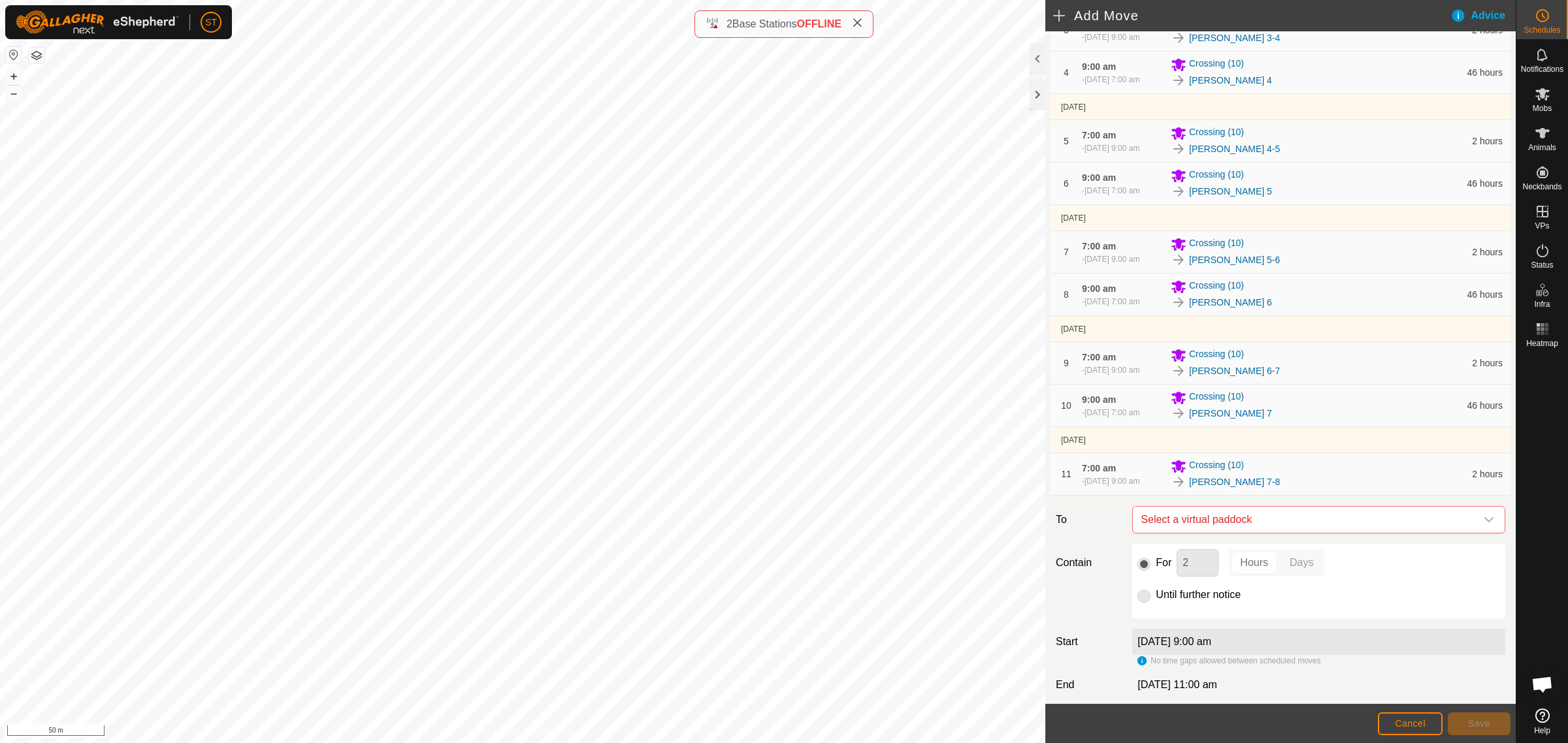
scroll to position [391, 0]
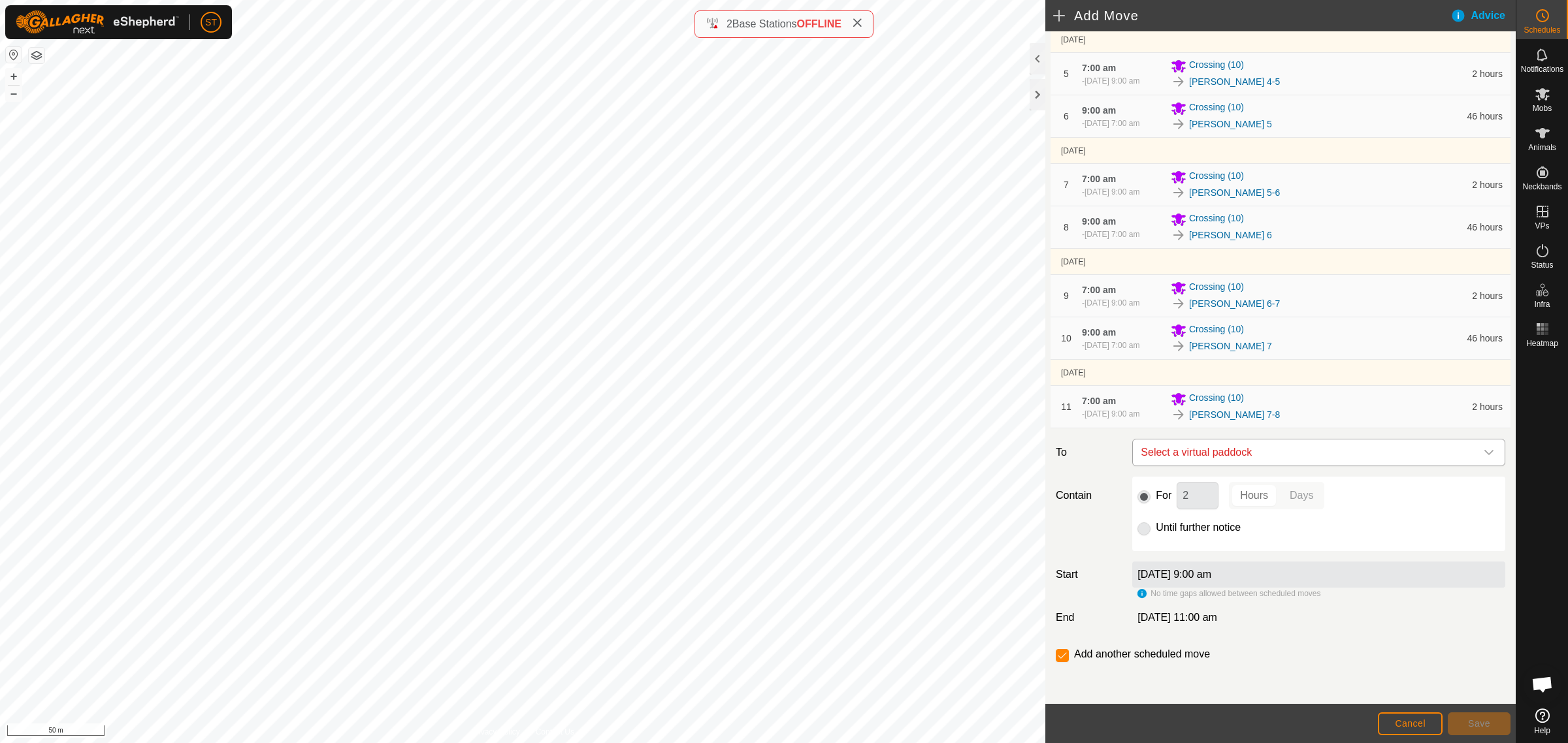
click at [1484, 455] on icon "dropdown trigger" at bounding box center [1488, 452] width 9 height 5
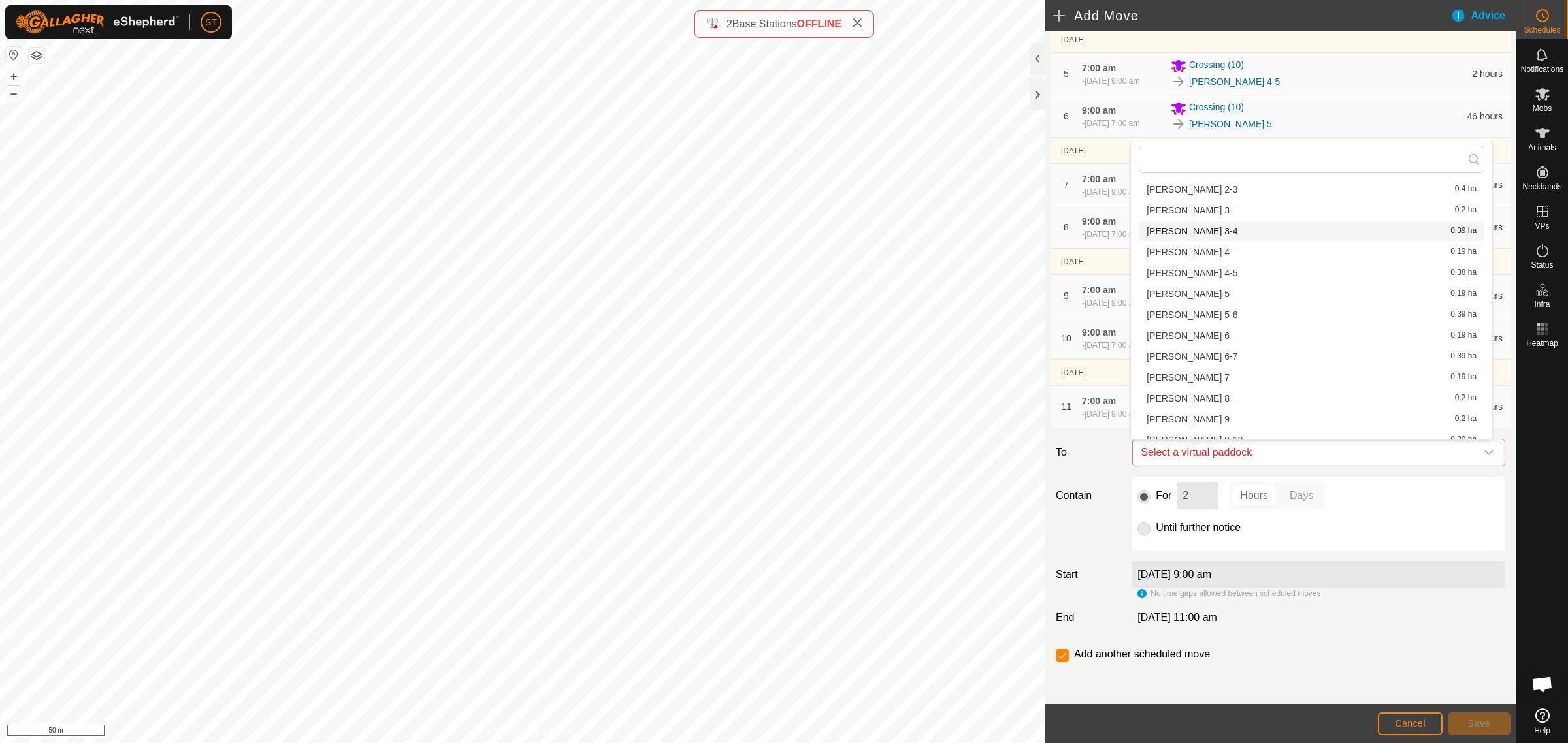
scroll to position [373, 0]
click at [1180, 390] on li "Rorys 8 0.2 ha" at bounding box center [1311, 388] width 346 height 20
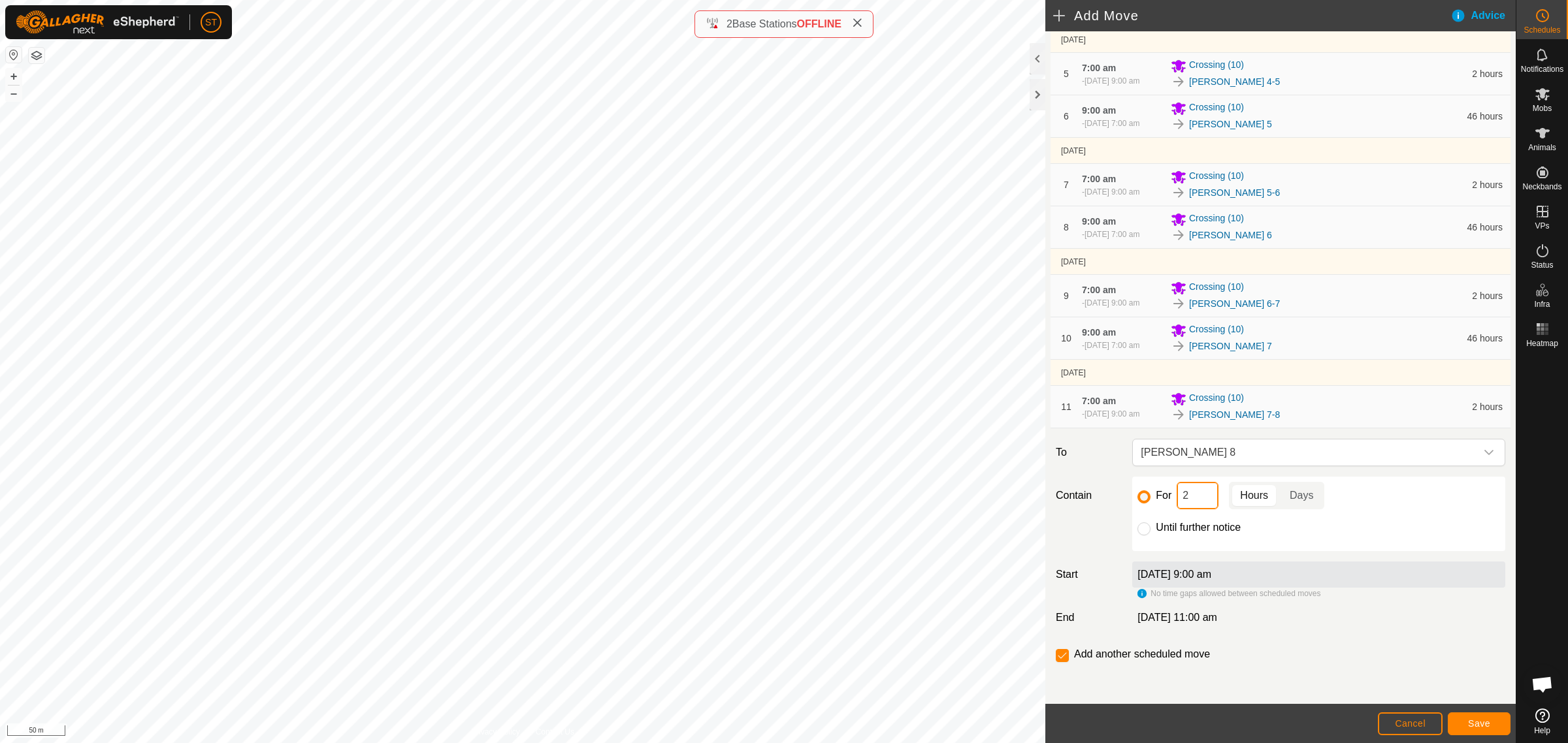
drag, startPoint x: 1194, startPoint y: 501, endPoint x: 1154, endPoint y: 501, distance: 40.0
click at [1154, 501] on div "For 2 Hours Days" at bounding box center [1319, 495] width 362 height 27
type input "46"
click at [1066, 660] on input "checkbox" at bounding box center [1062, 655] width 13 height 13
checkbox input "false"
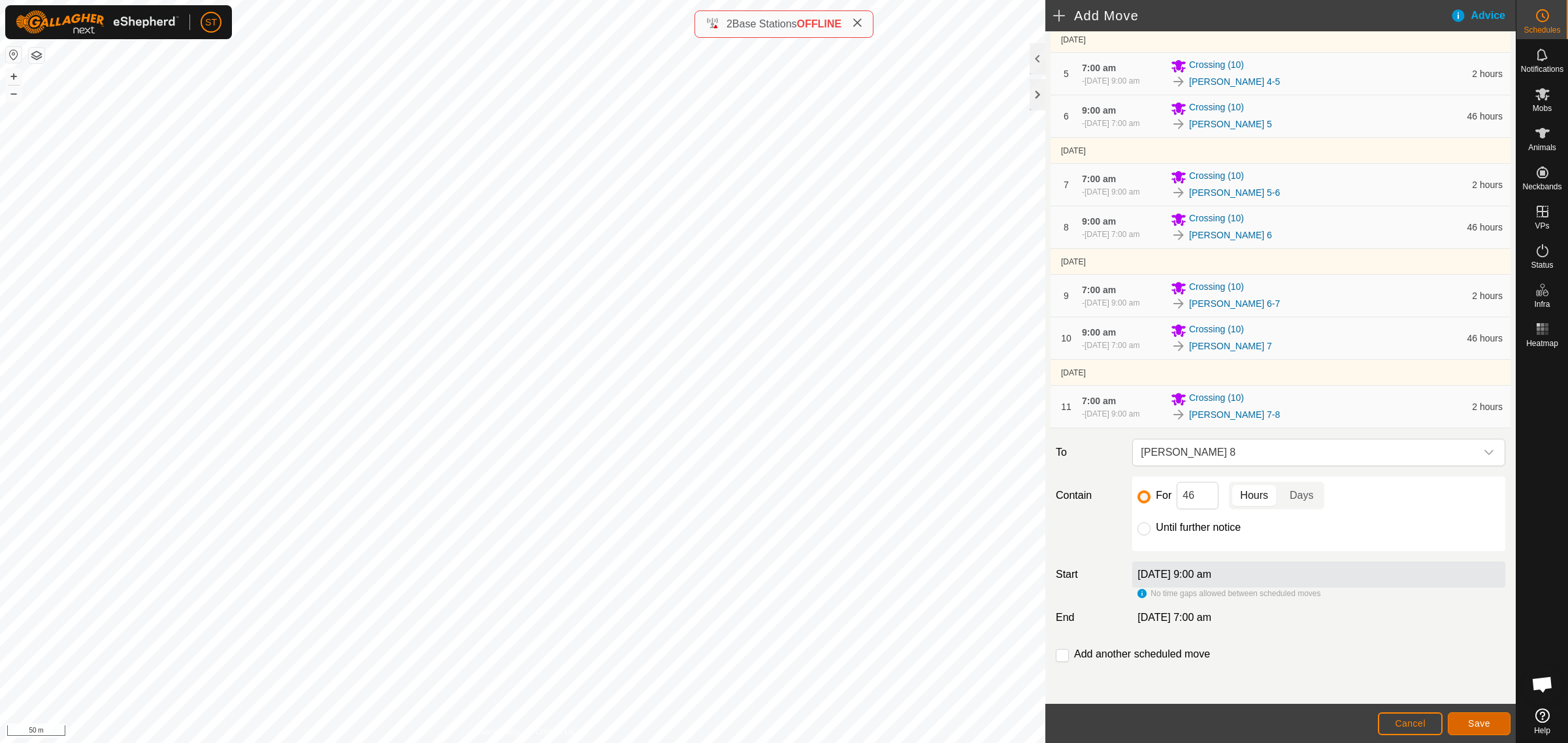
click at [1478, 726] on span "Save" at bounding box center [1479, 723] width 22 height 11
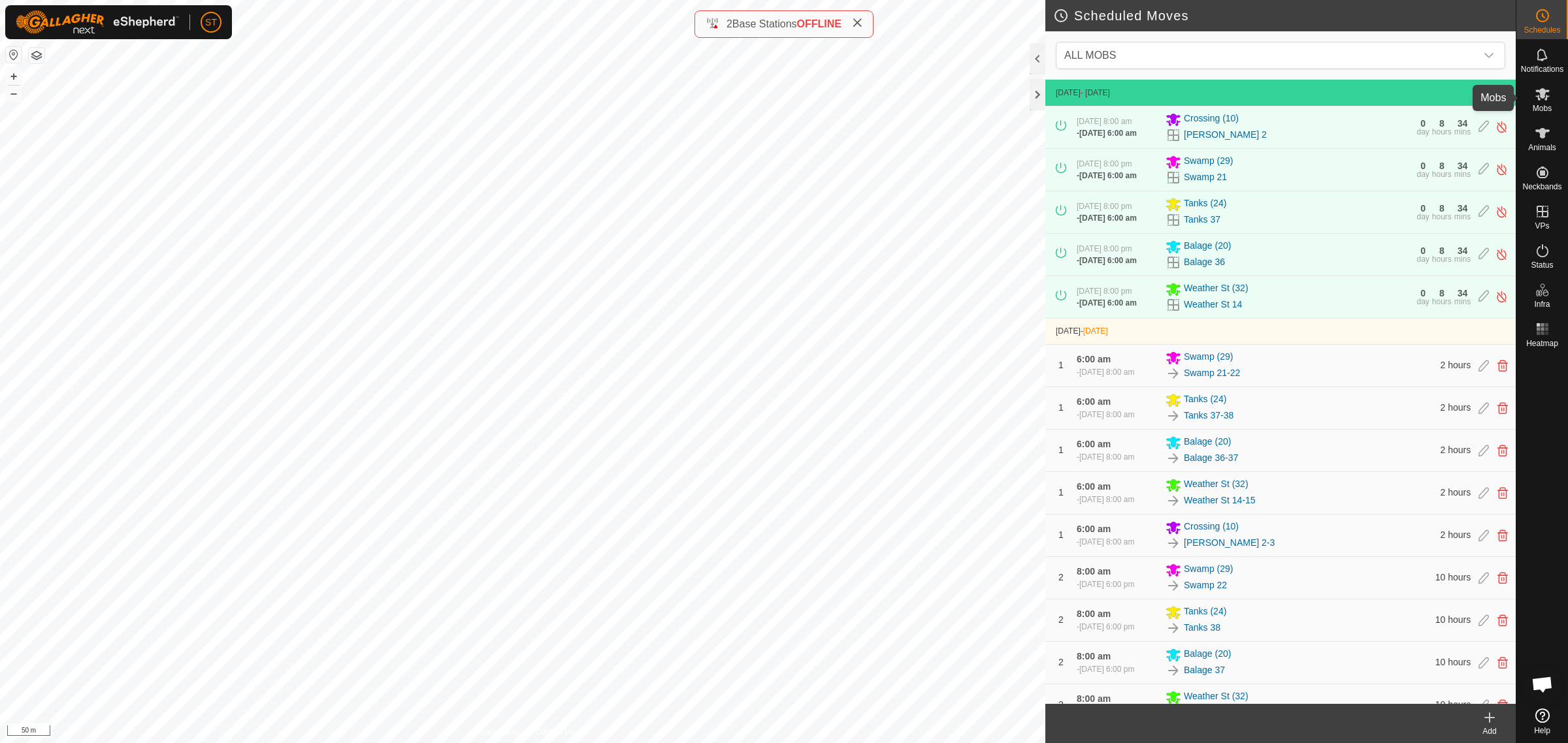
click at [1543, 100] on icon at bounding box center [1542, 93] width 16 height 16
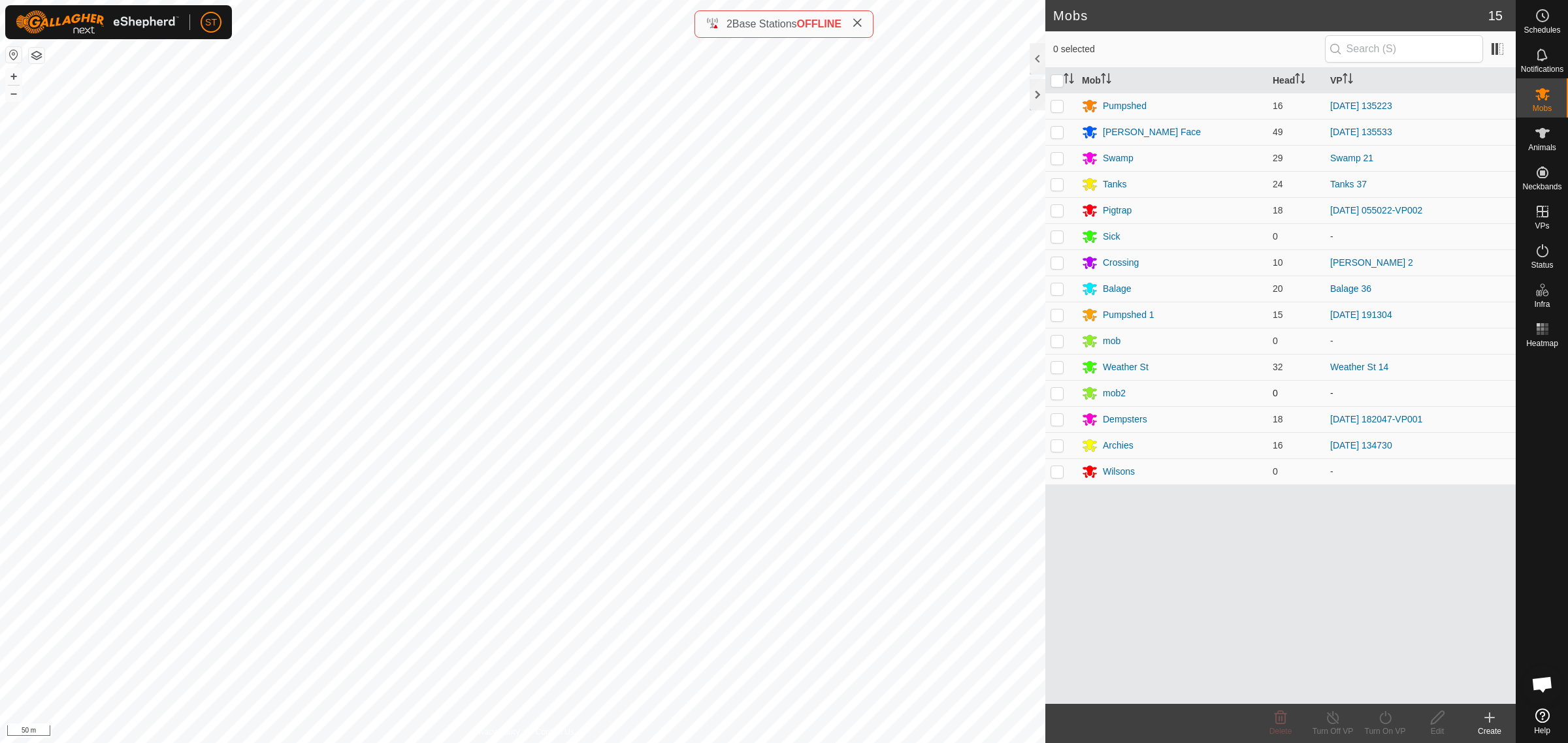
click at [1053, 398] on p-tablecheckbox at bounding box center [1057, 392] width 13 height 11
click at [1276, 723] on icon at bounding box center [1280, 718] width 12 height 13
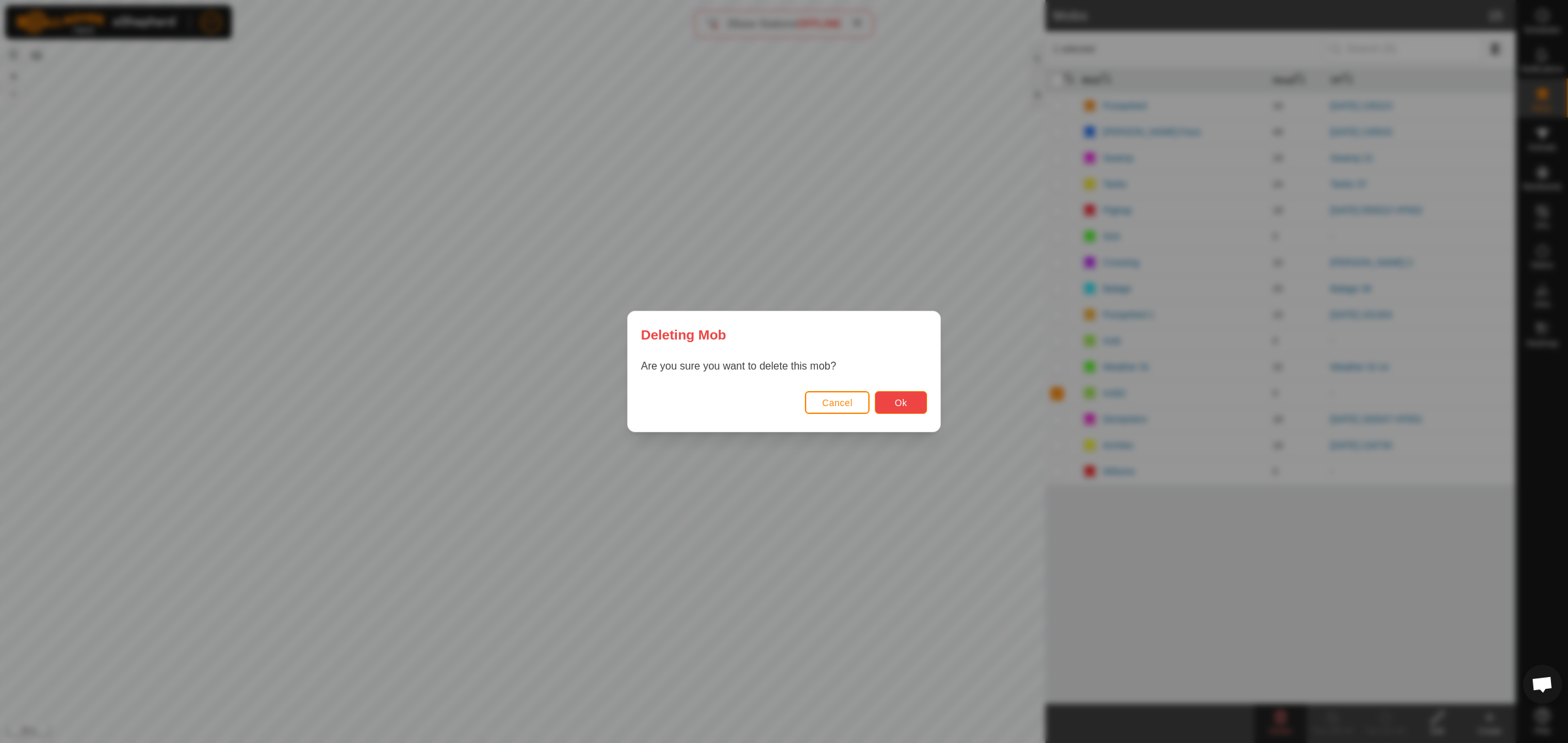
click at [887, 410] on button "Ok" at bounding box center [901, 402] width 52 height 23
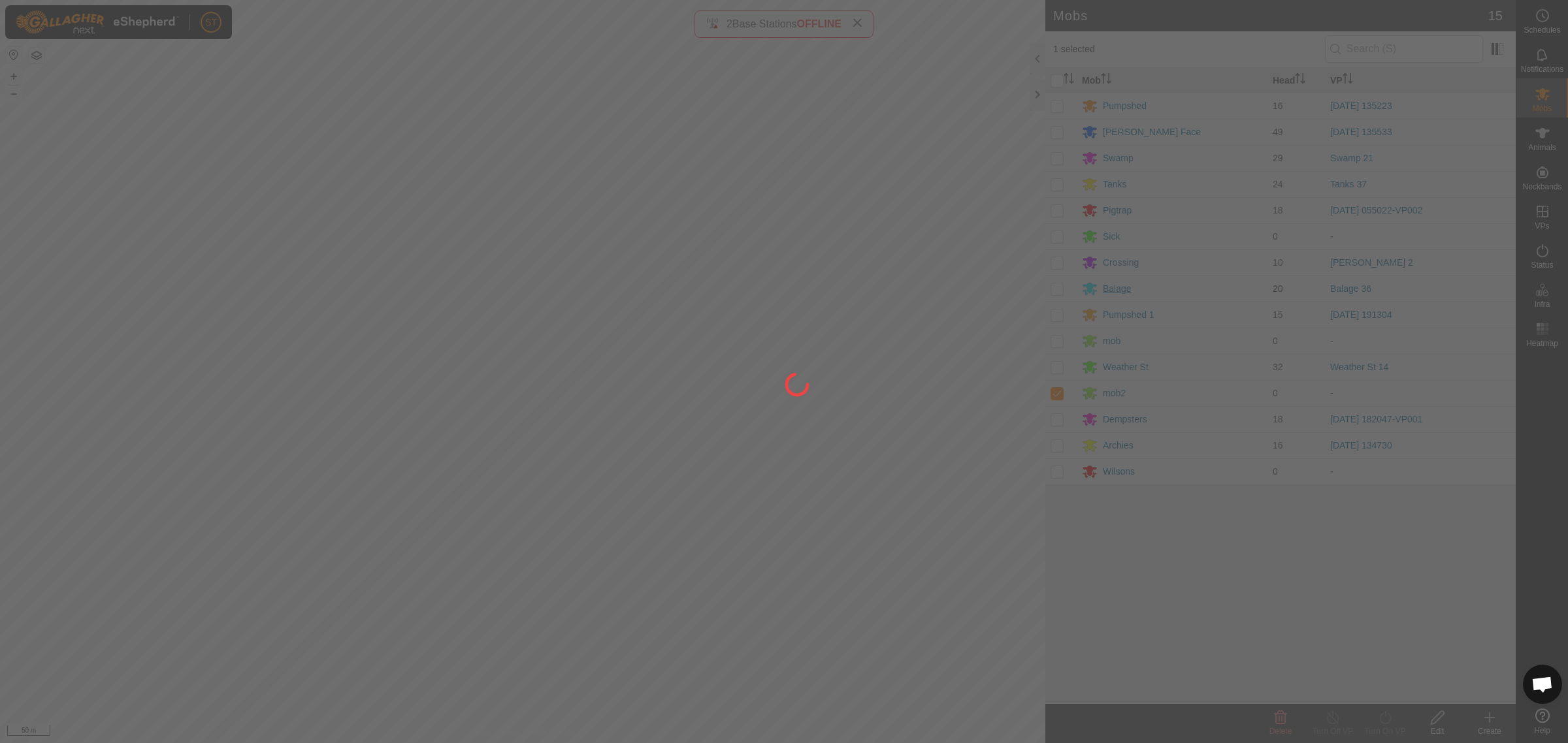
checkbox input "false"
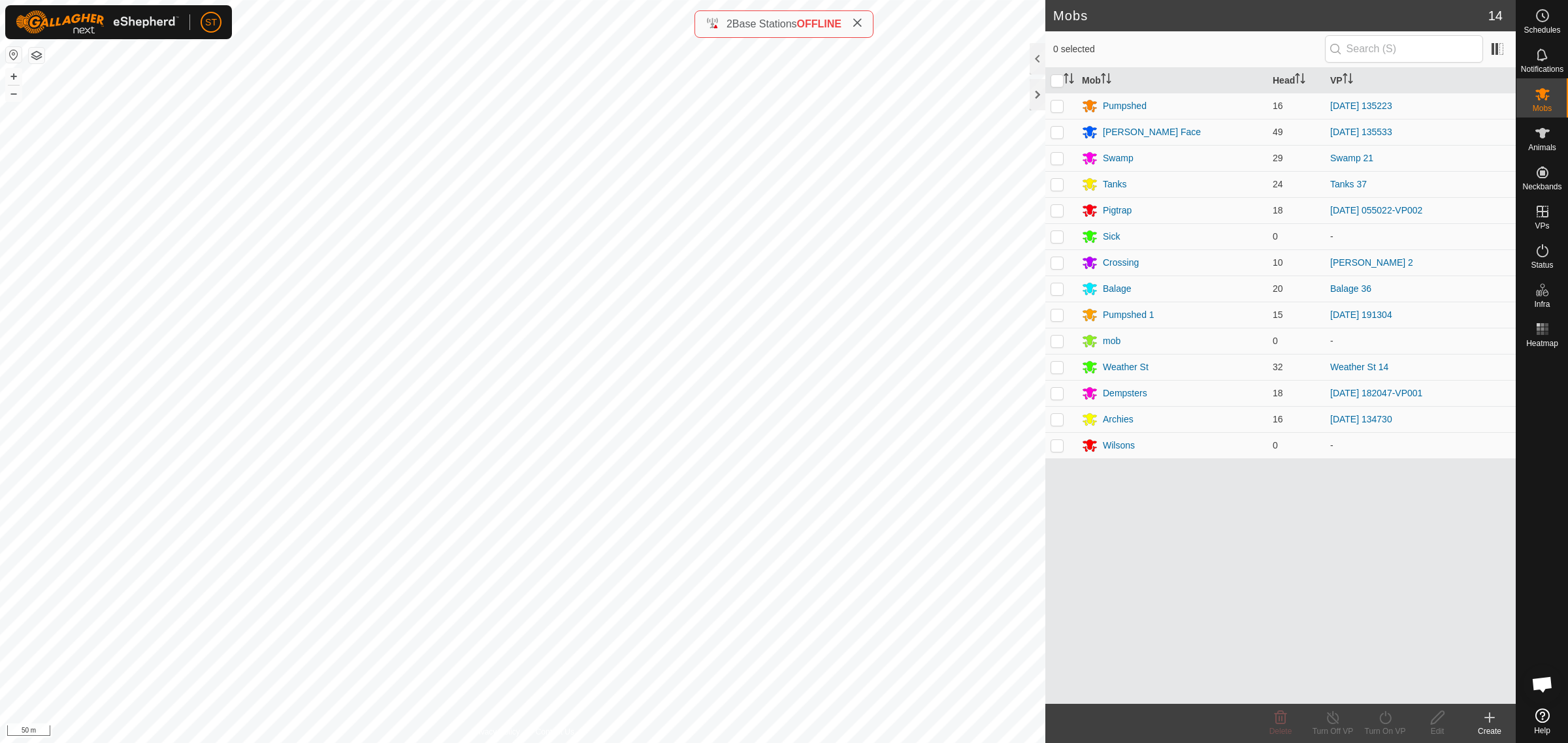
click at [1248, 568] on div "Mob Head VP Pumpshed 16 2025-09-24 135223 Ashway Face 49 2025-09-24 135533 Swam…" at bounding box center [1280, 386] width 470 height 636
click at [1493, 723] on icon at bounding box center [1489, 717] width 16 height 16
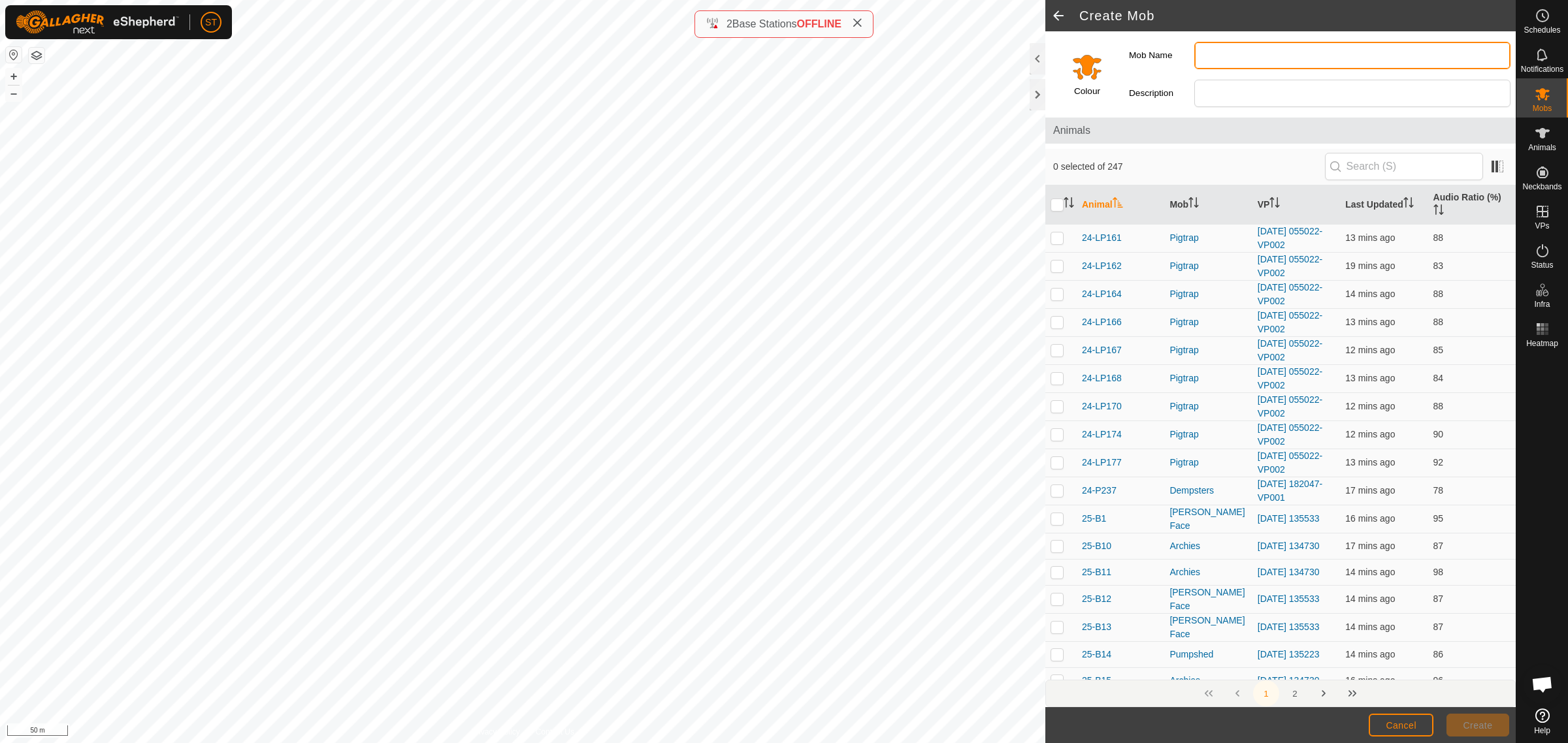
click at [1256, 57] on input "Mob Name" at bounding box center [1352, 55] width 316 height 27
type input "Fixed Grid"
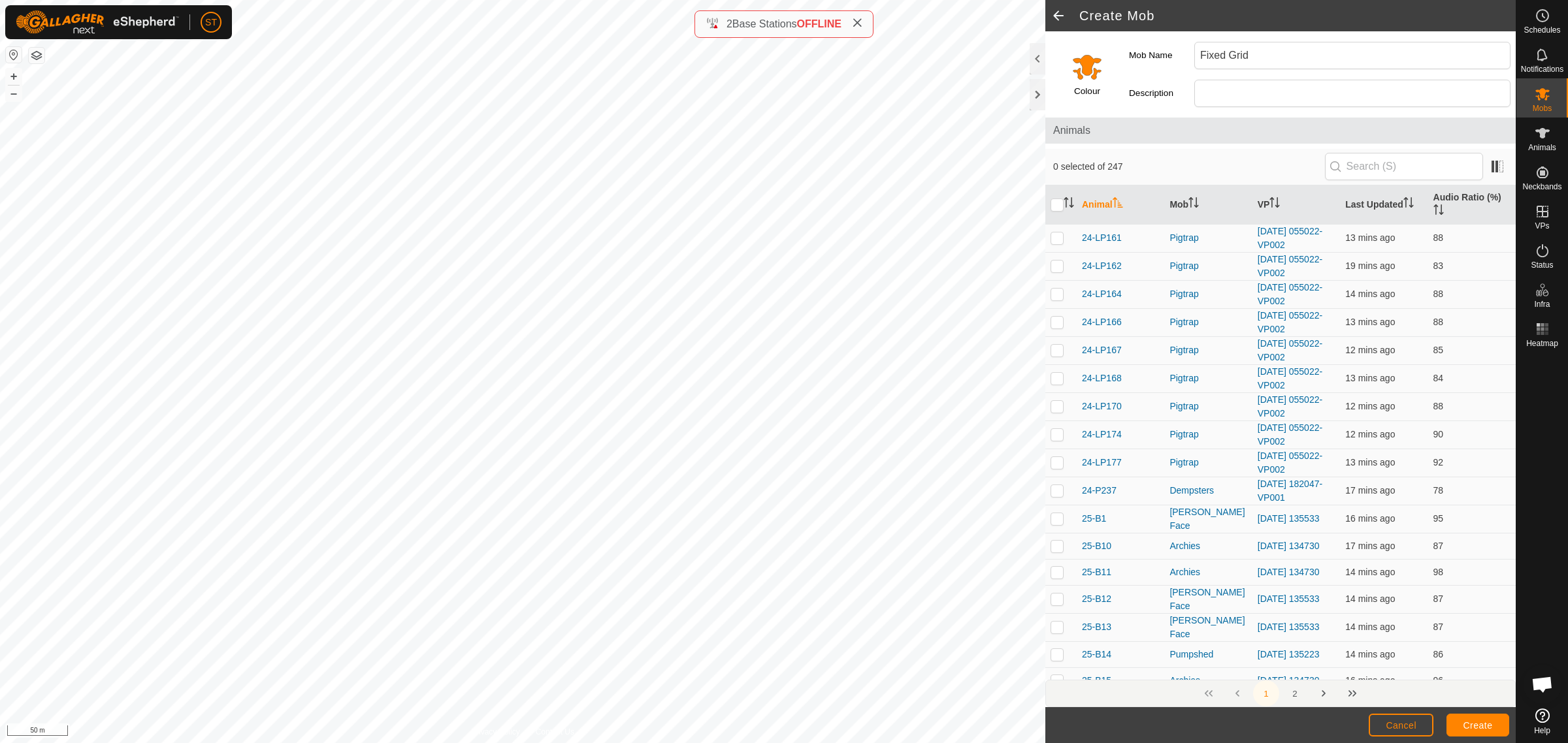
click at [1095, 76] on input "Select a color" at bounding box center [1087, 66] width 31 height 31
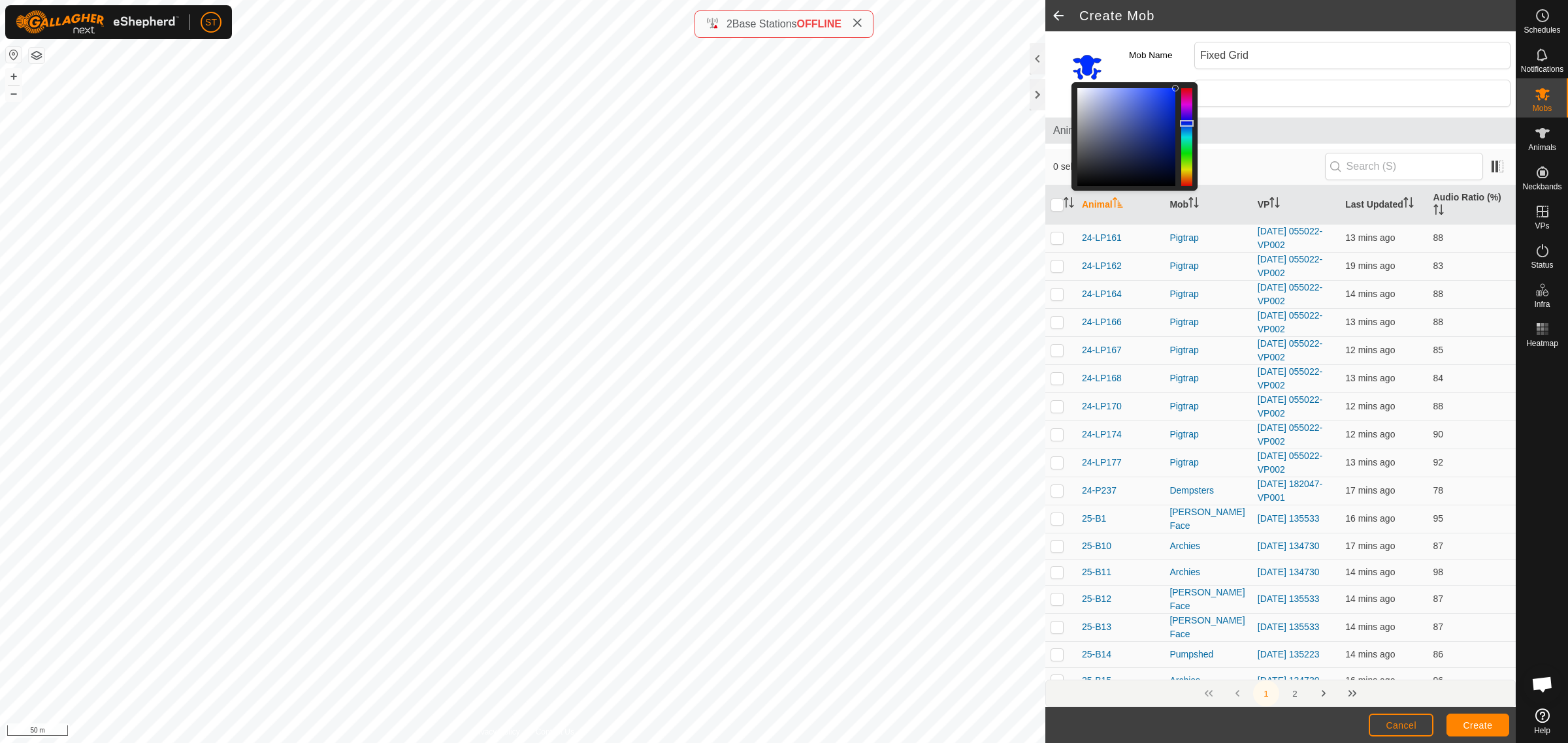
click at [1184, 124] on div at bounding box center [1187, 138] width 11 height 98
click at [1466, 723] on span "Create" at bounding box center [1478, 725] width 30 height 11
